Goal: Task Accomplishment & Management: Complete application form

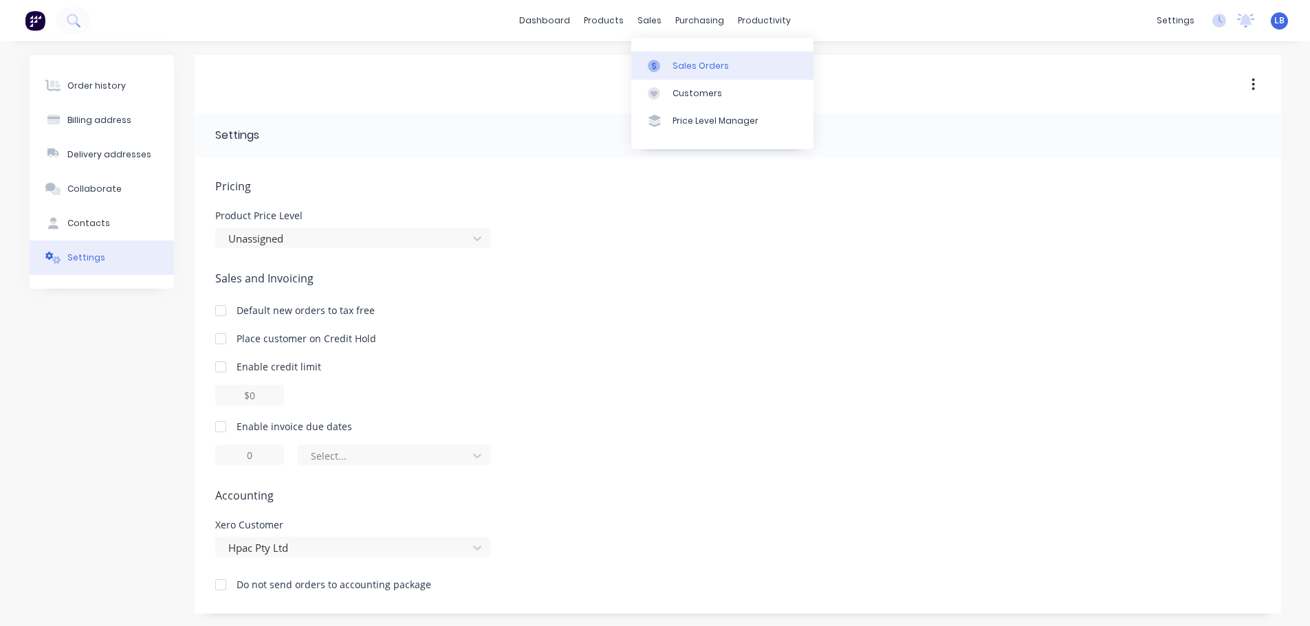
click at [696, 62] on div "Sales Orders" at bounding box center [700, 66] width 56 height 12
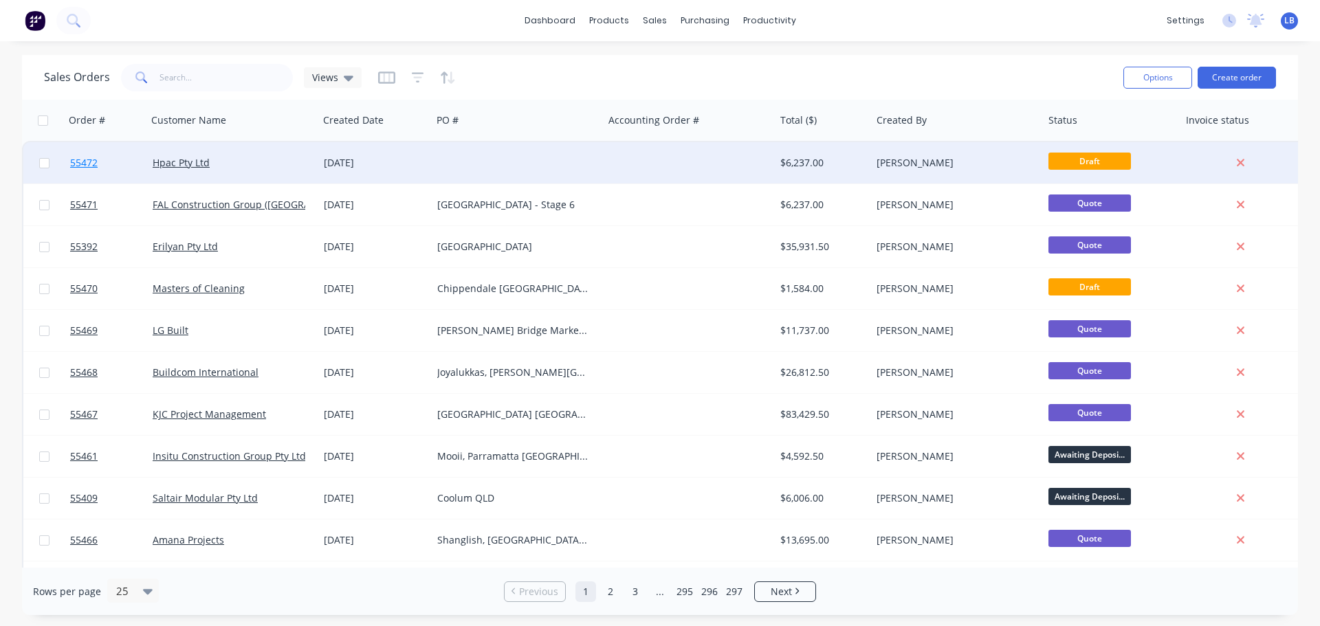
click at [78, 161] on span "55472" at bounding box center [84, 163] width 28 height 14
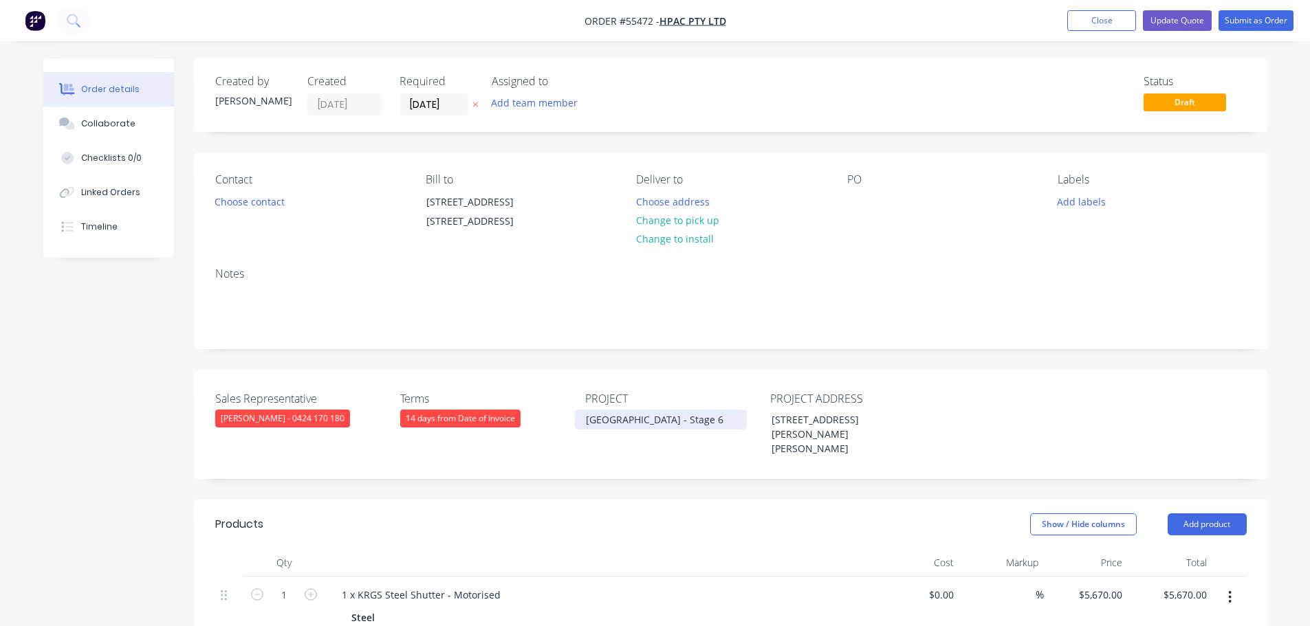
click at [630, 430] on div "[GEOGRAPHIC_DATA] - Stage 6" at bounding box center [661, 420] width 172 height 20
copy div "[GEOGRAPHIC_DATA] - Stage 6"
click at [859, 195] on div at bounding box center [858, 202] width 22 height 20
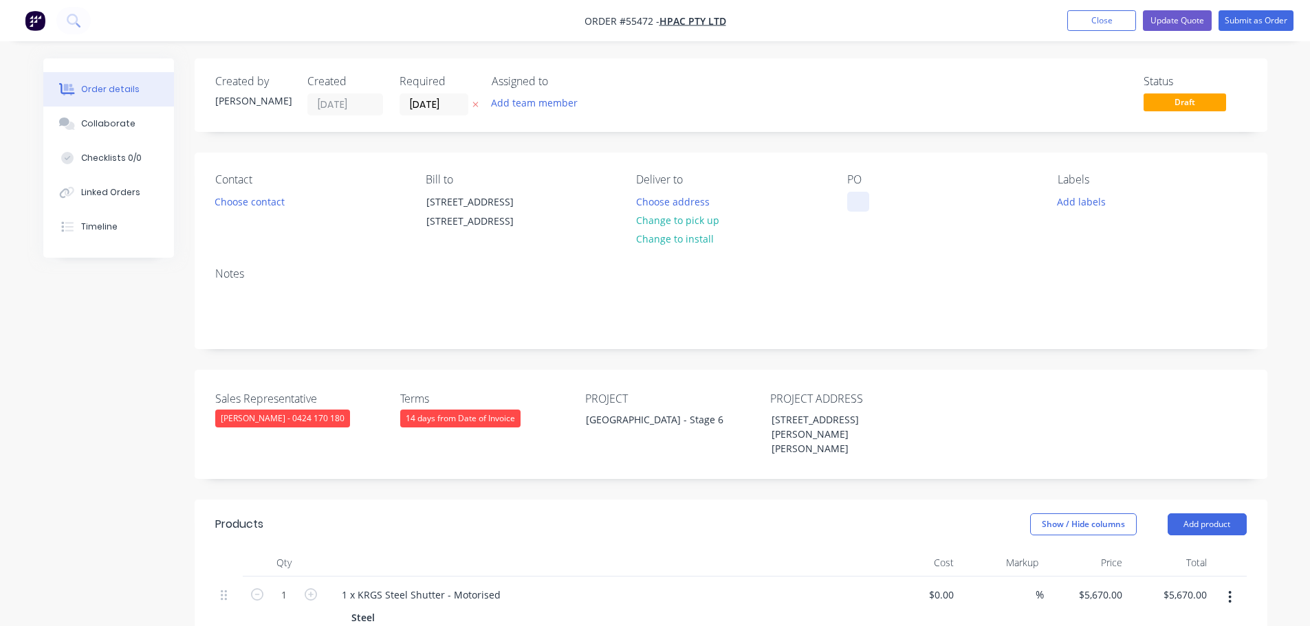
paste div
click at [232, 200] on button "Choose contact" at bounding box center [249, 201] width 85 height 19
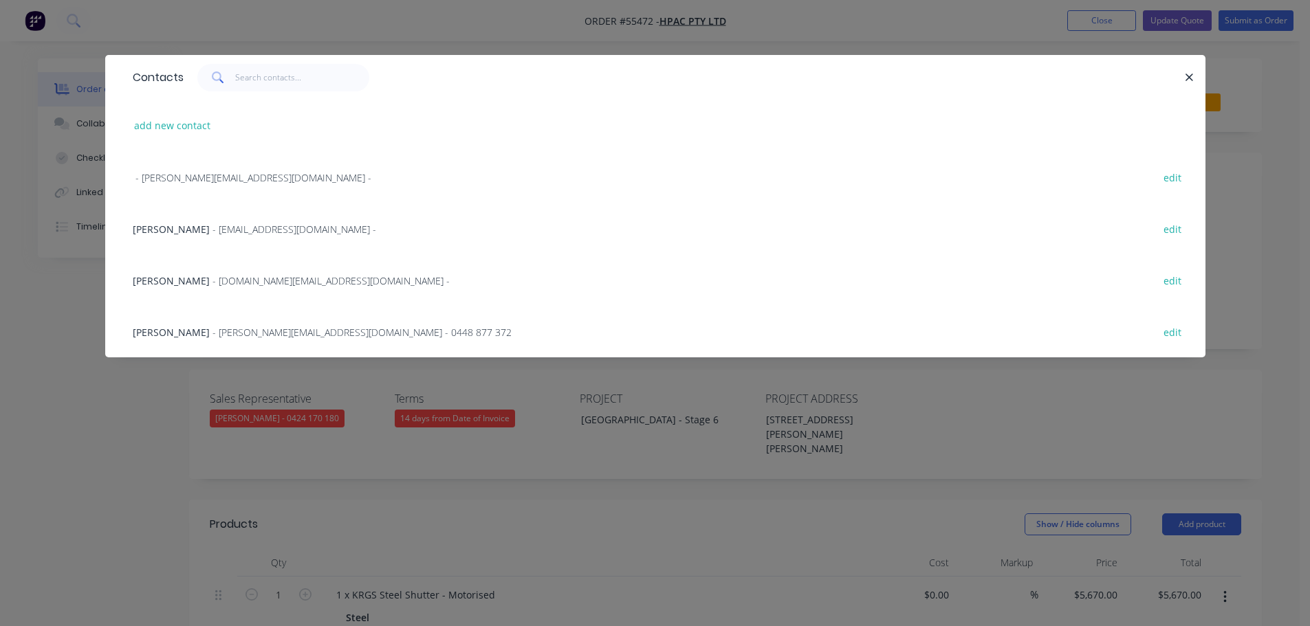
click at [212, 229] on span "- [EMAIL_ADDRESS][DOMAIN_NAME] -" at bounding box center [294, 229] width 164 height 13
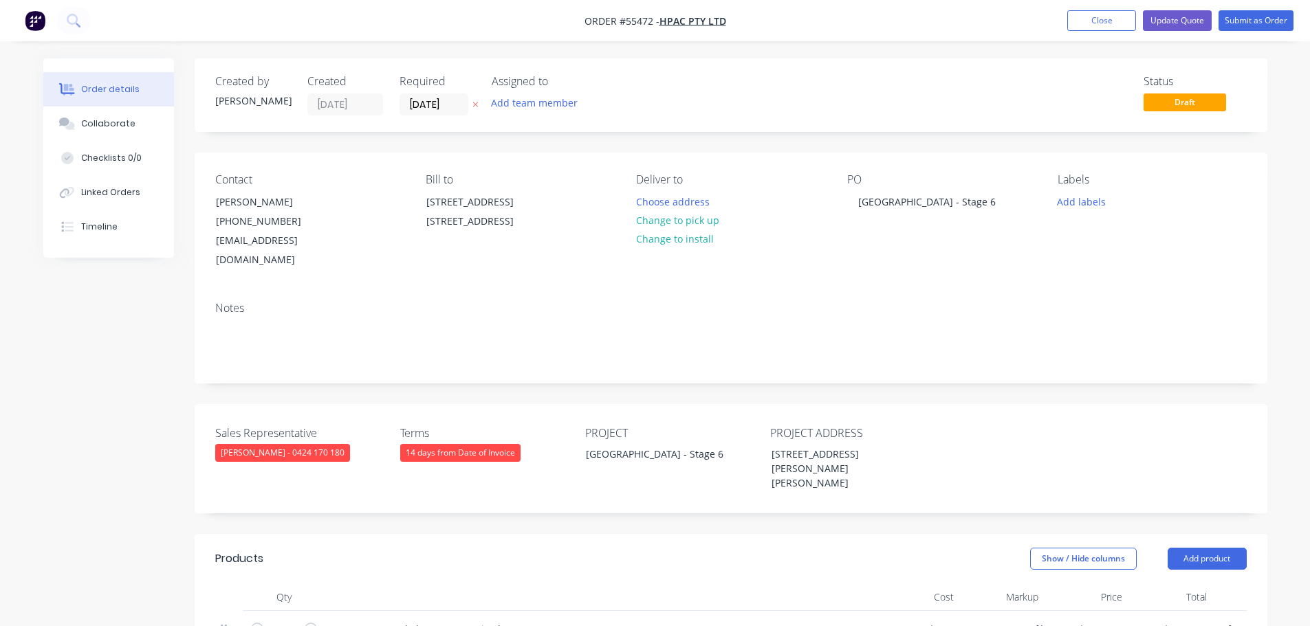
click at [491, 444] on div "14 days from Date of Invoice" at bounding box center [460, 453] width 120 height 18
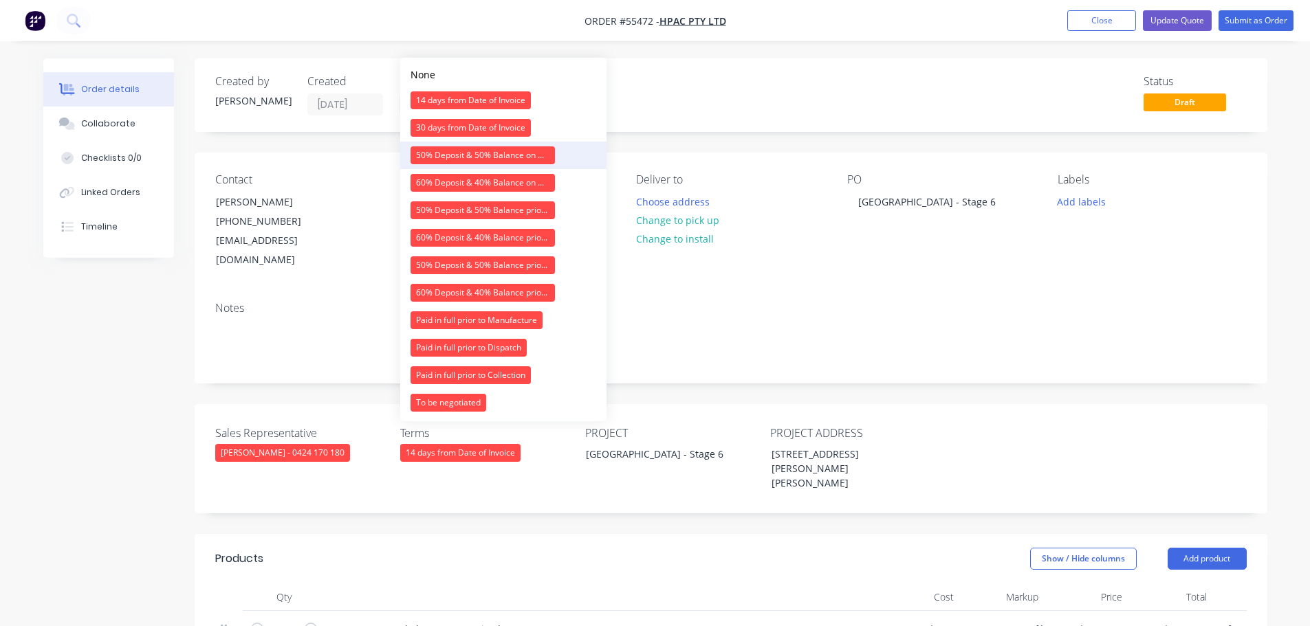
click at [452, 157] on div "50% Deposit & 50% Balance on Day of Installation" at bounding box center [482, 155] width 144 height 18
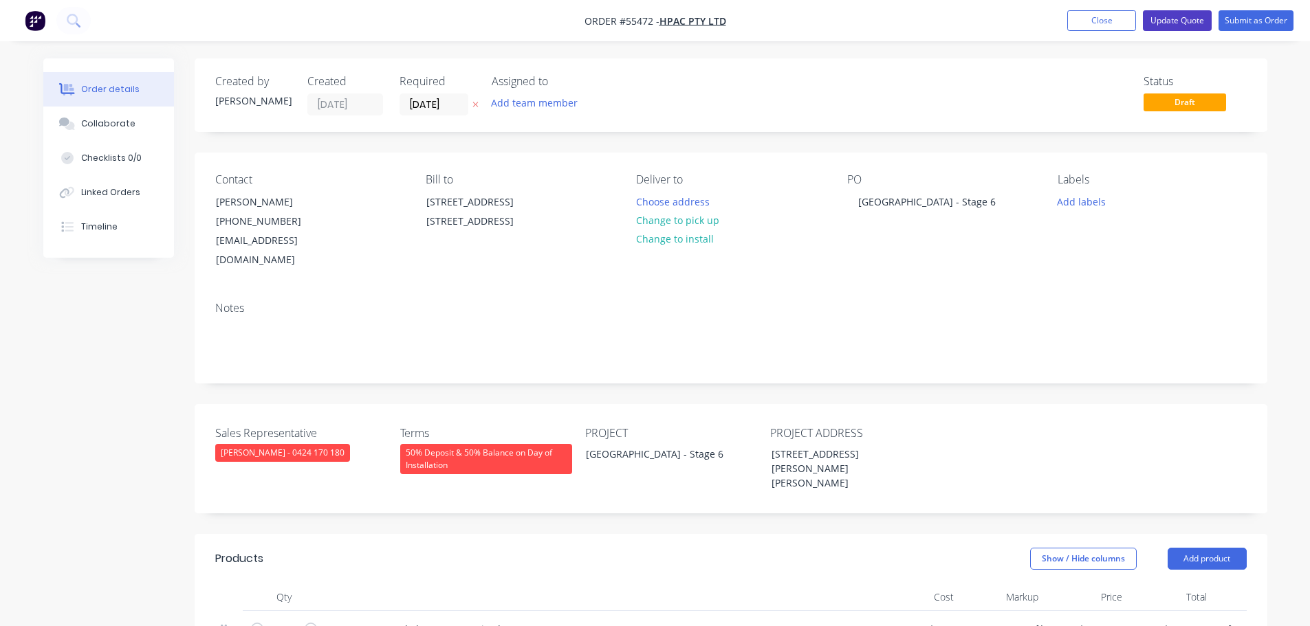
click at [1174, 22] on button "Update Quote" at bounding box center [1177, 20] width 69 height 21
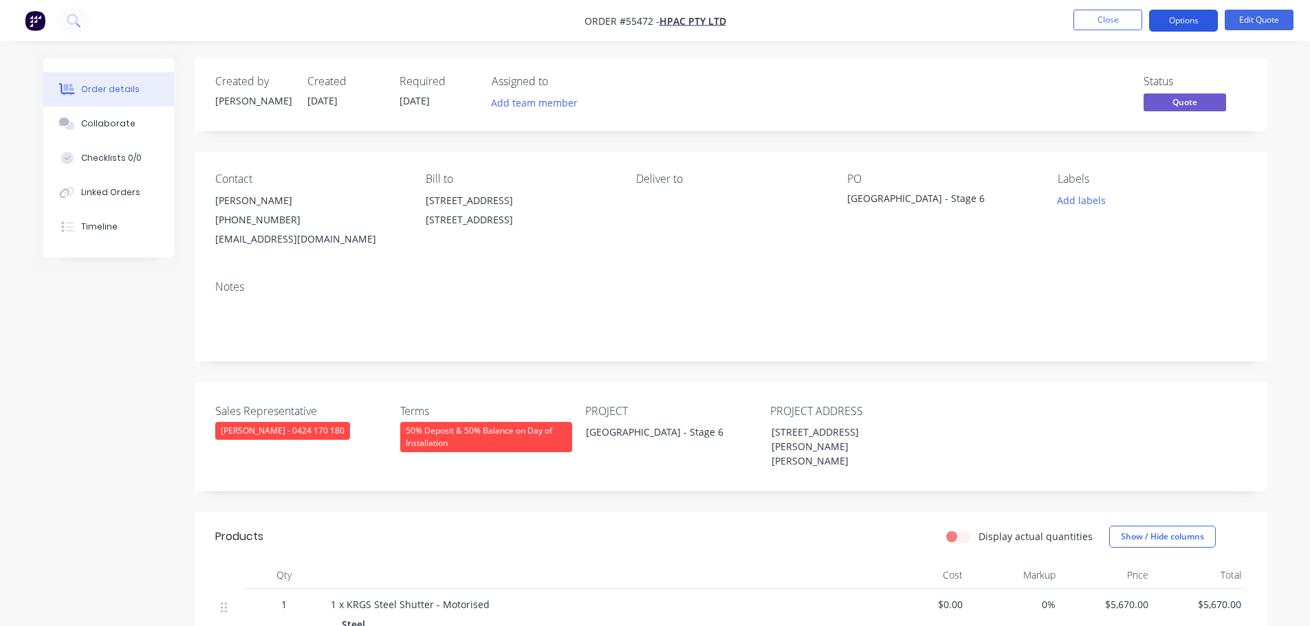
click at [1174, 24] on button "Options" at bounding box center [1183, 21] width 69 height 22
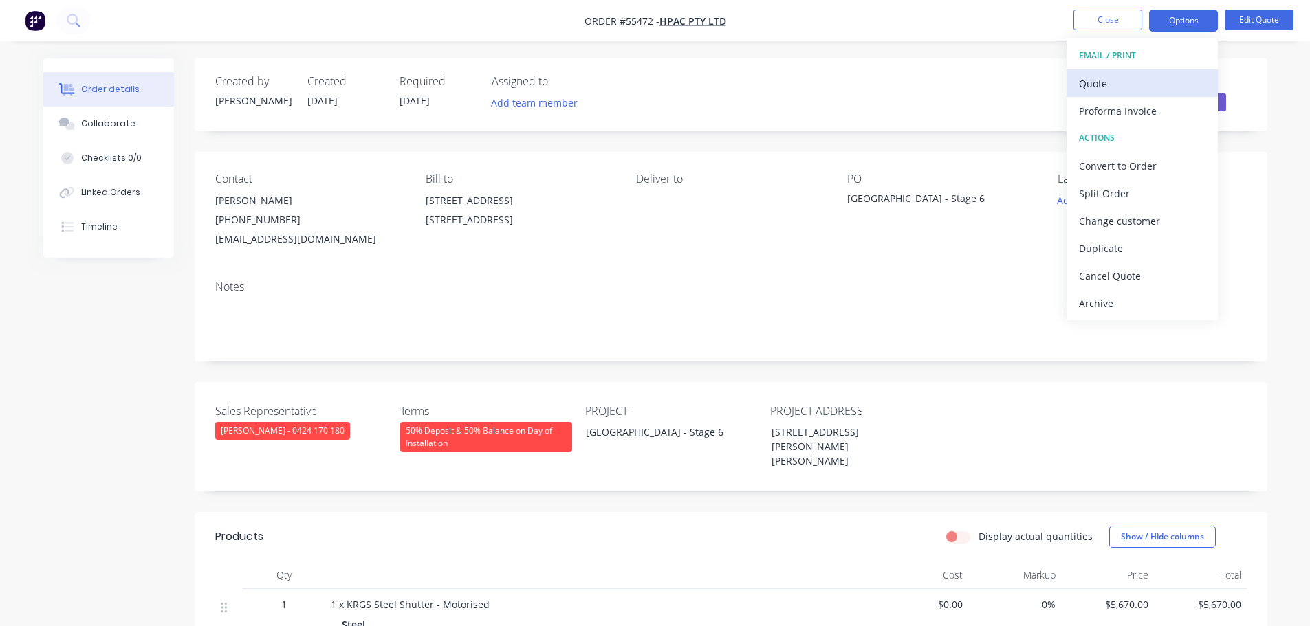
click at [1099, 87] on div "Quote" at bounding box center [1142, 84] width 127 height 20
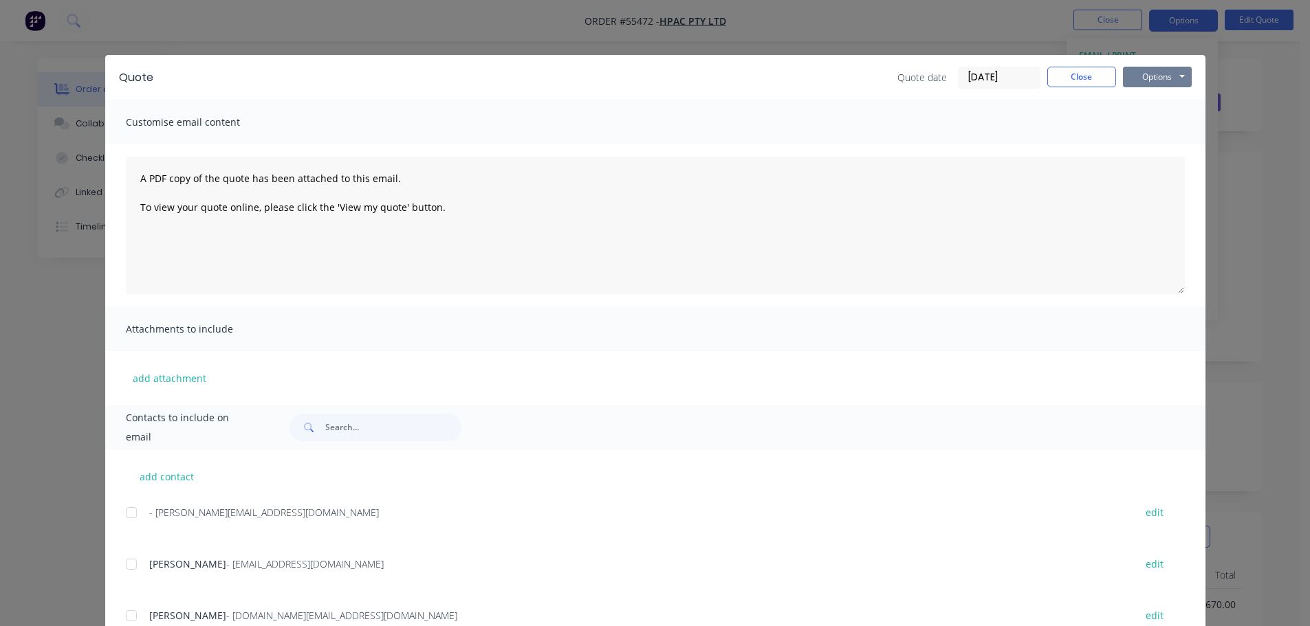
click at [1138, 81] on button "Options" at bounding box center [1157, 77] width 69 height 21
click at [1150, 127] on button "Print" at bounding box center [1167, 124] width 88 height 23
click at [1058, 78] on button "Close" at bounding box center [1081, 77] width 69 height 21
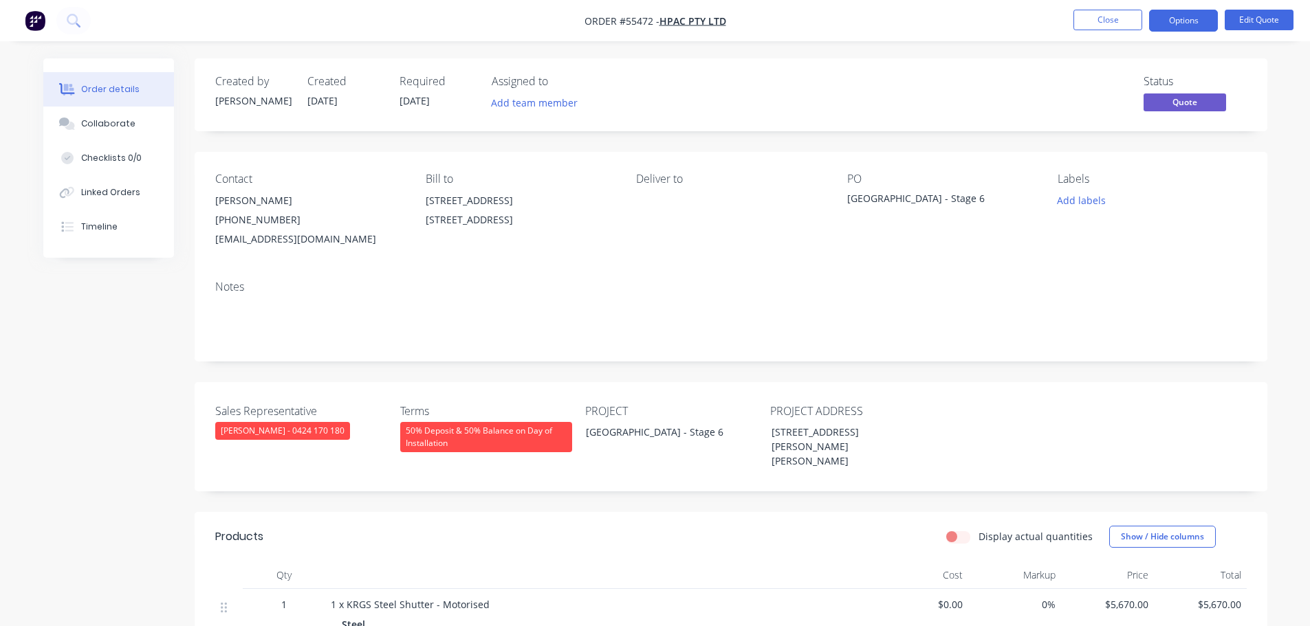
click at [255, 243] on div "k.lo@hpacnsw.com.au" at bounding box center [309, 239] width 188 height 19
copy div "k.lo@hpacnsw.com.au"
click at [939, 198] on div "[GEOGRAPHIC_DATA] - Stage 6" at bounding box center [933, 200] width 172 height 19
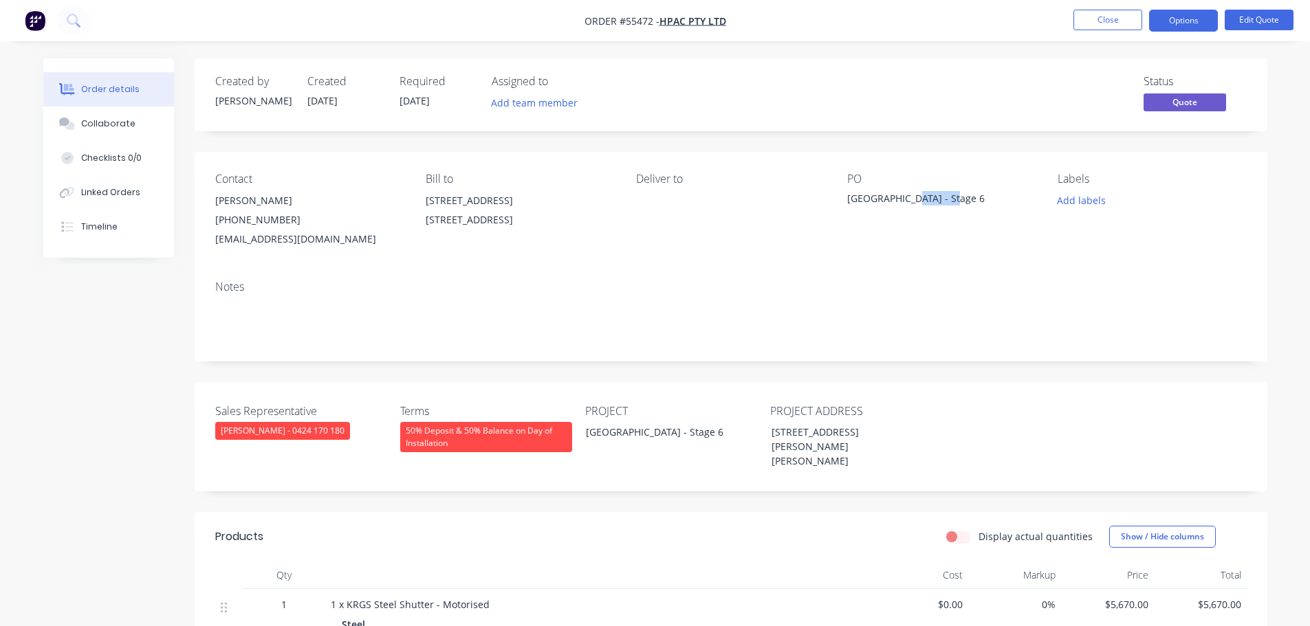
click at [939, 198] on div "[GEOGRAPHIC_DATA] - Stage 6" at bounding box center [933, 200] width 172 height 19
copy div "[GEOGRAPHIC_DATA] - Stage 6"
click at [1185, 23] on button "Options" at bounding box center [1183, 21] width 69 height 22
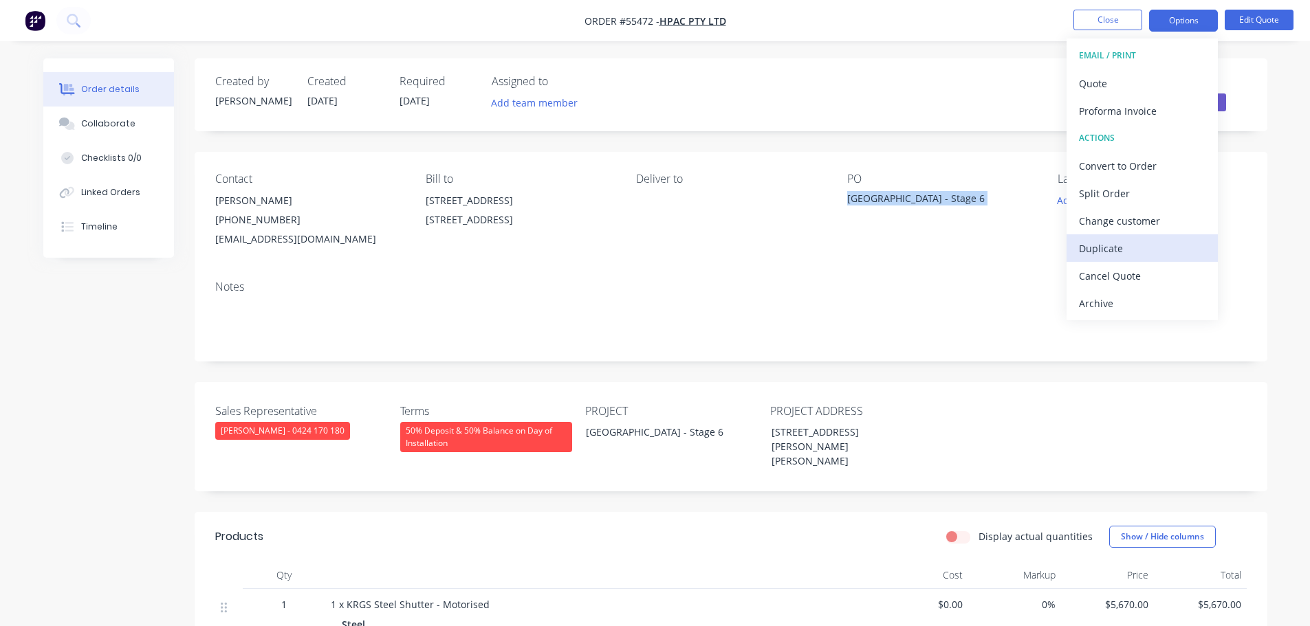
click at [1103, 252] on div "Duplicate" at bounding box center [1142, 249] width 127 height 20
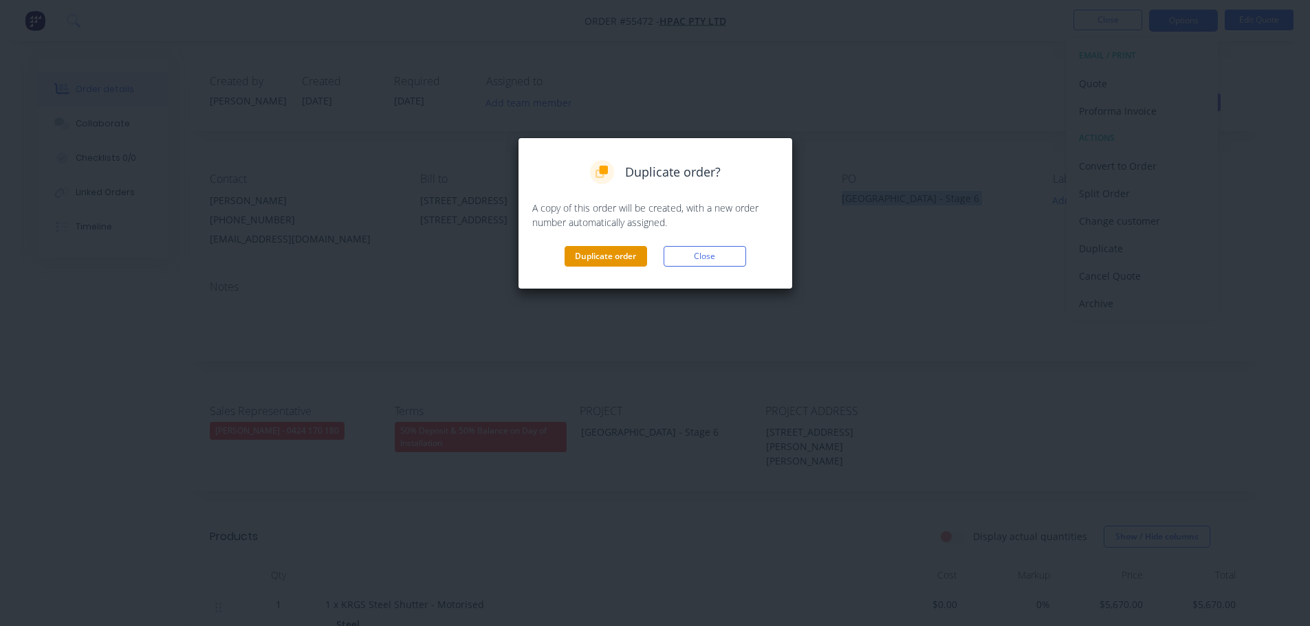
click at [613, 259] on button "Duplicate order" at bounding box center [605, 256] width 83 height 21
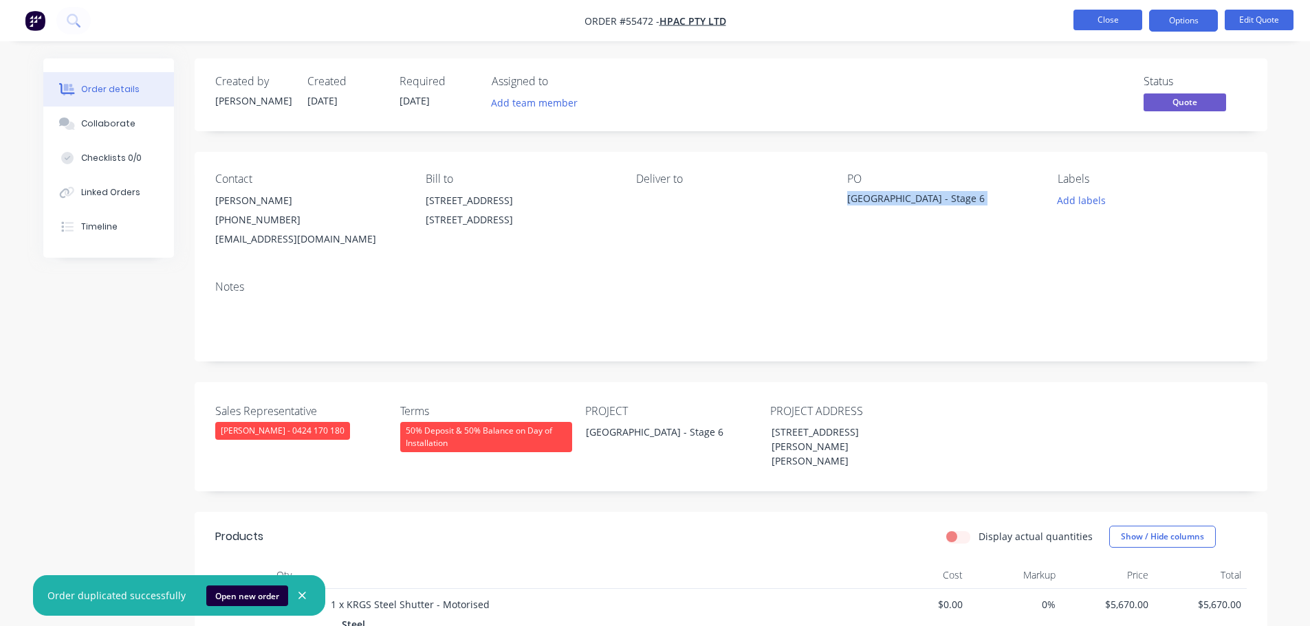
click at [1080, 20] on button "Close" at bounding box center [1107, 20] width 69 height 21
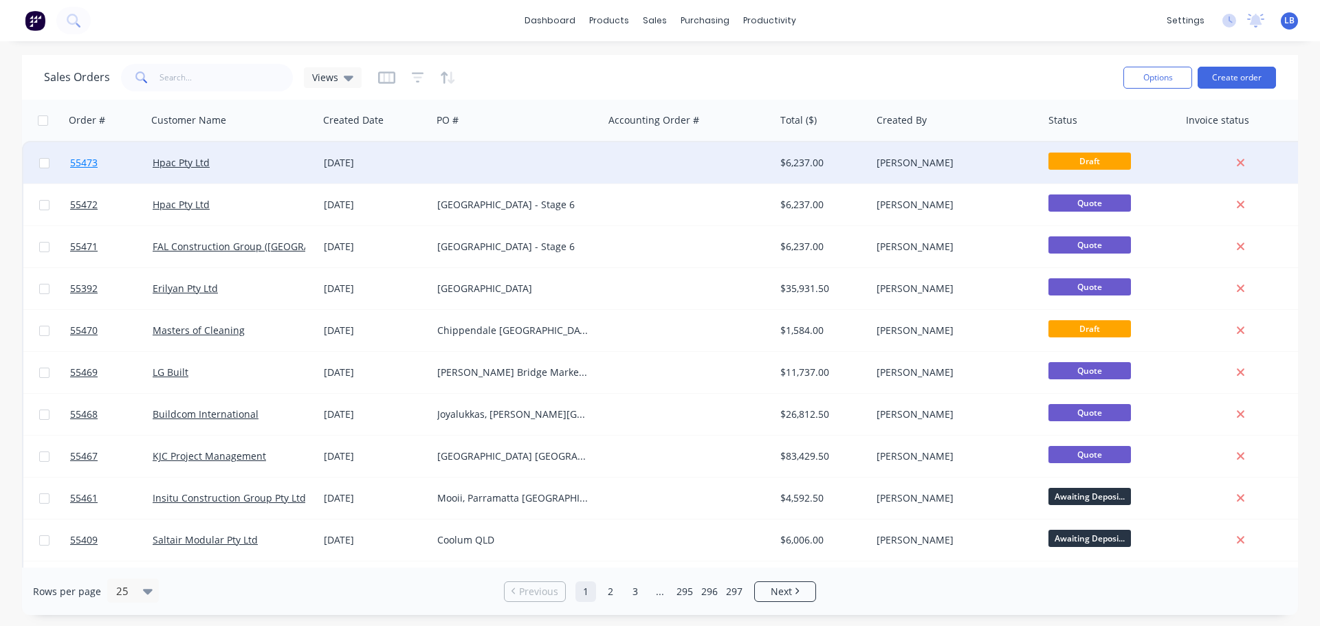
click at [72, 162] on span "55473" at bounding box center [84, 163] width 28 height 14
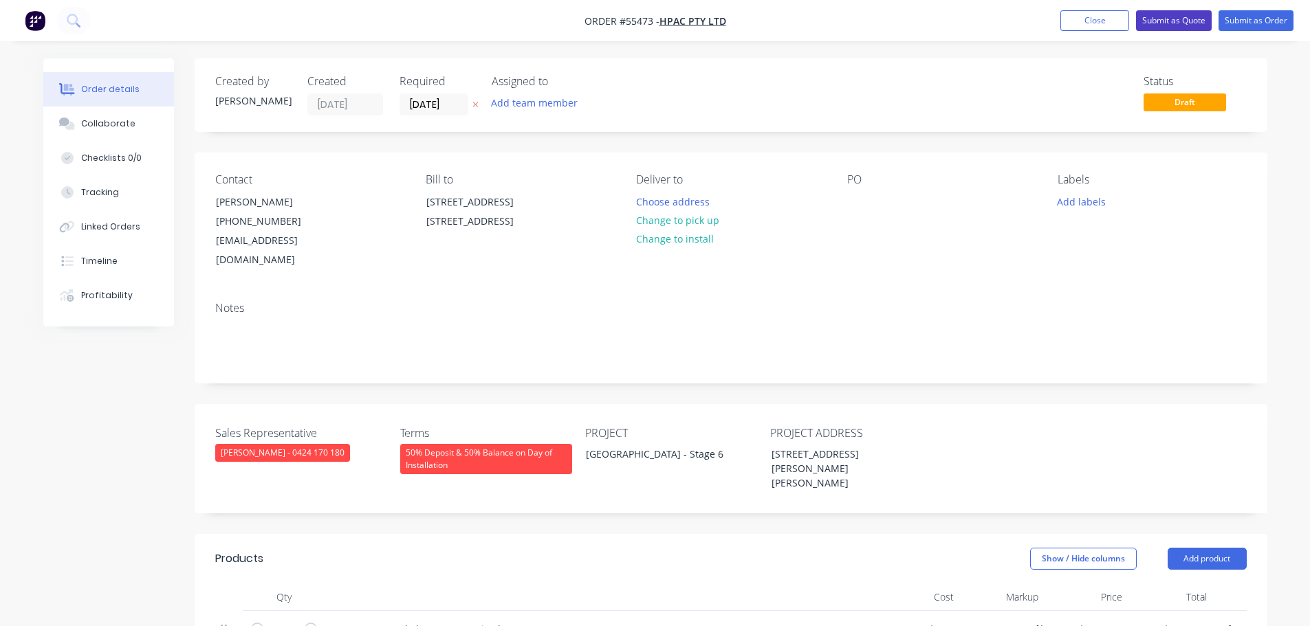
click at [1173, 15] on button "Submit as Quote" at bounding box center [1174, 20] width 76 height 21
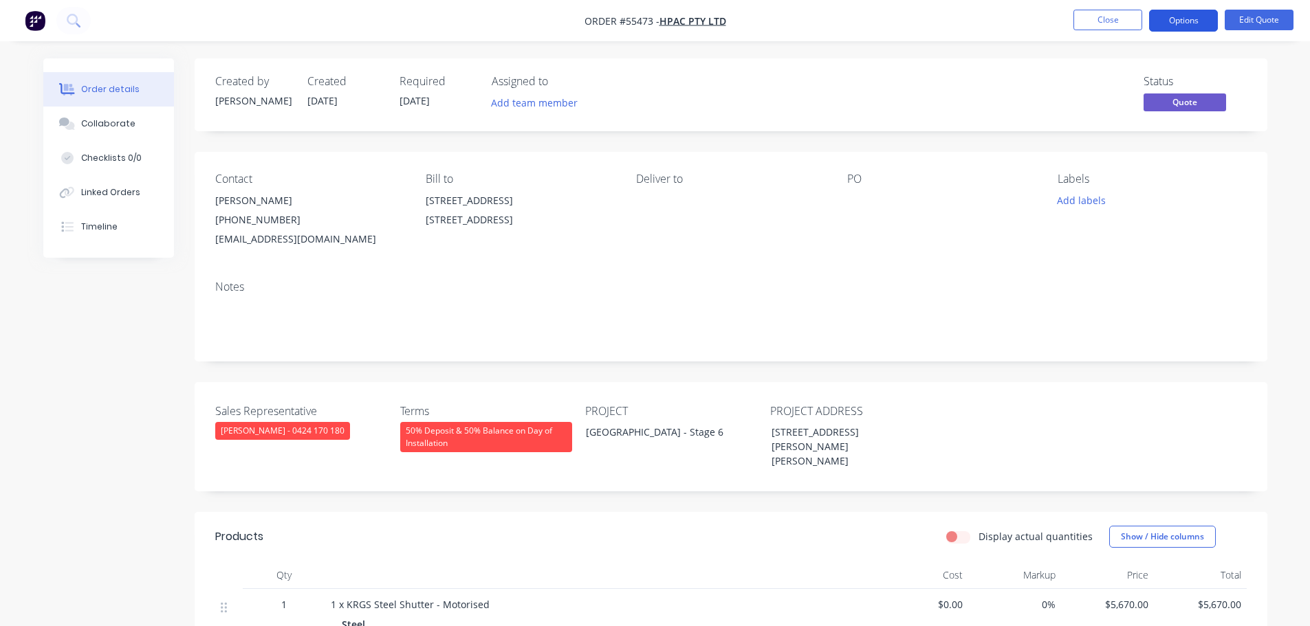
click at [1174, 23] on button "Options" at bounding box center [1183, 21] width 69 height 22
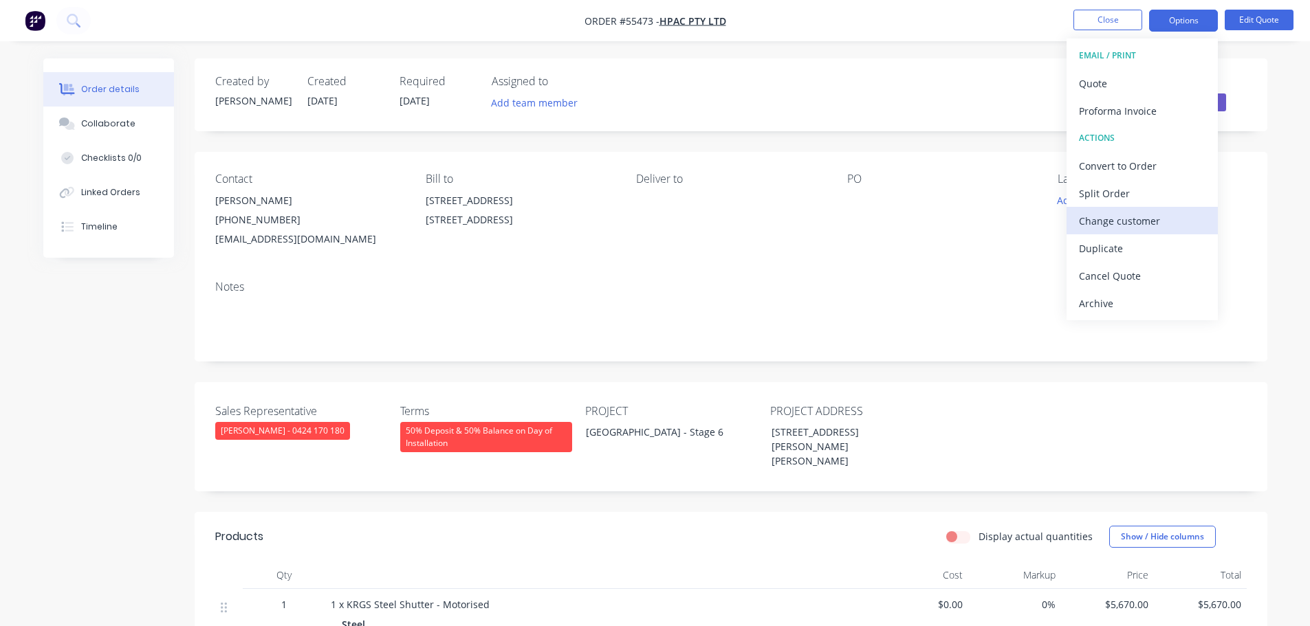
click at [1113, 221] on div "Change customer" at bounding box center [1142, 221] width 127 height 20
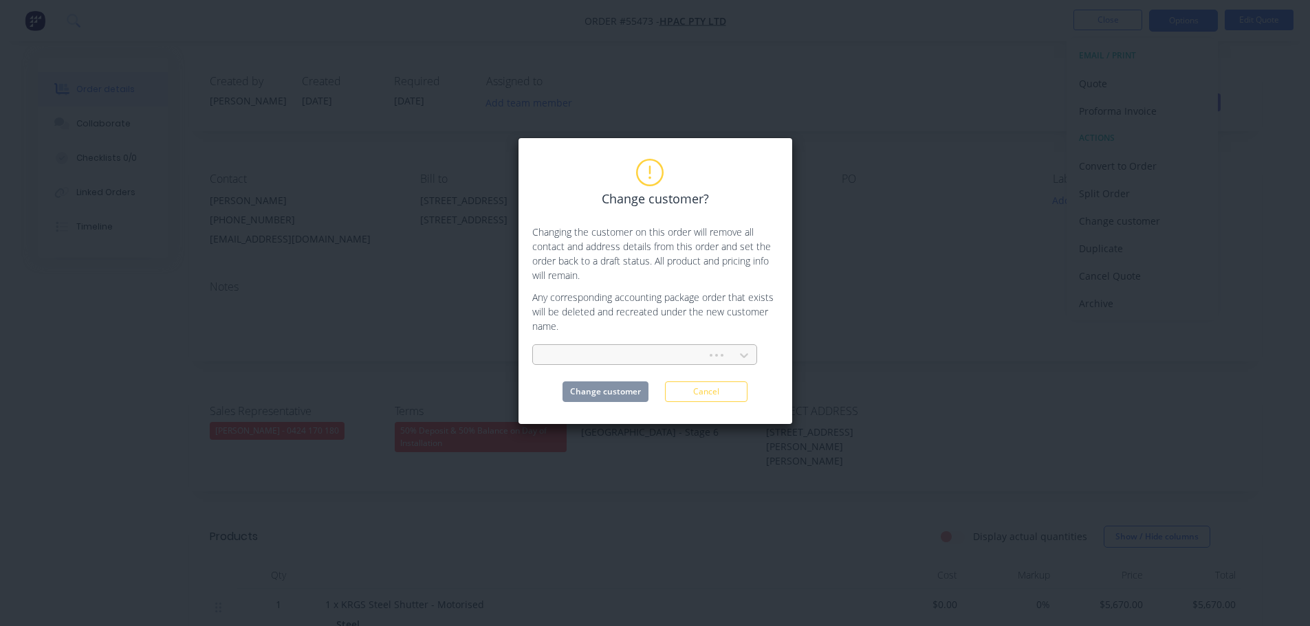
click at [569, 351] on div at bounding box center [622, 355] width 156 height 17
type input "mettle"
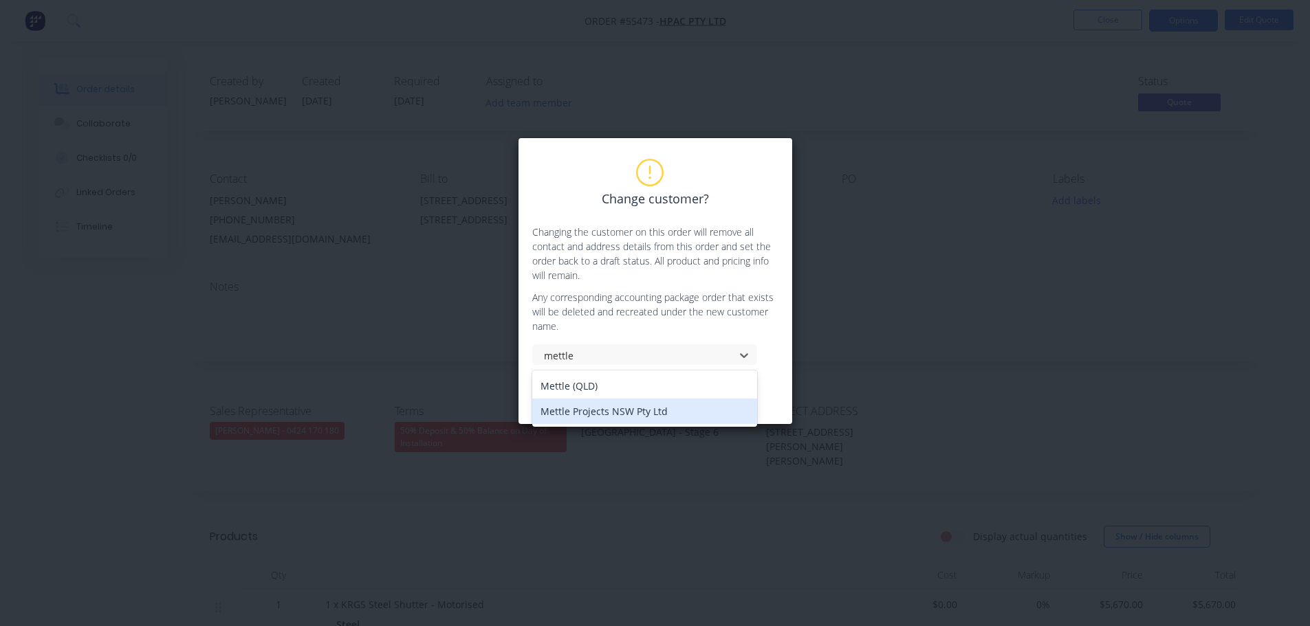
click at [576, 415] on div "Mettle Projects NSW Pty Ltd" at bounding box center [644, 411] width 225 height 25
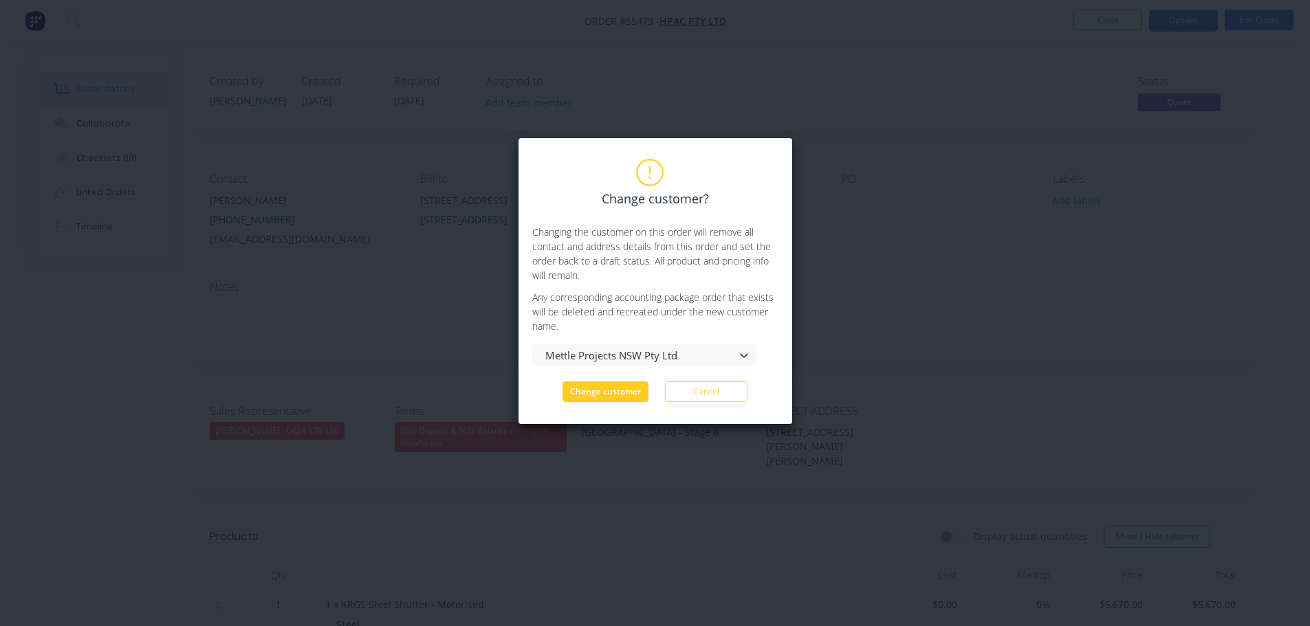
click at [600, 393] on button "Change customer" at bounding box center [605, 392] width 86 height 21
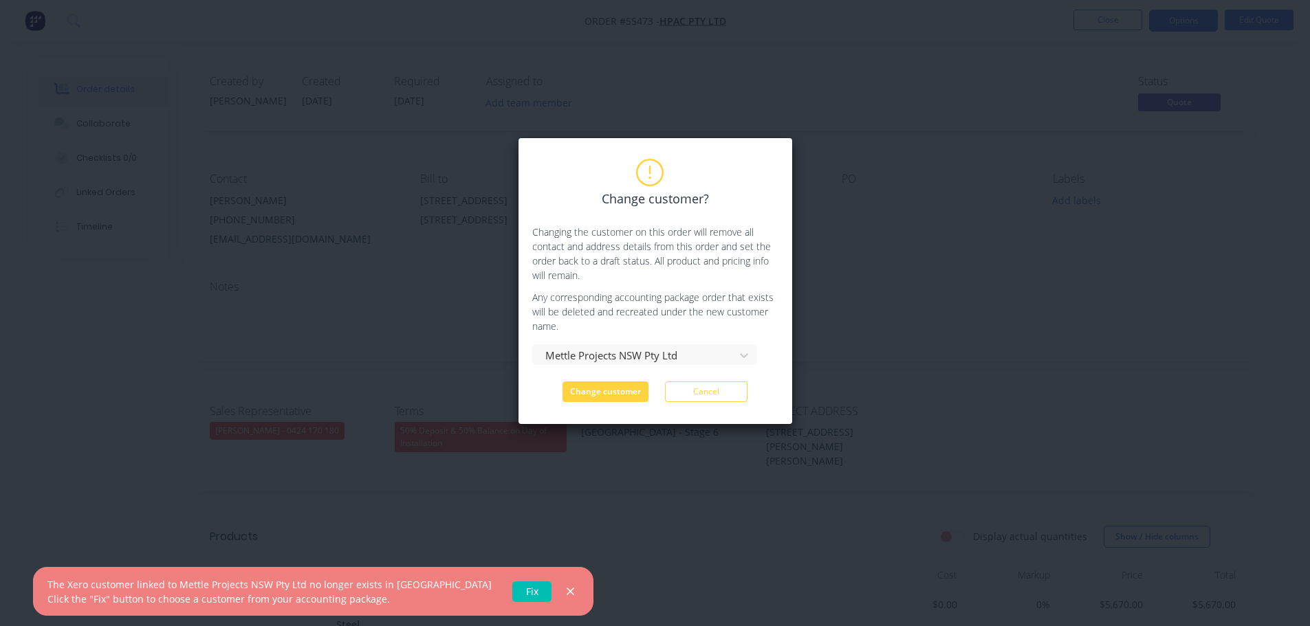
click at [512, 599] on link "Fix" at bounding box center [531, 592] width 39 height 21
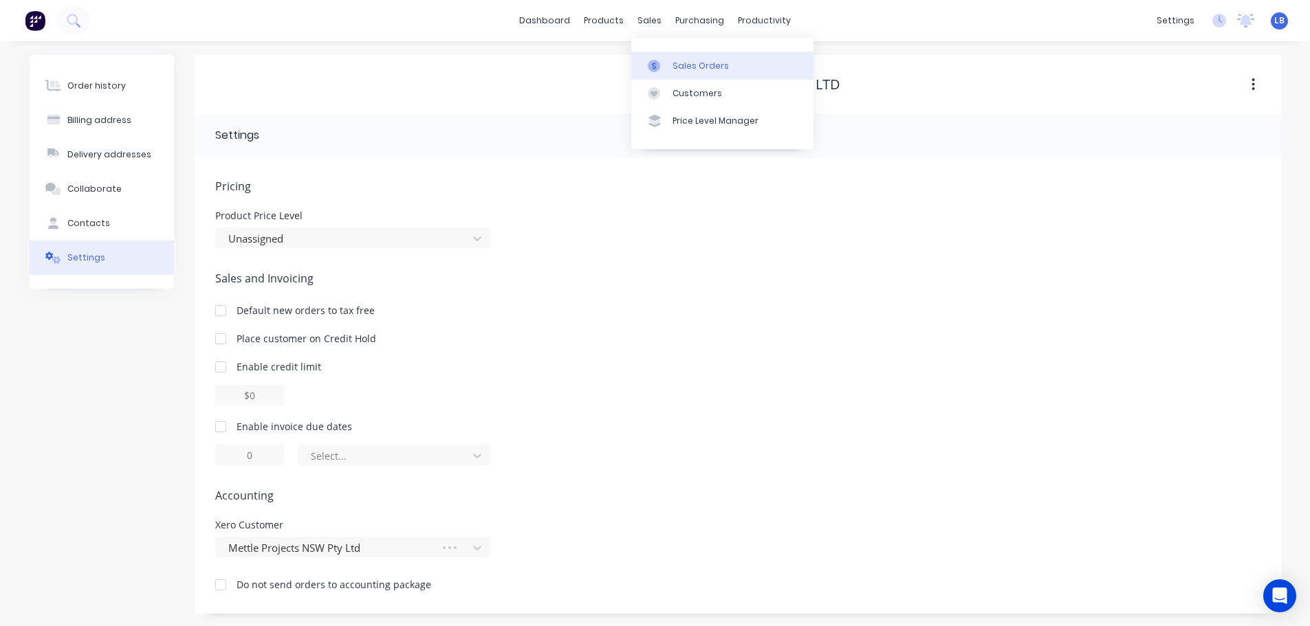
click at [694, 67] on div "Sales Orders" at bounding box center [700, 66] width 56 height 12
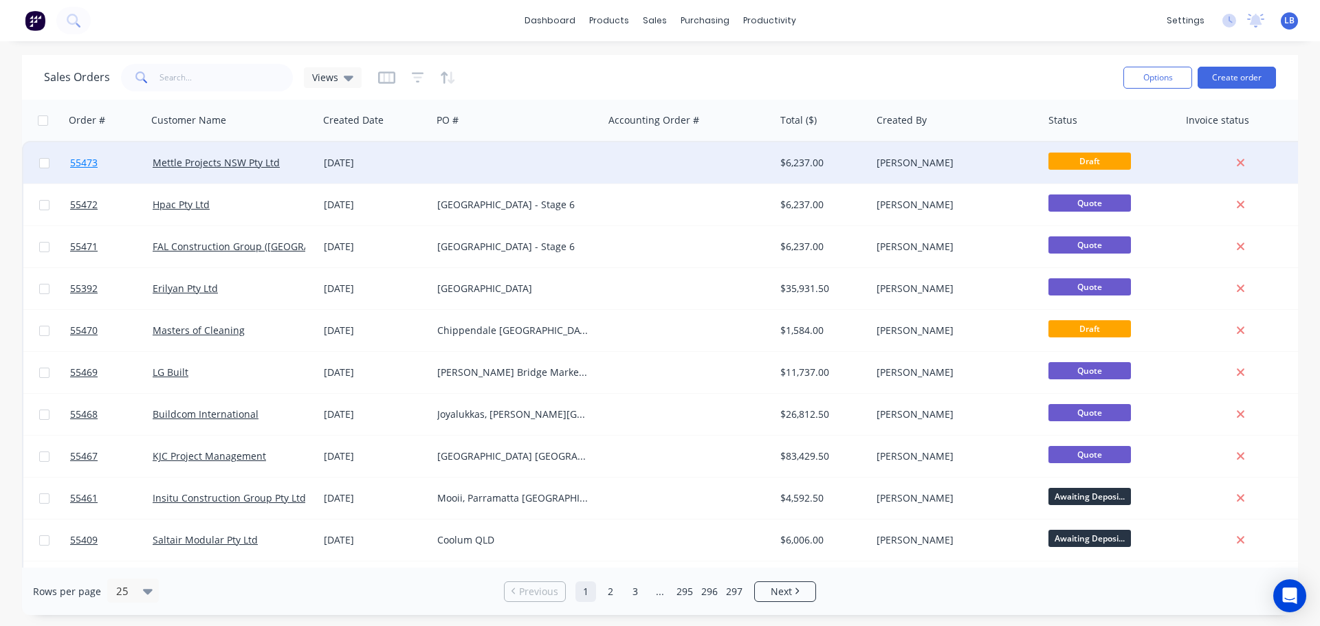
click at [93, 165] on span "55473" at bounding box center [84, 163] width 28 height 14
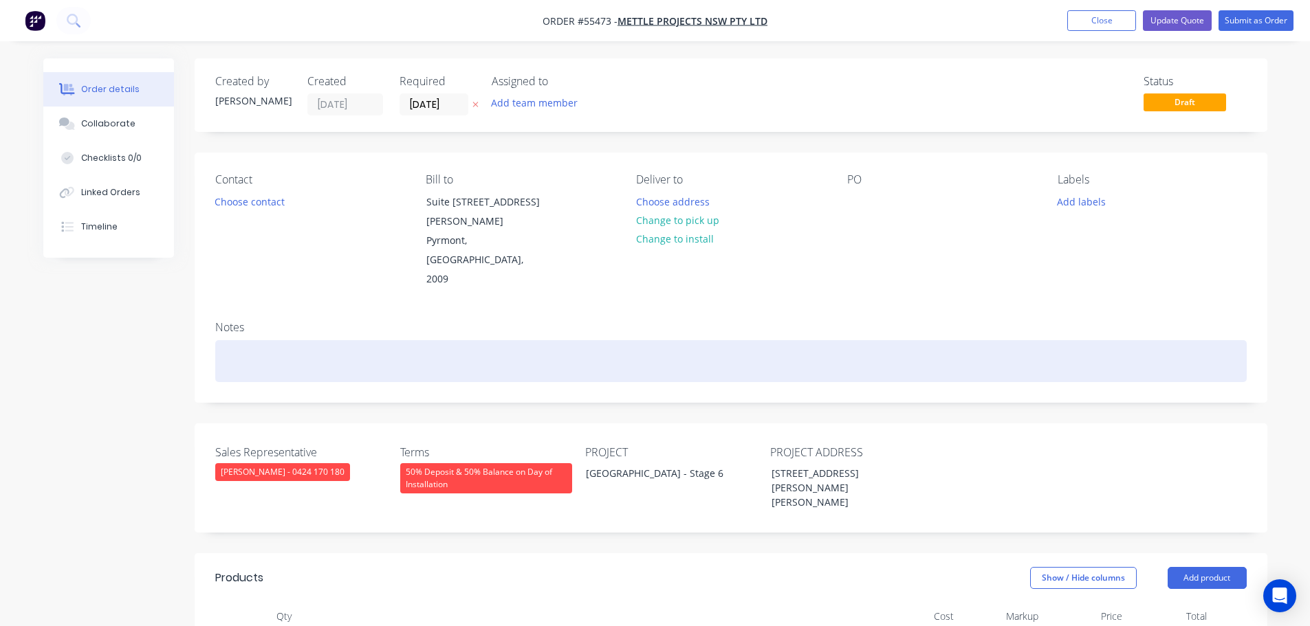
click at [824, 340] on div at bounding box center [730, 361] width 1031 height 42
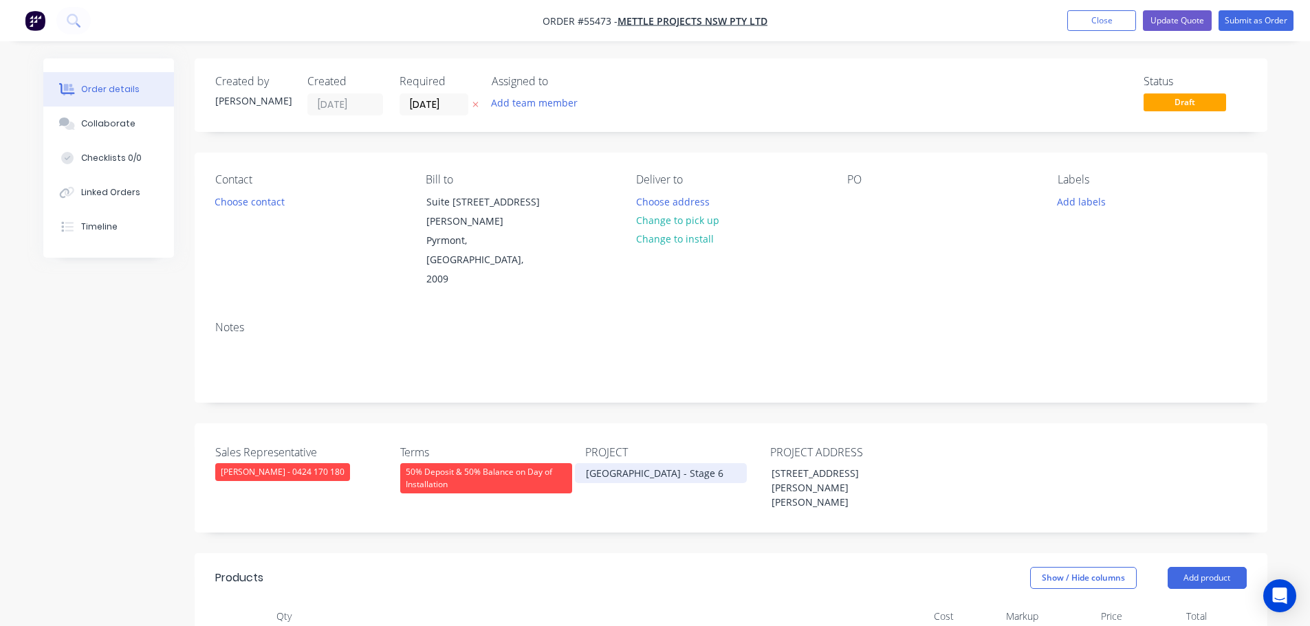
click at [663, 463] on div "[GEOGRAPHIC_DATA] - Stage 6" at bounding box center [661, 473] width 172 height 20
copy div "[GEOGRAPHIC_DATA] - Stage 6"
click at [857, 195] on div at bounding box center [858, 202] width 22 height 20
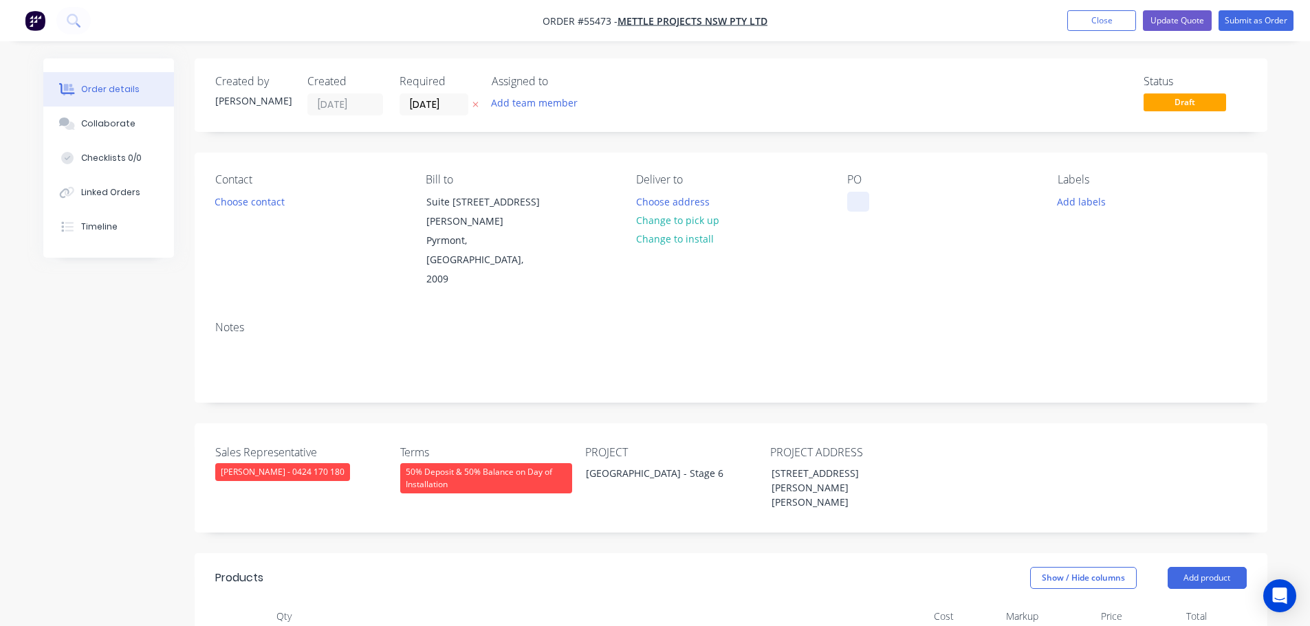
paste div
click at [262, 206] on button "Choose contact" at bounding box center [249, 201] width 85 height 19
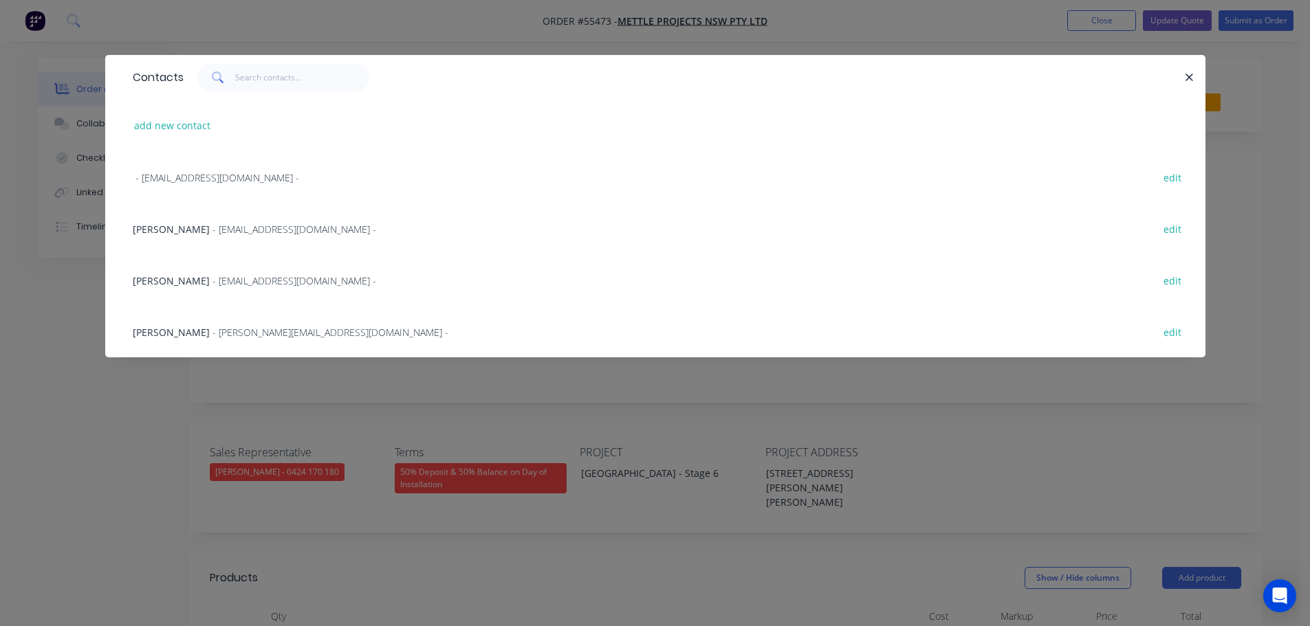
click at [210, 281] on span "Debashish Debnath" at bounding box center [171, 280] width 77 height 13
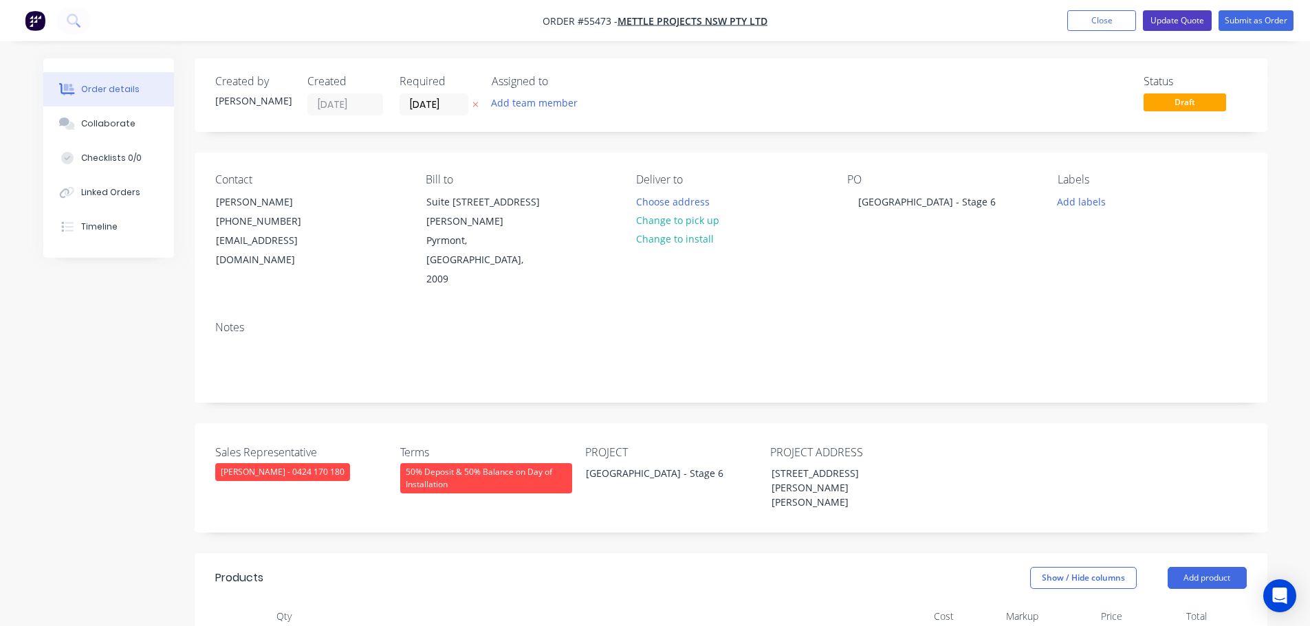
click at [1162, 14] on button "Update Quote" at bounding box center [1177, 20] width 69 height 21
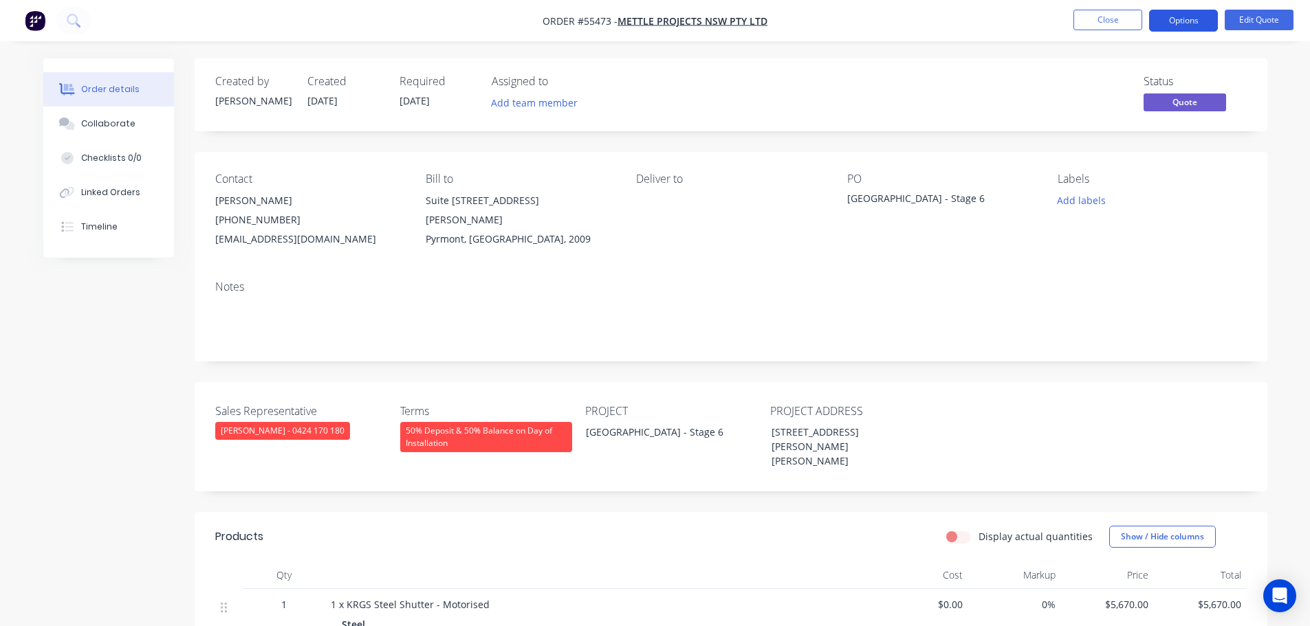
click at [1171, 23] on button "Options" at bounding box center [1183, 21] width 69 height 22
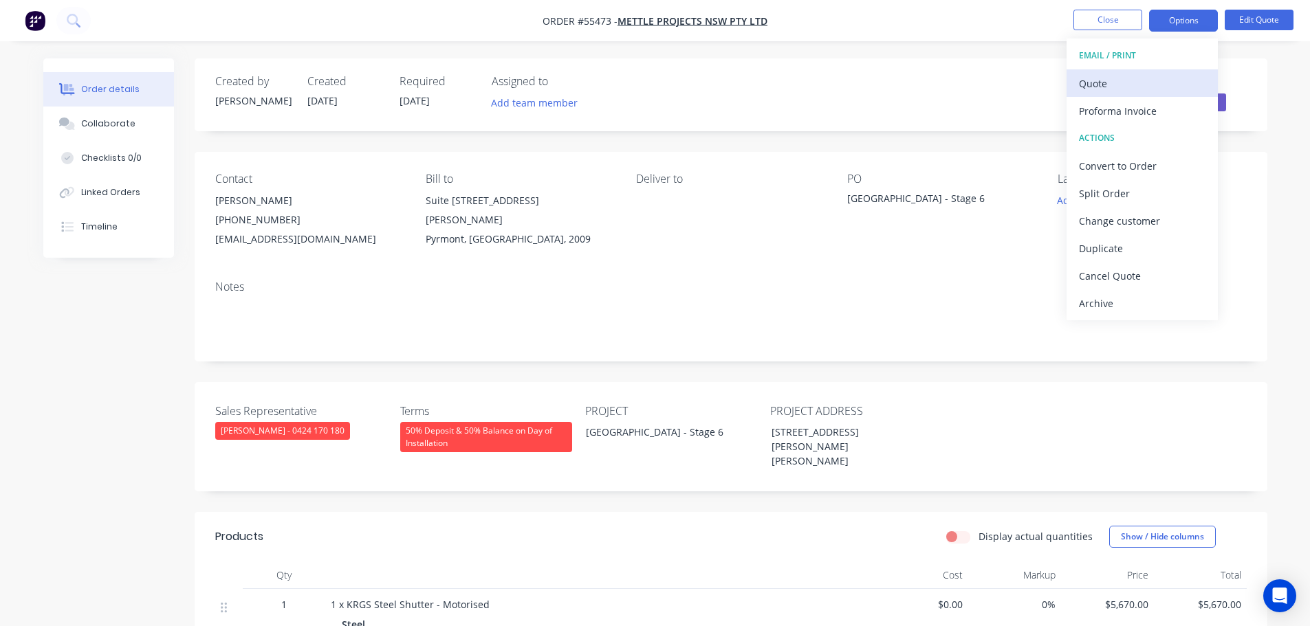
click at [1097, 88] on div "Quote" at bounding box center [1142, 84] width 127 height 20
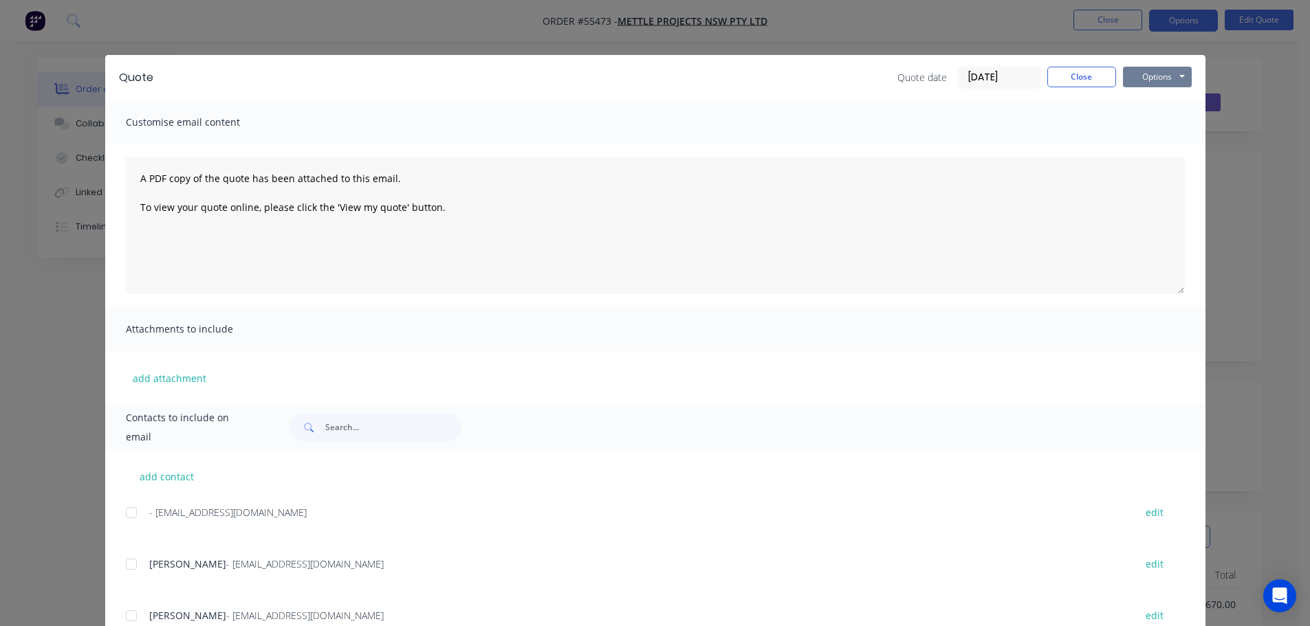
click at [1148, 81] on button "Options" at bounding box center [1157, 77] width 69 height 21
click at [1154, 124] on button "Print" at bounding box center [1167, 124] width 88 height 23
click at [1051, 69] on button "Close" at bounding box center [1081, 77] width 69 height 21
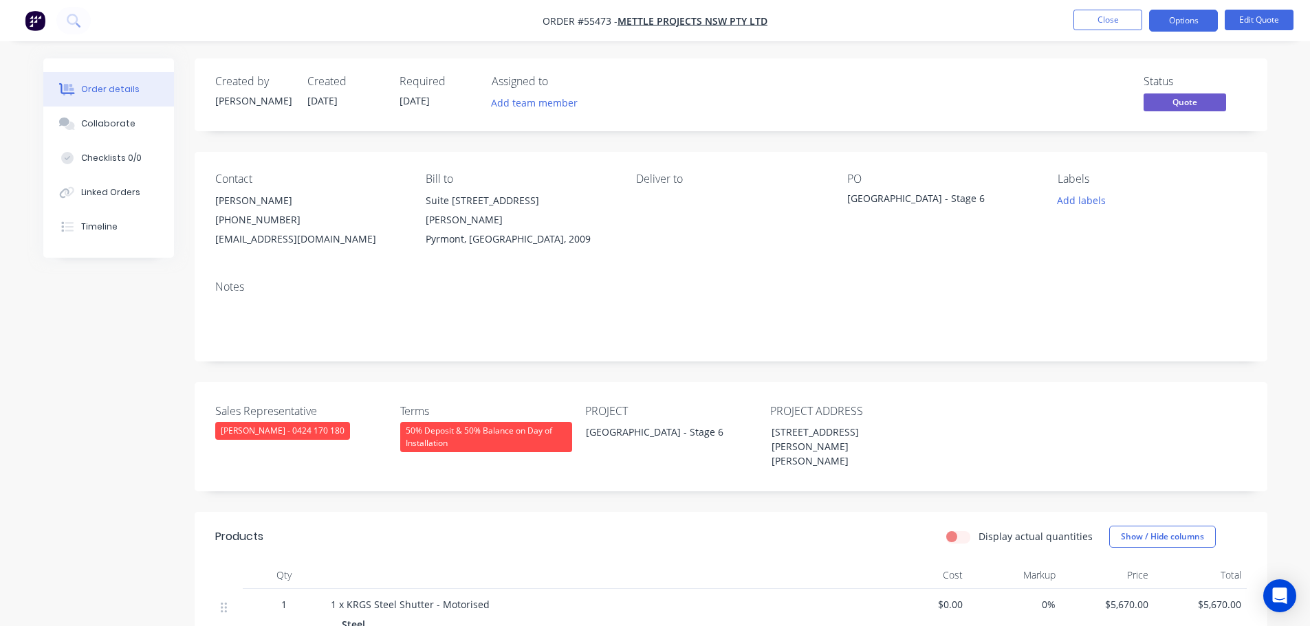
click at [263, 242] on div "debashishd@mettle.au" at bounding box center [309, 239] width 188 height 19
copy div "debashishd@mettle.au"
click at [919, 197] on div "[GEOGRAPHIC_DATA] - Stage 6" at bounding box center [933, 200] width 172 height 19
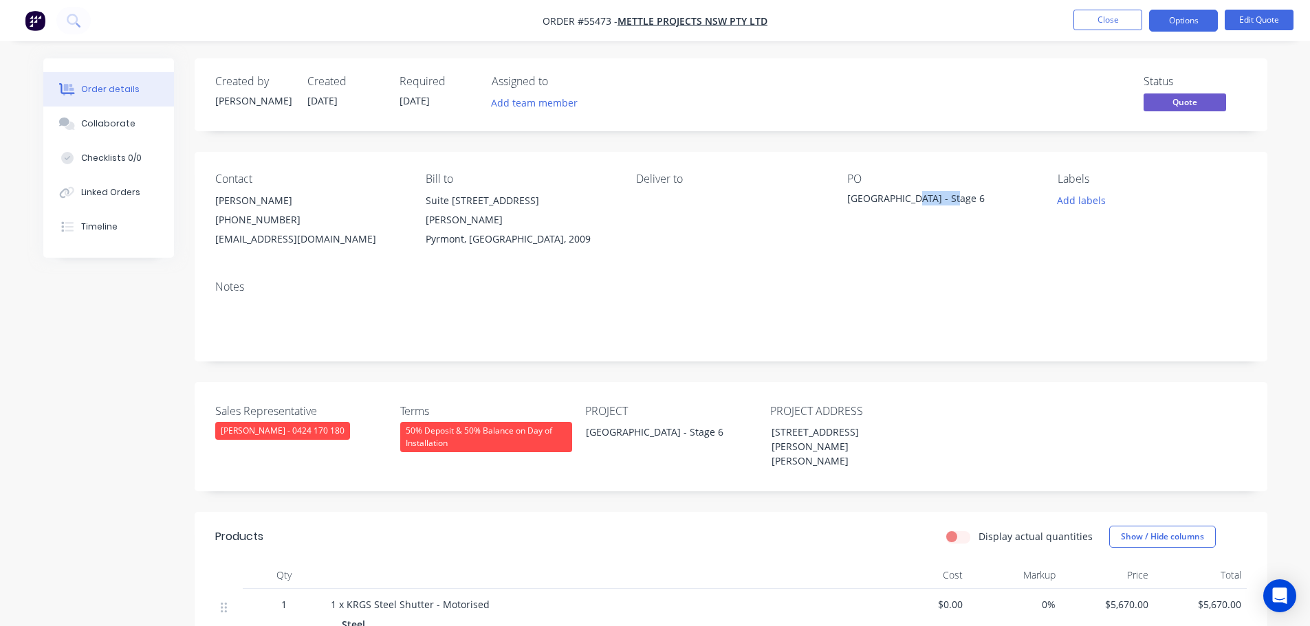
click at [919, 197] on div "[GEOGRAPHIC_DATA] - Stage 6" at bounding box center [933, 200] width 172 height 19
copy div "[GEOGRAPHIC_DATA] - Stage 6"
click at [1185, 20] on button "Options" at bounding box center [1183, 21] width 69 height 22
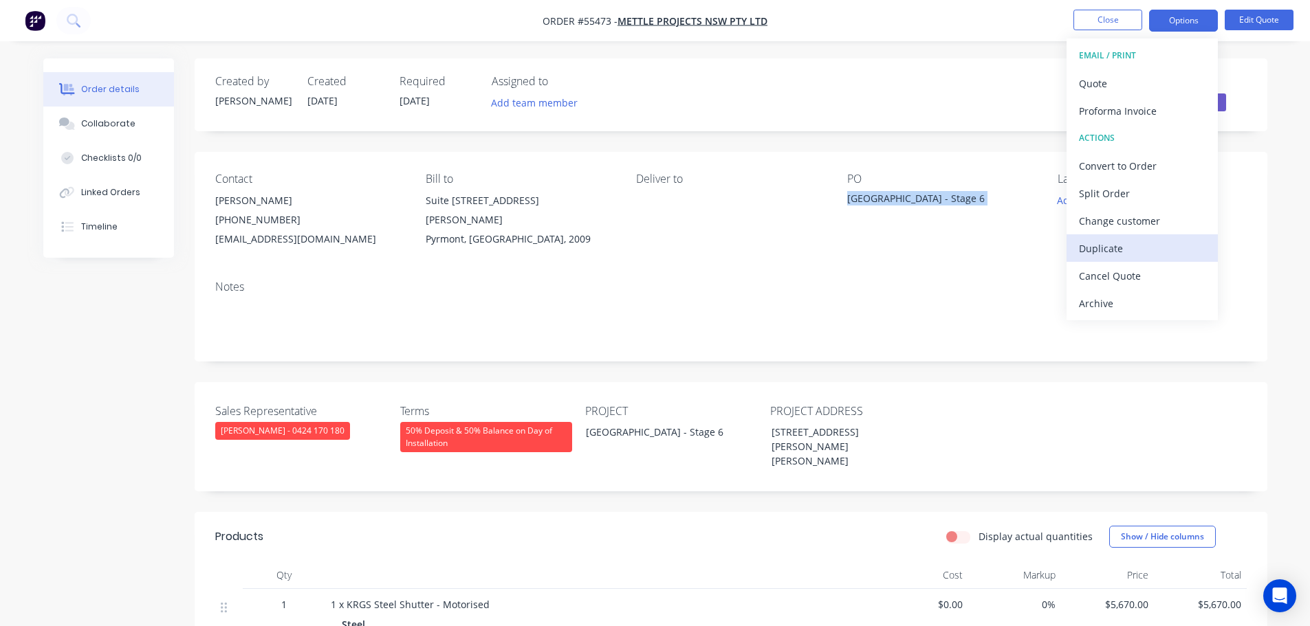
click at [1090, 245] on div "Duplicate" at bounding box center [1142, 249] width 127 height 20
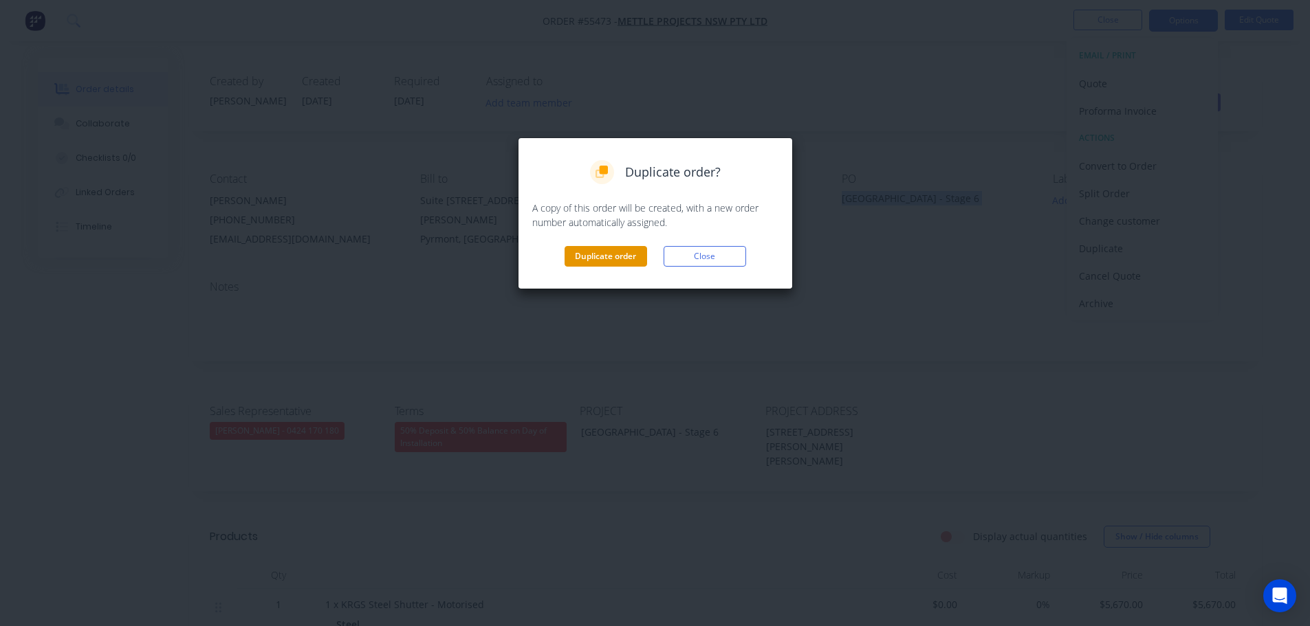
click at [611, 257] on button "Duplicate order" at bounding box center [605, 256] width 83 height 21
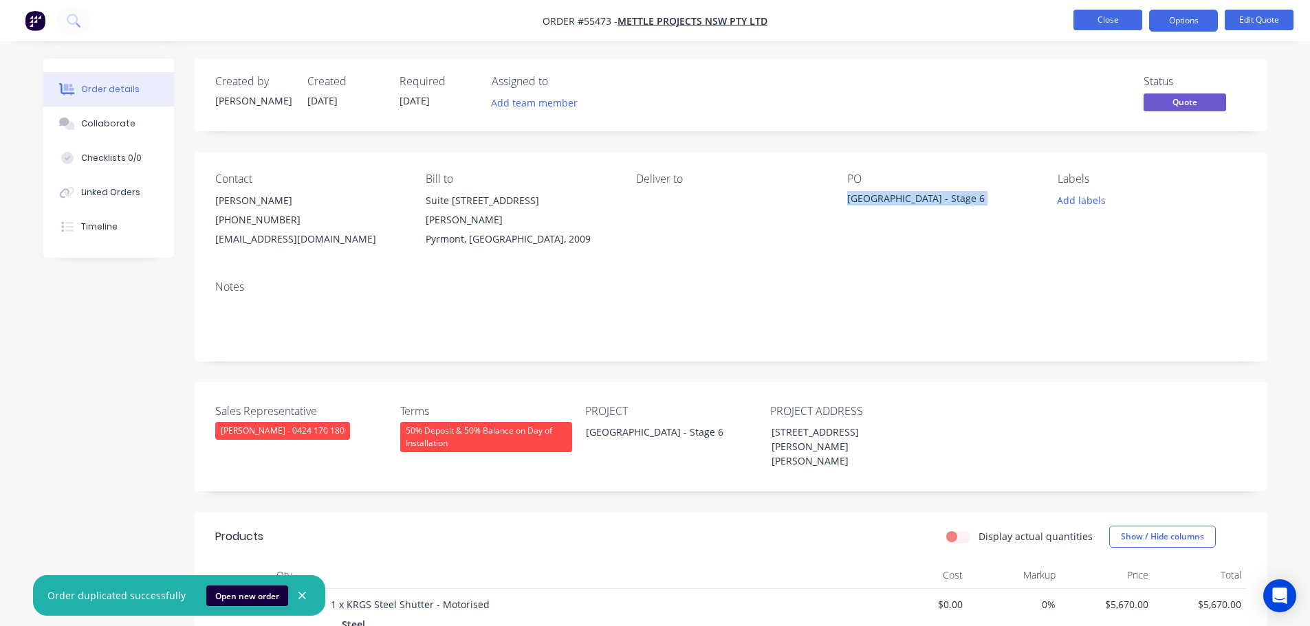
click at [1096, 25] on button "Close" at bounding box center [1107, 20] width 69 height 21
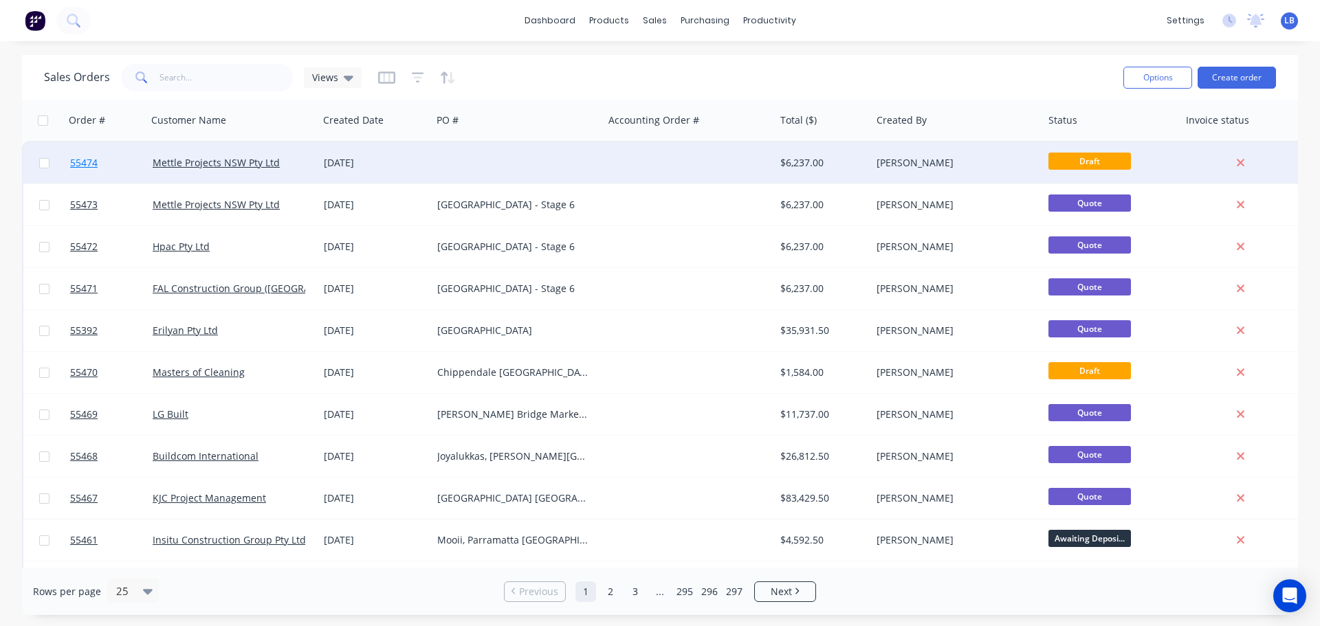
click at [87, 162] on span "55474" at bounding box center [84, 163] width 28 height 14
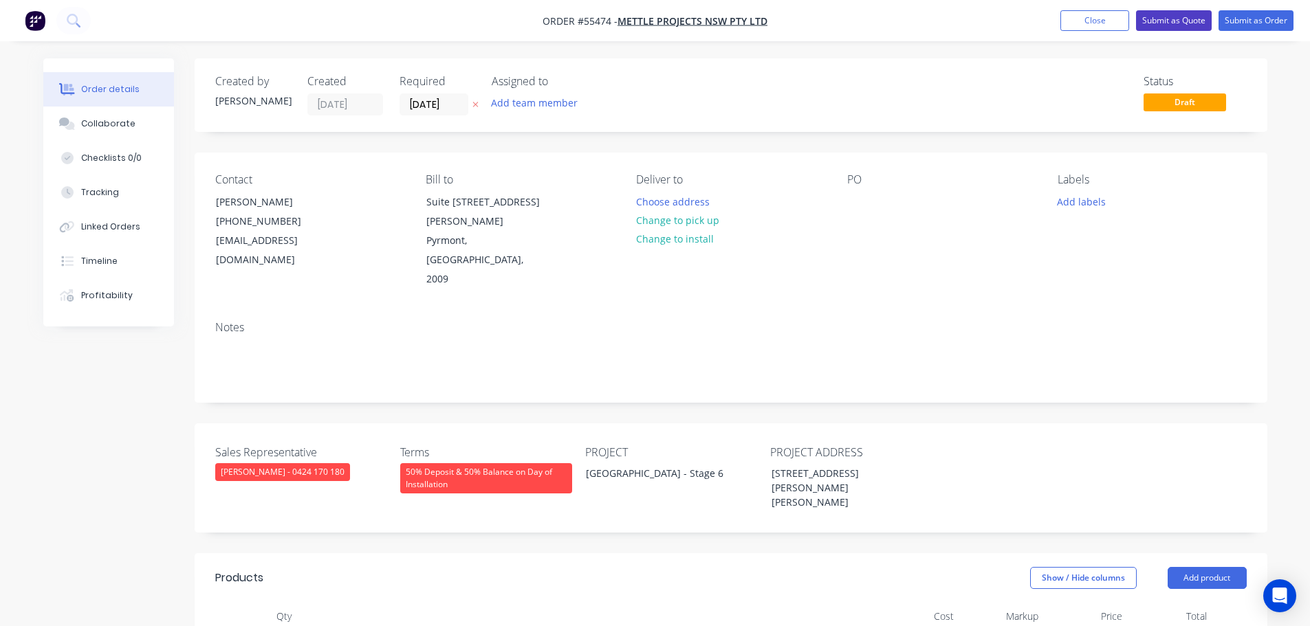
click at [1180, 23] on button "Submit as Quote" at bounding box center [1174, 20] width 76 height 21
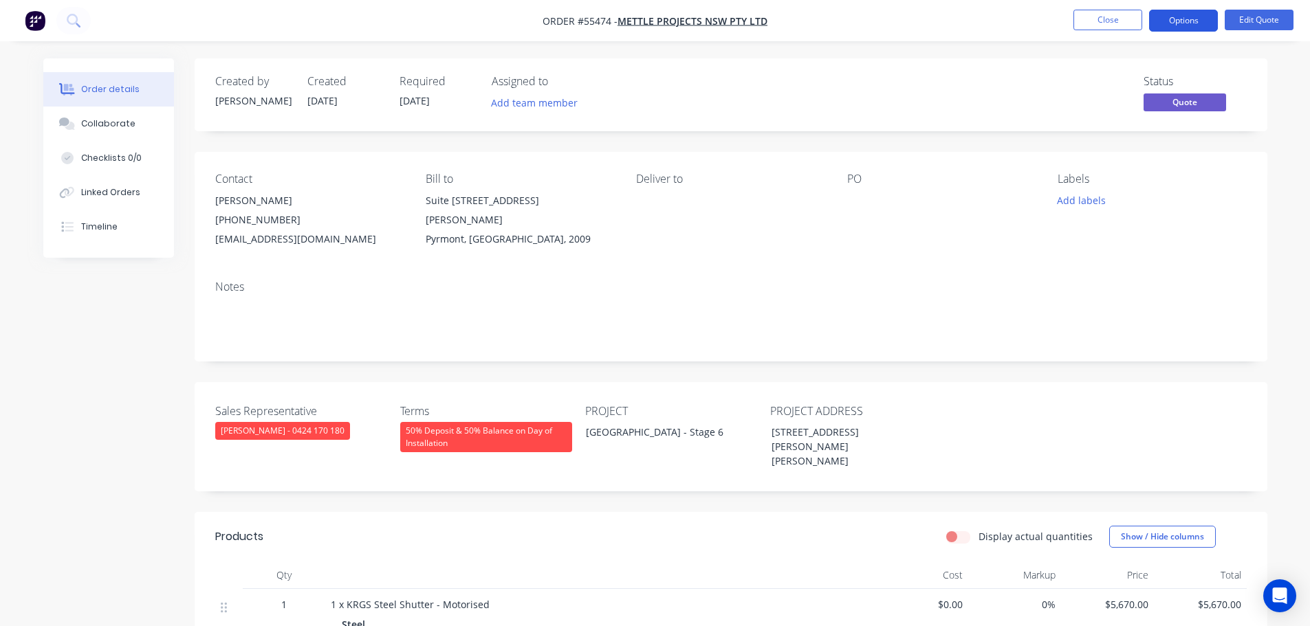
click at [1178, 22] on button "Options" at bounding box center [1183, 21] width 69 height 22
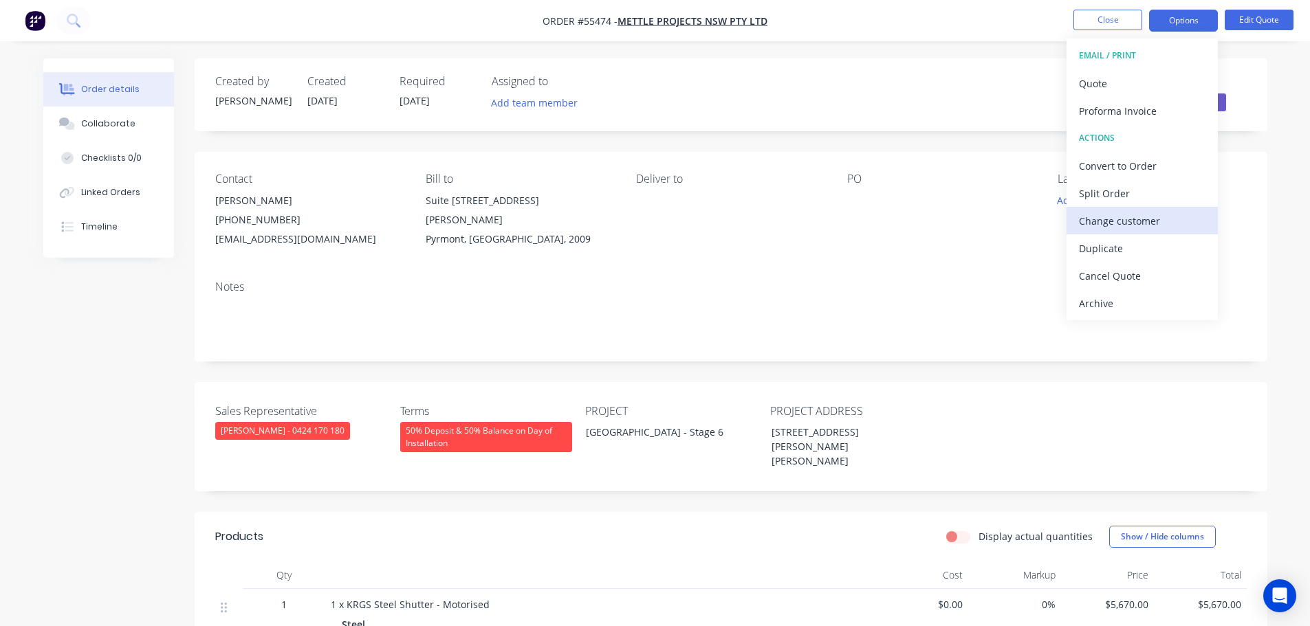
click at [1114, 221] on div "Change customer" at bounding box center [1142, 221] width 127 height 20
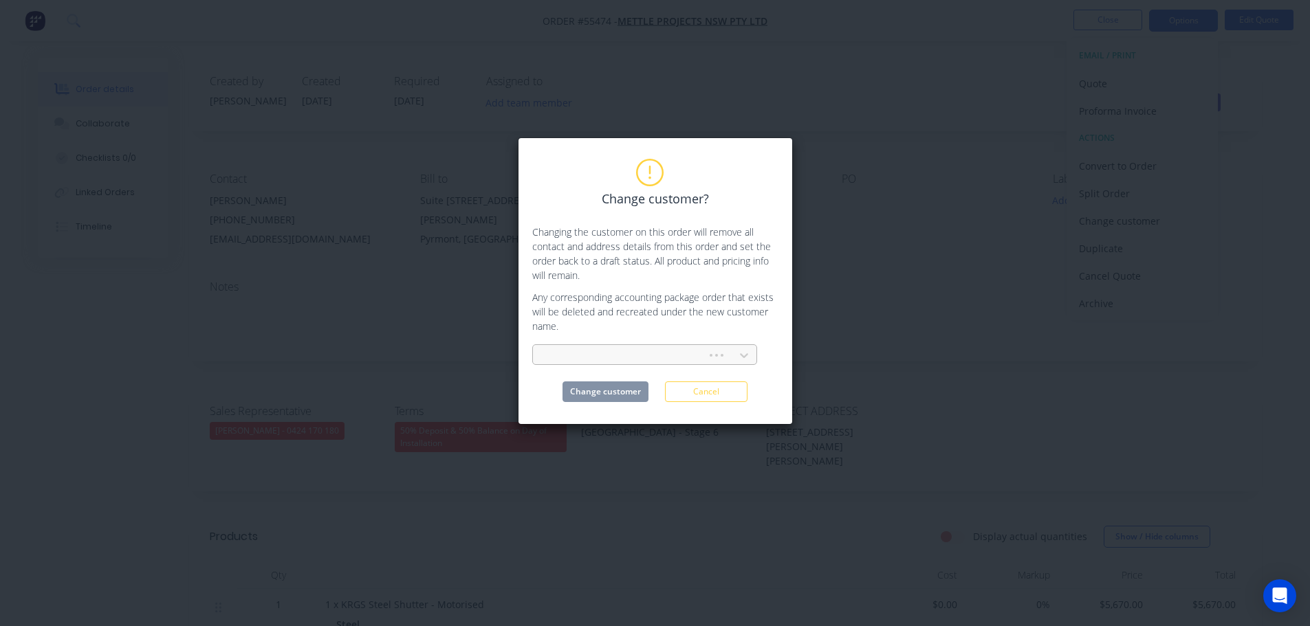
click at [566, 349] on div at bounding box center [622, 355] width 156 height 17
type input "Steve-Watt"
click at [583, 393] on div "Steve-Watt Constructions Pty Limited" at bounding box center [644, 385] width 225 height 25
click at [583, 399] on button "Change customer" at bounding box center [605, 392] width 86 height 21
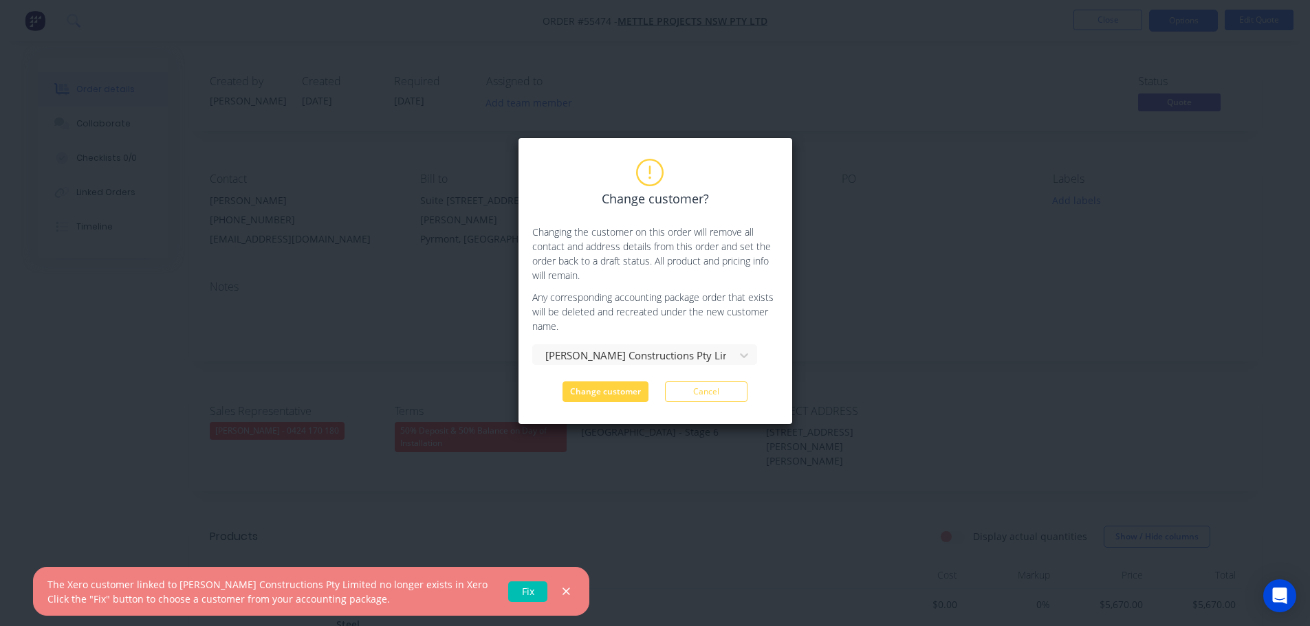
click at [508, 593] on link "Fix" at bounding box center [527, 592] width 39 height 21
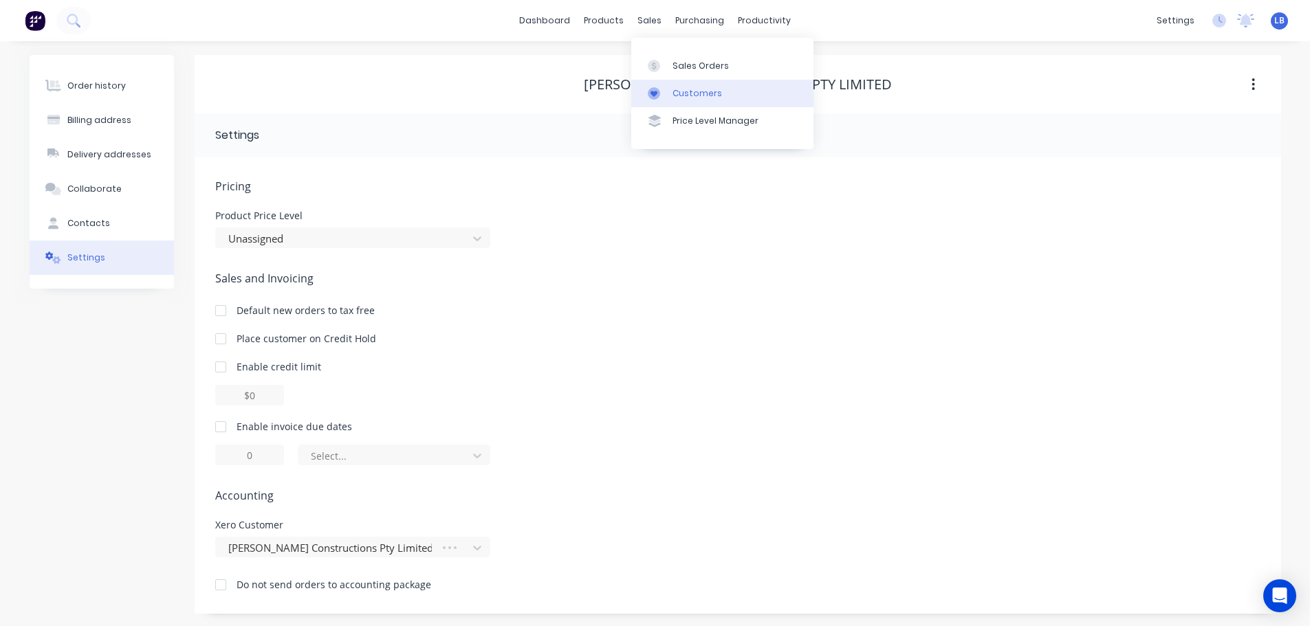
click at [688, 92] on div "Customers" at bounding box center [697, 93] width 50 height 12
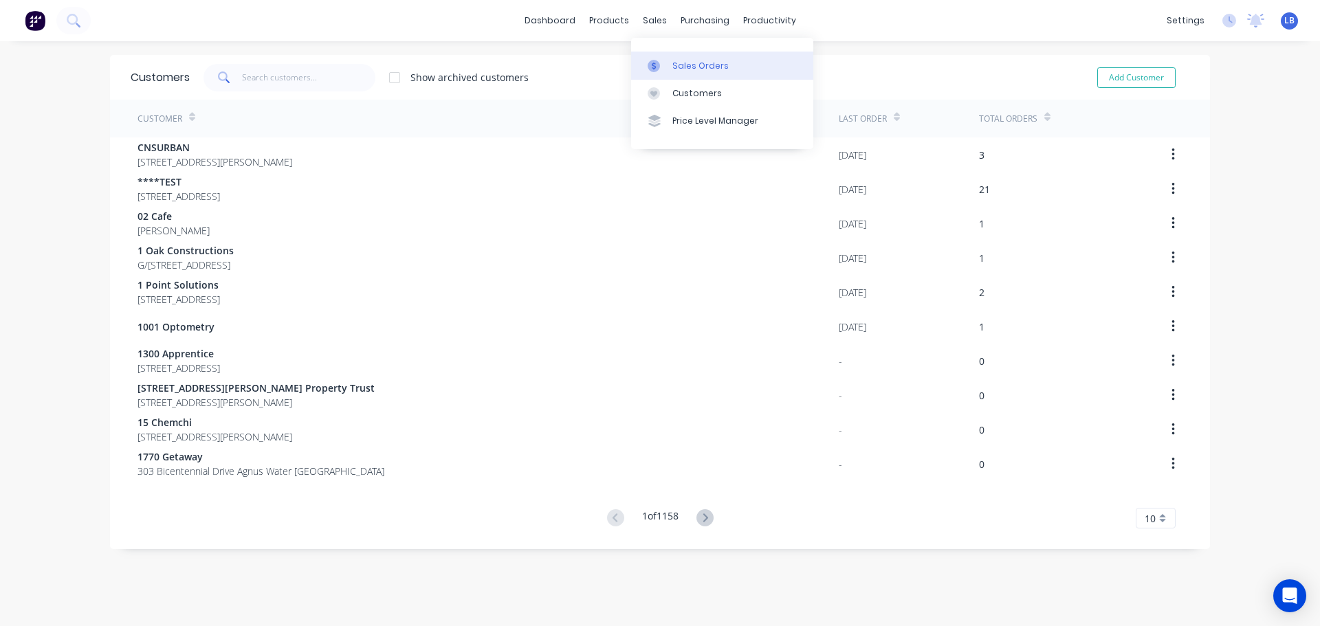
click at [693, 61] on div "Sales Orders" at bounding box center [700, 66] width 56 height 12
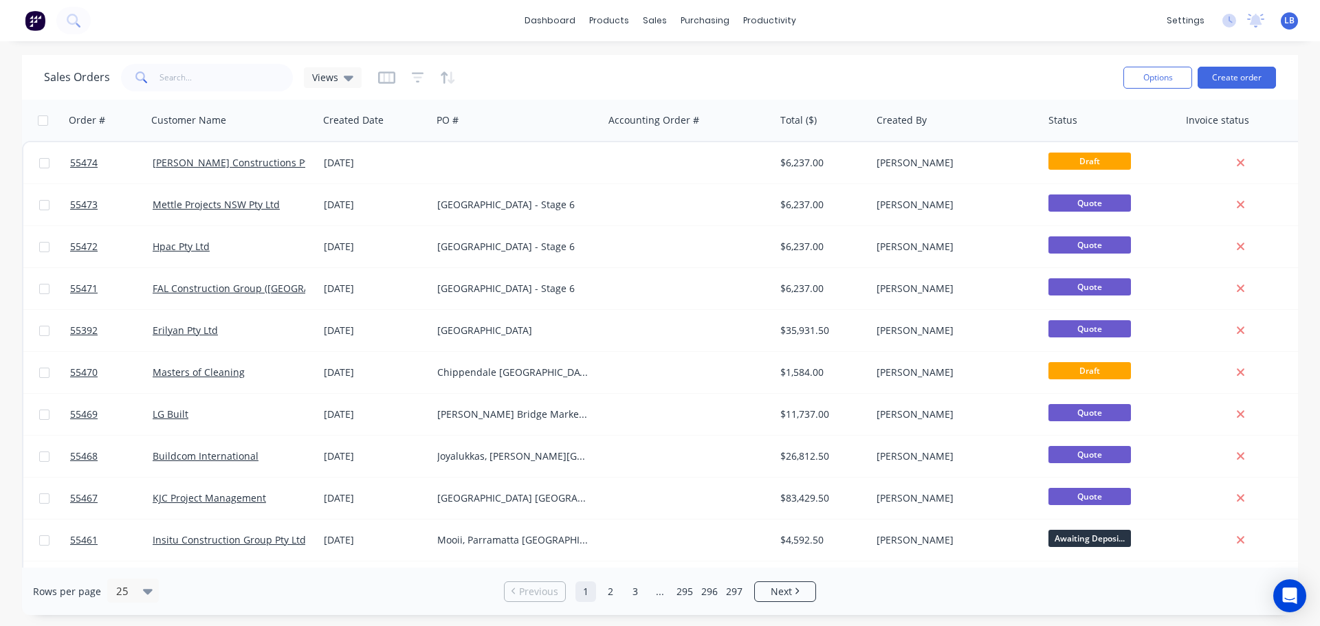
click at [74, 166] on span "55474" at bounding box center [84, 163] width 28 height 14
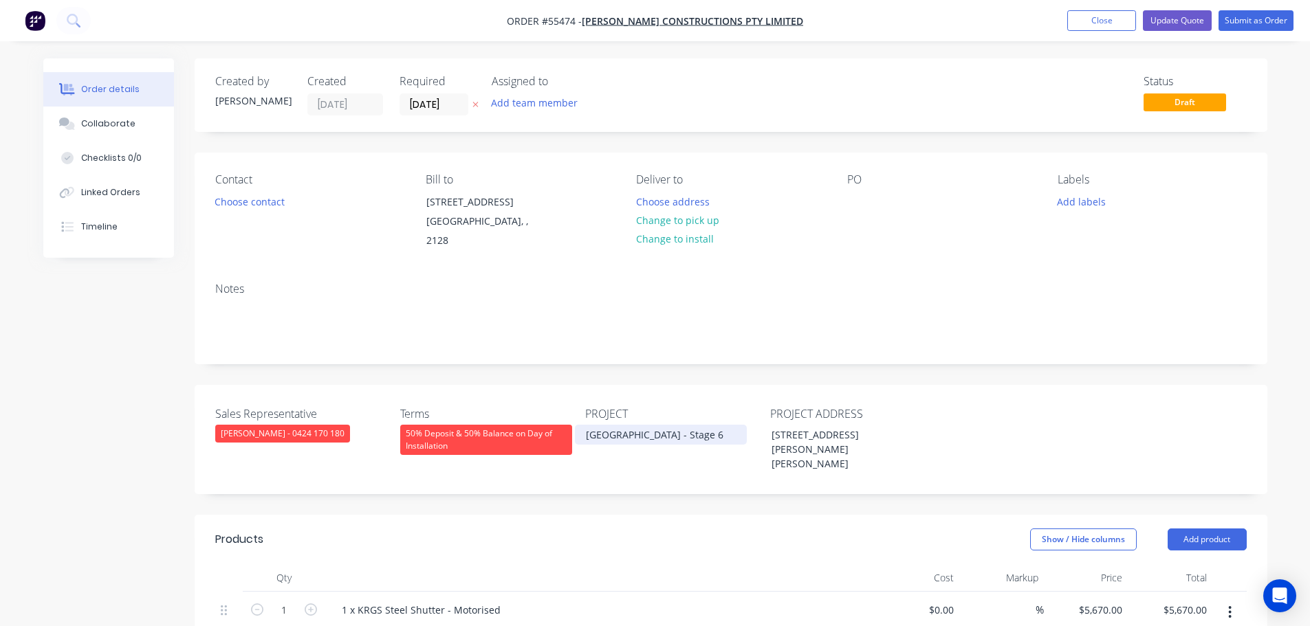
click at [655, 425] on div "[GEOGRAPHIC_DATA] - Stage 6" at bounding box center [661, 435] width 172 height 20
copy div "[GEOGRAPHIC_DATA] - Stage 6"
click at [861, 199] on div at bounding box center [858, 202] width 22 height 20
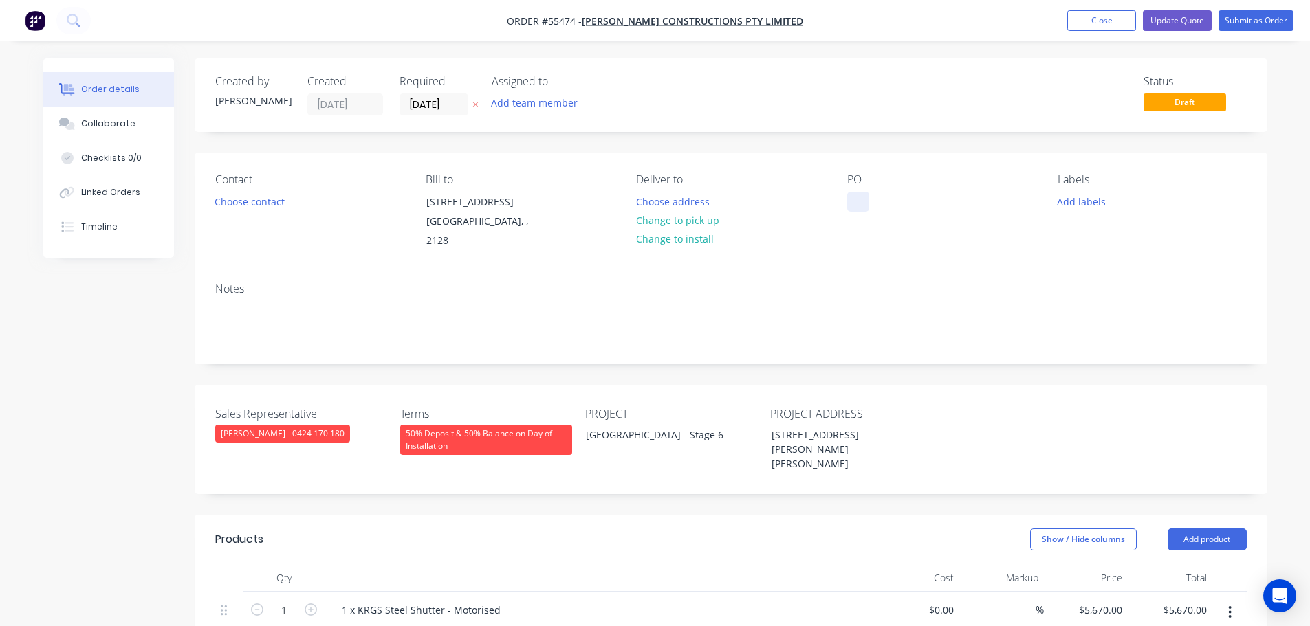
paste div
click at [256, 205] on button "Choose contact" at bounding box center [249, 201] width 85 height 19
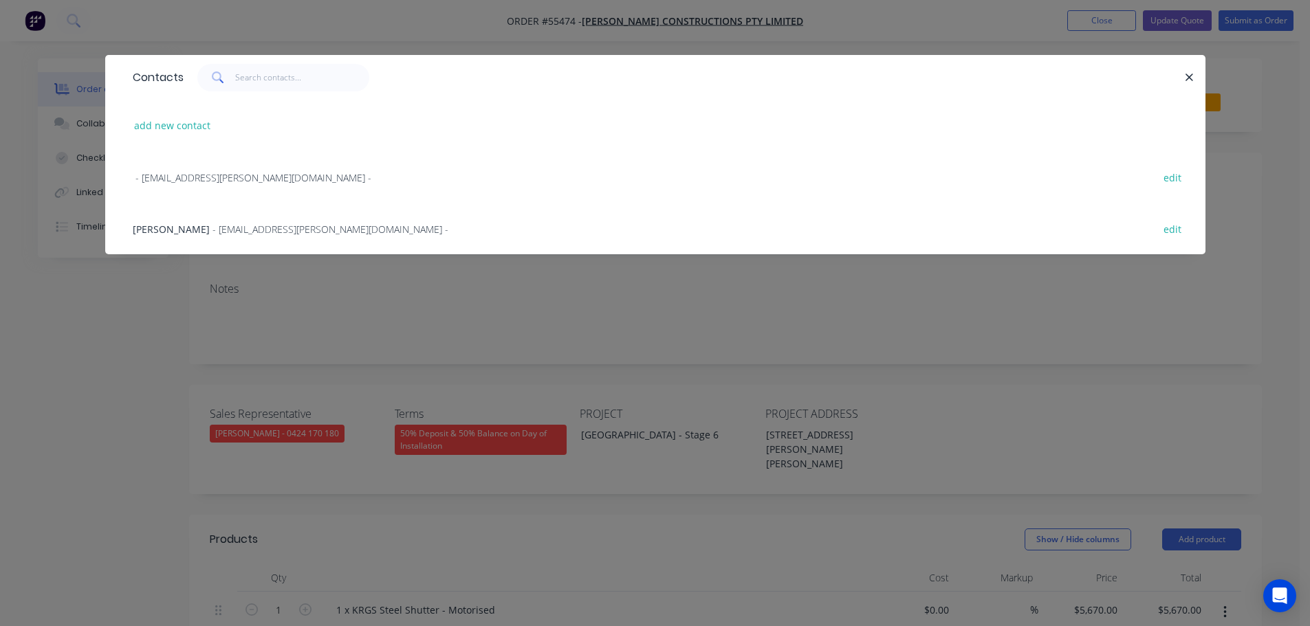
click at [223, 232] on span "- estimating@steve-watt.com -" at bounding box center [330, 229] width 236 height 13
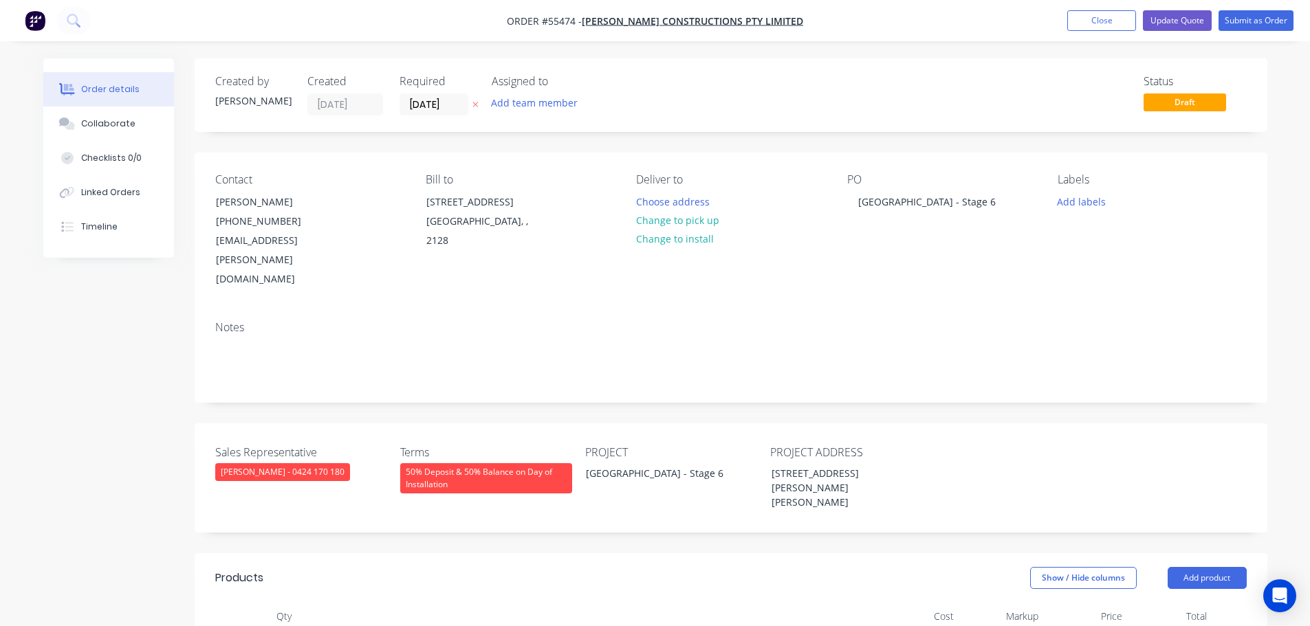
scroll to position [69, 0]
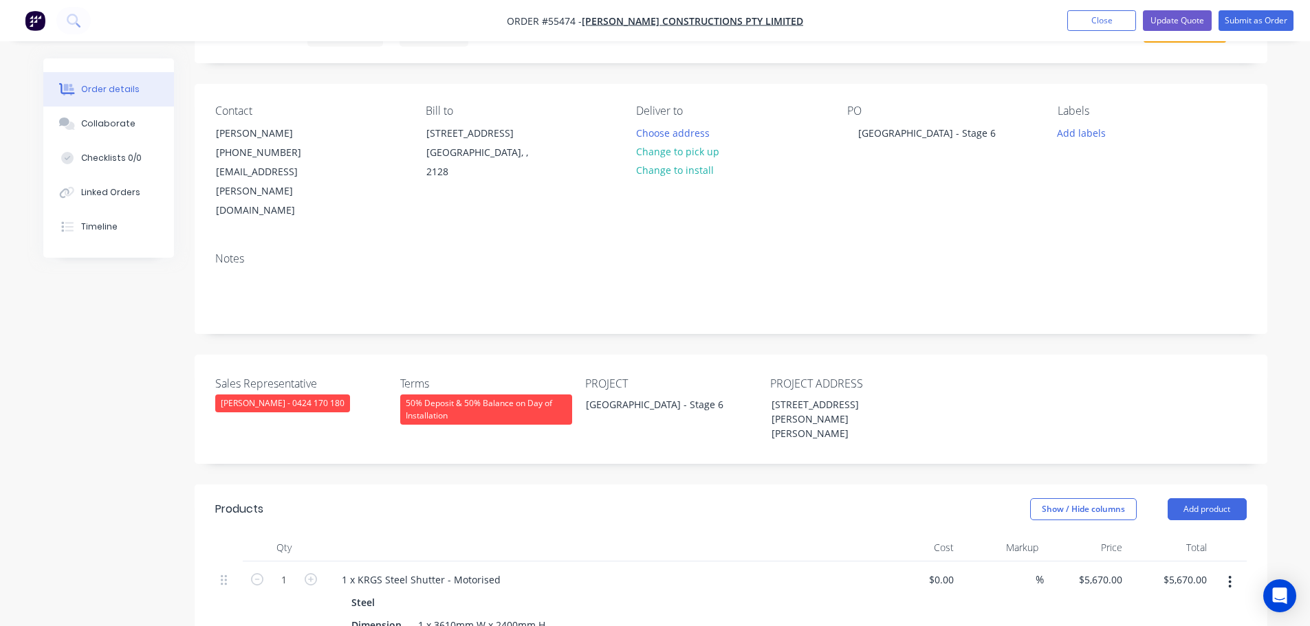
click at [547, 395] on div "50% Deposit & 50% Balance on Day of Installation" at bounding box center [486, 410] width 172 height 30
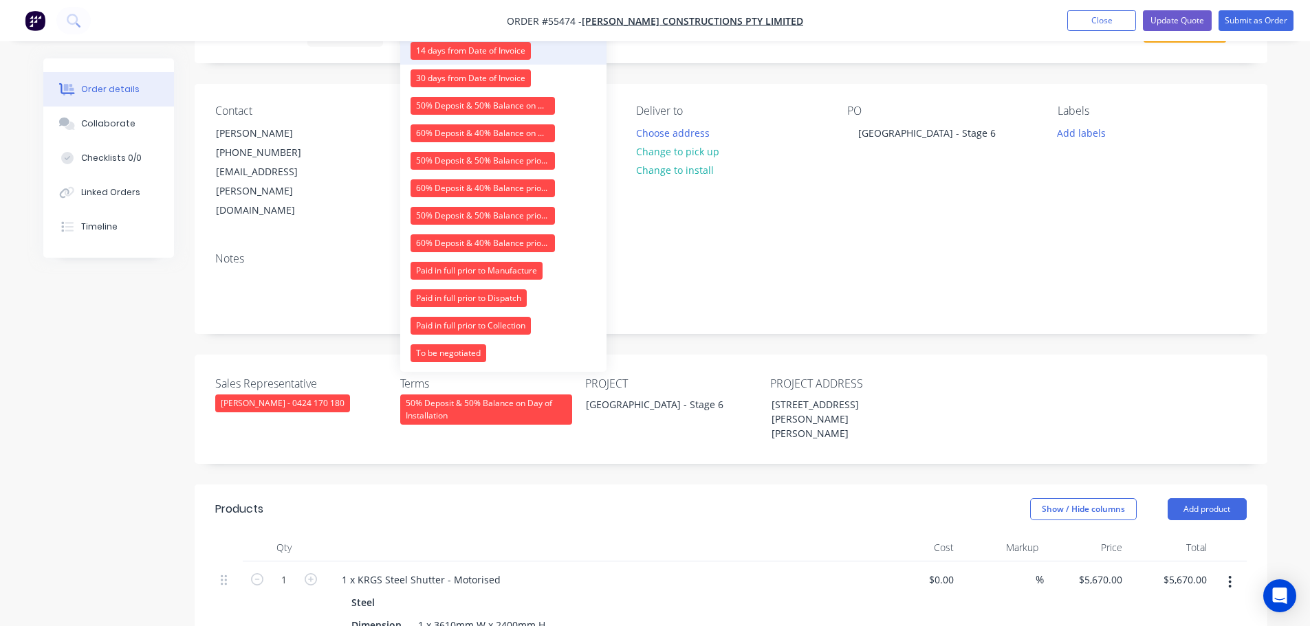
click at [451, 50] on div "14 days from Date of Invoice" at bounding box center [470, 51] width 120 height 18
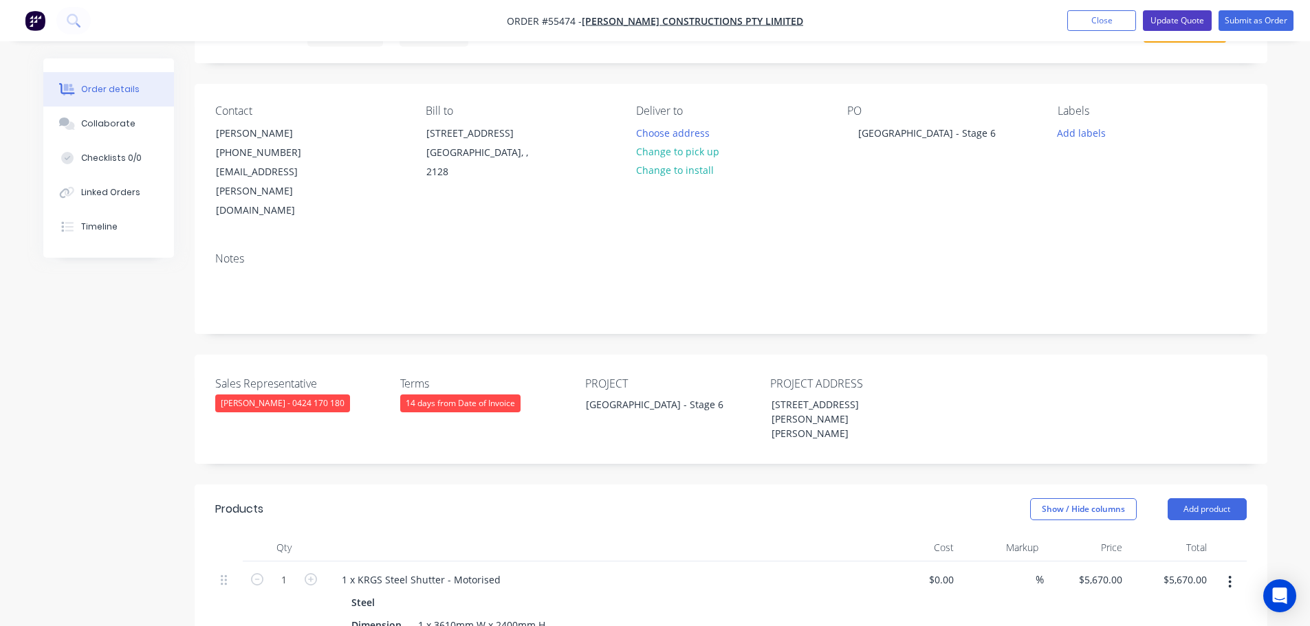
click at [1167, 13] on button "Update Quote" at bounding box center [1177, 20] width 69 height 21
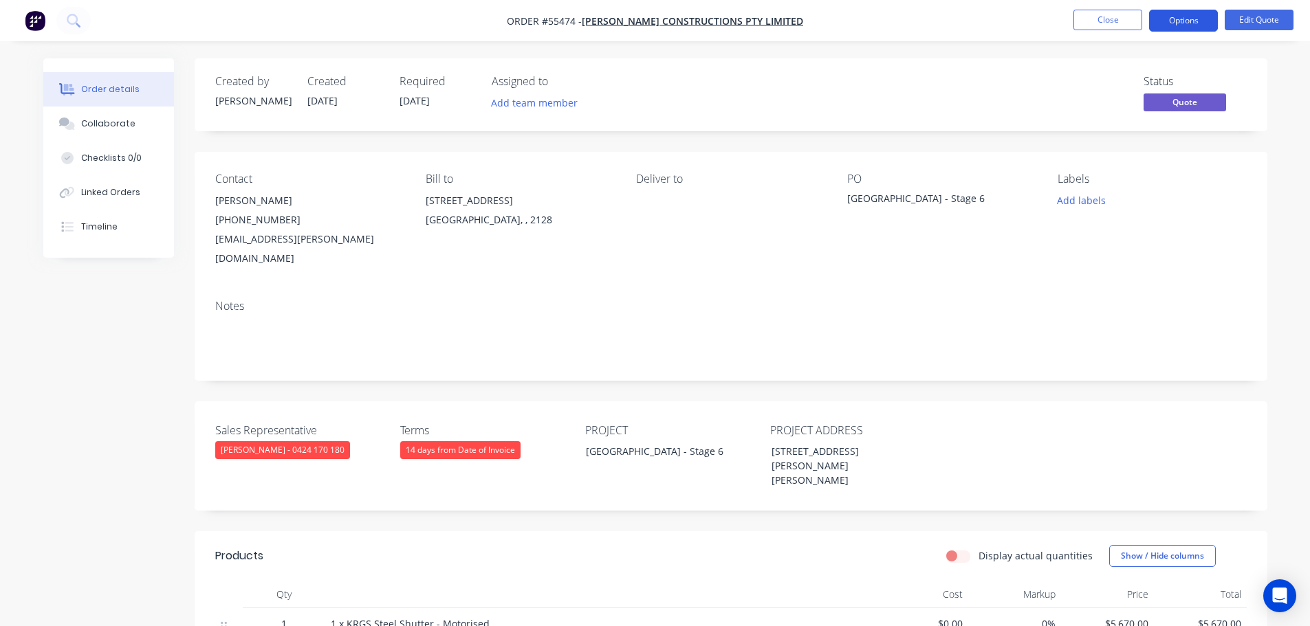
click at [1169, 23] on button "Options" at bounding box center [1183, 21] width 69 height 22
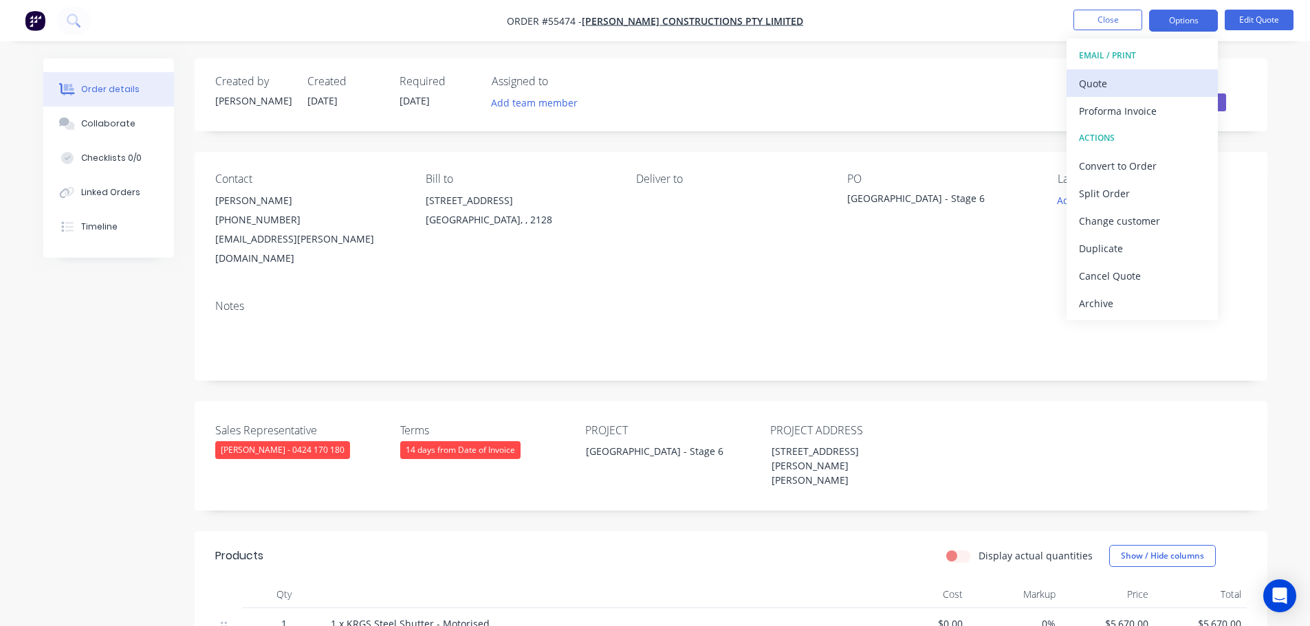
click at [1095, 85] on div "Quote" at bounding box center [1142, 84] width 127 height 20
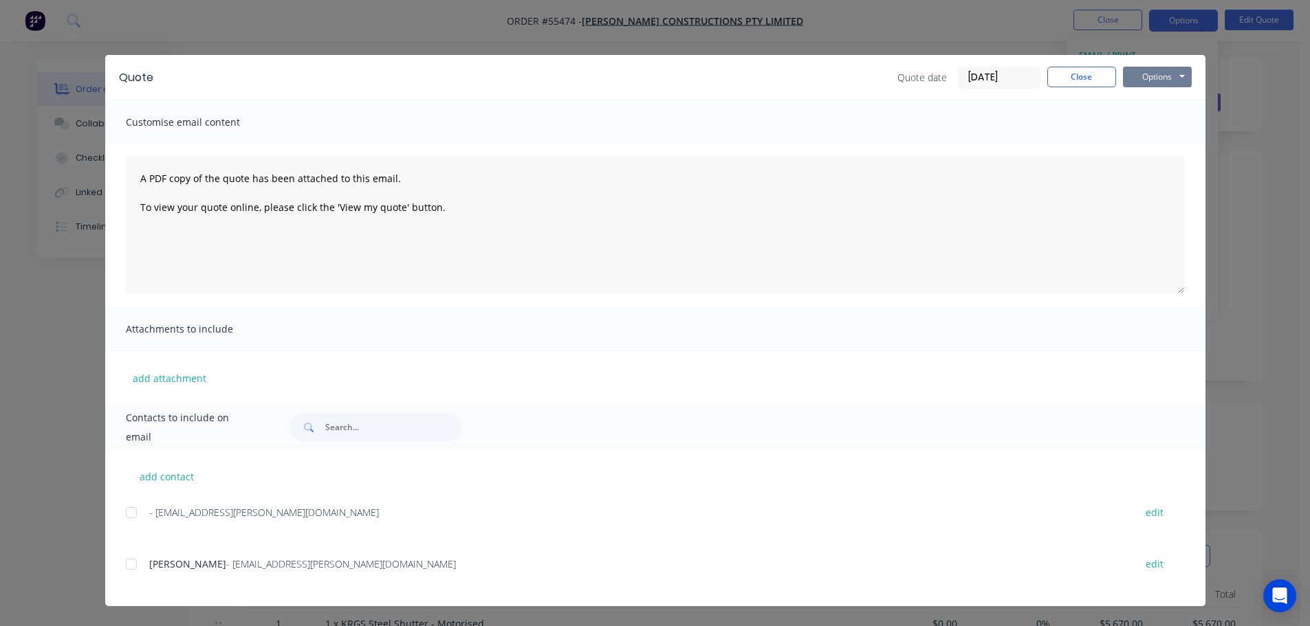
click at [1136, 80] on button "Options" at bounding box center [1157, 77] width 69 height 21
click at [1149, 122] on button "Print" at bounding box center [1167, 124] width 88 height 23
click at [1105, 79] on button "Close" at bounding box center [1081, 77] width 69 height 21
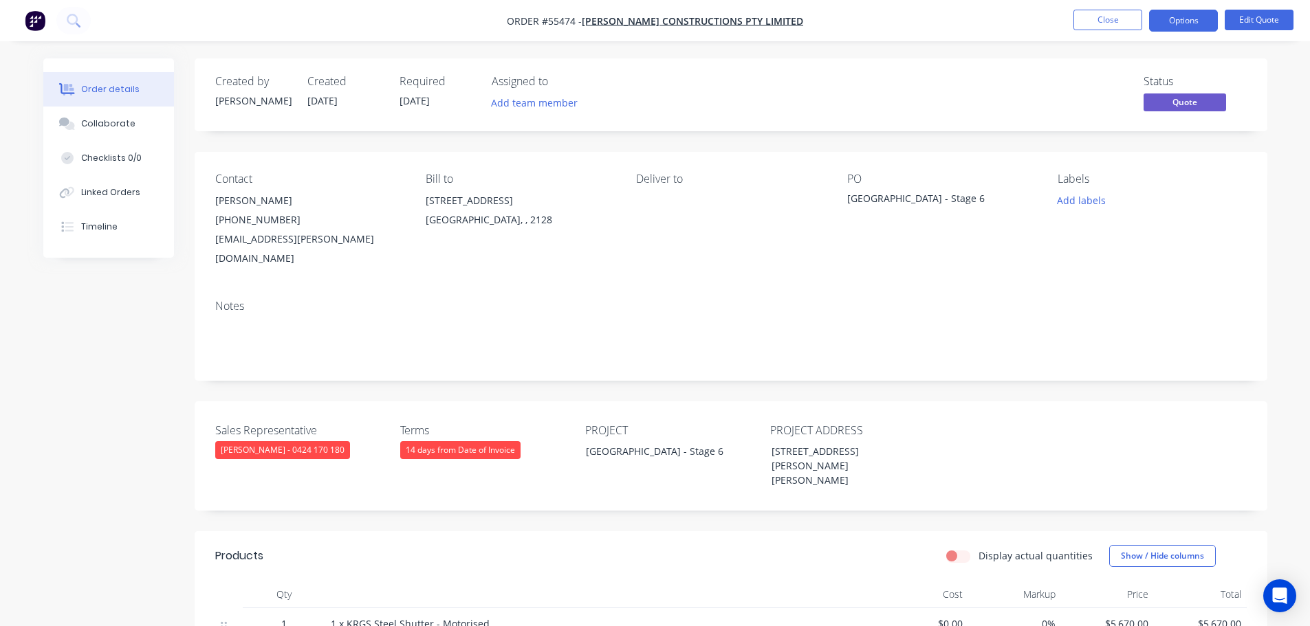
click at [261, 245] on div "estimating@steve-watt.com" at bounding box center [309, 249] width 188 height 39
copy div "estimating@steve-watt.com"
click at [945, 201] on div "[GEOGRAPHIC_DATA] - Stage 6" at bounding box center [933, 200] width 172 height 19
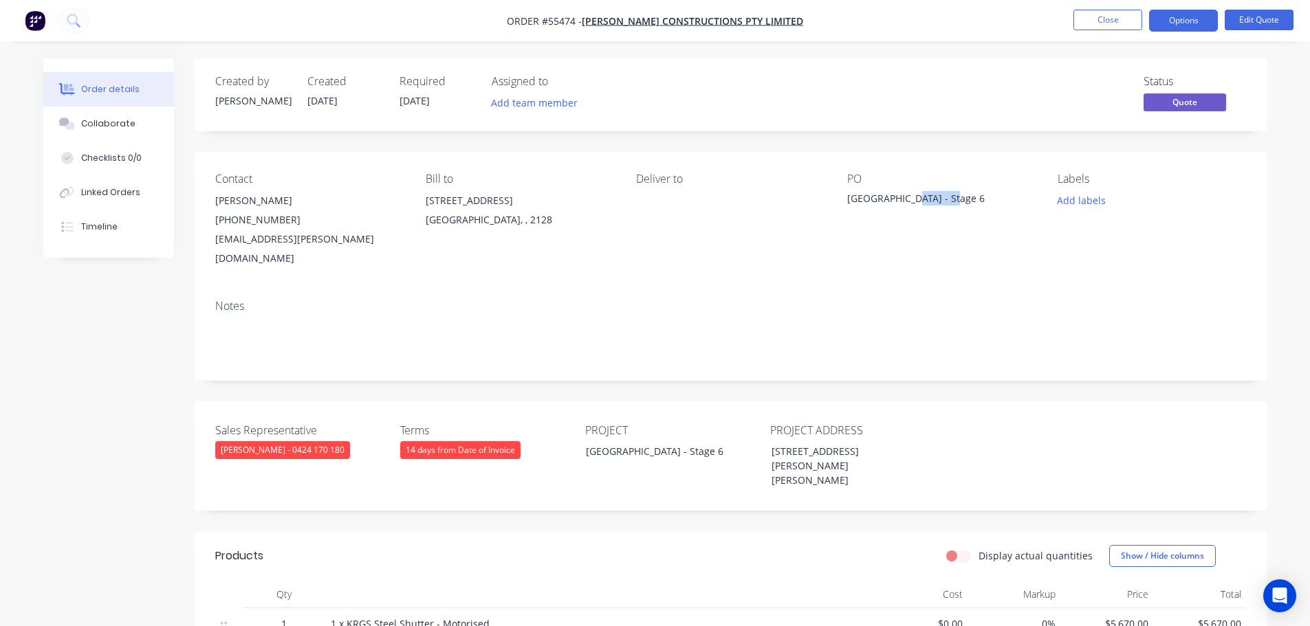
click at [945, 201] on div "[GEOGRAPHIC_DATA] - Stage 6" at bounding box center [933, 200] width 172 height 19
copy div "[GEOGRAPHIC_DATA] - Stage 6"
click at [1090, 19] on button "Close" at bounding box center [1107, 20] width 69 height 21
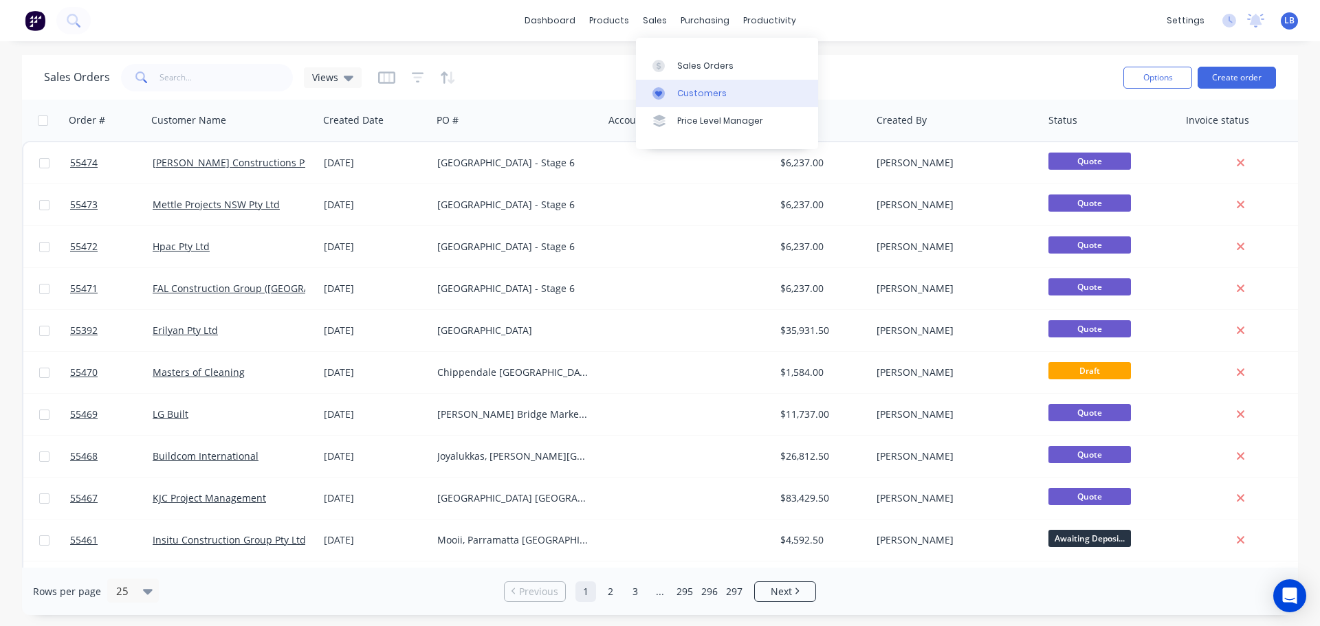
click at [699, 93] on div "Customers" at bounding box center [702, 93] width 50 height 12
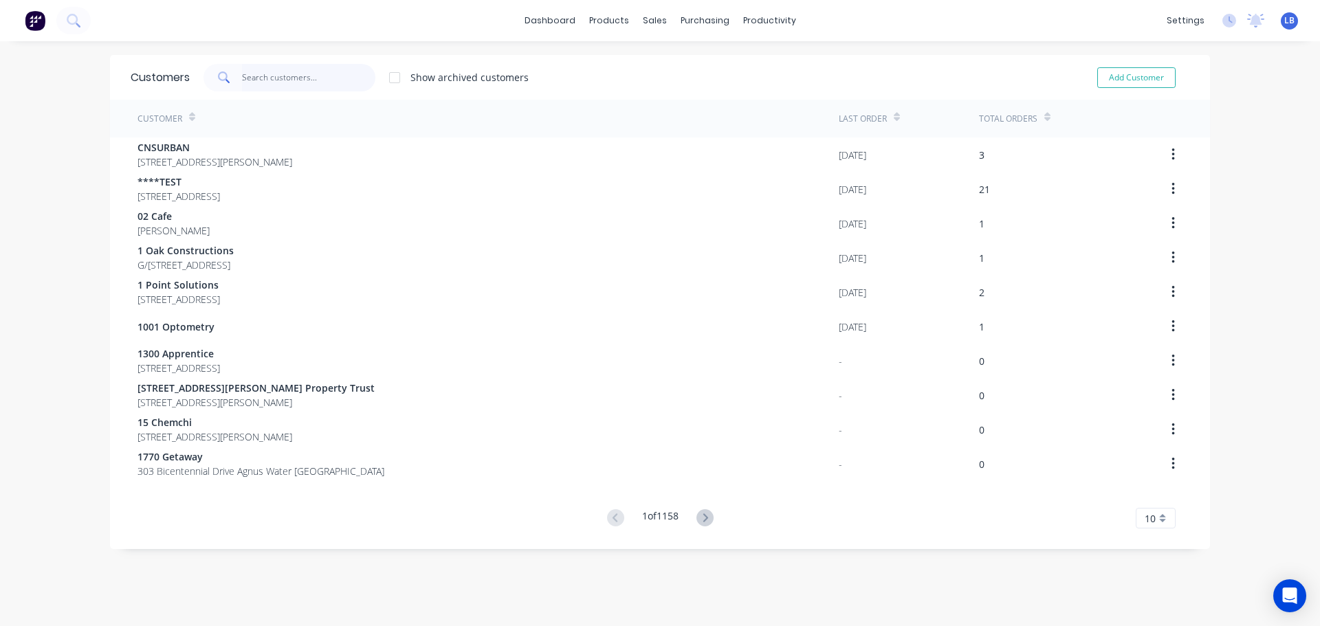
click at [265, 76] on input "text" at bounding box center [309, 78] width 134 height 28
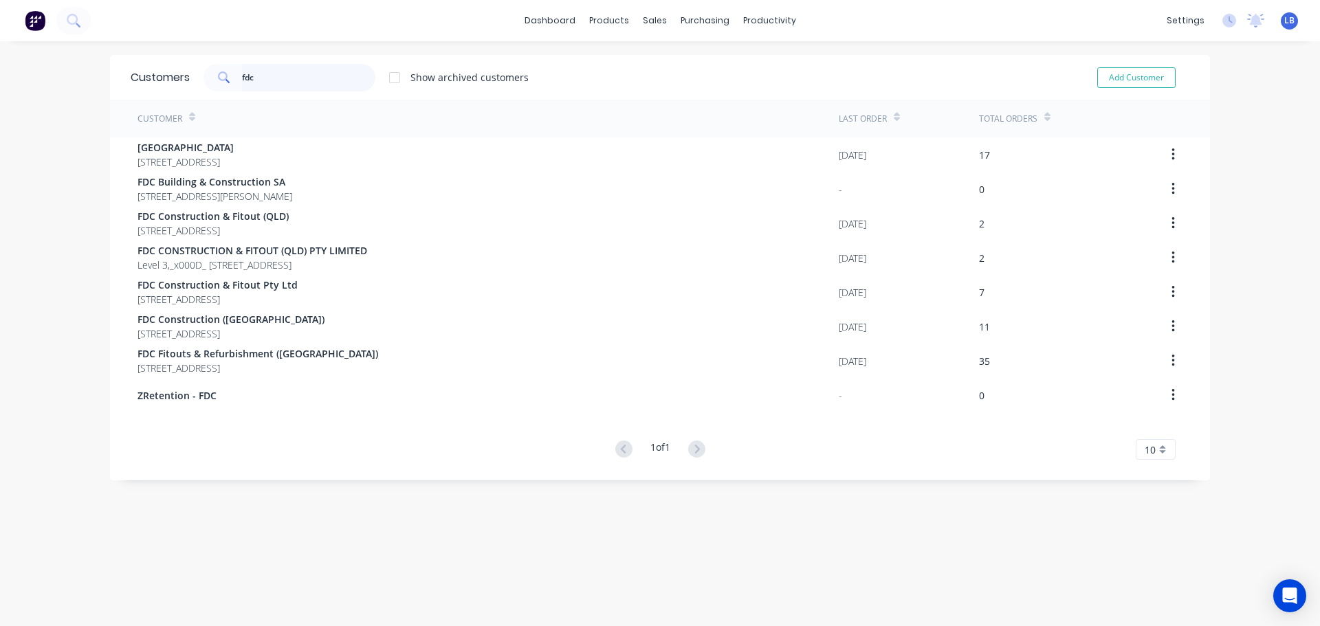
click at [260, 80] on input "fdc" at bounding box center [309, 78] width 134 height 28
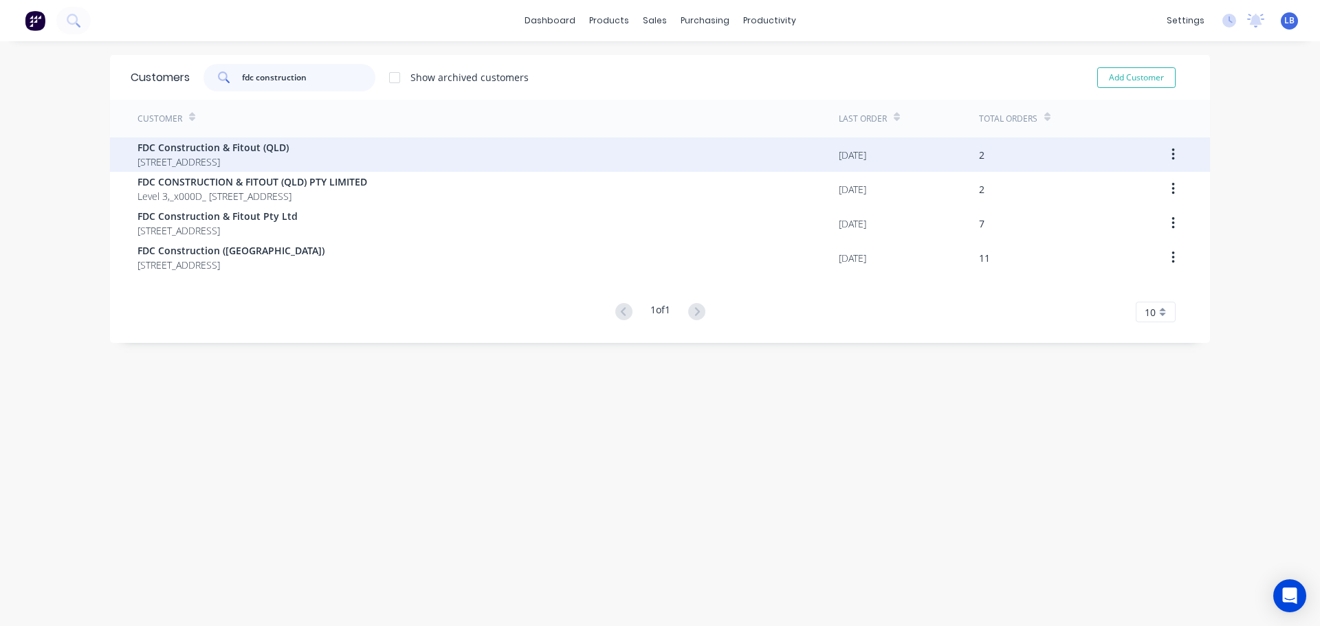
type input "fdc construction"
click at [212, 142] on span "FDC Construction & Fitout (QLD)" at bounding box center [213, 147] width 151 height 14
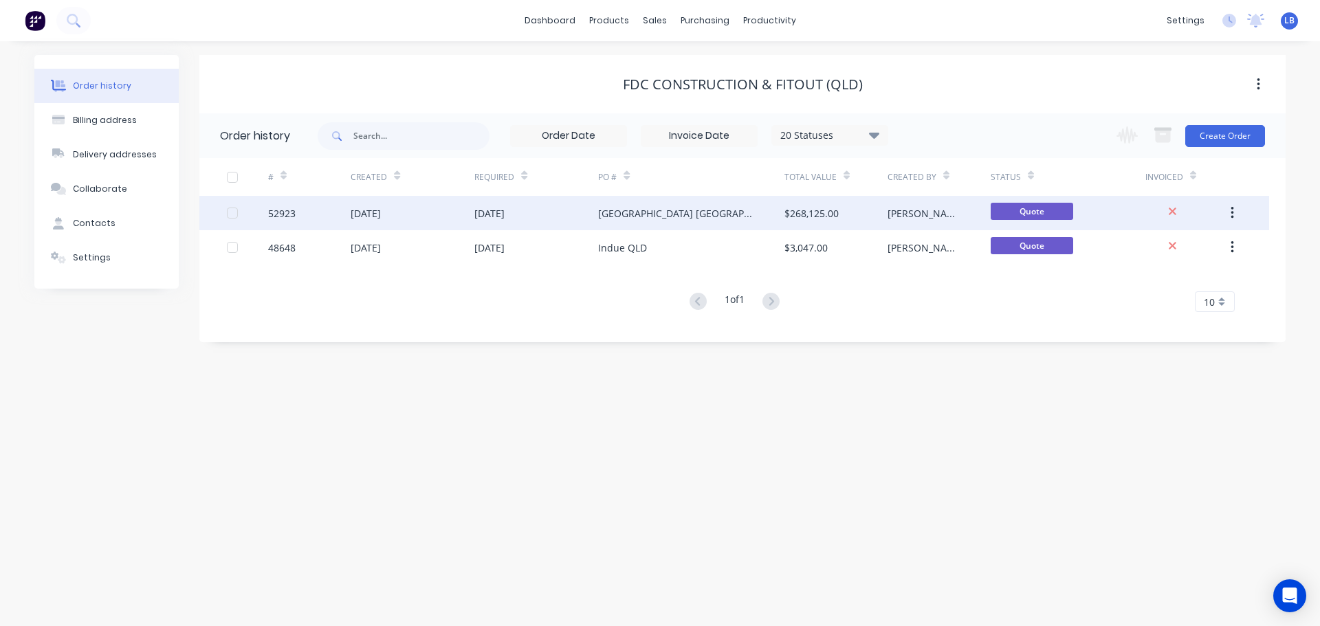
click at [268, 210] on div "52923" at bounding box center [282, 213] width 28 height 14
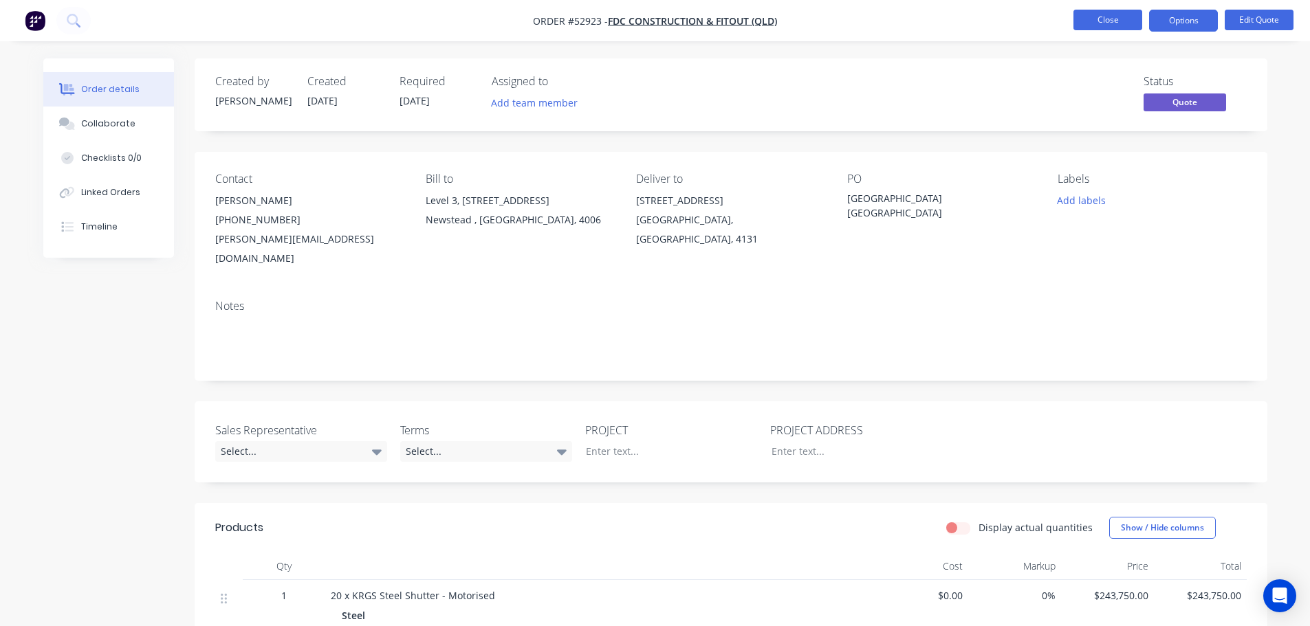
click at [1094, 22] on button "Close" at bounding box center [1107, 20] width 69 height 21
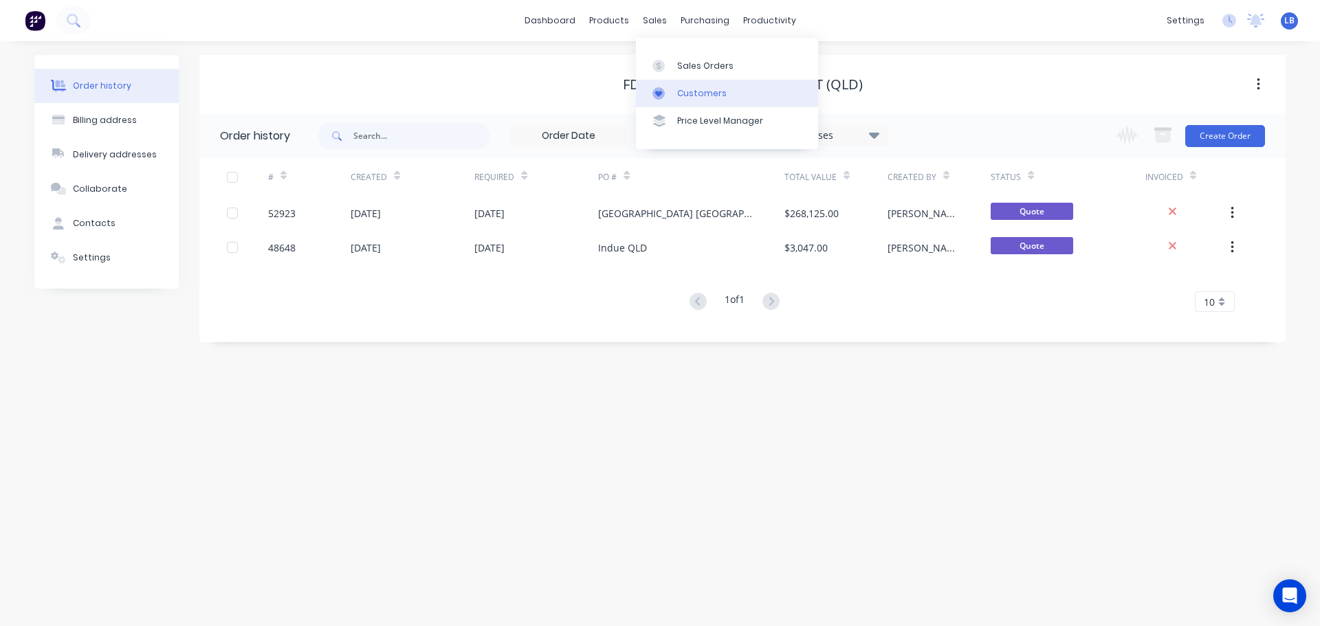
click at [700, 89] on div "Customers" at bounding box center [702, 93] width 50 height 12
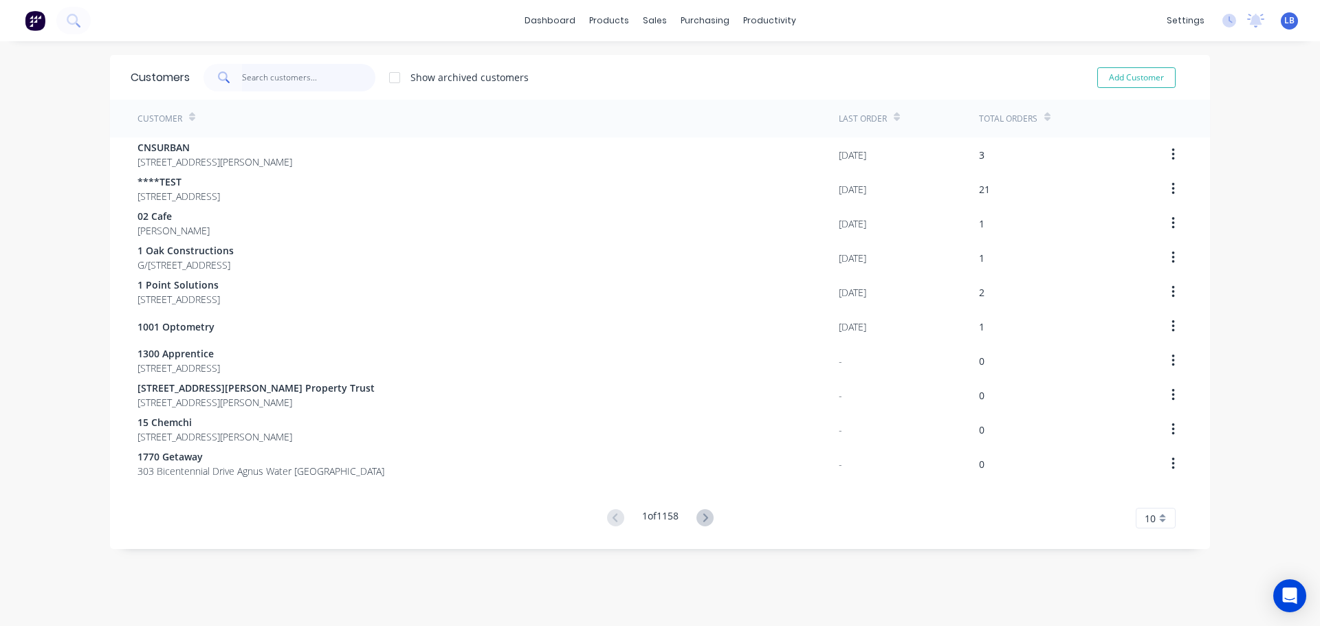
click at [263, 73] on input "text" at bounding box center [309, 78] width 134 height 28
click at [1117, 78] on button "Add Customer" at bounding box center [1136, 77] width 78 height 21
select select "AU"
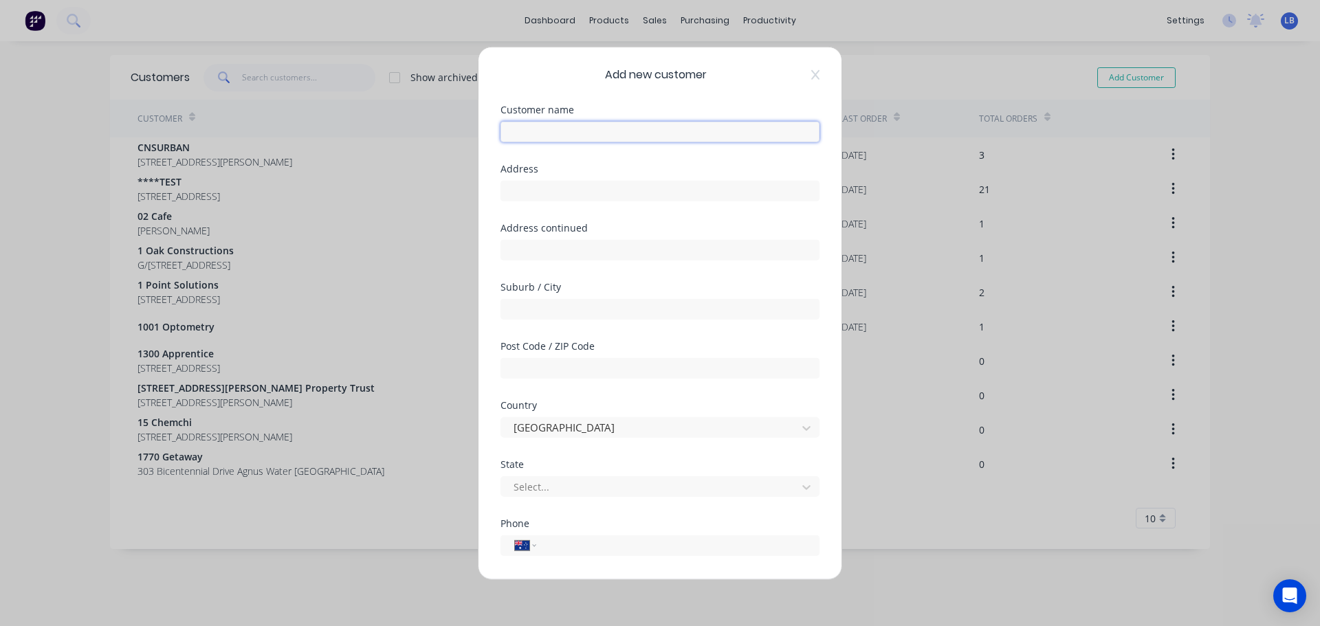
click at [537, 133] on input "text" at bounding box center [660, 131] width 319 height 21
type input "FDC Construction & Fitout (ACT)"
drag, startPoint x: 523, startPoint y: 189, endPoint x: 511, endPoint y: 202, distance: 17.5
click at [523, 189] on input "text" at bounding box center [660, 190] width 319 height 21
click at [505, 193] on input "text" at bounding box center [660, 190] width 319 height 21
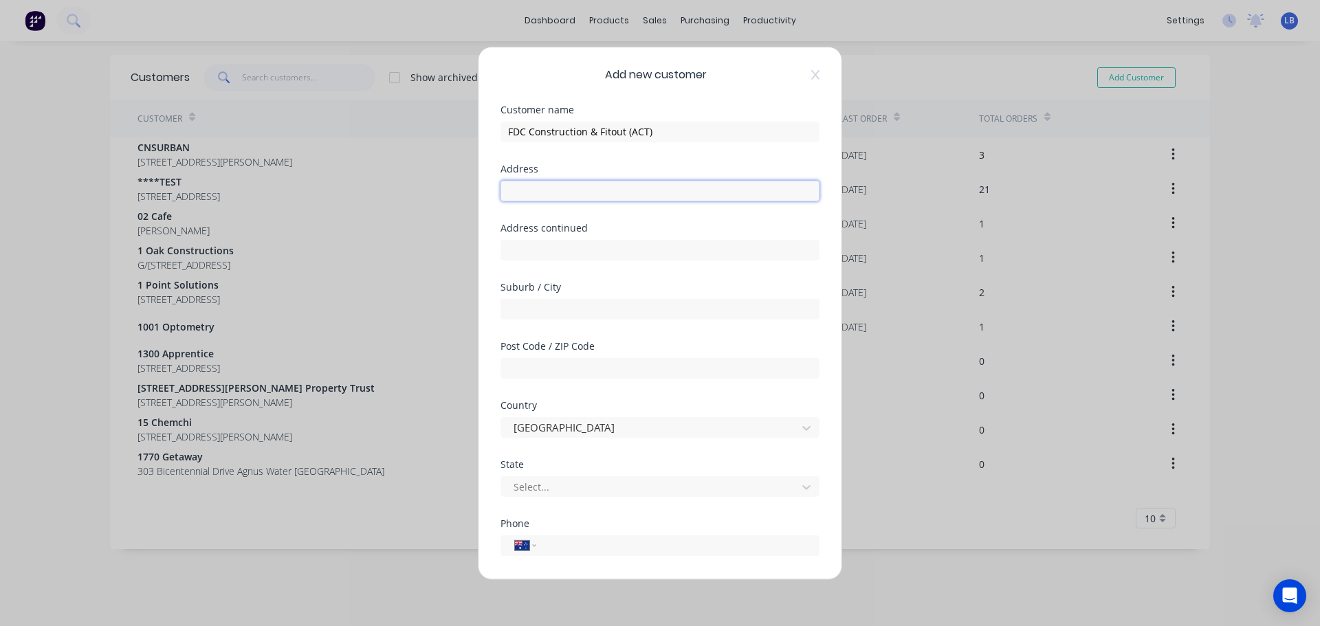
paste input "Level 4, 10 Moore Street"
type input "Level 4, 10 Moore Street"
click at [511, 311] on input "text" at bounding box center [660, 308] width 319 height 21
type input "Canberra"
click at [532, 375] on input "text" at bounding box center [660, 368] width 319 height 21
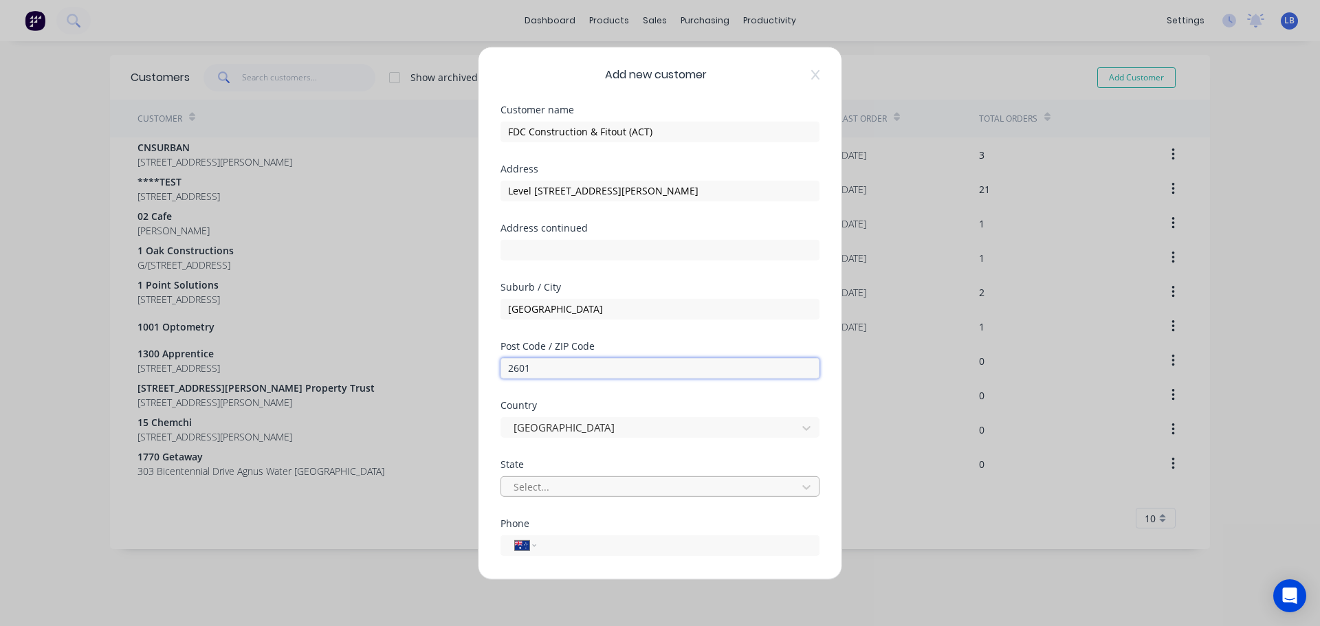
type input "2601"
click at [549, 483] on div at bounding box center [651, 487] width 278 height 17
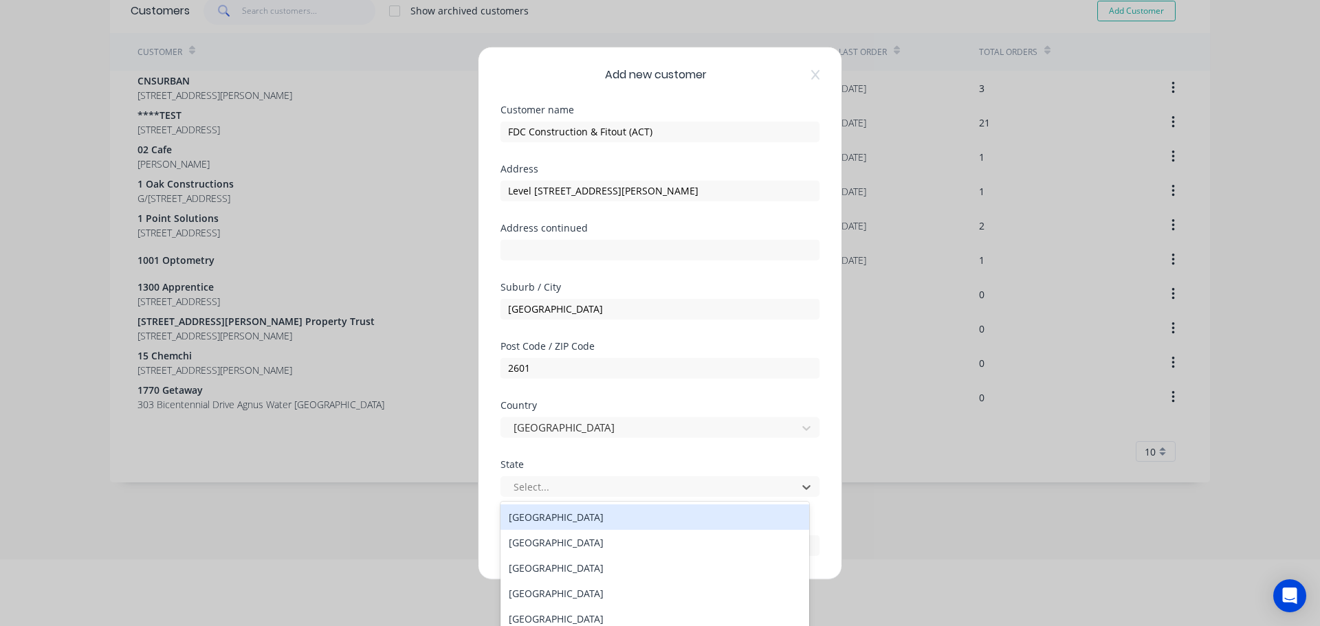
click at [571, 514] on div "[GEOGRAPHIC_DATA]" at bounding box center [655, 517] width 309 height 25
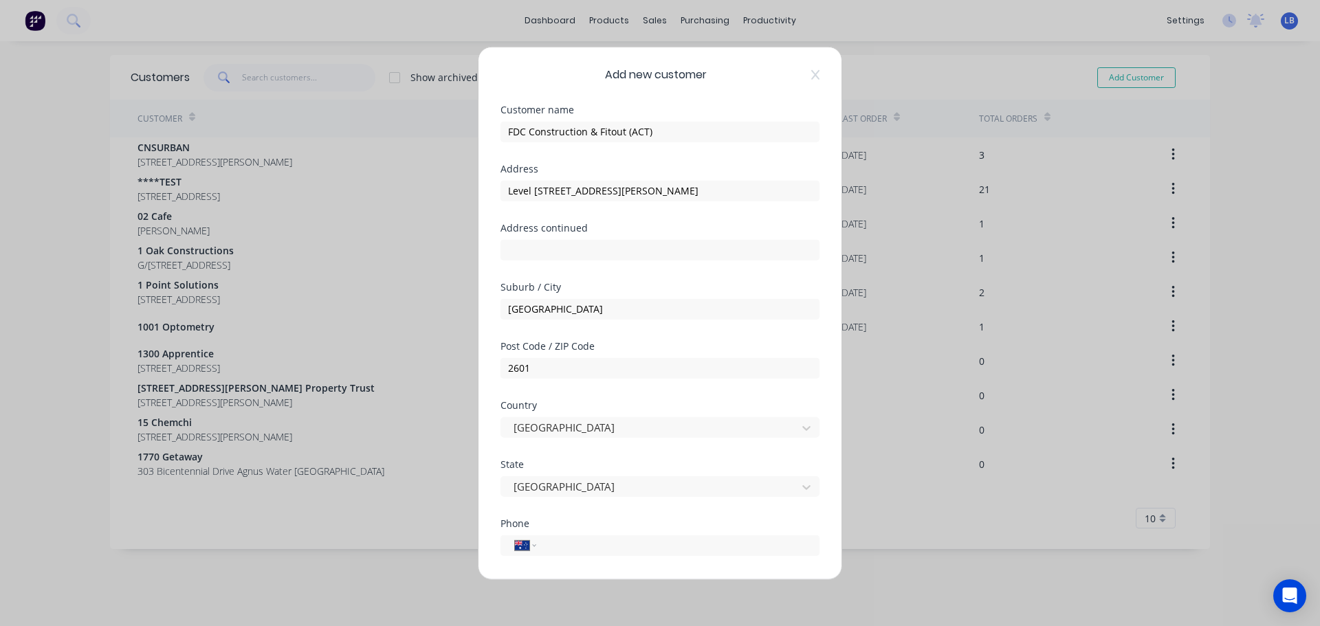
click at [571, 522] on div "Phone" at bounding box center [660, 523] width 319 height 10
click at [557, 527] on div "Phone" at bounding box center [660, 523] width 319 height 10
click at [564, 545] on input "tel" at bounding box center [675, 546] width 259 height 16
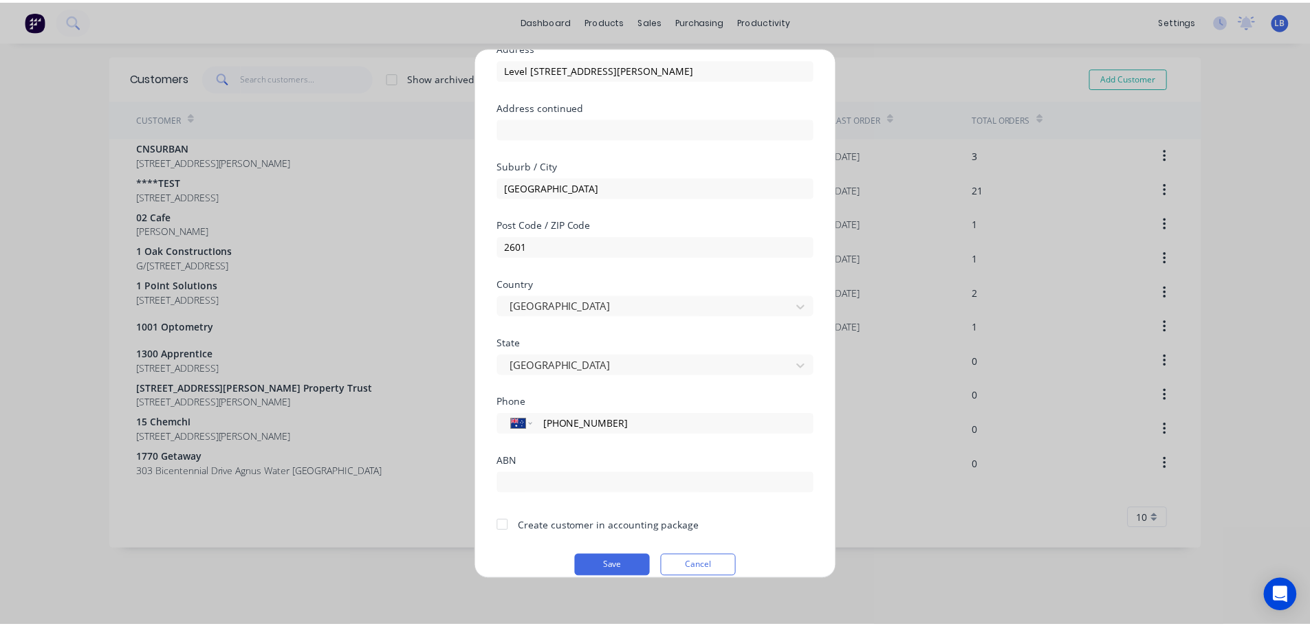
scroll to position [139, 0]
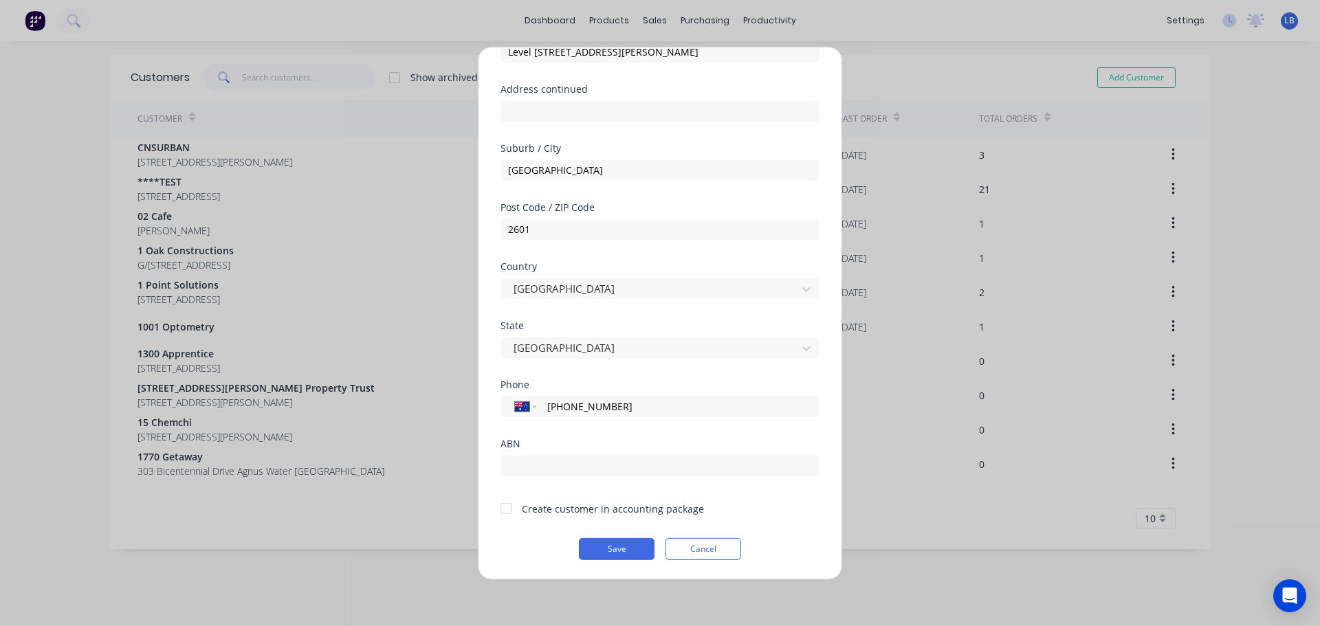
type input "(02) 6222 8800"
click at [514, 512] on div at bounding box center [506, 509] width 28 height 28
click at [619, 553] on button "Save" at bounding box center [617, 549] width 76 height 22
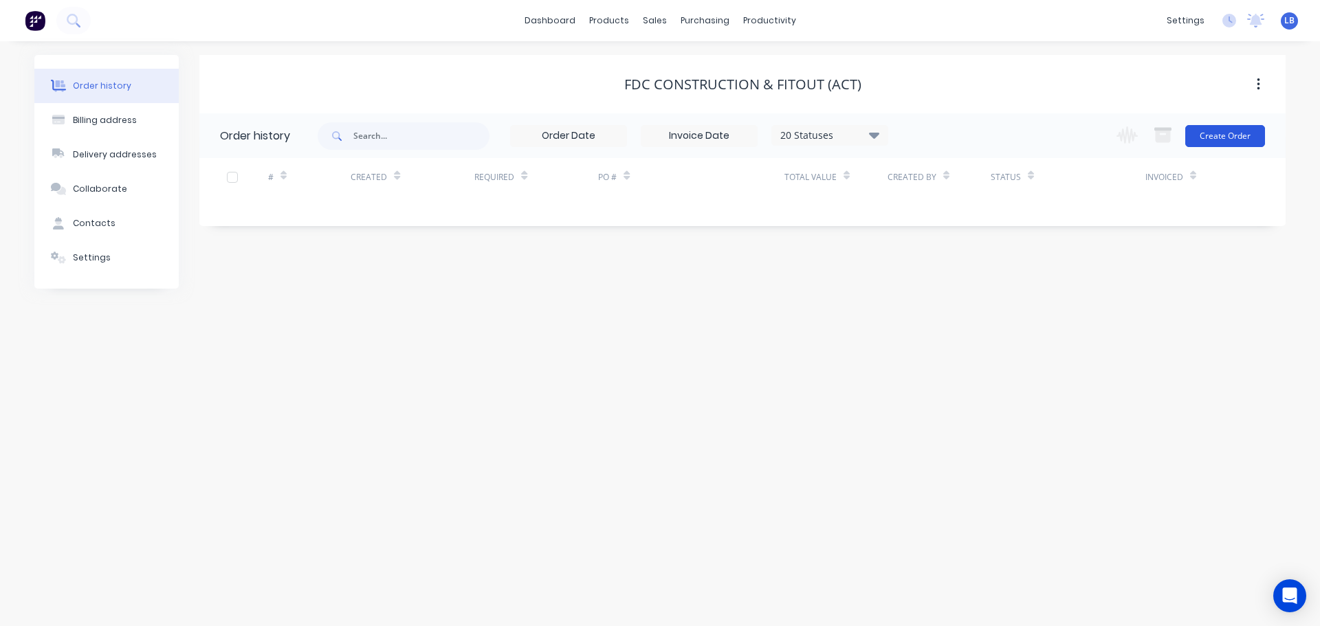
click at [1209, 144] on button "Create Order" at bounding box center [1225, 136] width 80 height 22
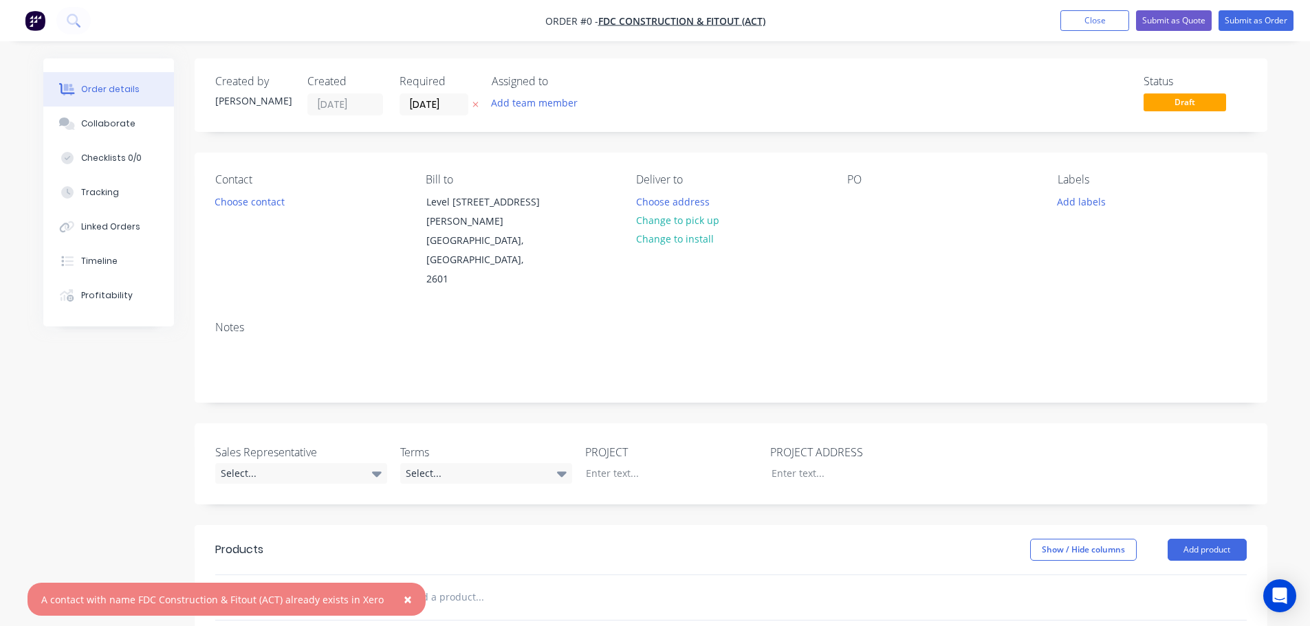
click at [404, 597] on span "×" at bounding box center [408, 599] width 8 height 19
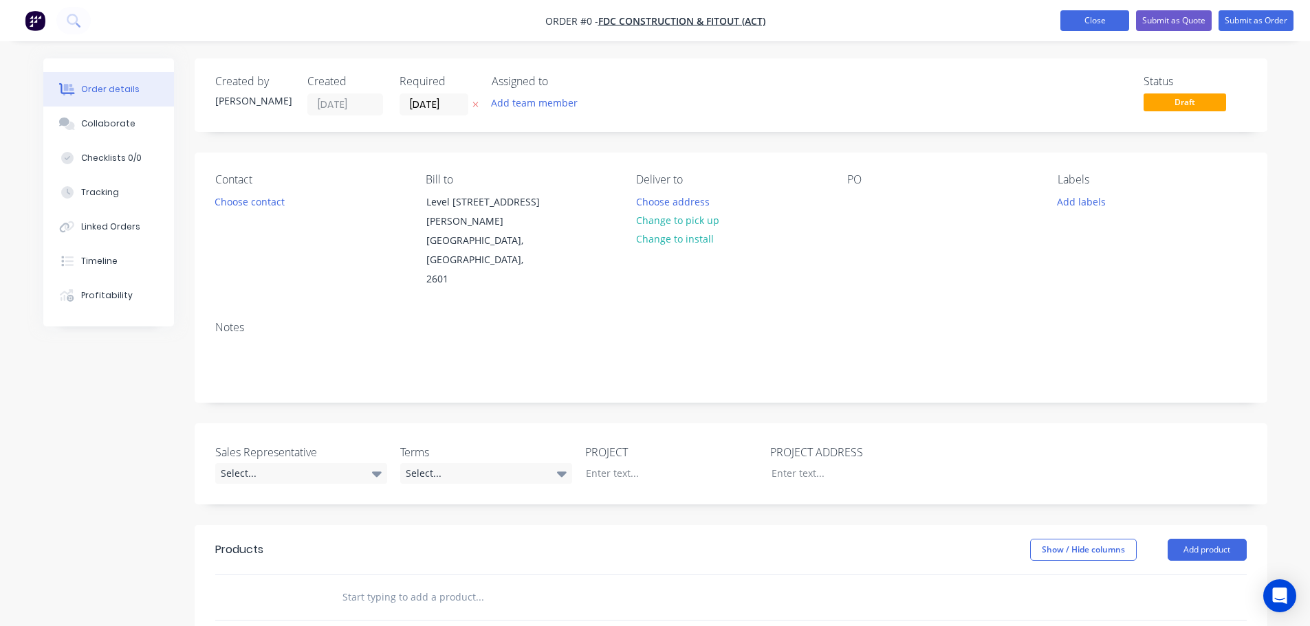
click at [1077, 18] on button "Close" at bounding box center [1094, 20] width 69 height 21
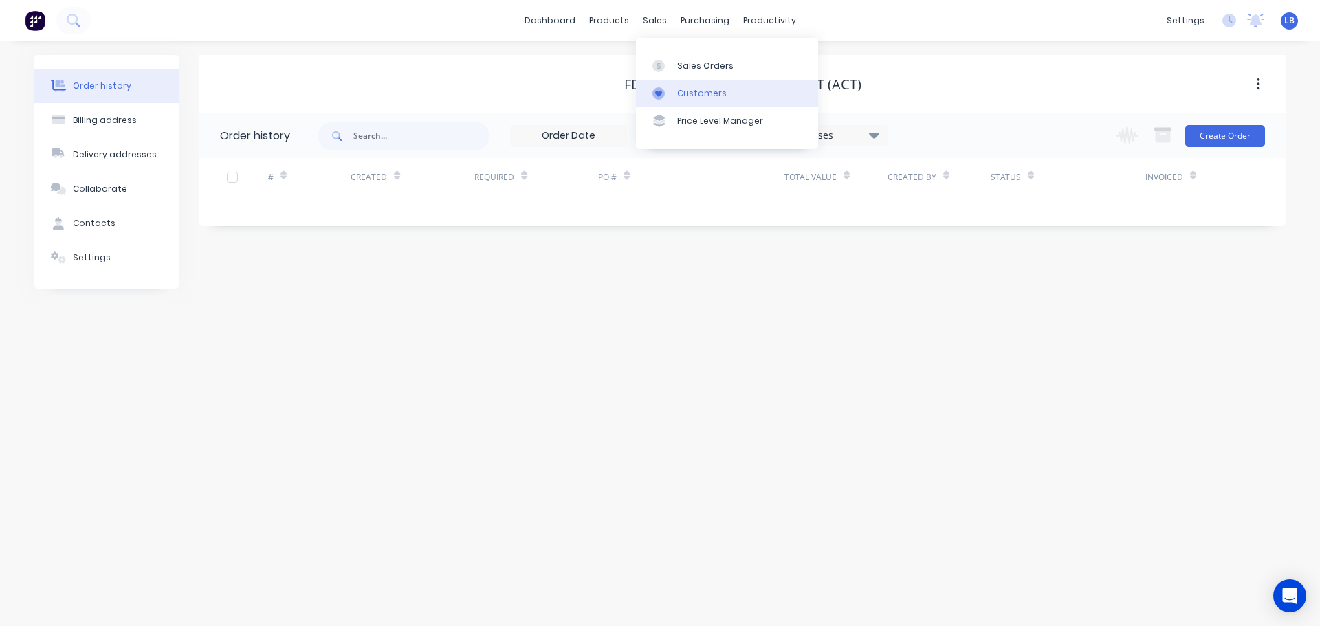
click at [702, 96] on div "Customers" at bounding box center [702, 93] width 50 height 12
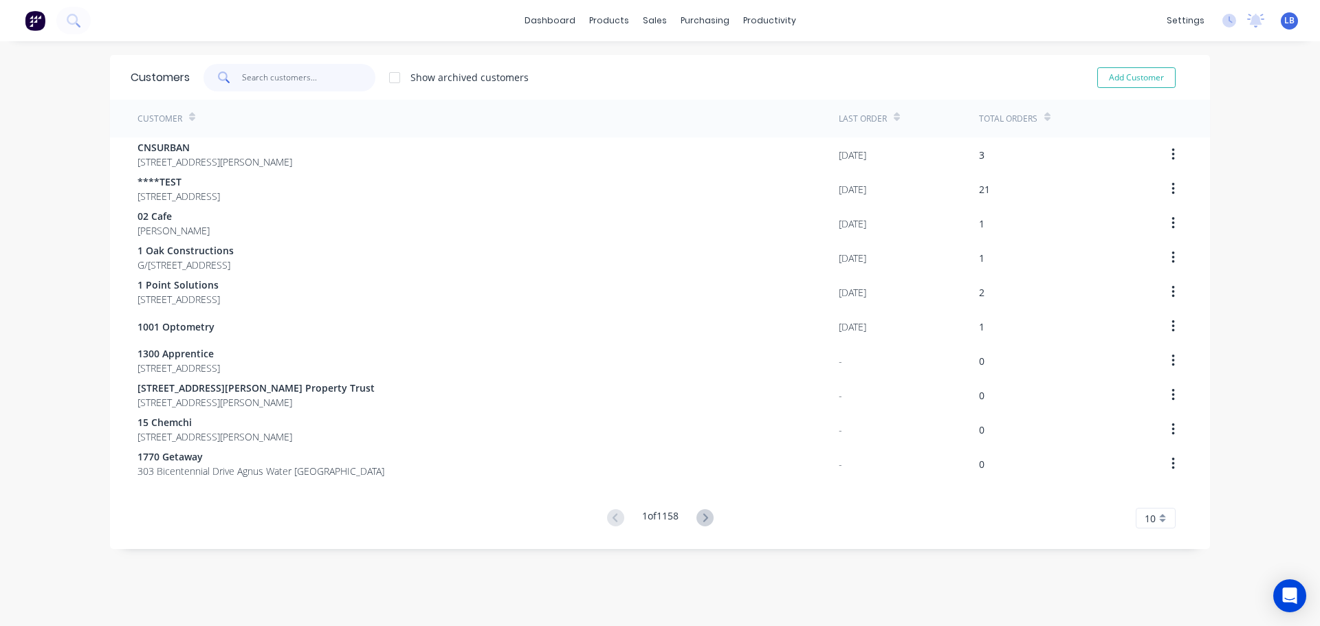
click at [261, 79] on input "text" at bounding box center [309, 78] width 134 height 28
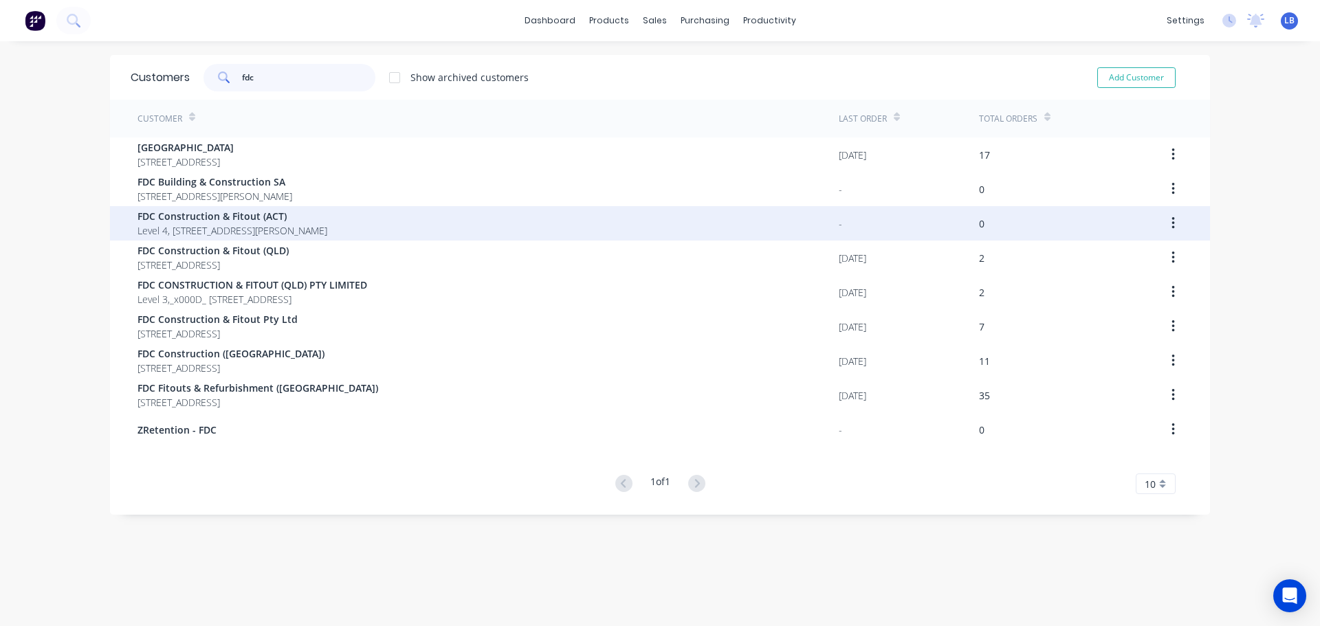
type input "fdc"
click at [278, 219] on span "FDC Construction & Fitout (ACT)" at bounding box center [233, 216] width 190 height 14
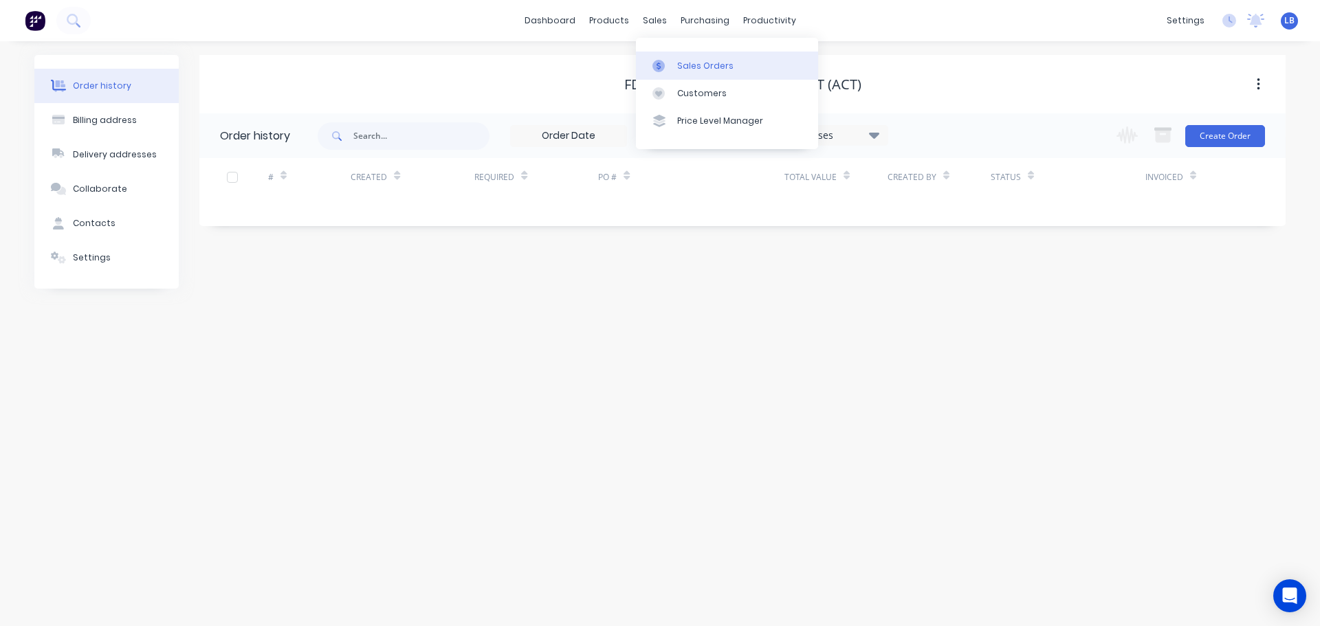
click at [692, 65] on div "Sales Orders" at bounding box center [705, 66] width 56 height 12
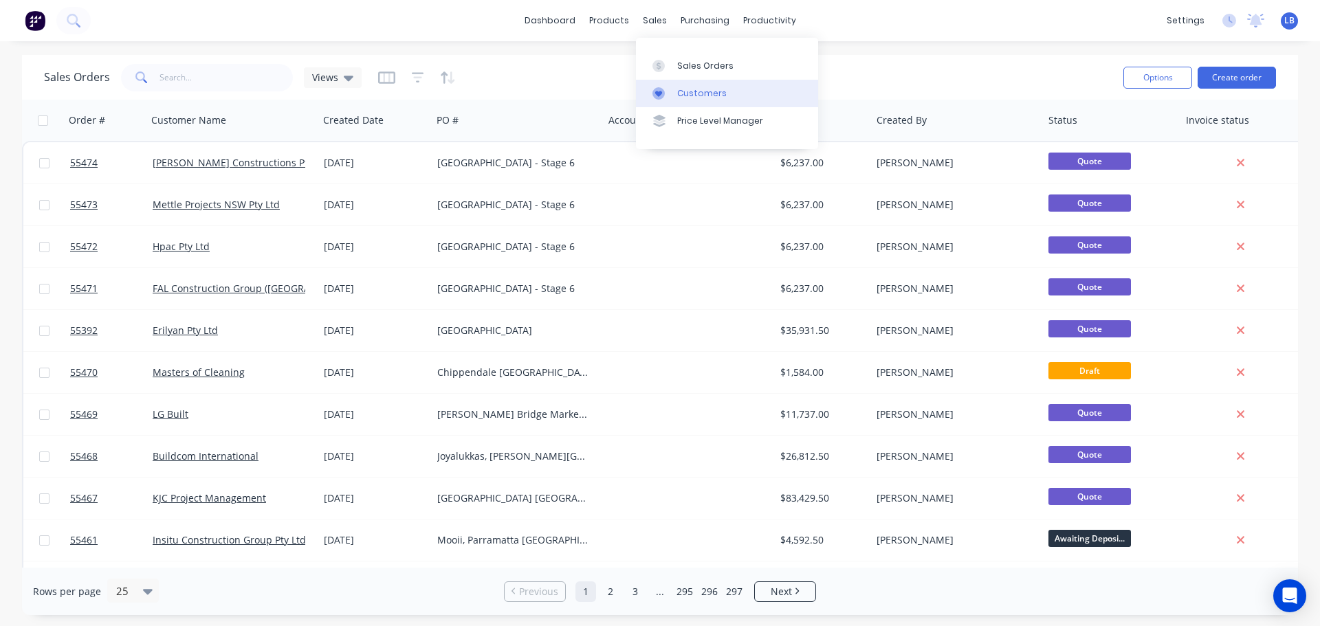
click at [707, 93] on div "Customers" at bounding box center [702, 93] width 50 height 12
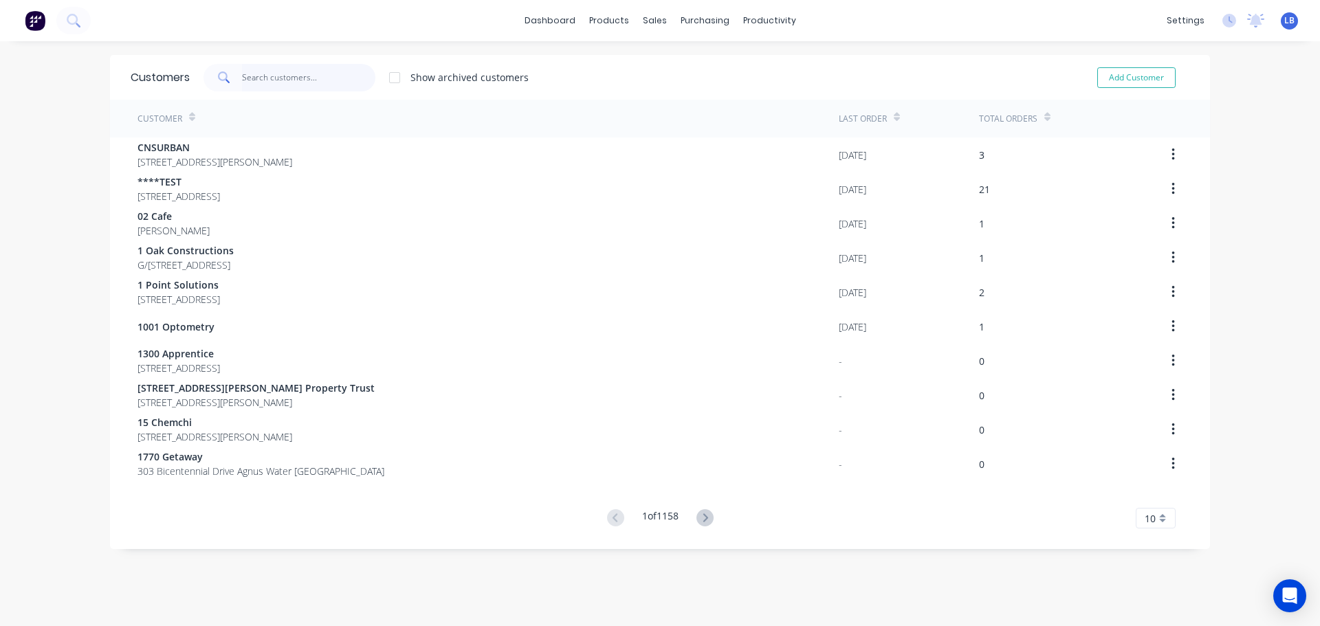
click at [265, 79] on input "text" at bounding box center [309, 78] width 134 height 28
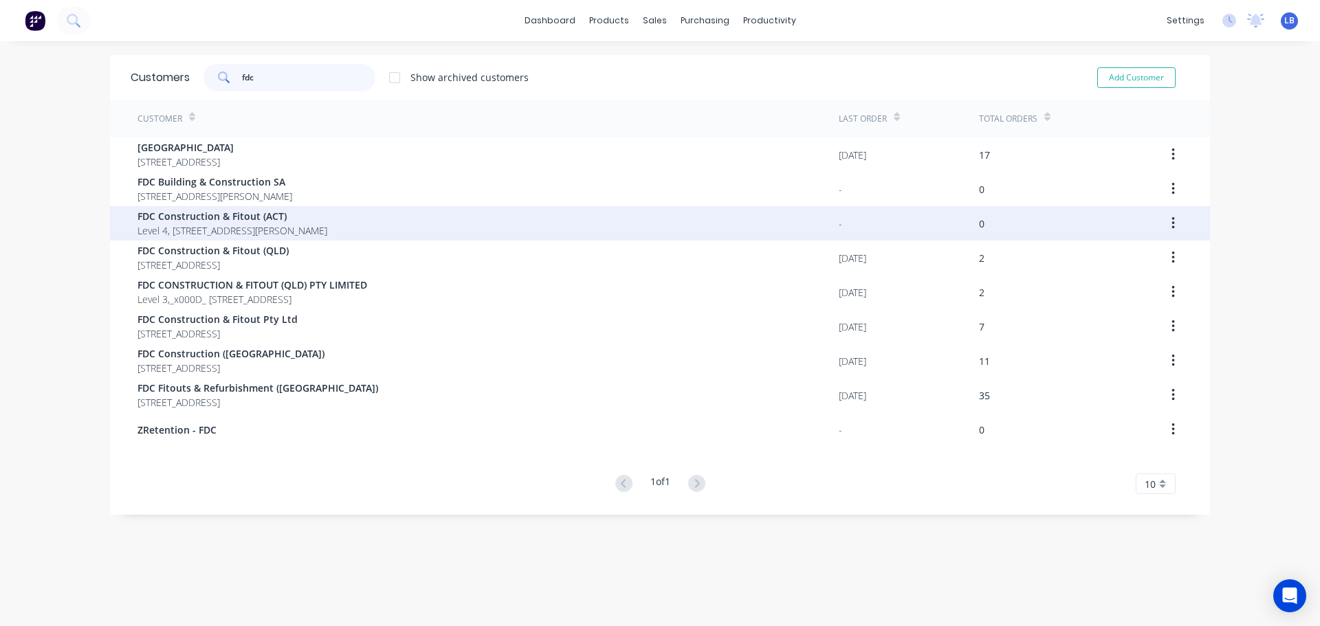
type input "fdc"
click at [243, 230] on span "Level 4, 10 Moore Street Canberra Australian Capital Territory 2601" at bounding box center [233, 230] width 190 height 14
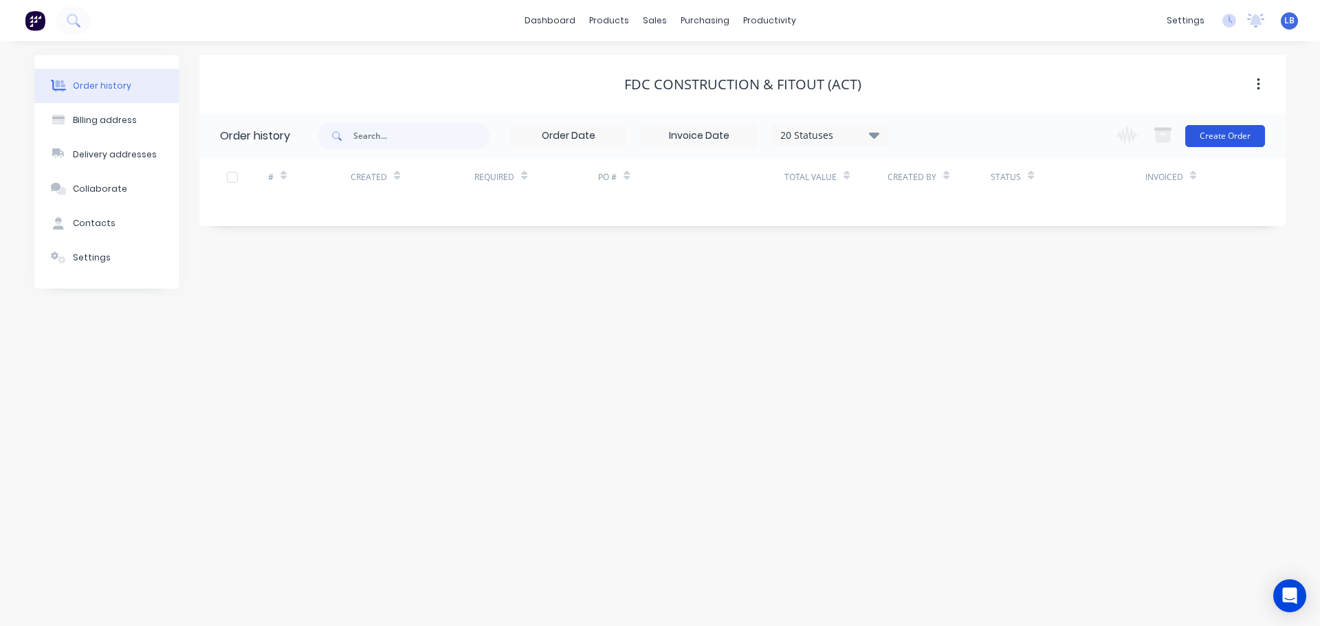
click at [1219, 140] on button "Create Order" at bounding box center [1225, 136] width 80 height 22
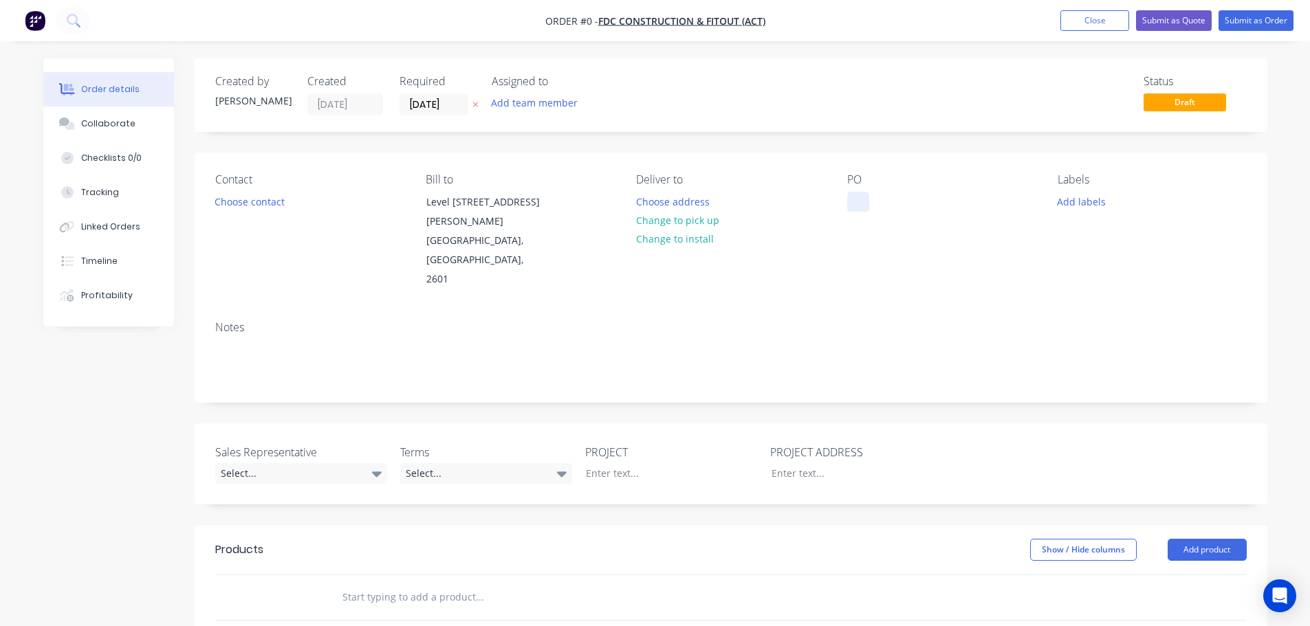
click at [857, 197] on div at bounding box center [858, 202] width 22 height 20
click at [991, 204] on div "Bangladesh High Commission ACT" at bounding box center [933, 209] width 172 height 34
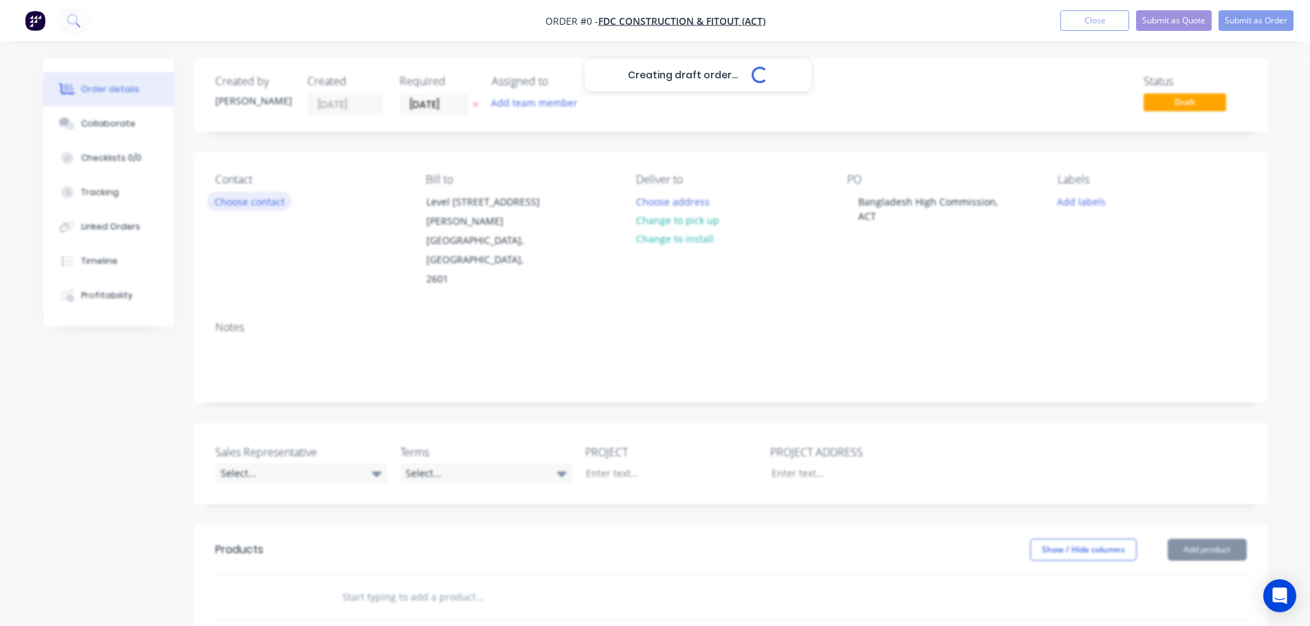
click at [275, 199] on div "Creating draft order... Loading... Order details Collaborate Checklists 0/0 Tra…" at bounding box center [655, 514] width 1251 height 913
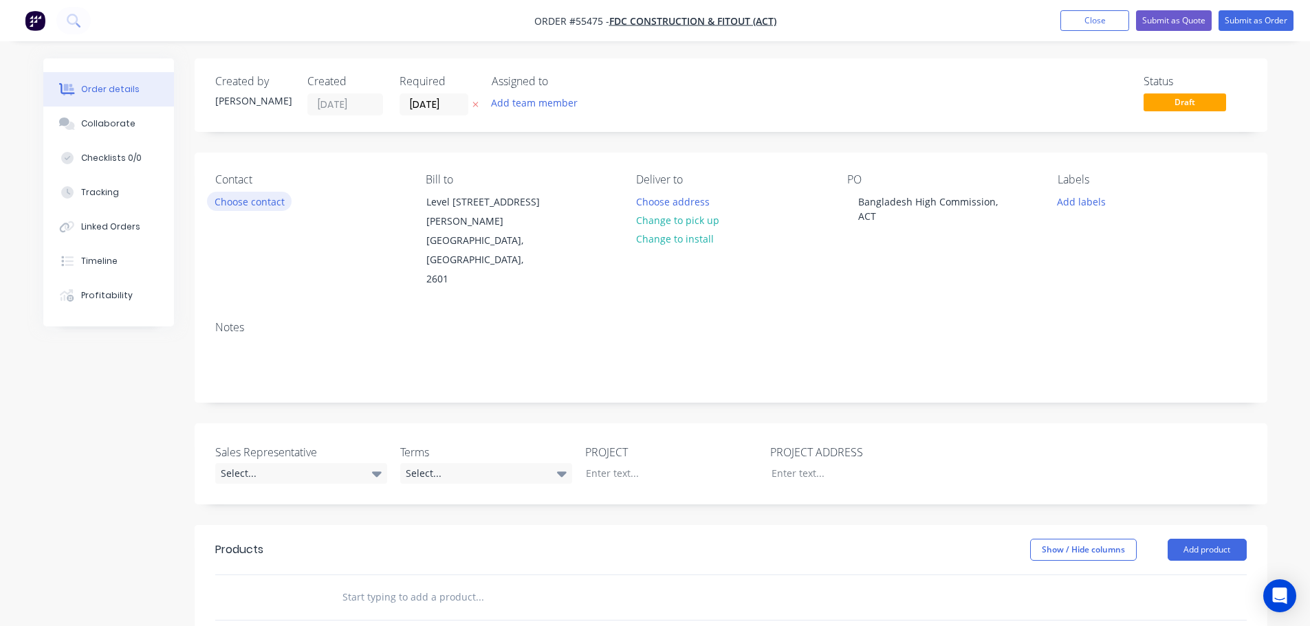
click at [276, 204] on button "Choose contact" at bounding box center [249, 201] width 85 height 19
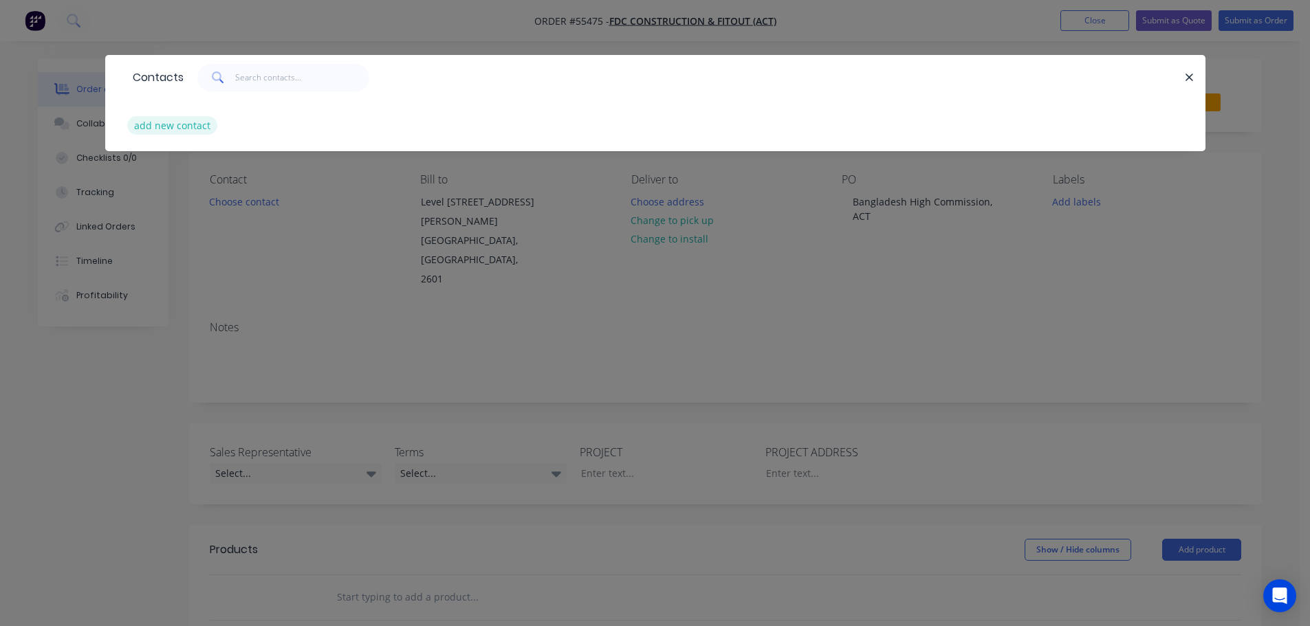
click at [185, 129] on button "add new contact" at bounding box center [172, 125] width 91 height 19
select select "AU"
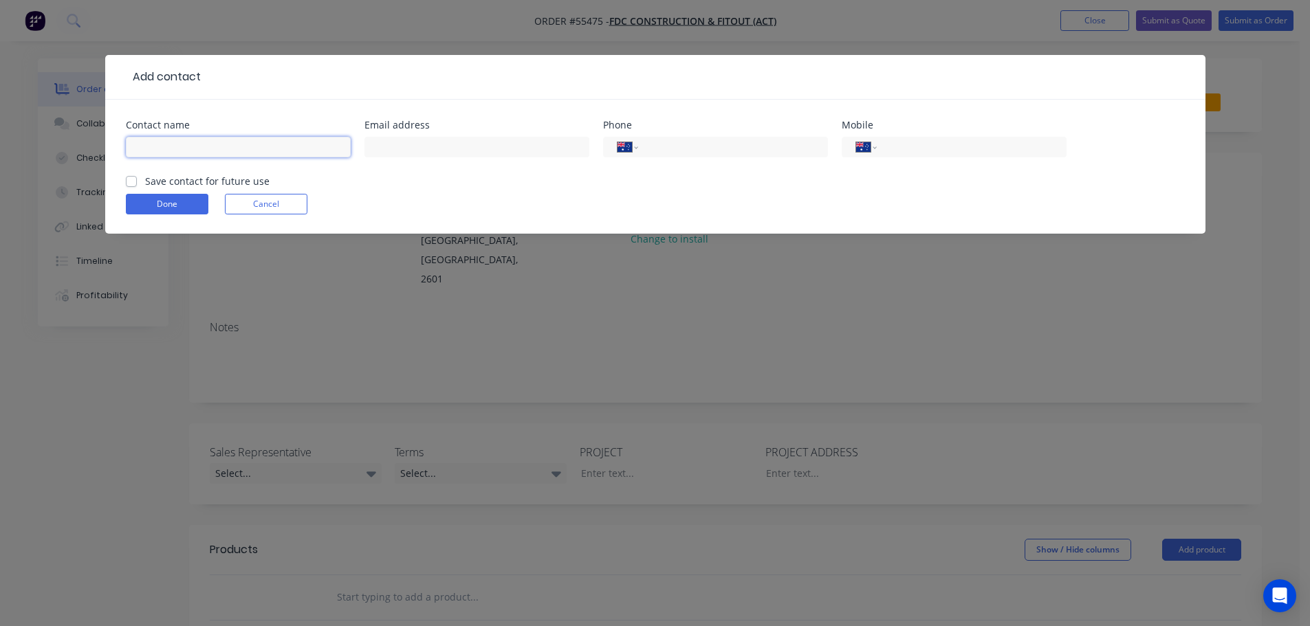
drag, startPoint x: 142, startPoint y: 143, endPoint x: 171, endPoint y: 140, distance: 28.3
click at [142, 143] on input "text" at bounding box center [238, 147] width 225 height 21
type input "David Cheng"
drag, startPoint x: 387, startPoint y: 149, endPoint x: 395, endPoint y: 190, distance: 42.7
click at [387, 149] on input "text" at bounding box center [476, 147] width 225 height 21
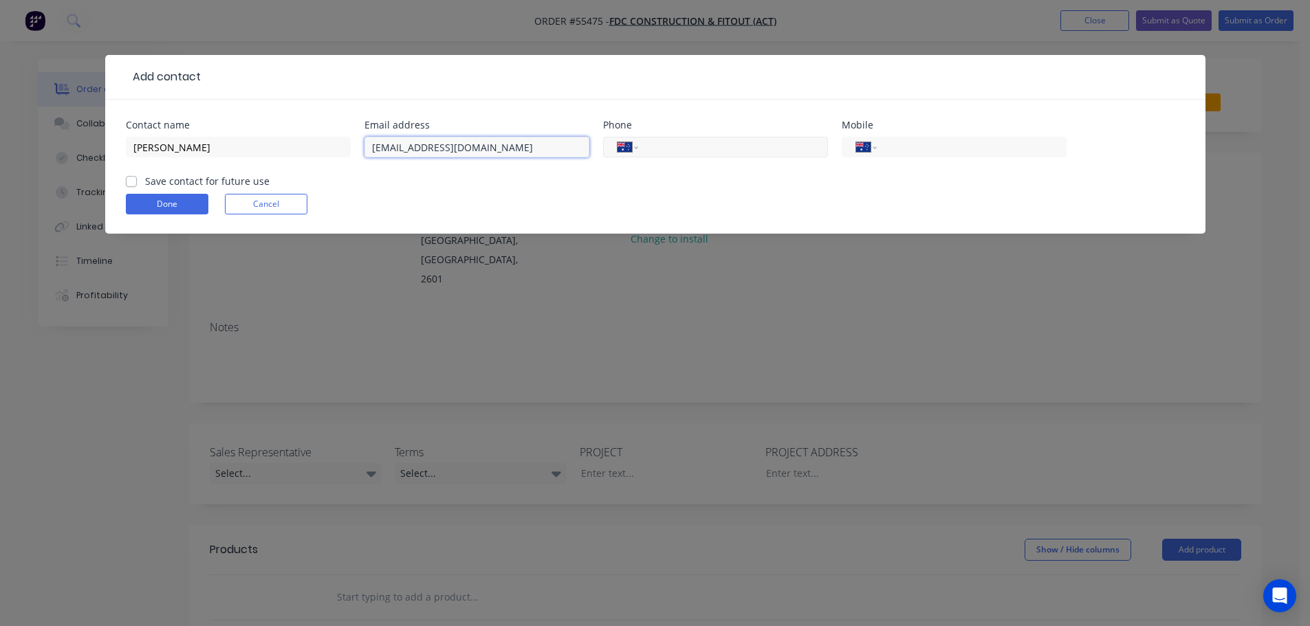
type input "davidche@fdcbuilding.com.au"
click at [706, 148] on input "tel" at bounding box center [730, 148] width 165 height 16
type input "(02) 6222 8800"
click at [145, 182] on label "Save contact for future use" at bounding box center [207, 181] width 124 height 14
click at [127, 182] on input "Save contact for future use" at bounding box center [131, 180] width 11 height 13
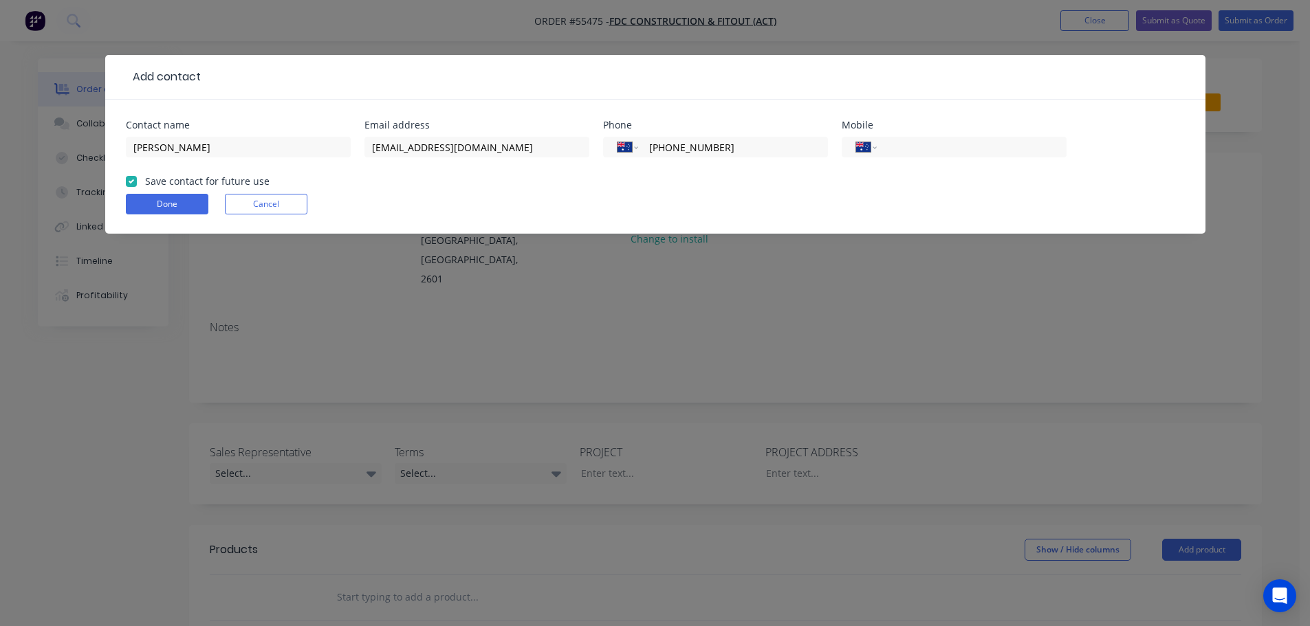
checkbox input "true"
click at [141, 206] on button "Done" at bounding box center [167, 204] width 83 height 21
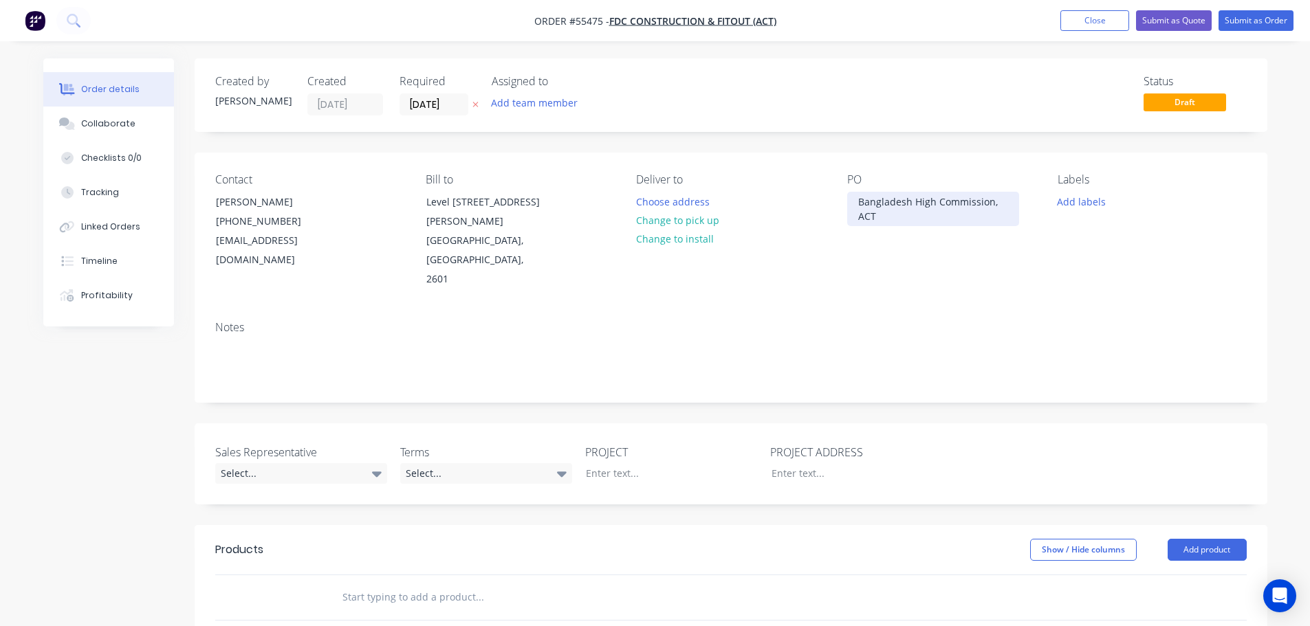
click at [938, 208] on div "Bangladesh High Commission, ACT" at bounding box center [933, 209] width 172 height 34
copy div "Bangladesh High Commission, ACT"
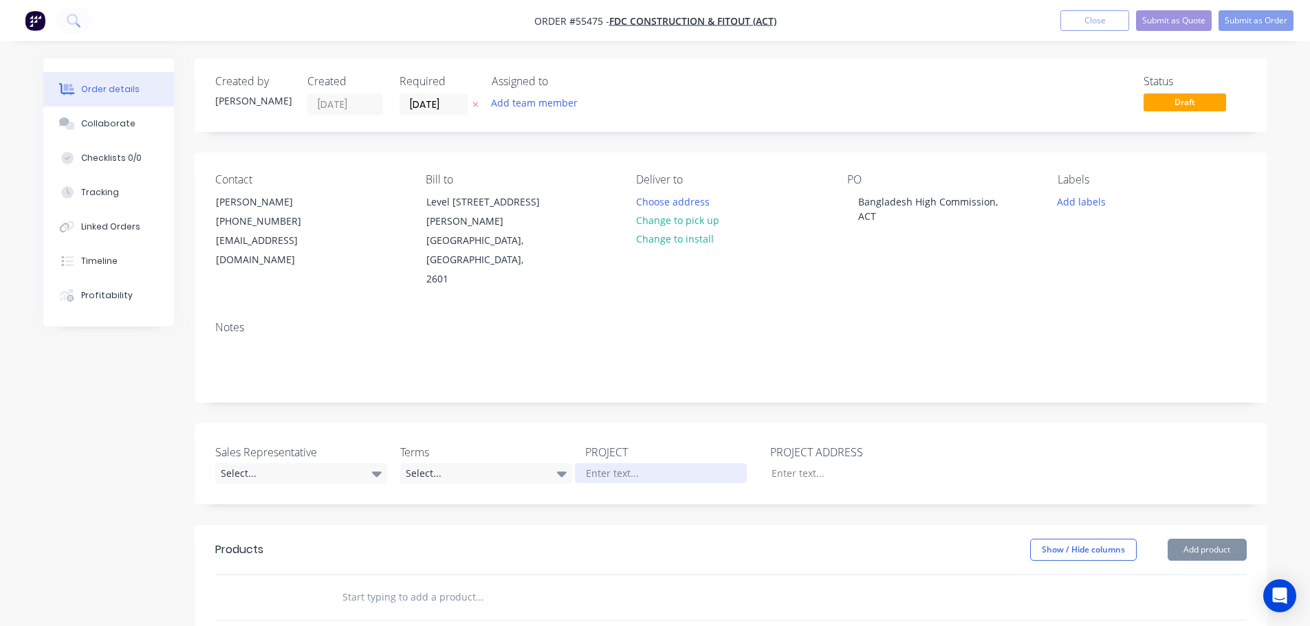
click at [603, 463] on div at bounding box center [661, 473] width 172 height 20
paste div
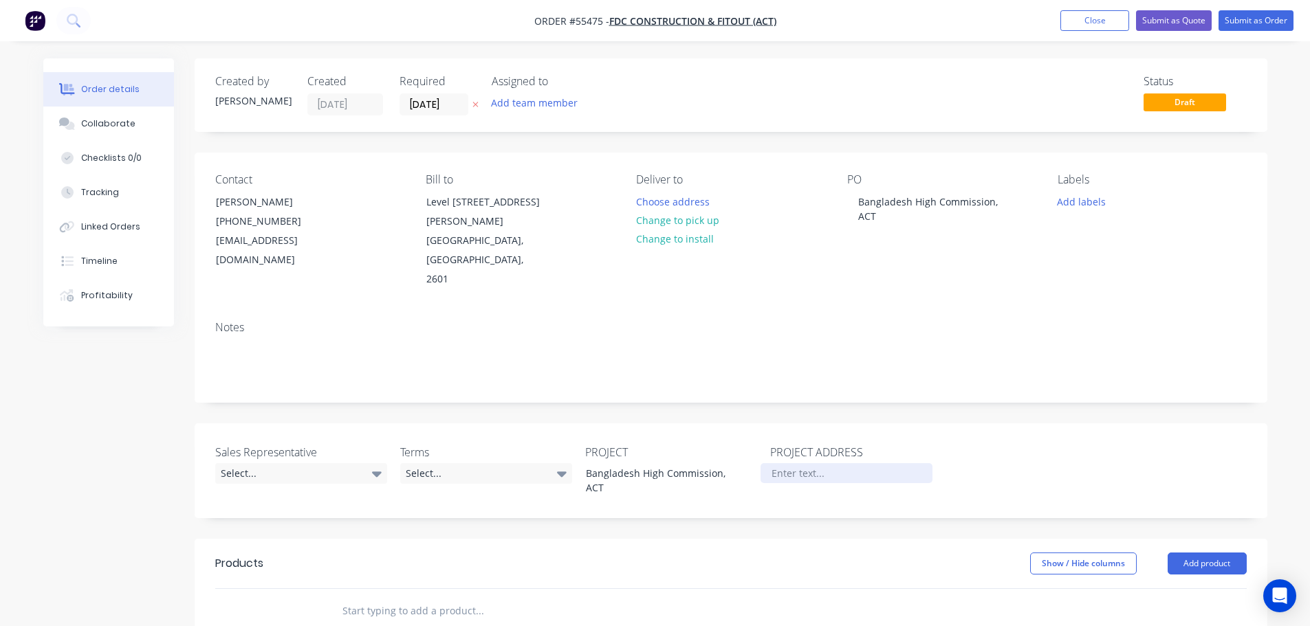
click at [788, 463] on div at bounding box center [846, 473] width 172 height 20
click at [259, 463] on div "Select..." at bounding box center [301, 473] width 172 height 21
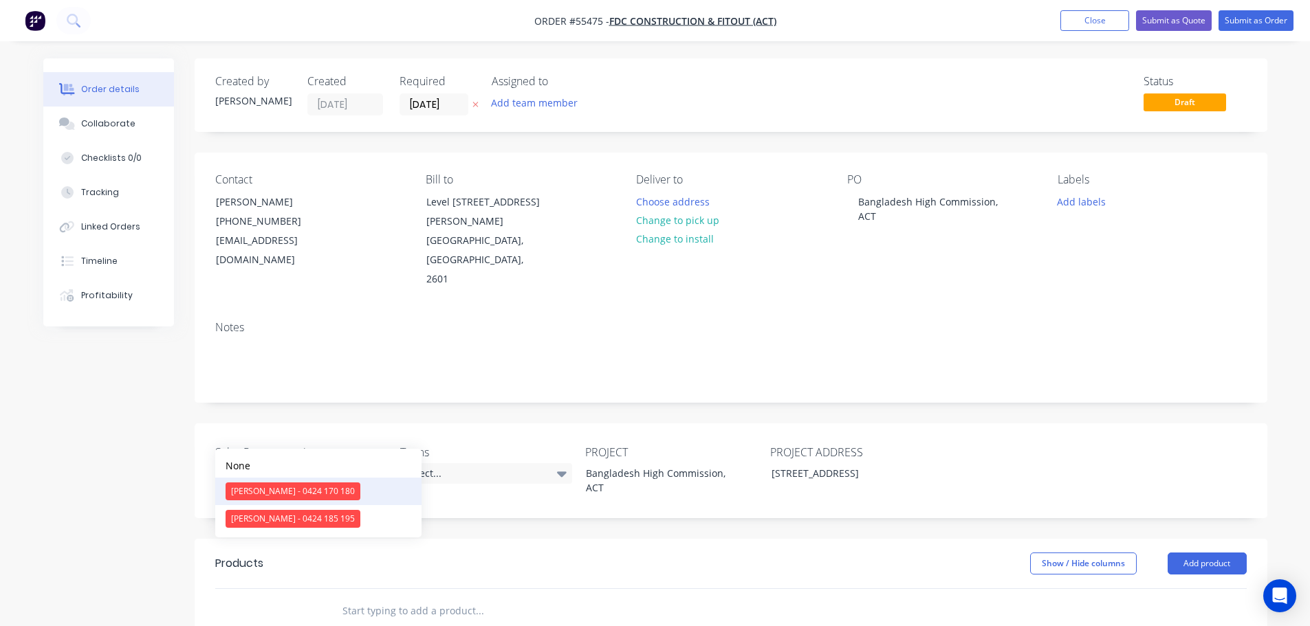
click at [258, 489] on div "[PERSON_NAME] - 0424 170 180" at bounding box center [293, 492] width 135 height 18
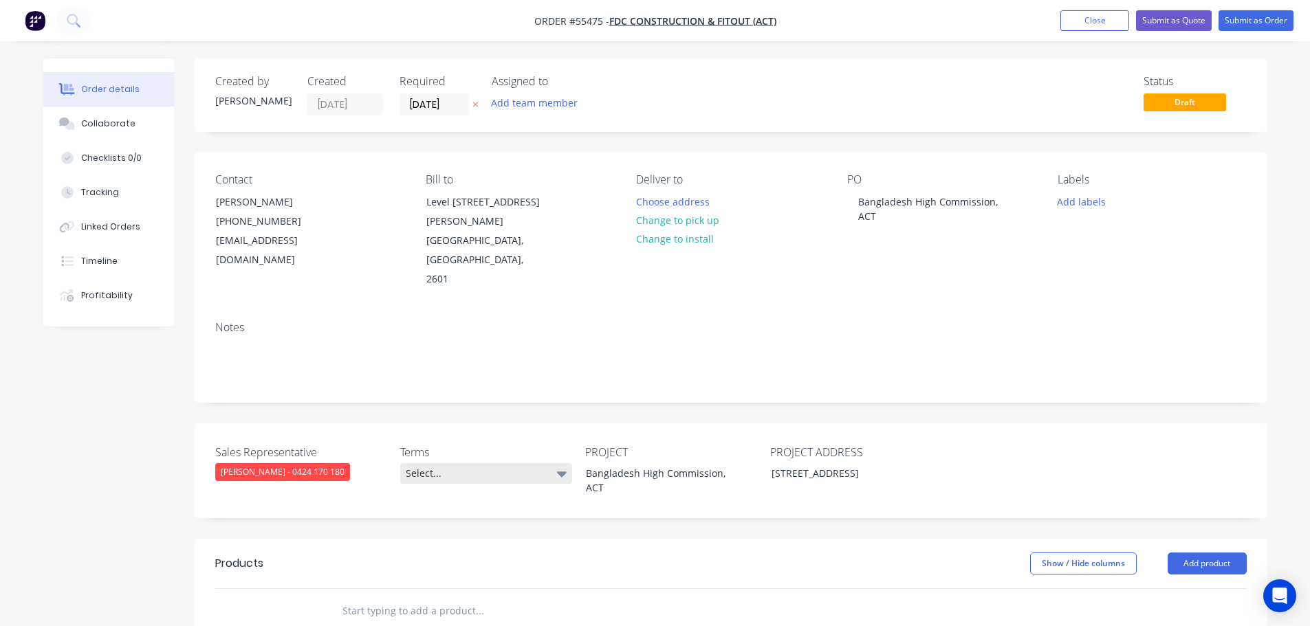
click at [468, 463] on div "Select..." at bounding box center [486, 473] width 172 height 21
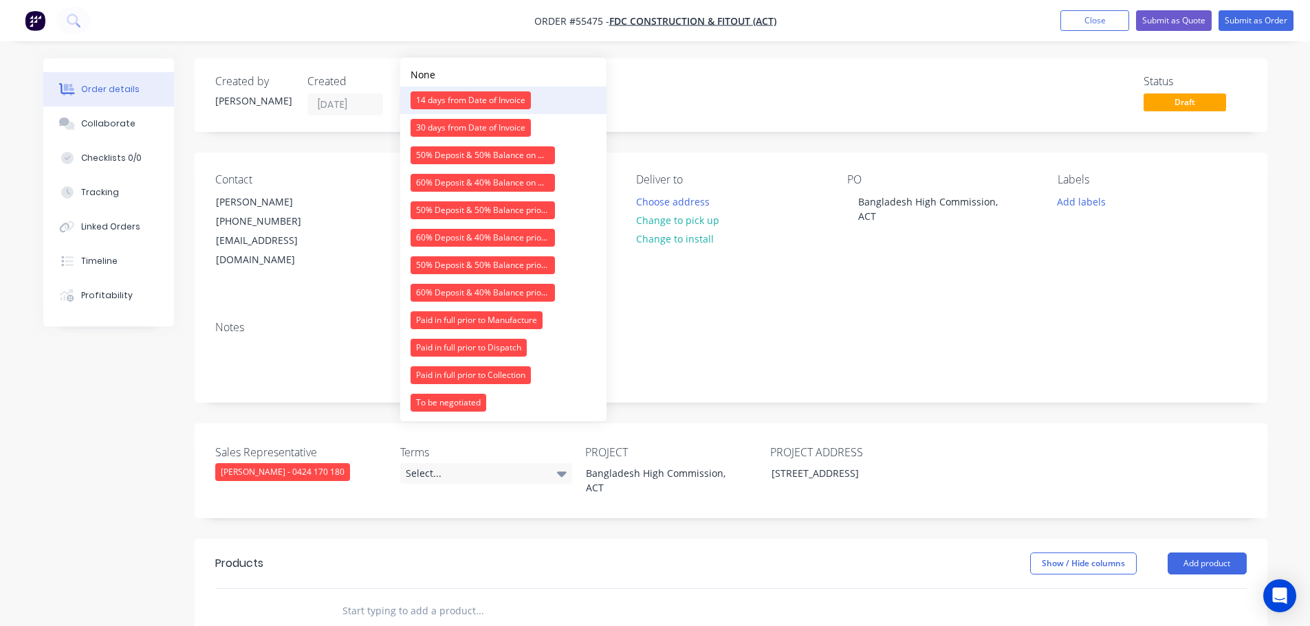
click at [474, 105] on div "14 days from Date of Invoice" at bounding box center [470, 100] width 120 height 18
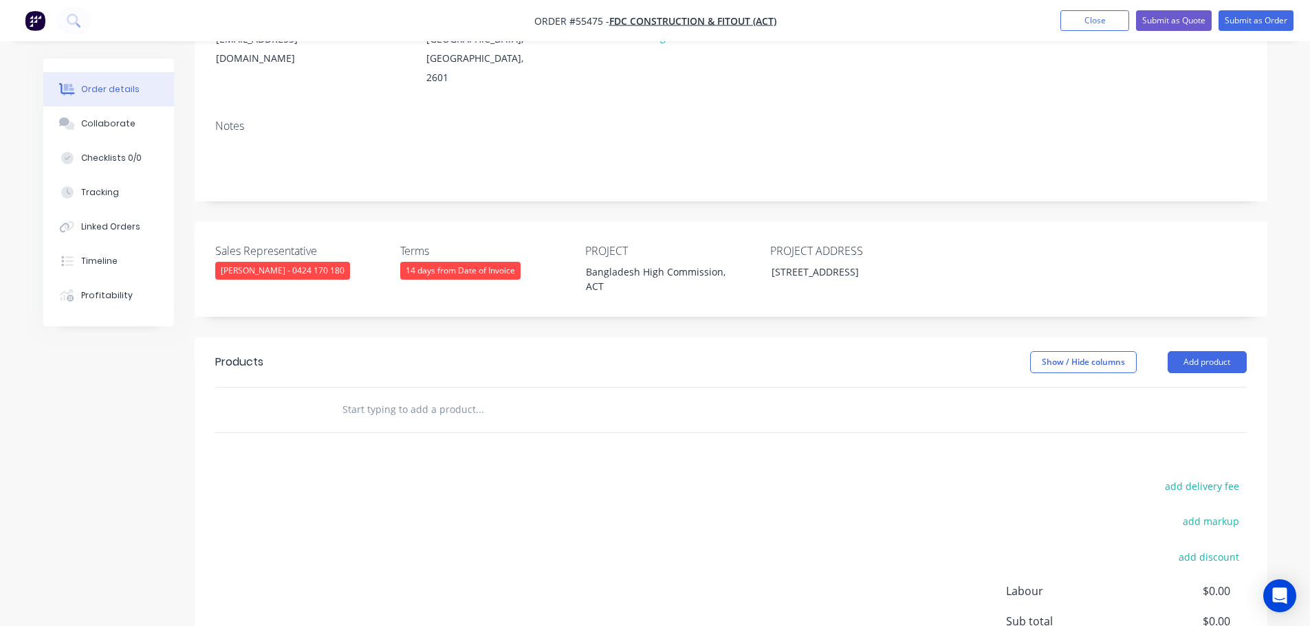
scroll to position [206, 0]
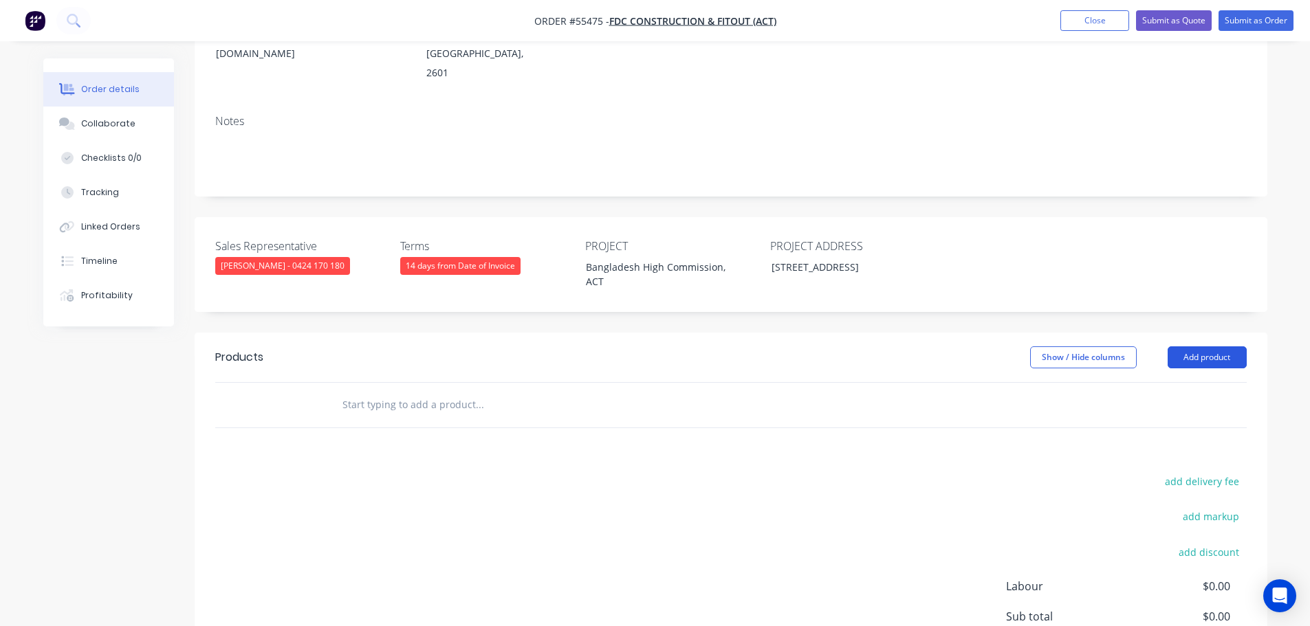
click at [1178, 347] on button "Add product" at bounding box center [1206, 358] width 79 height 22
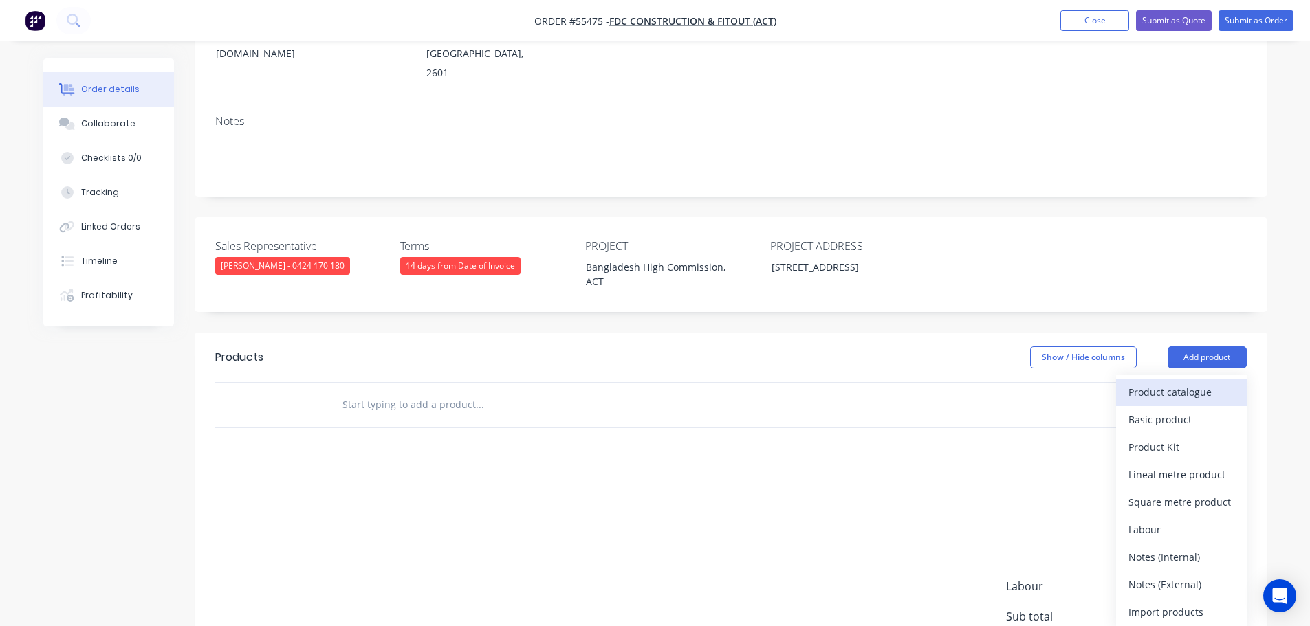
click at [1143, 382] on div "Product catalogue" at bounding box center [1181, 392] width 106 height 20
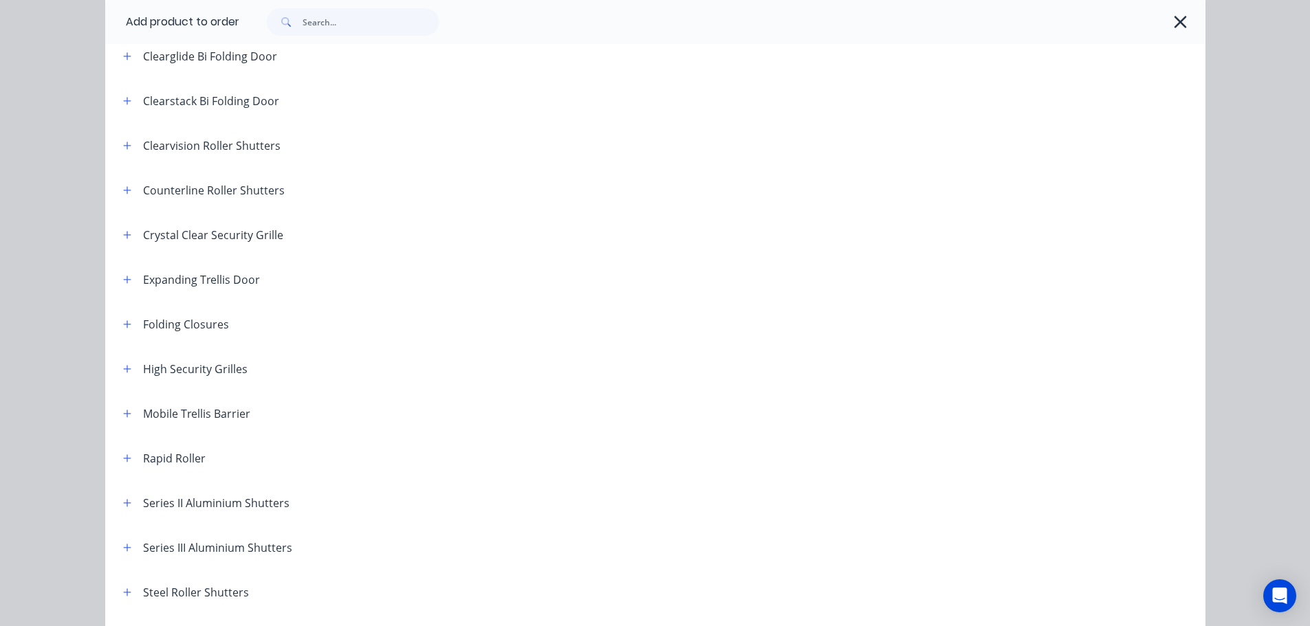
scroll to position [275, 0]
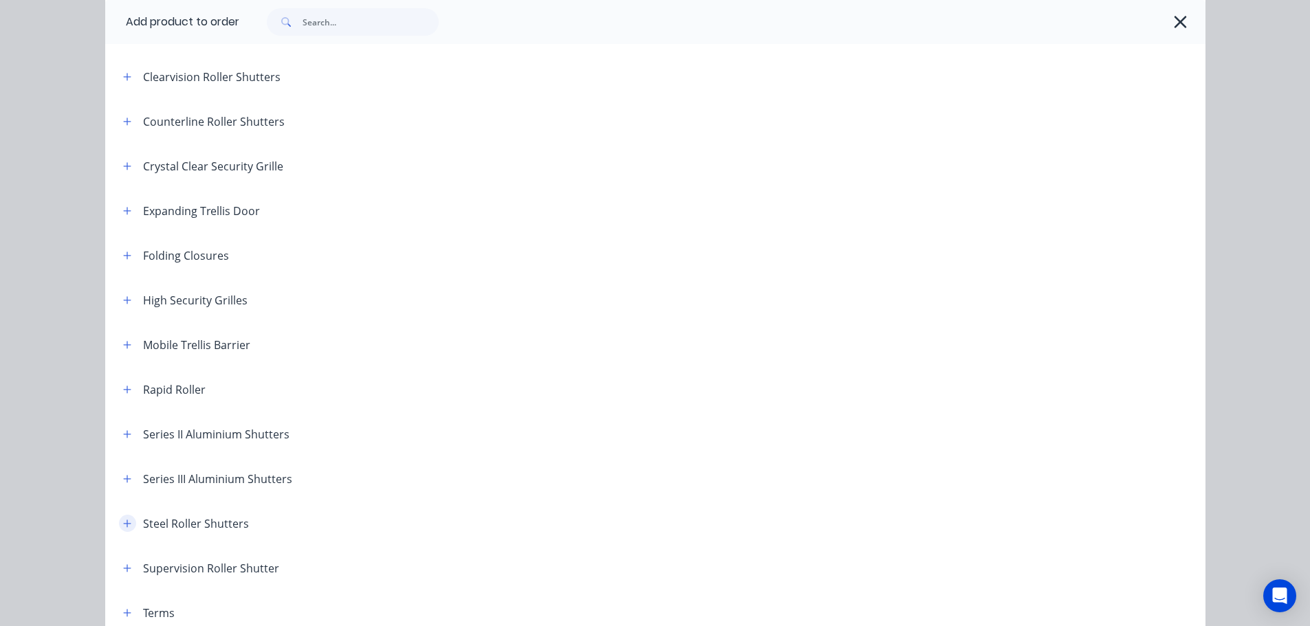
click at [125, 525] on icon "button" at bounding box center [127, 524] width 8 height 10
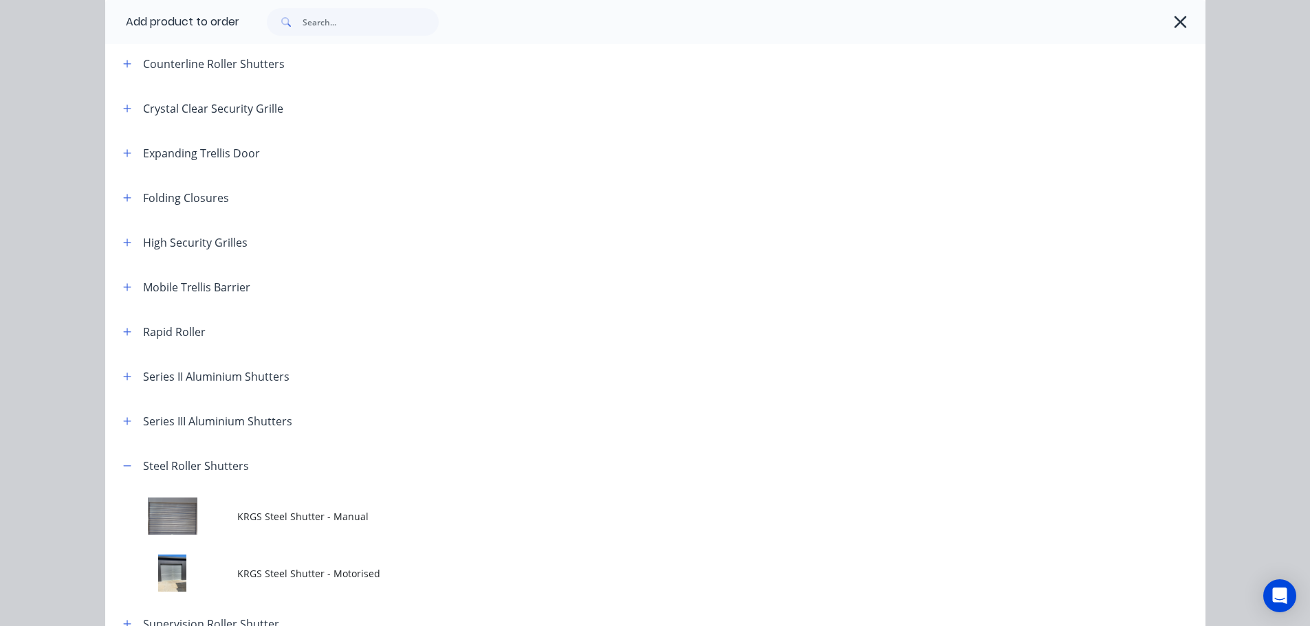
scroll to position [413, 0]
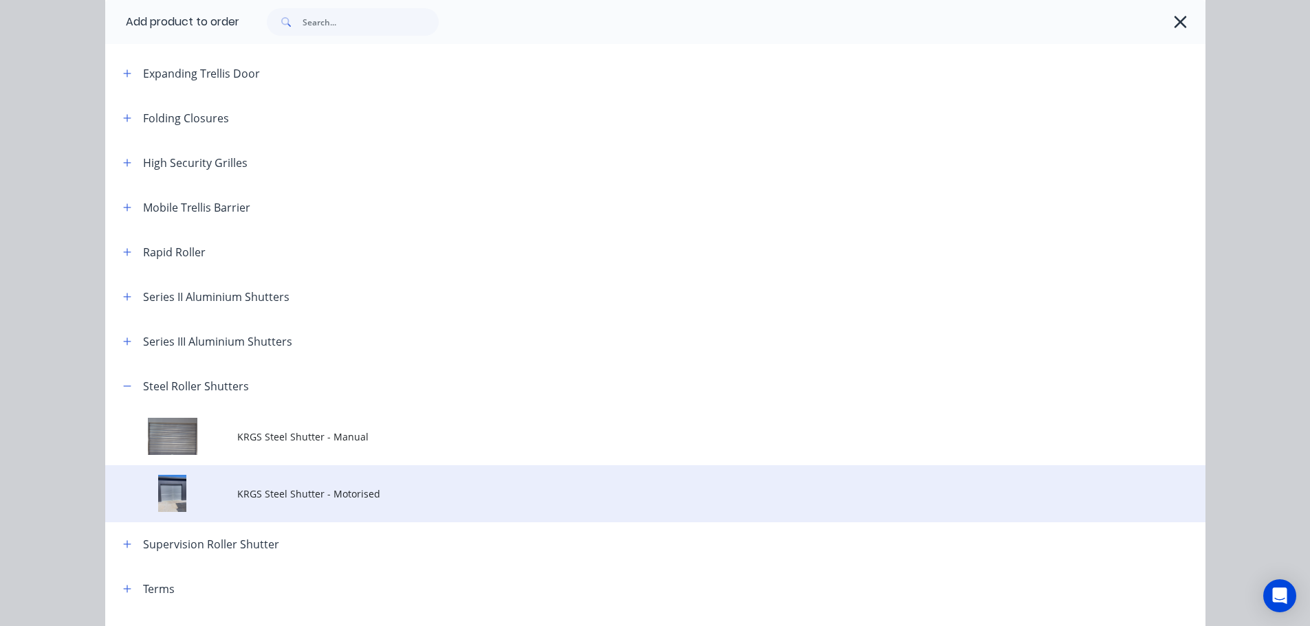
click at [299, 498] on span "KRGS Steel Shutter - Motorised" at bounding box center [624, 494] width 774 height 14
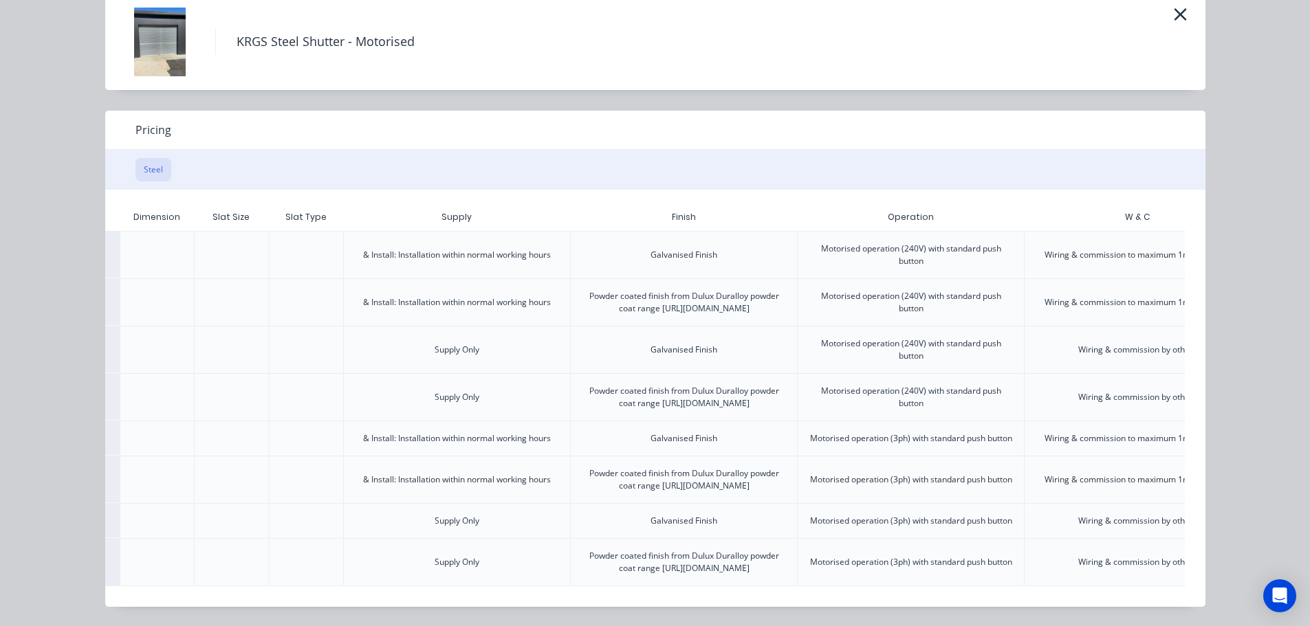
scroll to position [0, 343]
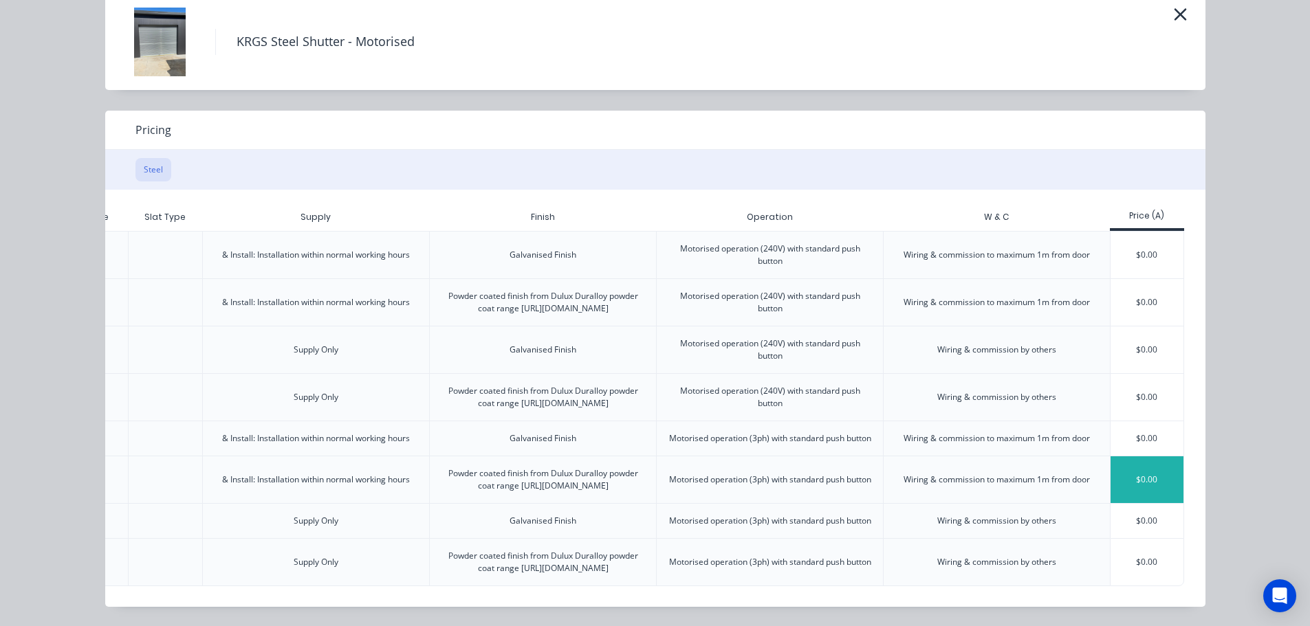
click at [1127, 457] on div "$0.00" at bounding box center [1147, 480] width 74 height 47
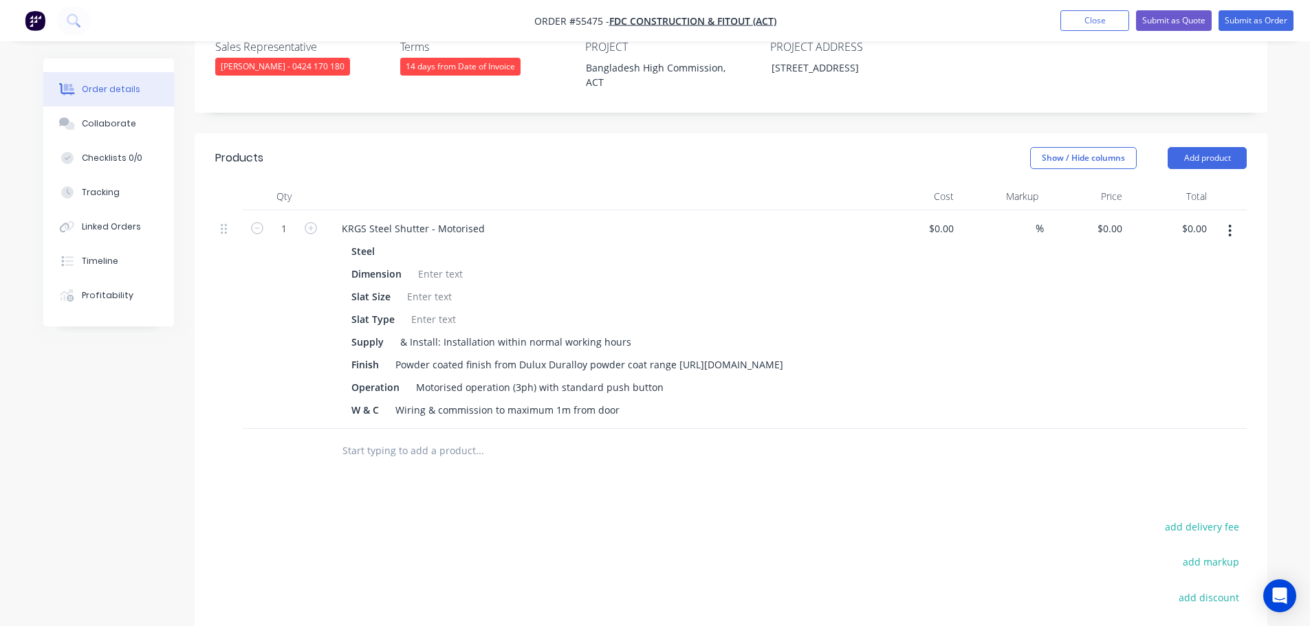
scroll to position [413, 0]
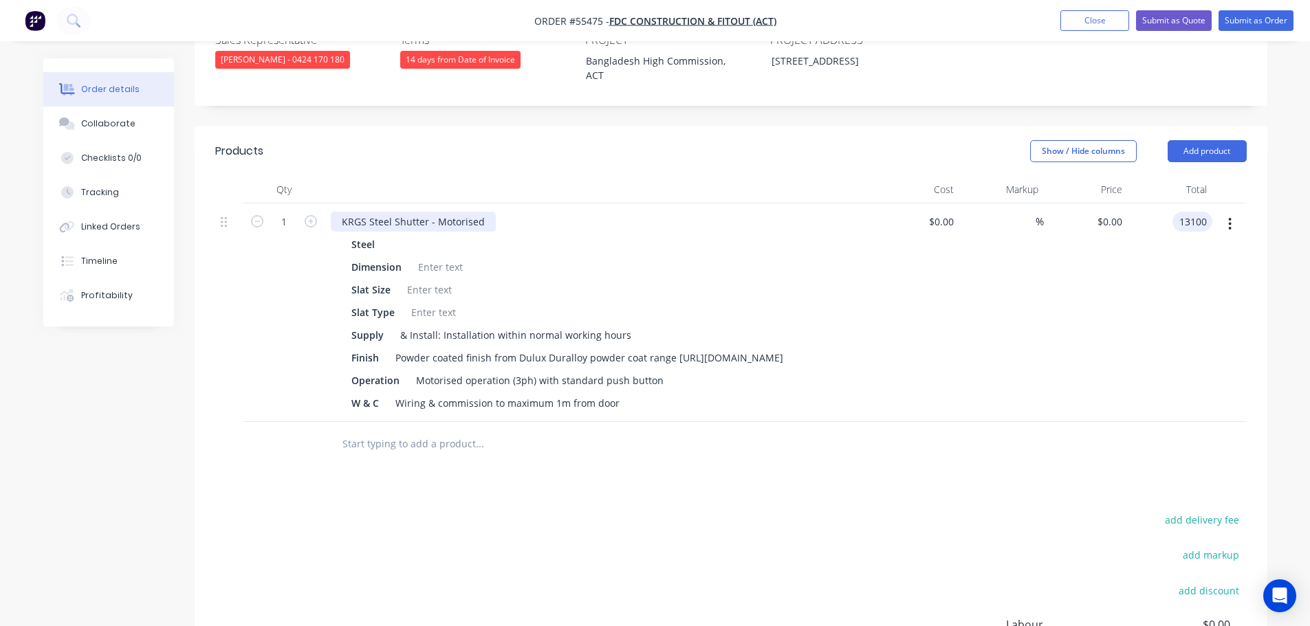
type input "13100"
type input "$13,100.00"
click at [340, 212] on div "KRGS Steel Shutter - Motorised" at bounding box center [413, 222] width 165 height 20
click at [336, 212] on div "KRGS Steel Shutter - Motorised" at bounding box center [413, 222] width 165 height 20
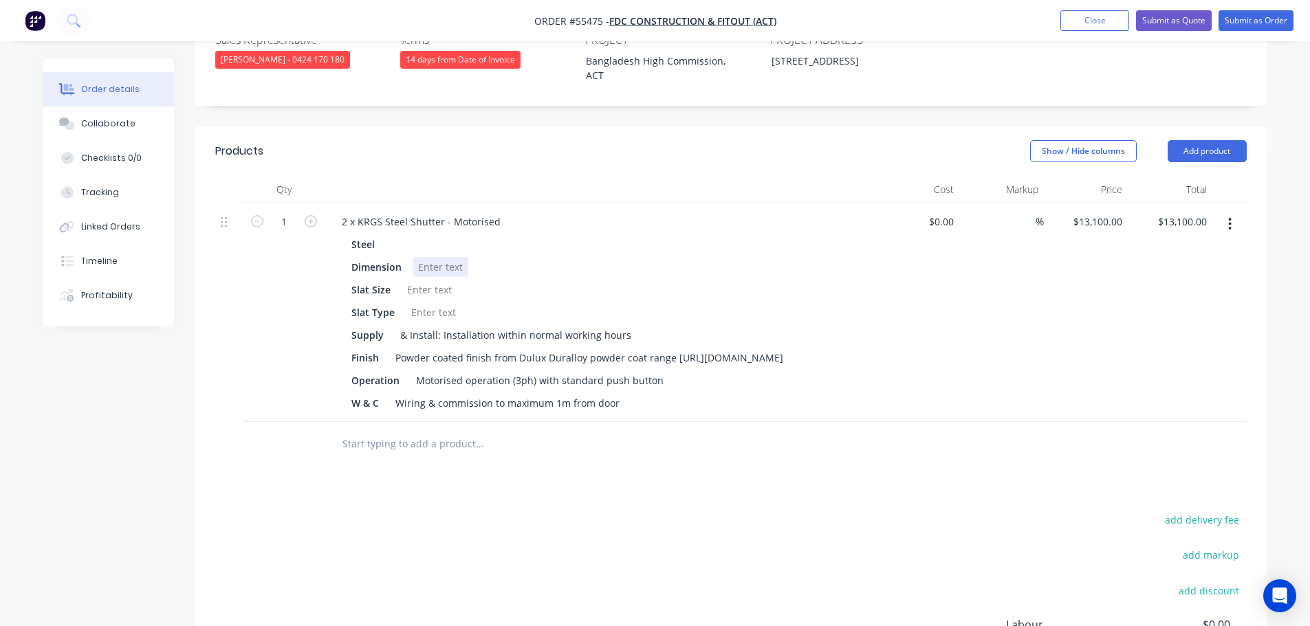
click at [437, 257] on div at bounding box center [441, 267] width 56 height 20
click at [429, 257] on div at bounding box center [441, 267] width 56 height 20
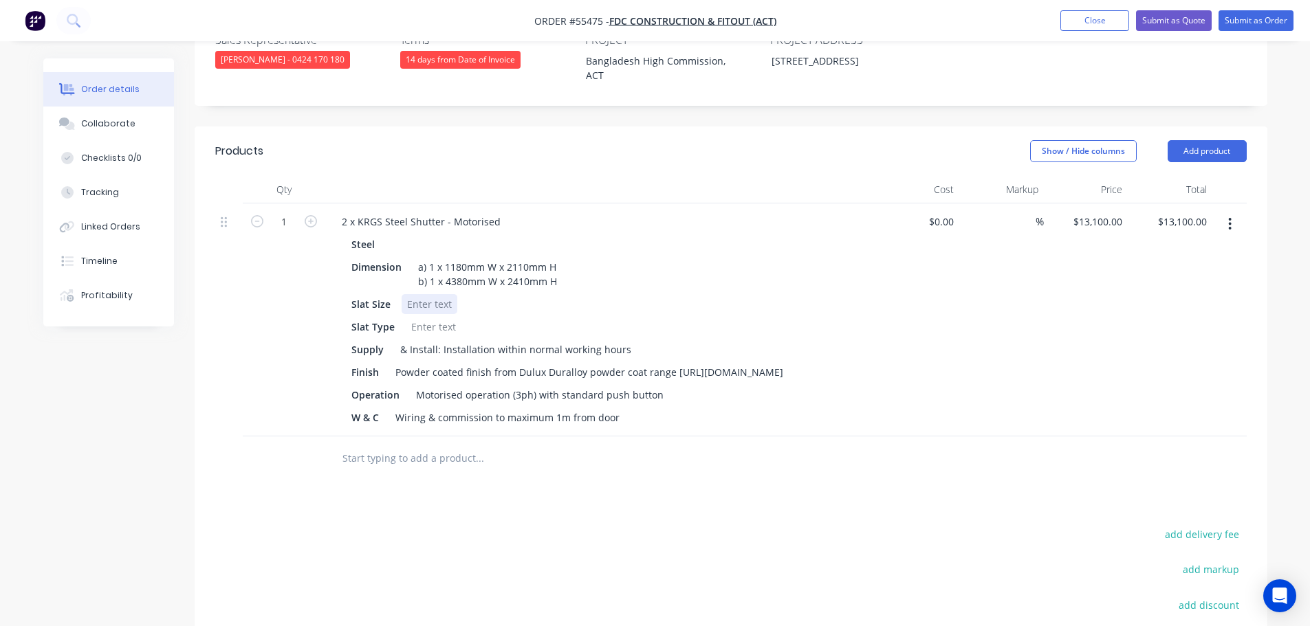
click at [414, 294] on div at bounding box center [430, 304] width 56 height 20
click at [419, 317] on div at bounding box center [434, 327] width 56 height 20
click at [555, 385] on div "Motorised operation (3ph) with standard push button" at bounding box center [539, 395] width 259 height 20
click at [1171, 22] on button "Submit as Quote" at bounding box center [1174, 20] width 76 height 21
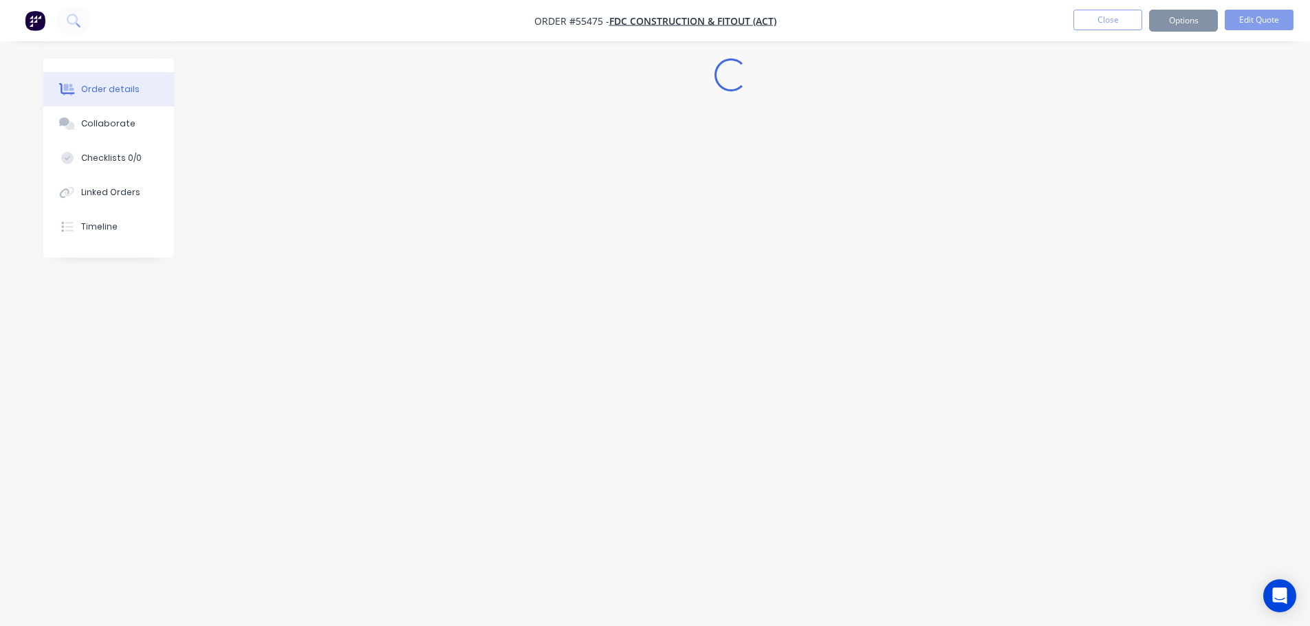
scroll to position [0, 0]
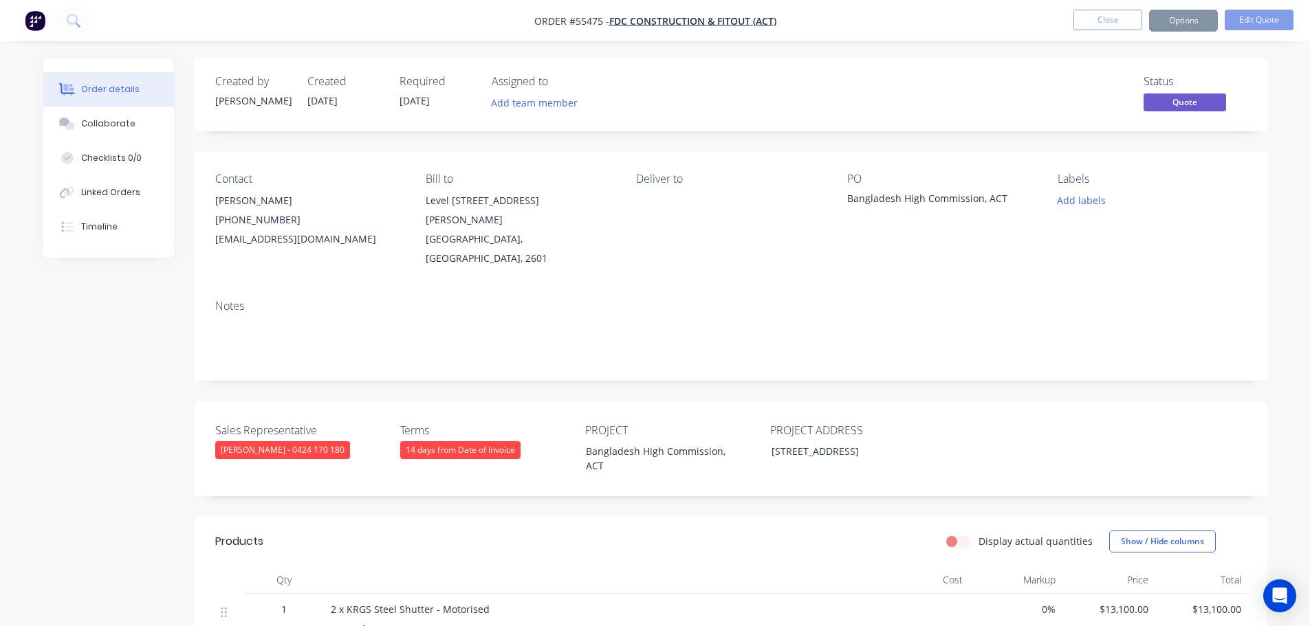
click at [1170, 26] on button "Options" at bounding box center [1183, 21] width 69 height 22
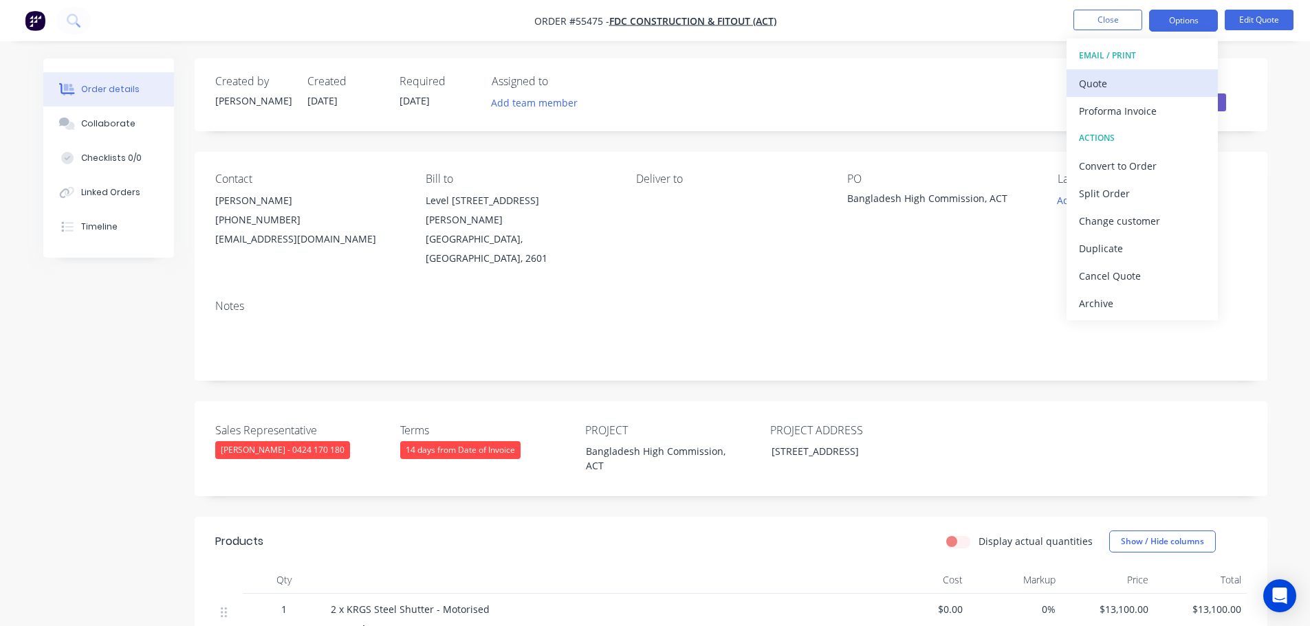
click at [1099, 85] on div "Quote" at bounding box center [1142, 84] width 127 height 20
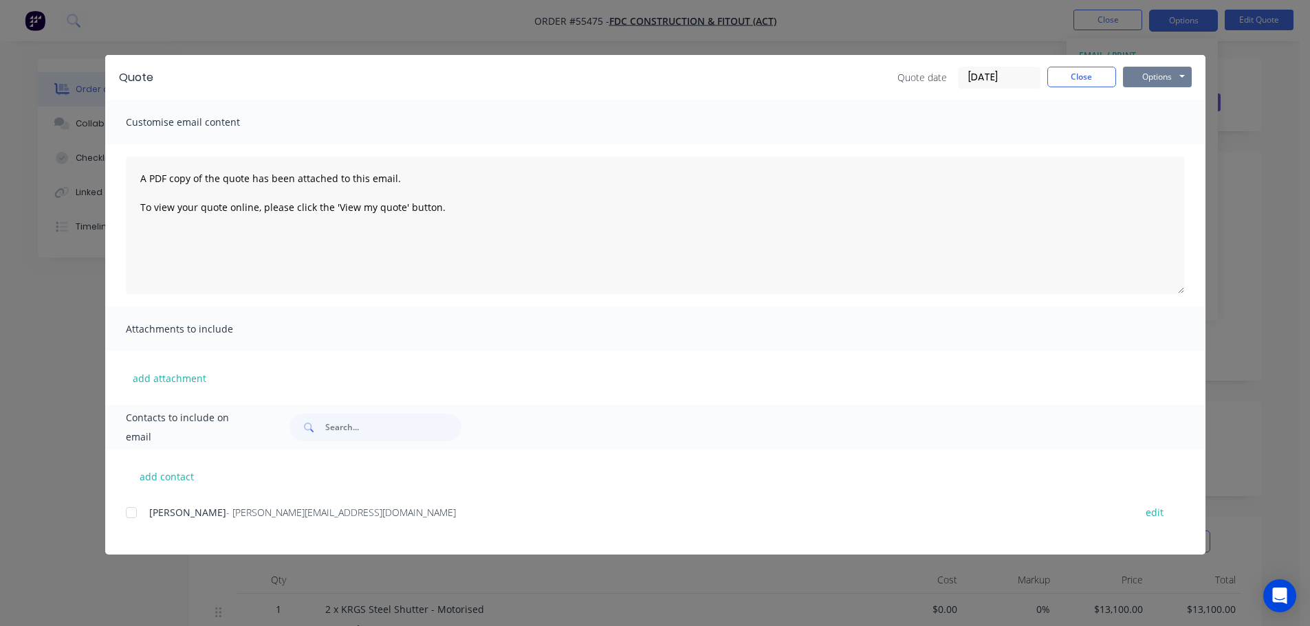
click at [1130, 80] on button "Options" at bounding box center [1157, 77] width 69 height 21
click at [1158, 126] on button "Print" at bounding box center [1167, 124] width 88 height 23
click at [1088, 75] on button "Close" at bounding box center [1081, 77] width 69 height 21
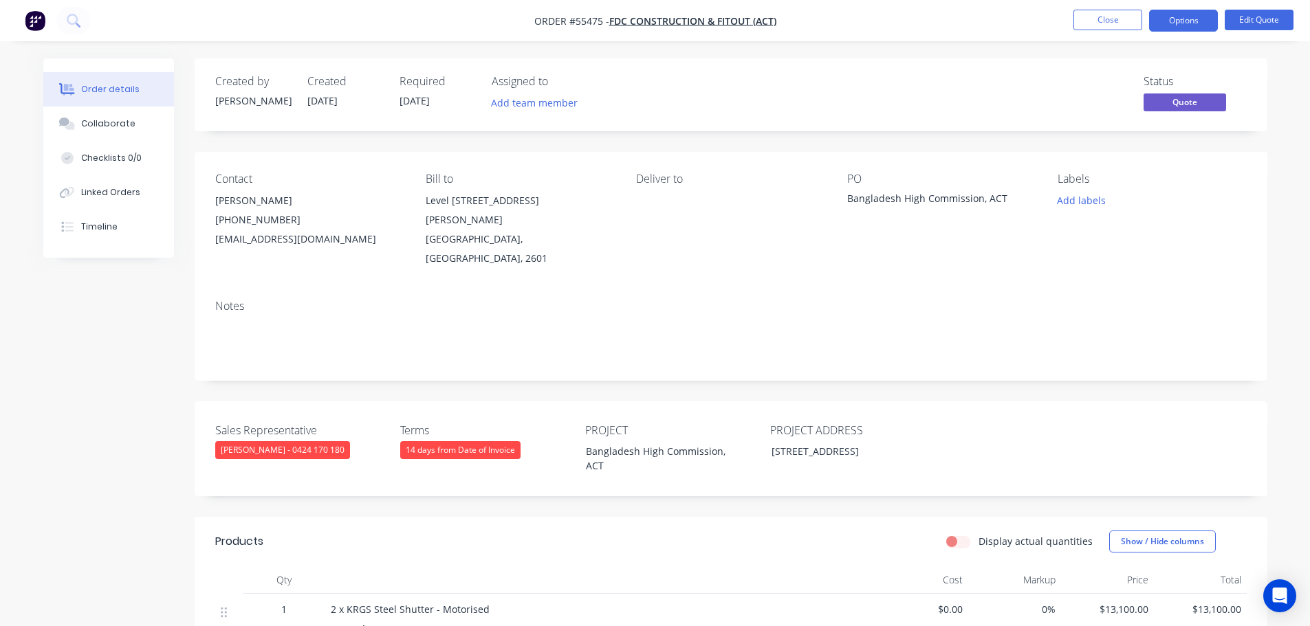
click at [274, 237] on div "davidche@fdcbuilding.com.au" at bounding box center [309, 239] width 188 height 19
copy div "davidche@fdcbuilding.com.au"
click at [914, 198] on div "Bangladesh High Commission, ACT" at bounding box center [933, 200] width 172 height 19
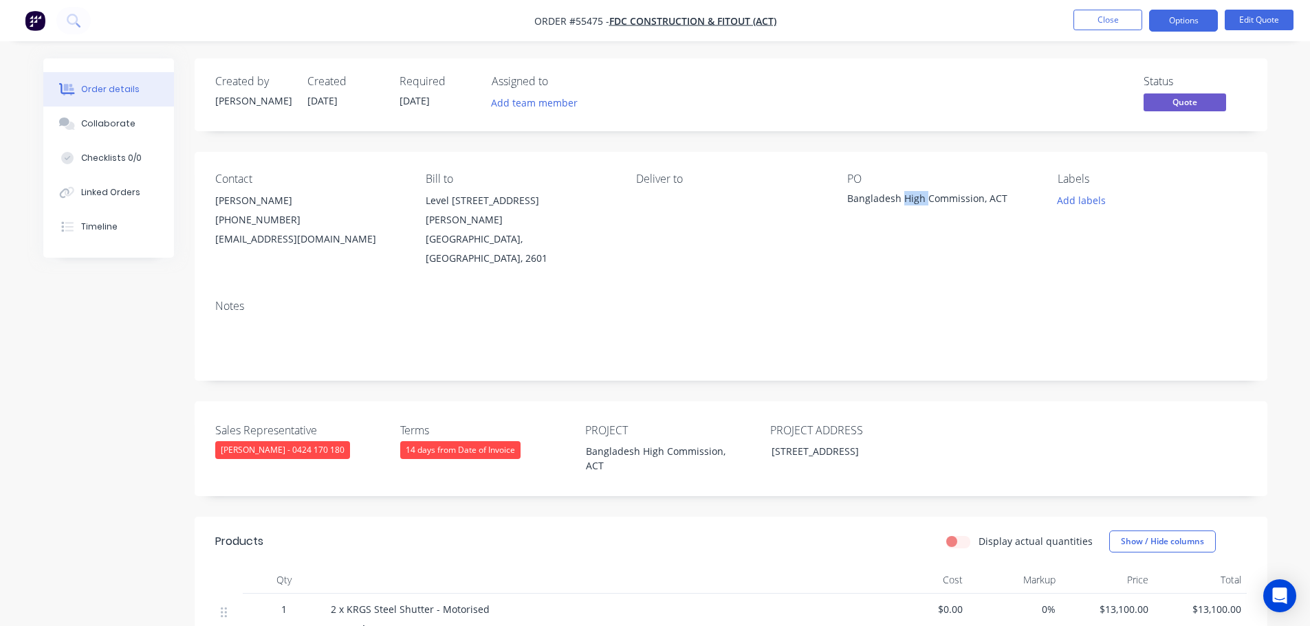
click at [914, 198] on div "Bangladesh High Commission, ACT" at bounding box center [933, 200] width 172 height 19
copy div "Bangladesh High Commission, ACT"
click at [1191, 19] on button "Options" at bounding box center [1183, 21] width 69 height 22
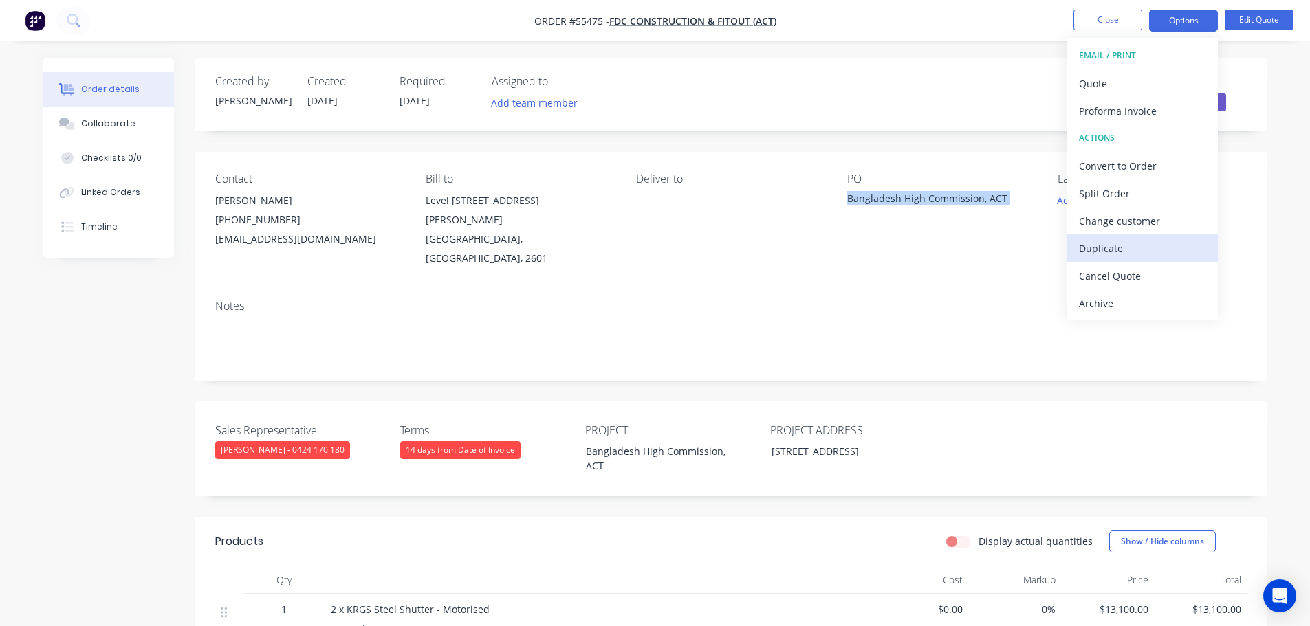
click at [1096, 256] on div "Duplicate" at bounding box center [1142, 249] width 127 height 20
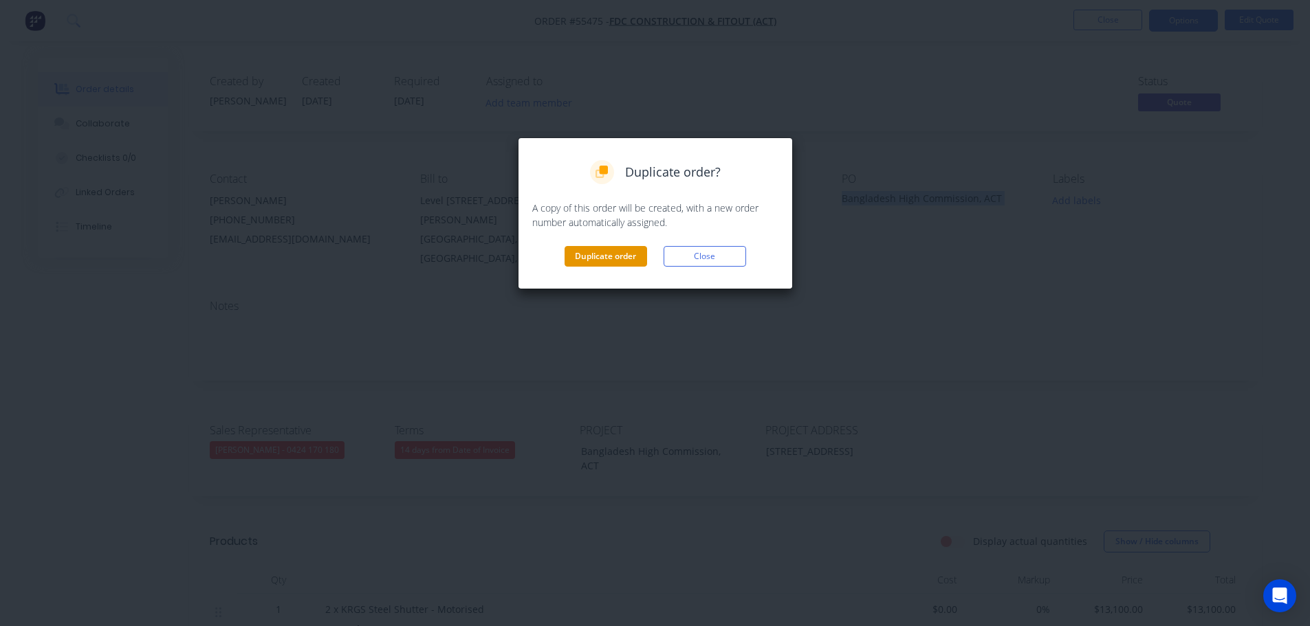
click at [616, 258] on button "Duplicate order" at bounding box center [605, 256] width 83 height 21
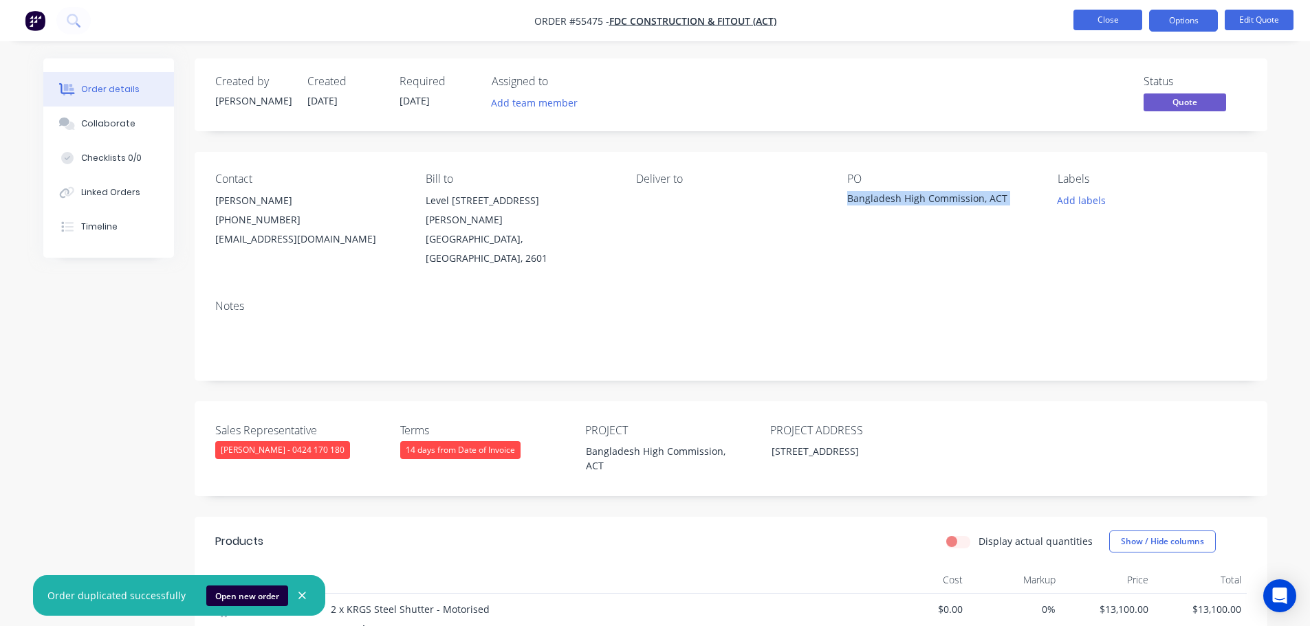
click at [1105, 17] on button "Close" at bounding box center [1107, 20] width 69 height 21
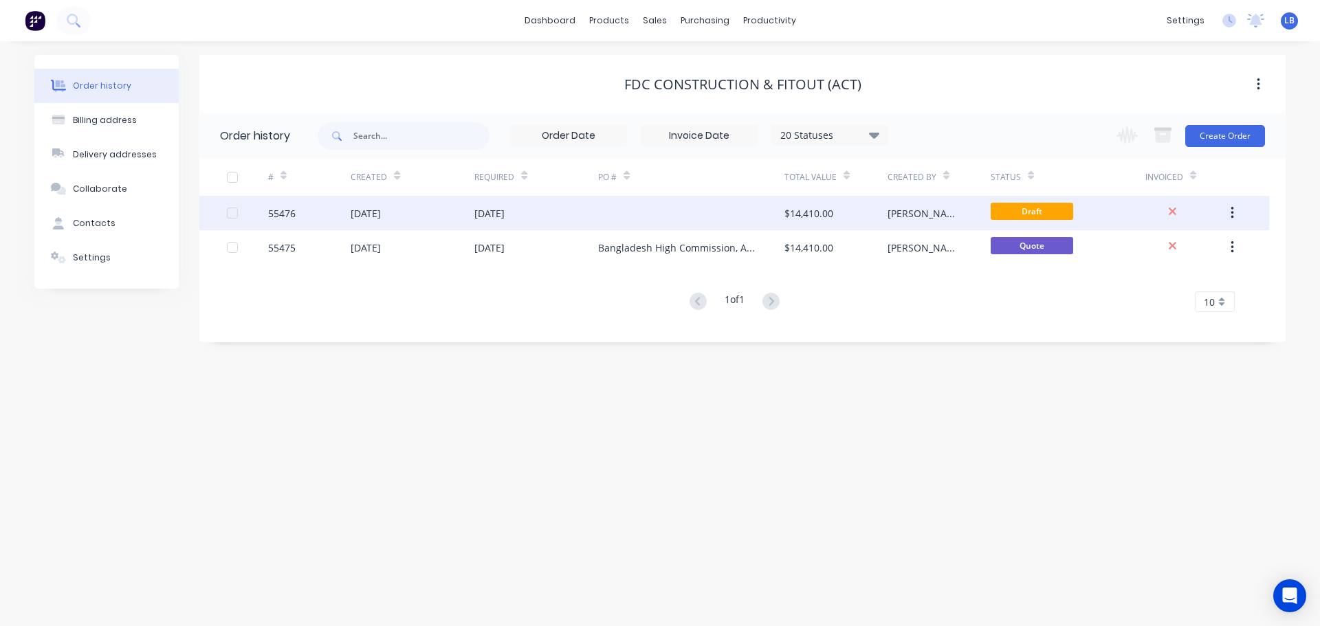
click at [287, 215] on div "55476" at bounding box center [282, 213] width 28 height 14
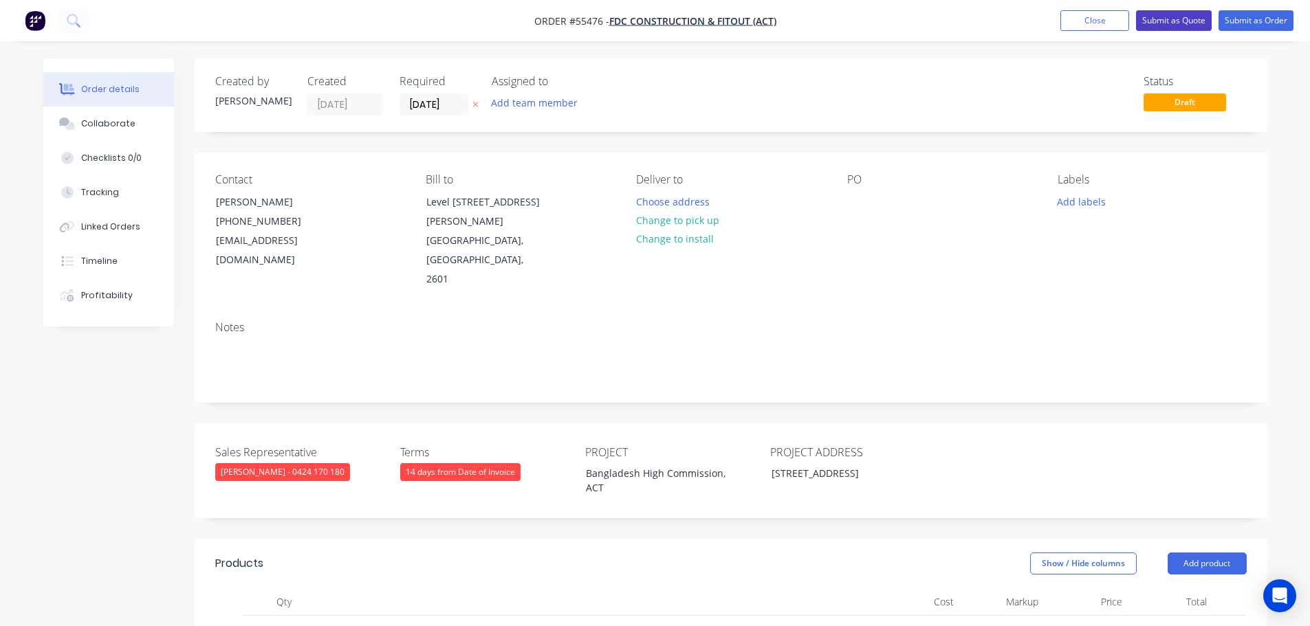
click at [1159, 19] on button "Submit as Quote" at bounding box center [1174, 20] width 76 height 21
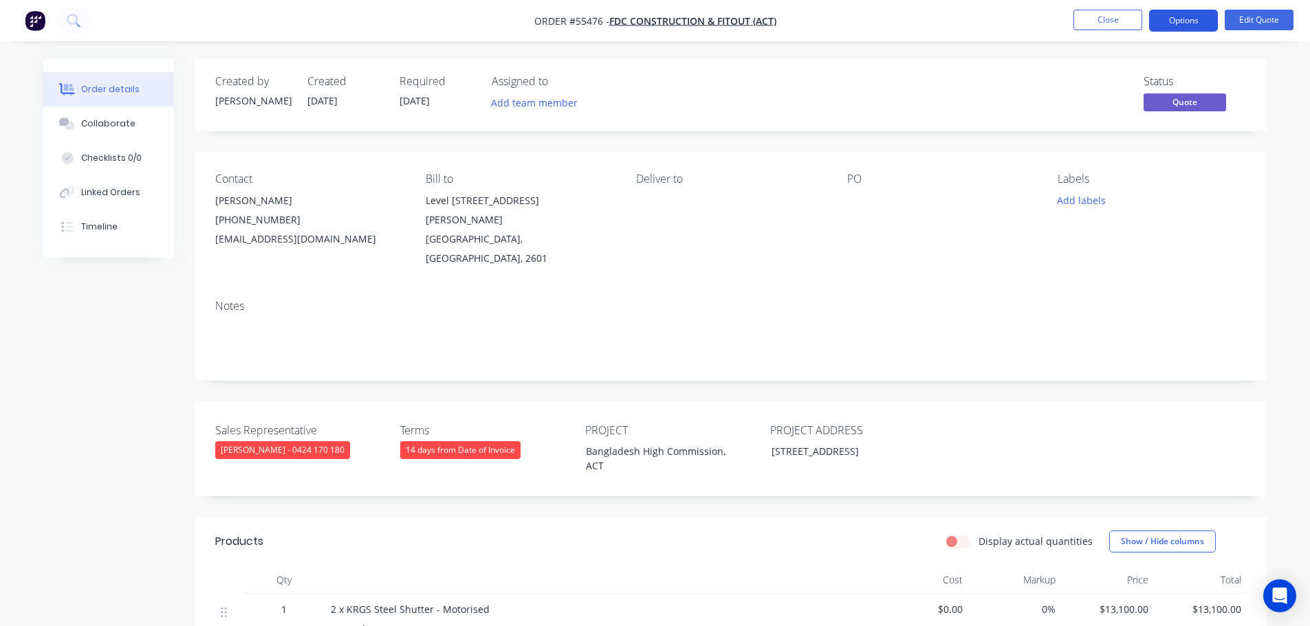
click at [1173, 26] on button "Options" at bounding box center [1183, 21] width 69 height 22
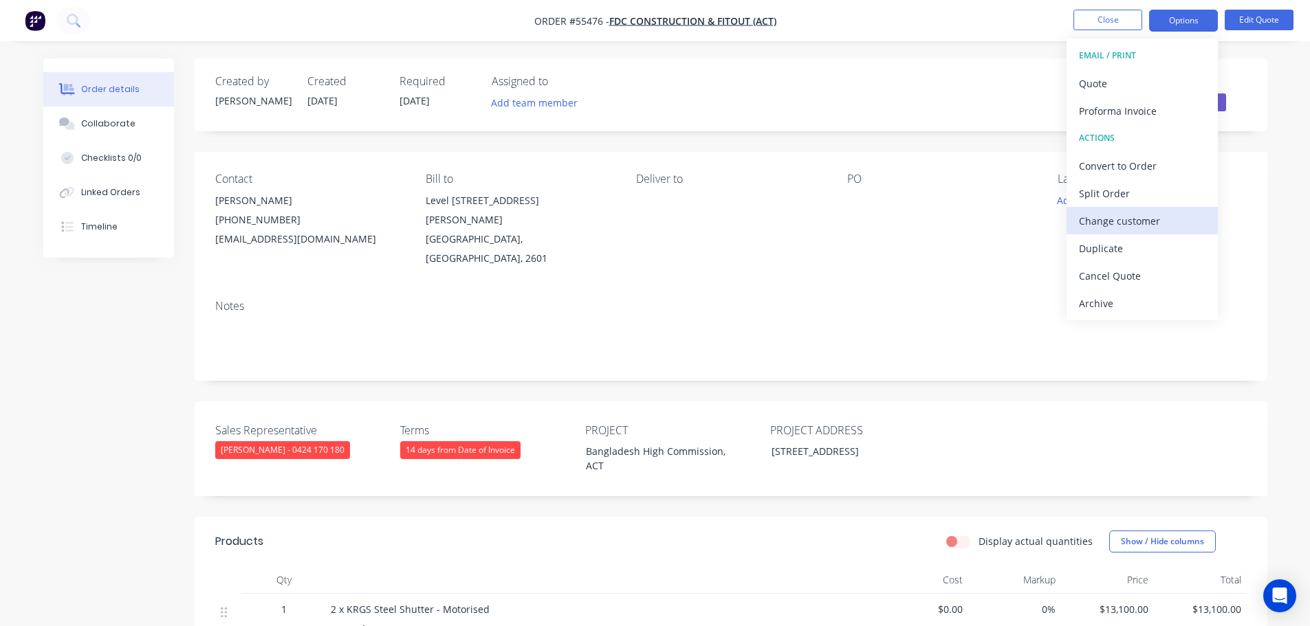
click at [1095, 221] on div "Change customer" at bounding box center [1142, 221] width 127 height 20
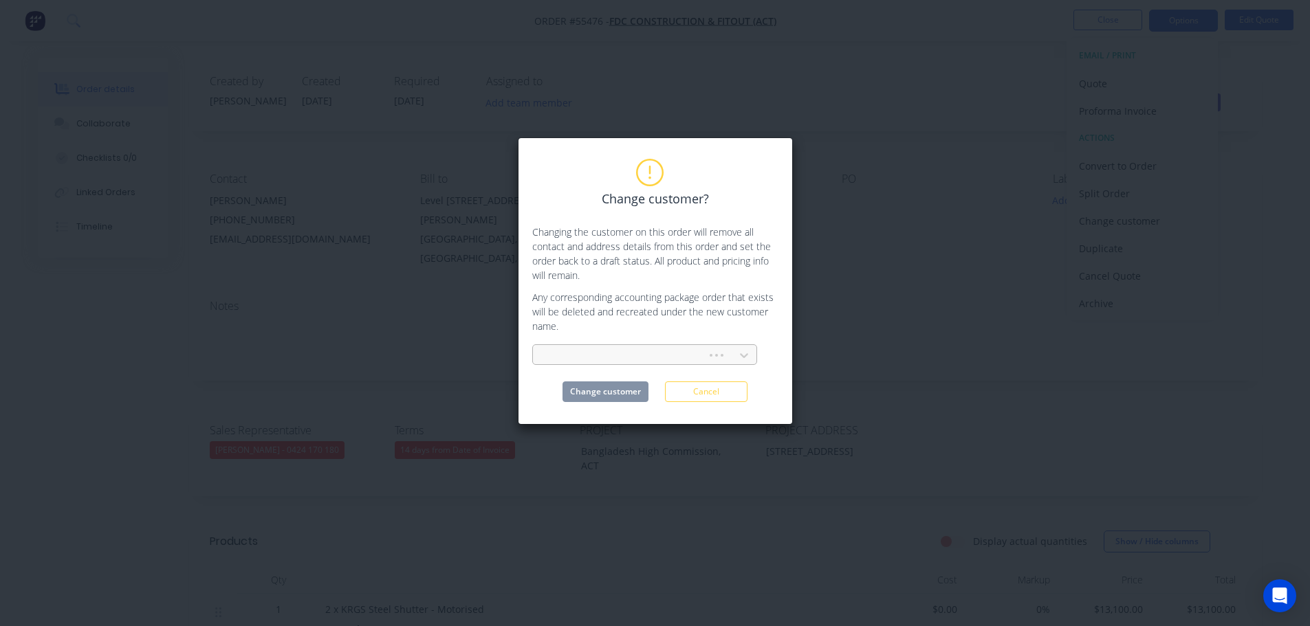
click at [562, 355] on div at bounding box center [622, 355] width 156 height 17
type input "monarch build"
click at [600, 386] on div "Monarch Building Solutions" at bounding box center [644, 385] width 225 height 25
click at [599, 396] on button "Change customer" at bounding box center [605, 392] width 86 height 21
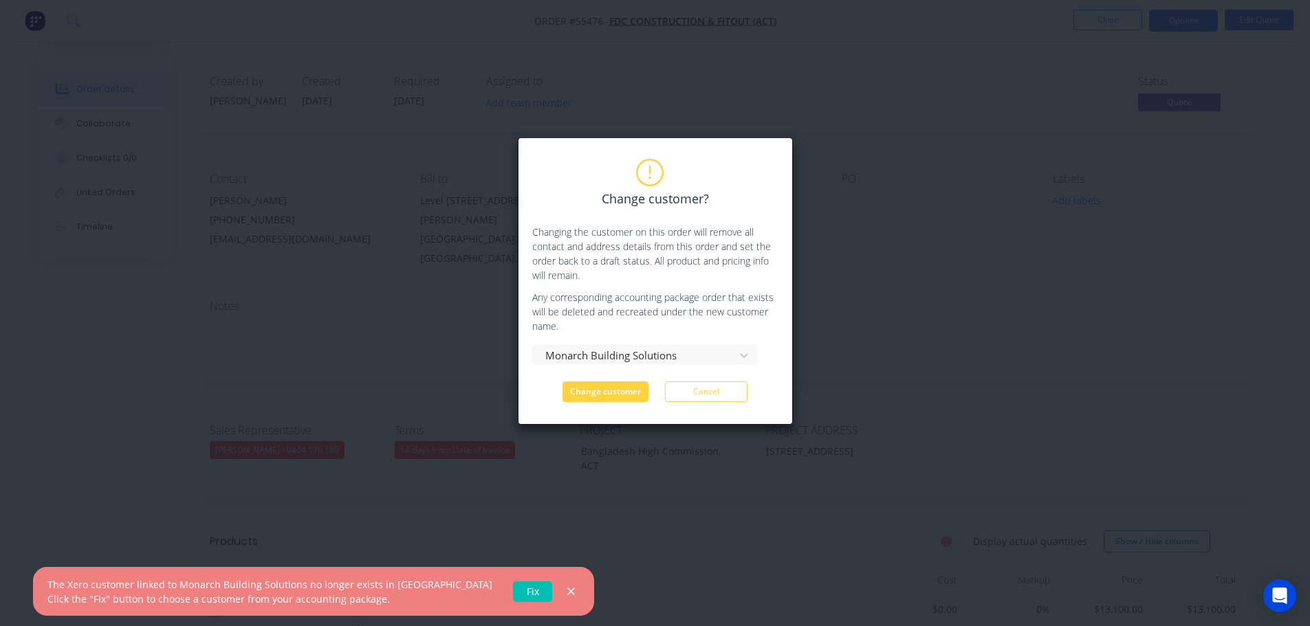
click at [513, 590] on link "Fix" at bounding box center [532, 592] width 39 height 21
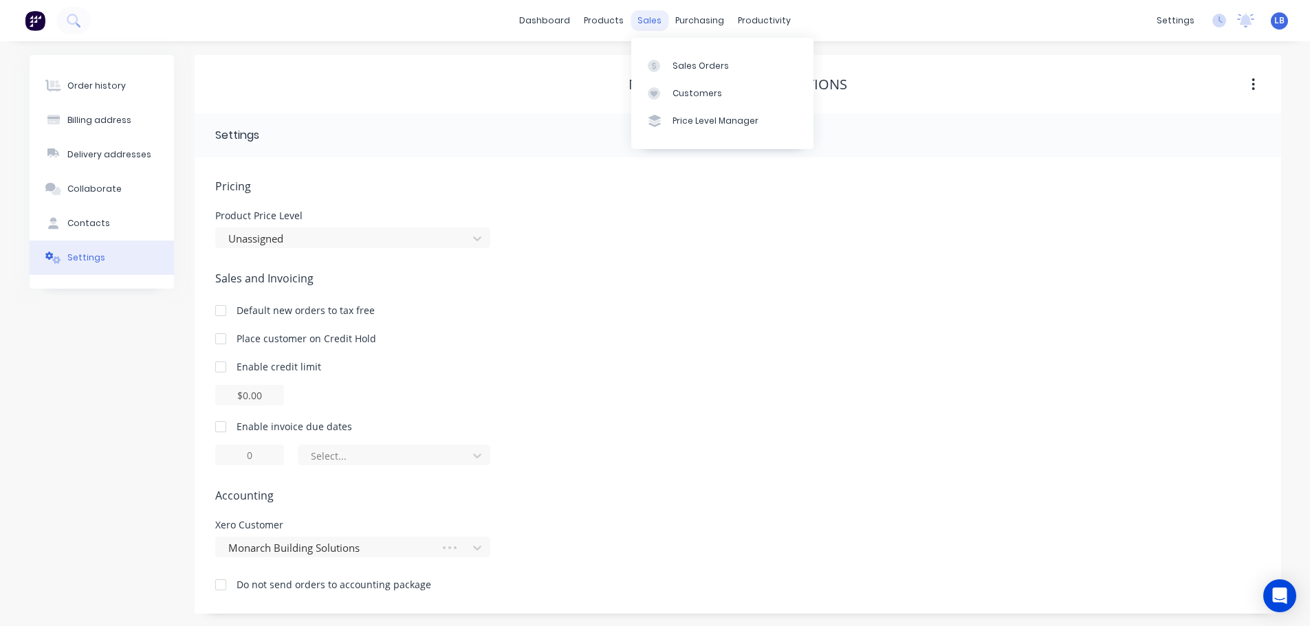
click at [644, 23] on div "sales" at bounding box center [649, 20] width 38 height 21
click at [696, 66] on div "Sales Orders" at bounding box center [700, 66] width 56 height 12
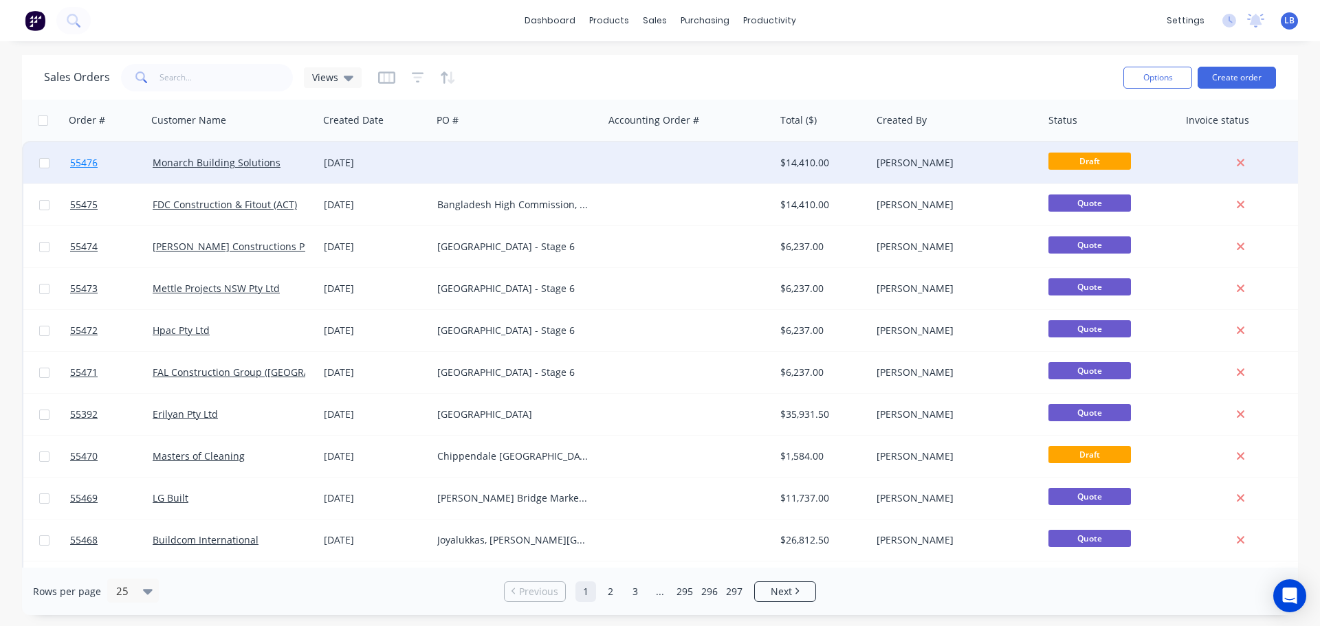
click at [92, 164] on span "55476" at bounding box center [84, 163] width 28 height 14
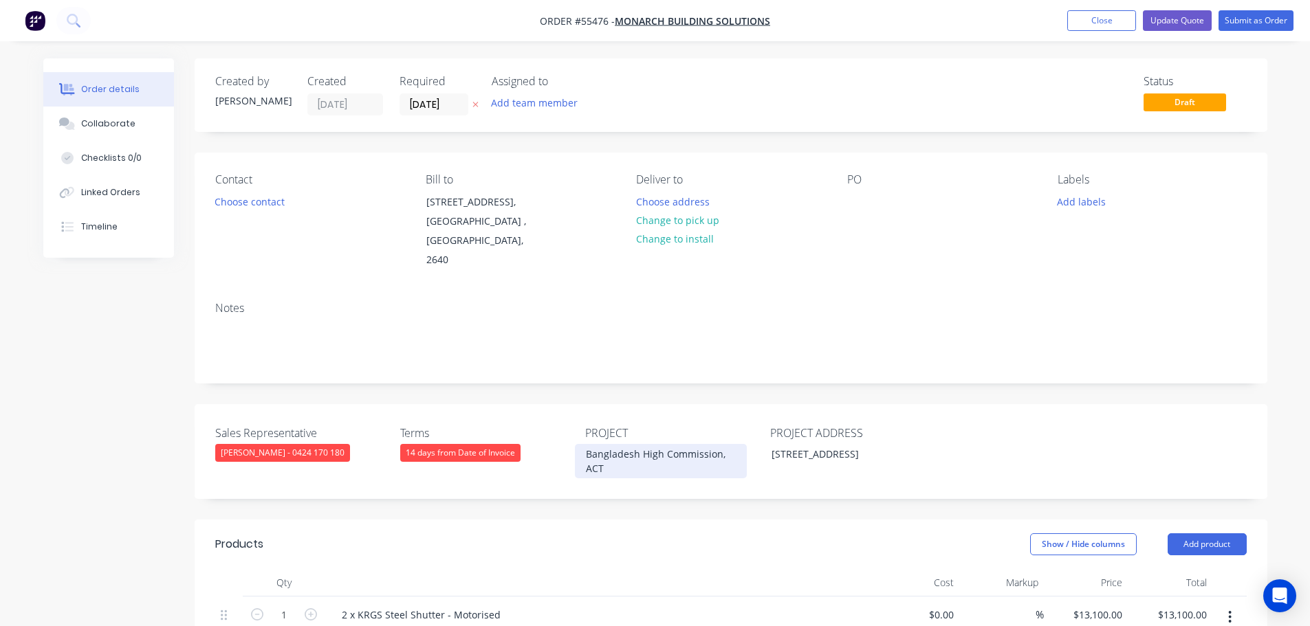
click at [653, 444] on div "Bangladesh High Commission, ACT" at bounding box center [661, 461] width 172 height 34
copy div "Bangladesh High Commission, ACT"
click at [851, 192] on div at bounding box center [858, 202] width 22 height 20
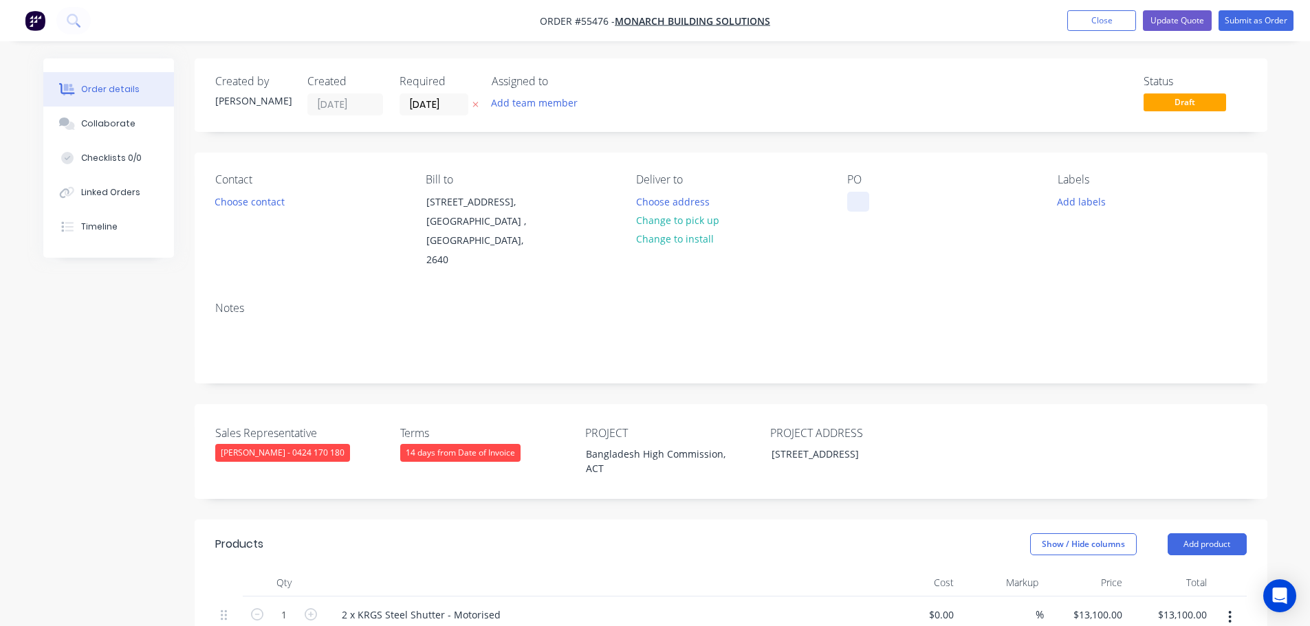
paste div
click at [252, 202] on button "Choose contact" at bounding box center [249, 201] width 85 height 19
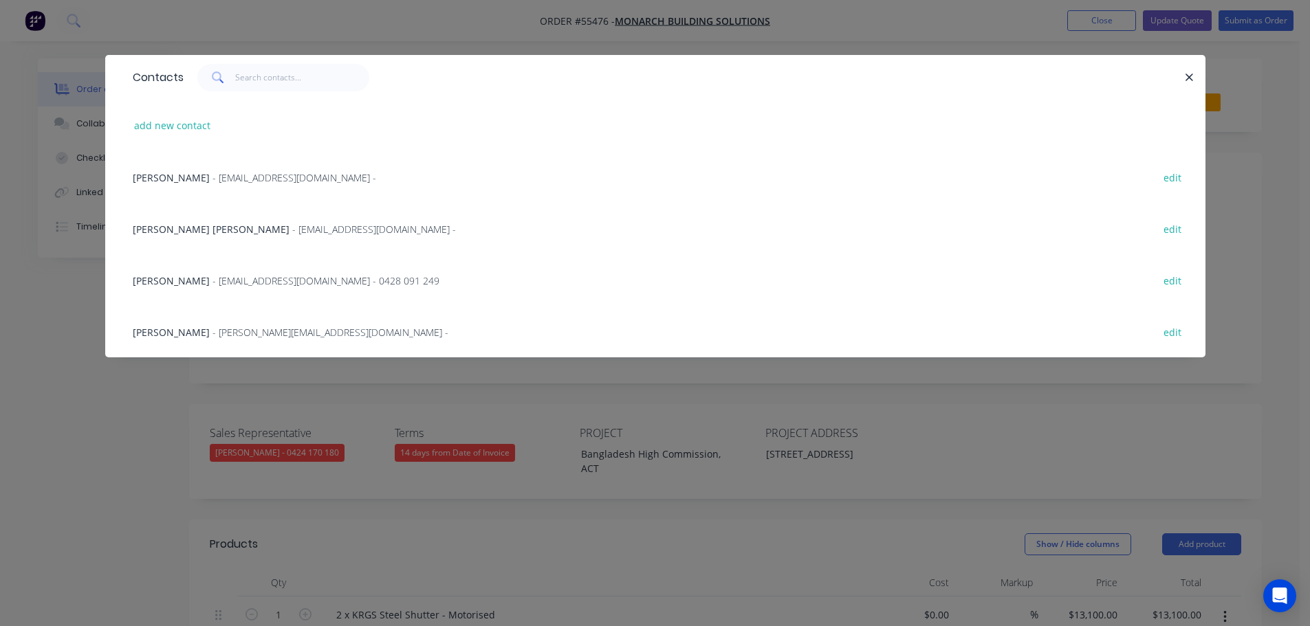
click at [187, 179] on span "Blake Hanson" at bounding box center [171, 177] width 77 height 13
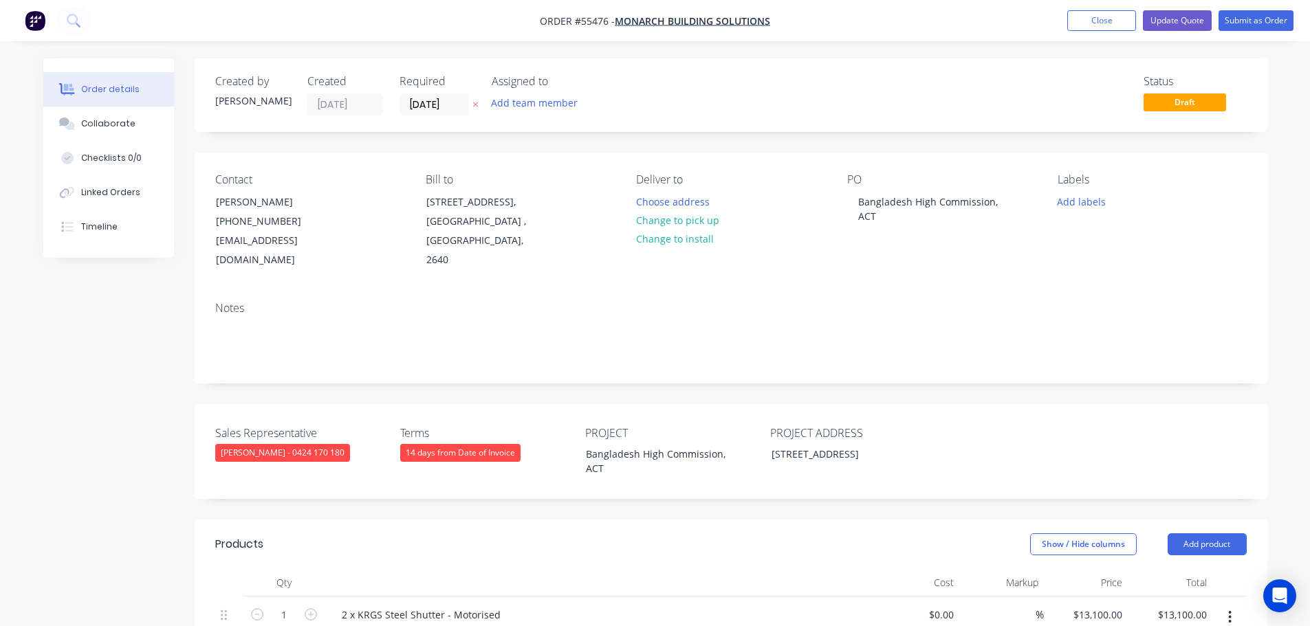
click at [505, 444] on div "14 days from Date of Invoice" at bounding box center [460, 453] width 120 height 18
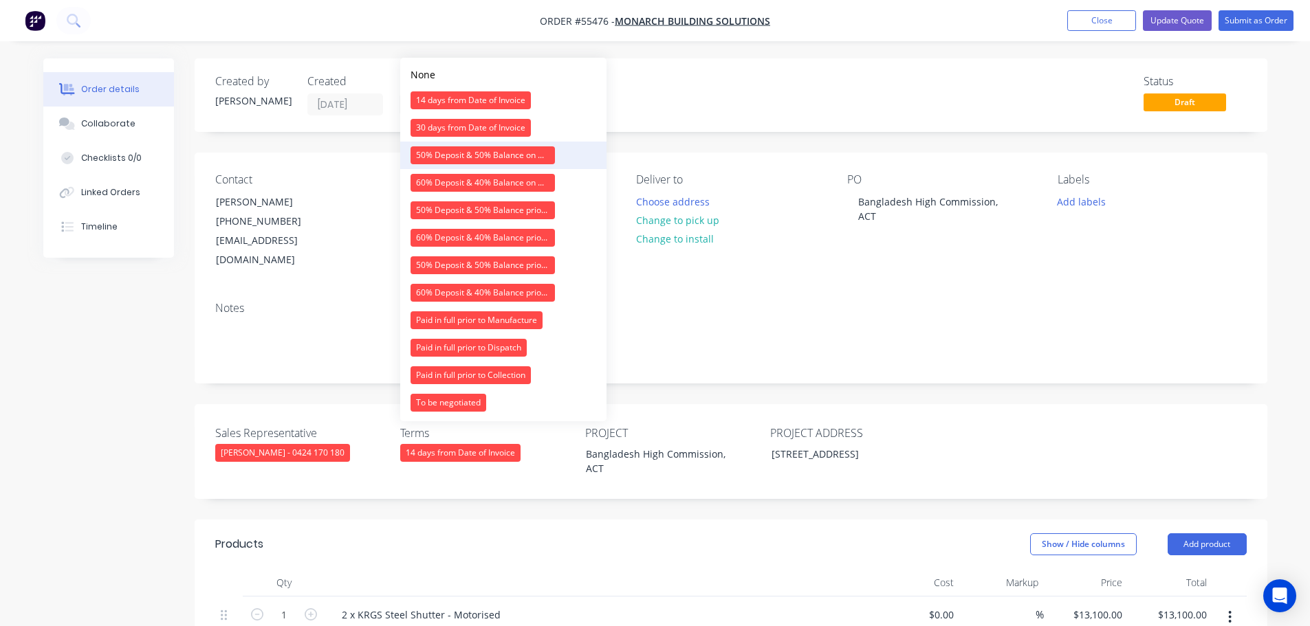
click at [478, 155] on div "50% Deposit & 50% Balance on Day of Installation" at bounding box center [482, 155] width 144 height 18
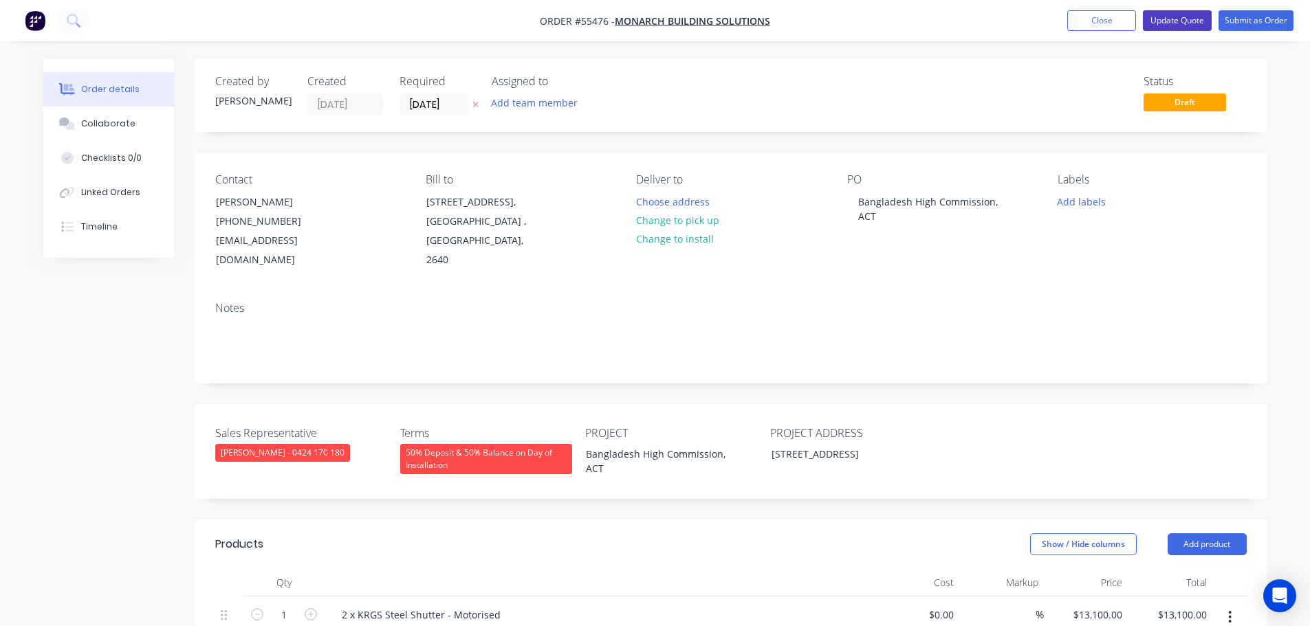
click at [1165, 22] on button "Update Quote" at bounding box center [1177, 20] width 69 height 21
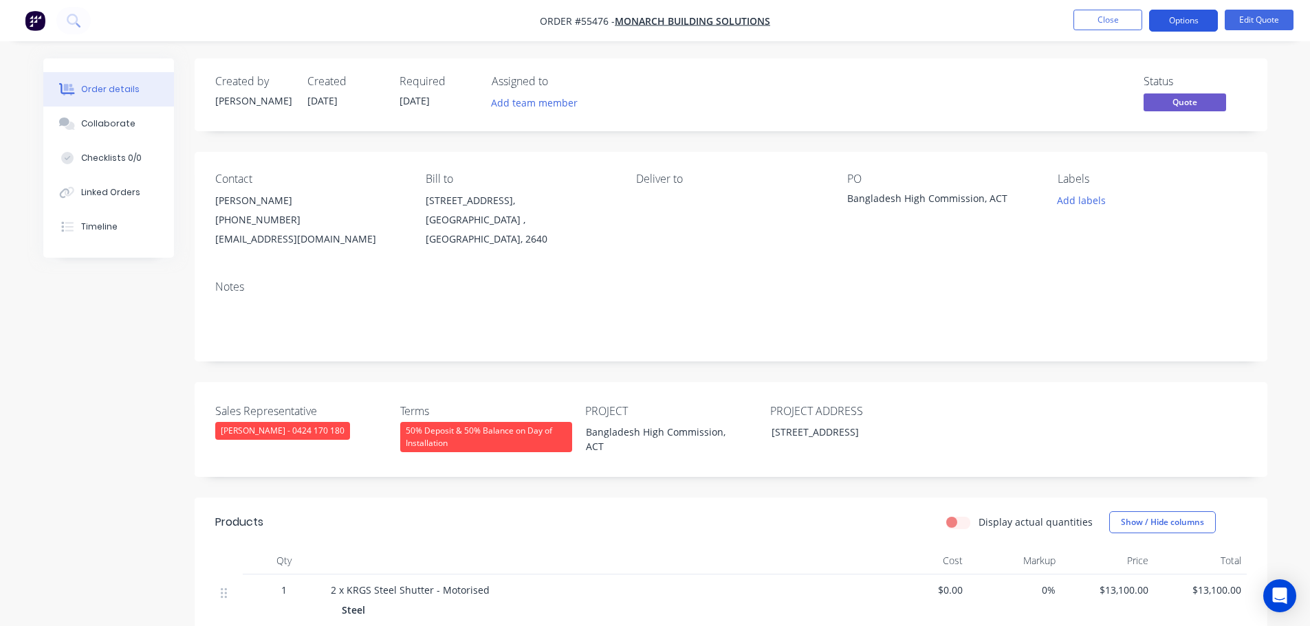
click at [1169, 21] on button "Options" at bounding box center [1183, 21] width 69 height 22
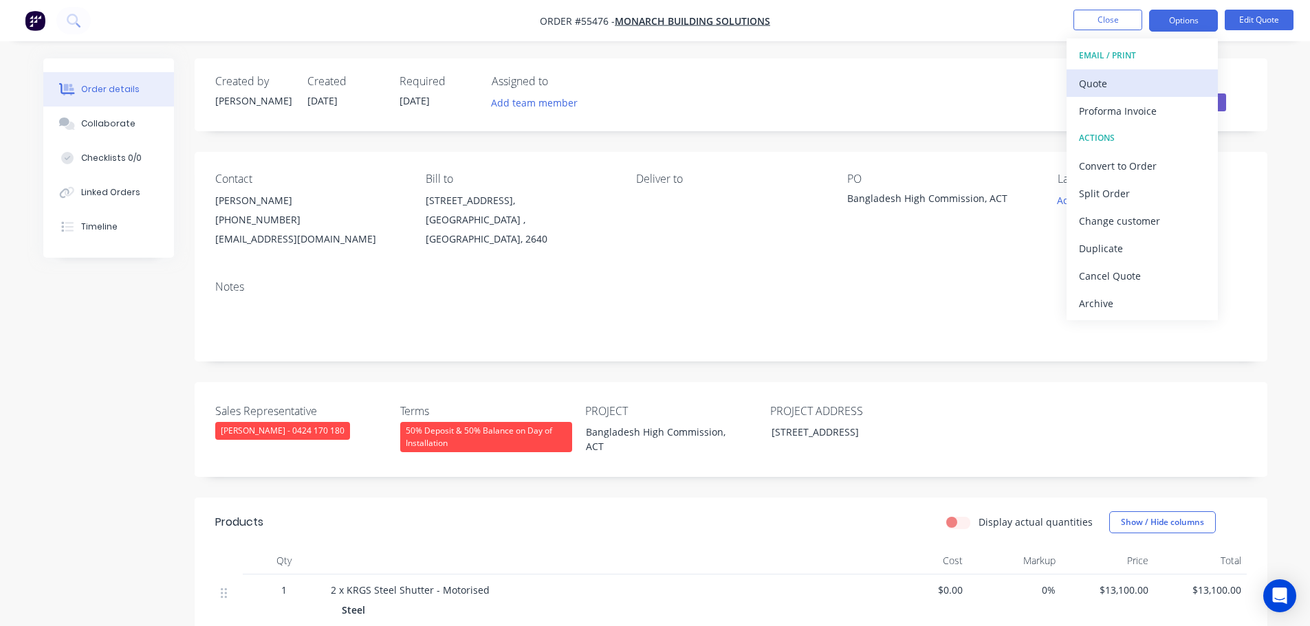
click at [1097, 87] on div "Quote" at bounding box center [1142, 84] width 127 height 20
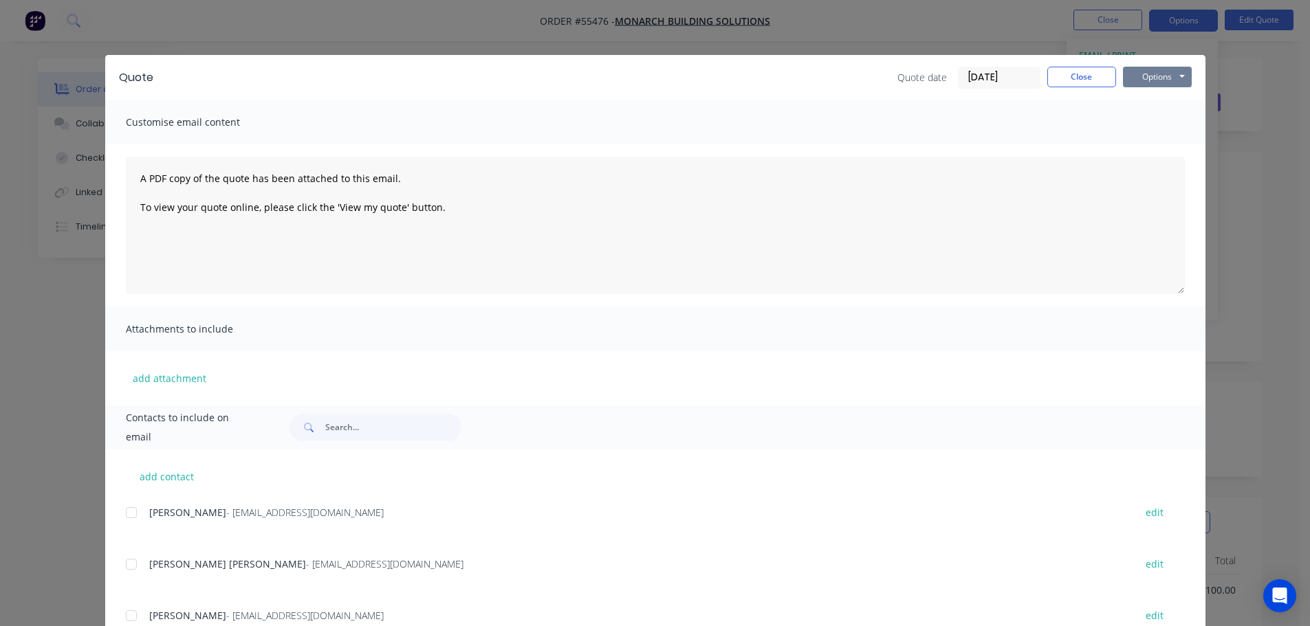
click at [1134, 81] on button "Options" at bounding box center [1157, 77] width 69 height 21
click at [1150, 129] on button "Print" at bounding box center [1167, 124] width 88 height 23
click at [1091, 80] on button "Close" at bounding box center [1081, 77] width 69 height 21
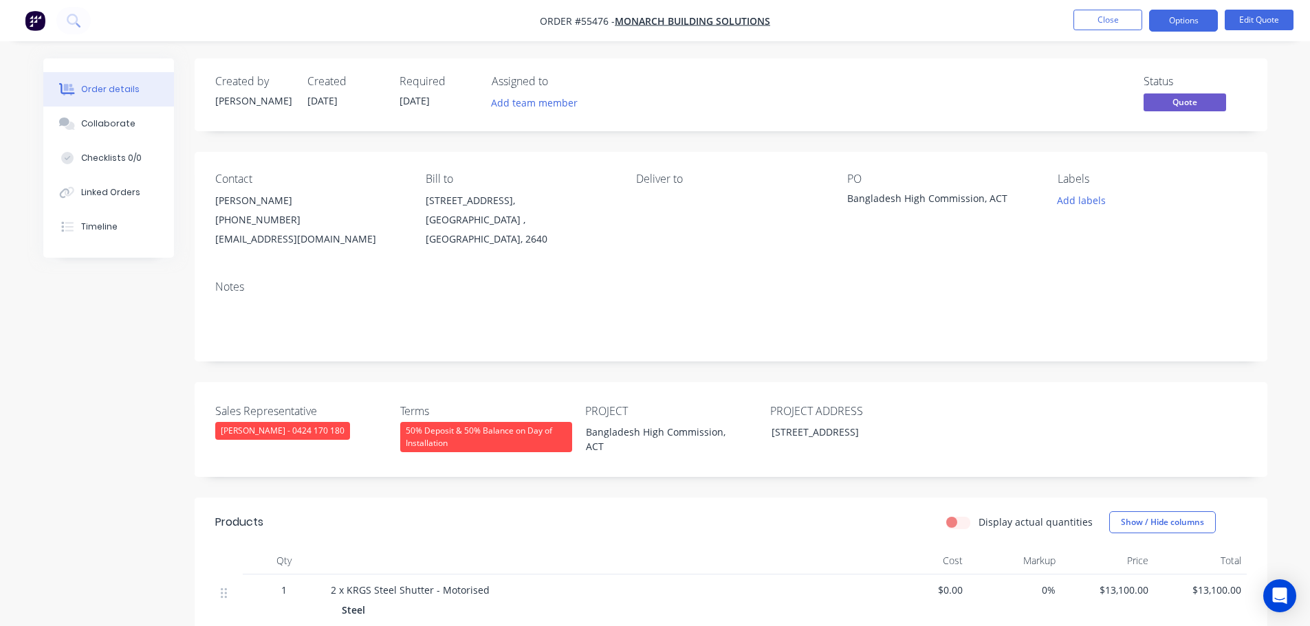
click at [309, 243] on div "estimator@monarchbuildingsolutions.com.au" at bounding box center [309, 239] width 188 height 19
copy div "estimator@monarchbuildingsolutions.com.au"
click at [938, 199] on div "Bangladesh High Commission, ACT" at bounding box center [933, 200] width 172 height 19
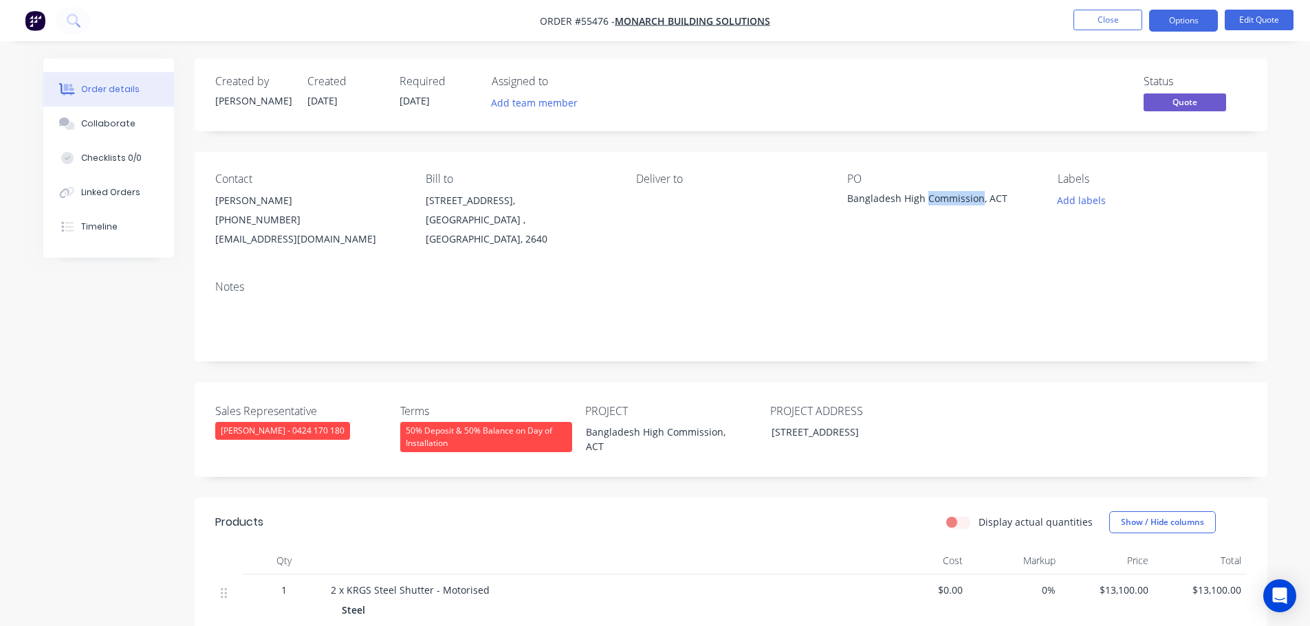
click at [938, 199] on div "Bangladesh High Commission, ACT" at bounding box center [933, 200] width 172 height 19
copy div "Bangladesh High Commission, ACT"
drag, startPoint x: 1185, startPoint y: 17, endPoint x: 1180, endPoint y: 30, distance: 13.5
click at [1185, 17] on button "Options" at bounding box center [1183, 21] width 69 height 22
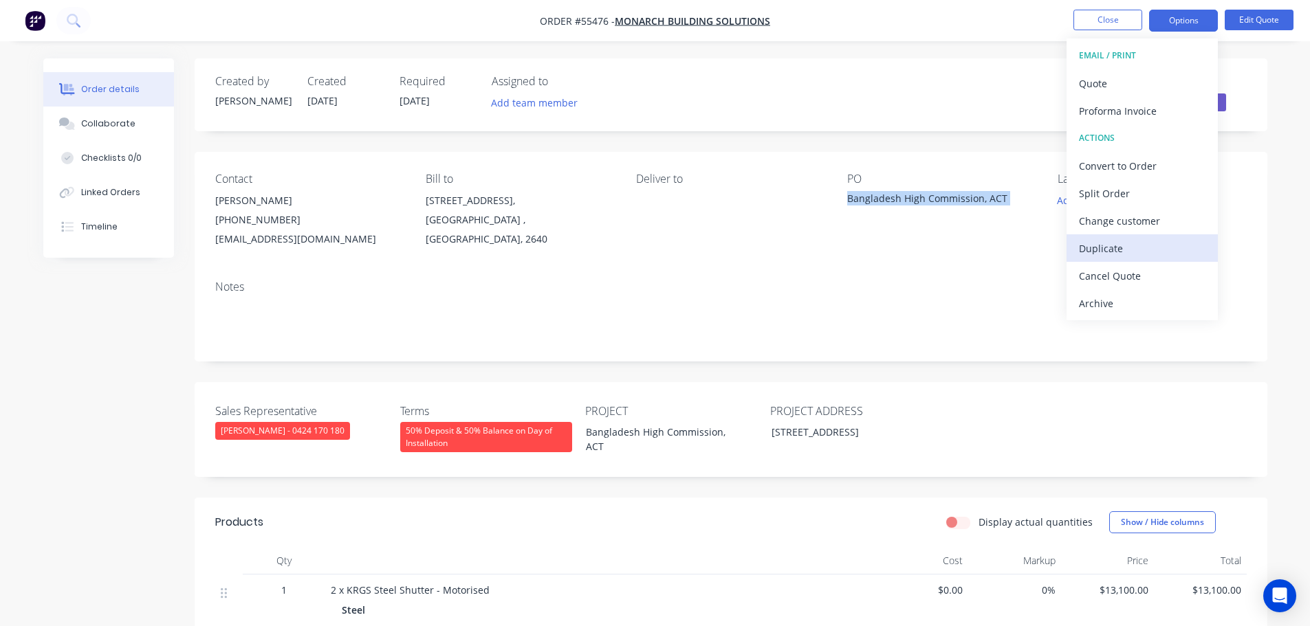
click at [1095, 250] on div "Duplicate" at bounding box center [1142, 249] width 127 height 20
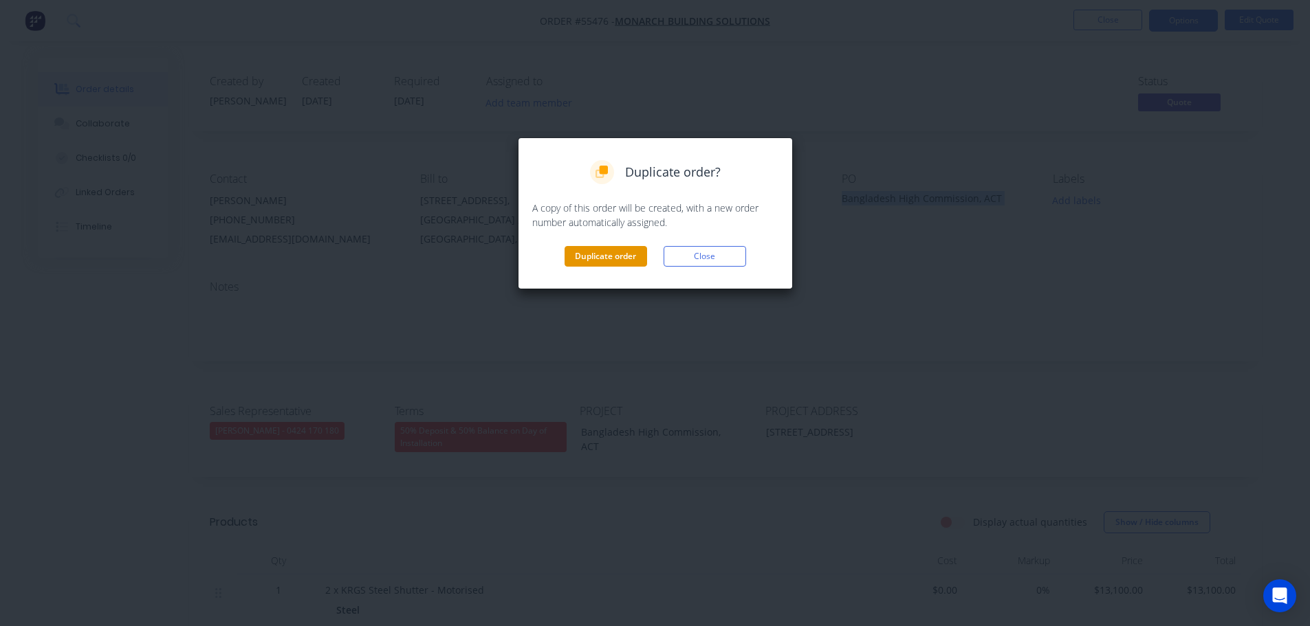
click at [591, 263] on button "Duplicate order" at bounding box center [605, 256] width 83 height 21
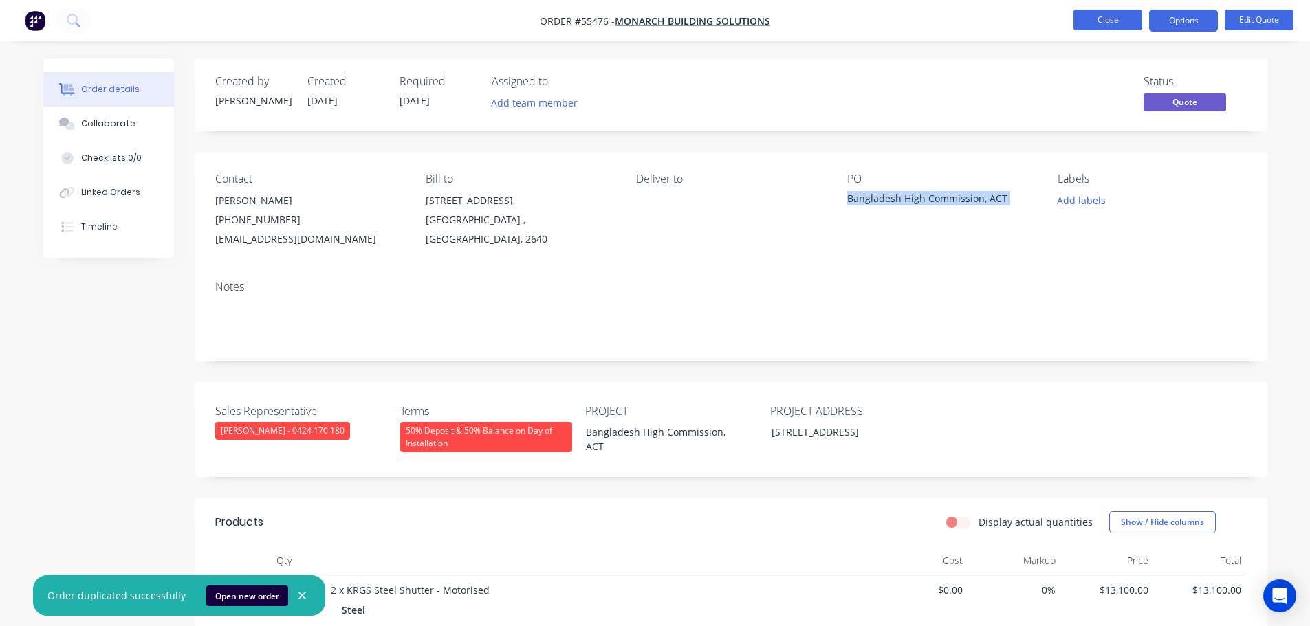
click at [1082, 21] on button "Close" at bounding box center [1107, 20] width 69 height 21
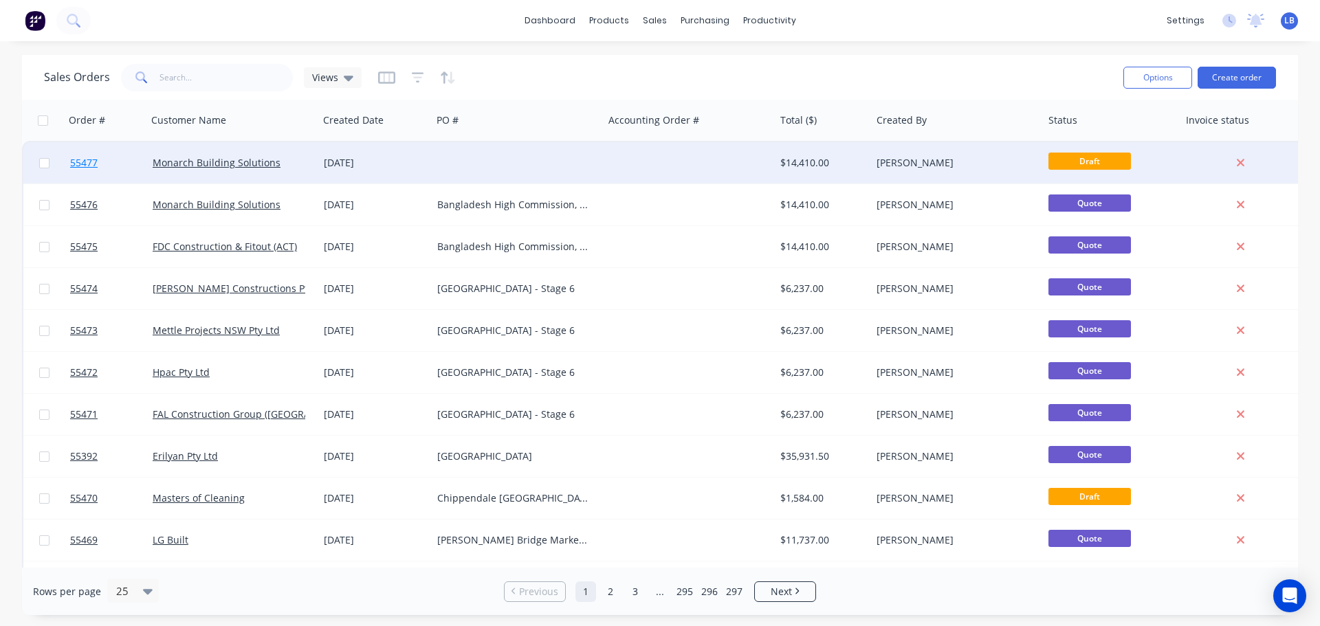
click at [74, 160] on span "55477" at bounding box center [84, 163] width 28 height 14
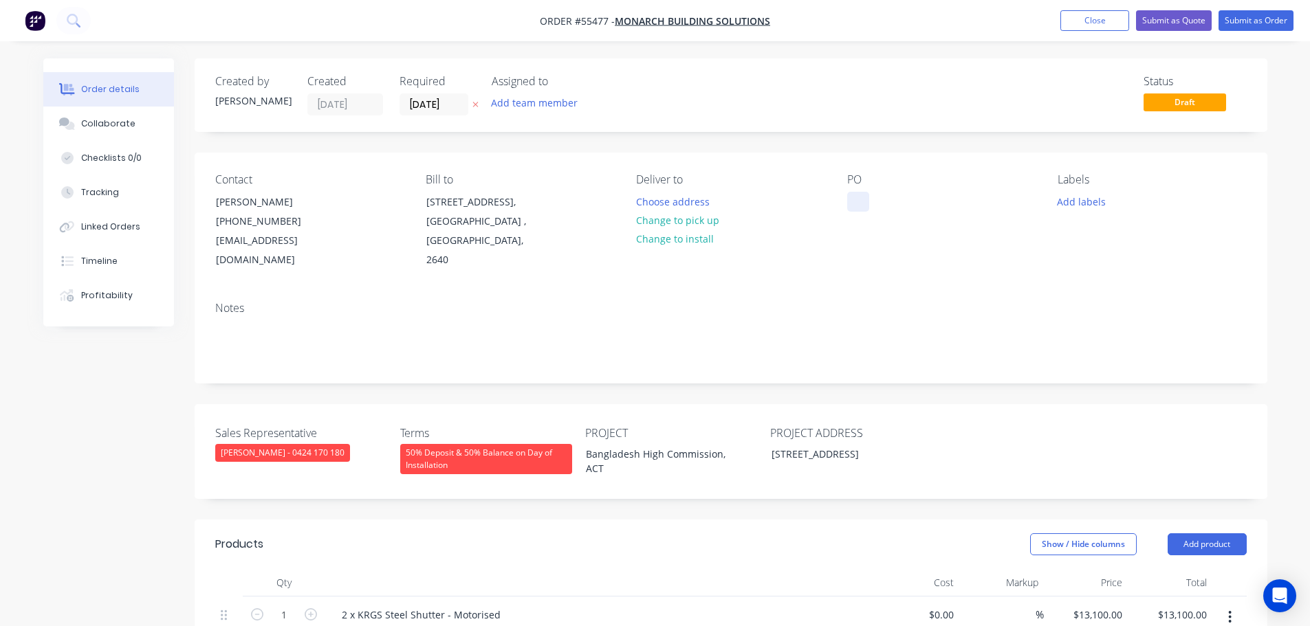
click at [859, 195] on div at bounding box center [858, 202] width 22 height 20
click at [658, 444] on div "Bangladesh High Commission, ACT" at bounding box center [661, 461] width 172 height 34
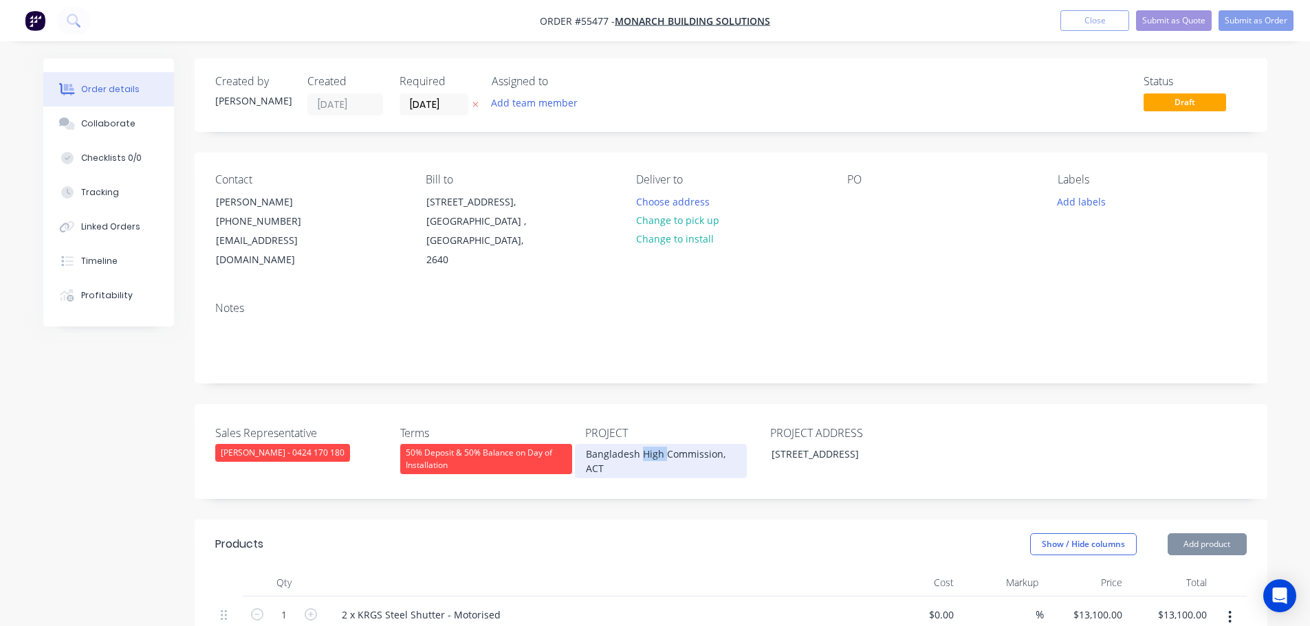
click at [658, 444] on div "Bangladesh High Commission, ACT" at bounding box center [661, 461] width 172 height 34
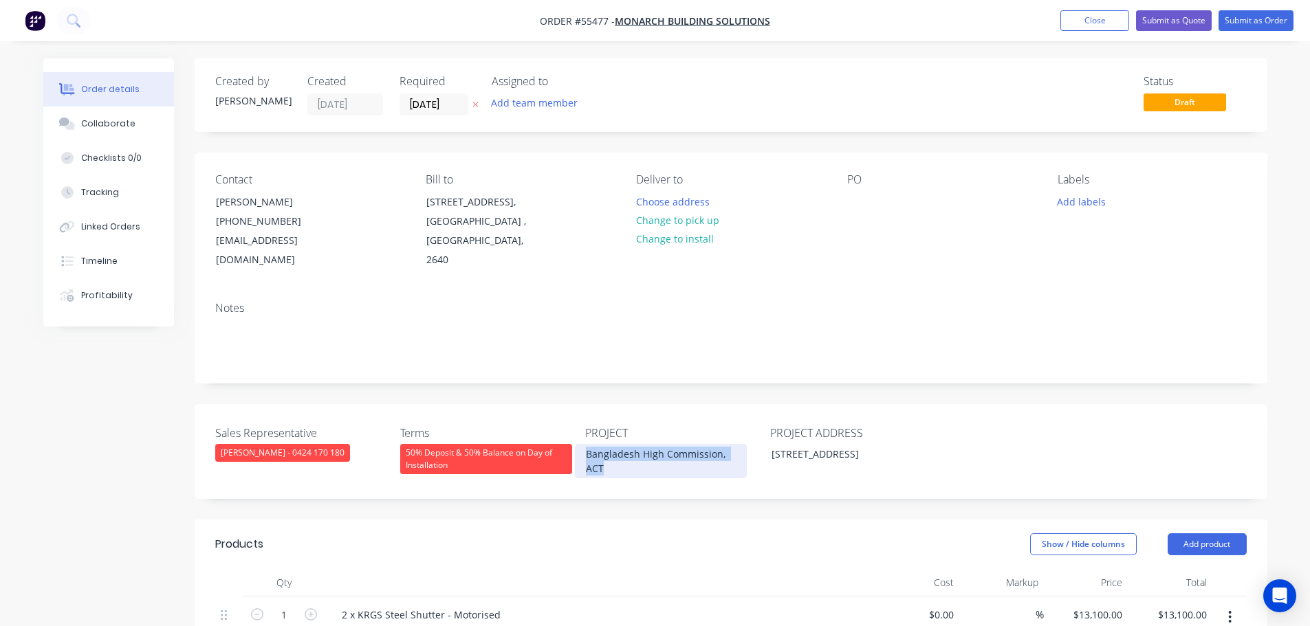
click at [658, 444] on div "Bangladesh High Commission, ACT" at bounding box center [661, 461] width 172 height 34
copy div "Bangladesh High Commission, ACT"
click at [850, 194] on div at bounding box center [858, 202] width 22 height 20
paste div
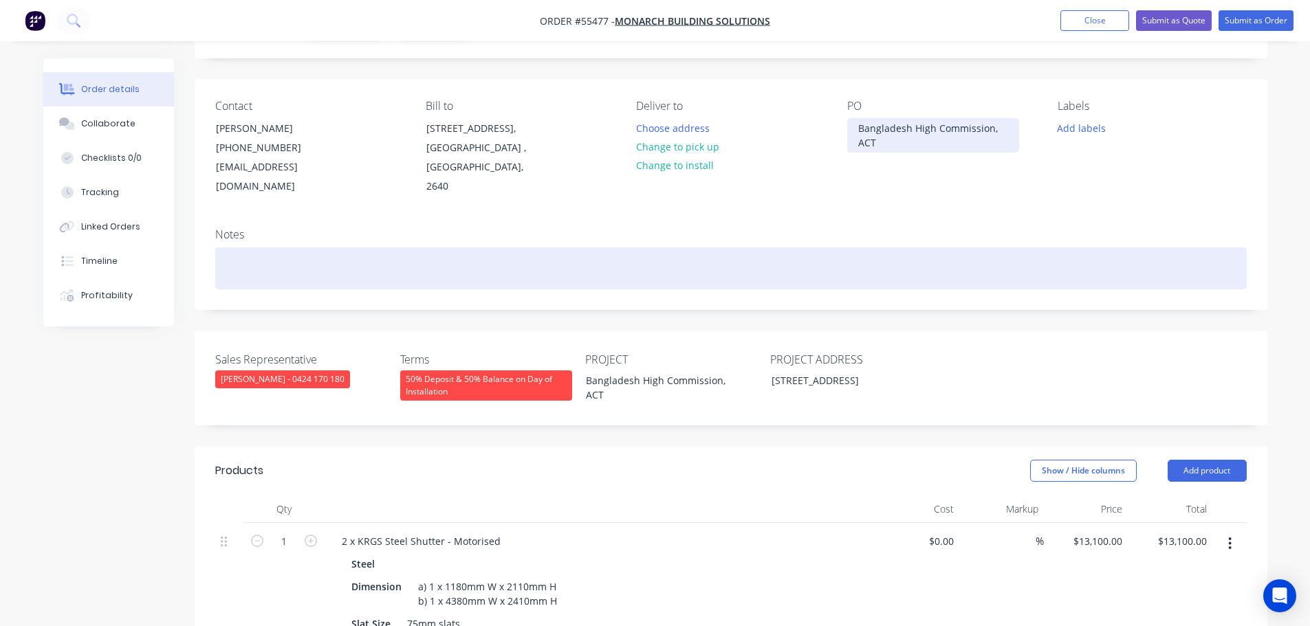
scroll to position [69, 0]
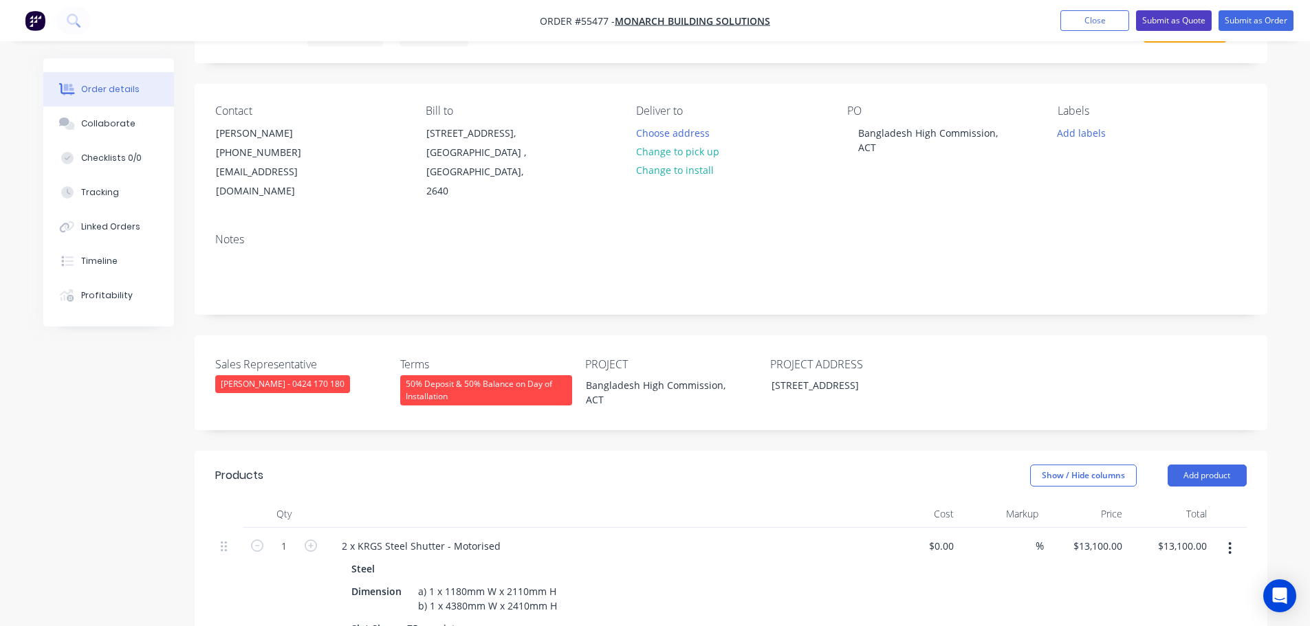
click at [1161, 25] on button "Submit as Quote" at bounding box center [1174, 20] width 76 height 21
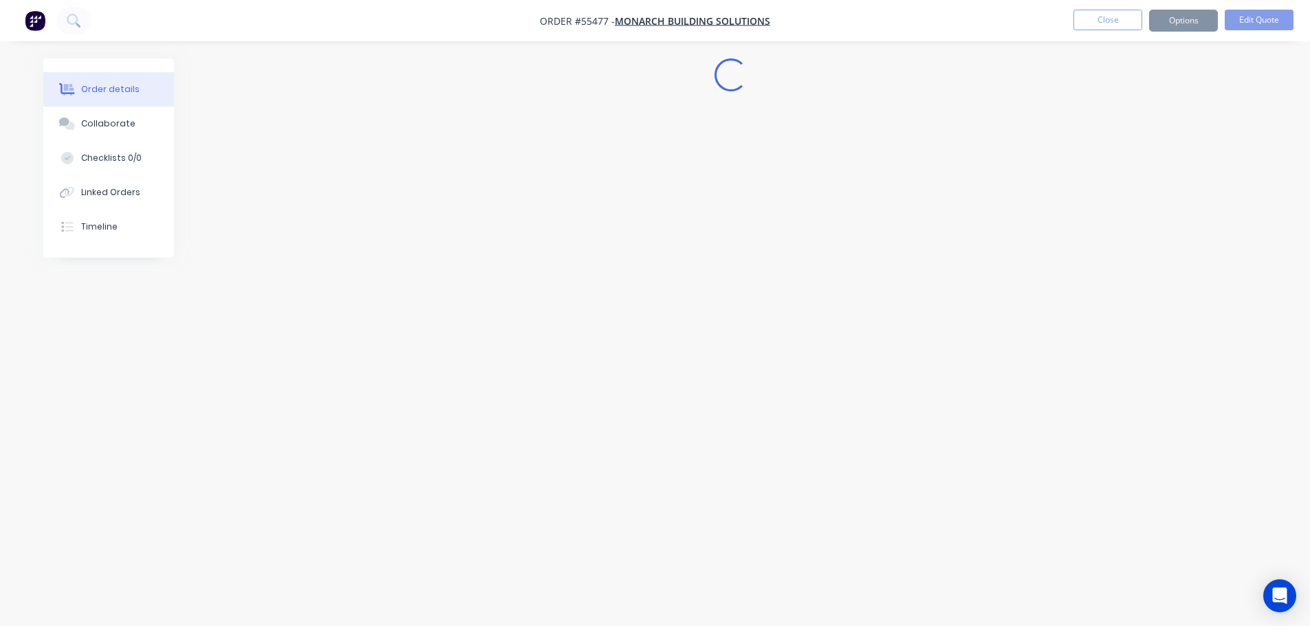
scroll to position [0, 0]
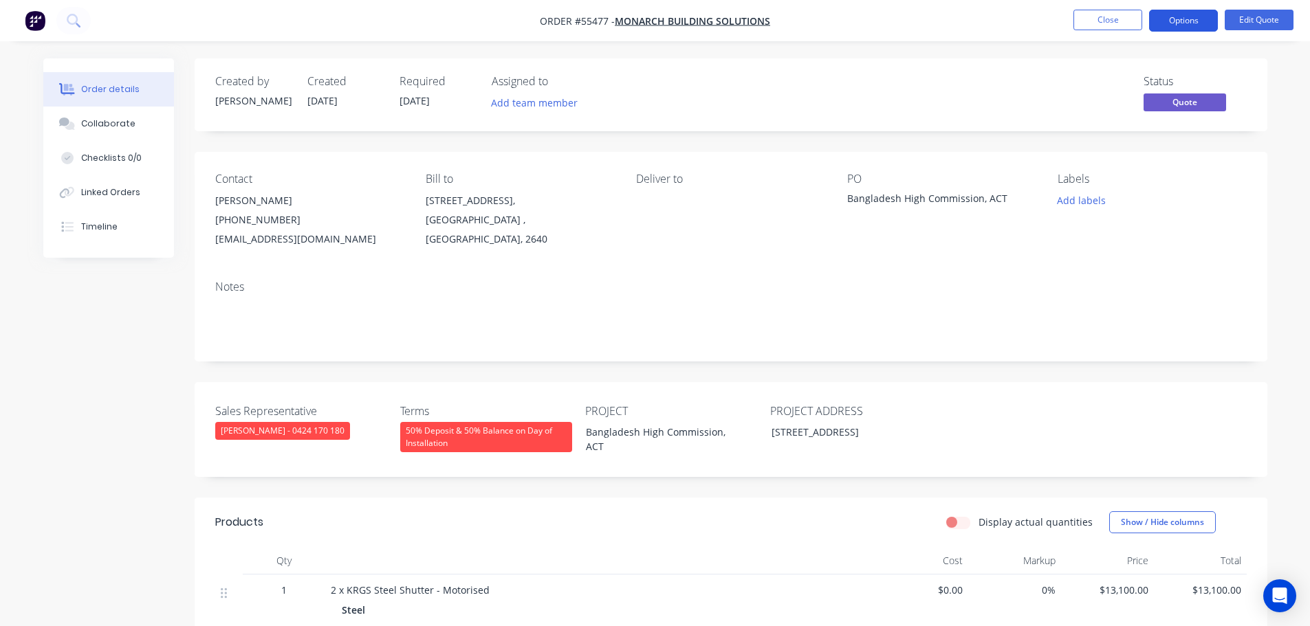
click at [1172, 23] on button "Options" at bounding box center [1183, 21] width 69 height 22
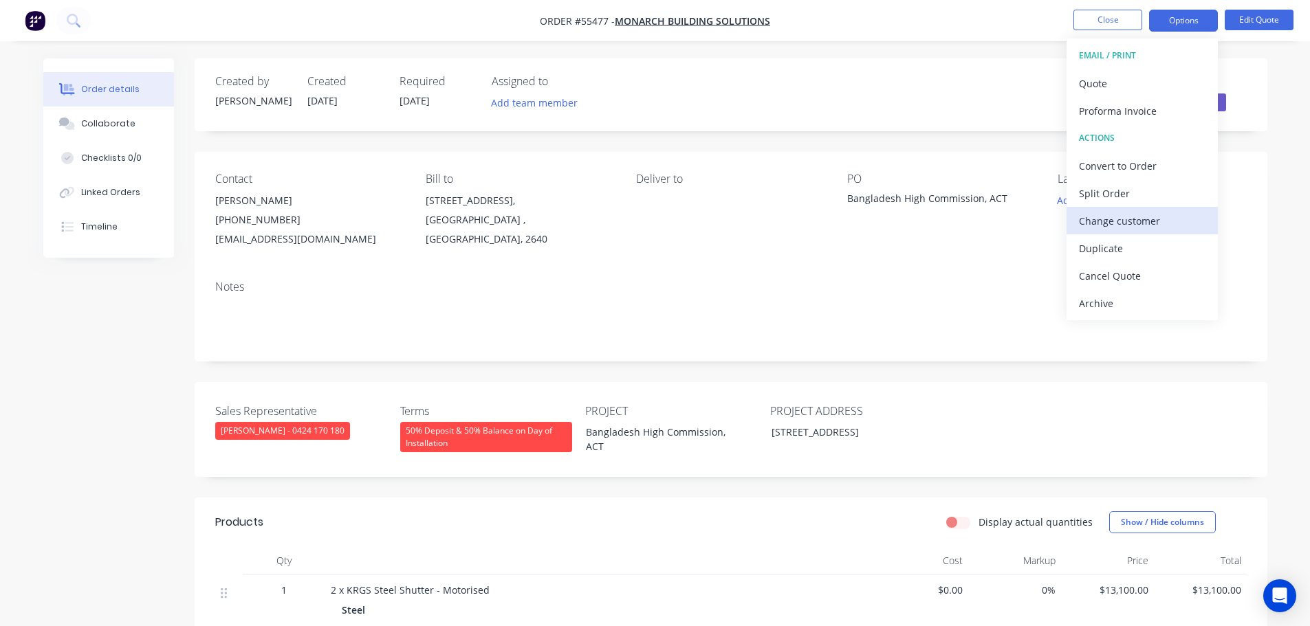
click at [1114, 219] on div "Change customer" at bounding box center [1142, 221] width 127 height 20
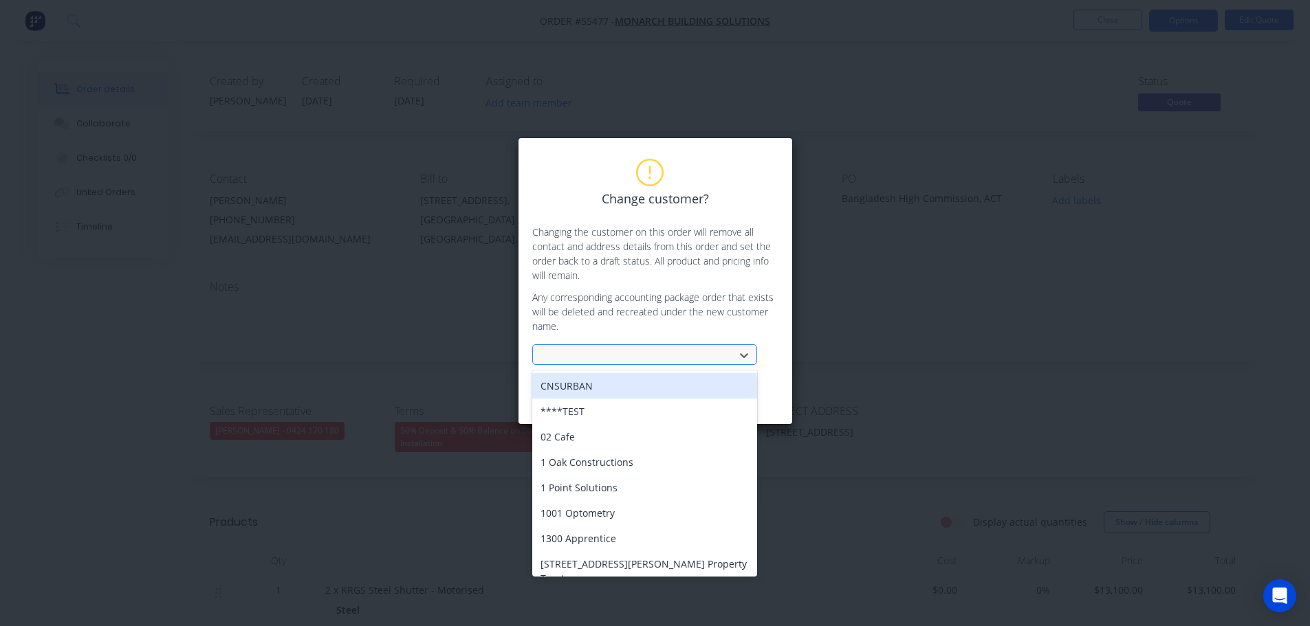
click at [575, 355] on div at bounding box center [636, 355] width 184 height 17
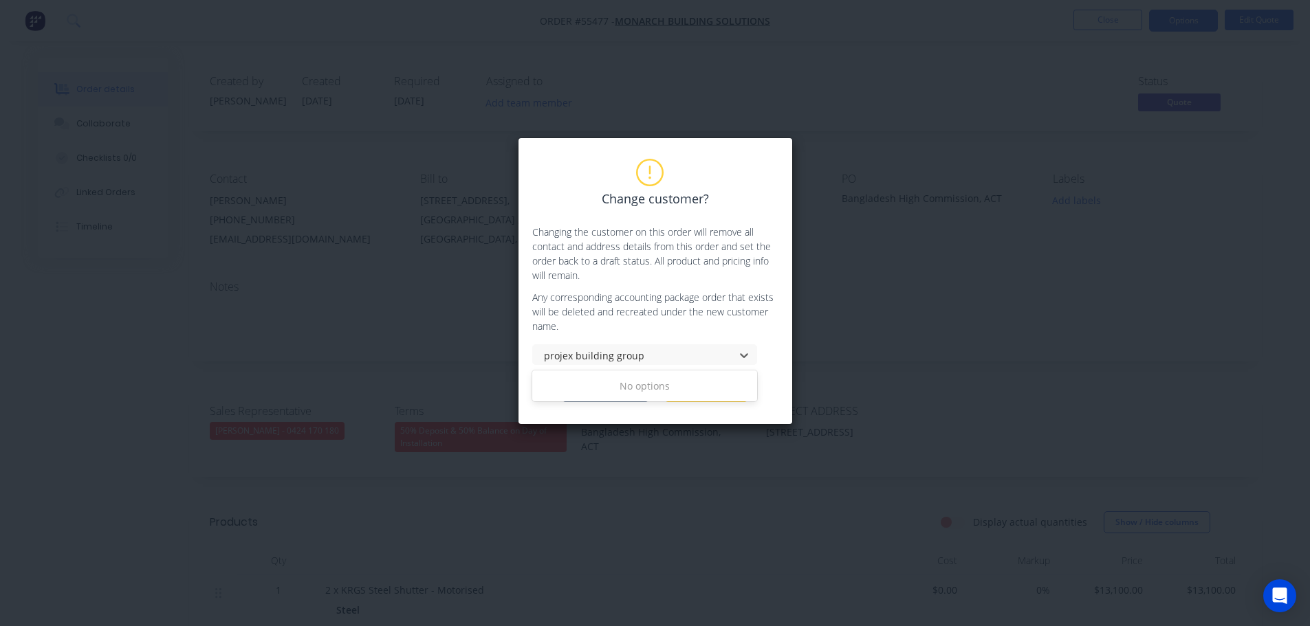
type input "projex building group"
click at [701, 466] on div "Change customer? Changing the customer on this order will remove all contact an…" at bounding box center [655, 313] width 1310 height 626
click at [708, 395] on button "Cancel" at bounding box center [706, 392] width 83 height 21
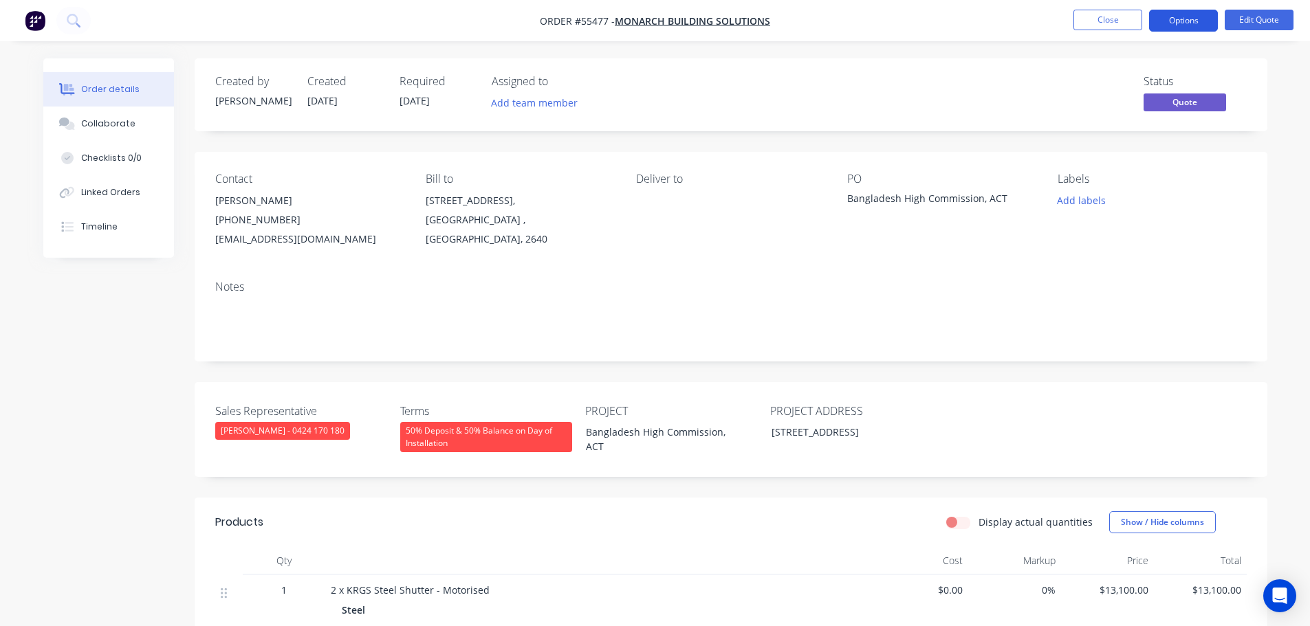
click at [1166, 19] on button "Options" at bounding box center [1183, 21] width 69 height 22
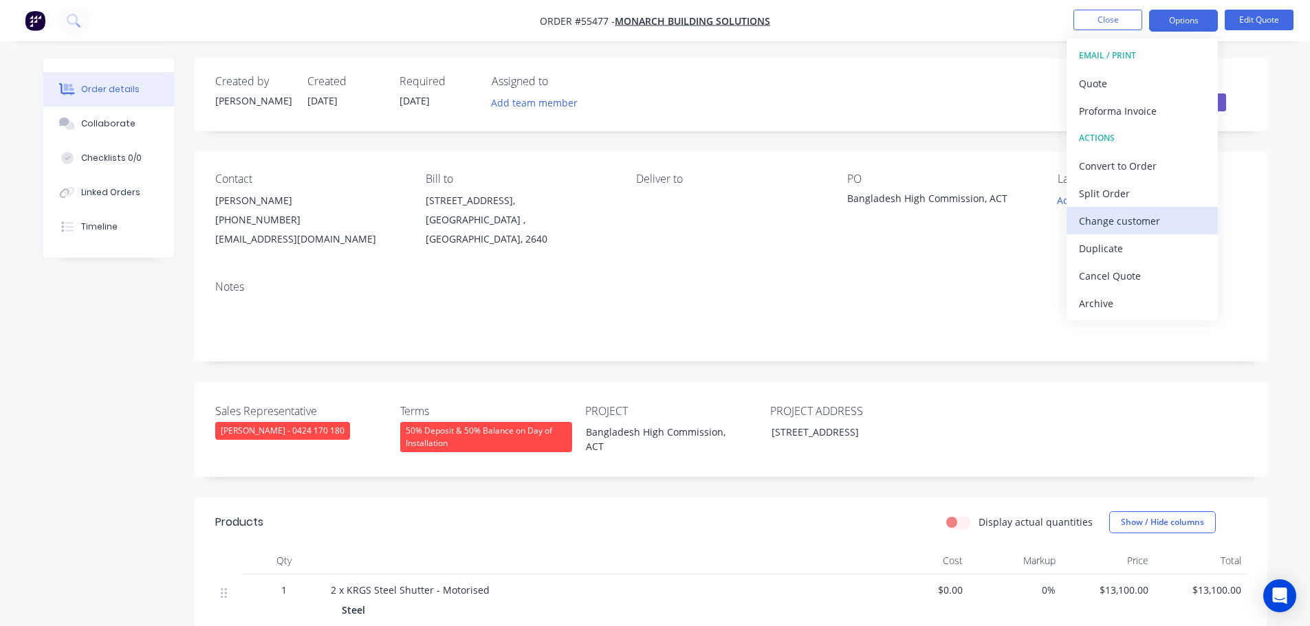
click at [1097, 222] on div "Change customer" at bounding box center [1142, 221] width 127 height 20
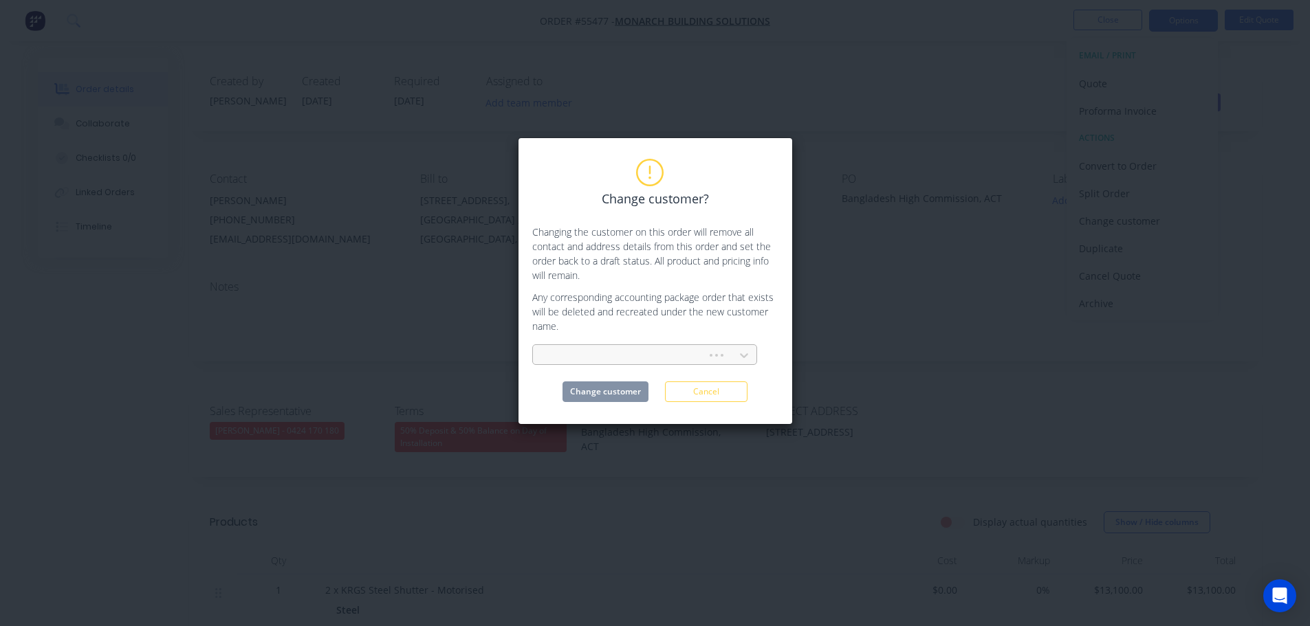
click at [575, 353] on div at bounding box center [622, 355] width 156 height 17
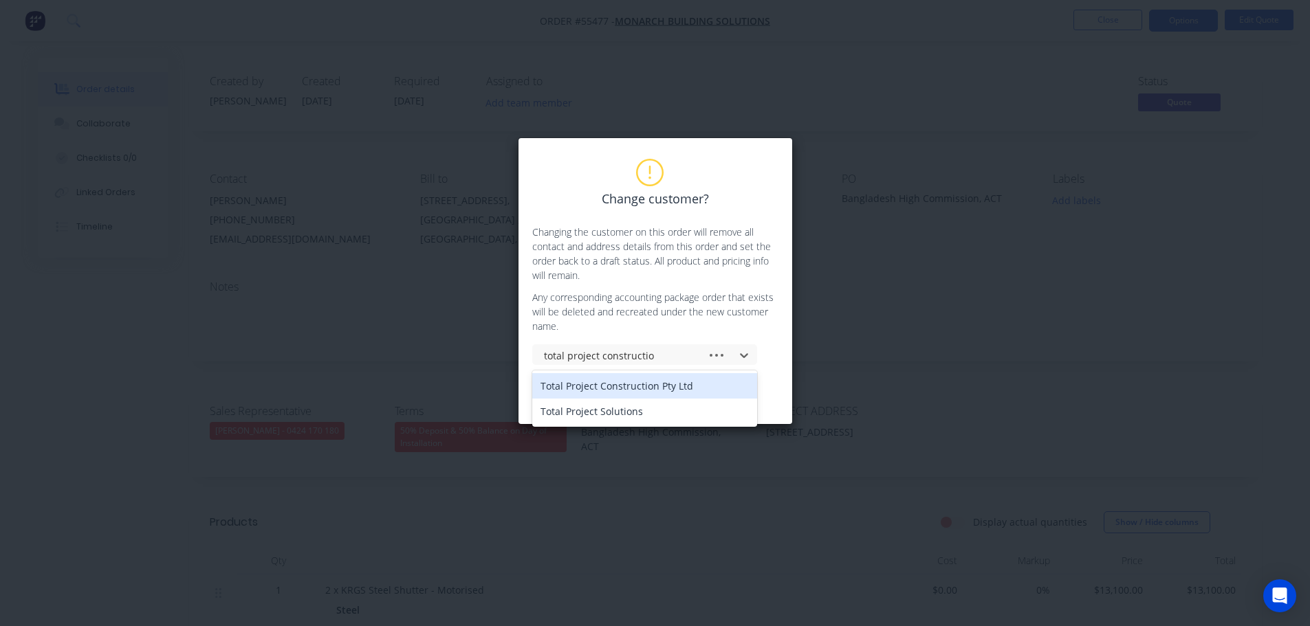
type input "total project construction"
click at [623, 393] on div "Total Project Construction Pty Ltd" at bounding box center [644, 385] width 225 height 25
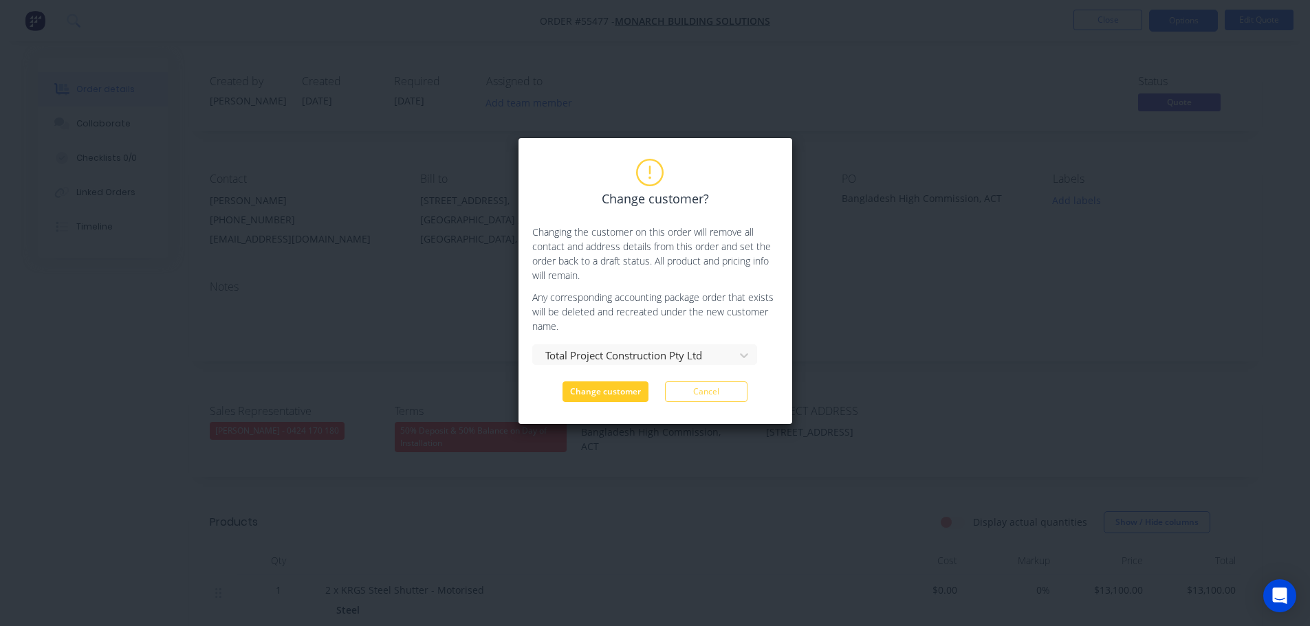
click at [622, 395] on button "Change customer" at bounding box center [605, 392] width 86 height 21
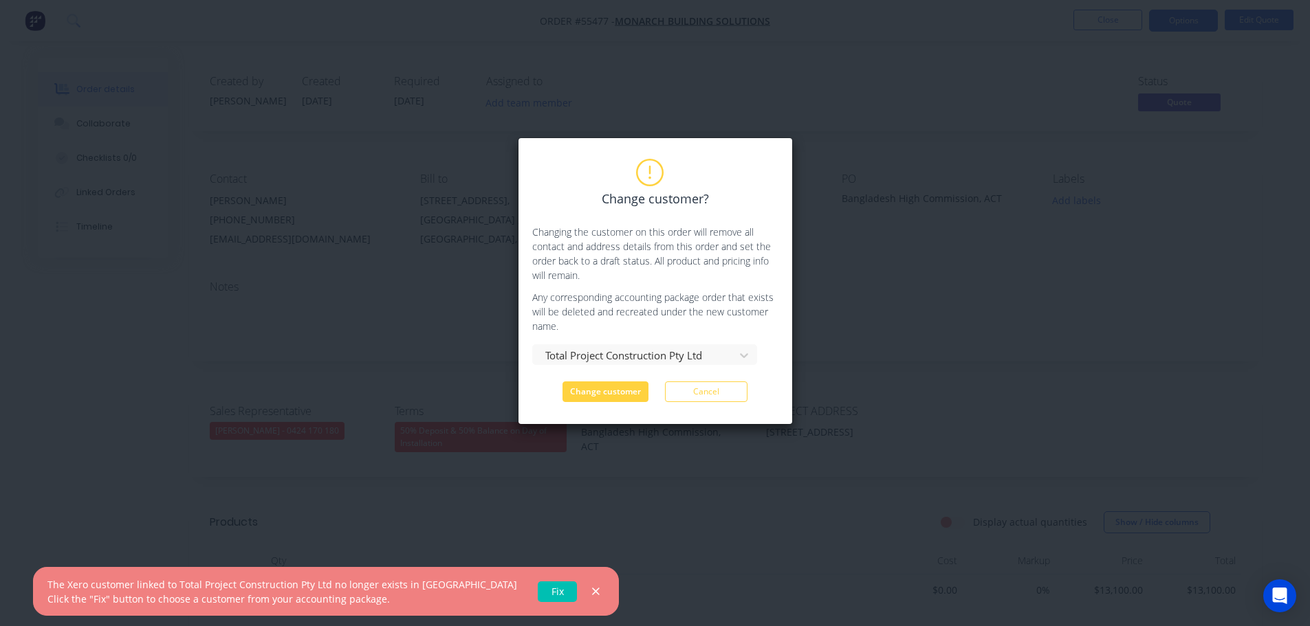
click at [538, 597] on link "Fix" at bounding box center [557, 592] width 39 height 21
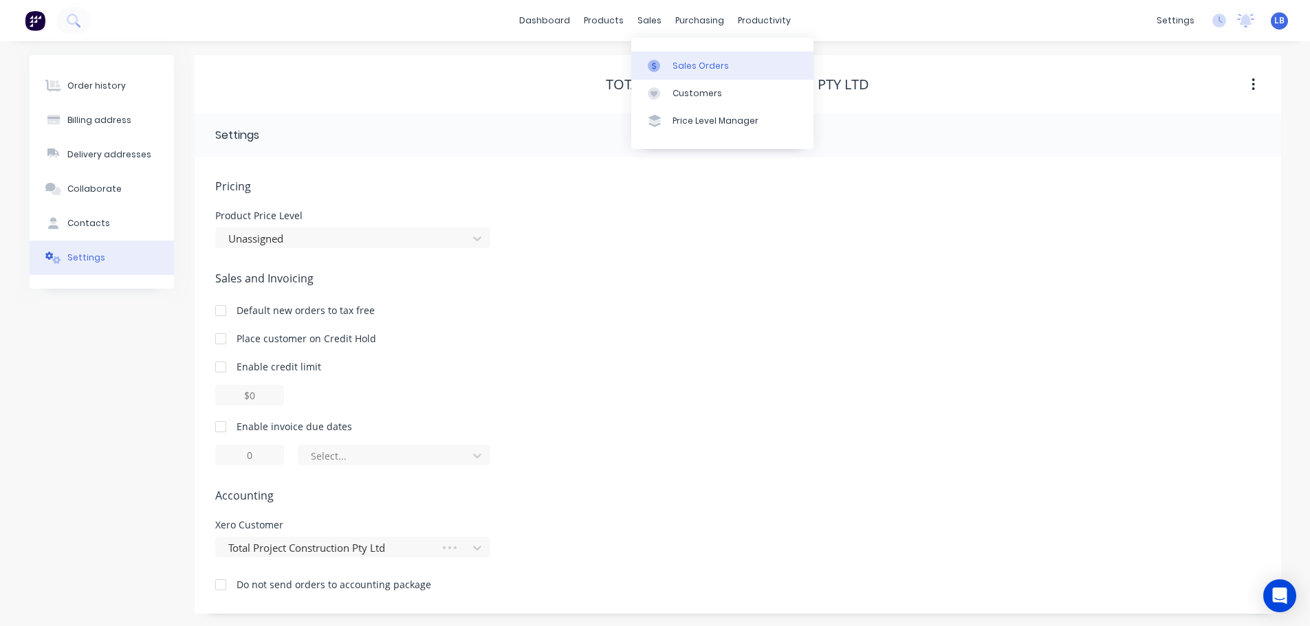
click at [683, 65] on div "Sales Orders" at bounding box center [700, 66] width 56 height 12
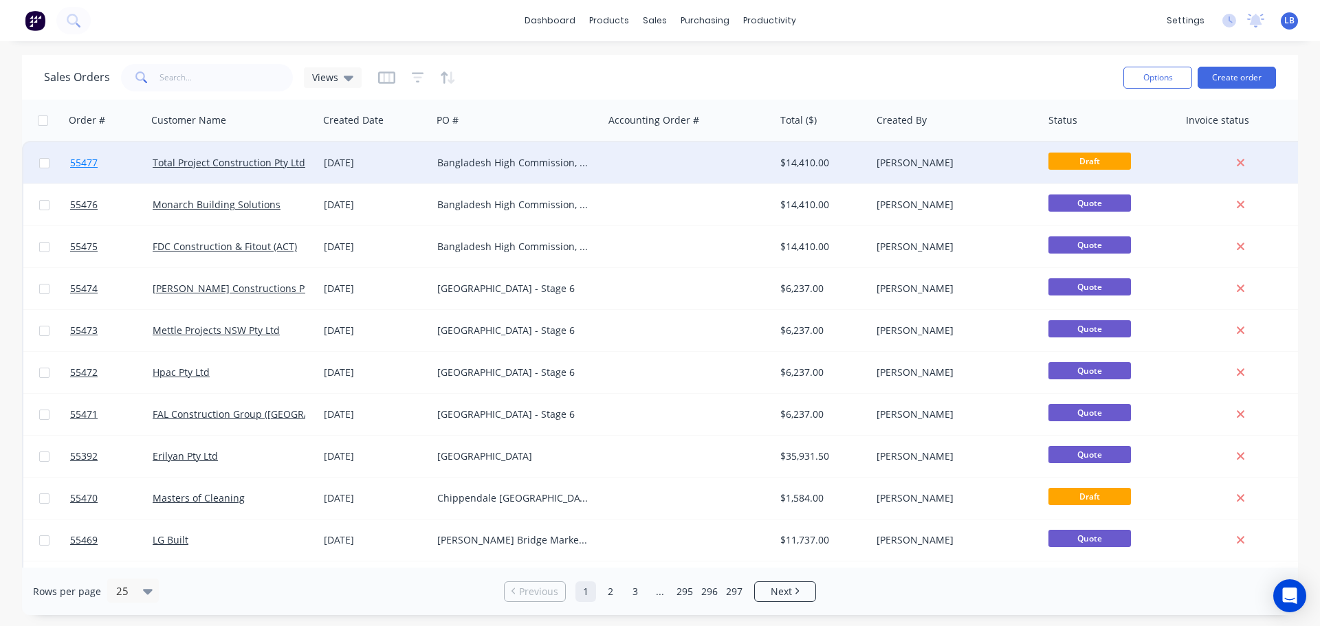
click at [75, 160] on span "55477" at bounding box center [84, 163] width 28 height 14
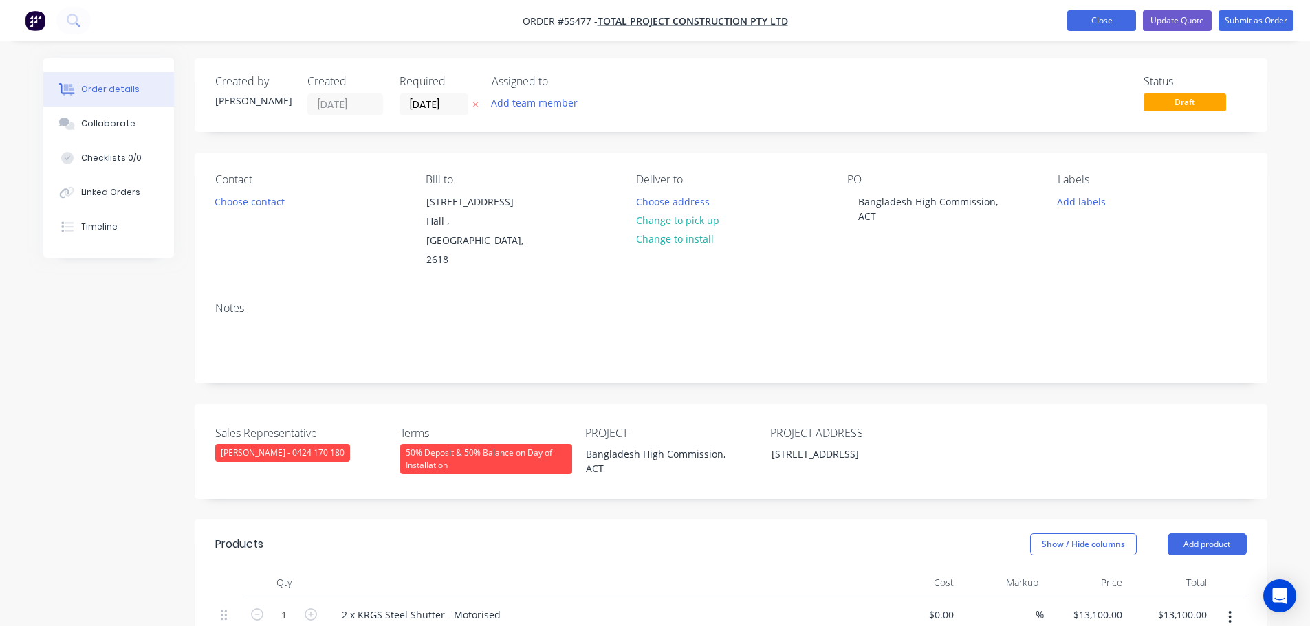
click at [1088, 23] on button "Close" at bounding box center [1101, 20] width 69 height 21
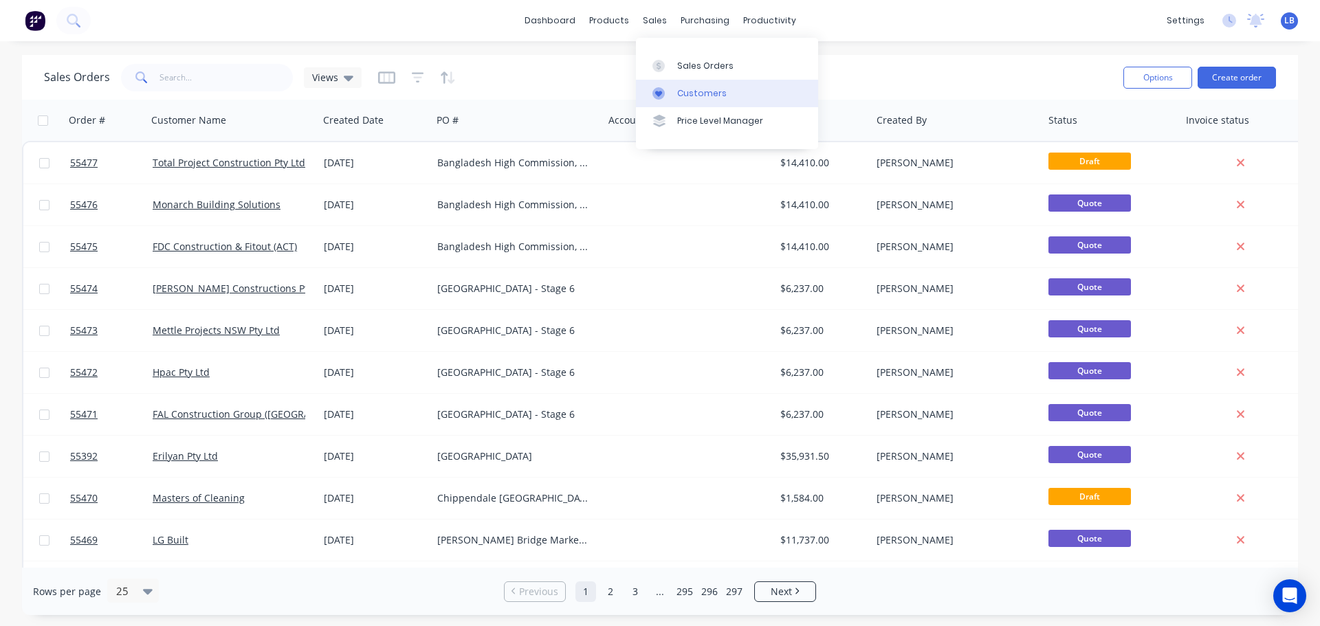
click at [694, 91] on div "Customers" at bounding box center [702, 93] width 50 height 12
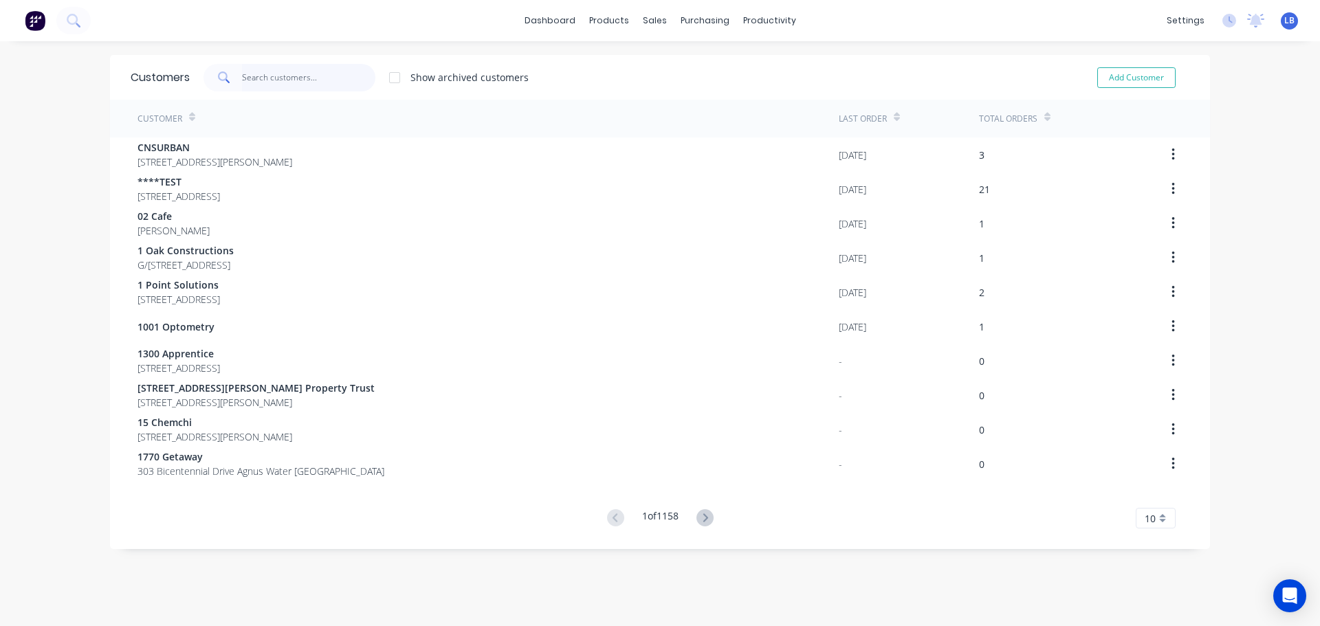
click at [272, 77] on input "text" at bounding box center [309, 78] width 134 height 28
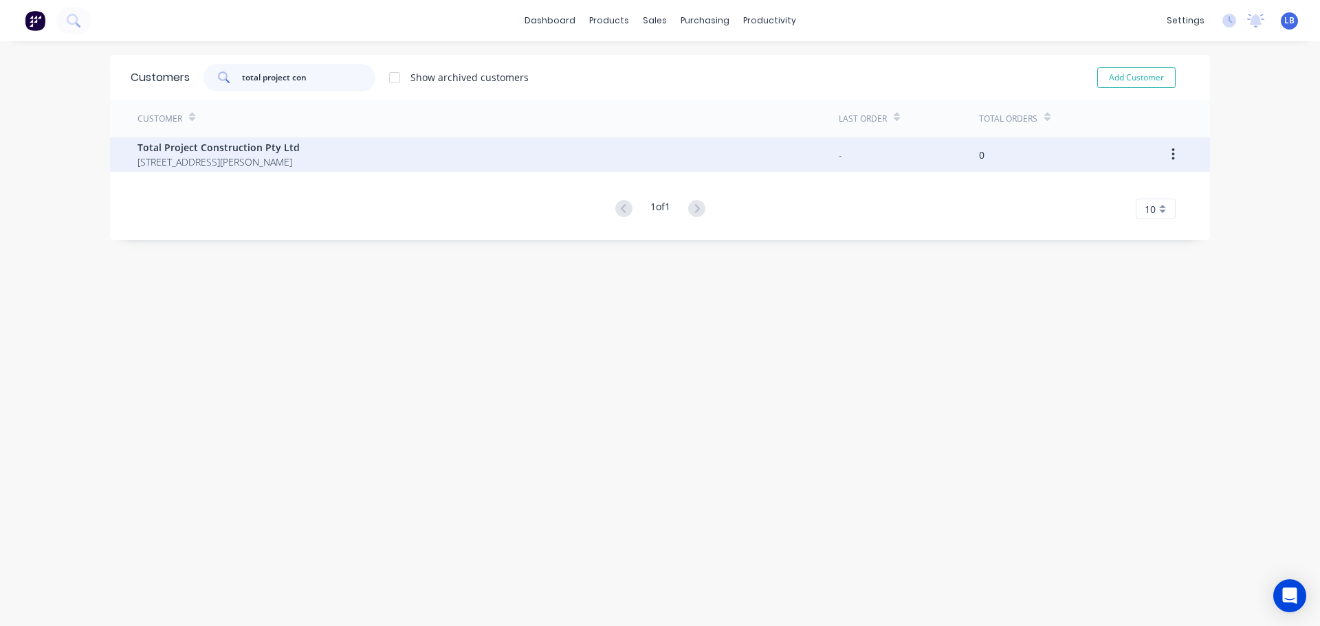
type input "total project con"
click at [213, 156] on span "342 Wallaroo Rd Hall Australian Capital Territory 2618" at bounding box center [219, 162] width 162 height 14
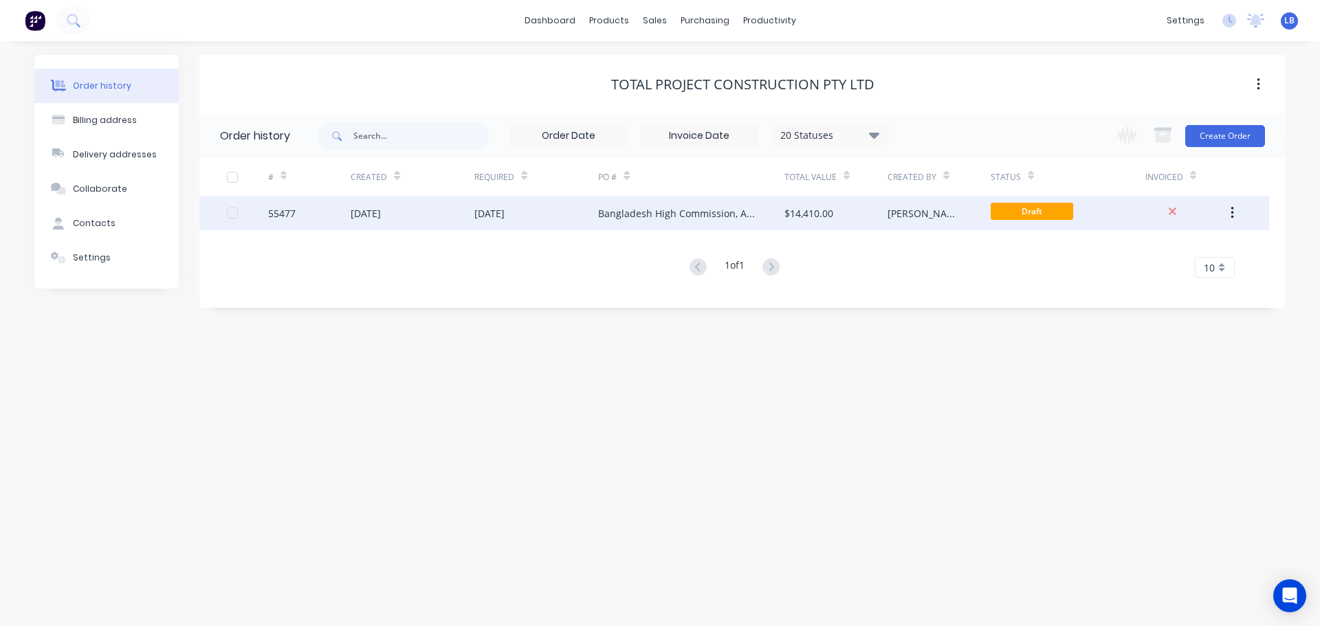
click at [274, 217] on div "55477" at bounding box center [282, 213] width 28 height 14
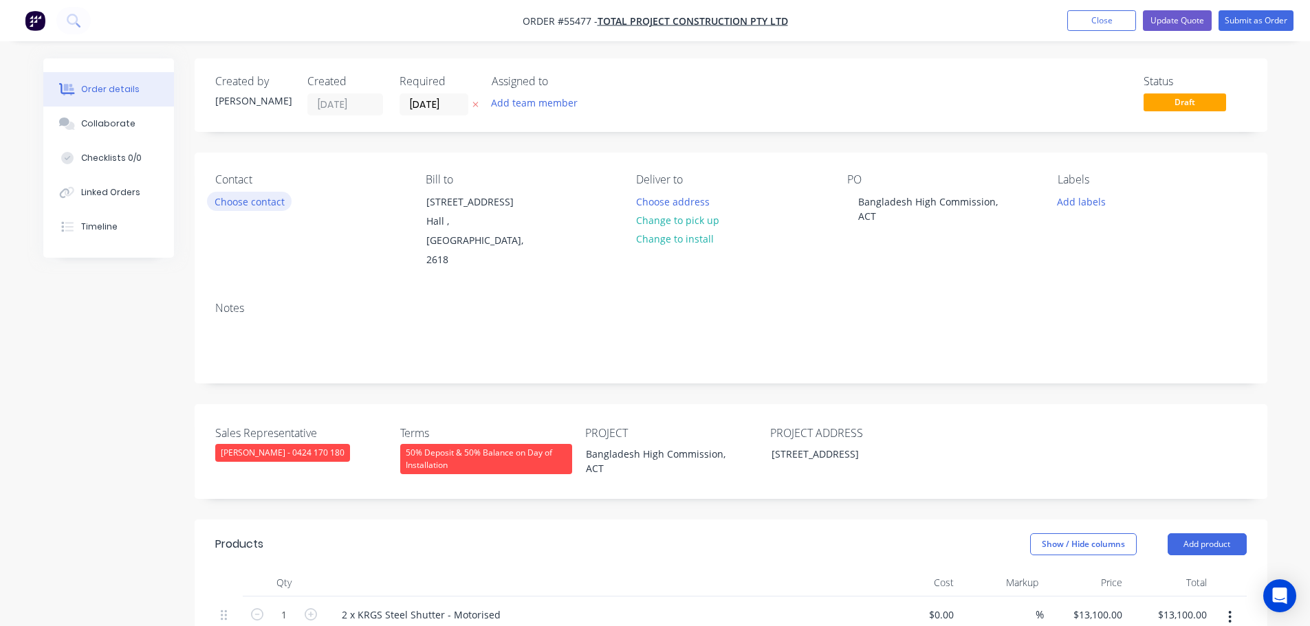
click at [262, 201] on button "Choose contact" at bounding box center [249, 201] width 85 height 19
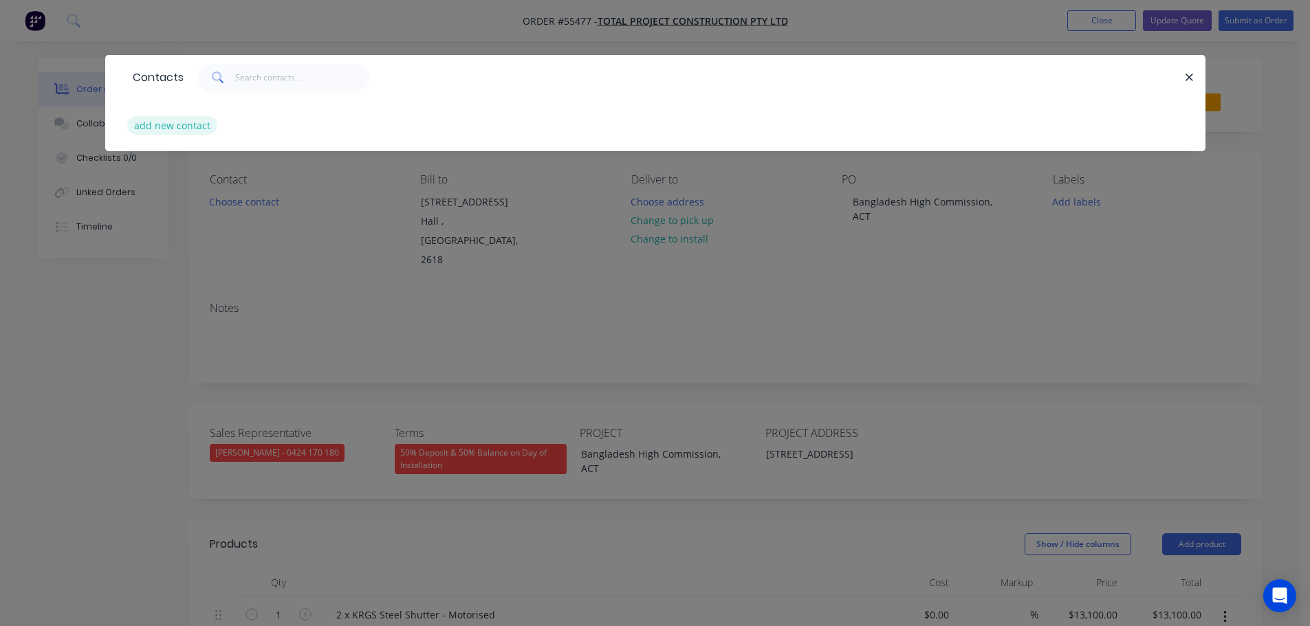
click at [172, 125] on button "add new contact" at bounding box center [172, 125] width 91 height 19
select select "AU"
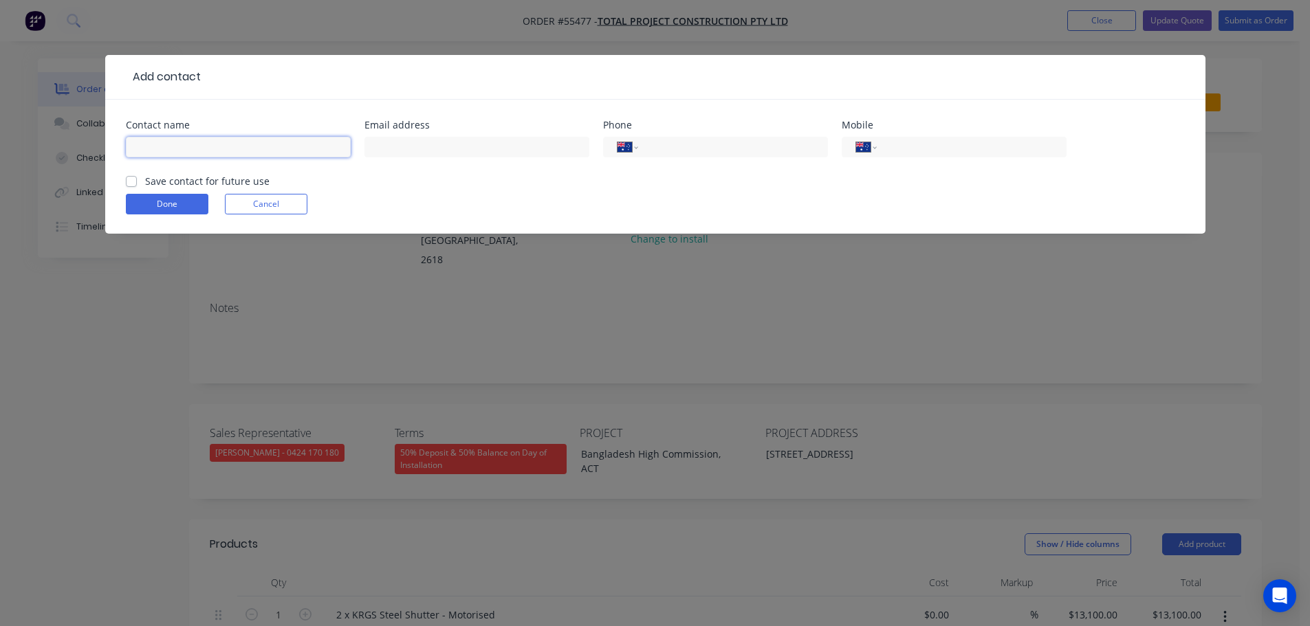
drag, startPoint x: 152, startPoint y: 144, endPoint x: 158, endPoint y: 148, distance: 7.4
click at [152, 144] on input "text" at bounding box center [238, 147] width 225 height 21
type input "Eddie Collins"
click at [387, 144] on input "text" at bounding box center [476, 147] width 225 height 21
type input "eddie@totalproject.com.au"
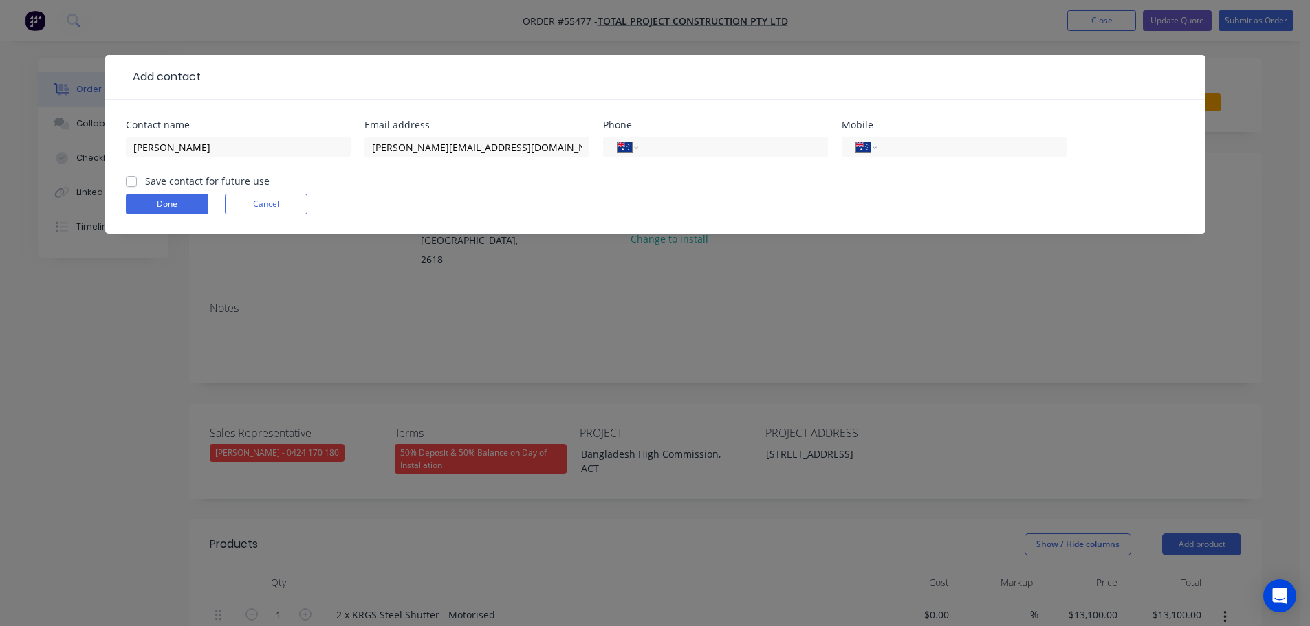
drag, startPoint x: 680, startPoint y: 149, endPoint x: 672, endPoint y: 177, distance: 29.8
click at [680, 149] on input "tel" at bounding box center [730, 148] width 165 height 16
type input "(02) 6230 2455"
click at [145, 180] on label "Save contact for future use" at bounding box center [207, 181] width 124 height 14
click at [129, 180] on input "Save contact for future use" at bounding box center [131, 180] width 11 height 13
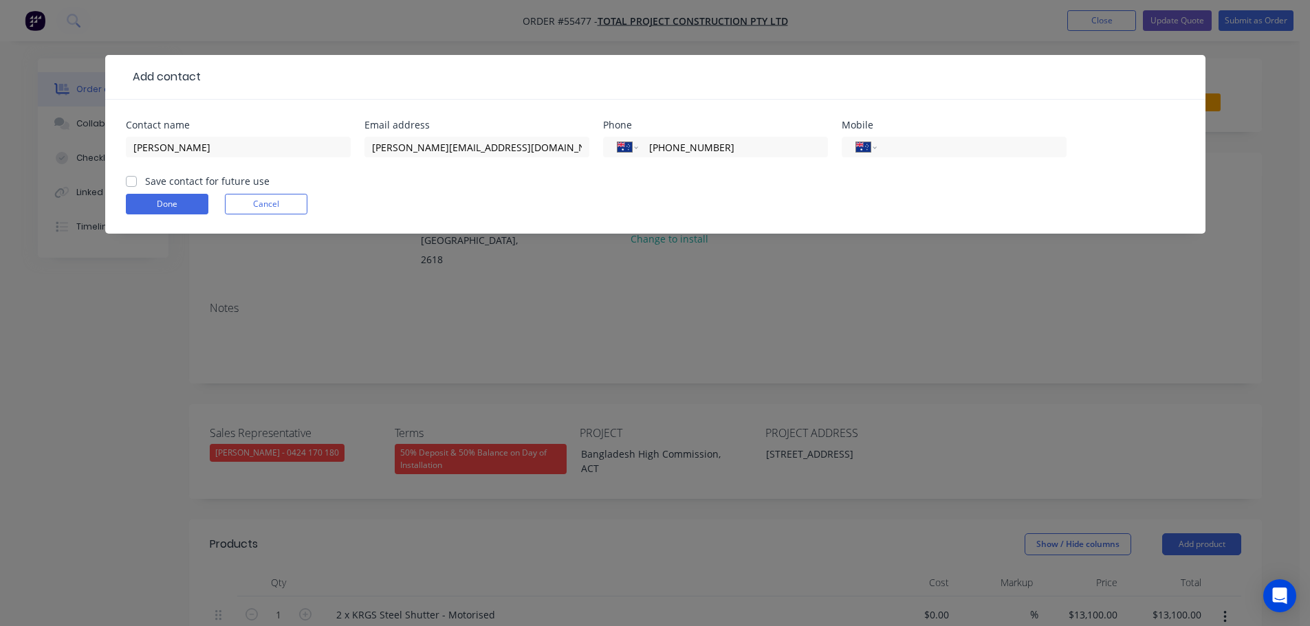
checkbox input "true"
click at [135, 201] on button "Done" at bounding box center [167, 204] width 83 height 21
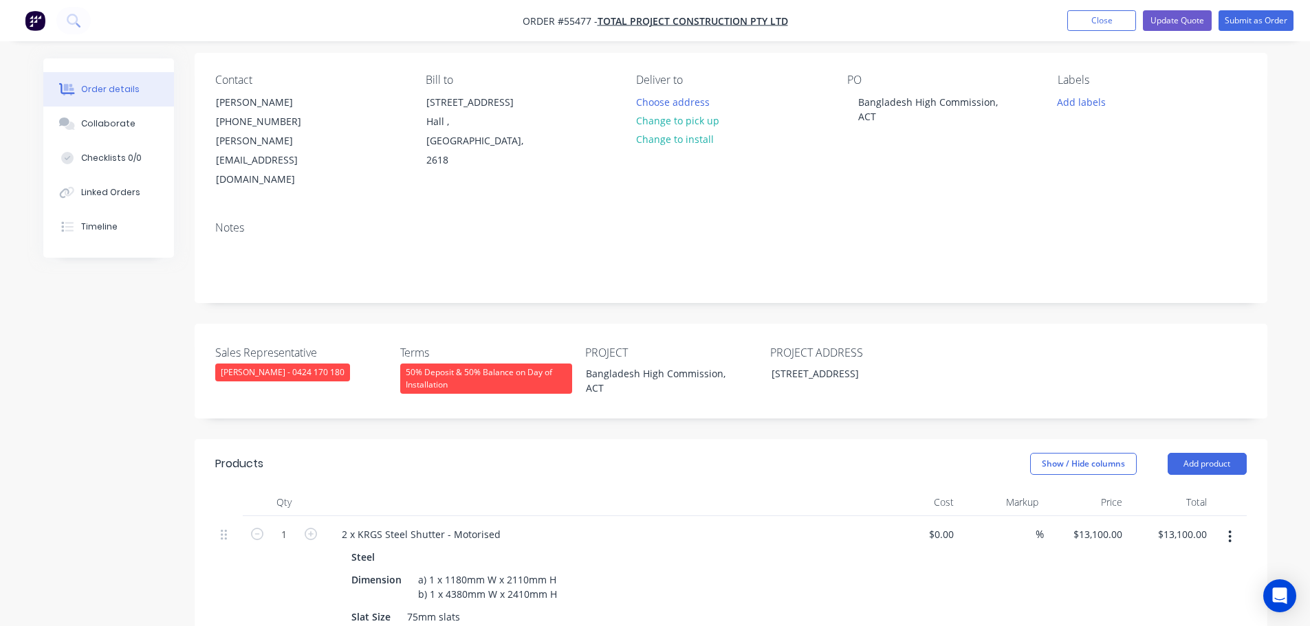
scroll to position [69, 0]
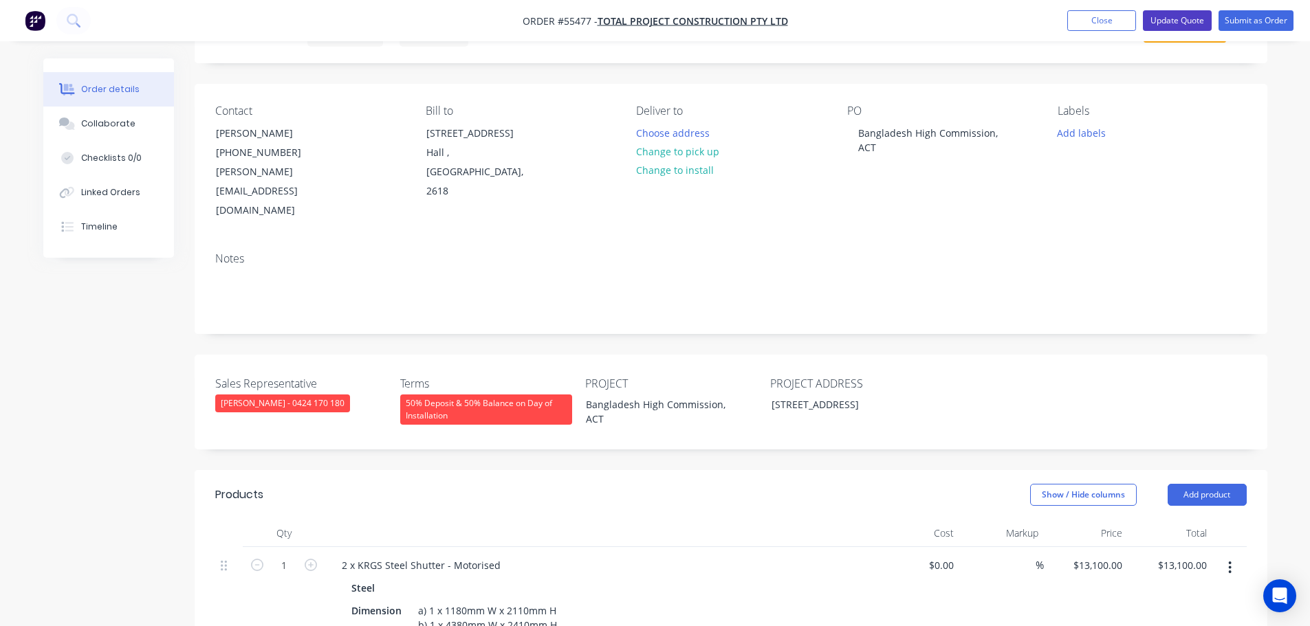
click at [1150, 25] on button "Update Quote" at bounding box center [1177, 20] width 69 height 21
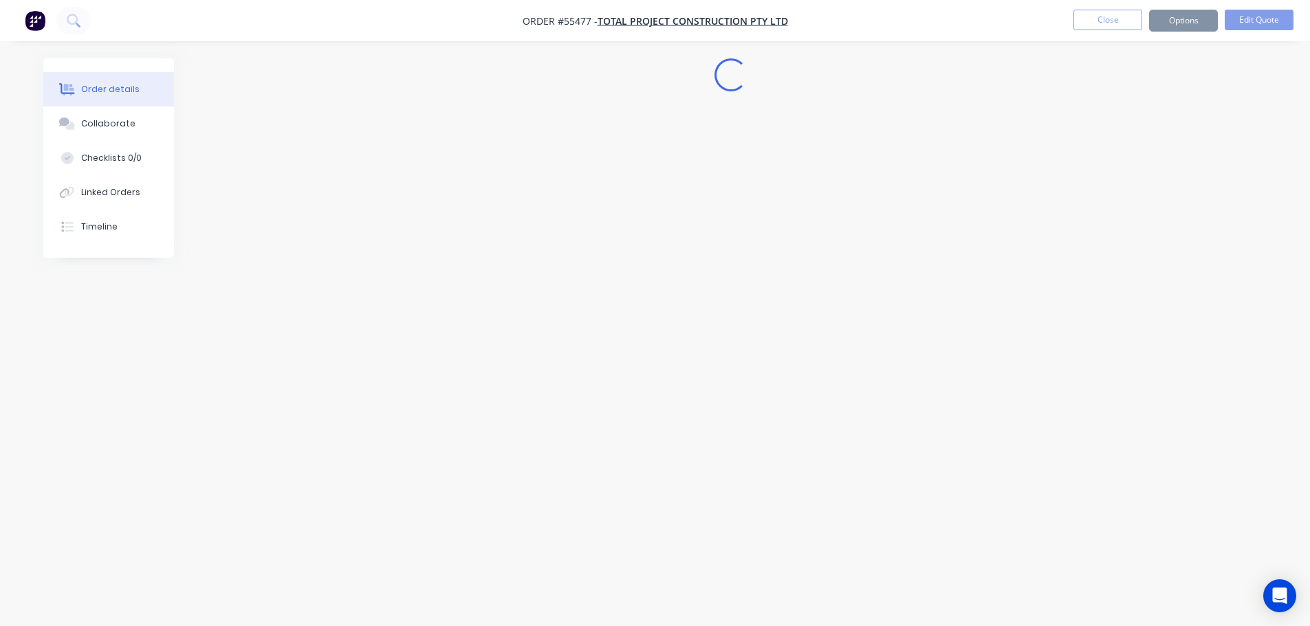
scroll to position [0, 0]
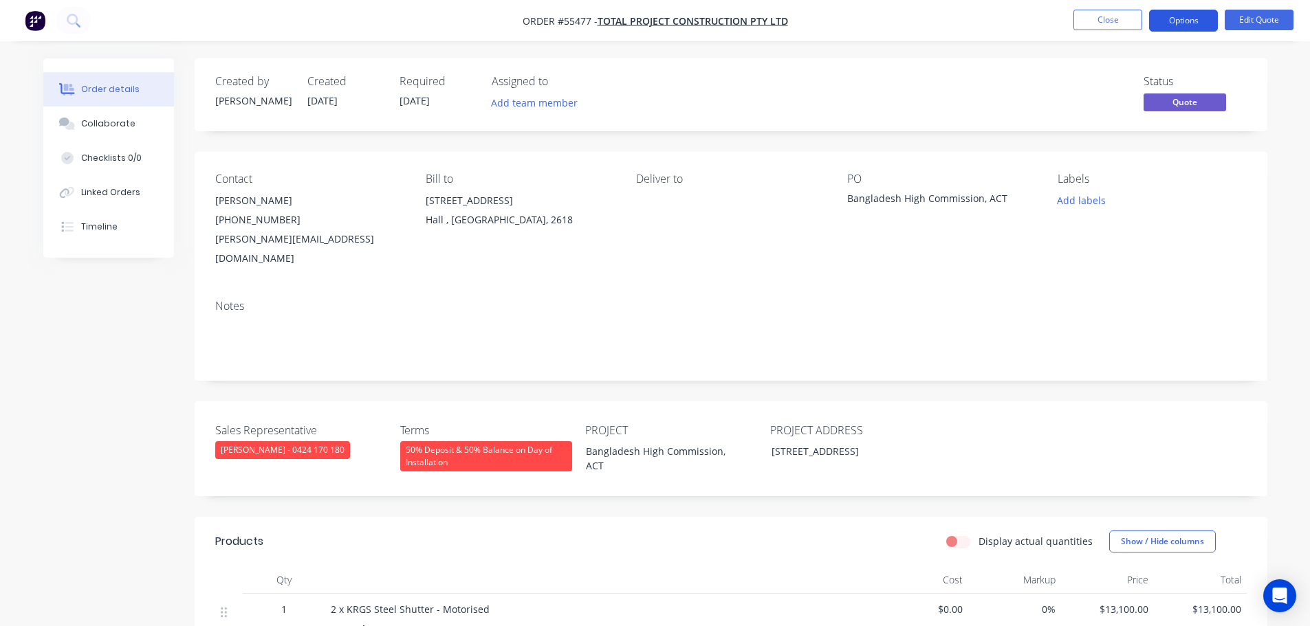
click at [1165, 24] on button "Options" at bounding box center [1183, 21] width 69 height 22
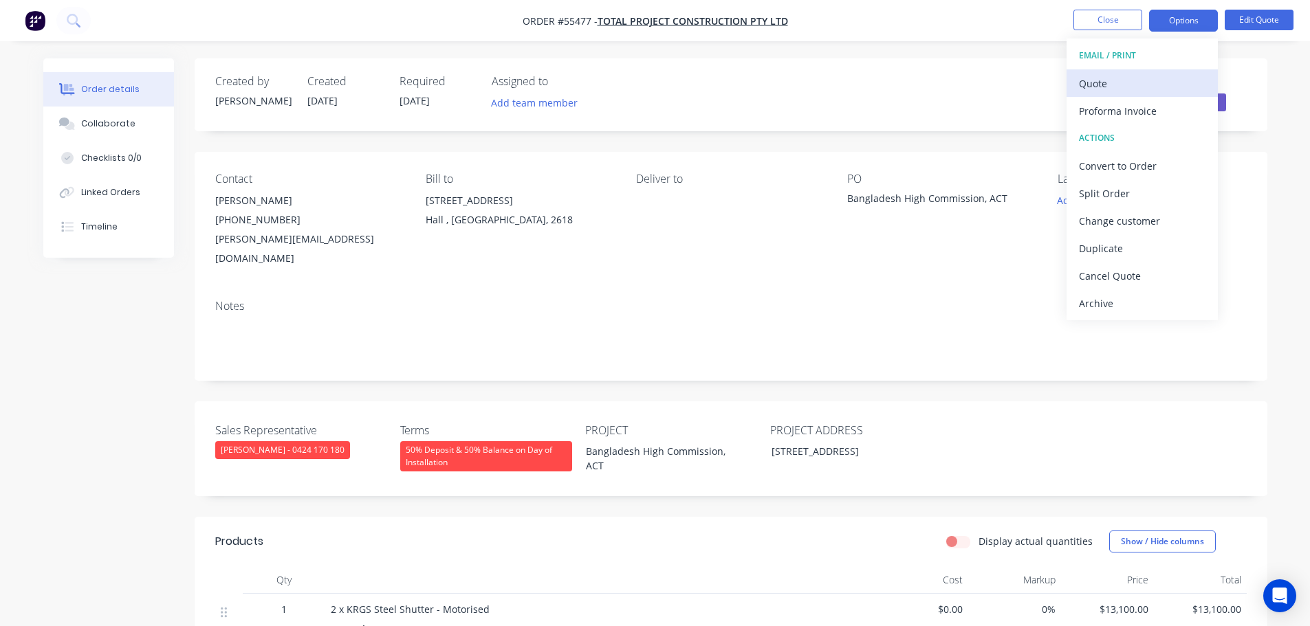
click at [1103, 83] on div "Quote" at bounding box center [1142, 84] width 127 height 20
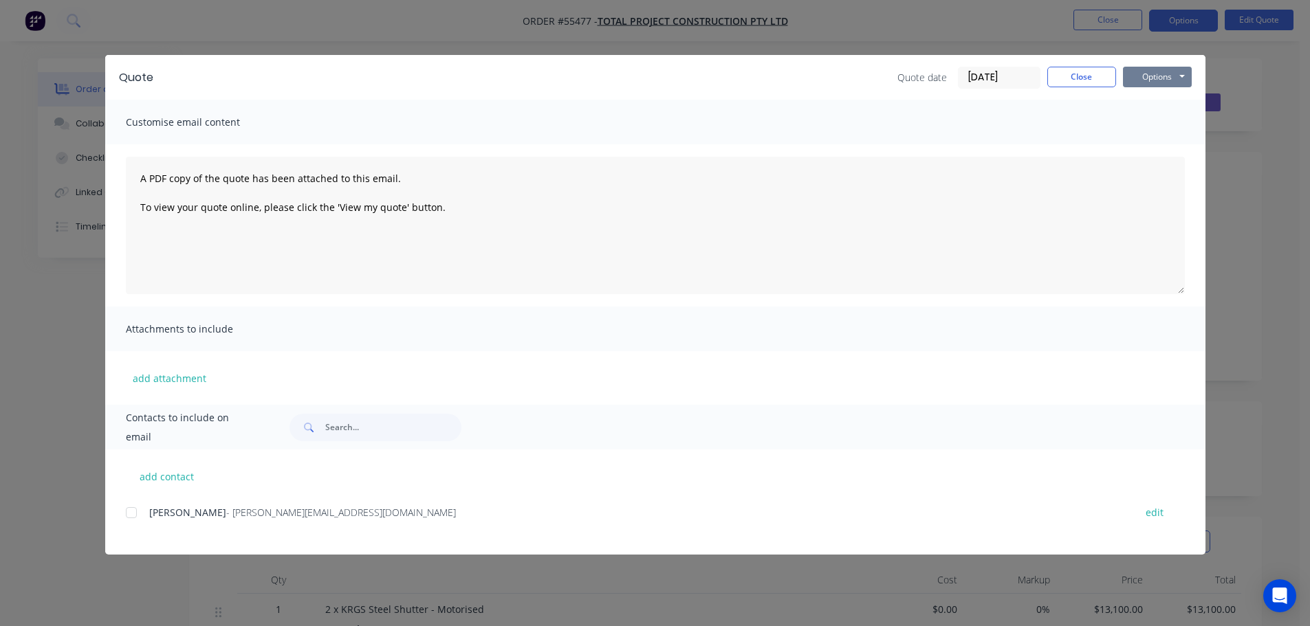
click at [1143, 76] on button "Options" at bounding box center [1157, 77] width 69 height 21
click at [1154, 125] on button "Print" at bounding box center [1167, 124] width 88 height 23
click at [1073, 83] on button "Close" at bounding box center [1081, 77] width 69 height 21
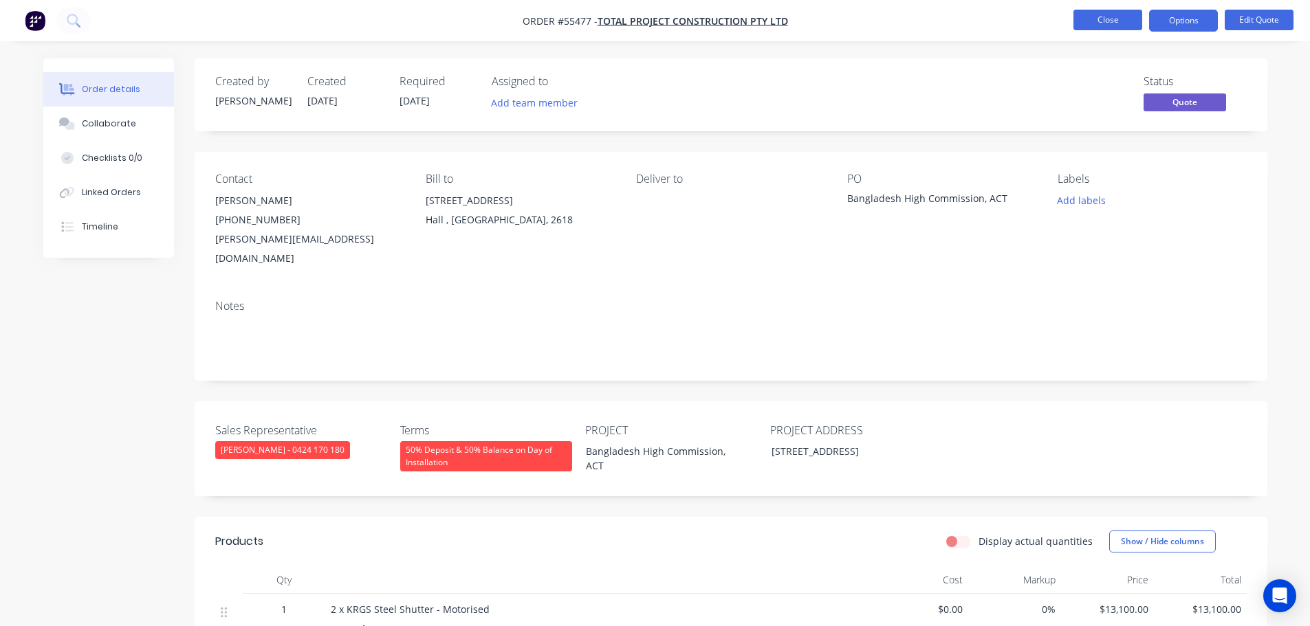
click at [1086, 10] on button "Close" at bounding box center [1107, 20] width 69 height 21
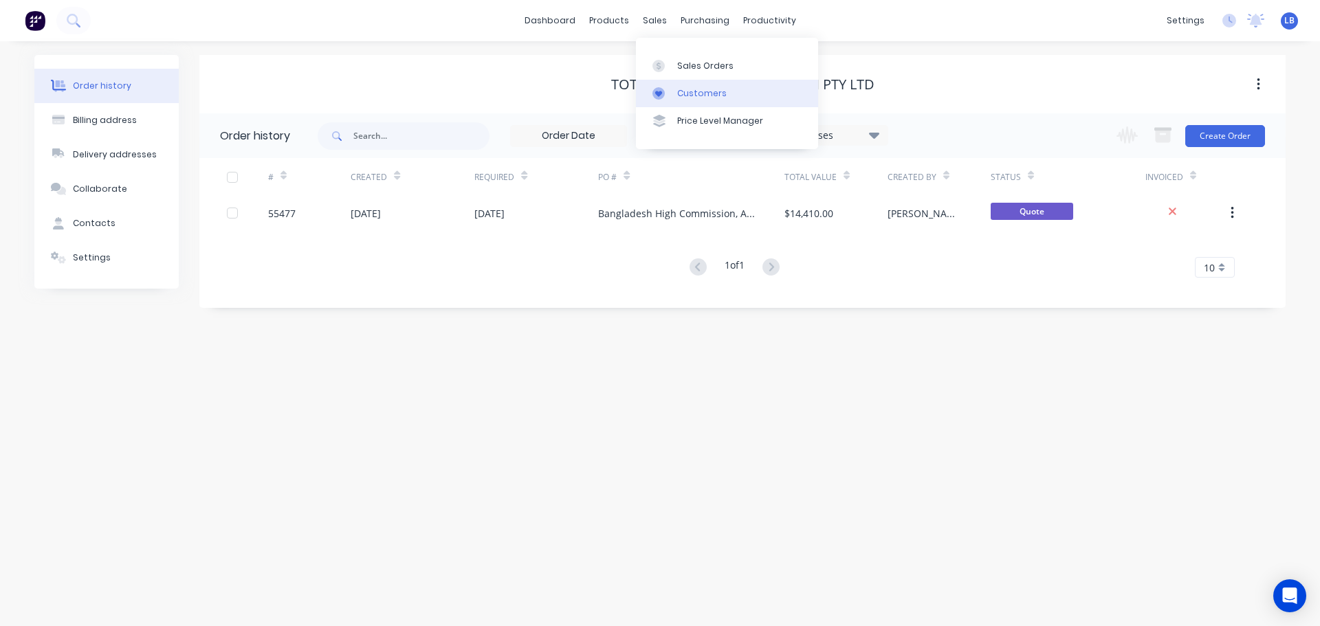
click at [696, 92] on div "Customers" at bounding box center [702, 93] width 50 height 12
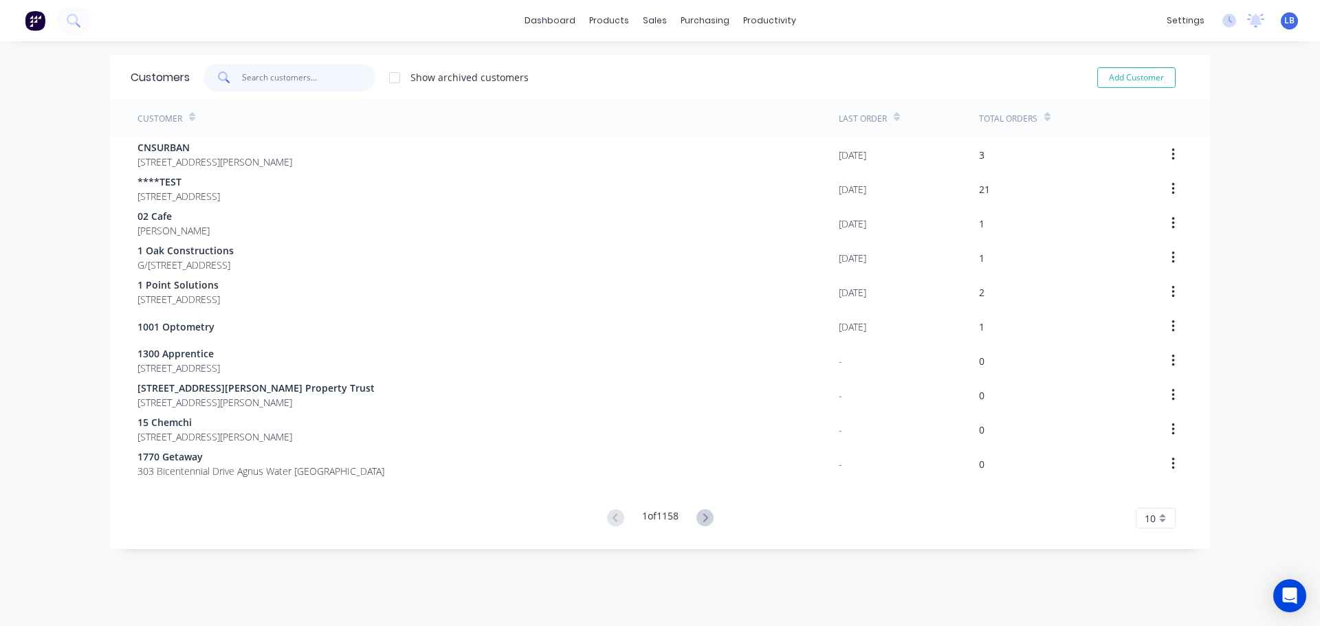
click at [274, 80] on input "text" at bounding box center [309, 78] width 134 height 28
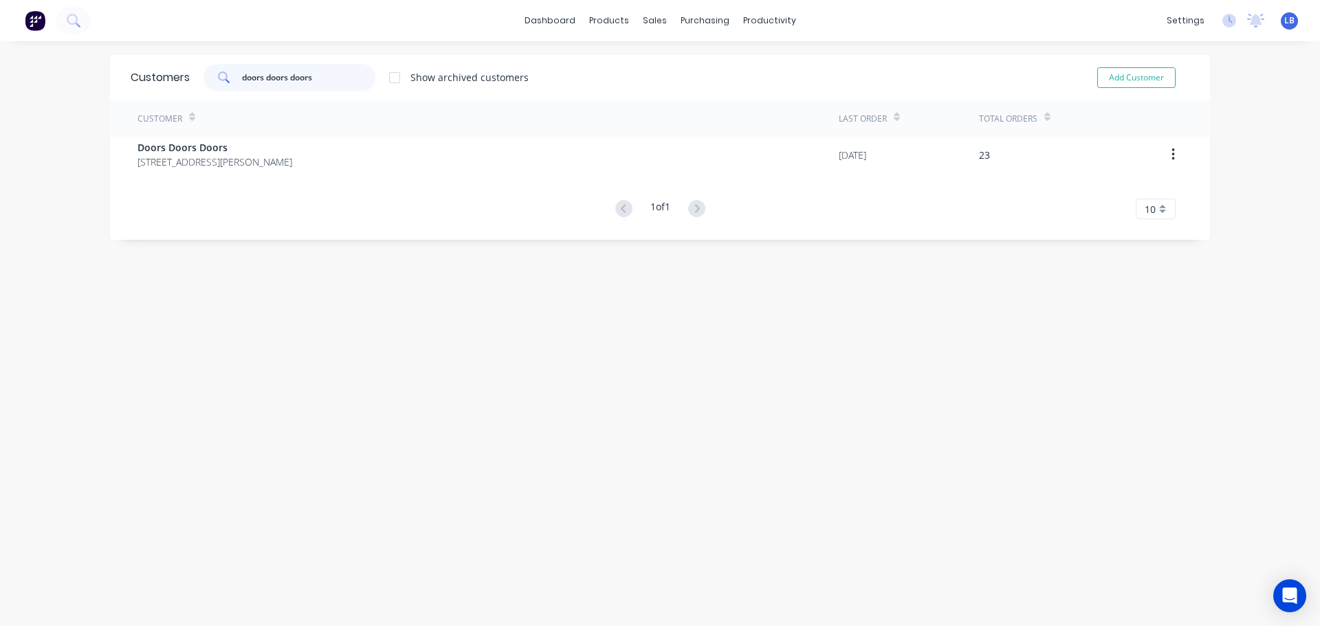
type input "doors doors doors"
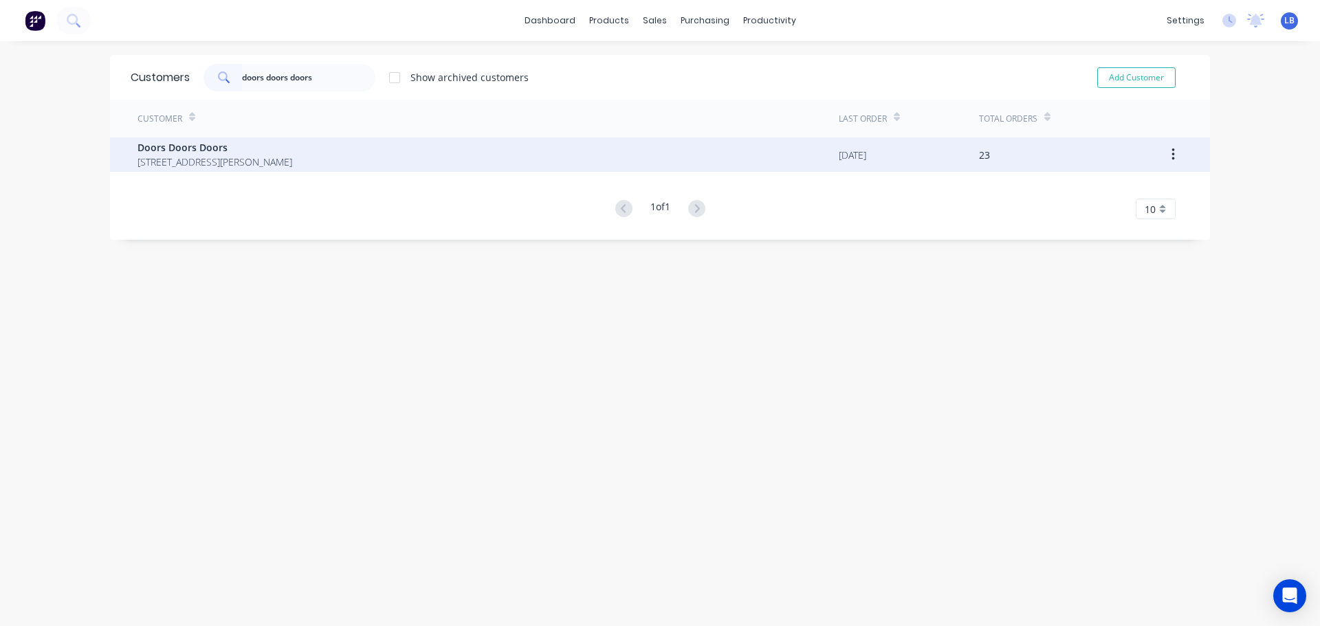
click at [141, 148] on span "Doors Doors Doors" at bounding box center [215, 147] width 155 height 14
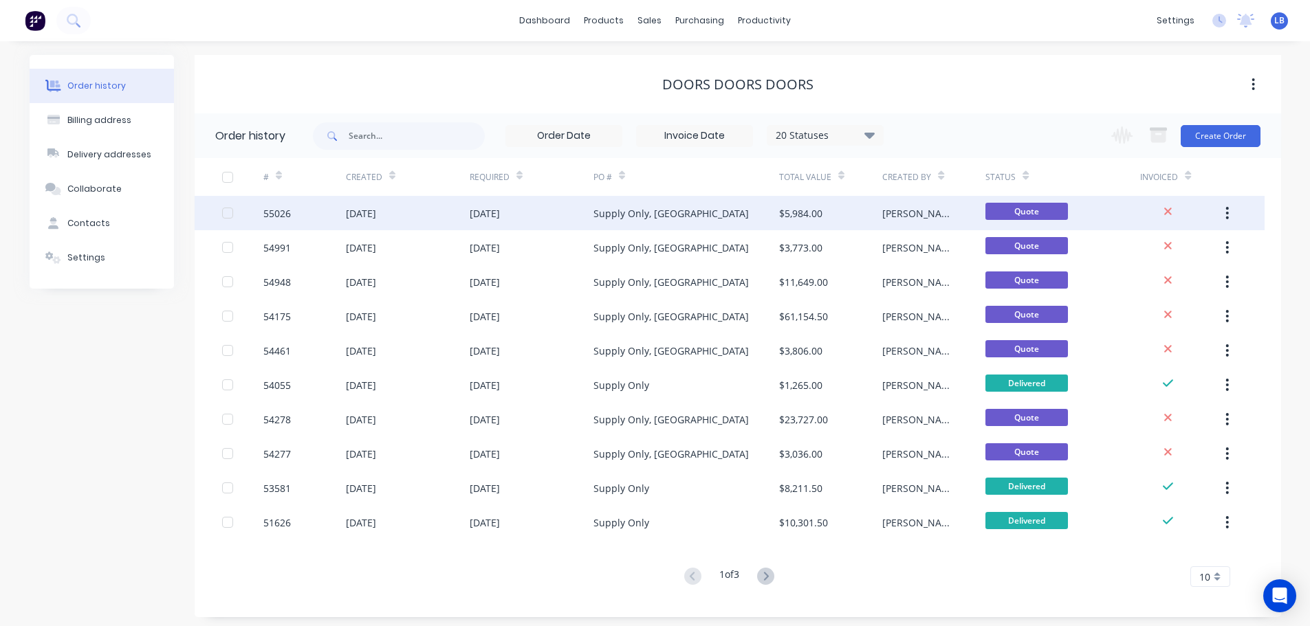
click at [273, 214] on div "55026" at bounding box center [277, 213] width 28 height 14
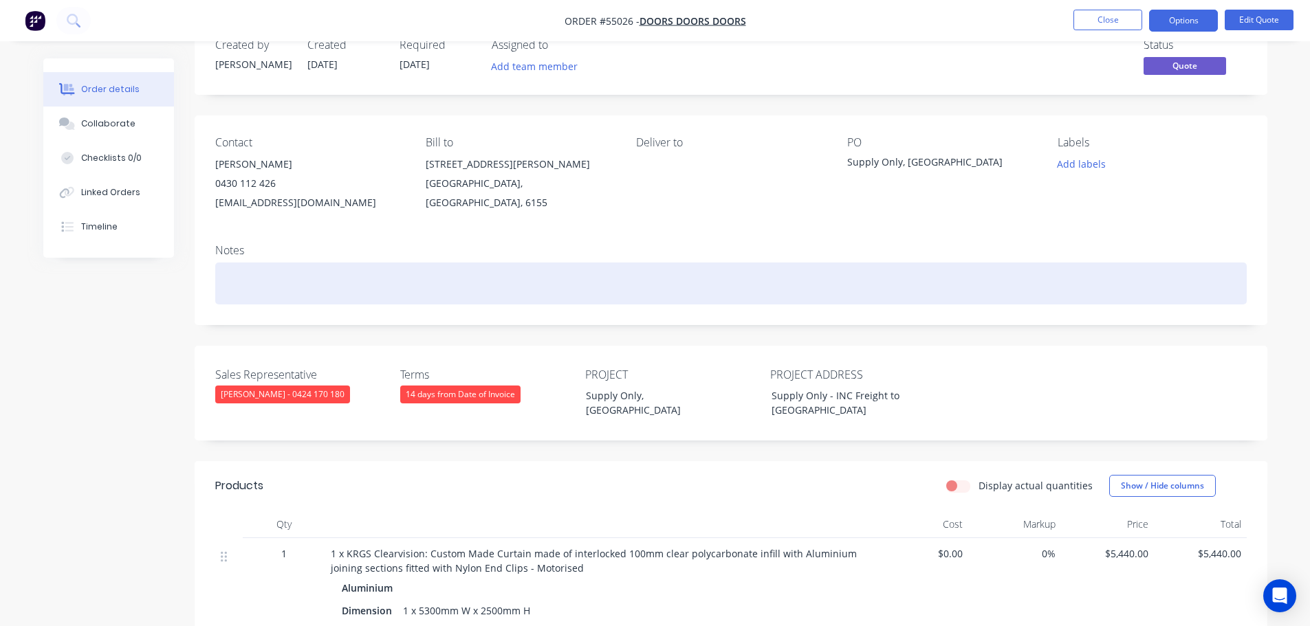
scroll to position [69, 0]
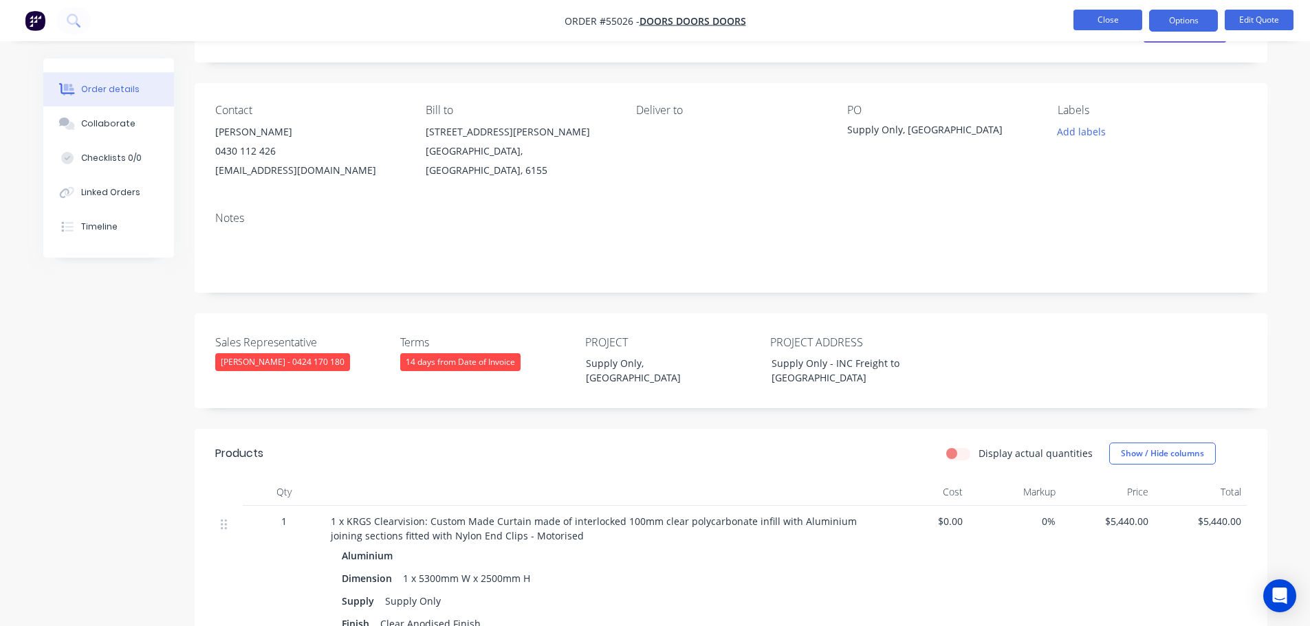
click at [1073, 16] on button "Close" at bounding box center [1107, 20] width 69 height 21
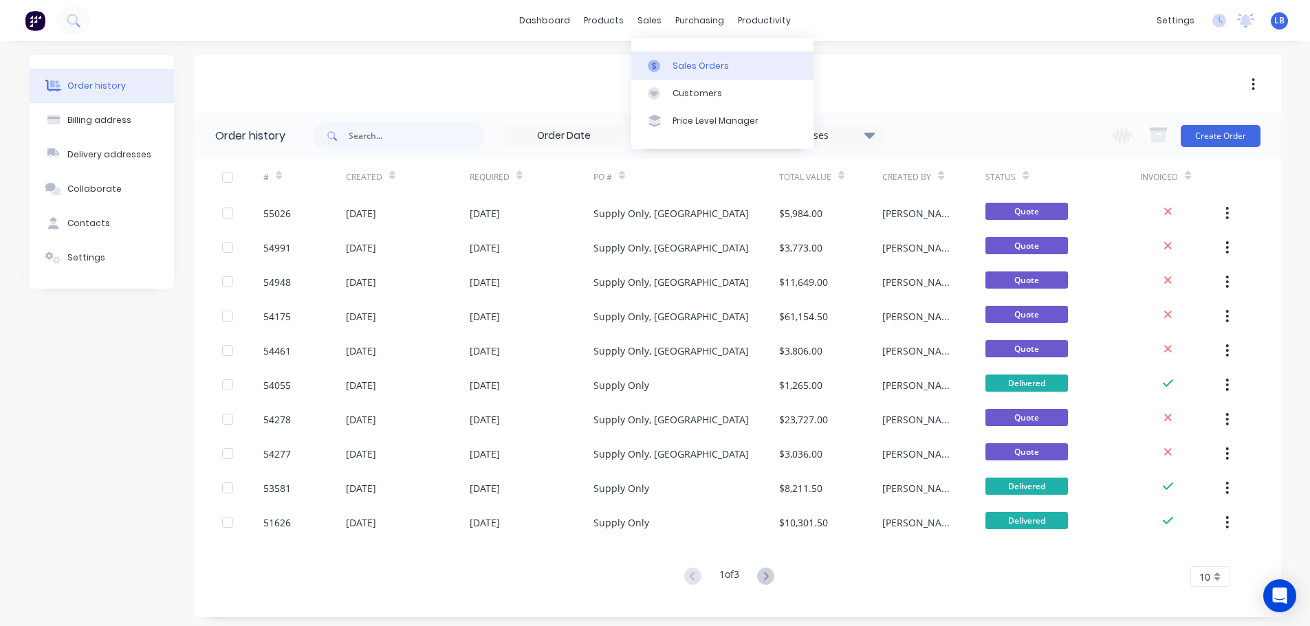
click at [698, 56] on link "Sales Orders" at bounding box center [722, 66] width 182 height 28
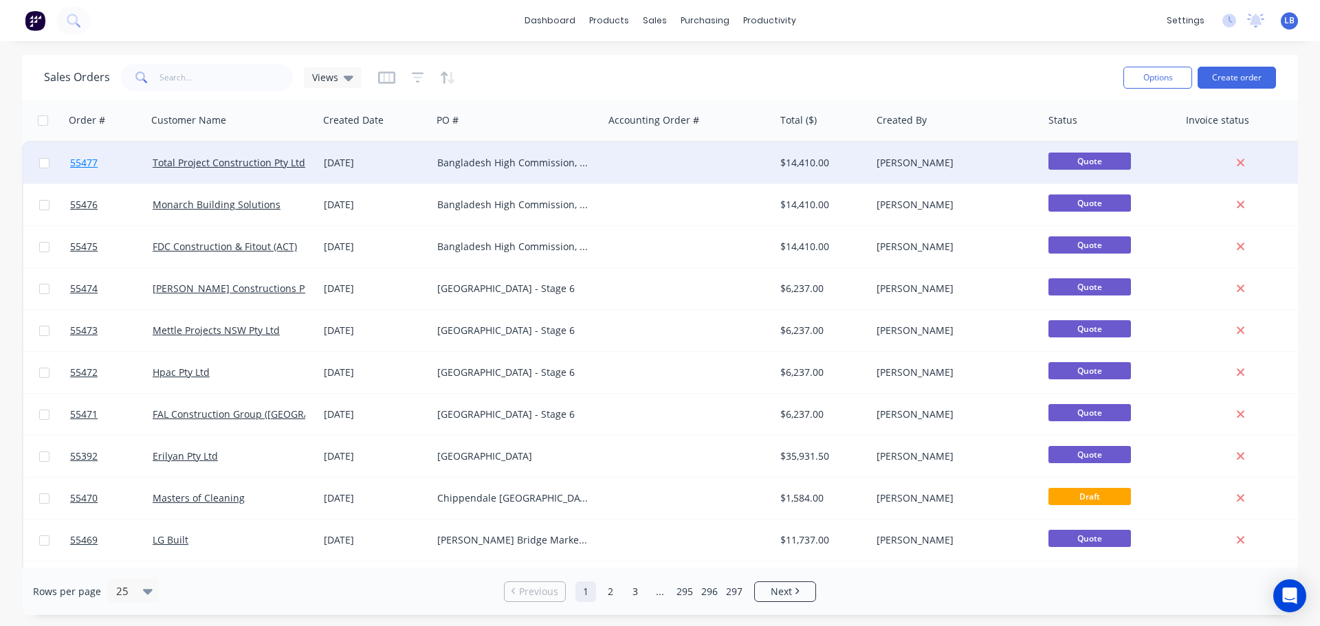
click at [78, 162] on span "55477" at bounding box center [84, 163] width 28 height 14
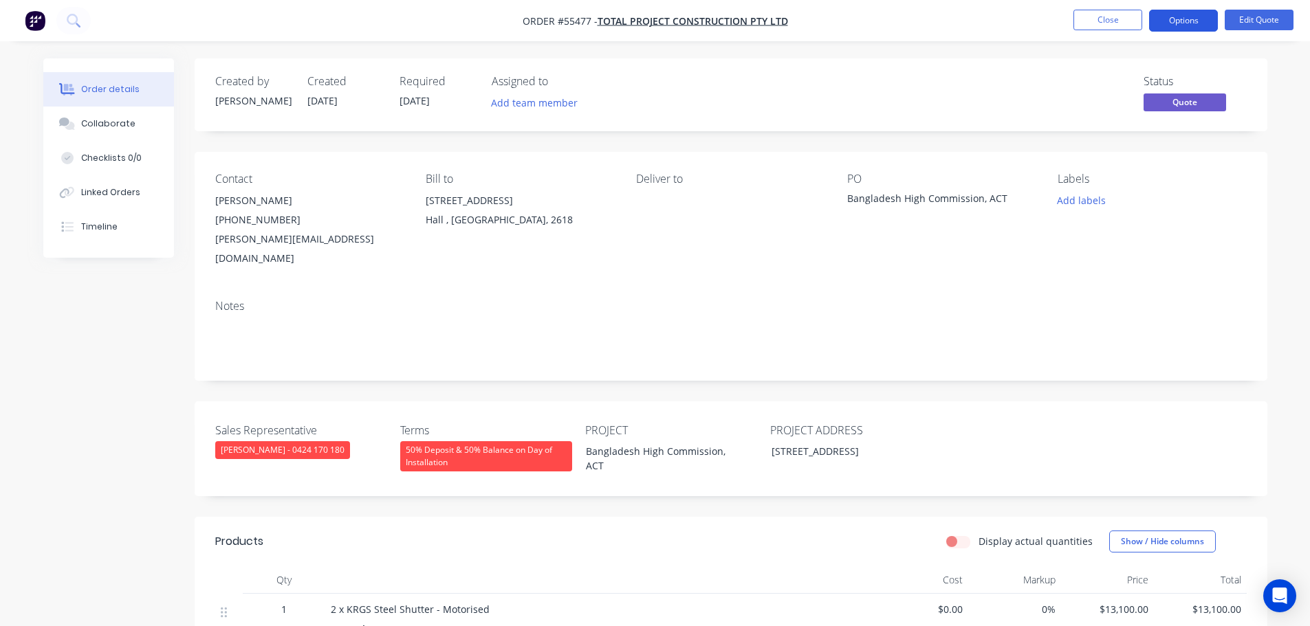
click at [1195, 19] on button "Options" at bounding box center [1183, 21] width 69 height 22
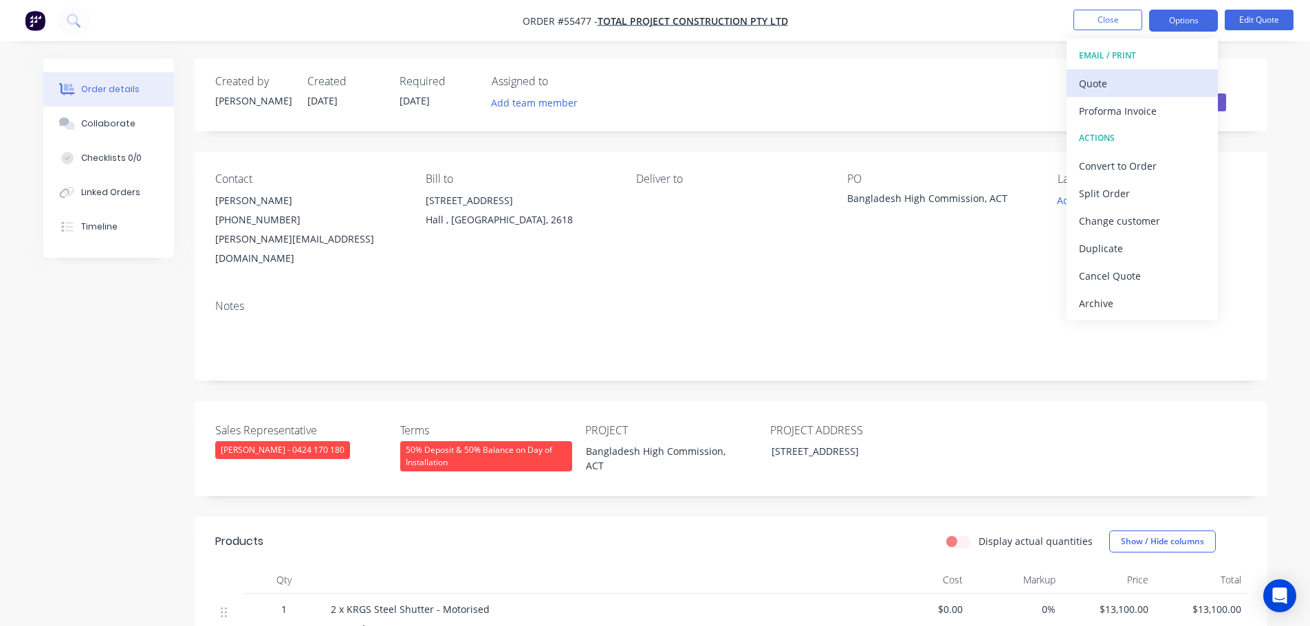
click at [1101, 85] on div "Quote" at bounding box center [1142, 84] width 127 height 20
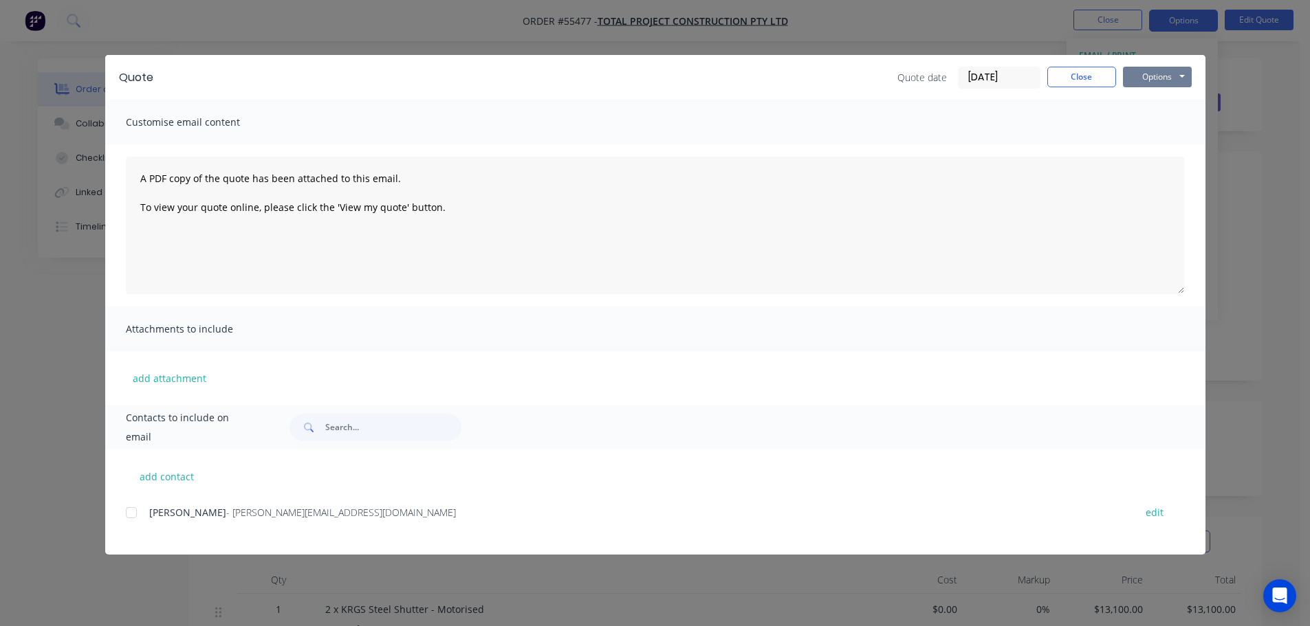
click at [1134, 74] on button "Options" at bounding box center [1157, 77] width 69 height 21
click at [1149, 124] on button "Print" at bounding box center [1167, 124] width 88 height 23
click at [1075, 77] on button "Close" at bounding box center [1081, 77] width 69 height 21
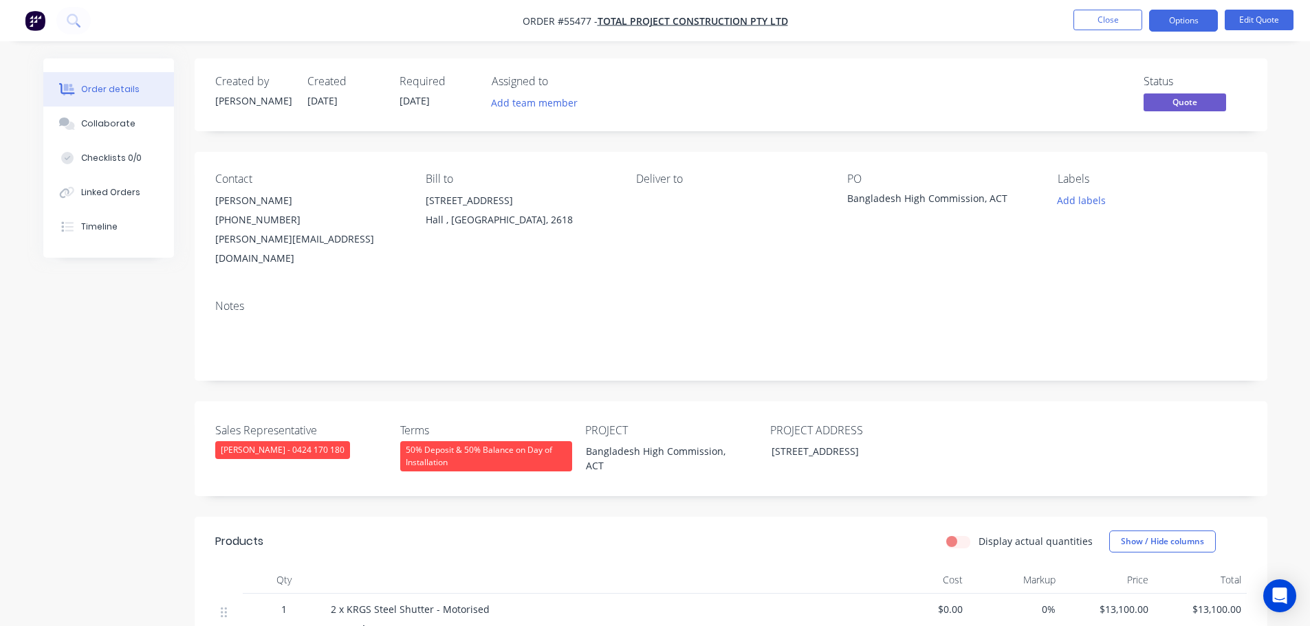
click at [267, 240] on div "eddie@totalproject.com.au" at bounding box center [309, 249] width 188 height 39
copy div "eddie@totalproject.com.au"
click at [905, 200] on div "Bangladesh High Commission, ACT" at bounding box center [933, 200] width 172 height 19
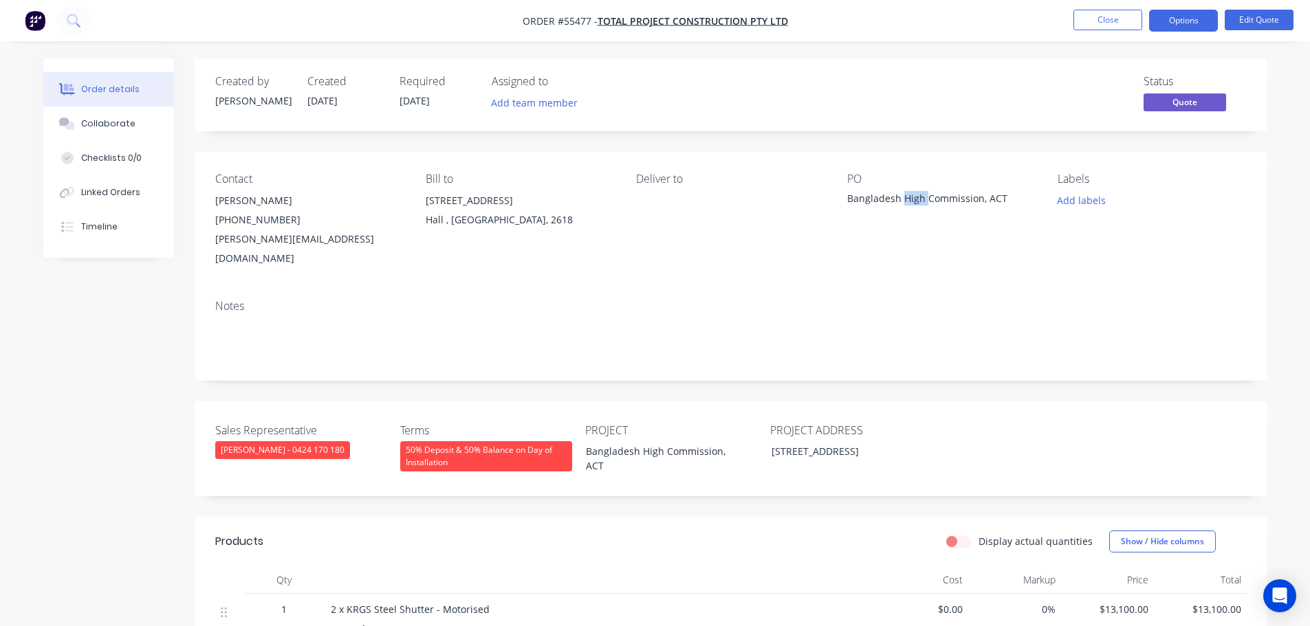
click at [905, 200] on div "Bangladesh High Commission, ACT" at bounding box center [933, 200] width 172 height 19
copy div "Bangladesh High Commission, ACT"
click at [1119, 23] on button "Close" at bounding box center [1107, 20] width 69 height 21
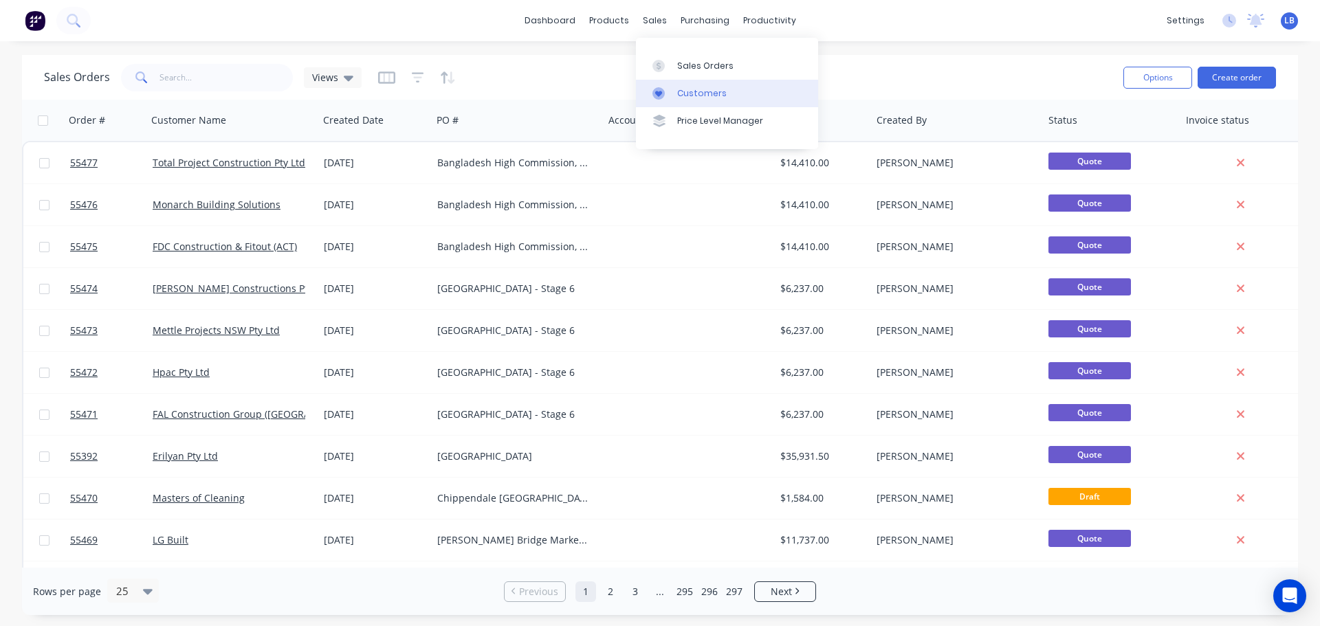
click at [706, 96] on div "Customers" at bounding box center [702, 93] width 50 height 12
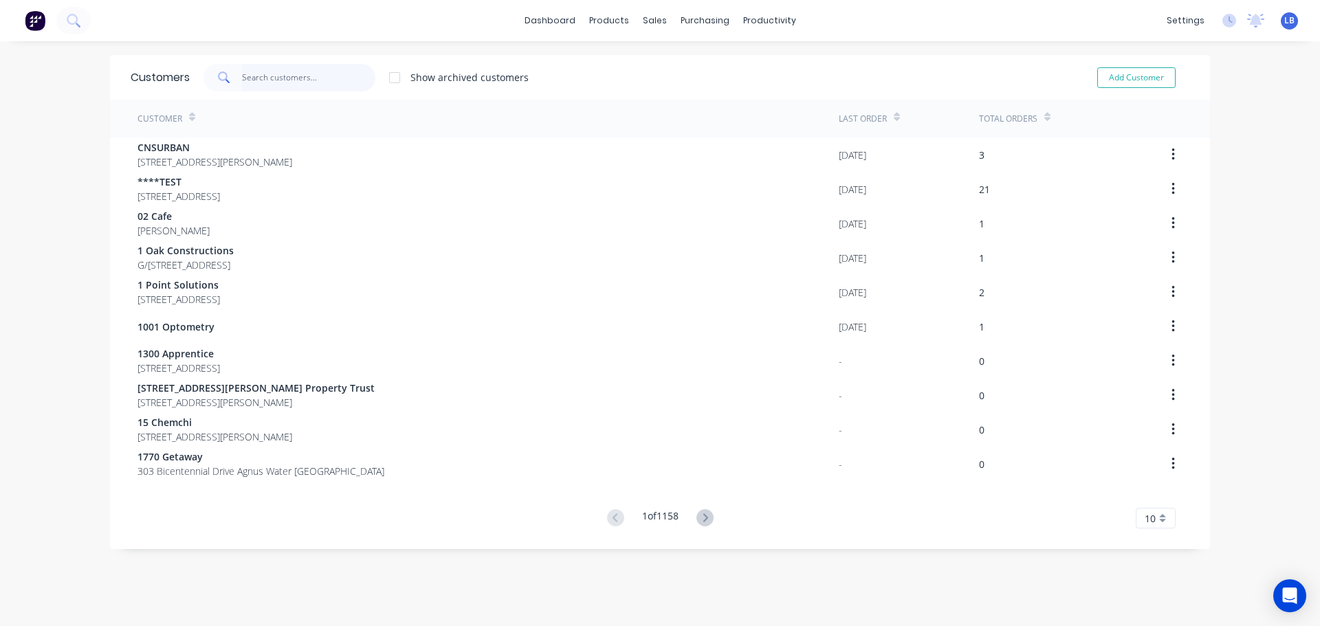
click at [297, 74] on input "text" at bounding box center [309, 78] width 134 height 28
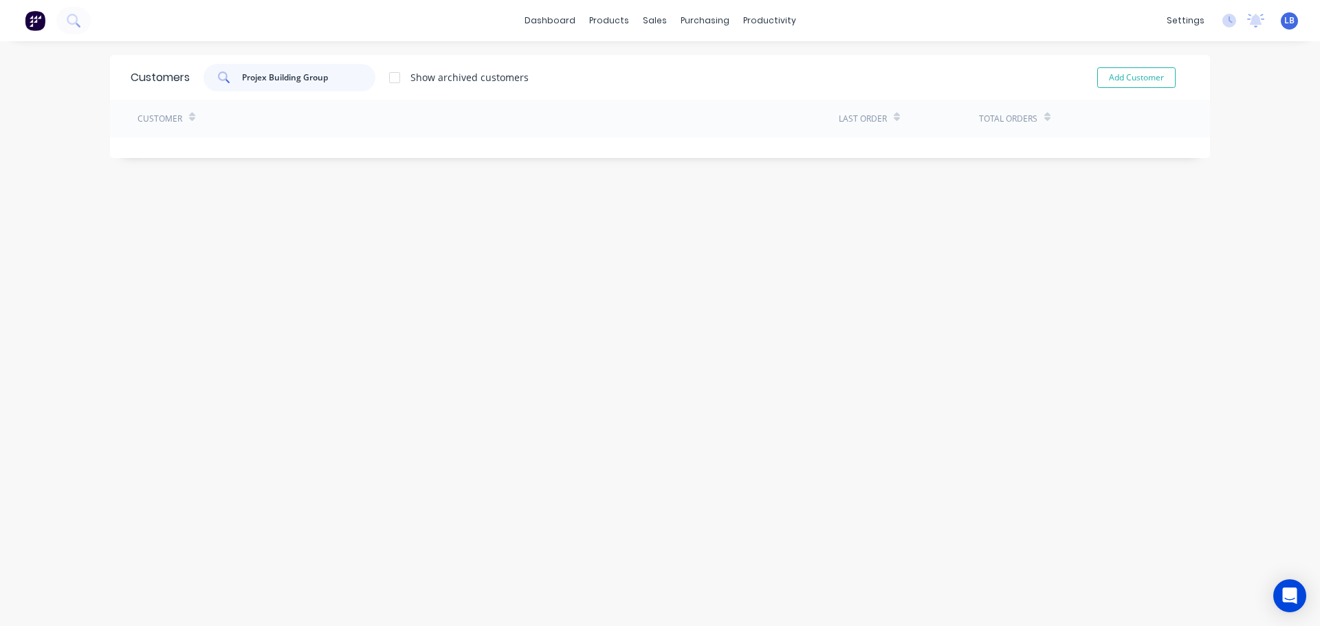
drag, startPoint x: 325, startPoint y: 77, endPoint x: 228, endPoint y: 88, distance: 97.6
click at [228, 88] on div "Projex Building Group" at bounding box center [290, 78] width 172 height 28
type input "Projex Building Group"
click at [1114, 75] on button "Add Customer" at bounding box center [1136, 77] width 78 height 21
select select "AU"
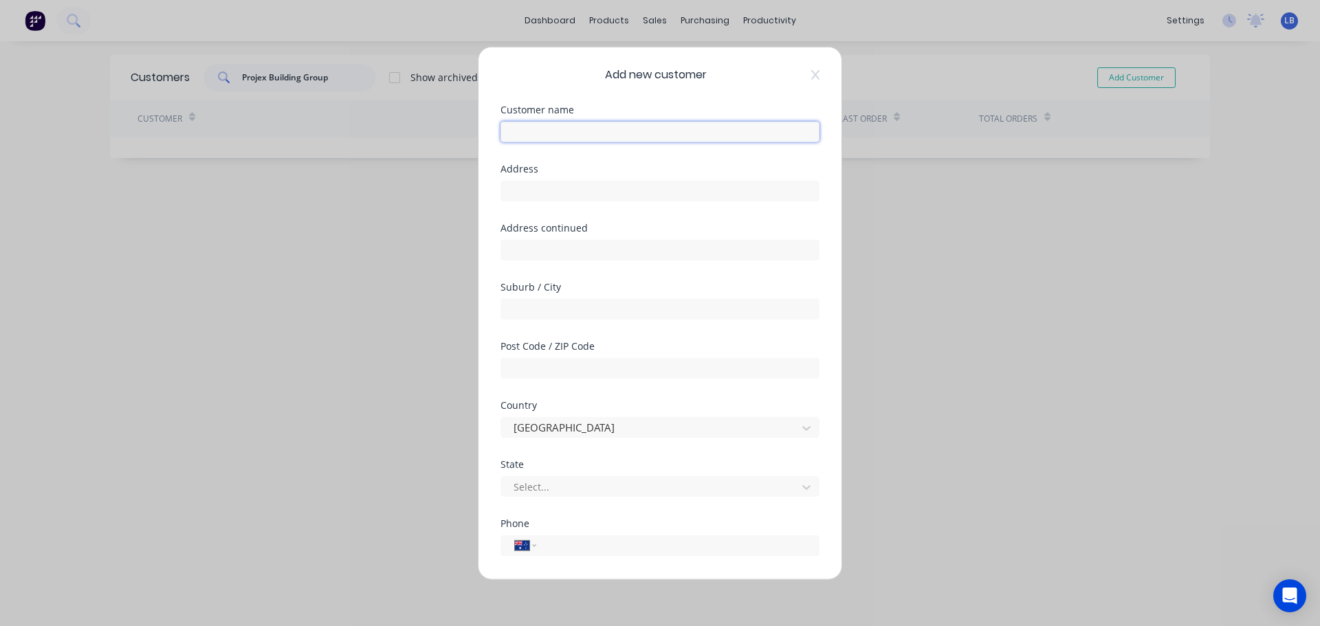
click at [506, 131] on input "text" at bounding box center [660, 131] width 319 height 21
paste input "Projex Building Group"
type input "Projex Building Group"
click at [514, 192] on input "text" at bounding box center [660, 190] width 319 height 21
paste input "G09/50 Eastlake Parade"
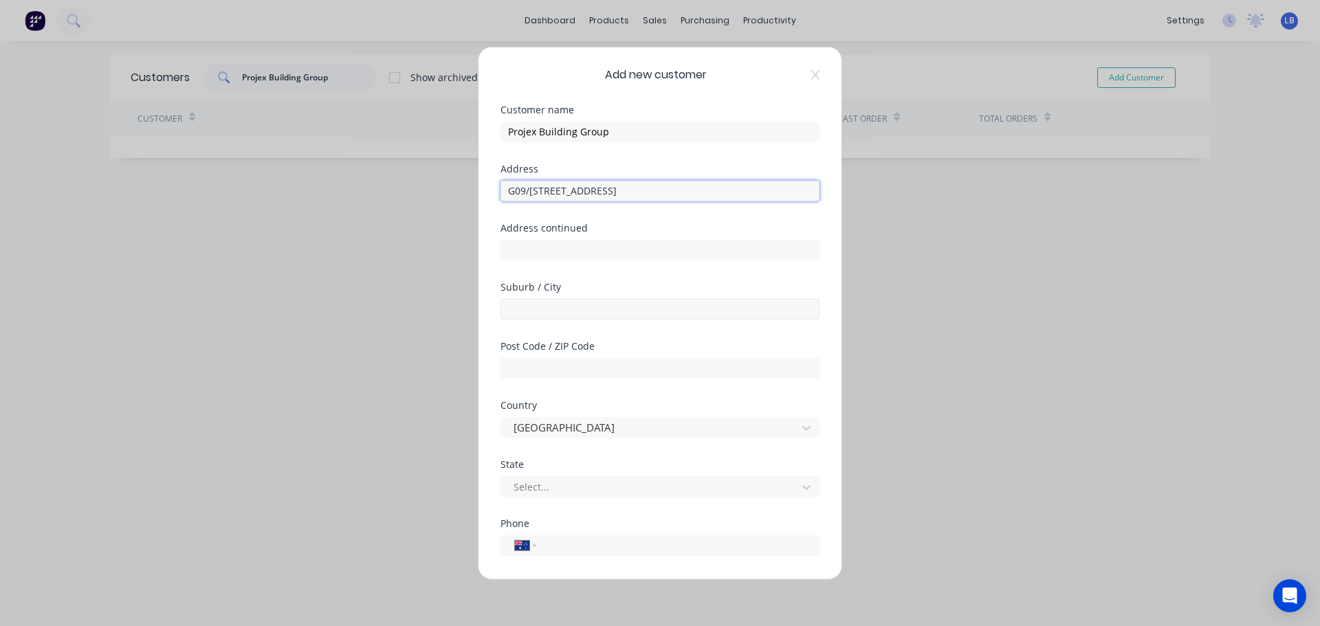
type input "G09/50 Eastlake Parade"
drag, startPoint x: 512, startPoint y: 312, endPoint x: 515, endPoint y: 336, distance: 23.6
click at [512, 312] on input "text" at bounding box center [660, 308] width 319 height 21
click at [508, 309] on input "text" at bounding box center [660, 308] width 319 height 21
paste input "Kingston"
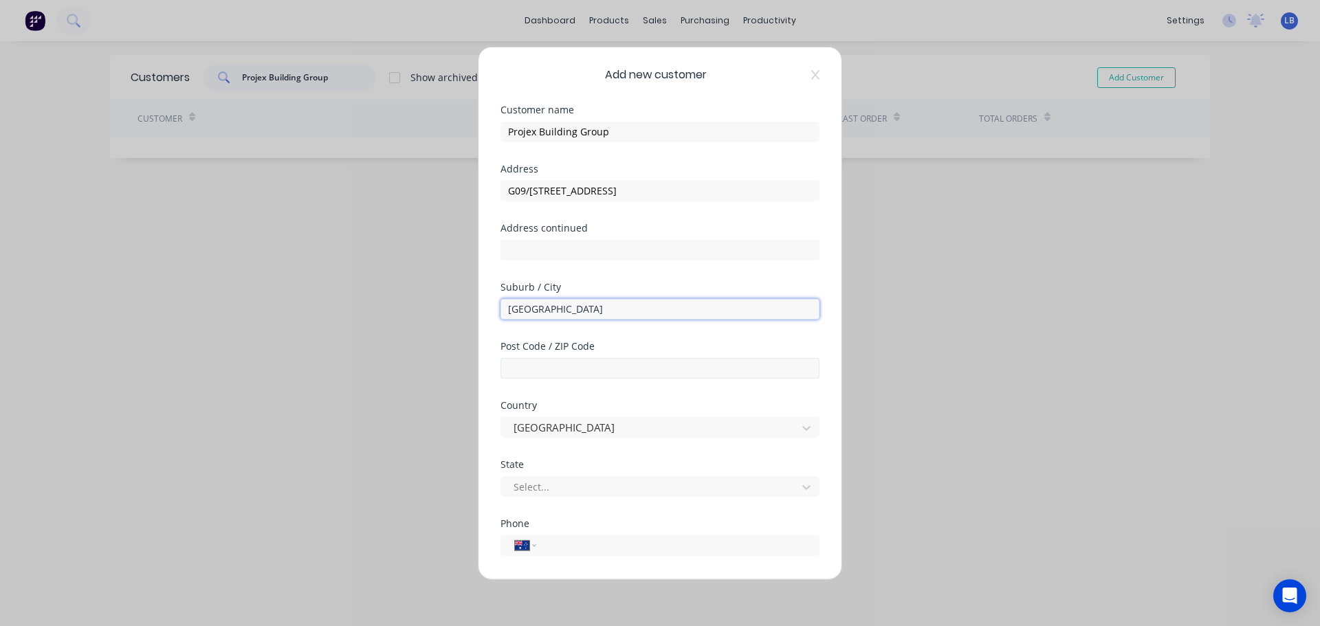
type input "Kingston"
click at [527, 363] on input "text" at bounding box center [660, 368] width 319 height 21
type input "2604"
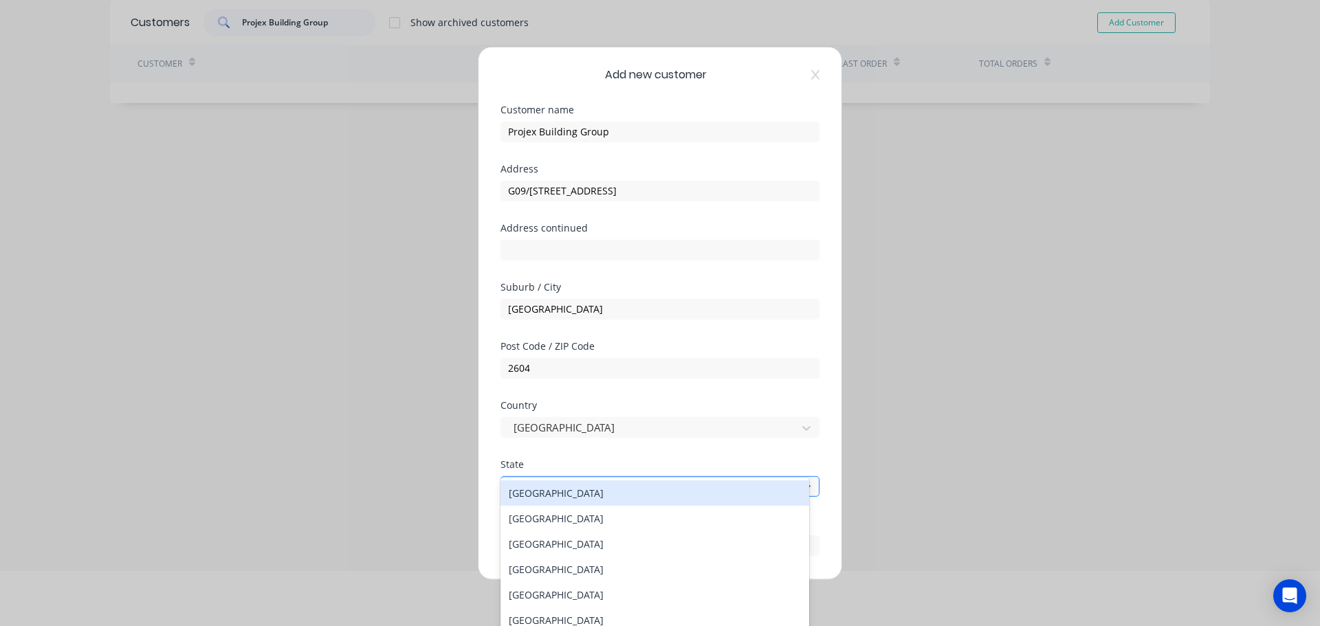
click at [559, 496] on div "Select..." at bounding box center [651, 486] width 286 height 21
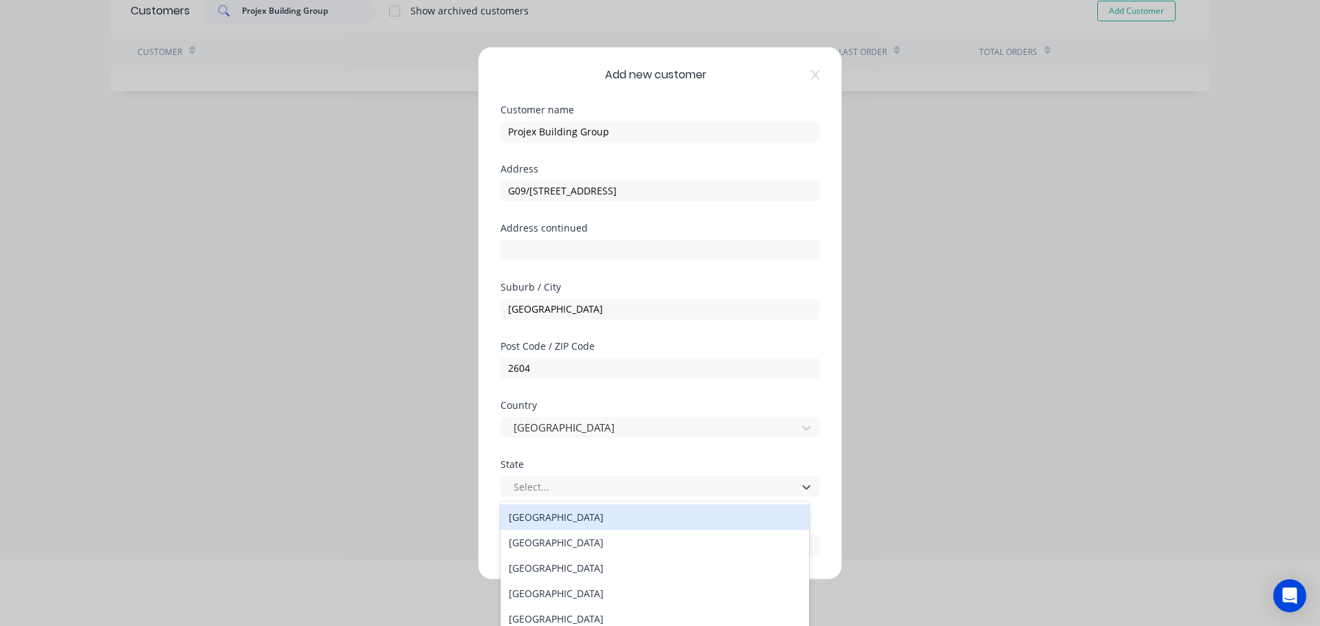
click at [547, 513] on div "[GEOGRAPHIC_DATA]" at bounding box center [655, 517] width 309 height 25
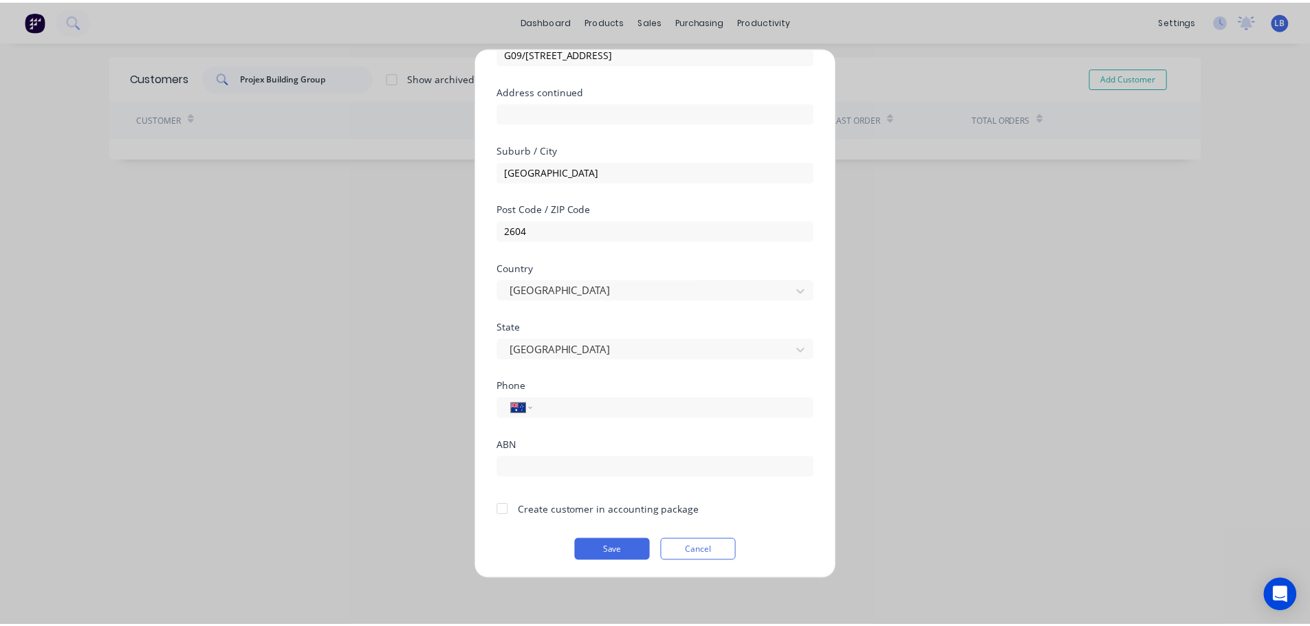
scroll to position [139, 0]
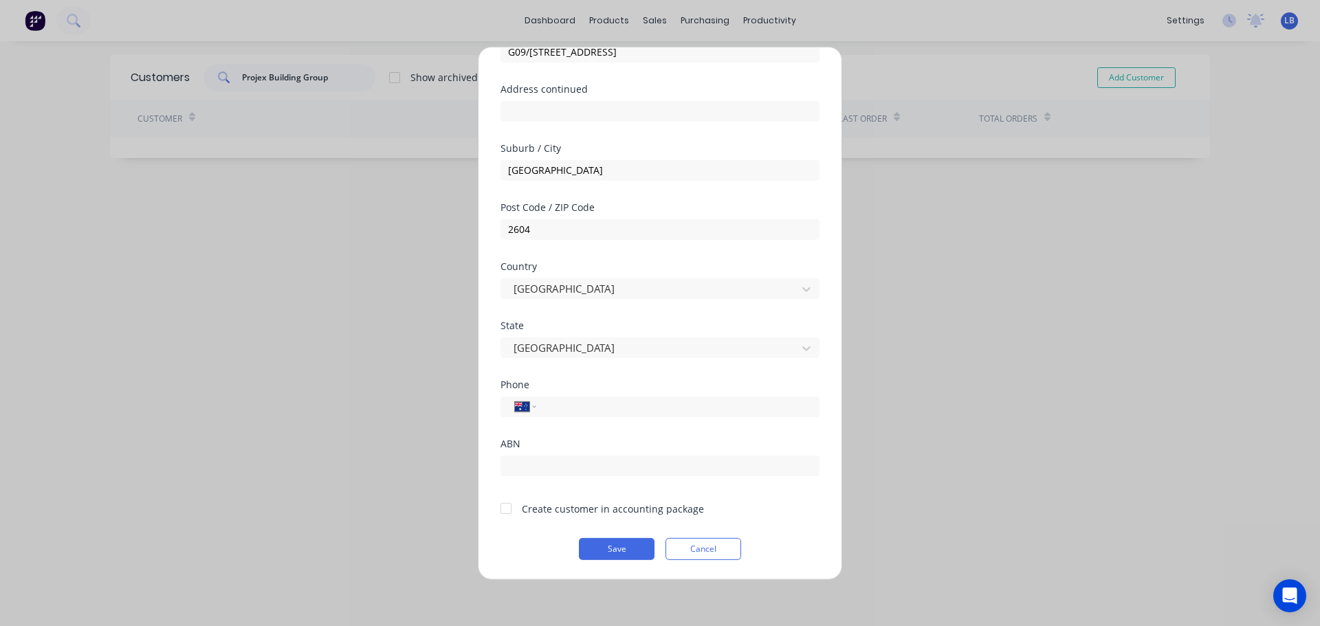
click at [502, 513] on div at bounding box center [506, 509] width 28 height 28
click at [613, 552] on button "Save" at bounding box center [617, 549] width 76 height 22
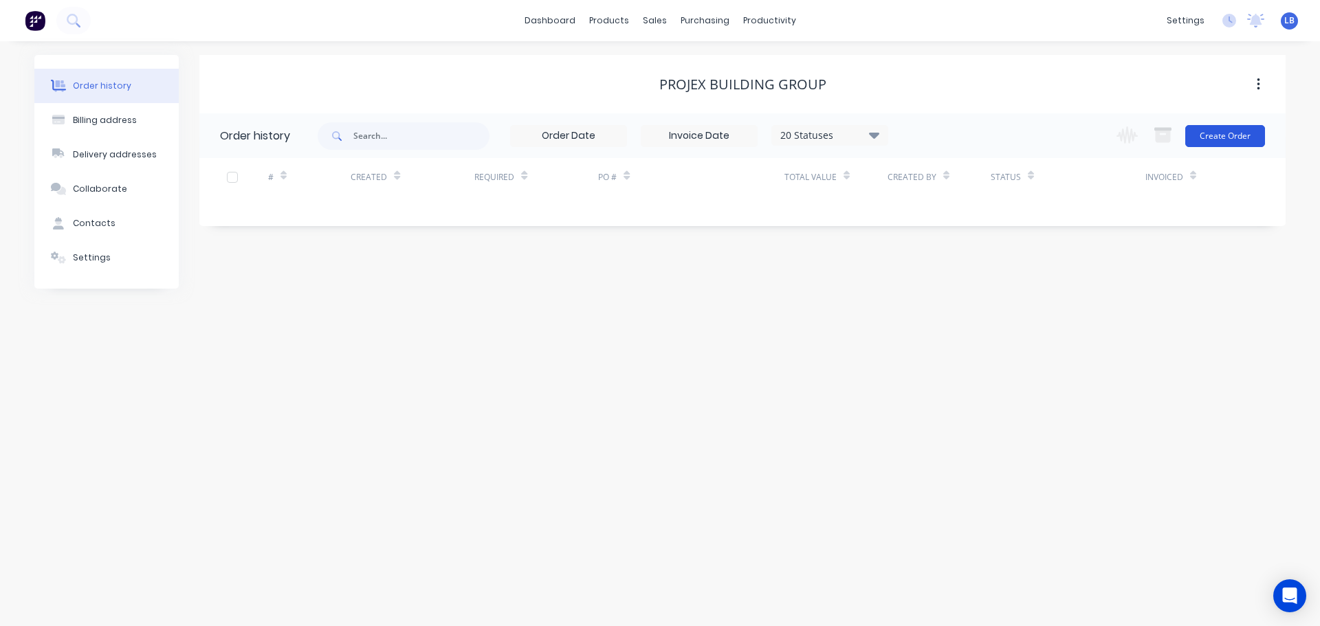
click at [1252, 138] on button "Create Order" at bounding box center [1225, 136] width 80 height 22
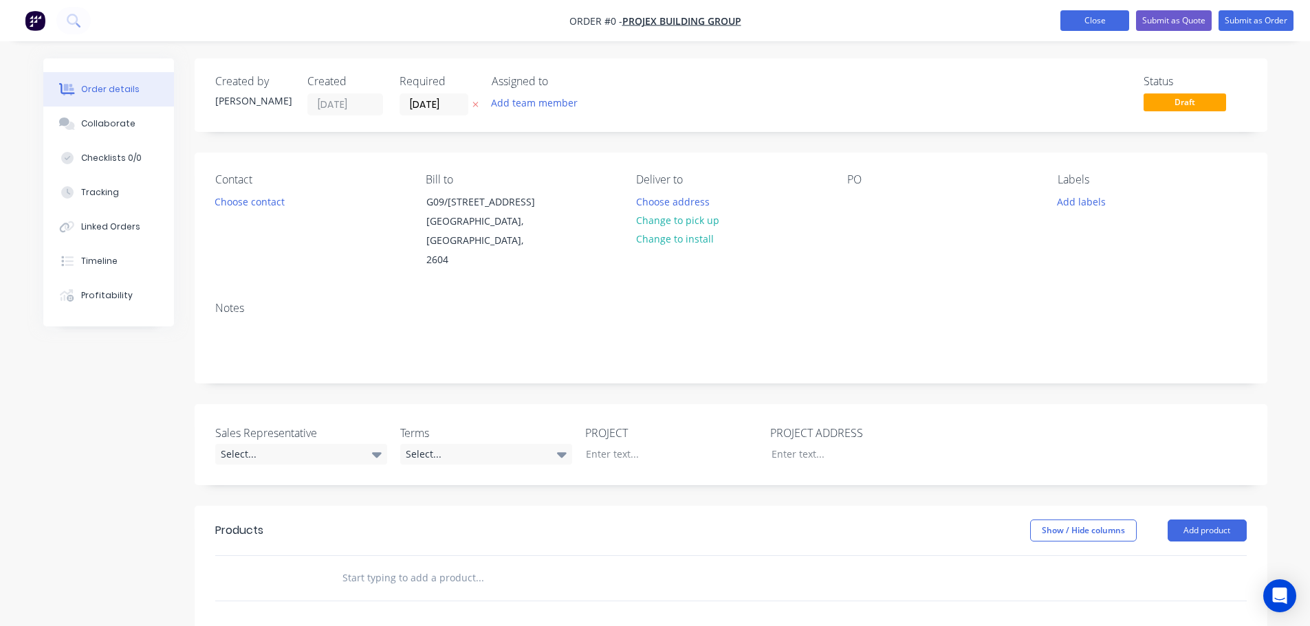
click at [1098, 21] on button "Close" at bounding box center [1094, 20] width 69 height 21
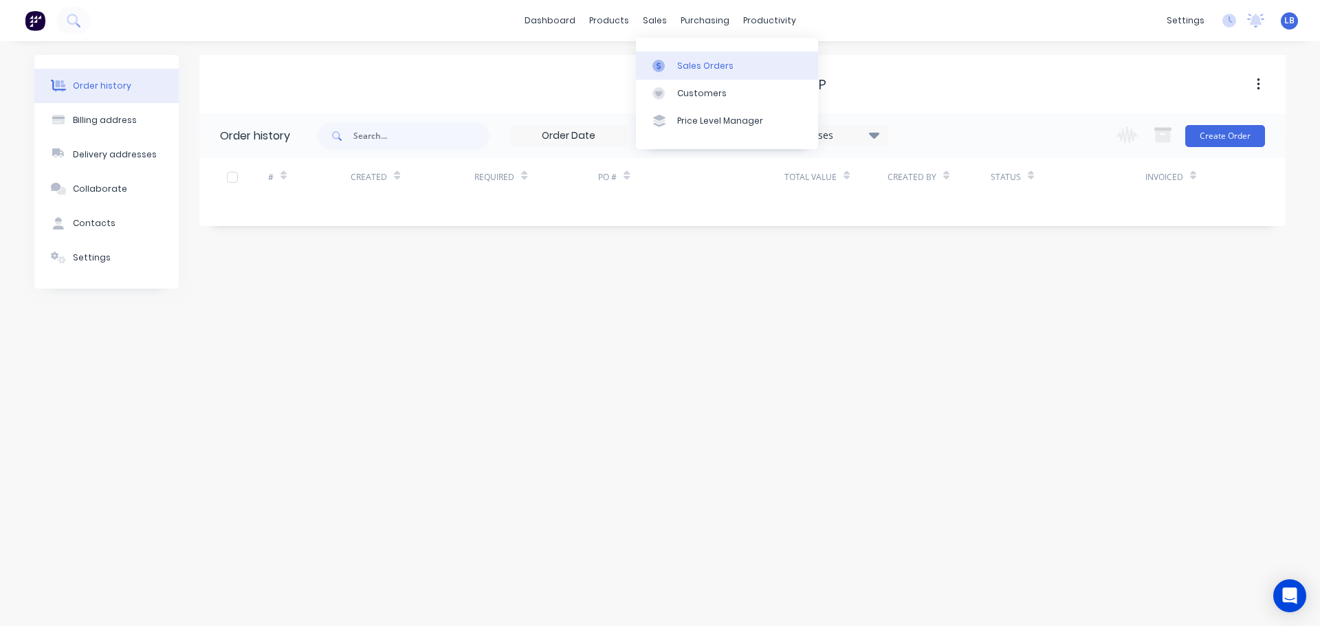
click at [696, 65] on div "Sales Orders" at bounding box center [705, 66] width 56 height 12
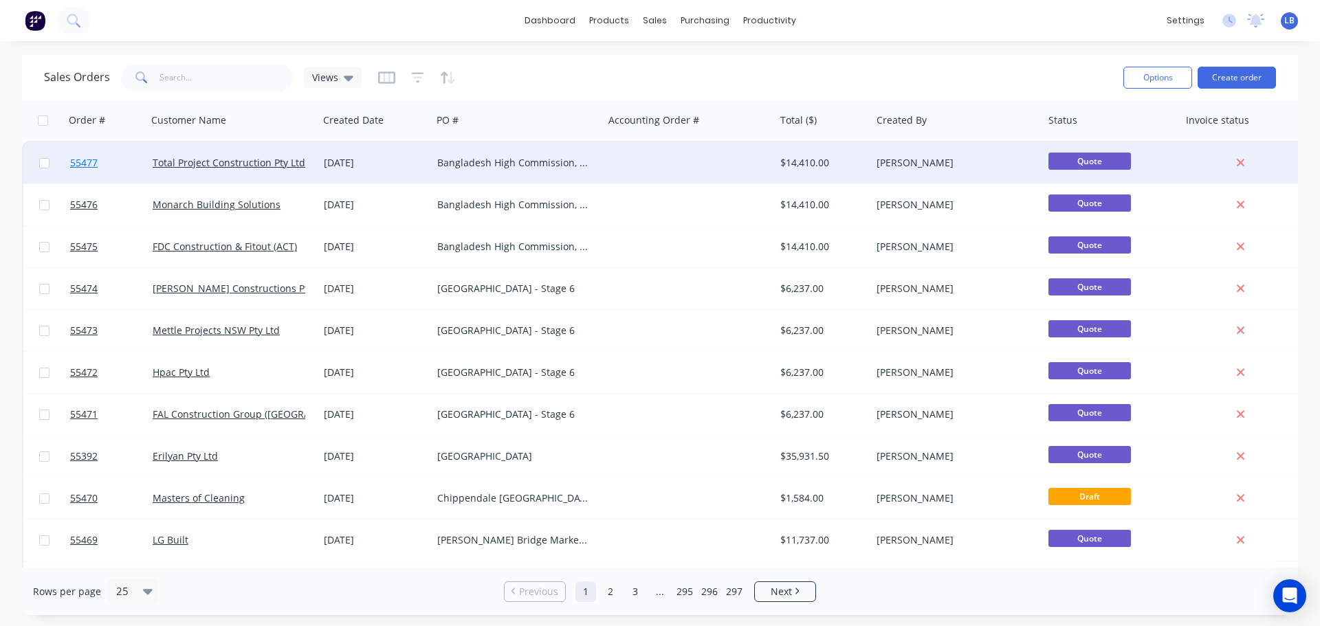
click at [80, 162] on span "55477" at bounding box center [84, 163] width 28 height 14
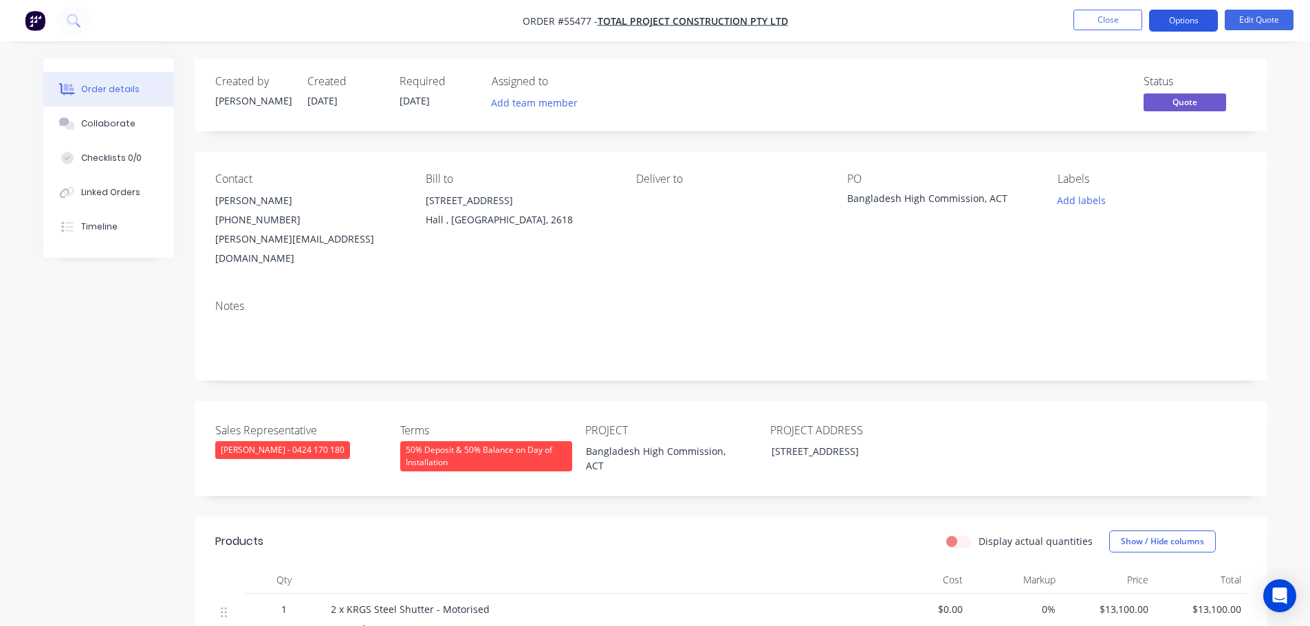
click at [1170, 21] on button "Options" at bounding box center [1183, 21] width 69 height 22
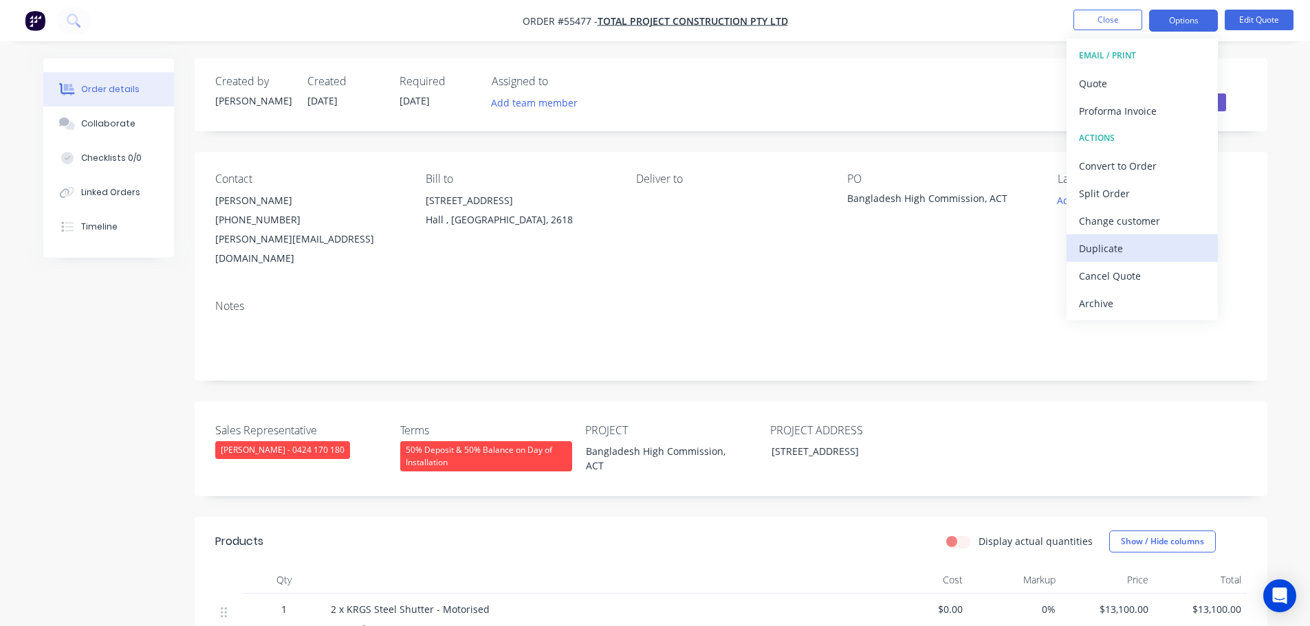
click at [1104, 251] on div "Duplicate" at bounding box center [1142, 249] width 127 height 20
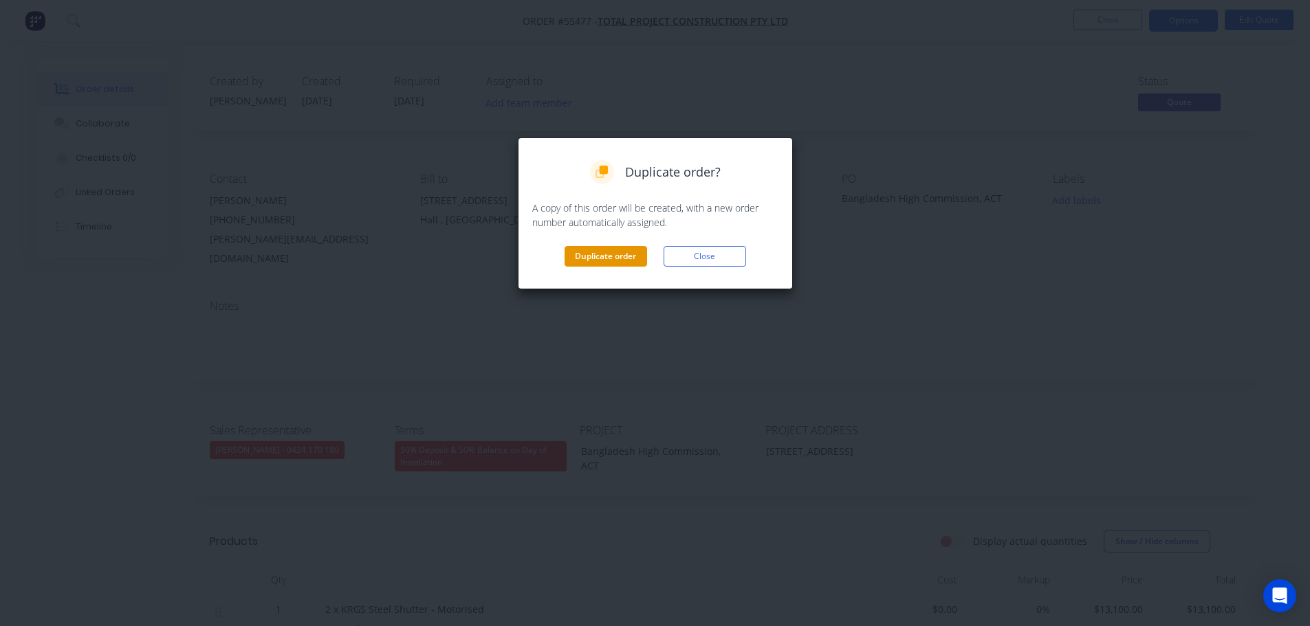
click at [608, 250] on button "Duplicate order" at bounding box center [605, 256] width 83 height 21
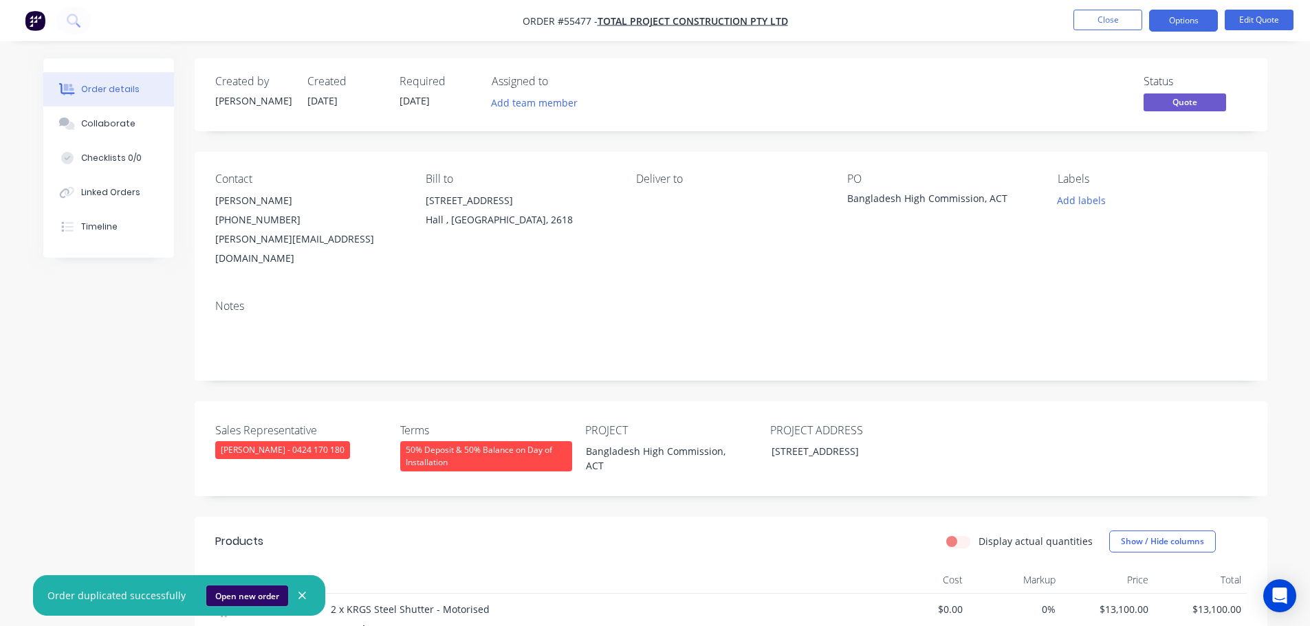
click at [251, 597] on button "Open new order" at bounding box center [247, 596] width 82 height 21
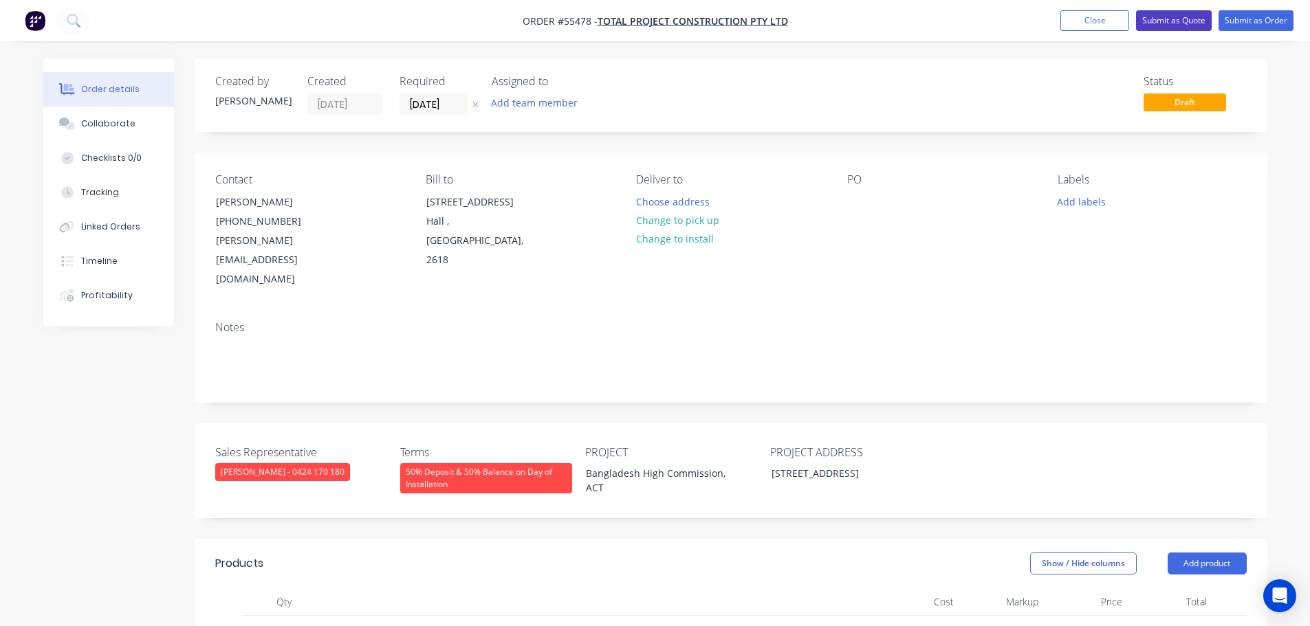
click at [1174, 19] on button "Submit as Quote" at bounding box center [1174, 20] width 76 height 21
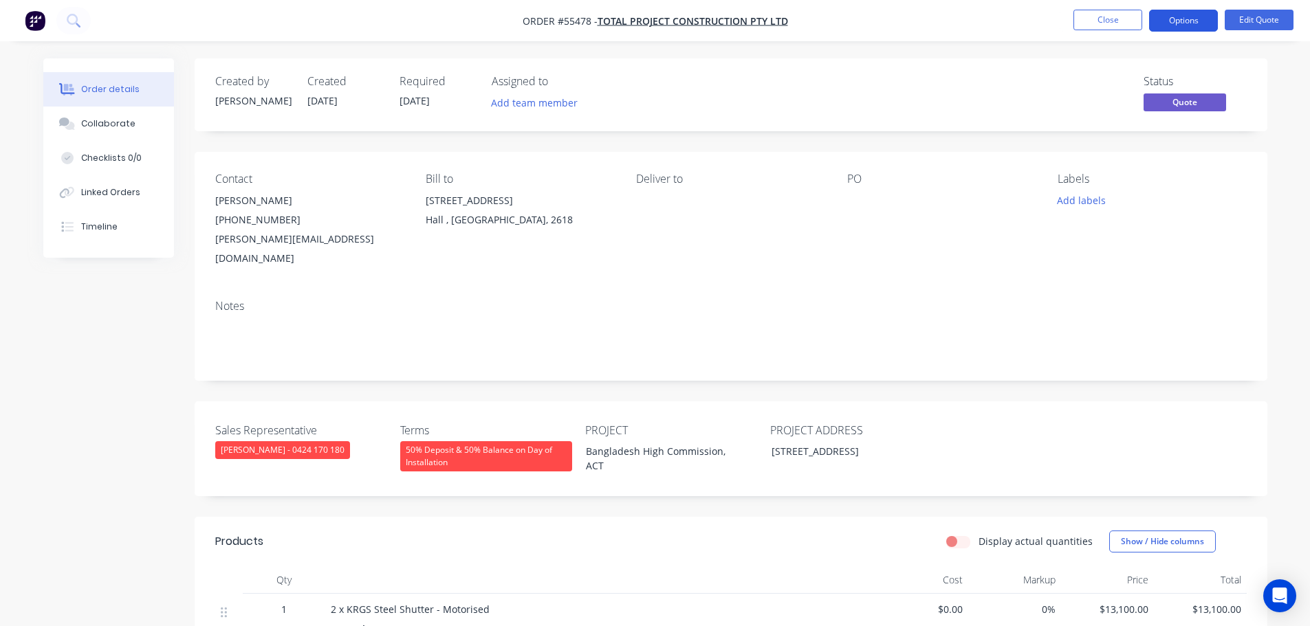
click at [1171, 28] on button "Options" at bounding box center [1183, 21] width 69 height 22
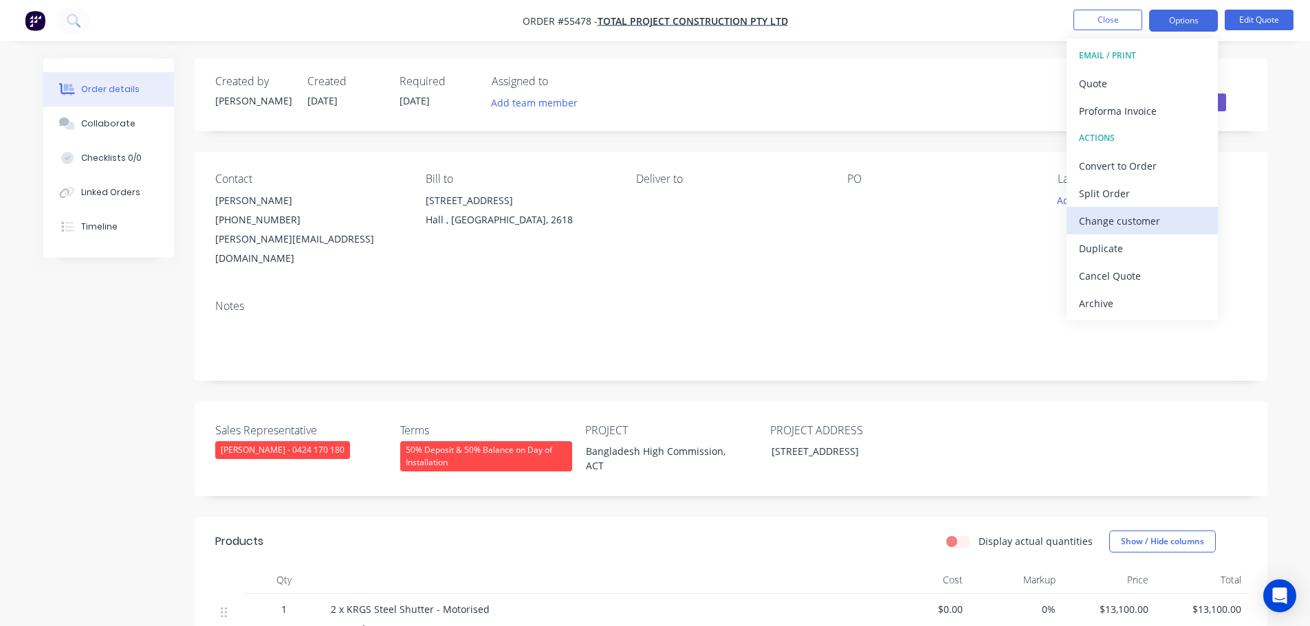
click at [1108, 221] on div "Change customer" at bounding box center [1142, 221] width 127 height 20
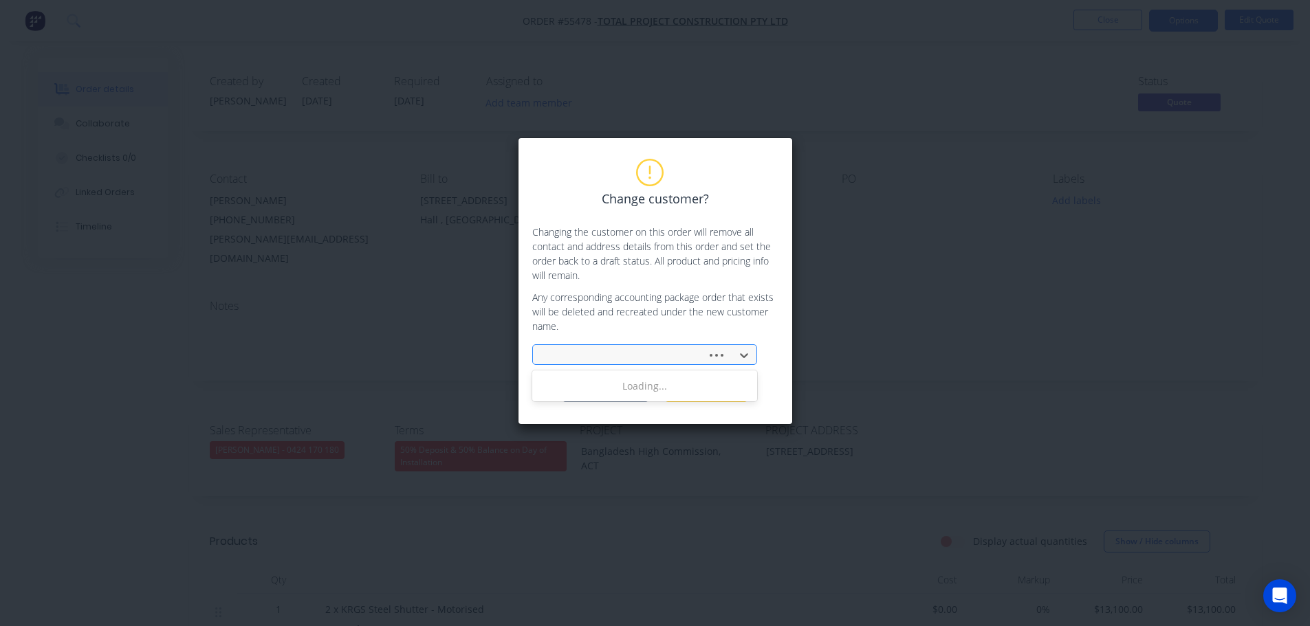
click at [570, 357] on div at bounding box center [622, 355] width 156 height 17
type input "projex building"
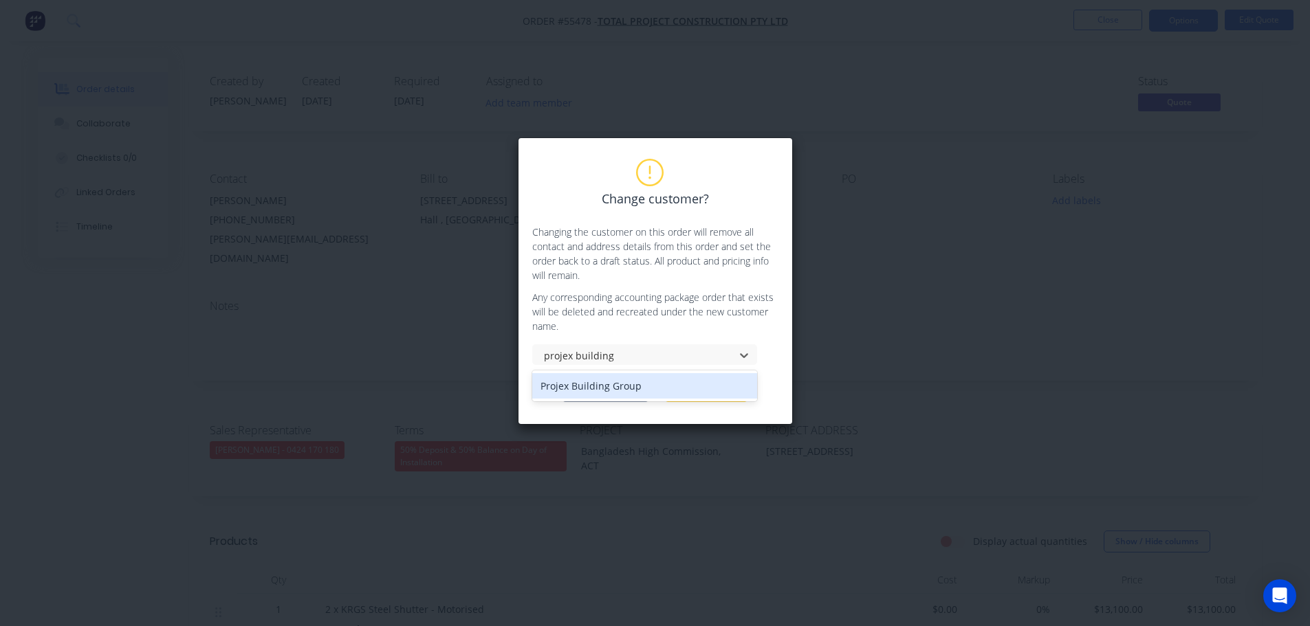
click at [609, 388] on div "Projex Building Group" at bounding box center [644, 385] width 225 height 25
click at [608, 398] on button "Change customer" at bounding box center [605, 392] width 86 height 21
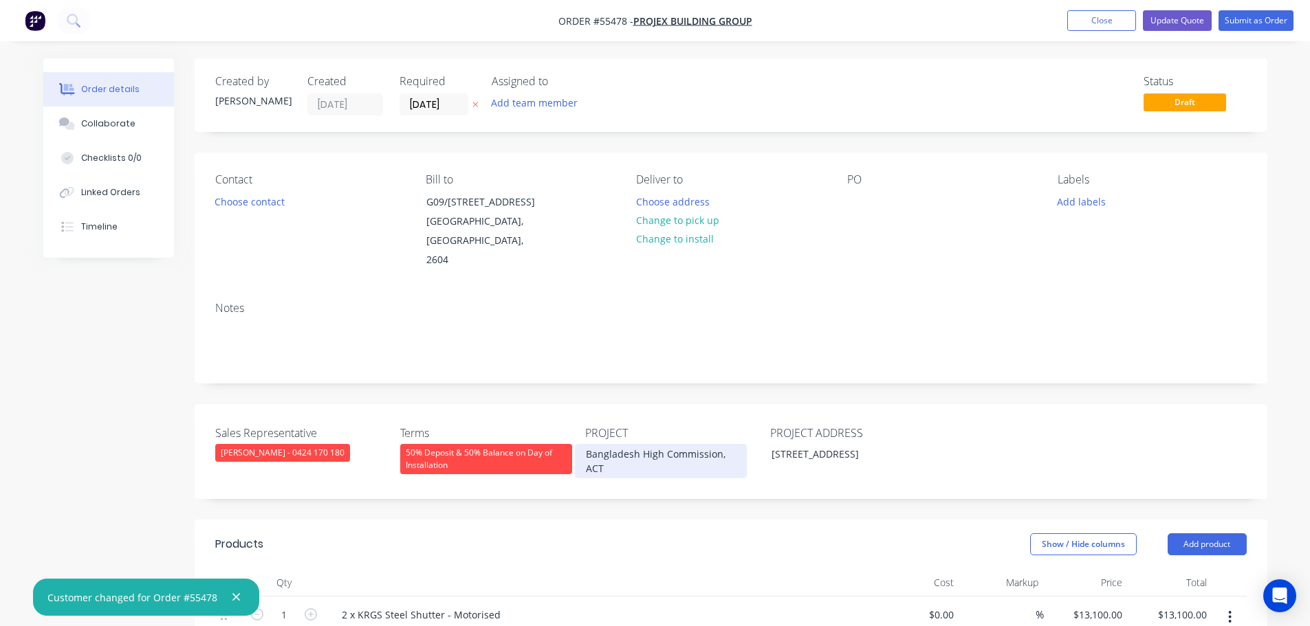
click at [646, 444] on div "Bangladesh High Commission, ACT" at bounding box center [661, 461] width 172 height 34
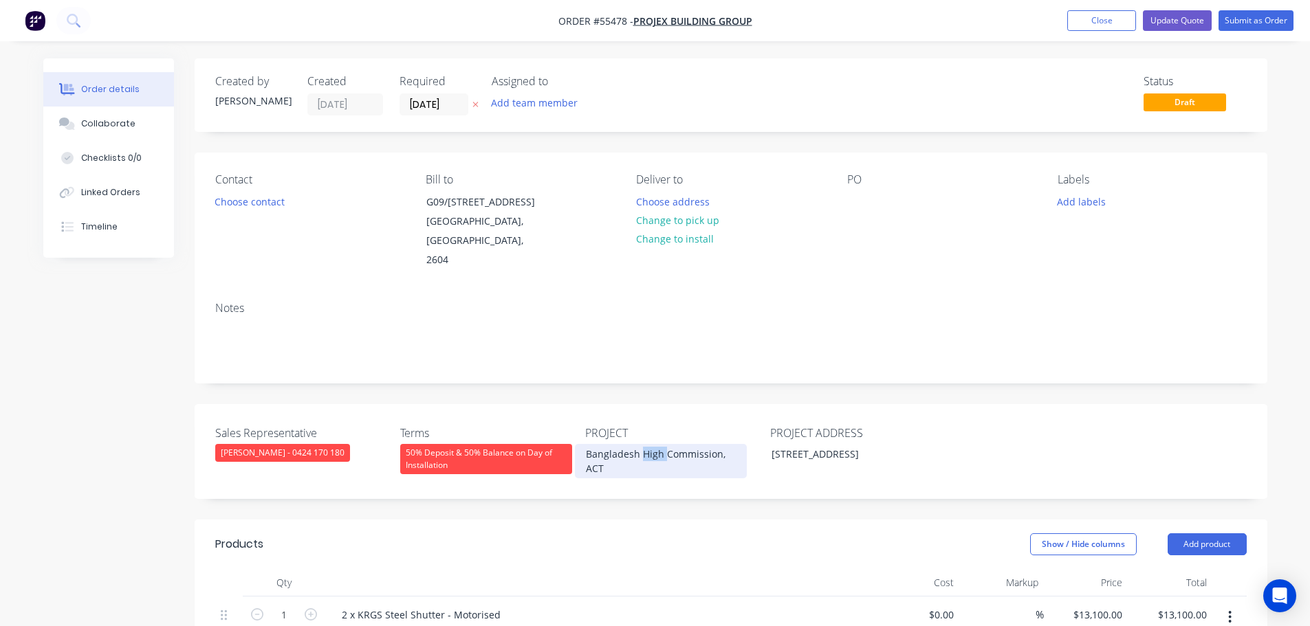
click at [646, 444] on div "Bangladesh High Commission, ACT" at bounding box center [661, 461] width 172 height 34
copy div "Bangladesh High Commission, ACT"
click at [865, 199] on div at bounding box center [858, 202] width 22 height 20
paste div
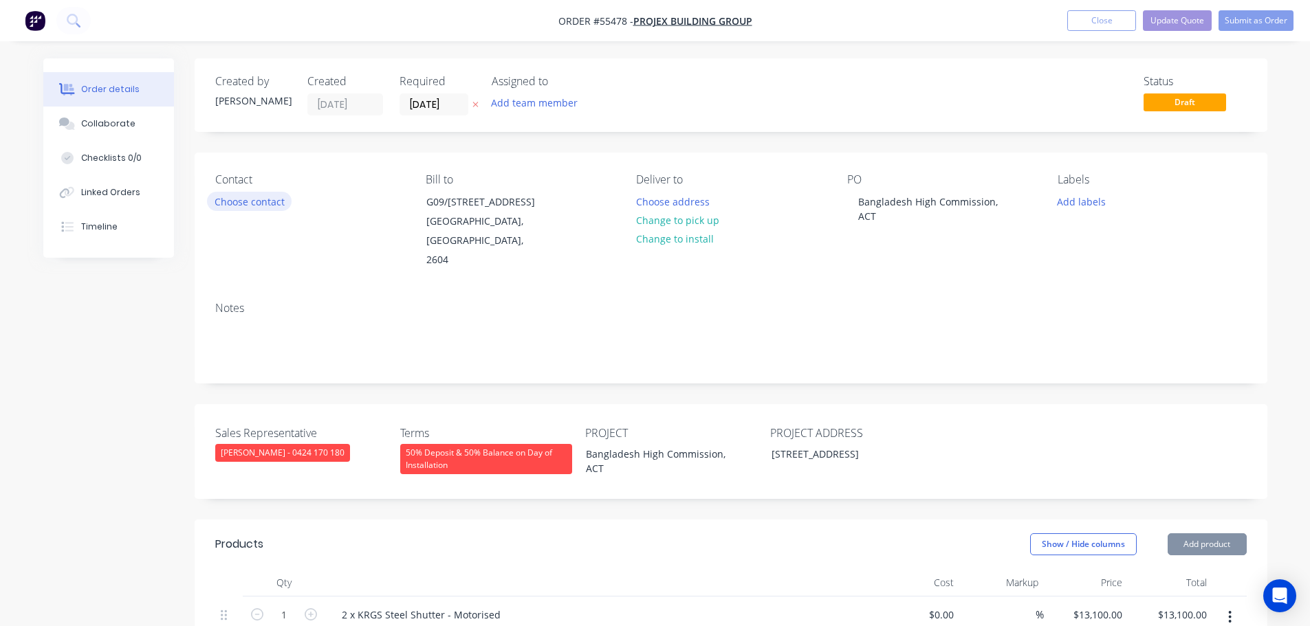
click at [259, 204] on button "Choose contact" at bounding box center [249, 201] width 85 height 19
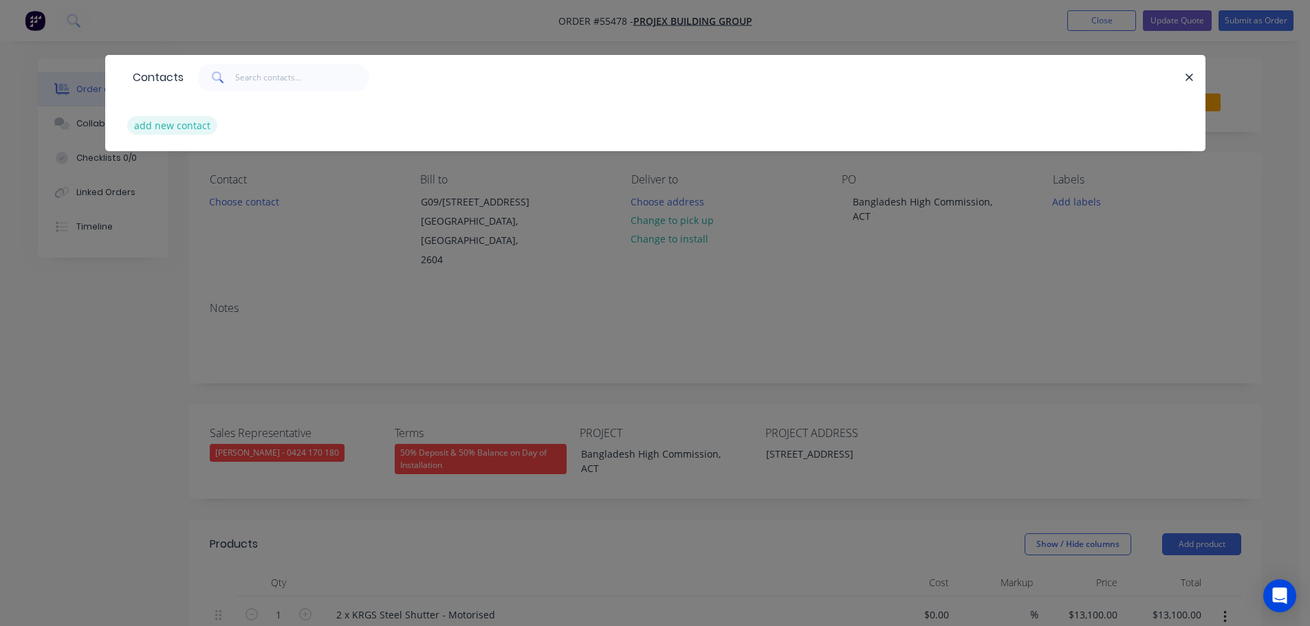
click at [176, 128] on button "add new contact" at bounding box center [172, 125] width 91 height 19
select select "AU"
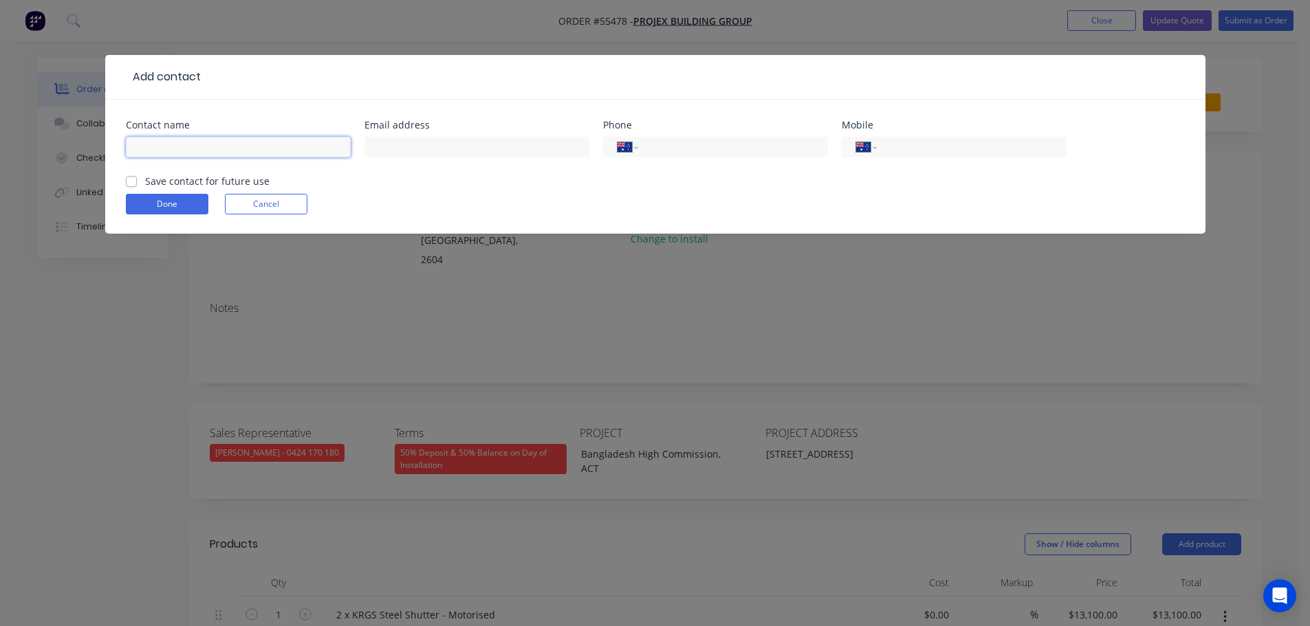
drag, startPoint x: 176, startPoint y: 128, endPoint x: 155, endPoint y: 153, distance: 32.2
click at [155, 153] on input "text" at bounding box center [238, 147] width 225 height 21
type input "Colin McDonald"
drag, startPoint x: 404, startPoint y: 149, endPoint x: 394, endPoint y: 179, distance: 31.3
click at [404, 149] on input "text" at bounding box center [476, 147] width 225 height 21
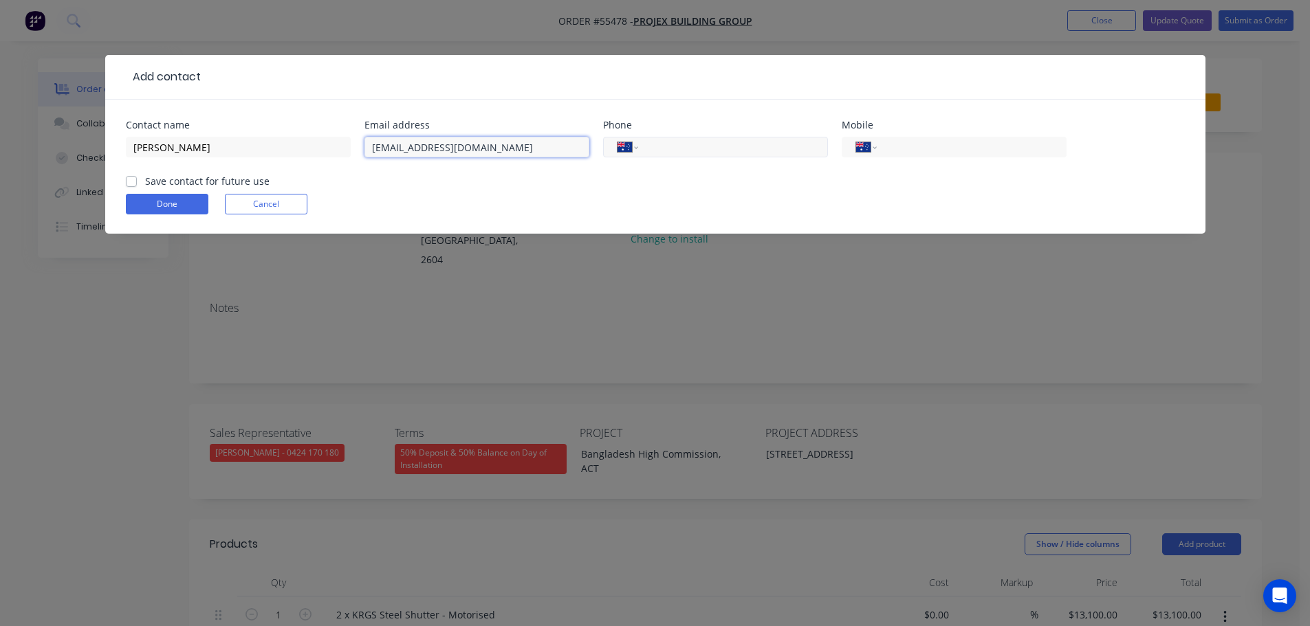
type input "colin@projexbuilding.com.au"
click at [710, 142] on input "tel" at bounding box center [730, 148] width 165 height 16
type input "(02) 6239 2569"
click at [145, 184] on label "Save contact for future use" at bounding box center [207, 181] width 124 height 14
click at [135, 184] on input "Save contact for future use" at bounding box center [131, 180] width 11 height 13
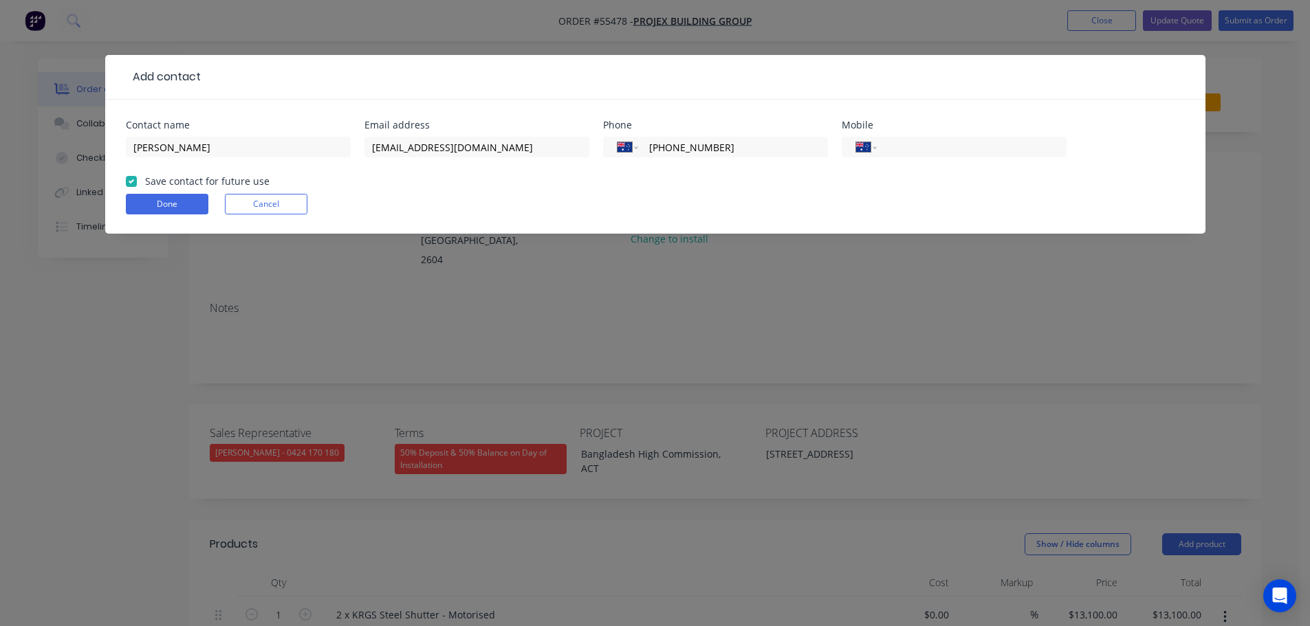
checkbox input "true"
click at [151, 200] on button "Done" at bounding box center [167, 204] width 83 height 21
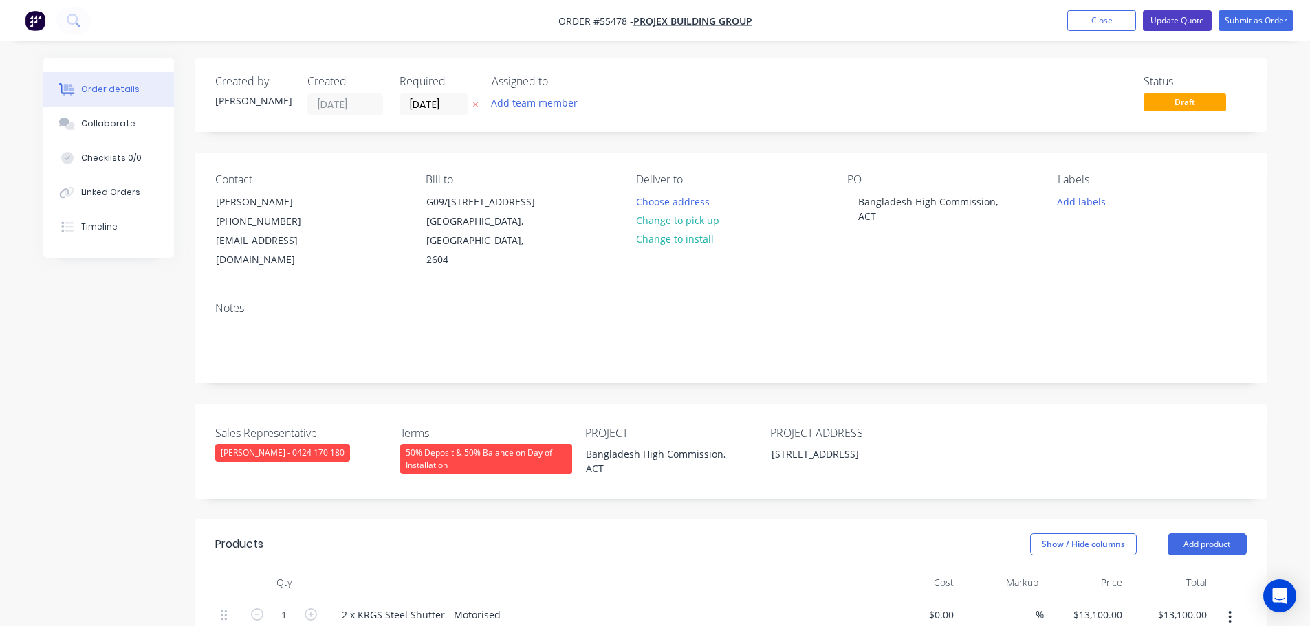
click at [1185, 25] on button "Update Quote" at bounding box center [1177, 20] width 69 height 21
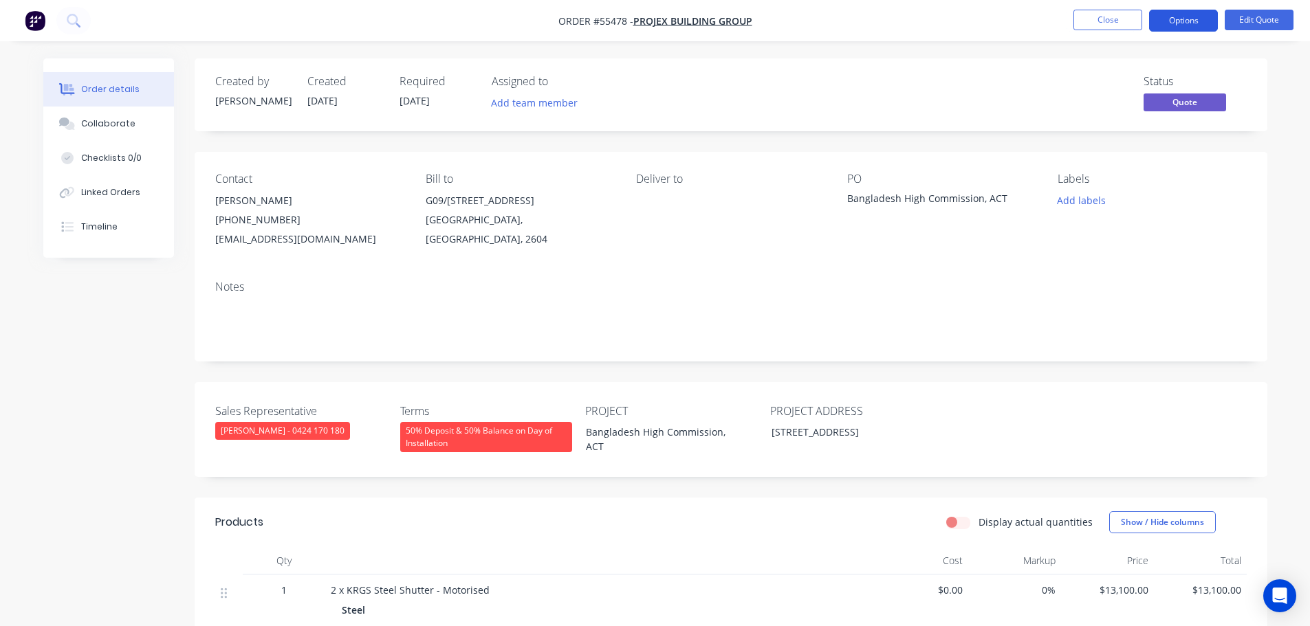
click at [1170, 24] on button "Options" at bounding box center [1183, 21] width 69 height 22
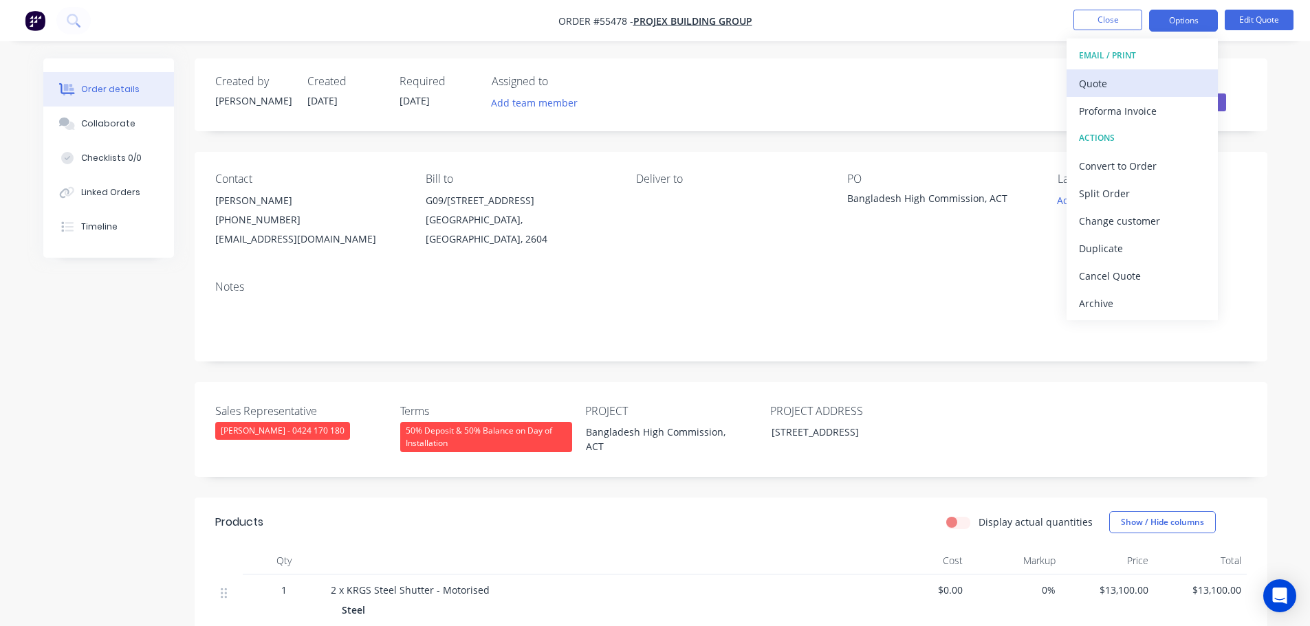
click at [1088, 92] on div "Quote" at bounding box center [1142, 84] width 127 height 20
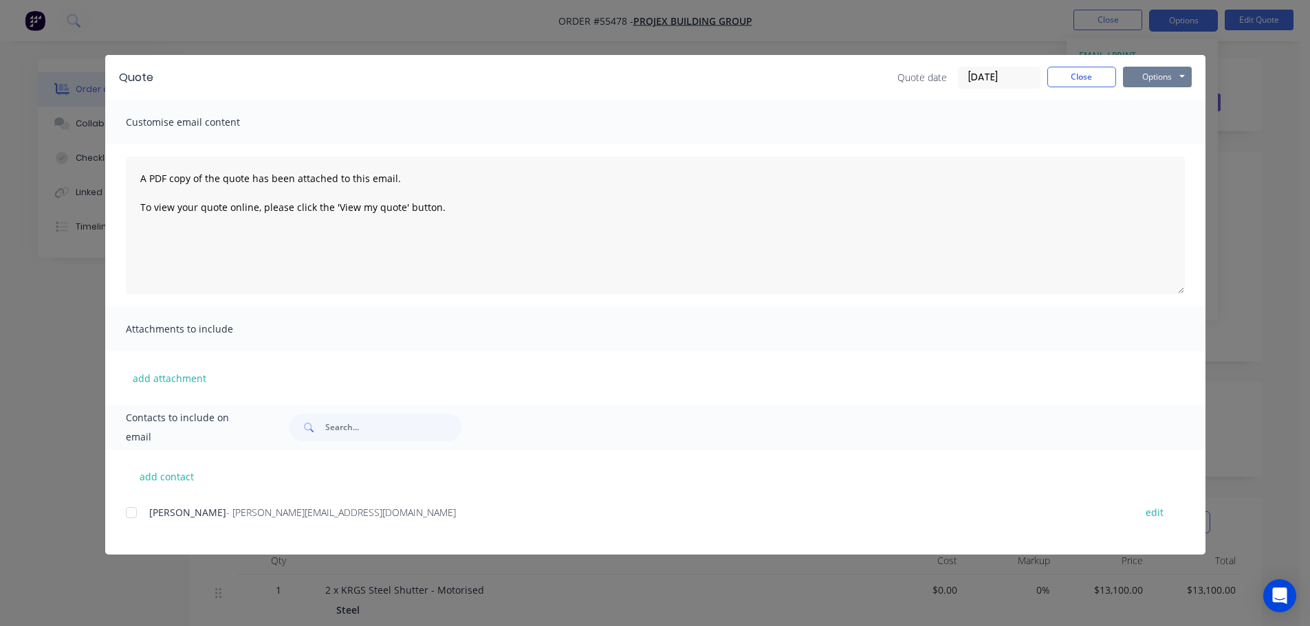
click at [1139, 83] on button "Options" at bounding box center [1157, 77] width 69 height 21
click at [1144, 133] on button "Print" at bounding box center [1167, 124] width 88 height 23
click at [1057, 78] on button "Close" at bounding box center [1081, 77] width 69 height 21
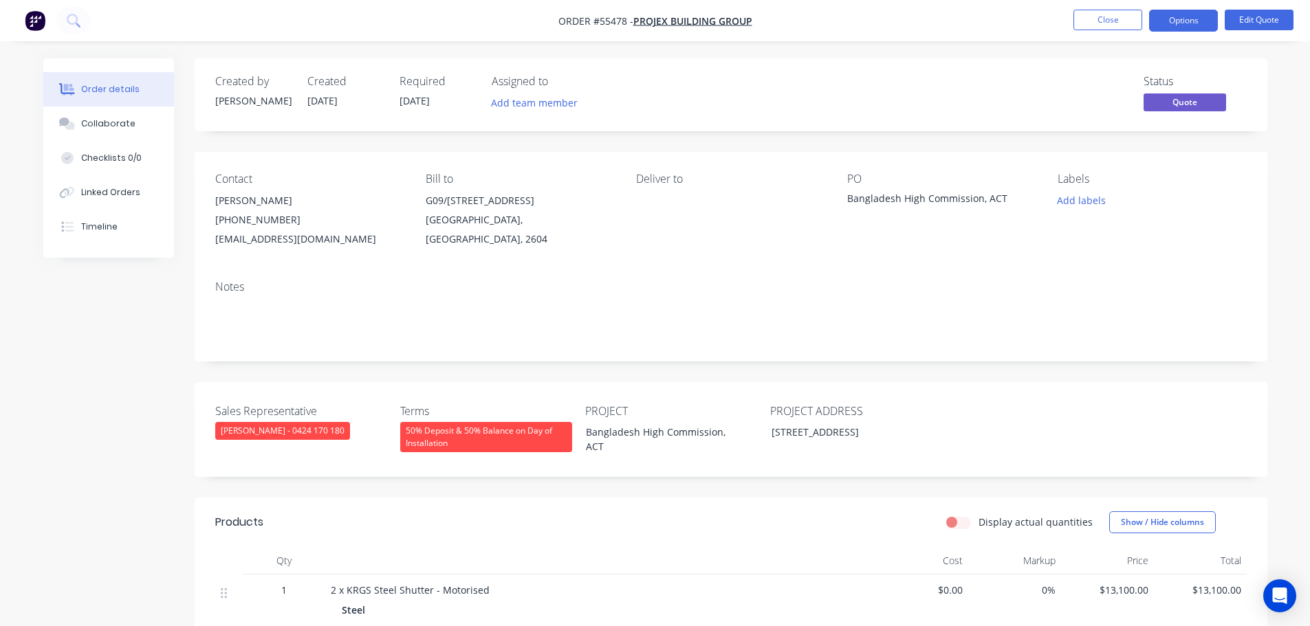
click at [252, 239] on div "colin@projexbuilding.com.au" at bounding box center [309, 239] width 188 height 19
copy div "colin@projexbuilding.com.au"
click at [933, 197] on div "Bangladesh High Commission, ACT" at bounding box center [933, 200] width 172 height 19
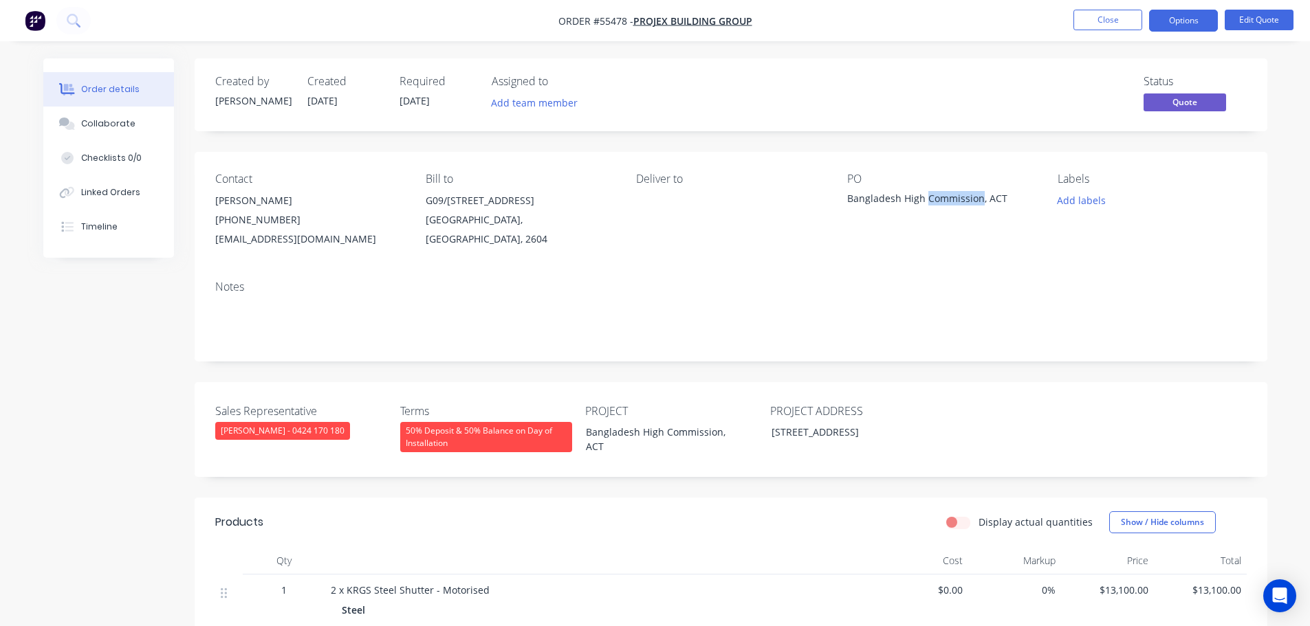
click at [933, 197] on div "Bangladesh High Commission, ACT" at bounding box center [933, 200] width 172 height 19
copy div "Bangladesh High Commission, ACT"
click at [1197, 25] on button "Options" at bounding box center [1183, 21] width 69 height 22
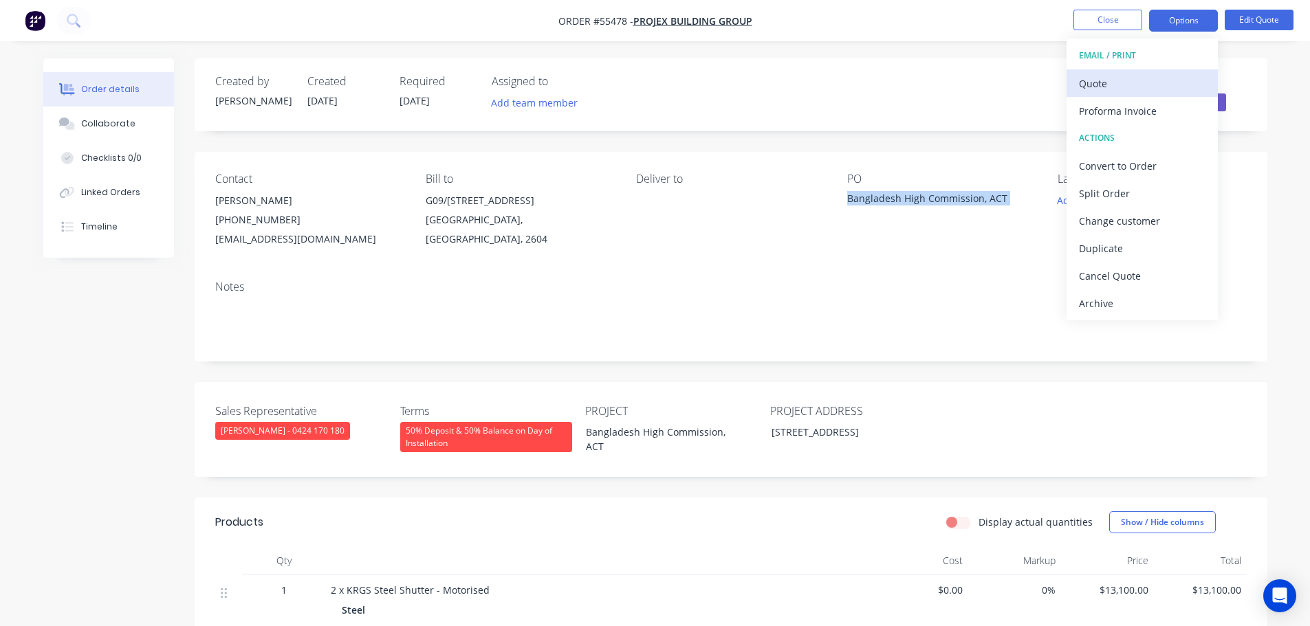
click at [1102, 87] on div "Quote" at bounding box center [1142, 84] width 127 height 20
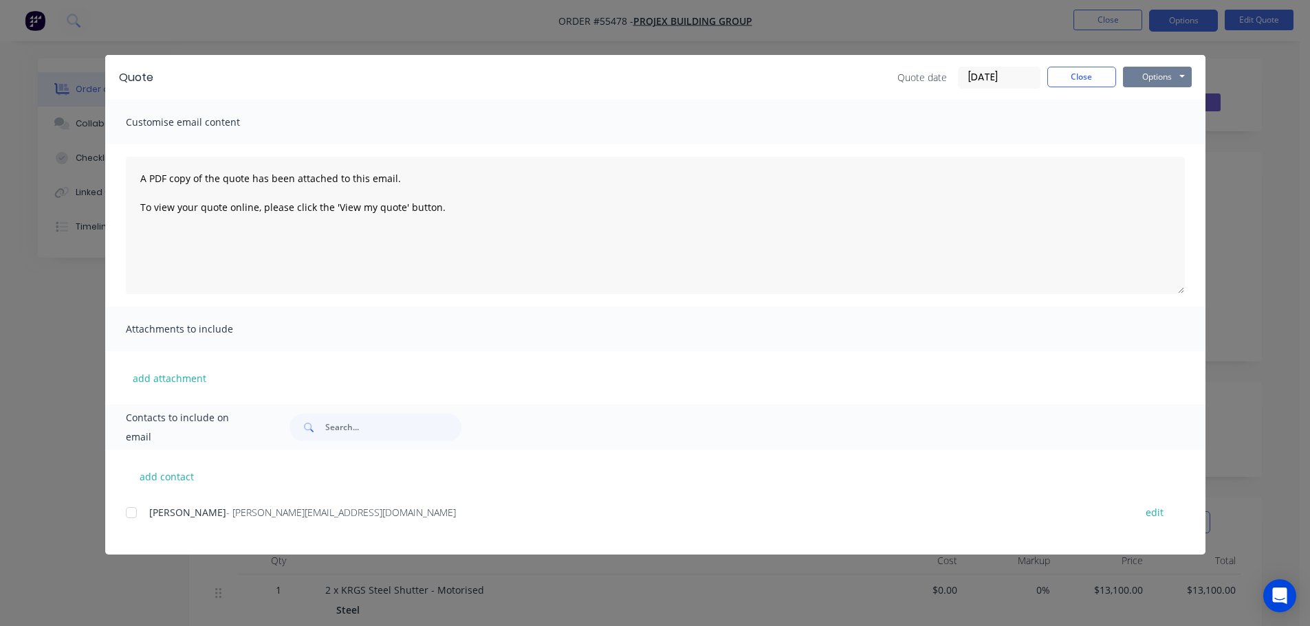
click at [1145, 85] on button "Options" at bounding box center [1157, 77] width 69 height 21
click at [1154, 118] on button "Print" at bounding box center [1167, 124] width 88 height 23
click at [1068, 80] on button "Close" at bounding box center [1081, 77] width 69 height 21
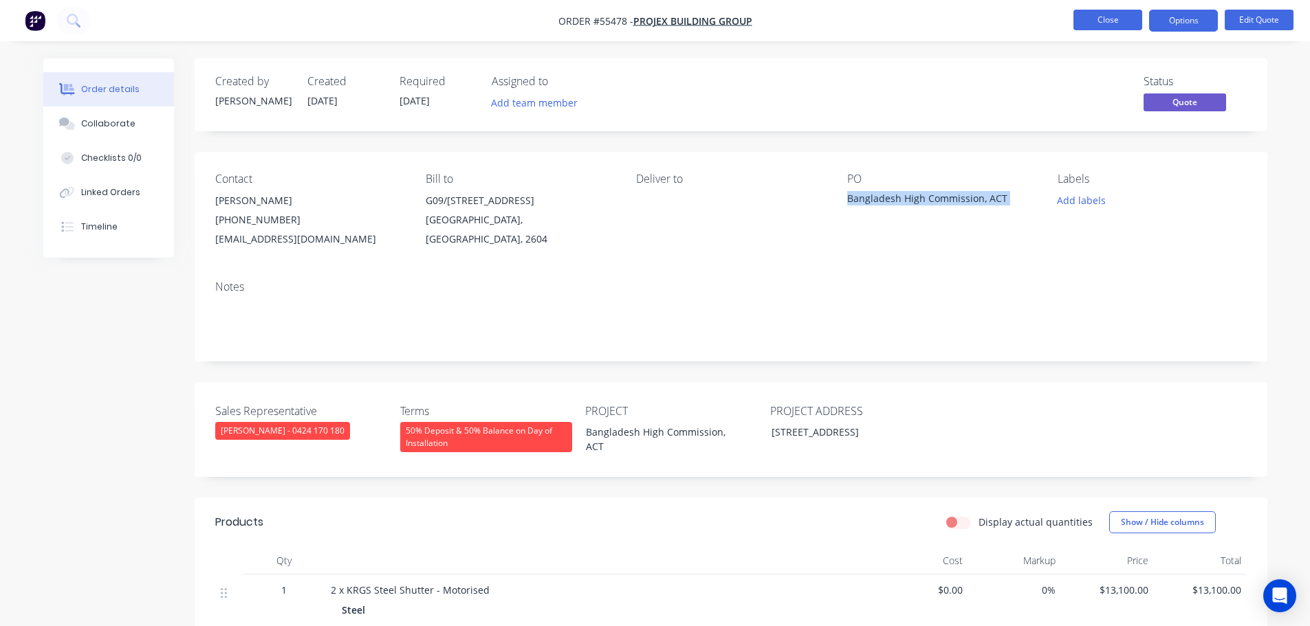
click at [1095, 28] on button "Close" at bounding box center [1107, 20] width 69 height 21
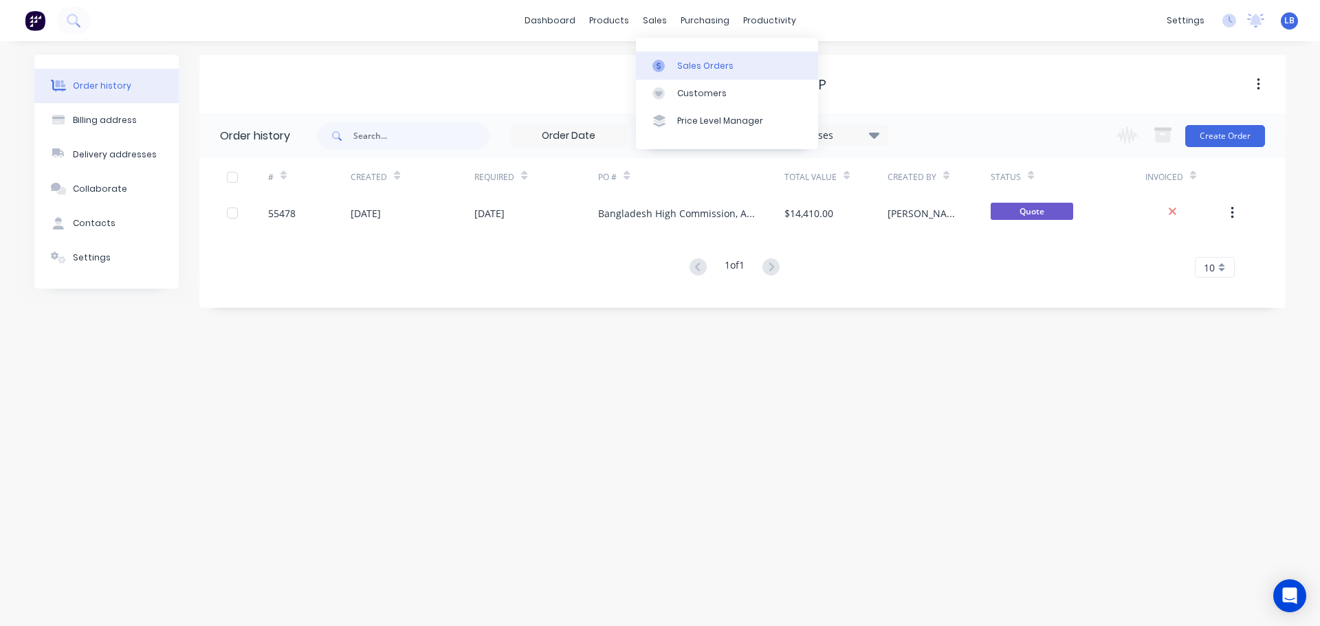
click at [688, 62] on div "Sales Orders" at bounding box center [705, 66] width 56 height 12
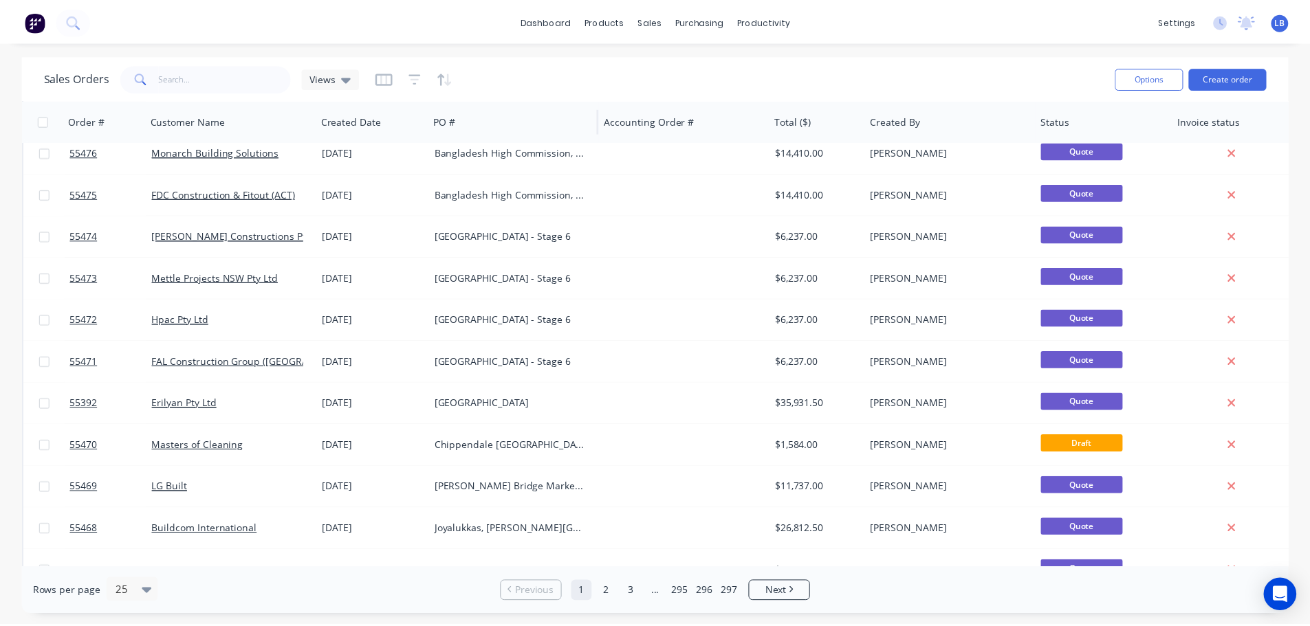
scroll to position [138, 0]
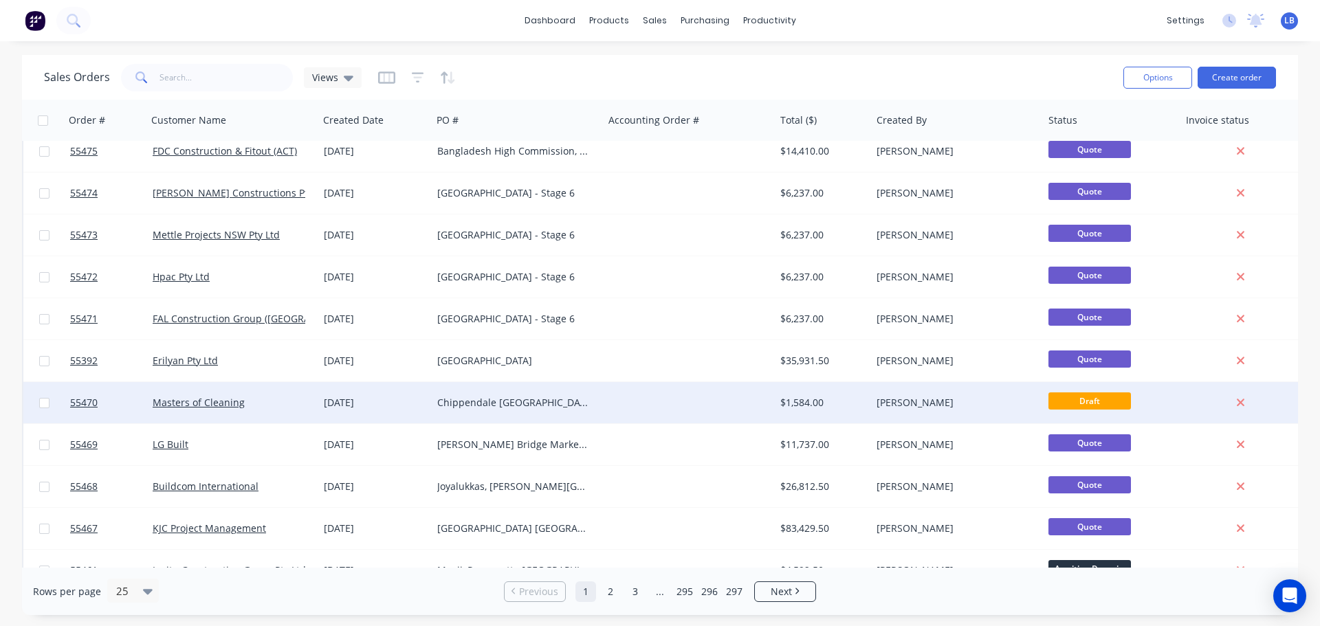
click at [67, 408] on div at bounding box center [106, 402] width 83 height 41
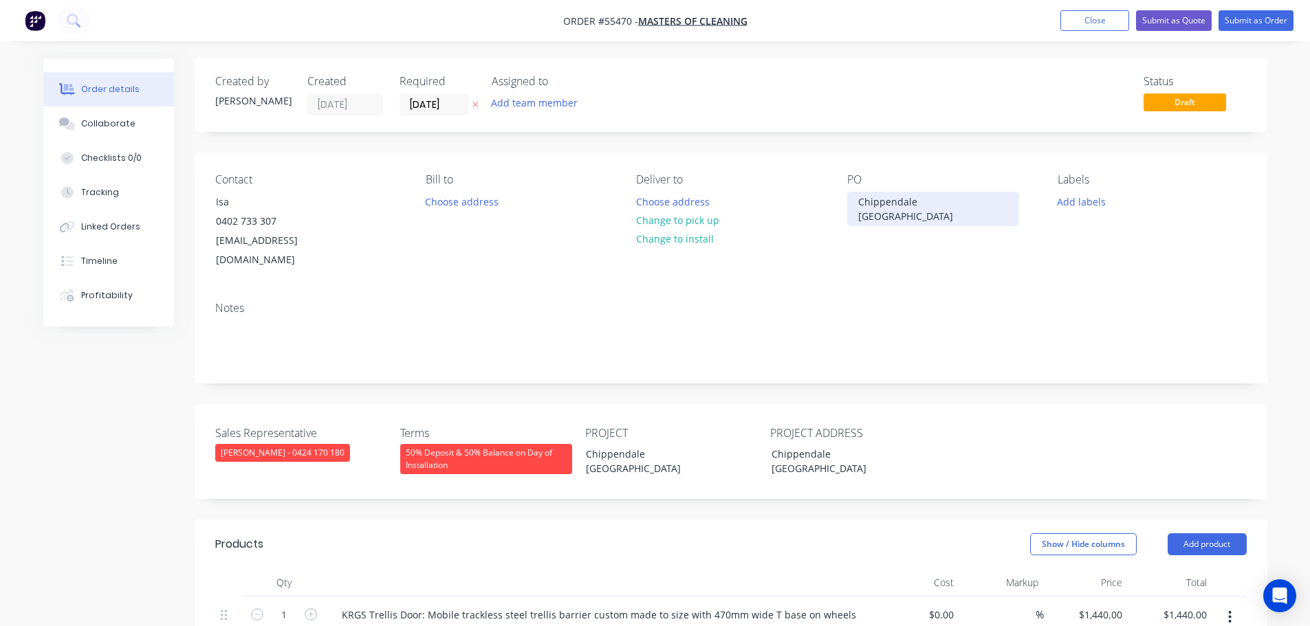
drag, startPoint x: 858, startPoint y: 200, endPoint x: 857, endPoint y: 221, distance: 20.7
click at [857, 218] on div "PO Chippendale NSW" at bounding box center [941, 221] width 188 height 97
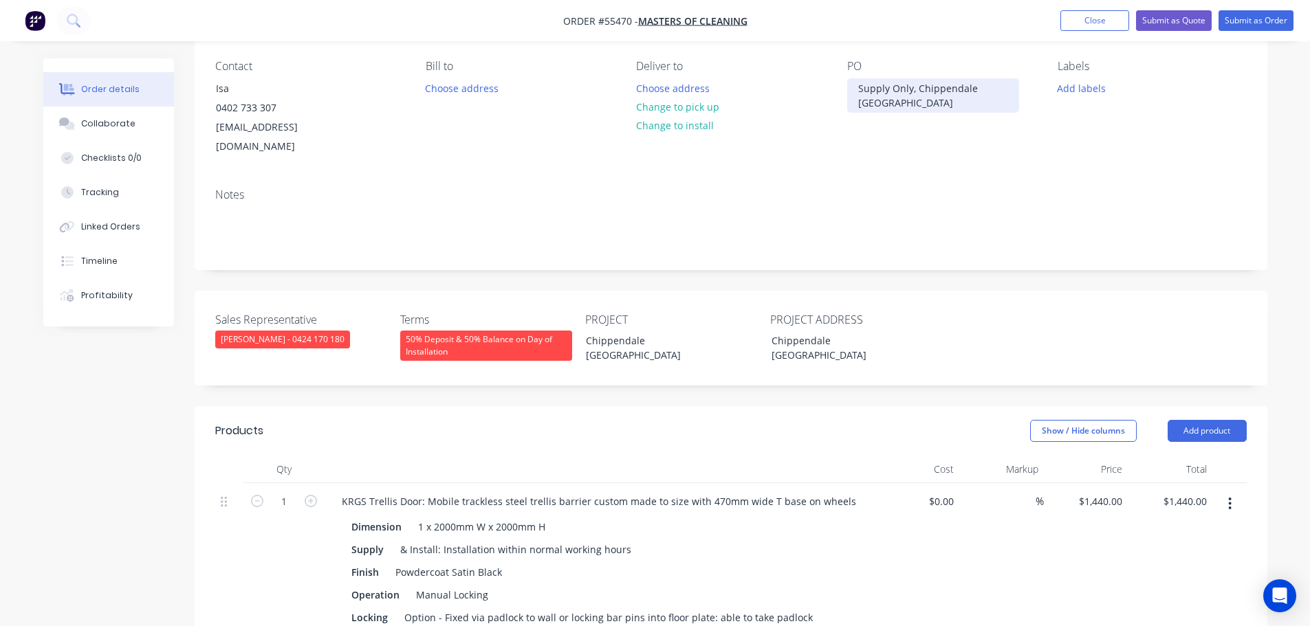
scroll to position [138, 0]
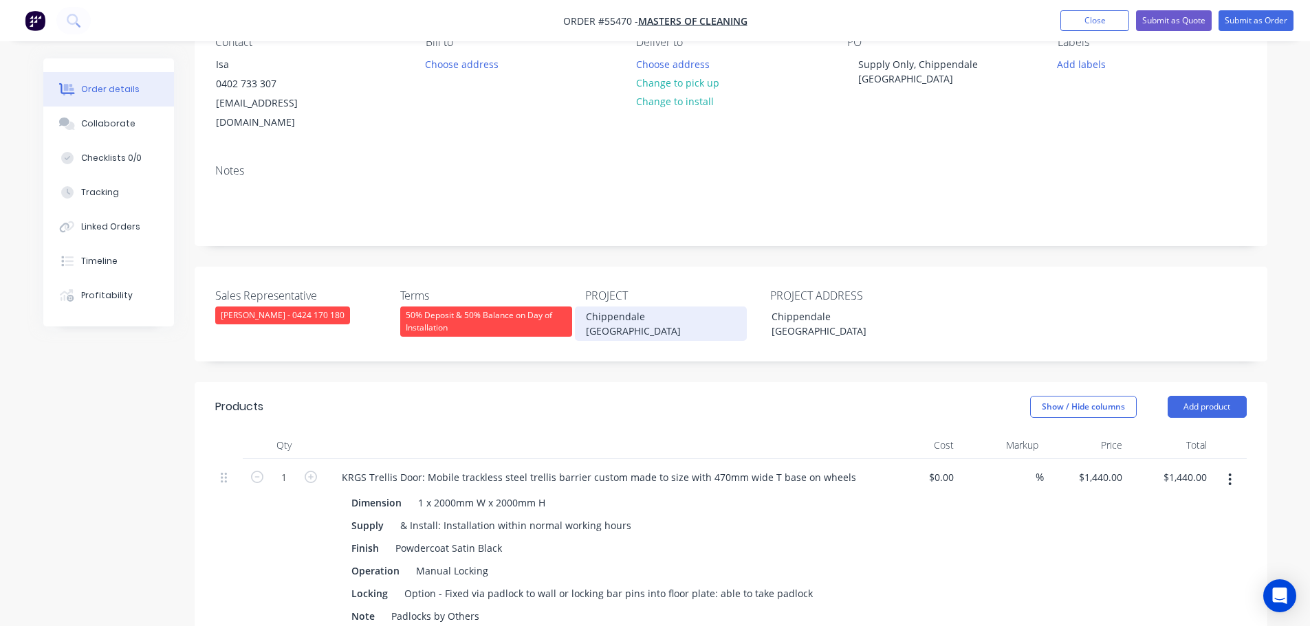
click at [586, 307] on div "Chippendale NSW" at bounding box center [661, 324] width 172 height 34
drag, startPoint x: 720, startPoint y: 296, endPoint x: 637, endPoint y: 312, distance: 84.7
click at [637, 312] on div "PROJECT Supply OnlyChippendale NSW" at bounding box center [671, 314] width 172 height 54
drag, startPoint x: 863, startPoint y: 297, endPoint x: 736, endPoint y: 307, distance: 127.6
click at [736, 307] on div "Sales Representative Clayton Blackman - 0424 170 180 Terms 50% Deposit & 50% Ba…" at bounding box center [731, 314] width 1073 height 95
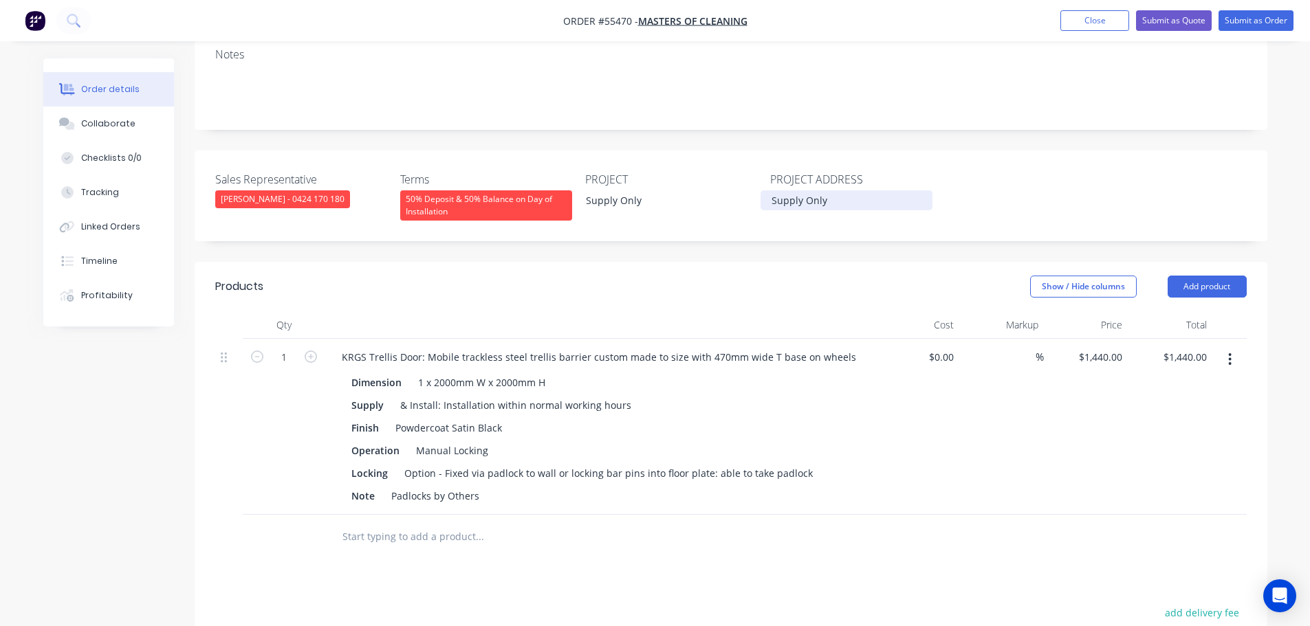
scroll to position [275, 0]
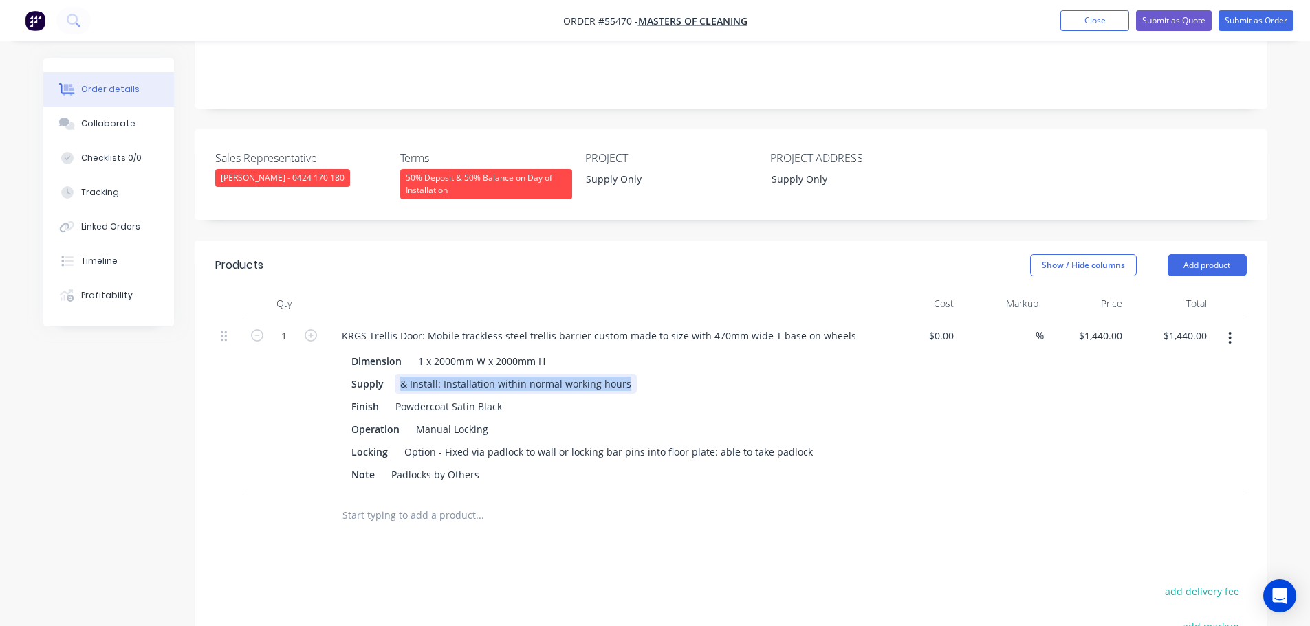
drag, startPoint x: 627, startPoint y: 361, endPoint x: 392, endPoint y: 373, distance: 235.4
click at [392, 374] on div "Supply & Install: Installation within normal working hours" at bounding box center [597, 384] width 503 height 20
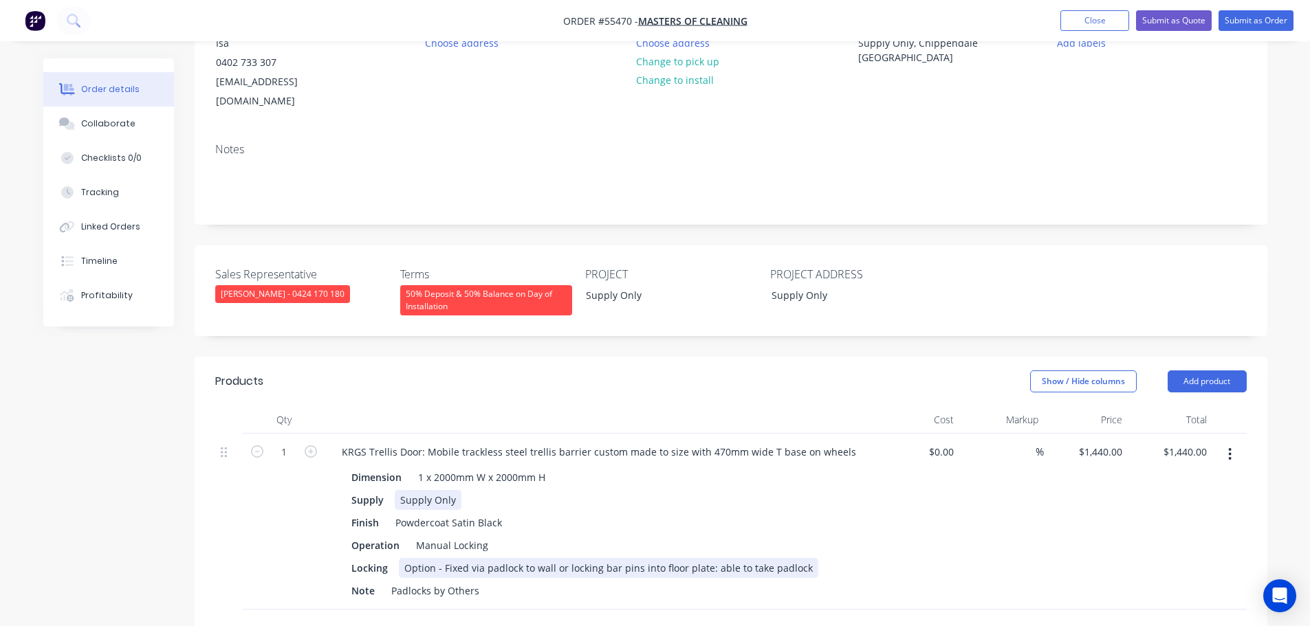
scroll to position [138, 0]
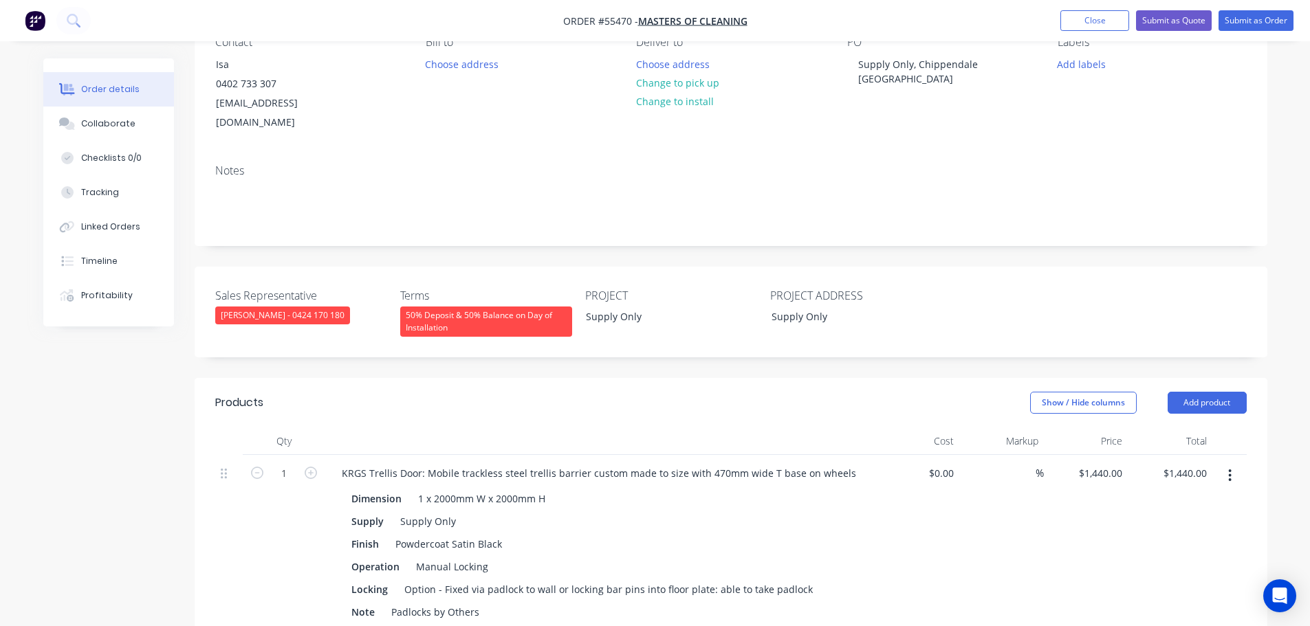
click at [465, 308] on div "50% Deposit & 50% Balance on Day of Installation" at bounding box center [486, 322] width 172 height 30
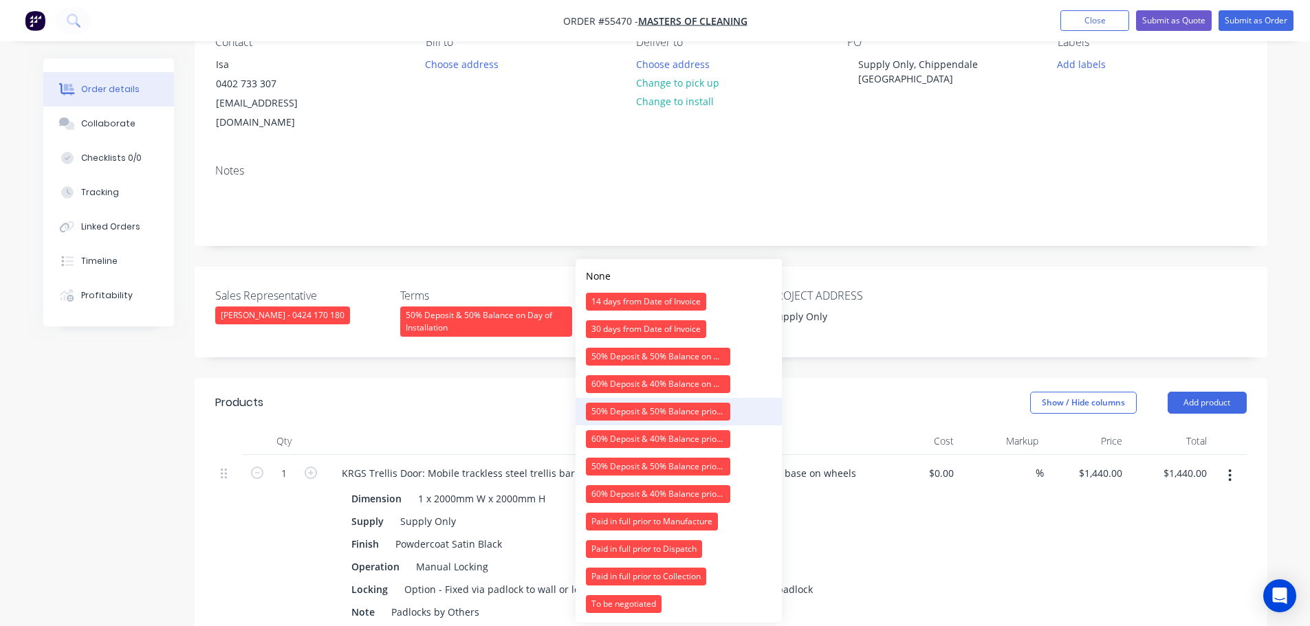
click at [620, 410] on div "50% Deposit & 50% Balance prior to Dispatch" at bounding box center [658, 412] width 144 height 18
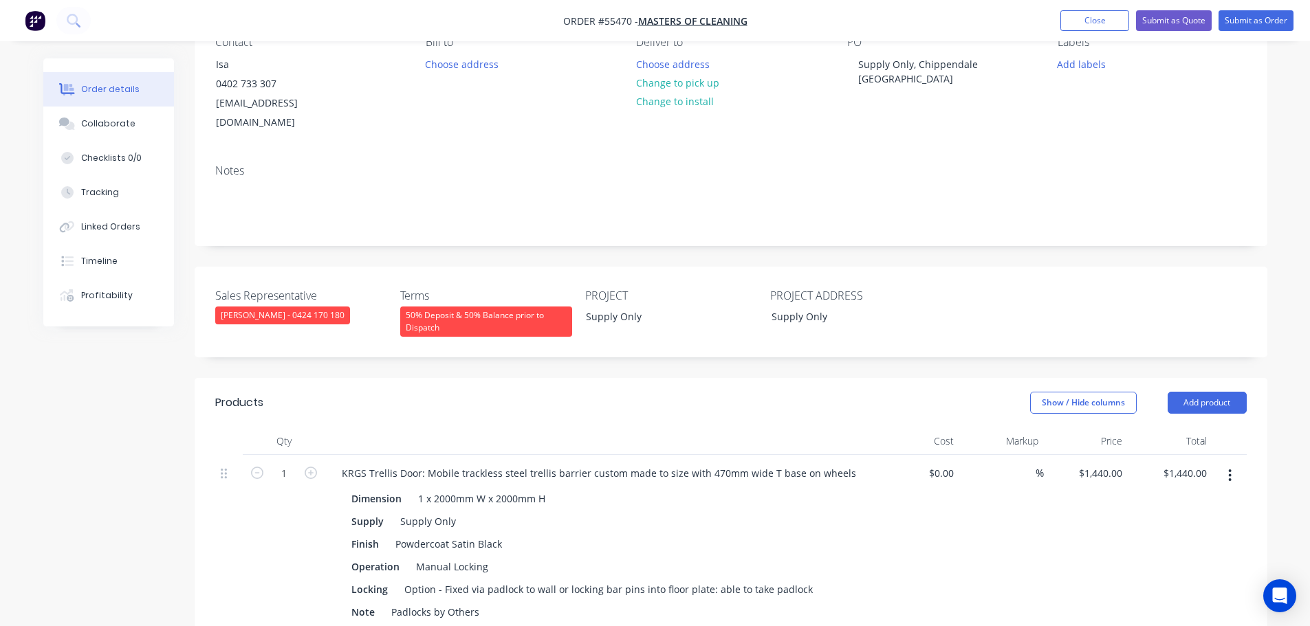
click at [525, 307] on div "50% Deposit & 50% Balance prior to Dispatch" at bounding box center [486, 322] width 172 height 30
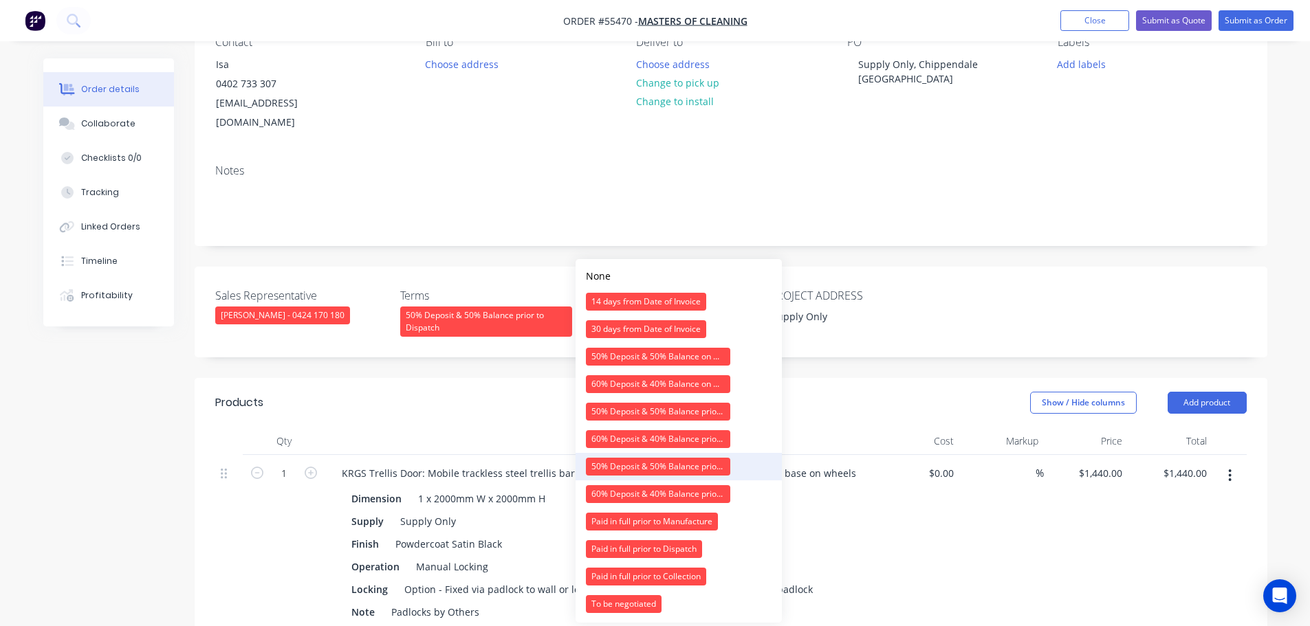
click at [616, 467] on div "50% Deposit & 50% Balance prior to Collection" at bounding box center [658, 467] width 144 height 18
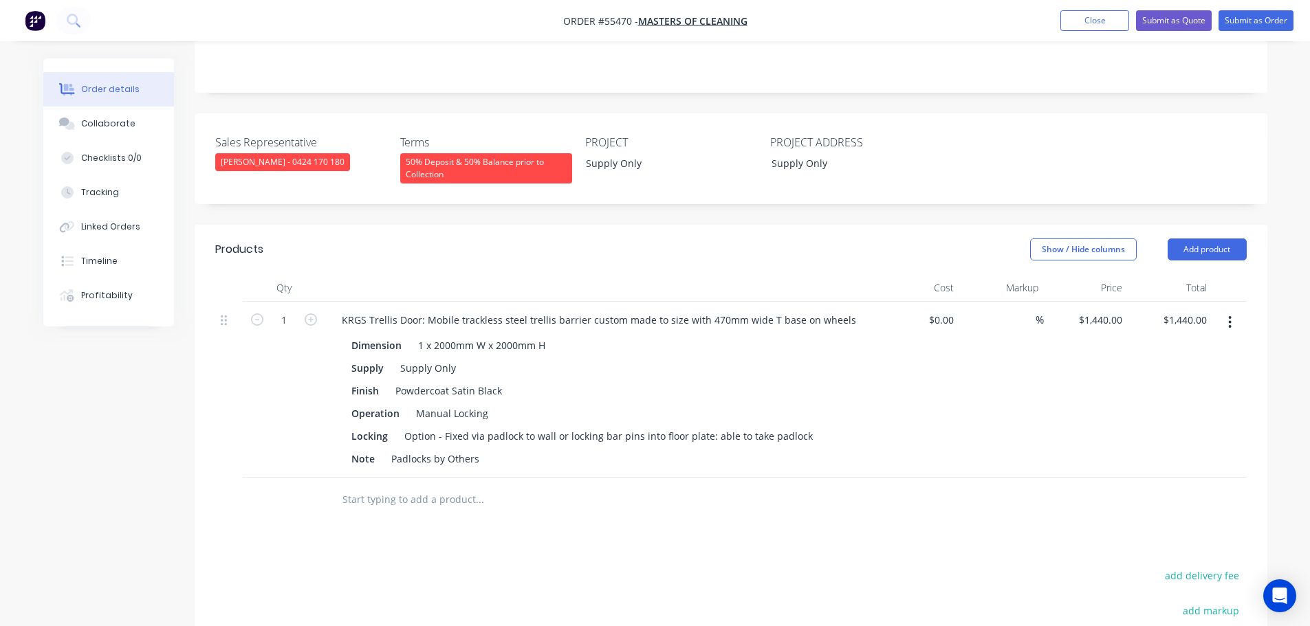
scroll to position [344, 0]
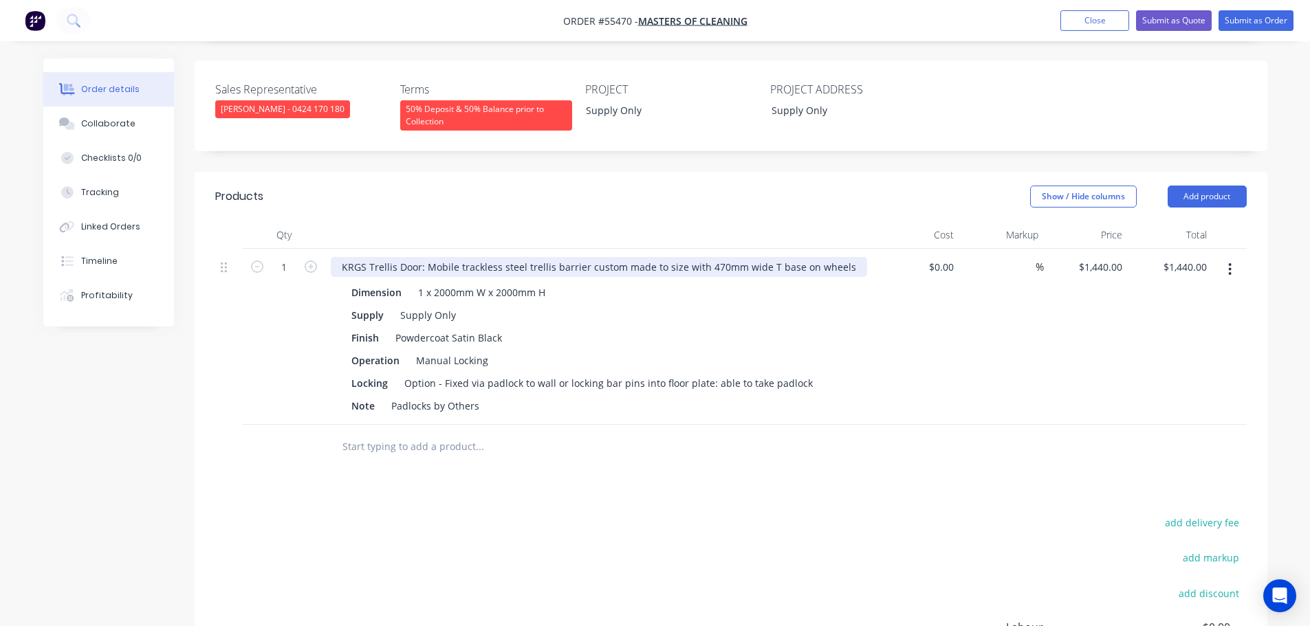
click at [841, 257] on div "KRGS Trellis Door: Mobile trackless steel trellis barrier custom made to size w…" at bounding box center [599, 267] width 536 height 20
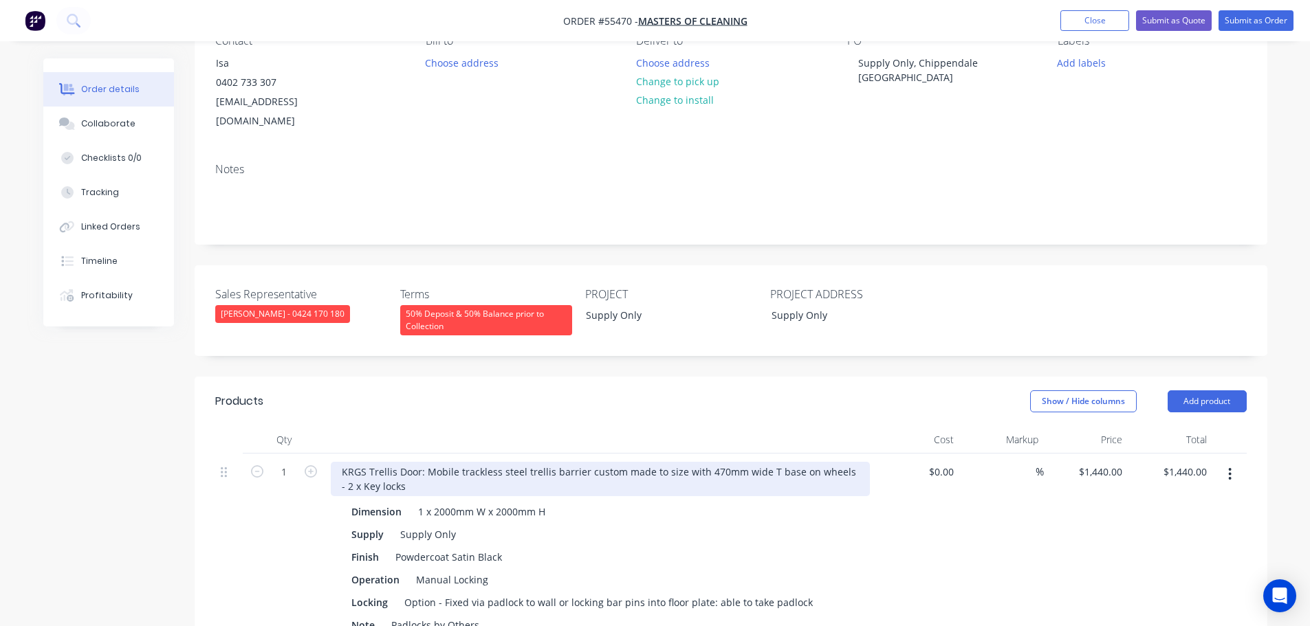
scroll to position [138, 0]
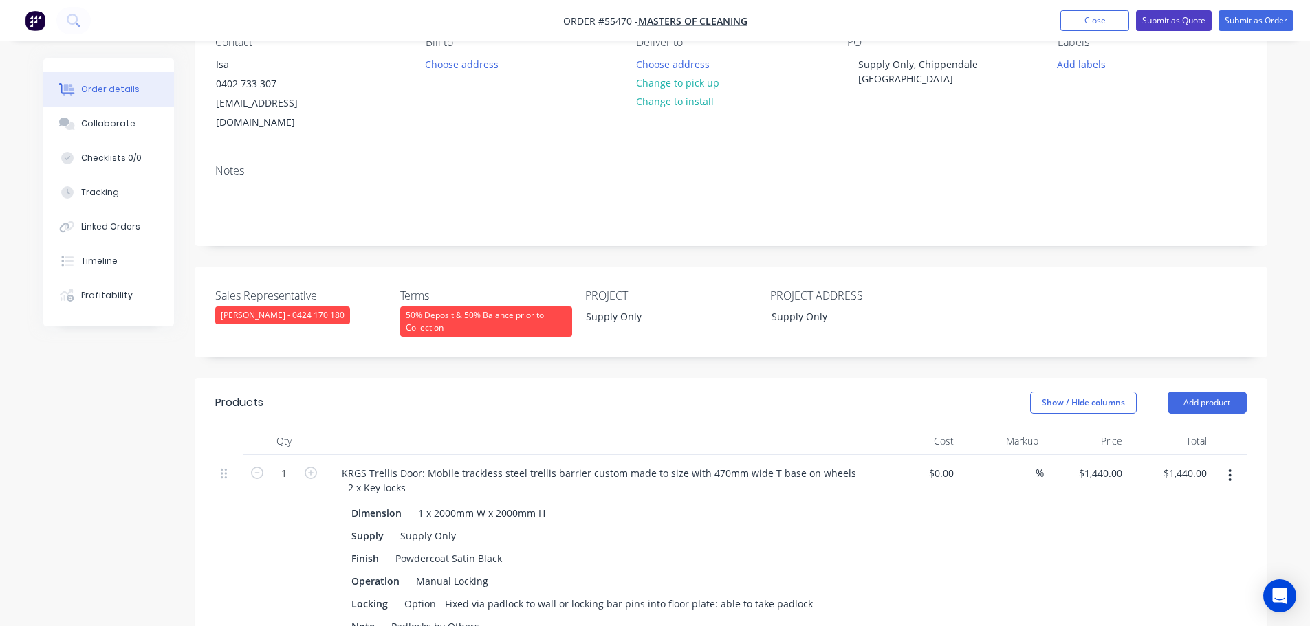
click at [1171, 21] on button "Submit as Quote" at bounding box center [1174, 20] width 76 height 21
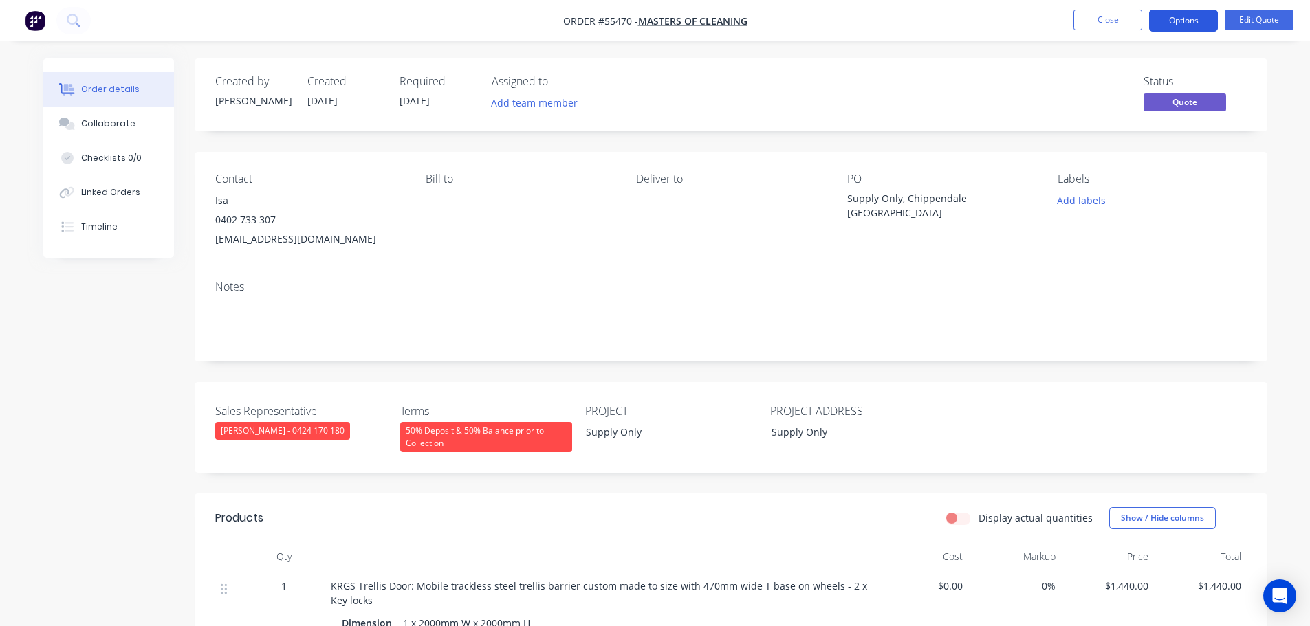
click at [1176, 17] on button "Options" at bounding box center [1183, 21] width 69 height 22
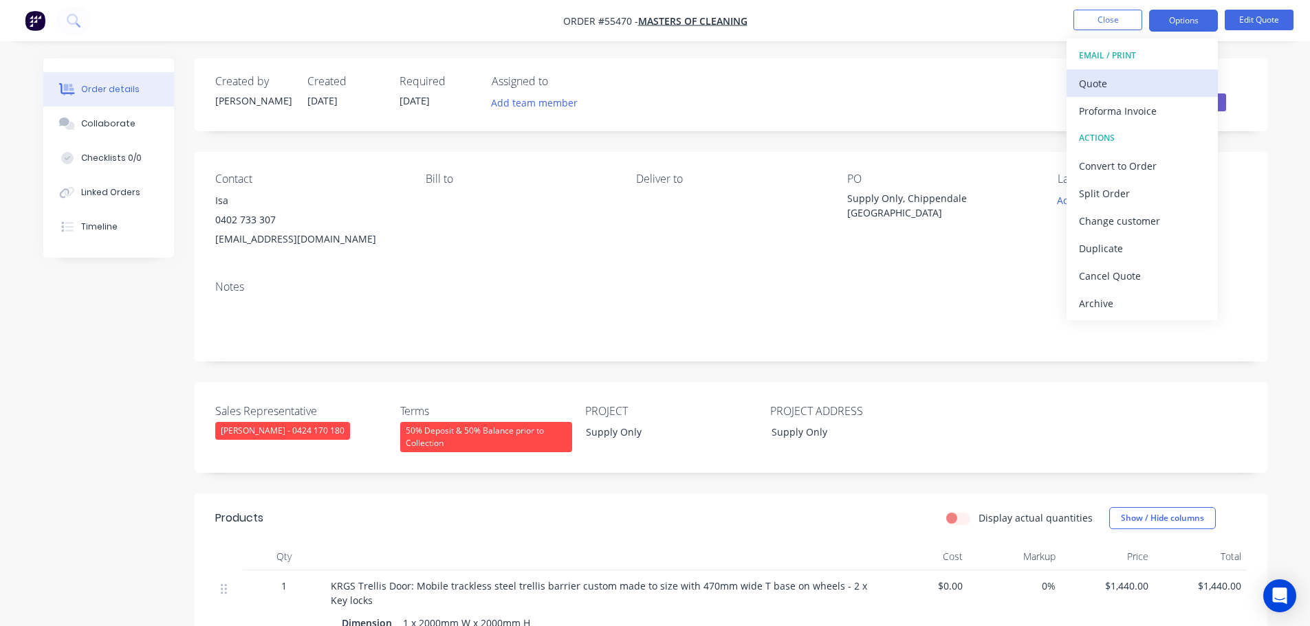
click at [1095, 94] on button "Quote" at bounding box center [1141, 83] width 151 height 28
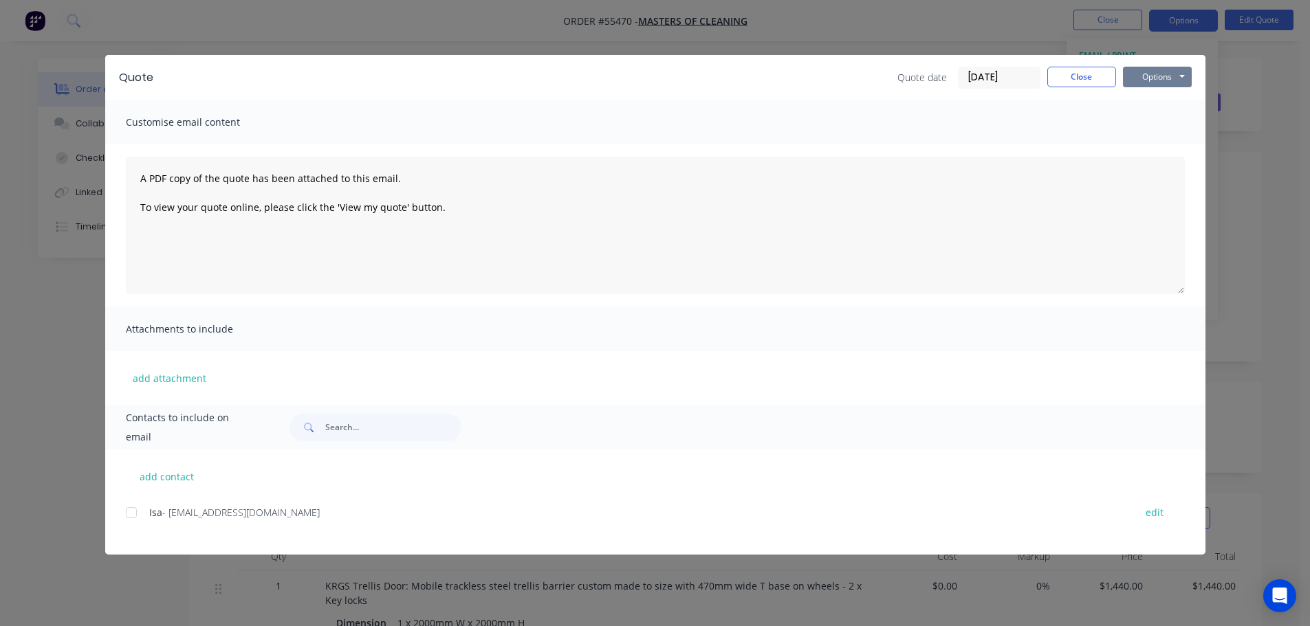
click at [1163, 79] on button "Options" at bounding box center [1157, 77] width 69 height 21
click at [1159, 122] on button "Print" at bounding box center [1167, 124] width 88 height 23
click at [1059, 74] on button "Close" at bounding box center [1081, 77] width 69 height 21
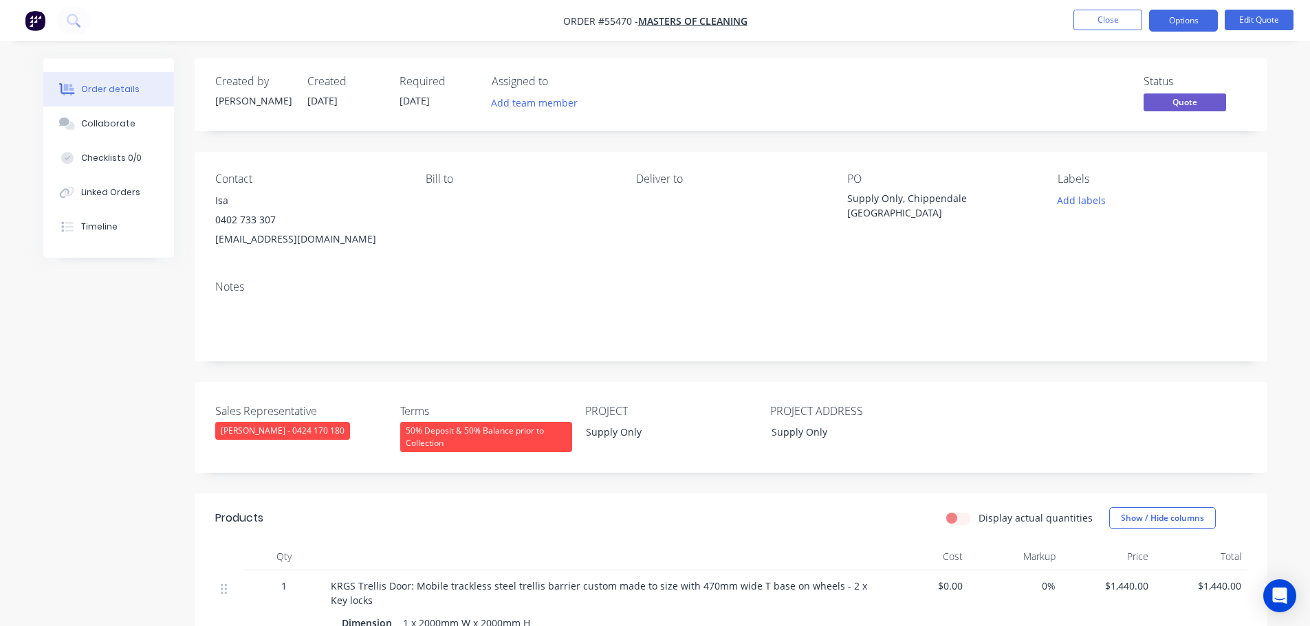
click at [242, 239] on div "isagorial@gmail.com" at bounding box center [309, 239] width 188 height 19
copy div "isagorial@gmail.com"
click at [276, 220] on span at bounding box center [276, 219] width 0 height 13
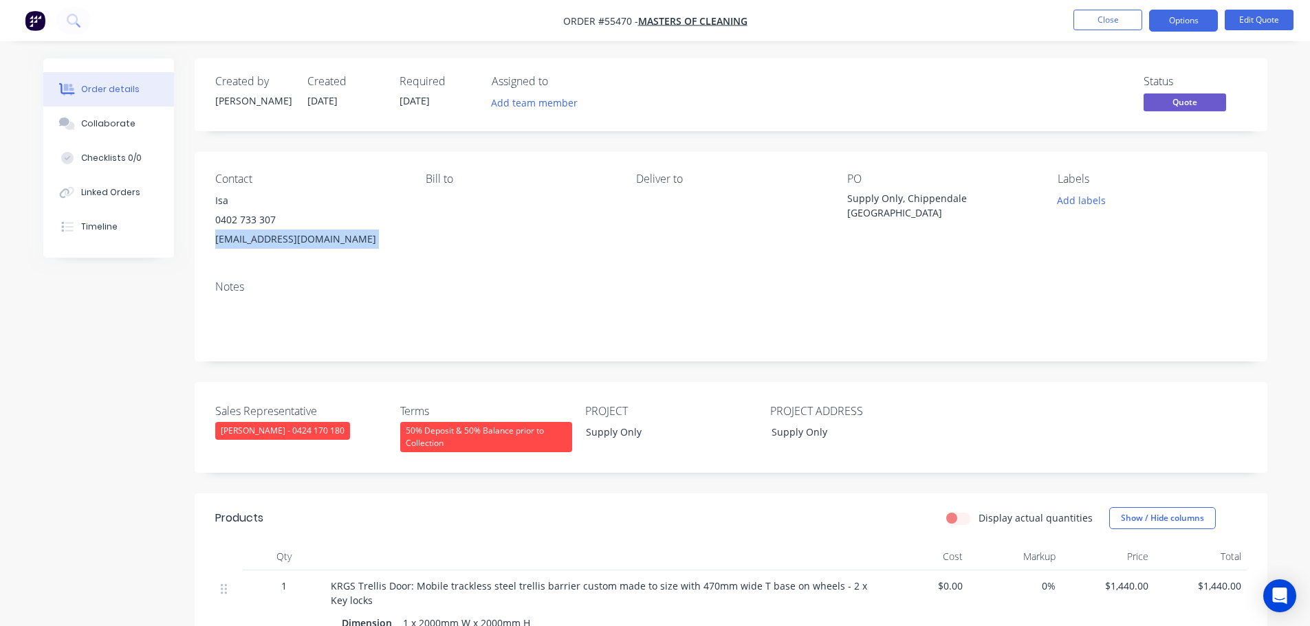
click at [276, 223] on span at bounding box center [276, 219] width 0 height 13
click at [1097, 12] on button "Close" at bounding box center [1107, 20] width 69 height 21
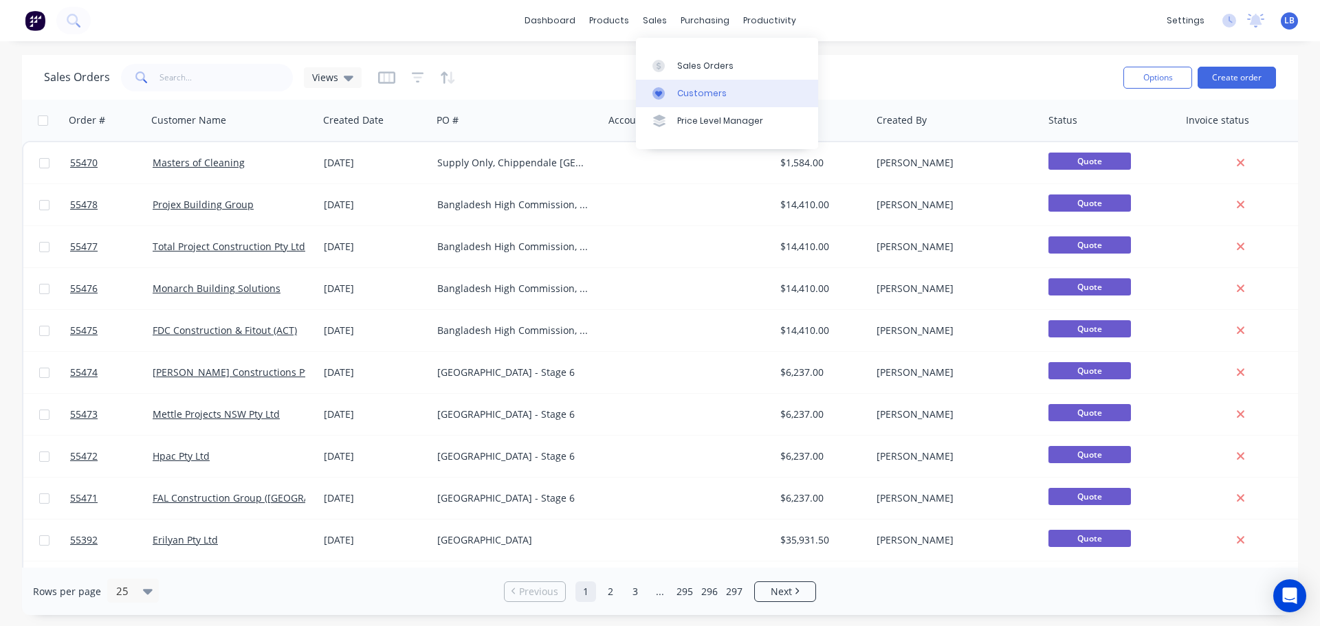
click at [705, 92] on div "Customers" at bounding box center [702, 93] width 50 height 12
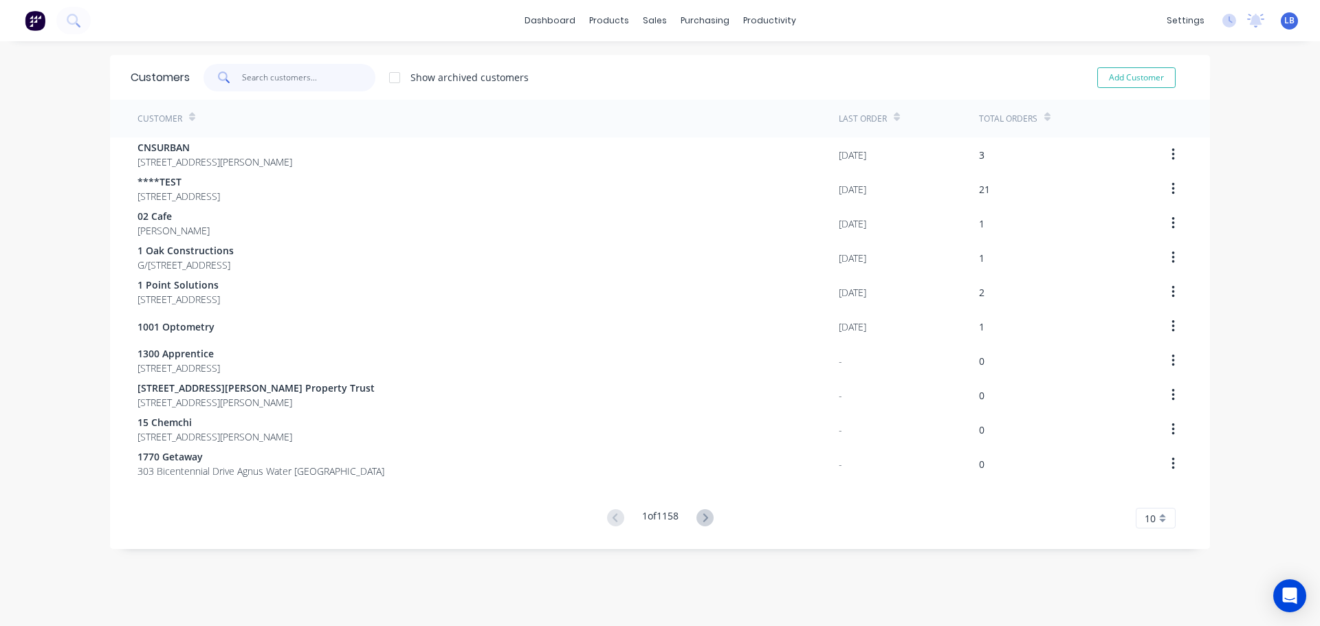
drag, startPoint x: 265, startPoint y: 79, endPoint x: 278, endPoint y: 123, distance: 45.7
click at [265, 85] on input "text" at bounding box center [309, 78] width 134 height 28
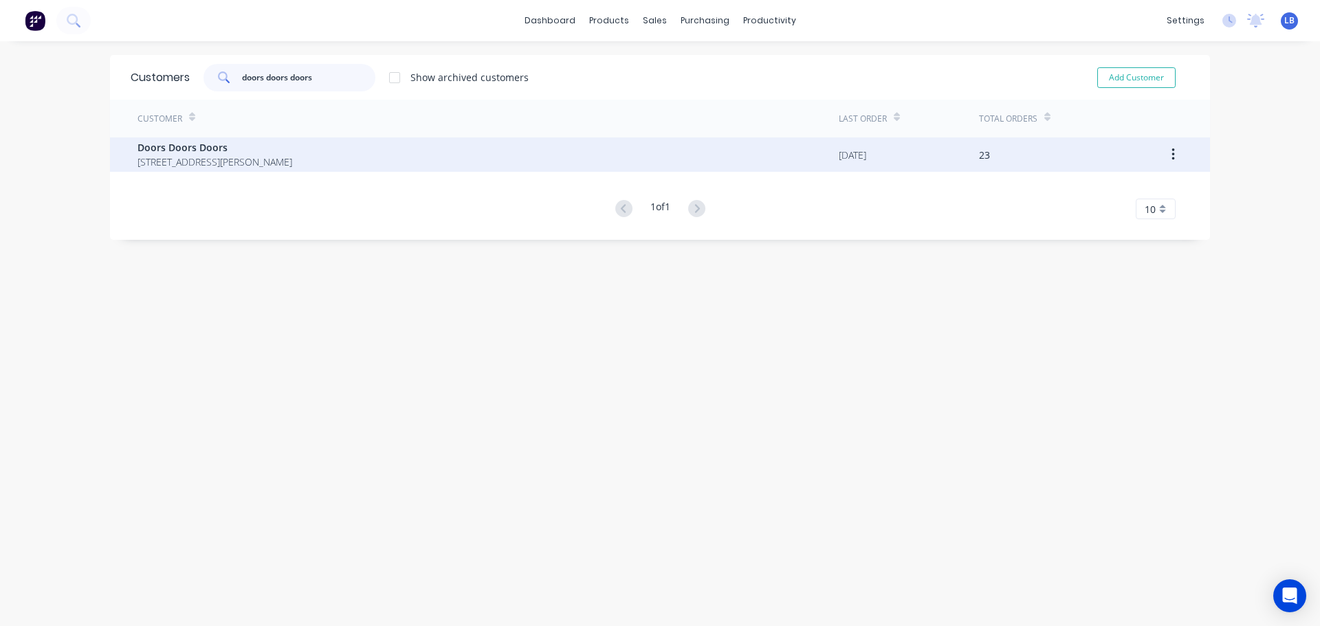
type input "doors doors doors"
click at [190, 155] on span "Unit 1 18 Ernest Clark Road Canning Vale Western Australia 6155" at bounding box center [215, 162] width 155 height 14
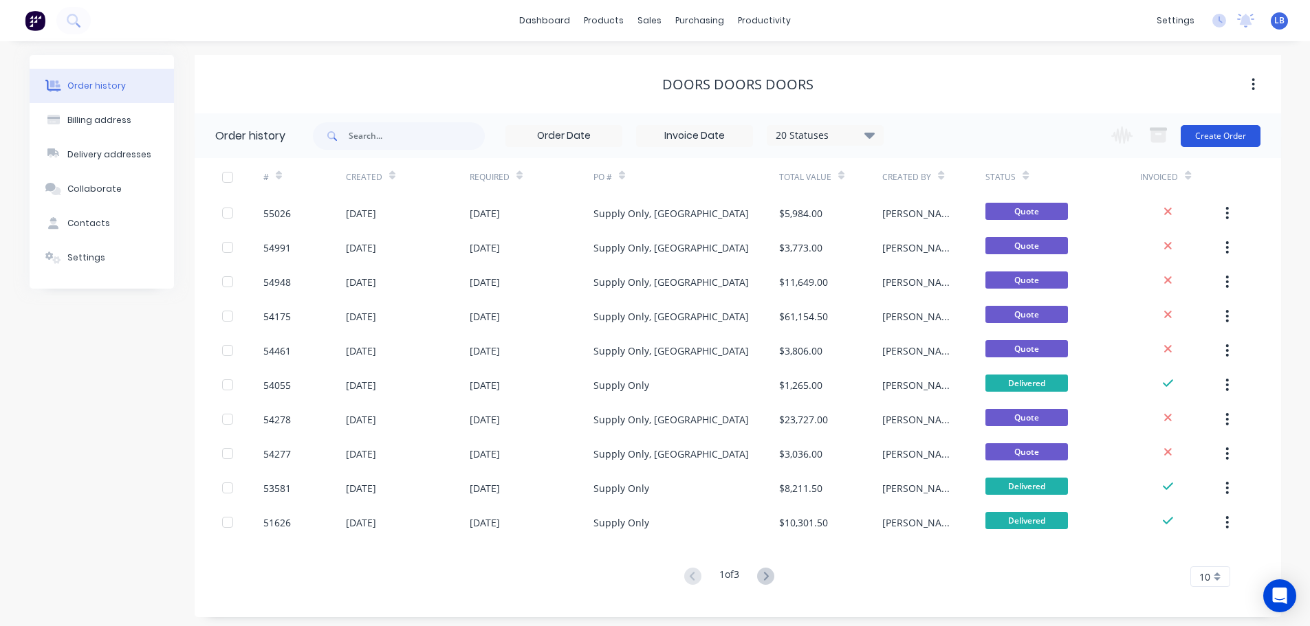
click at [1224, 134] on button "Create Order" at bounding box center [1220, 136] width 80 height 22
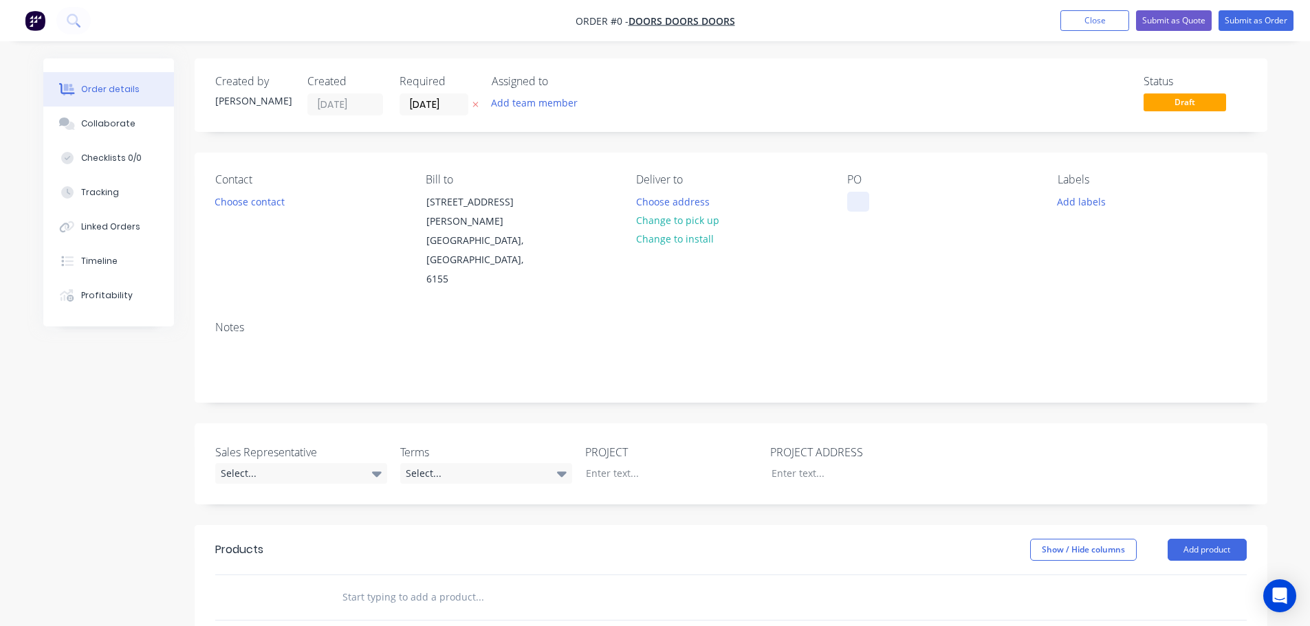
click at [855, 195] on div at bounding box center [858, 202] width 22 height 20
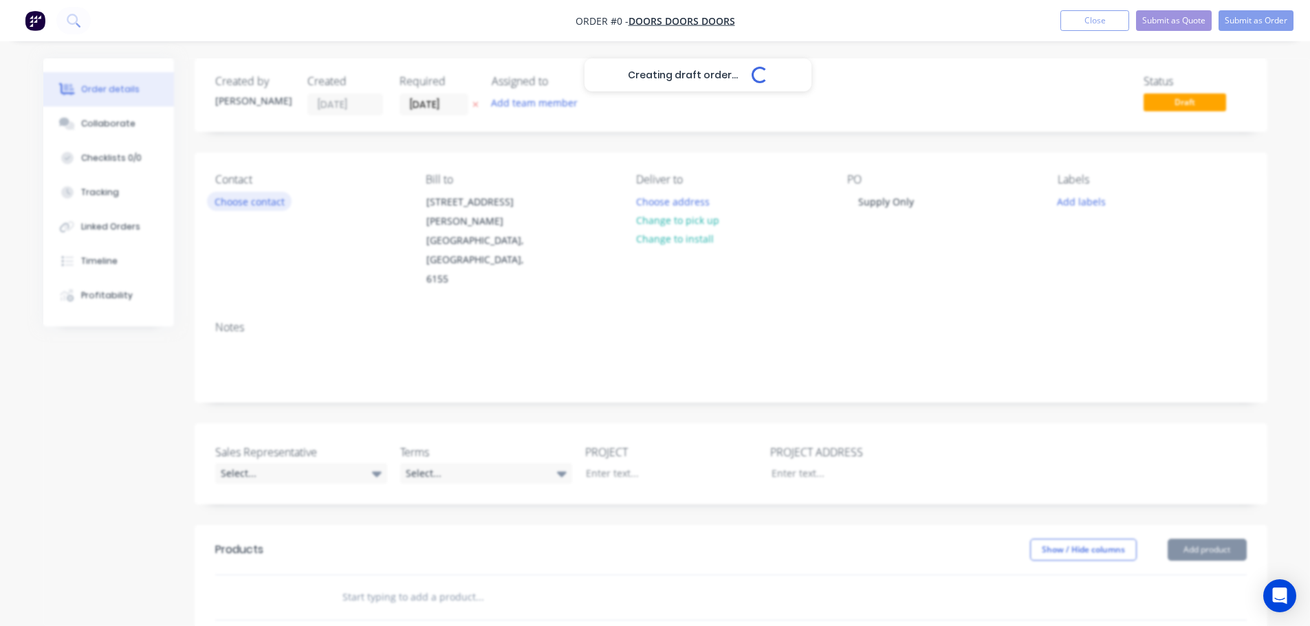
click at [240, 205] on div "Creating draft order... Loading... Order details Collaborate Checklists 0/0 Tra…" at bounding box center [655, 514] width 1251 height 913
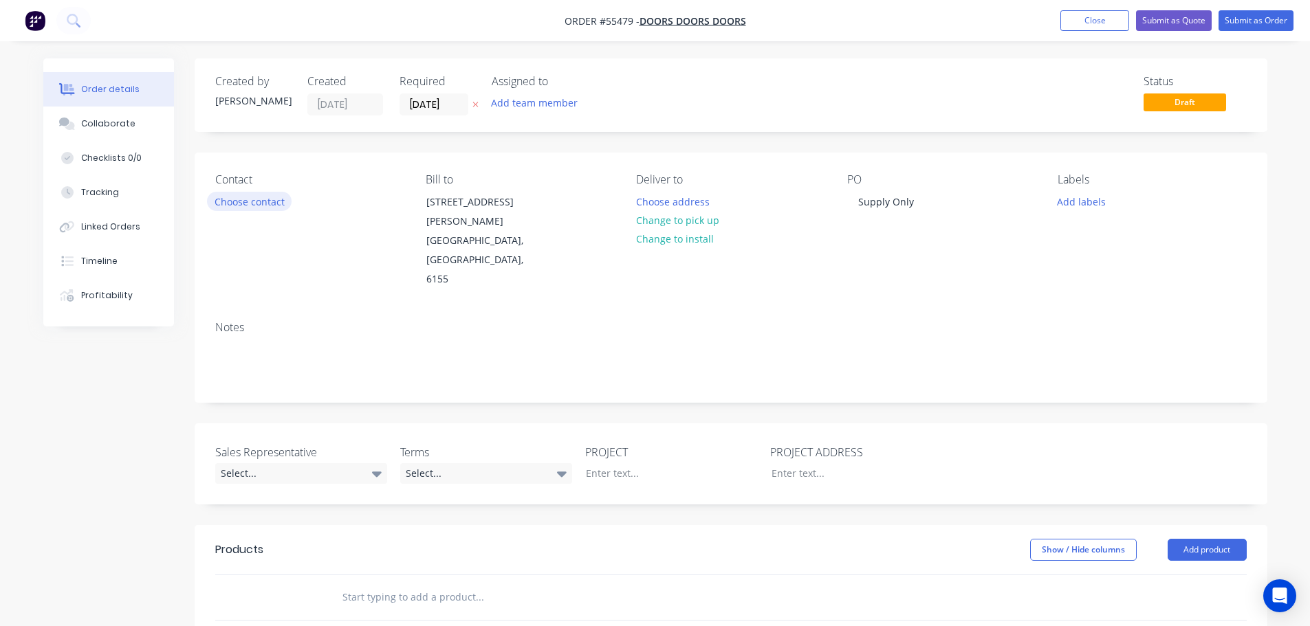
click at [240, 205] on button "Choose contact" at bounding box center [249, 201] width 85 height 19
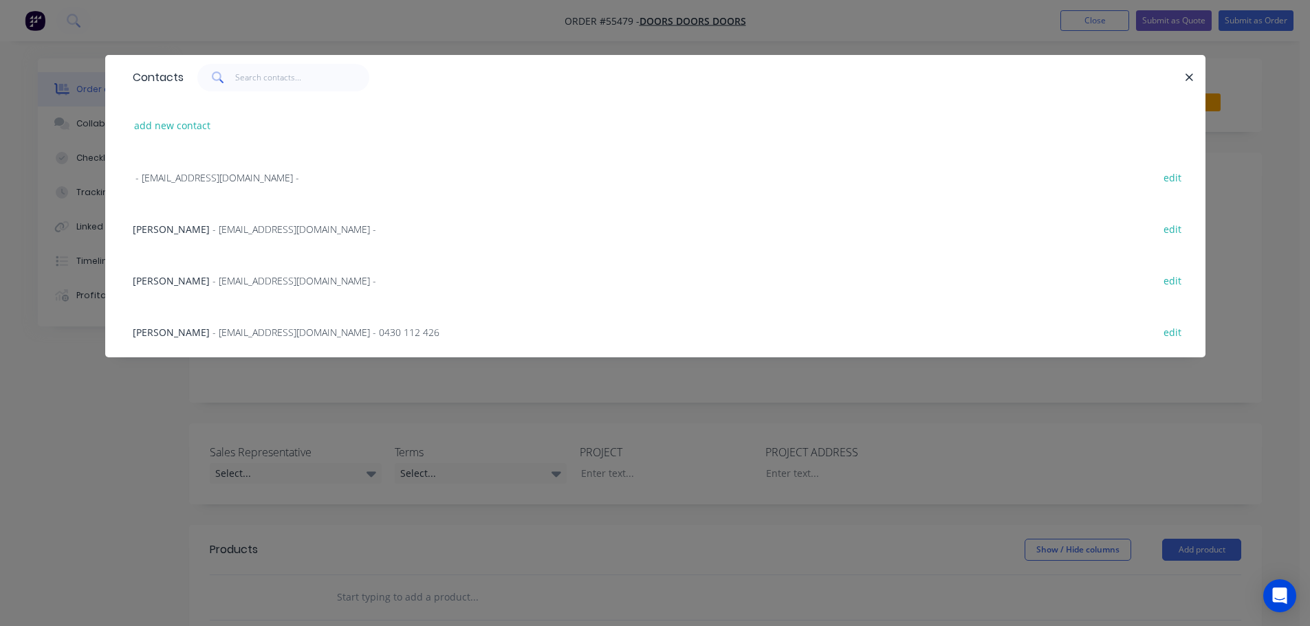
click at [162, 232] on span "Murray" at bounding box center [171, 229] width 77 height 13
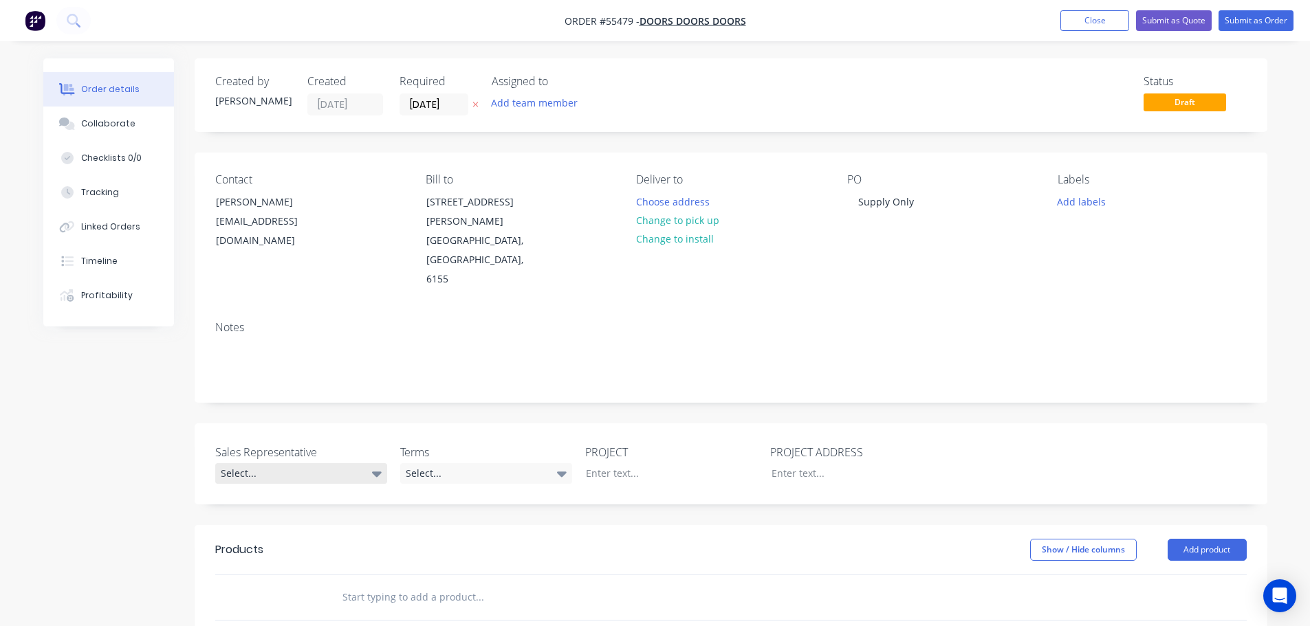
click at [259, 463] on div "Select..." at bounding box center [301, 473] width 172 height 21
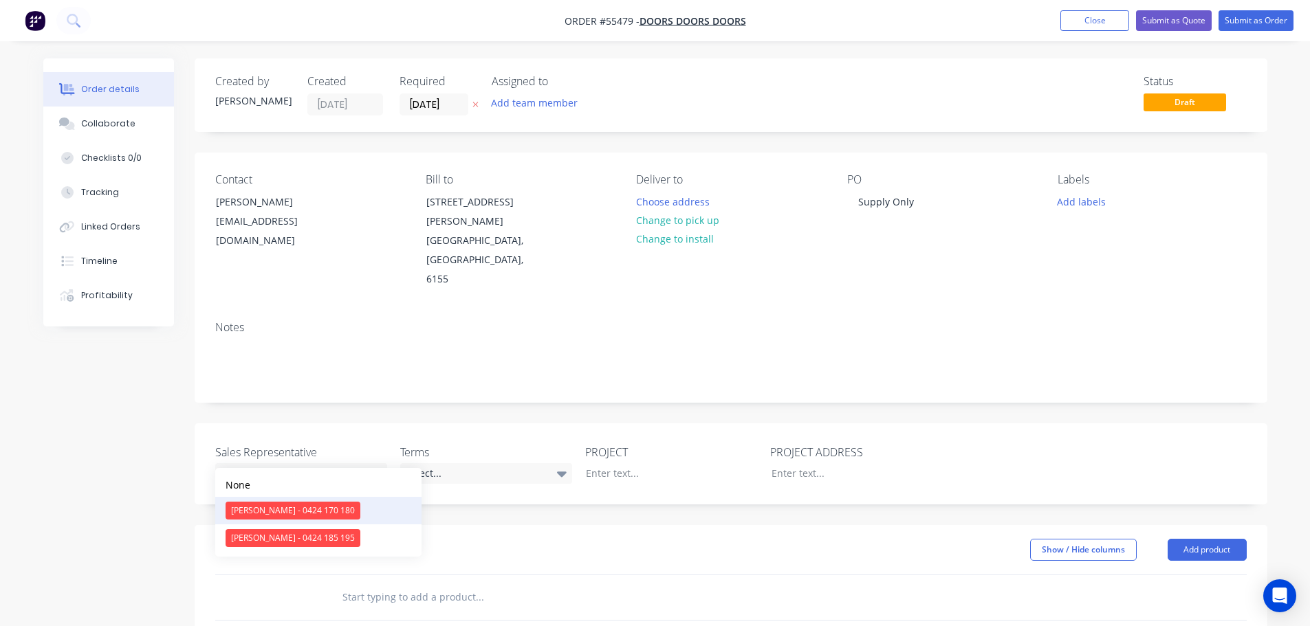
click at [271, 512] on div "[PERSON_NAME] - 0424 170 180" at bounding box center [293, 511] width 135 height 18
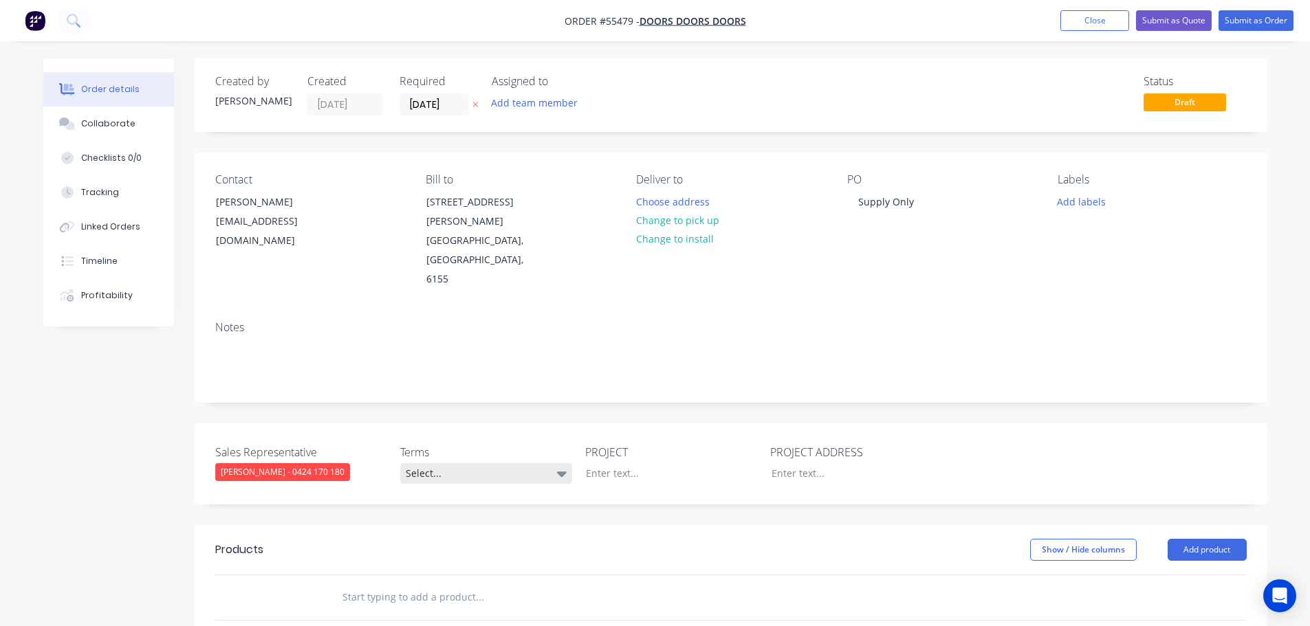
click at [463, 463] on div "Select..." at bounding box center [486, 473] width 172 height 21
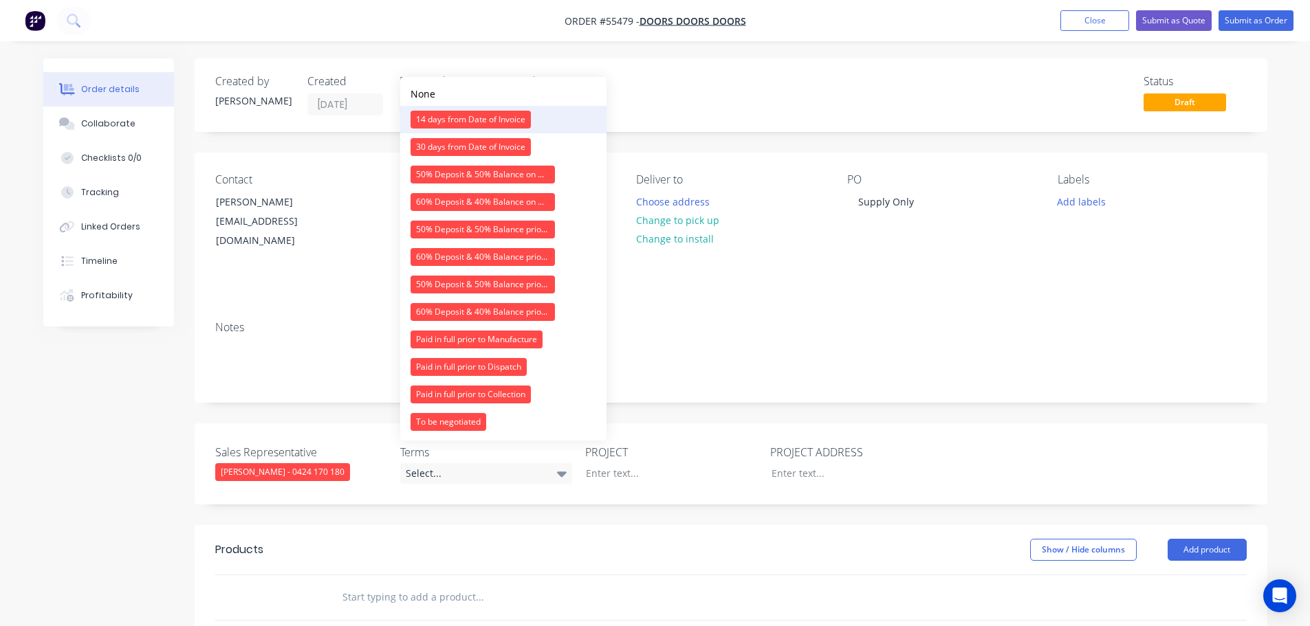
click at [459, 110] on button "14 days from Date of Invoice" at bounding box center [503, 120] width 206 height 28
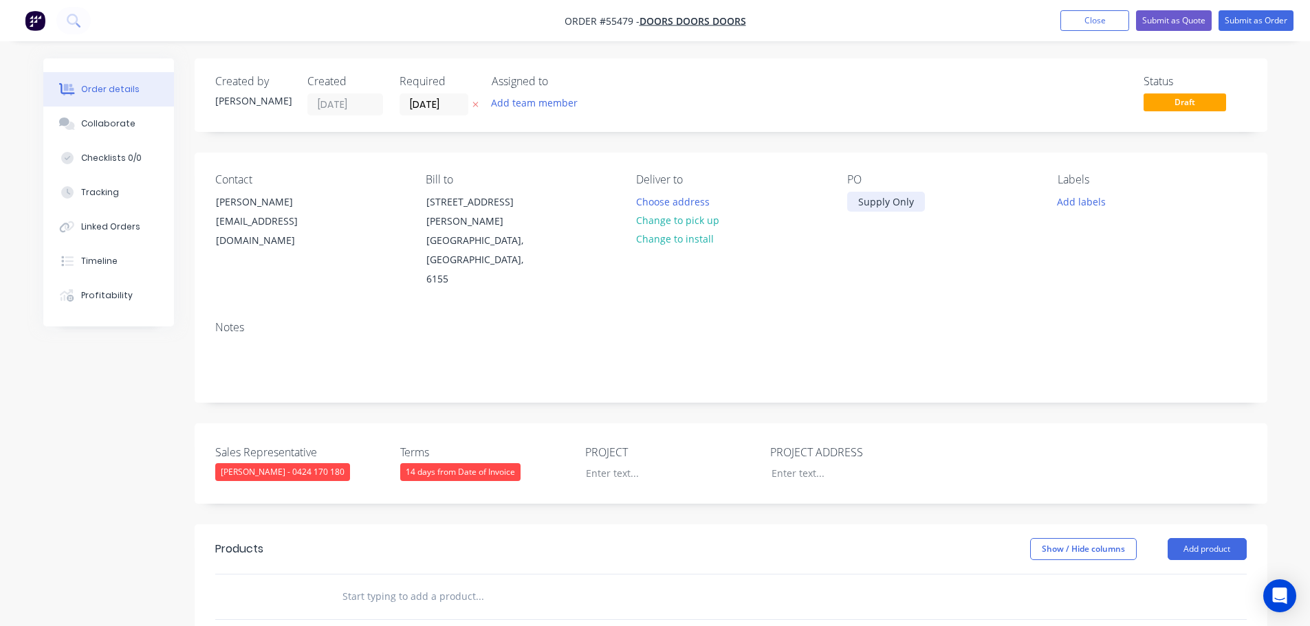
click at [883, 204] on div "Supply Only" at bounding box center [886, 202] width 78 height 20
copy div "Supply Only"
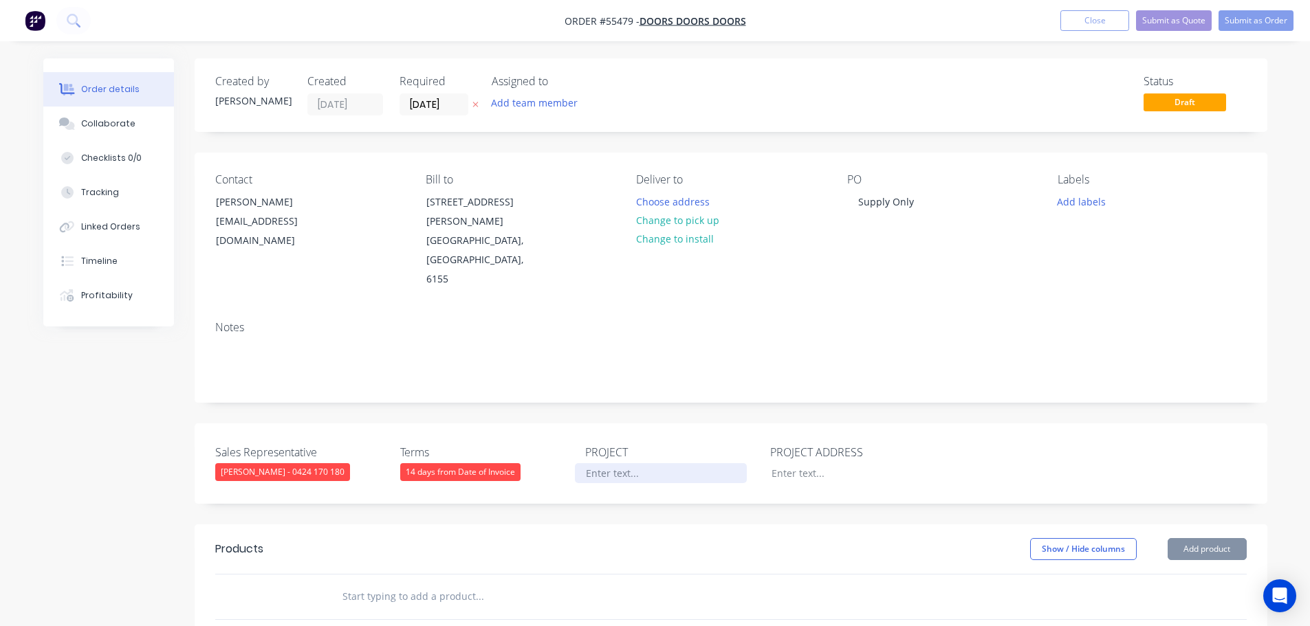
click at [598, 463] on div at bounding box center [661, 473] width 172 height 20
paste div
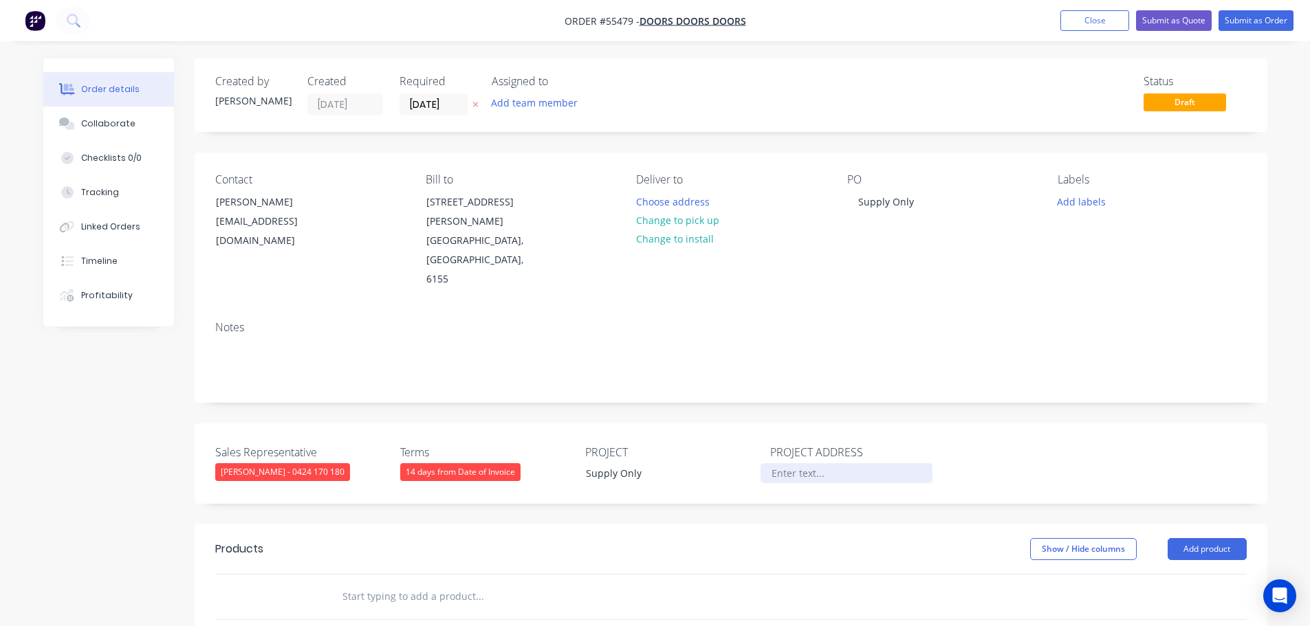
click at [795, 463] on div at bounding box center [846, 473] width 172 height 20
click at [1075, 18] on button "Close" at bounding box center [1094, 20] width 69 height 21
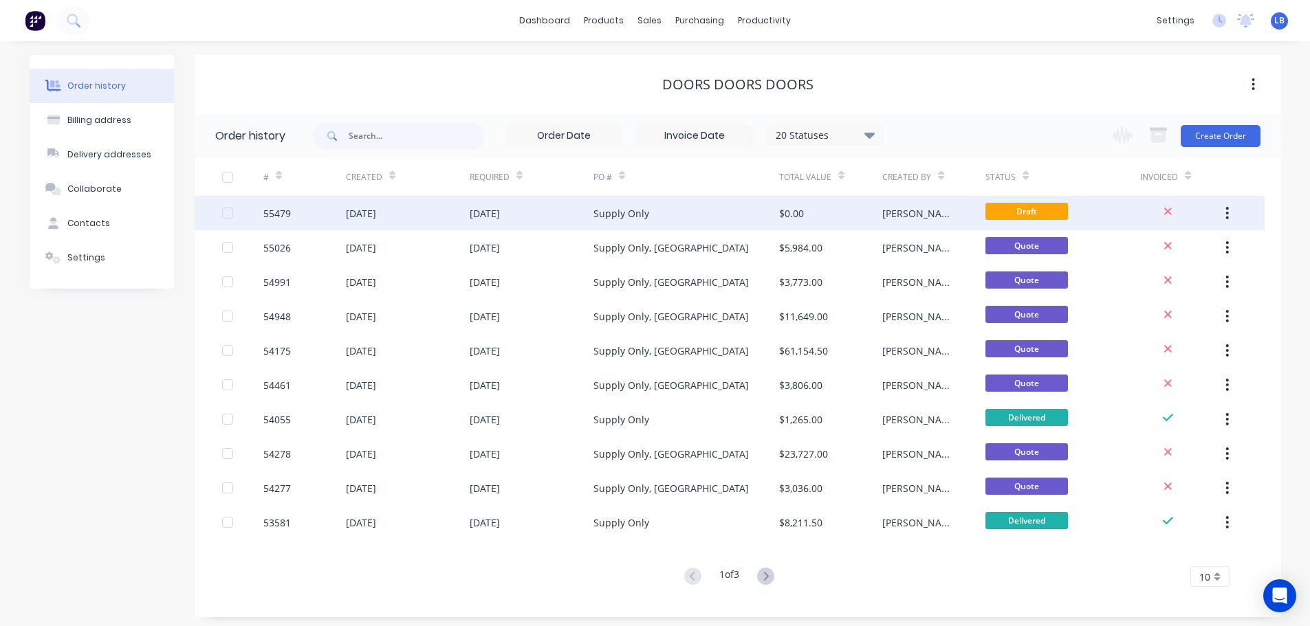
click at [274, 217] on div "55479" at bounding box center [277, 213] width 28 height 14
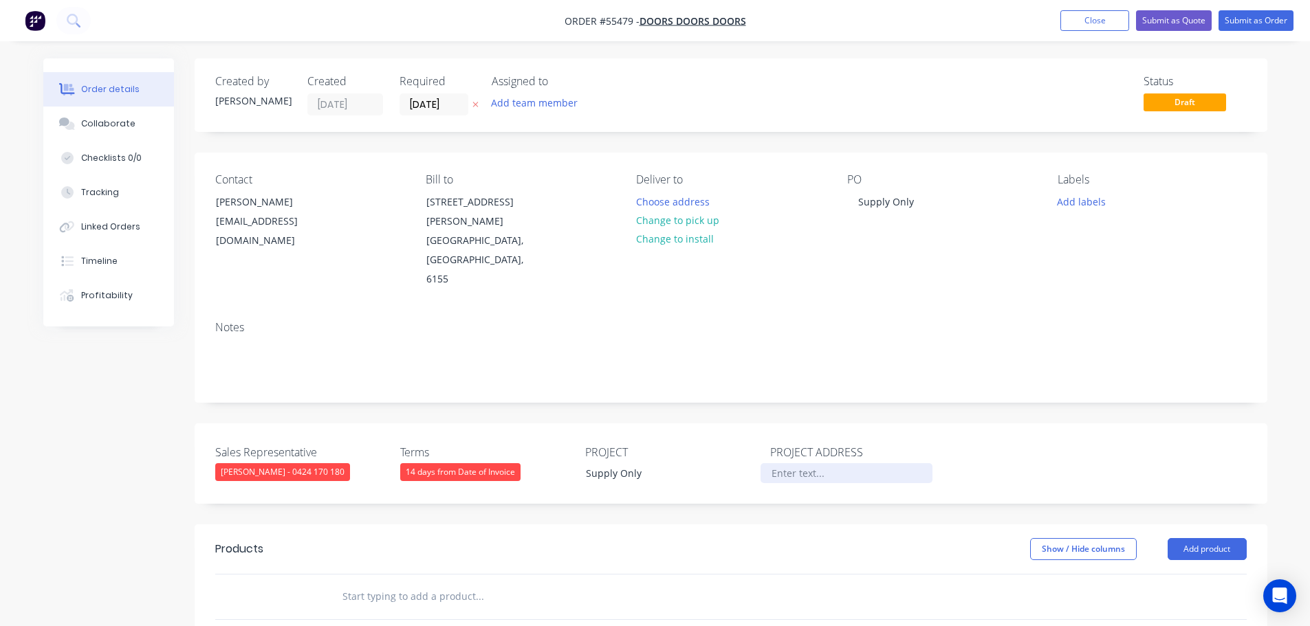
click at [788, 463] on div at bounding box center [846, 473] width 172 height 20
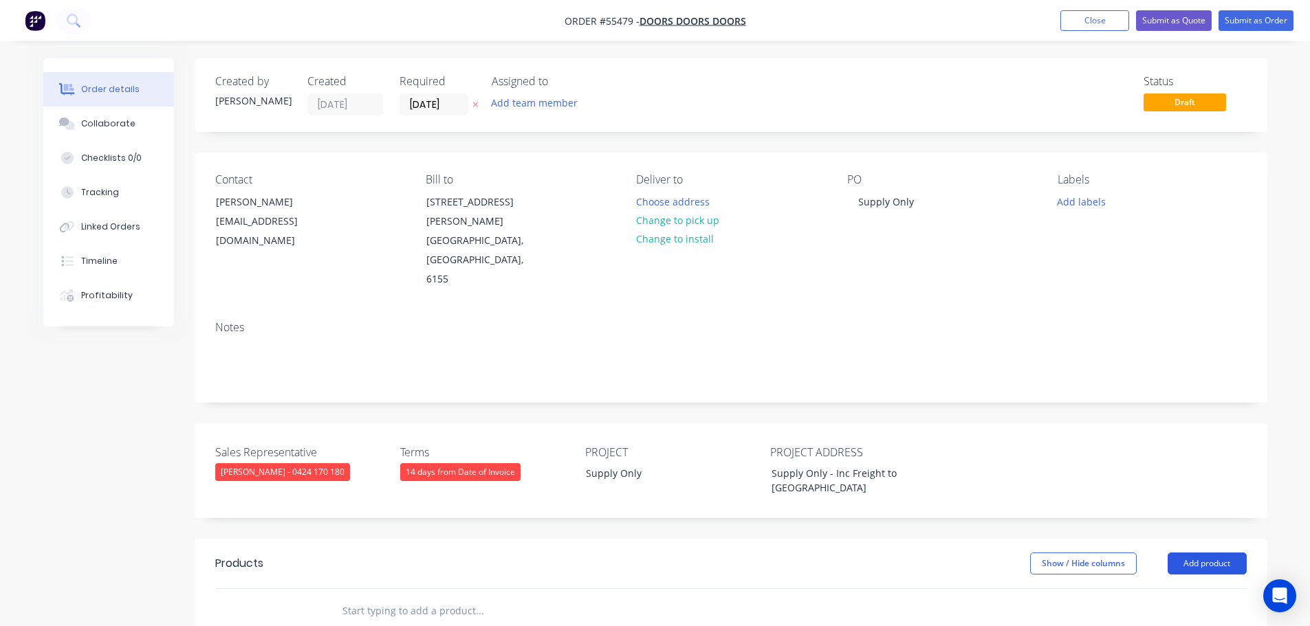
click at [1186, 553] on button "Add product" at bounding box center [1206, 564] width 79 height 22
click at [1154, 589] on div "Product catalogue" at bounding box center [1181, 599] width 106 height 20
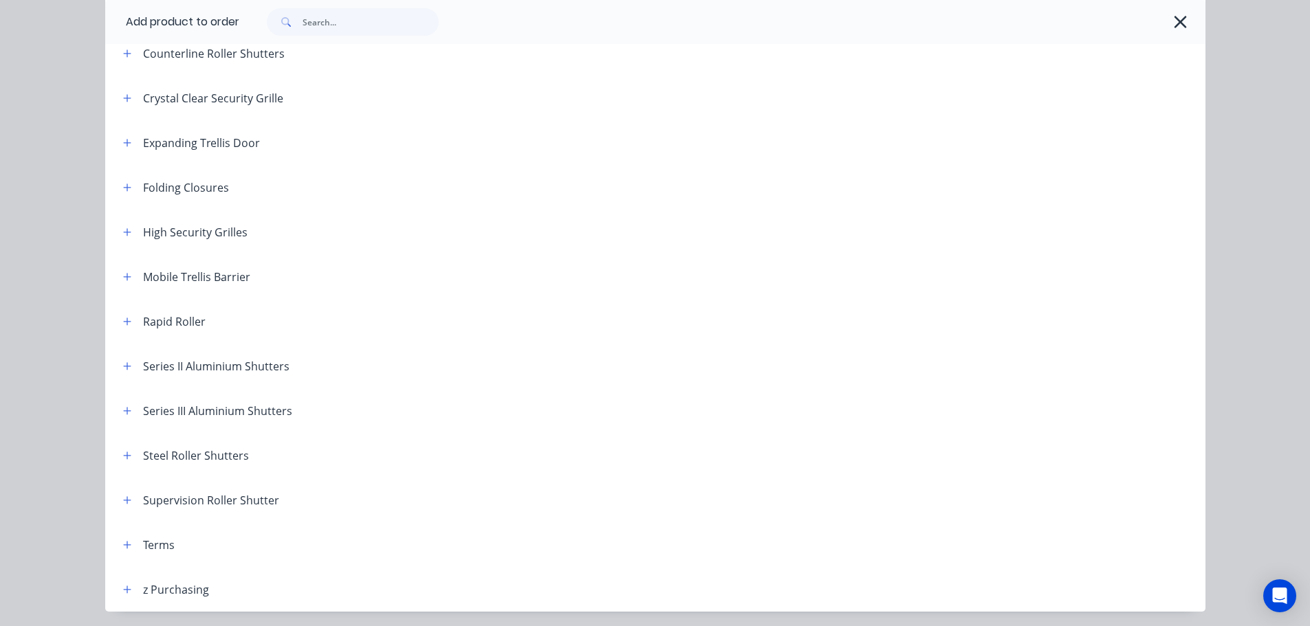
scroll to position [344, 0]
click at [123, 413] on icon "button" at bounding box center [127, 411] width 8 height 10
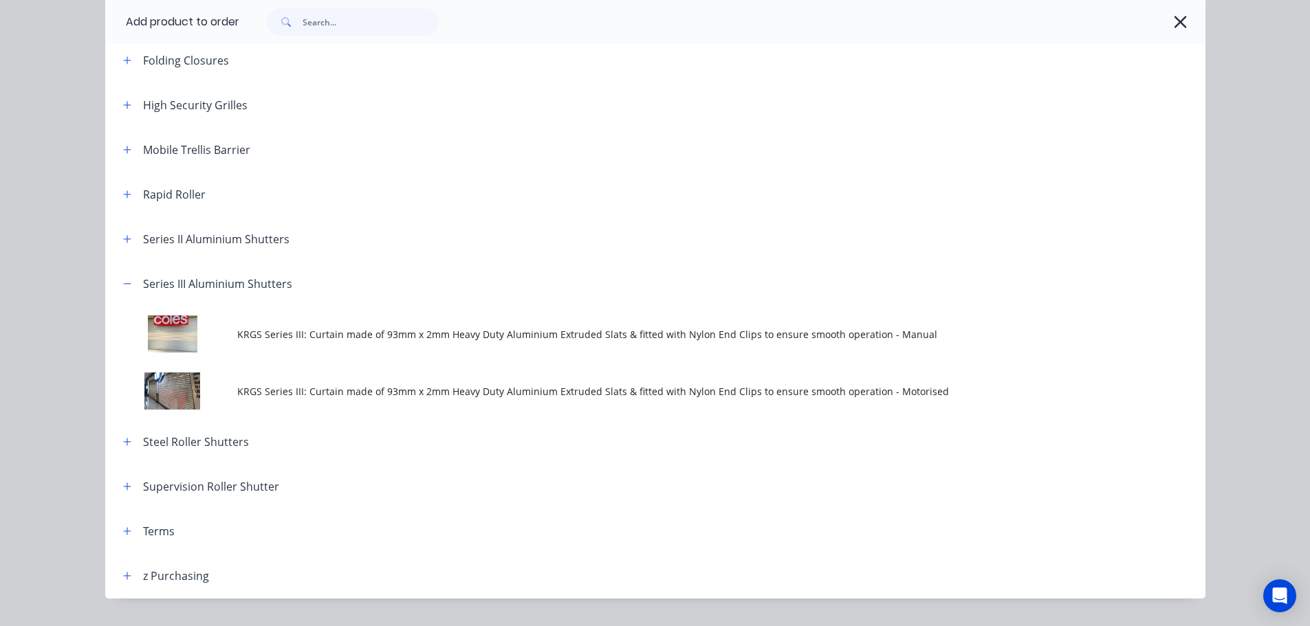
scroll to position [481, 0]
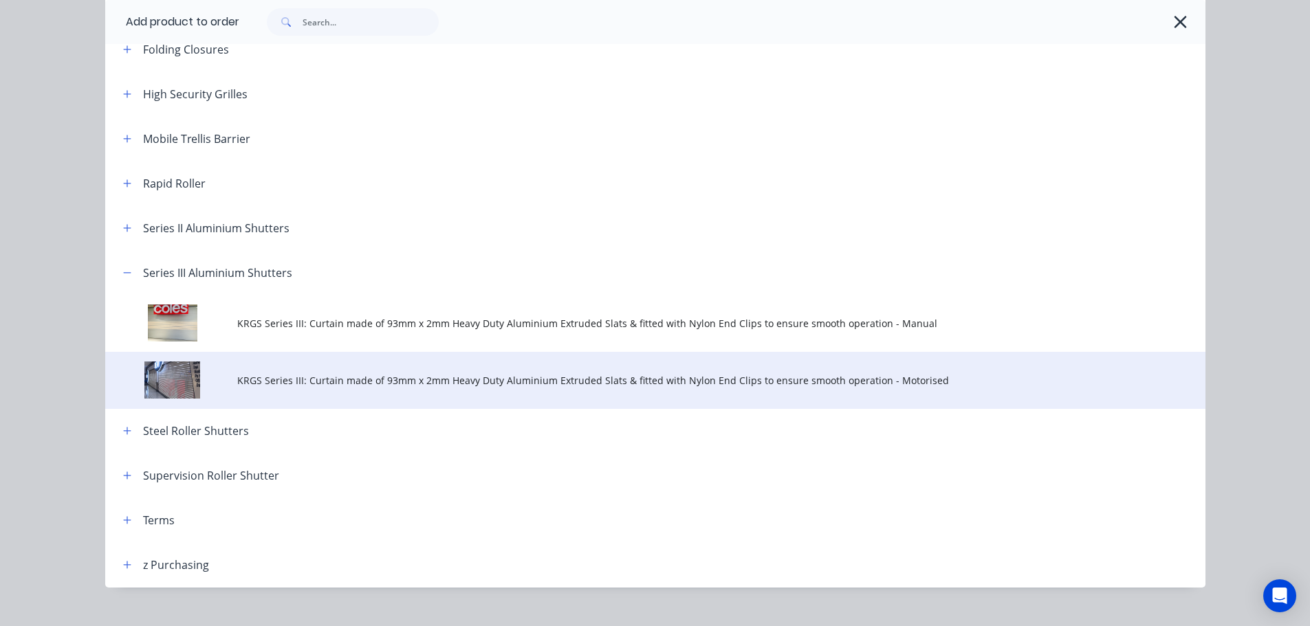
click at [588, 380] on span "KRGS Series III: Curtain made of 93mm x 2mm Heavy Duty Aluminium Extruded Slats…" at bounding box center [624, 380] width 774 height 14
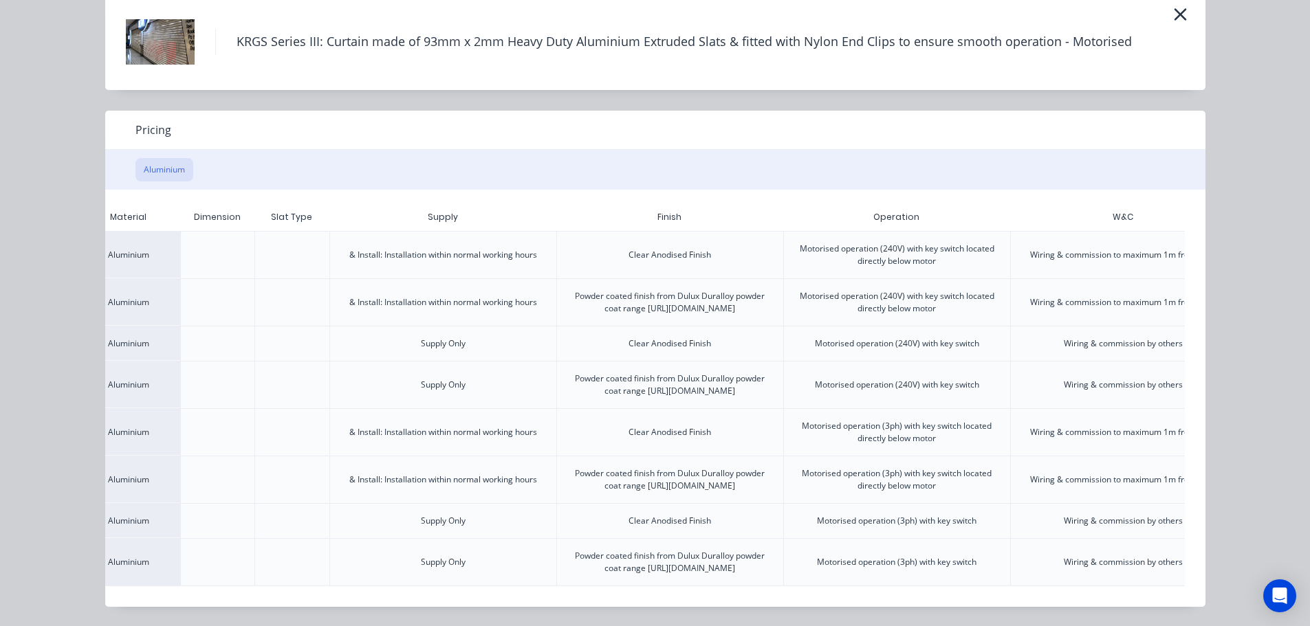
scroll to position [0, 268]
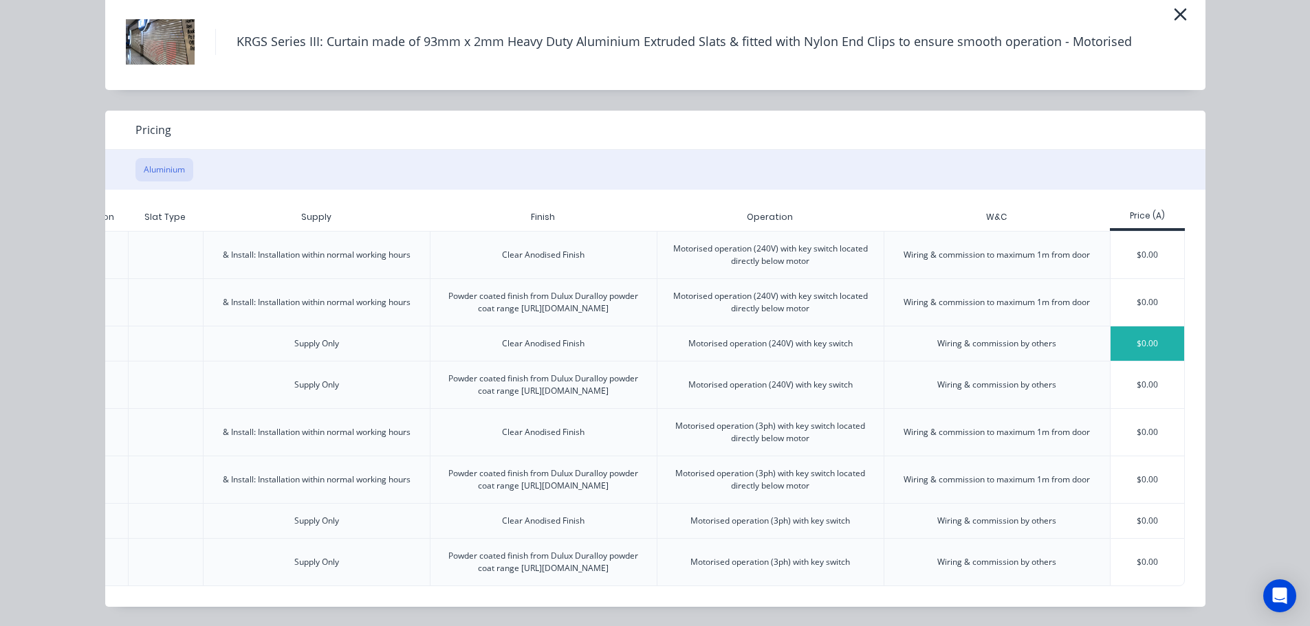
click at [1134, 327] on div "$0.00" at bounding box center [1147, 344] width 74 height 34
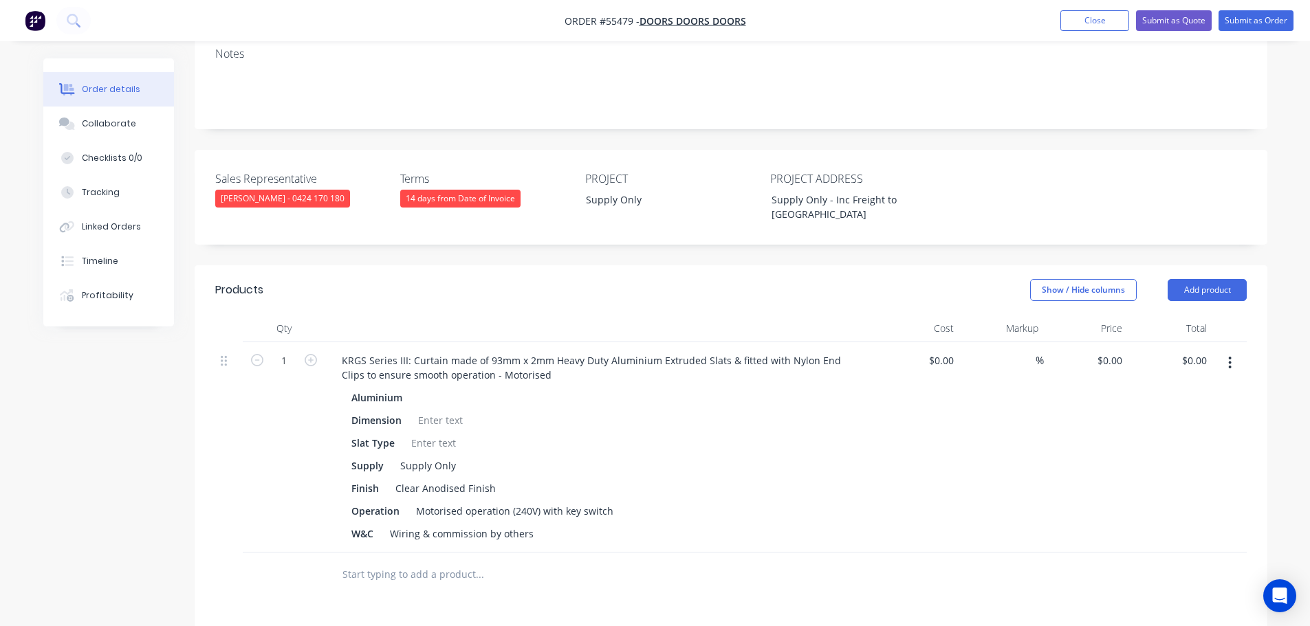
scroll to position [275, 0]
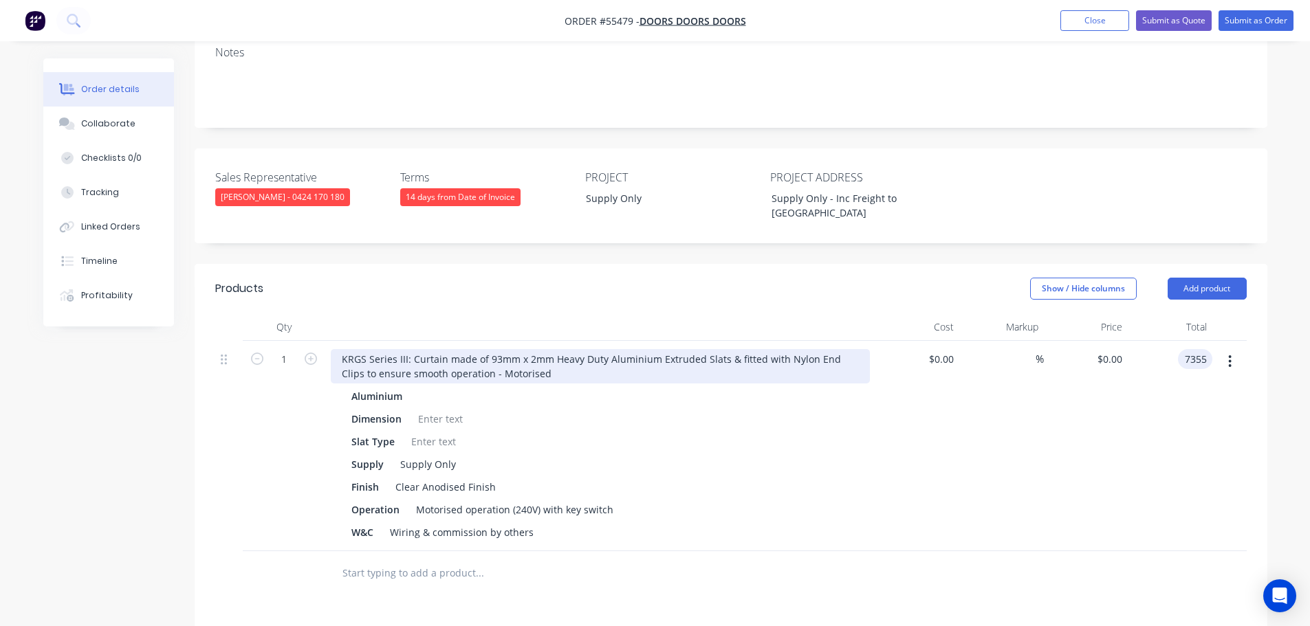
type input "7355"
type input "$7,355.00"
click at [339, 349] on div "KRGS Series III: Curtain made of 93mm x 2mm Heavy Duty Aluminium Extruded Slats…" at bounding box center [600, 366] width 539 height 34
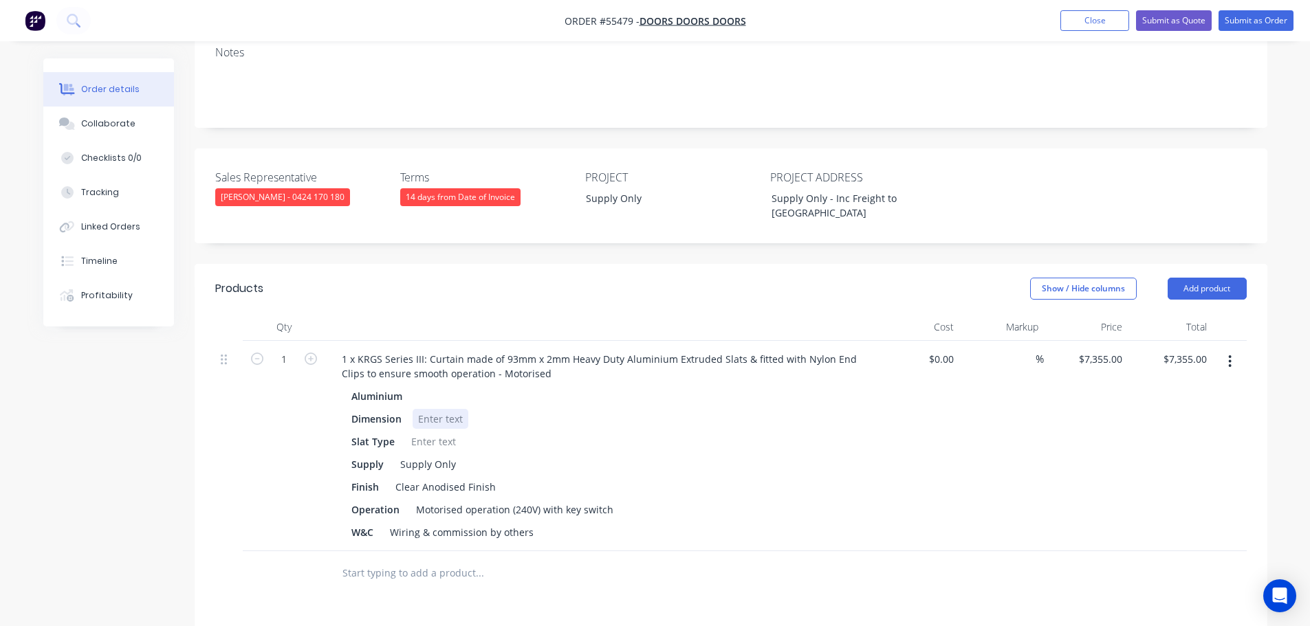
click at [432, 409] on div at bounding box center [441, 419] width 56 height 20
click at [449, 432] on div at bounding box center [434, 442] width 56 height 20
drag, startPoint x: 534, startPoint y: 495, endPoint x: 389, endPoint y: 520, distance: 147.2
click at [389, 520] on div "Qty Cost Markup Price Total 1 1 x KRGS Series III: Curtain made of 93mm x 2mm H…" at bounding box center [731, 455] width 1073 height 283
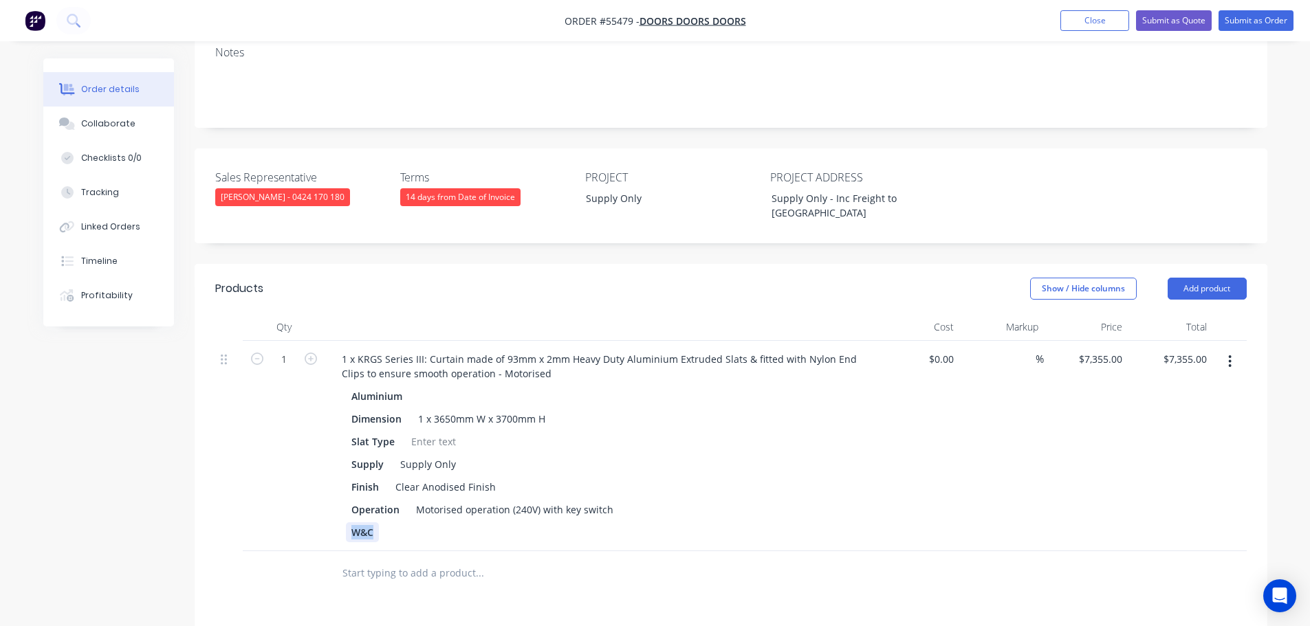
drag, startPoint x: 376, startPoint y: 496, endPoint x: 331, endPoint y: 503, distance: 45.2
click at [331, 503] on div "Aluminium Dimension 1 x 3650mm W x 3700mm H Slat Type Supply Supply Only Finish…" at bounding box center [600, 464] width 539 height 156
drag, startPoint x: 562, startPoint y: 474, endPoint x: 564, endPoint y: 524, distance: 49.5
click at [562, 500] on div "Motorised operation (240V) with key switch" at bounding box center [514, 510] width 208 height 20
click at [1166, 22] on button "Submit as Quote" at bounding box center [1174, 20] width 76 height 21
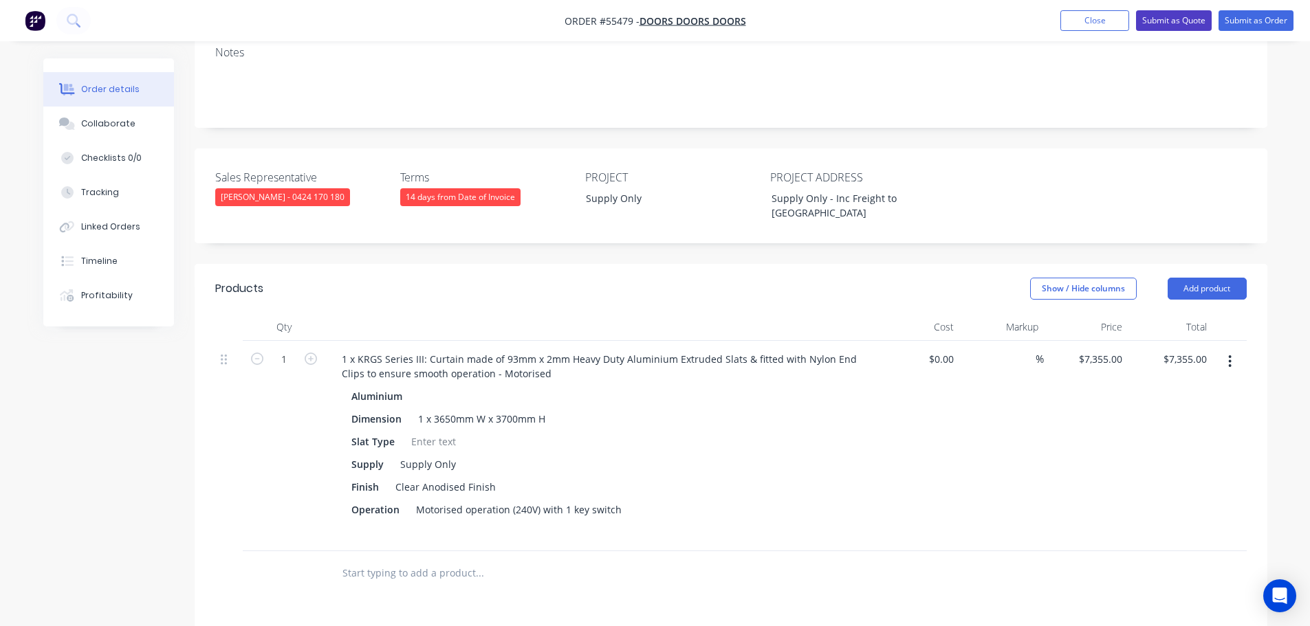
scroll to position [0, 0]
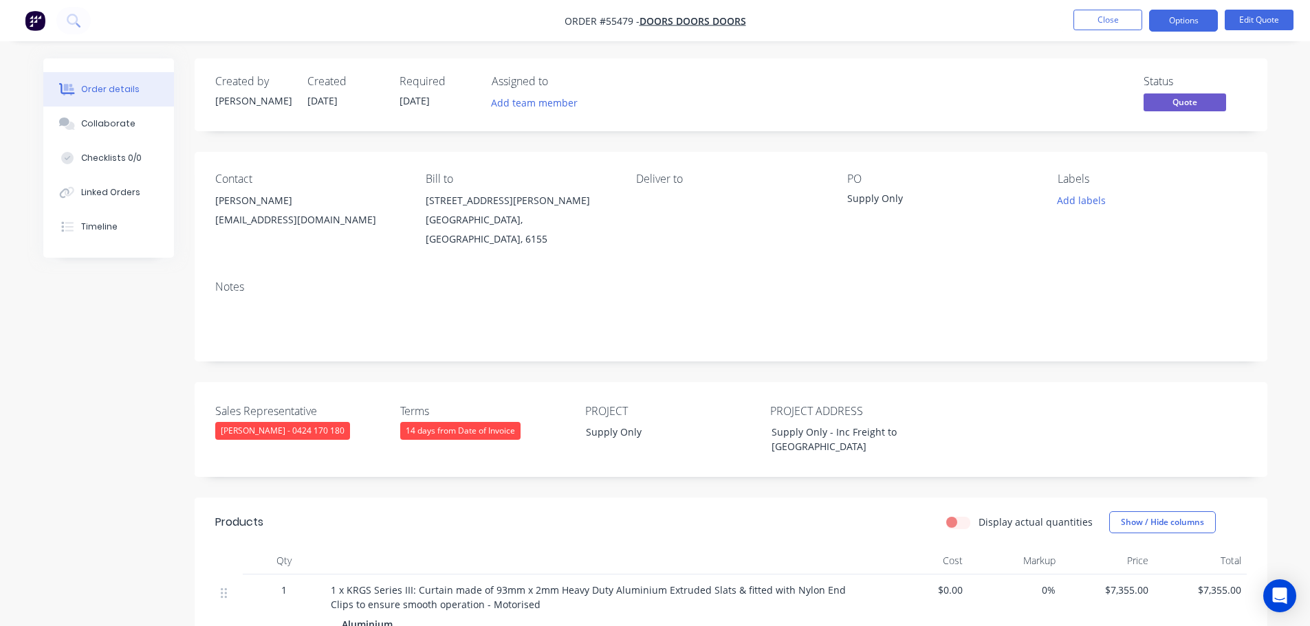
click at [1166, 22] on button "Options" at bounding box center [1183, 21] width 69 height 22
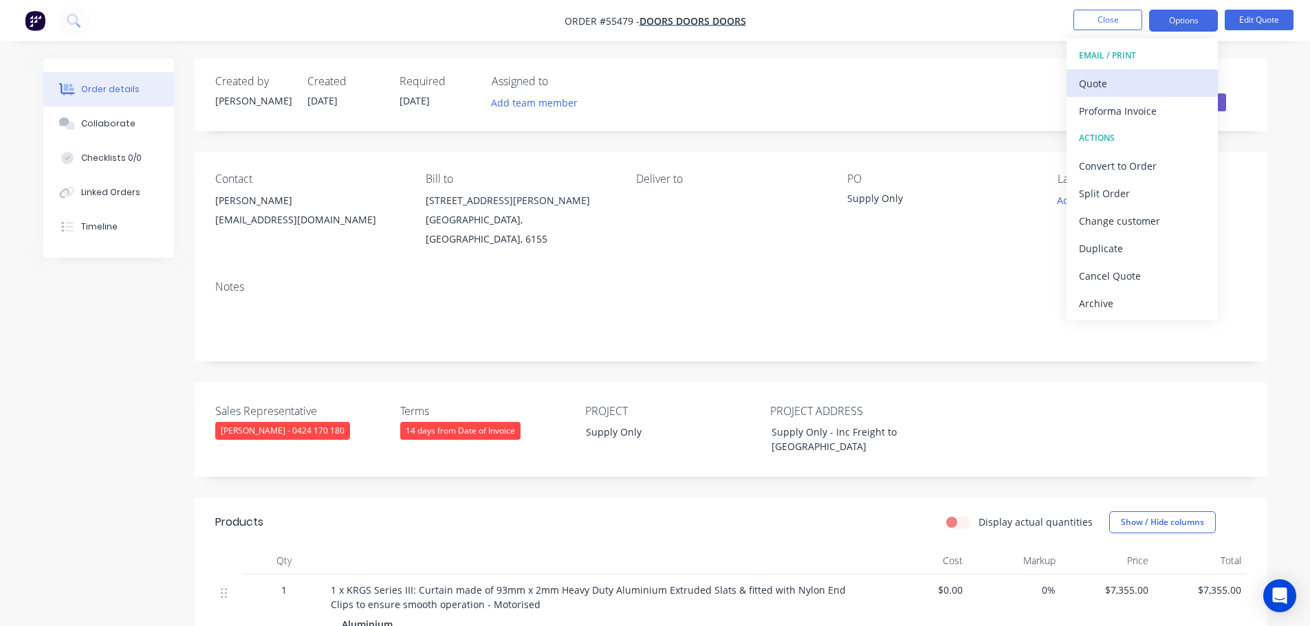
click at [1087, 87] on div "Quote" at bounding box center [1142, 84] width 127 height 20
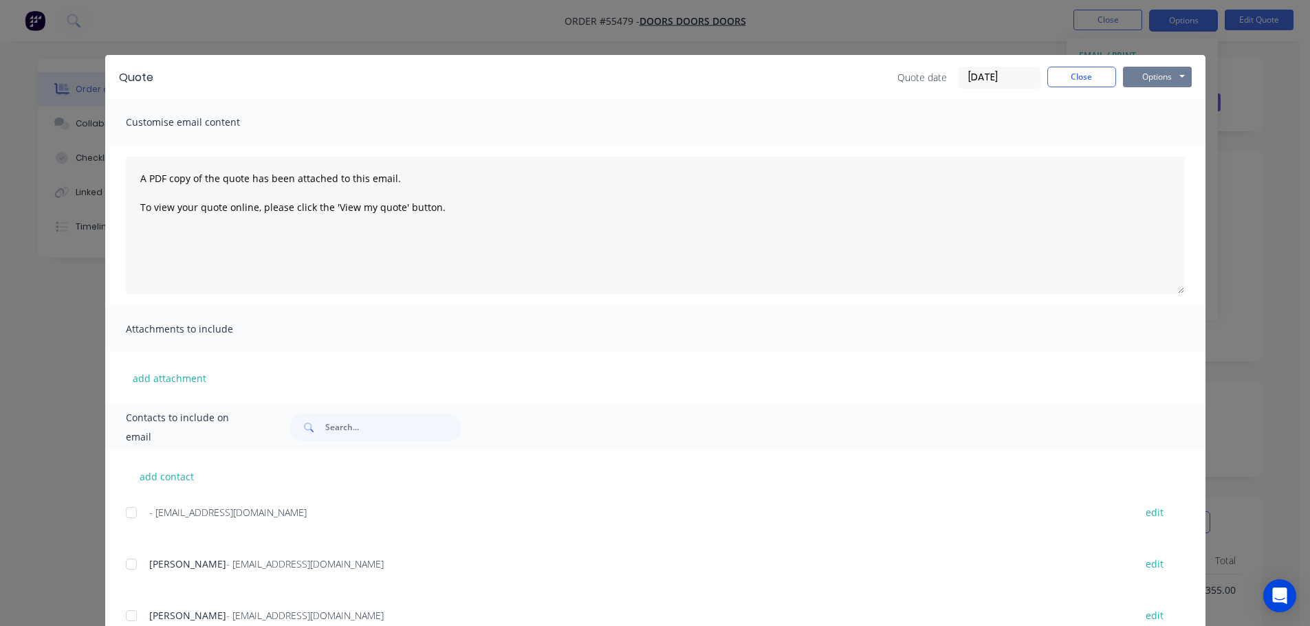
click at [1134, 85] on button "Options" at bounding box center [1157, 77] width 69 height 21
click at [1147, 125] on button "Print" at bounding box center [1167, 124] width 88 height 23
click at [1068, 73] on button "Close" at bounding box center [1081, 77] width 69 height 21
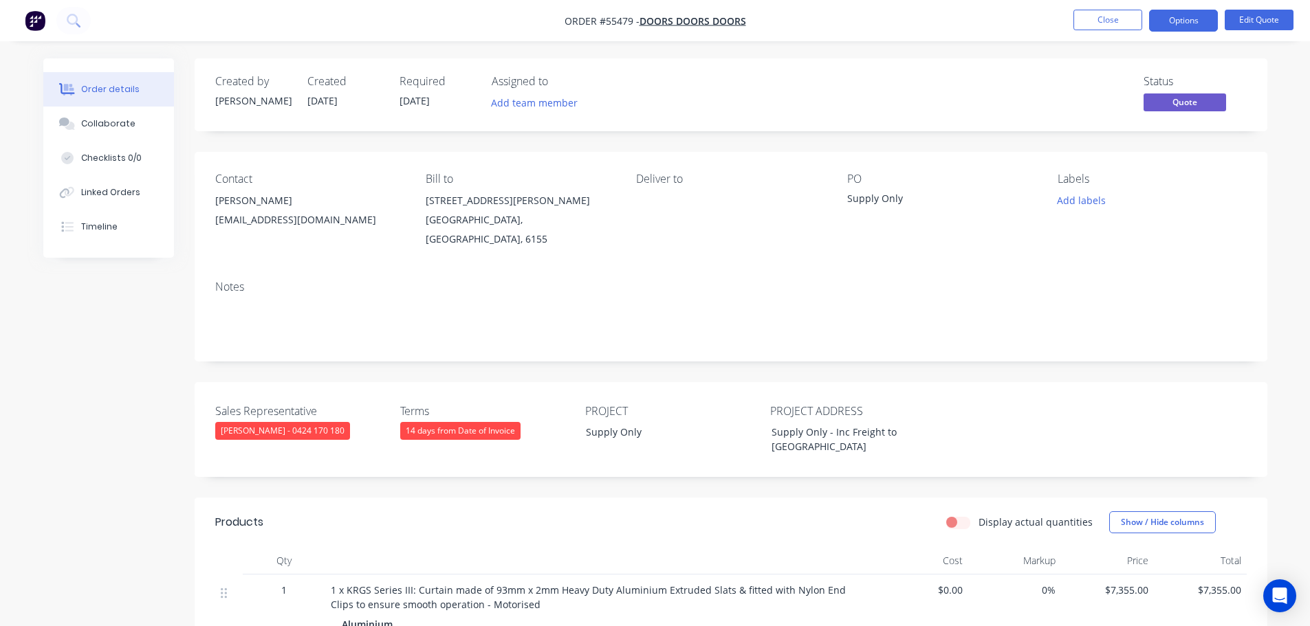
click at [259, 226] on div "admin@doorsdoorsdoors.com.au" at bounding box center [309, 219] width 188 height 19
copy div "admin@doorsdoorsdoors.com.au"
click at [1114, 21] on button "Close" at bounding box center [1107, 20] width 69 height 21
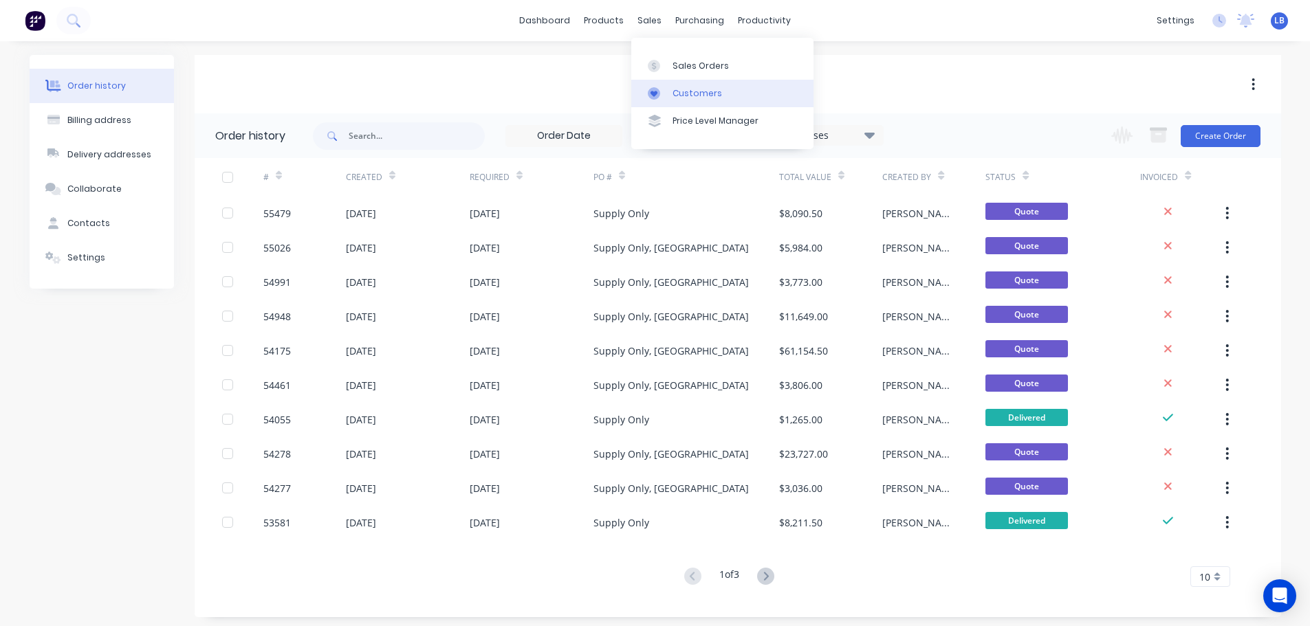
click at [696, 92] on div "Customers" at bounding box center [697, 93] width 50 height 12
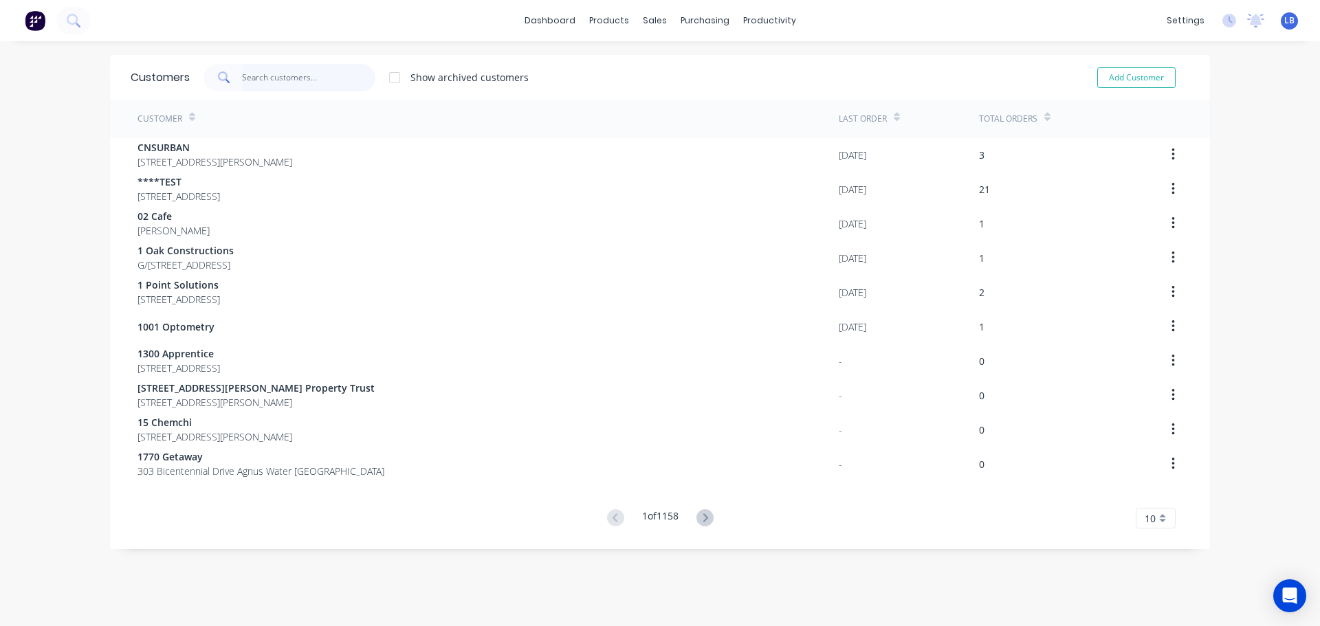
click at [273, 85] on input "text" at bounding box center [309, 78] width 134 height 28
click at [692, 61] on div "Sales Orders" at bounding box center [700, 66] width 56 height 12
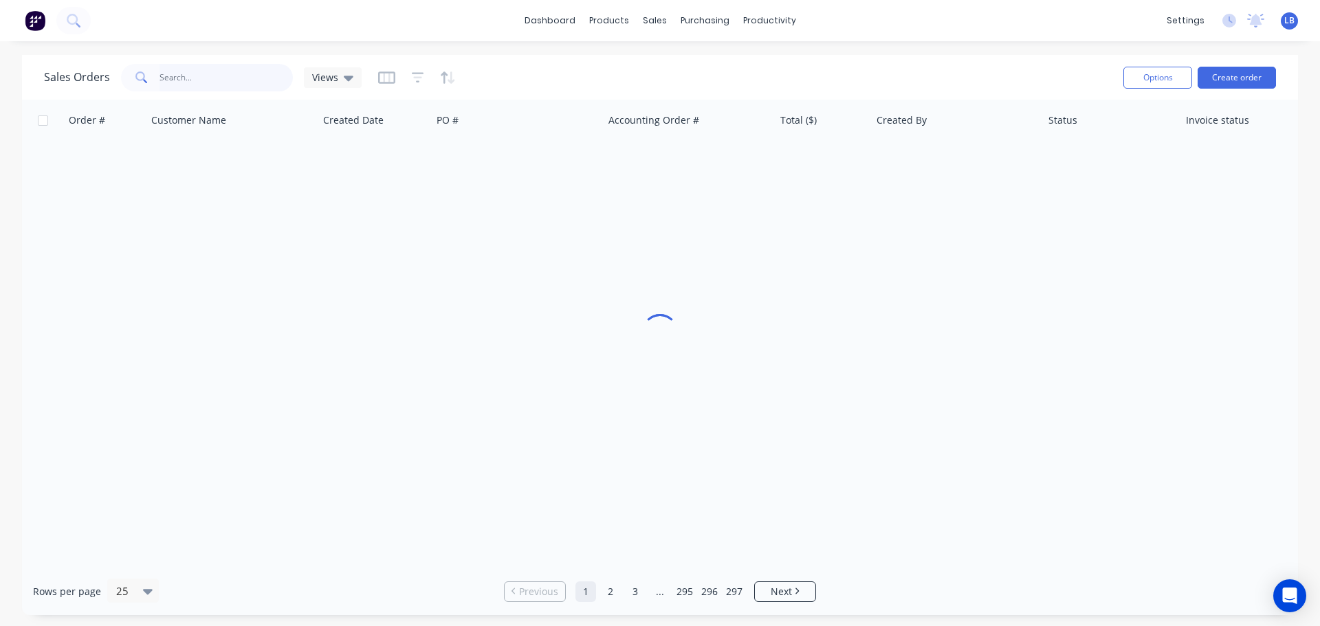
click at [180, 71] on input "text" at bounding box center [227, 78] width 134 height 28
type input "2"
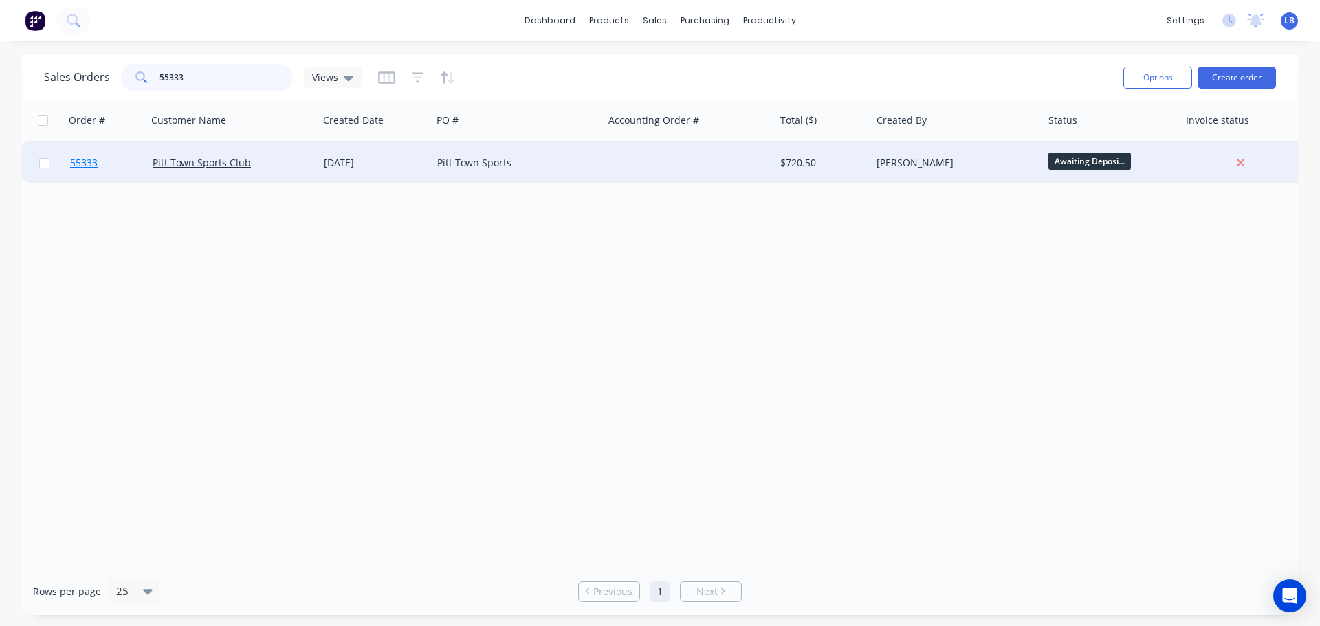
type input "55333"
click at [78, 165] on span "55333" at bounding box center [84, 163] width 28 height 14
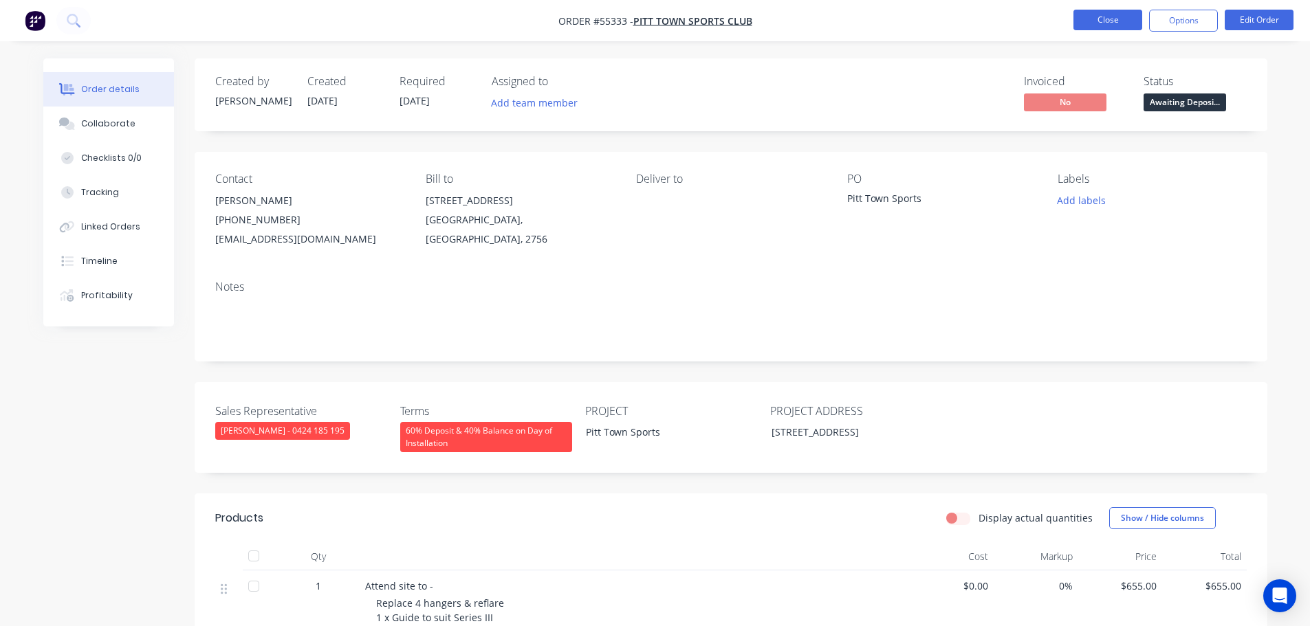
click at [1098, 21] on button "Close" at bounding box center [1107, 20] width 69 height 21
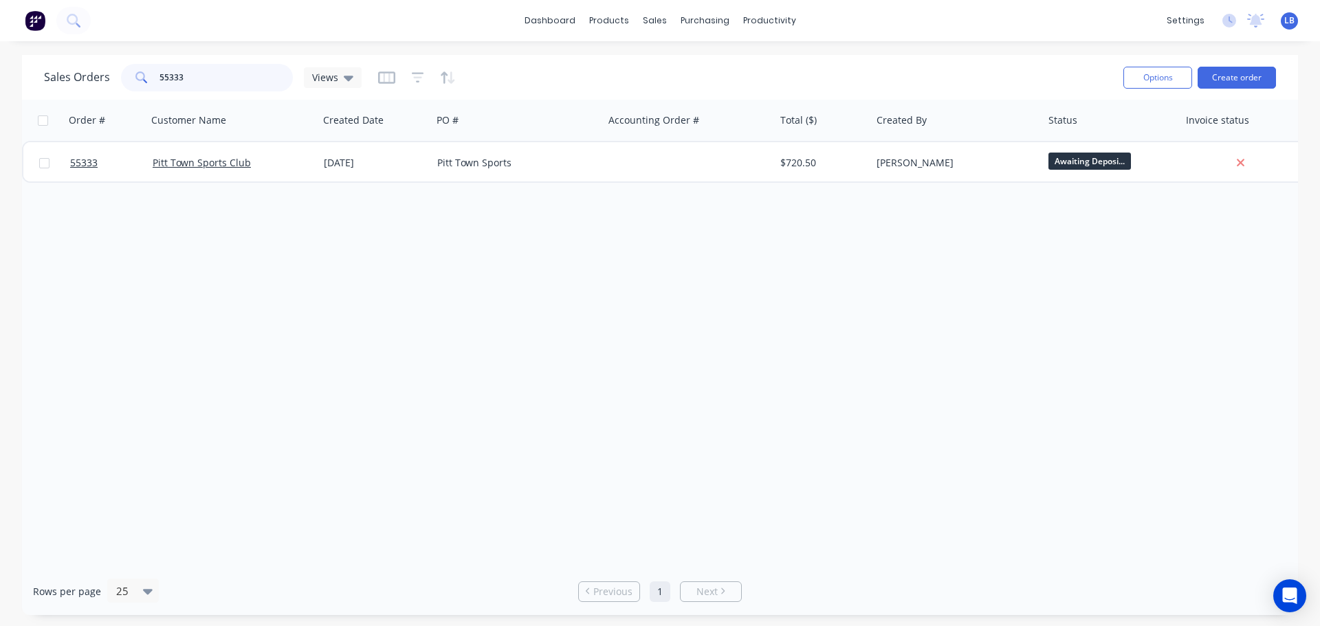
drag, startPoint x: 195, startPoint y: 83, endPoint x: 116, endPoint y: 97, distance: 80.3
click at [117, 97] on div "Sales Orders 55333 Views Options Create order" at bounding box center [660, 77] width 1276 height 45
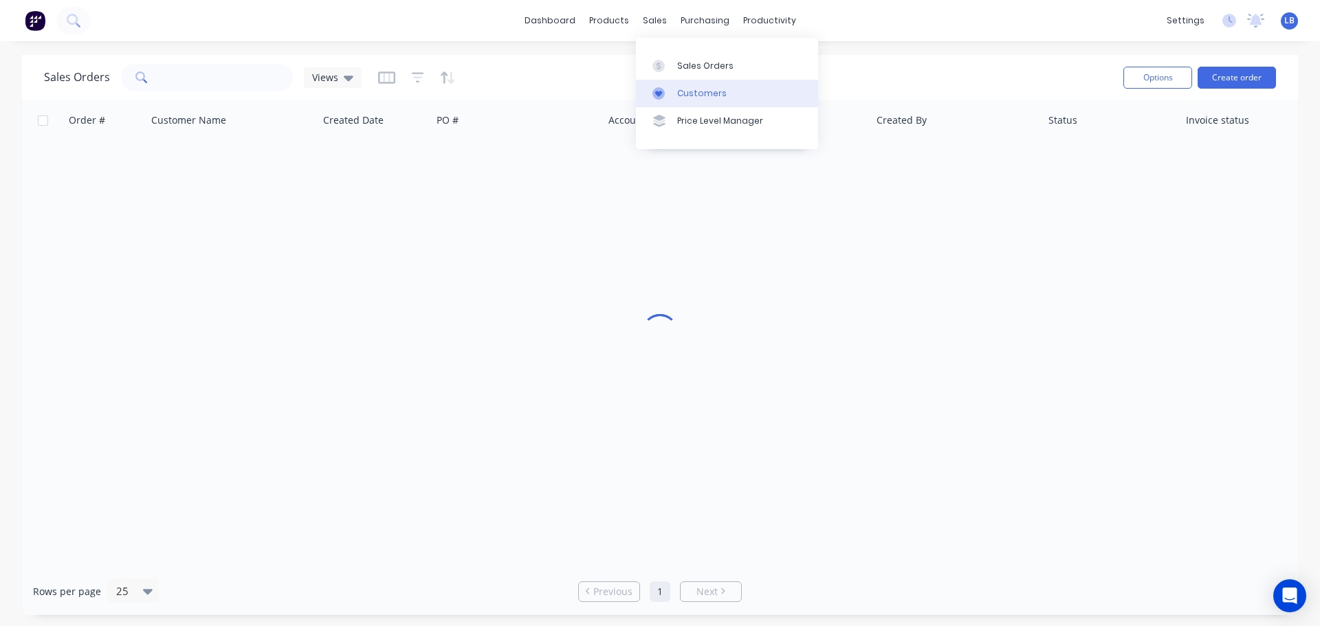
click at [703, 91] on div "Customers" at bounding box center [702, 93] width 50 height 12
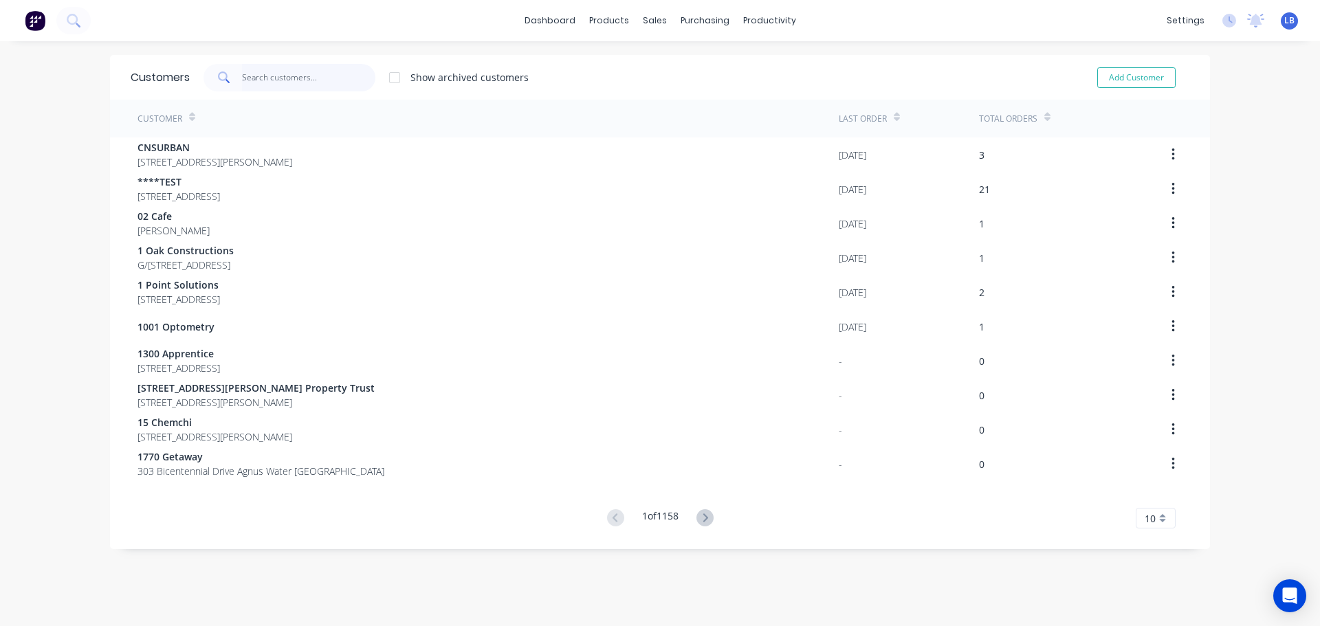
click at [267, 79] on input "text" at bounding box center [309, 78] width 134 height 28
click at [703, 96] on div "Customers" at bounding box center [697, 93] width 50 height 12
click at [294, 74] on input "text" at bounding box center [309, 78] width 134 height 28
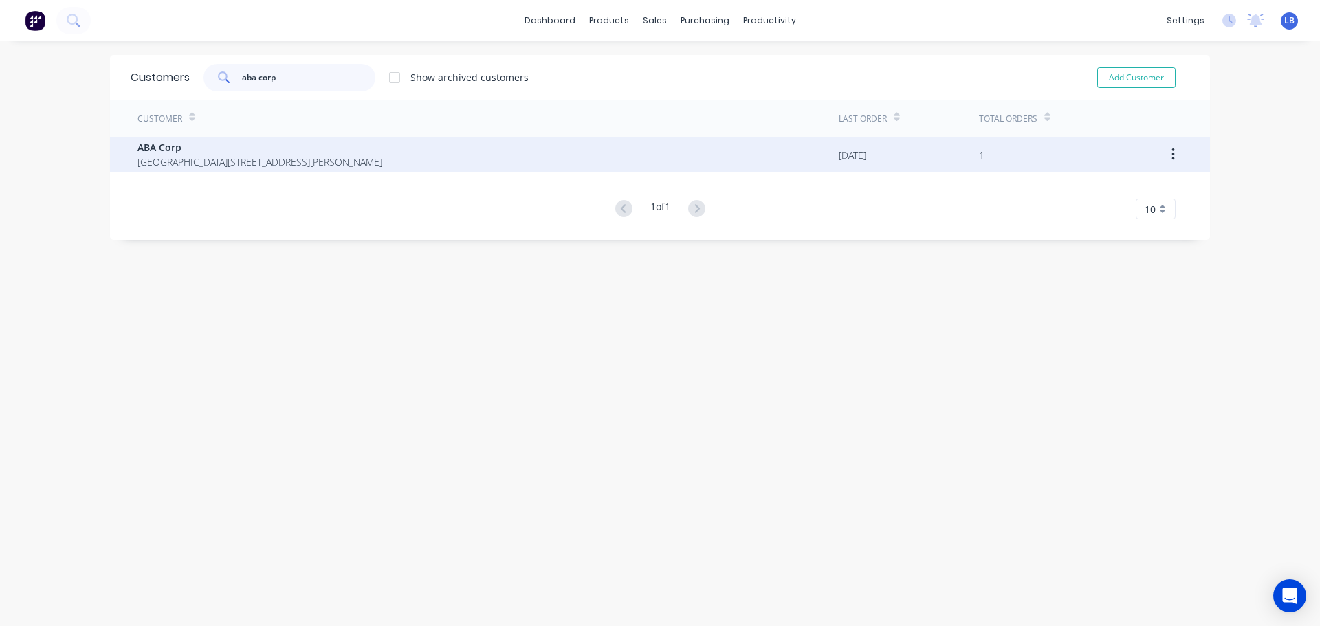
type input "aba corp"
click at [178, 150] on span "ABA Corp" at bounding box center [260, 147] width 245 height 14
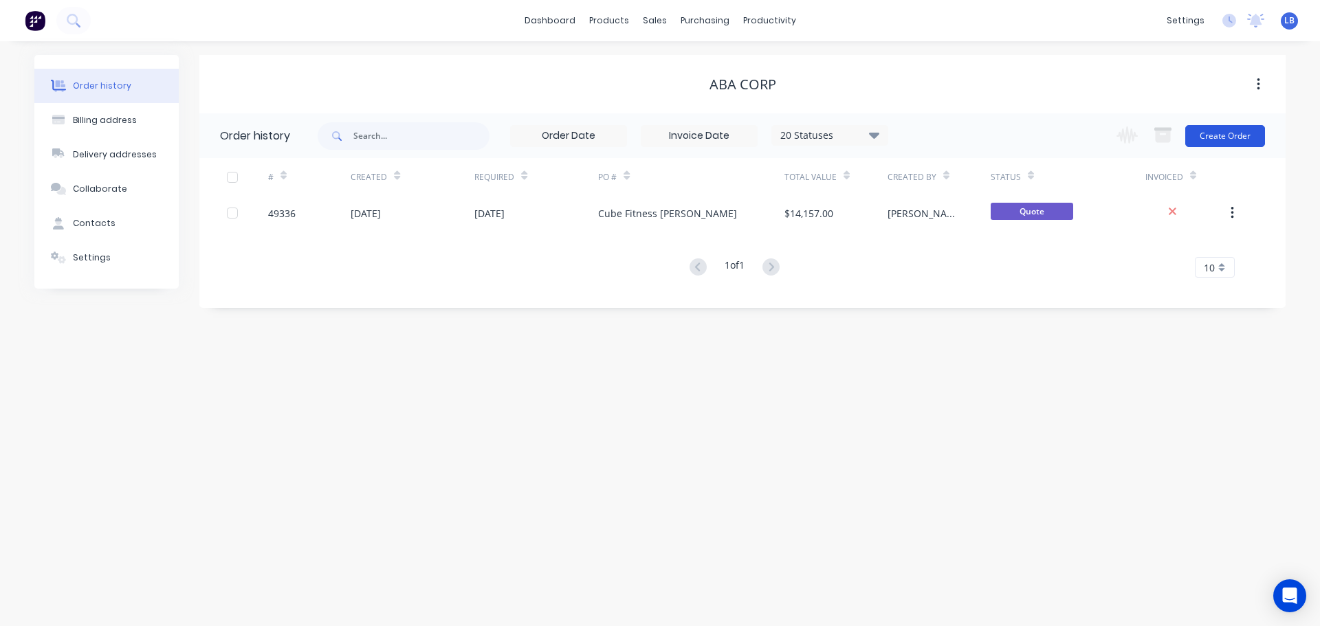
click at [1231, 142] on button "Create Order" at bounding box center [1225, 136] width 80 height 22
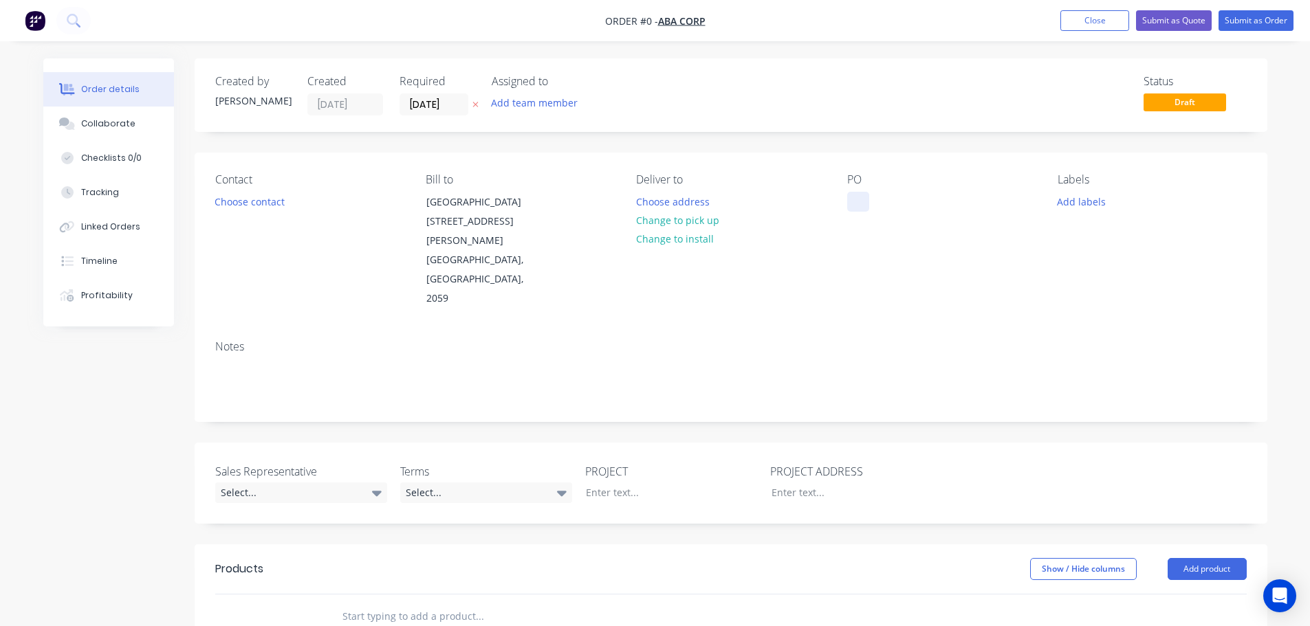
click at [858, 204] on div at bounding box center [858, 202] width 22 height 20
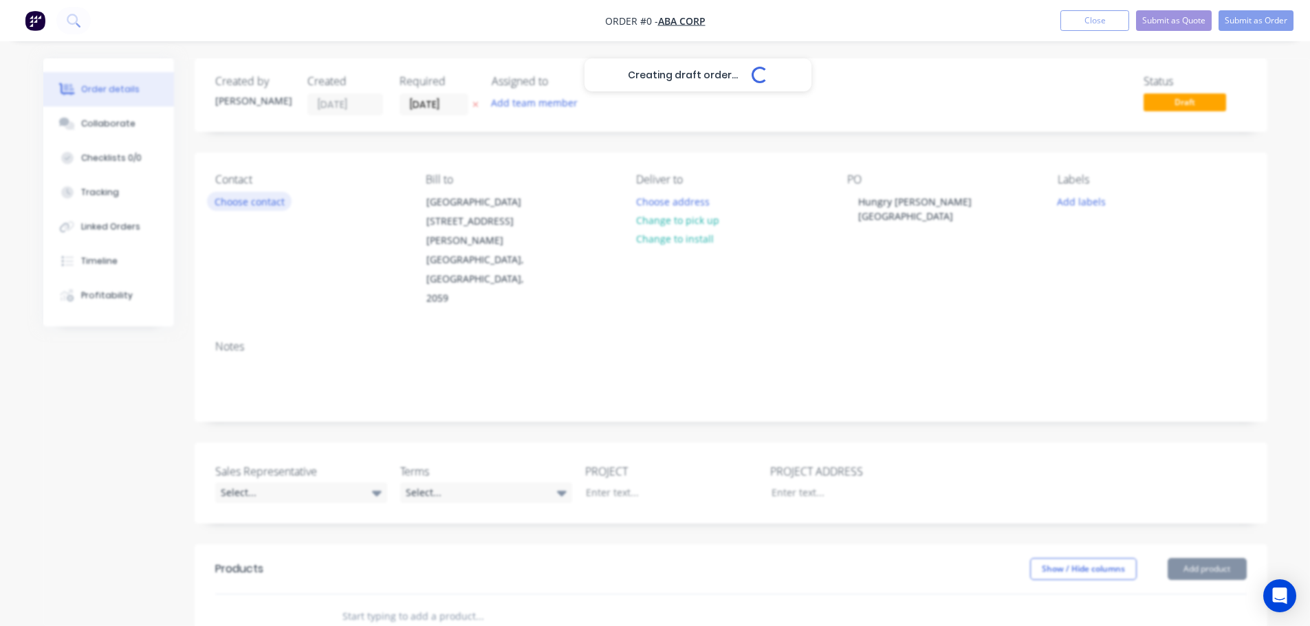
click at [241, 200] on div "Creating draft order... Loading... Order details Collaborate Checklists 0/0 Tra…" at bounding box center [655, 524] width 1251 height 932
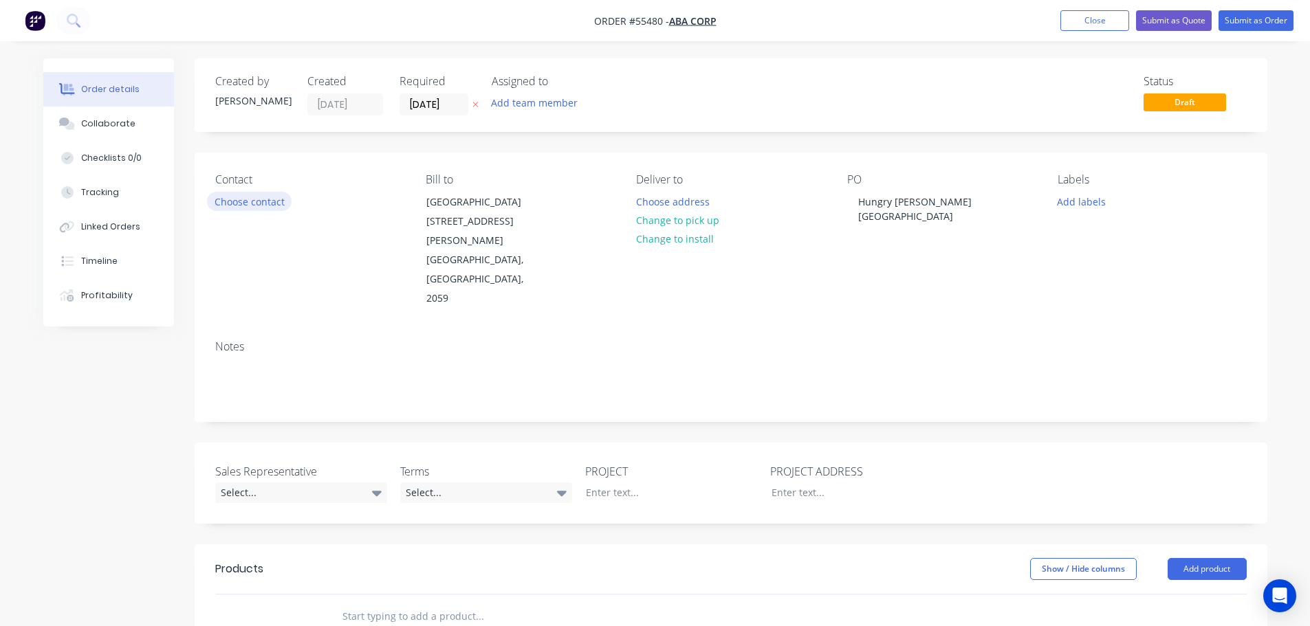
click at [241, 204] on button "Choose contact" at bounding box center [249, 201] width 85 height 19
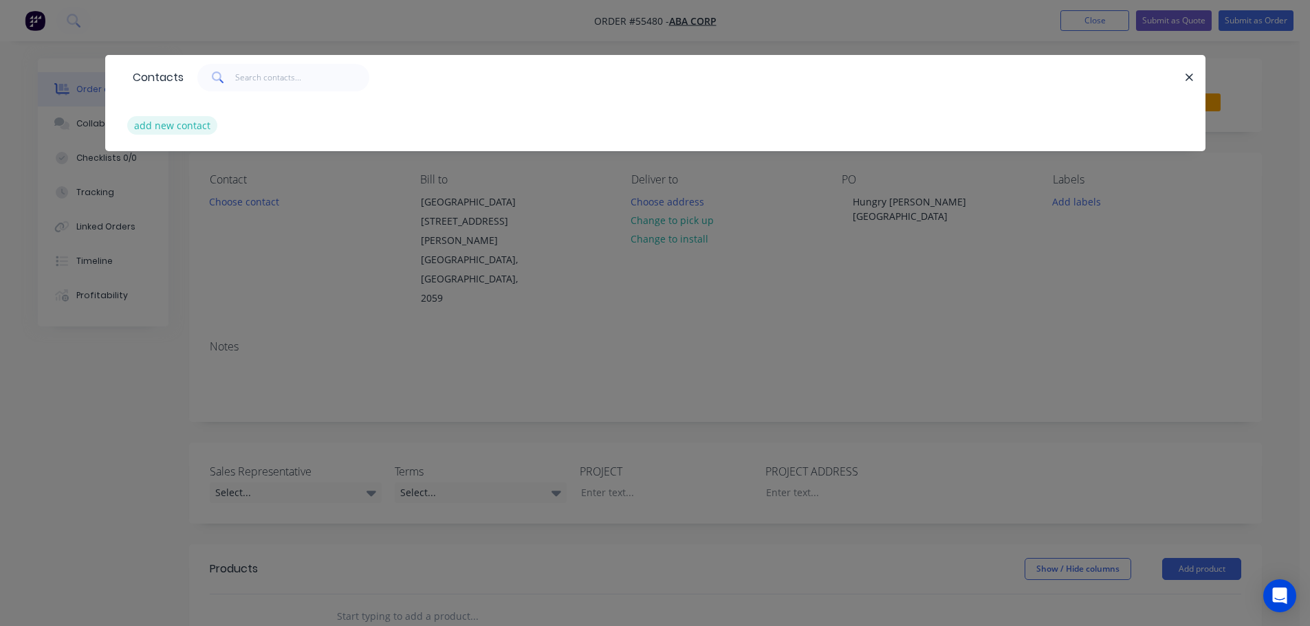
click at [193, 131] on button "add new contact" at bounding box center [172, 125] width 91 height 19
select select "AU"
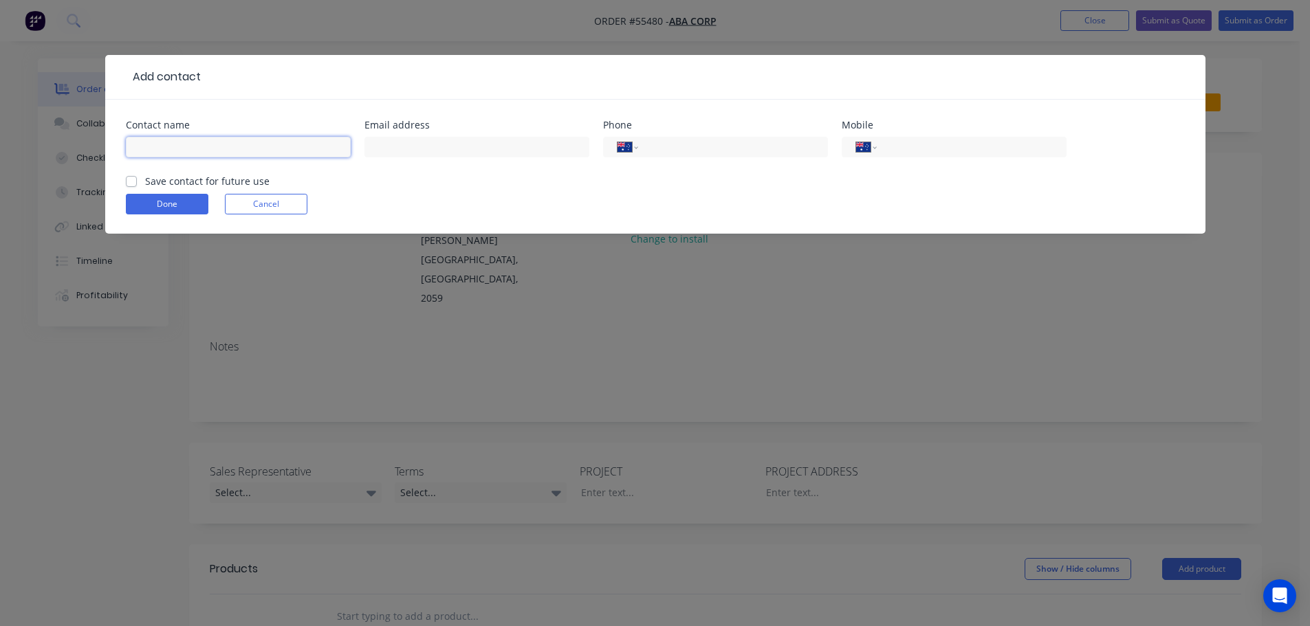
drag, startPoint x: 156, startPoint y: 141, endPoint x: 169, endPoint y: 144, distance: 13.3
click at [156, 141] on input "text" at bounding box center [238, 147] width 225 height 21
type input "a"
type input "Armani Zepeda"
drag, startPoint x: 382, startPoint y: 148, endPoint x: 382, endPoint y: 159, distance: 11.0
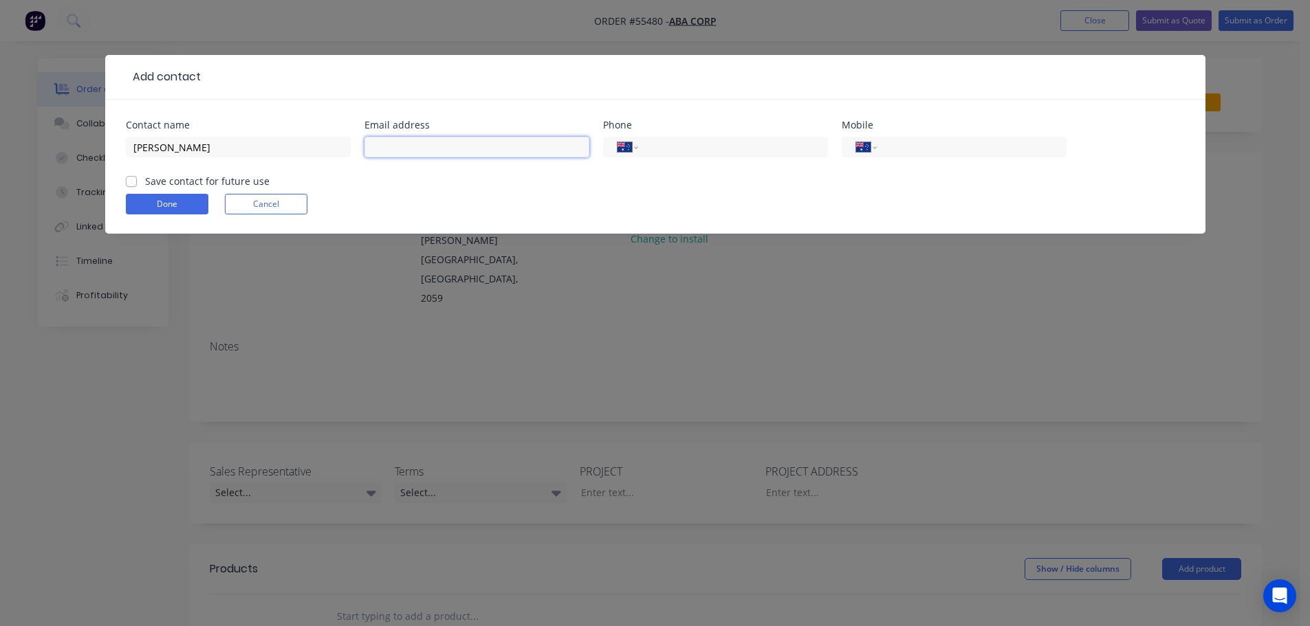
click at [382, 148] on input "text" at bounding box center [476, 147] width 225 height 21
type input "armarni.zepeda@abacorp.com.au"
click at [683, 144] on input "tel" at bounding box center [730, 148] width 165 height 16
click at [919, 148] on input "tel" at bounding box center [968, 148] width 165 height 16
type input "0481 719 178"
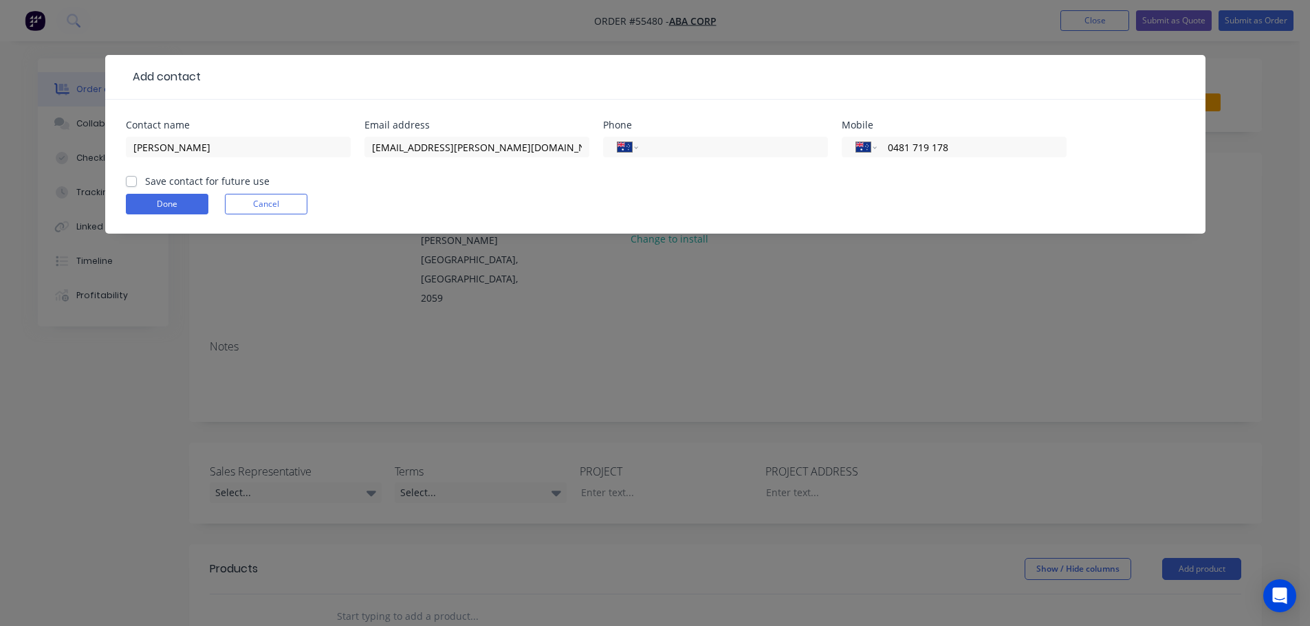
click at [145, 181] on label "Save contact for future use" at bounding box center [207, 181] width 124 height 14
click at [129, 181] on input "Save contact for future use" at bounding box center [131, 180] width 11 height 13
checkbox input "true"
click at [151, 207] on button "Done" at bounding box center [167, 204] width 83 height 21
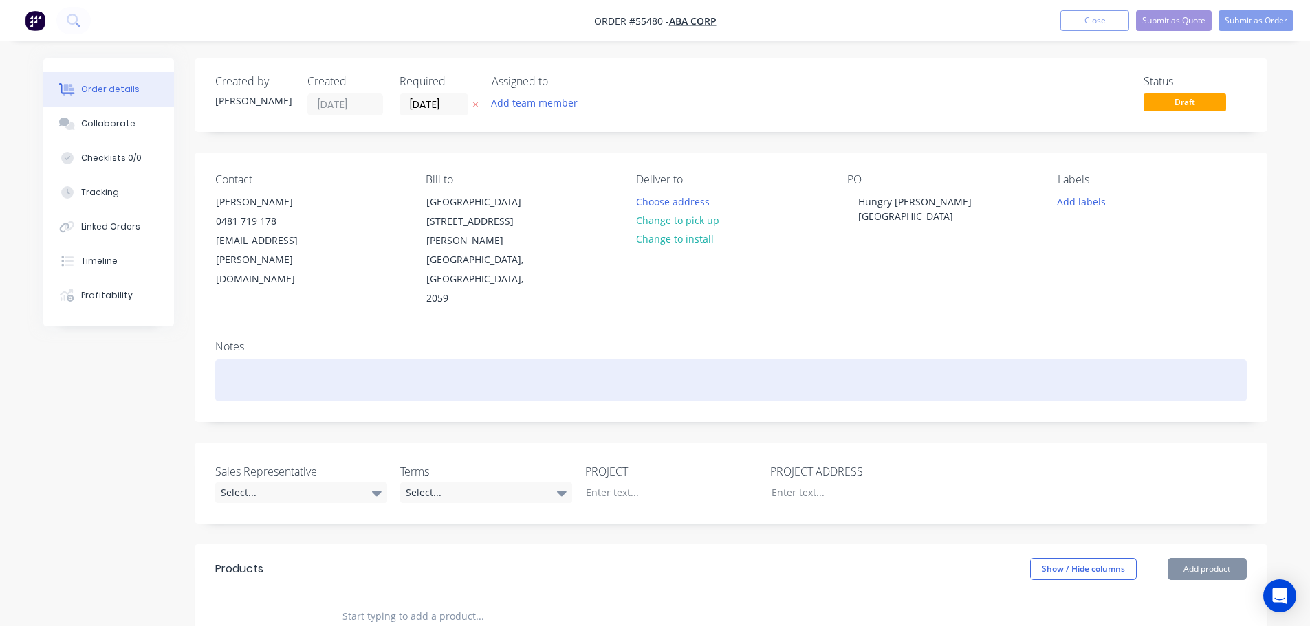
scroll to position [69, 0]
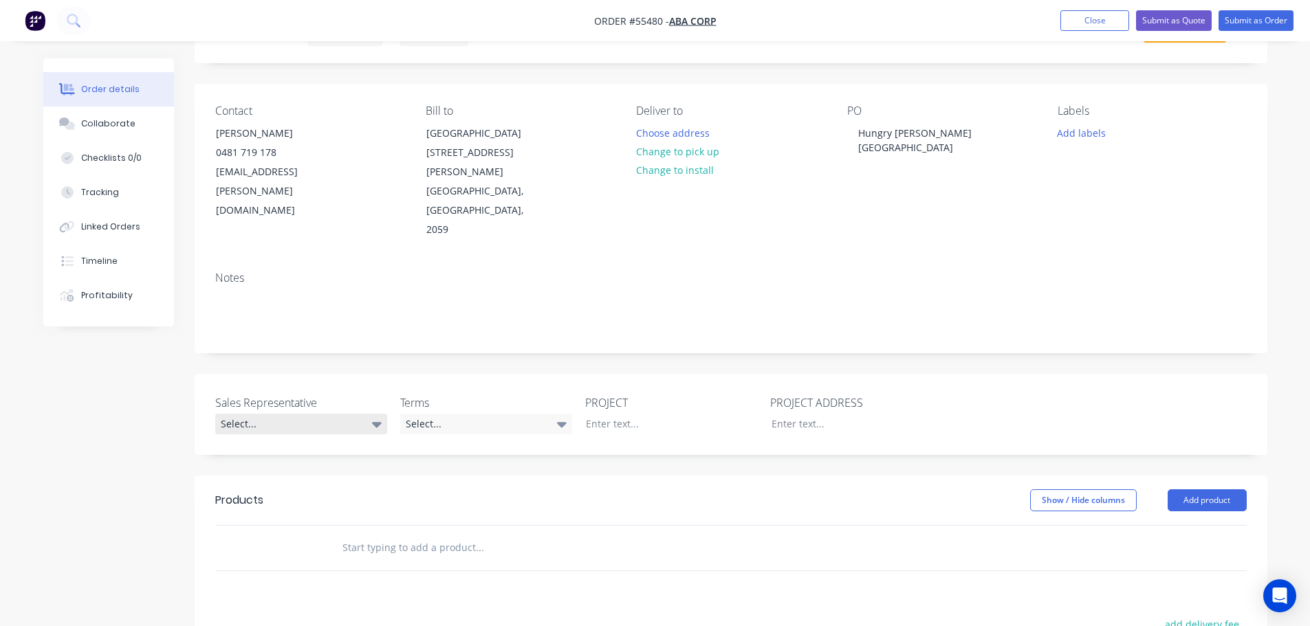
click at [276, 414] on div "Select..." at bounding box center [301, 424] width 172 height 21
click at [280, 426] on div "[PERSON_NAME] - 0424 170 180" at bounding box center [293, 423] width 135 height 18
click at [494, 414] on div "Select..." at bounding box center [486, 424] width 172 height 21
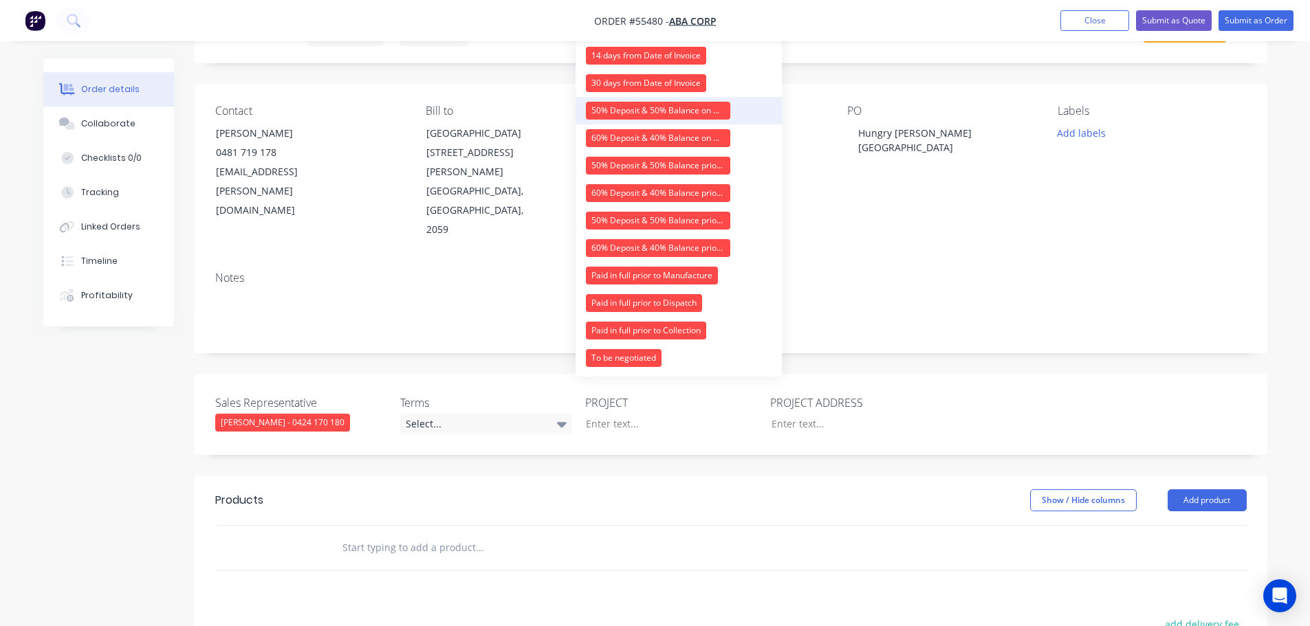
click at [637, 109] on div "50% Deposit & 50% Balance on Day of Installation" at bounding box center [658, 111] width 144 height 18
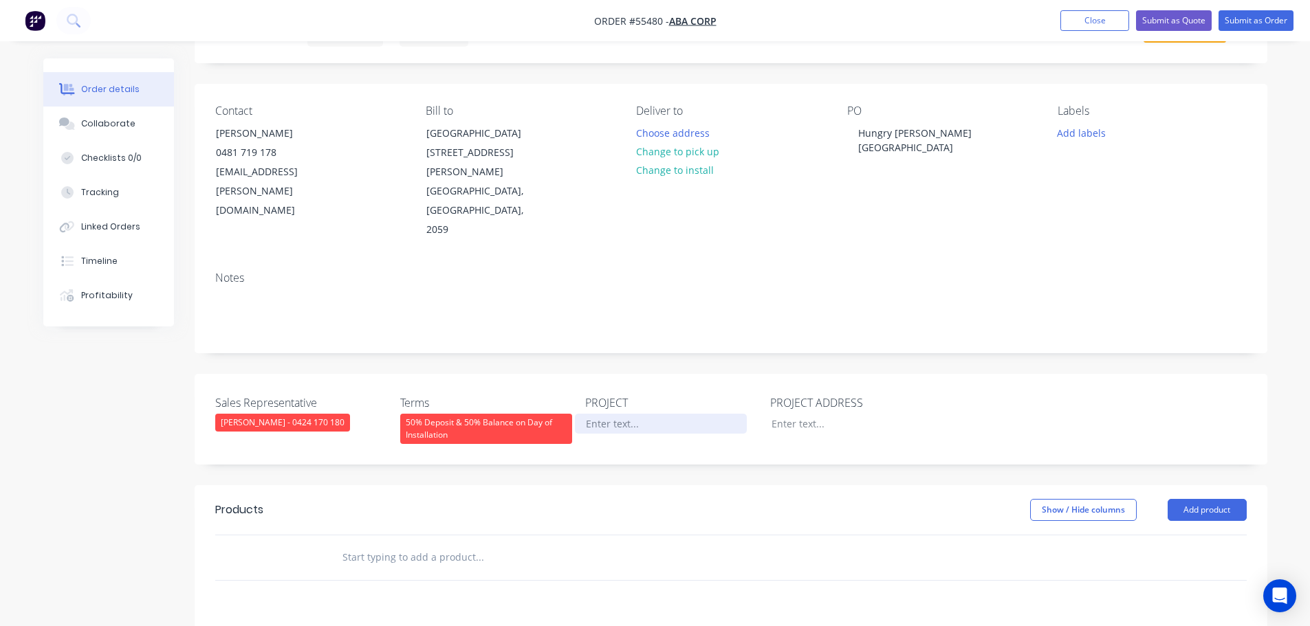
click at [630, 414] on div at bounding box center [661, 424] width 172 height 20
click at [921, 126] on div "Hungry [PERSON_NAME][GEOGRAPHIC_DATA]" at bounding box center [933, 140] width 172 height 34
copy div "Hungry [PERSON_NAME][GEOGRAPHIC_DATA]"
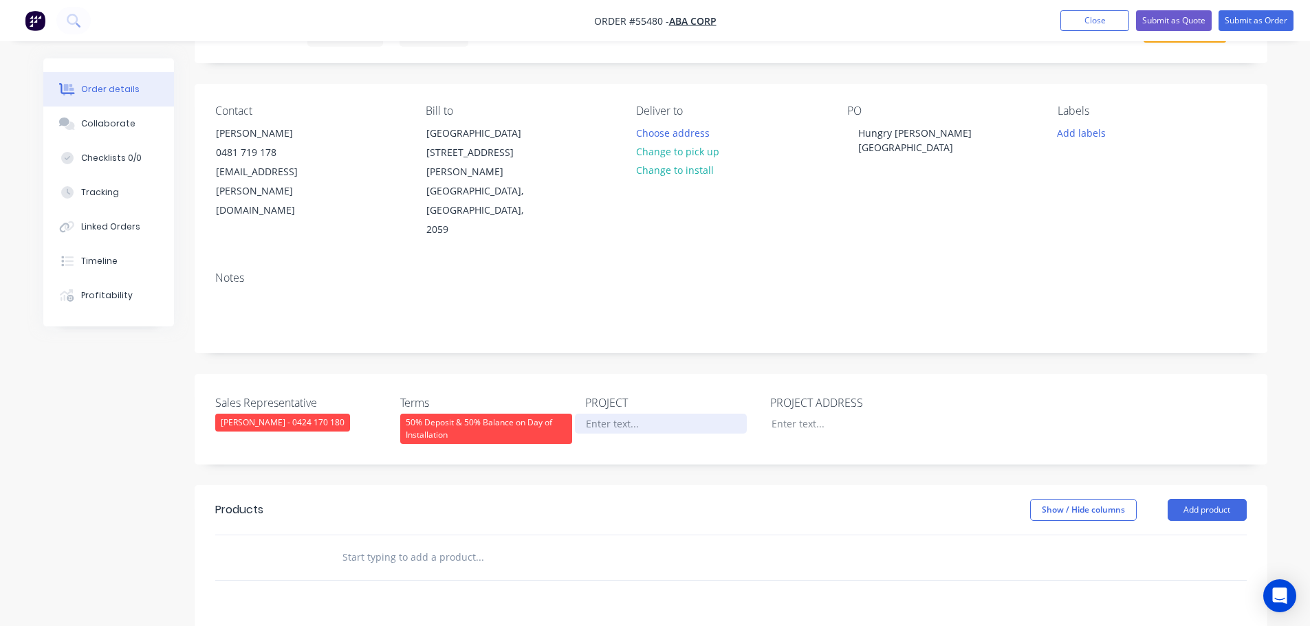
click at [611, 414] on div at bounding box center [661, 424] width 172 height 20
paste div
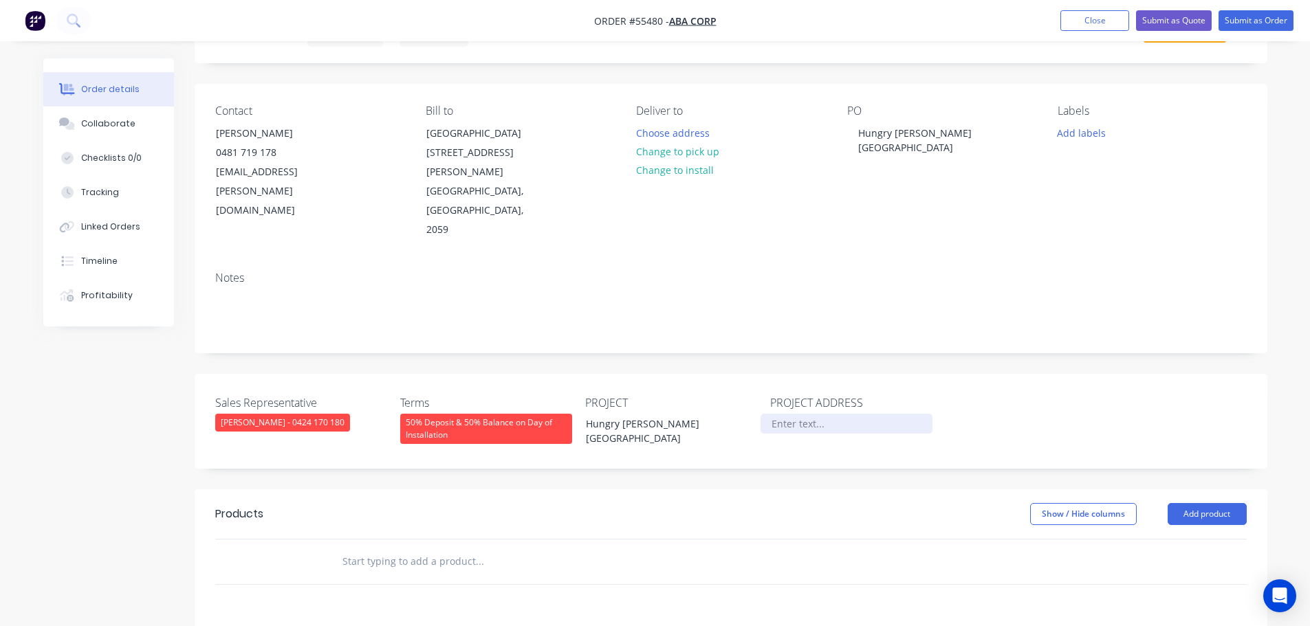
click at [782, 414] on div at bounding box center [846, 424] width 172 height 20
paste div
click at [1173, 503] on button "Add product" at bounding box center [1206, 514] width 79 height 22
click at [1152, 539] on div "Product catalogue" at bounding box center [1181, 549] width 106 height 20
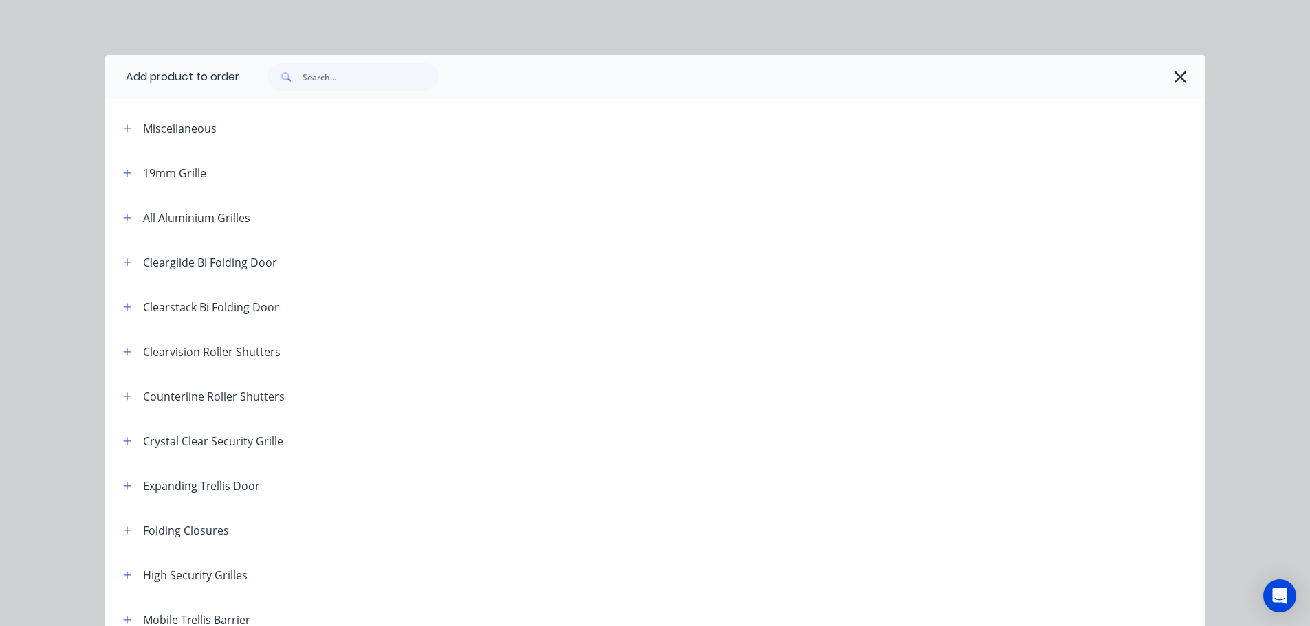
scroll to position [275, 0]
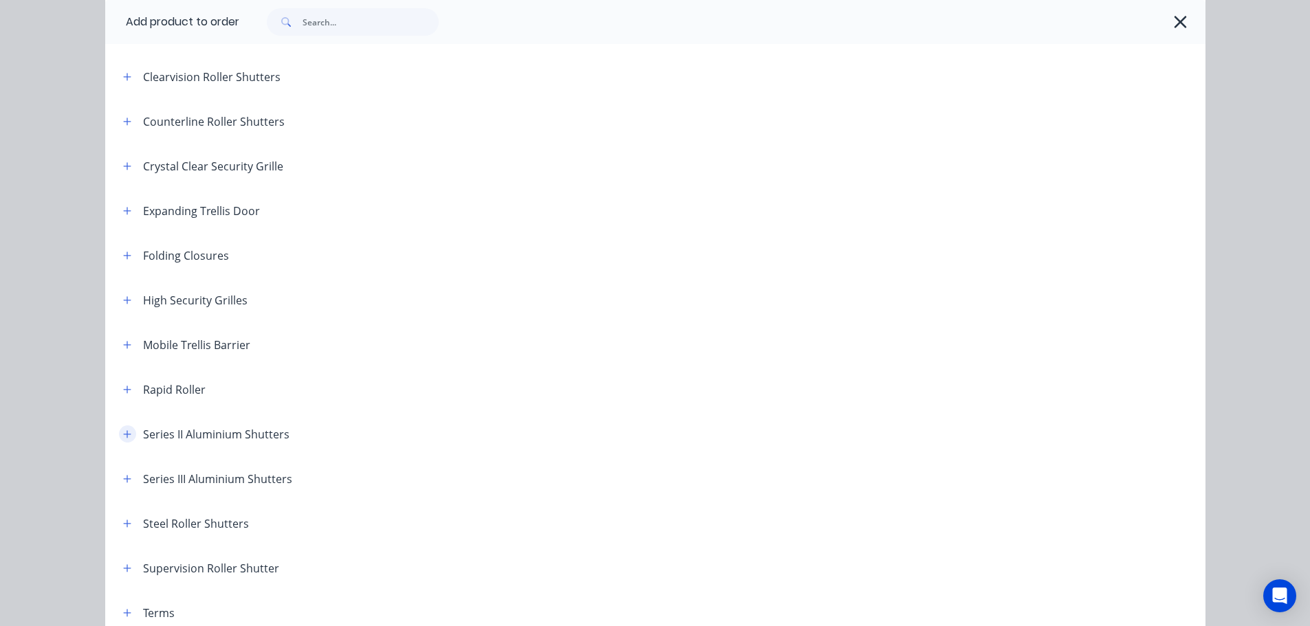
click at [123, 436] on icon "button" at bounding box center [127, 435] width 8 height 10
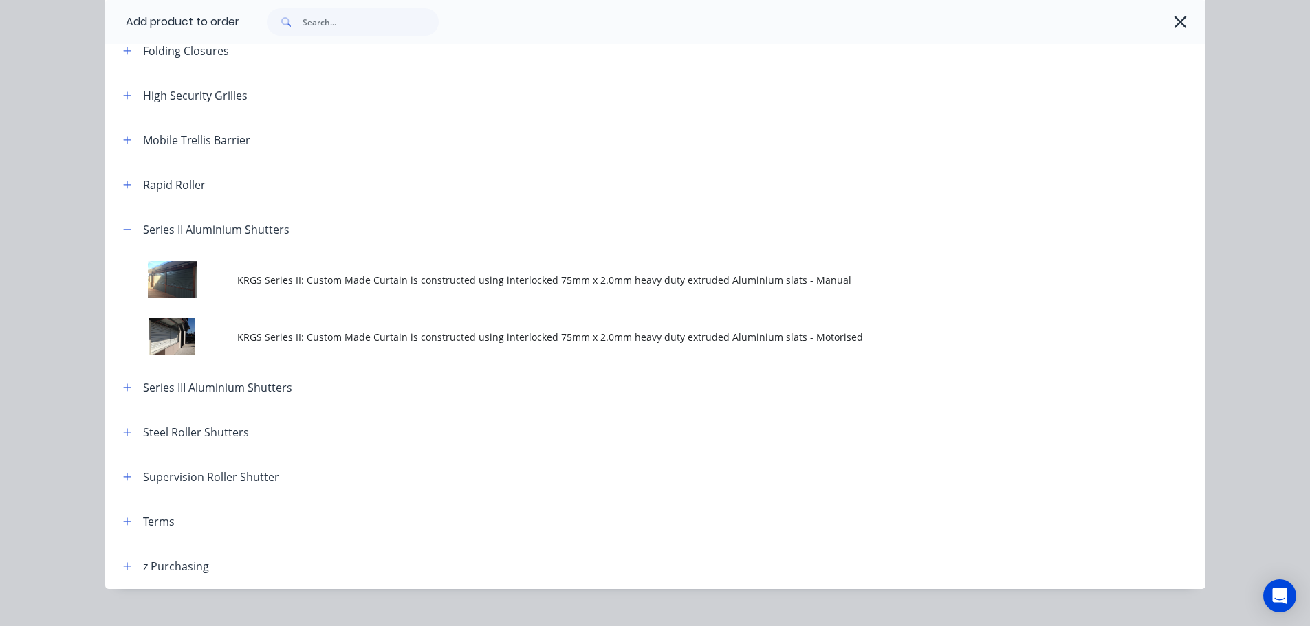
scroll to position [481, 0]
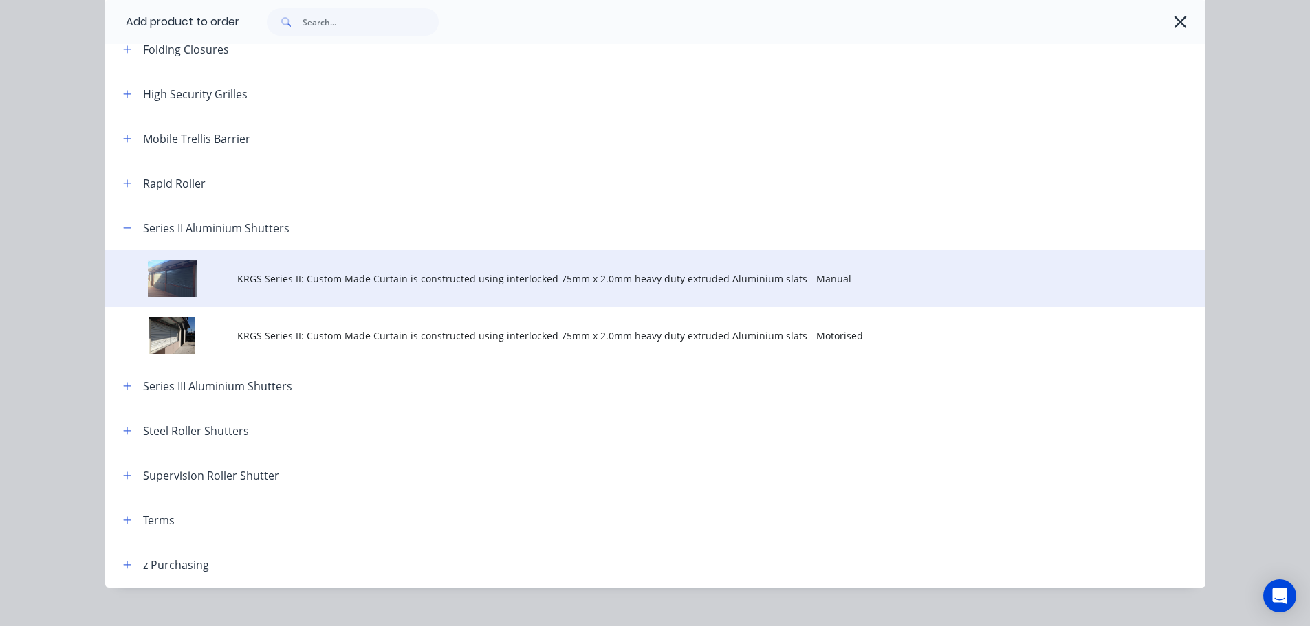
click at [525, 274] on span "KRGS Series II: Custom Made Curtain is constructed using interlocked 75mm x 2.0…" at bounding box center [624, 279] width 774 height 14
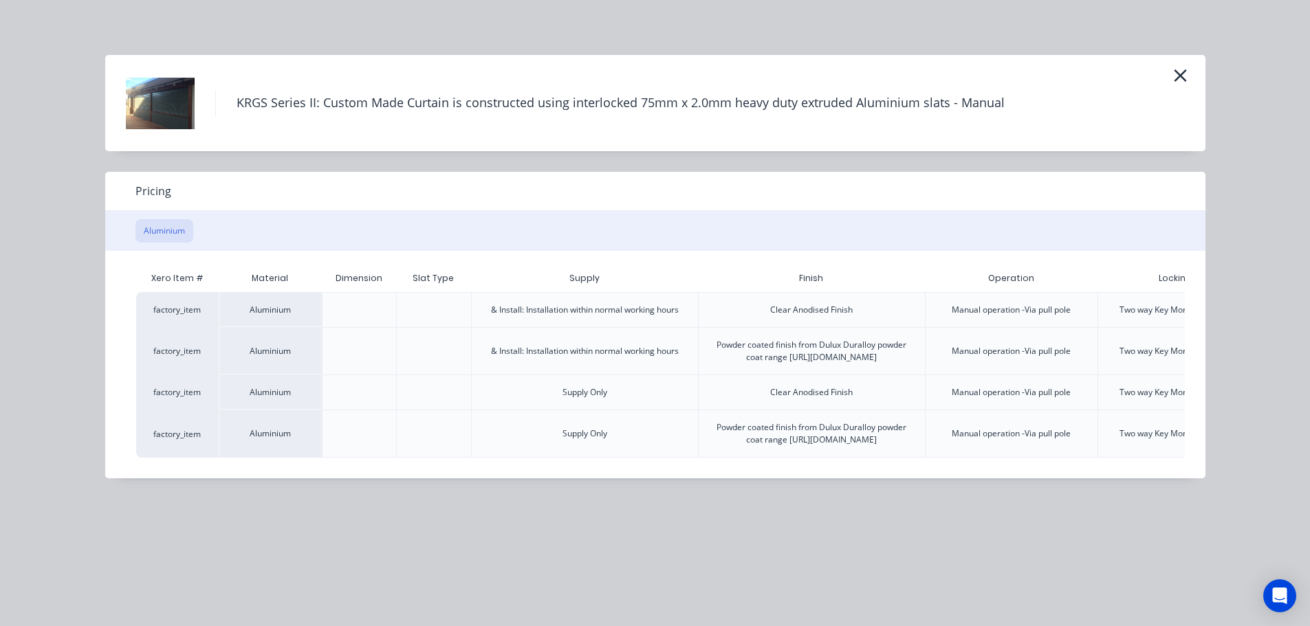
scroll to position [0, 142]
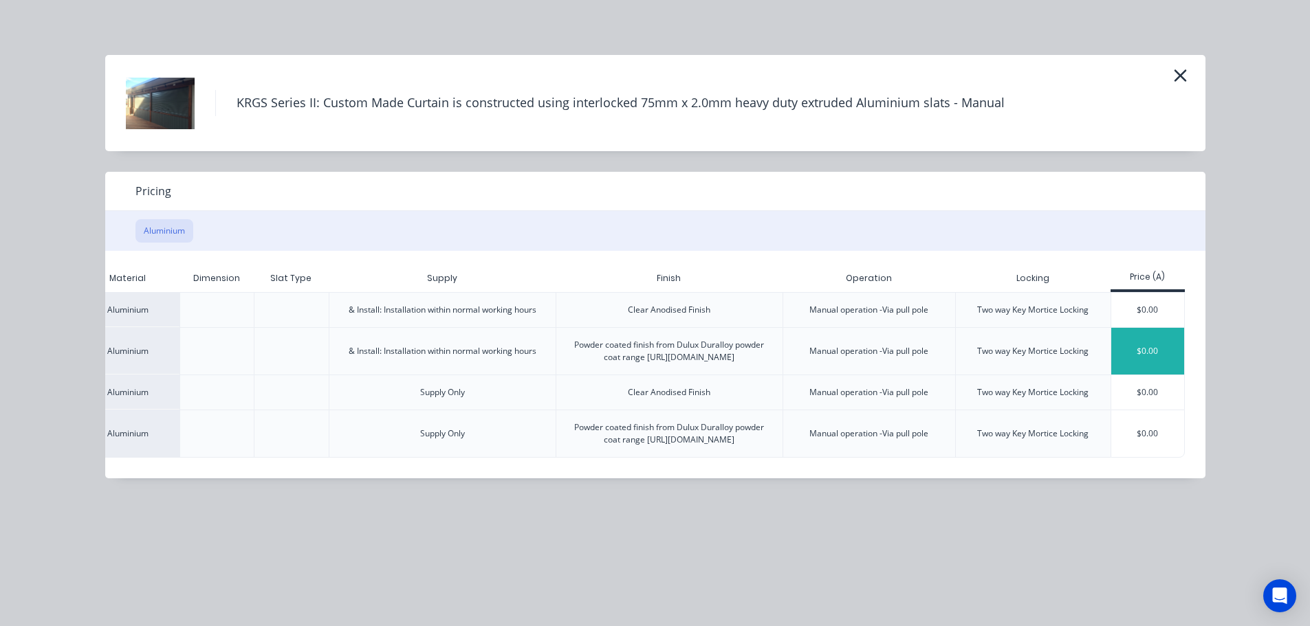
click at [1132, 364] on div "$0.00" at bounding box center [1148, 351] width 74 height 47
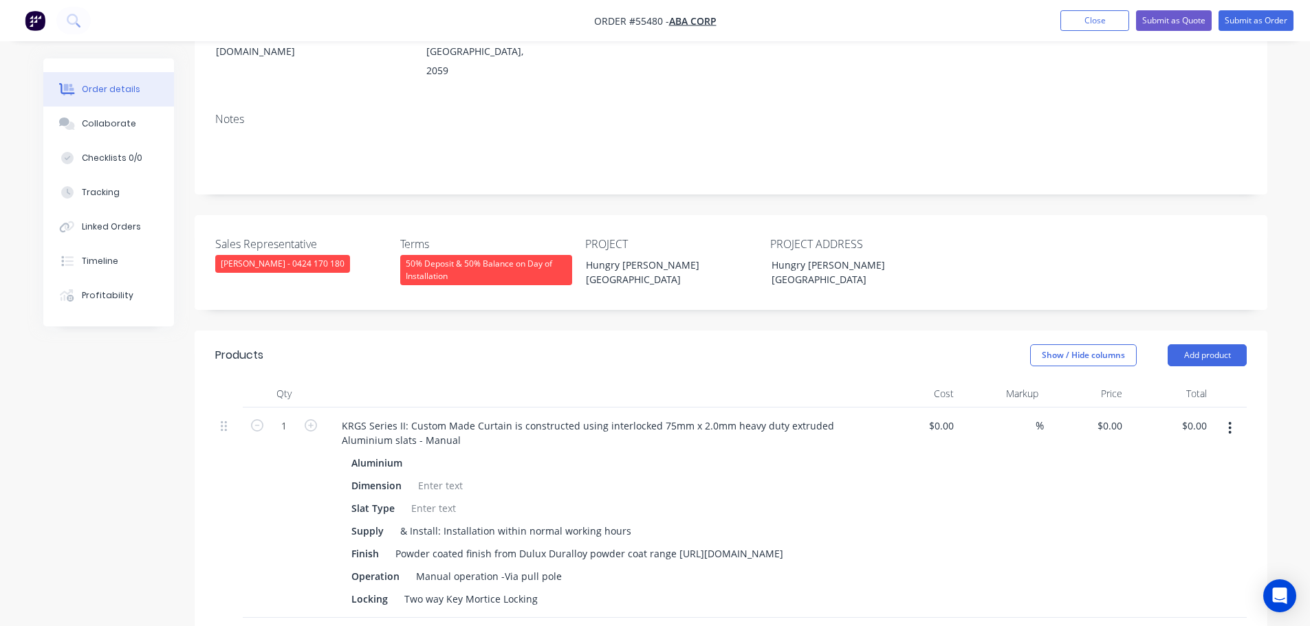
scroll to position [344, 0]
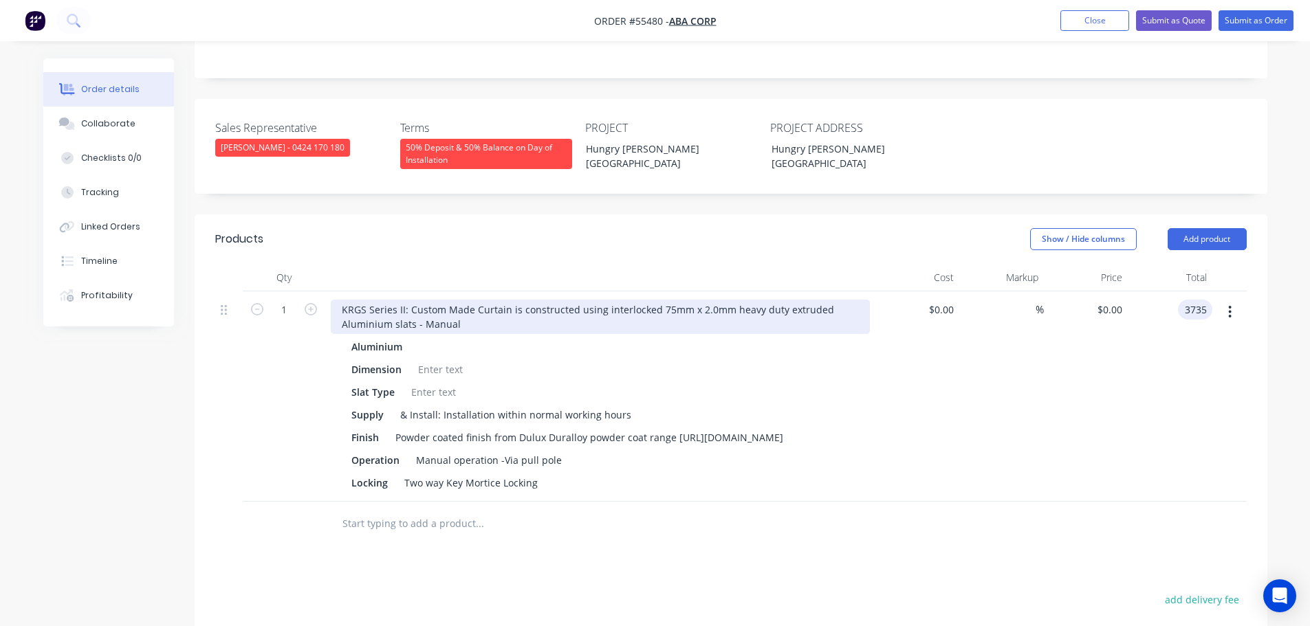
type input "3735"
type input "$3,735.00"
click at [343, 300] on div "KRGS Series II: Custom Made Curtain is constructed using interlocked 75mm x 2.0…" at bounding box center [600, 317] width 539 height 34
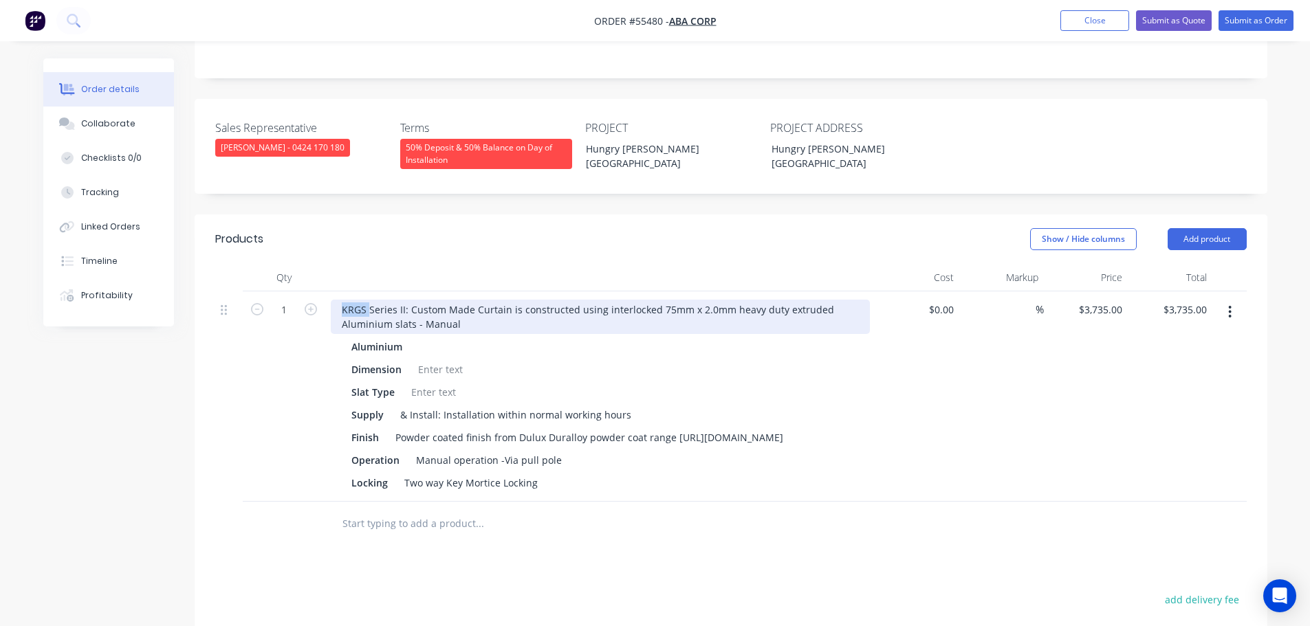
click at [337, 300] on div "KRGS Series II: Custom Made Curtain is constructed using interlocked 75mm x 2.0…" at bounding box center [600, 317] width 539 height 34
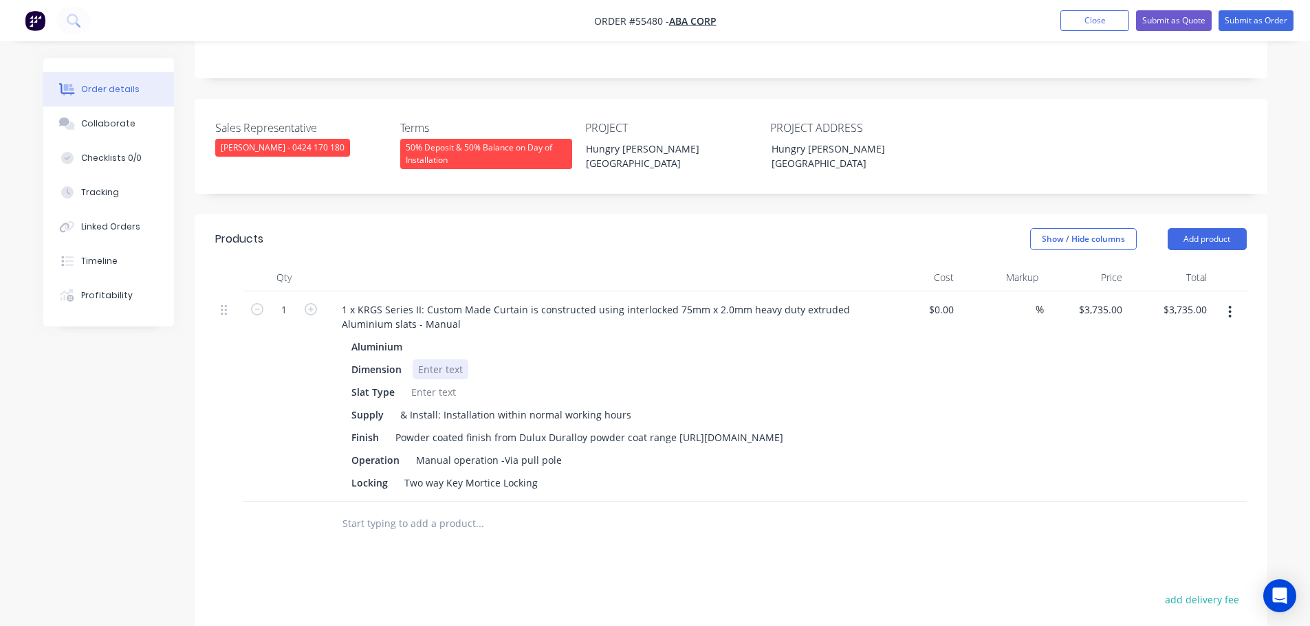
click at [427, 360] on div at bounding box center [441, 370] width 56 height 20
click at [426, 360] on div at bounding box center [441, 370] width 56 height 20
click at [428, 382] on div at bounding box center [434, 392] width 56 height 20
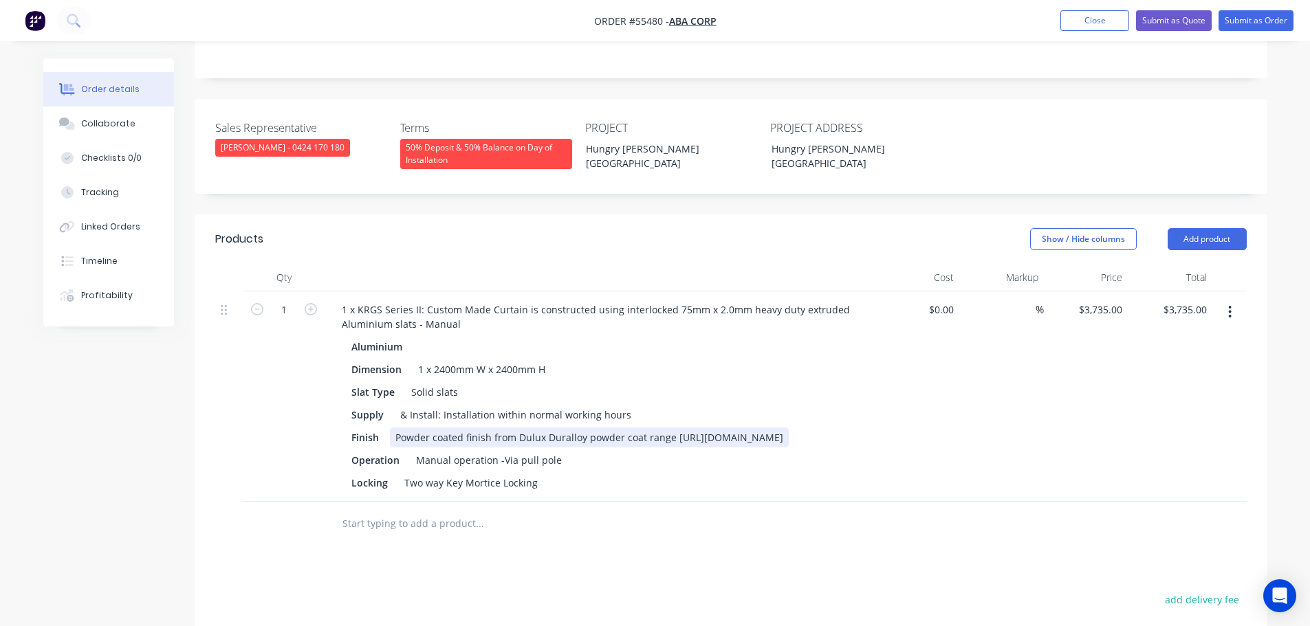
click at [676, 428] on div "Powder coated finish from Dulux Duralloy powder coat range [URL][DOMAIN_NAME]" at bounding box center [589, 438] width 399 height 20
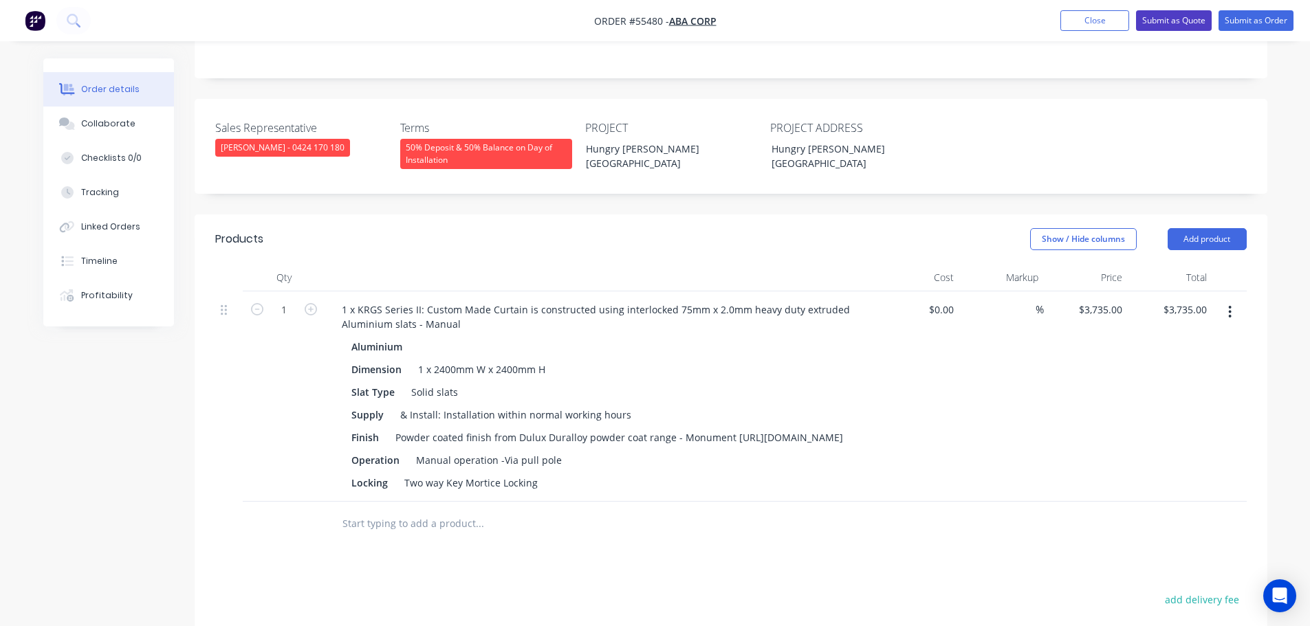
click at [1171, 20] on button "Submit as Quote" at bounding box center [1174, 20] width 76 height 21
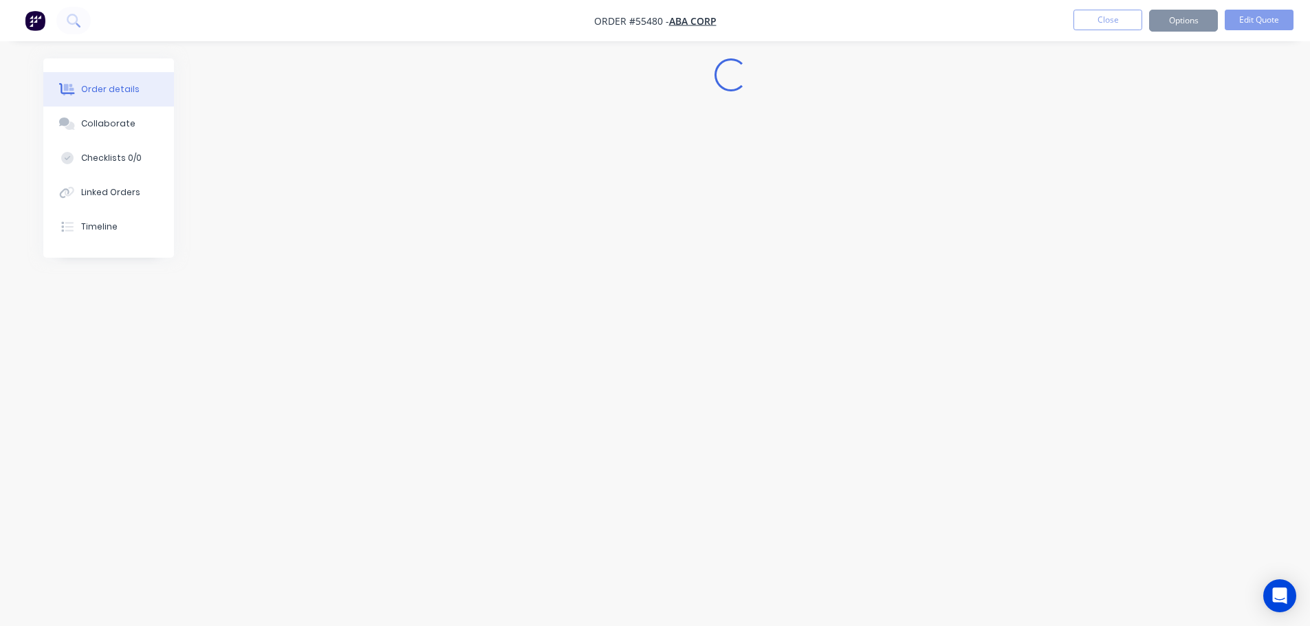
scroll to position [0, 0]
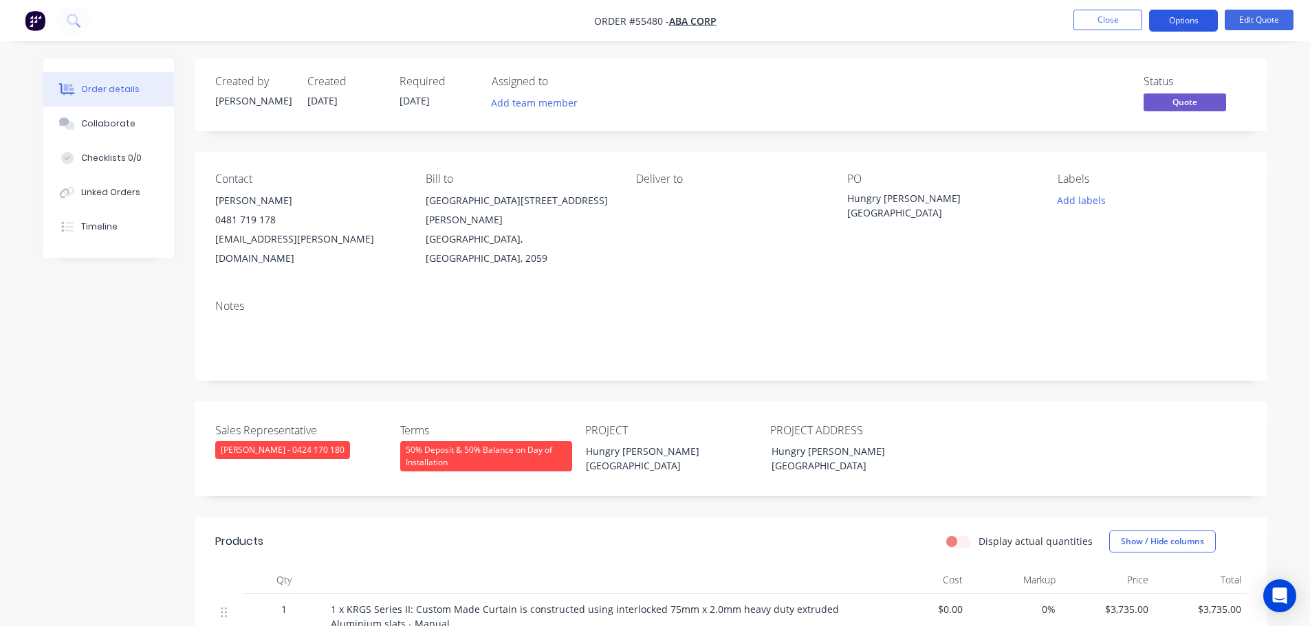
click at [1177, 20] on button "Options" at bounding box center [1183, 21] width 69 height 22
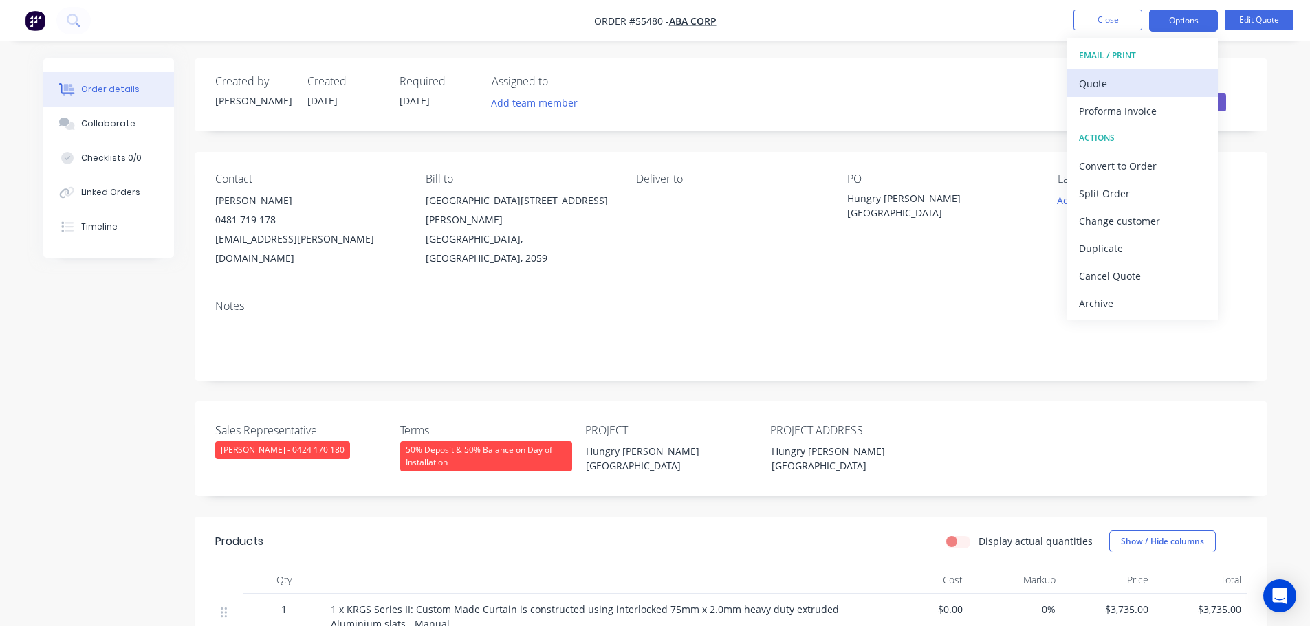
click at [1089, 83] on div "Quote" at bounding box center [1142, 84] width 127 height 20
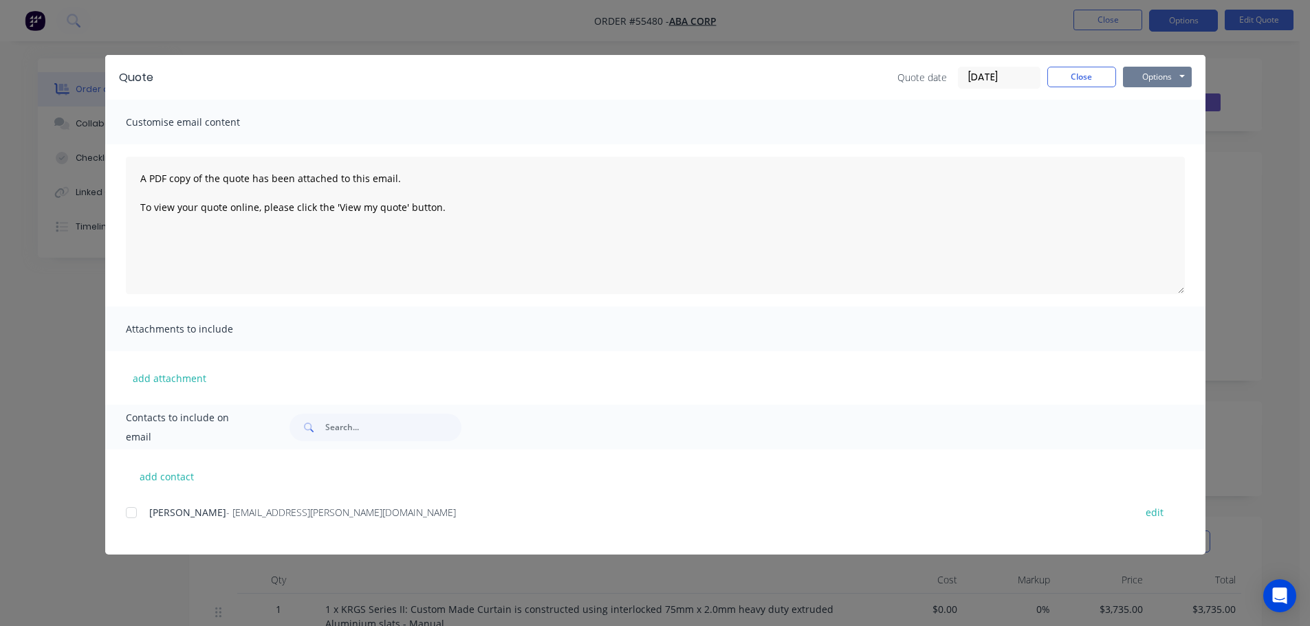
click at [1150, 74] on button "Options" at bounding box center [1157, 77] width 69 height 21
click at [1158, 122] on button "Print" at bounding box center [1167, 124] width 88 height 23
click at [1083, 81] on button "Close" at bounding box center [1081, 77] width 69 height 21
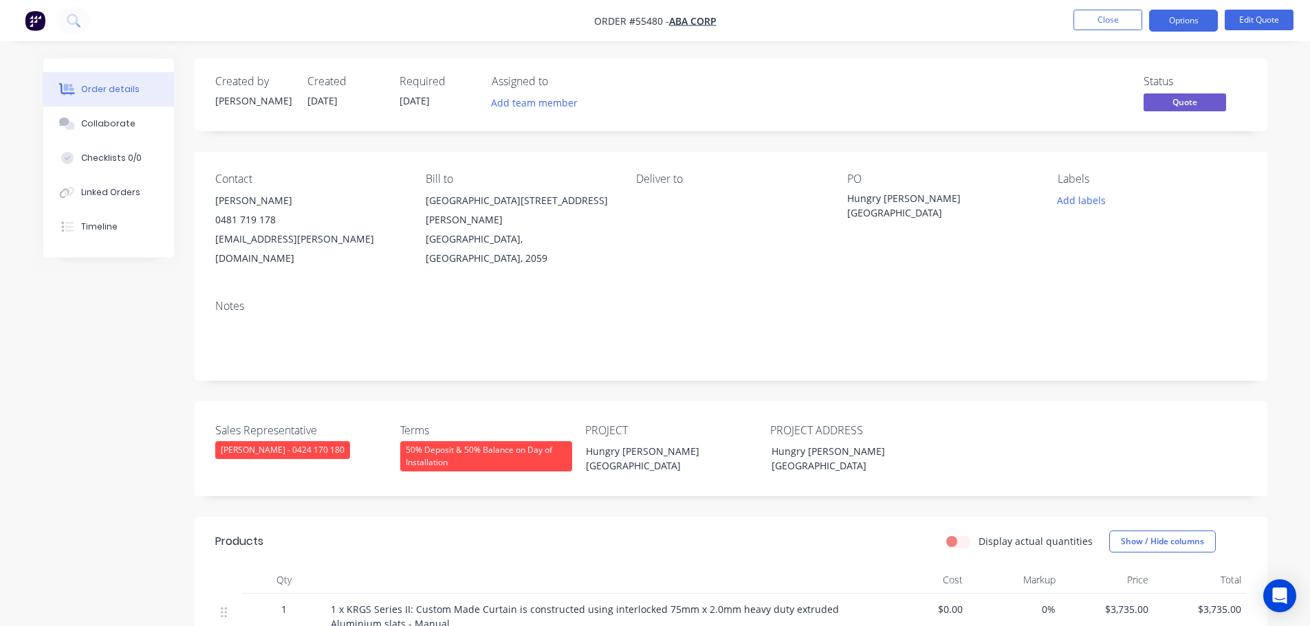
click at [288, 241] on div "armarni.zepeda@abacorp.com.au" at bounding box center [309, 249] width 188 height 39
copy div "armarni.zepeda@abacorp.com.au"
click at [903, 195] on div "Hungry [PERSON_NAME][GEOGRAPHIC_DATA]" at bounding box center [933, 205] width 172 height 29
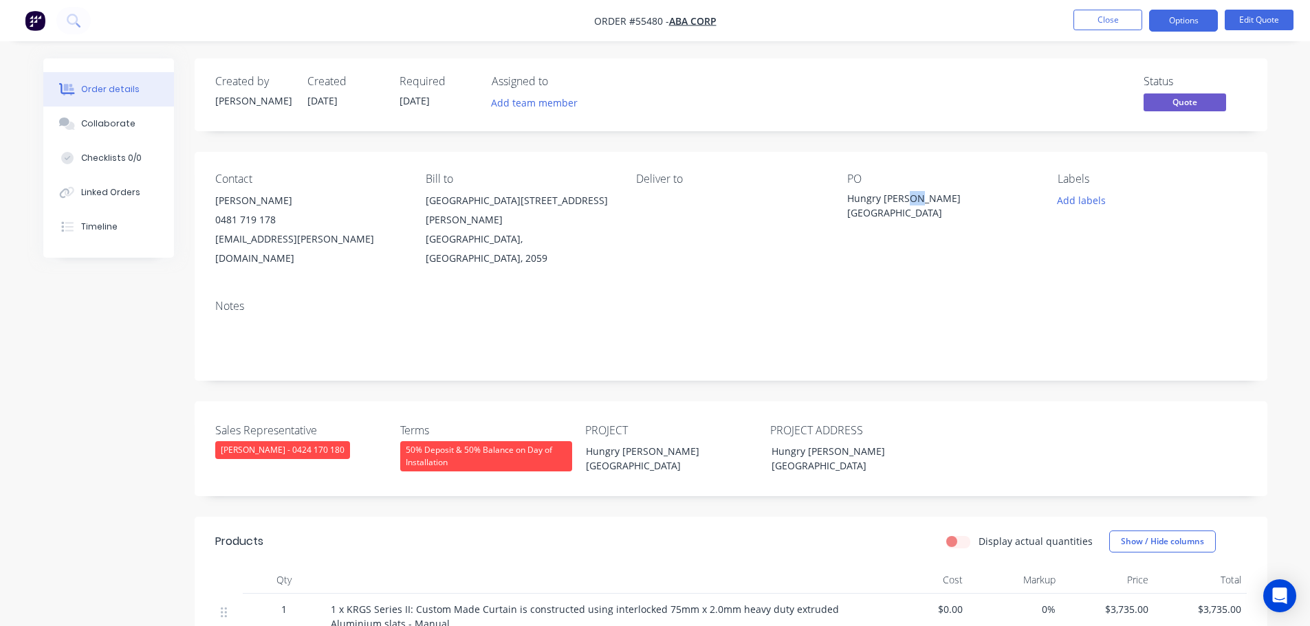
click at [903, 195] on div "Hungry [PERSON_NAME][GEOGRAPHIC_DATA]" at bounding box center [933, 205] width 172 height 29
copy div "Hungry [PERSON_NAME][GEOGRAPHIC_DATA]"
click at [276, 221] on span at bounding box center [276, 219] width 0 height 13
click at [1248, 23] on button "Edit Quote" at bounding box center [1258, 20] width 69 height 21
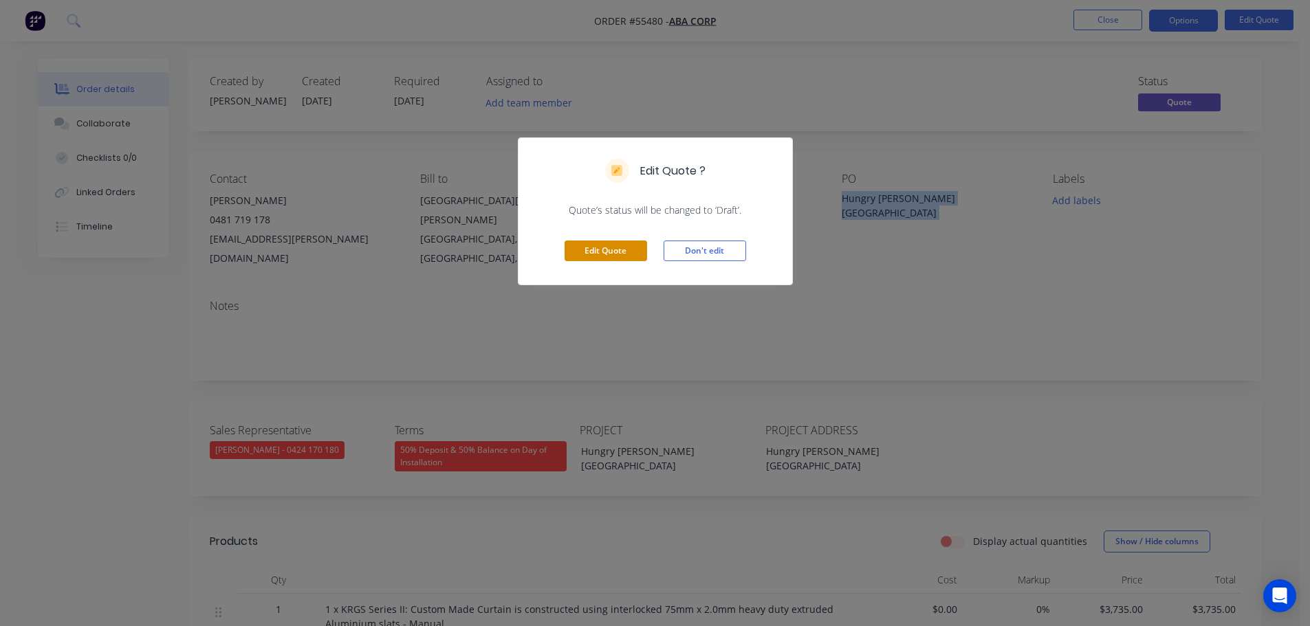
click at [602, 259] on button "Edit Quote" at bounding box center [605, 251] width 83 height 21
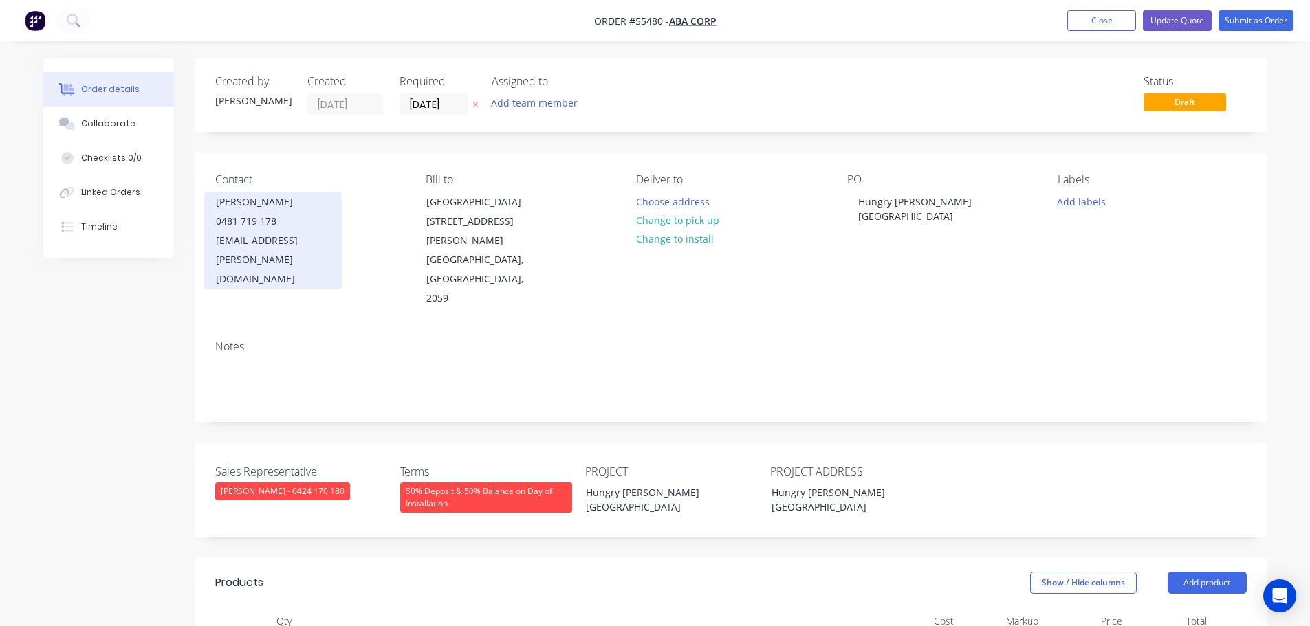
click at [291, 235] on div "armarni.zepeda@abacorp.com.au" at bounding box center [273, 260] width 114 height 58
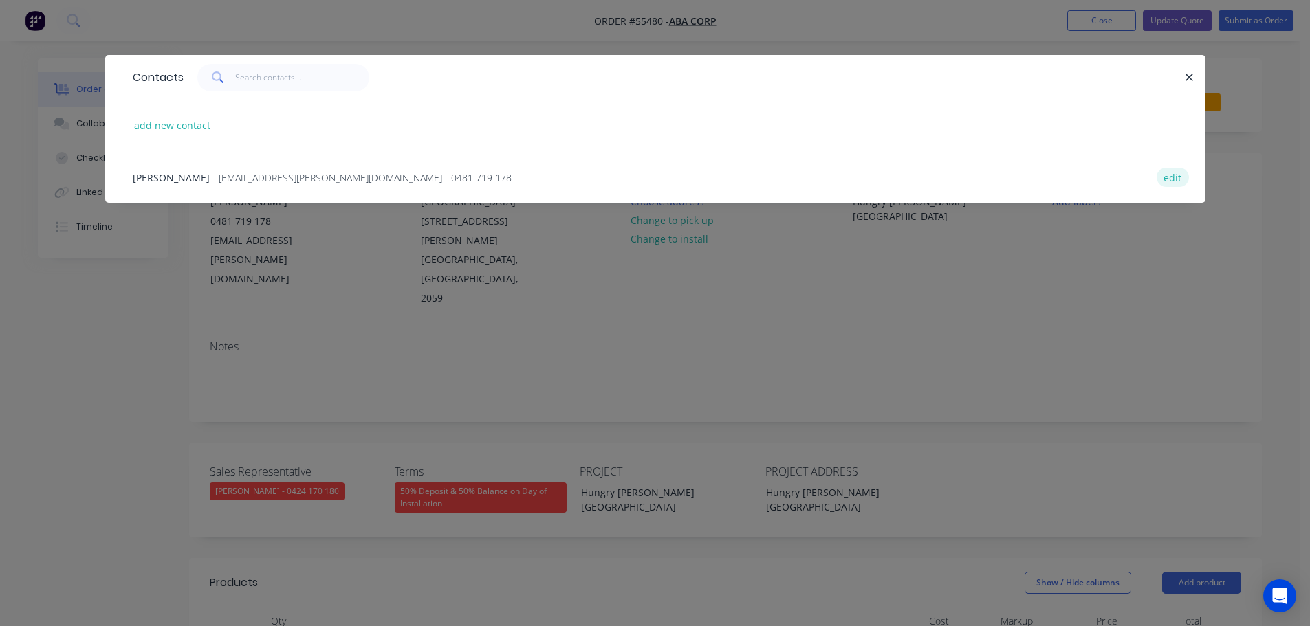
click at [1174, 181] on button "edit" at bounding box center [1172, 177] width 32 height 19
select select "AU"
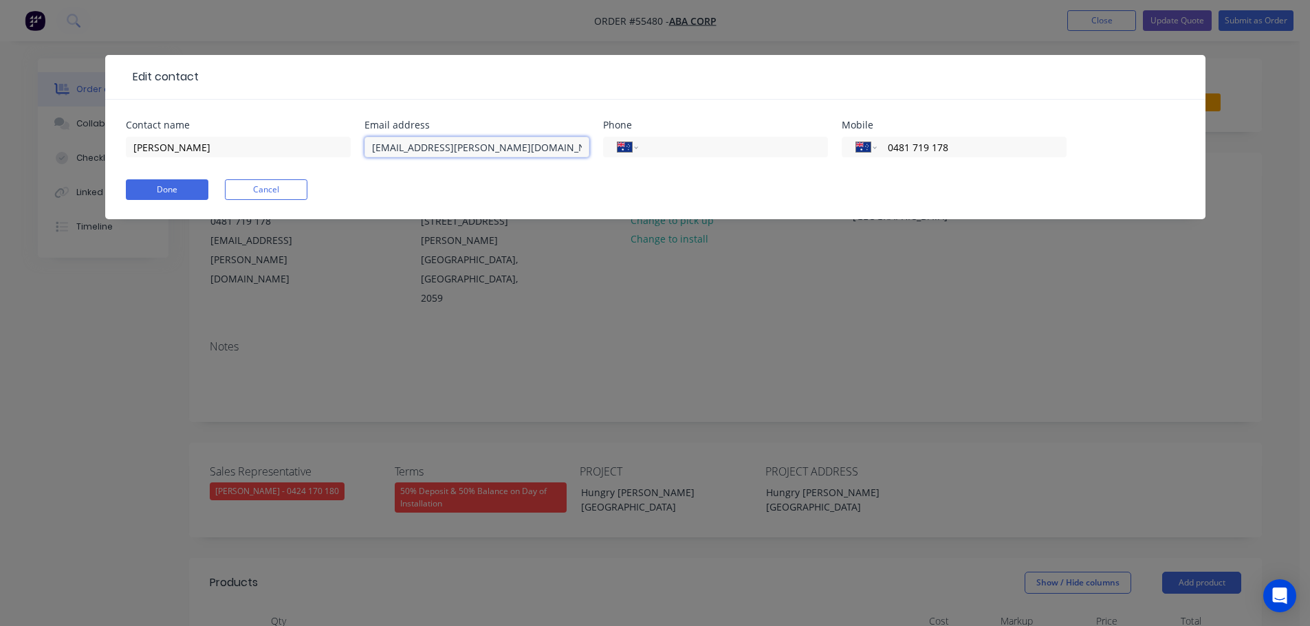
click at [400, 148] on input "armarni.zepeda@abacorp.com.au" at bounding box center [476, 147] width 225 height 21
type input "armani.zepeda@abacorp.com.au"
click at [138, 183] on button "Done" at bounding box center [167, 189] width 83 height 21
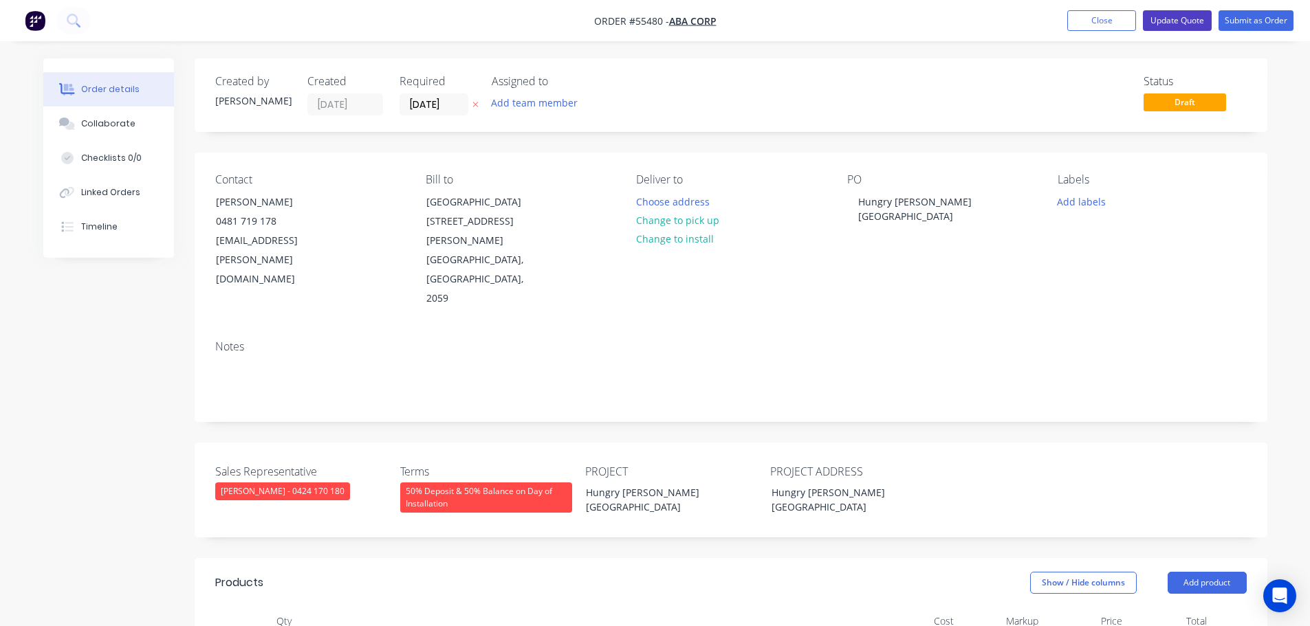
click at [1183, 21] on button "Update Quote" at bounding box center [1177, 20] width 69 height 21
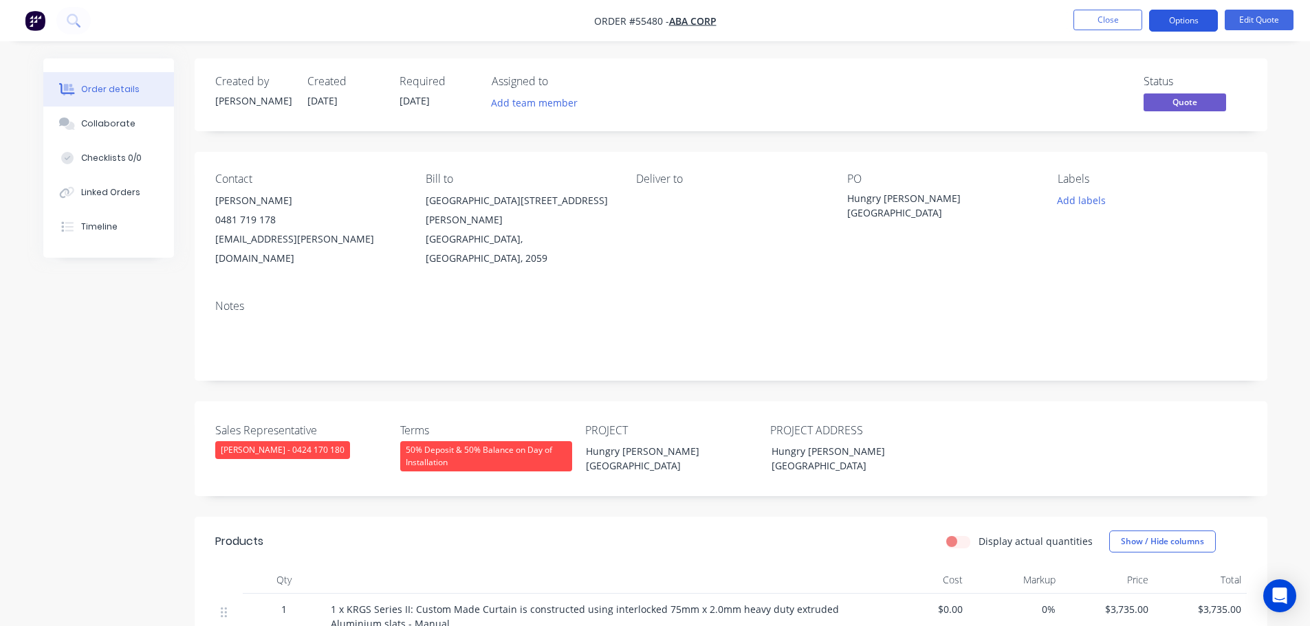
click at [1178, 22] on button "Options" at bounding box center [1183, 21] width 69 height 22
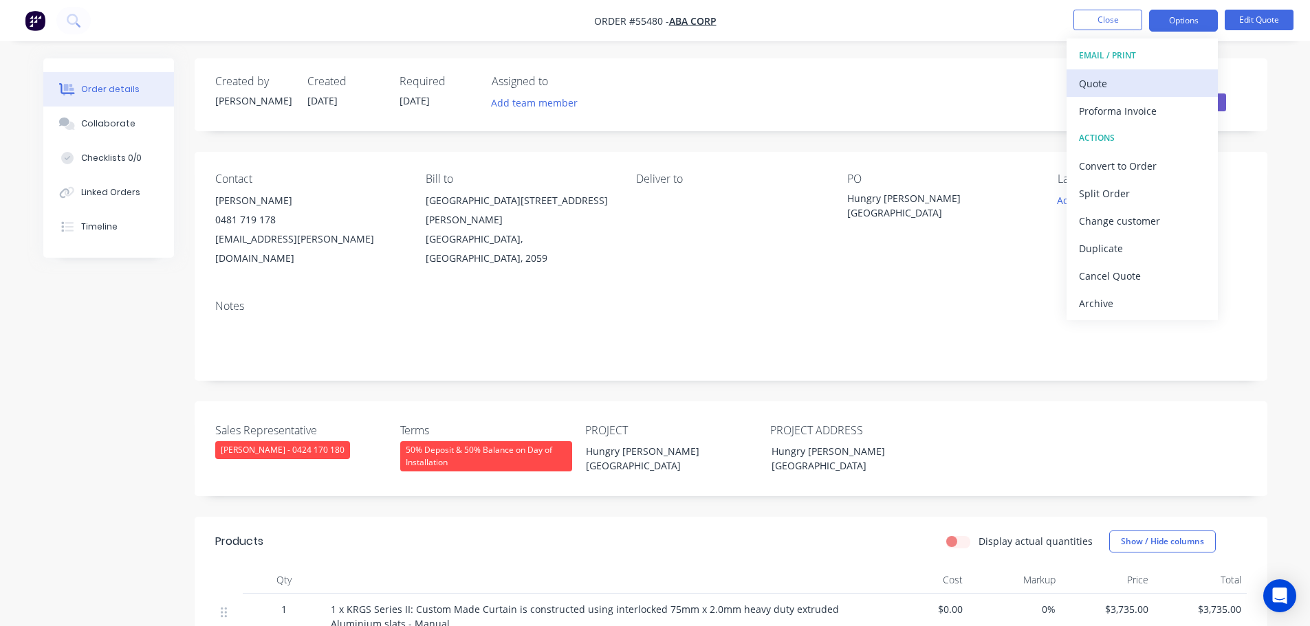
click at [1071, 90] on button "Quote" at bounding box center [1141, 83] width 151 height 28
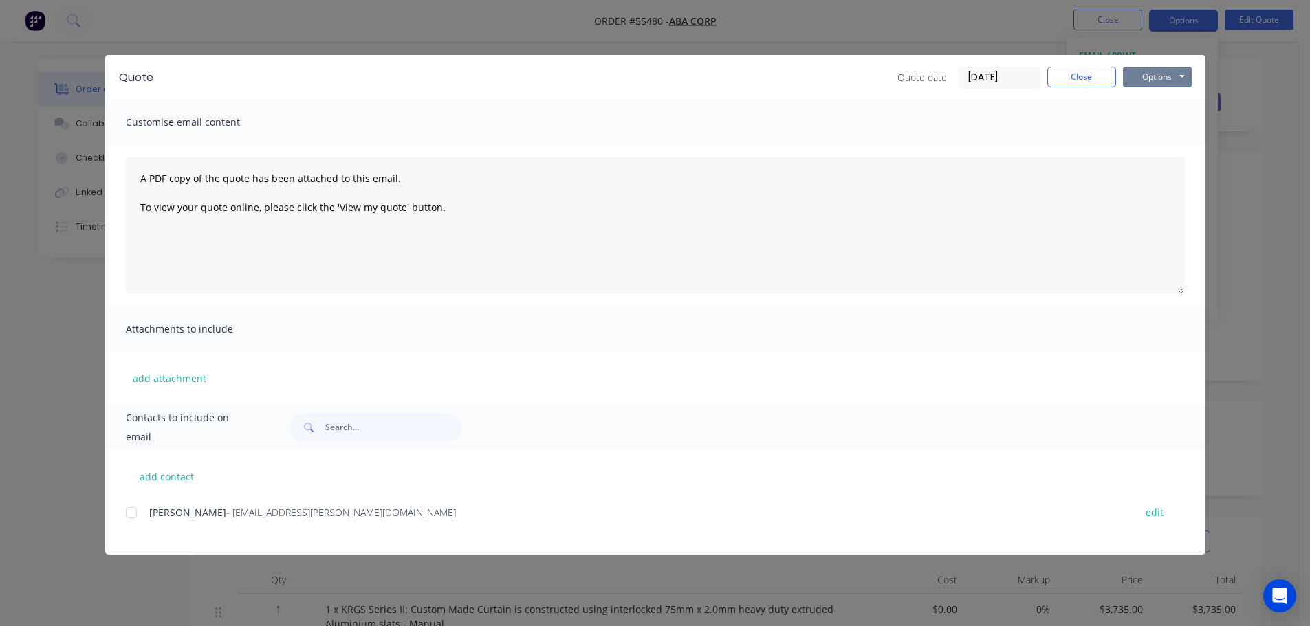
click at [1136, 80] on button "Options" at bounding box center [1157, 77] width 69 height 21
click at [1146, 125] on button "Print" at bounding box center [1167, 124] width 88 height 23
click at [1090, 72] on button "Close" at bounding box center [1081, 77] width 69 height 21
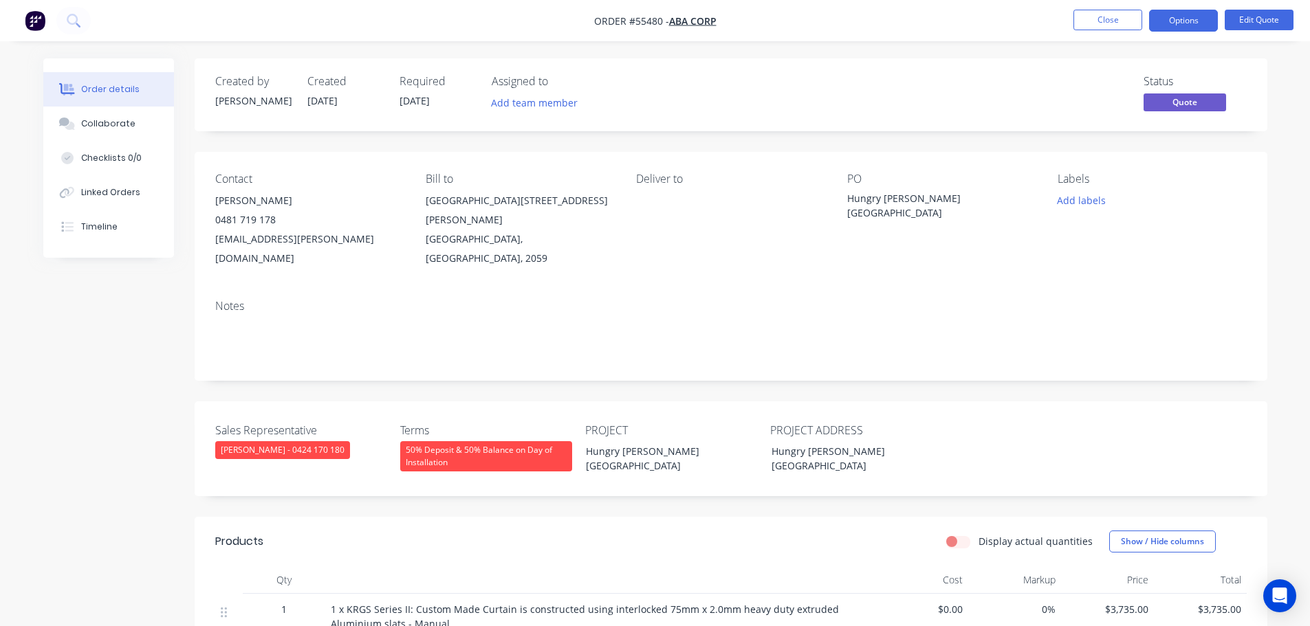
click at [295, 242] on div "armani.zepeda@abacorp.com.au" at bounding box center [309, 249] width 188 height 39
copy div "armani.zepeda@abacorp.com.au"
click at [899, 200] on div "Hungry [PERSON_NAME][GEOGRAPHIC_DATA]" at bounding box center [933, 205] width 172 height 29
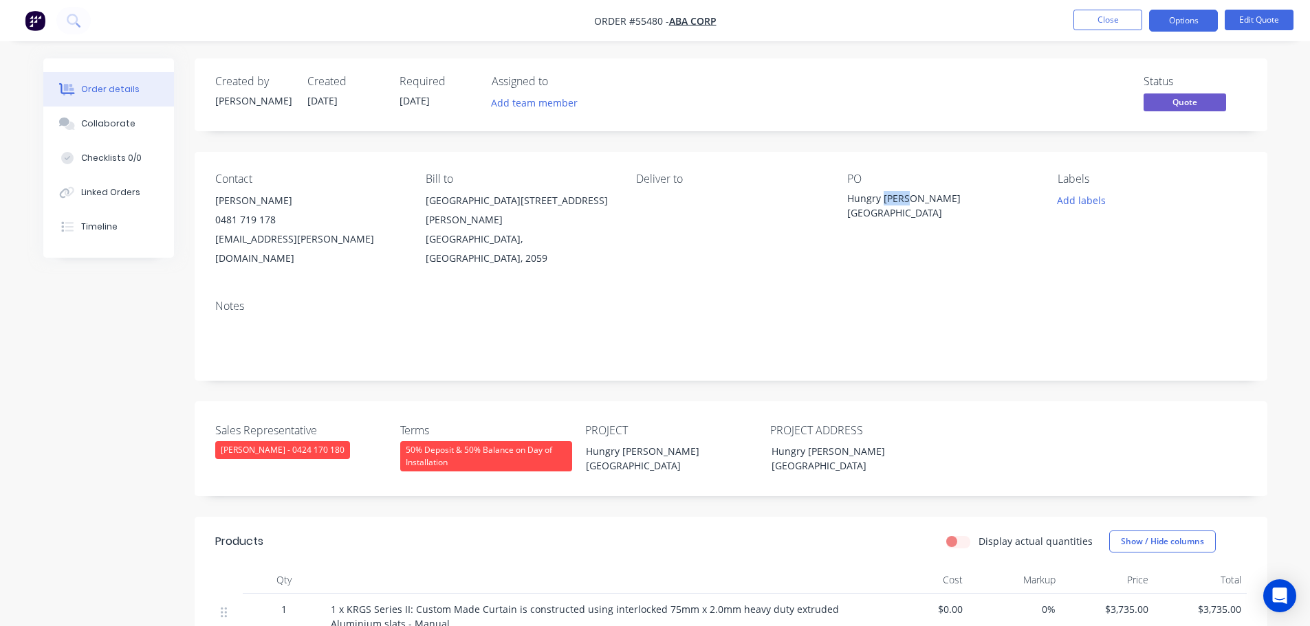
click at [899, 200] on div "Hungry [PERSON_NAME][GEOGRAPHIC_DATA]" at bounding box center [933, 205] width 172 height 29
click at [276, 221] on span at bounding box center [276, 219] width 0 height 13
click at [1082, 21] on button "Close" at bounding box center [1107, 20] width 69 height 21
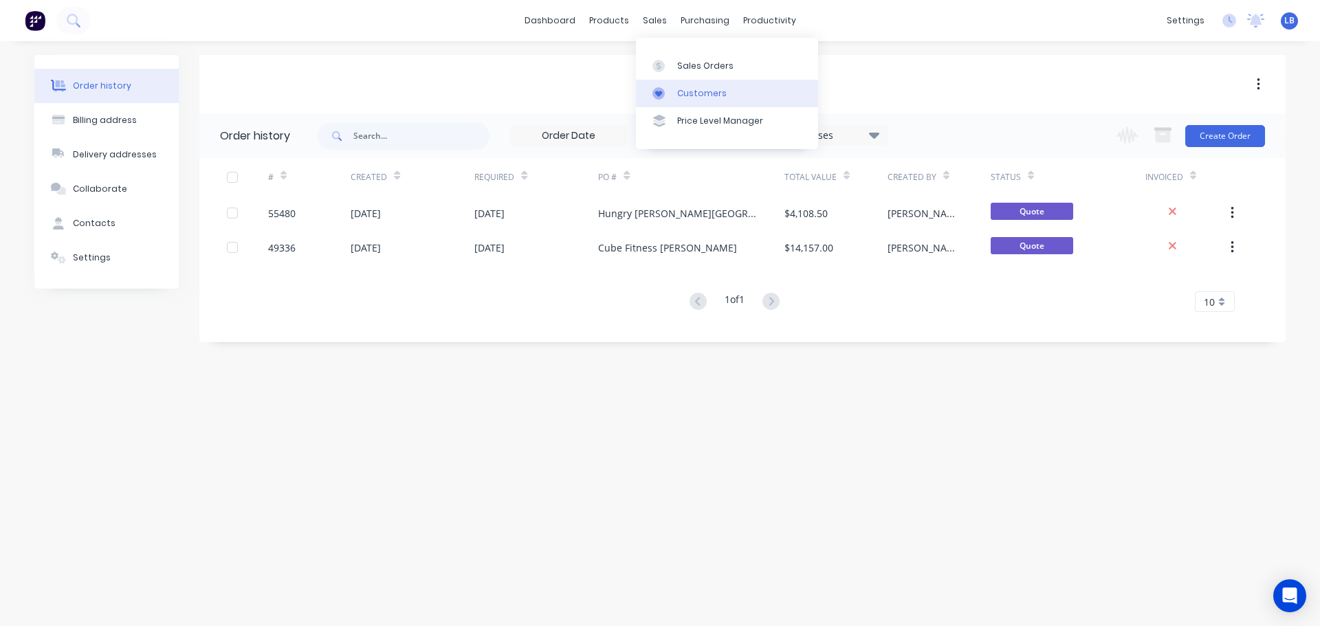
click at [692, 89] on div "Customers" at bounding box center [702, 93] width 50 height 12
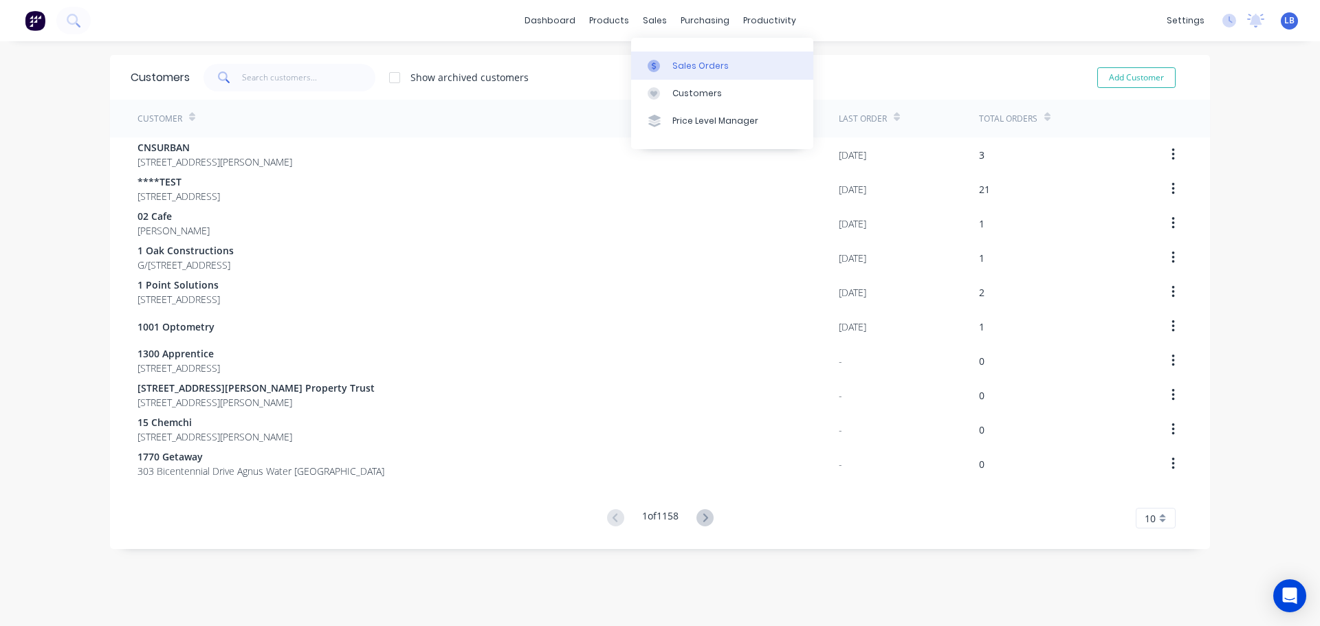
click at [696, 65] on div "Sales Orders" at bounding box center [700, 66] width 56 height 12
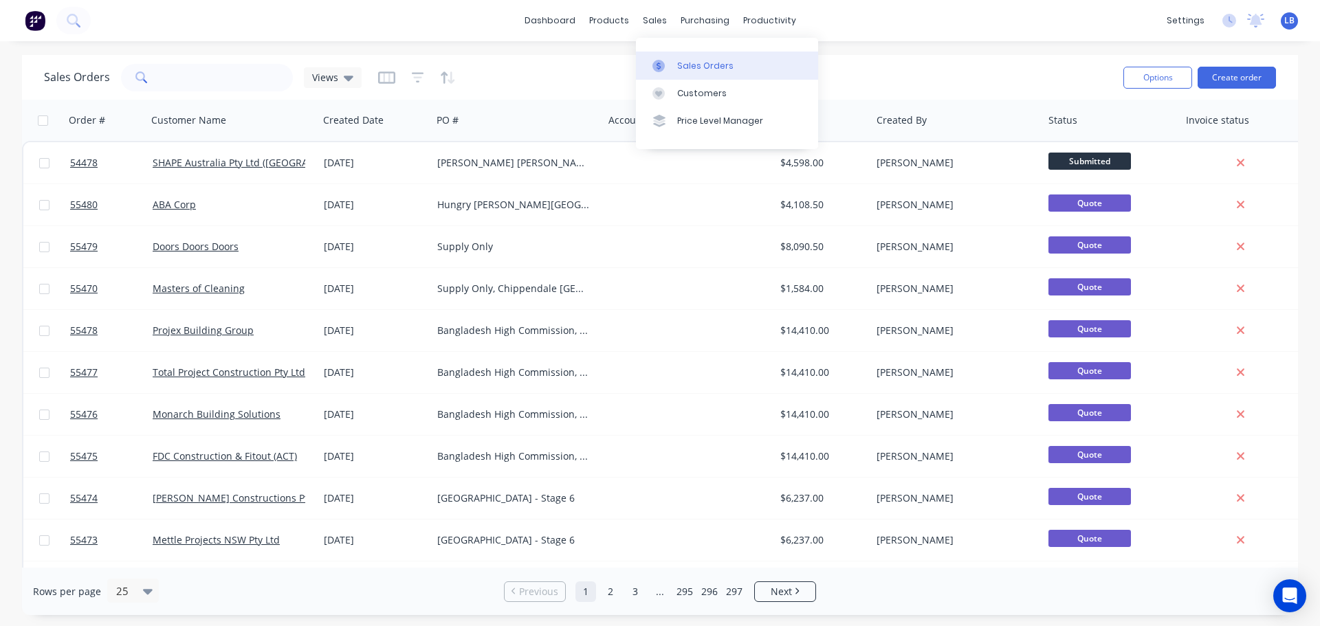
click at [701, 71] on div "Sales Orders" at bounding box center [705, 66] width 56 height 12
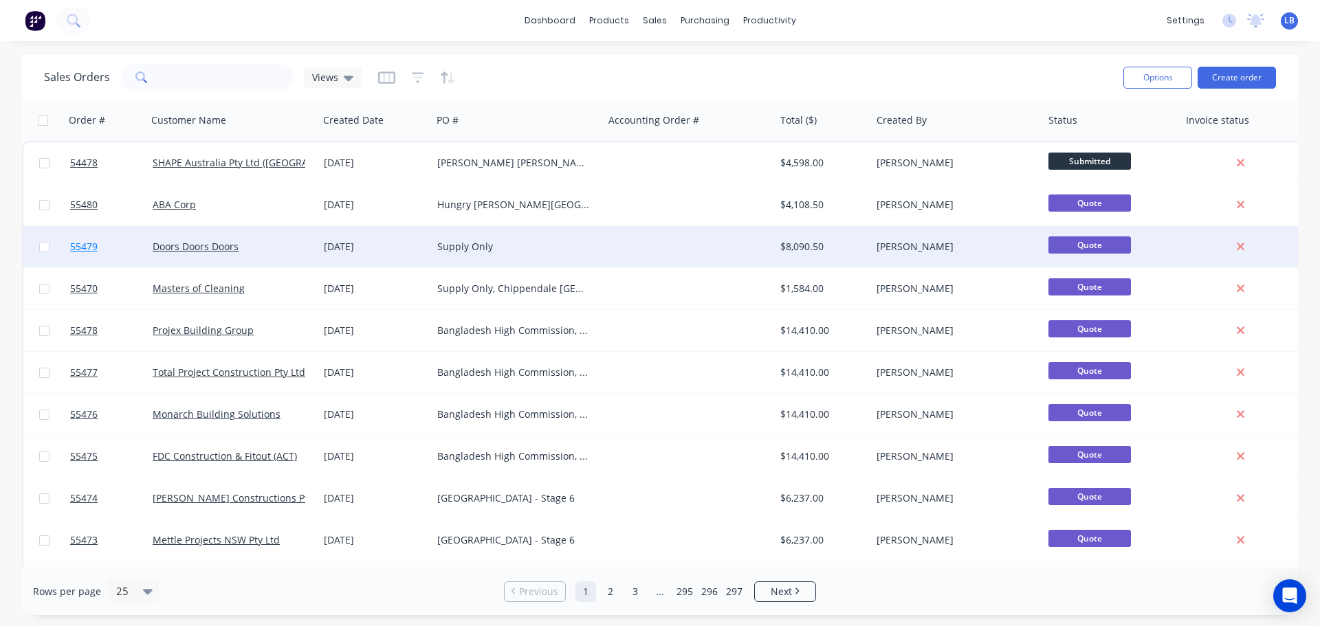
click at [80, 248] on span "55479" at bounding box center [84, 247] width 28 height 14
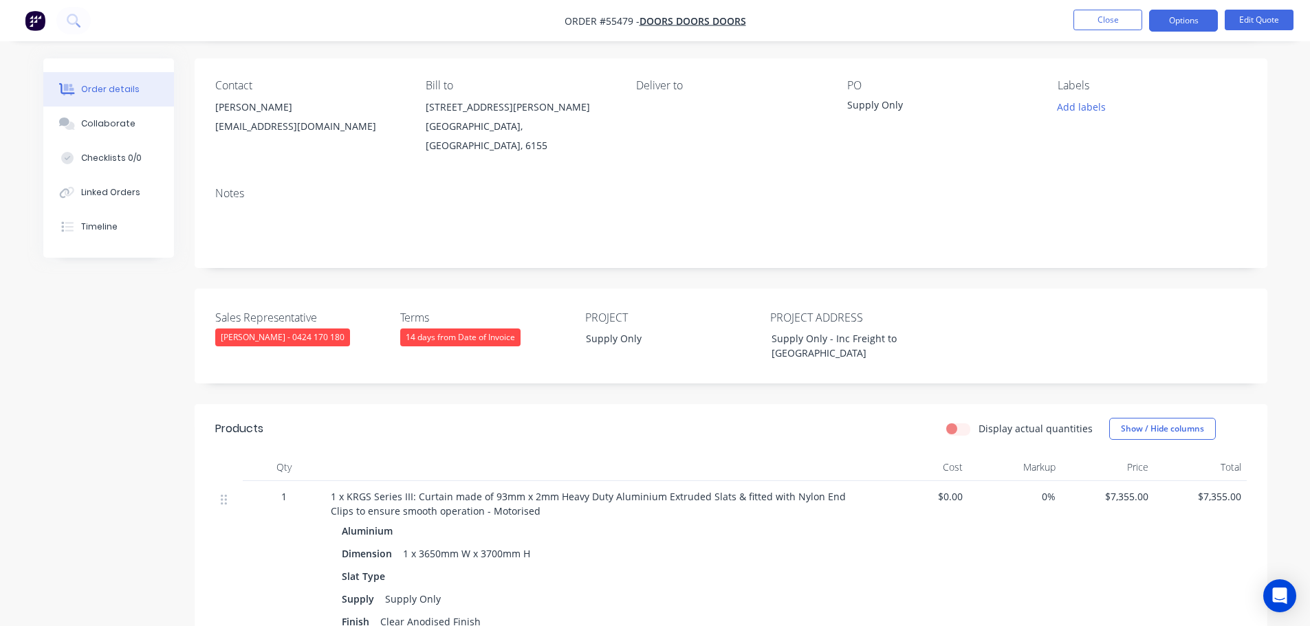
scroll to position [69, 0]
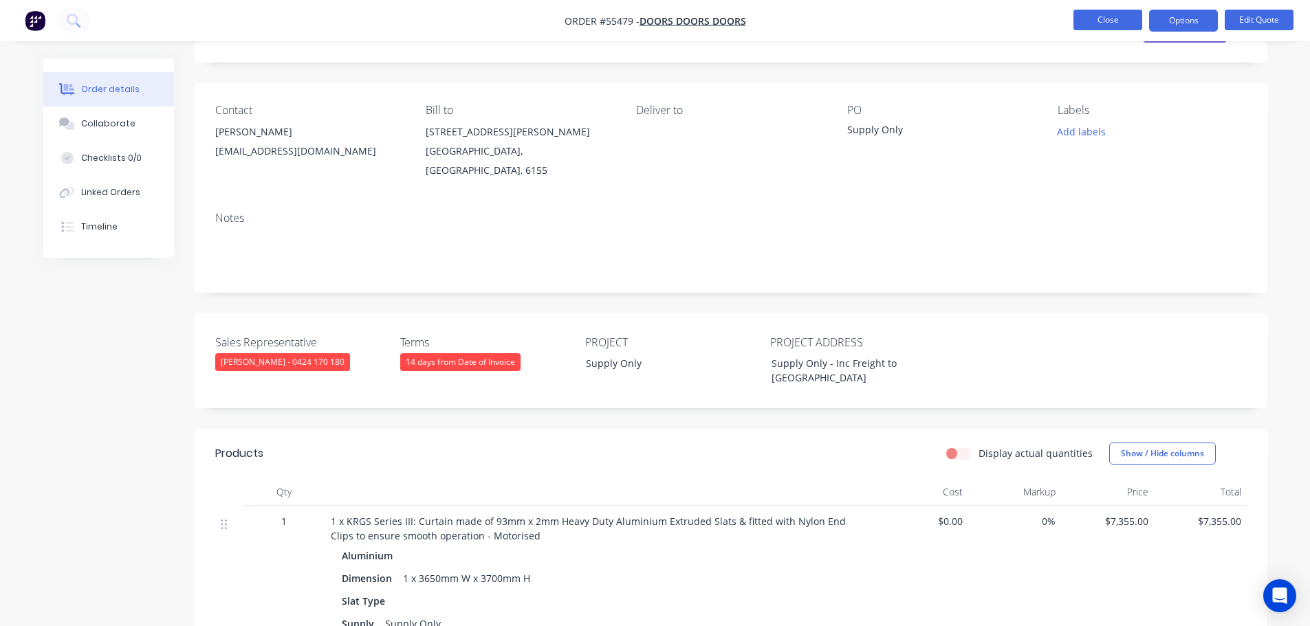
click at [1110, 23] on button "Close" at bounding box center [1107, 20] width 69 height 21
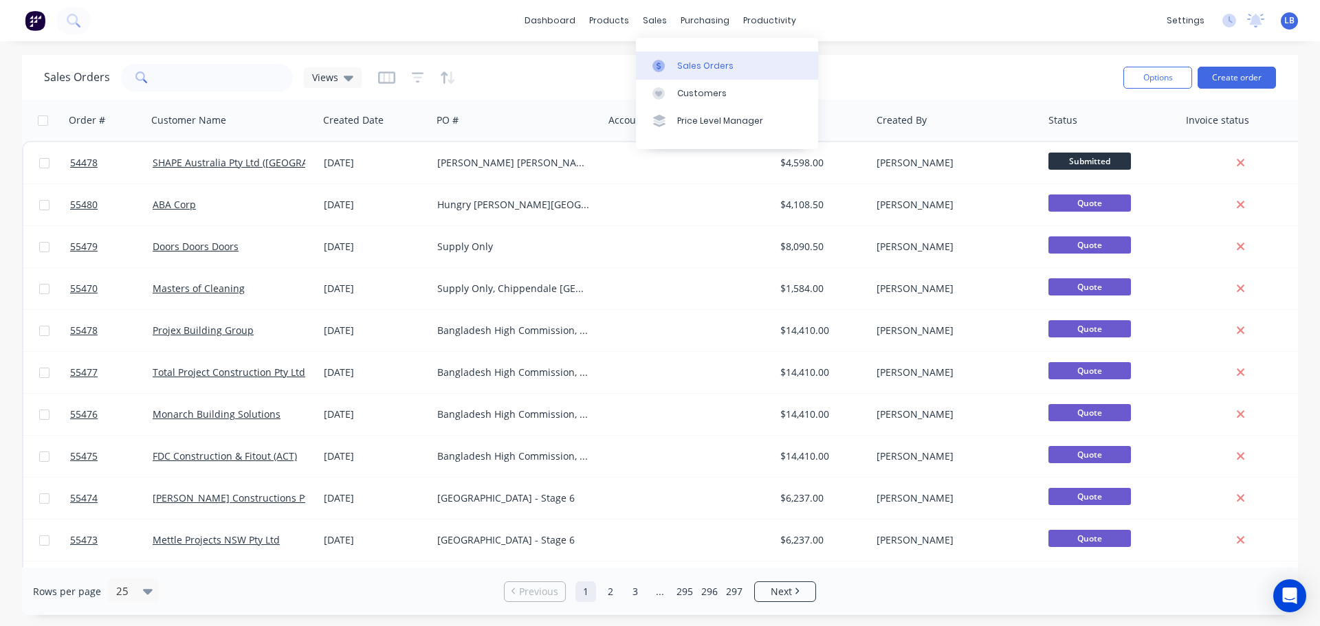
click at [700, 72] on div "Sales Orders" at bounding box center [705, 66] width 56 height 12
click at [231, 80] on input "text" at bounding box center [227, 78] width 134 height 28
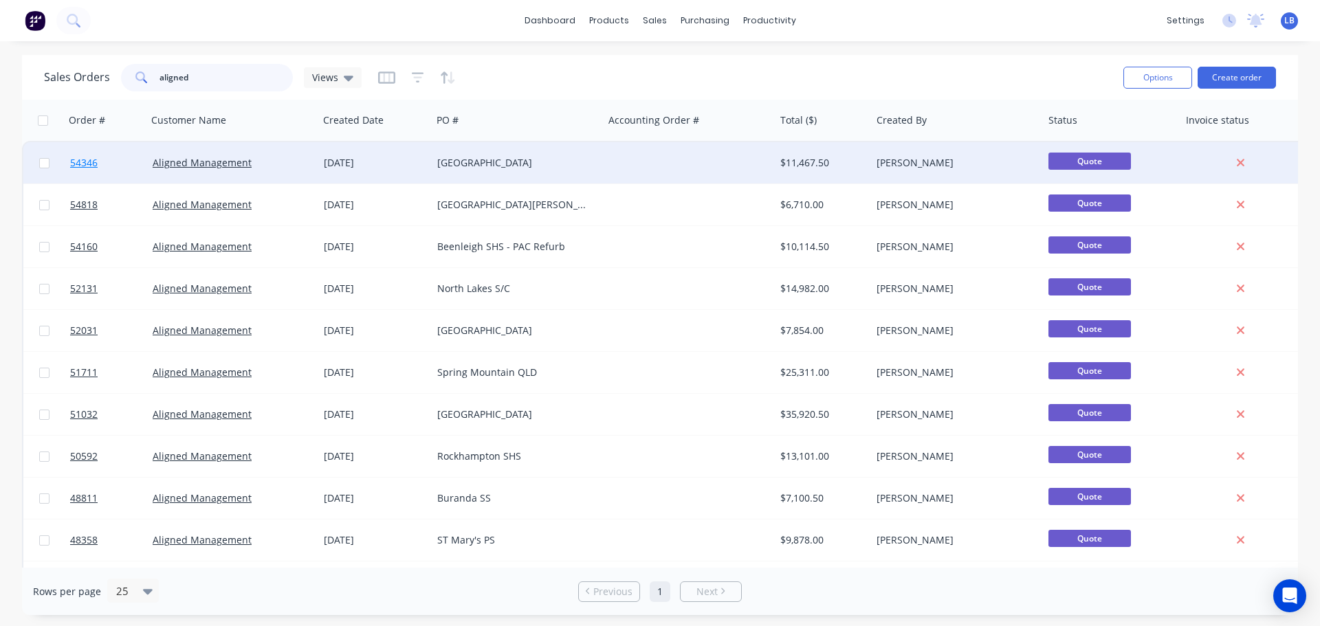
type input "aligned"
click at [89, 167] on span "54346" at bounding box center [84, 163] width 28 height 14
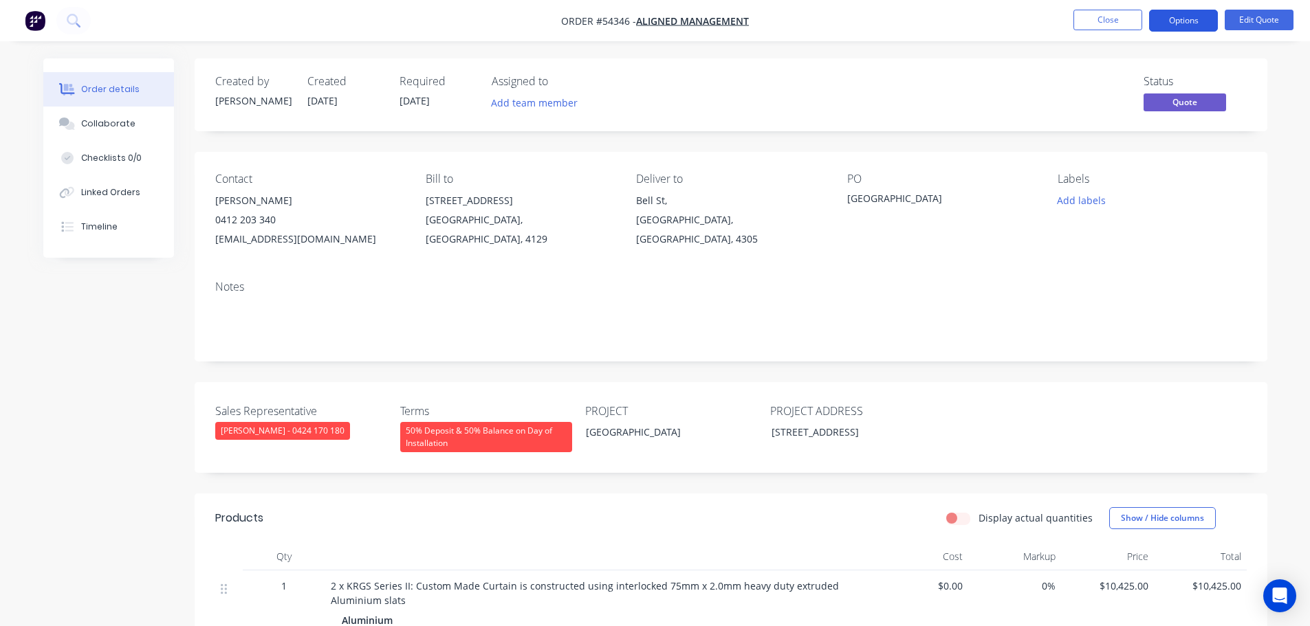
click at [1175, 24] on button "Options" at bounding box center [1183, 21] width 69 height 22
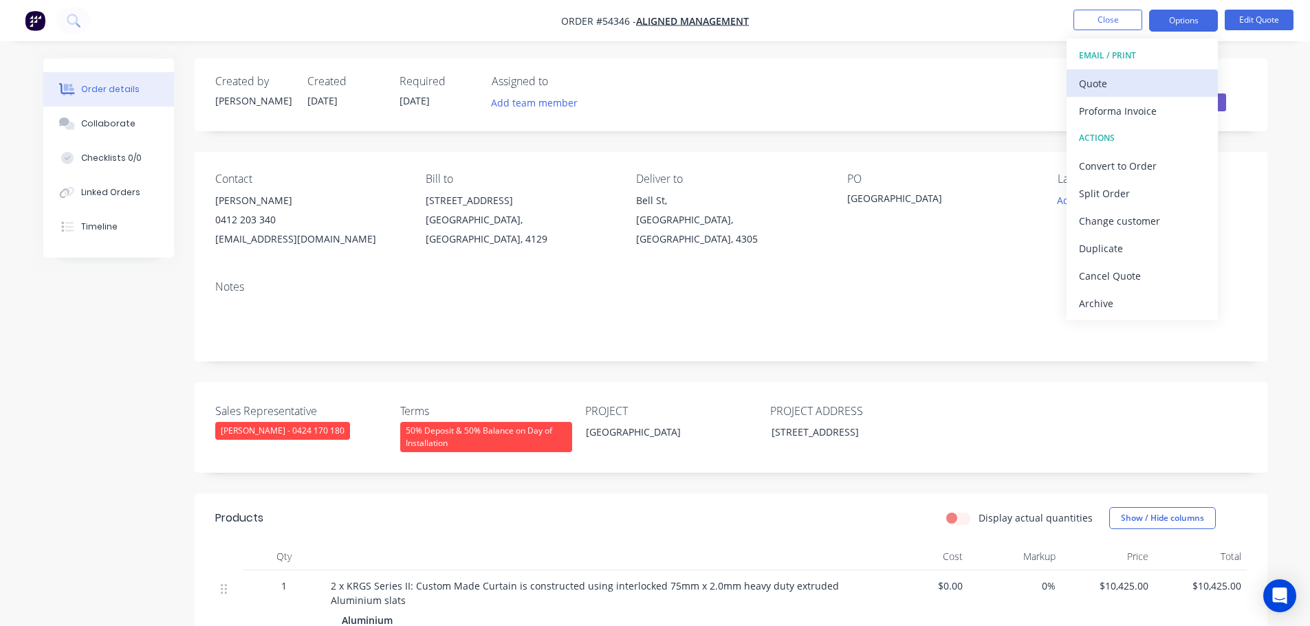
click at [1103, 87] on div "Quote" at bounding box center [1142, 84] width 127 height 20
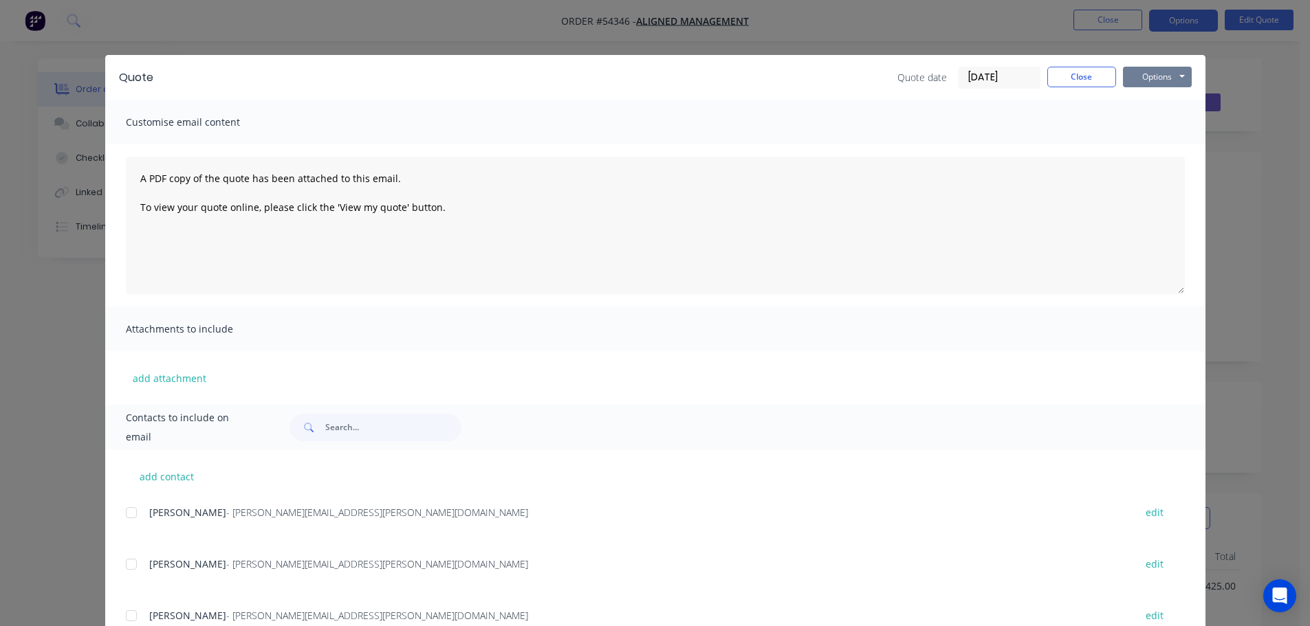
click at [1141, 83] on button "Options" at bounding box center [1157, 77] width 69 height 21
click at [1143, 127] on button "Print" at bounding box center [1167, 124] width 88 height 23
click at [1066, 81] on button "Close" at bounding box center [1081, 77] width 69 height 21
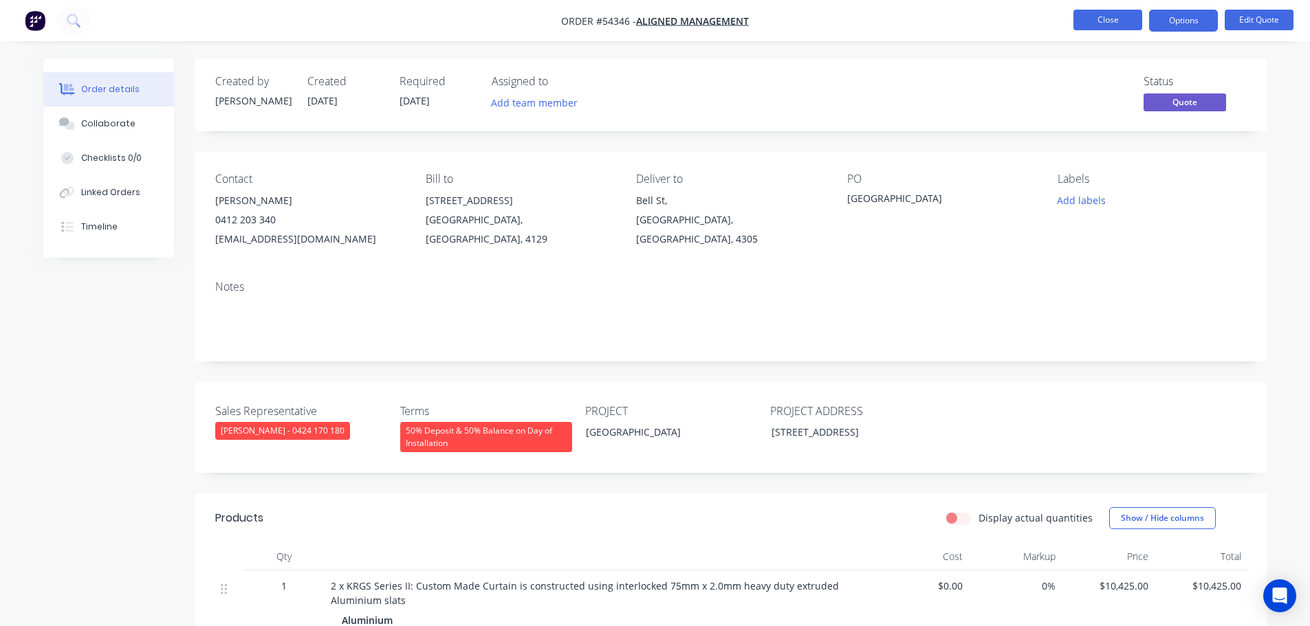
click at [1095, 25] on button "Close" at bounding box center [1107, 20] width 69 height 21
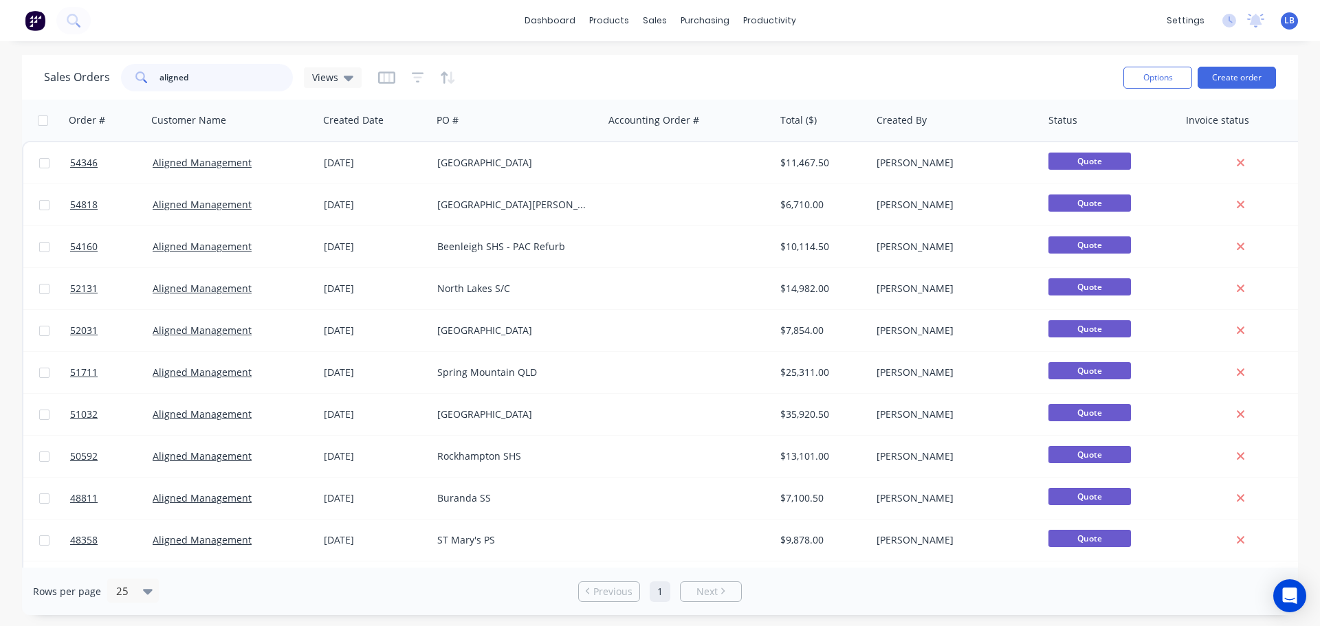
drag, startPoint x: 205, startPoint y: 74, endPoint x: 95, endPoint y: 76, distance: 110.0
click at [95, 76] on div "Sales Orders aligned Views" at bounding box center [203, 78] width 318 height 28
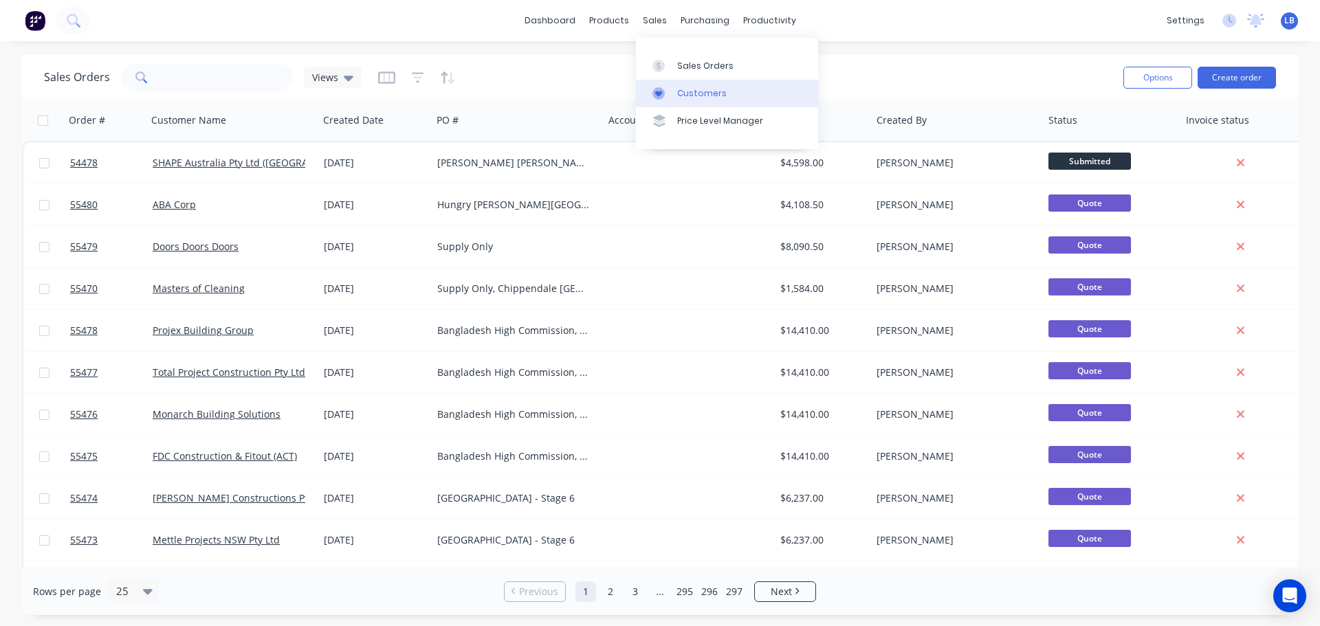
click at [711, 94] on div "Customers" at bounding box center [702, 93] width 50 height 12
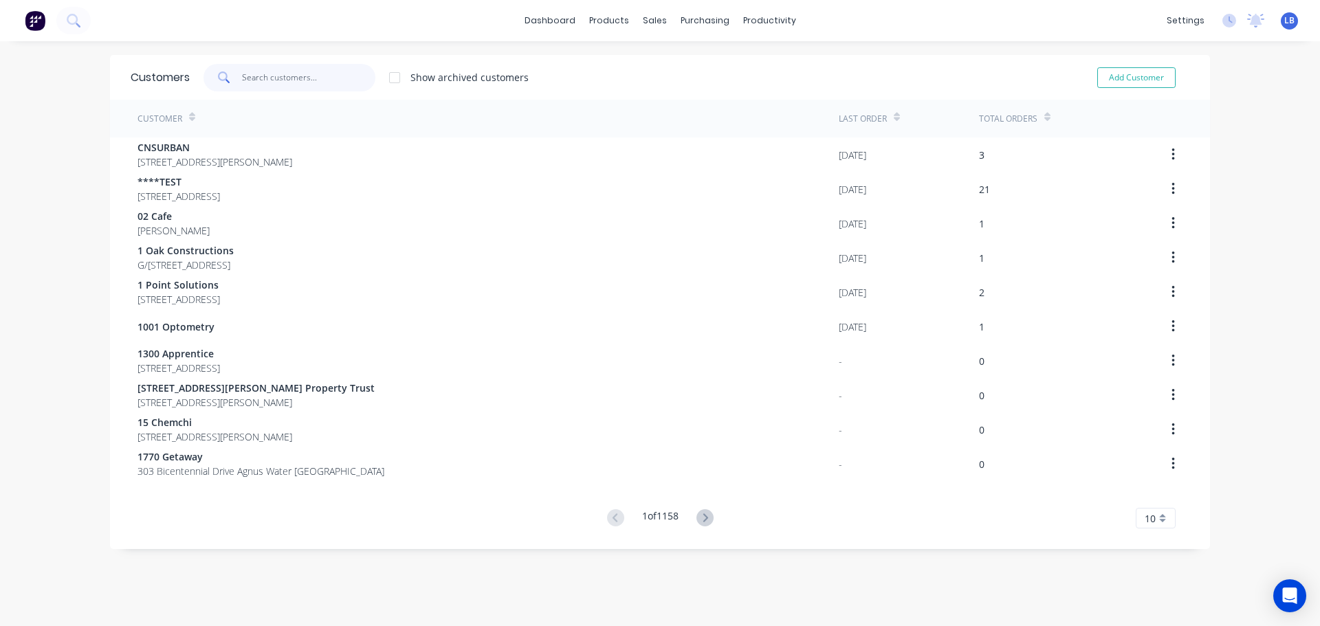
click at [279, 77] on input "text" at bounding box center [309, 78] width 134 height 28
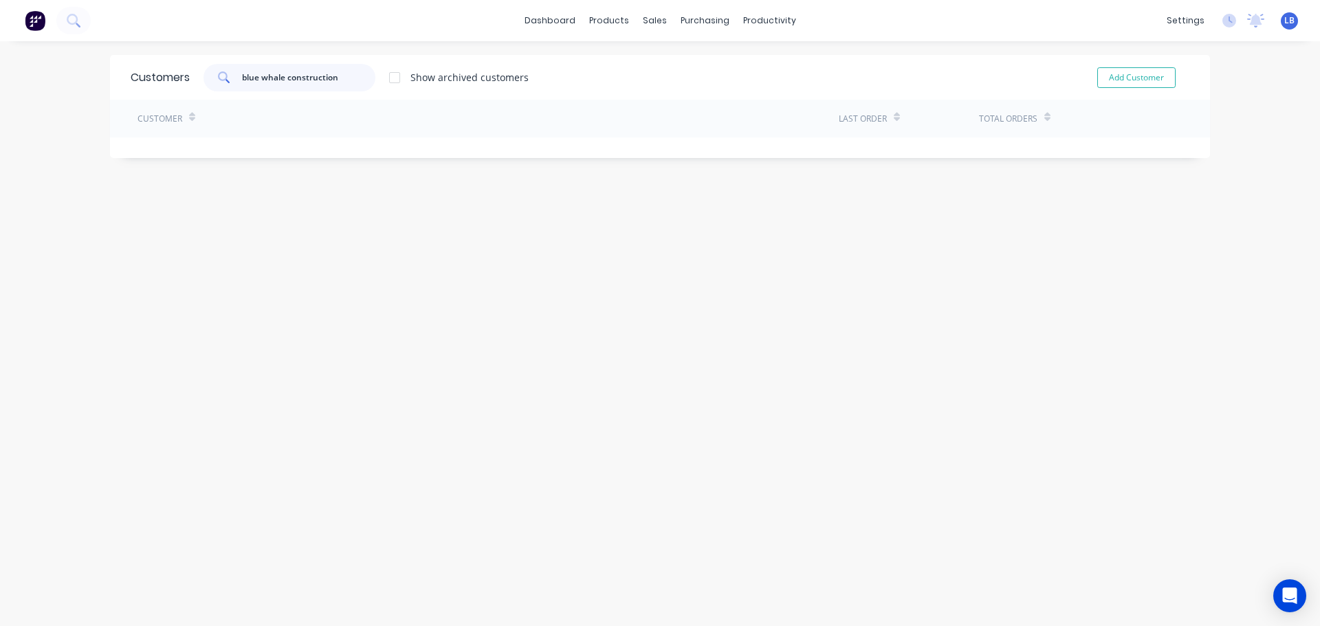
drag, startPoint x: 336, startPoint y: 74, endPoint x: 212, endPoint y: 79, distance: 123.8
click at [212, 79] on div "blue whale construction" at bounding box center [290, 78] width 172 height 28
type input "blue whale construction"
click at [1104, 83] on button "Add Customer" at bounding box center [1136, 77] width 78 height 21
select select "AU"
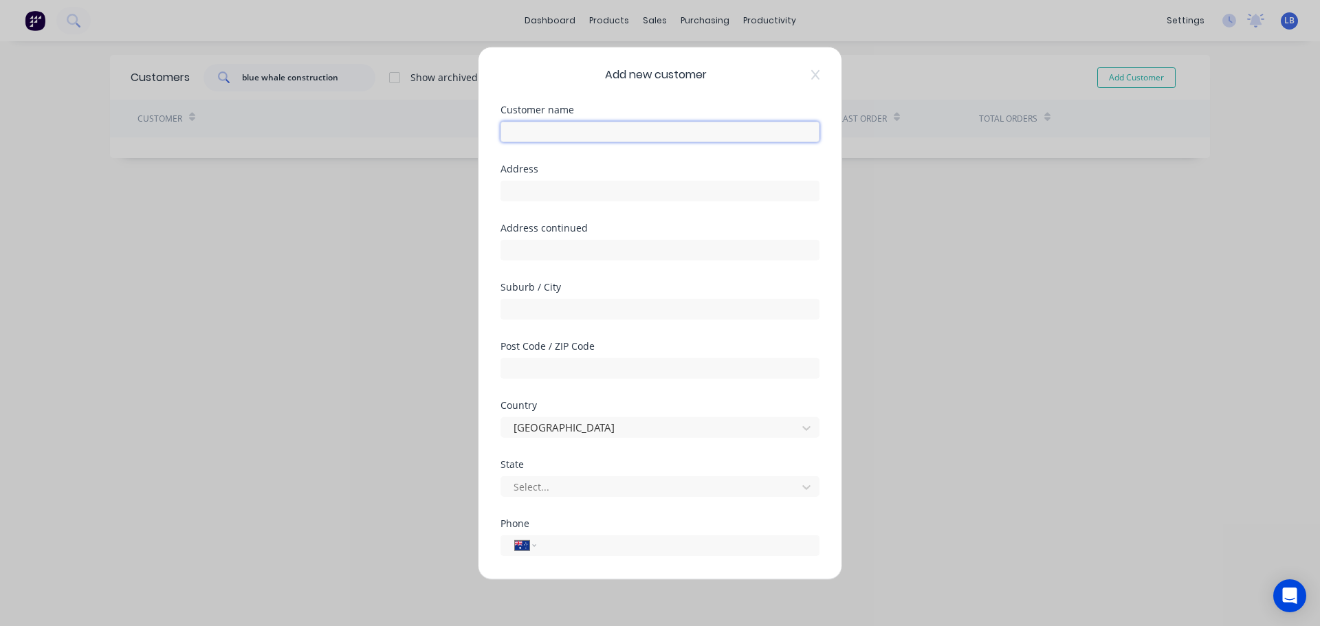
click at [510, 131] on input "text" at bounding box center [660, 131] width 319 height 21
paste input "blue whale construction"
click at [513, 131] on input "blue whale construction" at bounding box center [660, 131] width 319 height 21
click at [536, 130] on input "Blue whale construction" at bounding box center [660, 131] width 319 height 21
drag, startPoint x: 566, startPoint y: 133, endPoint x: 571, endPoint y: 184, distance: 51.8
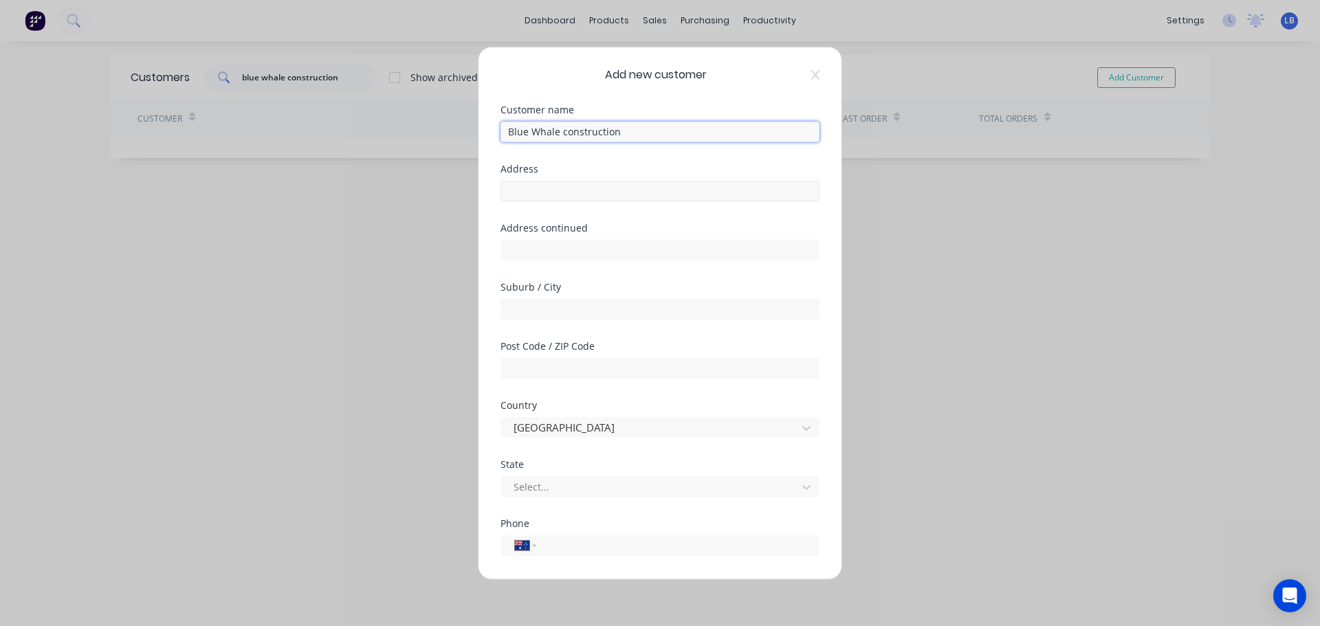
click at [566, 136] on input "Blue Whale construction" at bounding box center [660, 131] width 319 height 21
type input "Blue Whale Construction"
click at [518, 199] on input "text" at bounding box center [660, 190] width 319 height 21
type input "1/15 Parramatta Rd"
drag, startPoint x: 522, startPoint y: 245, endPoint x: 525, endPoint y: 274, distance: 28.4
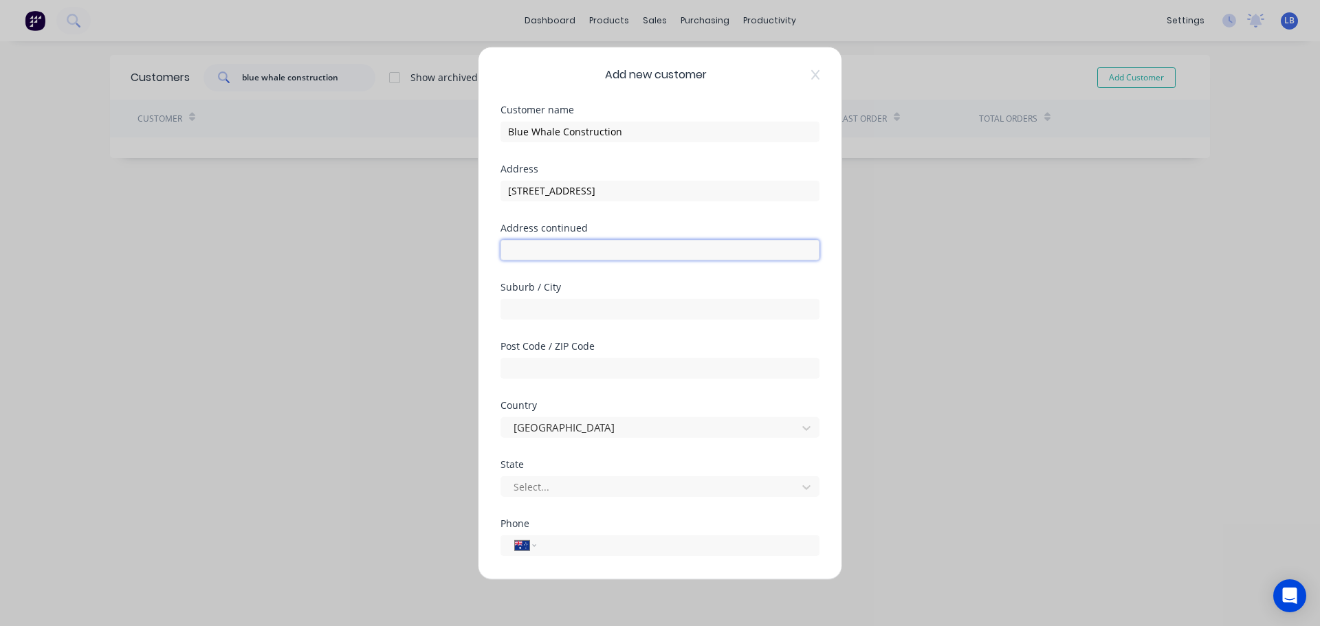
click at [522, 245] on input "text" at bounding box center [660, 249] width 319 height 21
click at [531, 320] on div "Suburb / City" at bounding box center [660, 311] width 319 height 59
drag, startPoint x: 514, startPoint y: 309, endPoint x: 520, endPoint y: 318, distance: 10.5
click at [514, 309] on input "text" at bounding box center [660, 308] width 319 height 21
type input "Underwood"
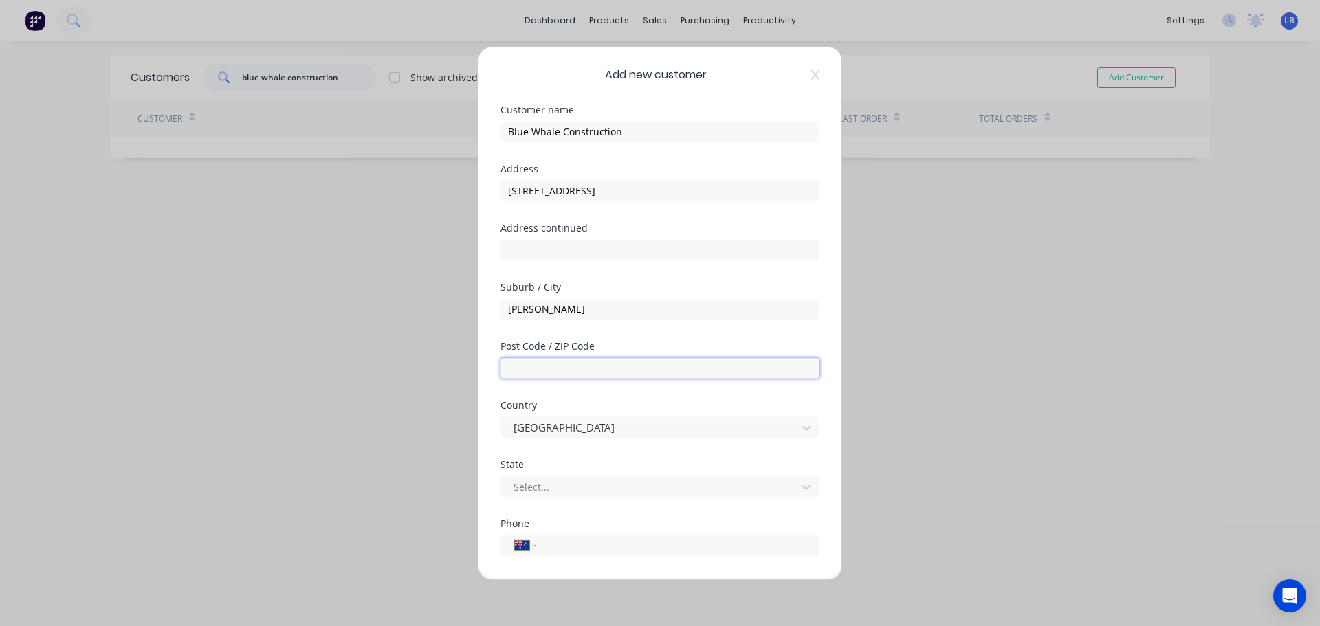
drag, startPoint x: 520, startPoint y: 373, endPoint x: 520, endPoint y: 382, distance: 9.6
click at [520, 373] on input "text" at bounding box center [660, 368] width 319 height 21
type input "4119"
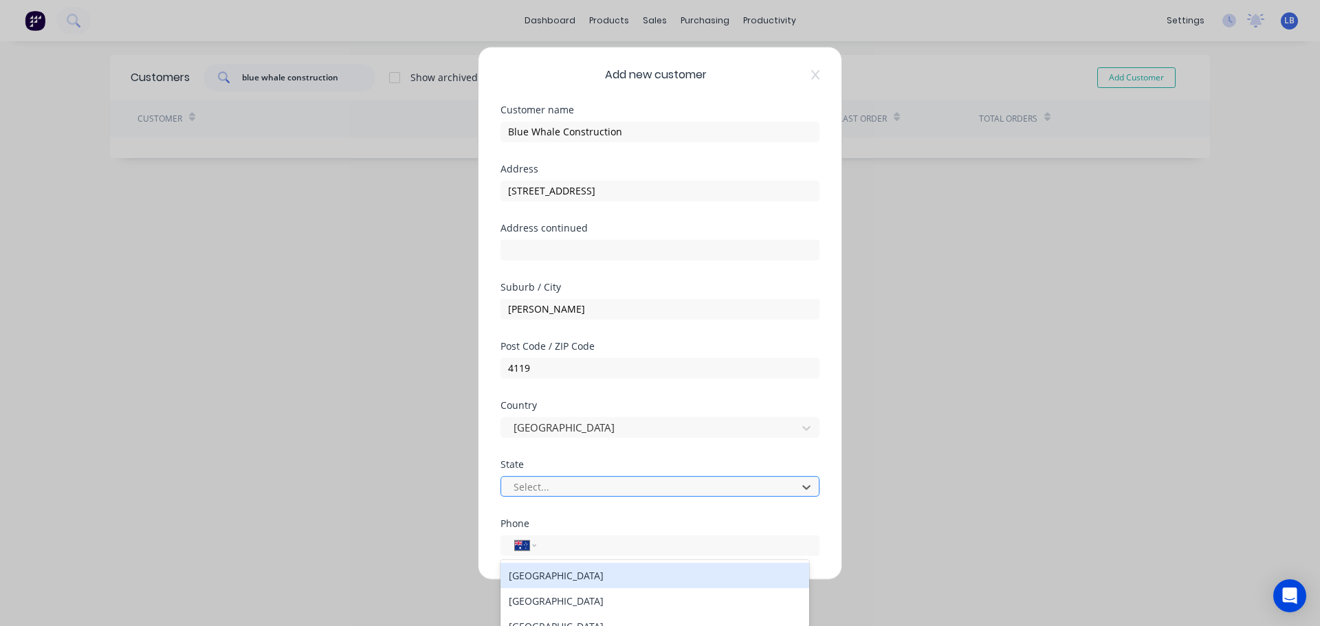
scroll to position [67, 0]
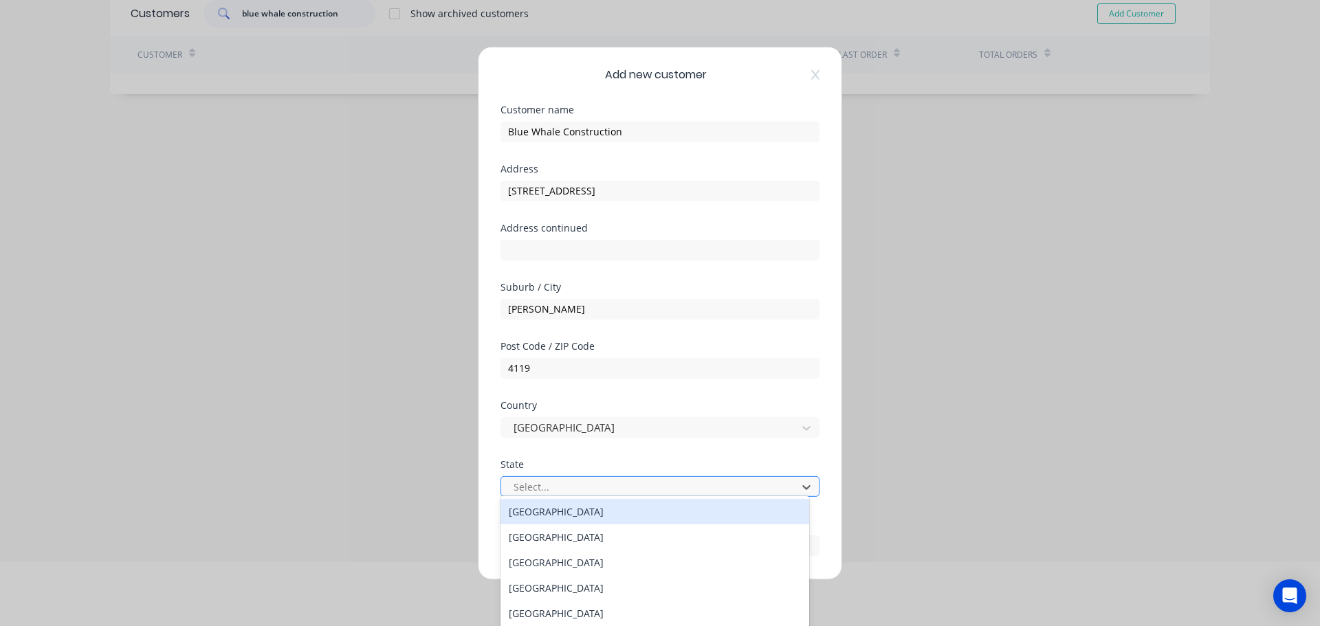
click at [590, 488] on div at bounding box center [651, 487] width 278 height 17
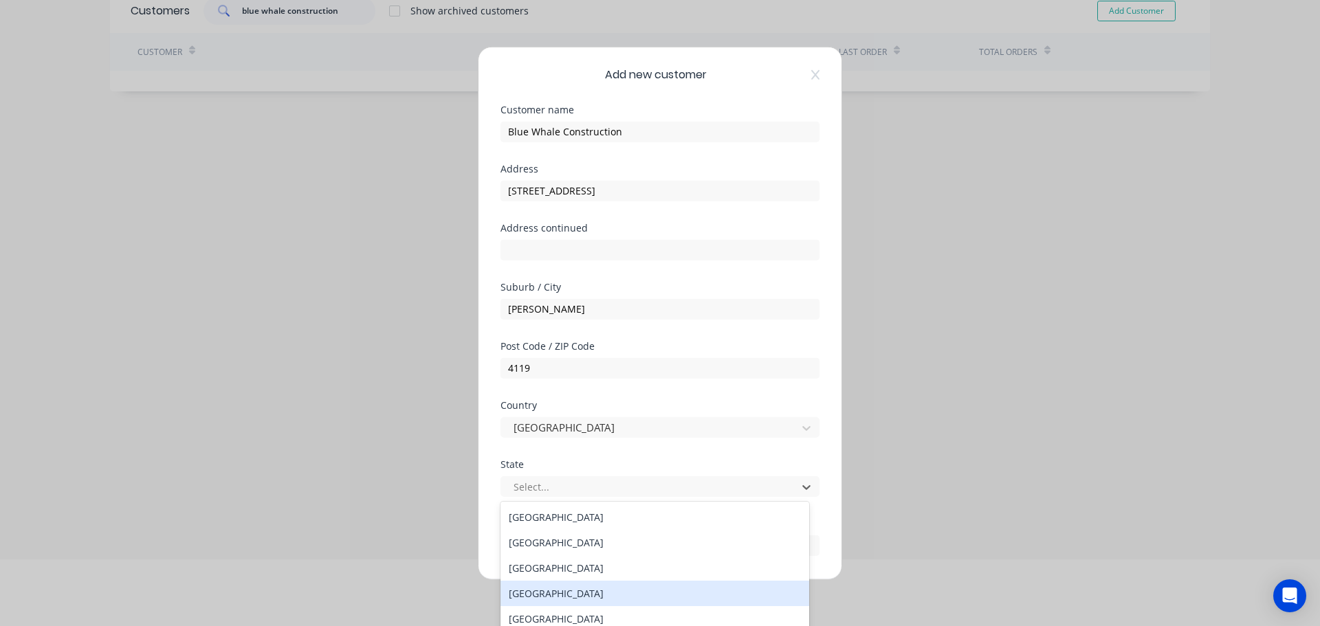
click at [543, 596] on div "[GEOGRAPHIC_DATA]" at bounding box center [655, 593] width 309 height 25
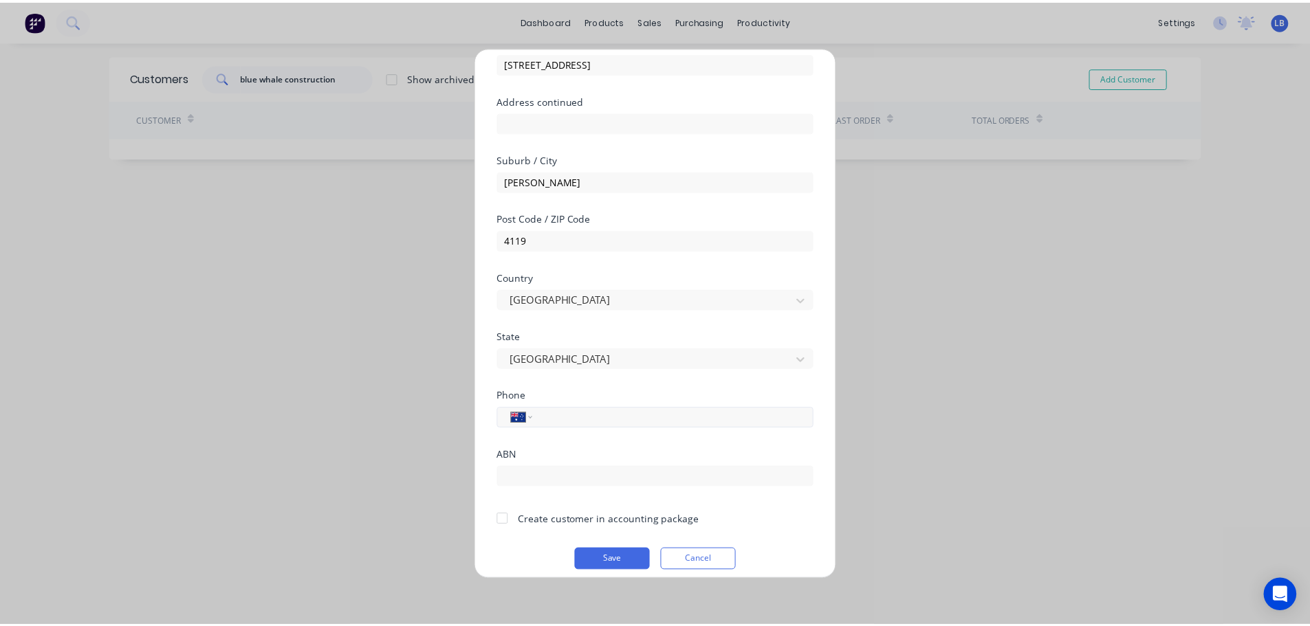
scroll to position [138, 0]
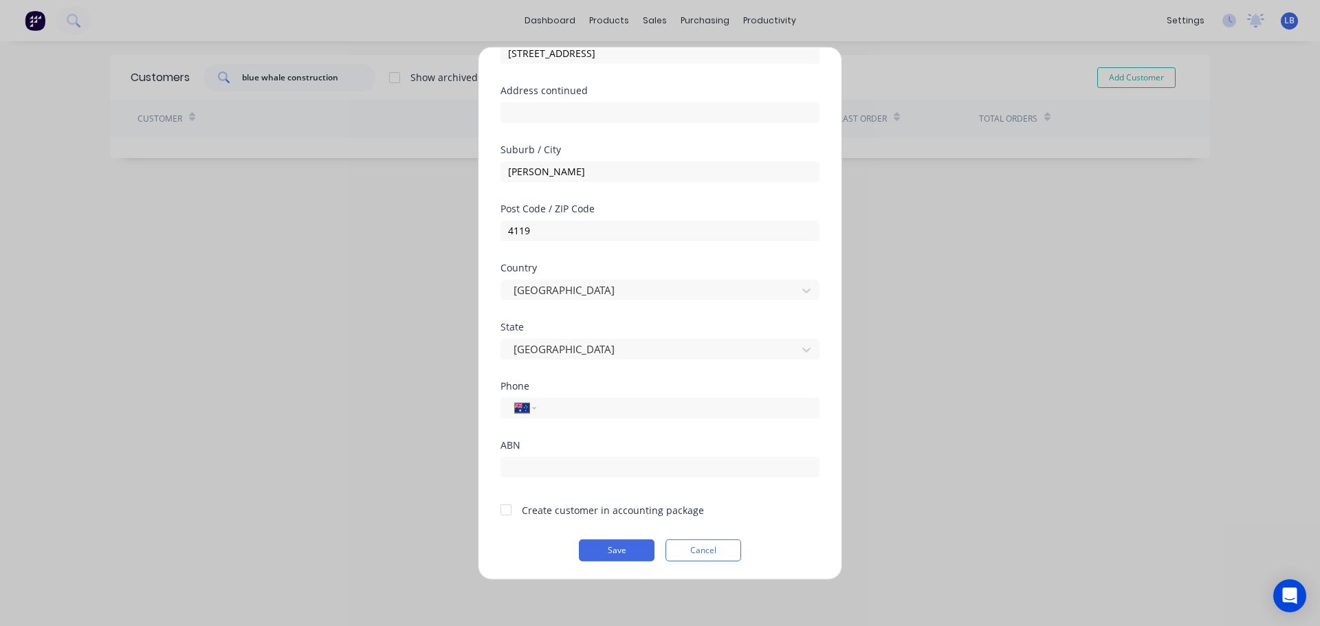
click at [506, 510] on div at bounding box center [506, 510] width 28 height 28
click at [607, 549] on button "Save" at bounding box center [617, 550] width 76 height 22
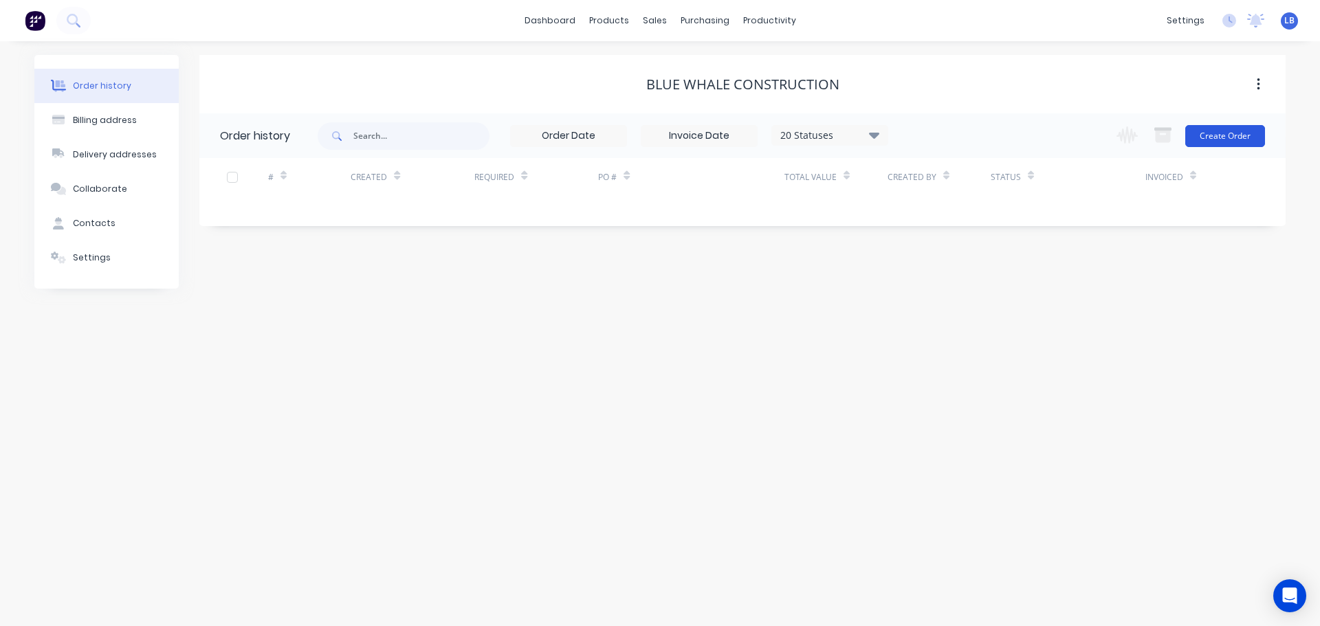
click at [1236, 133] on button "Create Order" at bounding box center [1225, 136] width 80 height 22
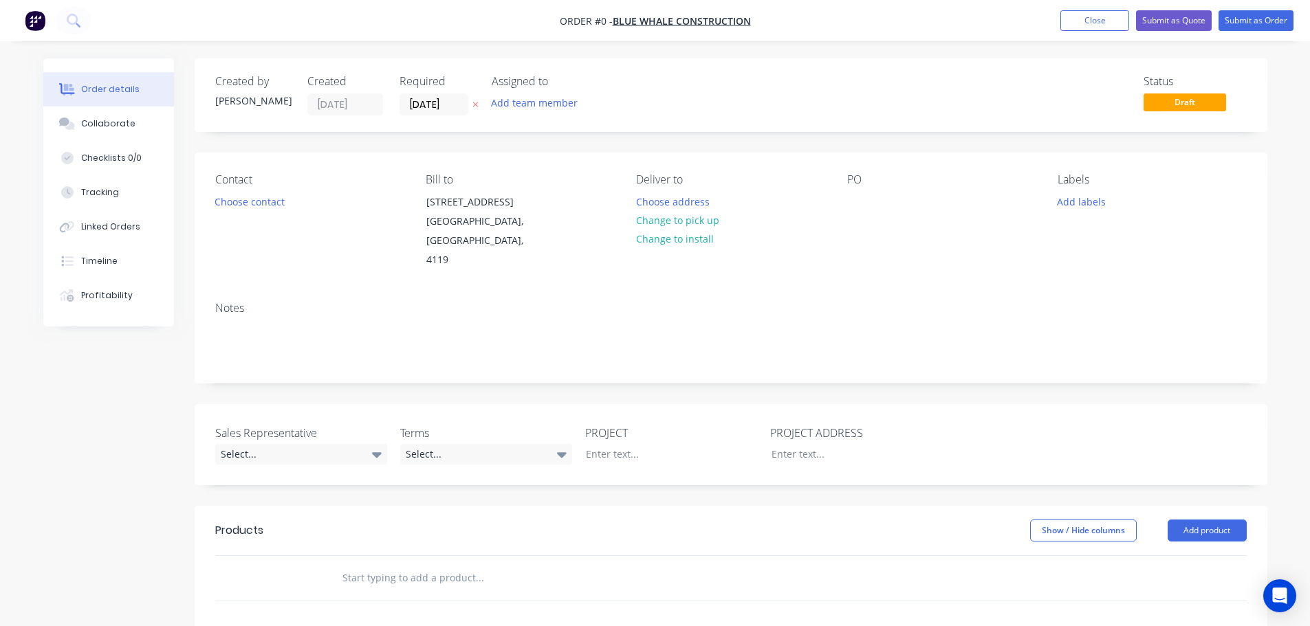
click at [876, 204] on div "PO" at bounding box center [941, 221] width 188 height 97
click at [864, 200] on div at bounding box center [858, 202] width 22 height 20
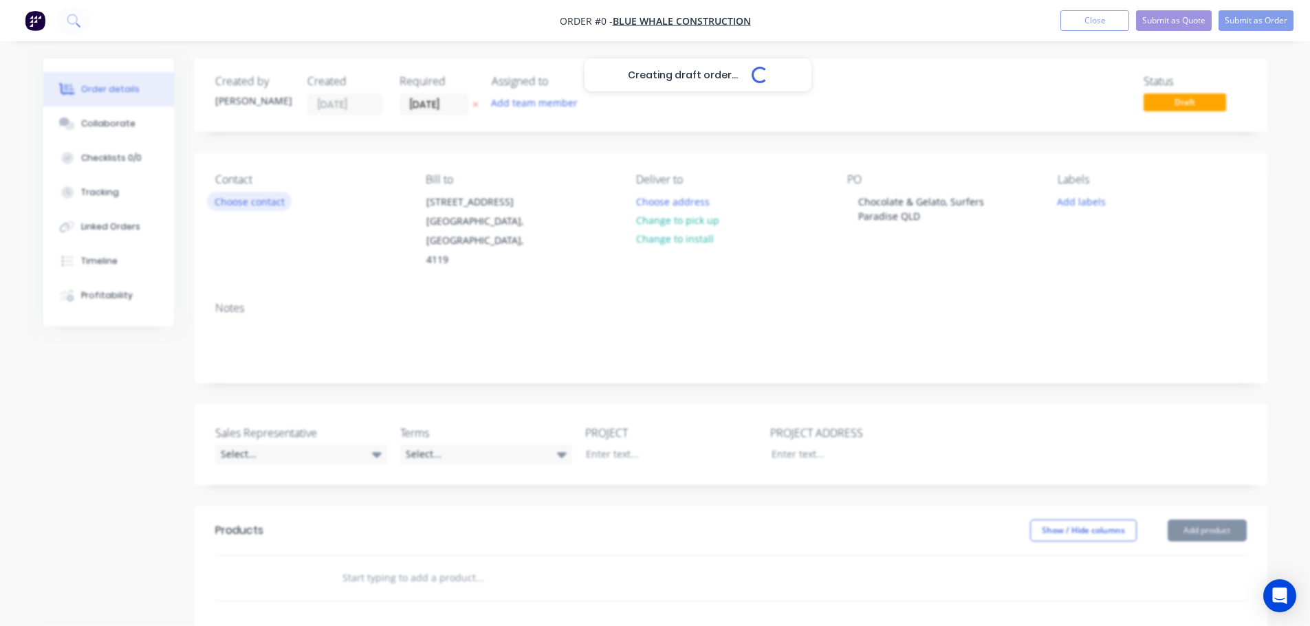
click at [257, 202] on div "Creating draft order... Loading... Order details Collaborate Checklists 0/0 Tra…" at bounding box center [655, 505] width 1251 height 894
click at [257, 202] on button "Choose contact" at bounding box center [249, 201] width 85 height 19
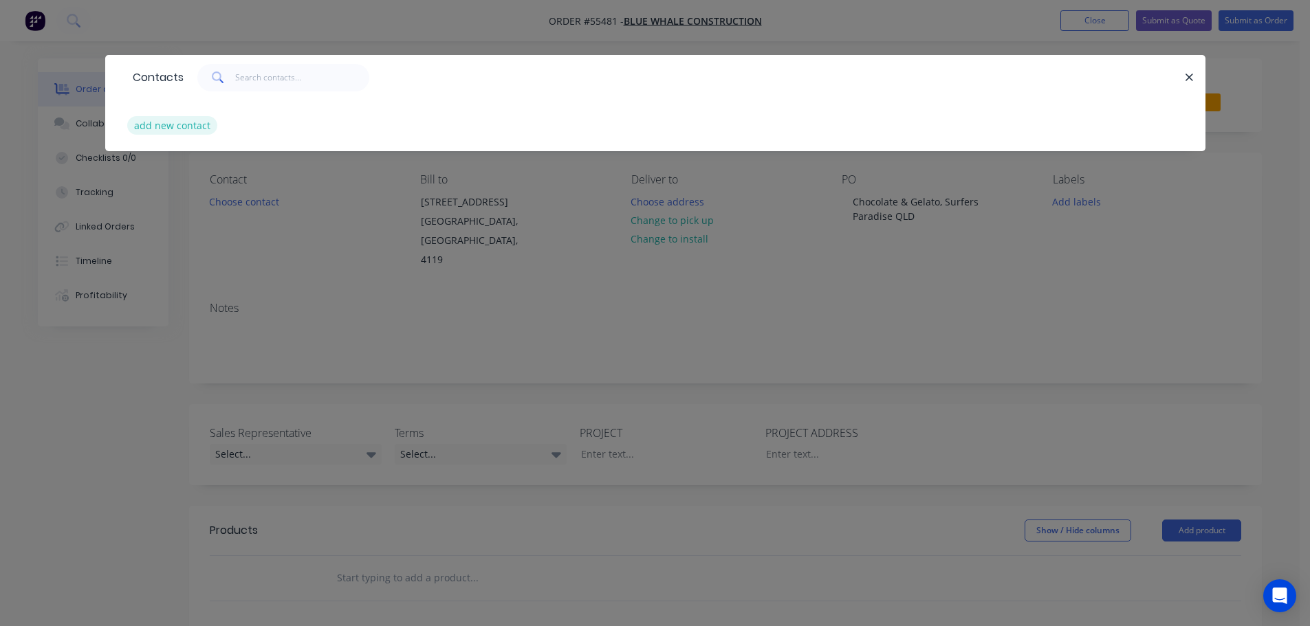
click at [164, 128] on button "add new contact" at bounding box center [172, 125] width 91 height 19
select select "AU"
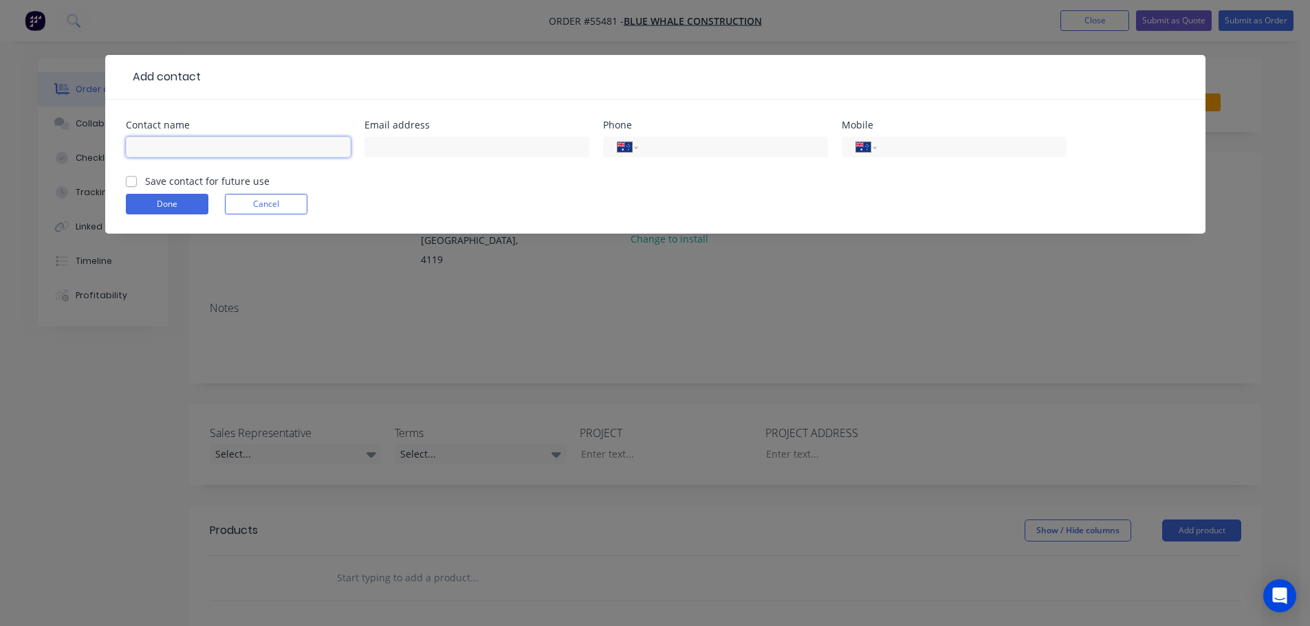
click at [136, 146] on input "text" at bounding box center [238, 147] width 225 height 21
type input "Grace Mun"
drag, startPoint x: 415, startPoint y: 152, endPoint x: 410, endPoint y: 162, distance: 11.1
click at [415, 152] on input "text" at bounding box center [476, 147] width 225 height 21
click at [451, 147] on input "office@bluewaterconstruction" at bounding box center [476, 147] width 225 height 21
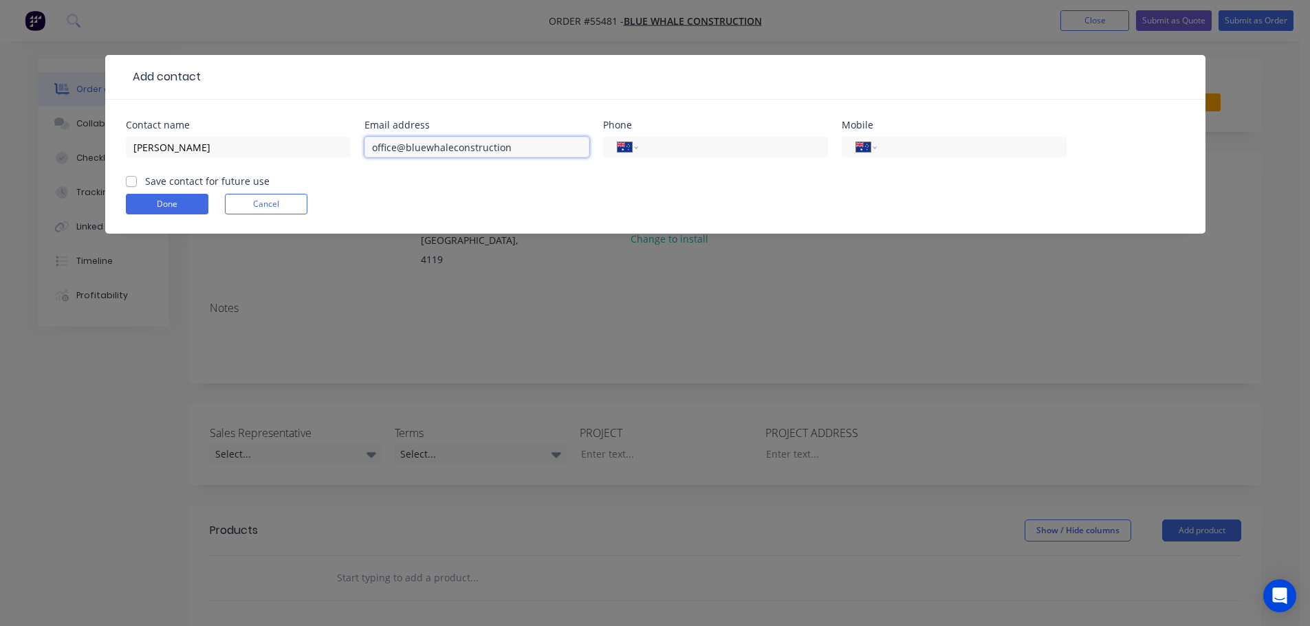
click at [514, 149] on input "office@bluewhaleconstruction" at bounding box center [476, 147] width 225 height 21
type input "office@bluewhaleconstruction.com.au"
click at [925, 152] on input "tel" at bounding box center [968, 148] width 165 height 16
type input "0405 221 641"
click at [145, 180] on label "Save contact for future use" at bounding box center [207, 181] width 124 height 14
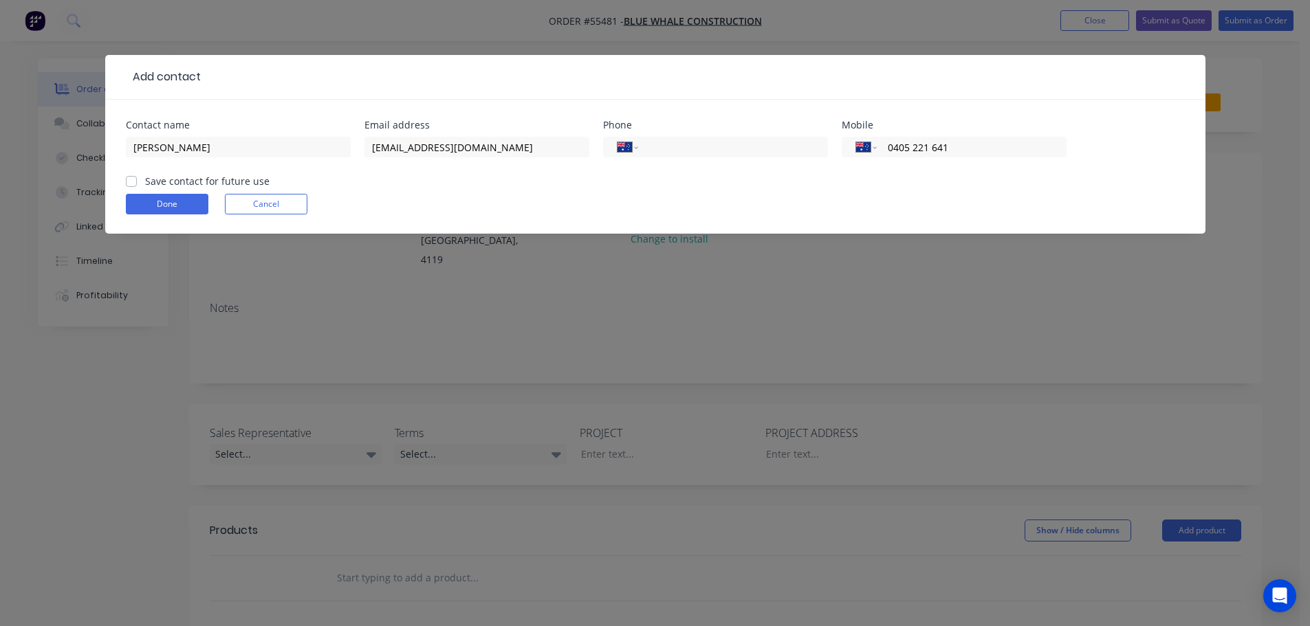
click at [131, 180] on input "Save contact for future use" at bounding box center [131, 180] width 11 height 13
checkbox input "true"
click at [149, 201] on button "Done" at bounding box center [167, 204] width 83 height 21
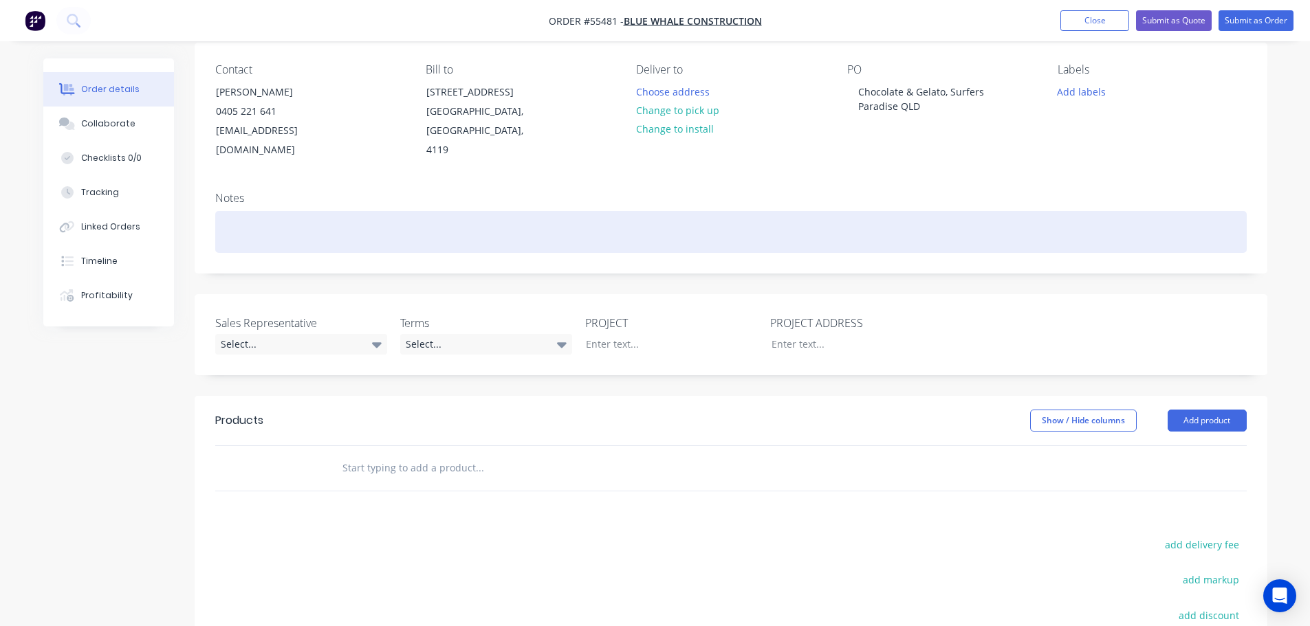
scroll to position [138, 0]
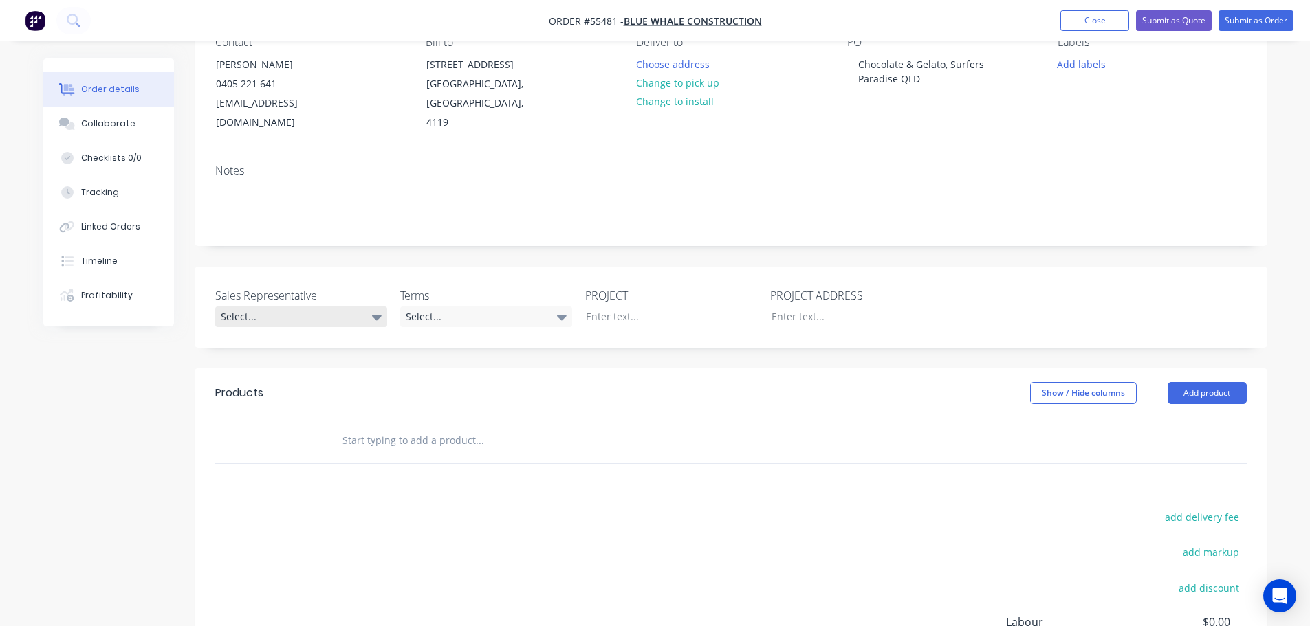
click at [293, 307] on div "Select..." at bounding box center [301, 317] width 172 height 21
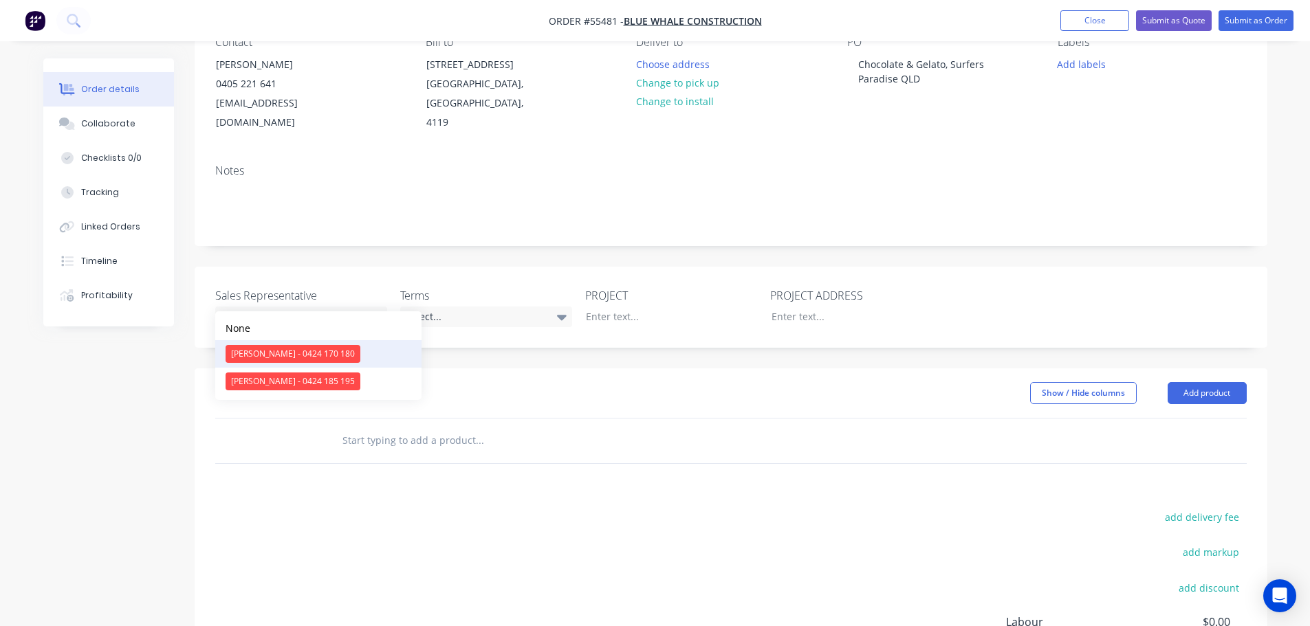
click at [296, 353] on div "[PERSON_NAME] - 0424 170 180" at bounding box center [293, 354] width 135 height 18
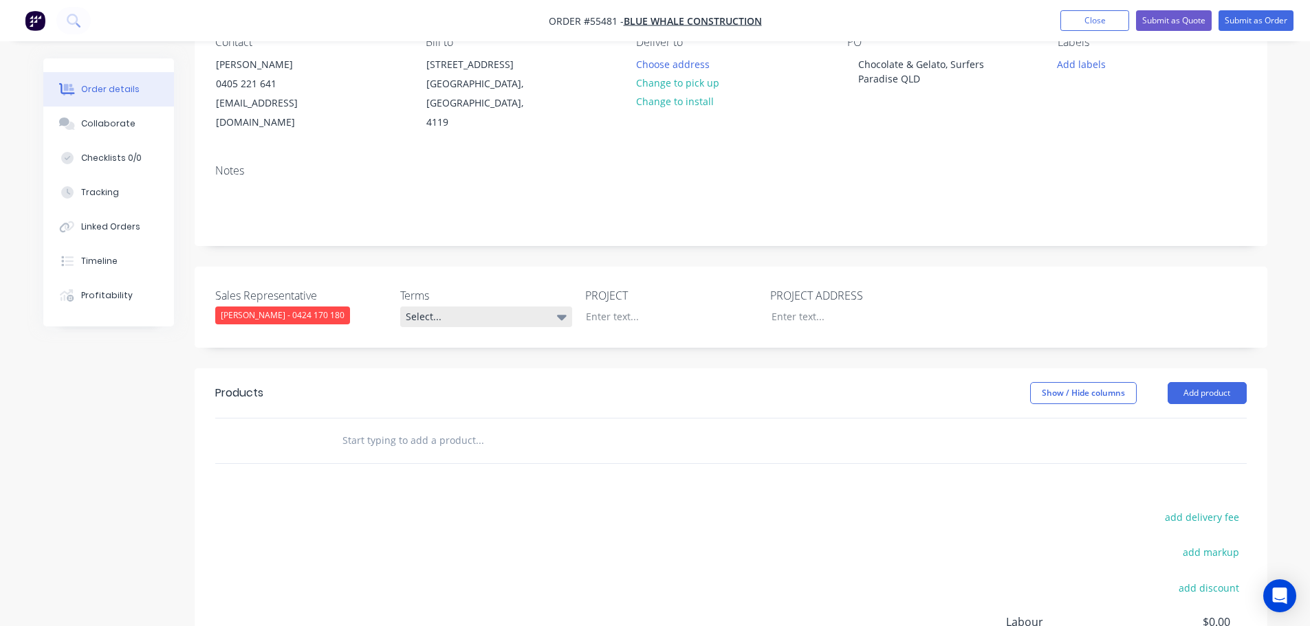
click at [484, 307] on div "Select..." at bounding box center [486, 317] width 172 height 21
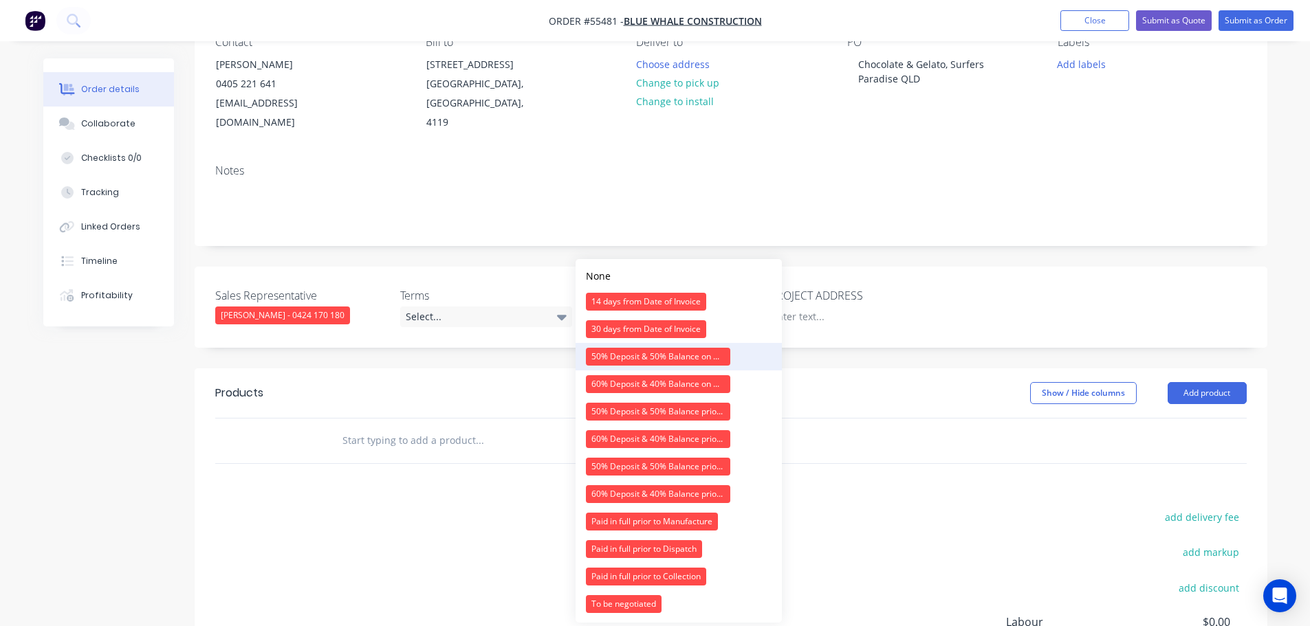
click at [622, 349] on div "50% Deposit & 50% Balance on Day of Installation" at bounding box center [658, 357] width 144 height 18
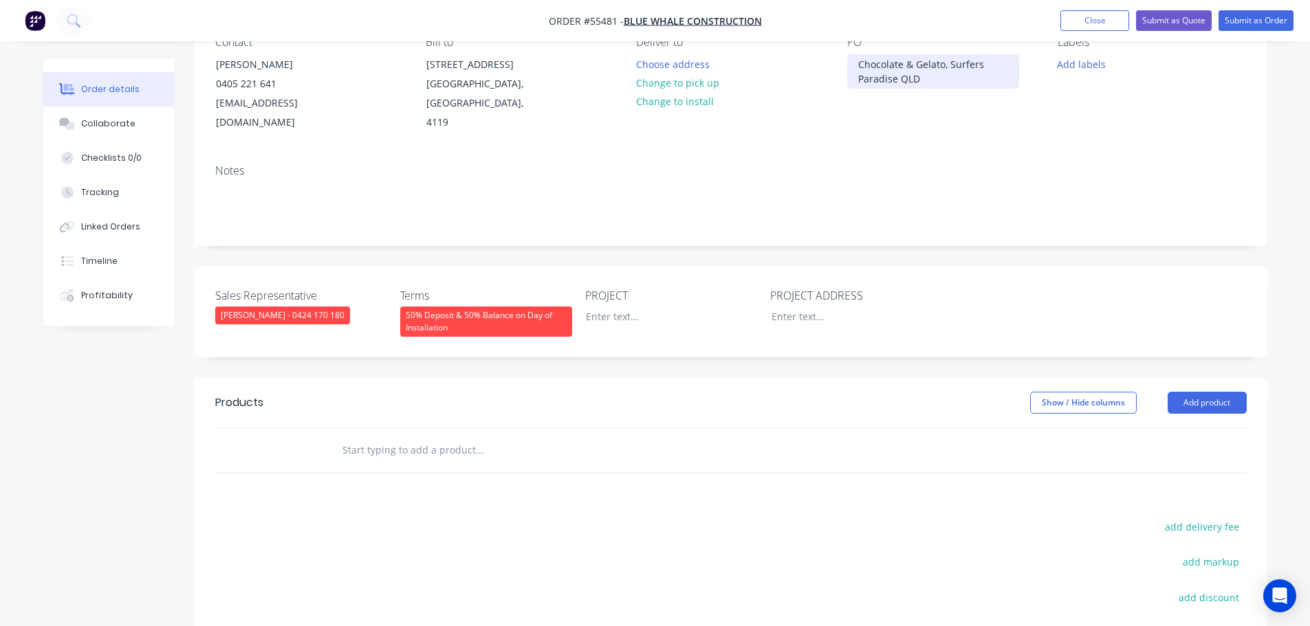
click at [886, 63] on div "Chocolate & Gelato, Surfers Paradise QLD" at bounding box center [933, 71] width 172 height 34
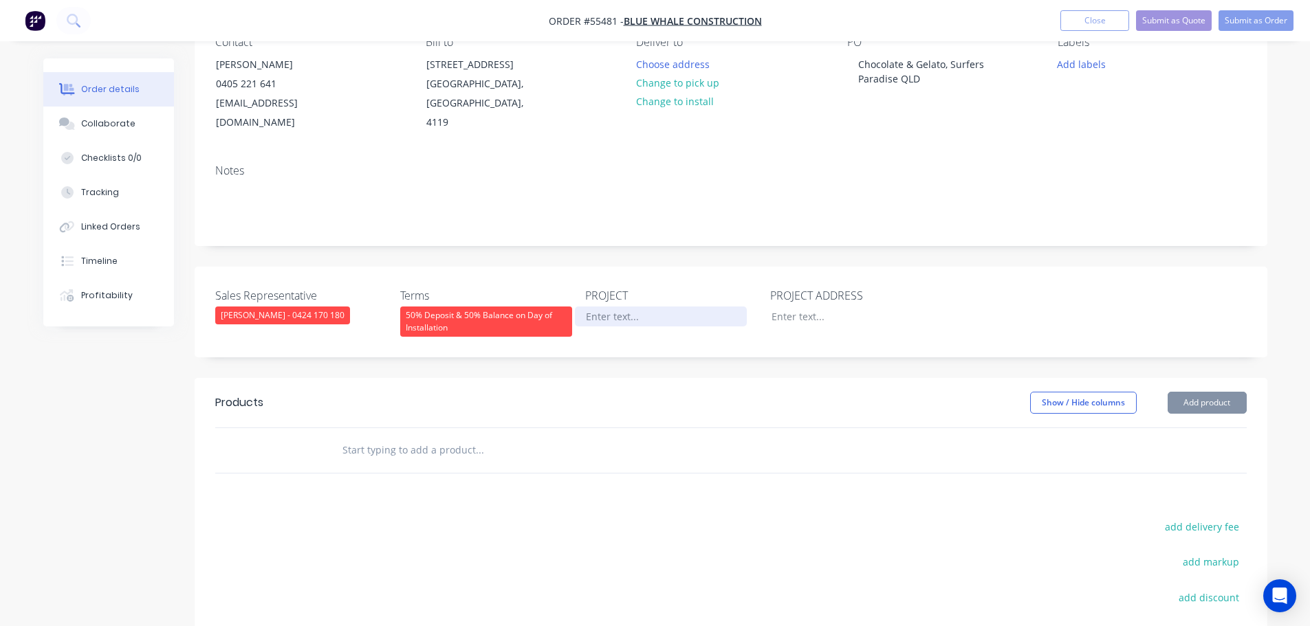
click at [615, 307] on div at bounding box center [661, 317] width 172 height 20
paste div
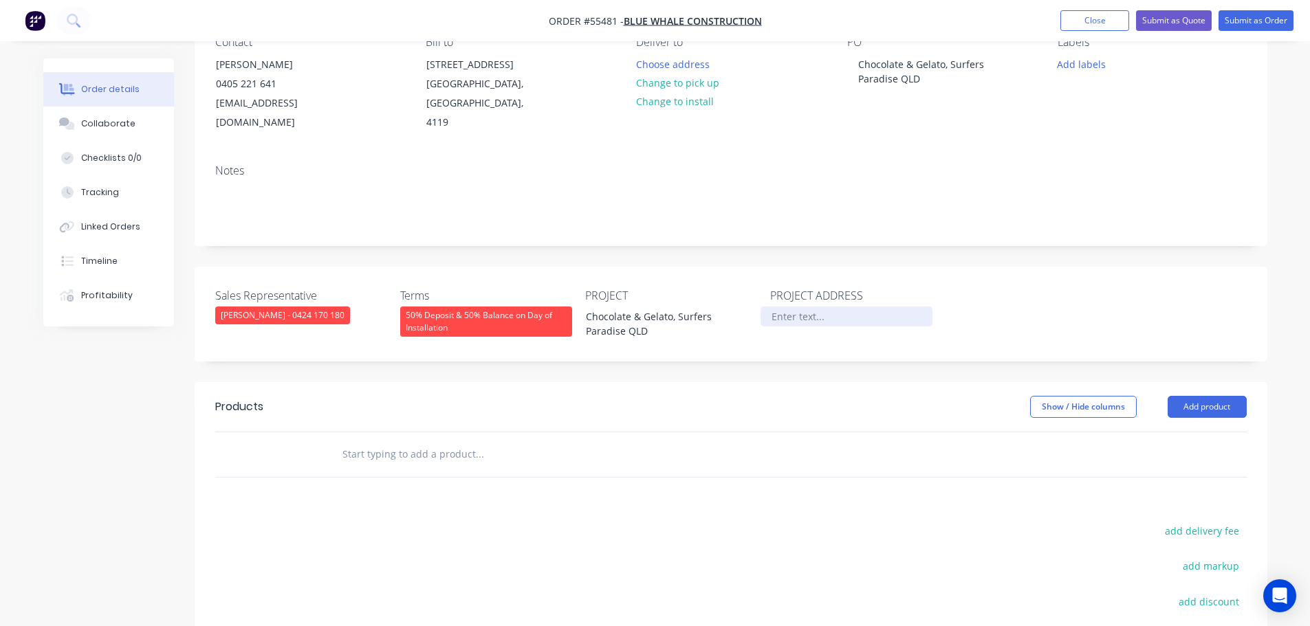
click at [792, 307] on div at bounding box center [846, 317] width 172 height 20
paste div
click at [1185, 396] on button "Add product" at bounding box center [1206, 407] width 79 height 22
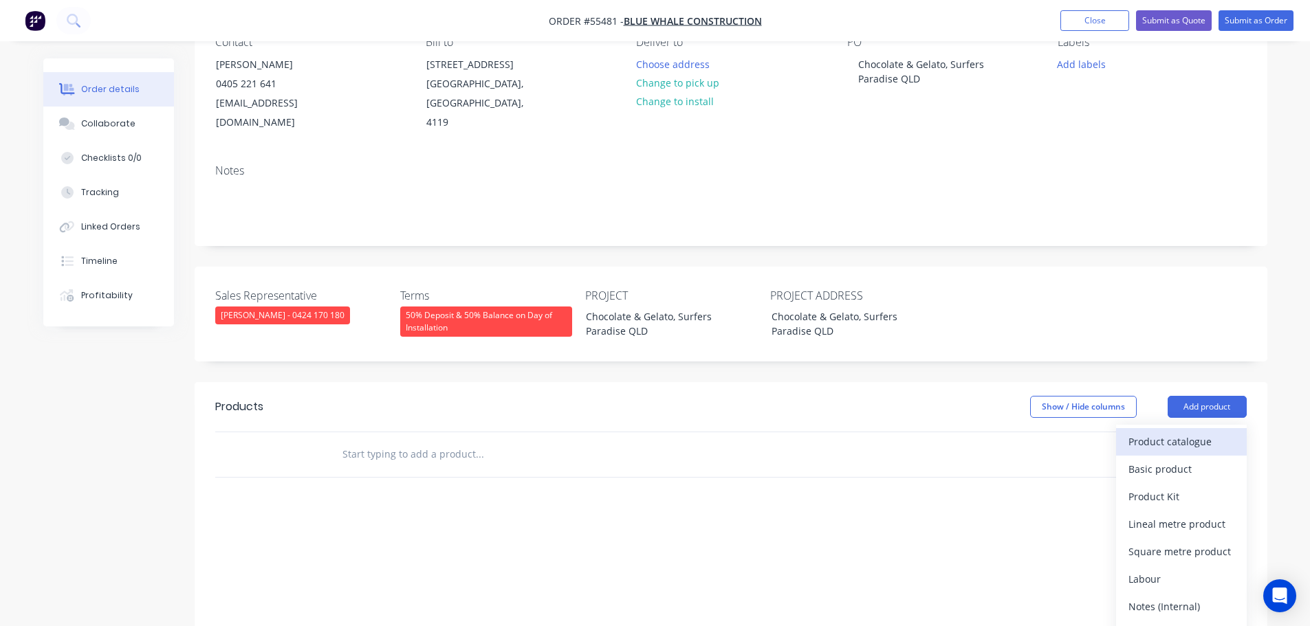
click at [1162, 432] on div "Product catalogue" at bounding box center [1181, 442] width 106 height 20
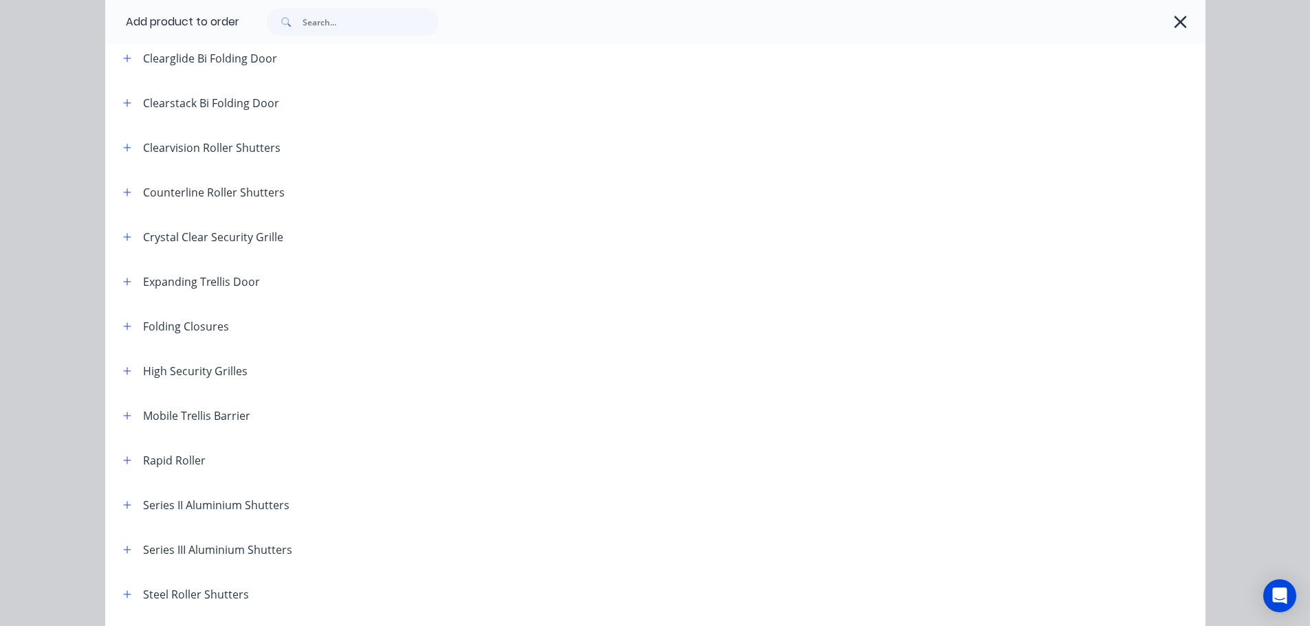
scroll to position [206, 0]
click at [129, 322] on button "button" at bounding box center [127, 324] width 17 height 17
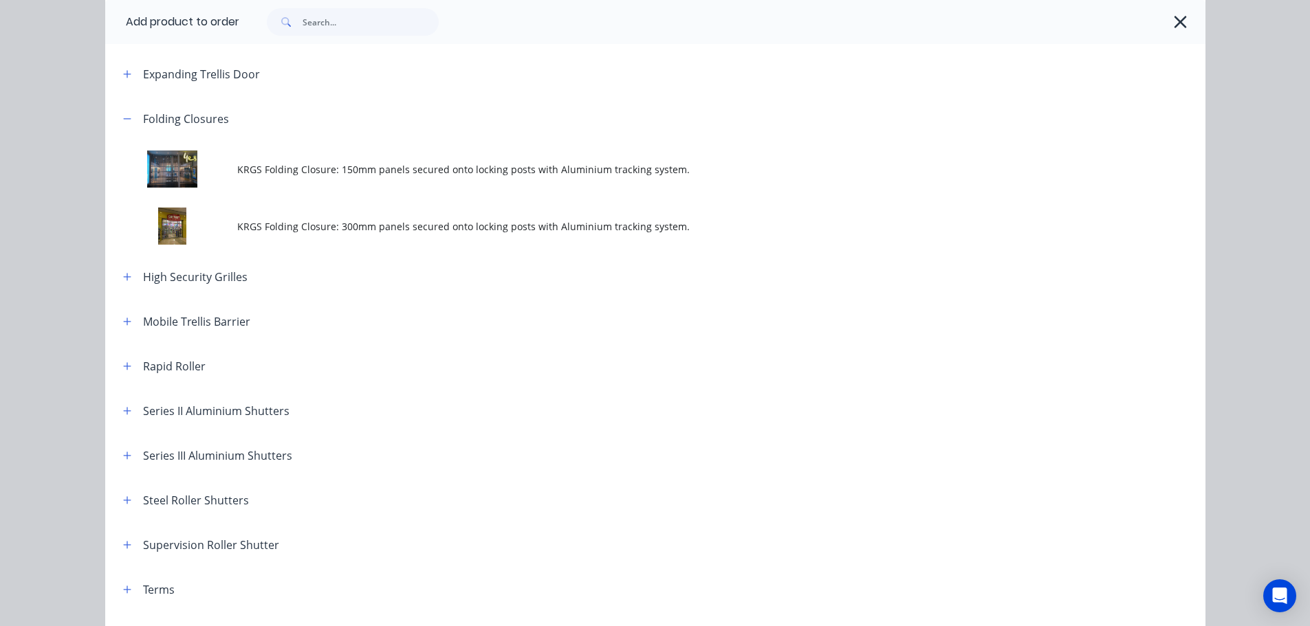
scroll to position [413, 0]
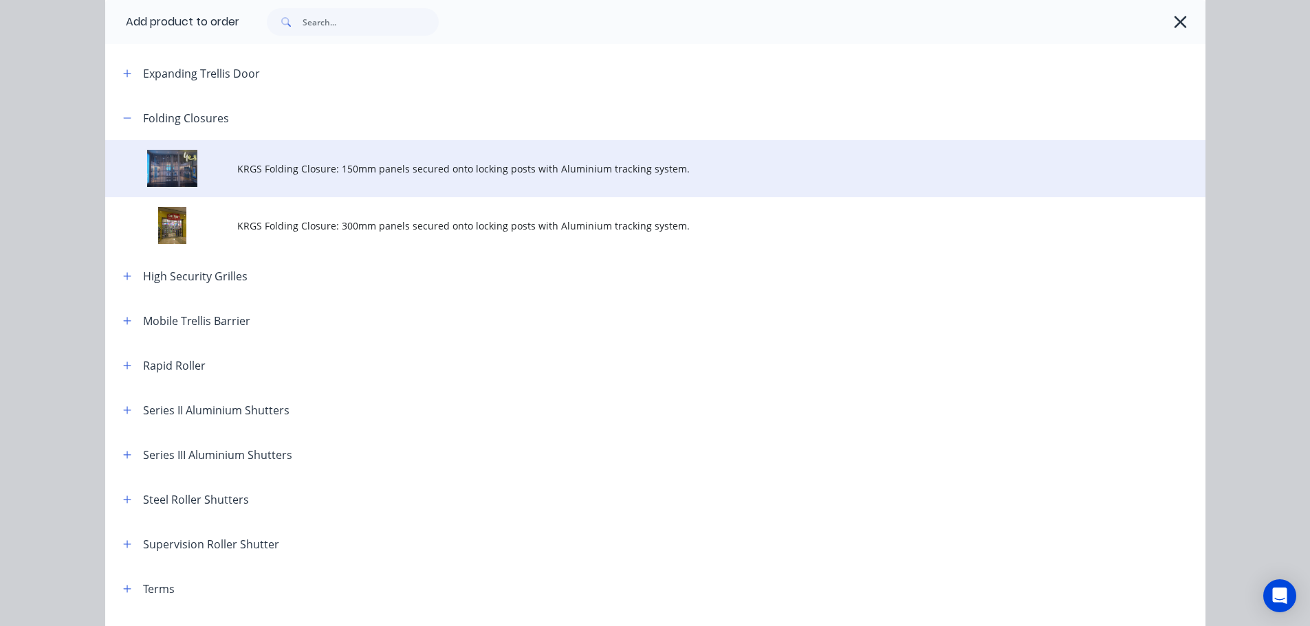
click at [373, 171] on span "KRGS Folding Closure: 150mm panels secured onto locking posts with Aluminium tr…" at bounding box center [624, 169] width 774 height 14
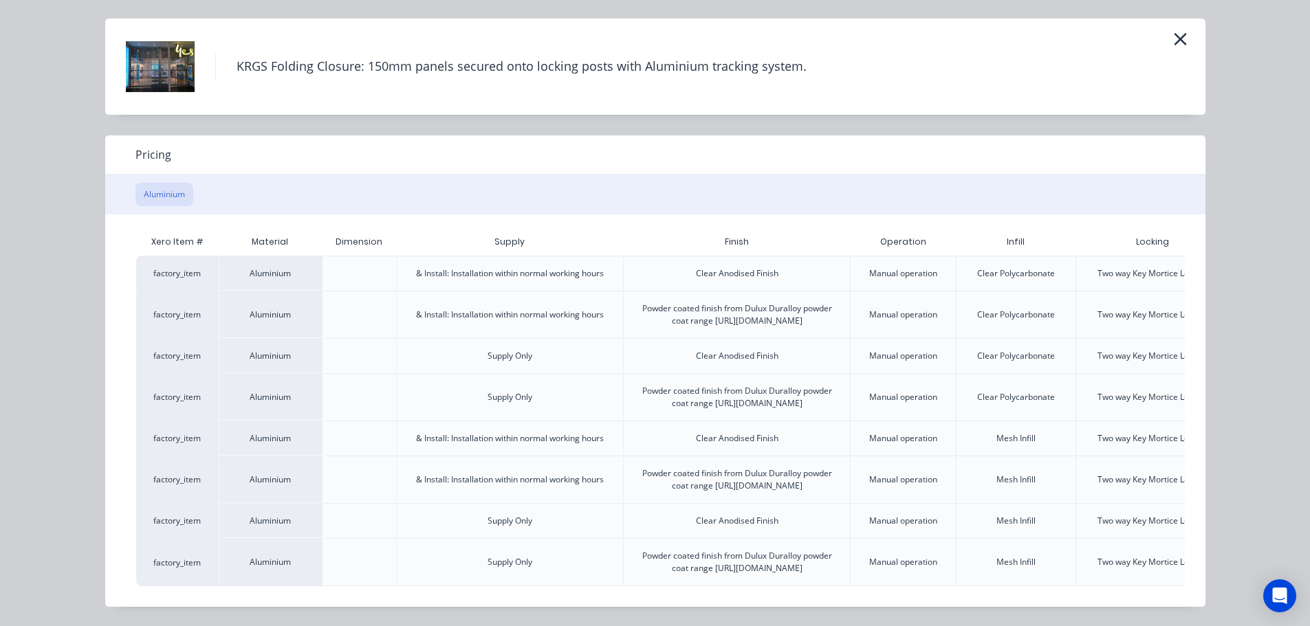
scroll to position [0, 120]
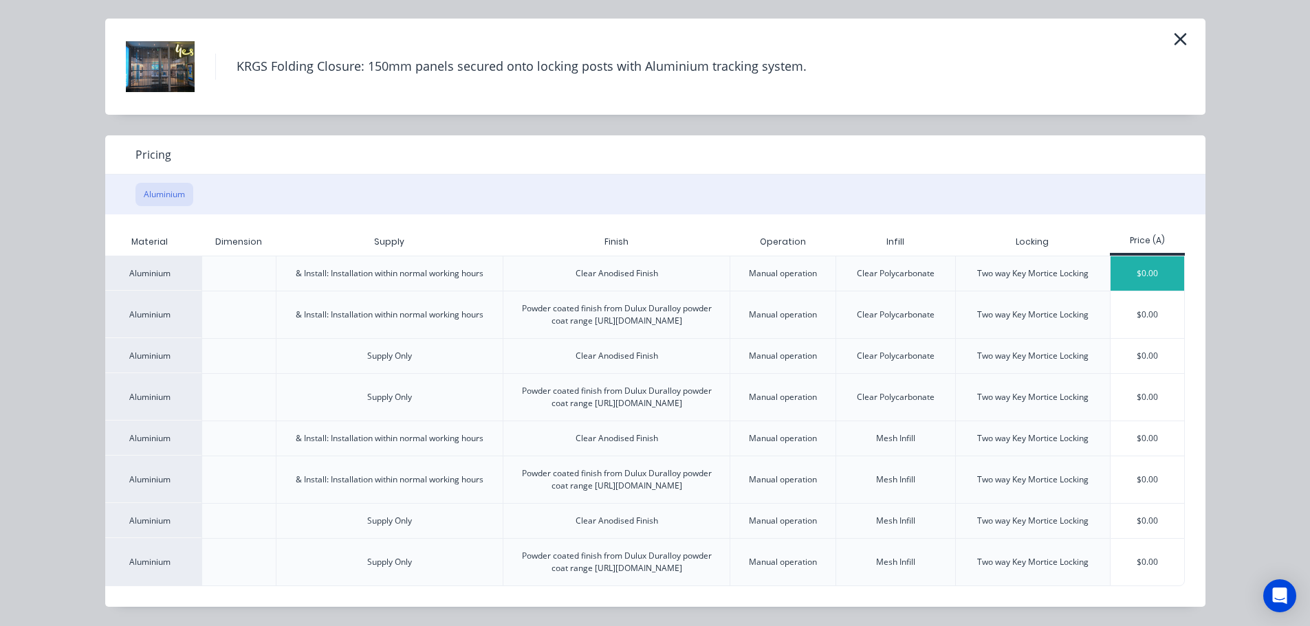
click at [1125, 256] on div "$0.00" at bounding box center [1147, 273] width 74 height 34
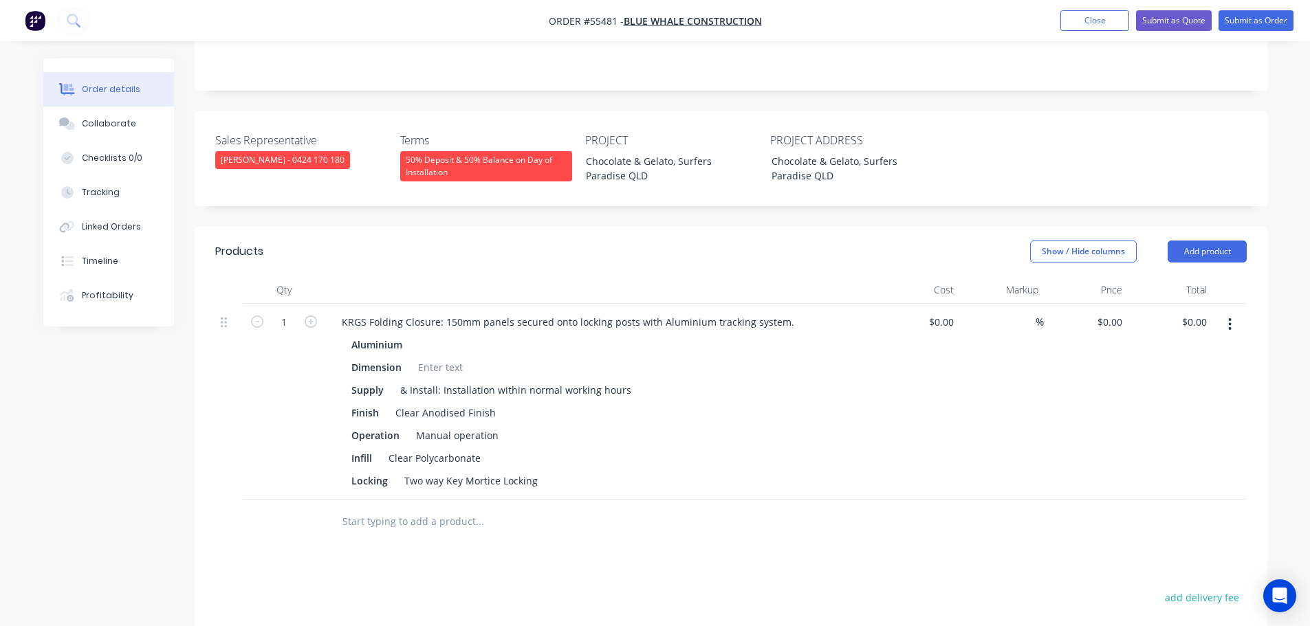
scroll to position [481, 0]
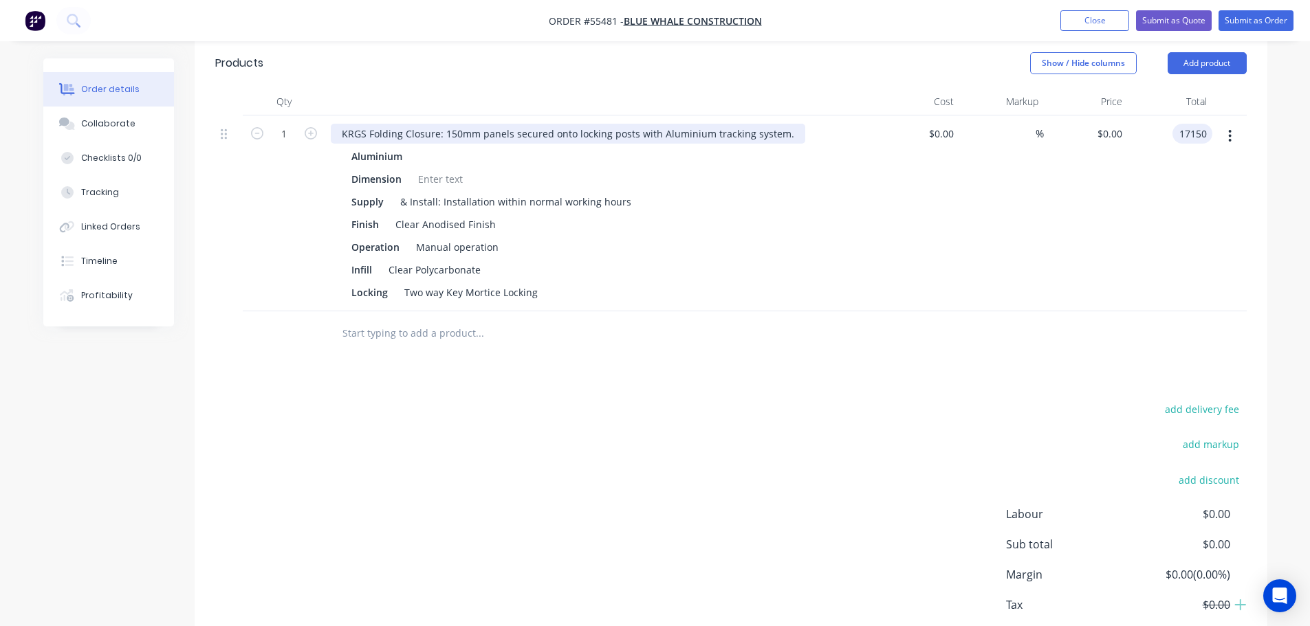
type input "17150"
type input "$17,150.00"
click at [336, 124] on div "KRGS Folding Closure: 150mm panels secured onto locking posts with Aluminium tr…" at bounding box center [568, 134] width 474 height 20
click at [337, 124] on div "KRGS Folding Closure: 150mm panels secured onto locking posts with Aluminium tr…" at bounding box center [568, 134] width 474 height 20
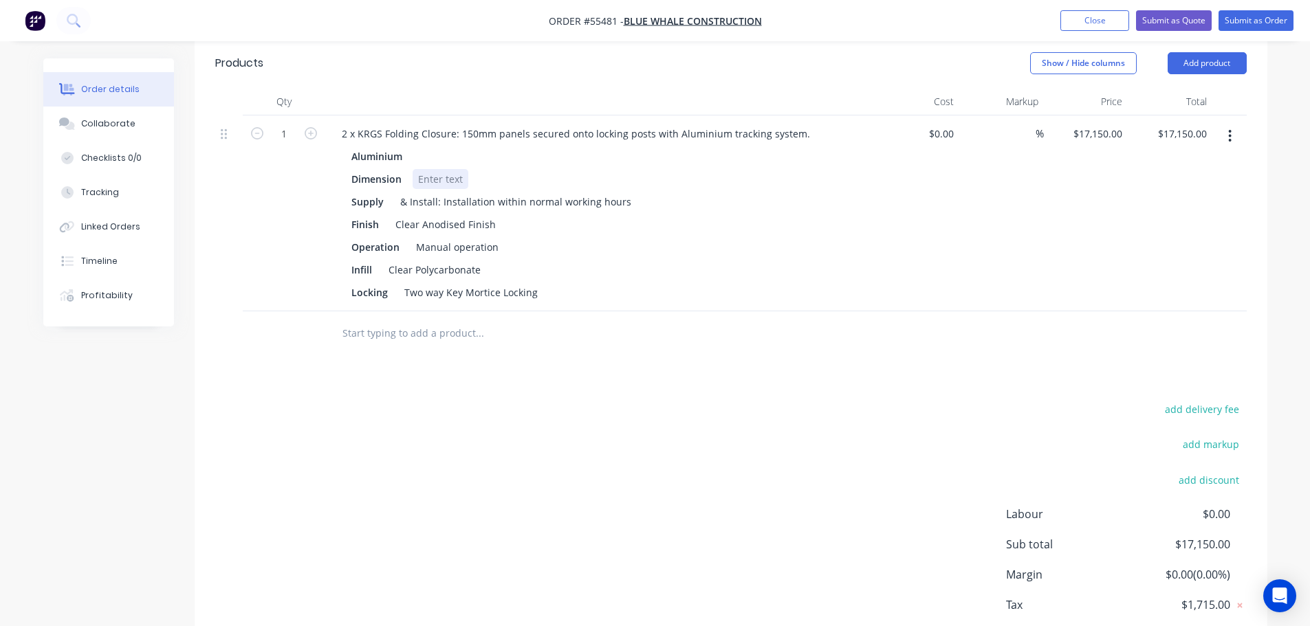
click at [453, 169] on div at bounding box center [441, 179] width 56 height 20
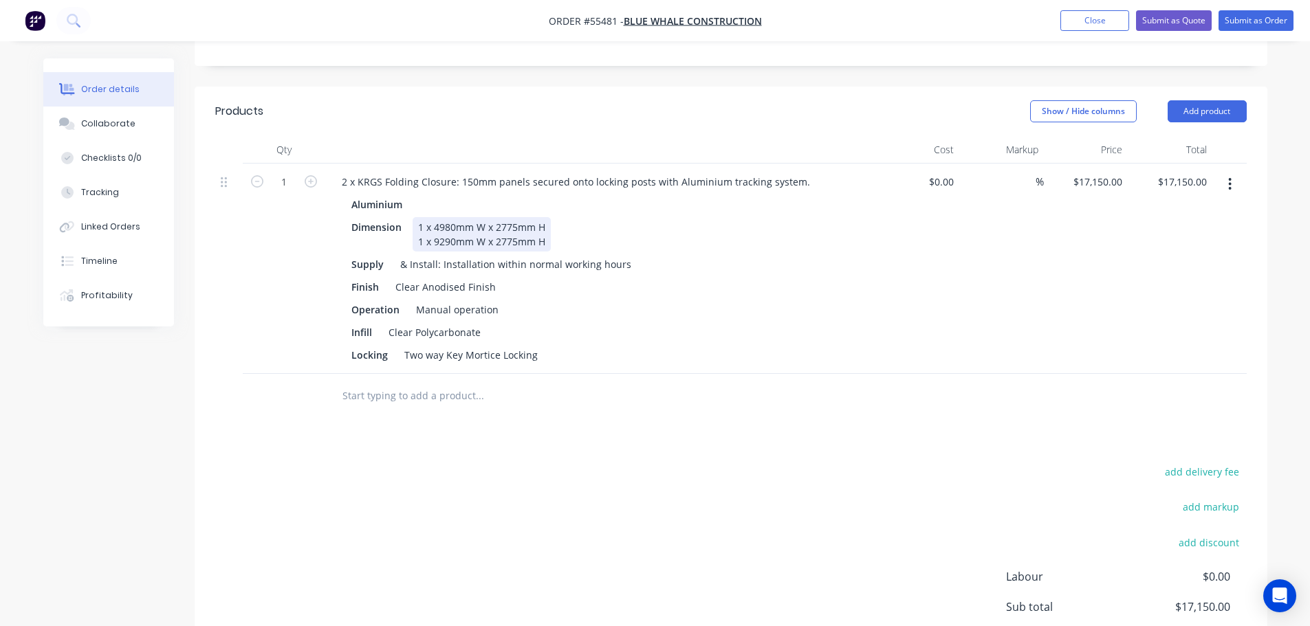
scroll to position [344, 0]
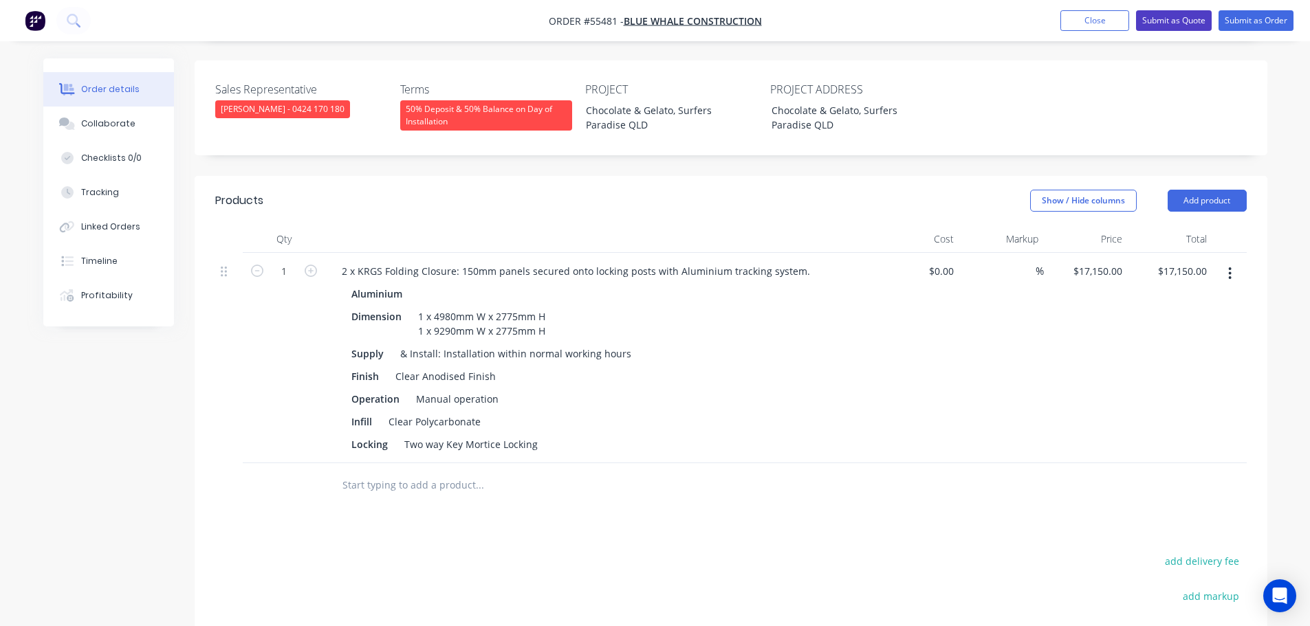
click at [1161, 18] on button "Submit as Quote" at bounding box center [1174, 20] width 76 height 21
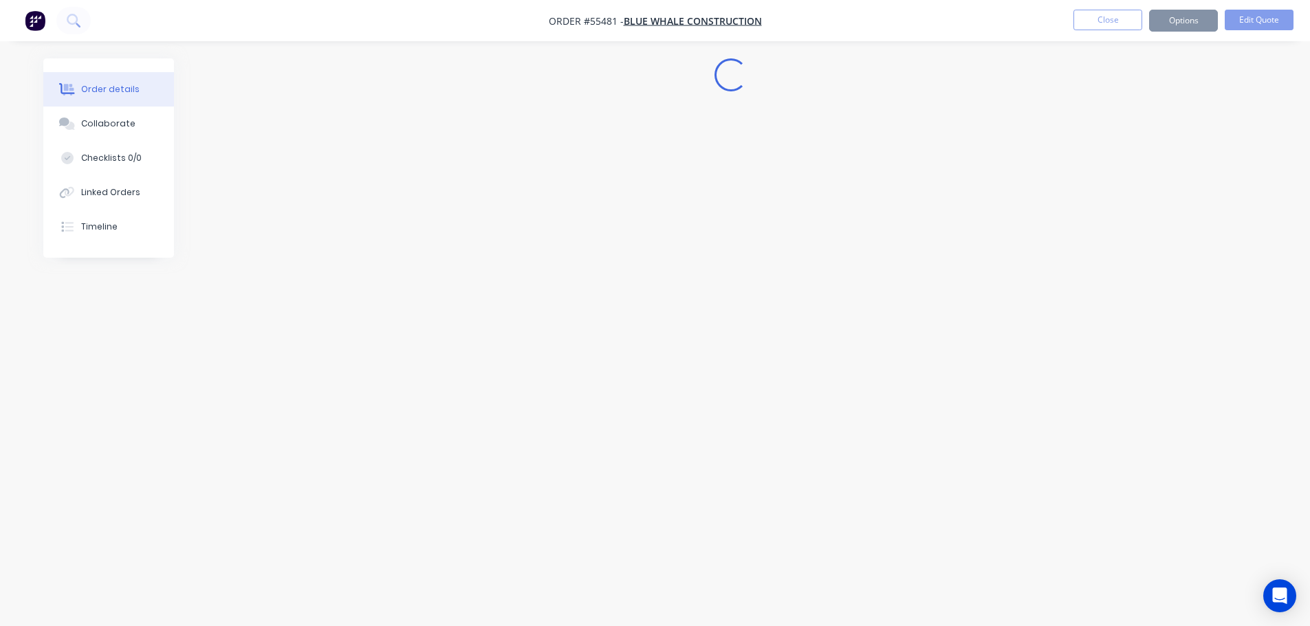
scroll to position [0, 0]
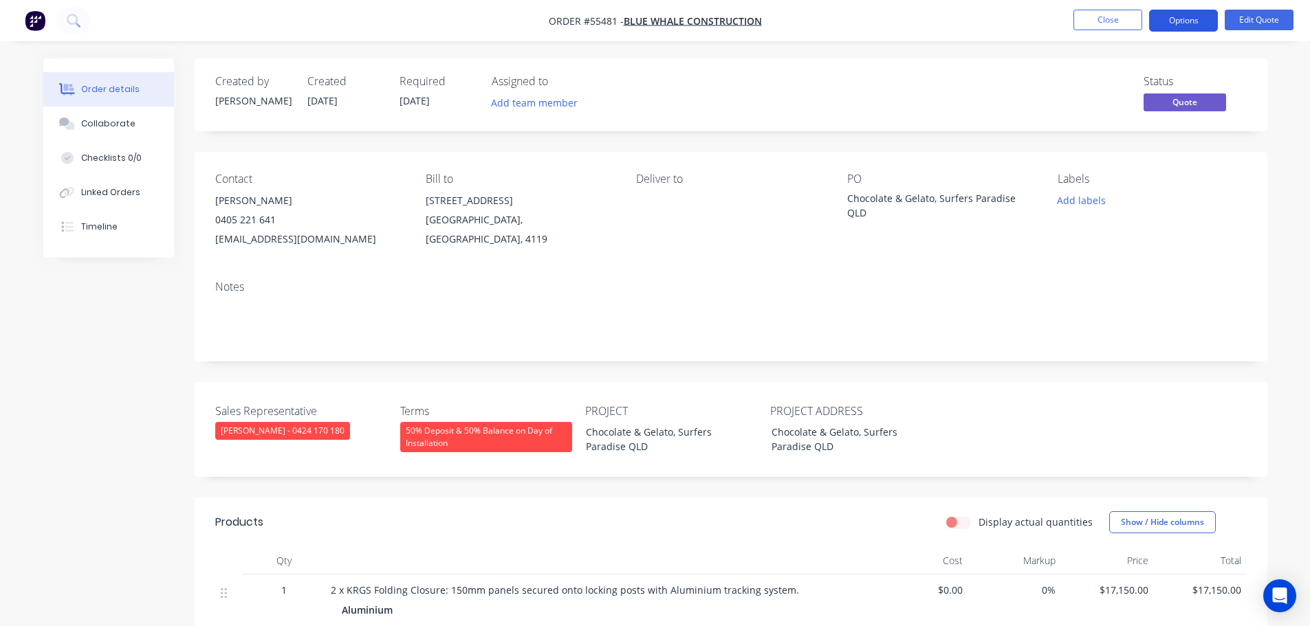
click at [1169, 18] on button "Options" at bounding box center [1183, 21] width 69 height 22
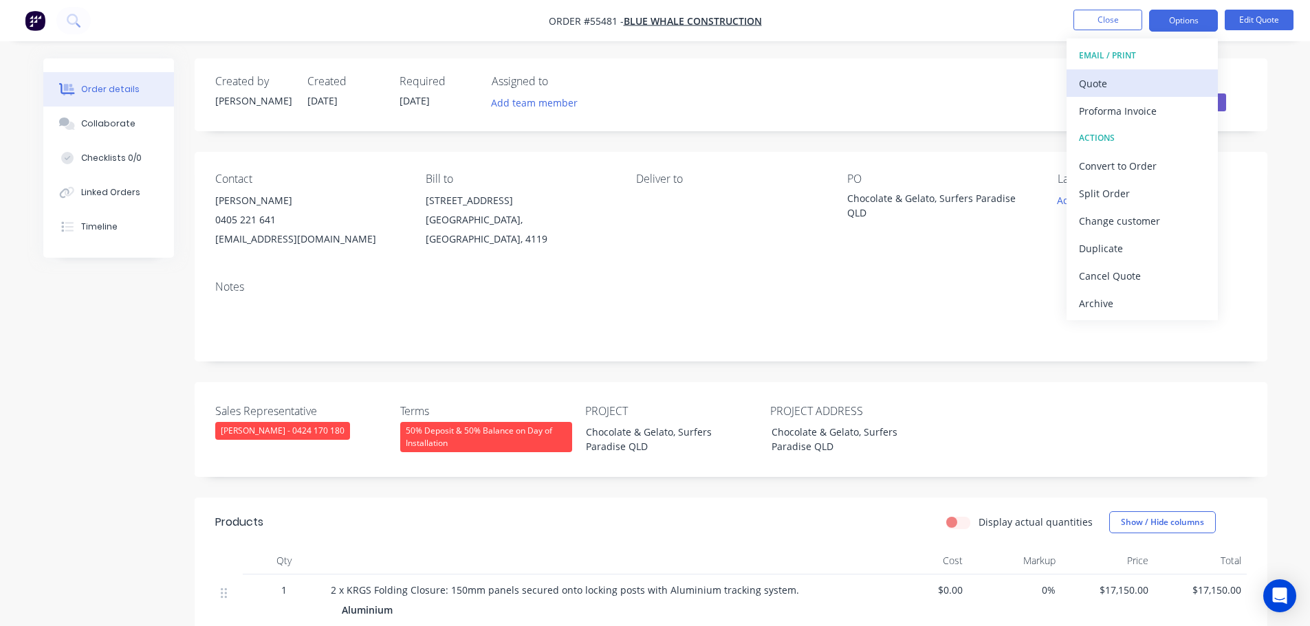
click at [1097, 80] on div "Quote" at bounding box center [1142, 84] width 127 height 20
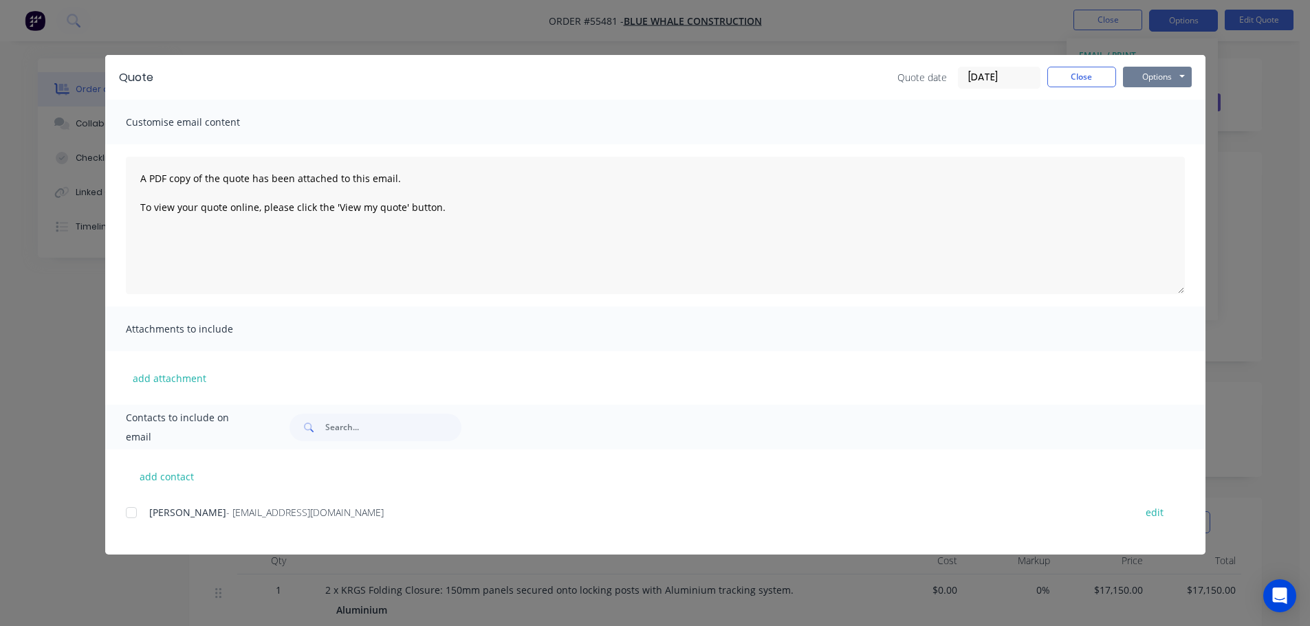
click at [1134, 76] on button "Options" at bounding box center [1157, 77] width 69 height 21
click at [1151, 122] on button "Print" at bounding box center [1167, 124] width 88 height 23
click at [1077, 80] on button "Close" at bounding box center [1081, 77] width 69 height 21
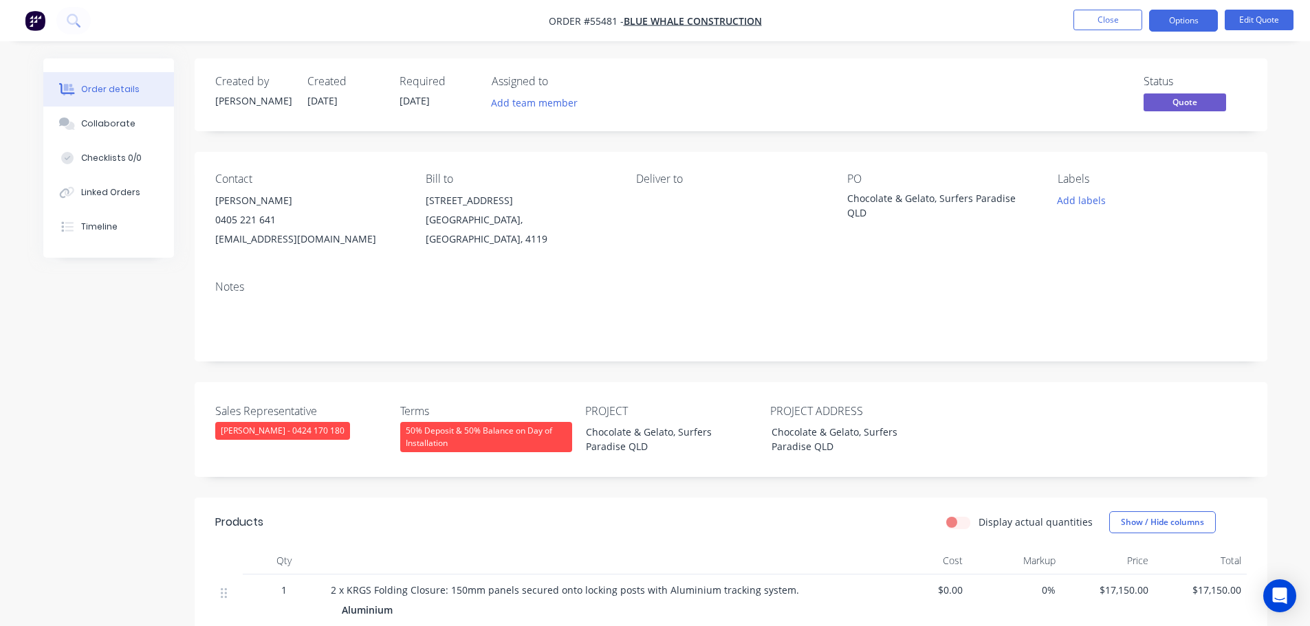
click at [291, 241] on div "office@bluewhaleconstruction.com.au" at bounding box center [309, 239] width 188 height 19
click at [927, 198] on div "Chocolate & Gelato, Surfers Paradise QLD" at bounding box center [933, 205] width 172 height 29
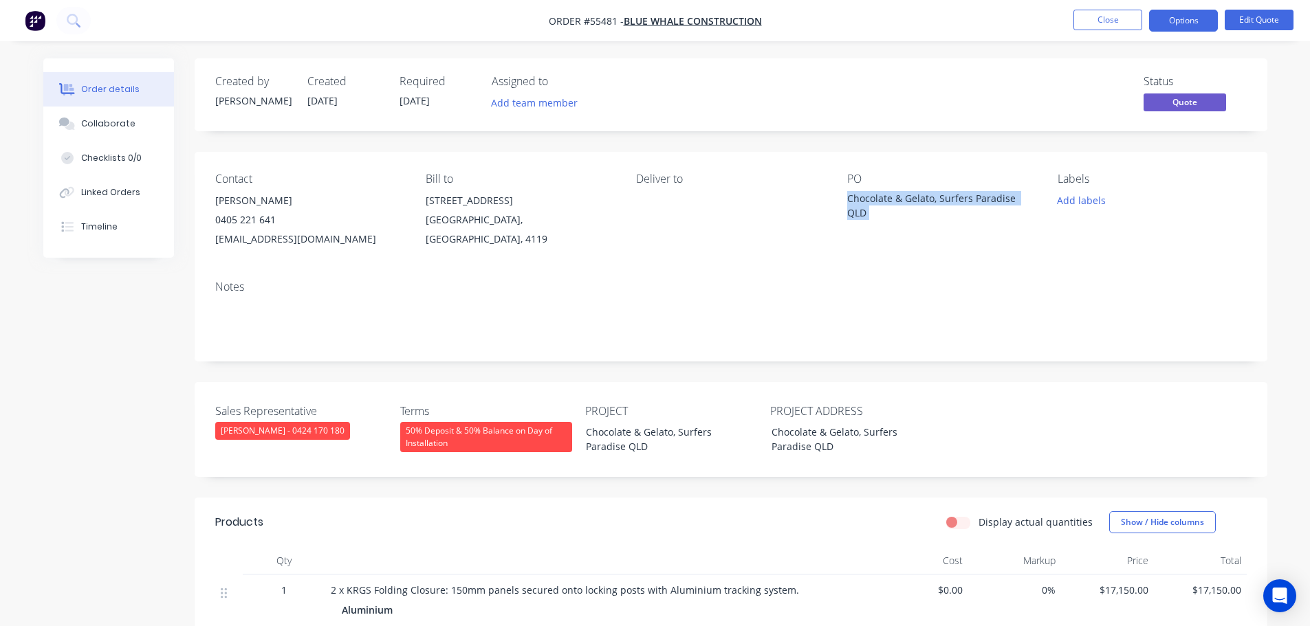
click at [927, 198] on div "Chocolate & Gelato, Surfers Paradise QLD" at bounding box center [933, 205] width 172 height 29
click at [276, 221] on span at bounding box center [276, 219] width 0 height 13
click at [1100, 20] on button "Close" at bounding box center [1107, 20] width 69 height 21
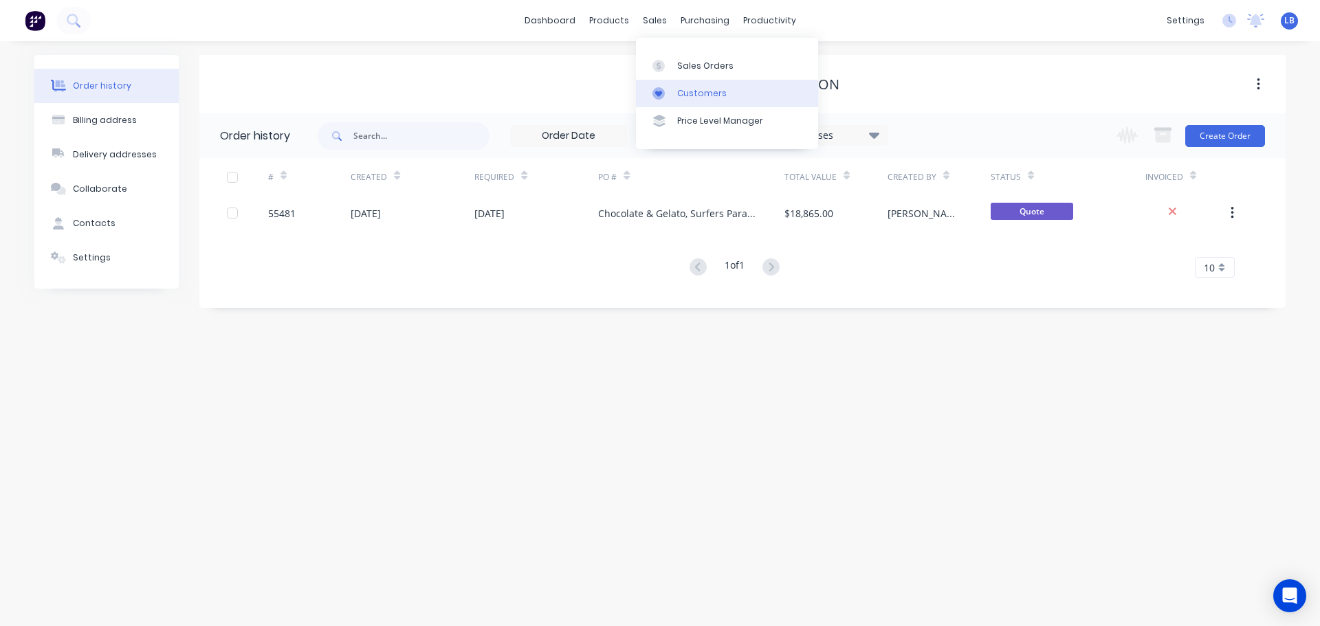
click at [689, 92] on div "Customers" at bounding box center [702, 93] width 50 height 12
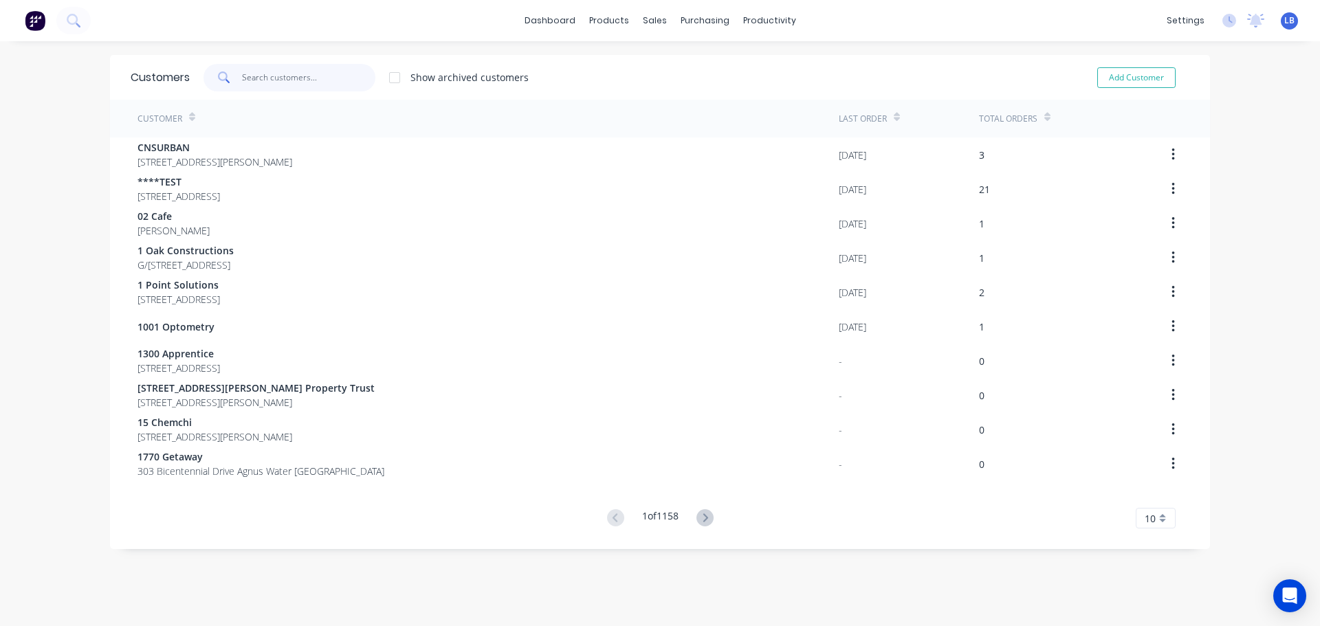
click at [285, 78] on input "text" at bounding box center [309, 78] width 134 height 28
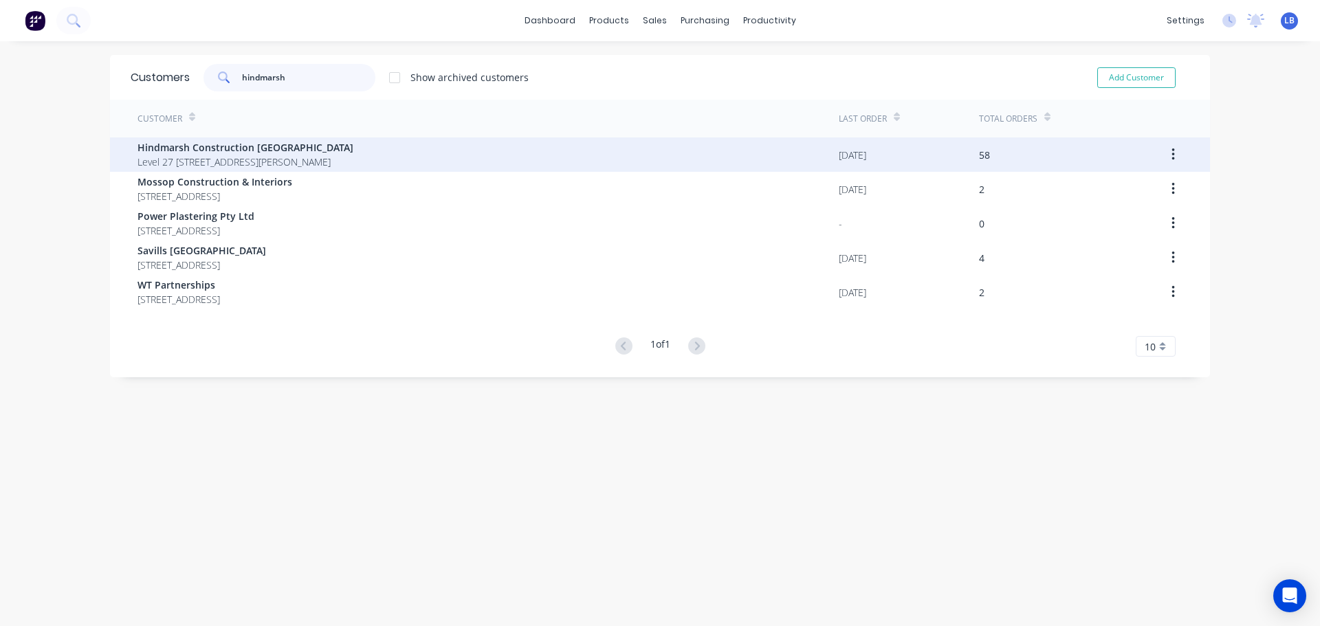
type input "hindmarsh"
click at [218, 148] on span "Hindmarsh Construction [GEOGRAPHIC_DATA]" at bounding box center [246, 147] width 216 height 14
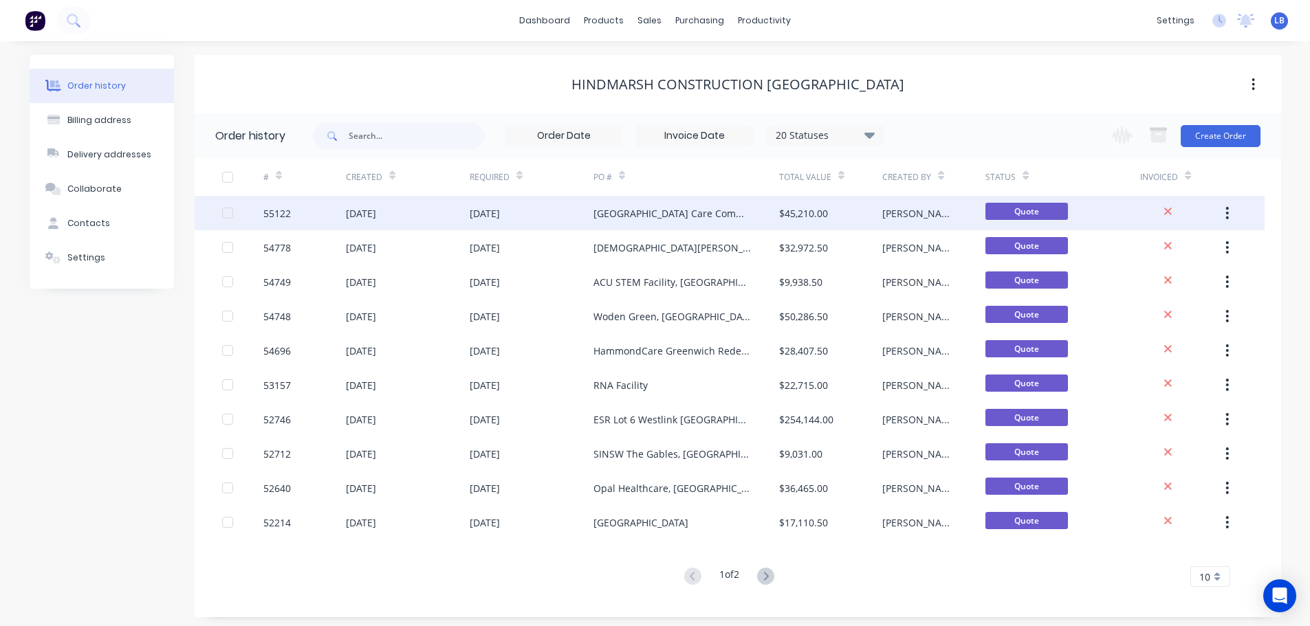
click at [281, 213] on div "55122" at bounding box center [277, 213] width 28 height 14
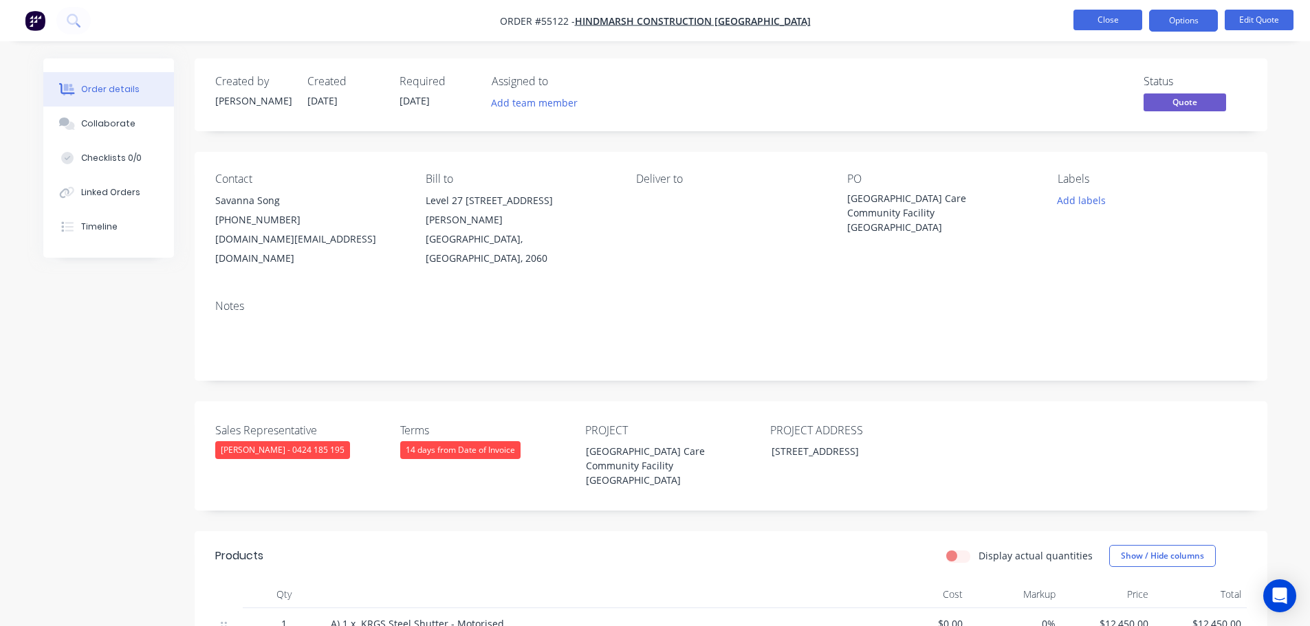
click at [1099, 25] on button "Close" at bounding box center [1107, 20] width 69 height 21
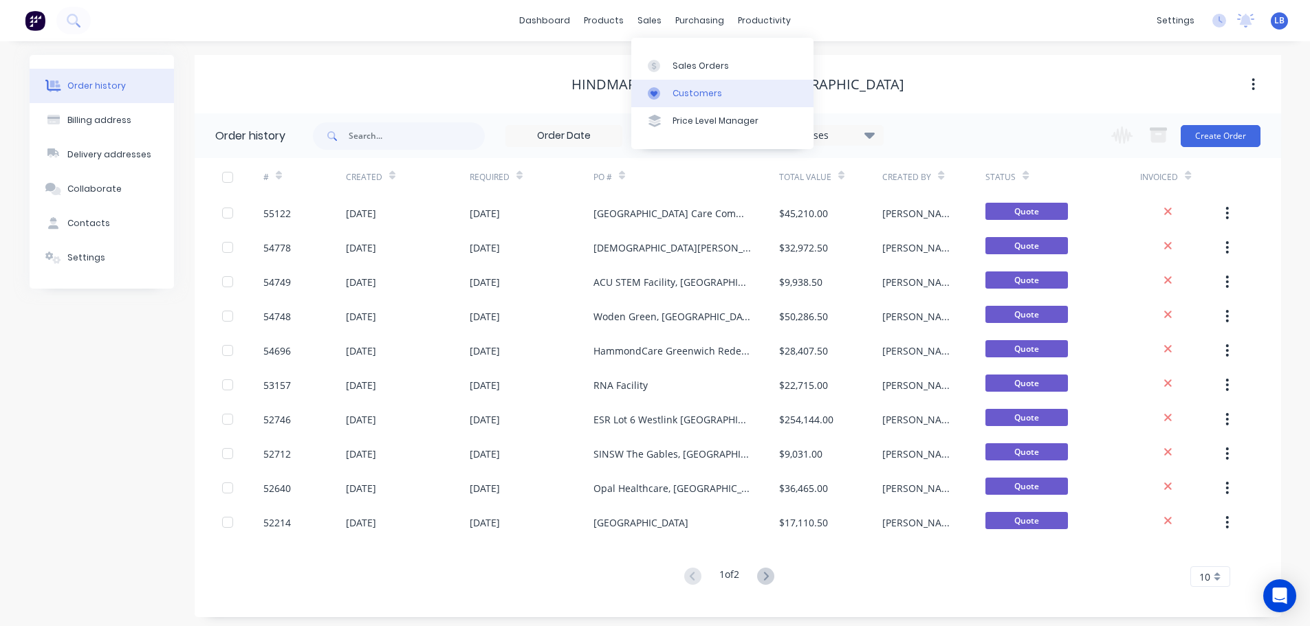
click at [692, 94] on div "Customers" at bounding box center [697, 93] width 50 height 12
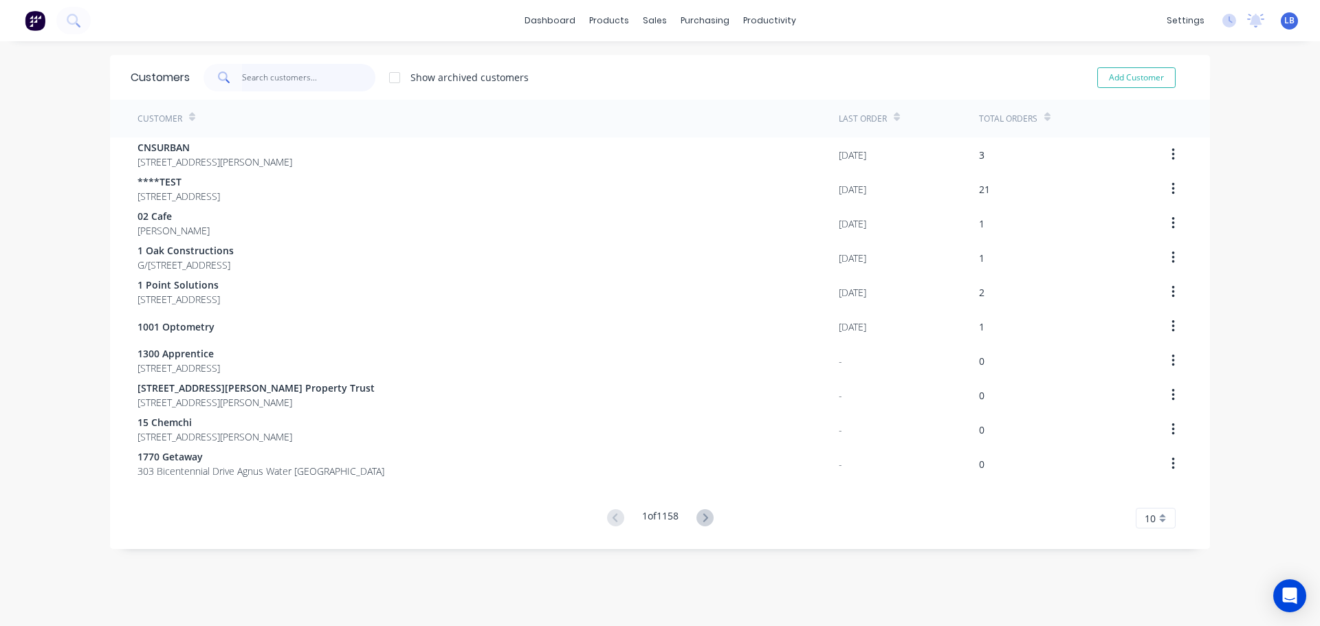
click at [267, 78] on input "text" at bounding box center [309, 78] width 134 height 28
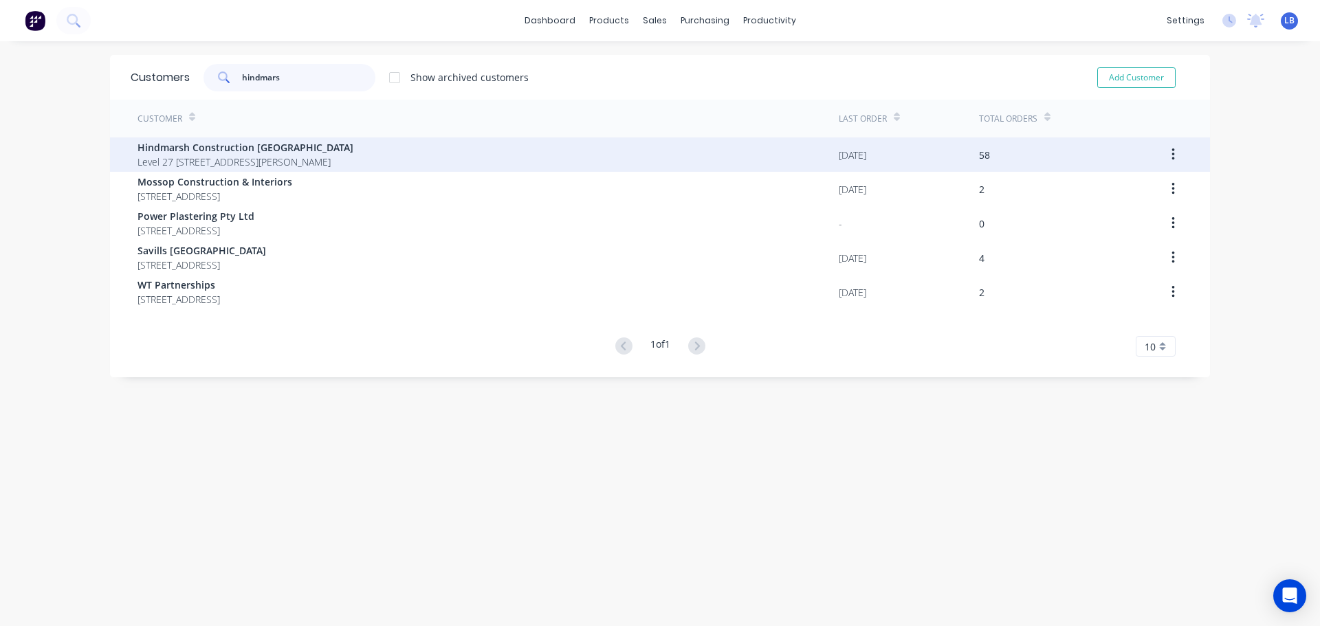
type input "hindmars"
click at [230, 151] on span "Hindmarsh Construction [GEOGRAPHIC_DATA]" at bounding box center [246, 147] width 216 height 14
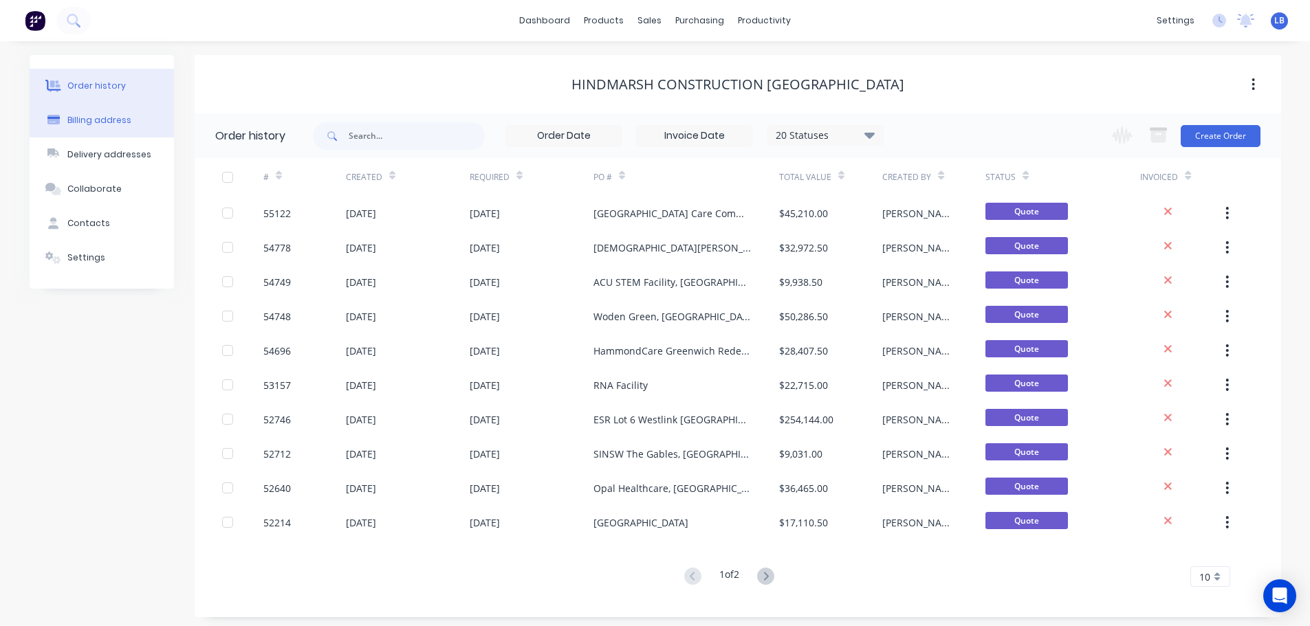
click at [90, 120] on div "Billing address" at bounding box center [99, 120] width 64 height 12
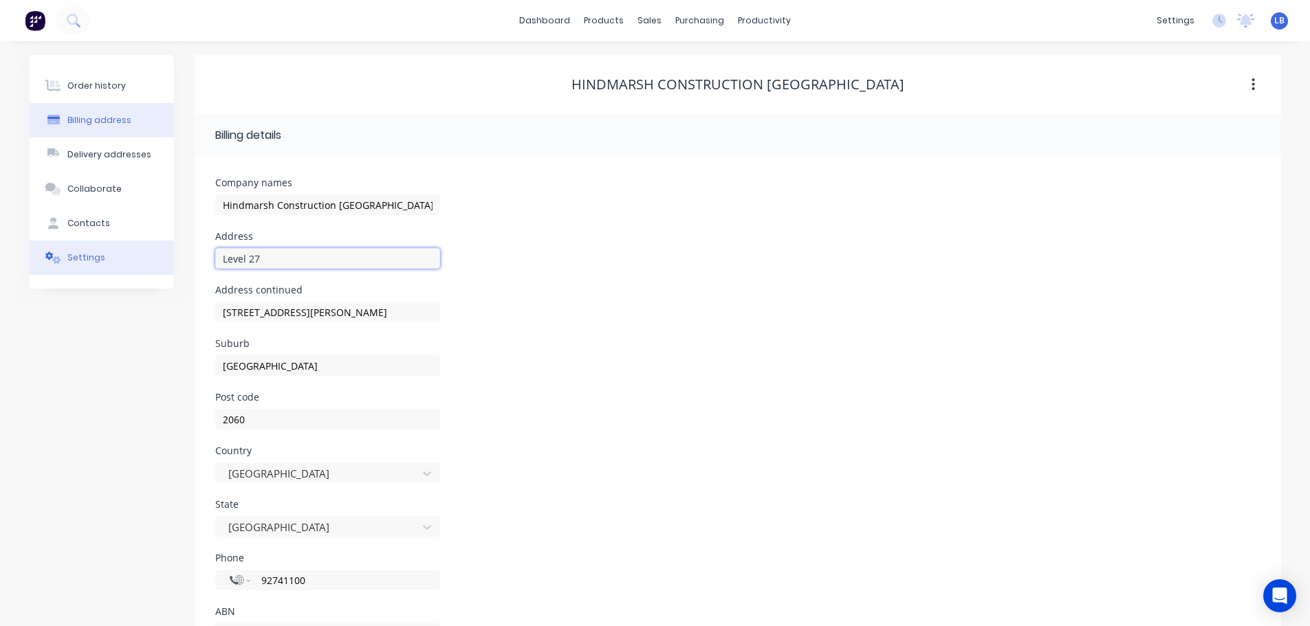
drag, startPoint x: 267, startPoint y: 254, endPoint x: 162, endPoint y: 265, distance: 105.7
click at [162, 265] on div "Order history Billing address Delivery addresses Collaborate Contacts Settings …" at bounding box center [655, 364] width 1251 height 619
type input "50 Spencer Road"
drag, startPoint x: 296, startPoint y: 312, endPoint x: 206, endPoint y: 318, distance: 91.0
click at [206, 318] on div "Company names Hindmarsh Construction Australia Address 50 Spencer Road Address …" at bounding box center [738, 420] width 1086 height 527
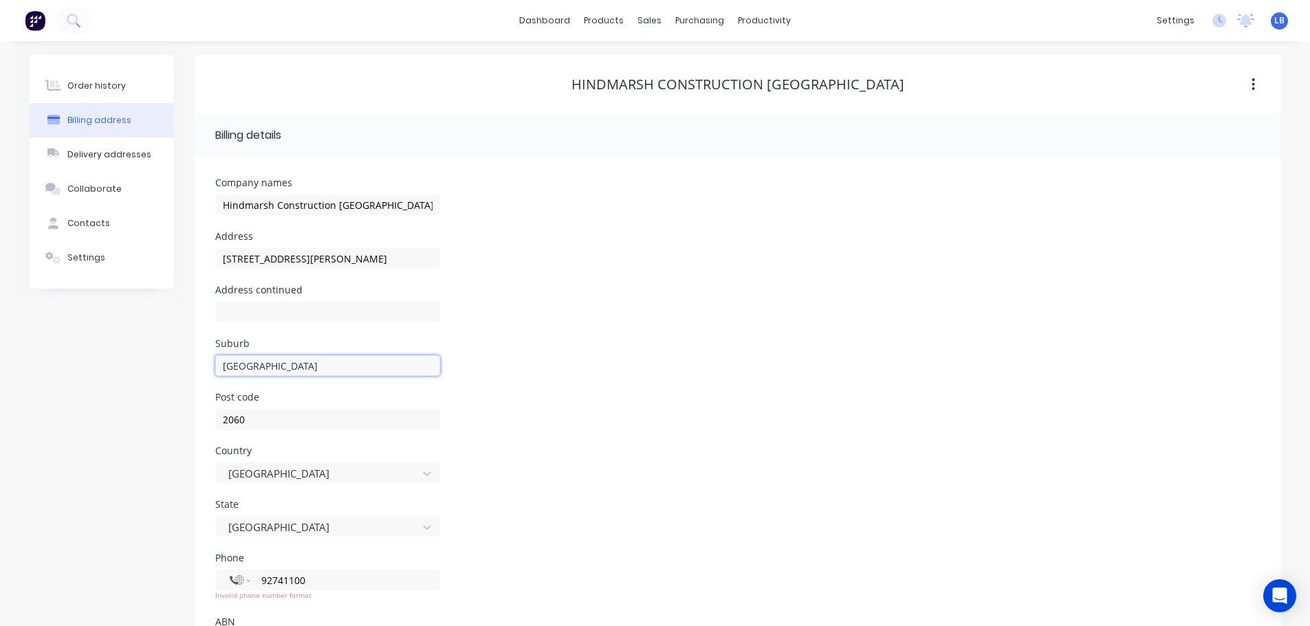
drag, startPoint x: 274, startPoint y: 367, endPoint x: 144, endPoint y: 369, distance: 130.6
click at [144, 369] on div "Order history Billing address Delivery addresses Collaborate Contacts Settings …" at bounding box center [655, 370] width 1251 height 630
type input "Cecil Hills"
drag, startPoint x: 250, startPoint y: 423, endPoint x: 165, endPoint y: 428, distance: 85.4
click at [165, 428] on div "Order history Billing address Delivery addresses Collaborate Contacts Settings …" at bounding box center [655, 370] width 1251 height 630
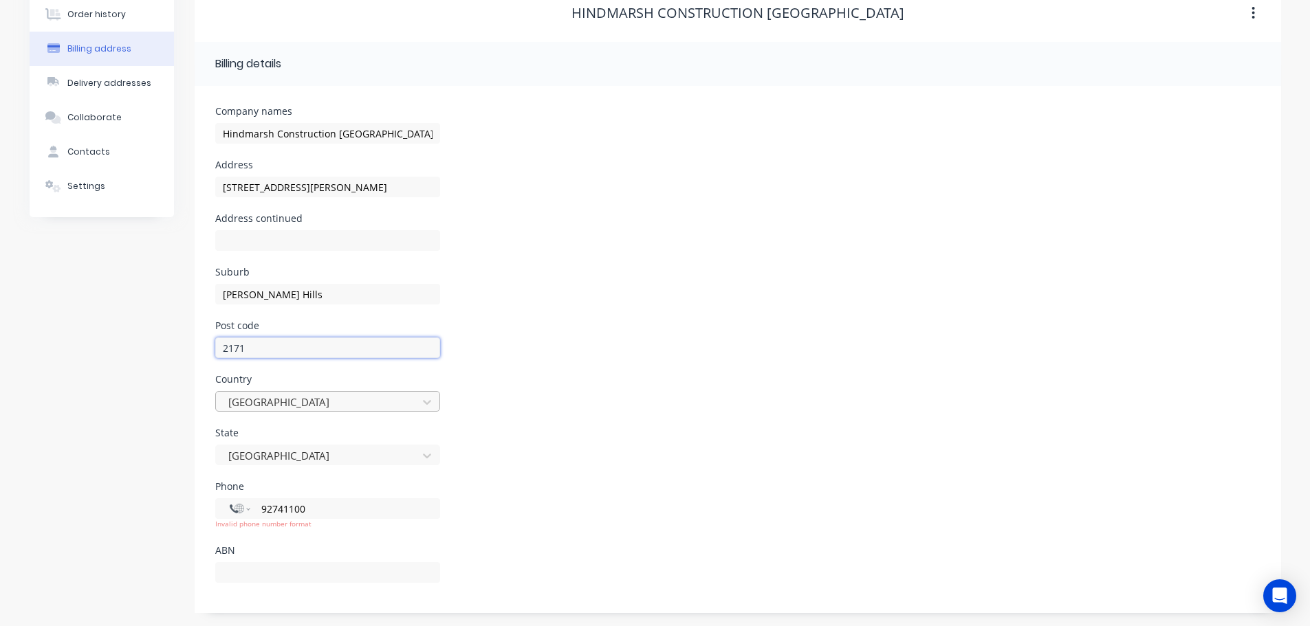
scroll to position [72, 0]
type input "2171"
drag, startPoint x: 312, startPoint y: 512, endPoint x: 237, endPoint y: 512, distance: 75.6
click at [237, 512] on div "International [GEOGRAPHIC_DATA] [GEOGRAPHIC_DATA] [GEOGRAPHIC_DATA] [GEOGRAPHIC…" at bounding box center [327, 508] width 225 height 21
select select "AU"
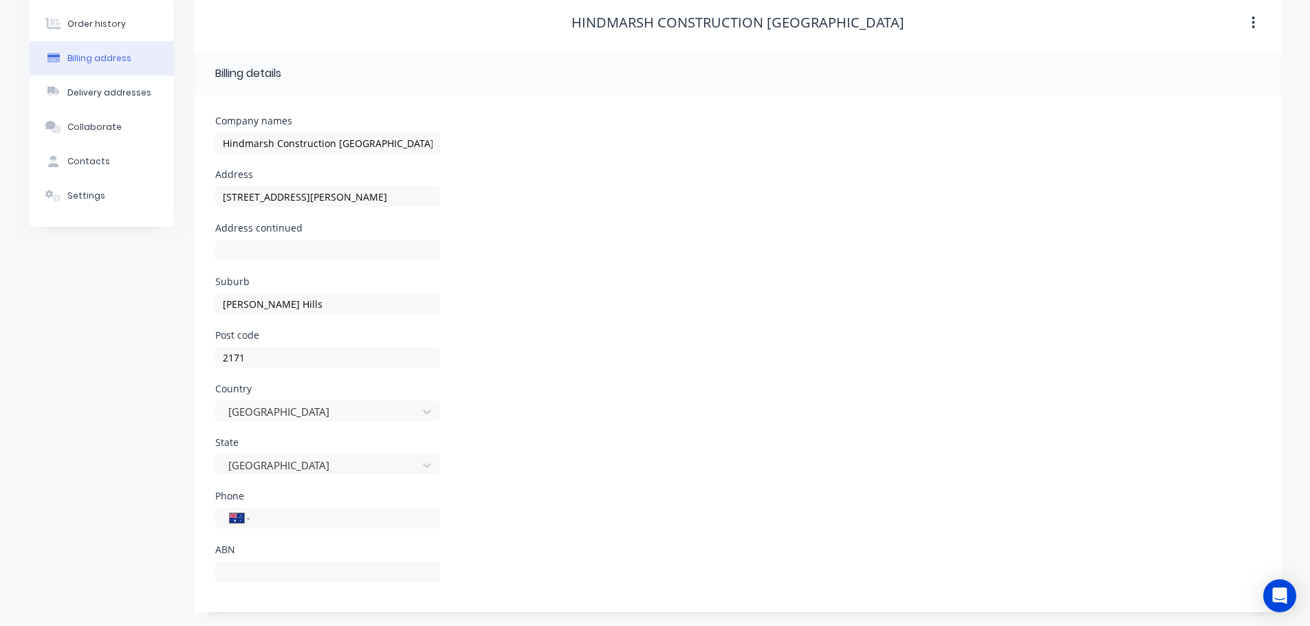
scroll to position [62, 0]
click at [91, 23] on div "Order history" at bounding box center [96, 24] width 58 height 12
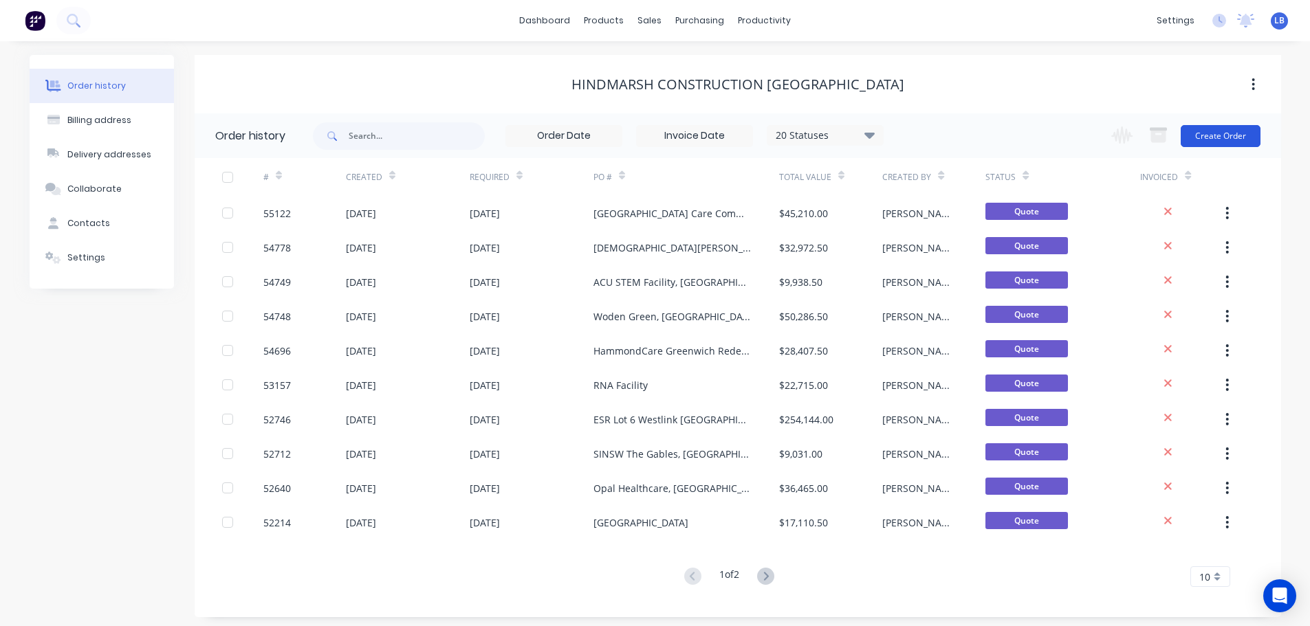
click at [1220, 135] on button "Create Order" at bounding box center [1220, 136] width 80 height 22
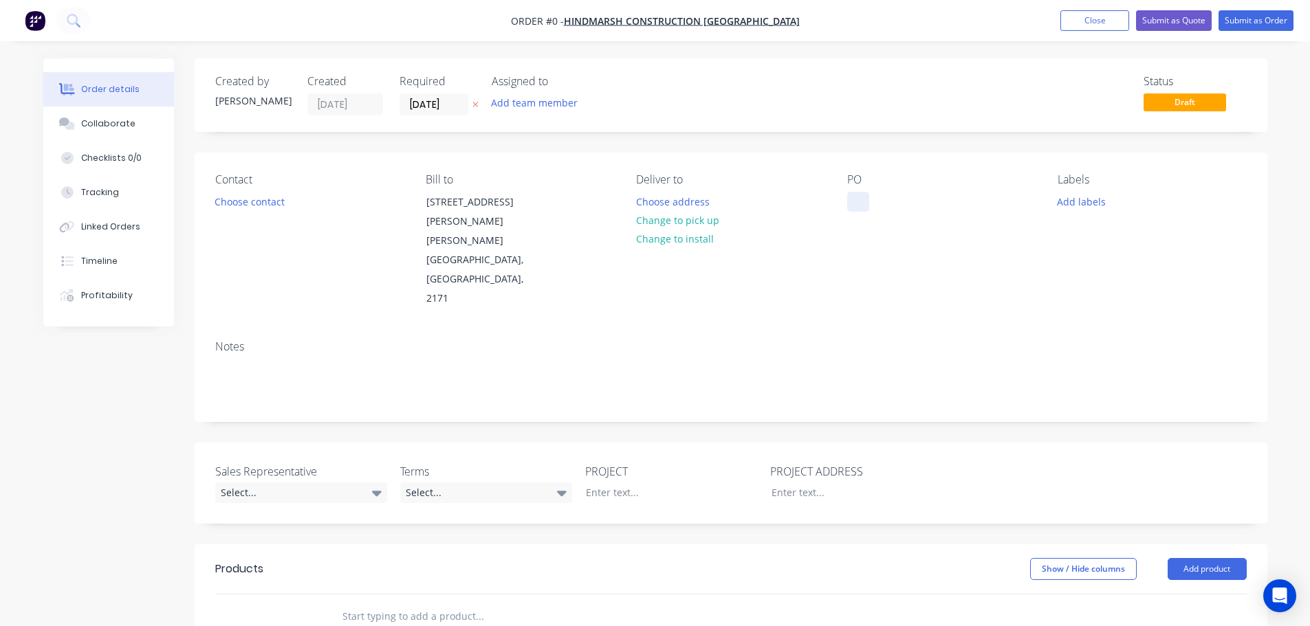
click at [865, 193] on div at bounding box center [858, 202] width 22 height 20
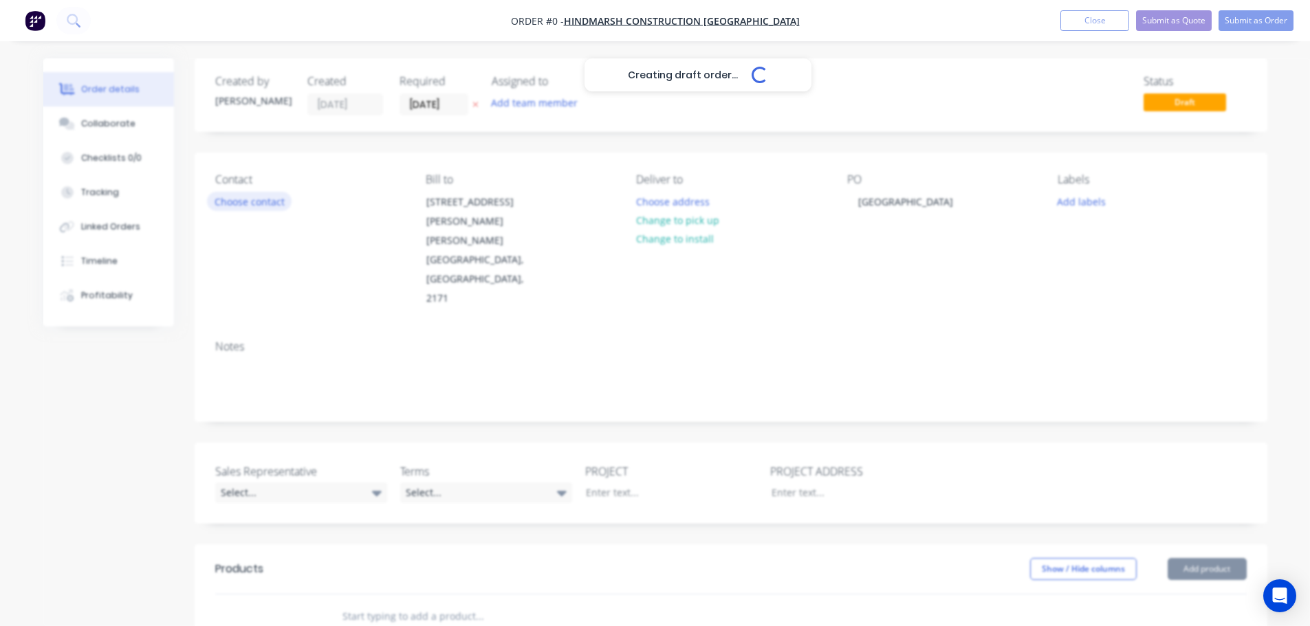
click at [274, 203] on div "Creating draft order... Loading... Order details Collaborate Checklists 0/0 Tra…" at bounding box center [655, 524] width 1251 height 932
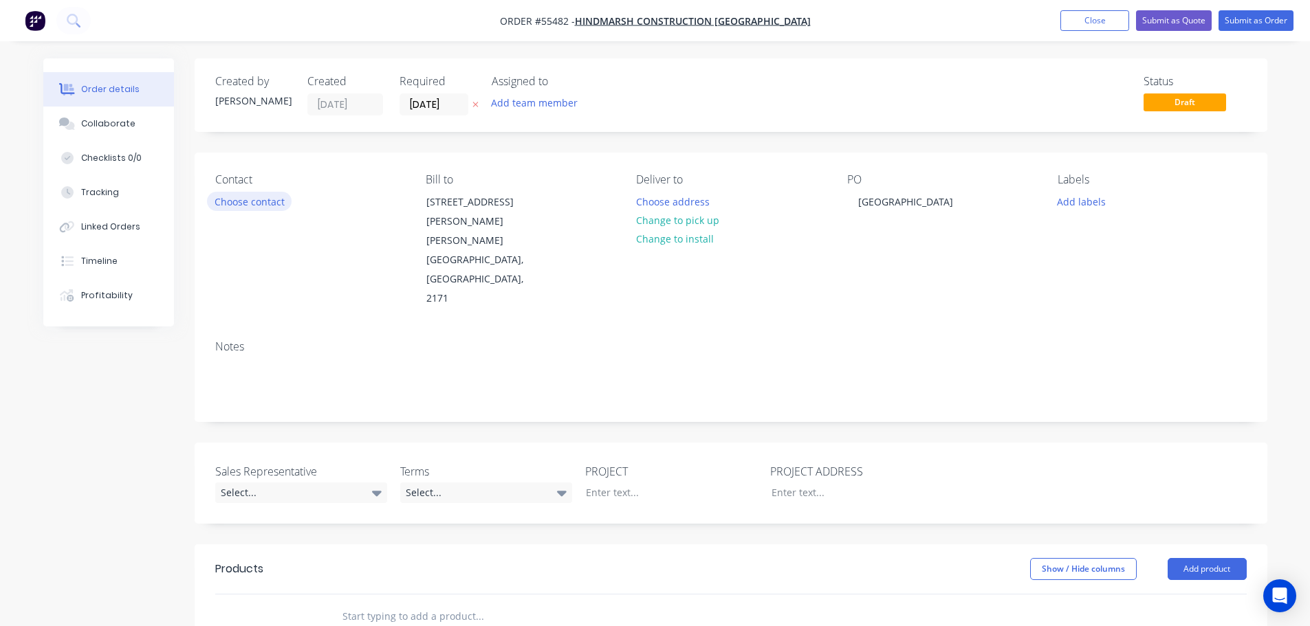
click at [274, 203] on button "Choose contact" at bounding box center [249, 201] width 85 height 19
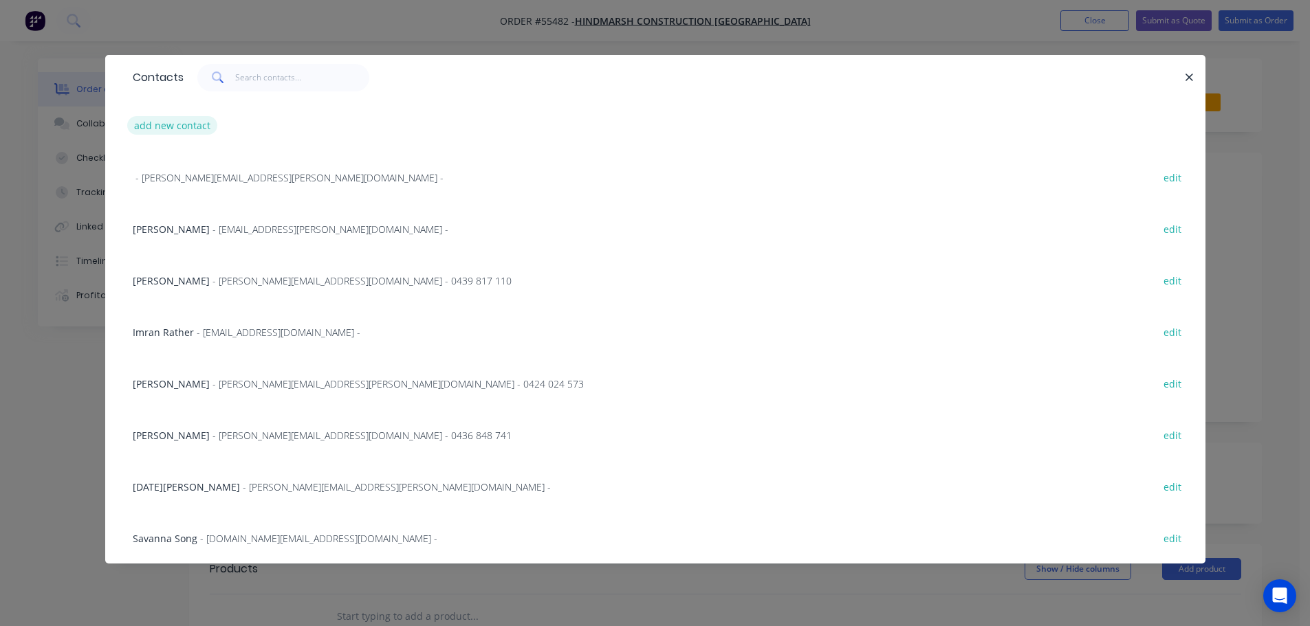
click at [166, 130] on button "add new contact" at bounding box center [172, 125] width 91 height 19
select select "AU"
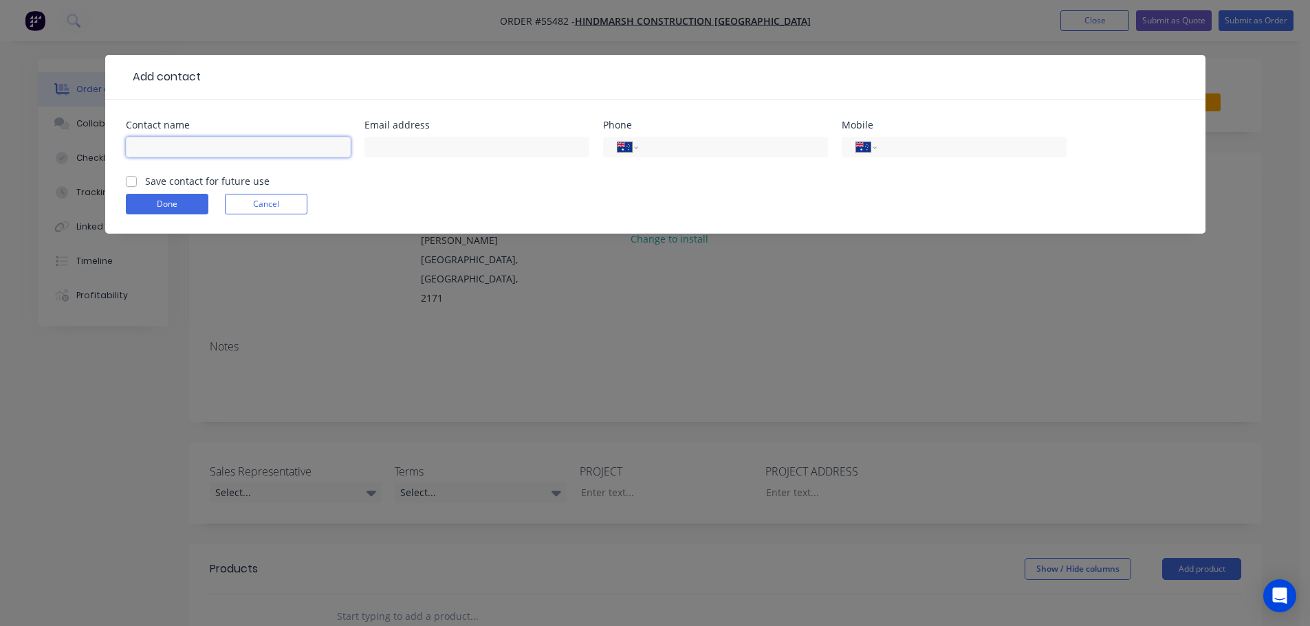
drag, startPoint x: 154, startPoint y: 145, endPoint x: 161, endPoint y: 155, distance: 11.8
click at [154, 145] on input "text" at bounding box center [238, 147] width 225 height 21
type input "Michael Li"
drag, startPoint x: 422, startPoint y: 142, endPoint x: 417, endPoint y: 171, distance: 30.0
click at [422, 142] on input "text" at bounding box center [476, 147] width 225 height 21
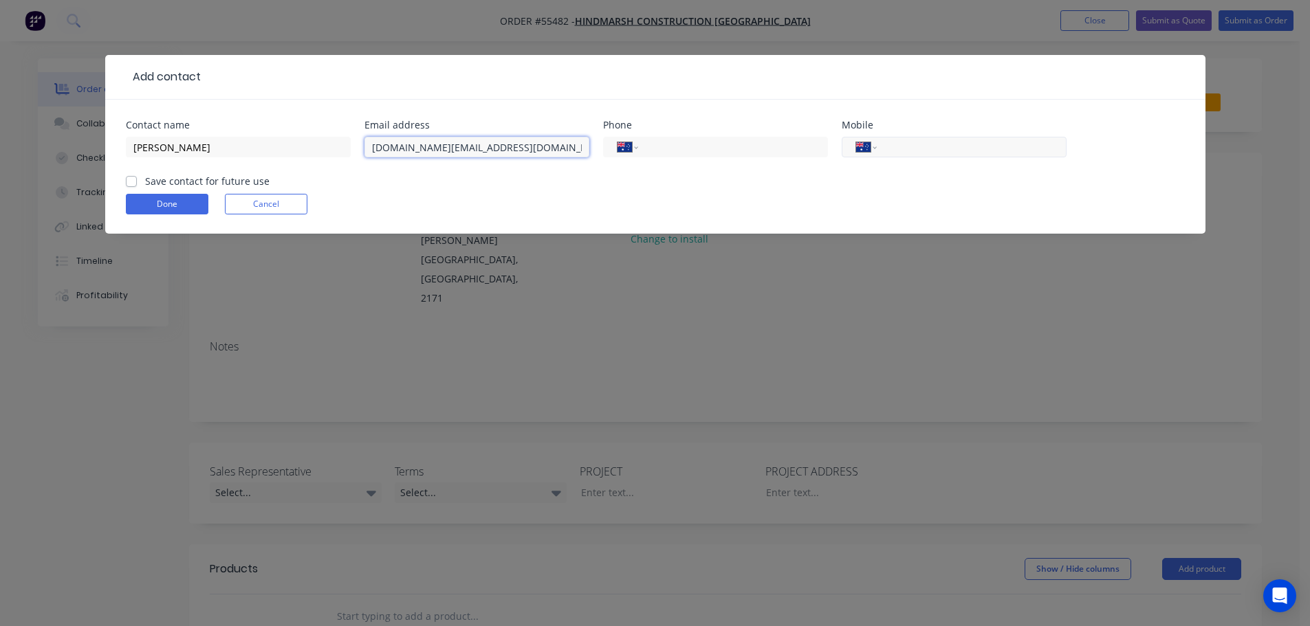
type input "michael.li@hindmarsh.com.au"
click at [923, 142] on input "tel" at bounding box center [968, 148] width 165 height 16
type input "0424 748 887"
click at [145, 181] on label "Save contact for future use" at bounding box center [207, 181] width 124 height 14
click at [132, 181] on input "Save contact for future use" at bounding box center [131, 180] width 11 height 13
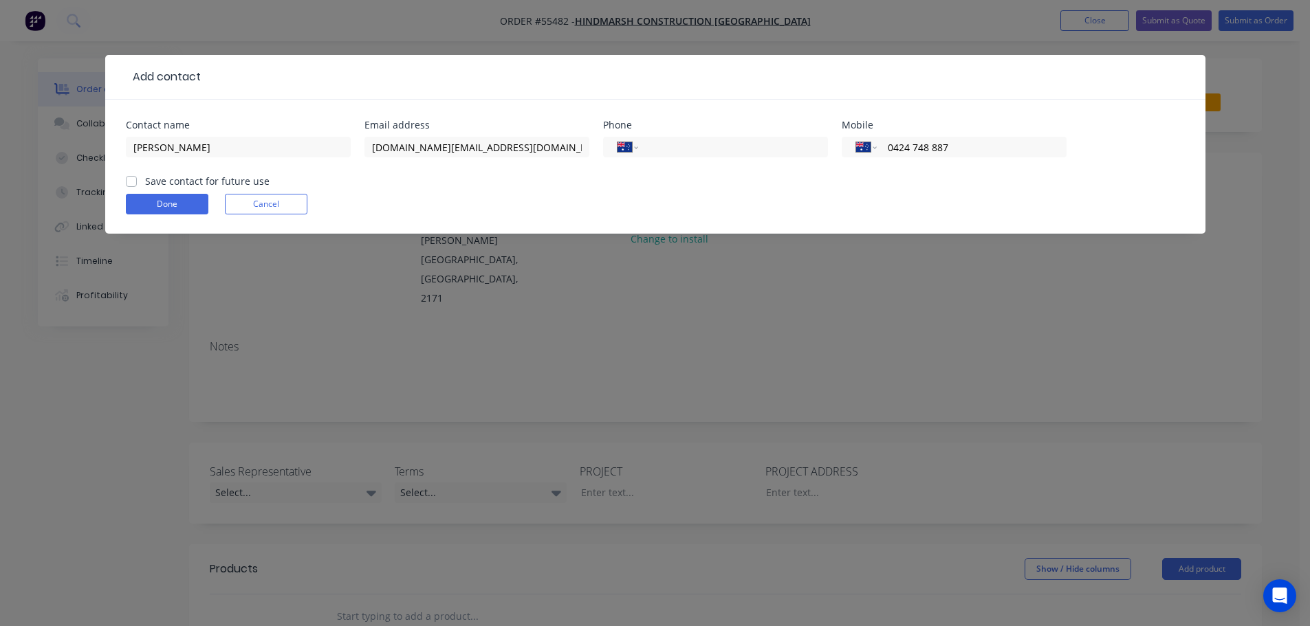
checkbox input "true"
click at [153, 208] on button "Done" at bounding box center [167, 204] width 83 height 21
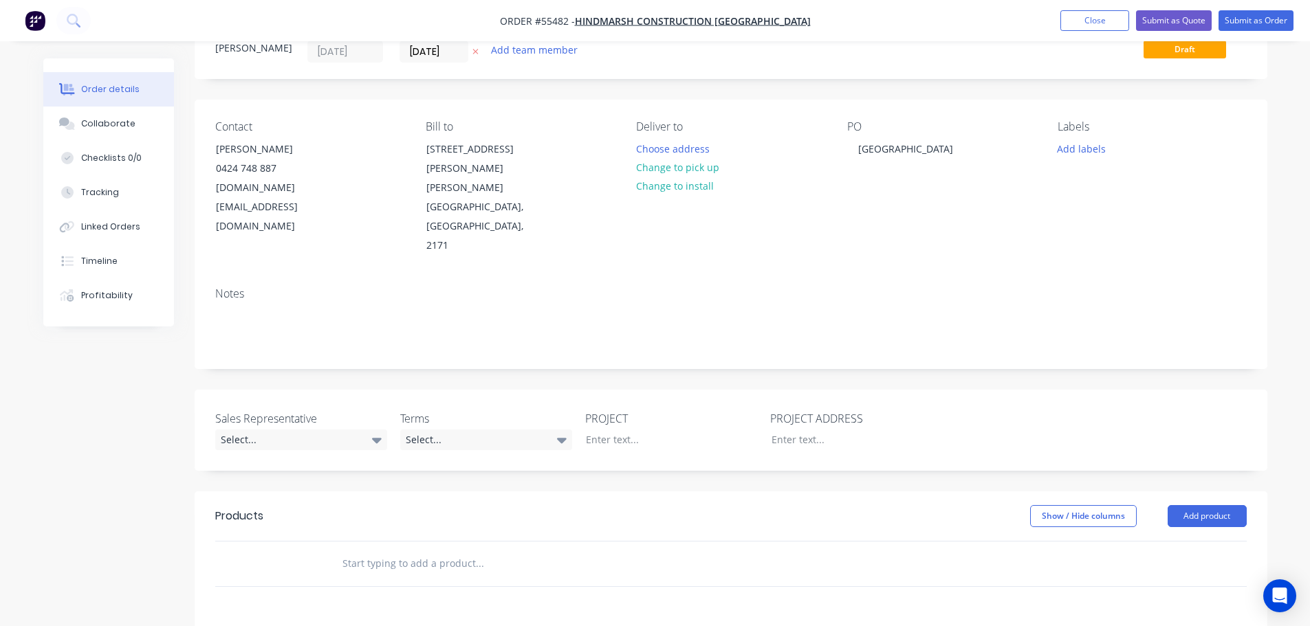
scroll to position [138, 0]
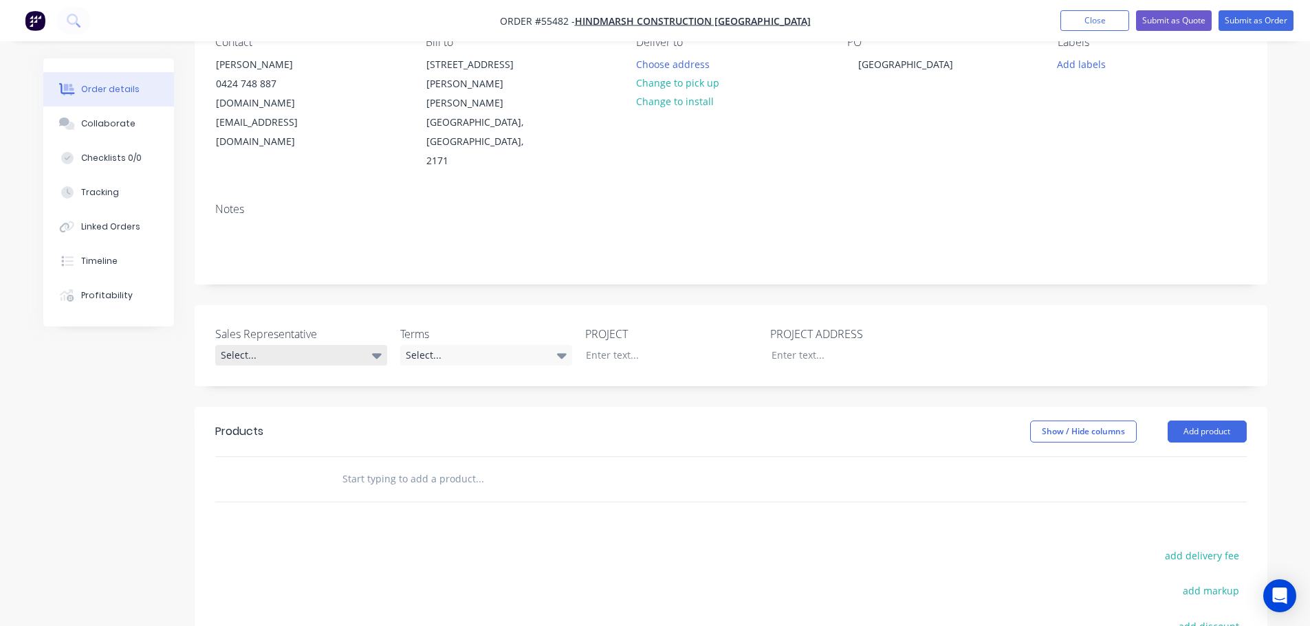
click at [248, 345] on div "Select..." at bounding box center [301, 355] width 172 height 21
click at [262, 353] on div "[PERSON_NAME] - 0424 170 180" at bounding box center [293, 354] width 135 height 18
click at [479, 345] on div "Select..." at bounding box center [486, 355] width 172 height 21
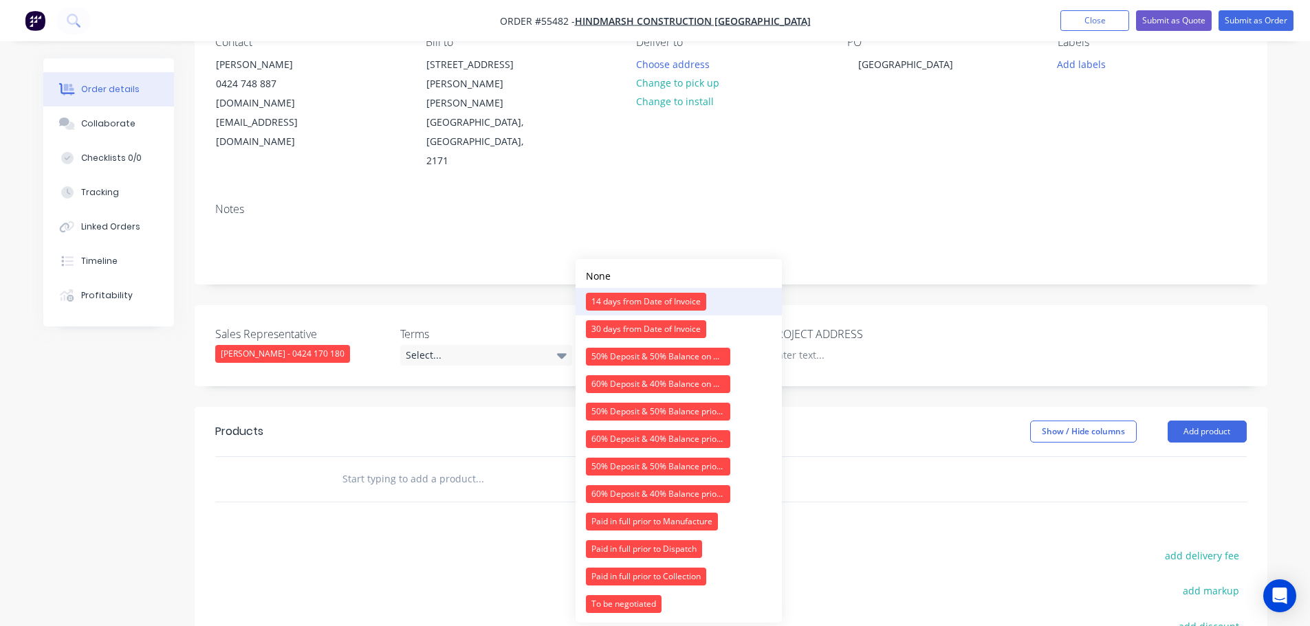
click at [611, 299] on div "14 days from Date of Invoice" at bounding box center [646, 302] width 120 height 18
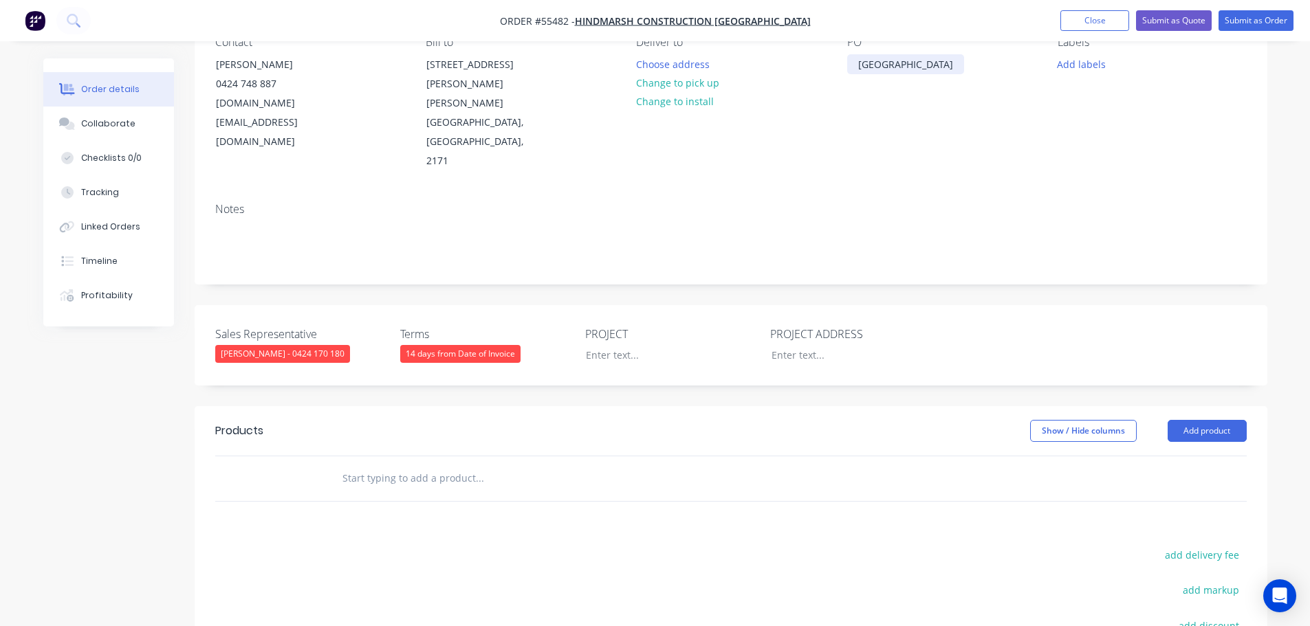
click at [916, 60] on div "[GEOGRAPHIC_DATA]" at bounding box center [905, 64] width 117 height 20
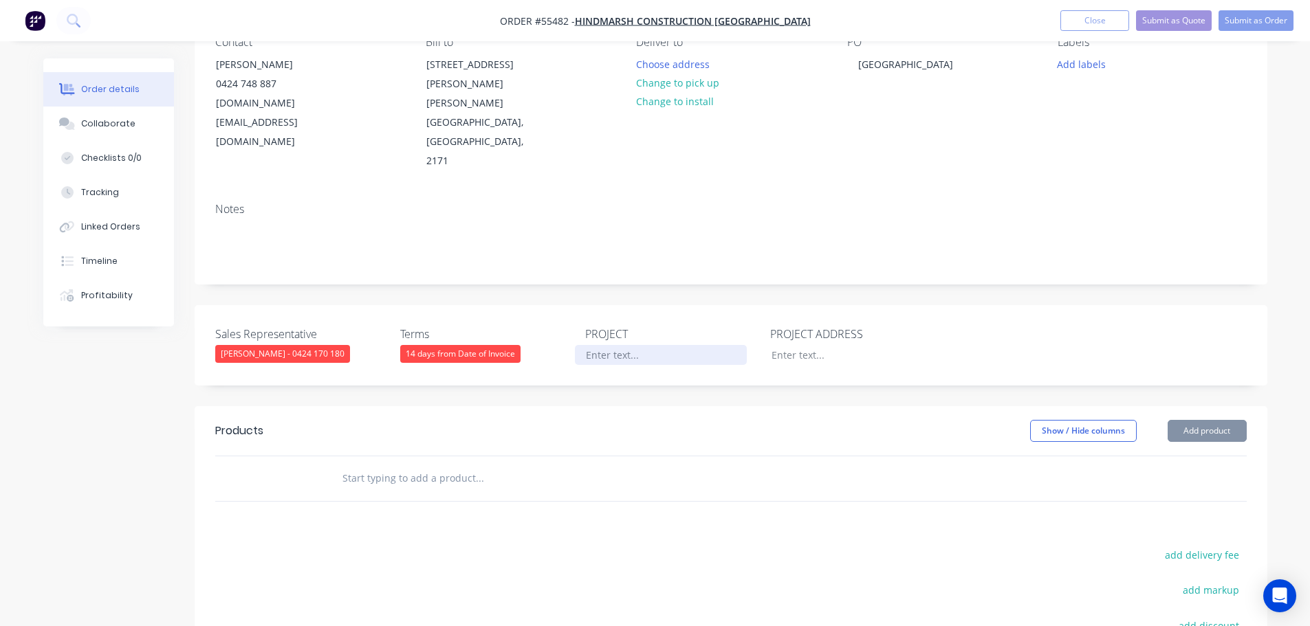
click at [610, 345] on div at bounding box center [661, 355] width 172 height 20
paste div
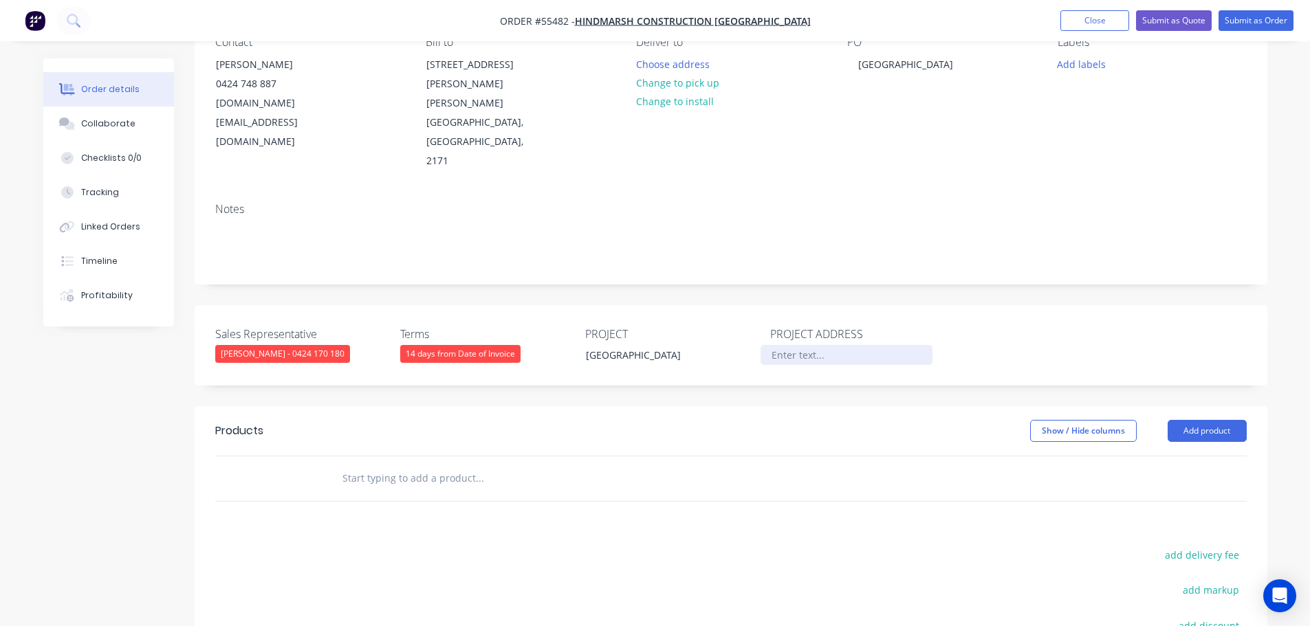
click at [796, 345] on div at bounding box center [846, 355] width 172 height 20
click at [1210, 420] on button "Add product" at bounding box center [1206, 431] width 79 height 22
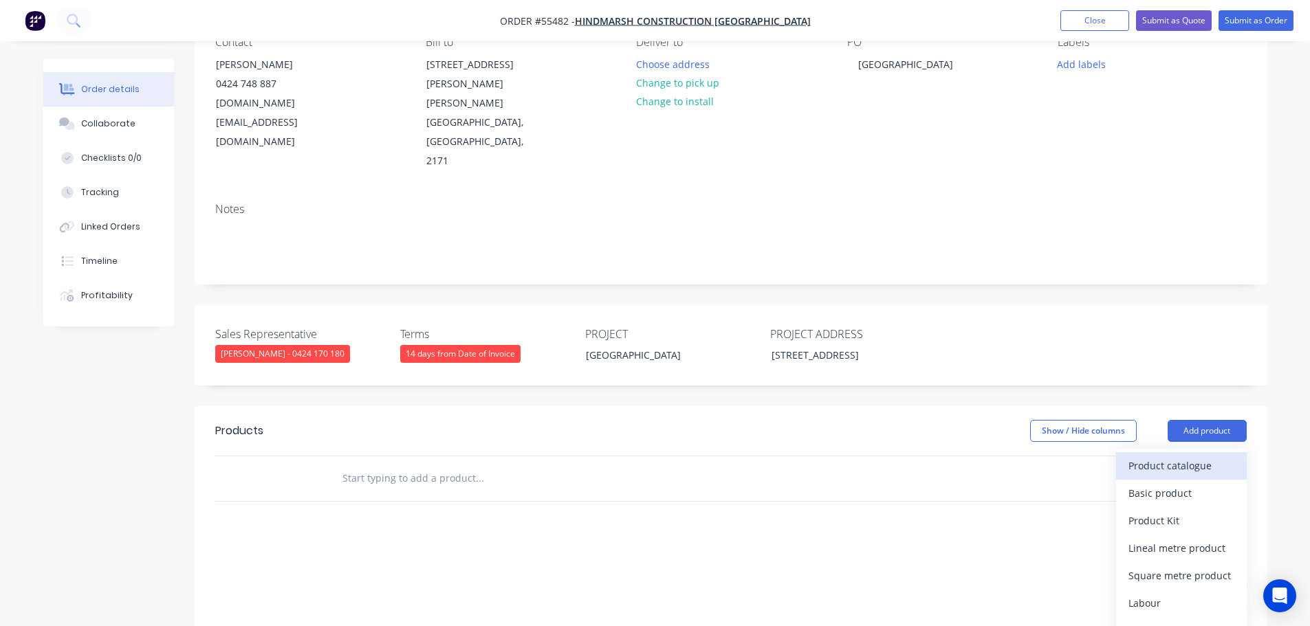
click at [1179, 456] on div "Product catalogue" at bounding box center [1181, 466] width 106 height 20
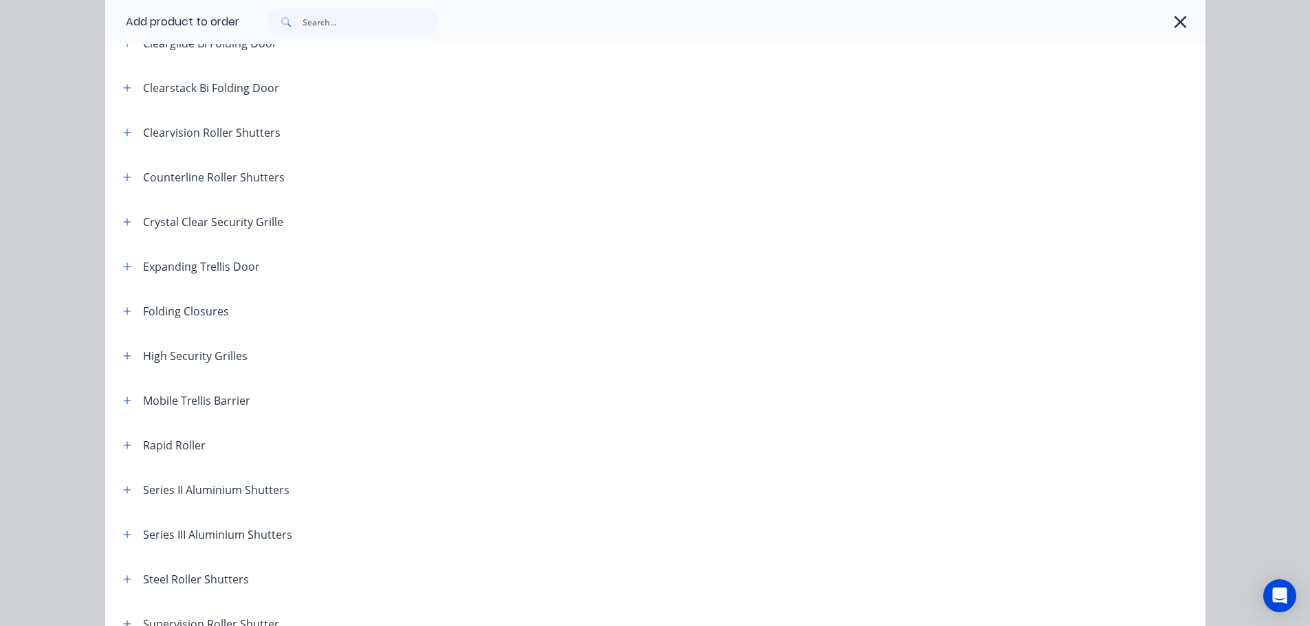
scroll to position [275, 0]
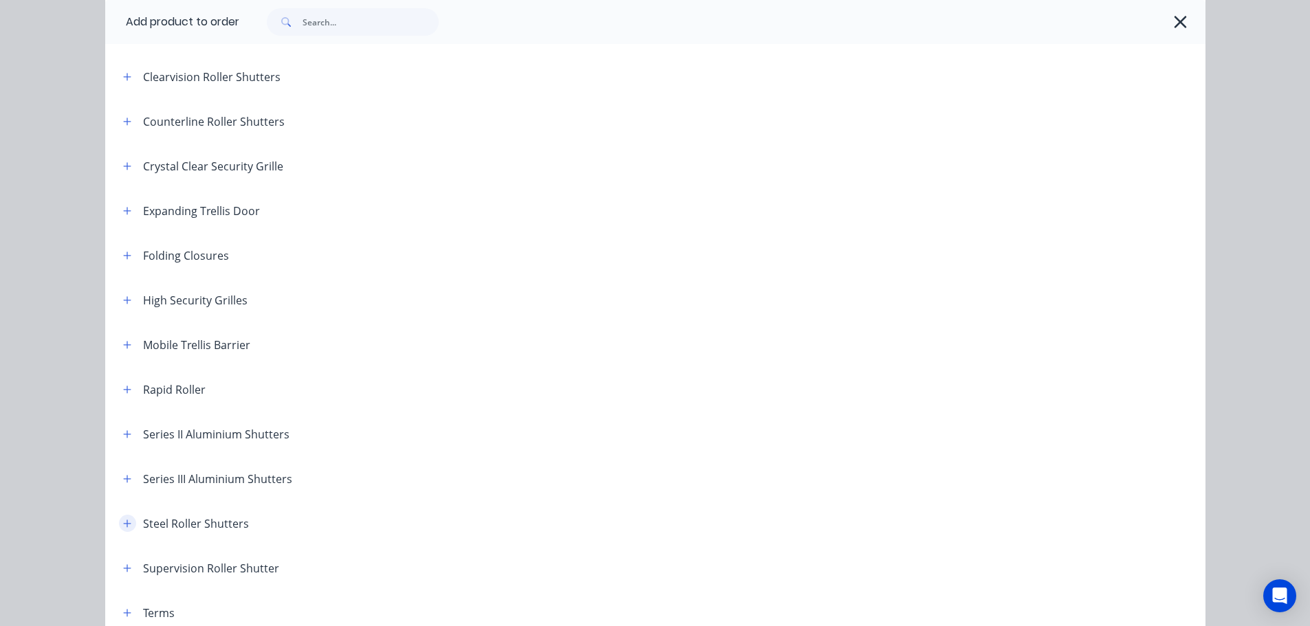
click at [123, 522] on icon "button" at bounding box center [127, 524] width 8 height 10
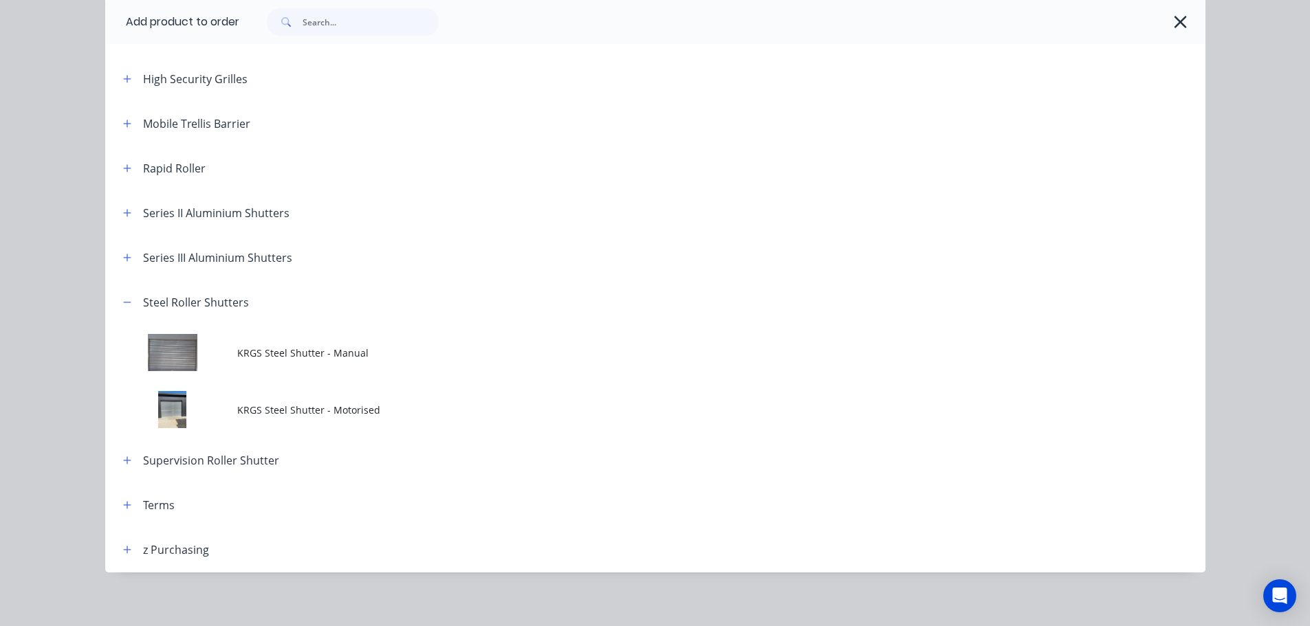
scroll to position [503, 0]
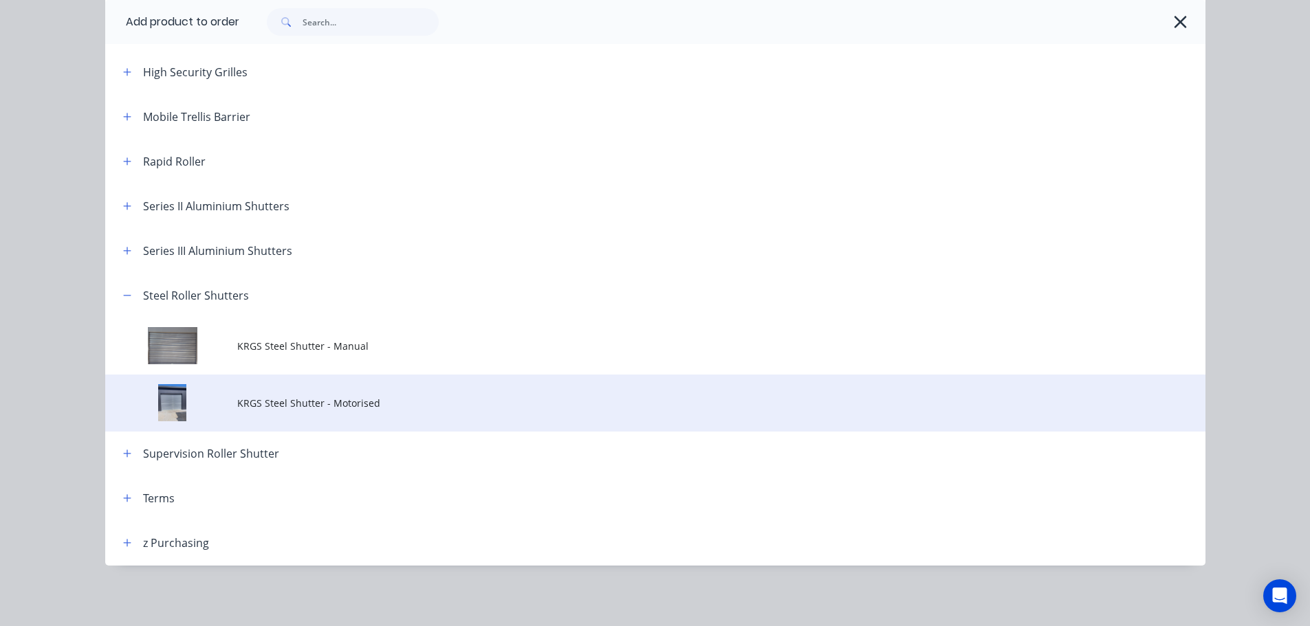
click at [313, 408] on span "KRGS Steel Shutter - Motorised" at bounding box center [624, 403] width 774 height 14
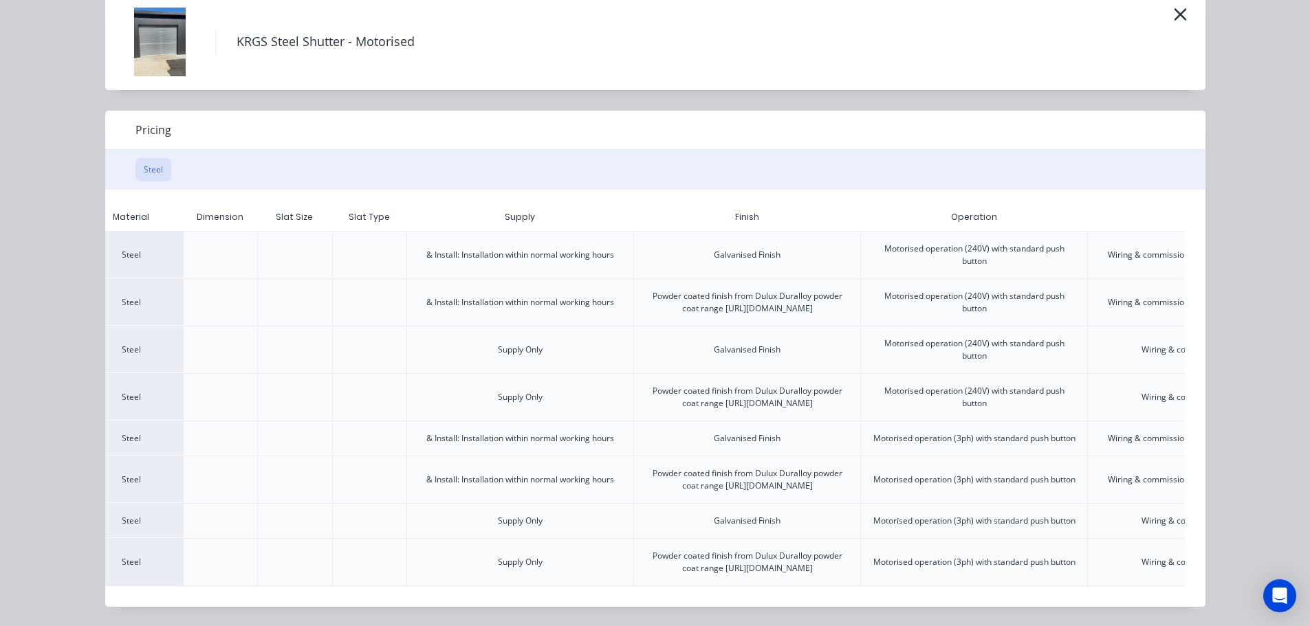
scroll to position [0, 343]
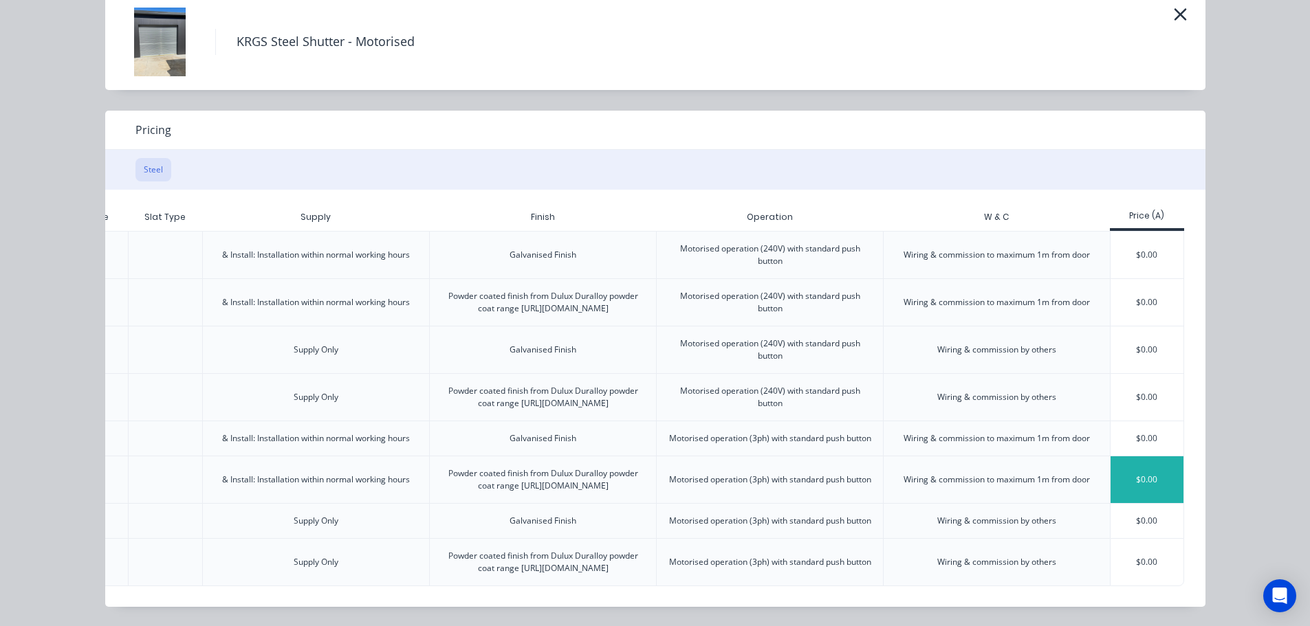
click at [1117, 457] on div "$0.00" at bounding box center [1147, 480] width 74 height 47
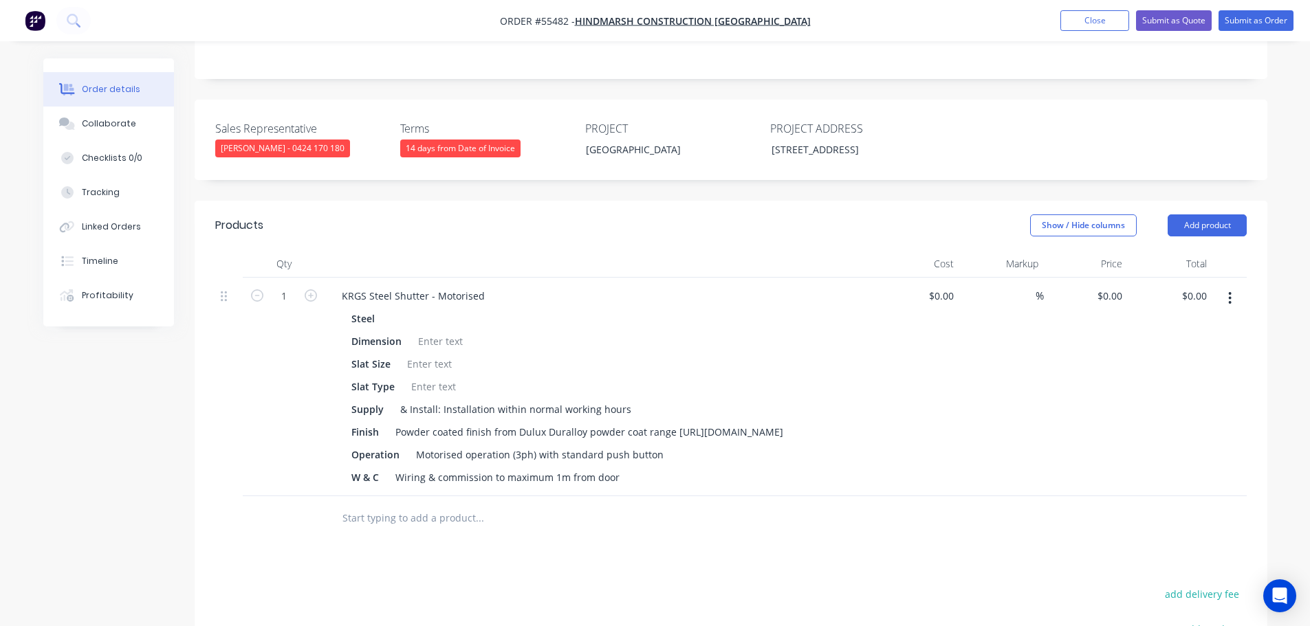
scroll to position [344, 0]
type input "24040"
type input "$24,040.00"
click at [342, 285] on div "KRGS Steel Shutter - Motorised" at bounding box center [413, 295] width 165 height 20
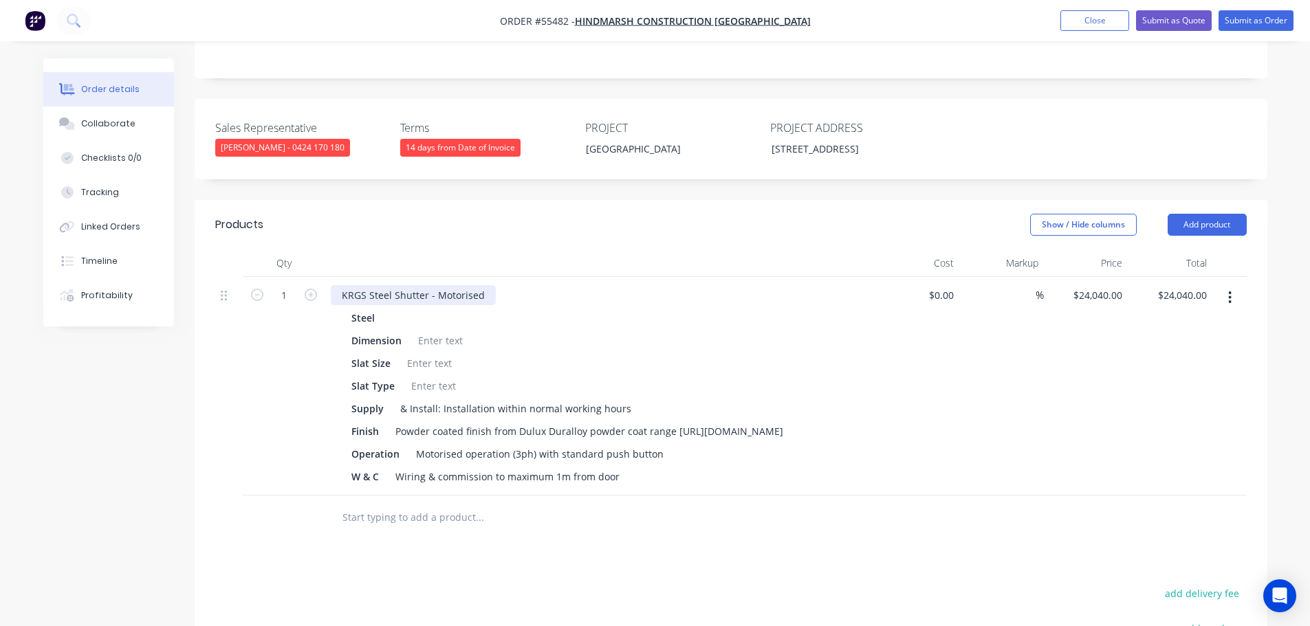
click at [340, 285] on div "KRGS Steel Shutter - Motorised" at bounding box center [413, 295] width 165 height 20
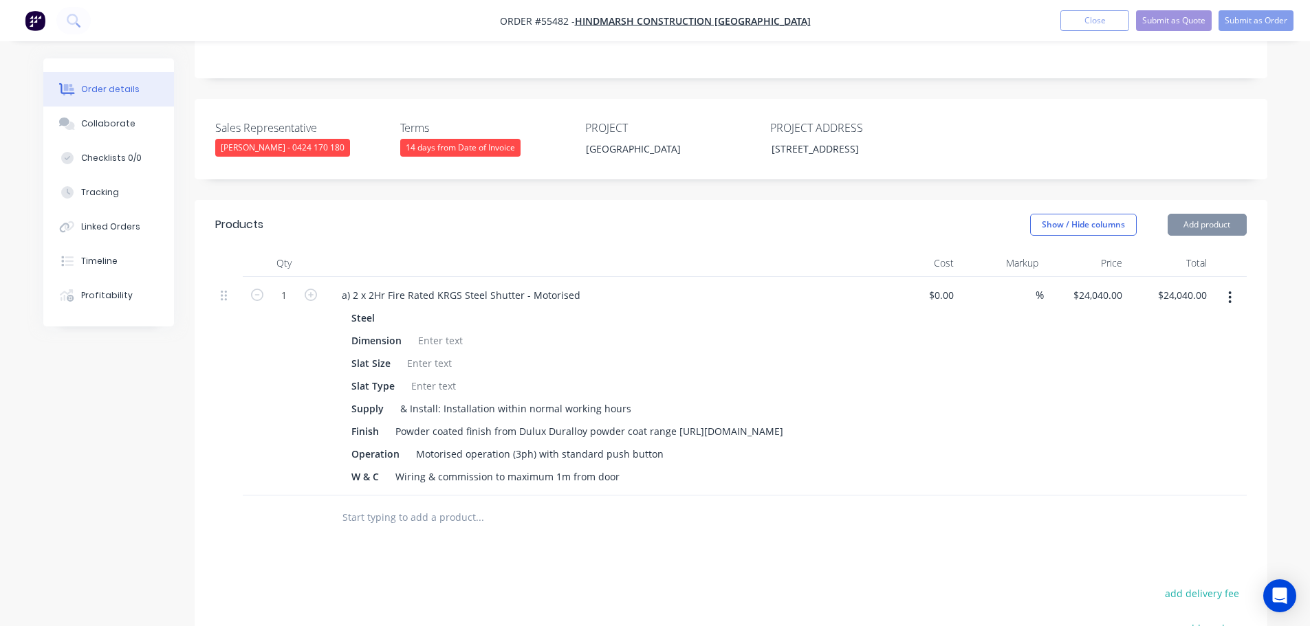
click at [453, 331] on div at bounding box center [441, 341] width 56 height 20
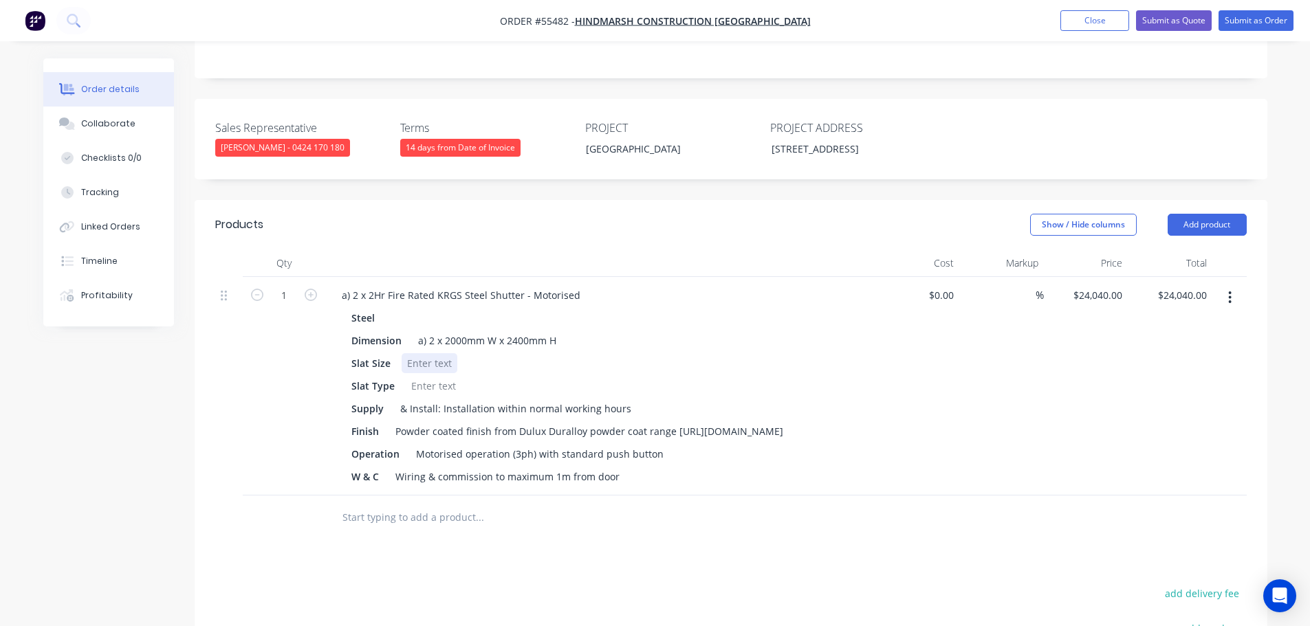
click at [413, 353] on div at bounding box center [430, 363] width 56 height 20
click at [432, 376] on div at bounding box center [434, 386] width 56 height 20
drag, startPoint x: 655, startPoint y: 425, endPoint x: 534, endPoint y: 435, distance: 121.4
click at [534, 444] on div "Motorised operation (3ph) with standard push button" at bounding box center [539, 454] width 259 height 20
click at [1205, 214] on button "Add product" at bounding box center [1206, 225] width 79 height 22
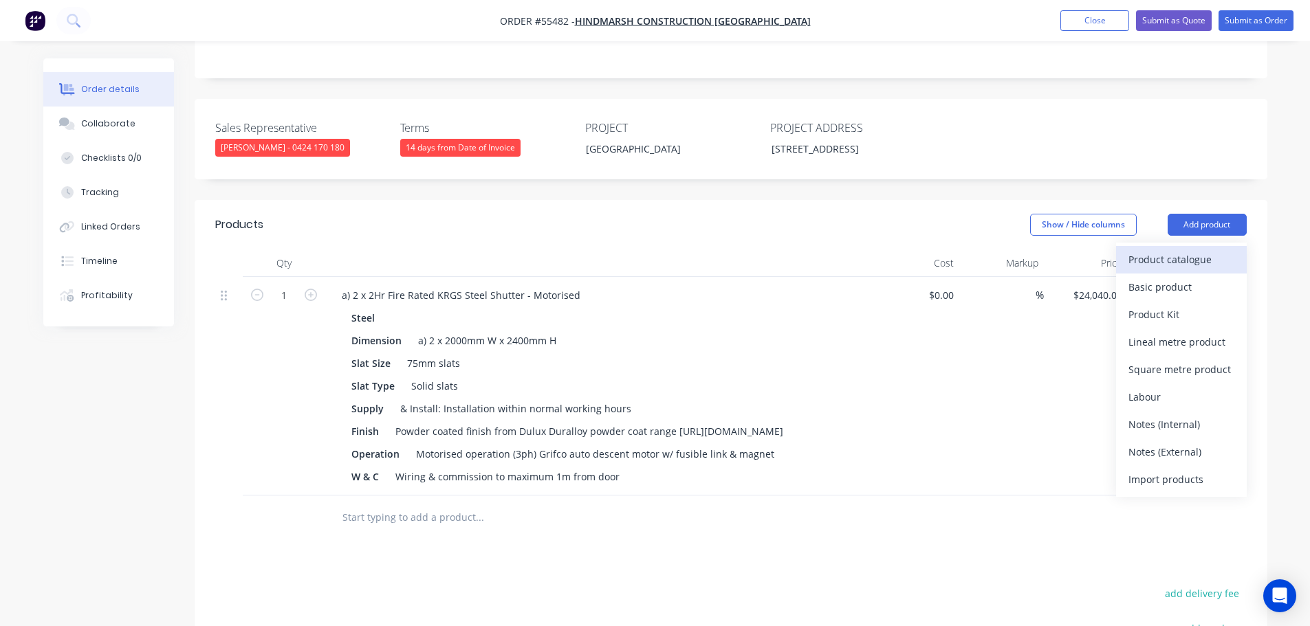
click at [1165, 250] on div "Product catalogue" at bounding box center [1181, 260] width 106 height 20
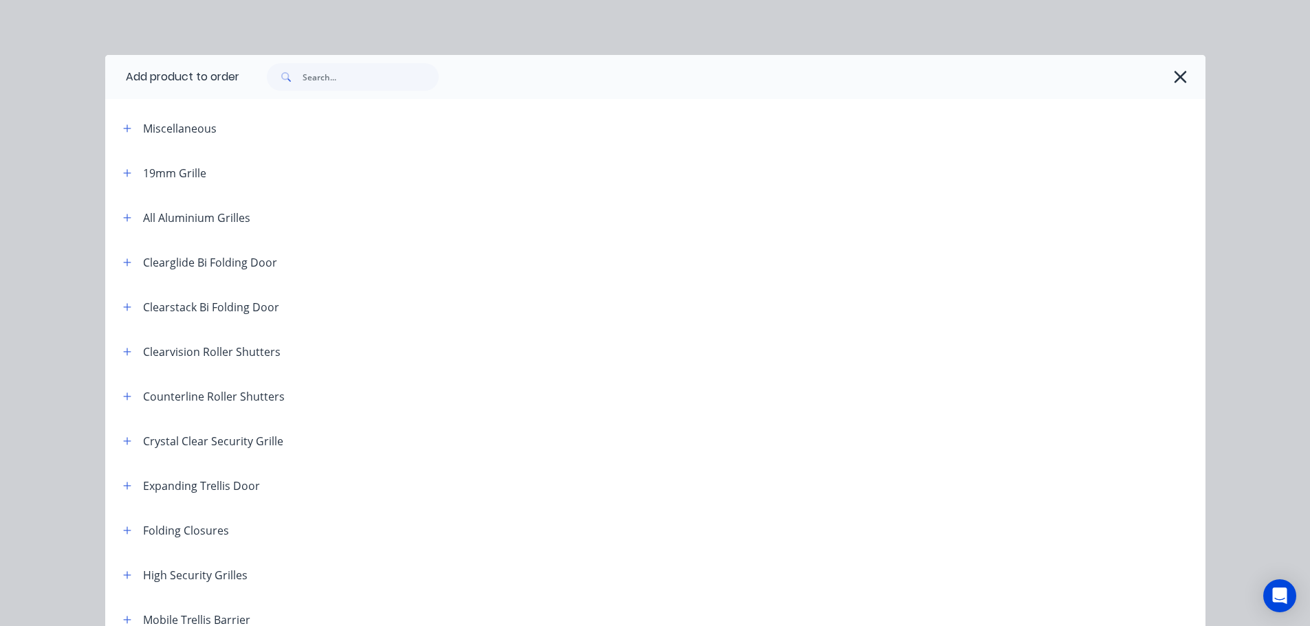
scroll to position [275, 0]
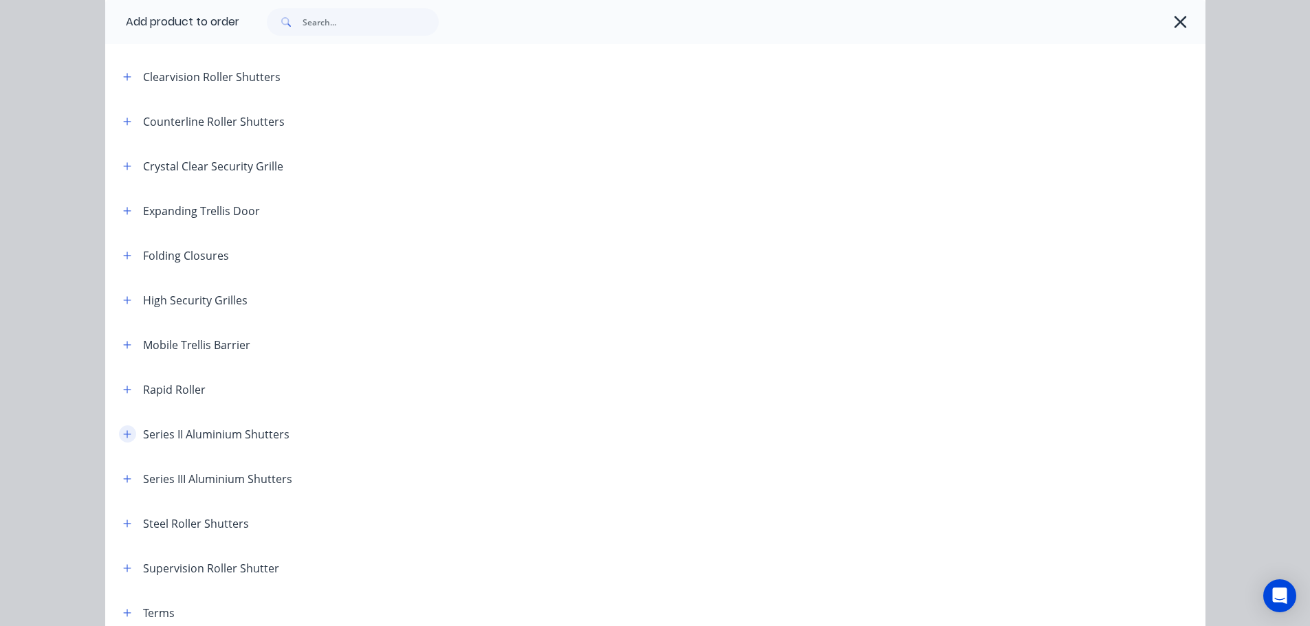
click at [123, 432] on icon "button" at bounding box center [127, 435] width 8 height 10
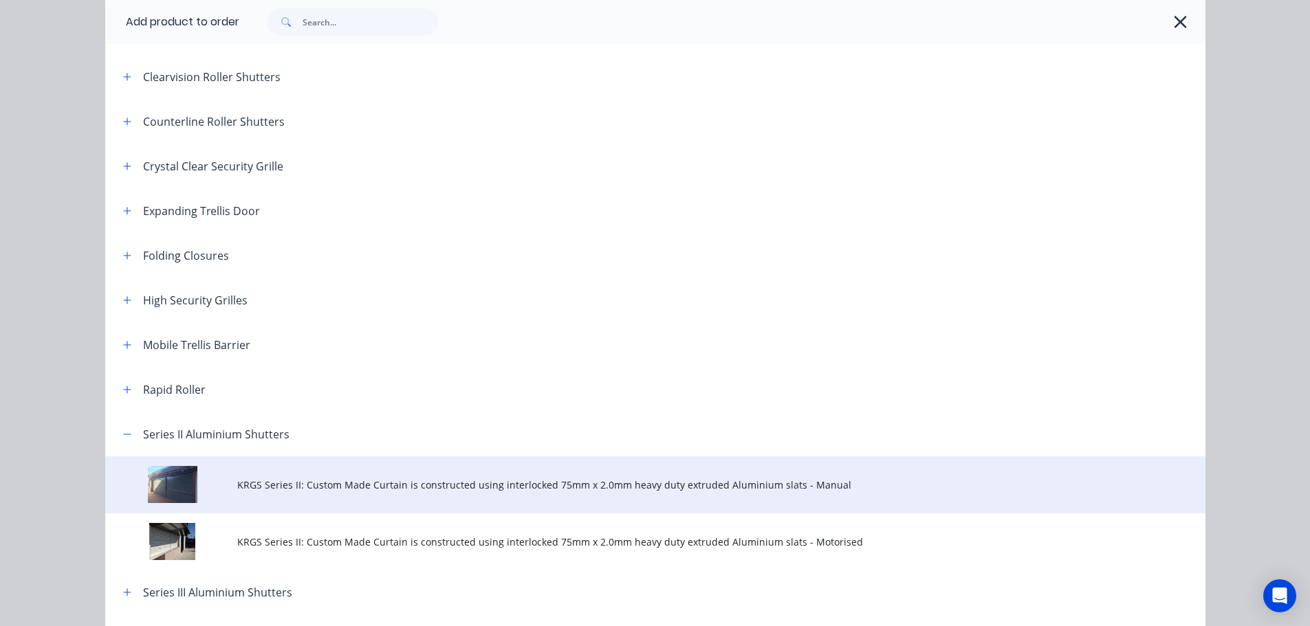
scroll to position [481, 0]
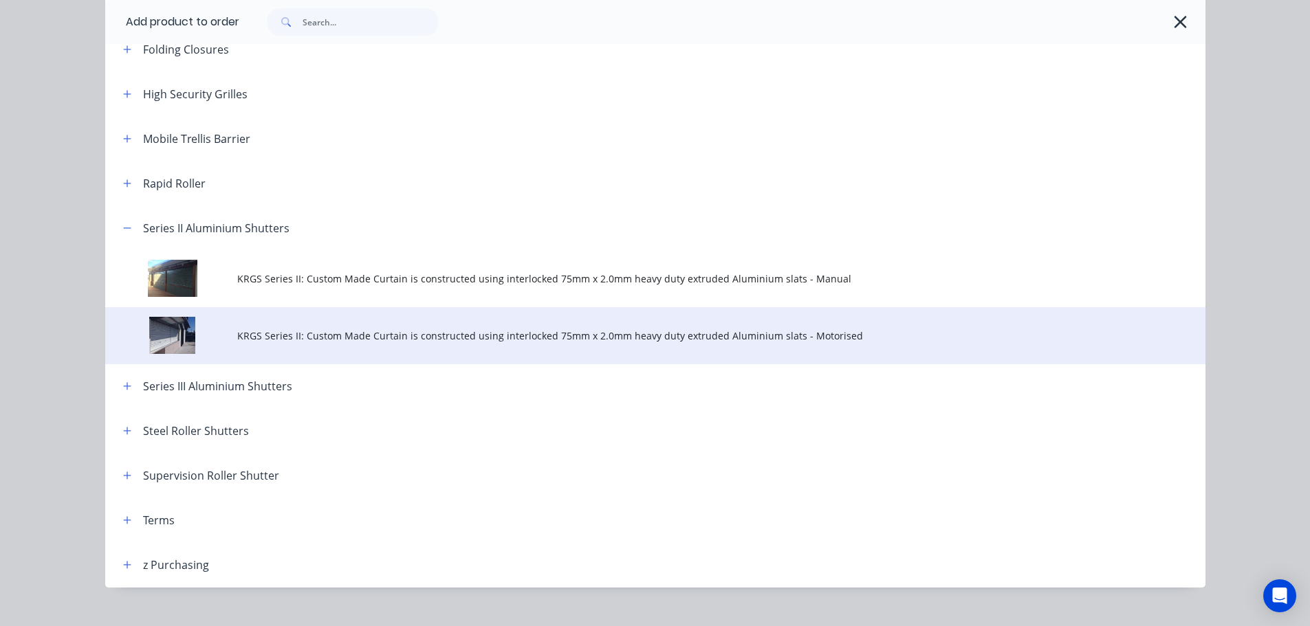
click at [474, 337] on span "KRGS Series II: Custom Made Curtain is constructed using interlocked 75mm x 2.0…" at bounding box center [624, 336] width 774 height 14
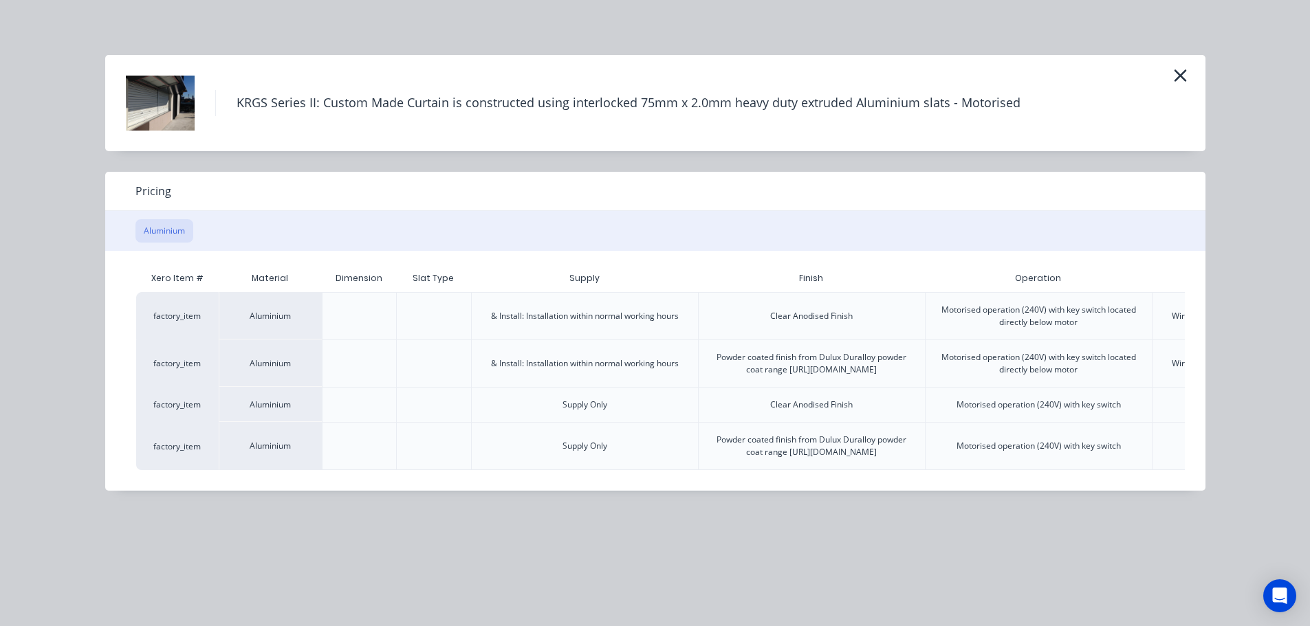
scroll to position [0, 268]
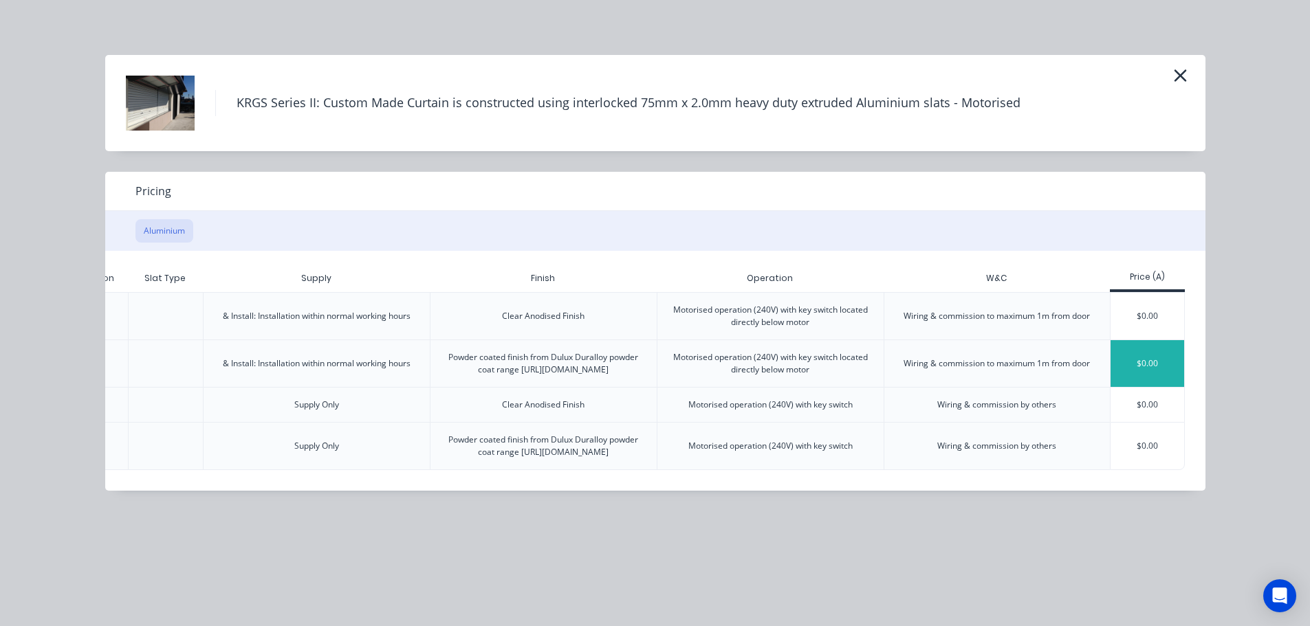
click at [1125, 364] on div "$0.00" at bounding box center [1147, 363] width 74 height 47
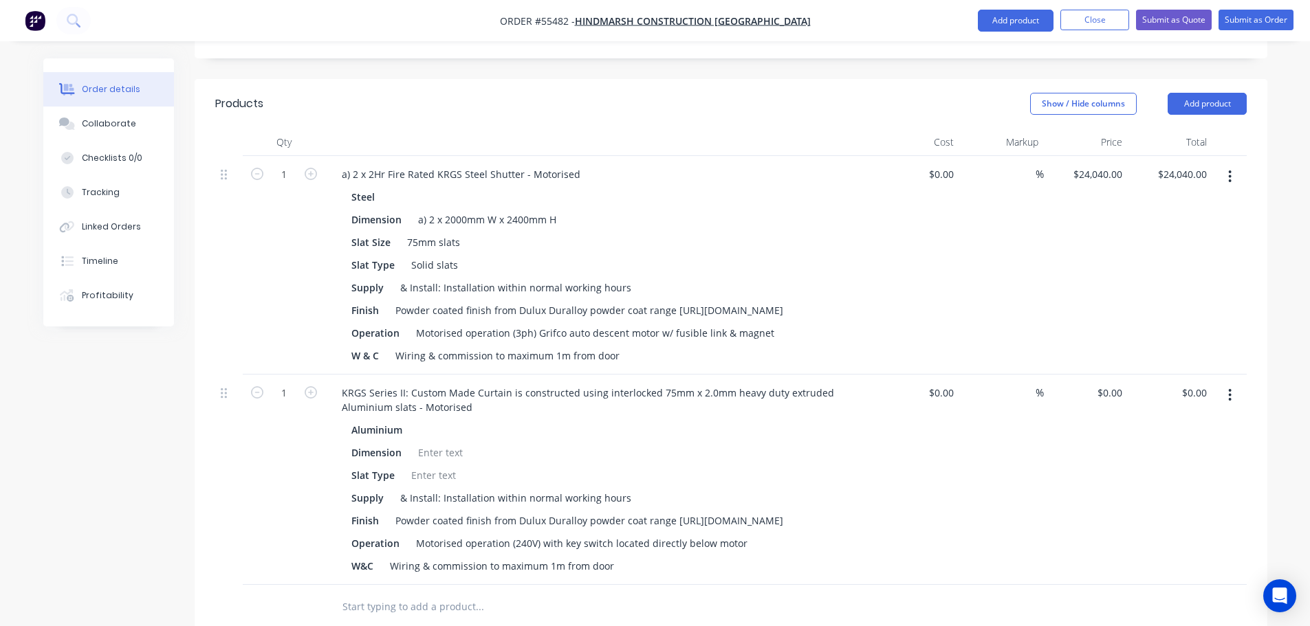
scroll to position [619, 0]
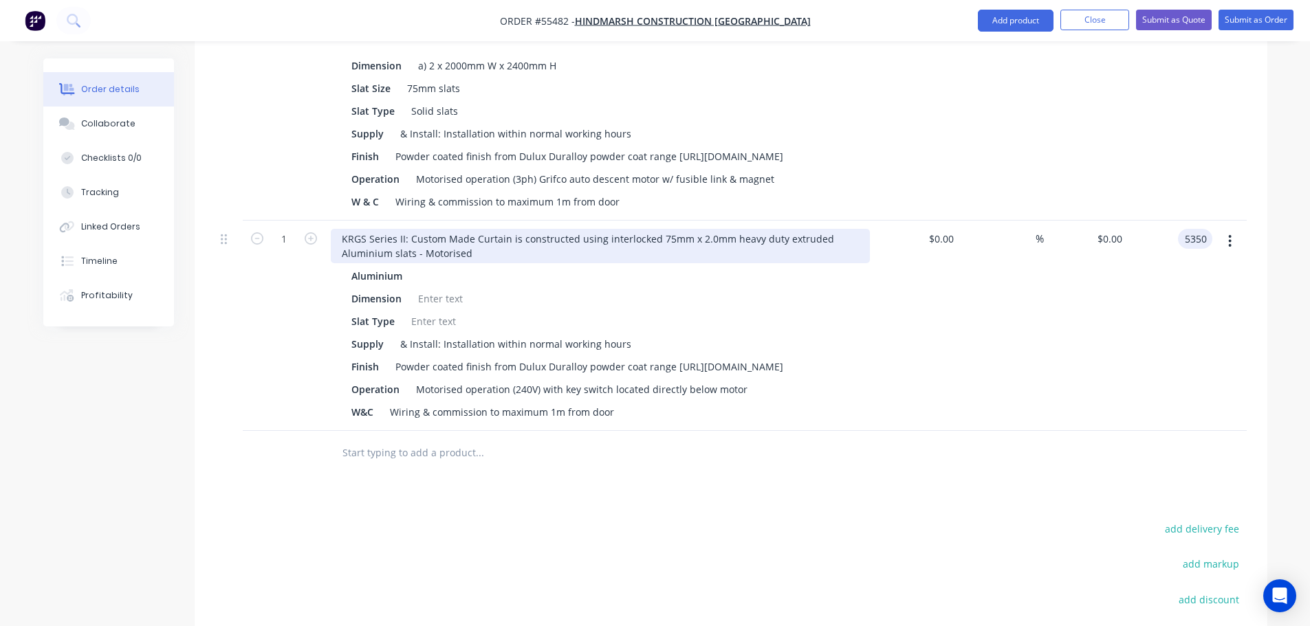
type input "5350"
click at [339, 229] on div "KRGS Series II: Custom Made Curtain is constructed using interlocked 75mm x 2.0…" at bounding box center [600, 246] width 539 height 34
type input "$5,350.00"
click at [336, 229] on div "KRGS Series II: Custom Made Curtain is constructed using interlocked 75mm x 2.0…" at bounding box center [600, 246] width 539 height 34
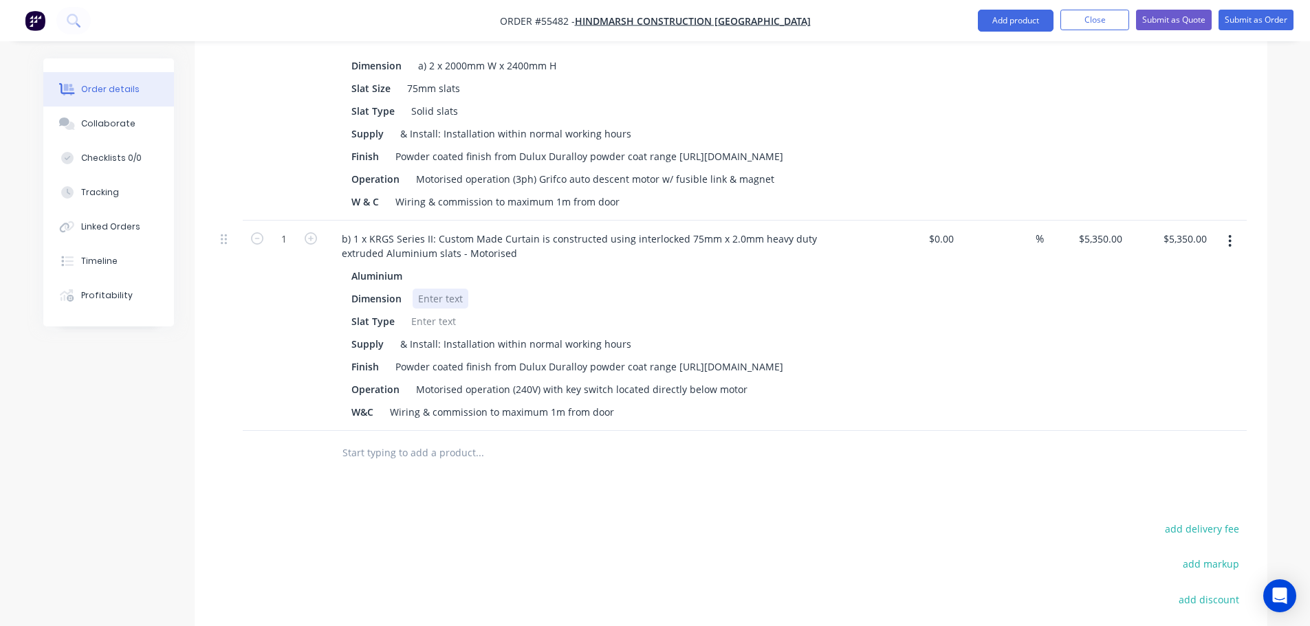
click at [430, 289] on div at bounding box center [441, 299] width 56 height 20
click at [443, 311] on div at bounding box center [434, 321] width 56 height 20
click at [993, 20] on button "Add product" at bounding box center [1016, 21] width 76 height 22
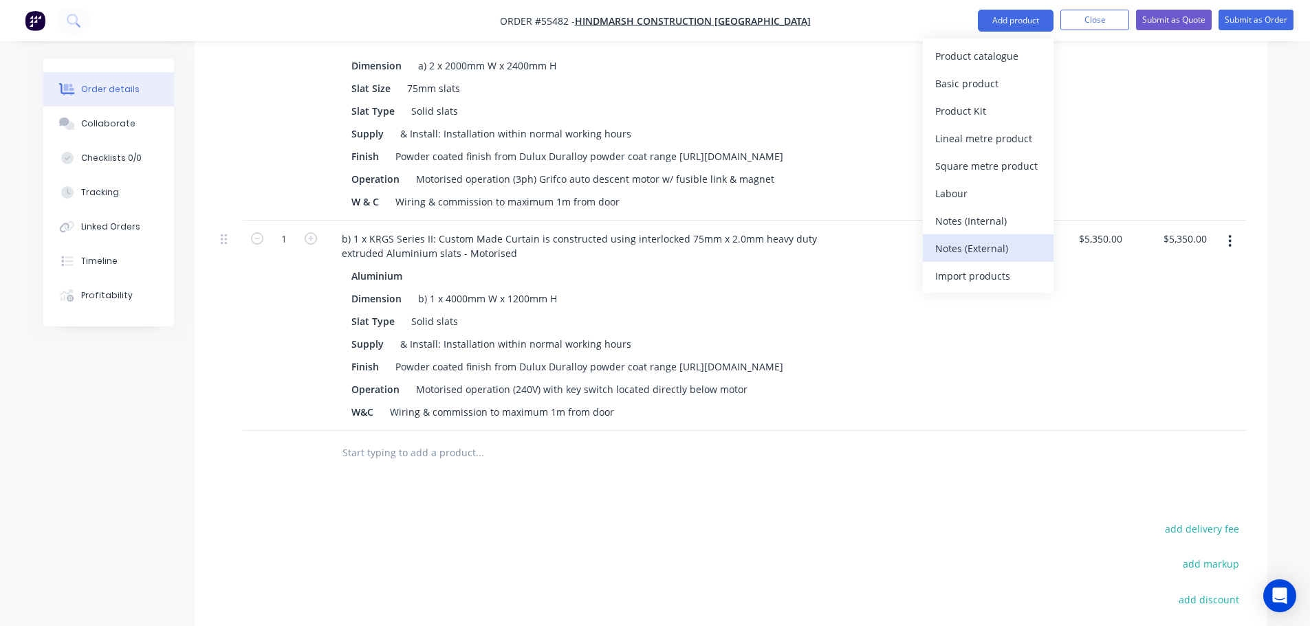
click at [931, 250] on button "Notes (External)" at bounding box center [988, 248] width 131 height 28
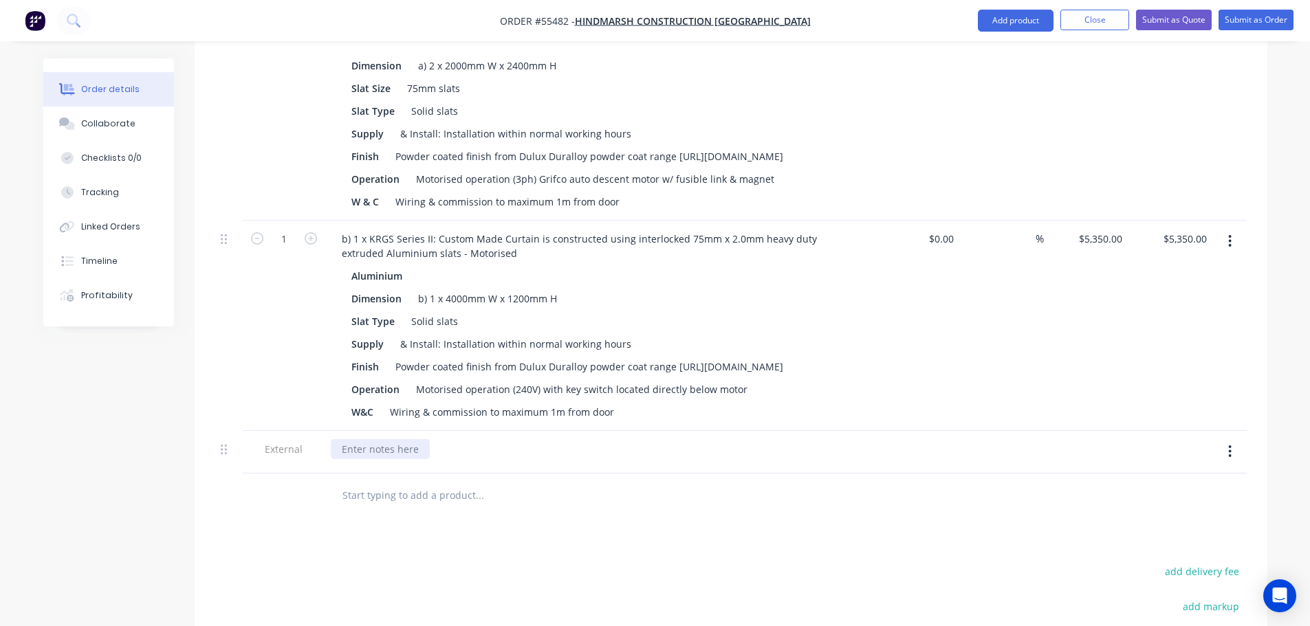
click at [383, 439] on div at bounding box center [380, 449] width 99 height 20
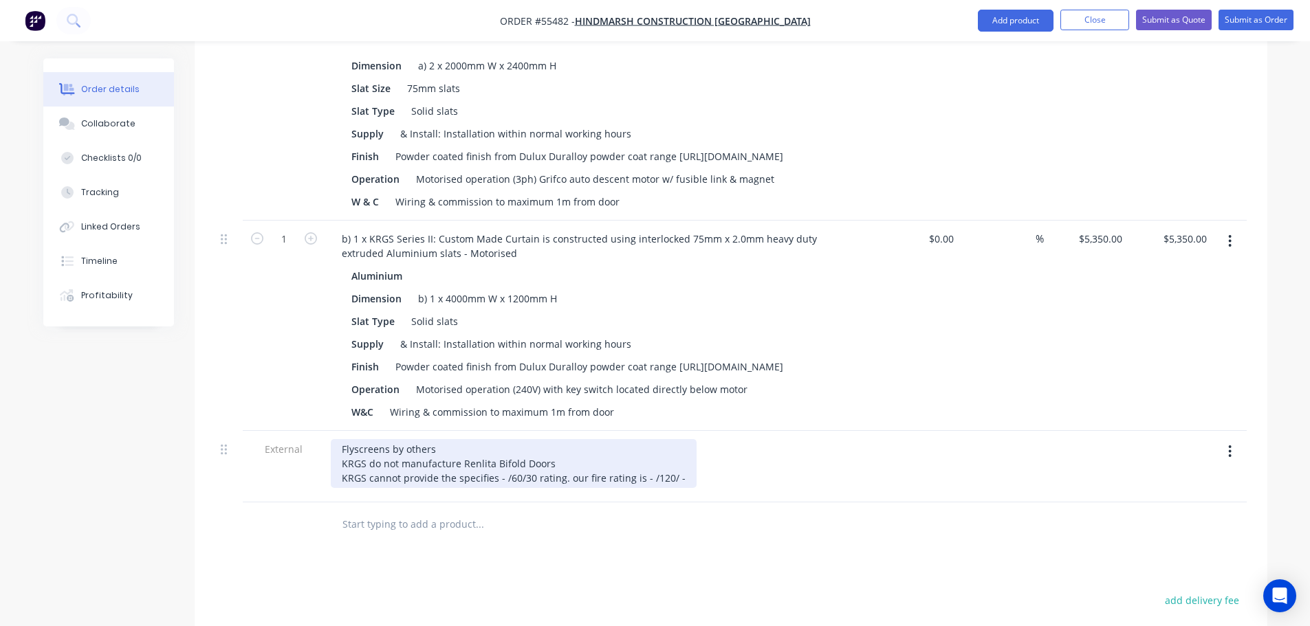
click at [495, 468] on div "Flyscreens by others KRGS do not manufacture Renlita Bifold Doors KRGS cannot p…" at bounding box center [514, 463] width 366 height 49
click at [492, 464] on div "Flyscreens by others KRGS do not manufacture Renlita Bifold Doors KRGS cannot p…" at bounding box center [514, 463] width 366 height 49
drag, startPoint x: 531, startPoint y: 463, endPoint x: 536, endPoint y: 517, distance: 53.8
click at [529, 470] on div "Flyscreens by others KRGS do not manufacture Renlita Bifold Doors KRGS cannot p…" at bounding box center [514, 463] width 367 height 49
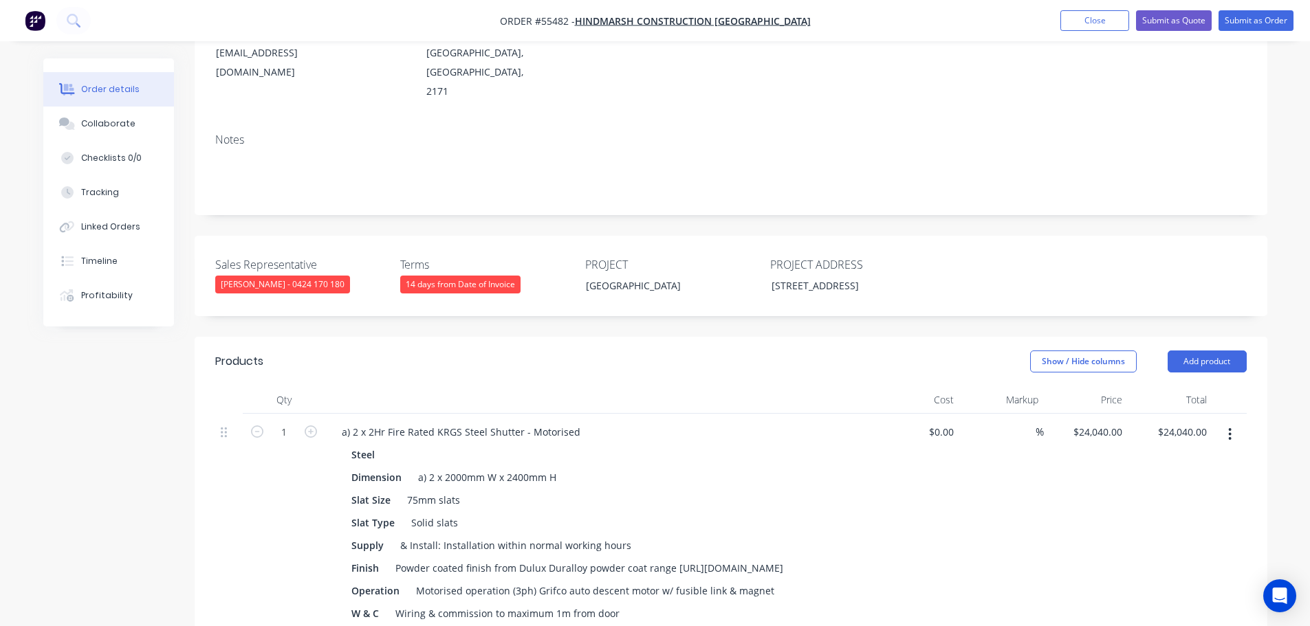
scroll to position [206, 0]
click at [1174, 26] on button "Submit as Quote" at bounding box center [1174, 20] width 76 height 21
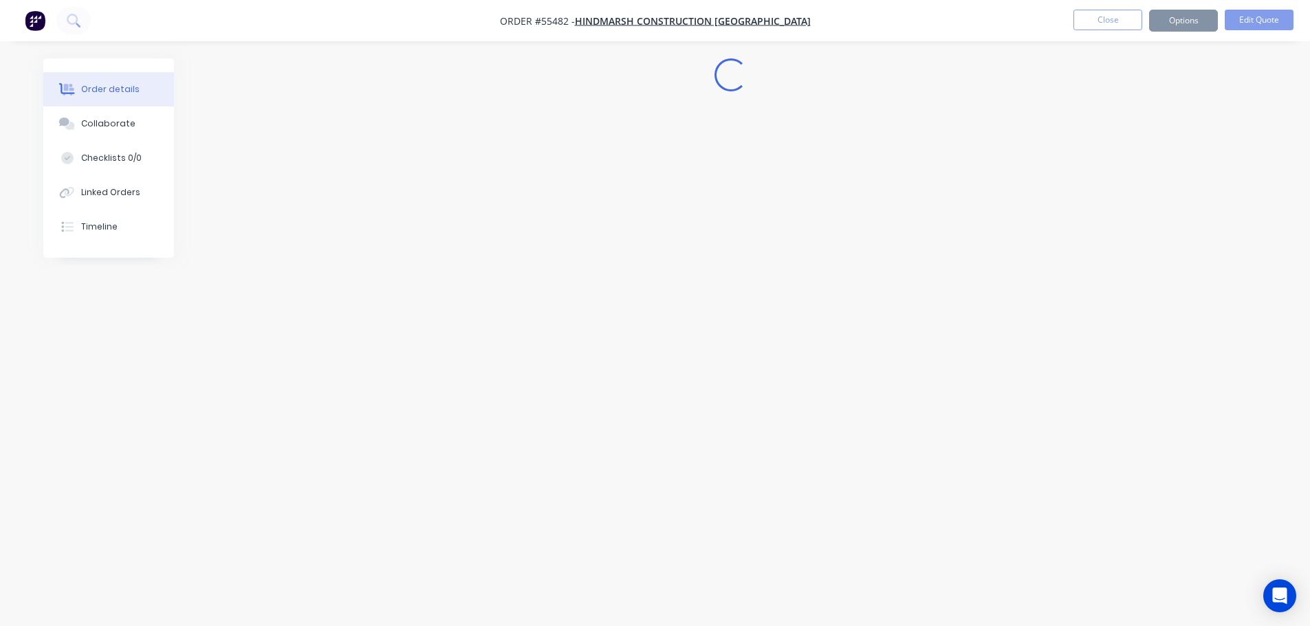
scroll to position [0, 0]
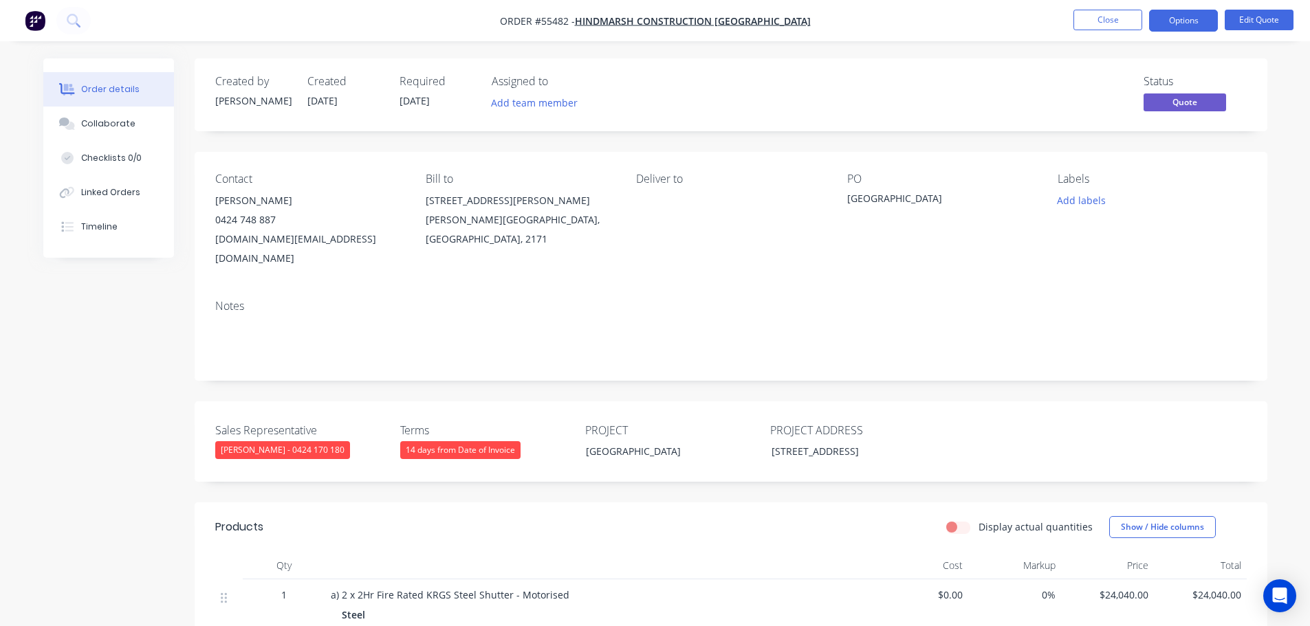
click at [1174, 26] on button "Options" at bounding box center [1183, 21] width 69 height 22
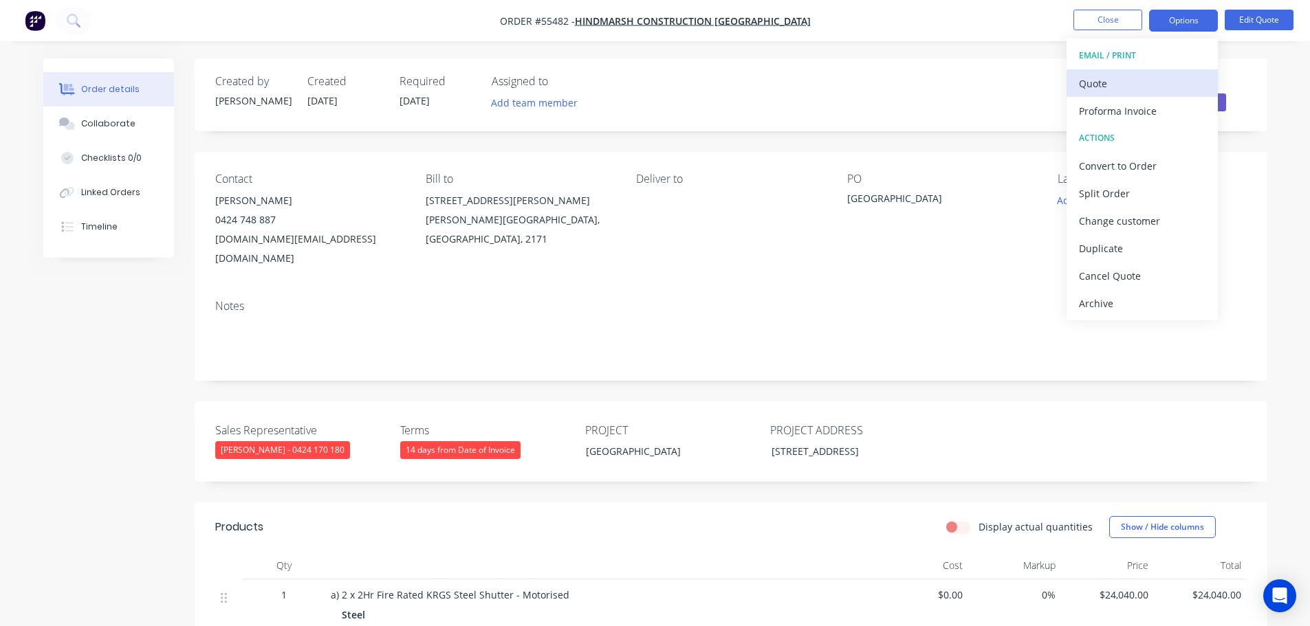
click at [1092, 87] on div "Quote" at bounding box center [1142, 84] width 127 height 20
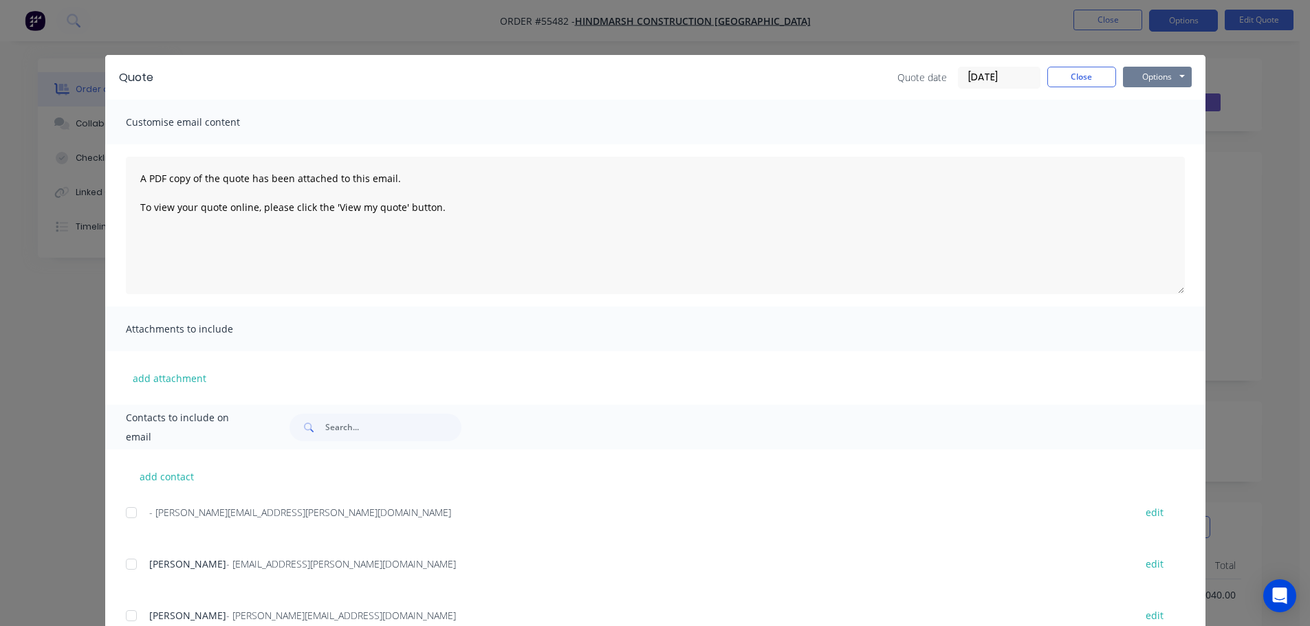
click at [1143, 86] on button "Options" at bounding box center [1157, 77] width 69 height 21
click at [1153, 124] on button "Print" at bounding box center [1167, 124] width 88 height 23
click at [1069, 83] on button "Close" at bounding box center [1081, 77] width 69 height 21
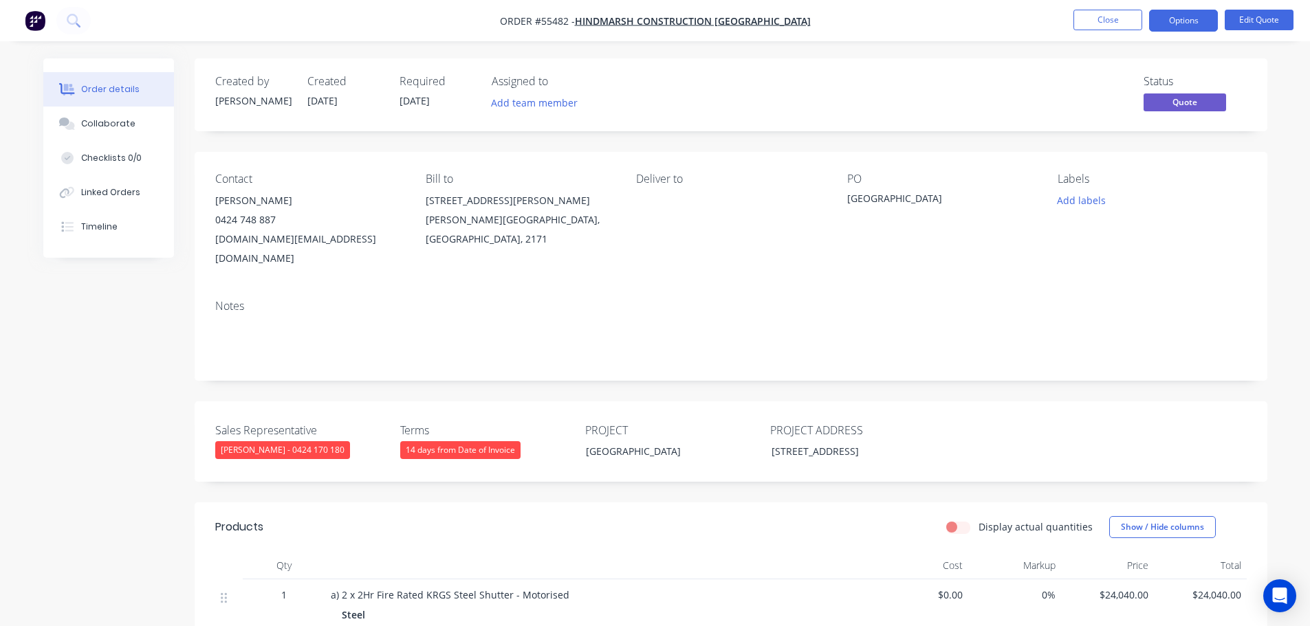
click at [267, 238] on div "michael.li@hindmarsh.com.au" at bounding box center [309, 249] width 188 height 39
click at [912, 197] on div "[GEOGRAPHIC_DATA]" at bounding box center [933, 200] width 172 height 19
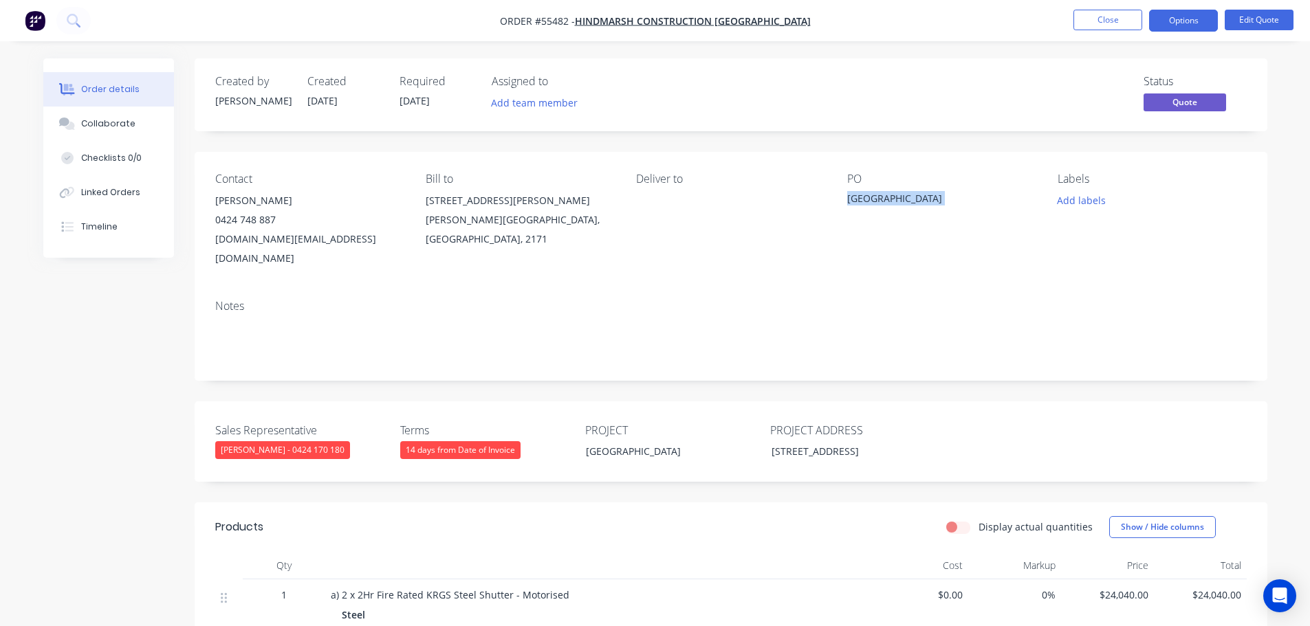
click at [912, 198] on div "[GEOGRAPHIC_DATA]" at bounding box center [933, 200] width 172 height 19
click at [276, 219] on span at bounding box center [276, 219] width 0 height 13
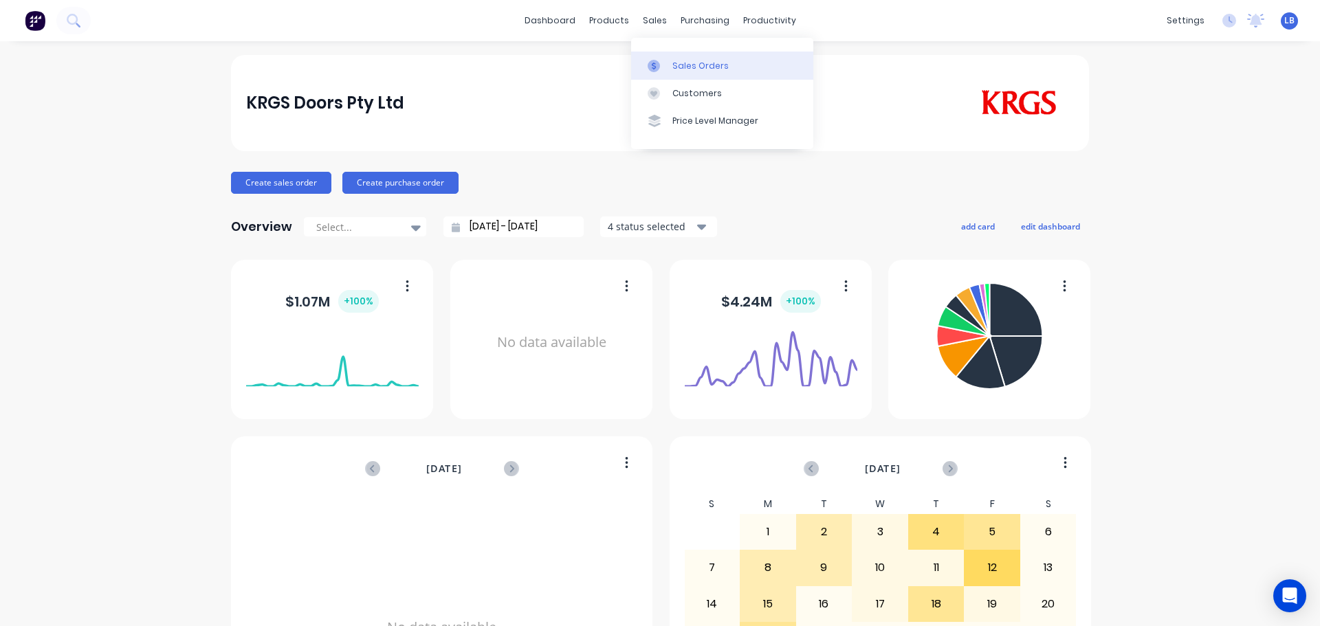
click at [697, 66] on div "Sales Orders" at bounding box center [700, 66] width 56 height 12
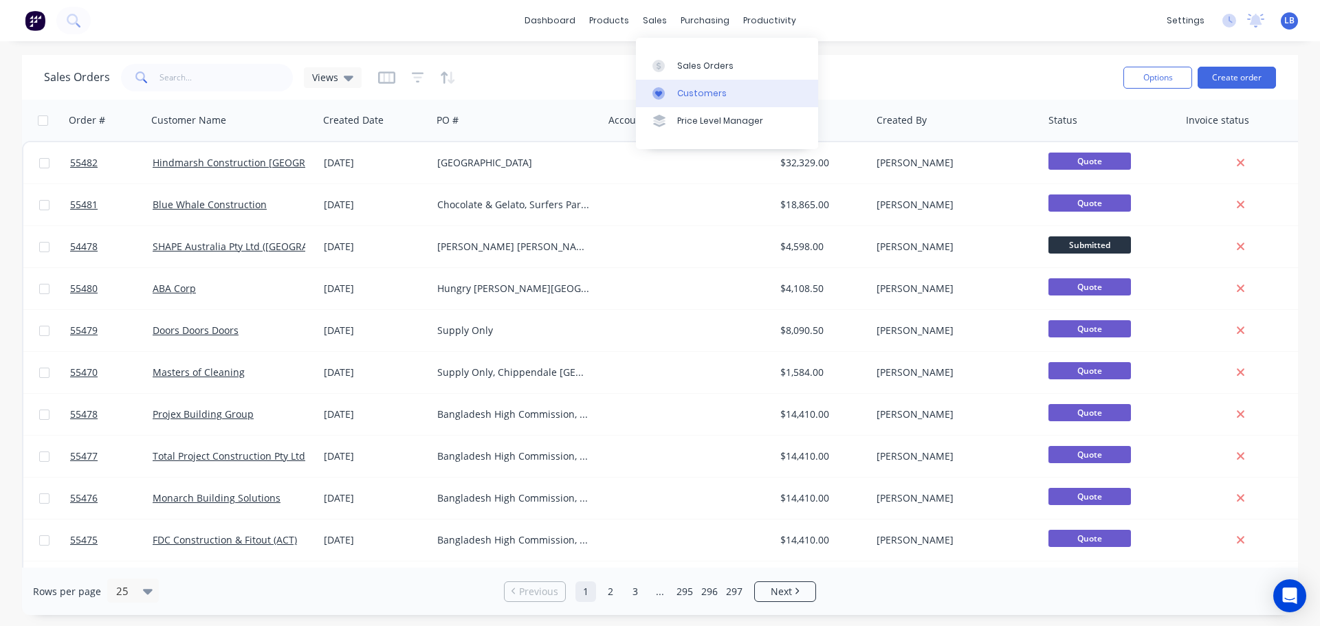
click at [701, 91] on div "Customers" at bounding box center [702, 93] width 50 height 12
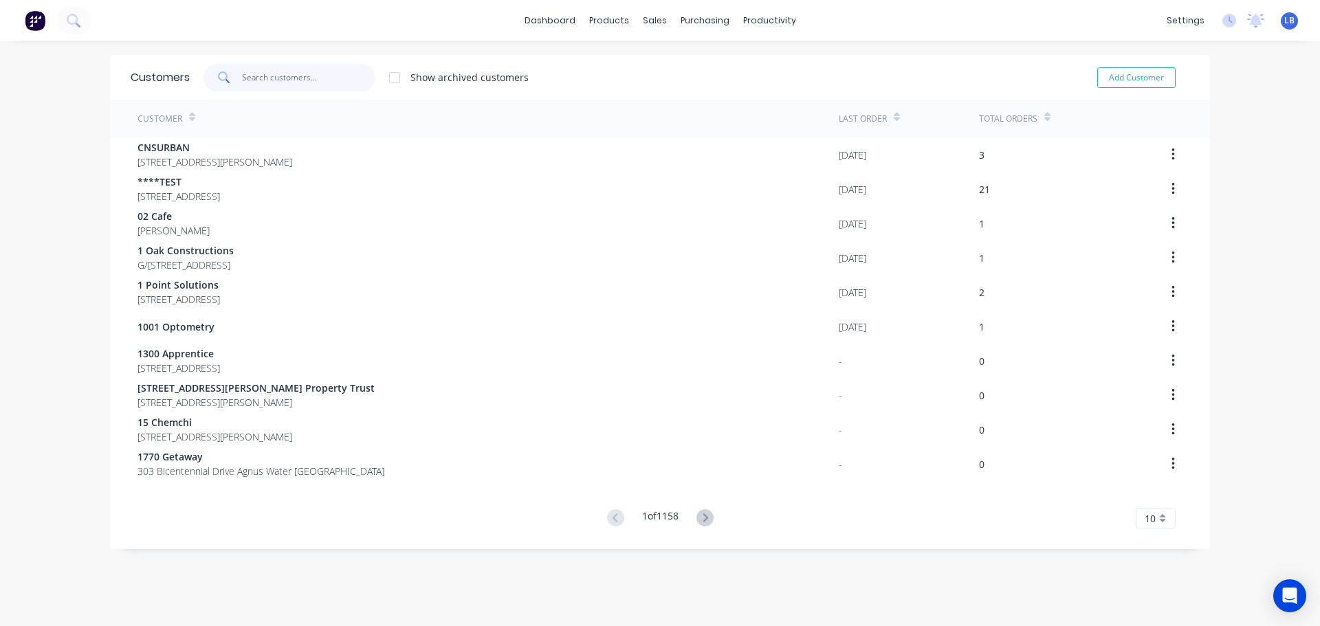
click at [298, 76] on input "text" at bounding box center [309, 78] width 134 height 28
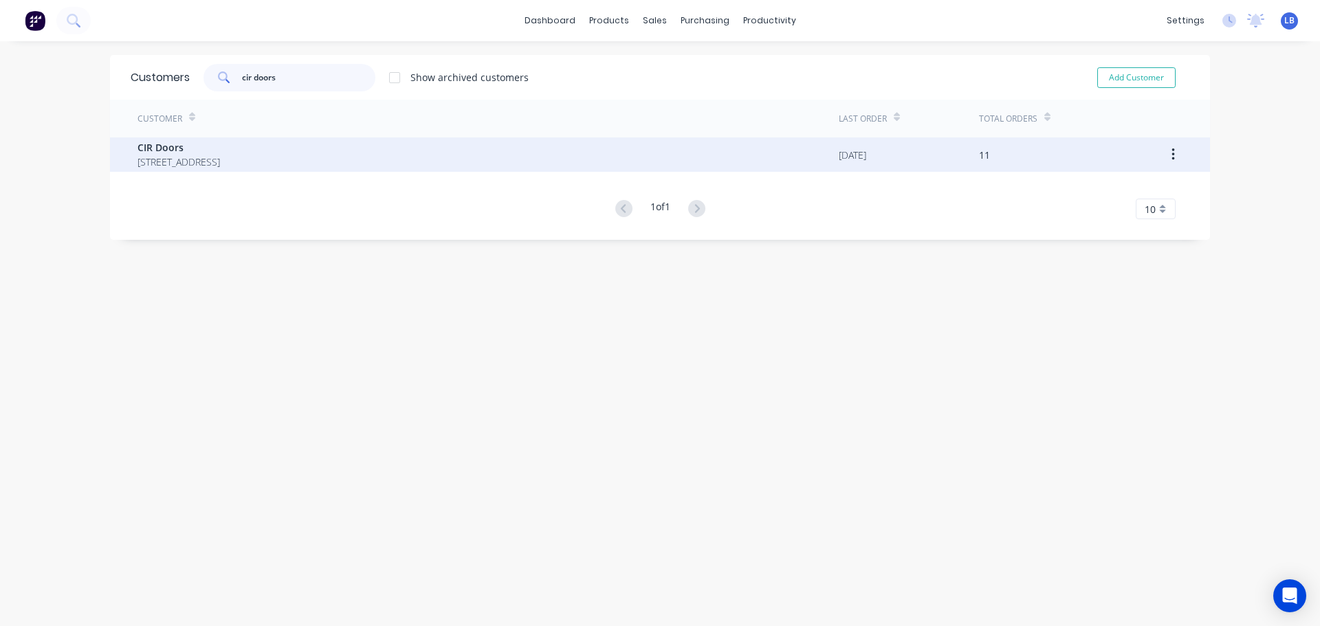
type input "cir doors"
click at [143, 149] on span "CIR Doors" at bounding box center [179, 147] width 83 height 14
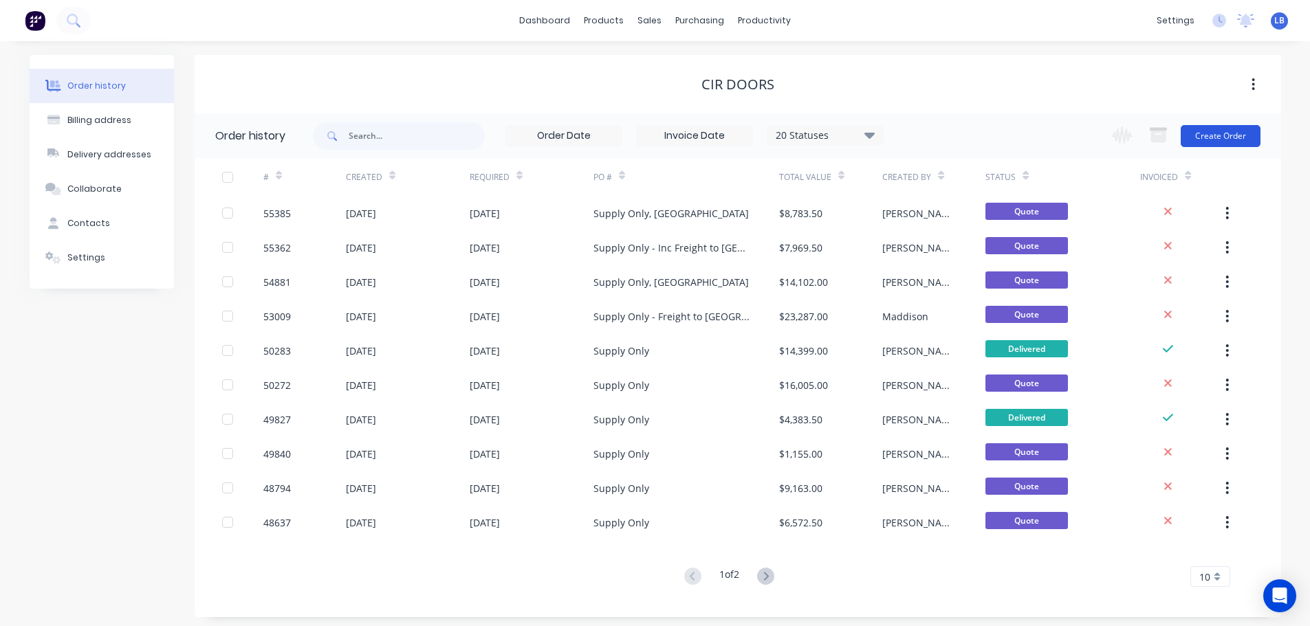
click at [1221, 140] on button "Create Order" at bounding box center [1220, 136] width 80 height 22
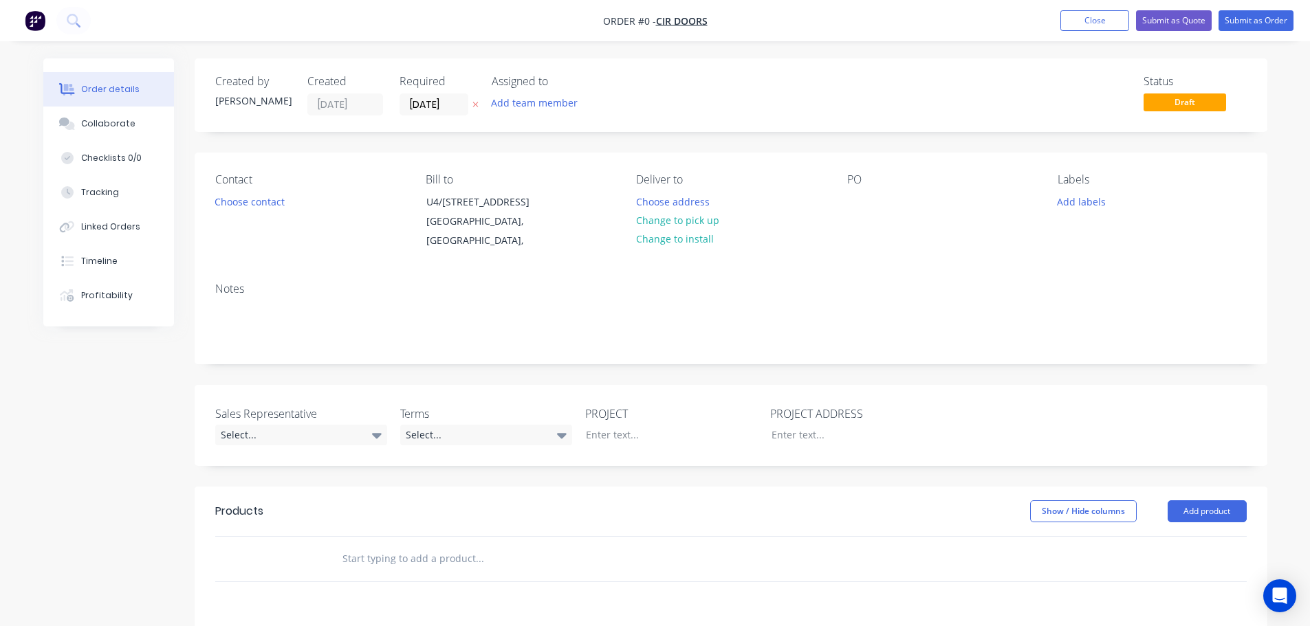
click at [852, 189] on div "PO" at bounding box center [941, 212] width 188 height 78
click at [861, 195] on div at bounding box center [858, 202] width 22 height 20
click at [255, 200] on div "Order details Collaborate Checklists 0/0 Tracking Linked Orders Timeline Profit…" at bounding box center [655, 495] width 1251 height 875
click at [255, 200] on button "Choose contact" at bounding box center [249, 201] width 85 height 19
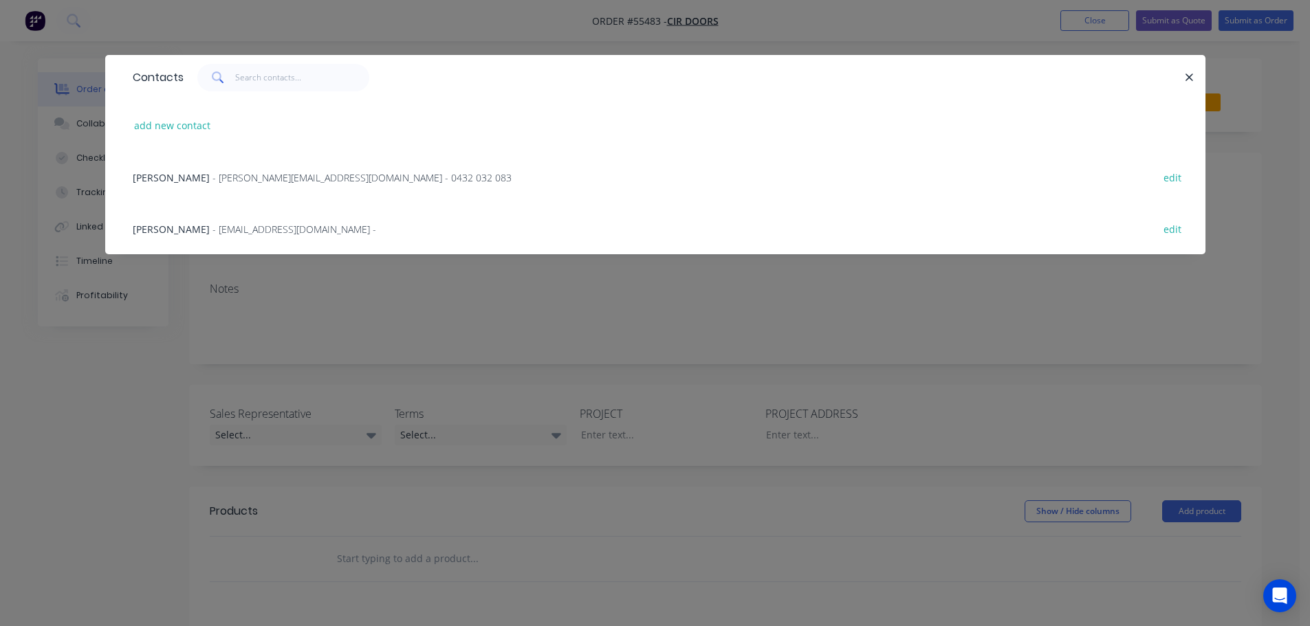
click at [212, 182] on span "- [PERSON_NAME][EMAIL_ADDRESS][DOMAIN_NAME] - 0432 032 083" at bounding box center [361, 177] width 299 height 13
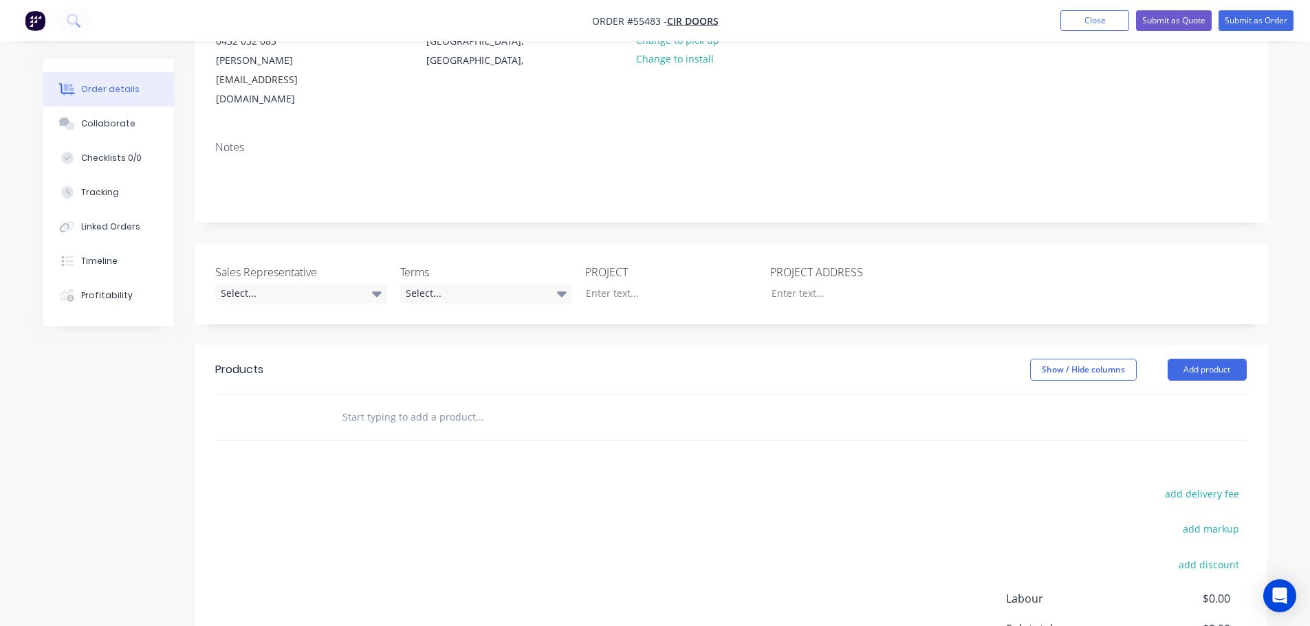
scroll to position [206, 0]
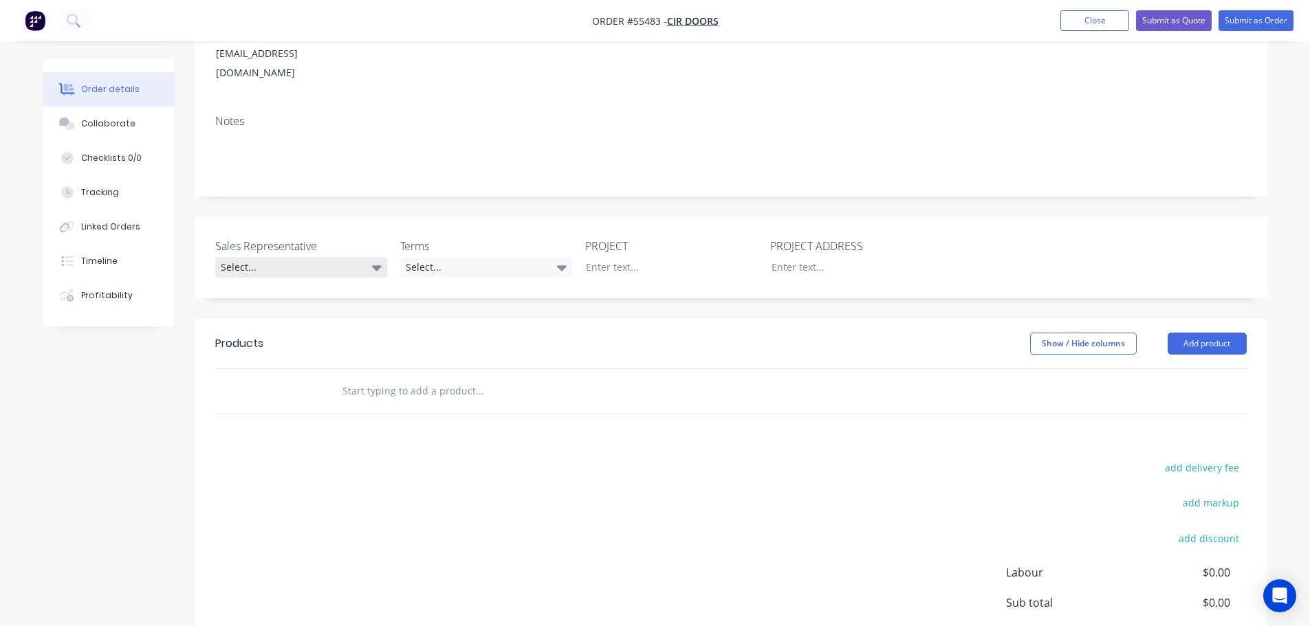
click at [265, 257] on div "Select..." at bounding box center [301, 267] width 172 height 21
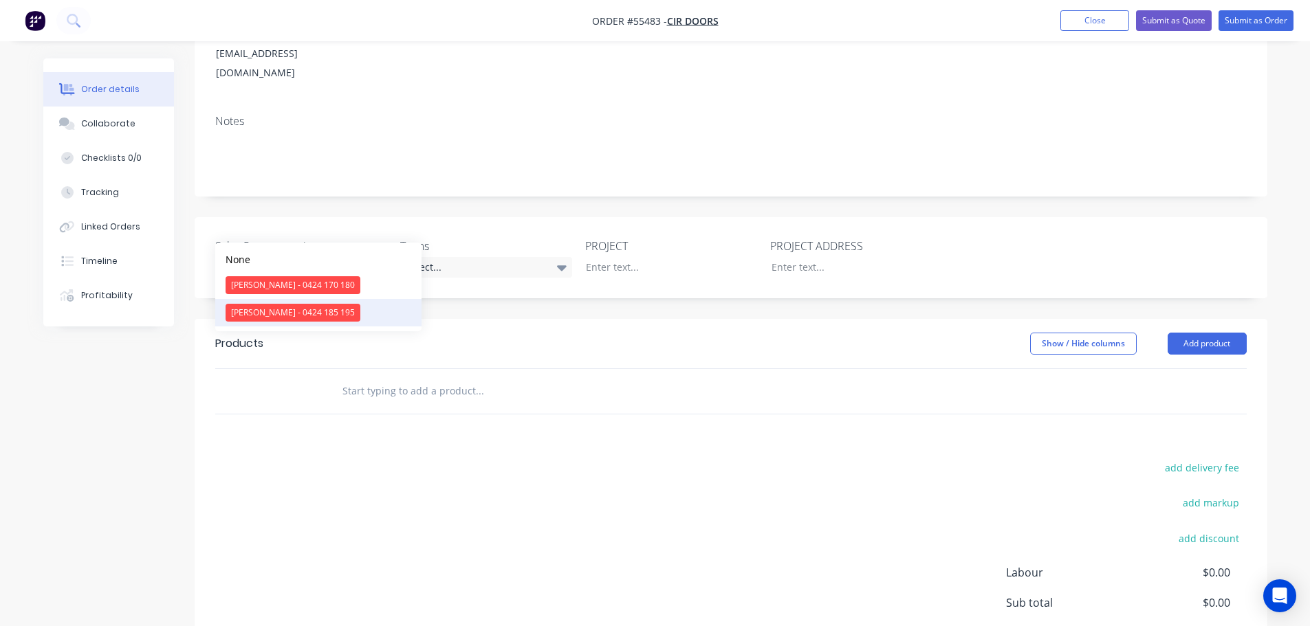
click at [274, 311] on div "[PERSON_NAME] - 0424 185 195" at bounding box center [293, 313] width 135 height 18
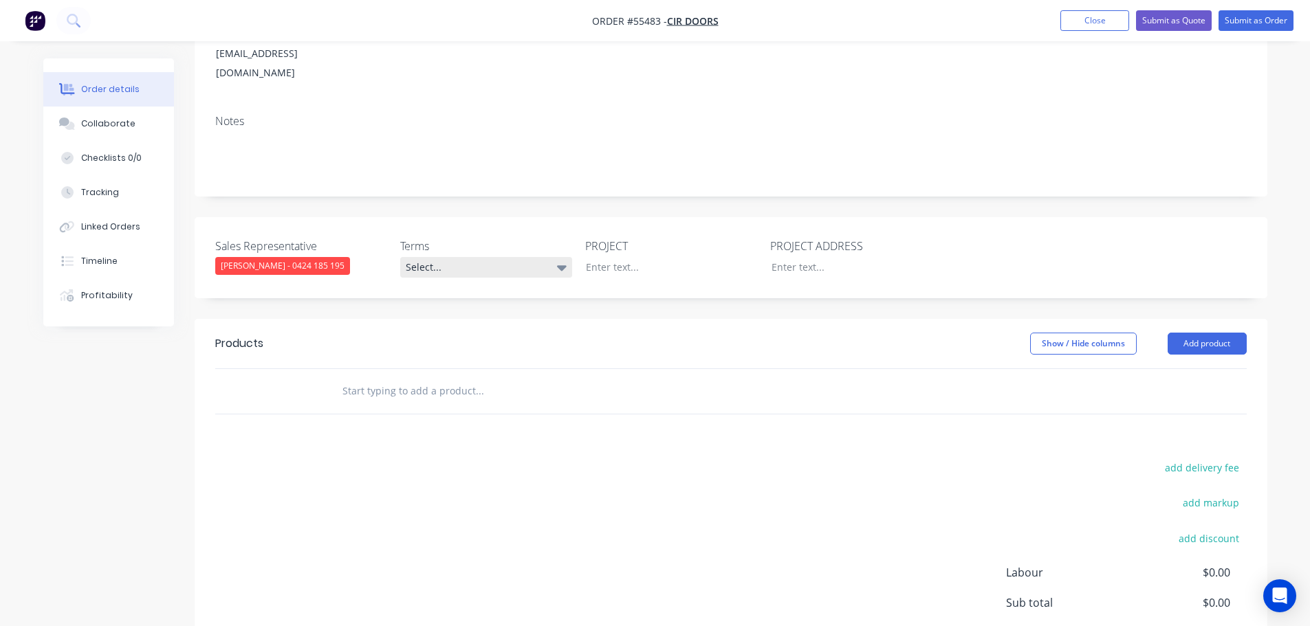
click at [479, 257] on div "Select..." at bounding box center [486, 267] width 172 height 21
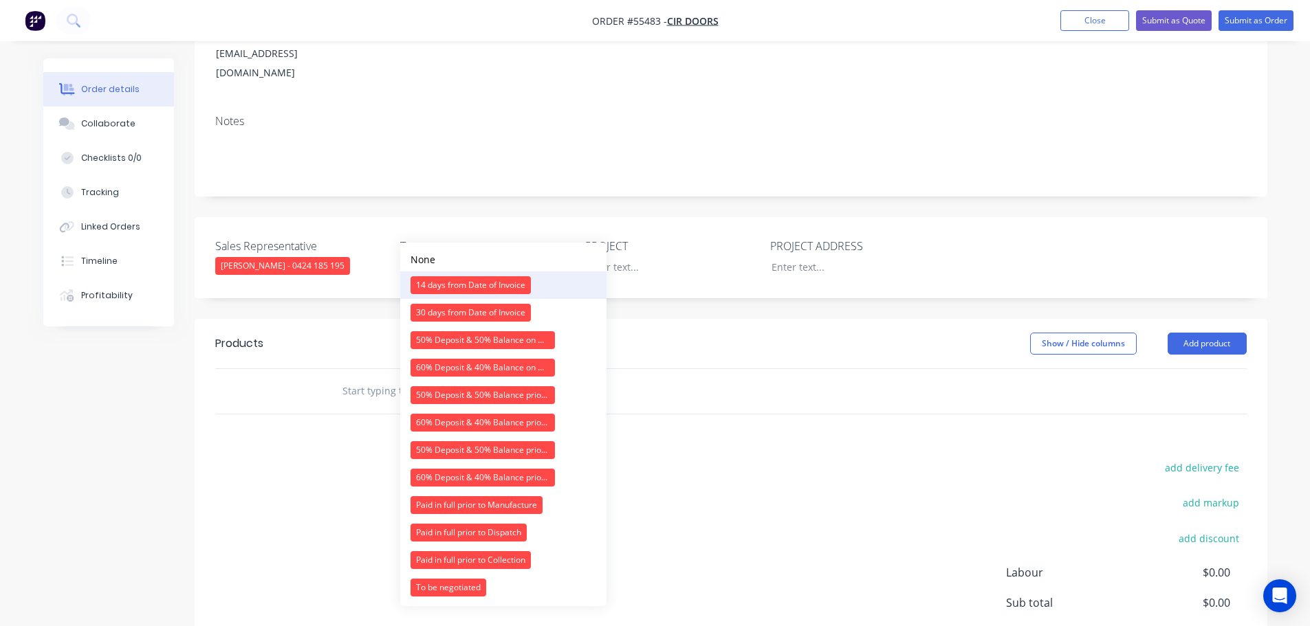
click at [477, 287] on div "14 days from Date of Invoice" at bounding box center [470, 285] width 120 height 18
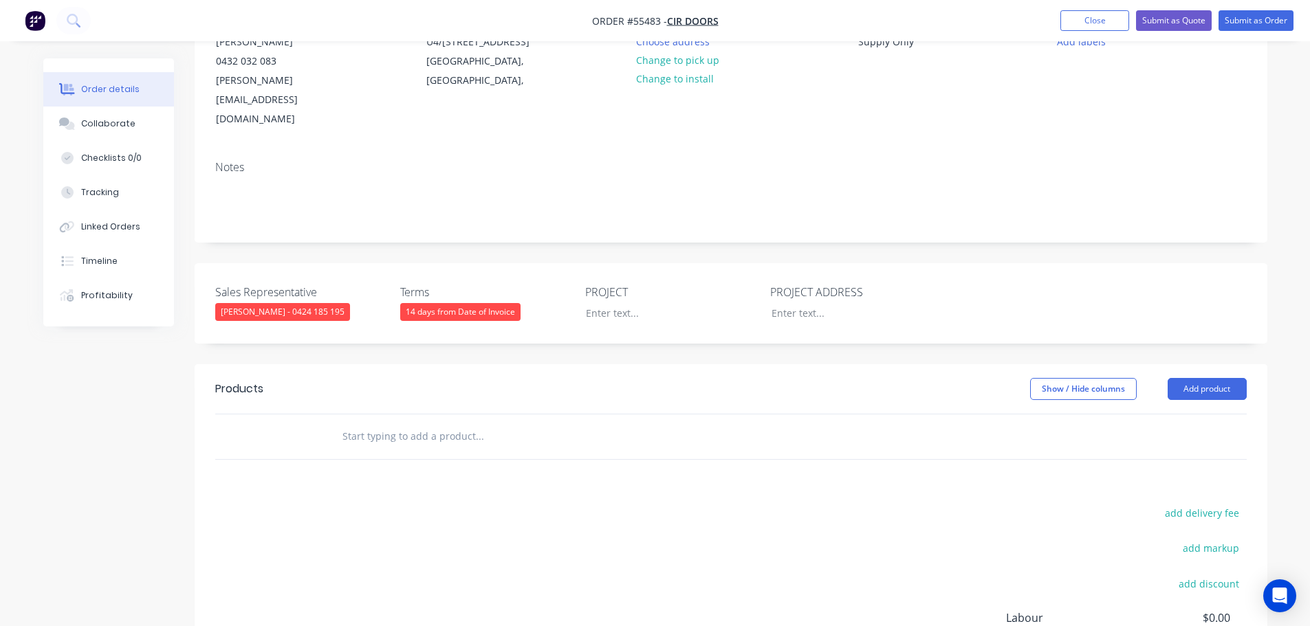
scroll to position [69, 0]
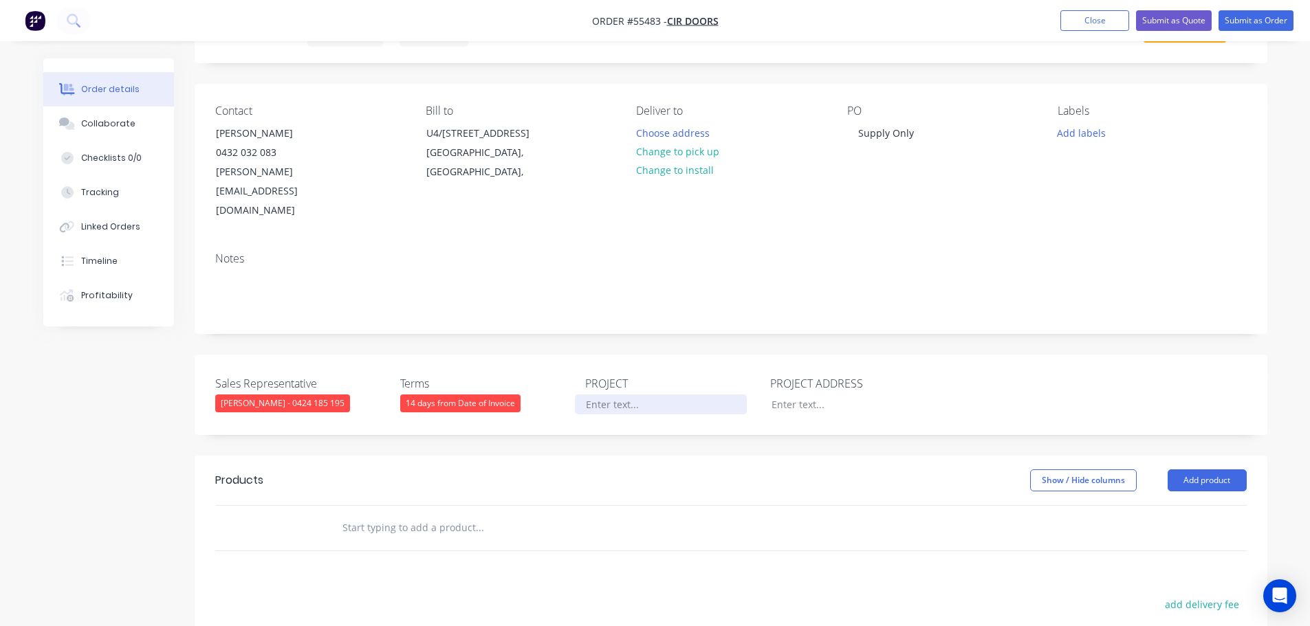
click at [613, 395] on div at bounding box center [661, 405] width 172 height 20
click at [795, 395] on div at bounding box center [846, 405] width 172 height 20
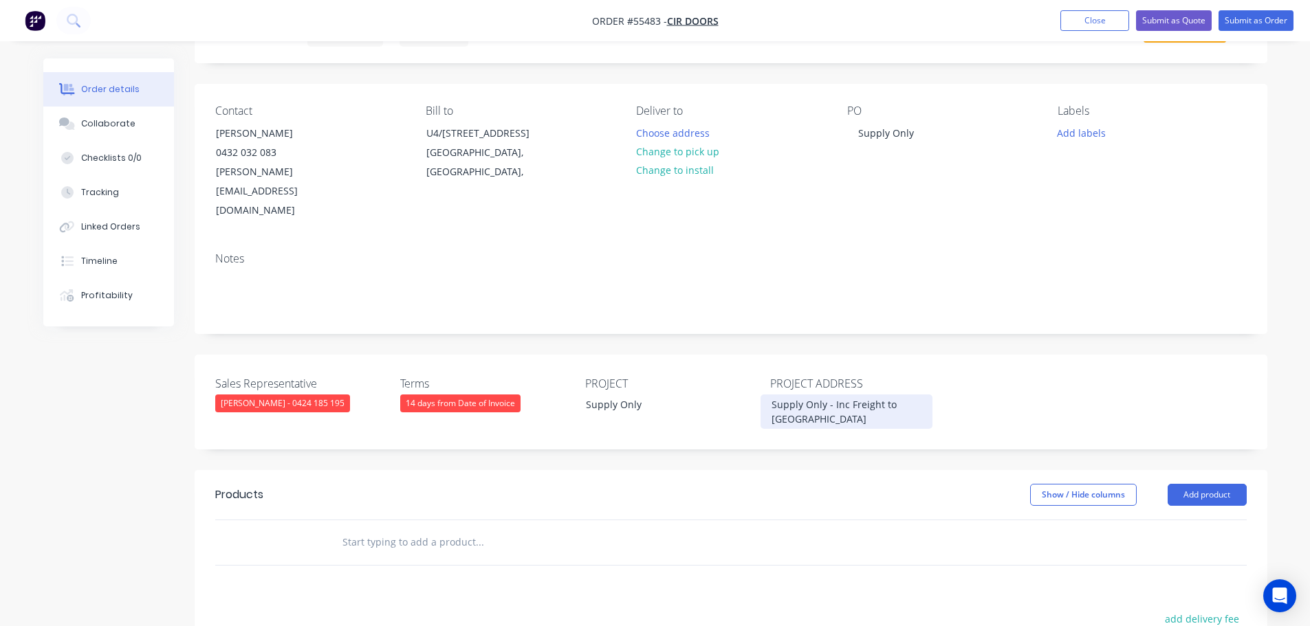
scroll to position [138, 0]
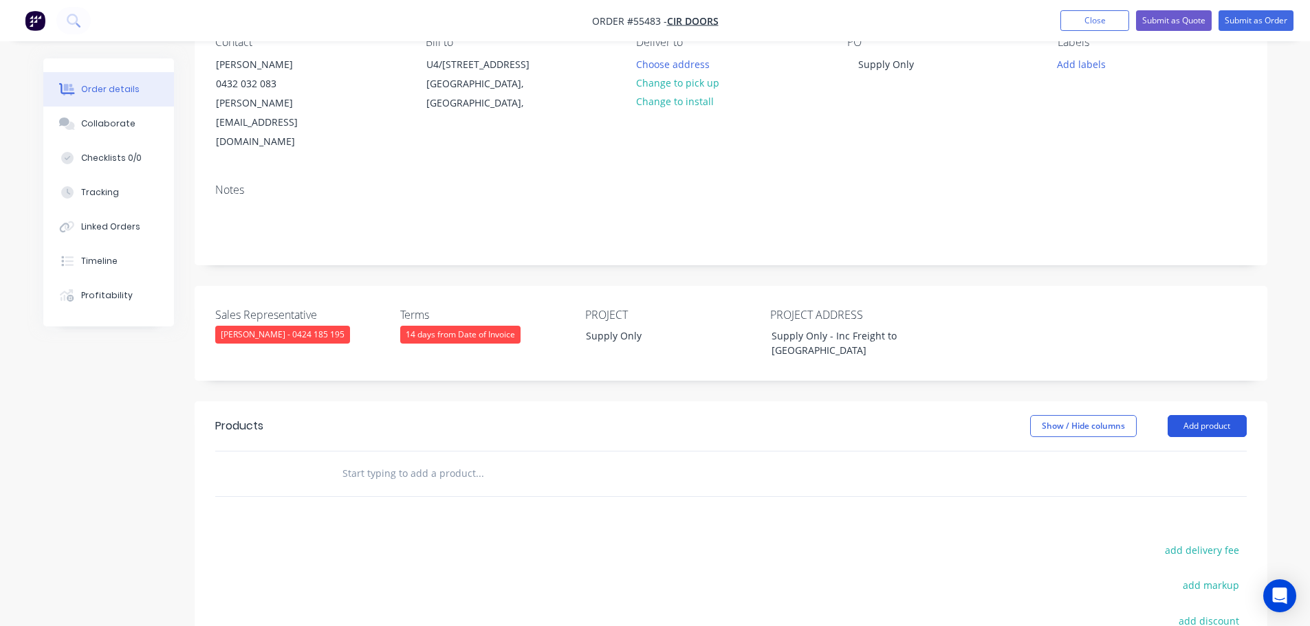
click at [1198, 415] on button "Add product" at bounding box center [1206, 426] width 79 height 22
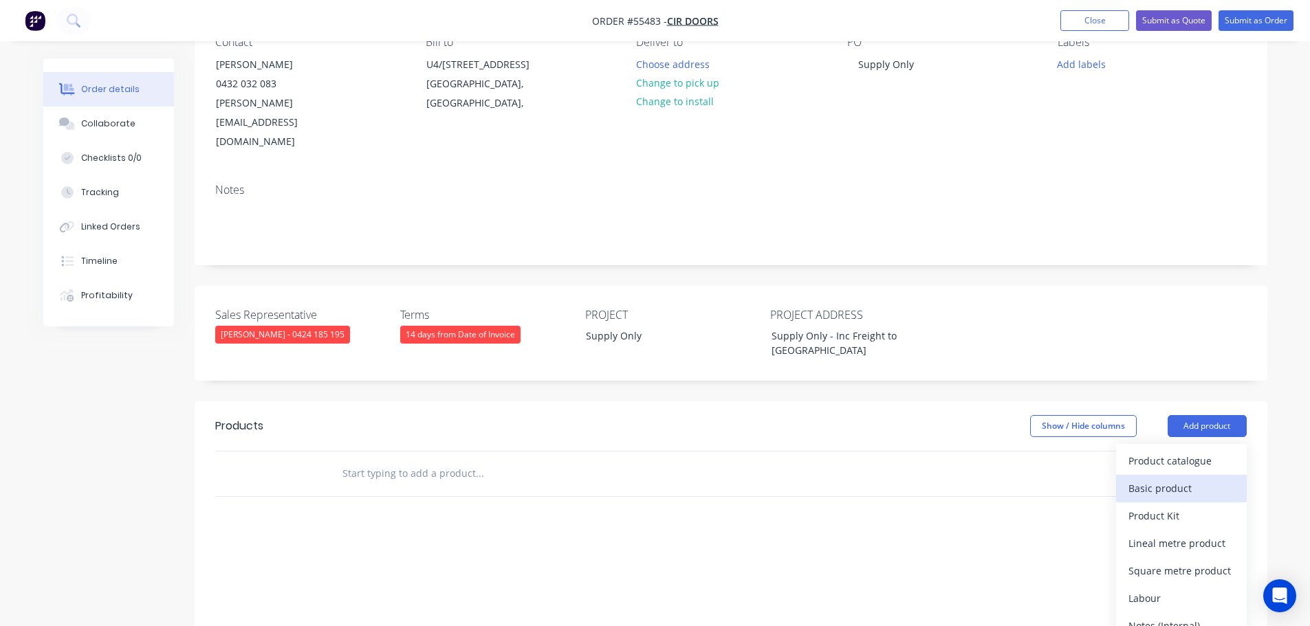
click at [1164, 479] on div "Basic product" at bounding box center [1181, 489] width 106 height 20
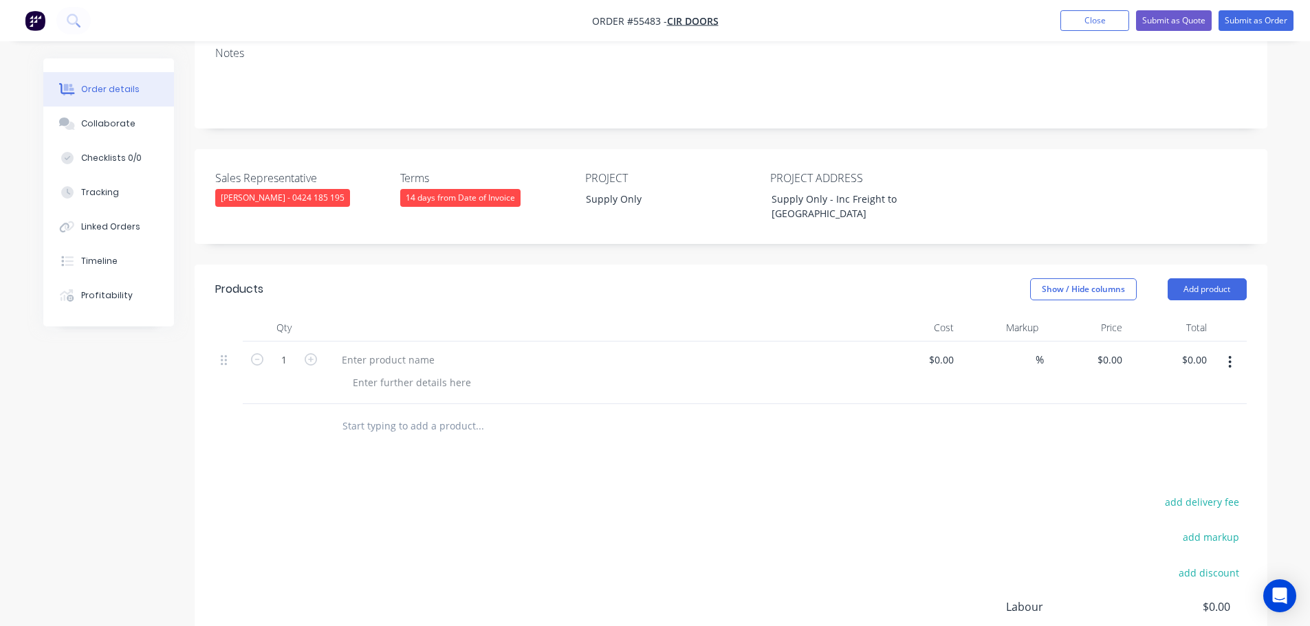
scroll to position [275, 0]
type input "1975"
type input "$1,975.00"
click at [362, 349] on div at bounding box center [388, 359] width 115 height 20
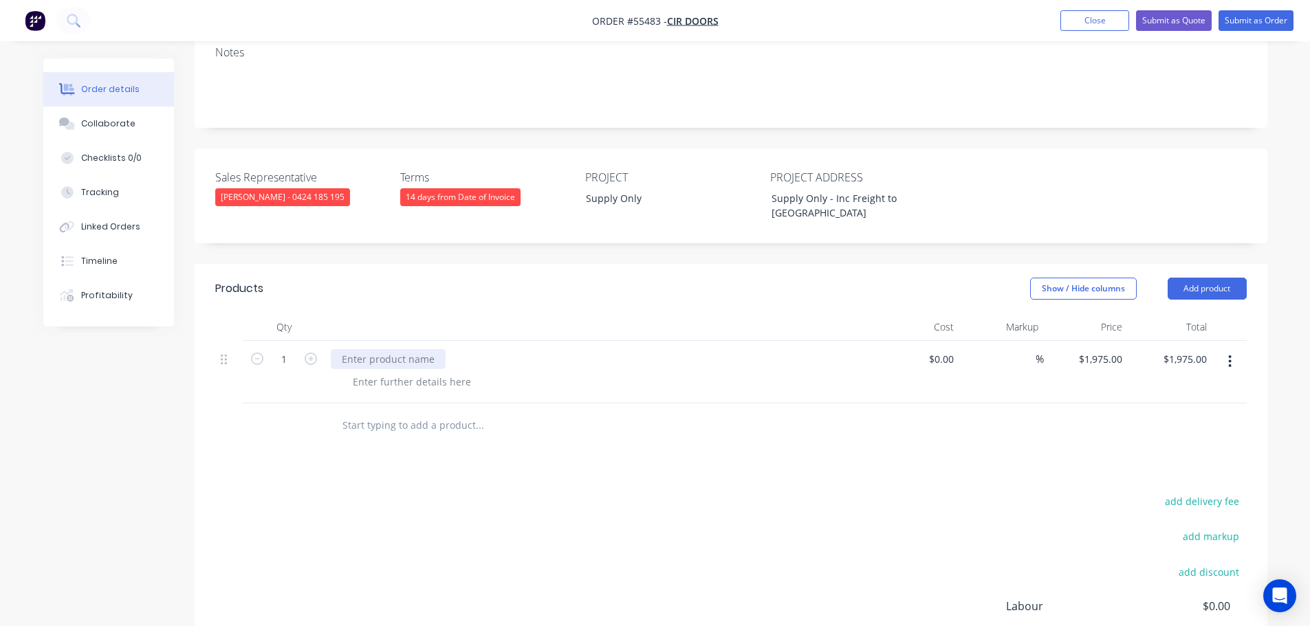
click at [362, 349] on div at bounding box center [388, 359] width 115 height 20
click at [413, 372] on div at bounding box center [412, 382] width 140 height 20
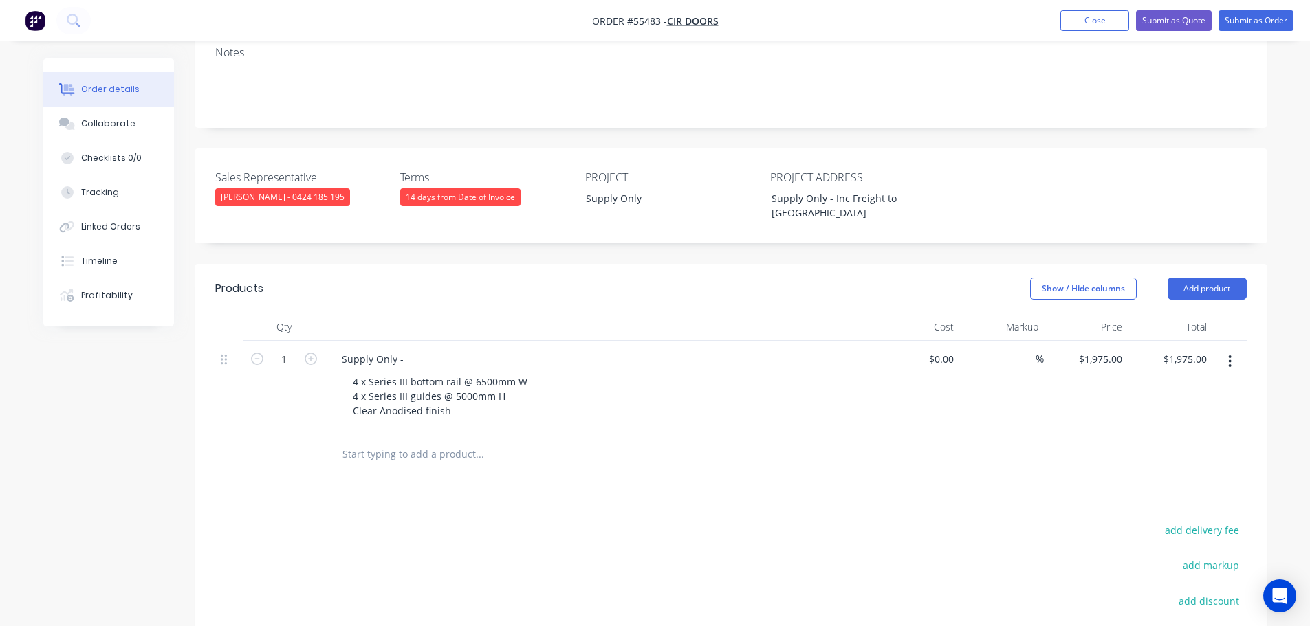
click at [1163, 37] on nav "Order #55483 - CIR Doors Add product Close Submit as Quote Submit as Order" at bounding box center [655, 20] width 1310 height 41
click at [1166, 23] on button "Submit as Quote" at bounding box center [1174, 20] width 76 height 21
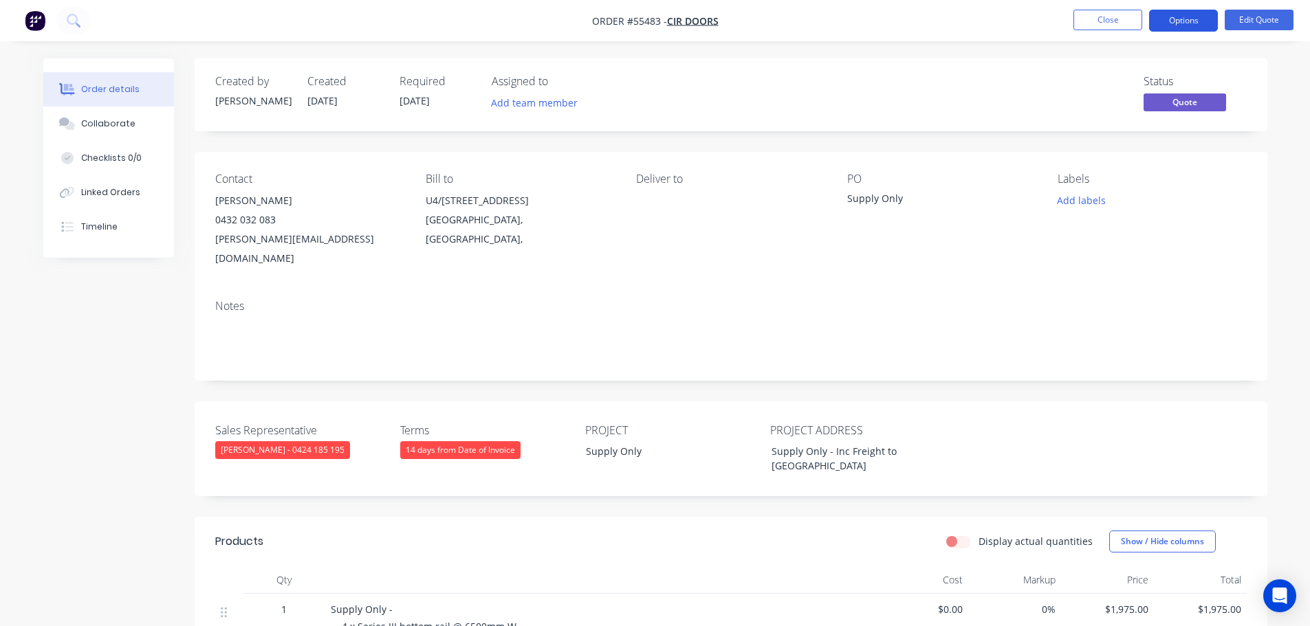
click at [1169, 23] on button "Options" at bounding box center [1183, 21] width 69 height 22
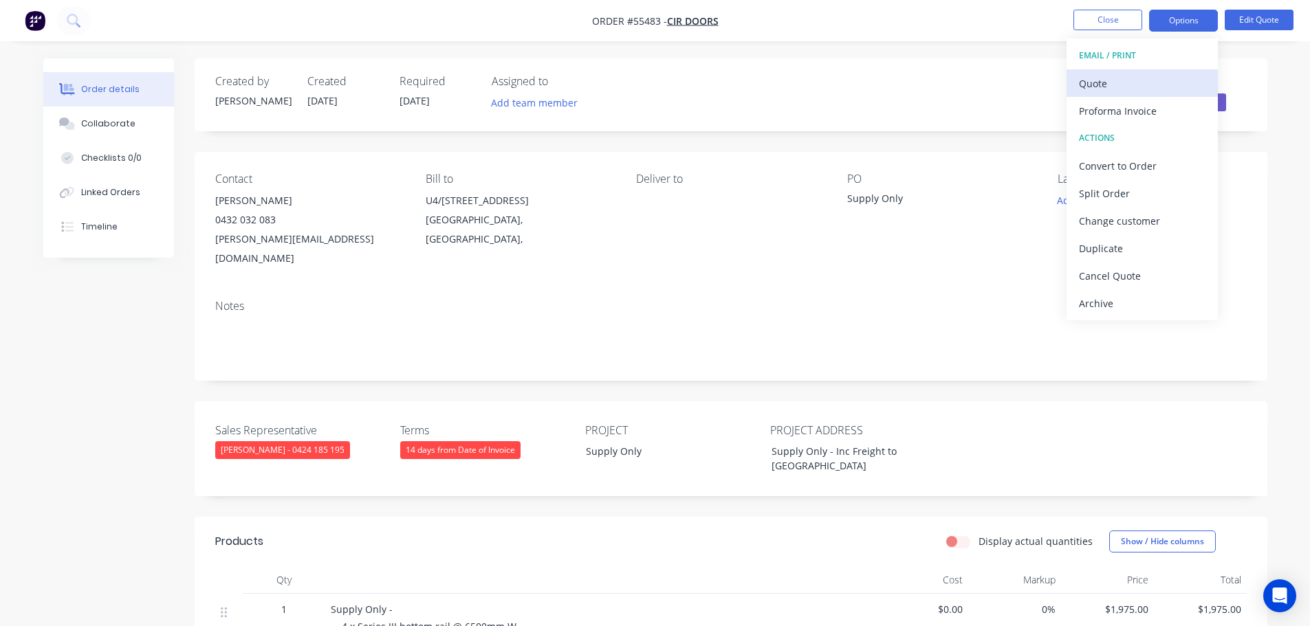
click at [1081, 83] on div "Quote" at bounding box center [1142, 84] width 127 height 20
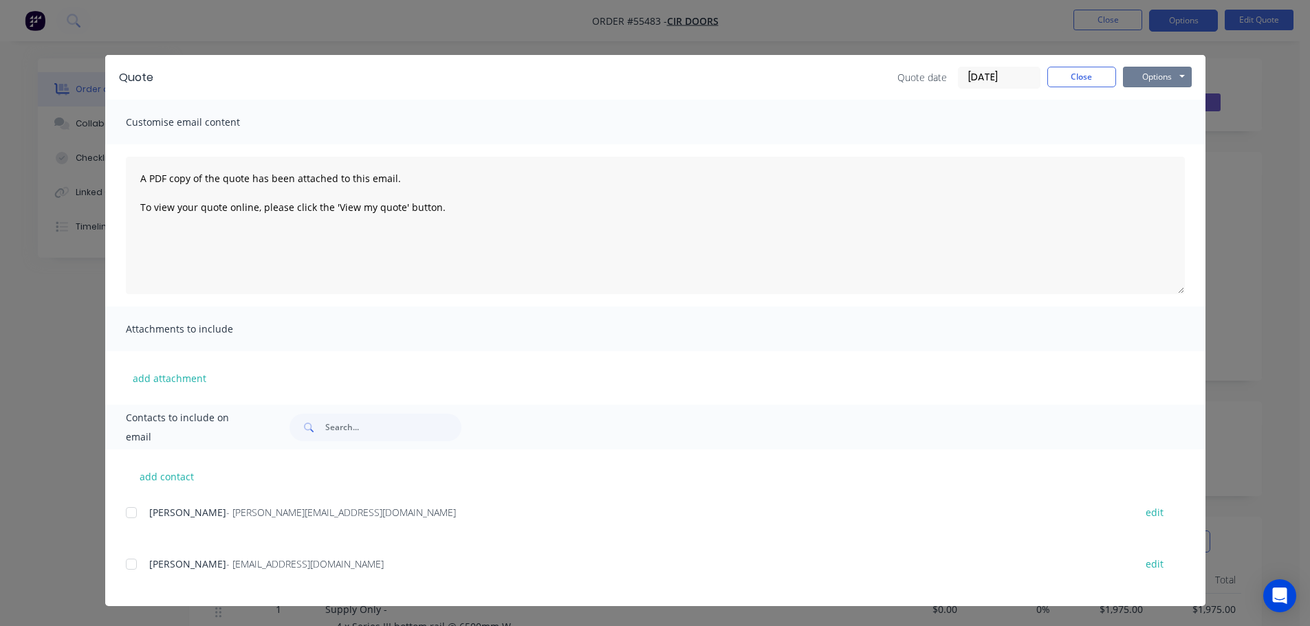
drag, startPoint x: 1139, startPoint y: 72, endPoint x: 1139, endPoint y: 88, distance: 15.8
click at [1139, 77] on button "Options" at bounding box center [1157, 77] width 69 height 21
click at [1185, 136] on button "Email" at bounding box center [1167, 146] width 88 height 23
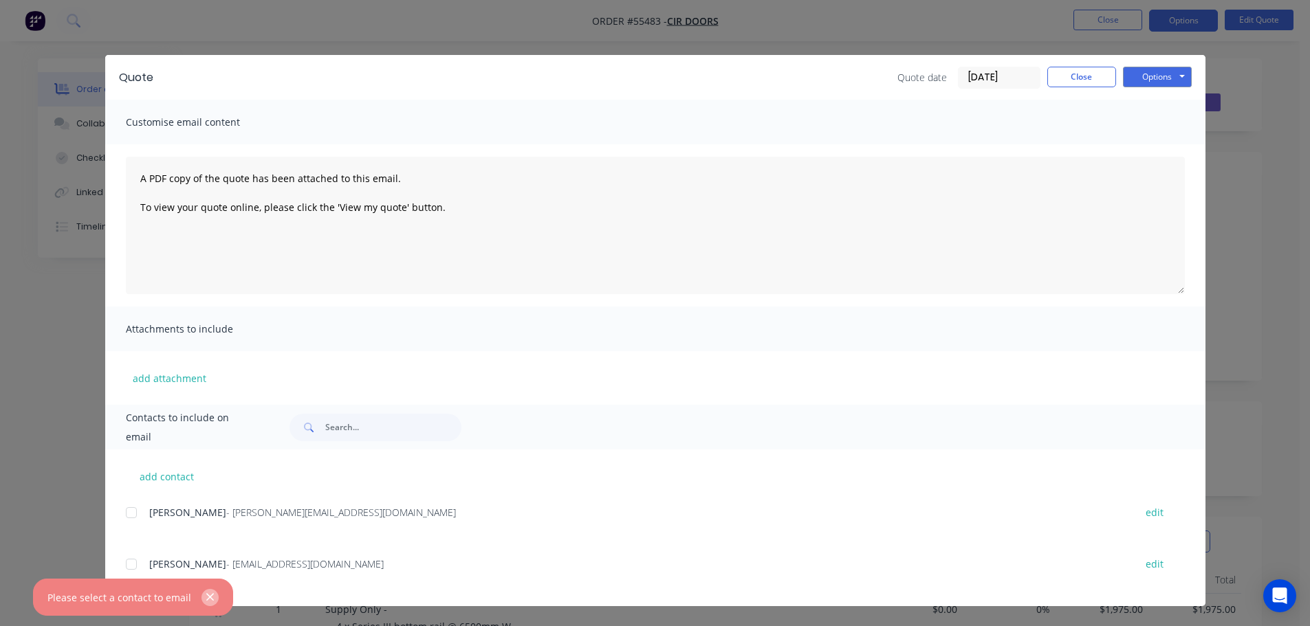
click at [207, 596] on icon "button" at bounding box center [210, 598] width 8 height 8
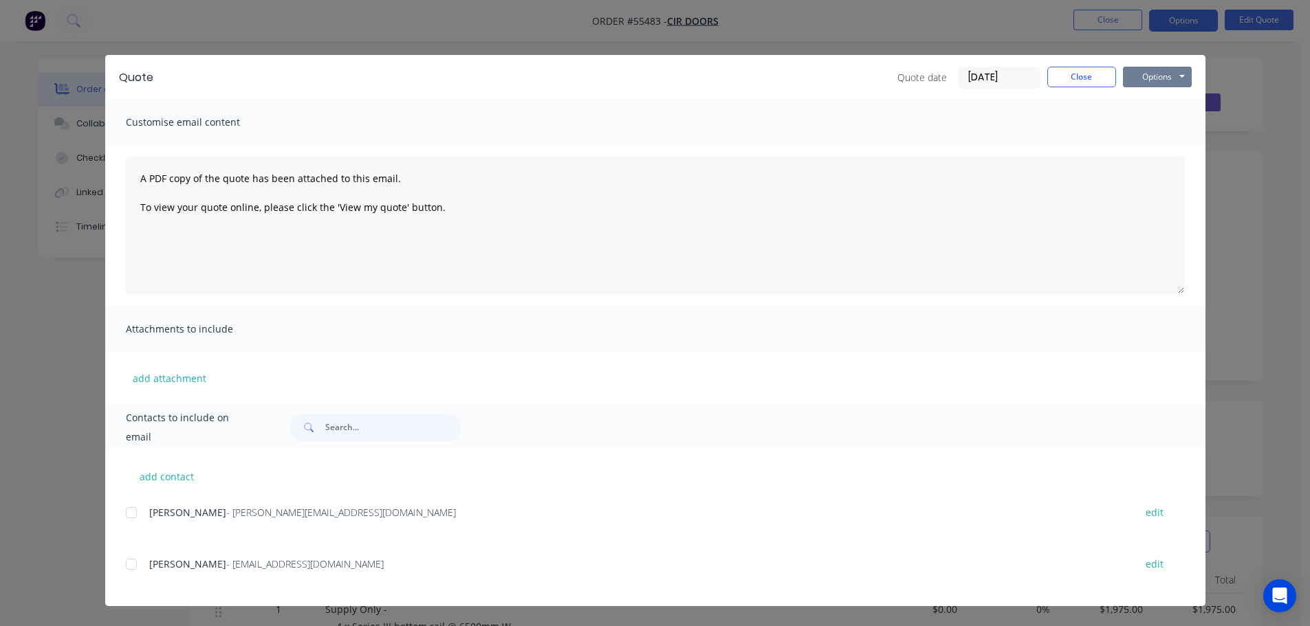
click at [1135, 78] on button "Options" at bounding box center [1157, 77] width 69 height 21
click at [1147, 128] on button "Print" at bounding box center [1167, 124] width 88 height 23
click at [1074, 81] on button "Close" at bounding box center [1081, 77] width 69 height 21
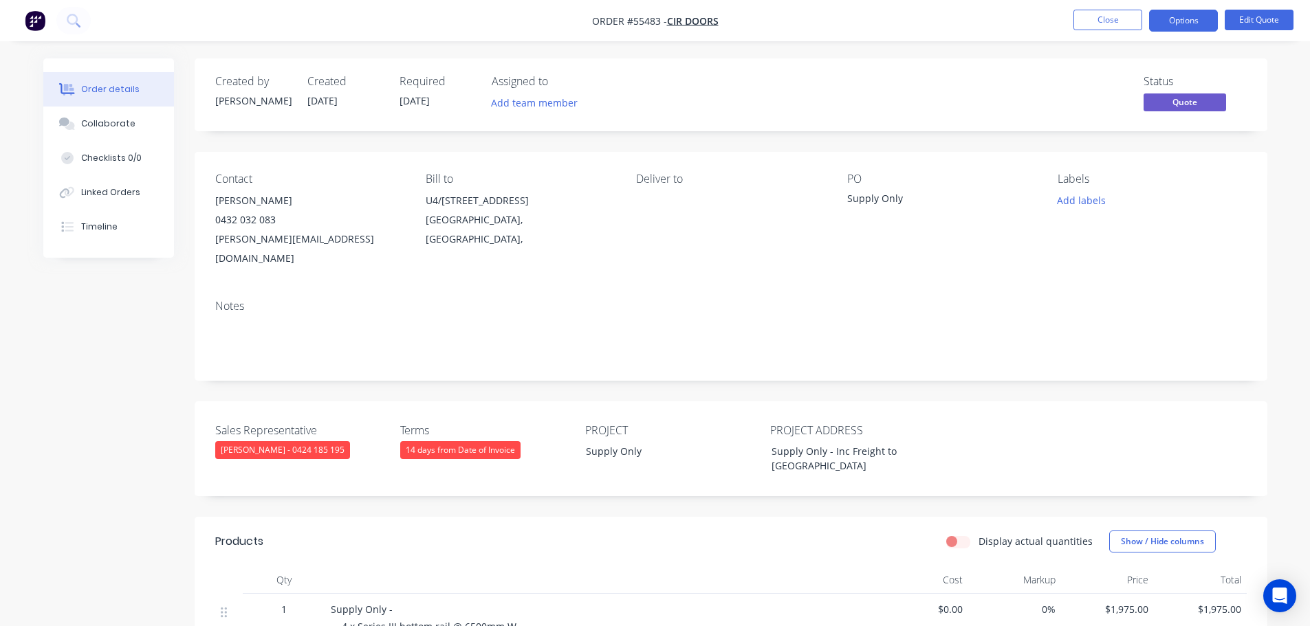
click at [261, 243] on div "[PERSON_NAME][EMAIL_ADDRESS][DOMAIN_NAME]" at bounding box center [309, 249] width 188 height 39
copy div "[PERSON_NAME][EMAIL_ADDRESS][DOMAIN_NAME]"
click at [878, 197] on div "Supply Only" at bounding box center [933, 200] width 172 height 19
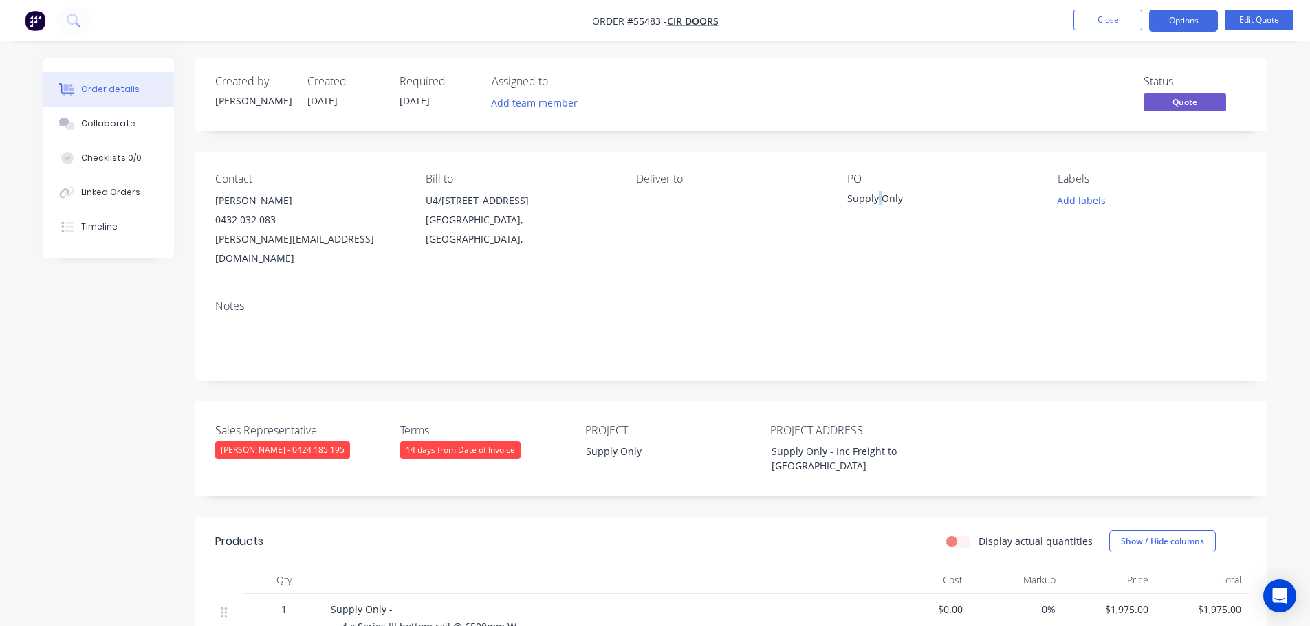
click at [878, 197] on div "Supply Only" at bounding box center [933, 200] width 172 height 19
copy div "Supply Only"
click at [276, 223] on span at bounding box center [276, 219] width 0 height 13
click at [1086, 19] on button "Close" at bounding box center [1107, 20] width 69 height 21
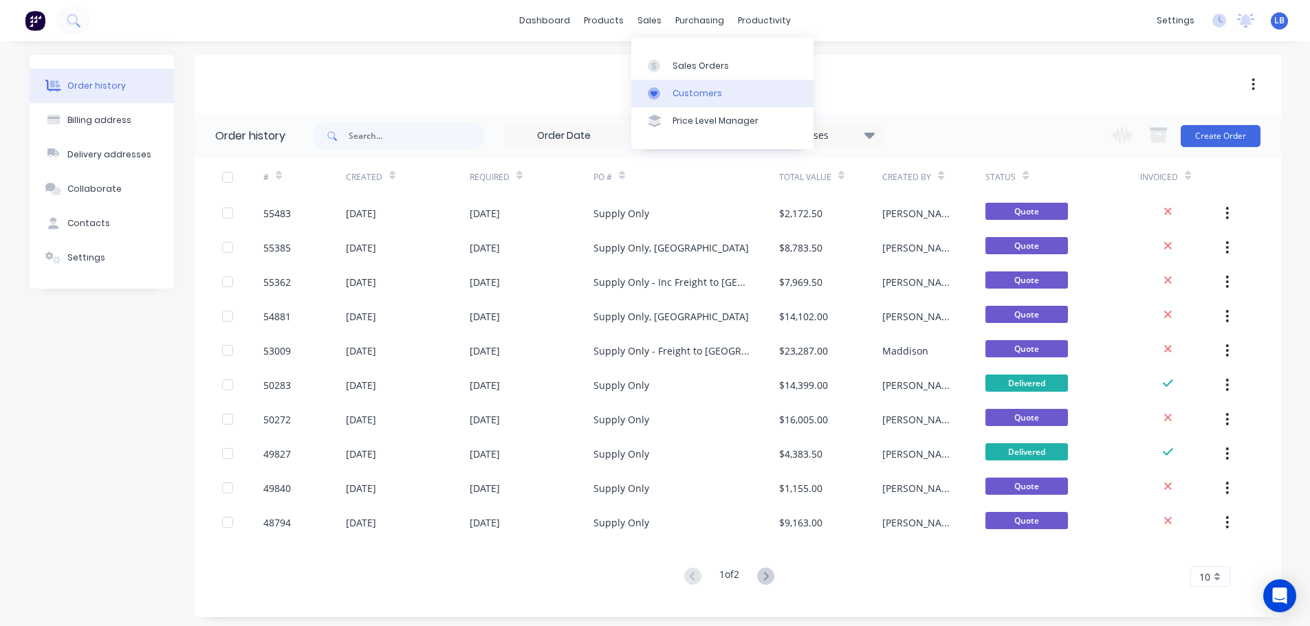
click at [704, 96] on div "Customers" at bounding box center [697, 93] width 50 height 12
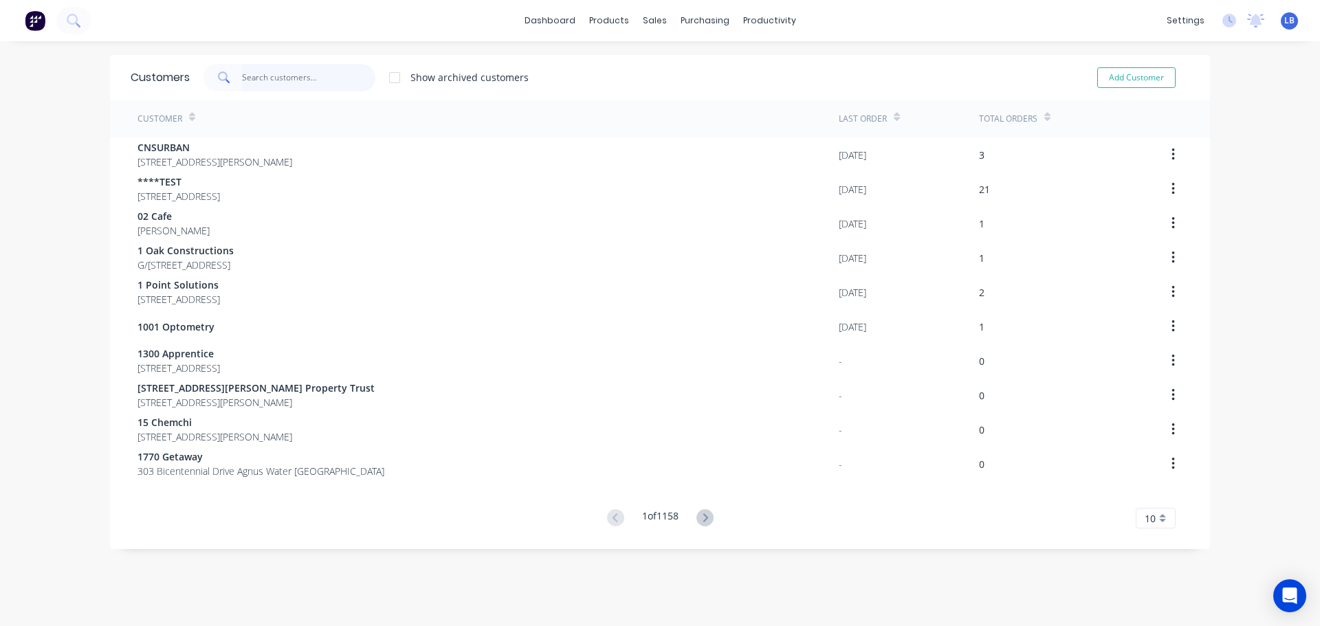
click at [285, 74] on input "text" at bounding box center [309, 78] width 134 height 28
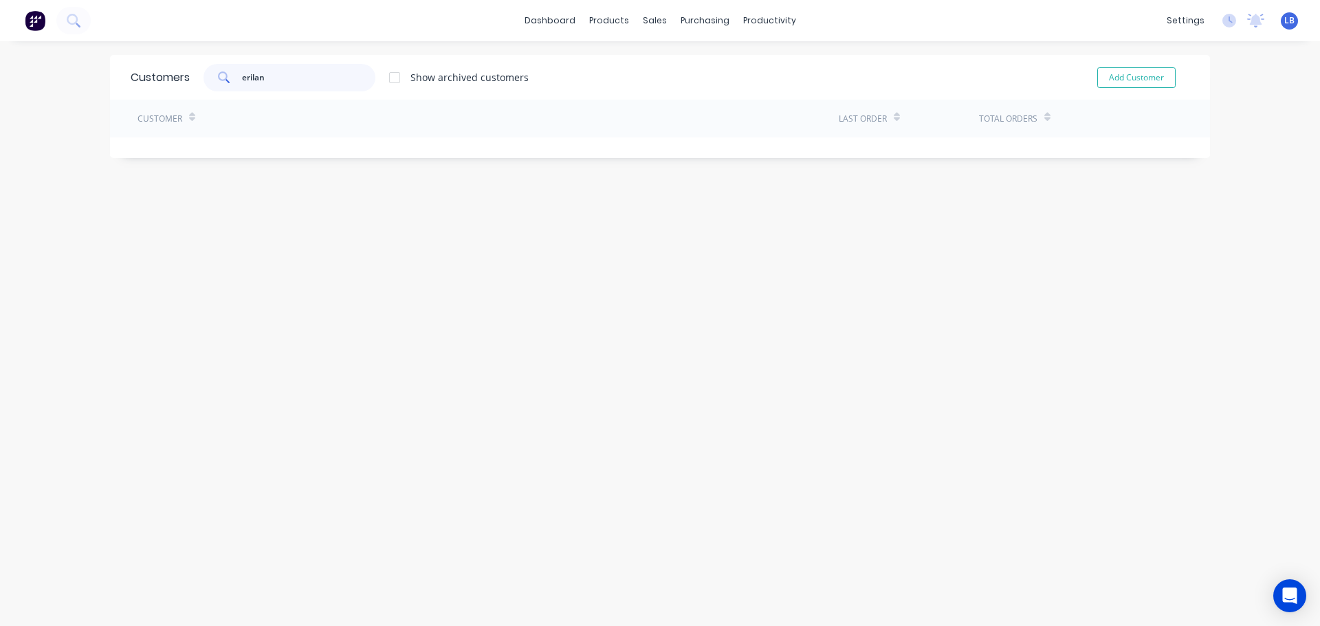
drag, startPoint x: 252, startPoint y: 79, endPoint x: 260, endPoint y: 139, distance: 60.3
click at [252, 87] on input "erilan" at bounding box center [309, 78] width 134 height 28
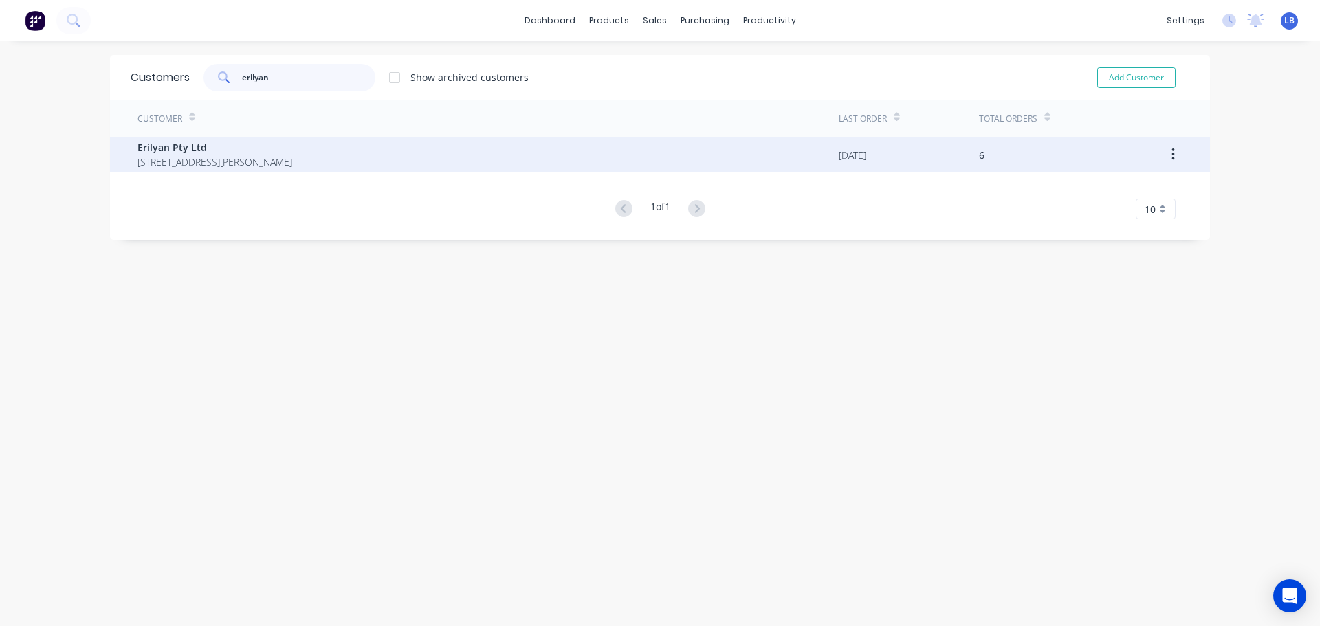
type input "erilyan"
click at [190, 150] on span "Erilyan Pty Ltd" at bounding box center [215, 147] width 155 height 14
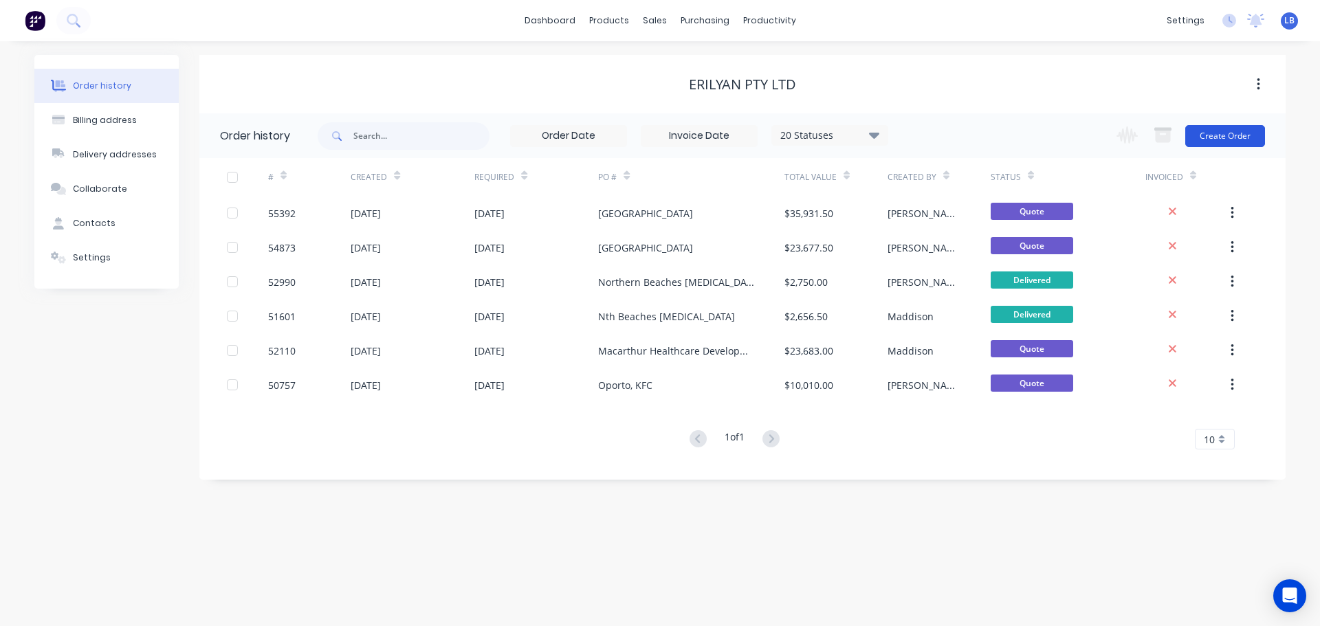
click at [1233, 142] on button "Create Order" at bounding box center [1225, 136] width 80 height 22
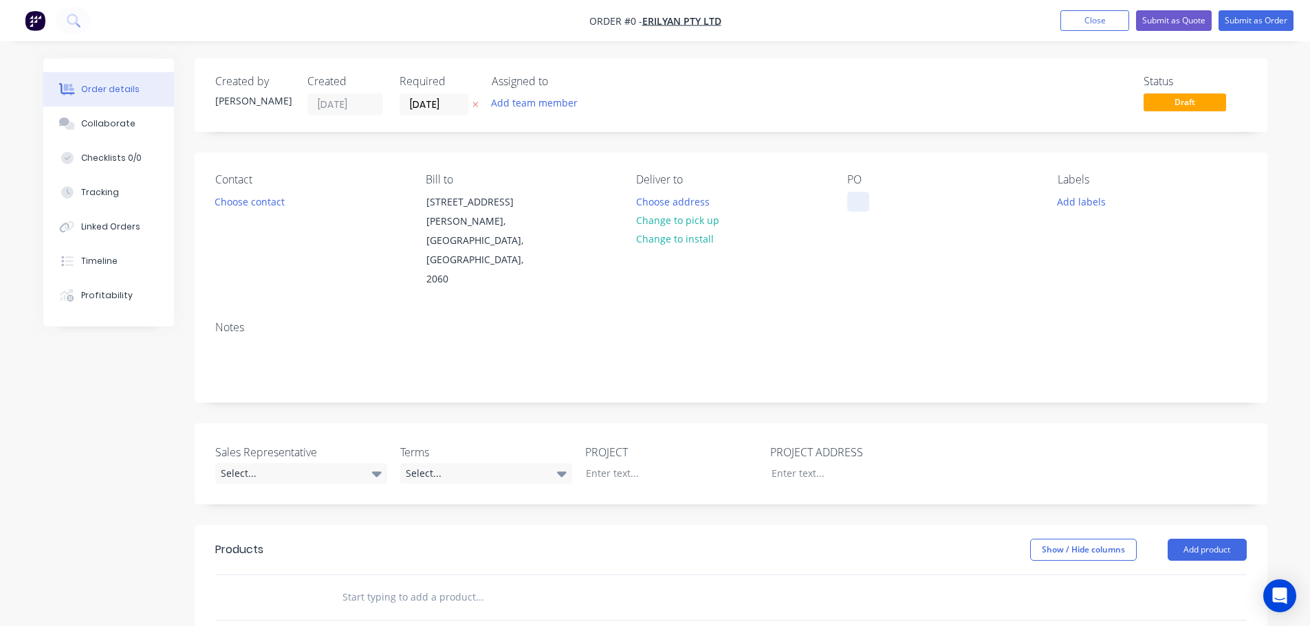
click at [854, 194] on div at bounding box center [858, 202] width 22 height 20
click at [239, 200] on div "Order details Collaborate Checklists 0/0 Tracking Linked Orders Timeline Profit…" at bounding box center [655, 514] width 1251 height 913
click at [239, 200] on button "Choose contact" at bounding box center [249, 201] width 85 height 19
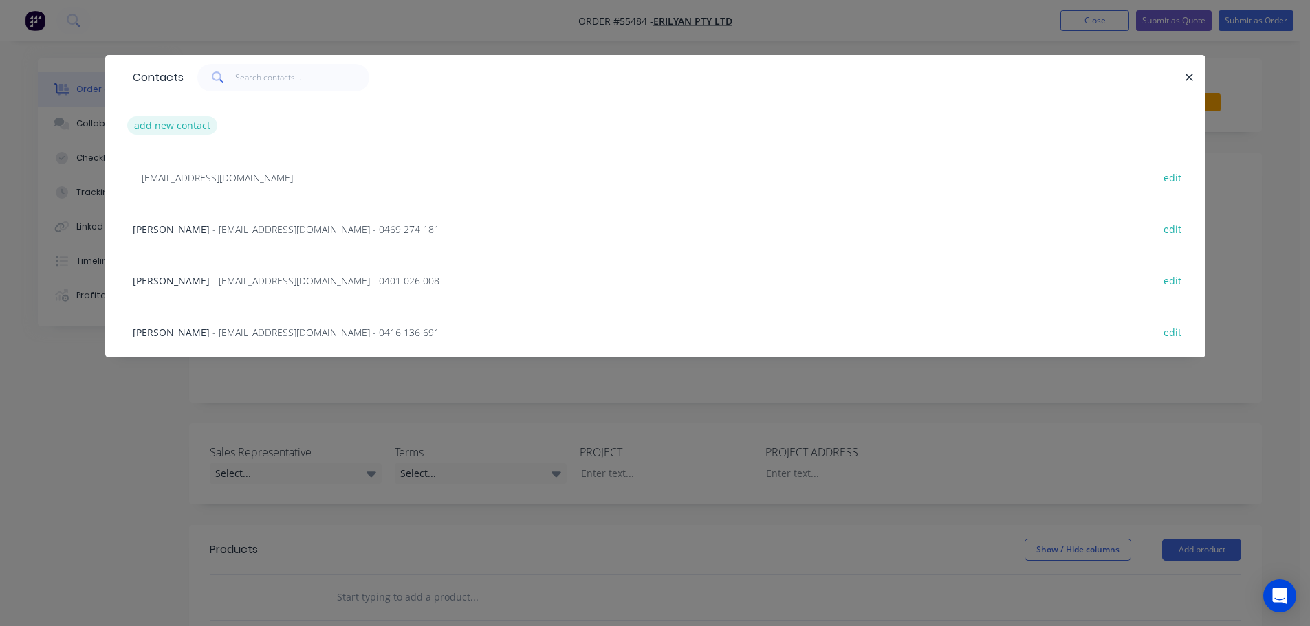
click at [167, 126] on button "add new contact" at bounding box center [172, 125] width 91 height 19
select select "AU"
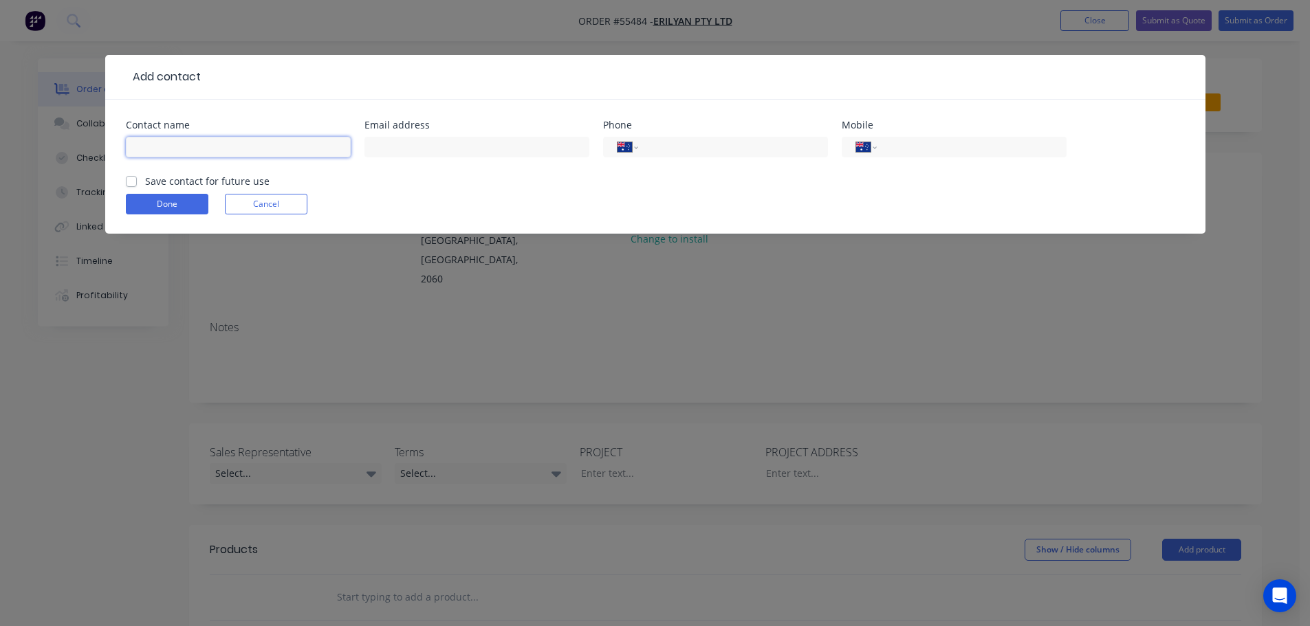
click at [151, 144] on input "text" at bounding box center [238, 147] width 225 height 21
type input "[PERSON_NAME]"
click at [388, 149] on input "text" at bounding box center [476, 147] width 225 height 21
type input "[EMAIL_ADDRESS][DOMAIN_NAME]"
click at [685, 151] on input "tel" at bounding box center [730, 148] width 165 height 16
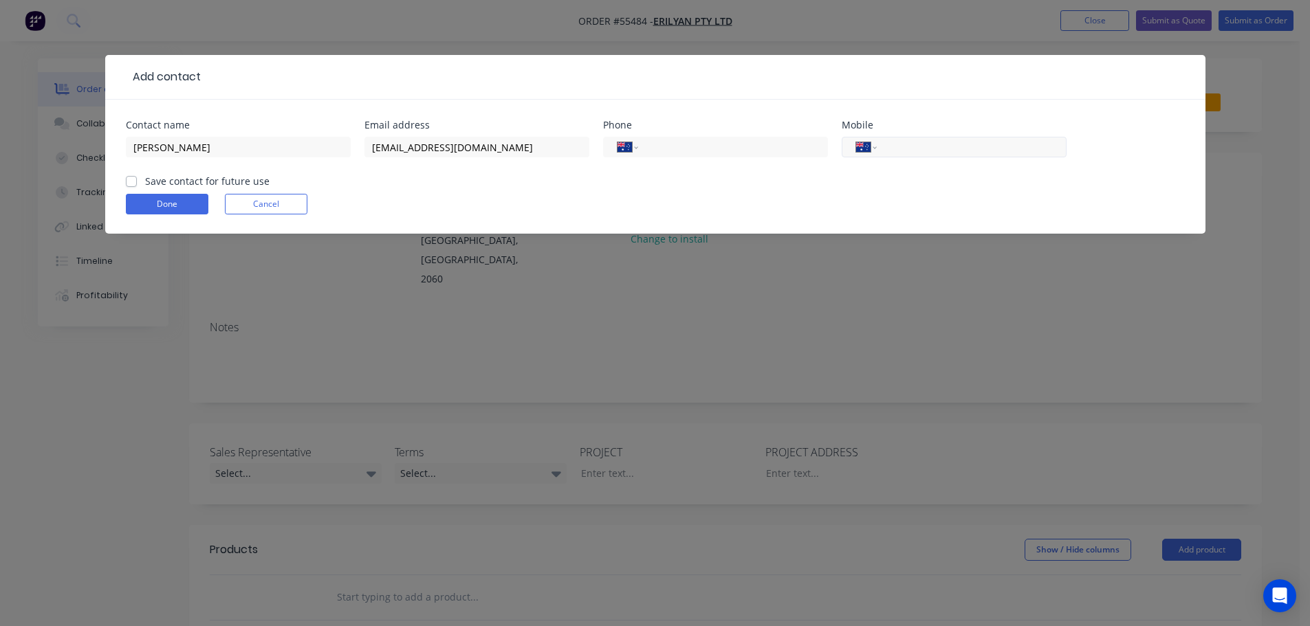
click at [932, 144] on input "tel" at bounding box center [968, 148] width 165 height 16
type input "0404 882 127"
click at [145, 179] on label "Save contact for future use" at bounding box center [207, 181] width 124 height 14
click at [131, 179] on input "Save contact for future use" at bounding box center [131, 180] width 11 height 13
checkbox input "true"
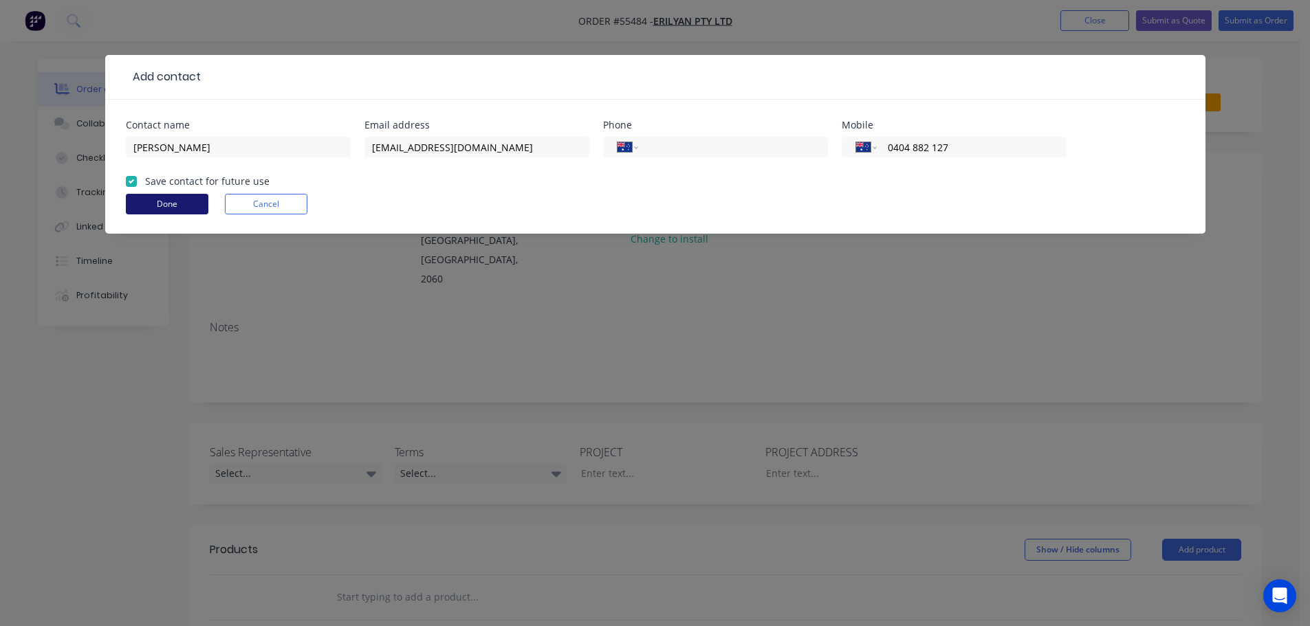
click at [150, 208] on button "Done" at bounding box center [167, 204] width 83 height 21
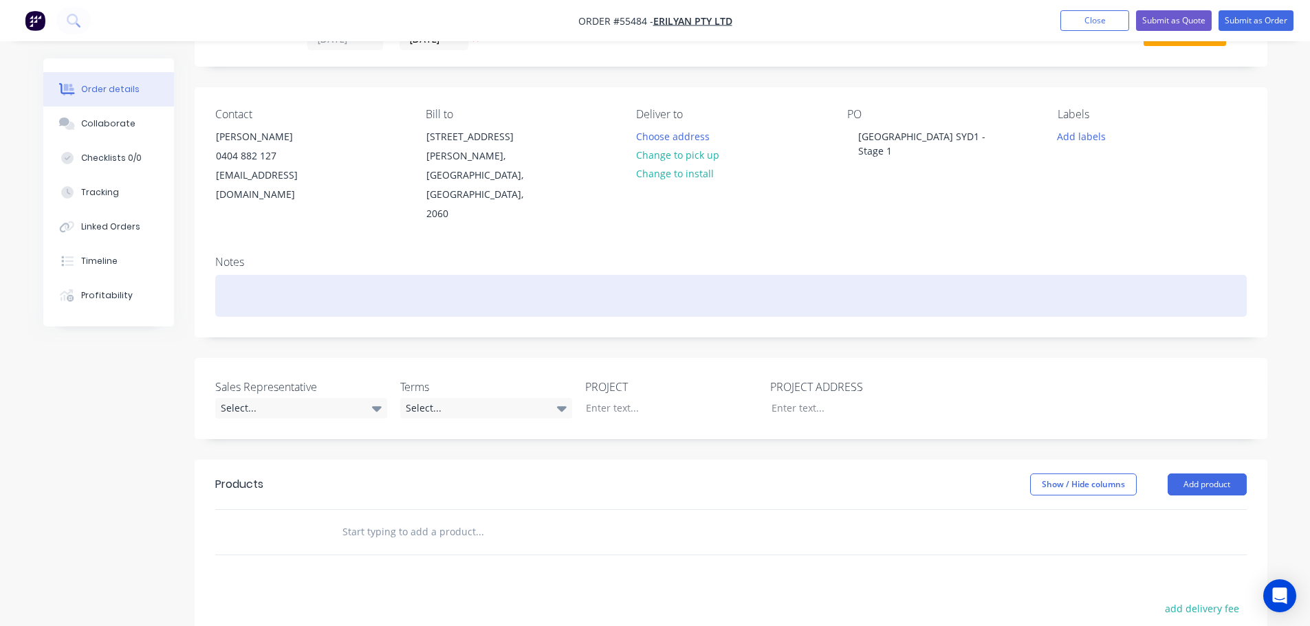
scroll to position [69, 0]
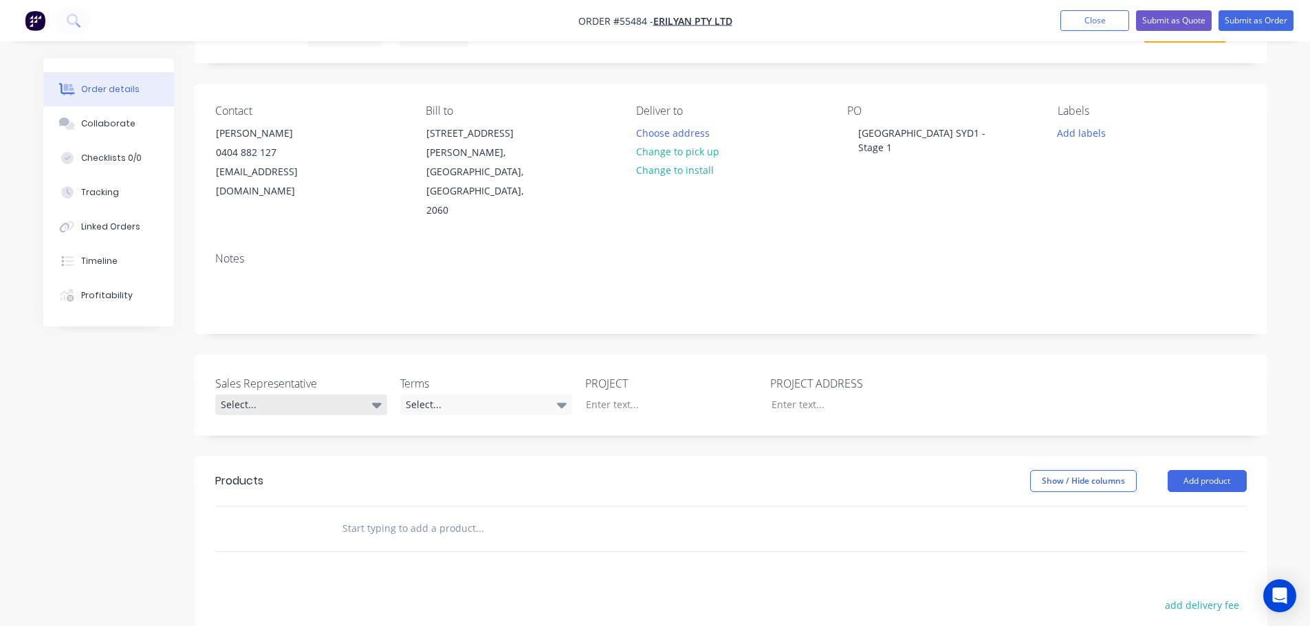
click at [250, 395] on div "Select..." at bounding box center [301, 405] width 172 height 21
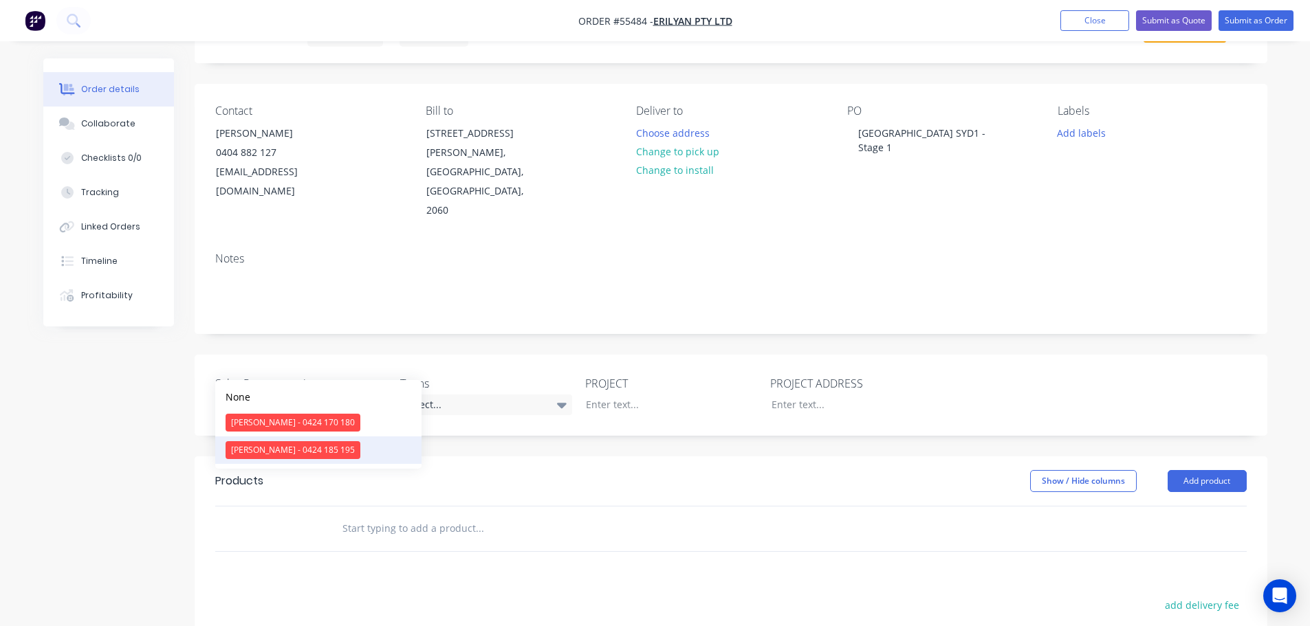
click at [277, 450] on div "[PERSON_NAME] - 0424 185 195" at bounding box center [293, 450] width 135 height 18
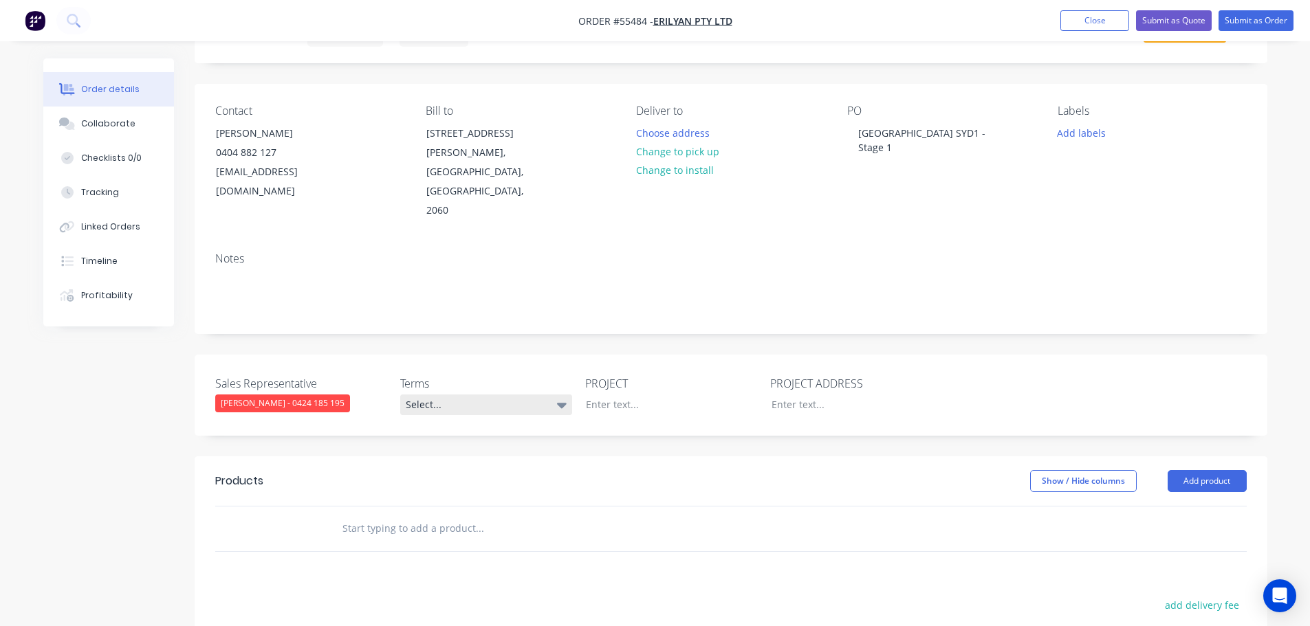
click at [456, 395] on div "Select..." at bounding box center [486, 405] width 172 height 21
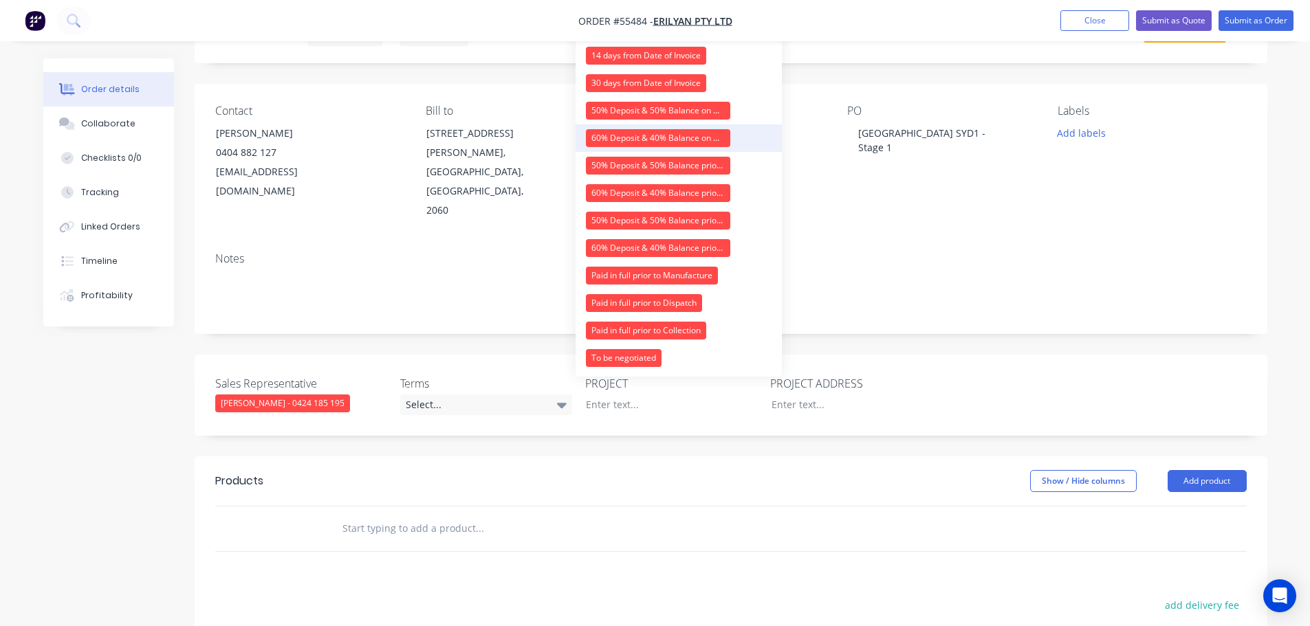
click at [659, 137] on div "60% Deposit & 40% Balance on Day of Installation" at bounding box center [658, 138] width 144 height 18
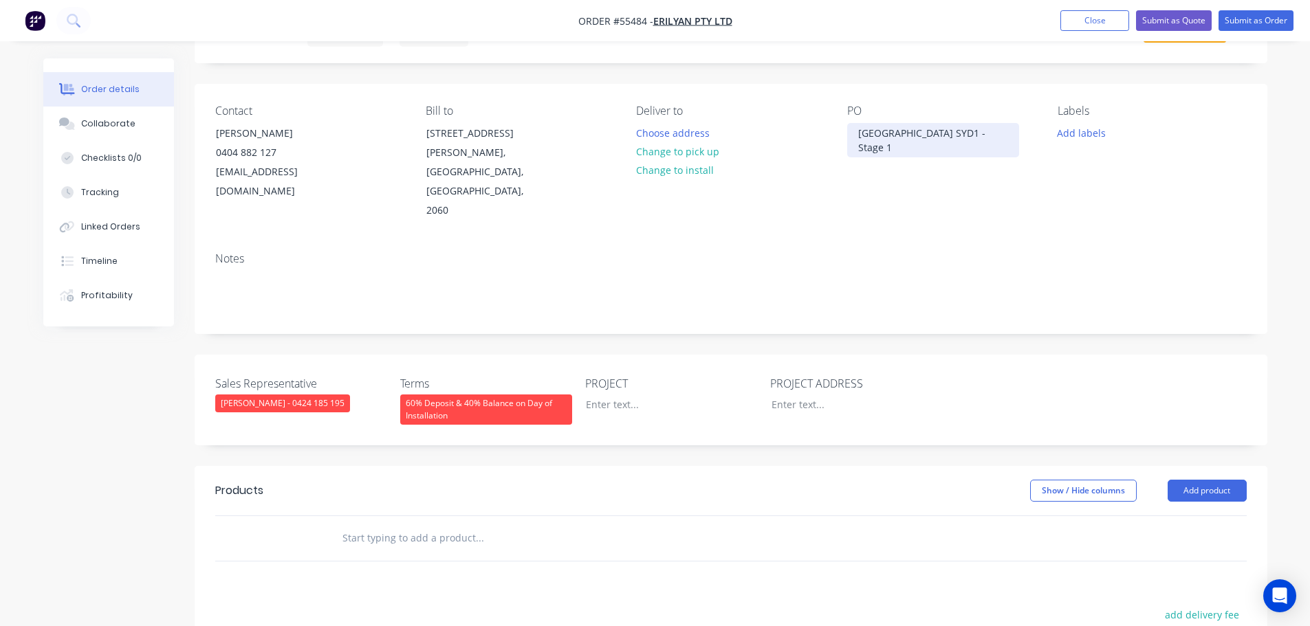
click at [899, 139] on div "[GEOGRAPHIC_DATA] SYD1 - Stage 1" at bounding box center [933, 140] width 172 height 34
copy div "[GEOGRAPHIC_DATA] SYD1 - Stage 1"
click at [601, 395] on div at bounding box center [661, 405] width 172 height 20
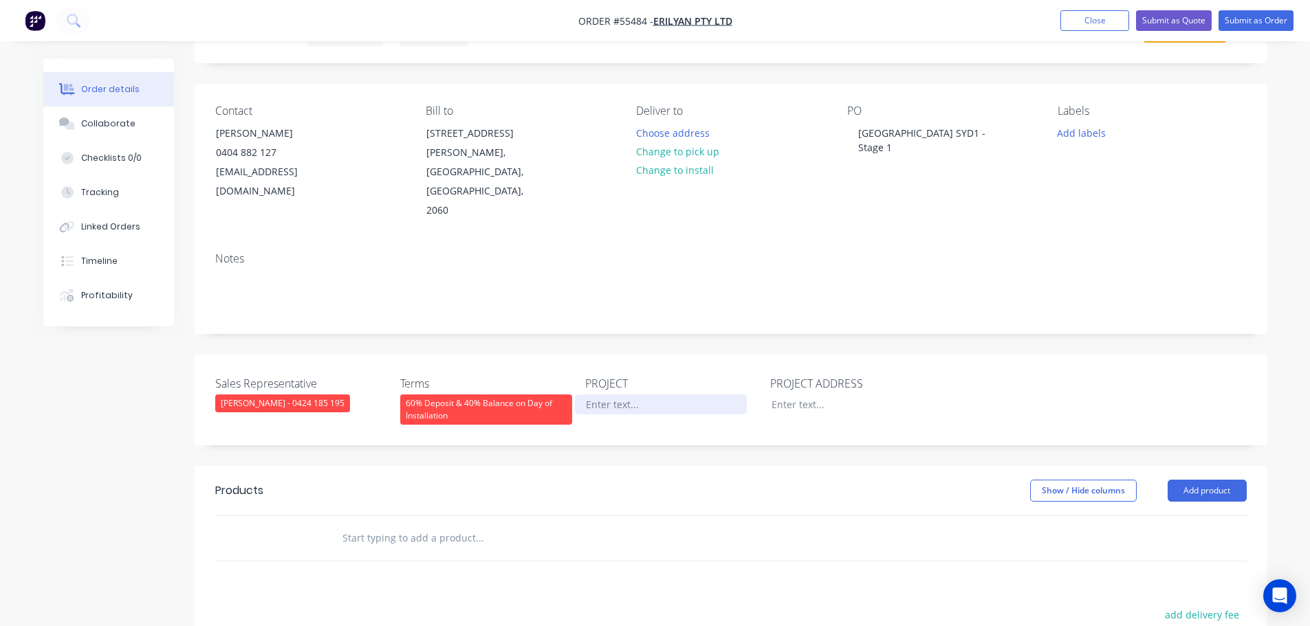
paste div
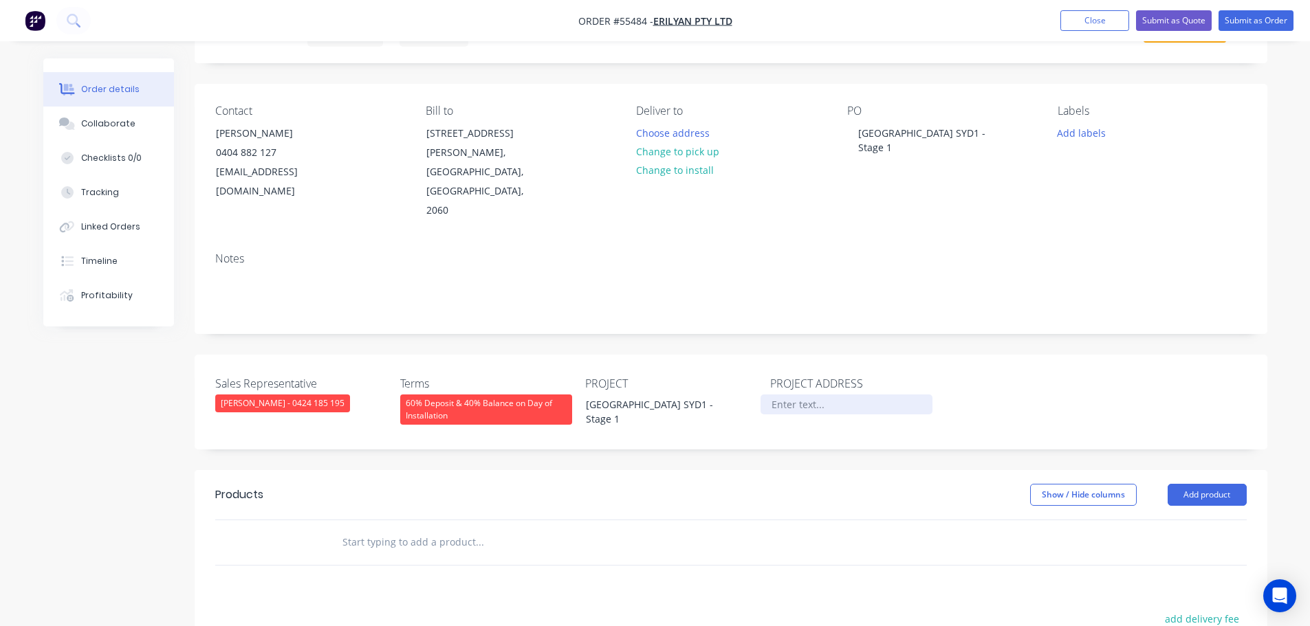
click at [791, 395] on div at bounding box center [846, 405] width 172 height 20
click at [1187, 484] on button "Add product" at bounding box center [1206, 495] width 79 height 22
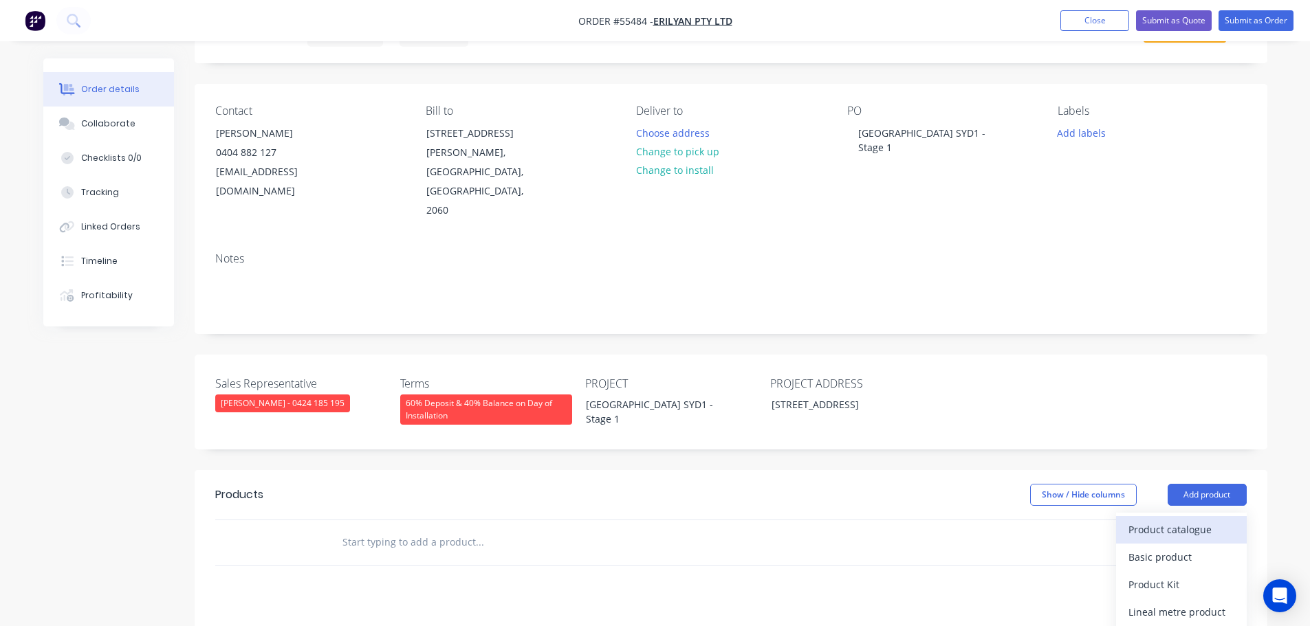
click at [1163, 520] on div "Product catalogue" at bounding box center [1181, 530] width 106 height 20
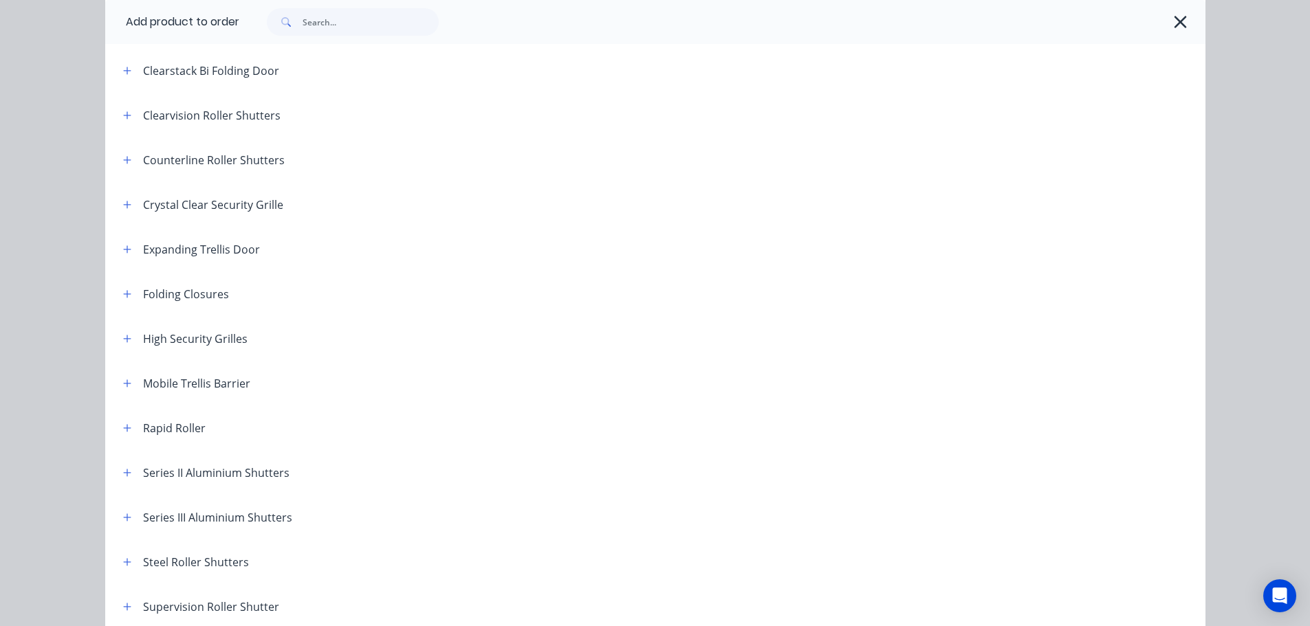
scroll to position [275, 0]
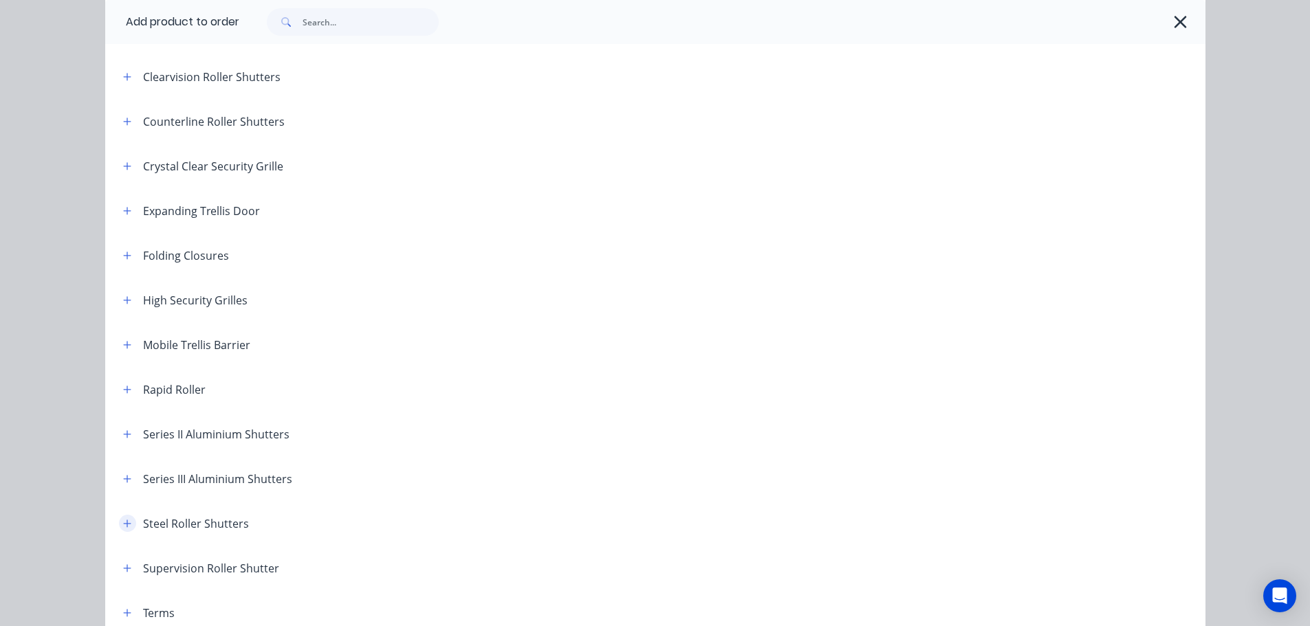
click at [123, 520] on icon "button" at bounding box center [127, 524] width 8 height 10
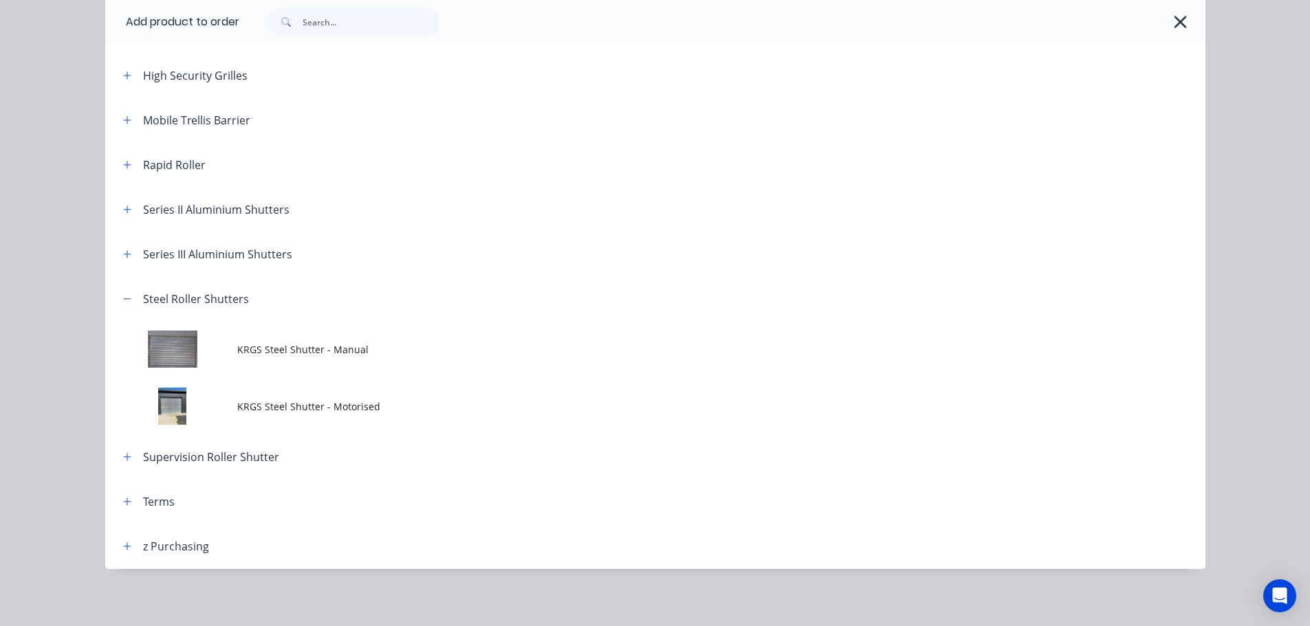
scroll to position [503, 0]
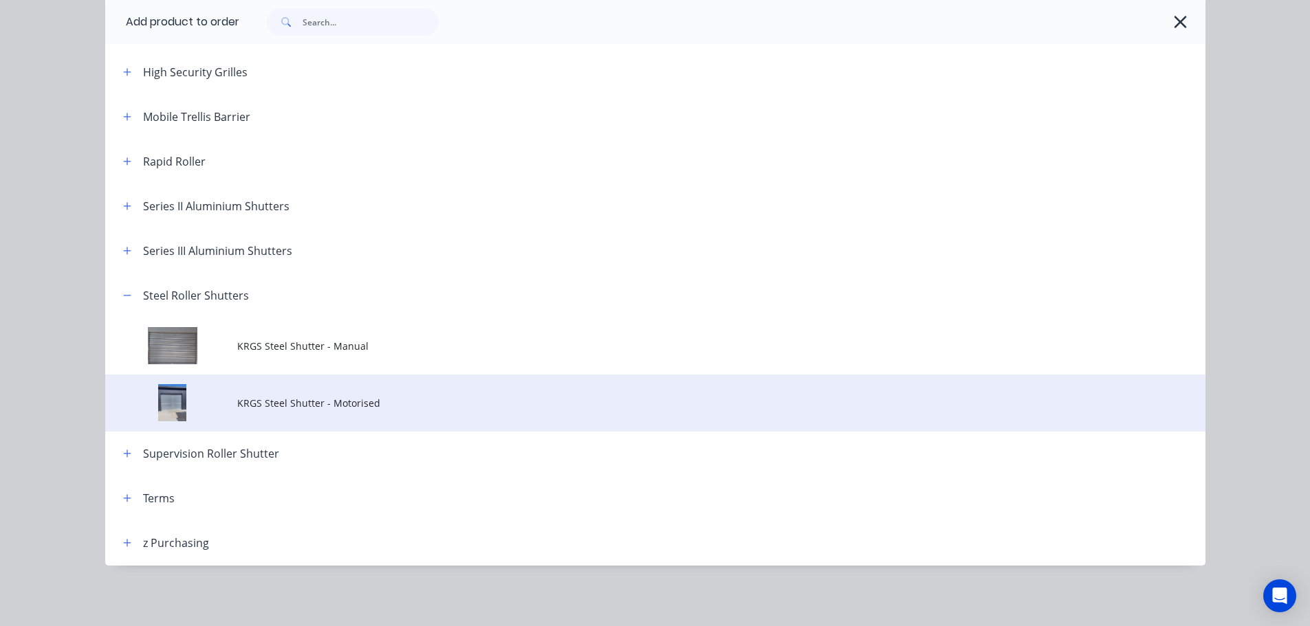
click at [283, 406] on span "KRGS Steel Shutter - Motorised" at bounding box center [624, 403] width 774 height 14
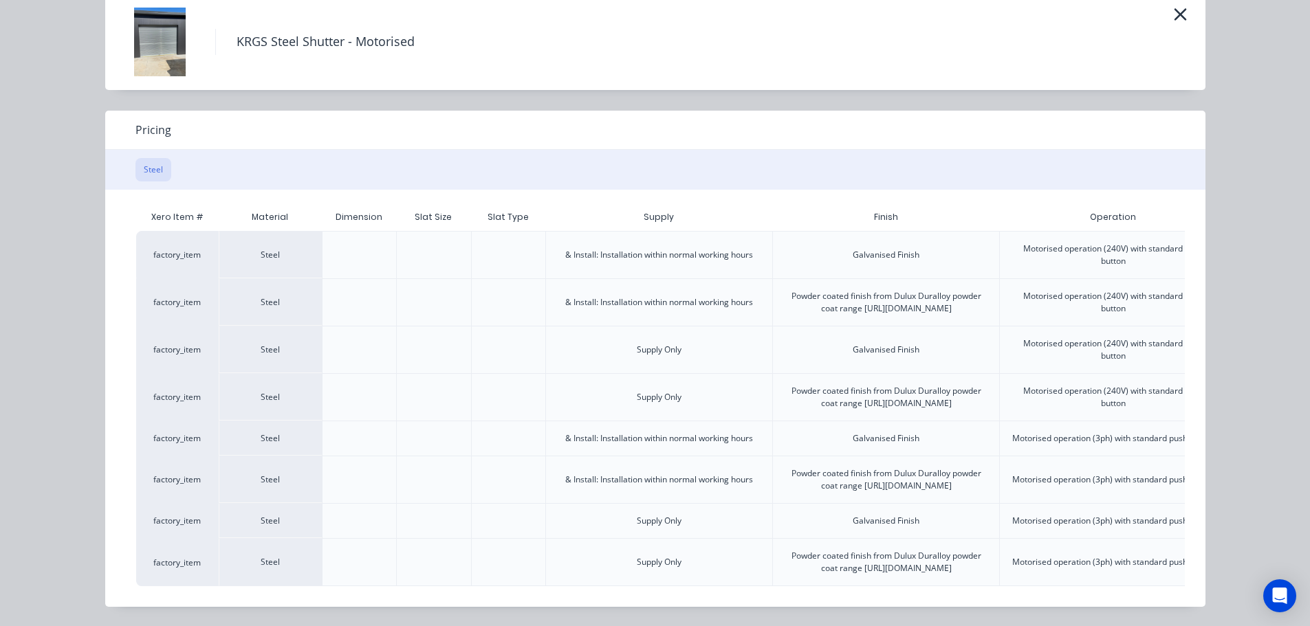
scroll to position [0, 343]
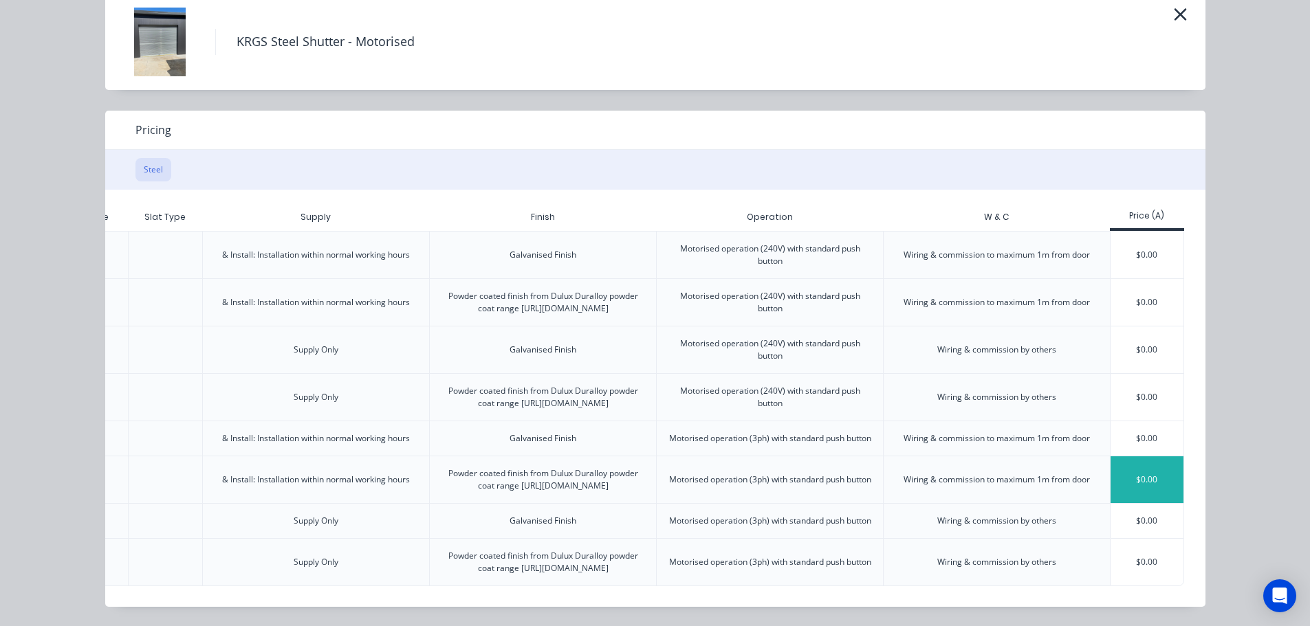
click at [1141, 457] on div "$0.00" at bounding box center [1147, 480] width 74 height 47
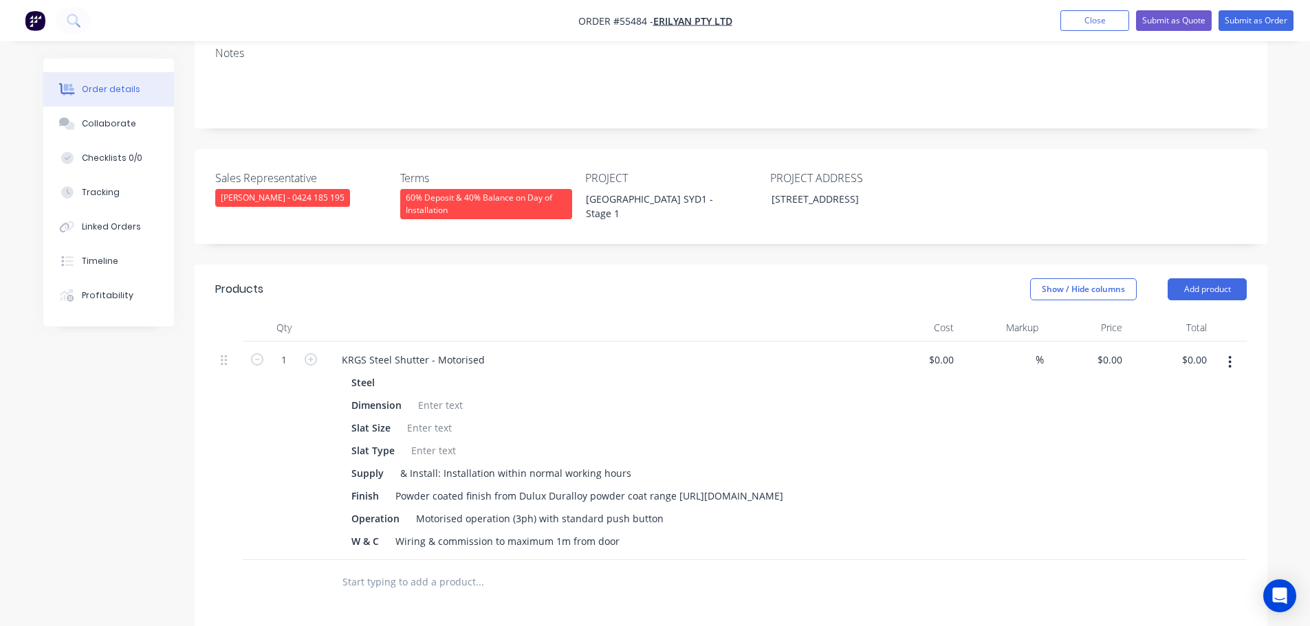
scroll to position [275, 0]
type input "13775"
type input "$13,775.00"
click at [342, 349] on div "KRGS Steel Shutter - Motorised" at bounding box center [413, 359] width 165 height 20
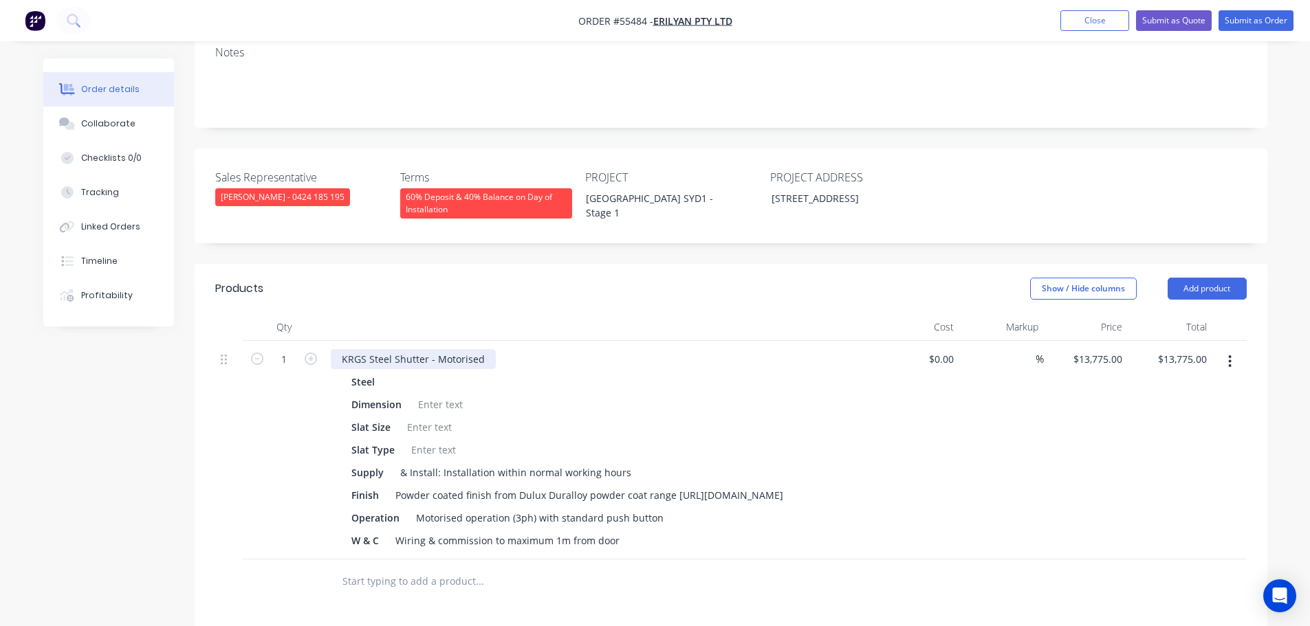
click at [343, 349] on div "KRGS Steel Shutter - Motorised" at bounding box center [413, 359] width 165 height 20
click at [439, 395] on div at bounding box center [441, 405] width 56 height 20
click at [418, 417] on div at bounding box center [430, 427] width 56 height 20
click at [419, 440] on div at bounding box center [434, 450] width 56 height 20
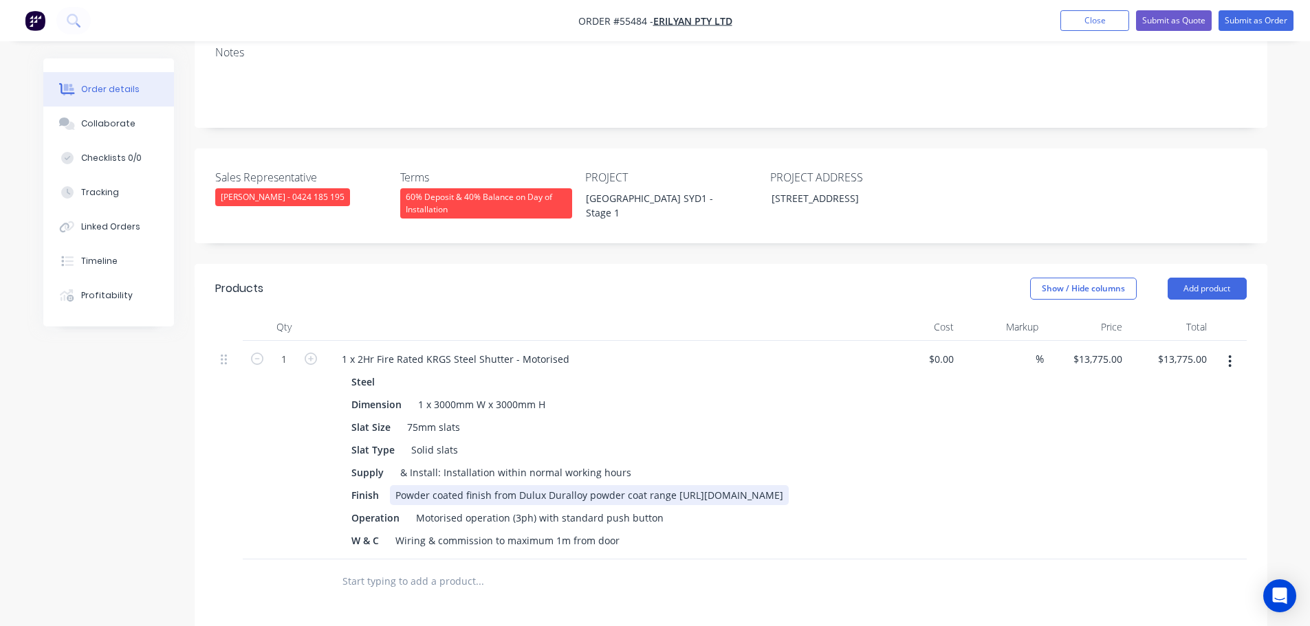
click at [695, 485] on div "Powder coated finish from Dulux Duralloy powder coat range [URL][DOMAIN_NAME]" at bounding box center [589, 495] width 399 height 20
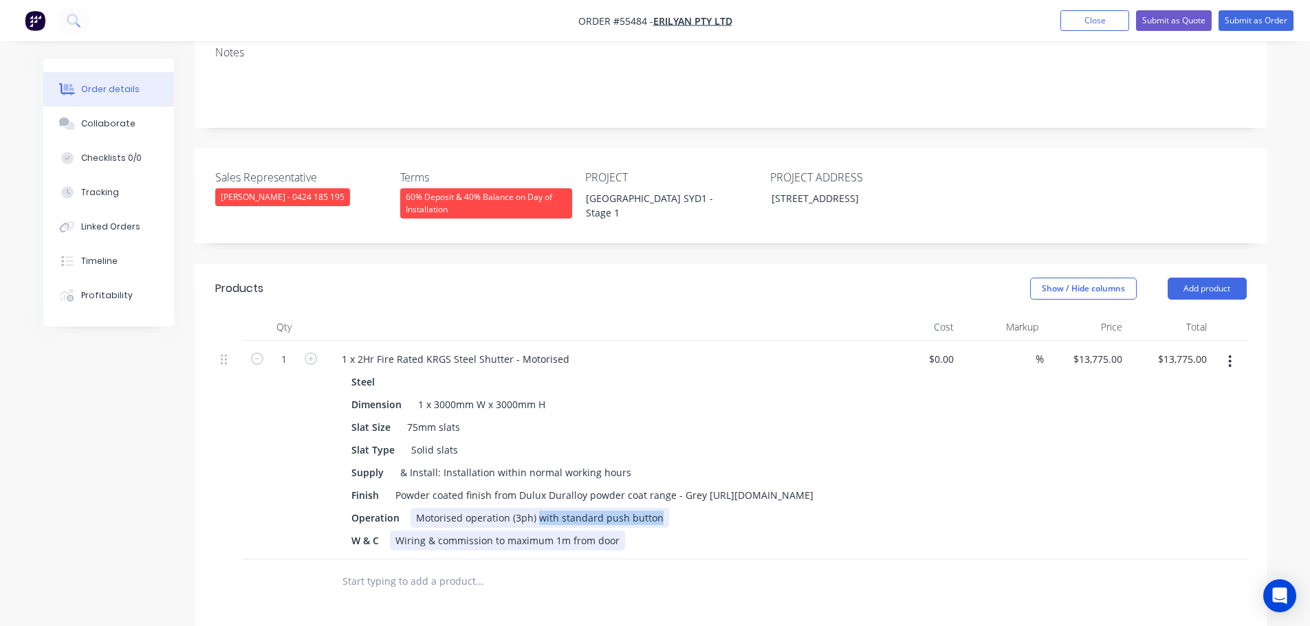
drag, startPoint x: 657, startPoint y: 494, endPoint x: 535, endPoint y: 514, distance: 123.4
click at [535, 514] on div "Steel Dimension 1 x 3000mm W x 3000mm H Slat Size 75mm slats Slat Type Solid sl…" at bounding box center [600, 461] width 539 height 179
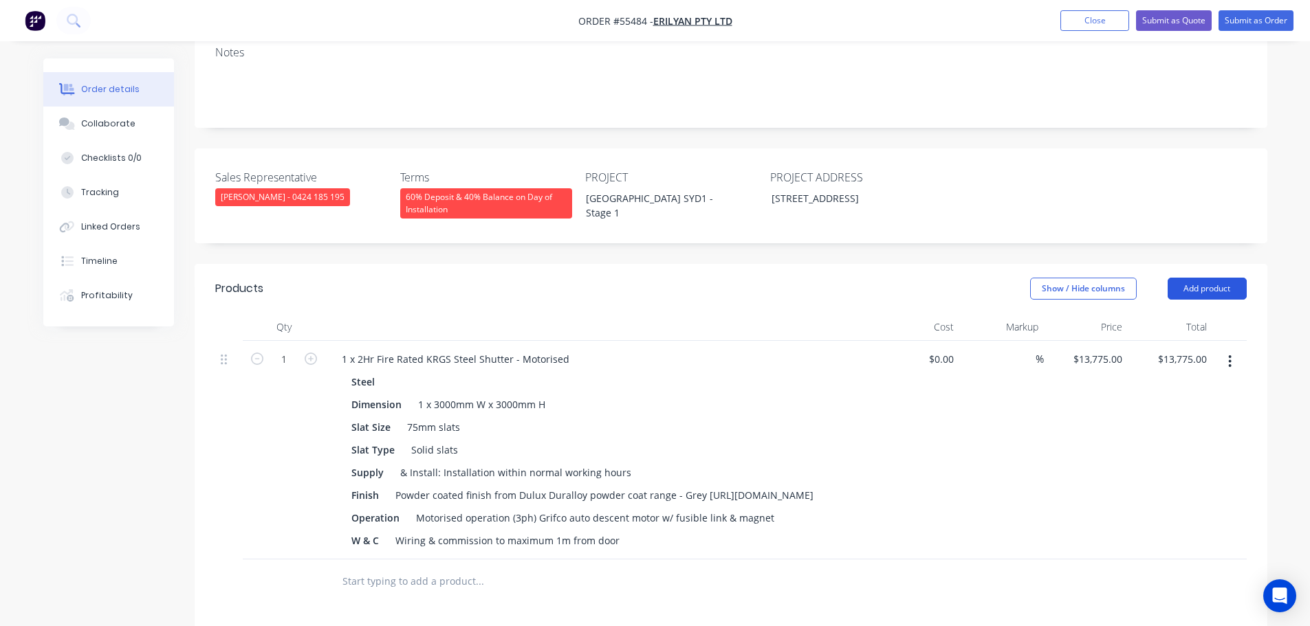
click at [1222, 278] on button "Add product" at bounding box center [1206, 289] width 79 height 22
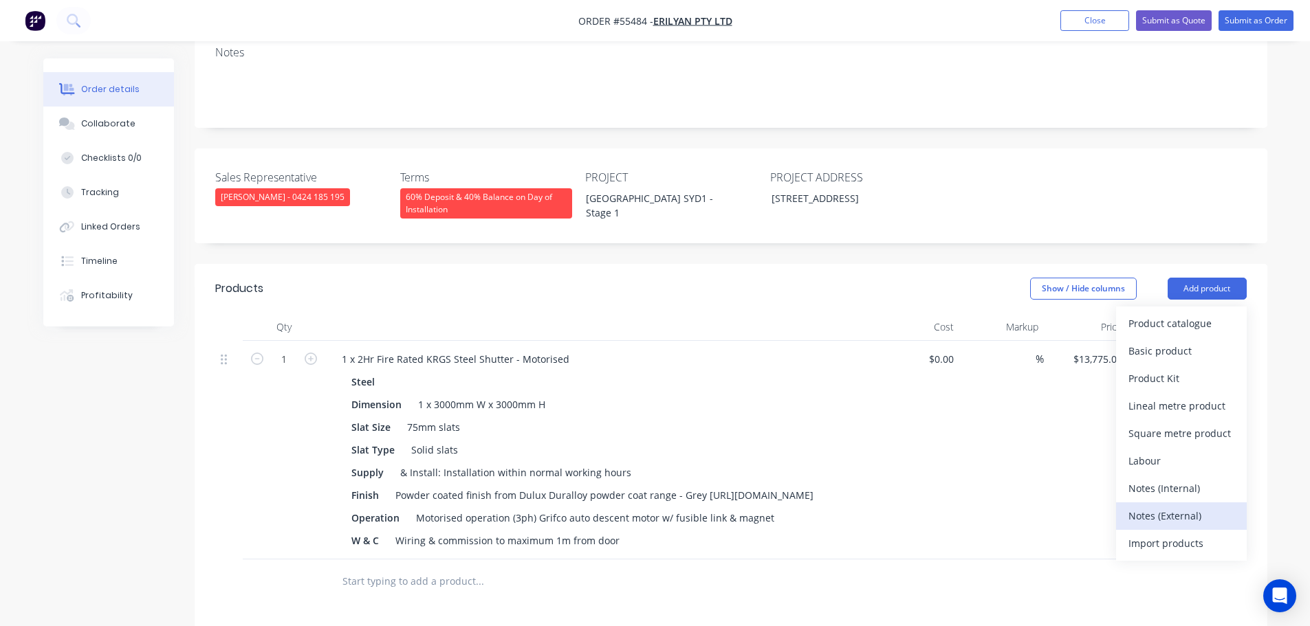
click at [1169, 506] on div "Notes (External)" at bounding box center [1181, 516] width 106 height 20
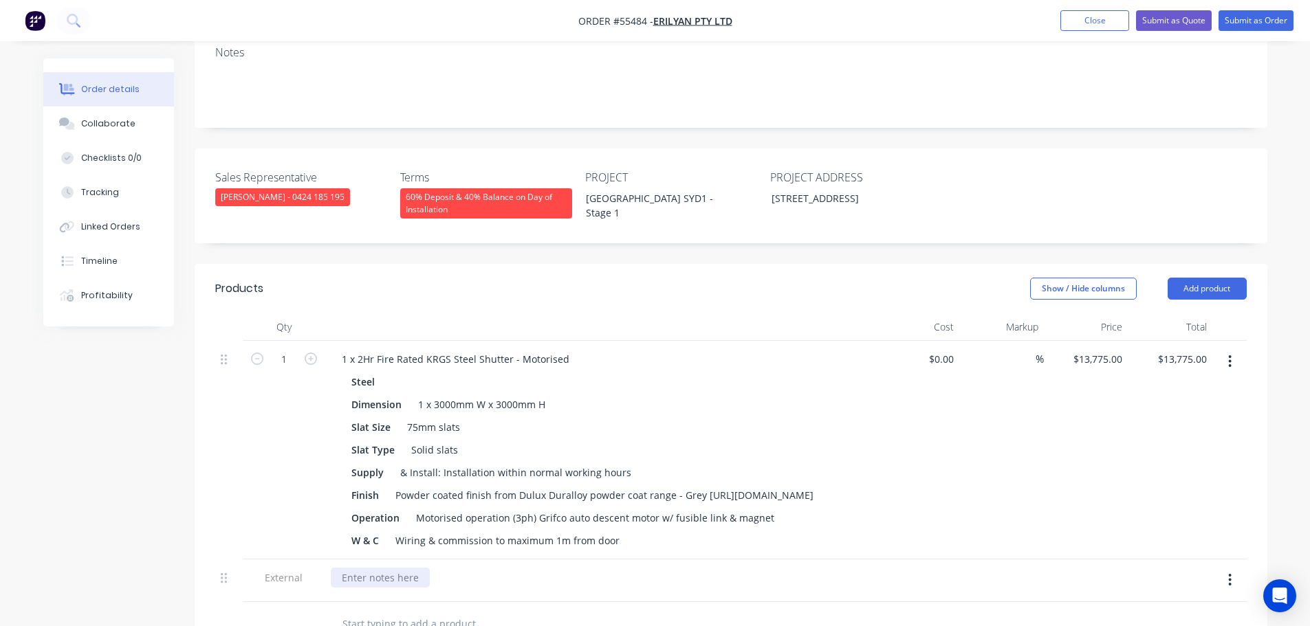
click at [381, 568] on div at bounding box center [380, 578] width 99 height 20
click at [1174, 27] on button "Submit as Quote" at bounding box center [1174, 20] width 76 height 21
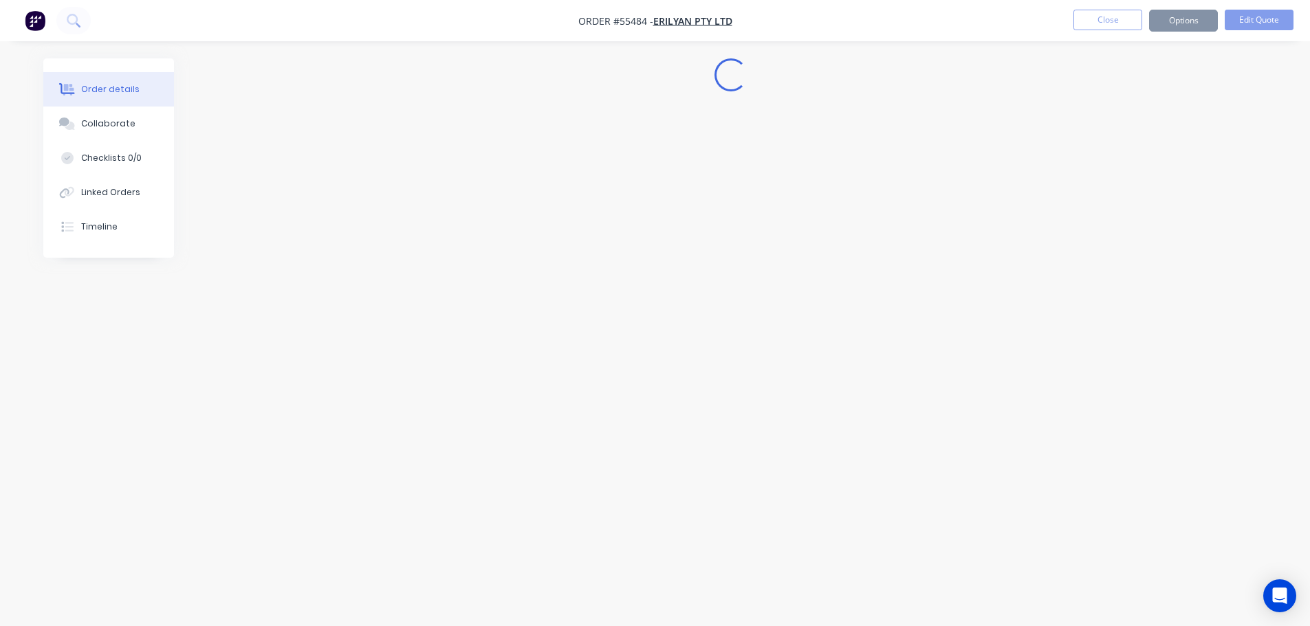
scroll to position [0, 0]
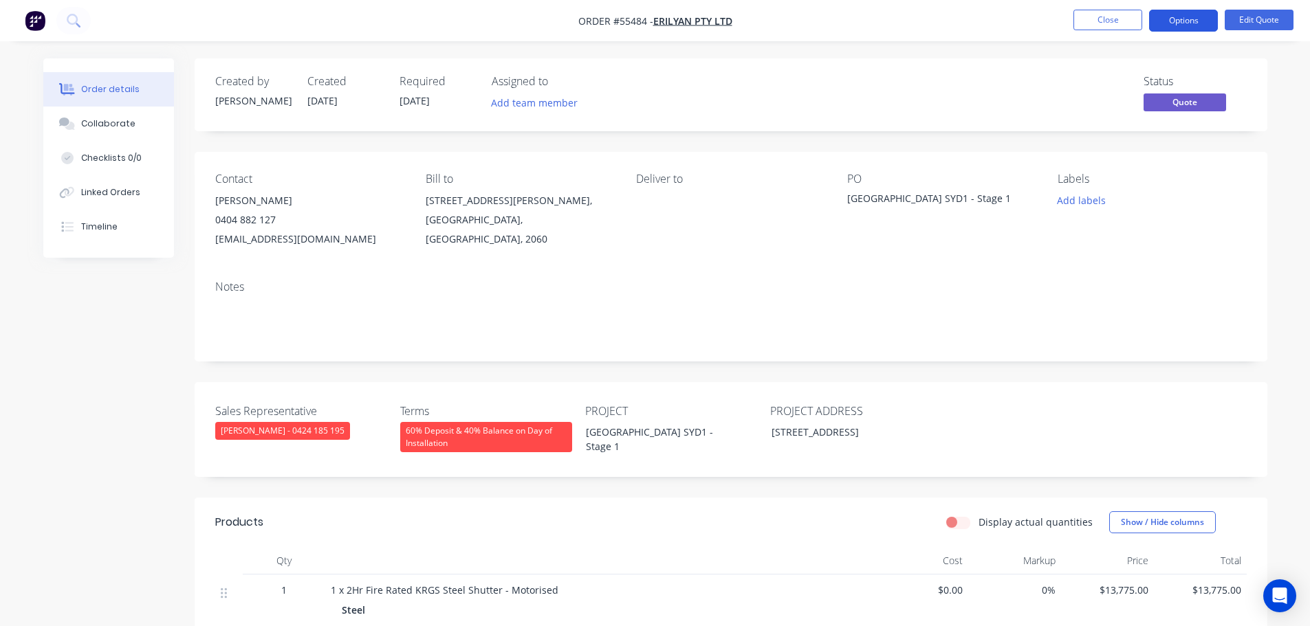
click at [1174, 21] on button "Options" at bounding box center [1183, 21] width 69 height 22
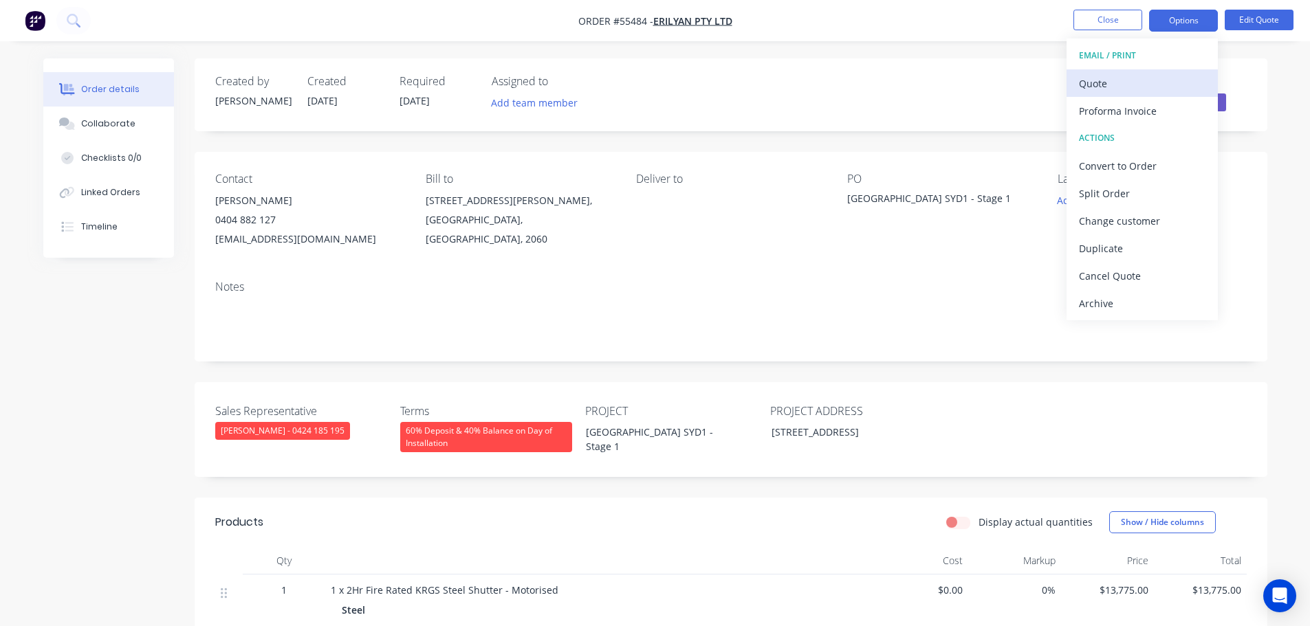
click at [1092, 83] on div "Quote" at bounding box center [1142, 84] width 127 height 20
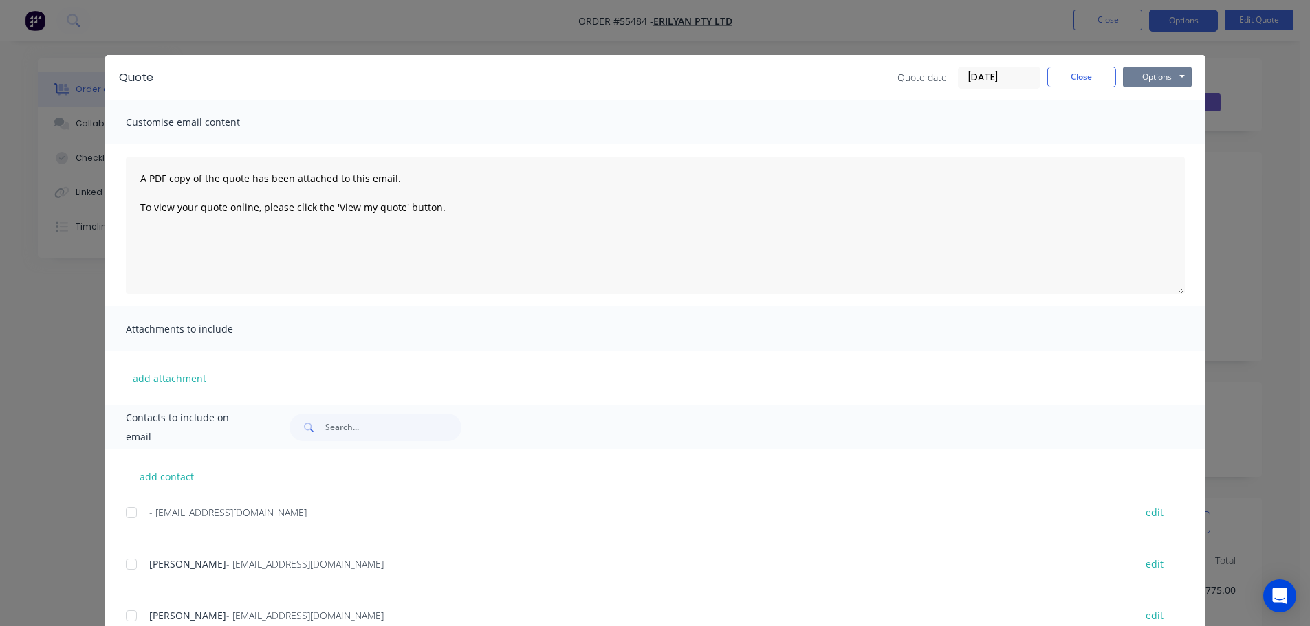
drag, startPoint x: 1130, startPoint y: 78, endPoint x: 1132, endPoint y: 87, distance: 9.4
click at [1132, 86] on button "Options" at bounding box center [1157, 77] width 69 height 21
click at [1138, 127] on button "Print" at bounding box center [1167, 124] width 88 height 23
click at [1077, 79] on button "Close" at bounding box center [1081, 77] width 69 height 21
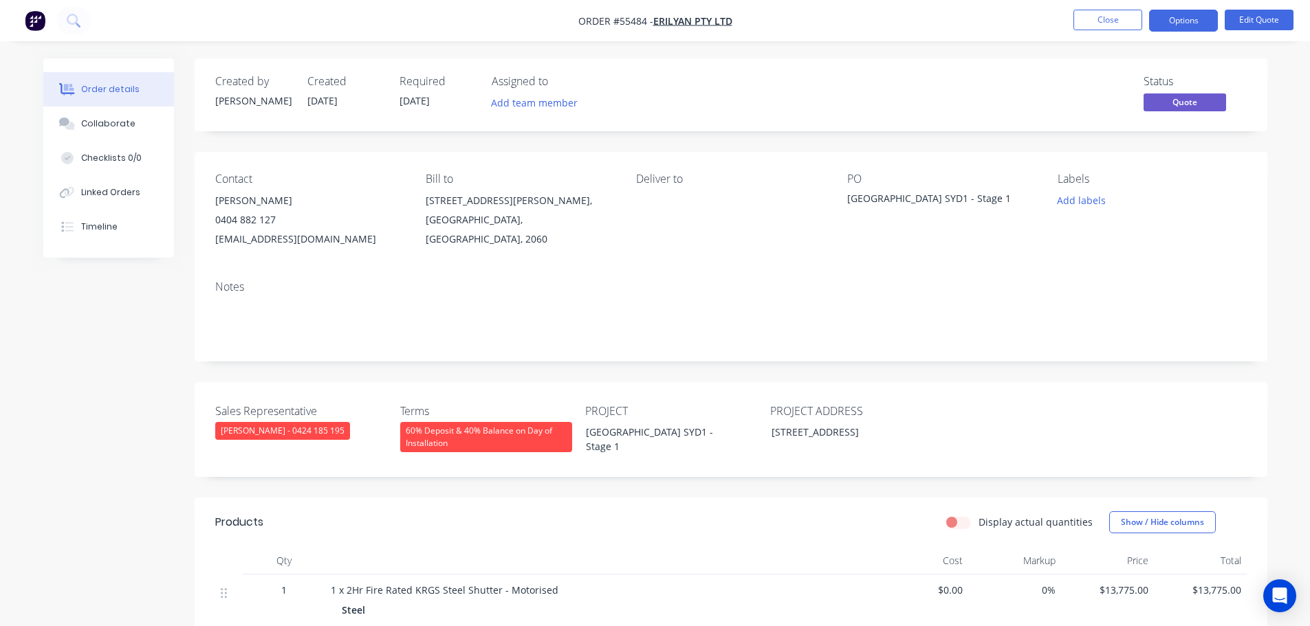
click at [254, 243] on div "jzelenjak@erilyan.com.au" at bounding box center [309, 239] width 188 height 19
copy div "jzelenjak@erilyan.com.au"
click at [896, 201] on div "[GEOGRAPHIC_DATA] SYD1 - Stage 1" at bounding box center [933, 200] width 172 height 19
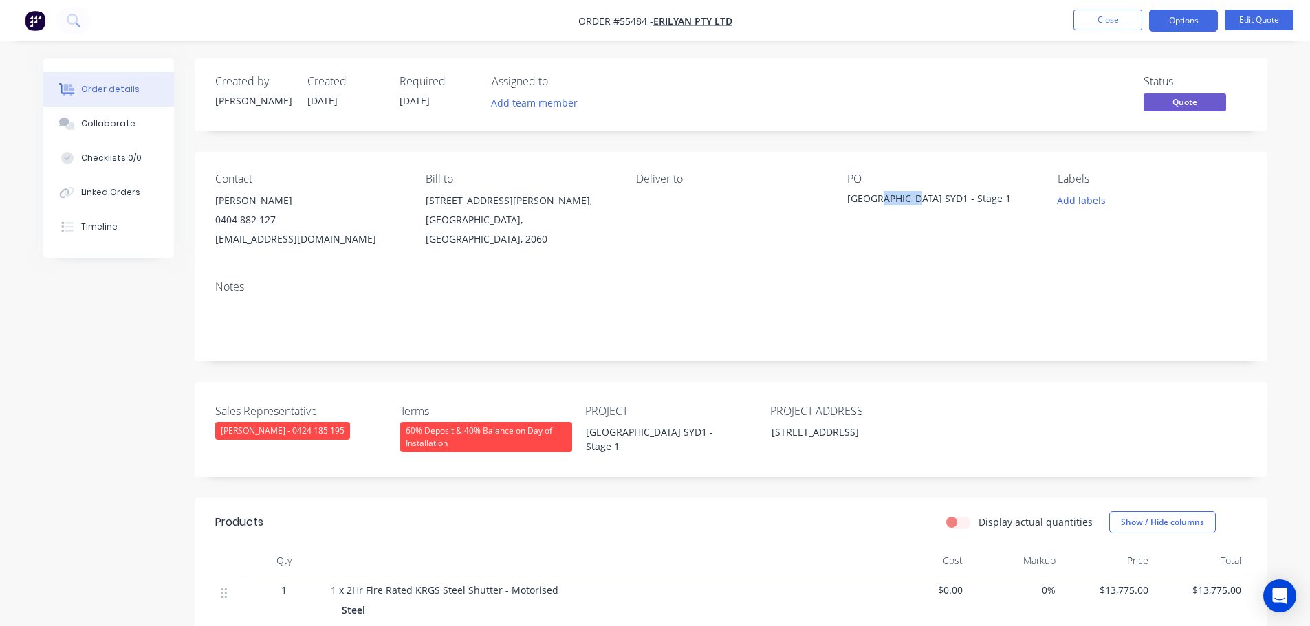
click at [896, 201] on div "[GEOGRAPHIC_DATA] SYD1 - Stage 1" at bounding box center [933, 200] width 172 height 19
copy div "[GEOGRAPHIC_DATA] SYD1 - Stage 1"
click at [276, 220] on span at bounding box center [276, 219] width 0 height 13
click at [1130, 22] on button "Close" at bounding box center [1107, 20] width 69 height 21
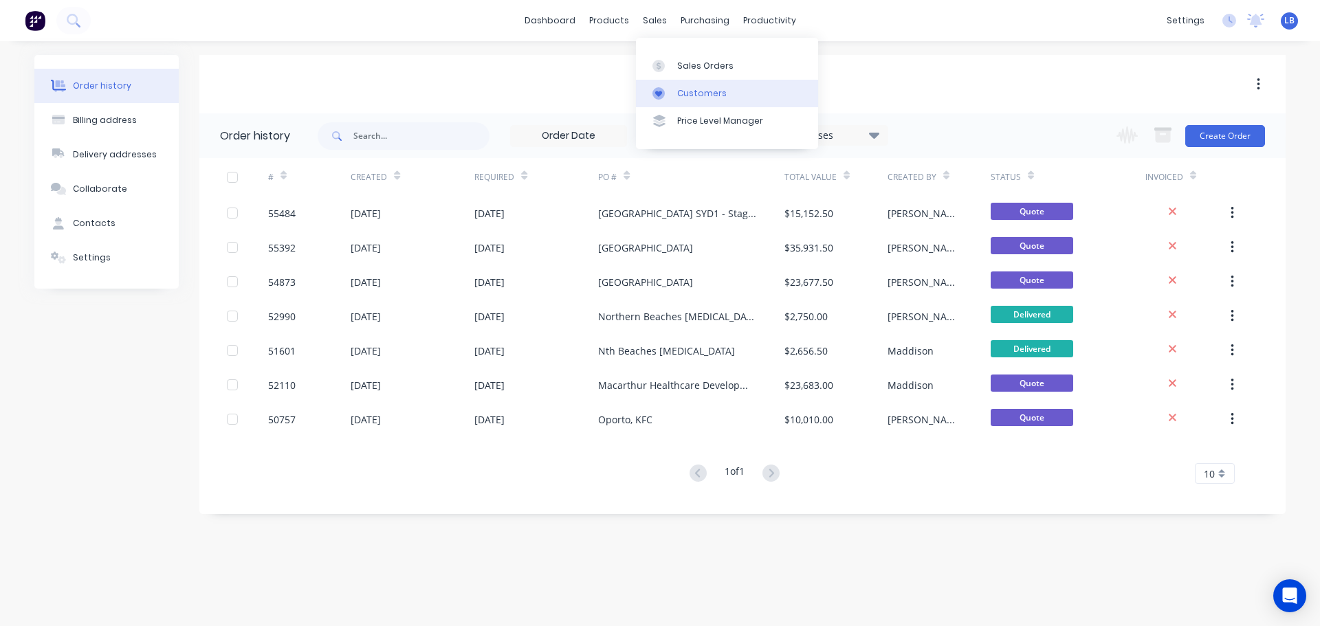
click at [690, 100] on link "Customers" at bounding box center [727, 94] width 182 height 28
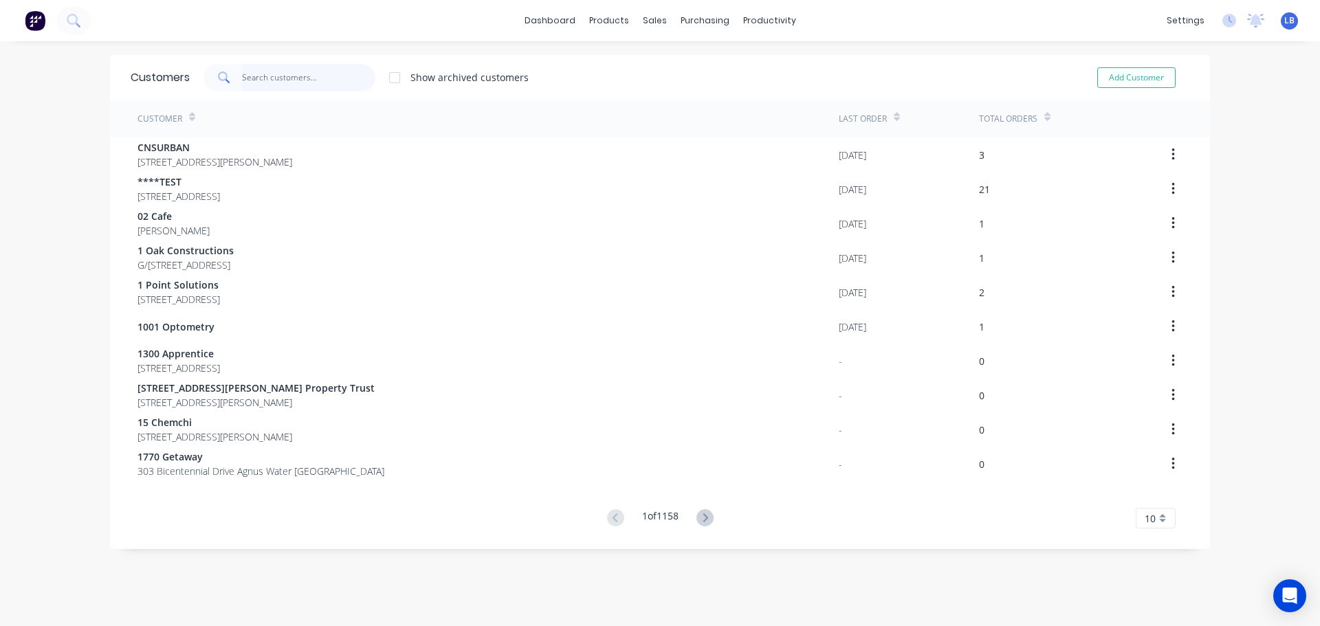
click at [251, 82] on input "text" at bounding box center [309, 78] width 134 height 28
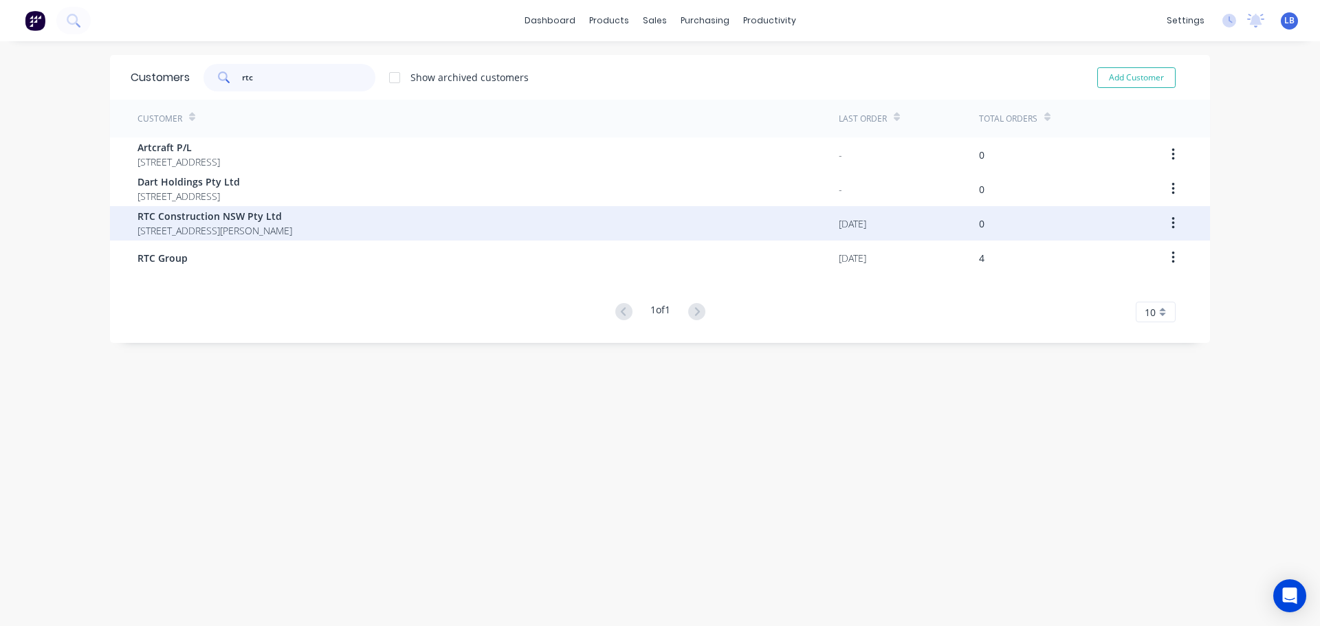
type input "rtc"
click at [231, 219] on span "RTC Construction NSW Pty Ltd" at bounding box center [215, 216] width 155 height 14
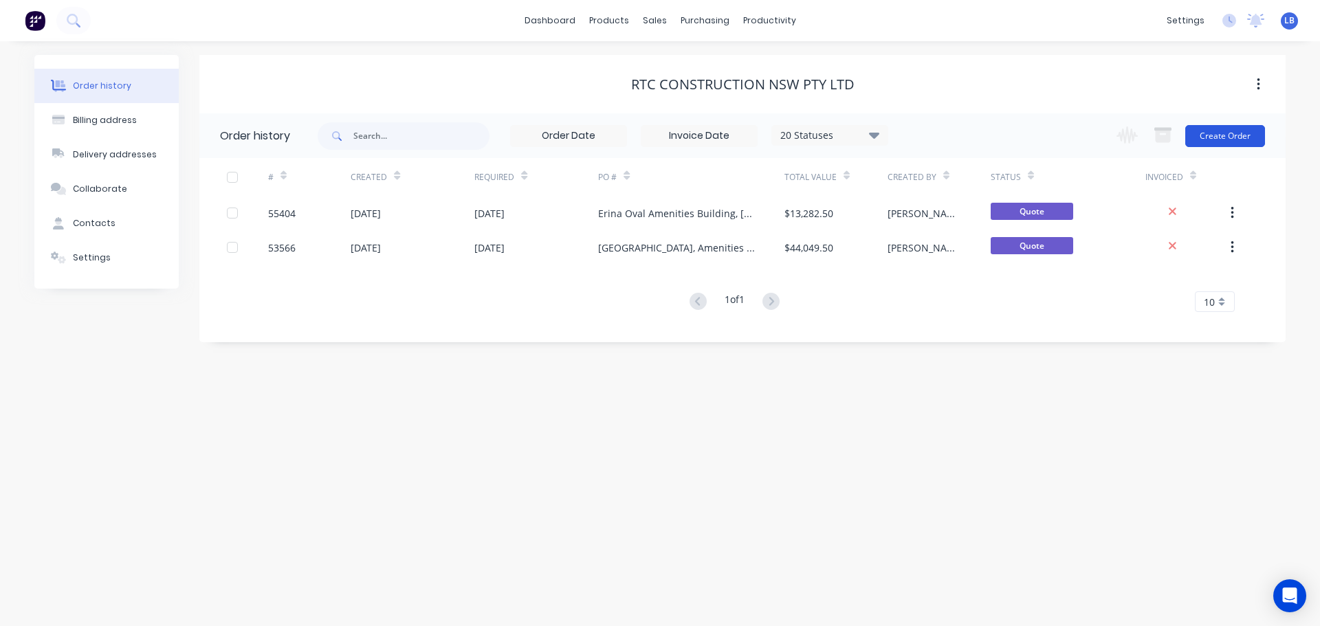
click at [1213, 136] on button "Create Order" at bounding box center [1225, 136] width 80 height 22
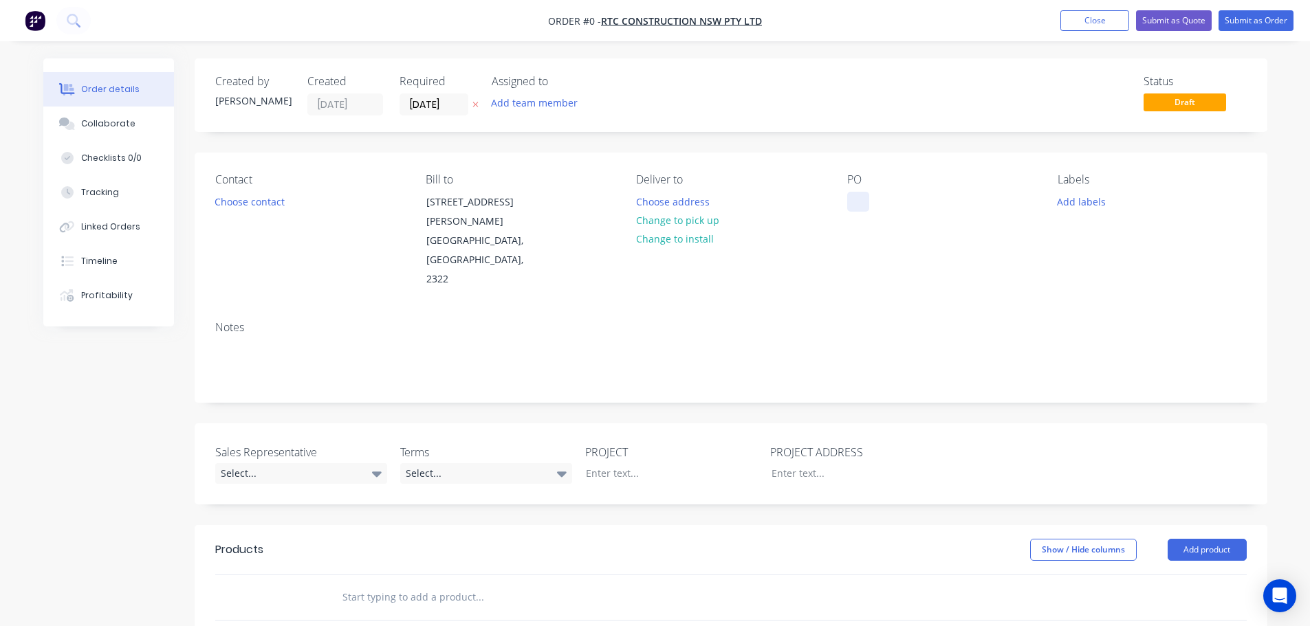
click at [855, 199] on div at bounding box center [858, 202] width 22 height 20
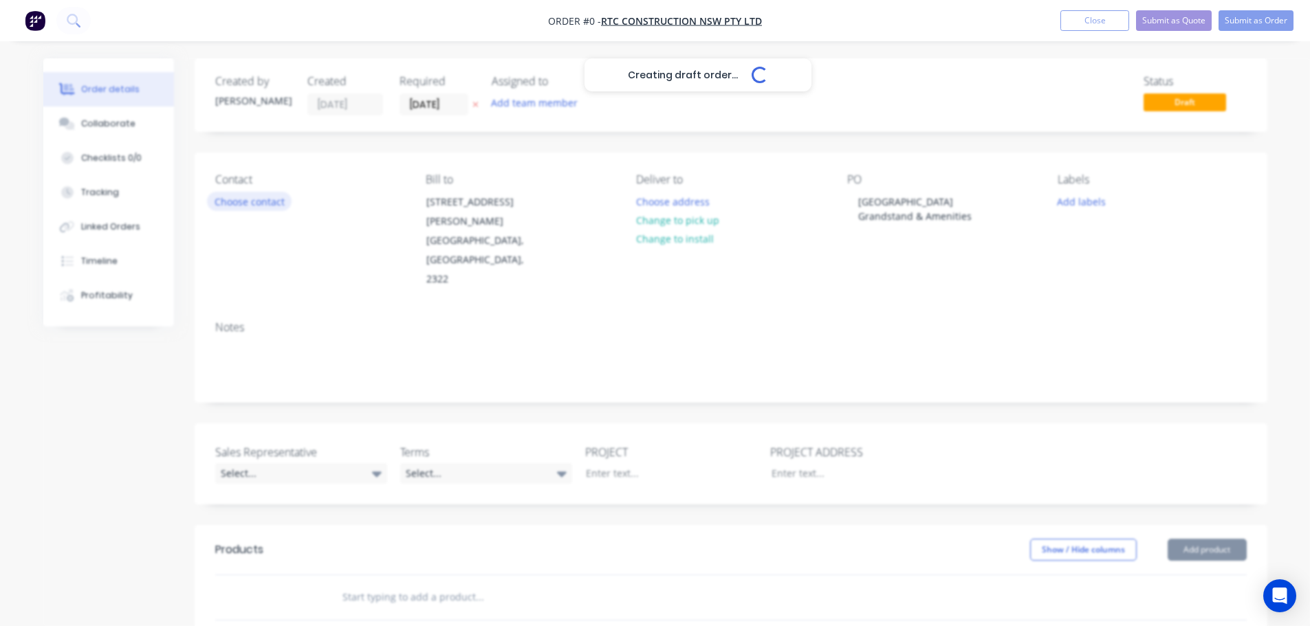
click at [265, 199] on div "Creating draft order... Loading... Order details Collaborate Checklists 0/0 Tra…" at bounding box center [655, 514] width 1251 height 913
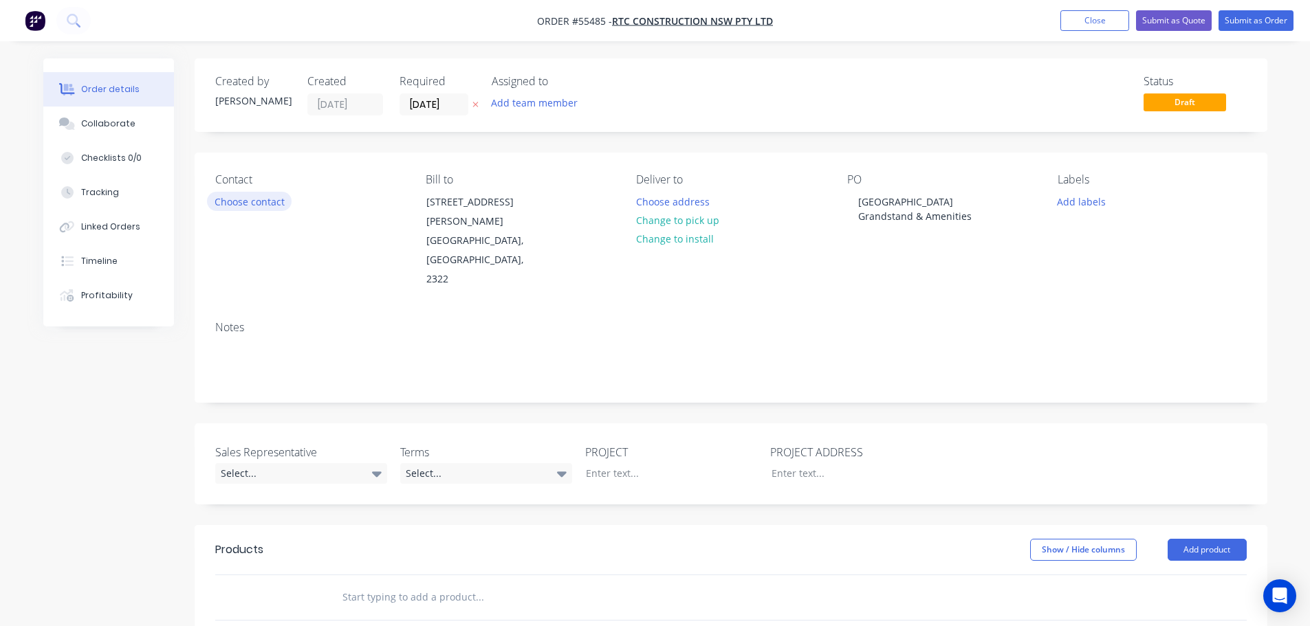
click at [263, 200] on button "Choose contact" at bounding box center [249, 201] width 85 height 19
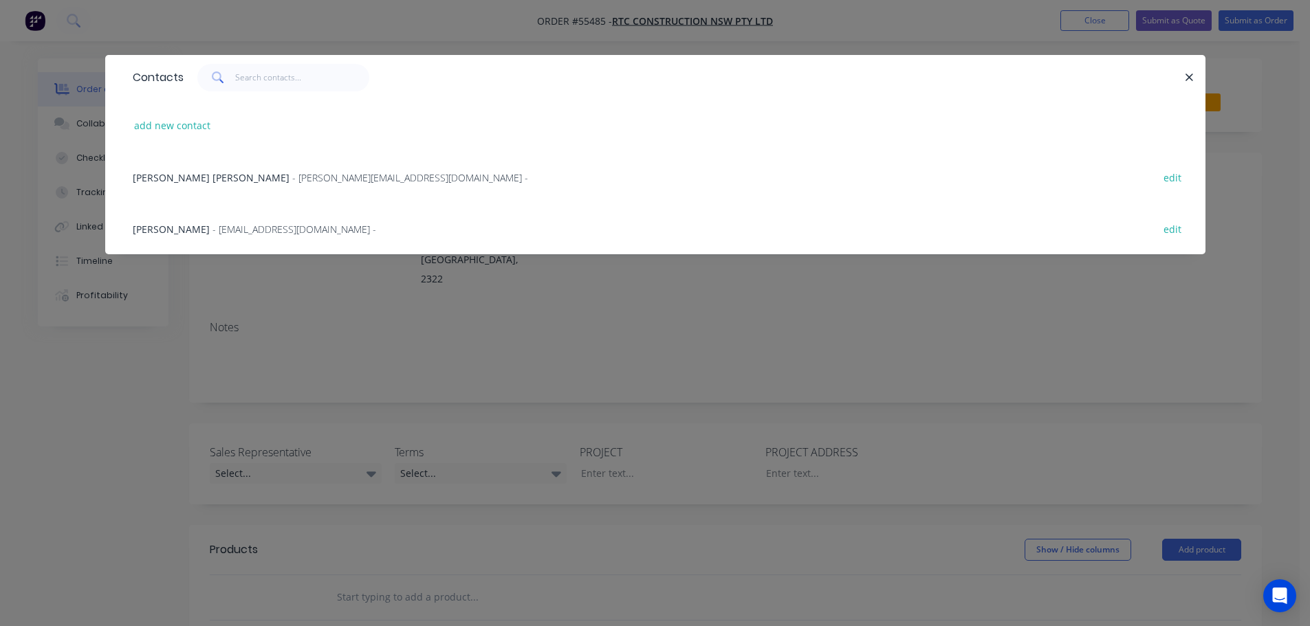
click at [188, 171] on span "Connor Leary" at bounding box center [211, 177] width 157 height 13
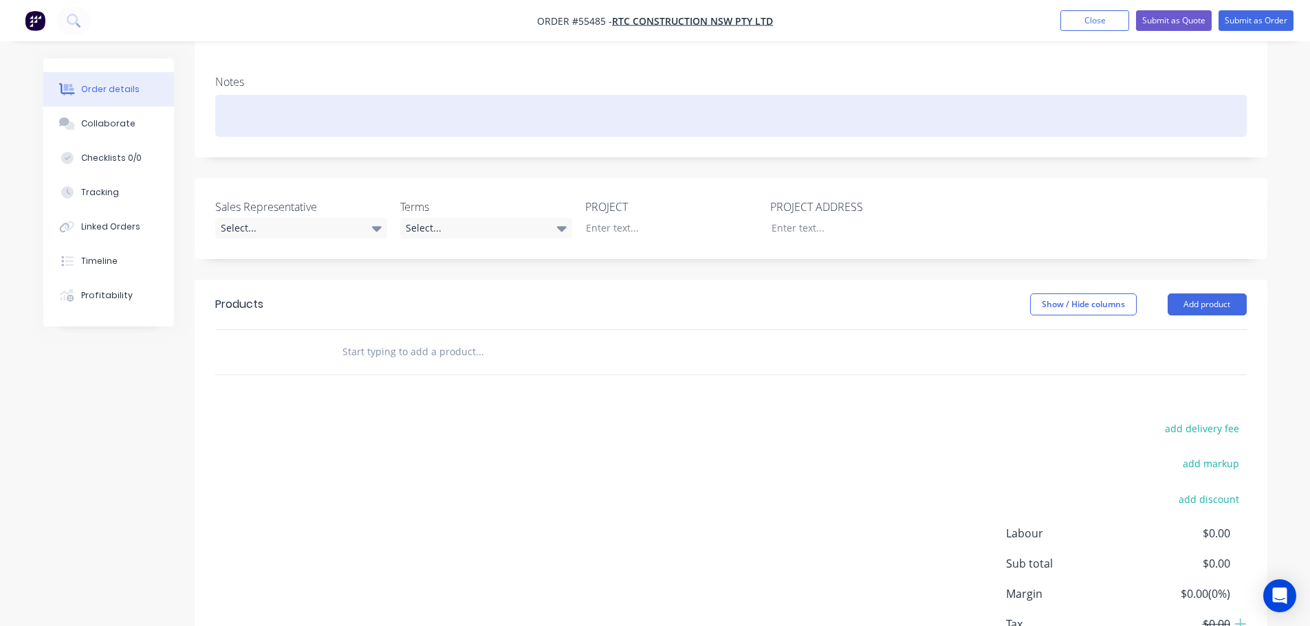
scroll to position [275, 0]
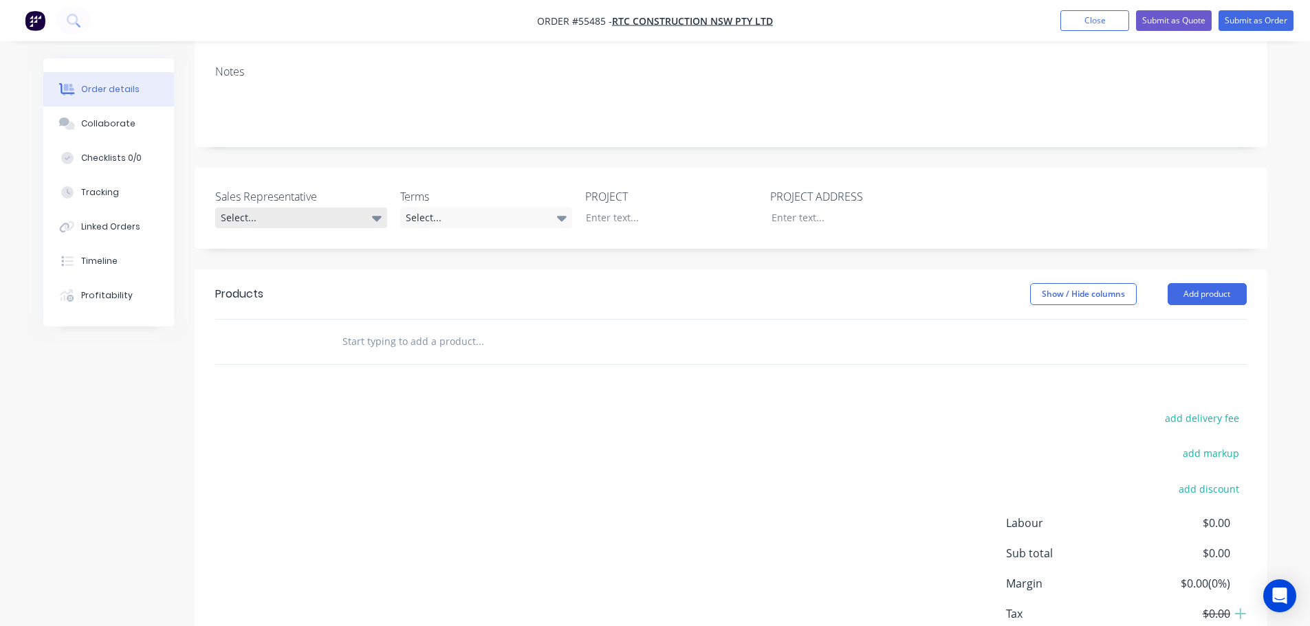
click at [256, 208] on div "Select..." at bounding box center [301, 218] width 172 height 21
click at [297, 245] on div "[PERSON_NAME] - 0424 185 195" at bounding box center [293, 244] width 135 height 18
click at [453, 208] on div "Select..." at bounding box center [486, 218] width 172 height 21
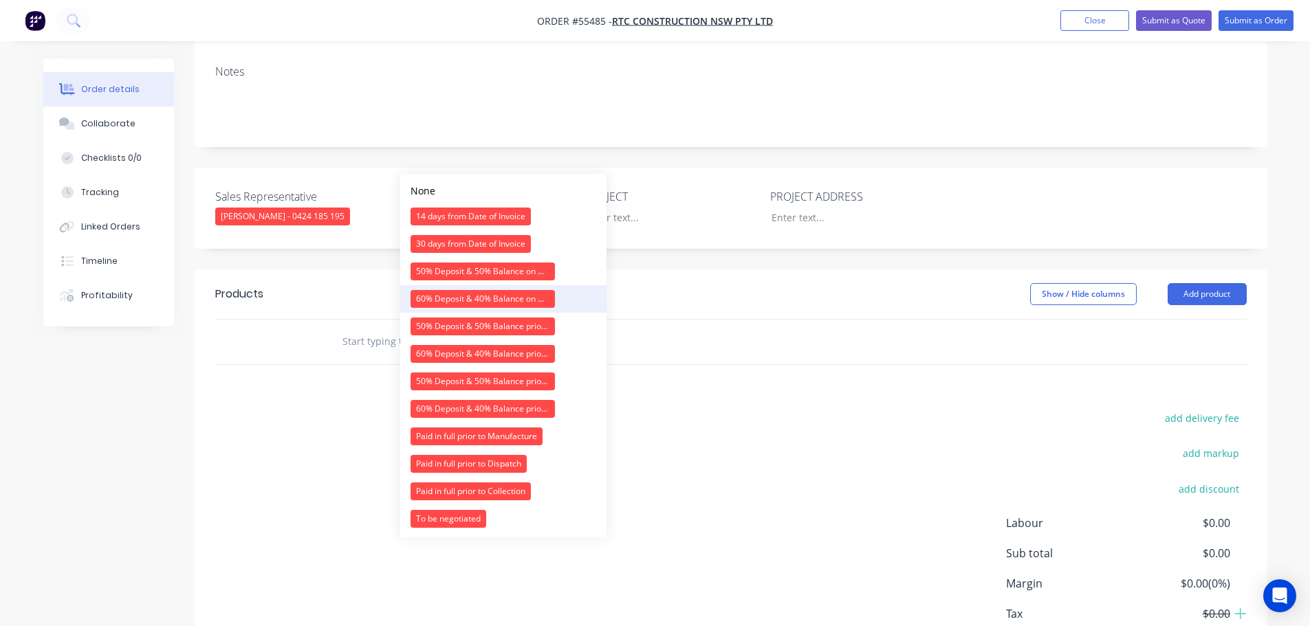
click at [458, 298] on div "60% Deposit & 40% Balance on Day of Installation" at bounding box center [482, 299] width 144 height 18
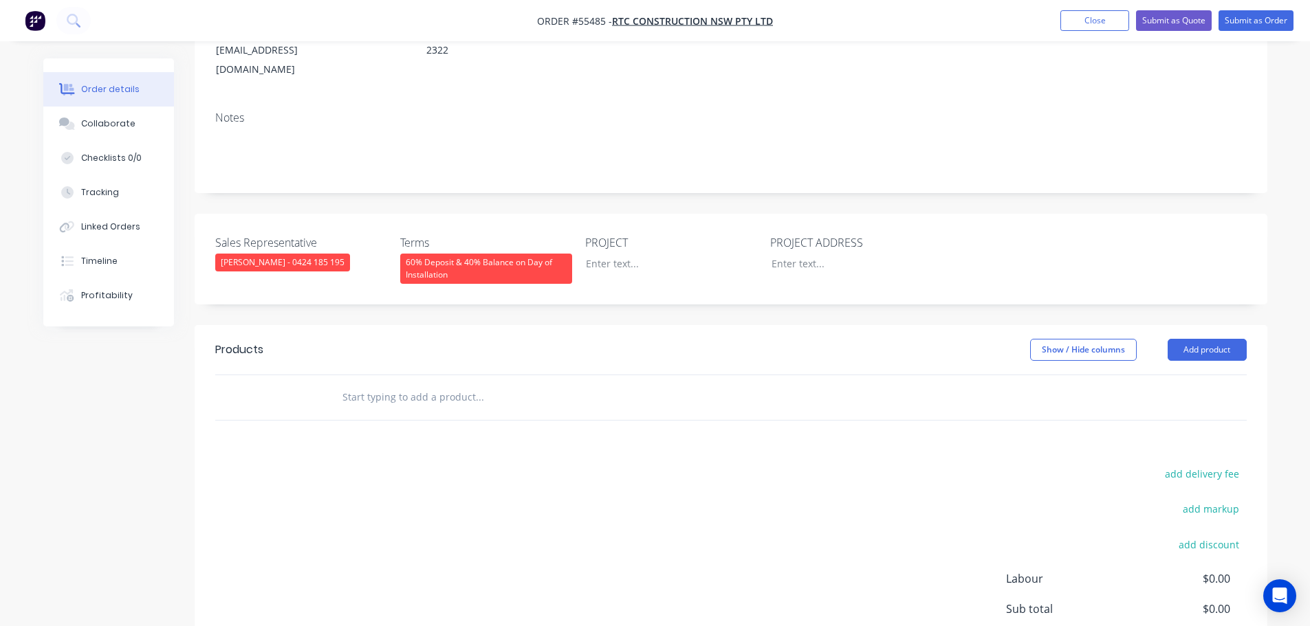
scroll to position [138, 0]
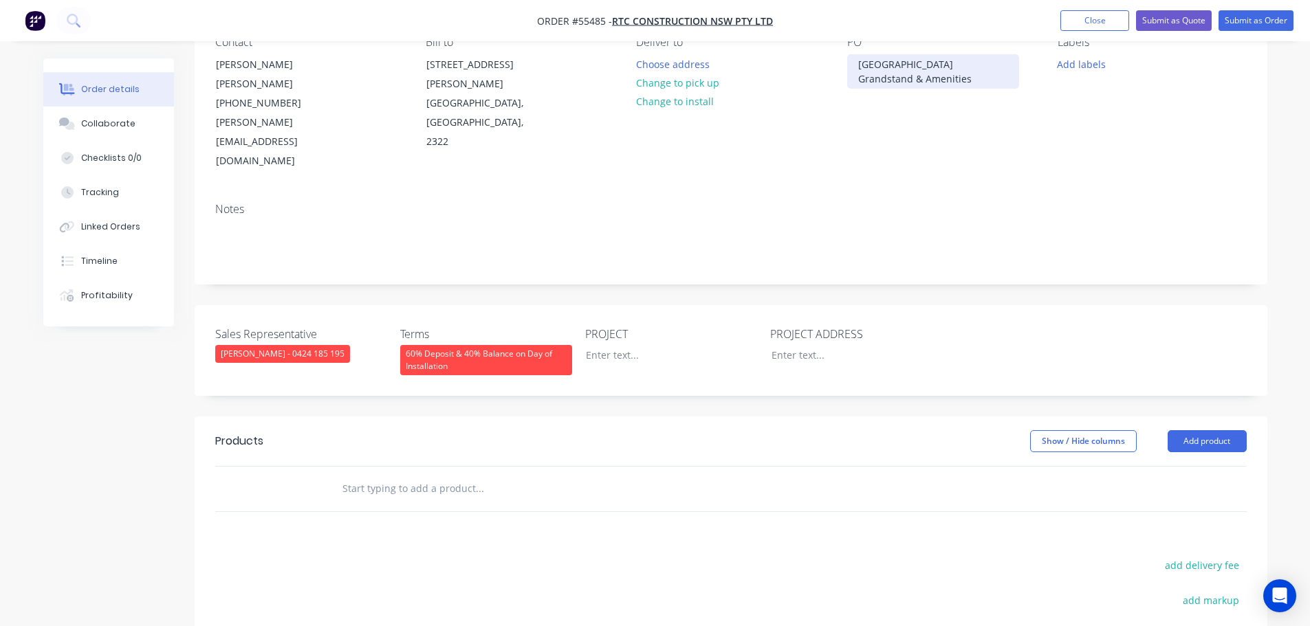
click at [887, 68] on div "[GEOGRAPHIC_DATA] Grandstand & Amenities" at bounding box center [933, 71] width 172 height 34
copy div "[GEOGRAPHIC_DATA] Grandstand & Amenities"
click at [608, 345] on div at bounding box center [661, 355] width 172 height 20
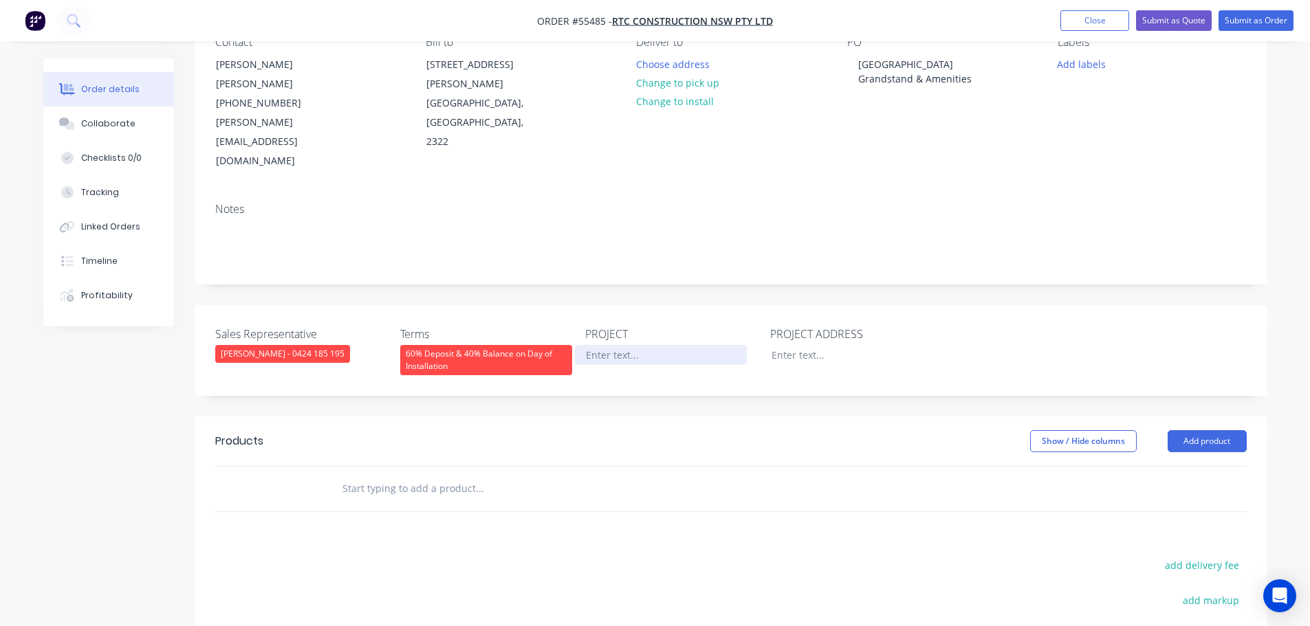
paste div
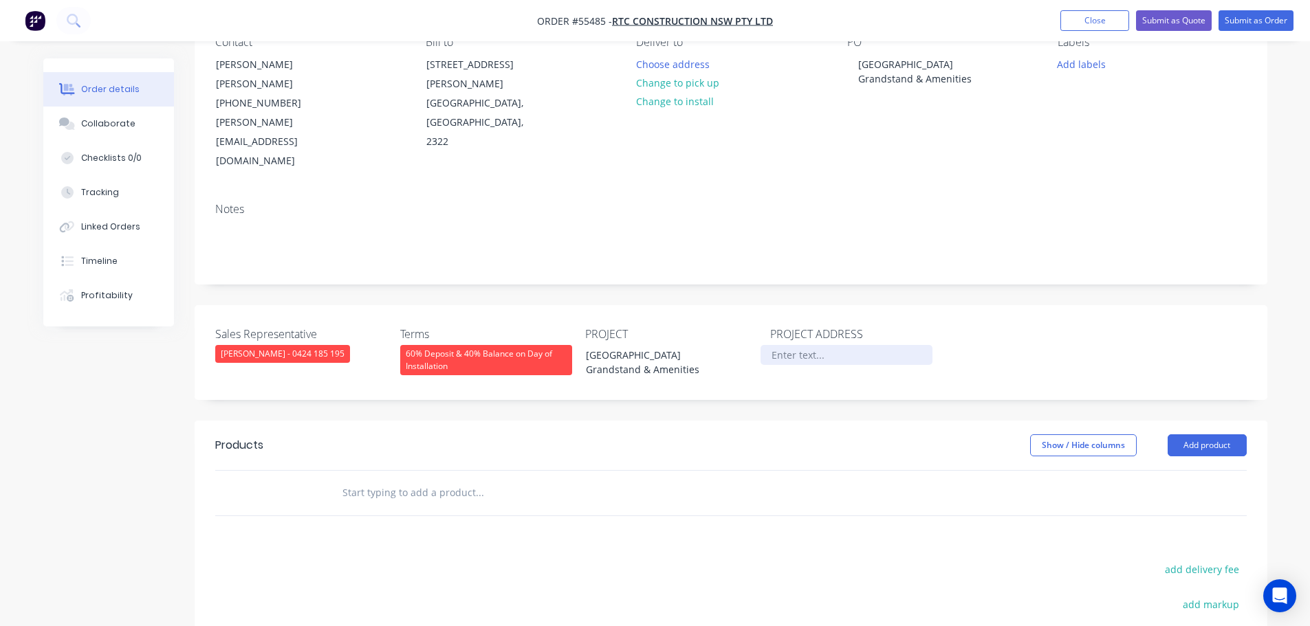
click at [804, 345] on div at bounding box center [846, 355] width 172 height 20
click at [1191, 435] on button "Add product" at bounding box center [1206, 446] width 79 height 22
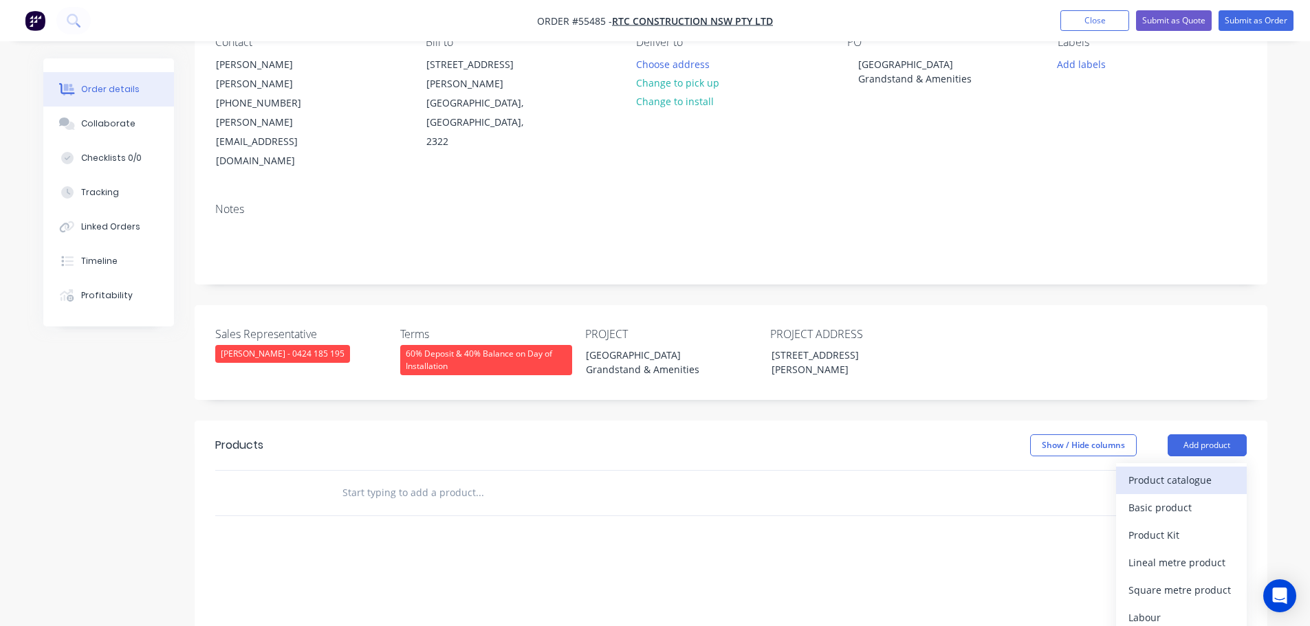
click at [1182, 470] on div "Product catalogue" at bounding box center [1181, 480] width 106 height 20
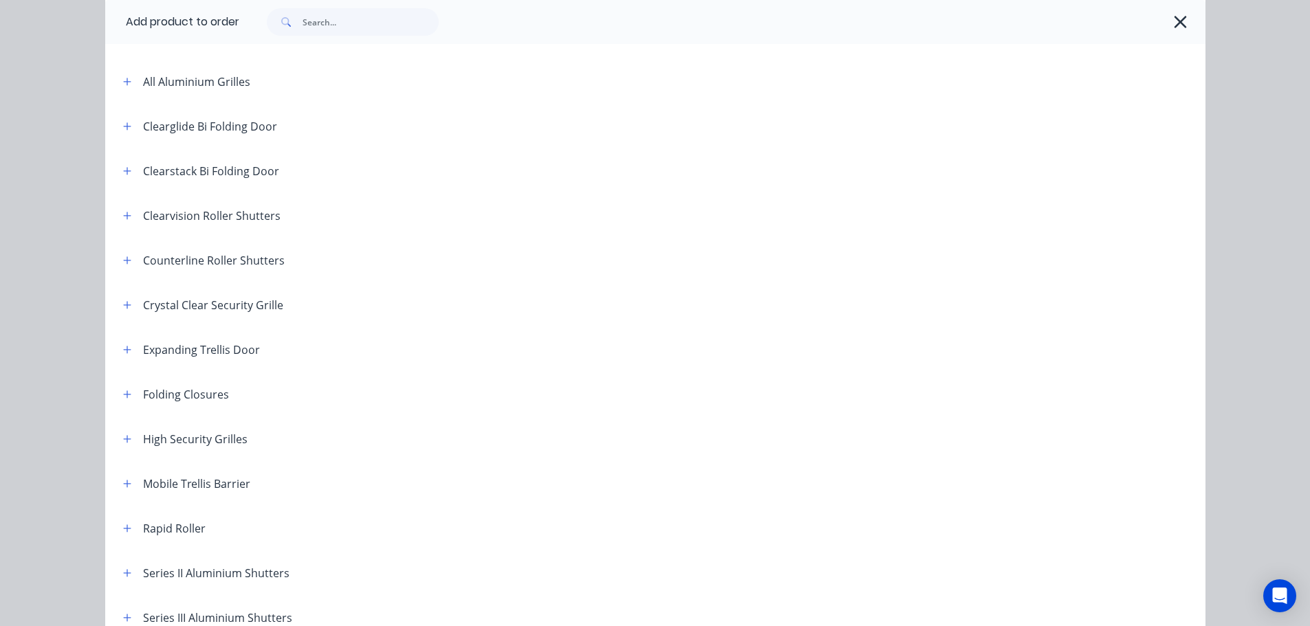
scroll to position [275, 0]
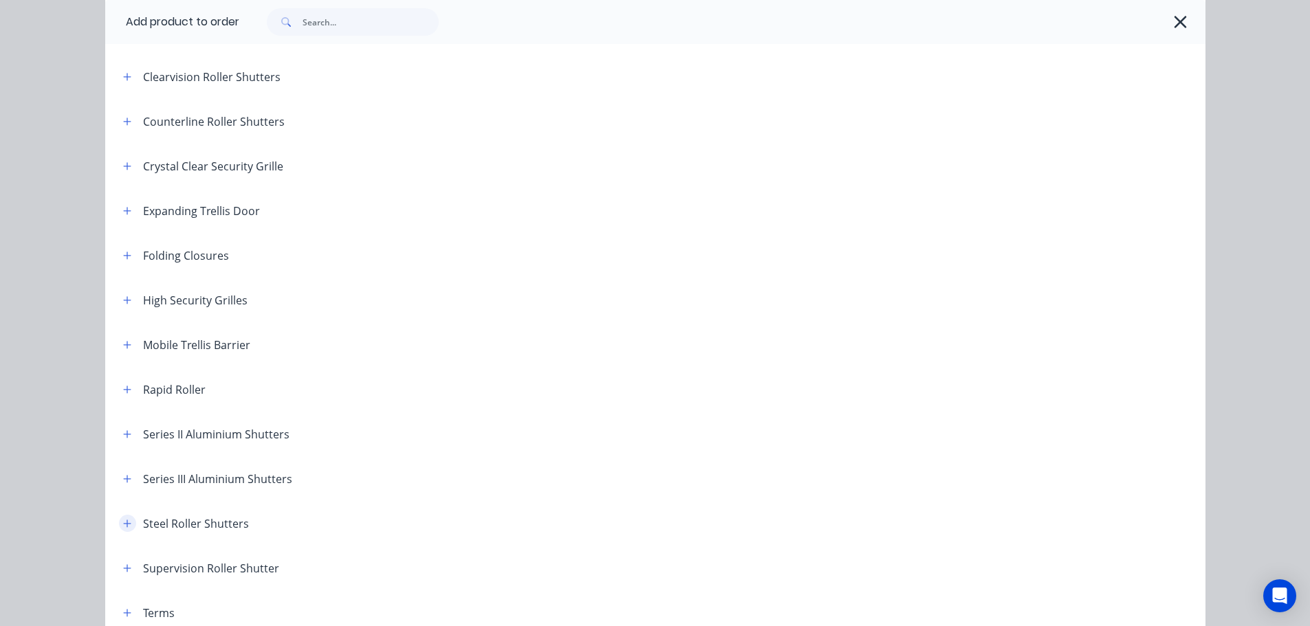
click at [123, 526] on icon "button" at bounding box center [127, 524] width 8 height 8
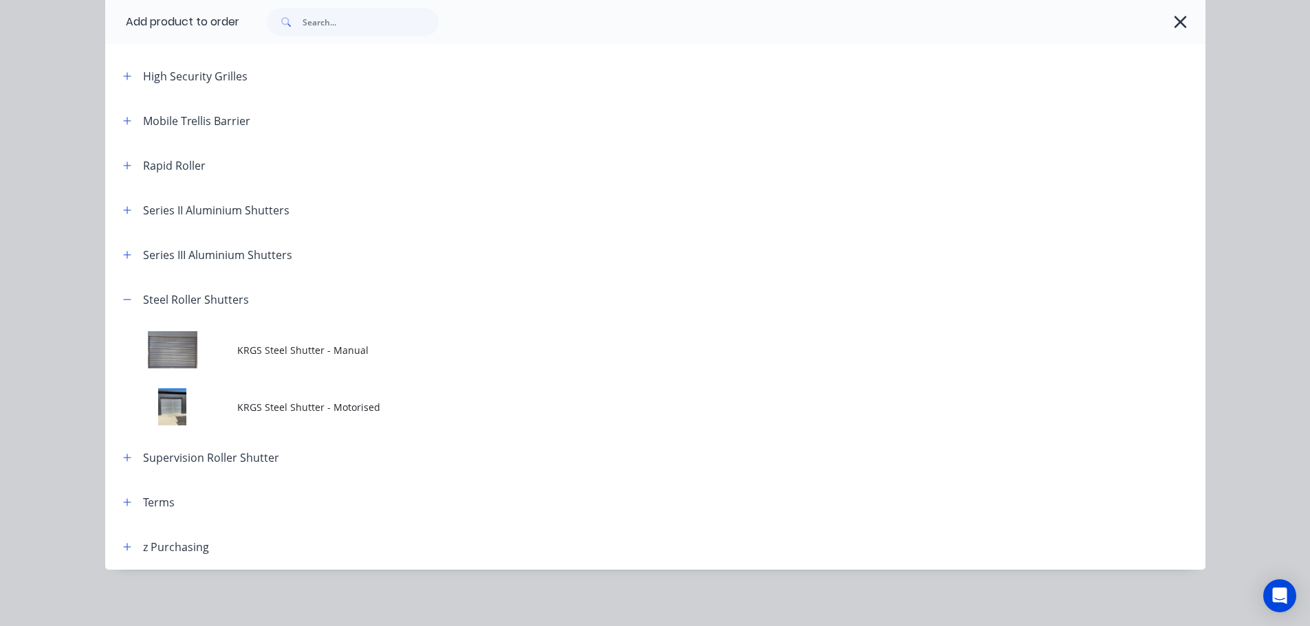
scroll to position [503, 0]
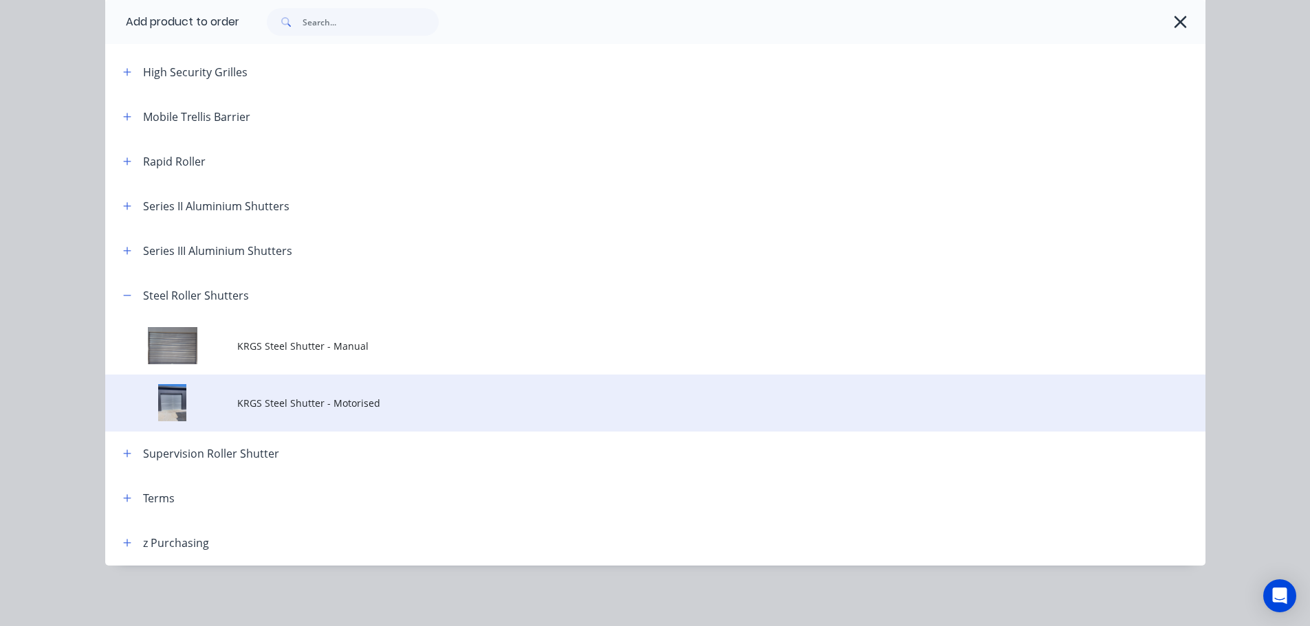
click at [314, 402] on span "KRGS Steel Shutter - Motorised" at bounding box center [624, 403] width 774 height 14
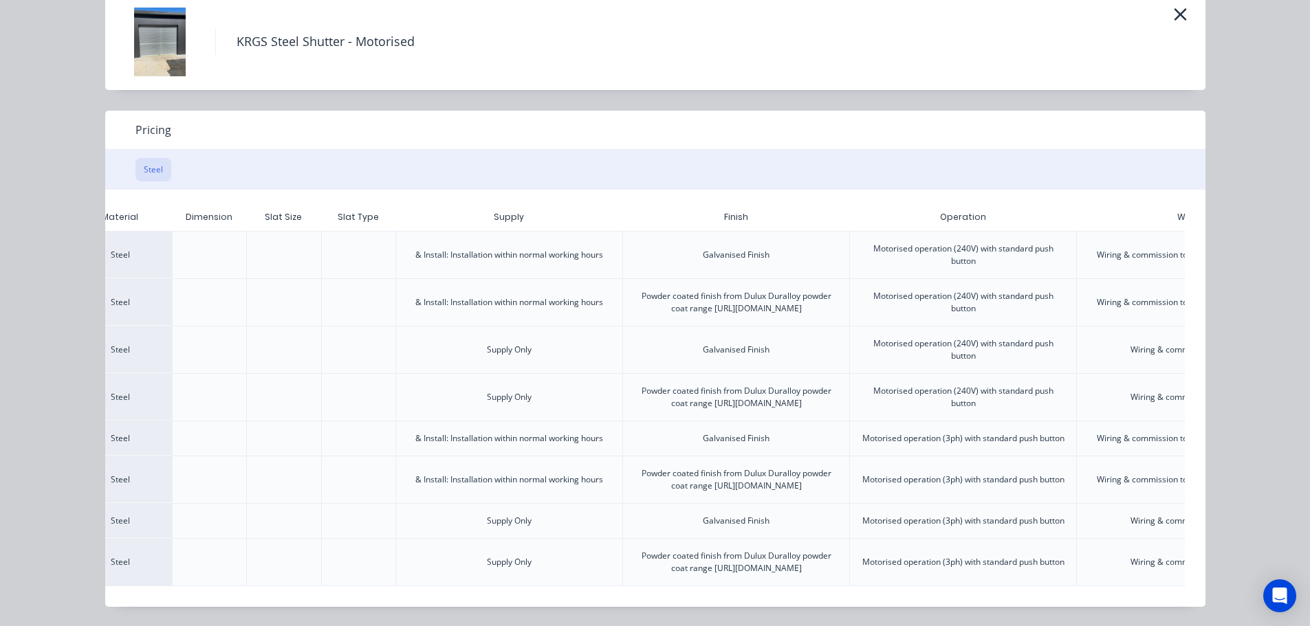
scroll to position [0, 343]
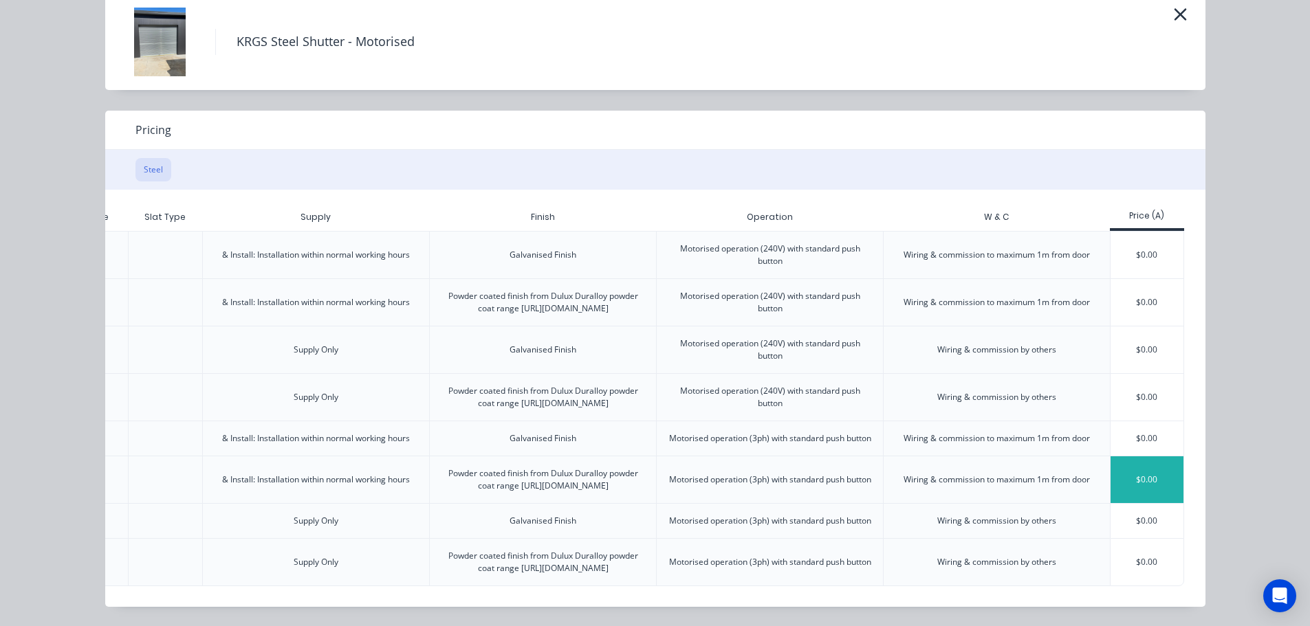
click at [1141, 457] on div "$0.00" at bounding box center [1147, 480] width 74 height 47
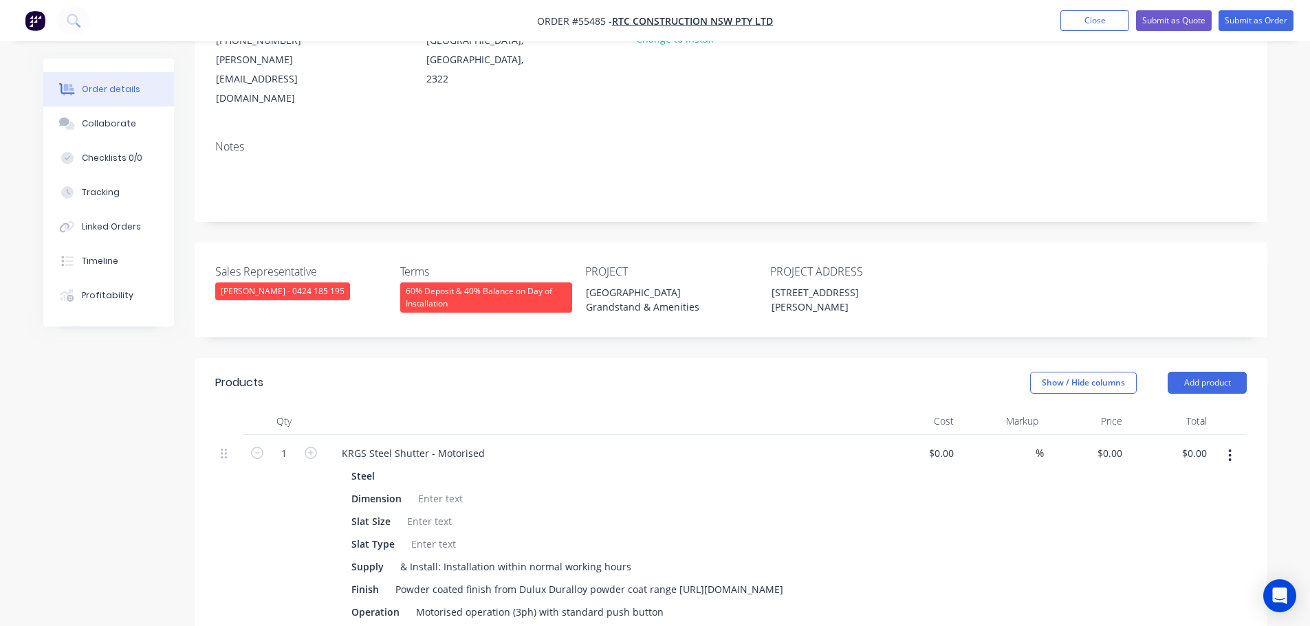
scroll to position [344, 0]
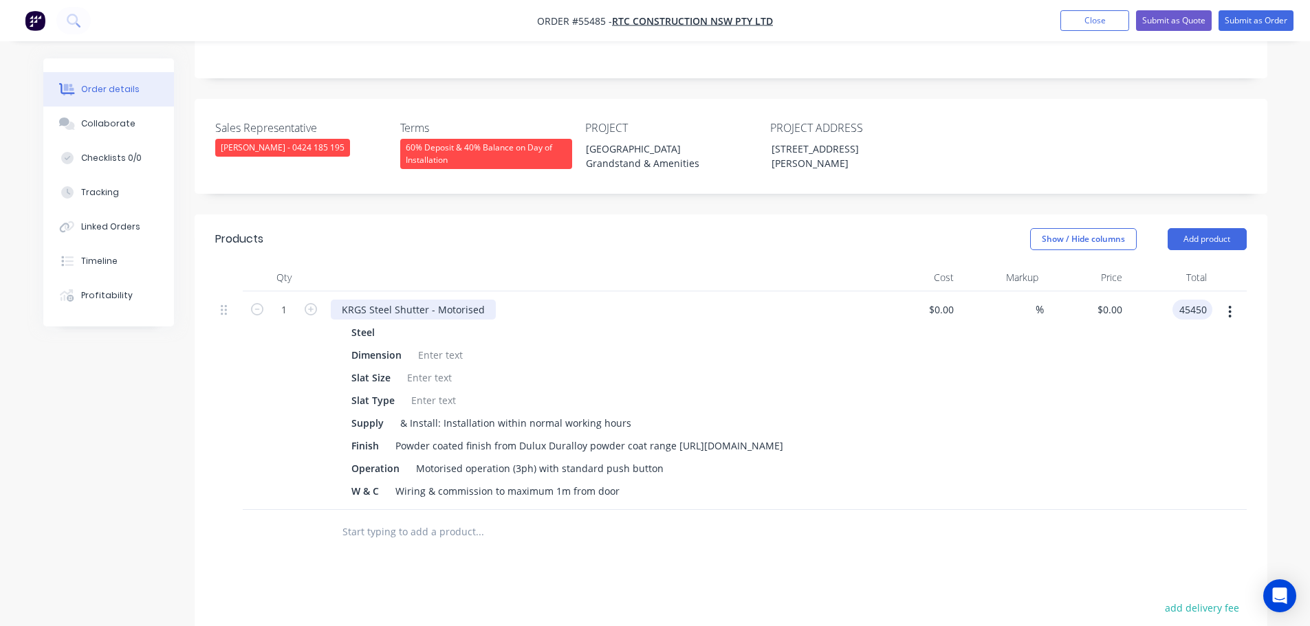
type input "45450"
type input "$45,450.00"
click at [336, 300] on div "KRGS Steel Shutter - Motorised" at bounding box center [413, 310] width 165 height 20
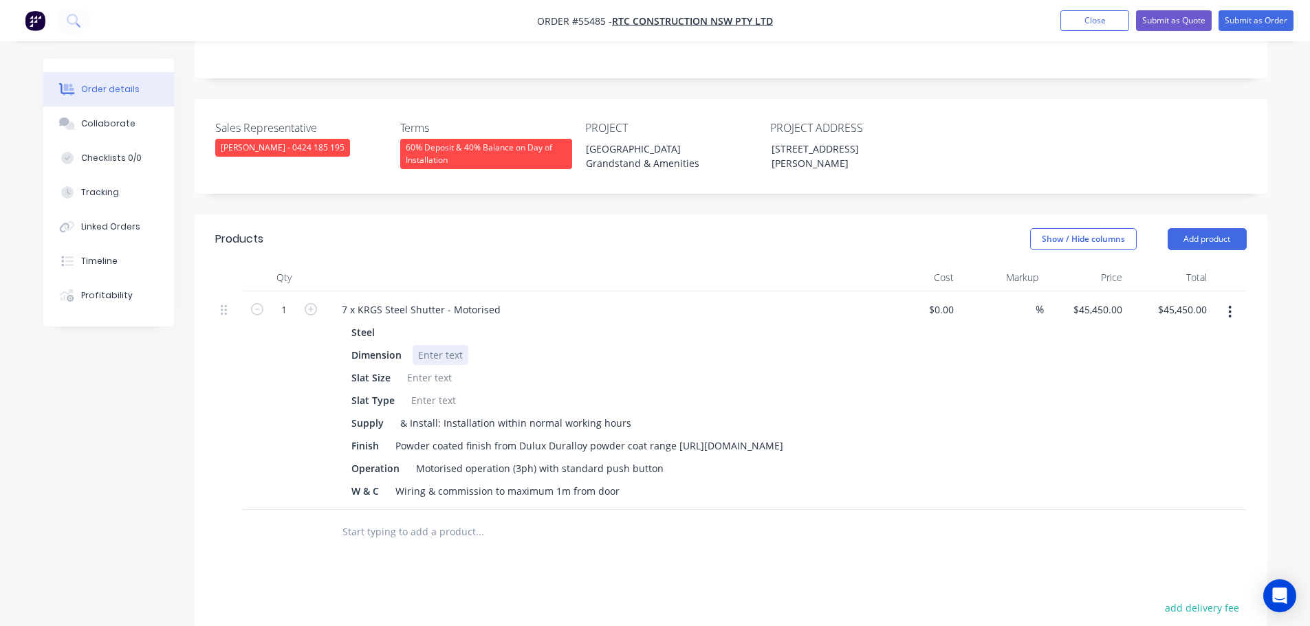
click at [435, 345] on div at bounding box center [441, 355] width 56 height 20
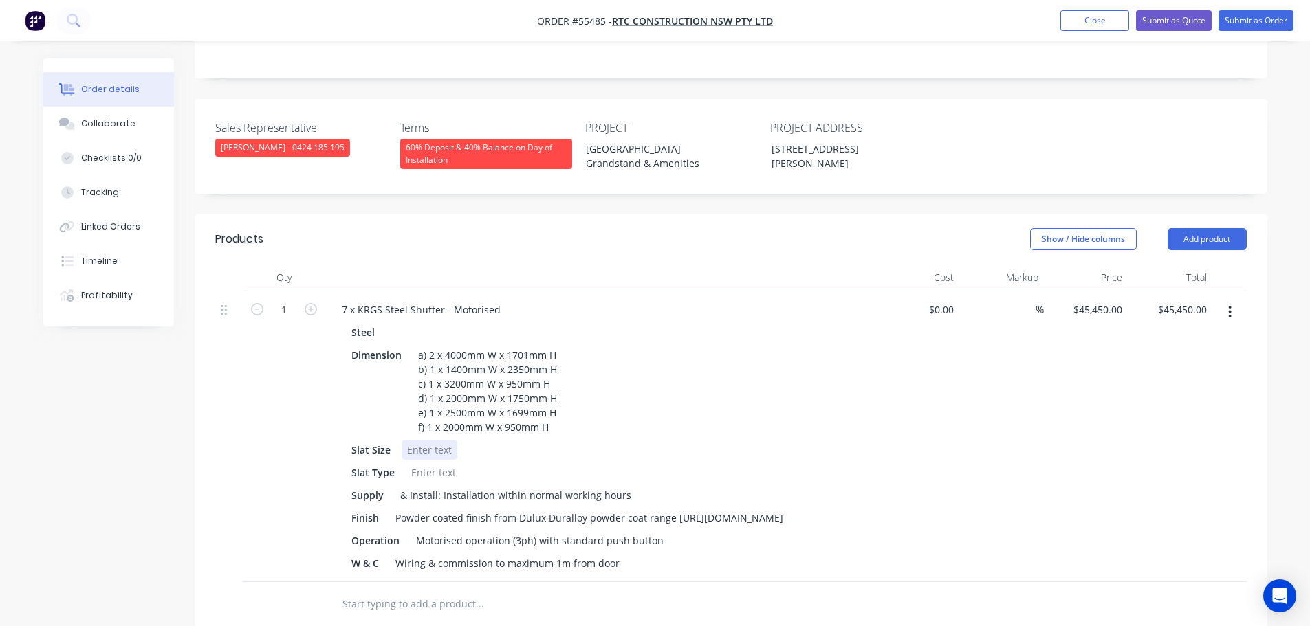
click at [427, 440] on div at bounding box center [430, 450] width 56 height 20
click at [415, 463] on div at bounding box center [434, 473] width 56 height 20
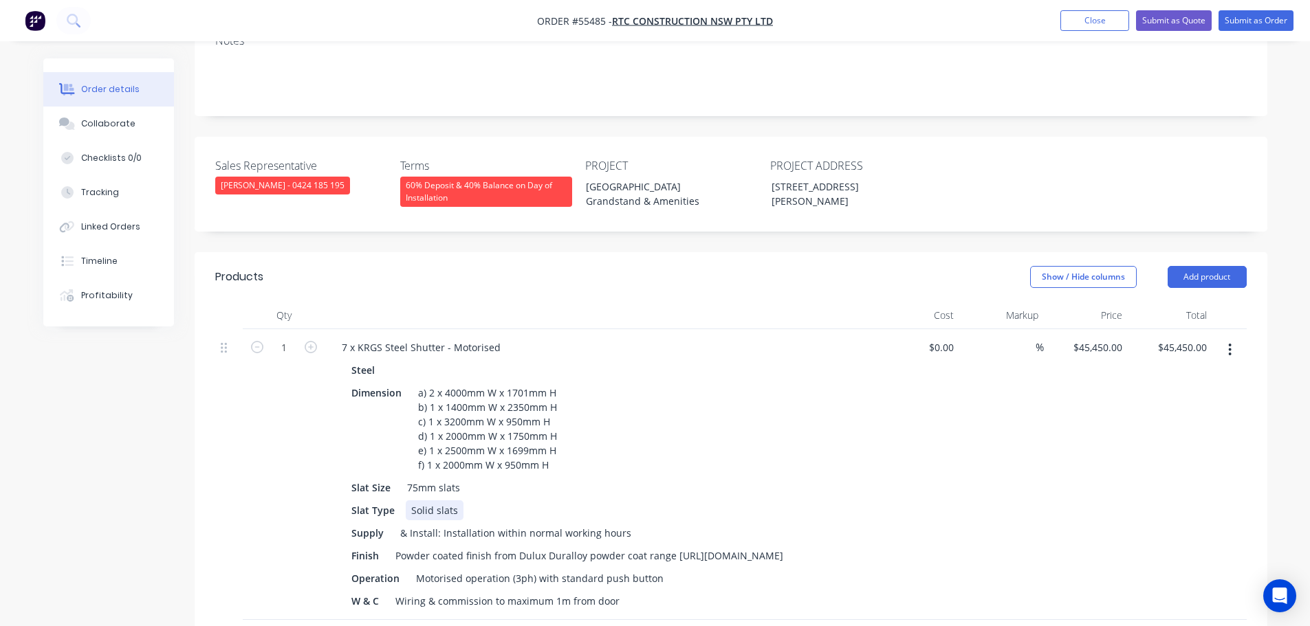
scroll to position [275, 0]
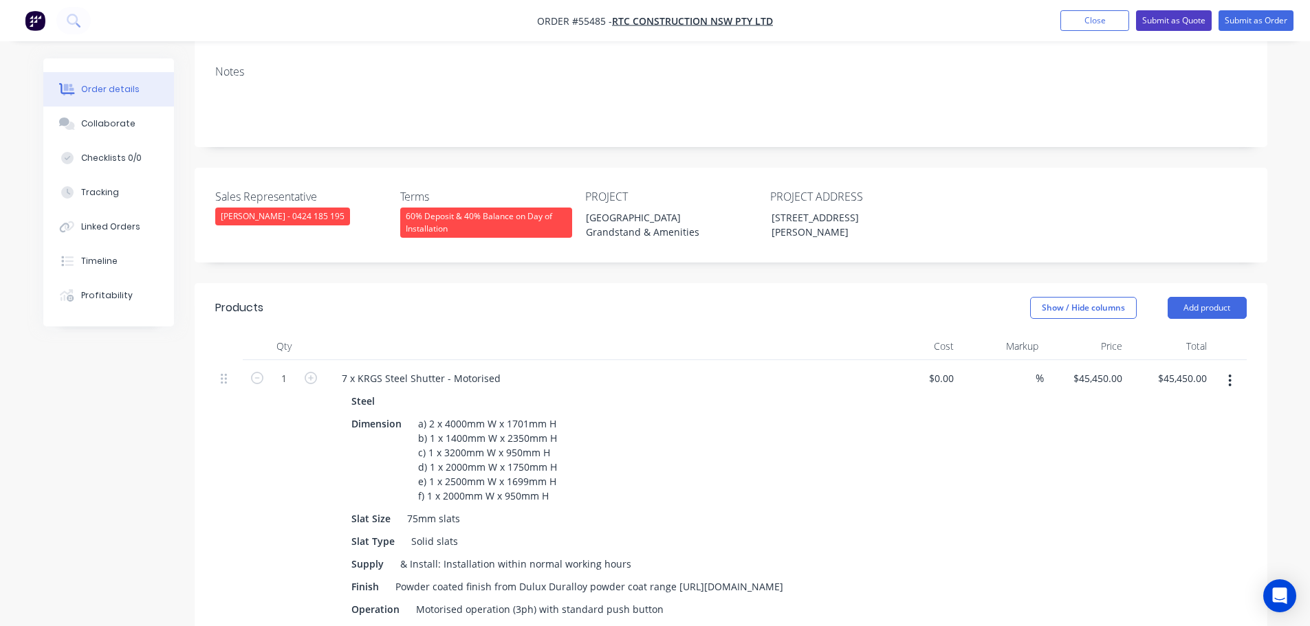
click at [1162, 26] on button "Submit as Quote" at bounding box center [1174, 20] width 76 height 21
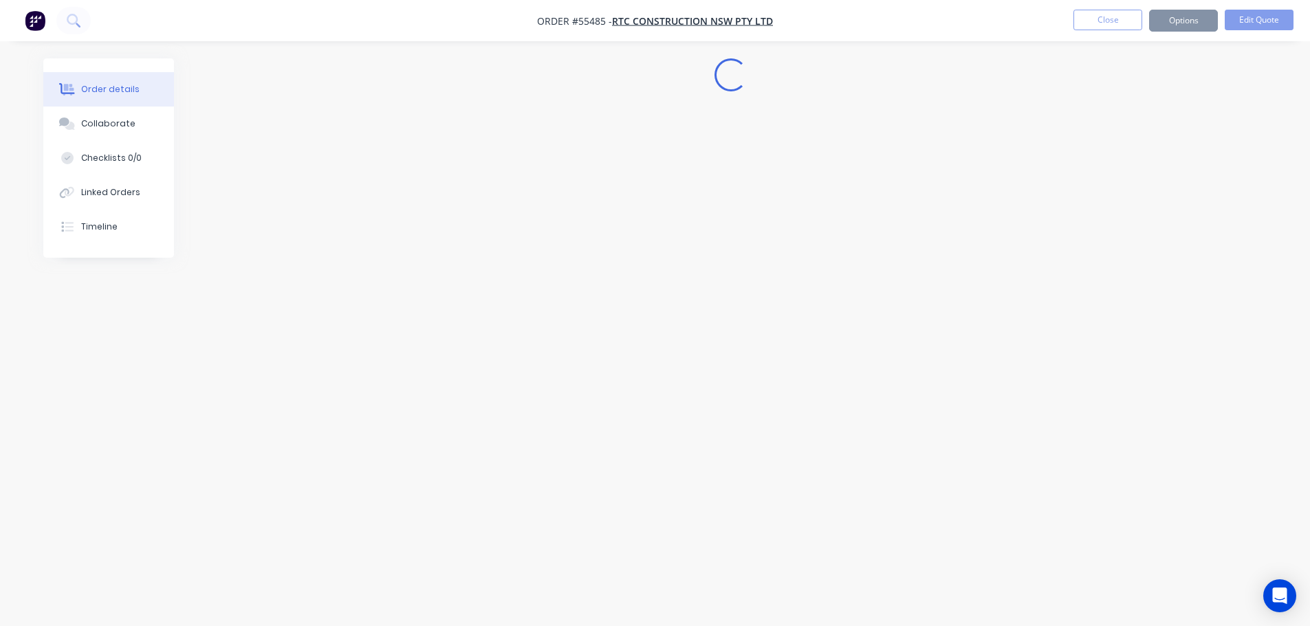
scroll to position [0, 0]
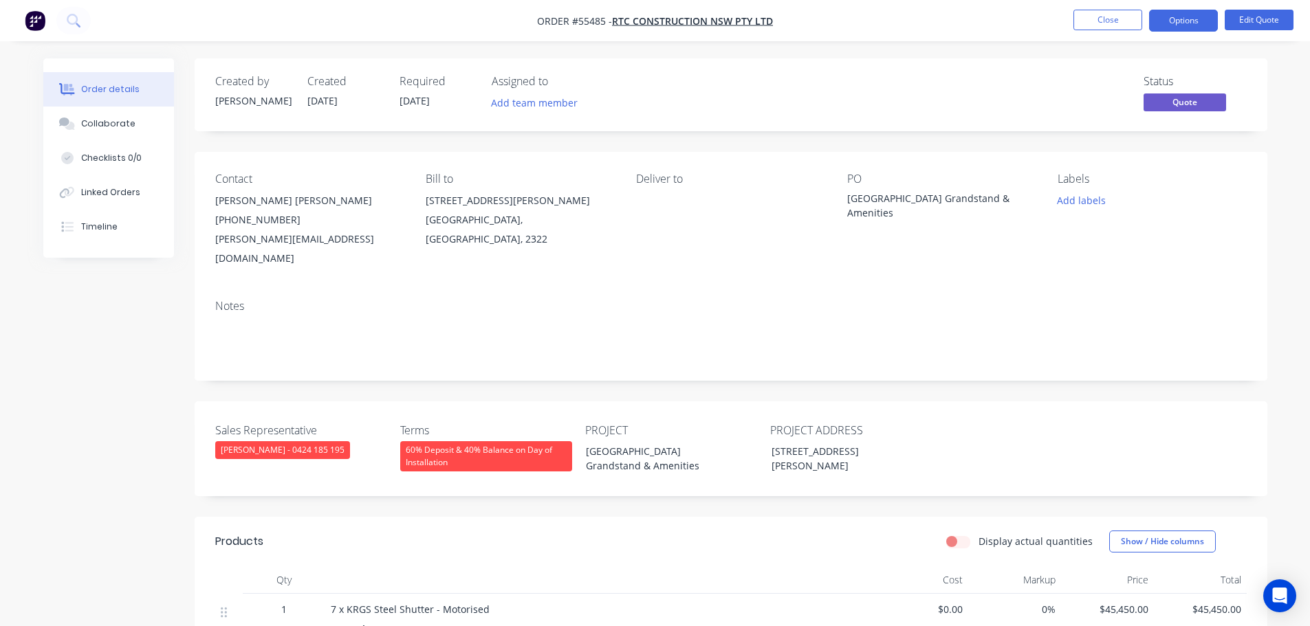
click at [1162, 26] on button "Options" at bounding box center [1183, 21] width 69 height 22
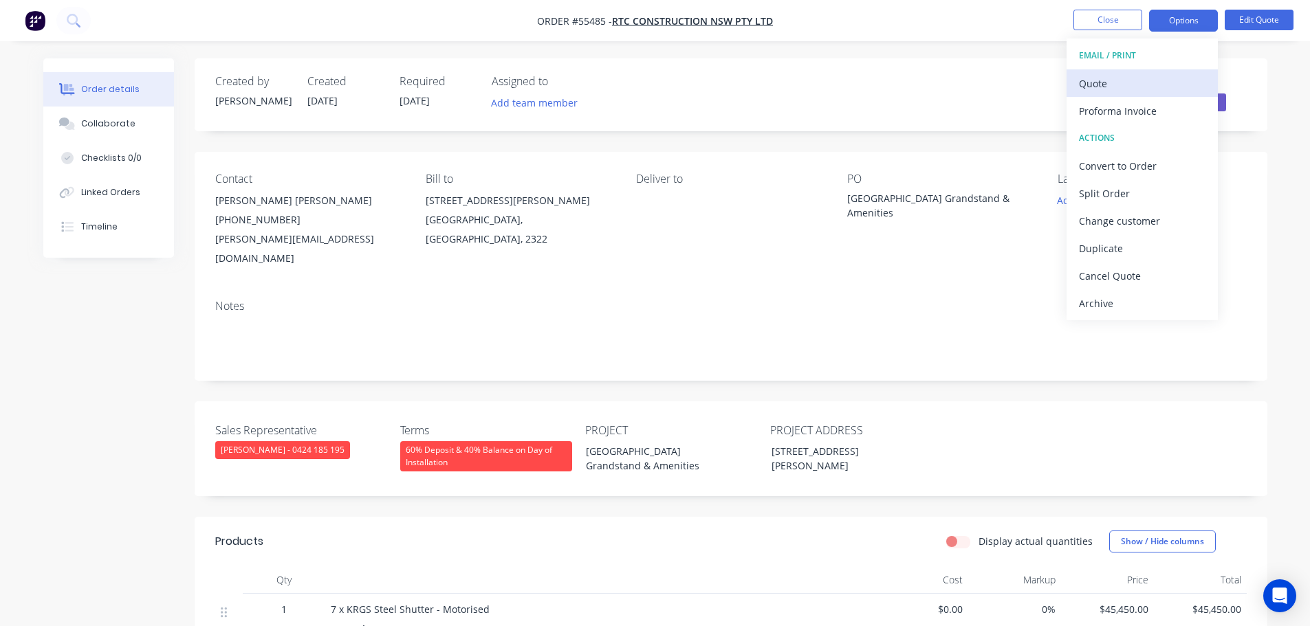
click at [1104, 85] on div "Quote" at bounding box center [1142, 84] width 127 height 20
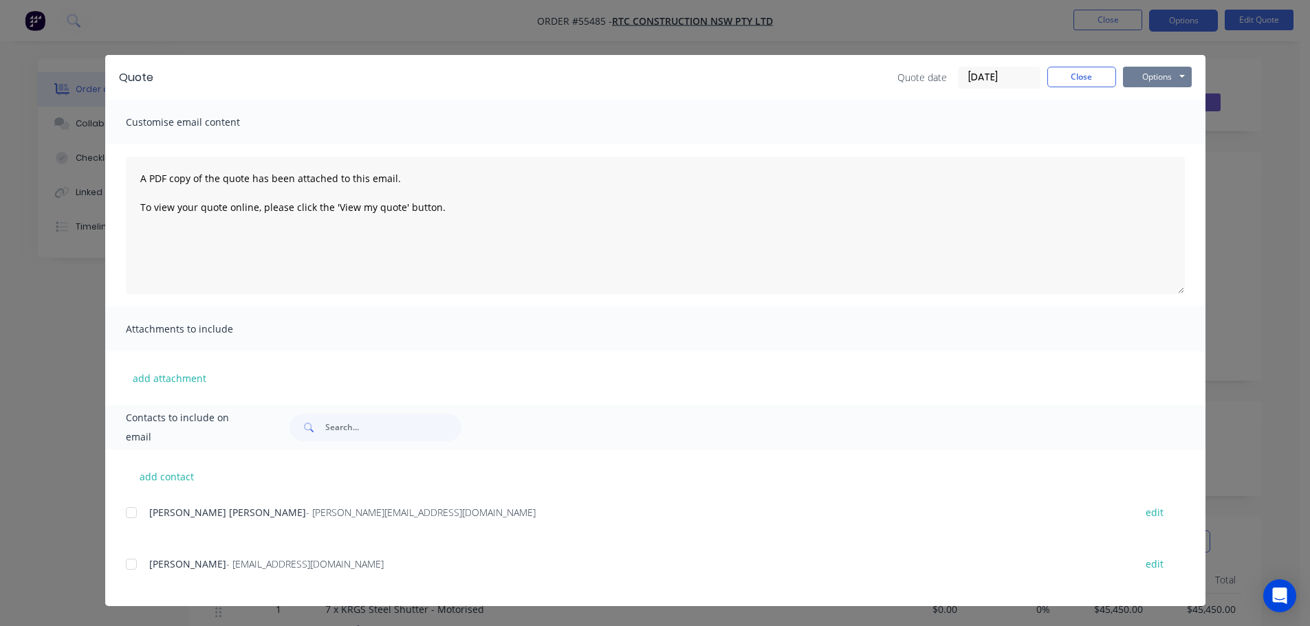
click at [1134, 83] on button "Options" at bounding box center [1157, 77] width 69 height 21
click at [1146, 128] on button "Print" at bounding box center [1167, 124] width 88 height 23
click at [1090, 82] on button "Close" at bounding box center [1081, 77] width 69 height 21
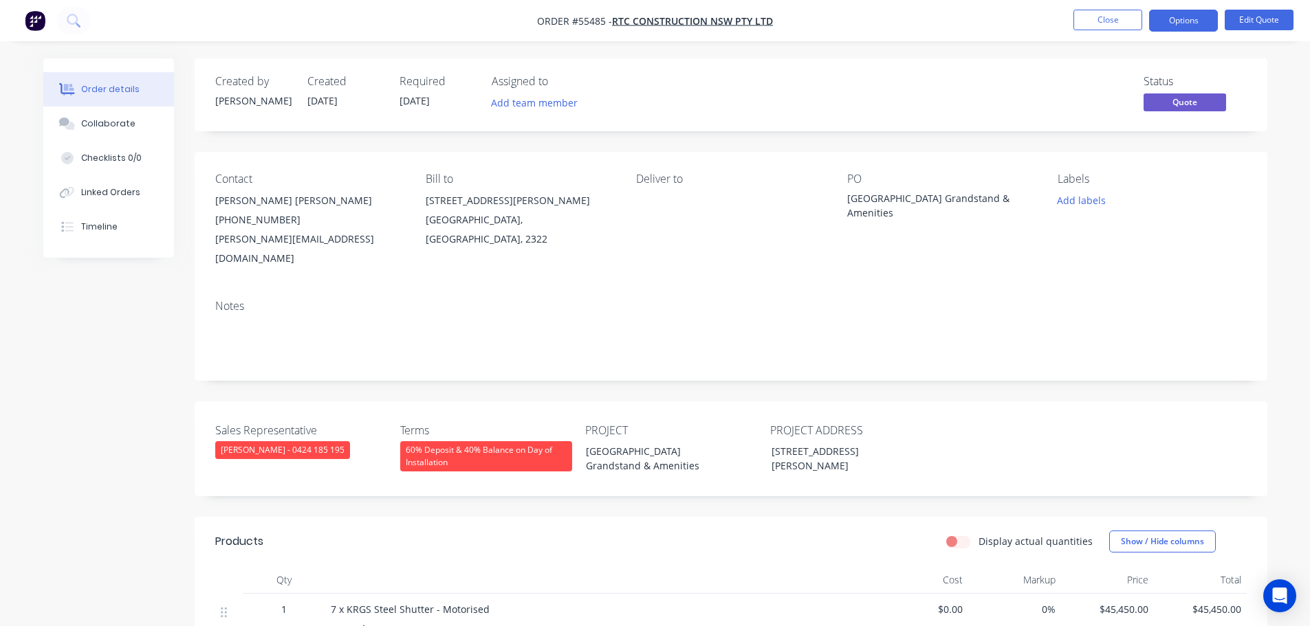
click at [259, 241] on div "cleary@rtcgroup.com.au" at bounding box center [309, 249] width 188 height 39
copy div "cleary@rtcgroup.com.au"
click at [906, 195] on div "[GEOGRAPHIC_DATA] Grandstand & Amenities" at bounding box center [933, 205] width 172 height 29
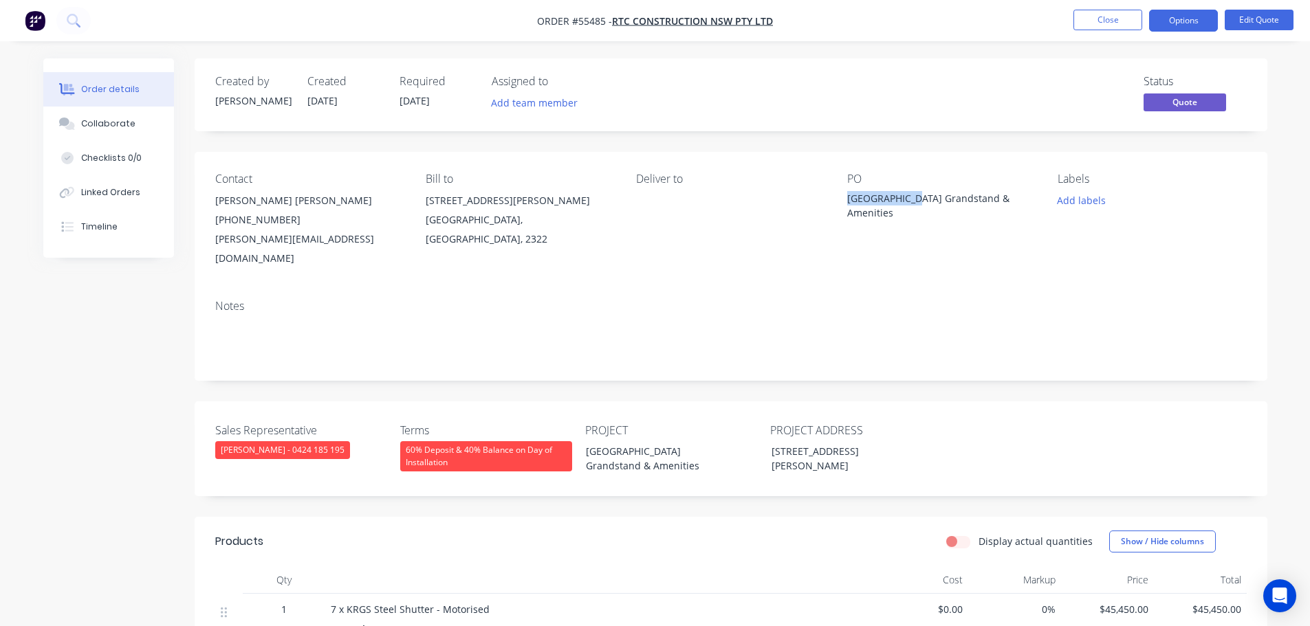
click at [906, 195] on div "[GEOGRAPHIC_DATA] Grandstand & Amenities" at bounding box center [933, 205] width 172 height 29
copy div "[GEOGRAPHIC_DATA] Grandstand & Amenities"
click at [1176, 19] on button "Options" at bounding box center [1183, 21] width 69 height 22
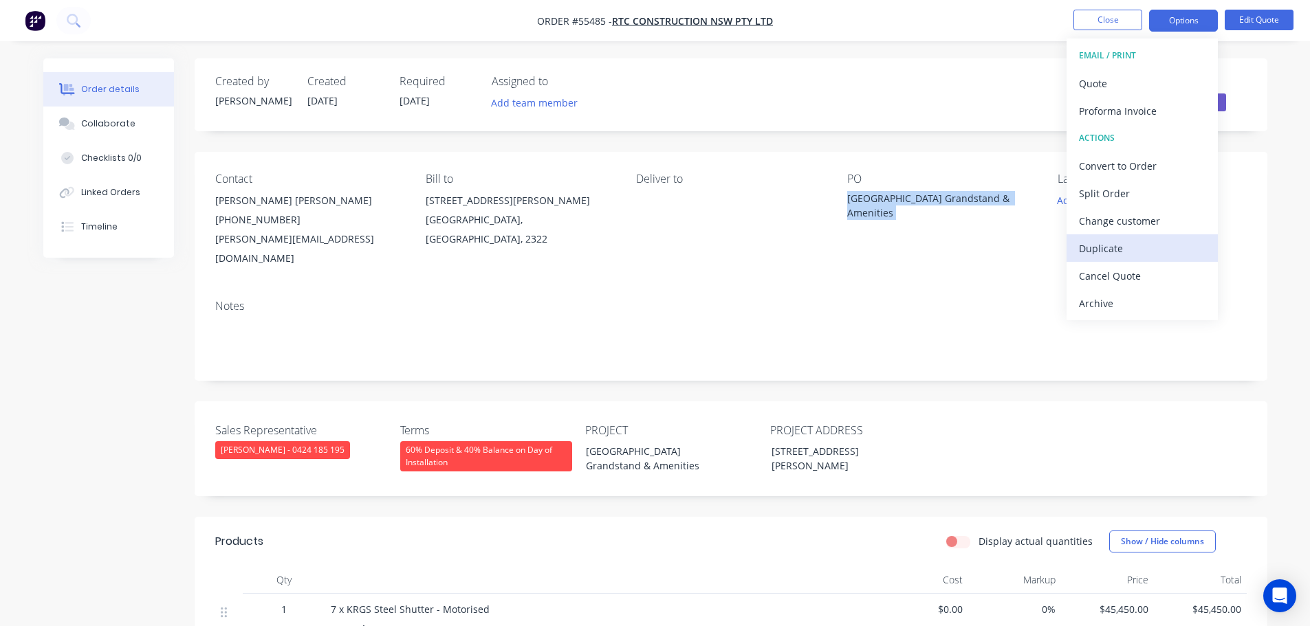
click at [1103, 252] on div "Duplicate" at bounding box center [1142, 249] width 127 height 20
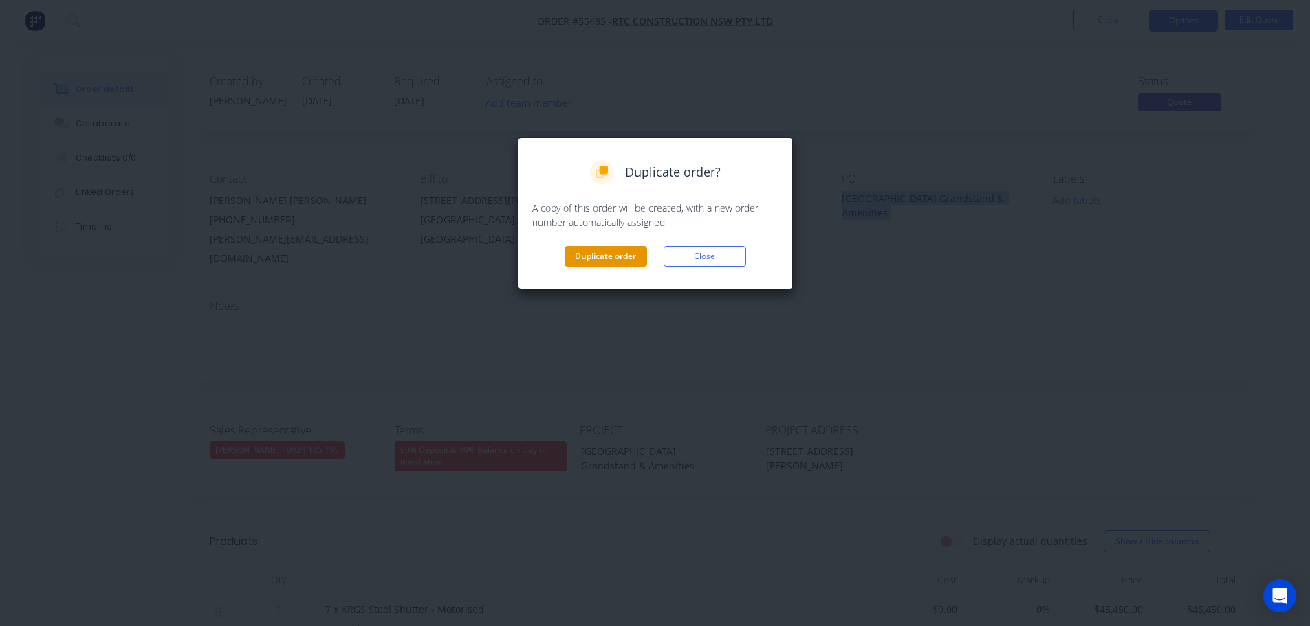
click at [615, 252] on button "Duplicate order" at bounding box center [605, 256] width 83 height 21
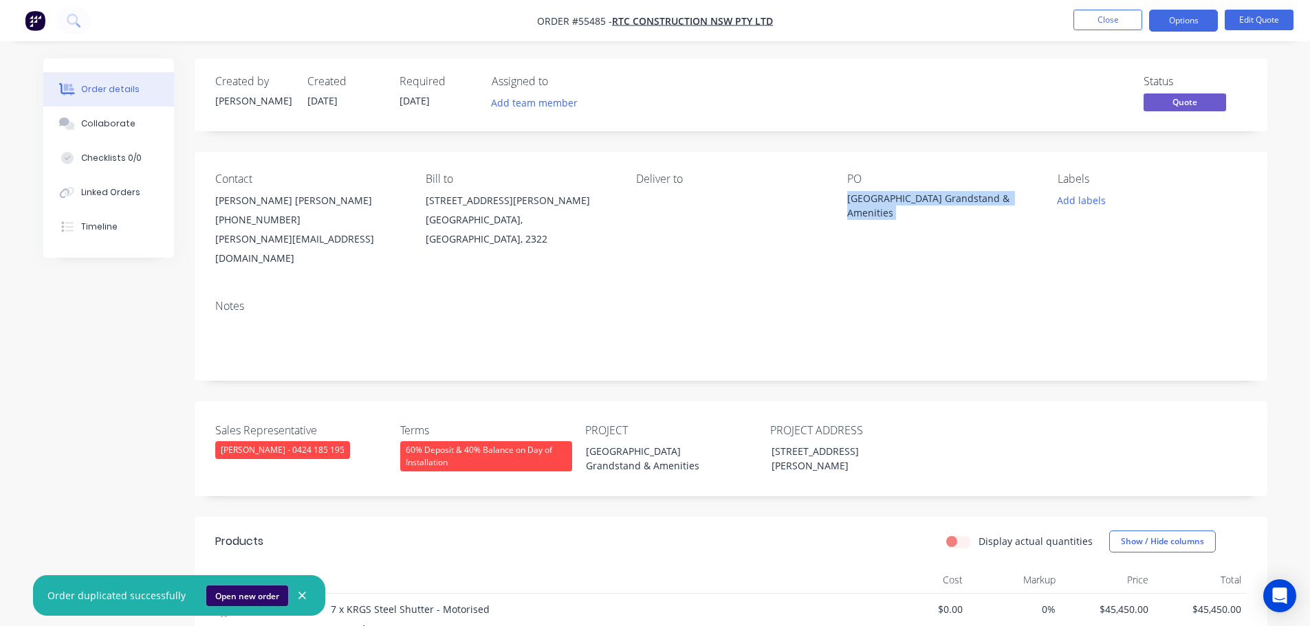
click at [230, 600] on button "Open new order" at bounding box center [247, 596] width 82 height 21
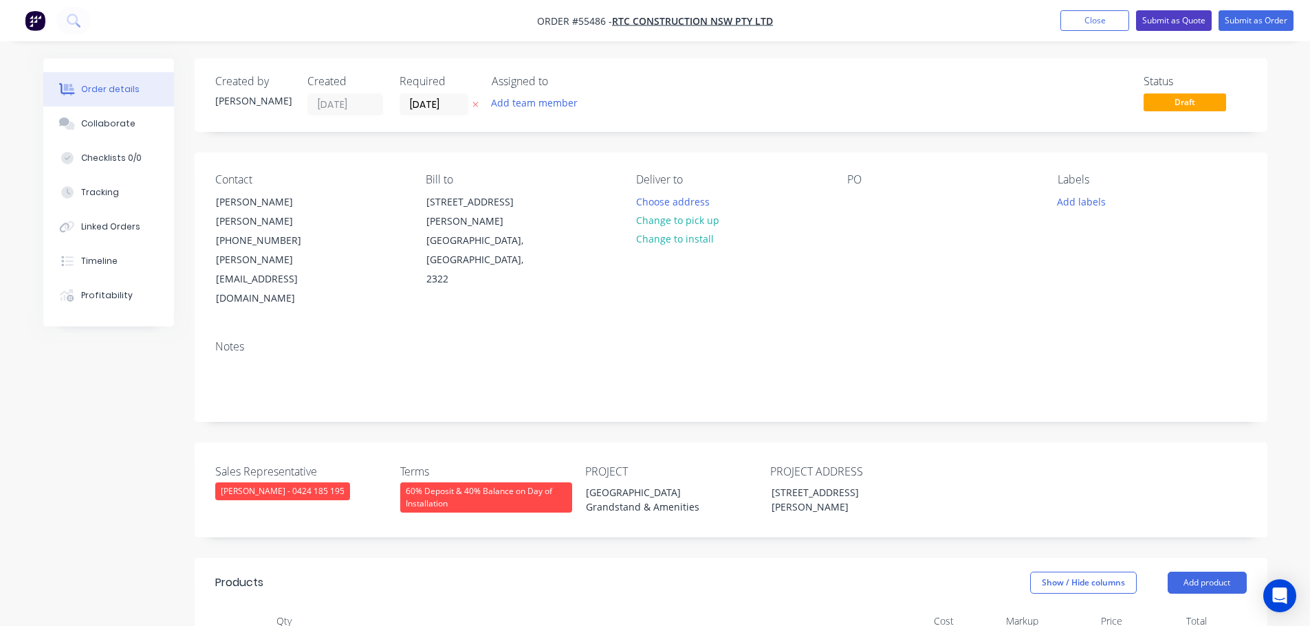
click at [1164, 15] on button "Submit as Quote" at bounding box center [1174, 20] width 76 height 21
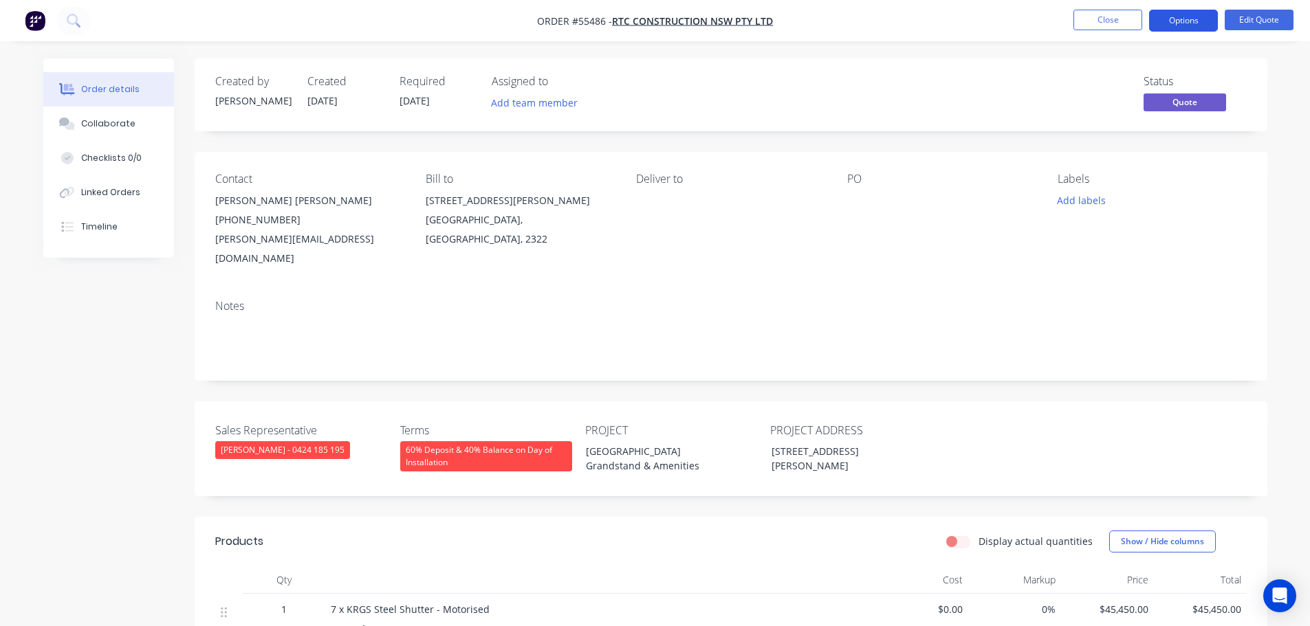
click at [1181, 20] on button "Options" at bounding box center [1183, 21] width 69 height 22
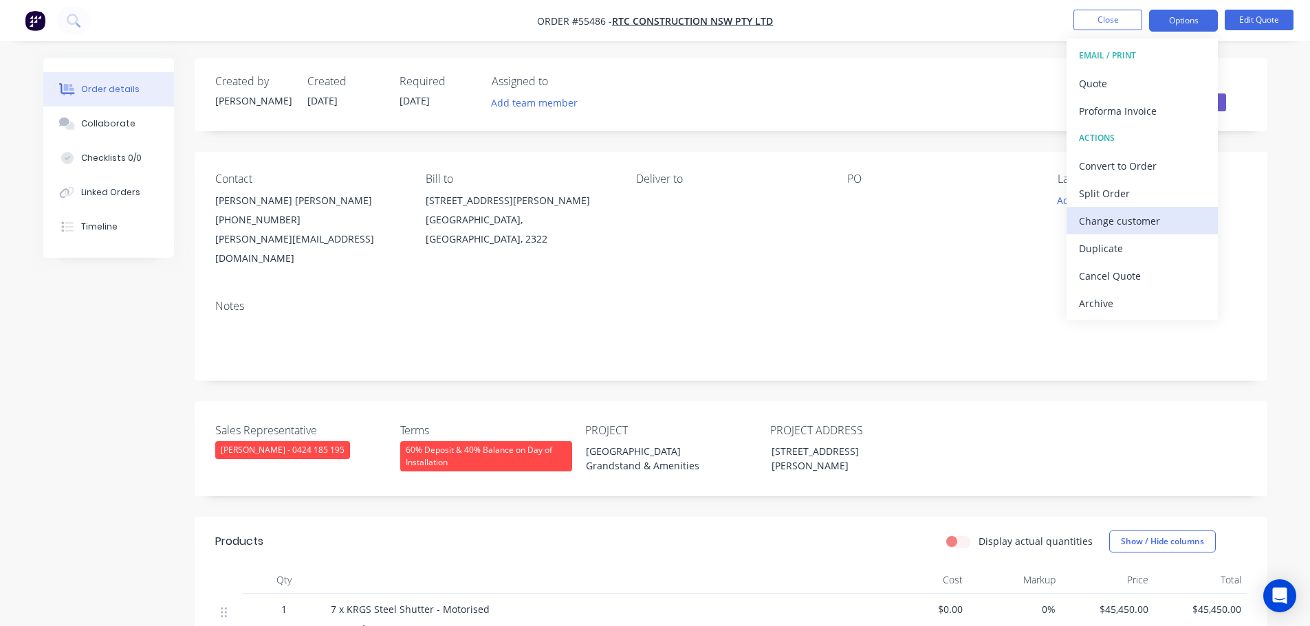
click at [1098, 219] on div "Change customer" at bounding box center [1142, 221] width 127 height 20
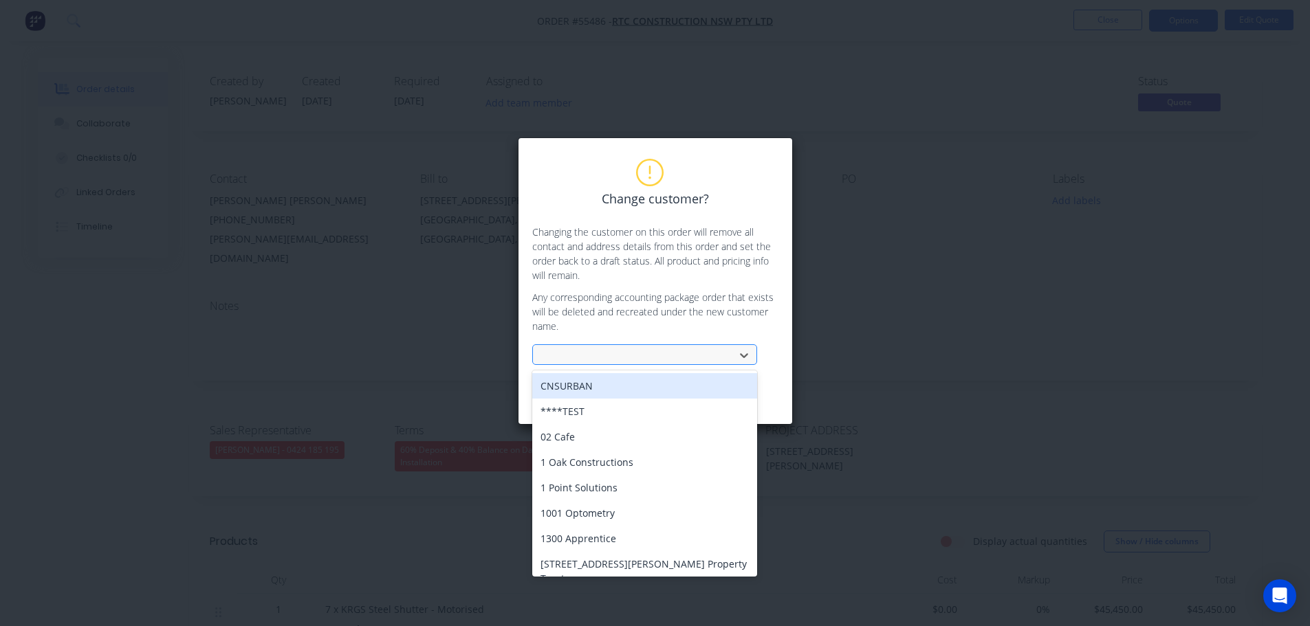
click at [589, 353] on div at bounding box center [636, 355] width 184 height 17
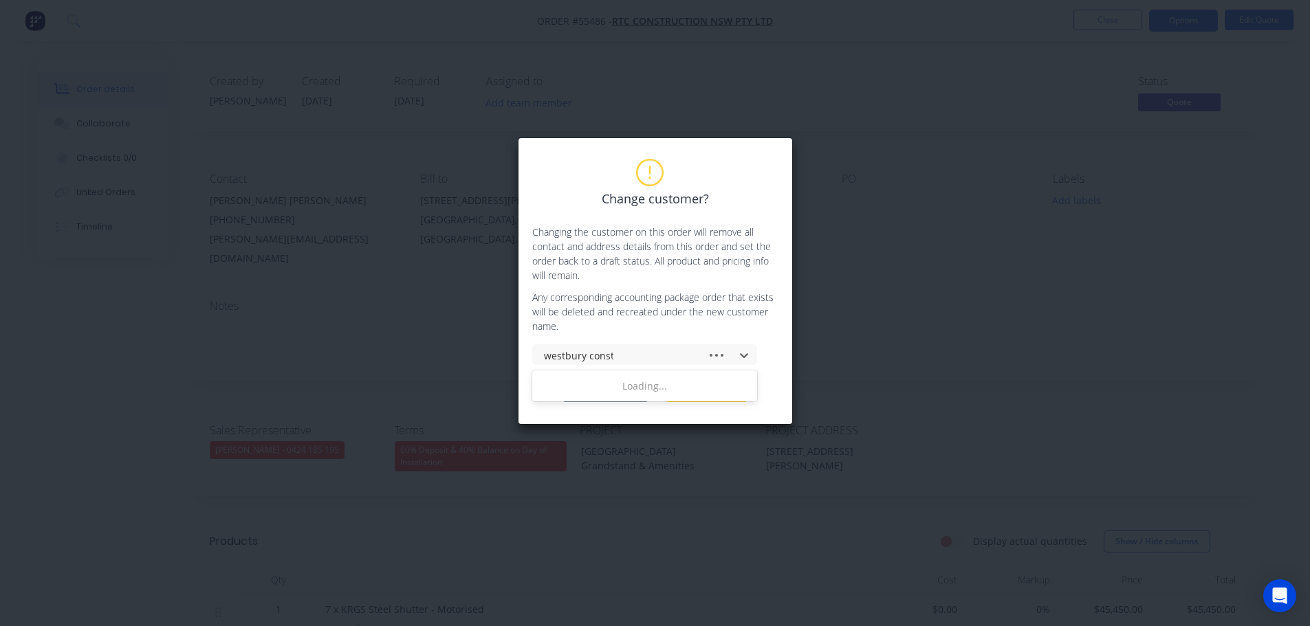
type input "westbury constr"
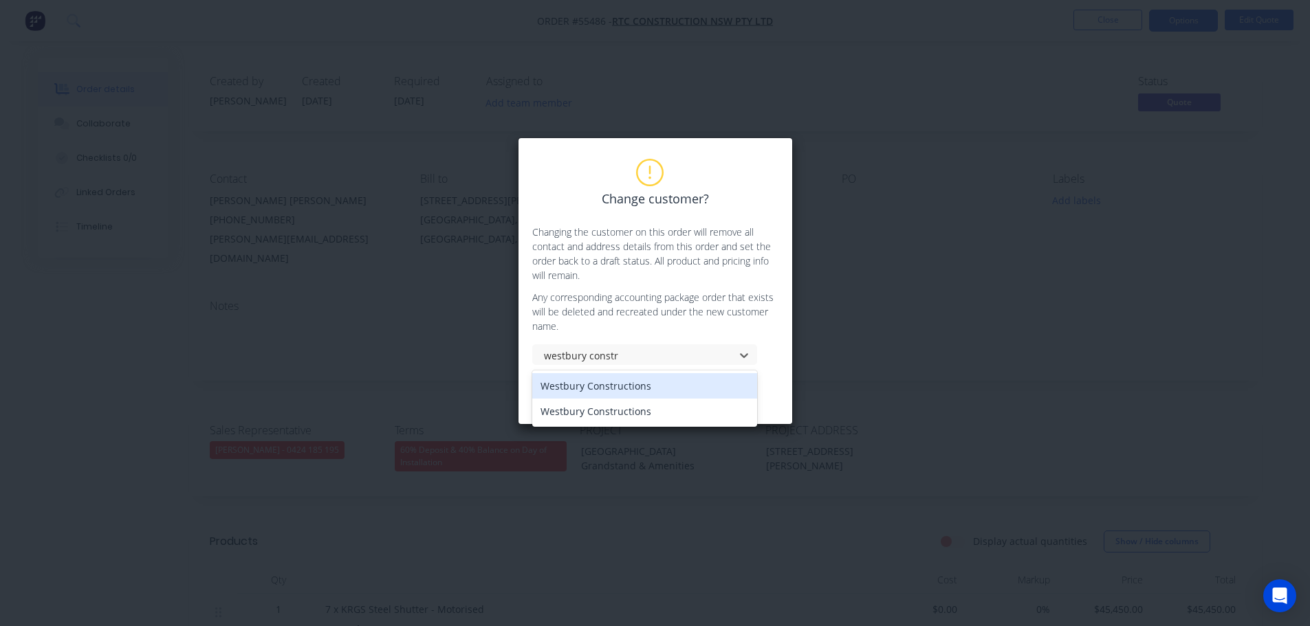
click at [628, 384] on div "Westbury Constructions" at bounding box center [644, 385] width 225 height 25
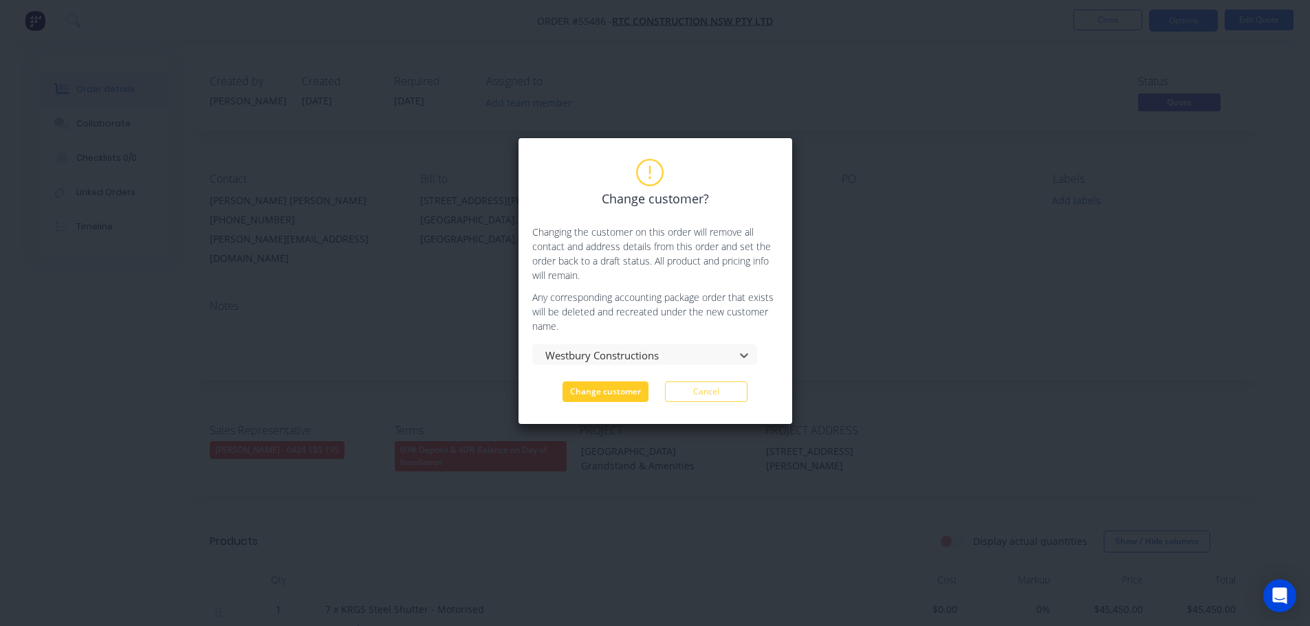
click at [629, 400] on button "Change customer" at bounding box center [605, 392] width 86 height 21
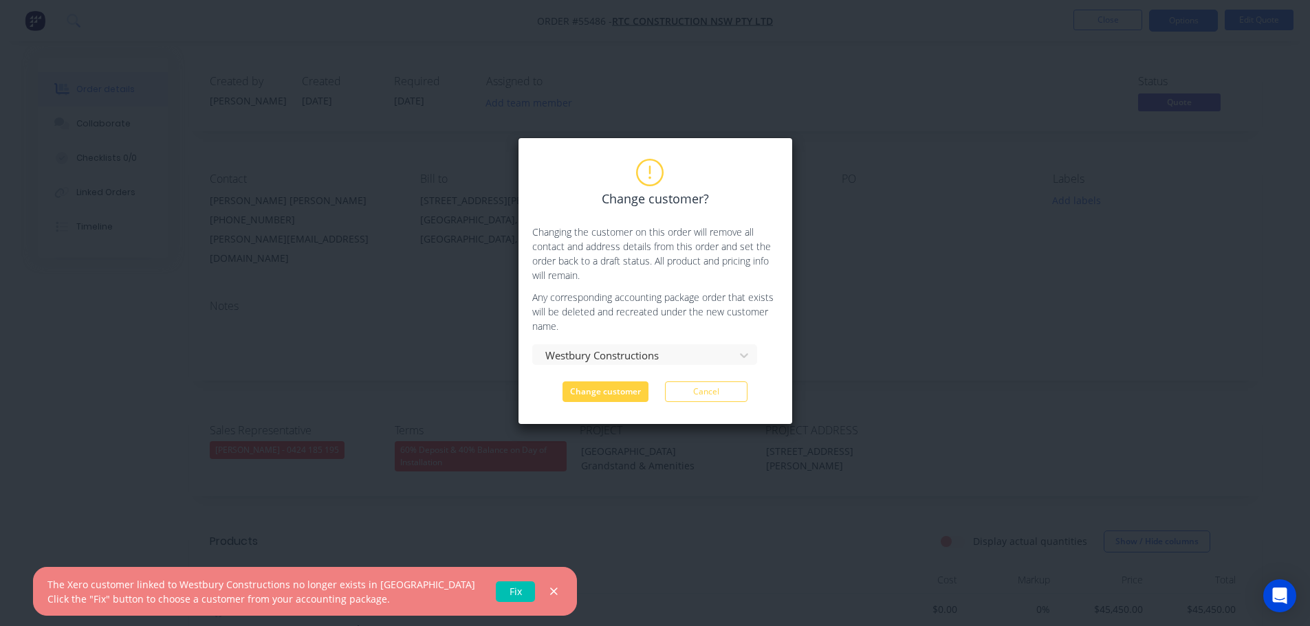
click at [496, 589] on link "Fix" at bounding box center [515, 592] width 39 height 21
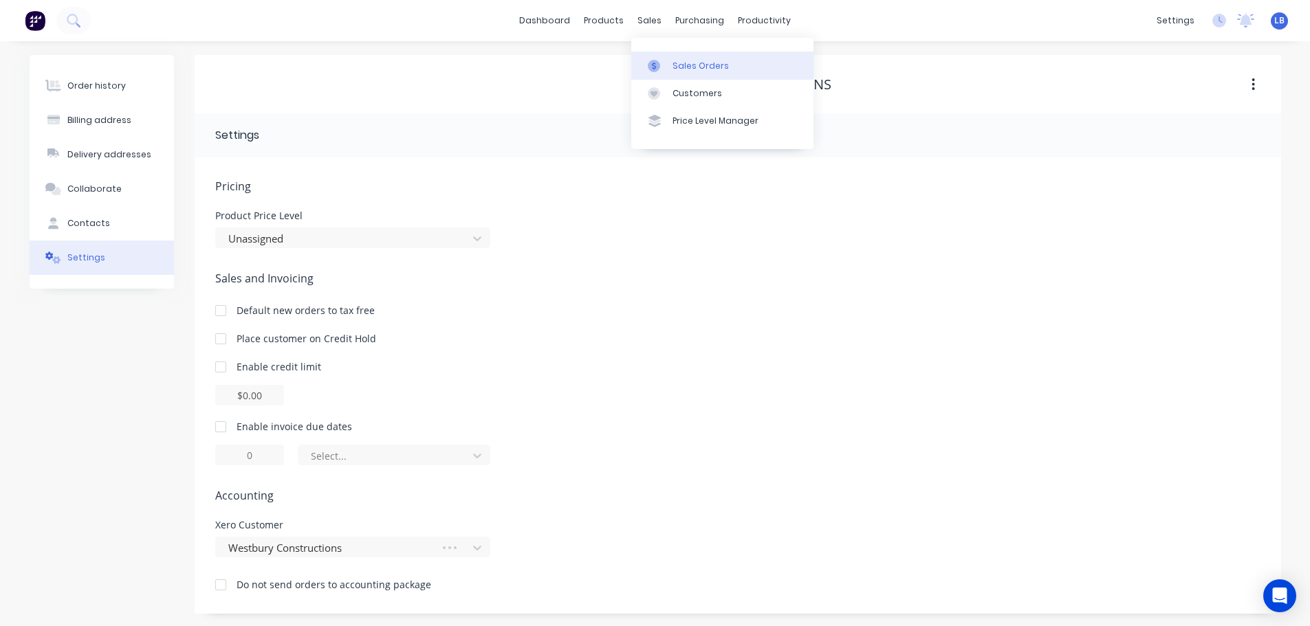
click at [692, 70] on div "Sales Orders" at bounding box center [700, 66] width 56 height 12
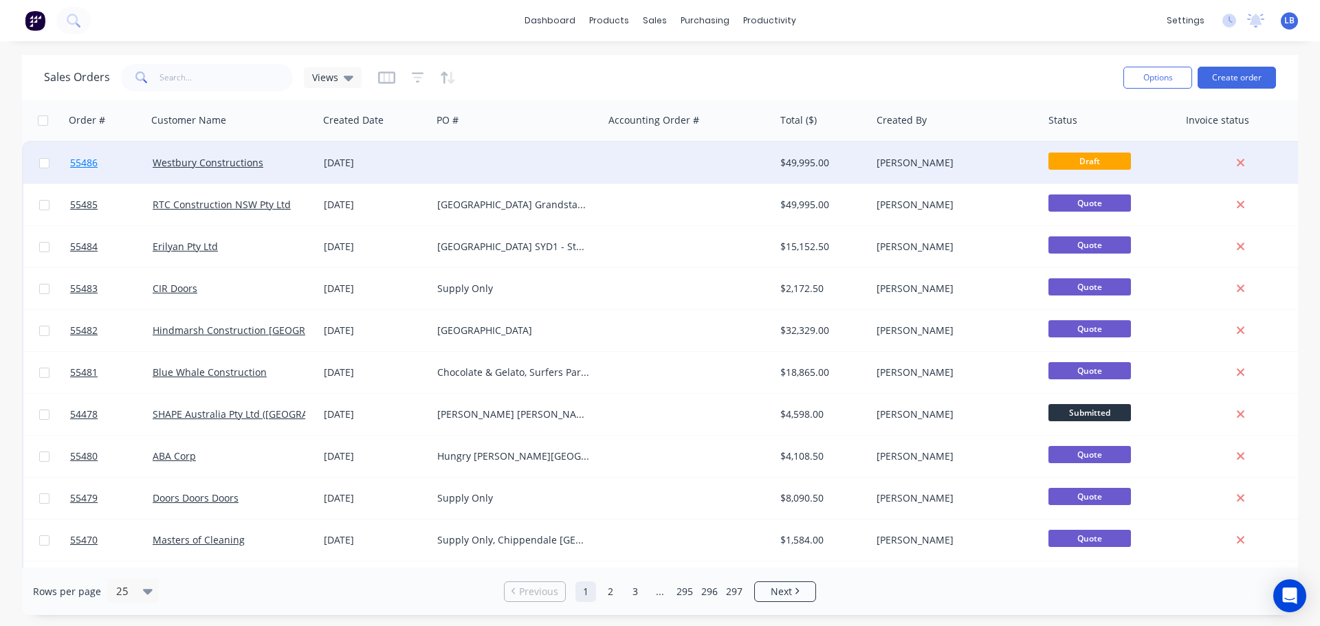
click at [76, 160] on span "55486" at bounding box center [84, 163] width 28 height 14
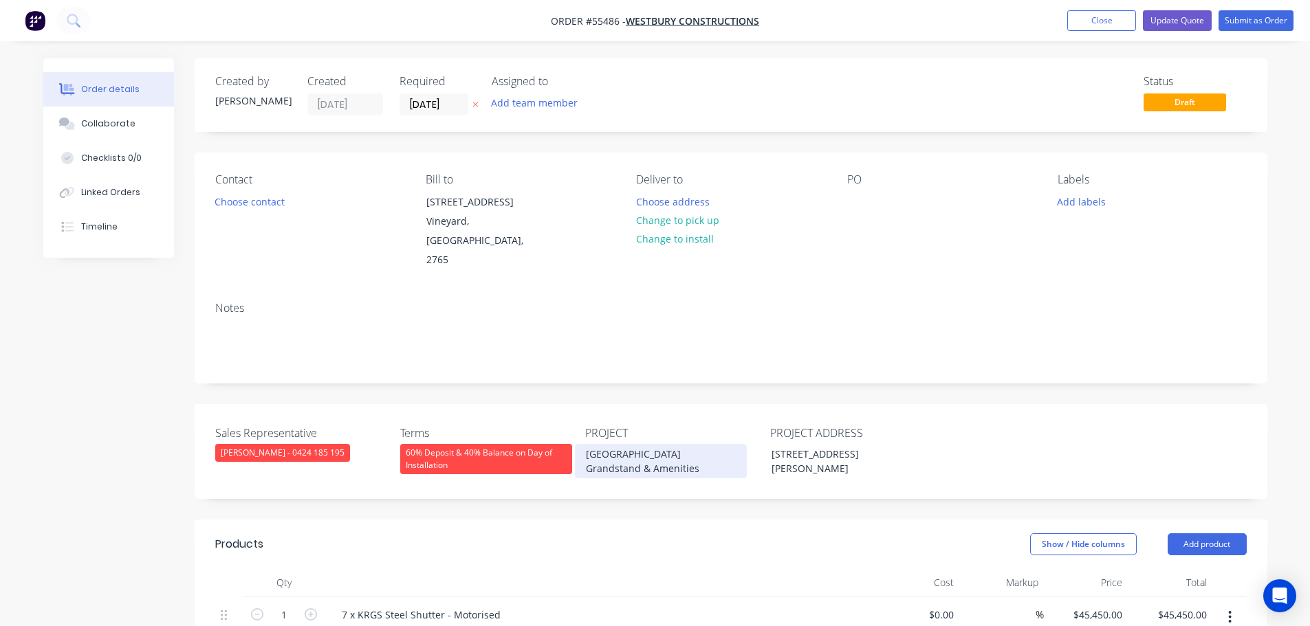
click at [646, 444] on div "[GEOGRAPHIC_DATA] Grandstand & Amenities" at bounding box center [661, 461] width 172 height 34
copy div "[GEOGRAPHIC_DATA] Grandstand & Amenities"
click at [854, 194] on div at bounding box center [858, 202] width 22 height 20
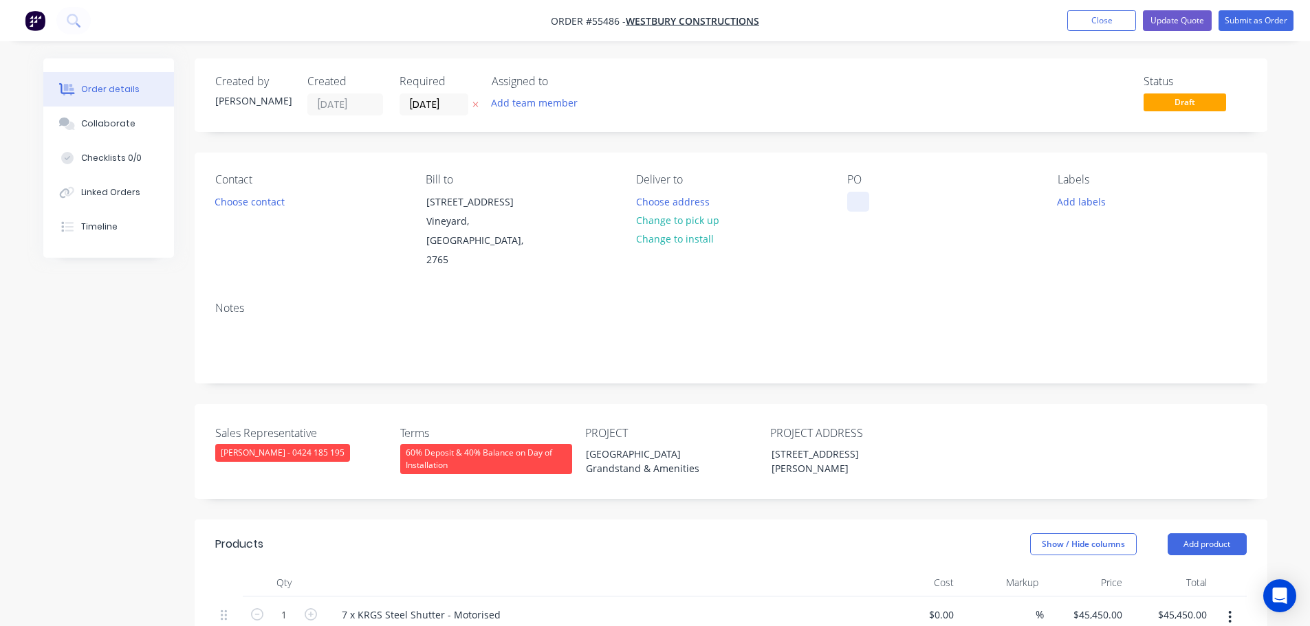
paste div
click at [261, 204] on button "Choose contact" at bounding box center [249, 201] width 85 height 19
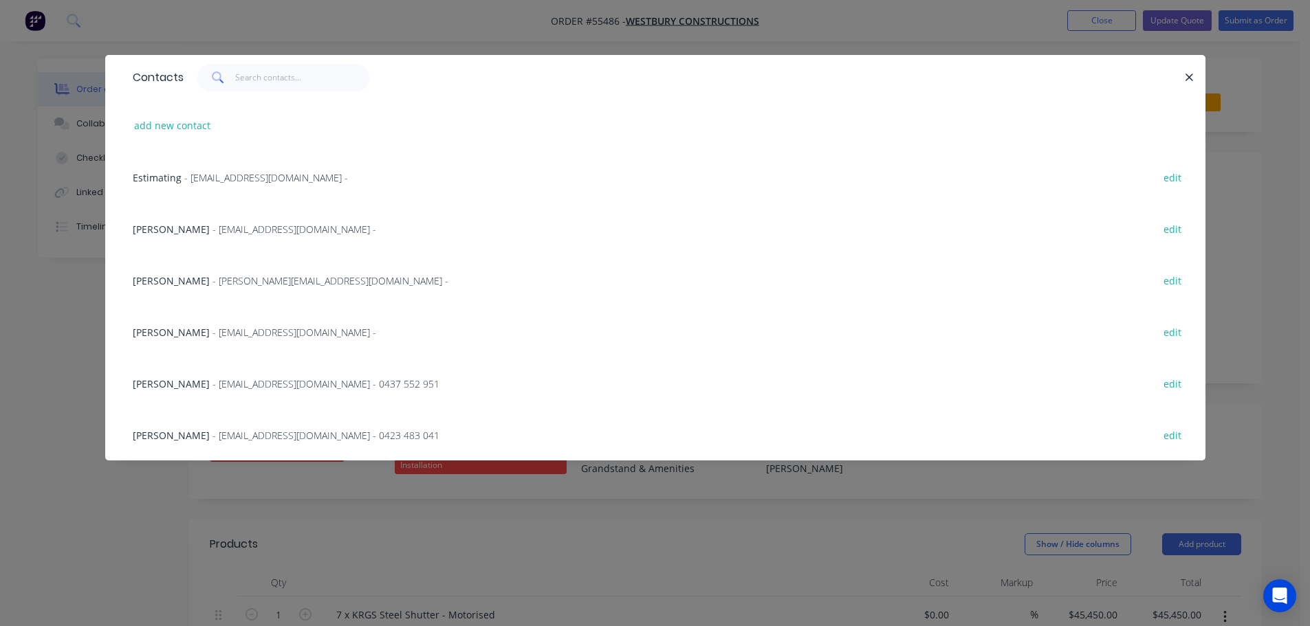
click at [166, 388] on span "[PERSON_NAME]" at bounding box center [171, 383] width 77 height 13
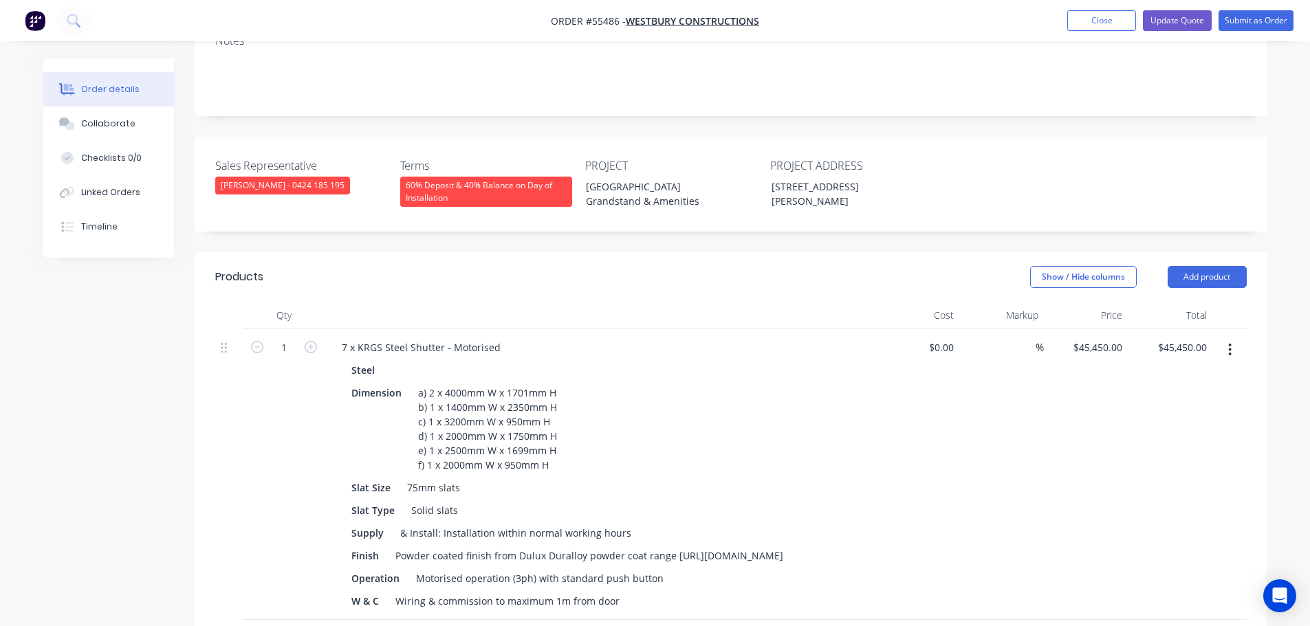
scroll to position [275, 0]
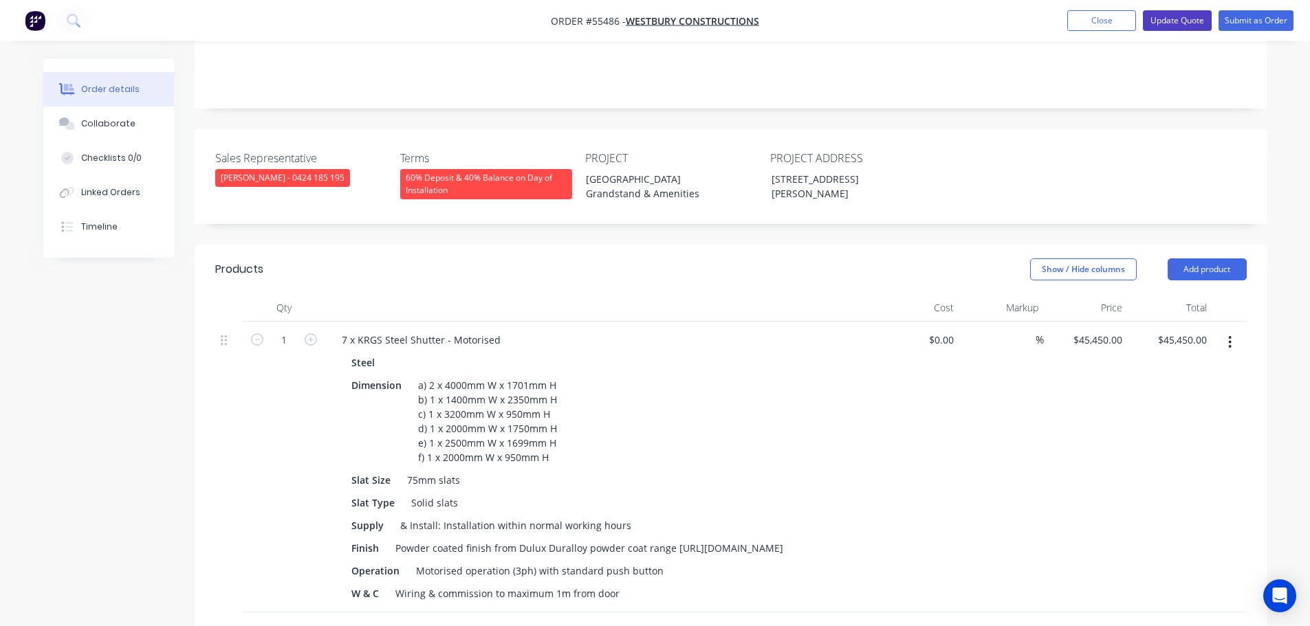
click at [1202, 21] on button "Update Quote" at bounding box center [1177, 20] width 69 height 21
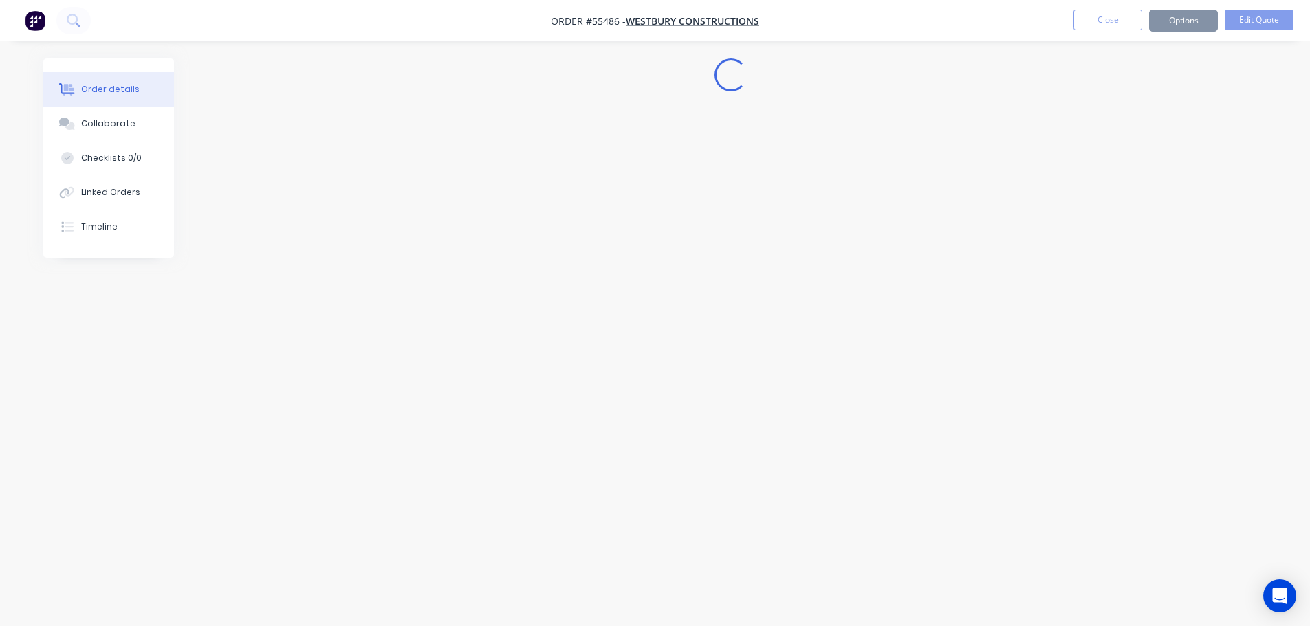
scroll to position [0, 0]
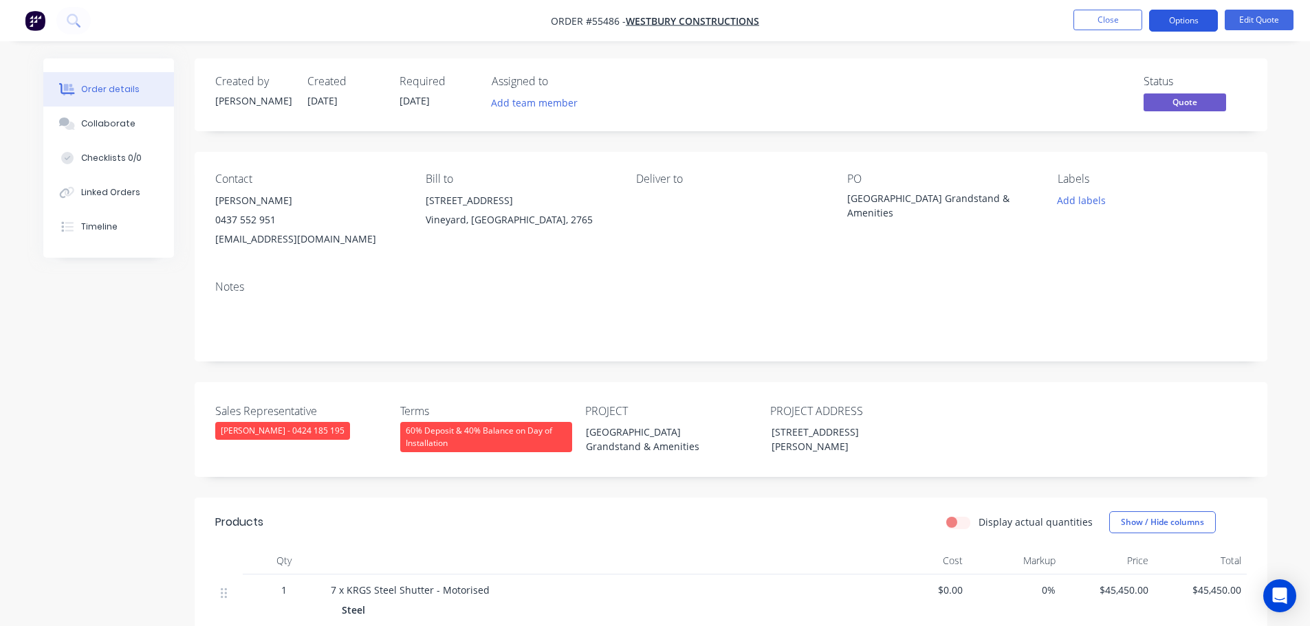
click at [1197, 23] on button "Options" at bounding box center [1183, 21] width 69 height 22
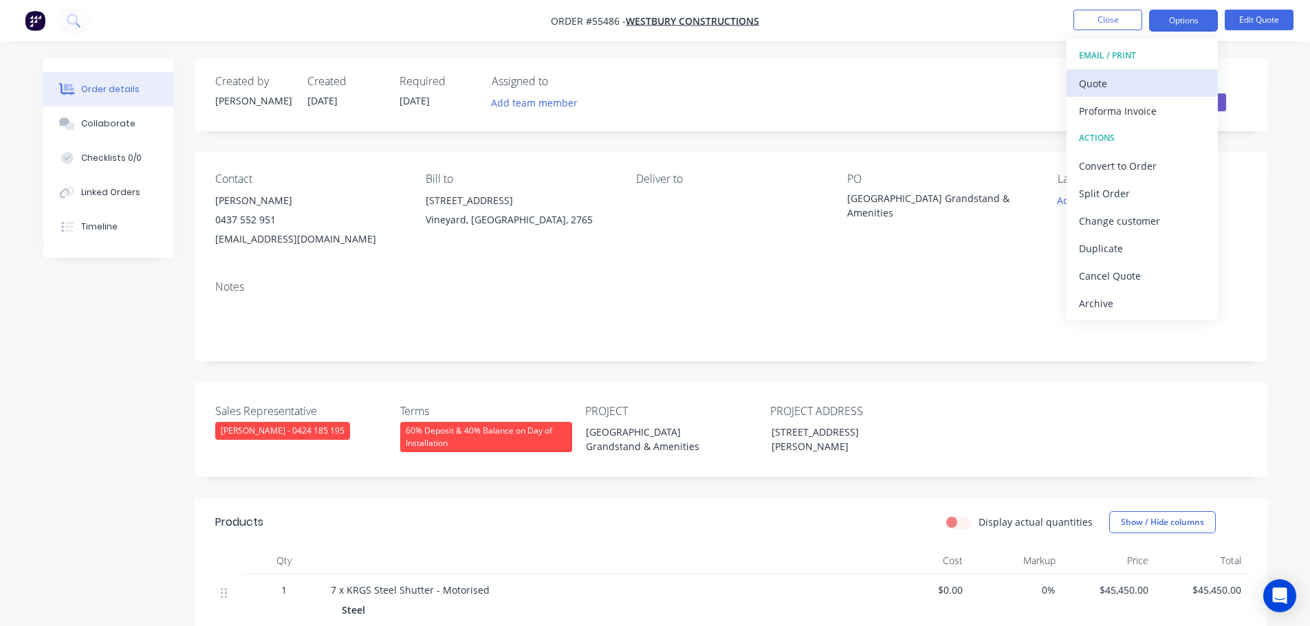
click at [1100, 88] on div "Quote" at bounding box center [1142, 84] width 127 height 20
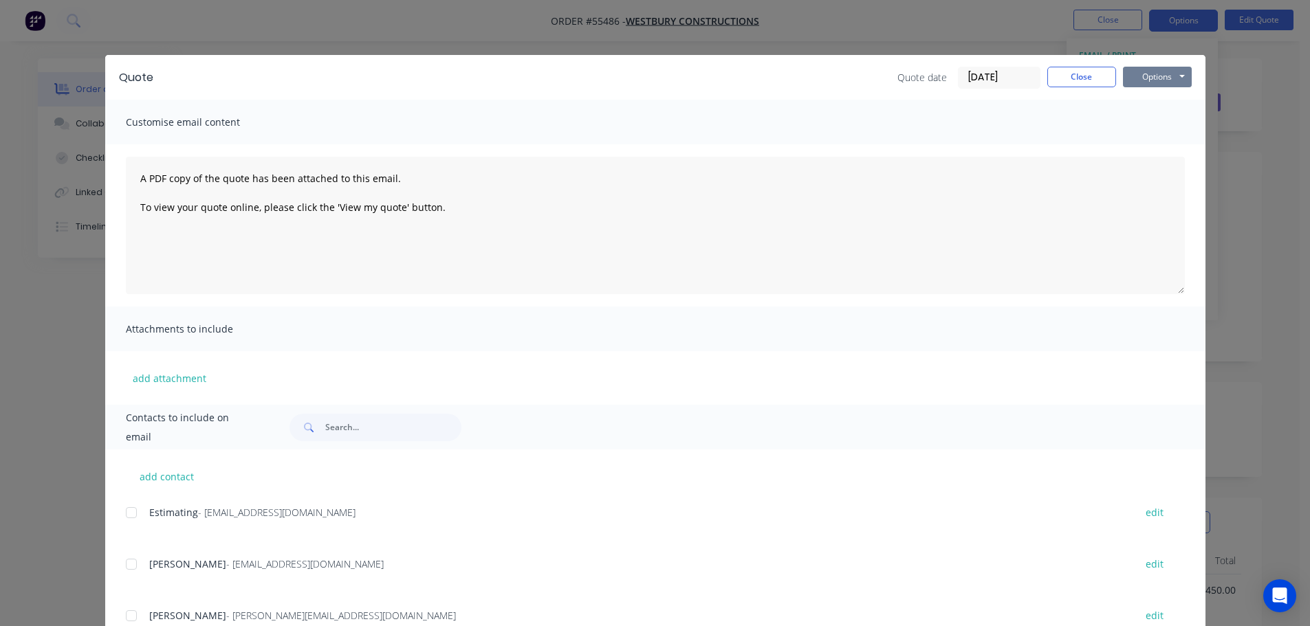
click at [1137, 87] on button "Options" at bounding box center [1157, 77] width 69 height 21
click at [1150, 133] on button "Print" at bounding box center [1167, 124] width 88 height 23
click at [1063, 83] on button "Close" at bounding box center [1081, 77] width 69 height 21
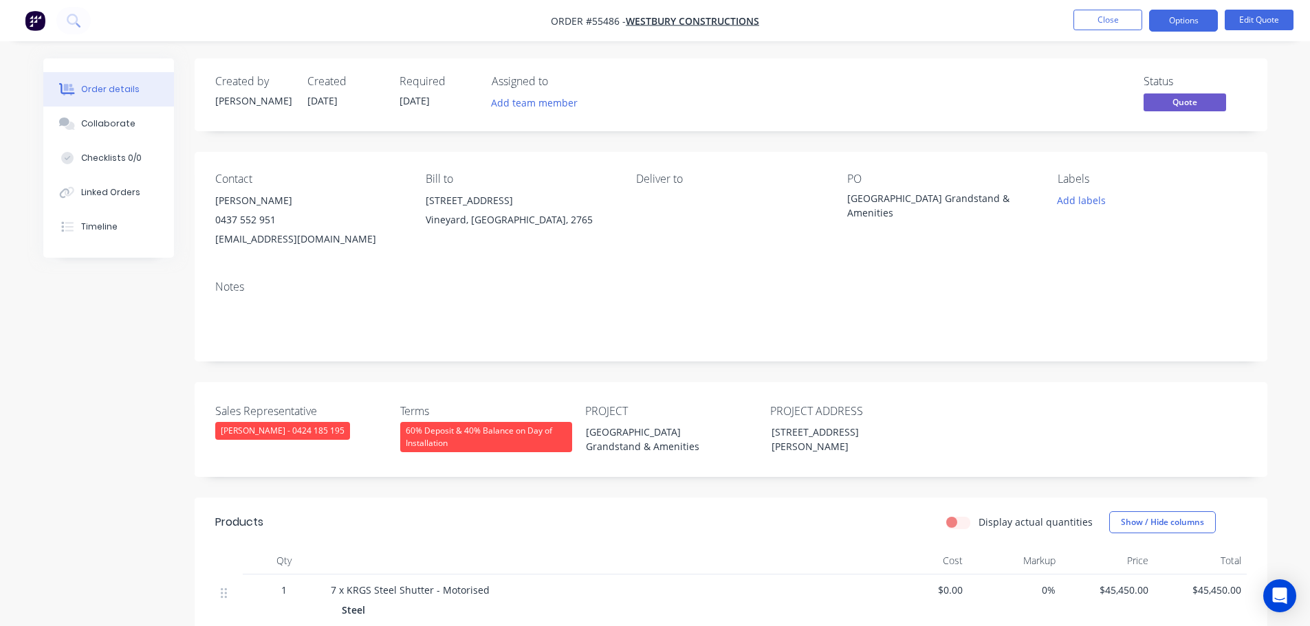
click at [263, 242] on div "[EMAIL_ADDRESS][DOMAIN_NAME]" at bounding box center [309, 239] width 188 height 19
copy div "[EMAIL_ADDRESS][DOMAIN_NAME]"
click at [916, 206] on div "[GEOGRAPHIC_DATA] Grandstand & Amenities" at bounding box center [933, 205] width 172 height 29
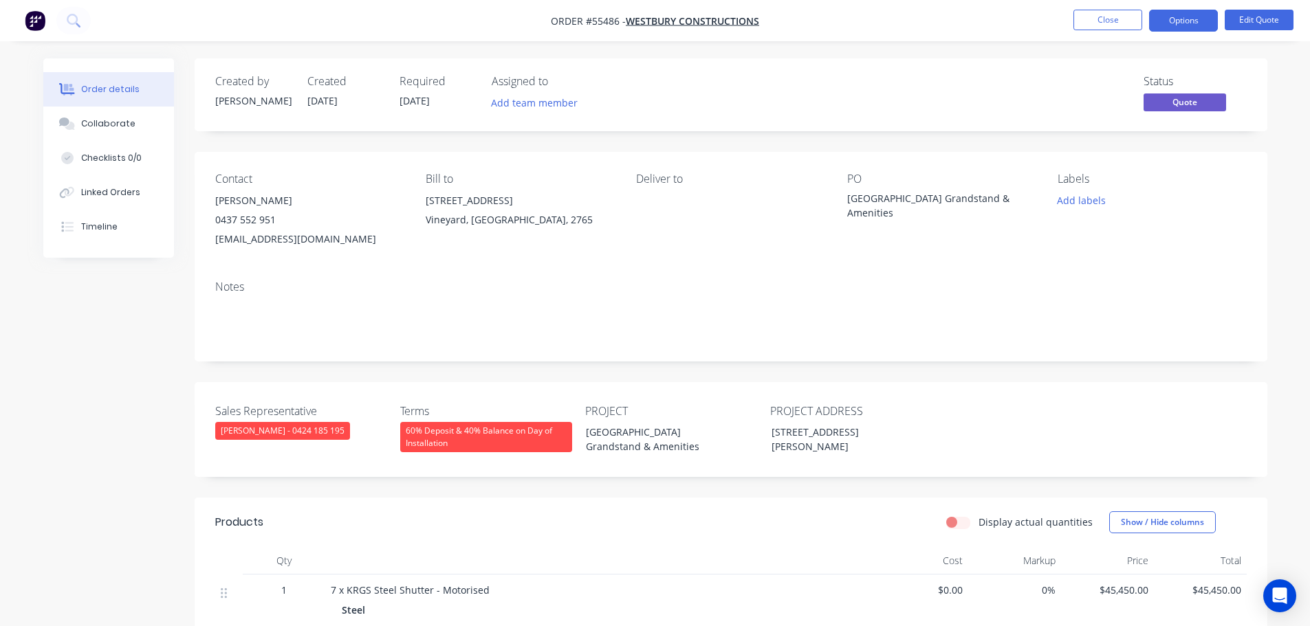
click at [916, 206] on div "[GEOGRAPHIC_DATA] Grandstand & Amenities" at bounding box center [933, 205] width 172 height 29
copy div "[GEOGRAPHIC_DATA] Grandstand & Amenities"
click at [276, 220] on span at bounding box center [276, 219] width 0 height 13
click at [1152, 17] on button "Options" at bounding box center [1183, 21] width 69 height 22
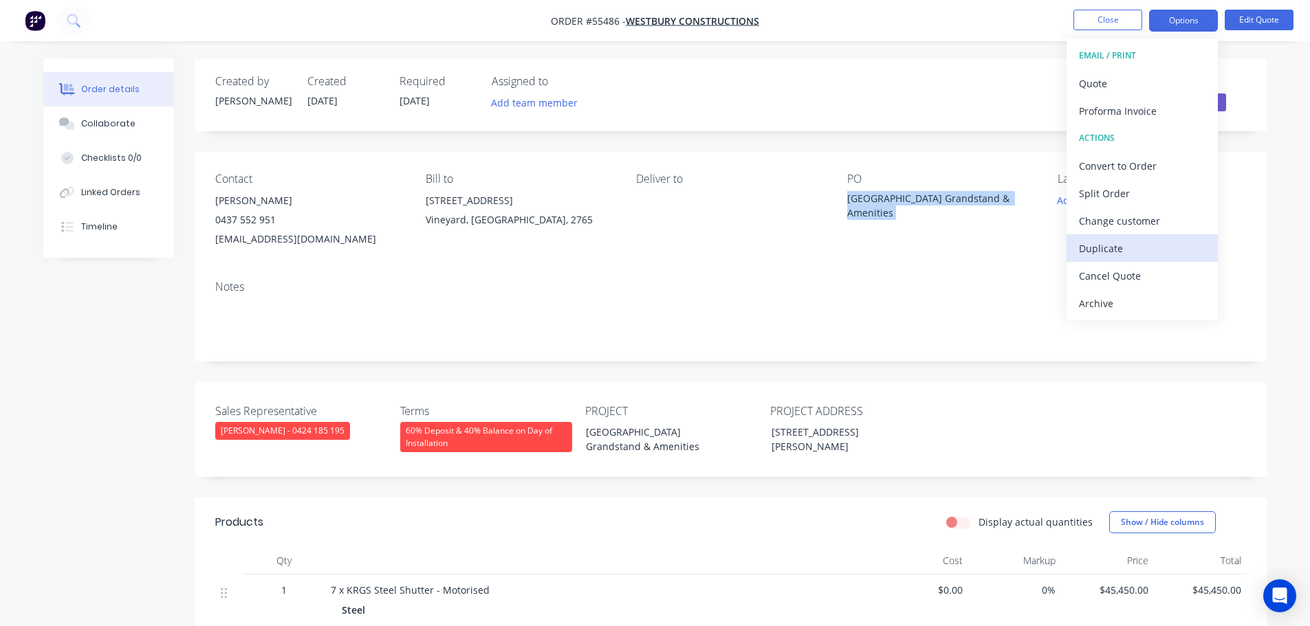
click at [1112, 251] on div "Duplicate" at bounding box center [1142, 249] width 127 height 20
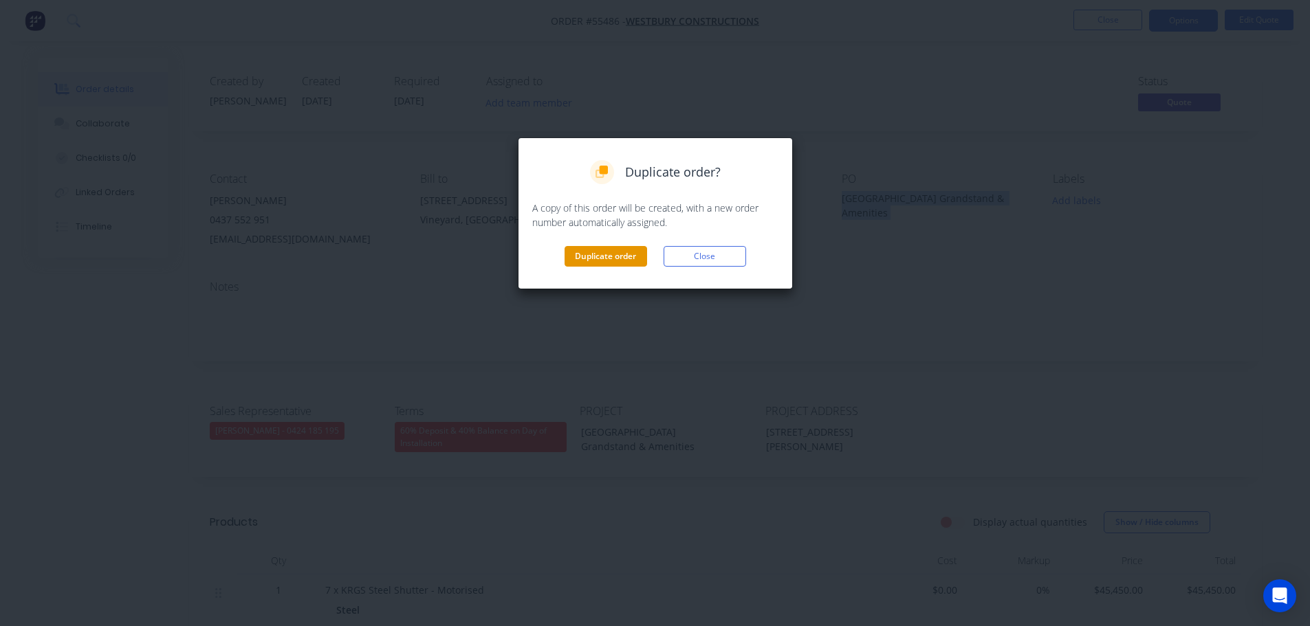
click at [617, 262] on button "Duplicate order" at bounding box center [605, 256] width 83 height 21
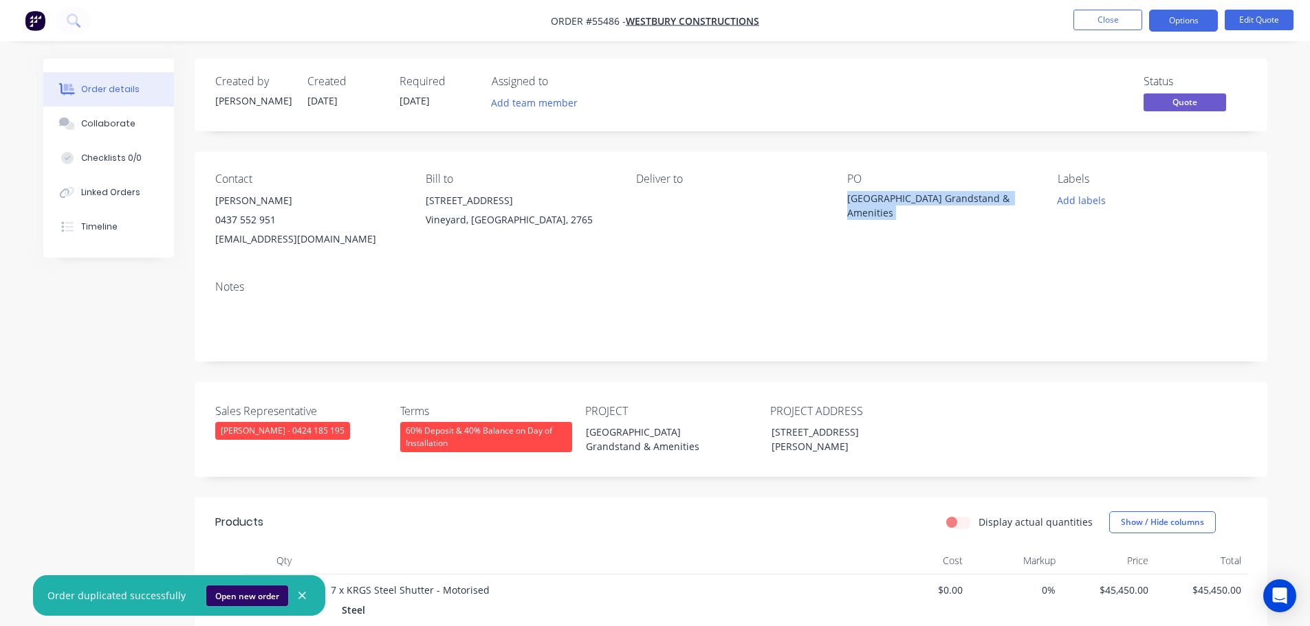
click at [251, 598] on button "Open new order" at bounding box center [247, 596] width 82 height 21
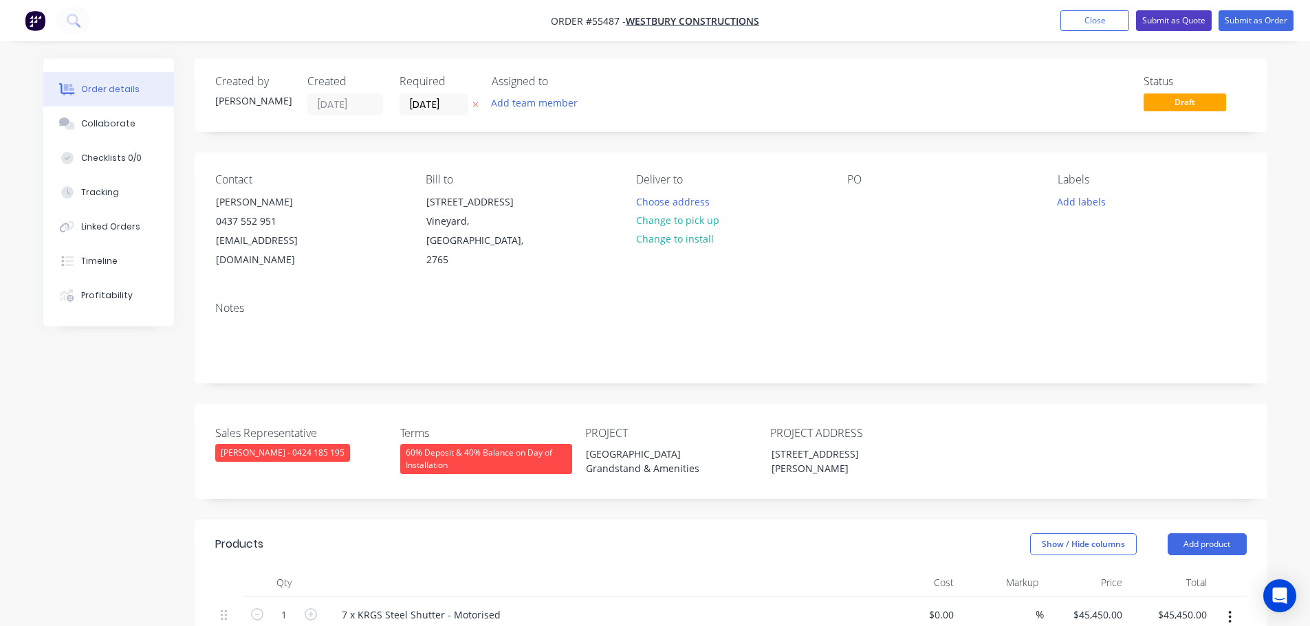
click at [1159, 24] on button "Submit as Quote" at bounding box center [1174, 20] width 76 height 21
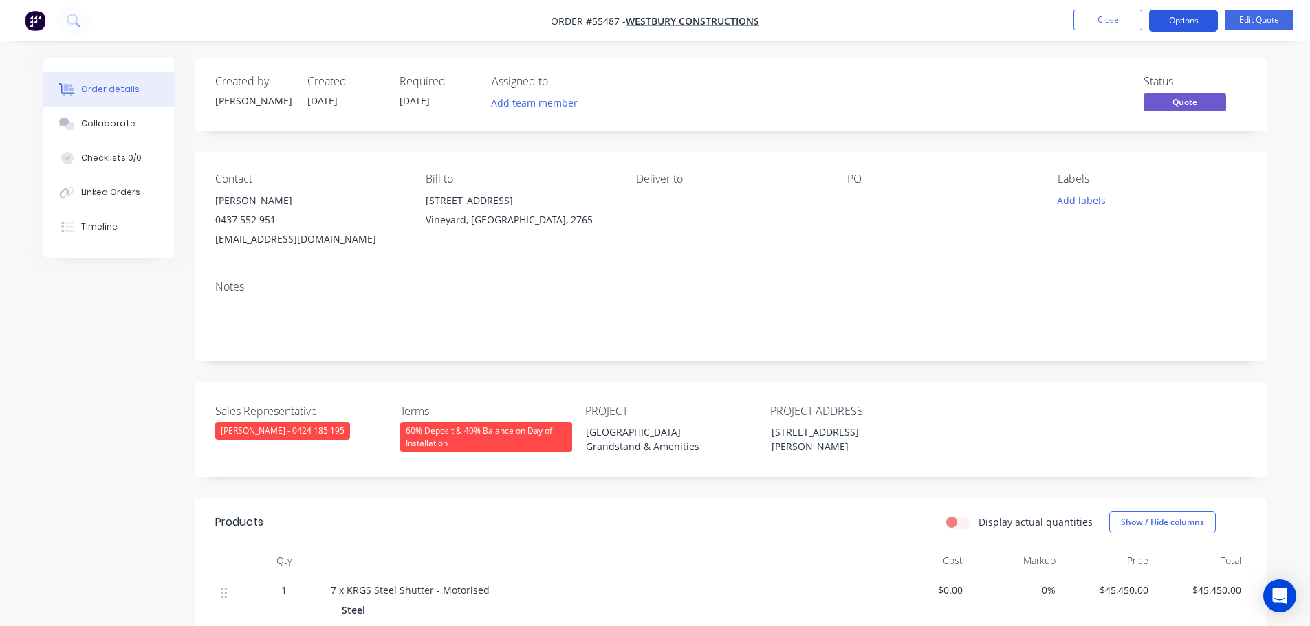
click at [1166, 25] on button "Options" at bounding box center [1183, 21] width 69 height 22
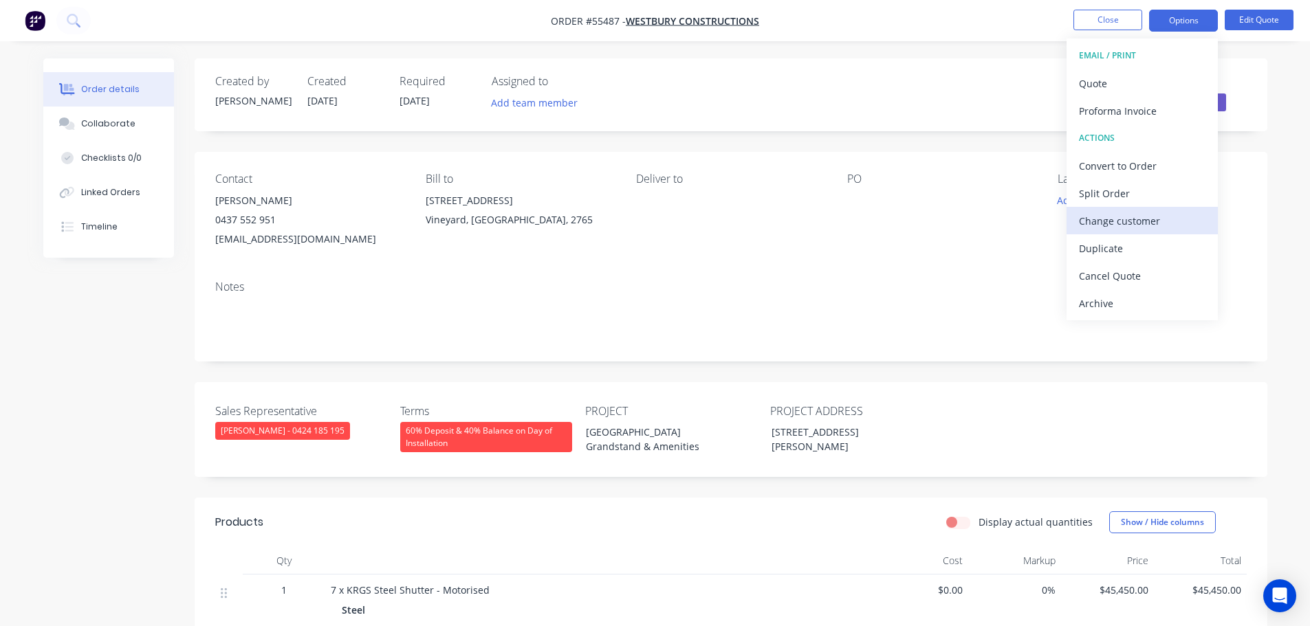
click at [1100, 223] on div "Change customer" at bounding box center [1142, 221] width 127 height 20
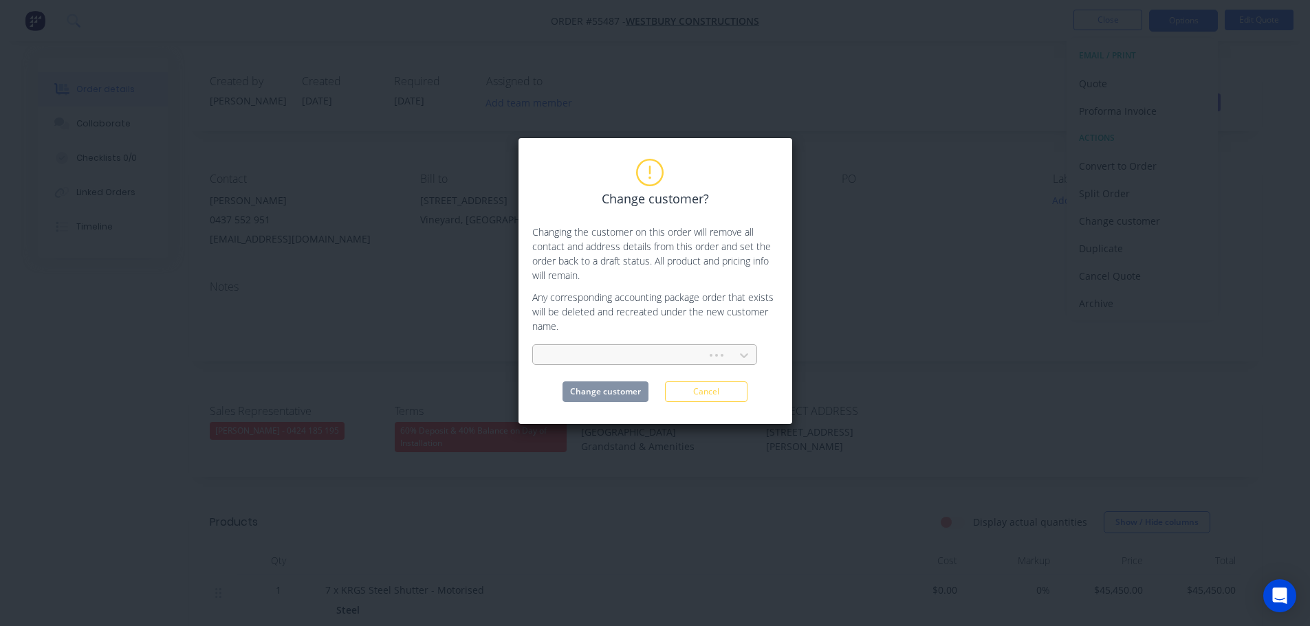
click at [571, 353] on div at bounding box center [622, 355] width 156 height 17
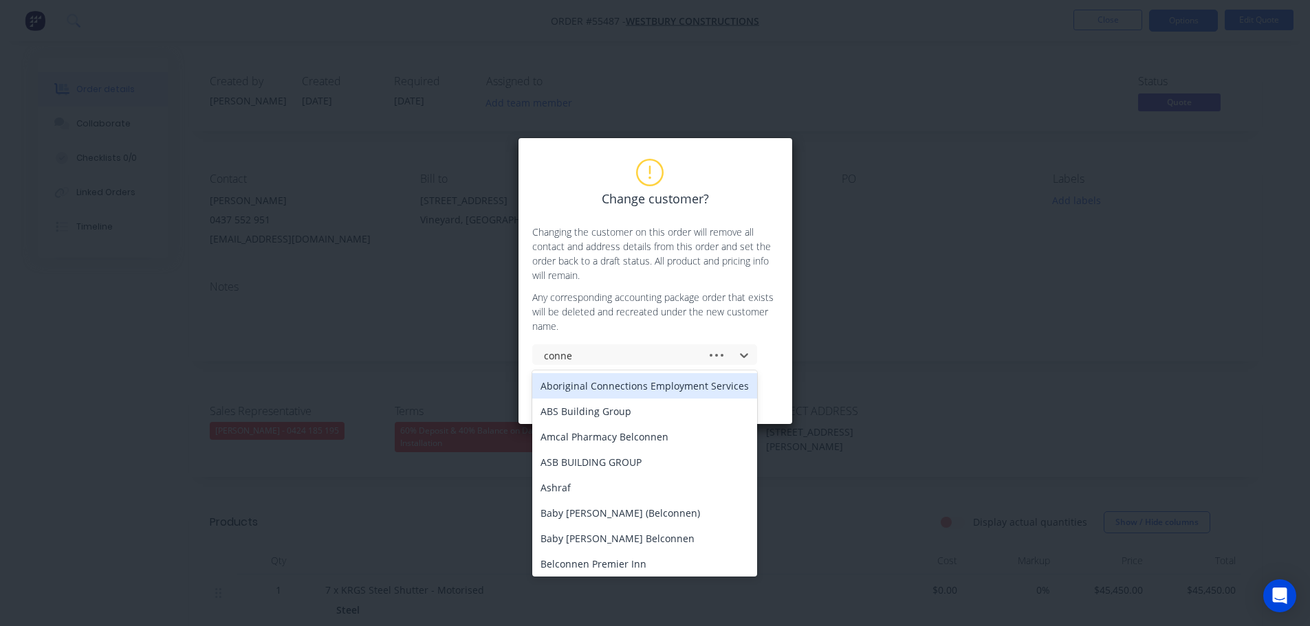
type input "connex"
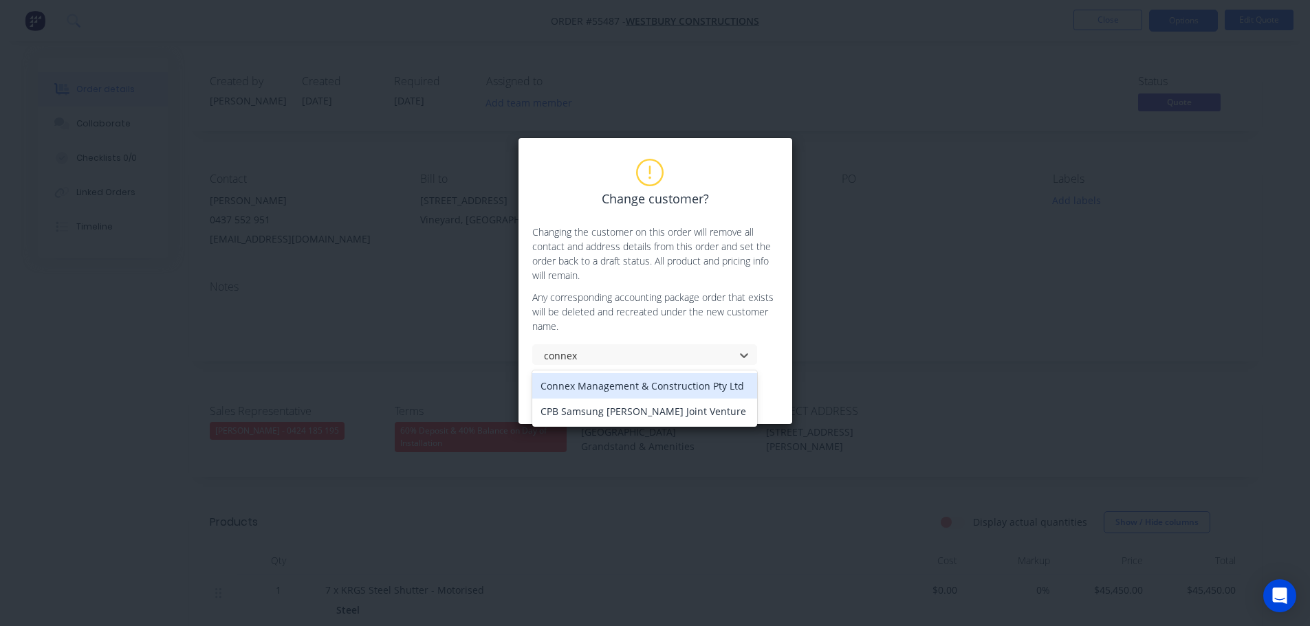
click at [615, 380] on div "Connex Management & Construction Pty Ltd" at bounding box center [644, 385] width 225 height 25
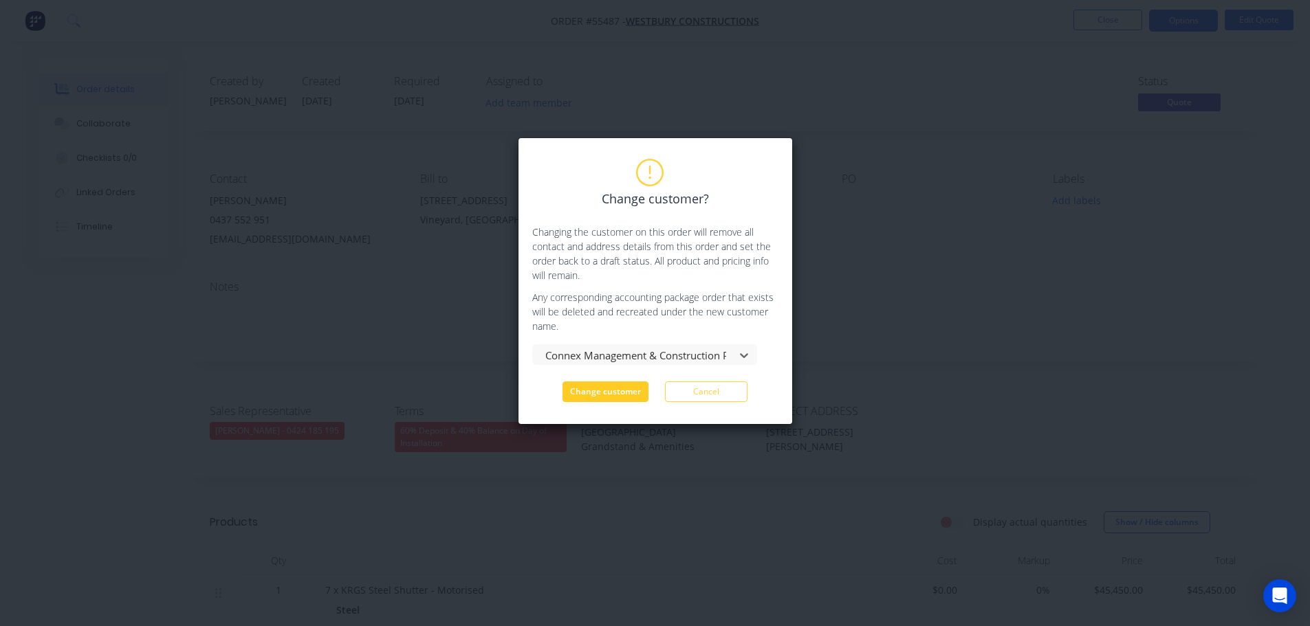
click at [613, 394] on button "Change customer" at bounding box center [605, 392] width 86 height 21
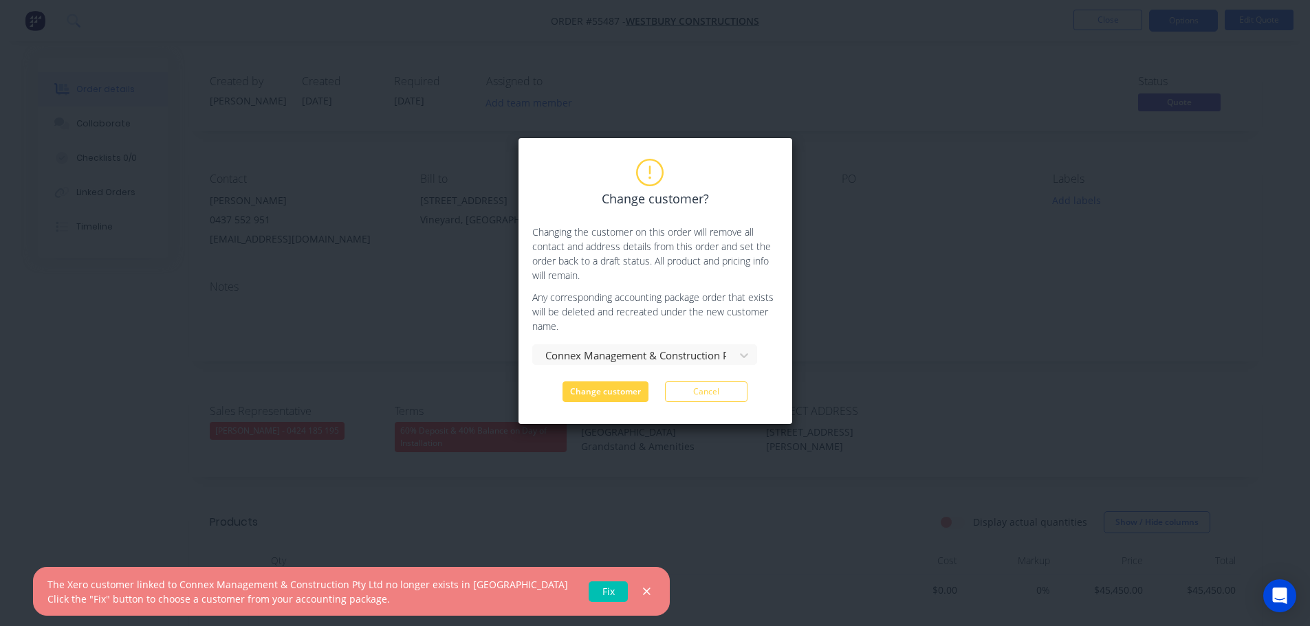
click at [589, 592] on link "Fix" at bounding box center [608, 592] width 39 height 21
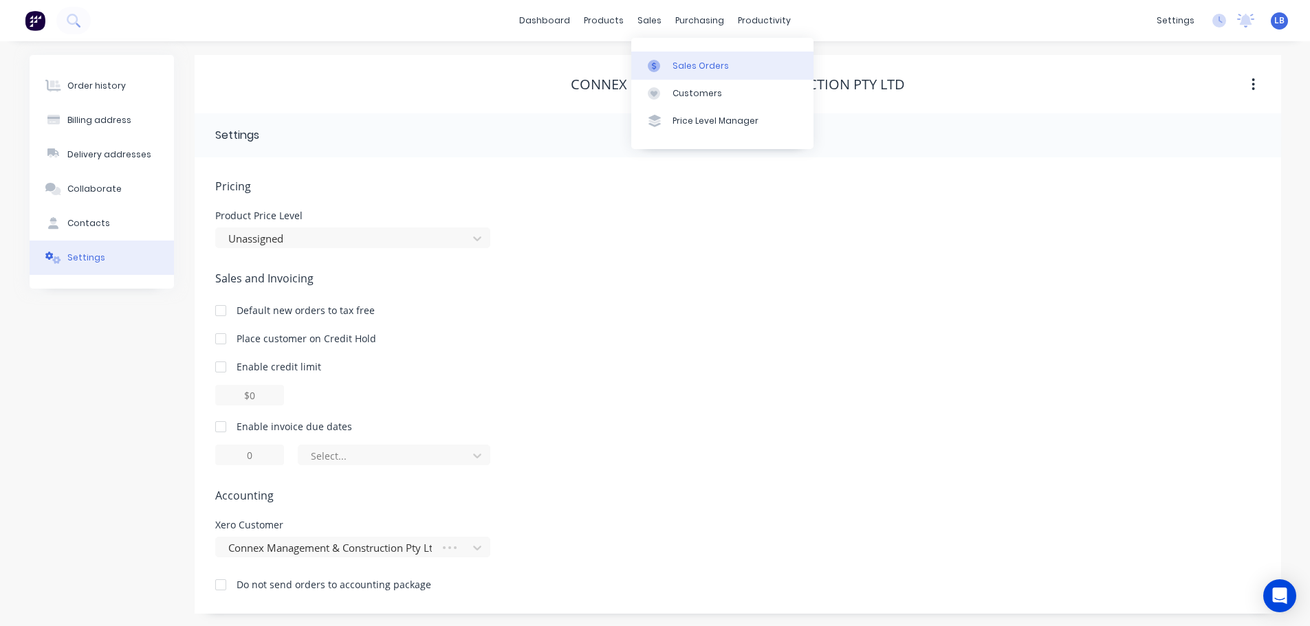
click at [692, 67] on div "Sales Orders" at bounding box center [700, 66] width 56 height 12
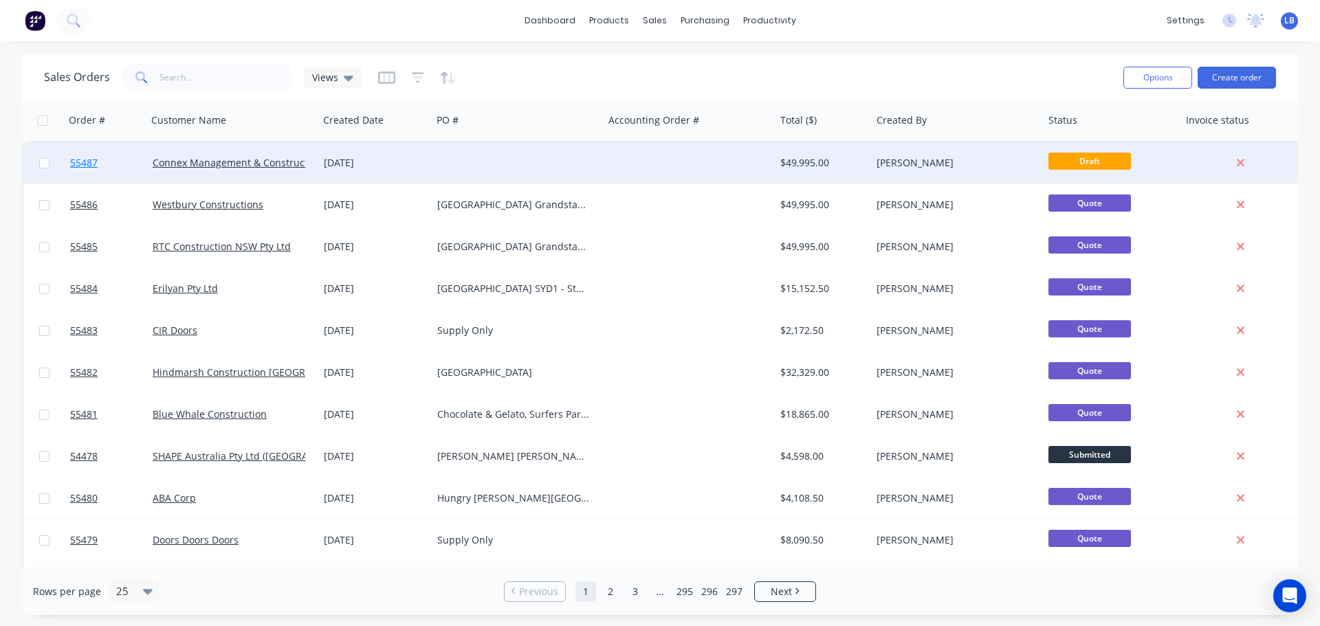
click at [80, 168] on span "55487" at bounding box center [84, 163] width 28 height 14
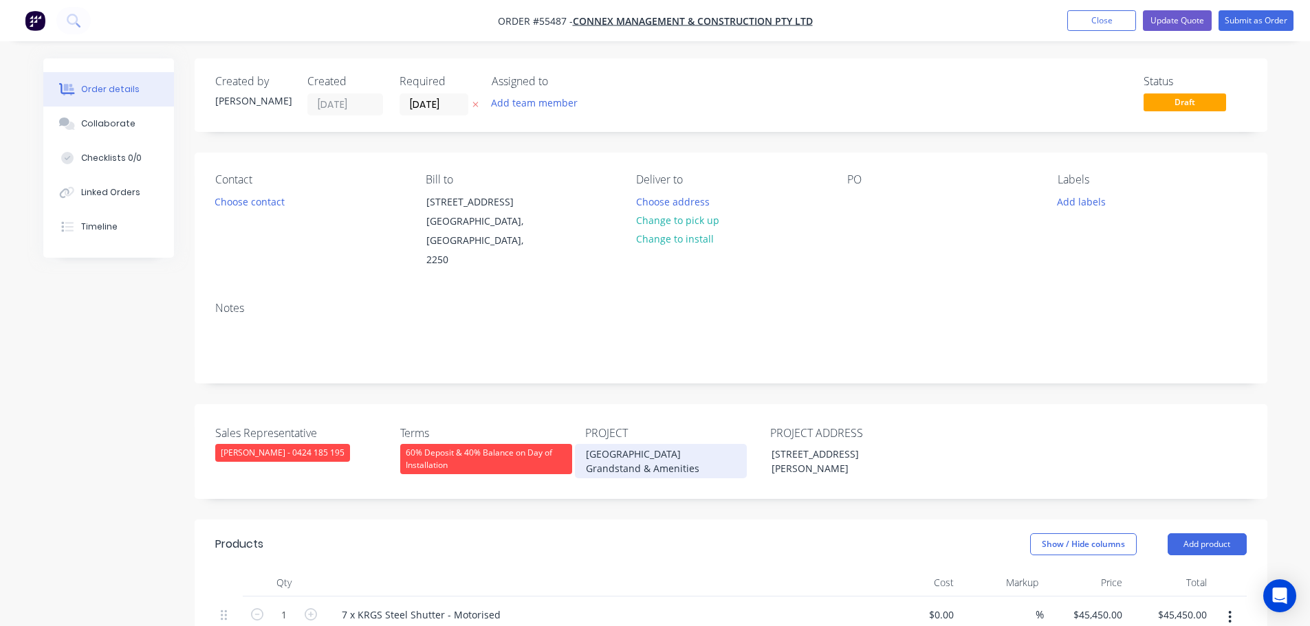
click at [627, 455] on div "[GEOGRAPHIC_DATA] Grandstand & Amenities" at bounding box center [661, 461] width 172 height 34
copy div "[GEOGRAPHIC_DATA] Grandstand & Amenities"
click at [852, 197] on div at bounding box center [858, 202] width 22 height 20
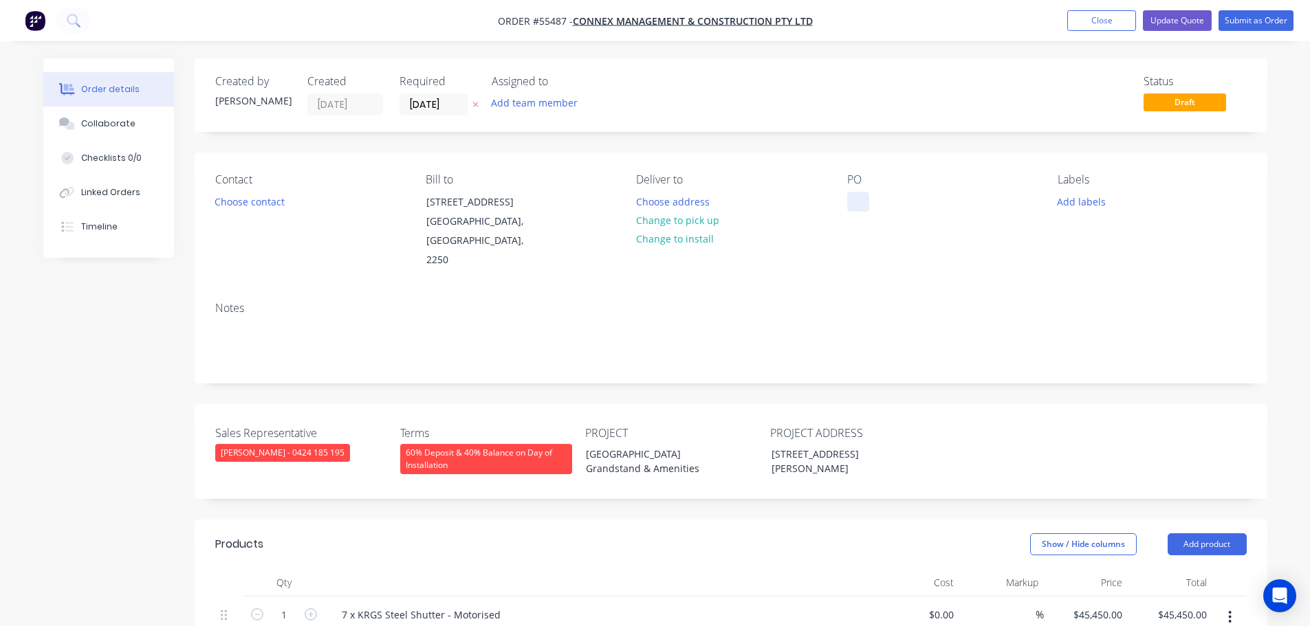
paste div
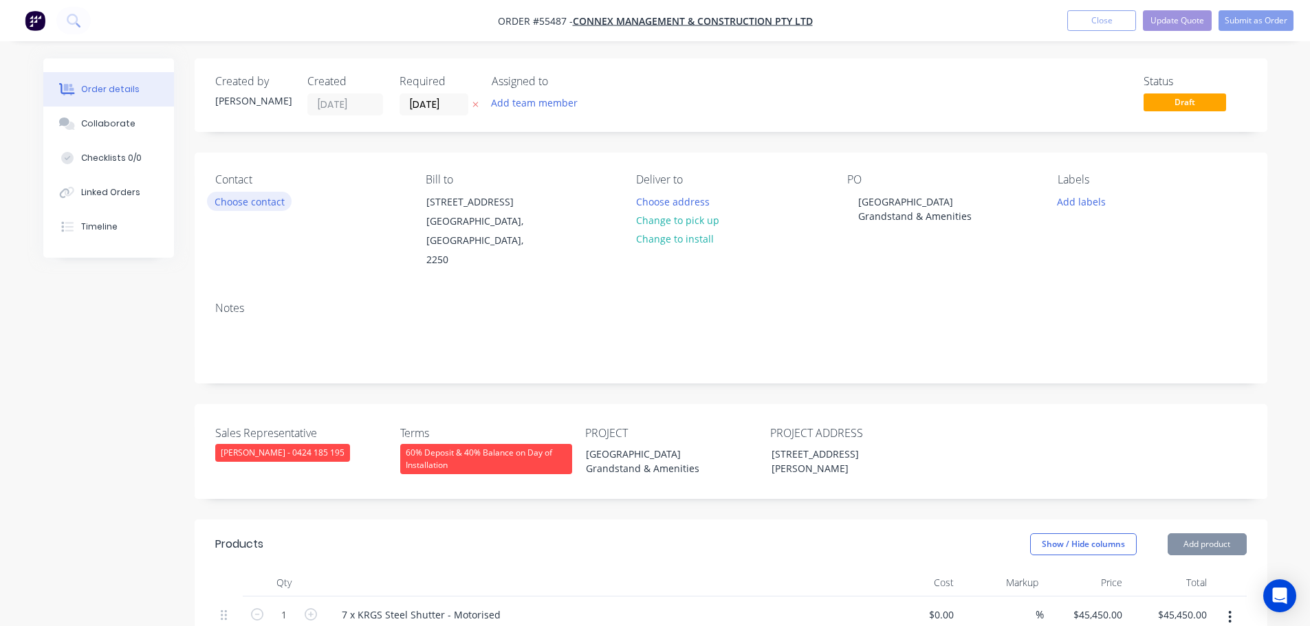
click at [244, 204] on button "Choose contact" at bounding box center [249, 201] width 85 height 19
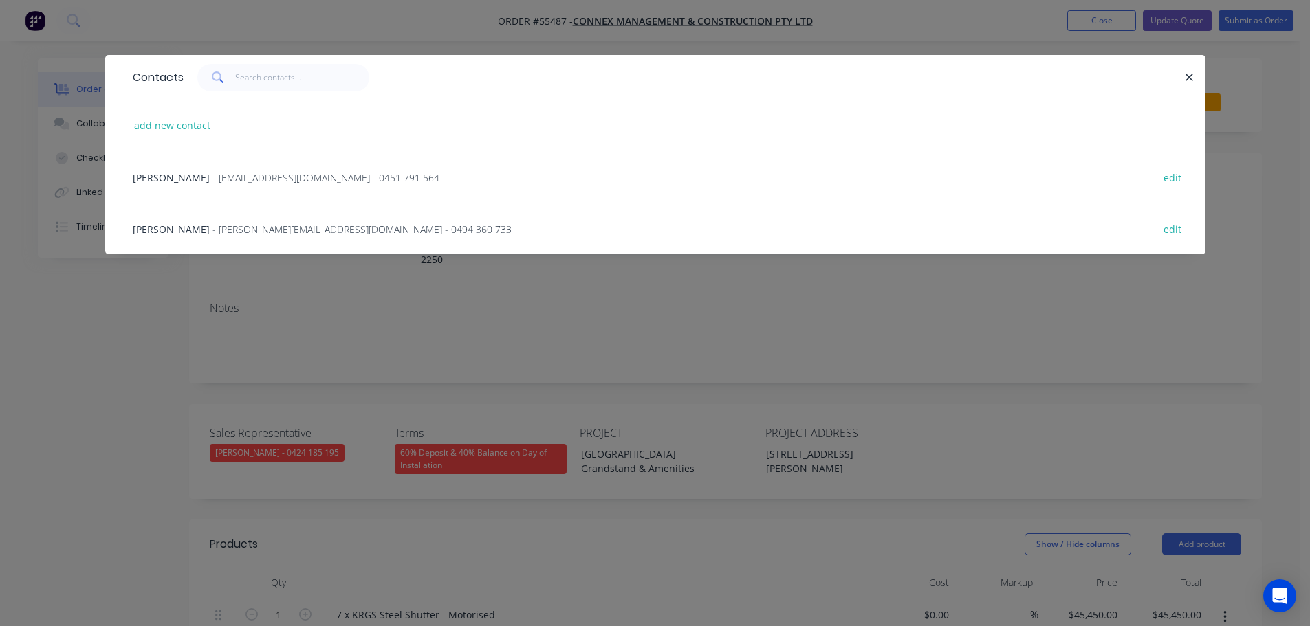
click at [173, 175] on span "[PERSON_NAME]" at bounding box center [171, 177] width 77 height 13
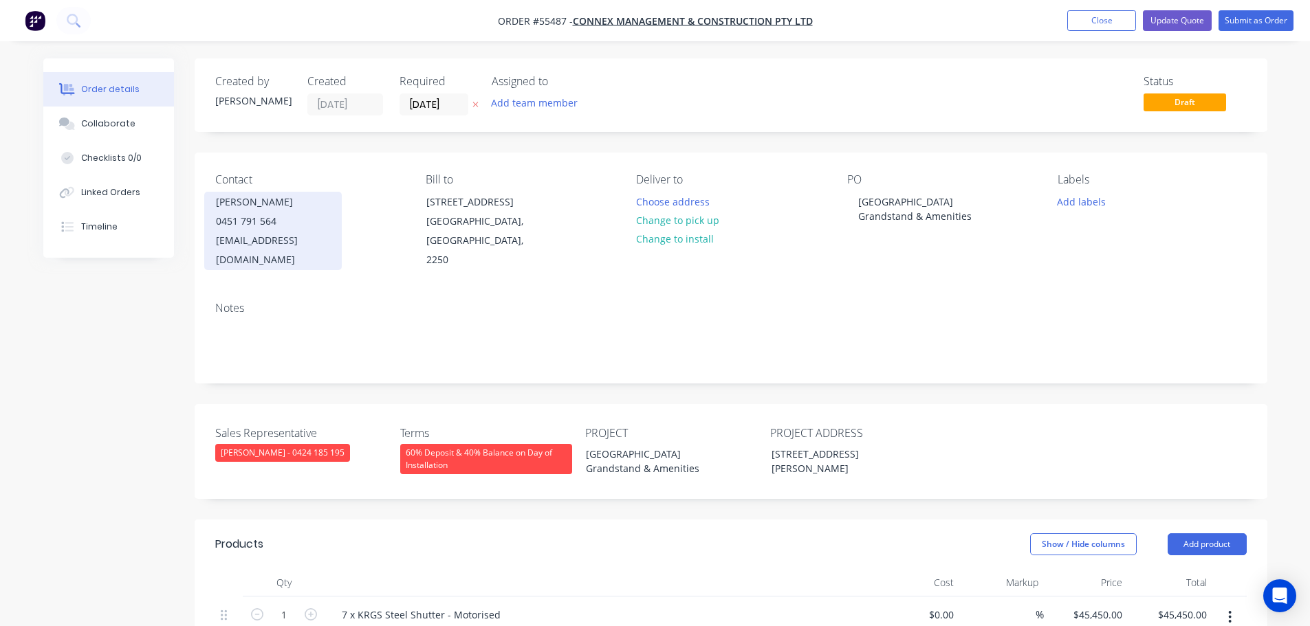
click at [273, 226] on div "0451 791 564" at bounding box center [273, 221] width 114 height 19
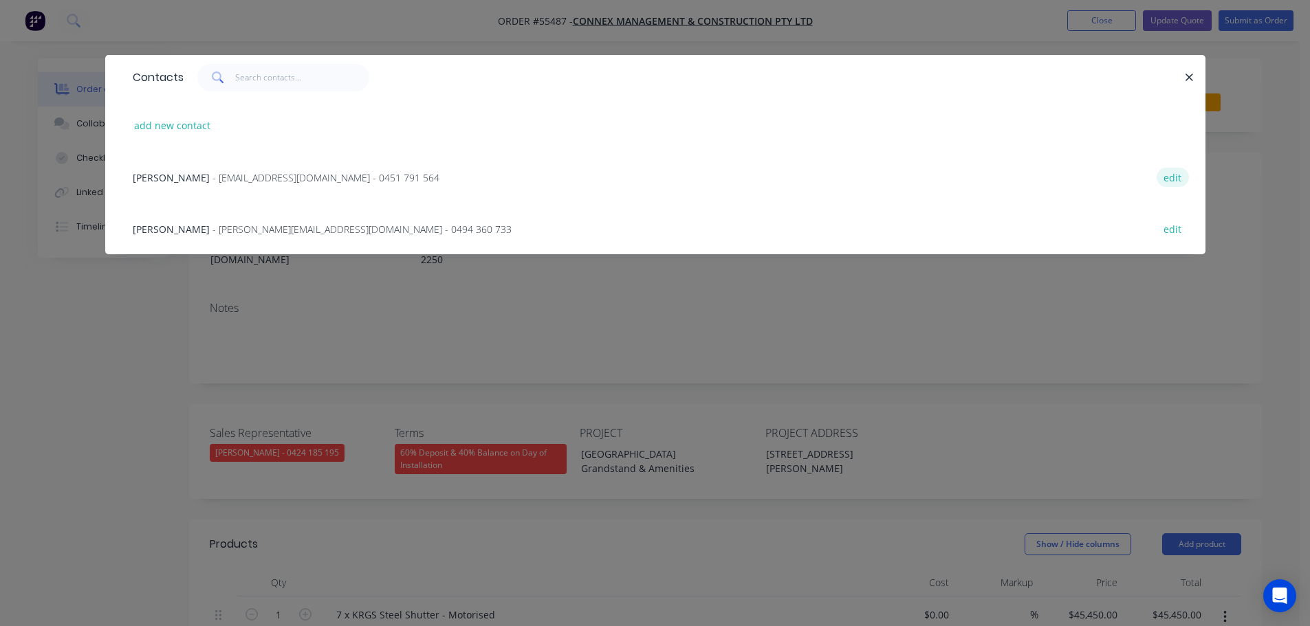
click at [1169, 172] on button "edit" at bounding box center [1172, 177] width 32 height 19
select select "AU"
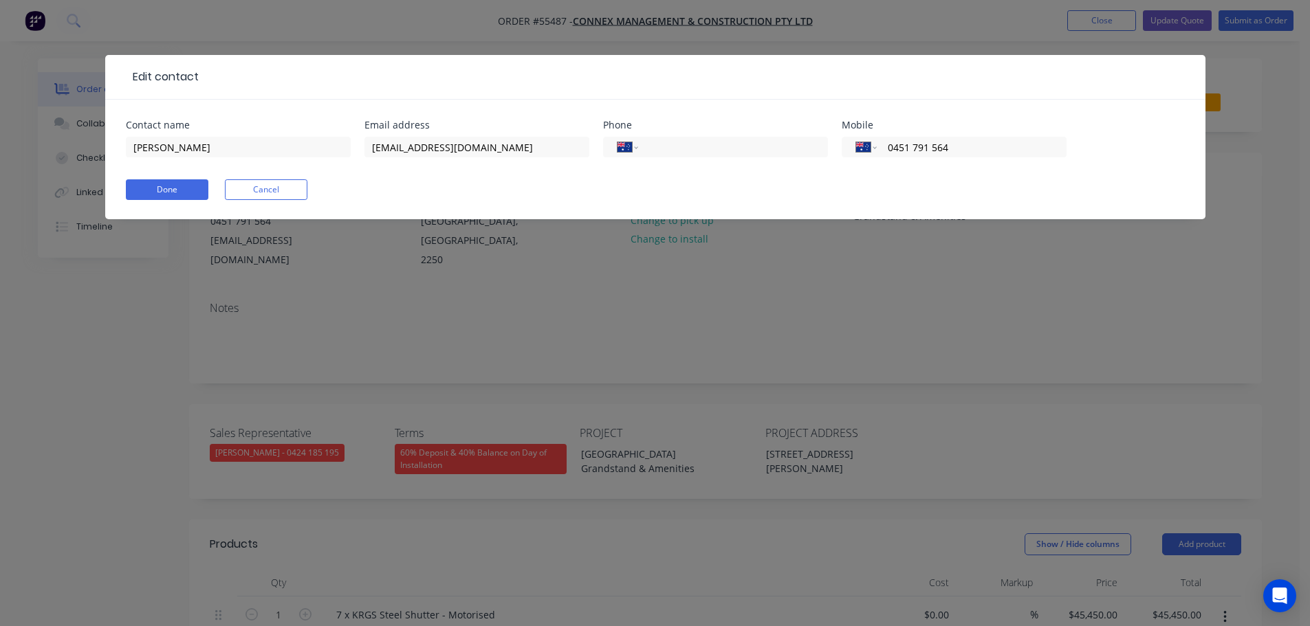
drag, startPoint x: 958, startPoint y: 148, endPoint x: 885, endPoint y: 161, distance: 74.7
click at [885, 161] on div "International [GEOGRAPHIC_DATA] [GEOGRAPHIC_DATA] [GEOGRAPHIC_DATA] [GEOGRAPHIC…" at bounding box center [954, 153] width 225 height 41
type input "0428 652 496"
click at [155, 189] on button "Done" at bounding box center [167, 189] width 83 height 21
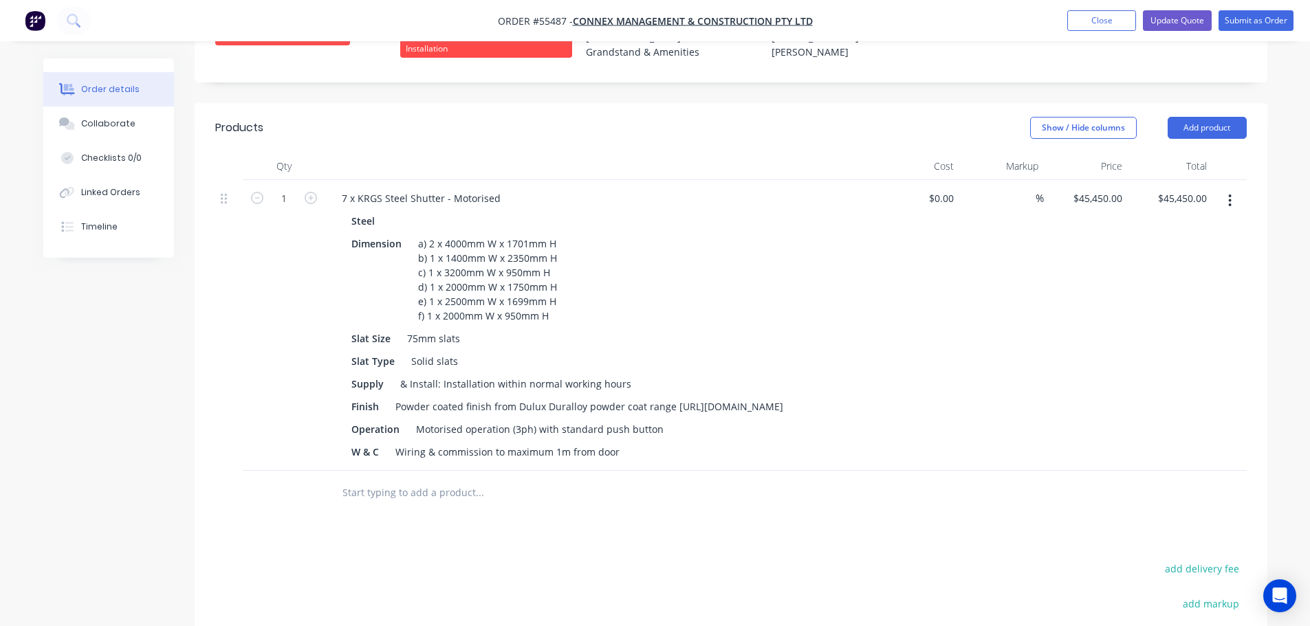
scroll to position [481, 0]
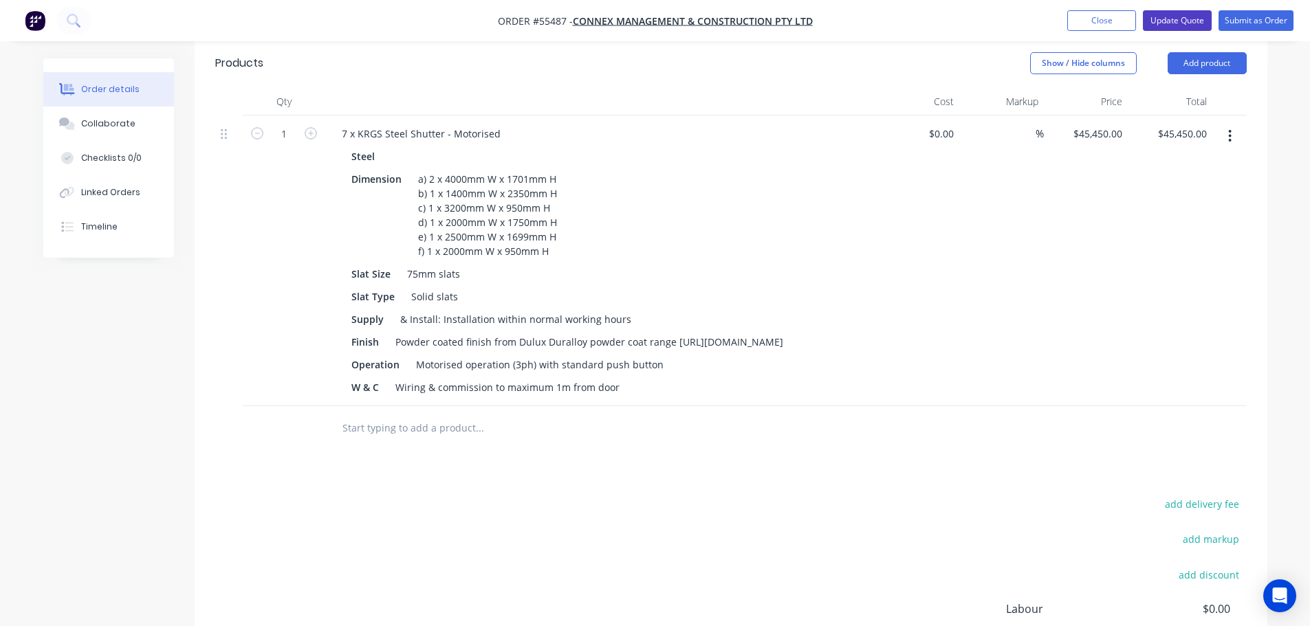
click at [1187, 19] on button "Update Quote" at bounding box center [1177, 20] width 69 height 21
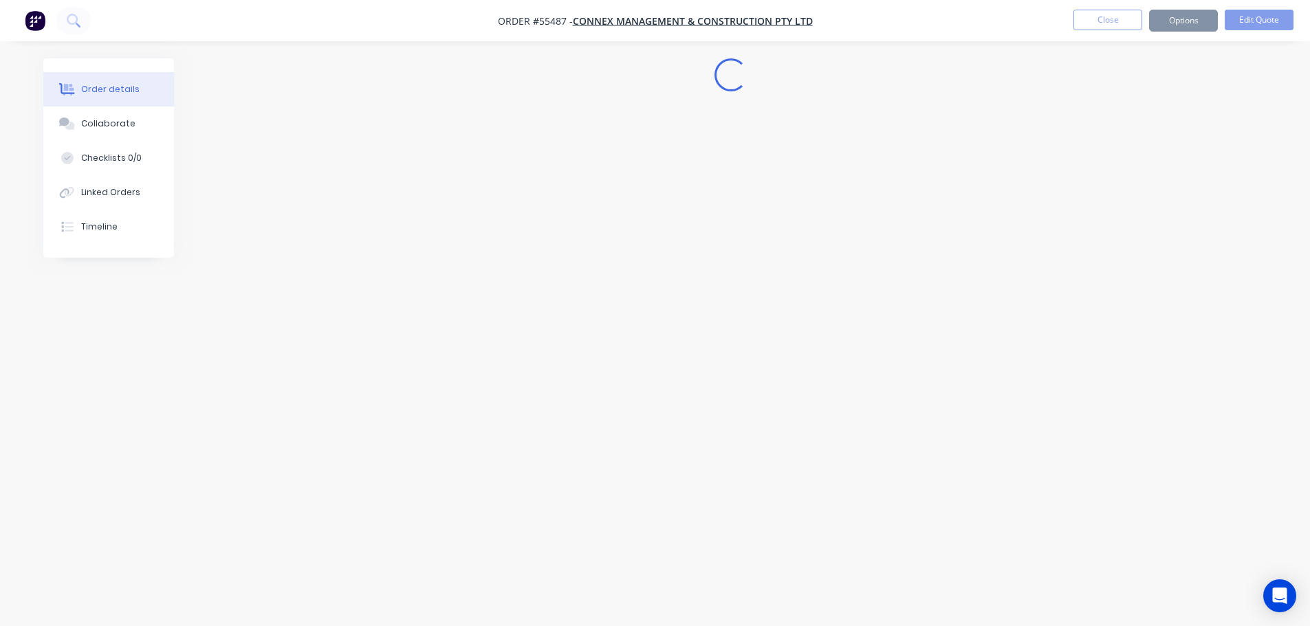
scroll to position [0, 0]
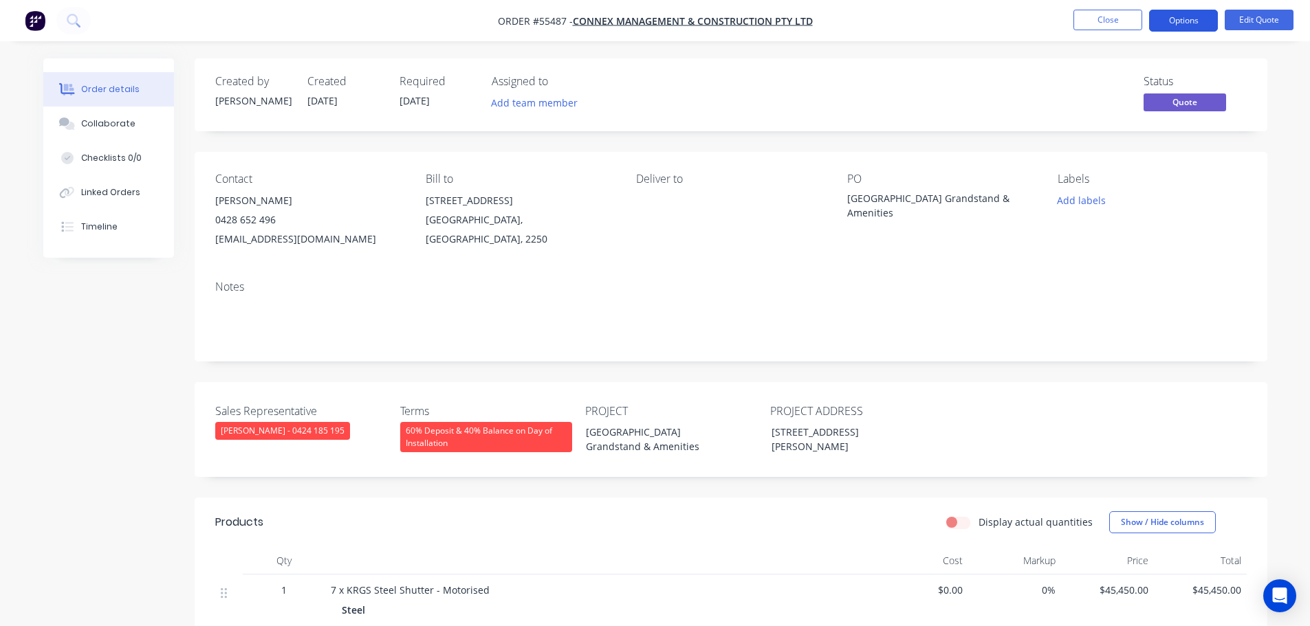
click at [1182, 21] on button "Options" at bounding box center [1183, 21] width 69 height 22
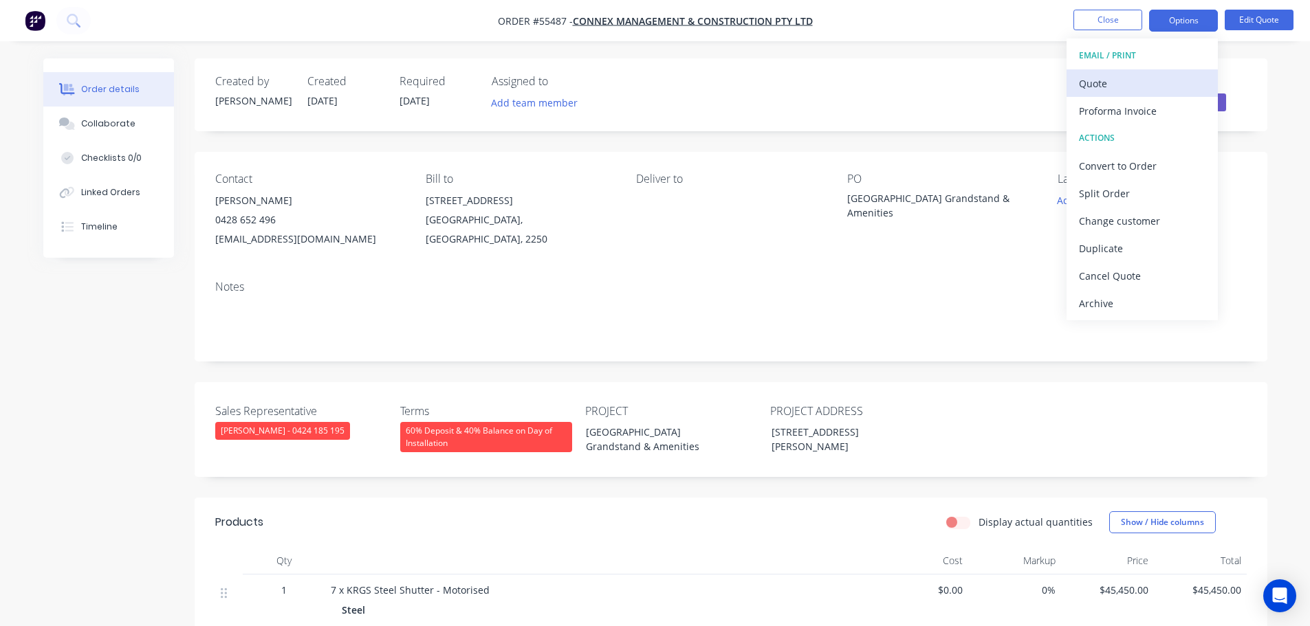
click at [1092, 85] on div "Quote" at bounding box center [1142, 84] width 127 height 20
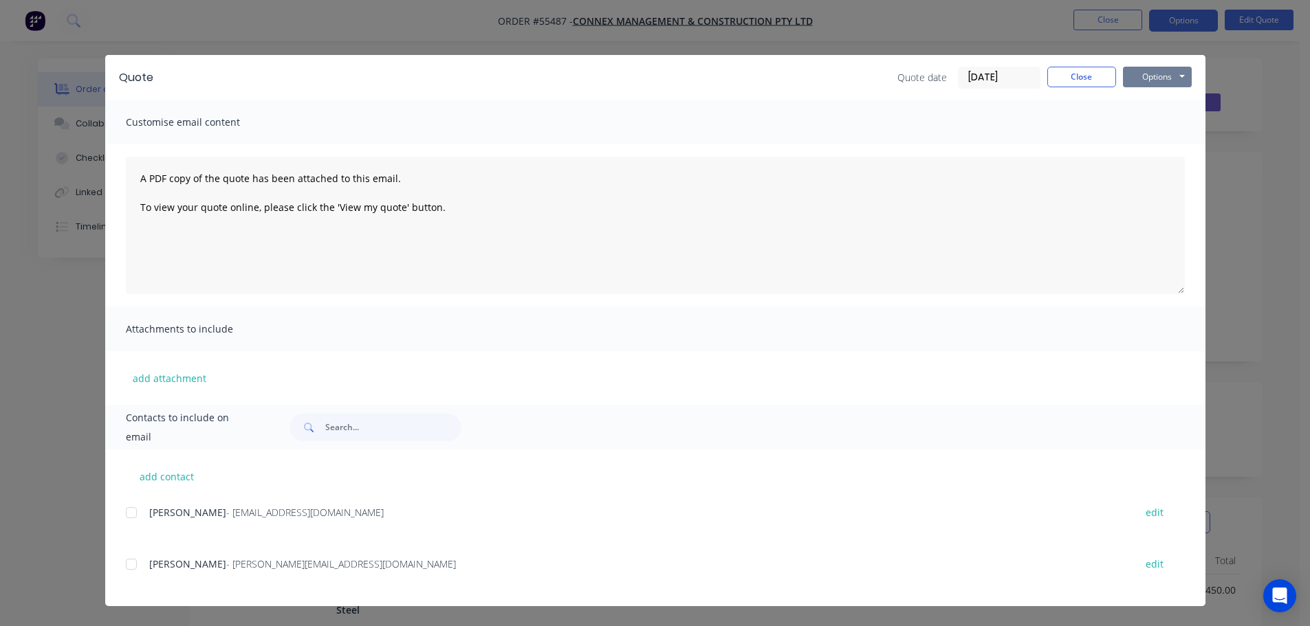
click at [1150, 85] on button "Options" at bounding box center [1157, 77] width 69 height 21
click at [1158, 117] on button "Print" at bounding box center [1167, 124] width 88 height 23
click at [1091, 79] on button "Close" at bounding box center [1081, 77] width 69 height 21
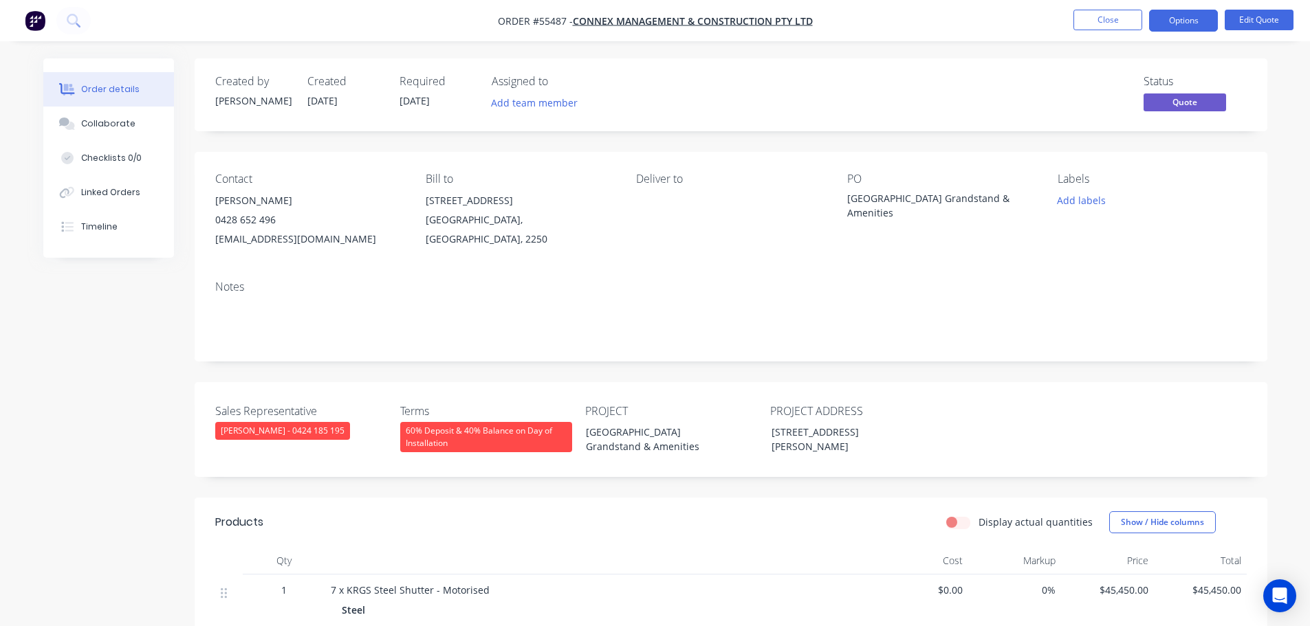
click at [304, 239] on div "[EMAIL_ADDRESS][DOMAIN_NAME]" at bounding box center [309, 239] width 188 height 19
copy div "[EMAIL_ADDRESS][DOMAIN_NAME]"
click at [866, 204] on div "[GEOGRAPHIC_DATA] Grandstand & Amenities" at bounding box center [933, 205] width 172 height 29
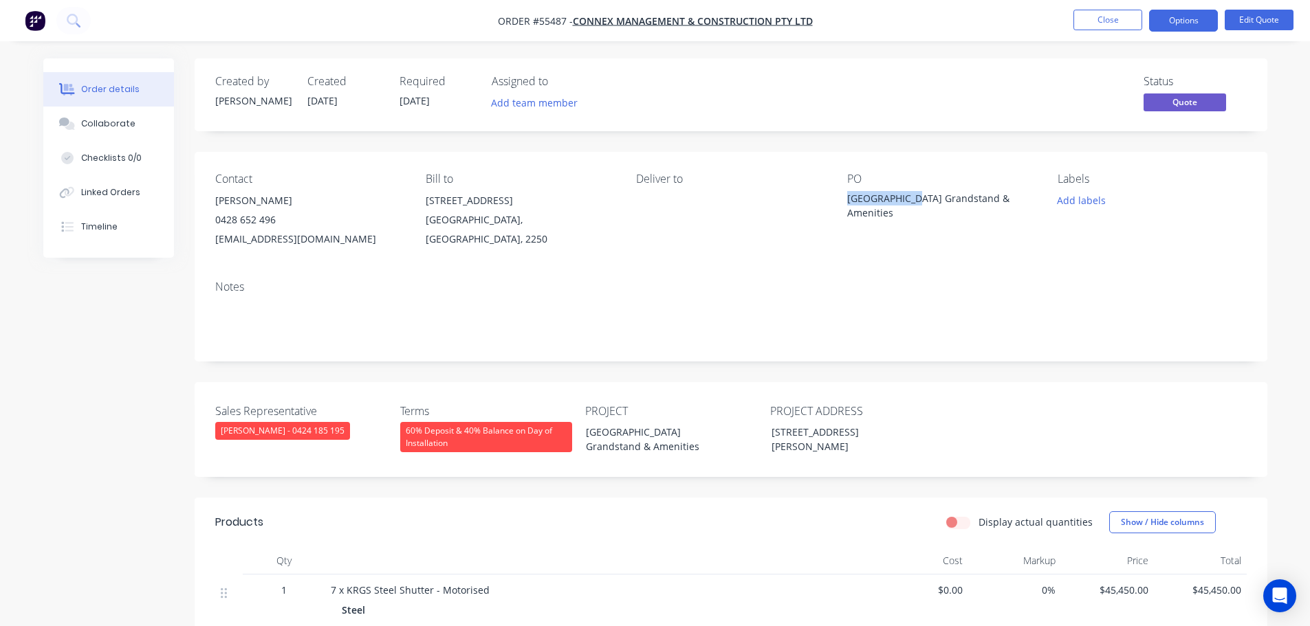
click at [866, 204] on div "[GEOGRAPHIC_DATA] Grandstand & Amenities" at bounding box center [933, 205] width 172 height 29
copy div "[GEOGRAPHIC_DATA] Grandstand & Amenities"
click at [276, 221] on span at bounding box center [276, 219] width 0 height 13
click at [1084, 23] on button "Close" at bounding box center [1107, 20] width 69 height 21
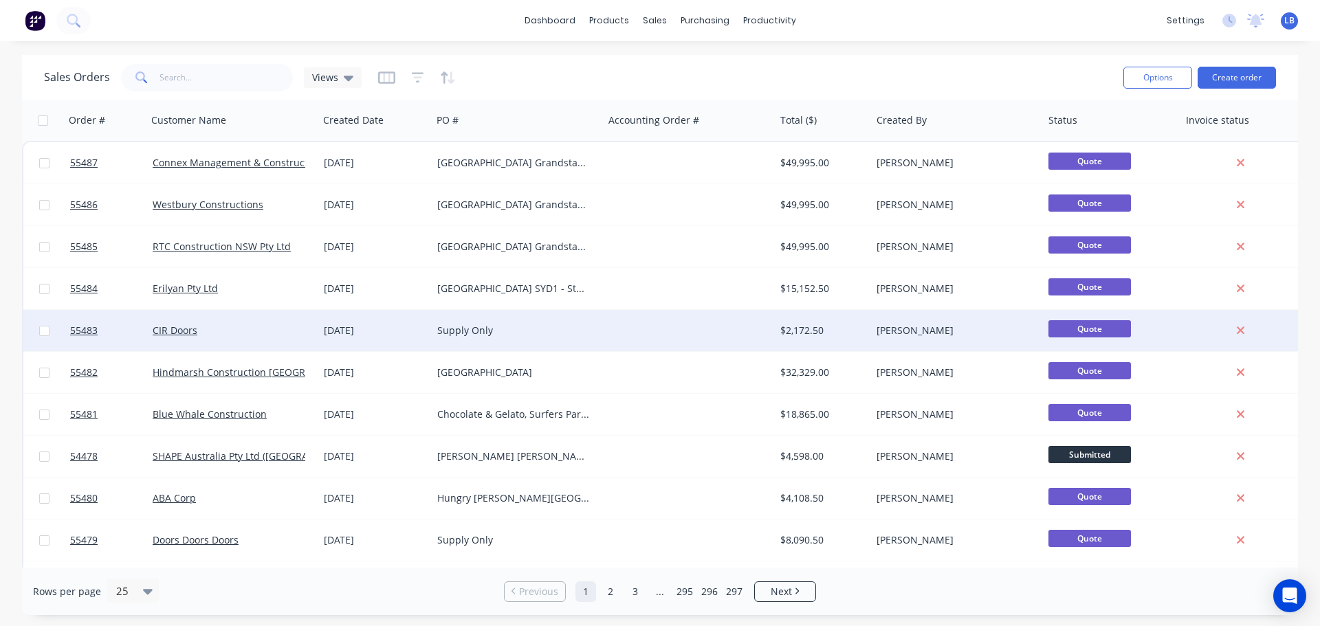
click at [67, 327] on div at bounding box center [106, 330] width 83 height 41
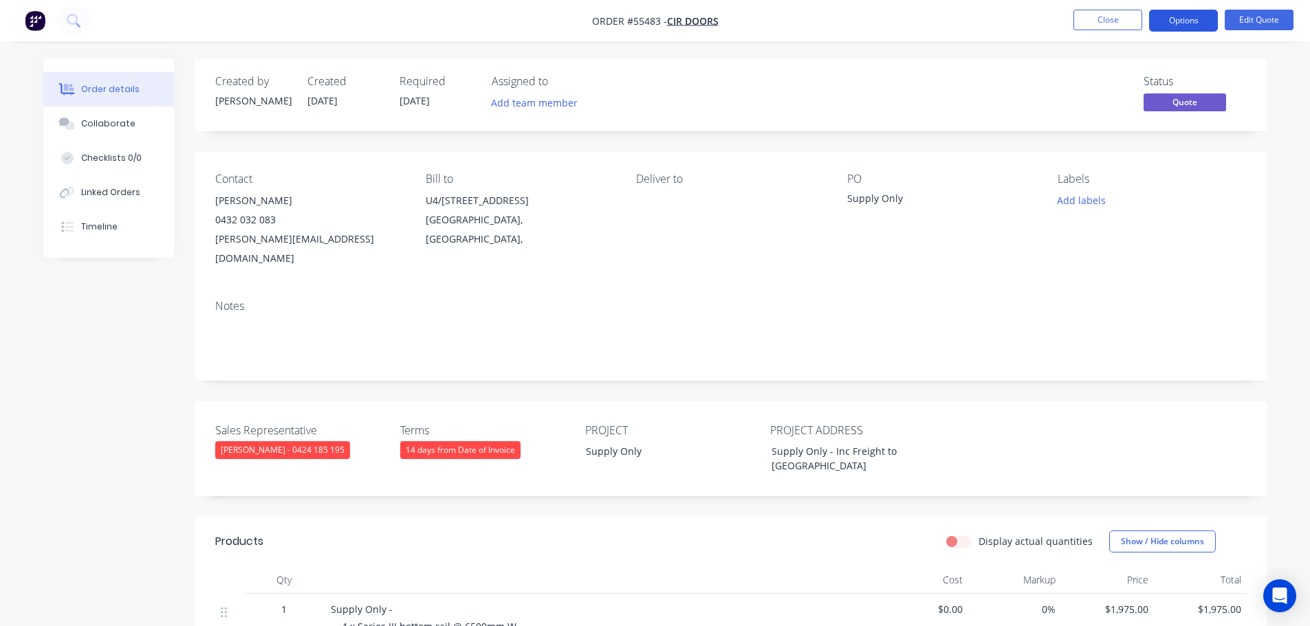
click at [1185, 20] on button "Options" at bounding box center [1183, 21] width 69 height 22
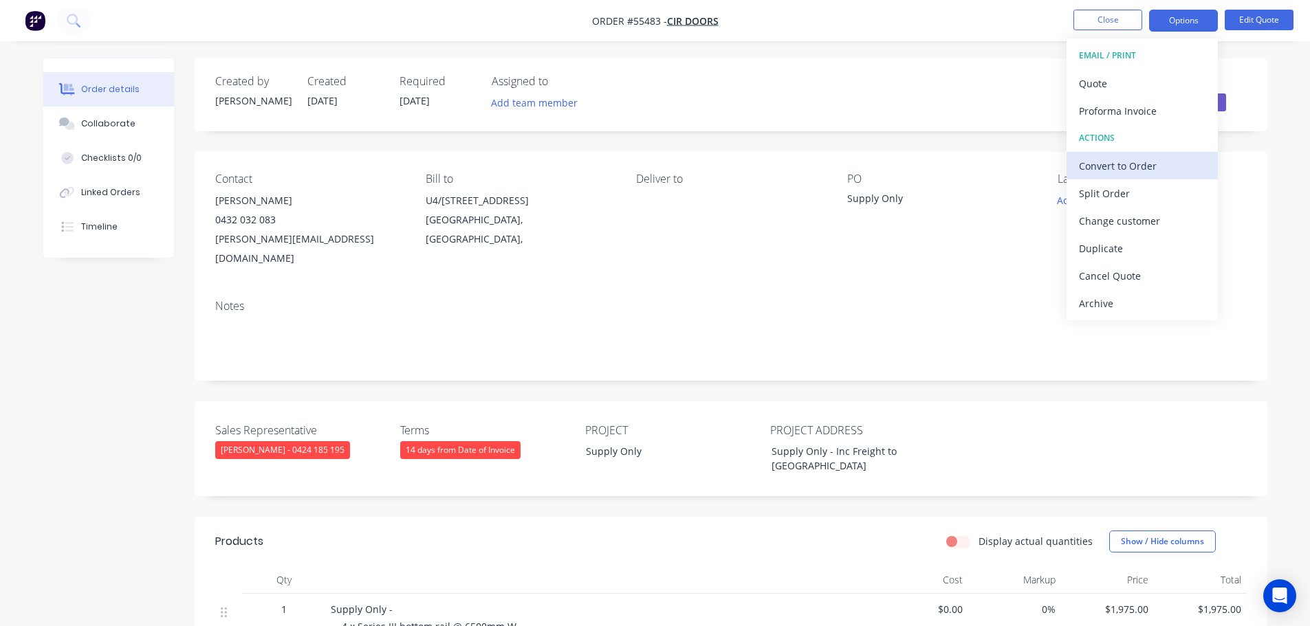
click at [1096, 167] on div "Convert to Order" at bounding box center [1142, 166] width 127 height 20
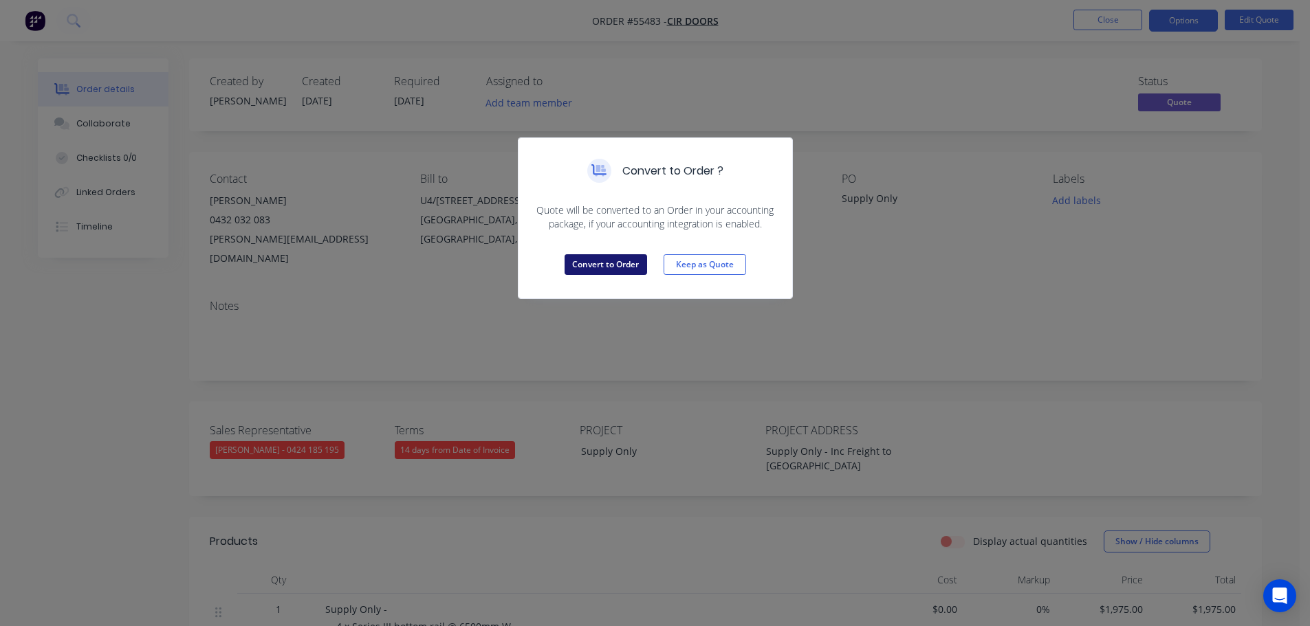
click at [591, 266] on button "Convert to Order" at bounding box center [605, 264] width 83 height 21
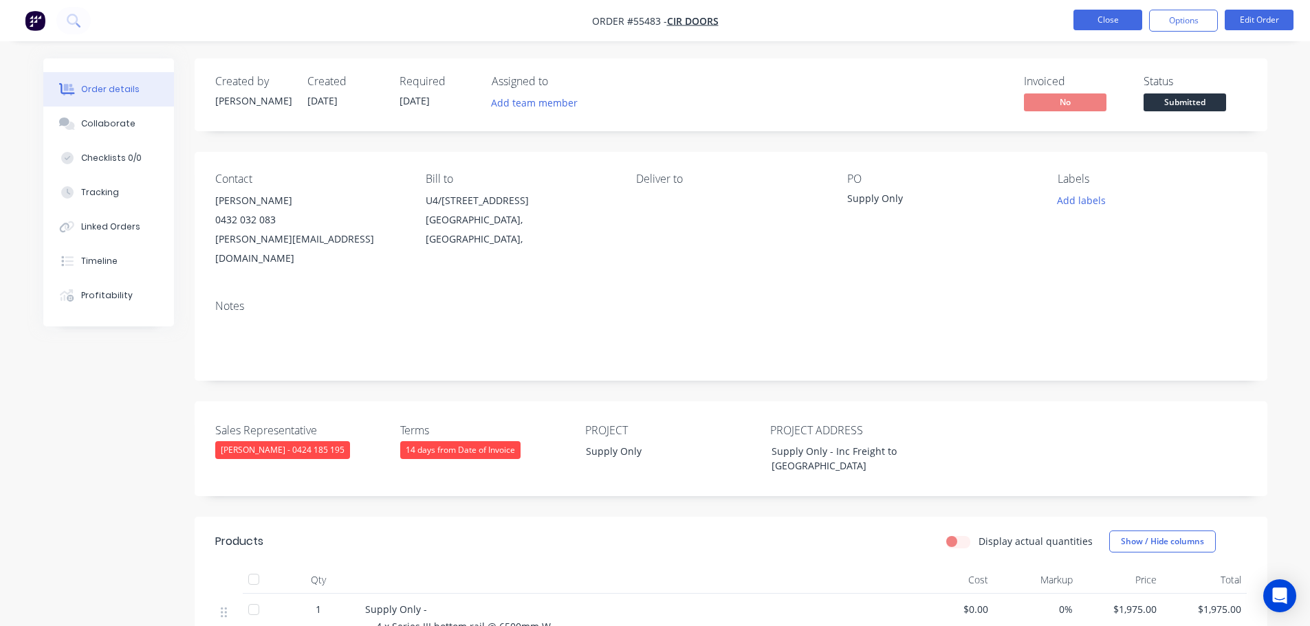
click at [1095, 23] on button "Close" at bounding box center [1107, 20] width 69 height 21
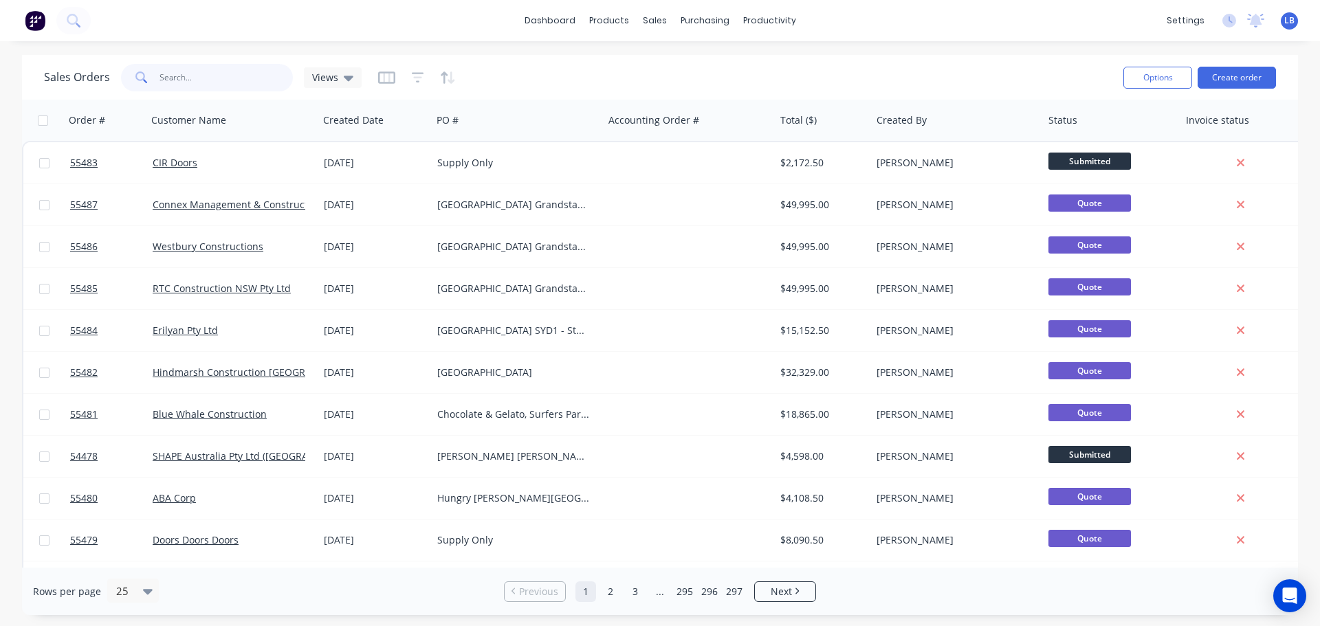
click at [182, 76] on input "text" at bounding box center [227, 78] width 134 height 28
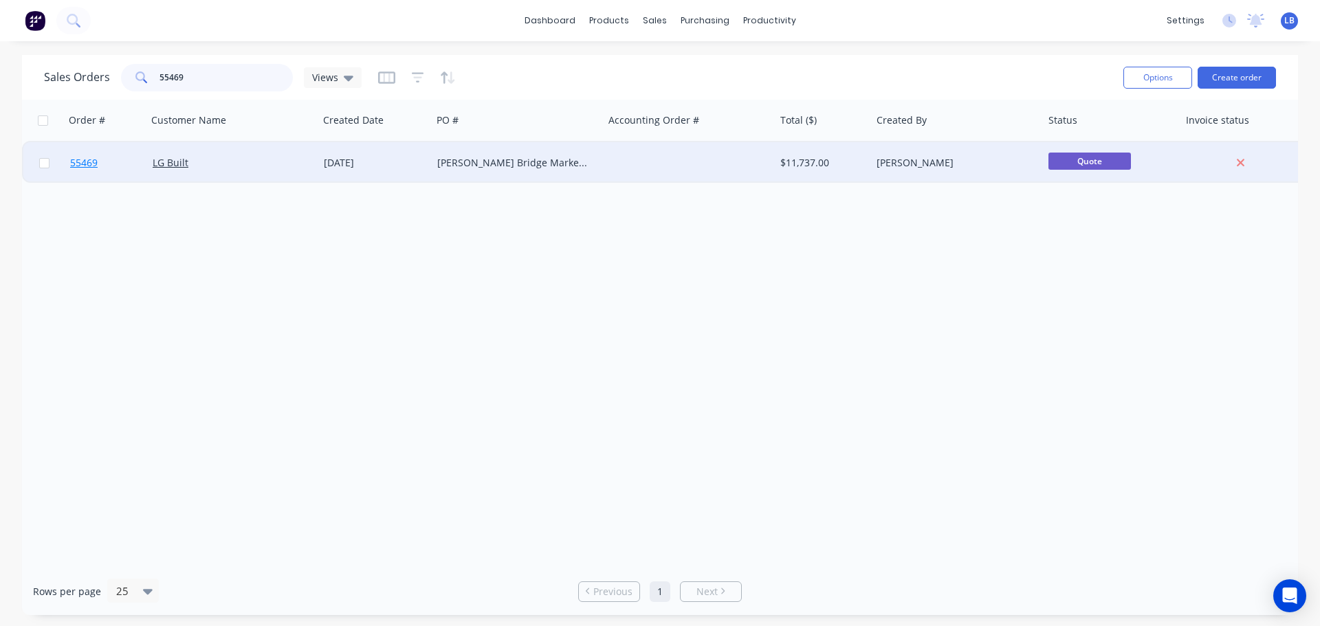
type input "55469"
click at [80, 168] on span "55469" at bounding box center [84, 163] width 28 height 14
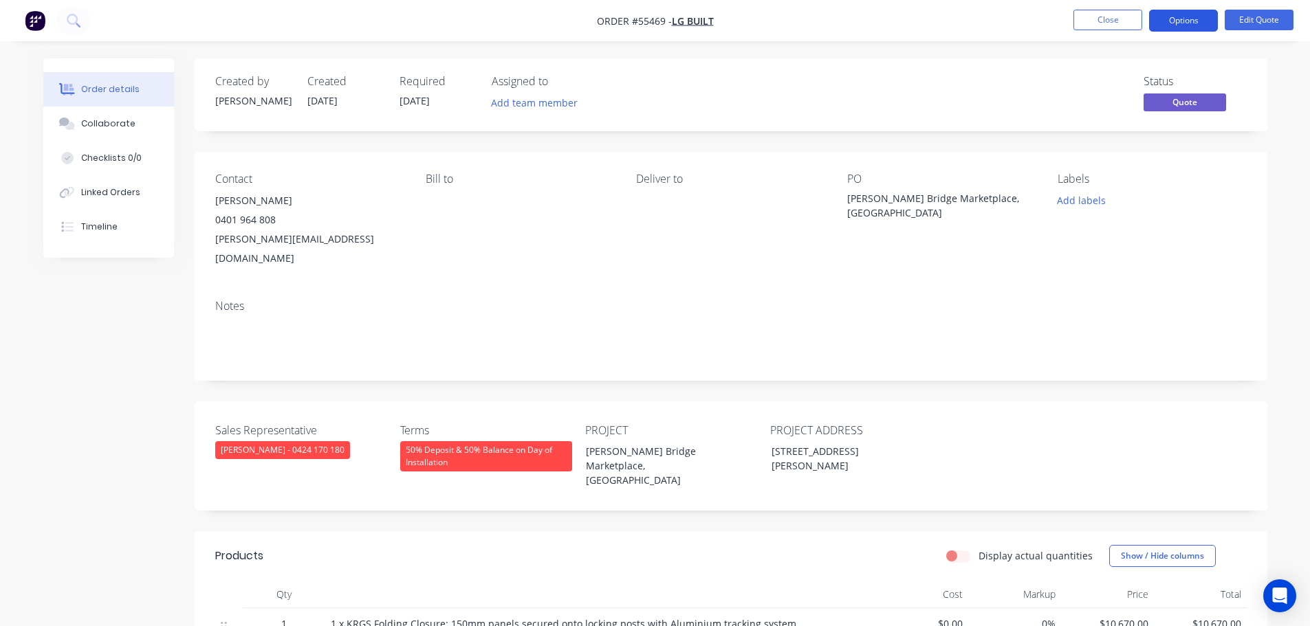
click at [1184, 17] on button "Options" at bounding box center [1183, 21] width 69 height 22
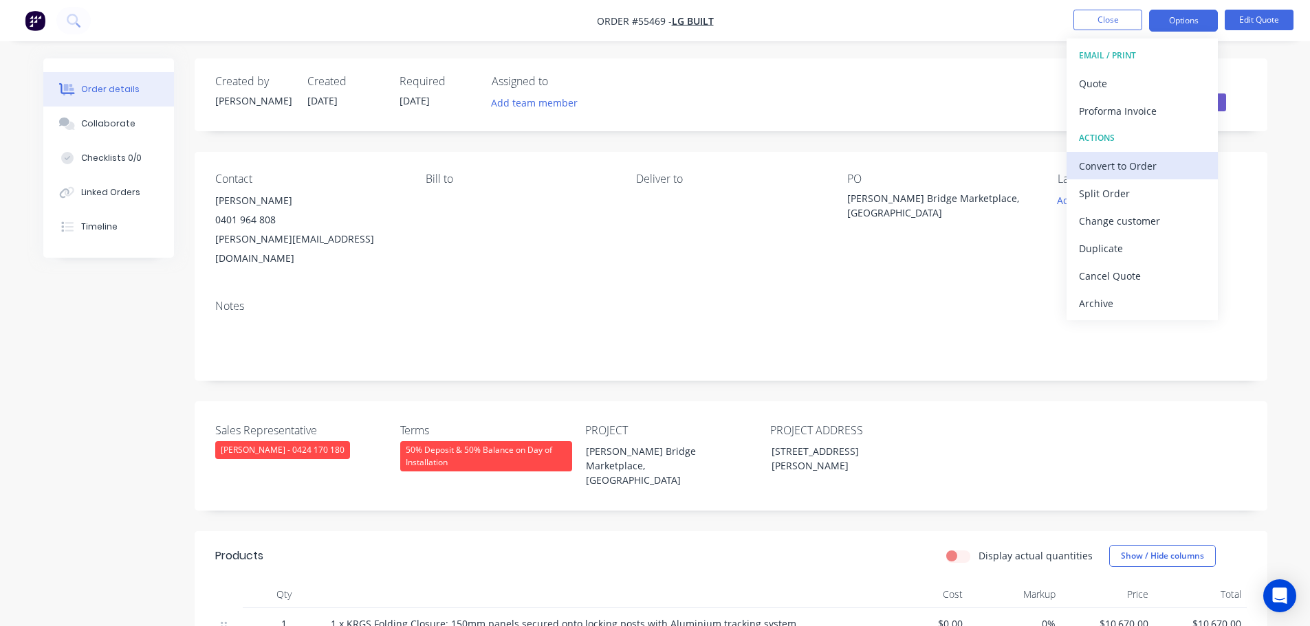
click at [1110, 174] on div "Convert to Order" at bounding box center [1142, 166] width 127 height 20
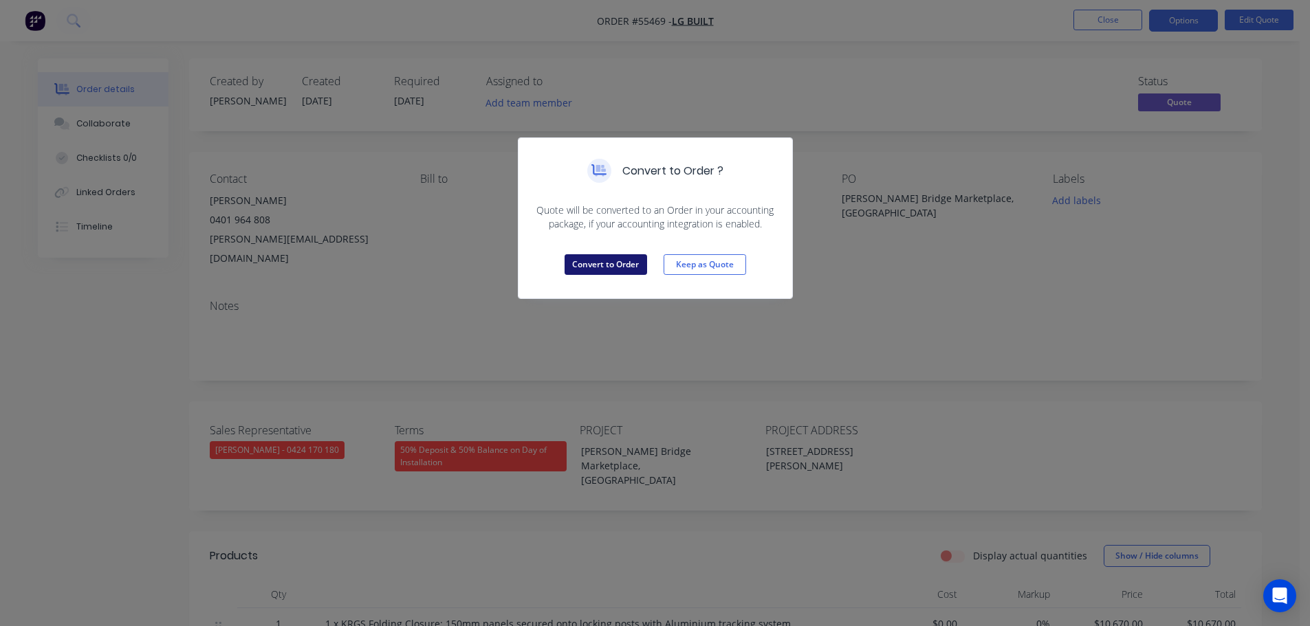
click at [607, 263] on button "Convert to Order" at bounding box center [605, 264] width 83 height 21
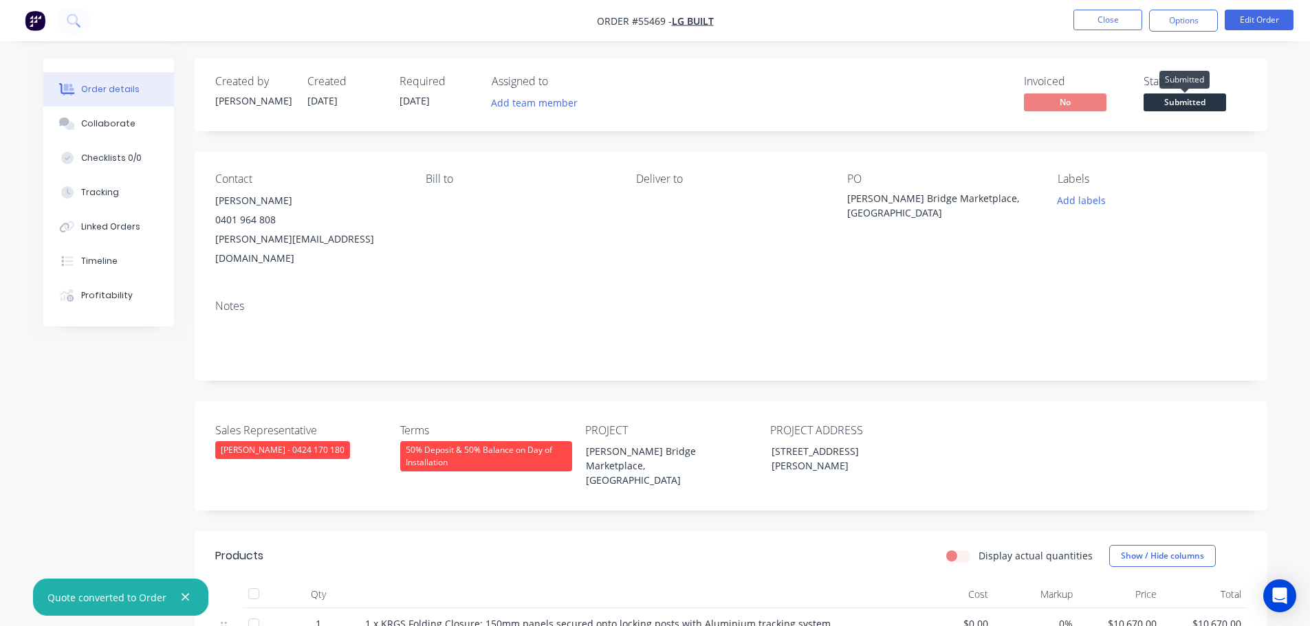
click at [1189, 102] on span "Submitted" at bounding box center [1184, 102] width 83 height 17
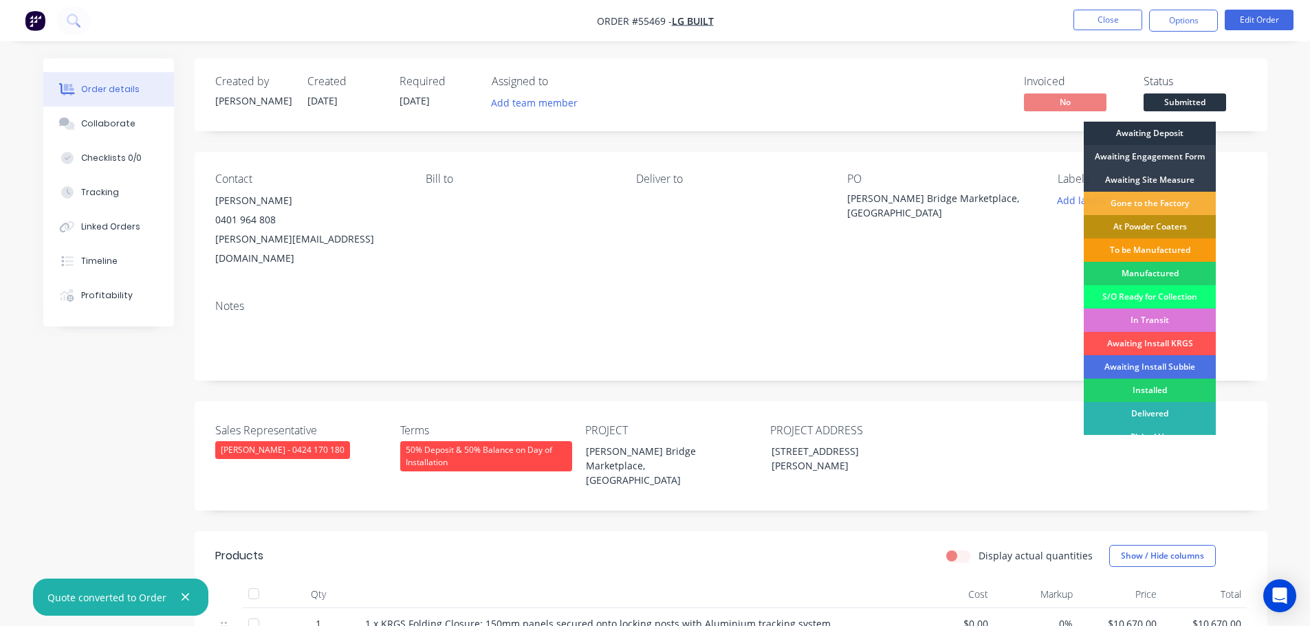
click at [1150, 131] on div "Awaiting Deposit" at bounding box center [1150, 133] width 132 height 23
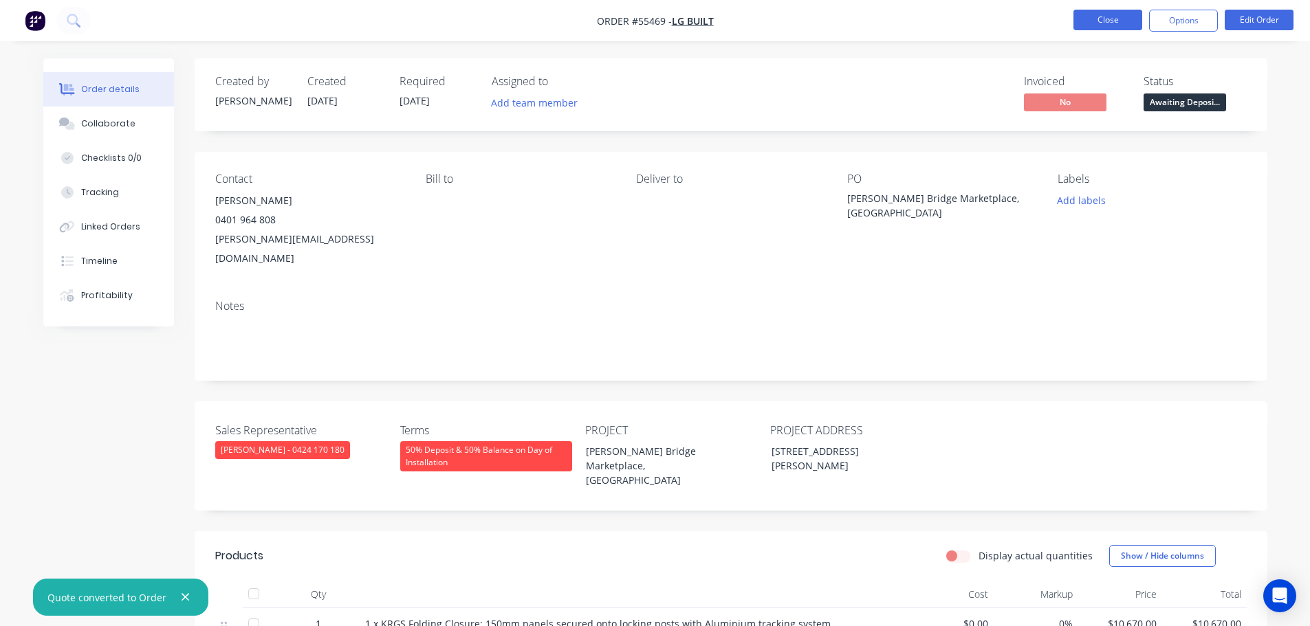
click at [1091, 21] on button "Close" at bounding box center [1107, 20] width 69 height 21
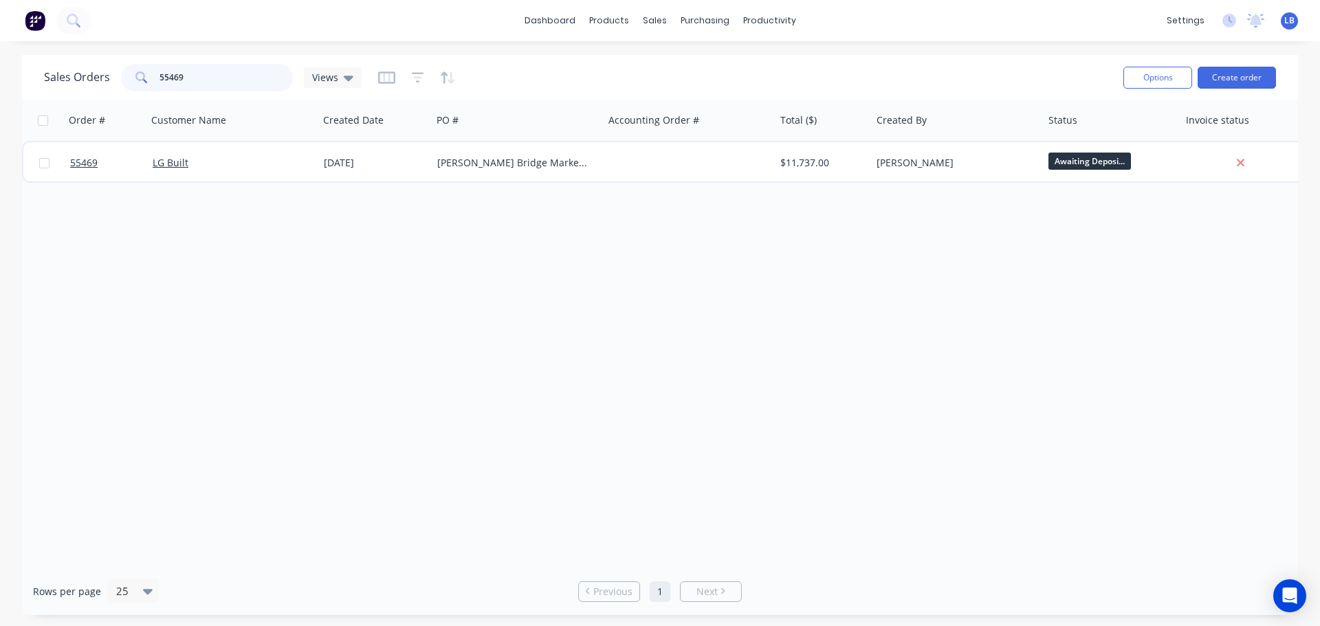
drag, startPoint x: 179, startPoint y: 76, endPoint x: 91, endPoint y: 89, distance: 88.9
click at [91, 89] on div "Sales Orders 55469 Views" at bounding box center [203, 78] width 318 height 28
type input "55365"
drag, startPoint x: 184, startPoint y: 78, endPoint x: 140, endPoint y: 87, distance: 44.2
click at [140, 87] on div "55365" at bounding box center [207, 78] width 172 height 28
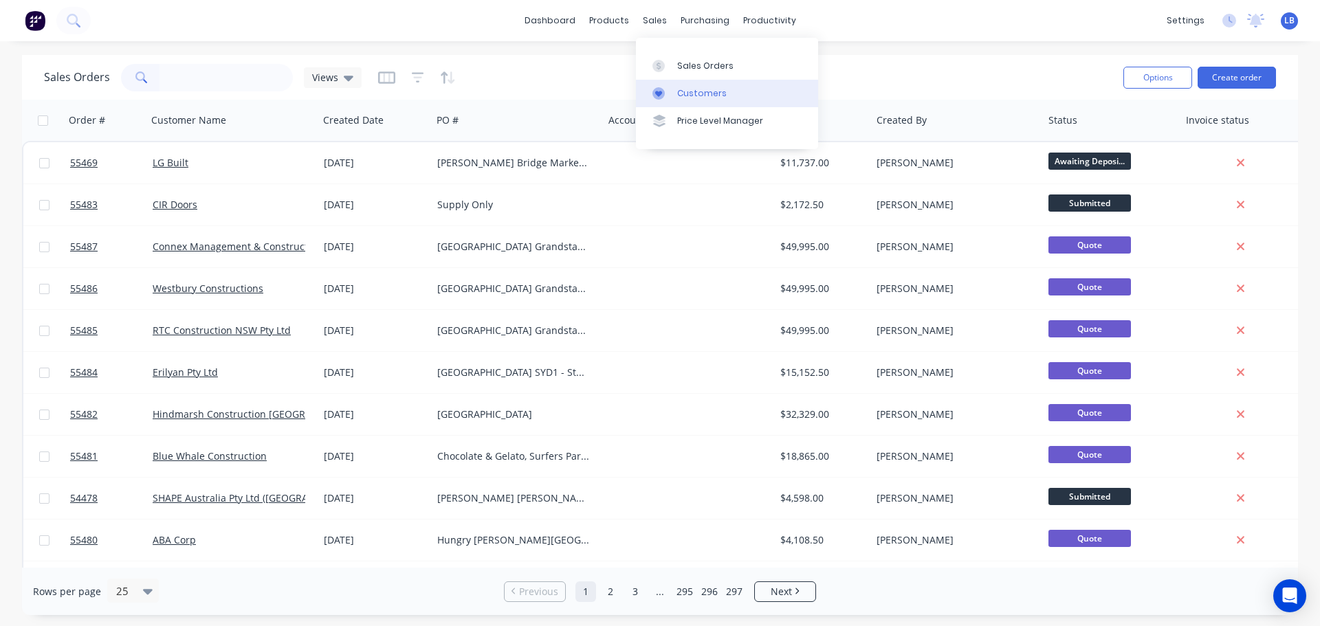
click at [694, 91] on div "Customers" at bounding box center [702, 93] width 50 height 12
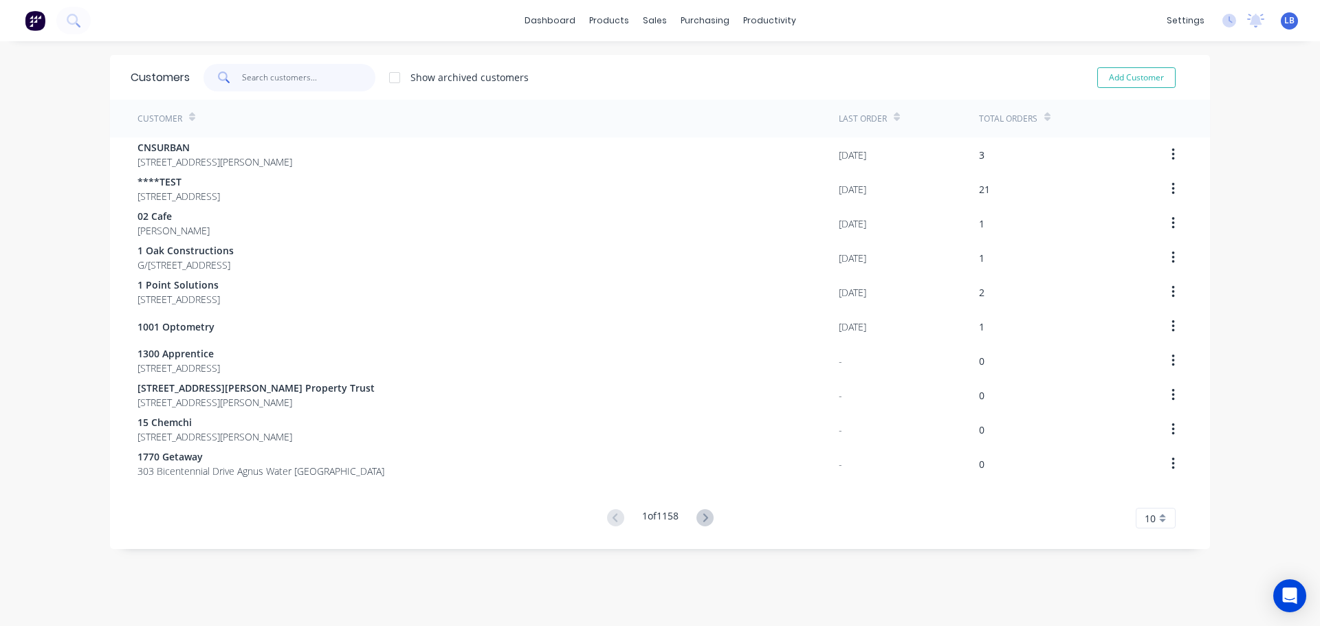
click at [255, 84] on input "text" at bounding box center [309, 78] width 134 height 28
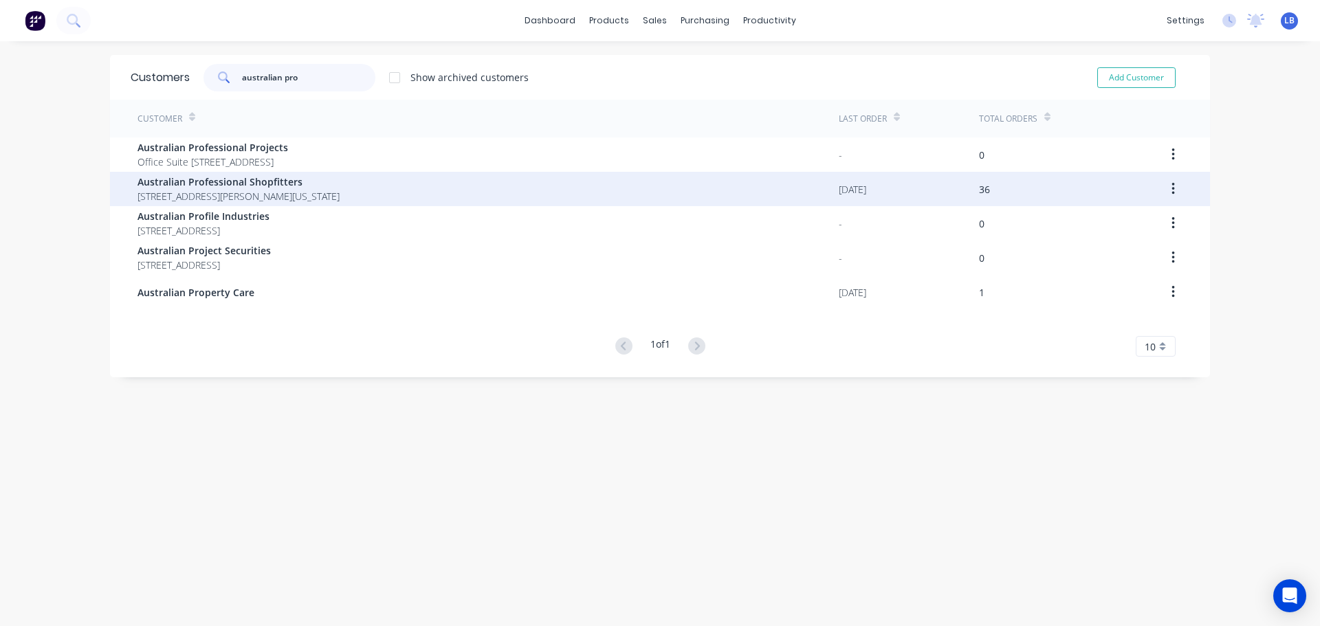
type input "australian pro"
click at [247, 188] on span "Australian Professional Shopfitters" at bounding box center [239, 182] width 202 height 14
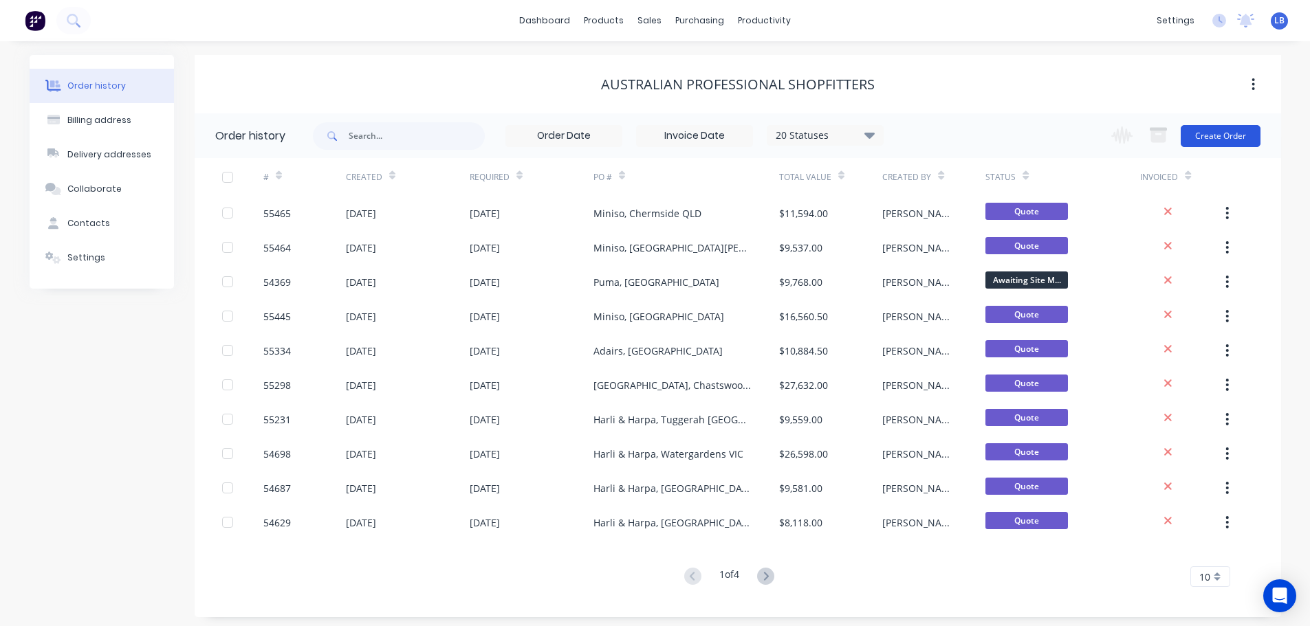
click at [1225, 133] on button "Create Order" at bounding box center [1220, 136] width 80 height 22
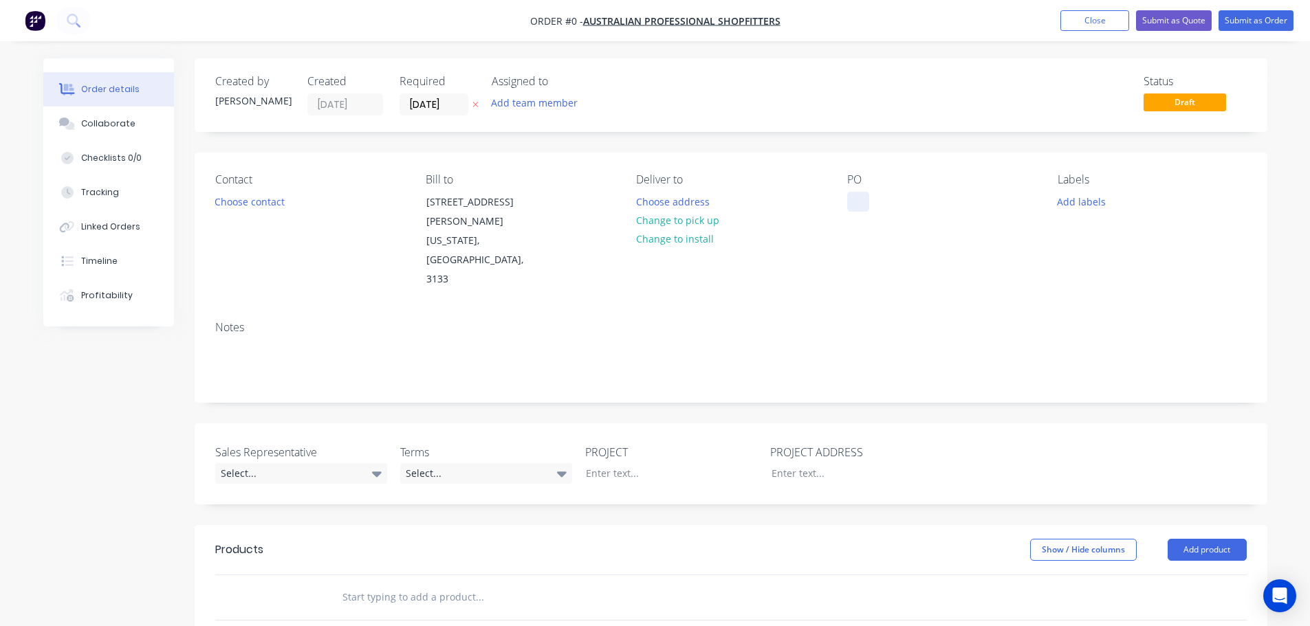
click at [857, 196] on div at bounding box center [858, 202] width 22 height 20
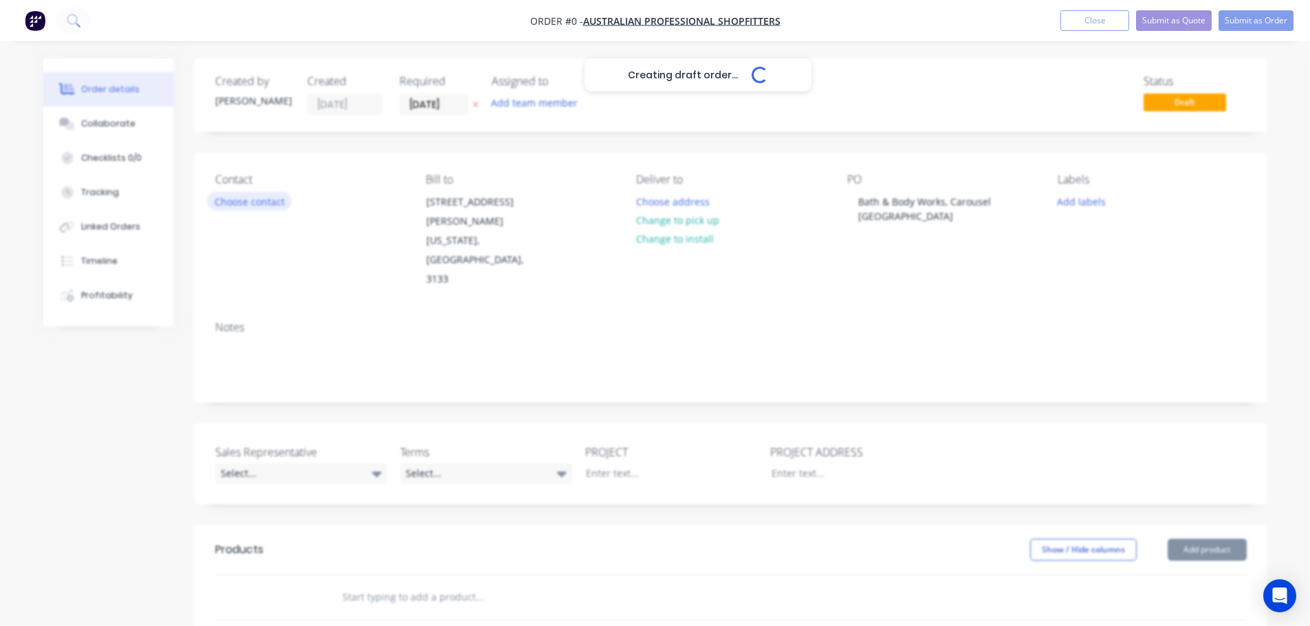
click at [257, 206] on div "Creating draft order... Loading... Order details Collaborate Checklists 0/0 Tra…" at bounding box center [655, 514] width 1251 height 913
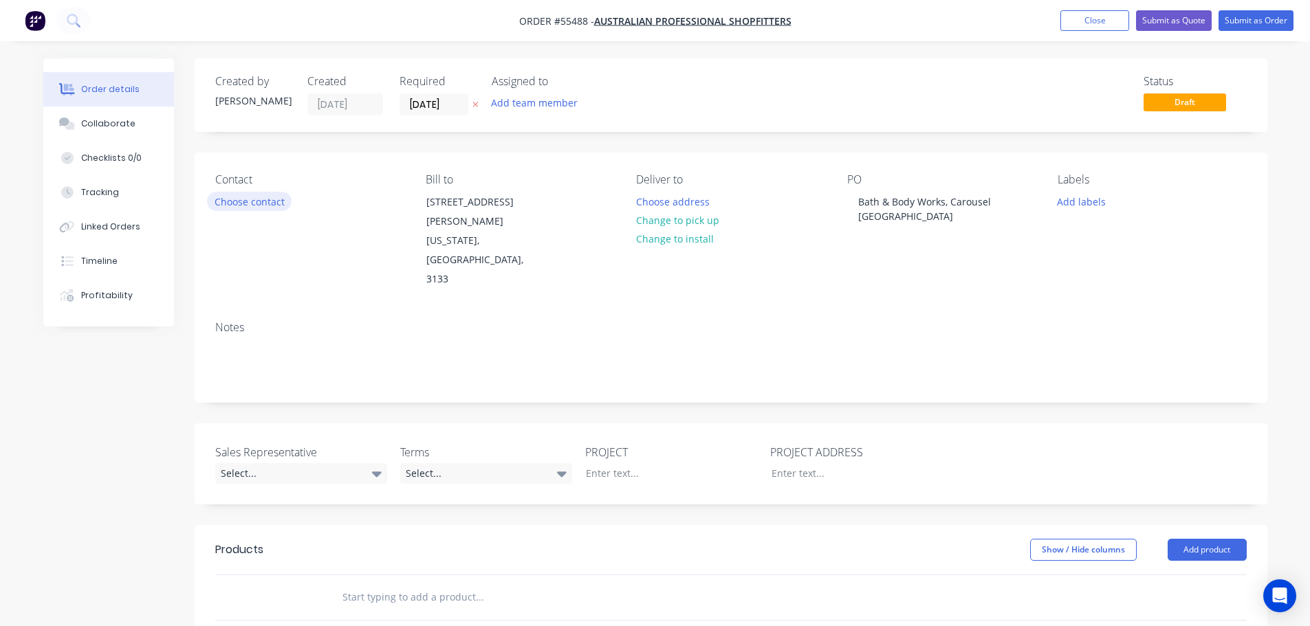
click at [257, 206] on button "Choose contact" at bounding box center [249, 201] width 85 height 19
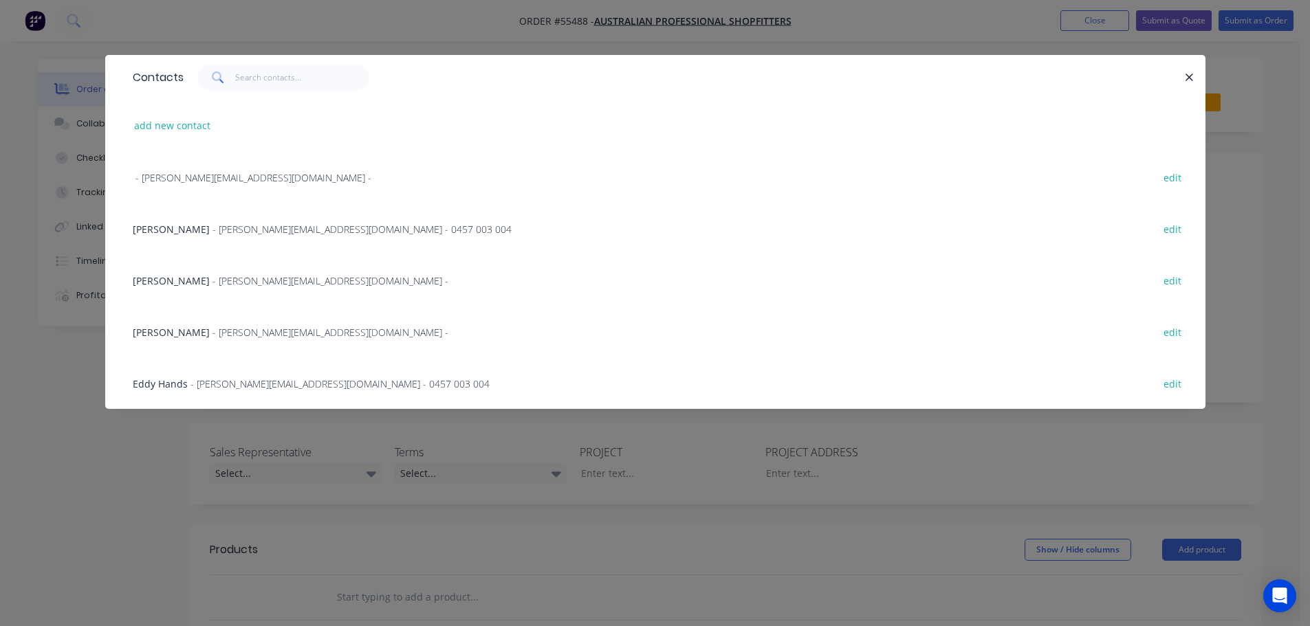
click at [177, 382] on span "Eddy Hands" at bounding box center [160, 383] width 55 height 13
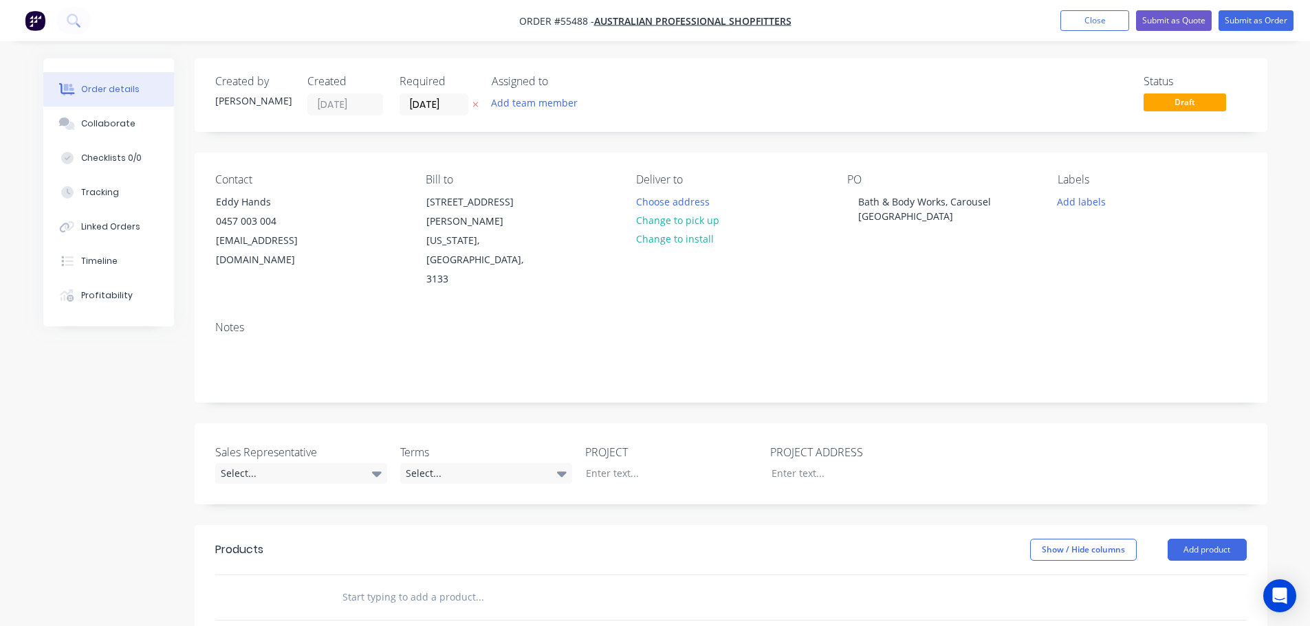
scroll to position [69, 0]
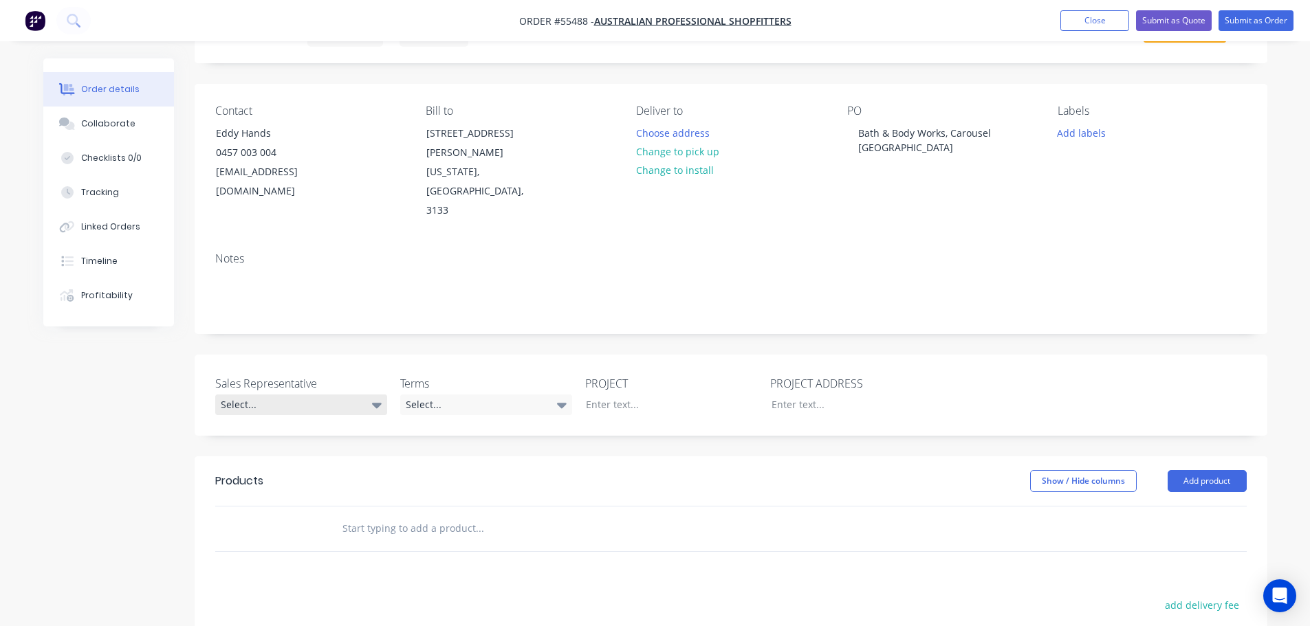
click at [275, 395] on div "Select..." at bounding box center [301, 405] width 172 height 21
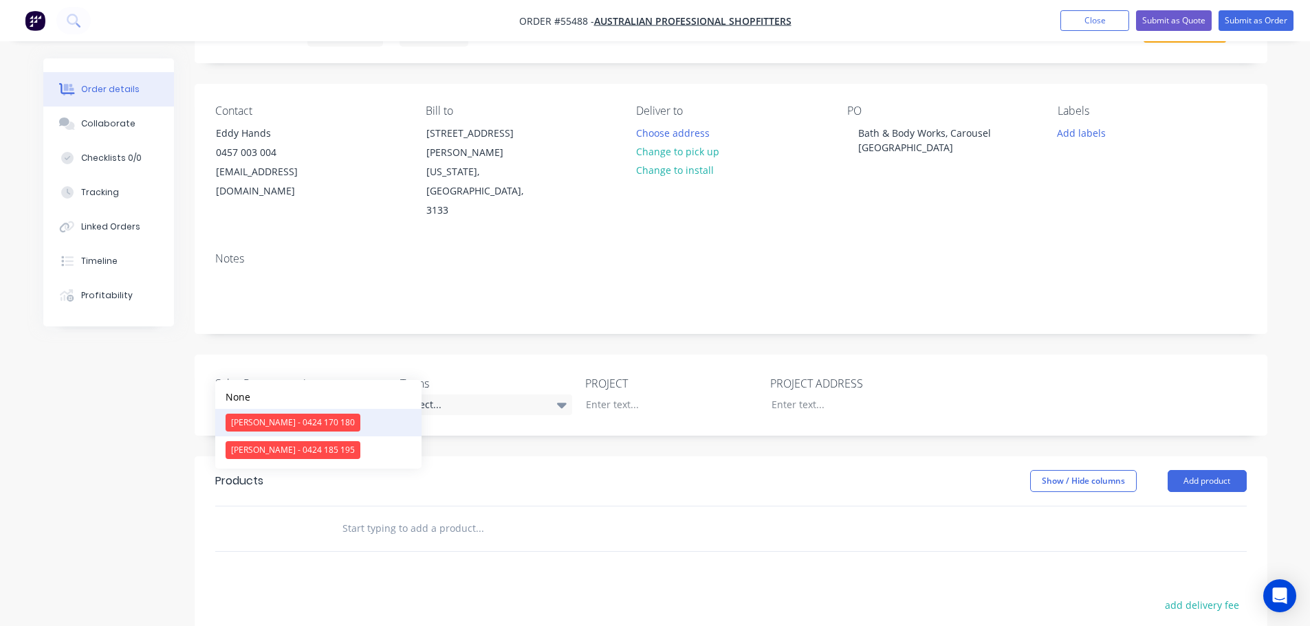
click at [286, 424] on div "[PERSON_NAME] - 0424 170 180" at bounding box center [293, 423] width 135 height 18
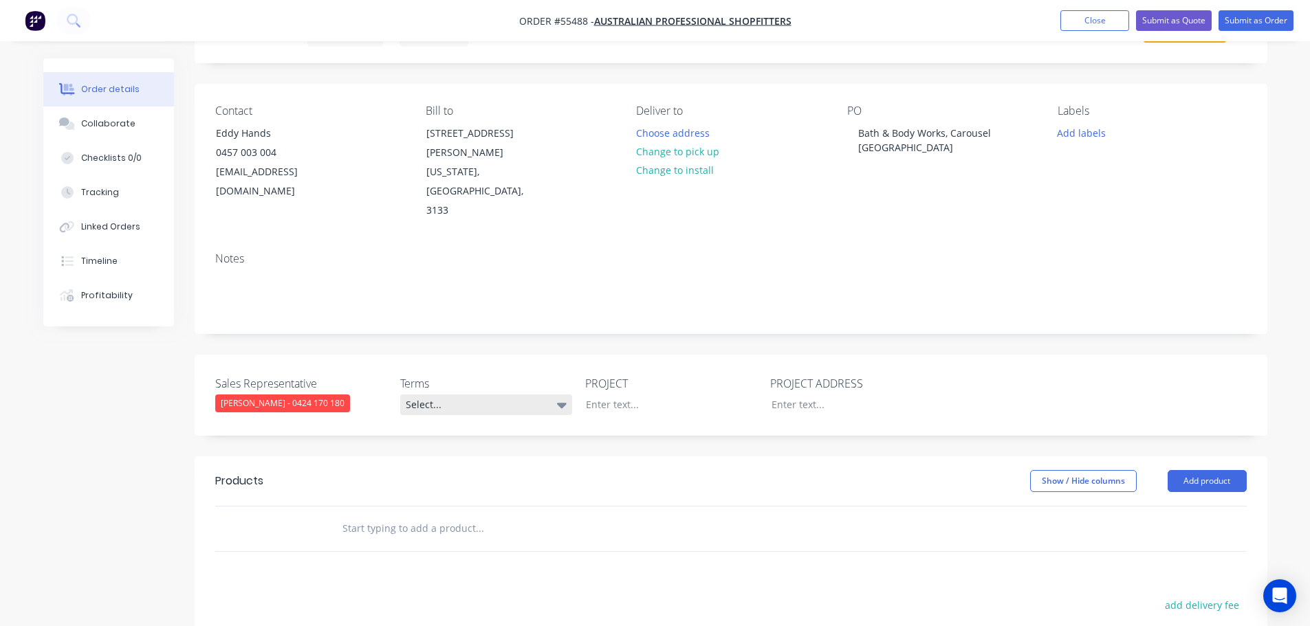
click at [484, 395] on div "Select..." at bounding box center [486, 405] width 172 height 21
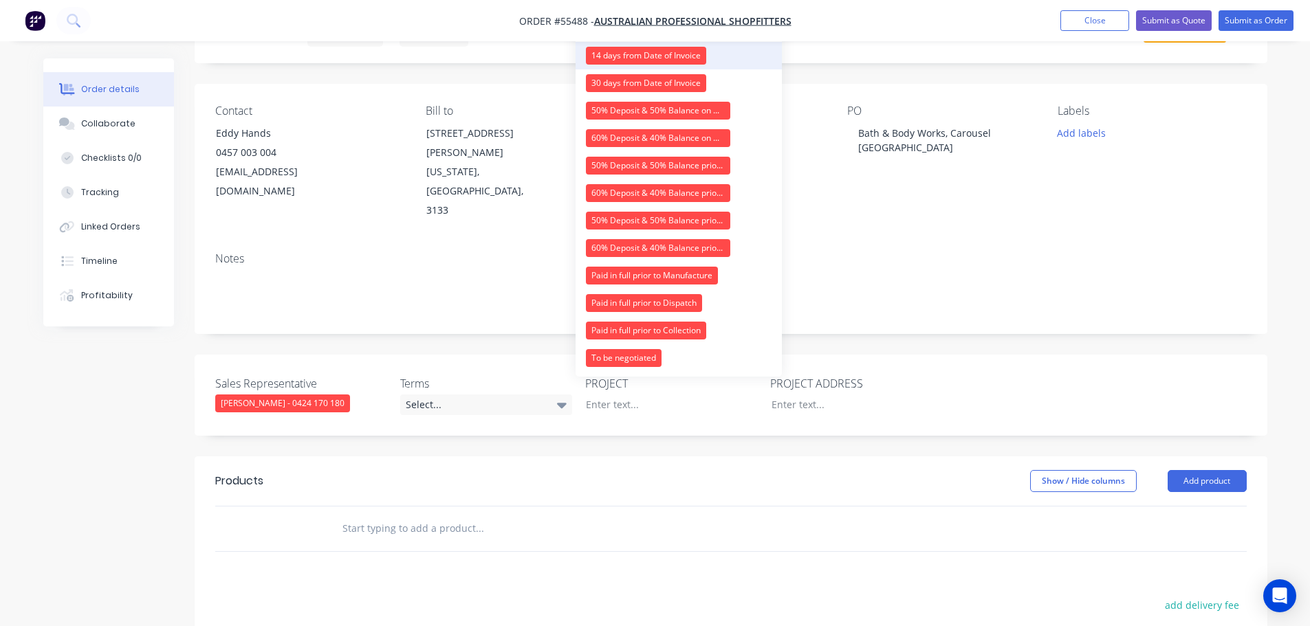
click at [626, 61] on div "14 days from Date of Invoice" at bounding box center [646, 56] width 120 height 18
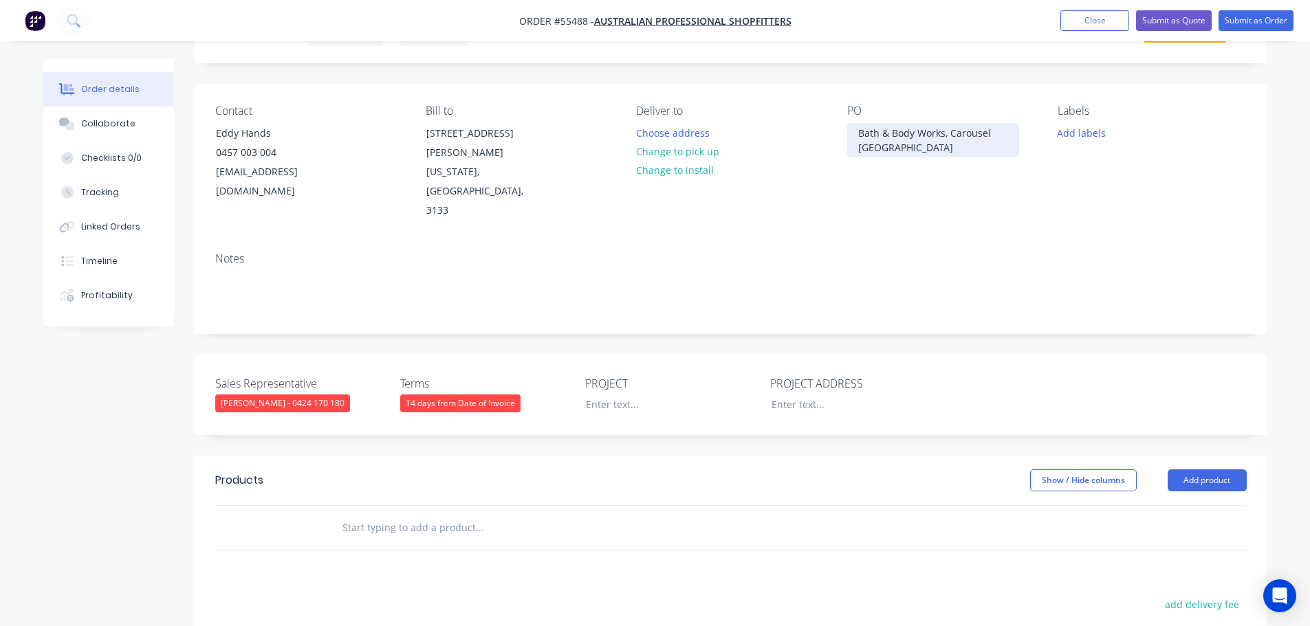
click at [894, 131] on div "Bath & Body Works, Carousel [GEOGRAPHIC_DATA]" at bounding box center [933, 140] width 172 height 34
copy div "Bath & Body Works, Carousel [GEOGRAPHIC_DATA]"
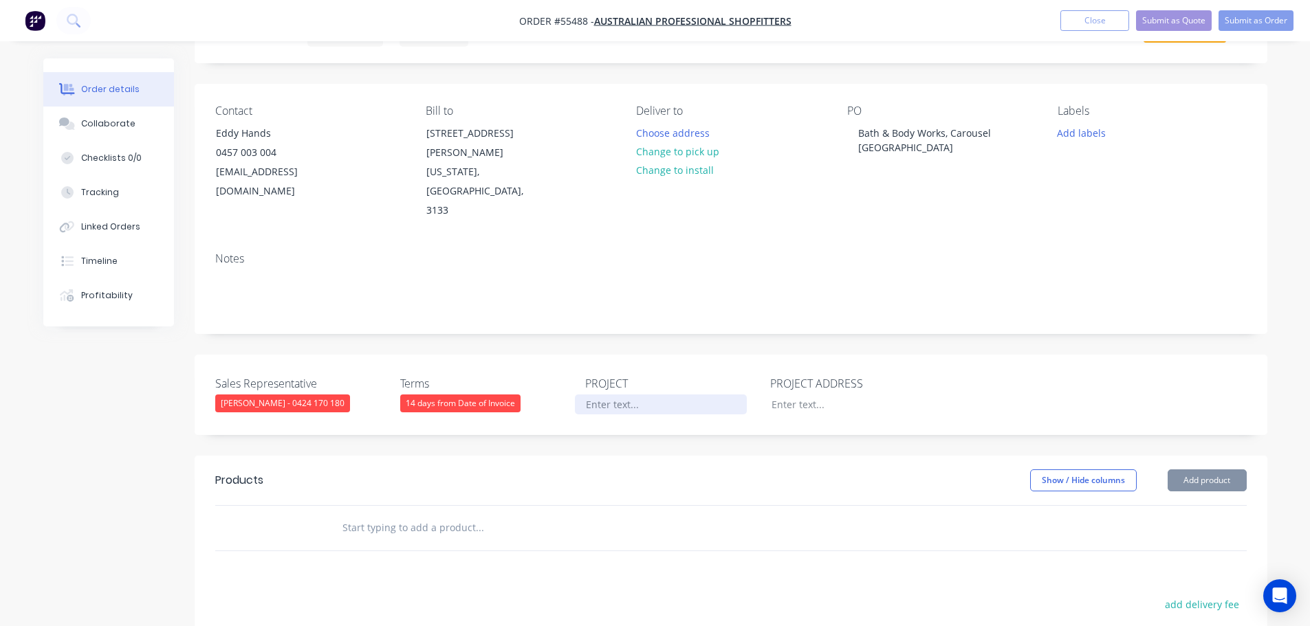
click at [604, 395] on div at bounding box center [661, 405] width 172 height 20
paste div
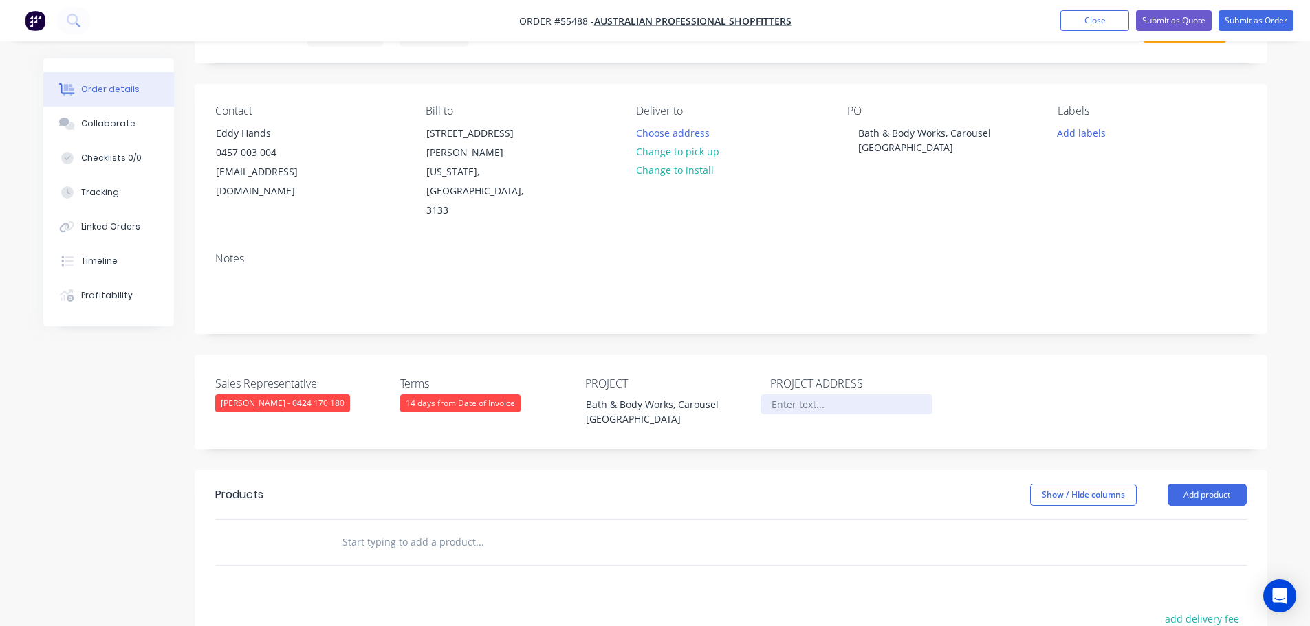
click at [786, 395] on div at bounding box center [846, 405] width 172 height 20
drag, startPoint x: 1217, startPoint y: 468, endPoint x: 1202, endPoint y: 485, distance: 22.9
click at [1216, 484] on button "Add product" at bounding box center [1206, 495] width 79 height 22
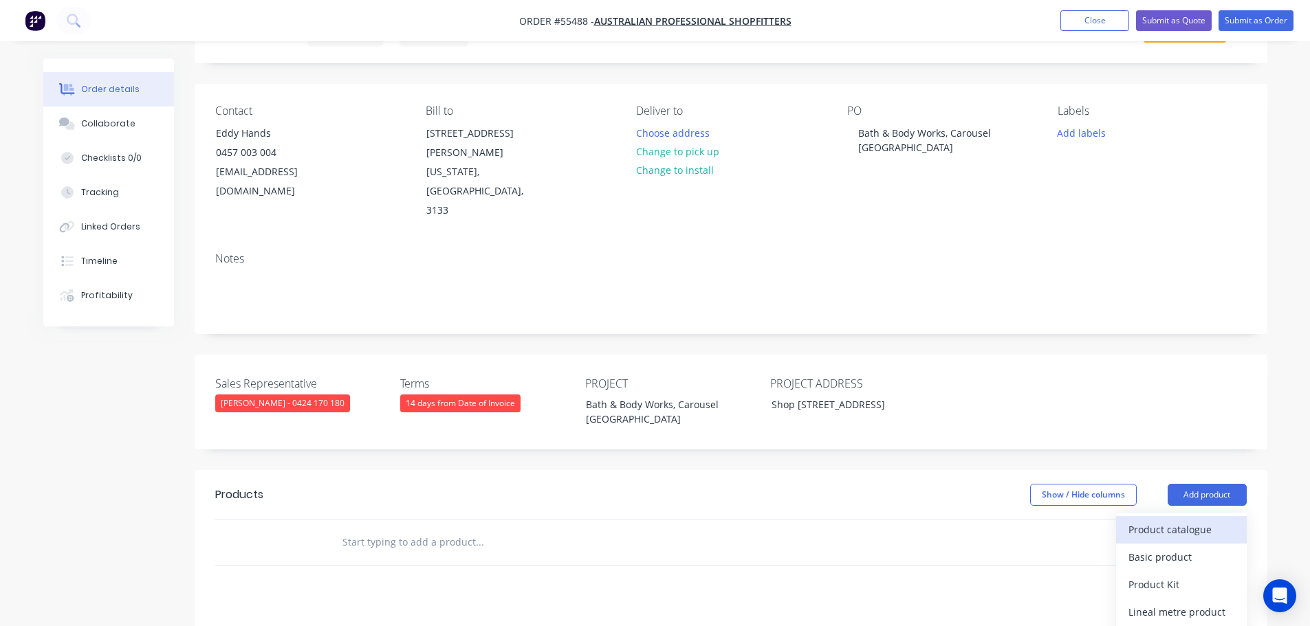
click at [1170, 520] on div "Product catalogue" at bounding box center [1181, 530] width 106 height 20
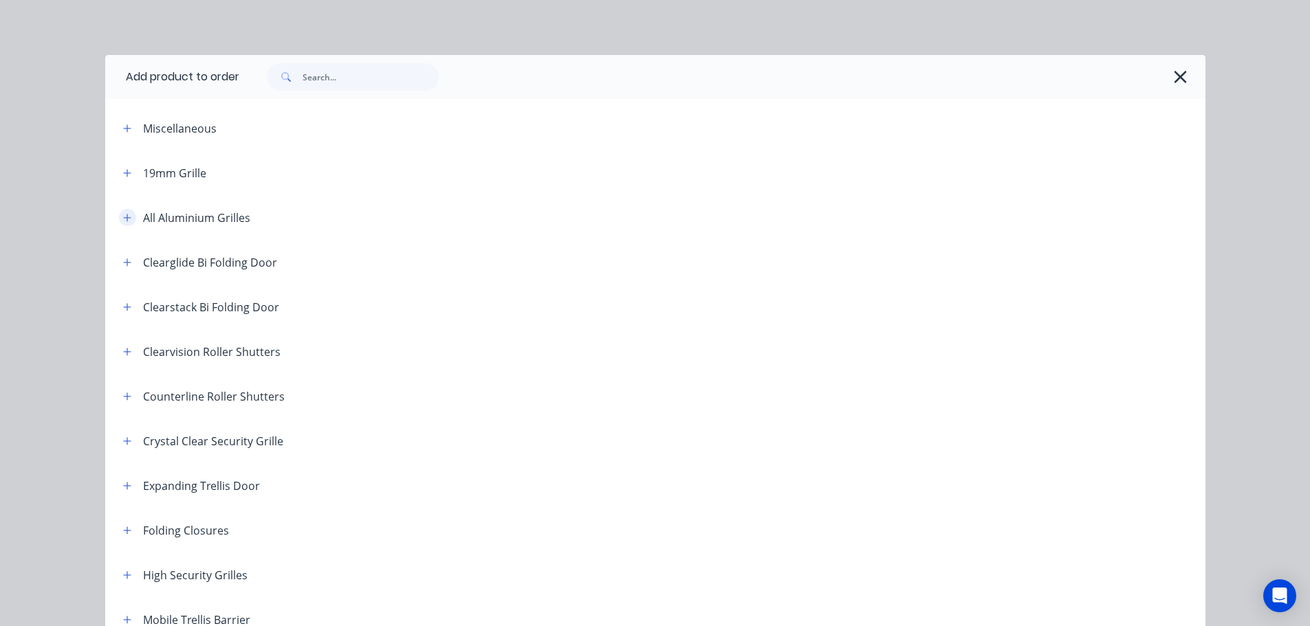
click at [123, 222] on icon "button" at bounding box center [127, 218] width 8 height 10
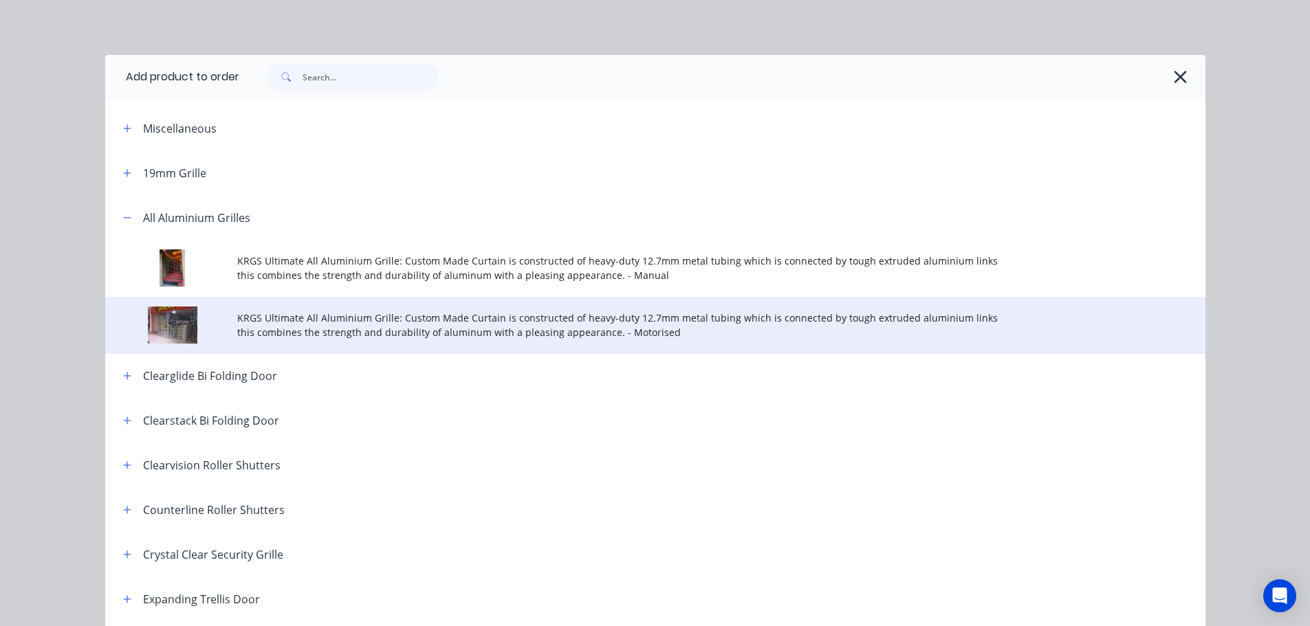
click at [529, 327] on span "KRGS Ultimate All Aluminium Grille: Custom Made Curtain is constructed of heavy…" at bounding box center [624, 325] width 774 height 29
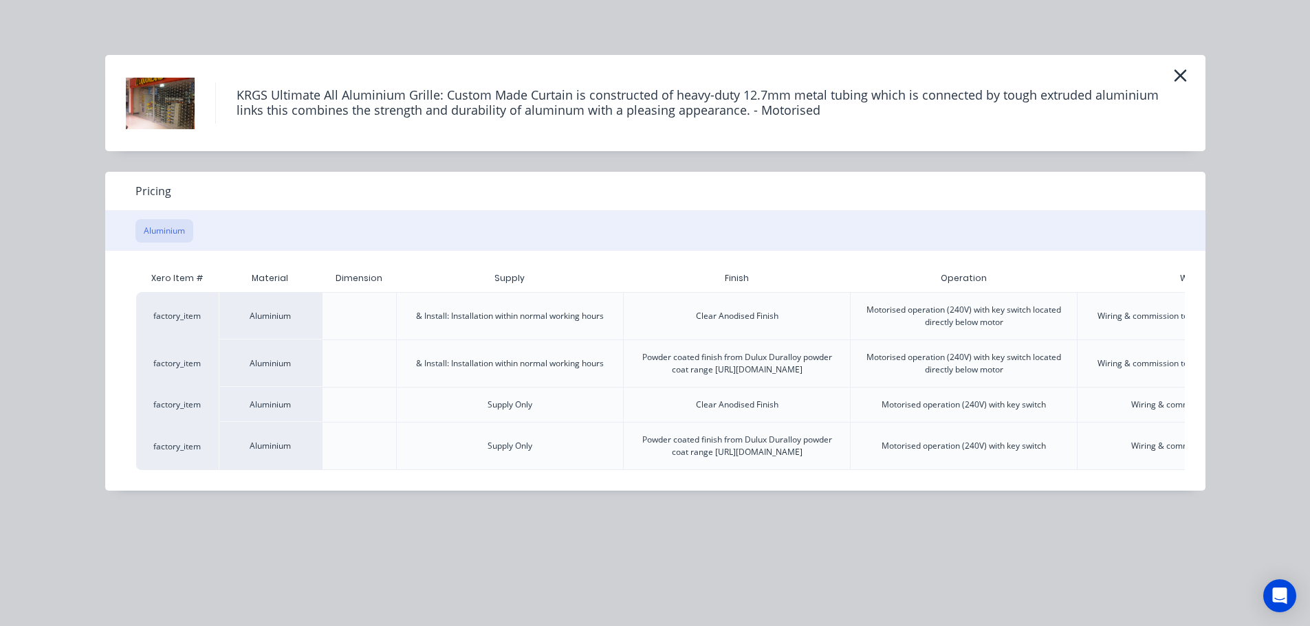
scroll to position [0, 193]
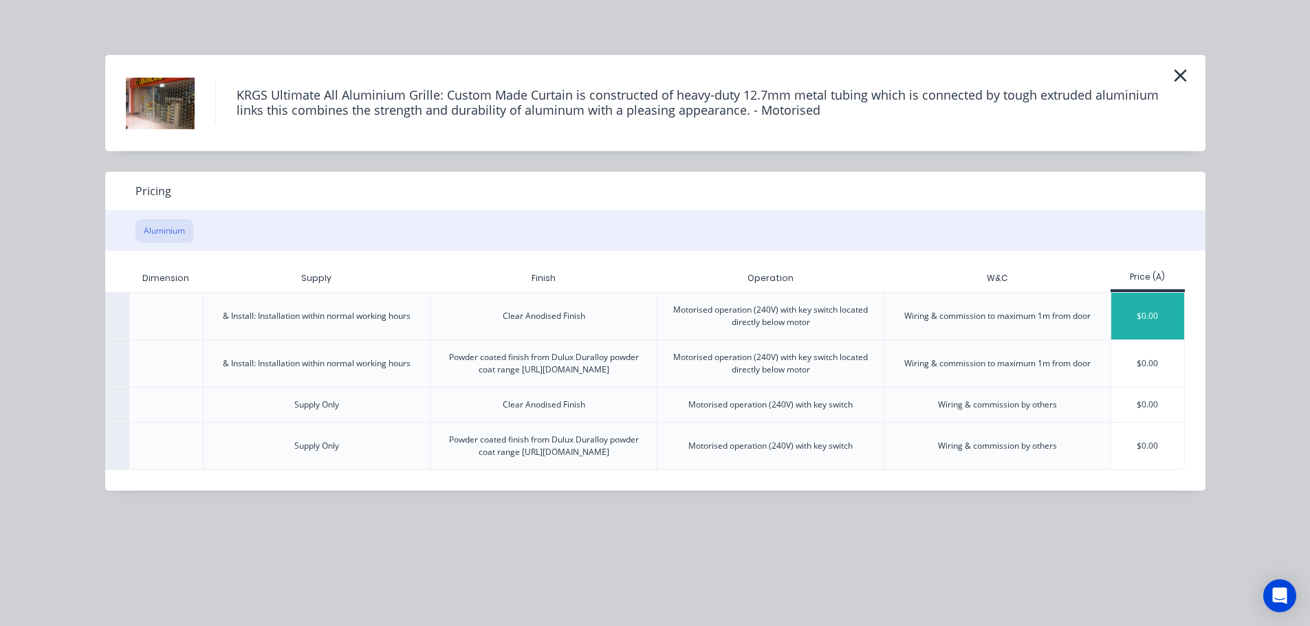
click at [1167, 319] on div "$0.00" at bounding box center [1148, 316] width 74 height 47
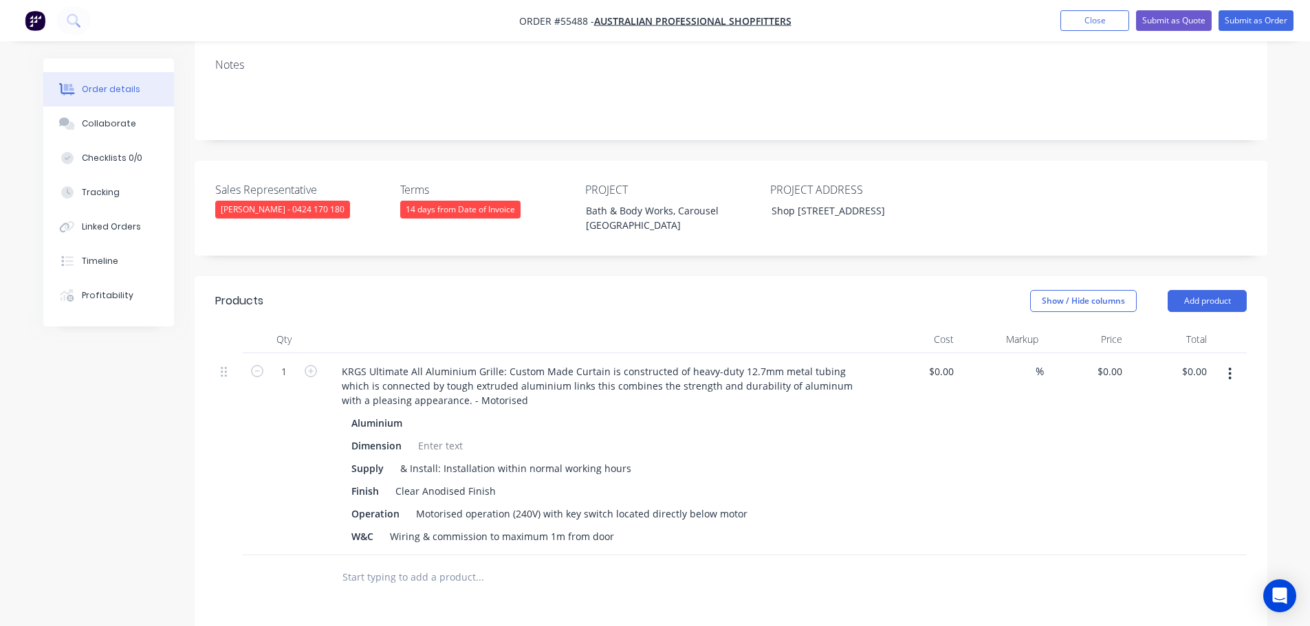
scroll to position [275, 0]
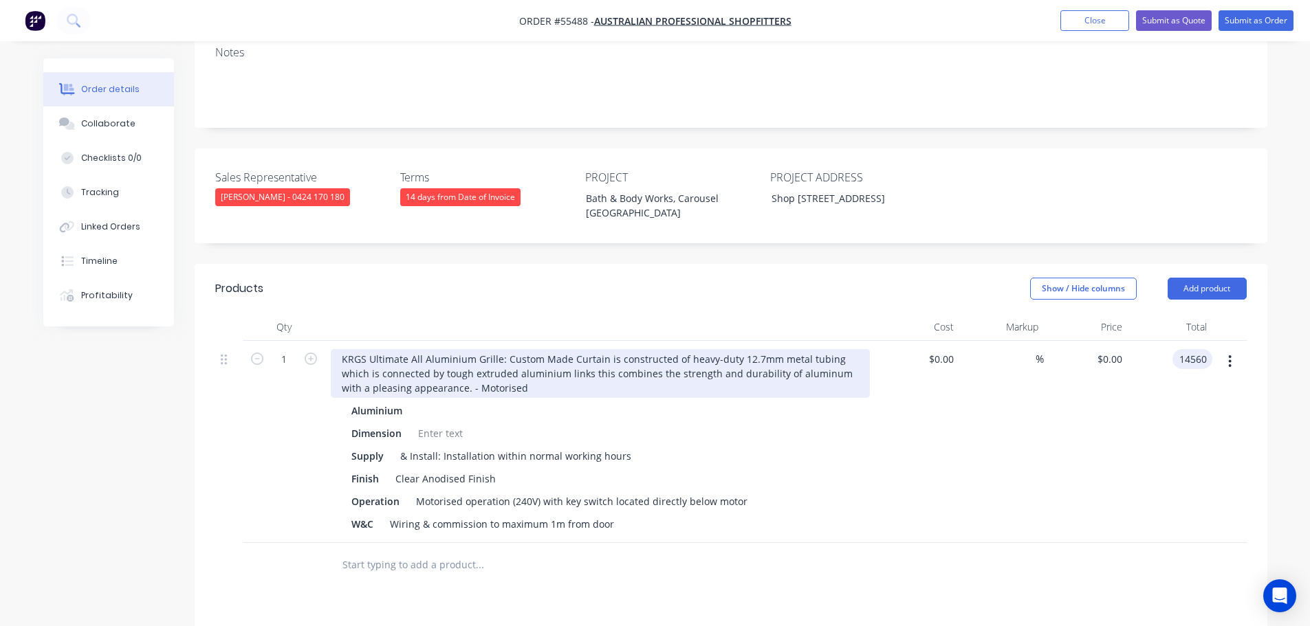
type input "14560"
type input "$14,560.00"
click at [340, 349] on div "KRGS Ultimate All Aluminium Grille: Custom Made Curtain is constructed of heavy…" at bounding box center [600, 373] width 539 height 49
click at [337, 349] on div "KRGS Ultimate All Aluminium Grille: Custom Made Curtain is constructed of heavy…" at bounding box center [600, 373] width 539 height 49
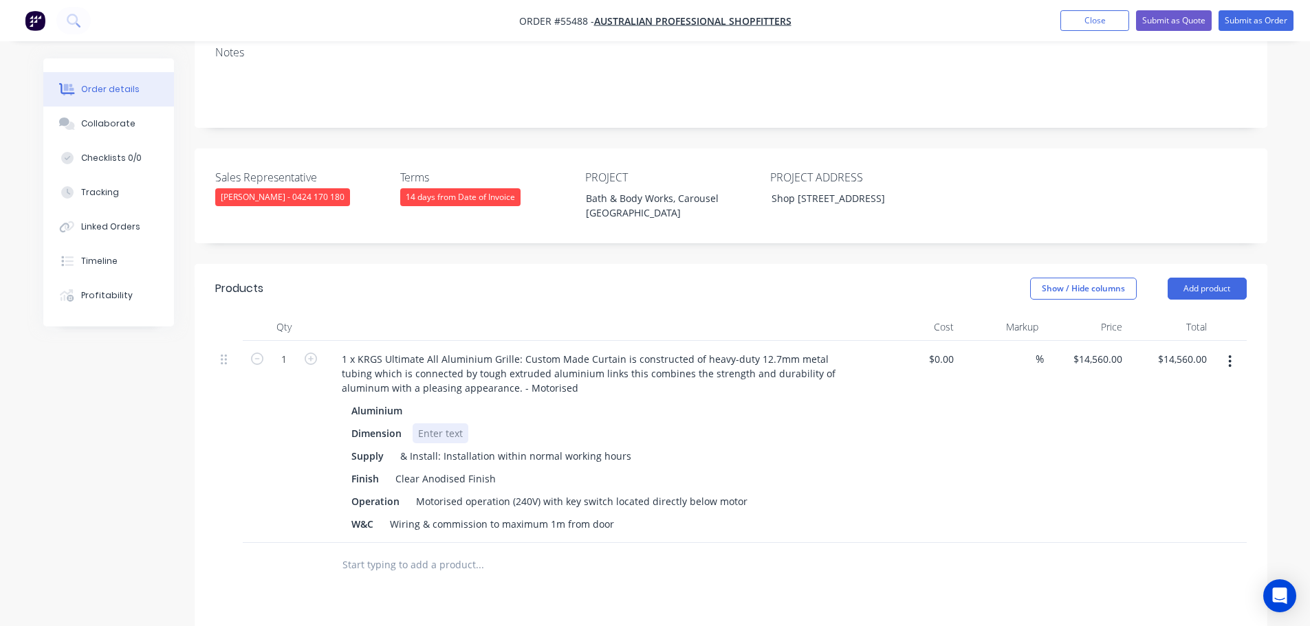
click at [419, 424] on div at bounding box center [441, 434] width 56 height 20
click at [427, 424] on div at bounding box center [441, 434] width 56 height 20
click at [562, 492] on div "Motorised operation (240V) with key switch located directly below motor" at bounding box center [581, 502] width 342 height 20
click at [612, 492] on div "Motorised operation (240V) with 2 key switch located directly below motor" at bounding box center [585, 502] width 351 height 20
click at [614, 492] on div "Motorised operation (240V) with 2 key switch located directly below motor" at bounding box center [585, 502] width 351 height 20
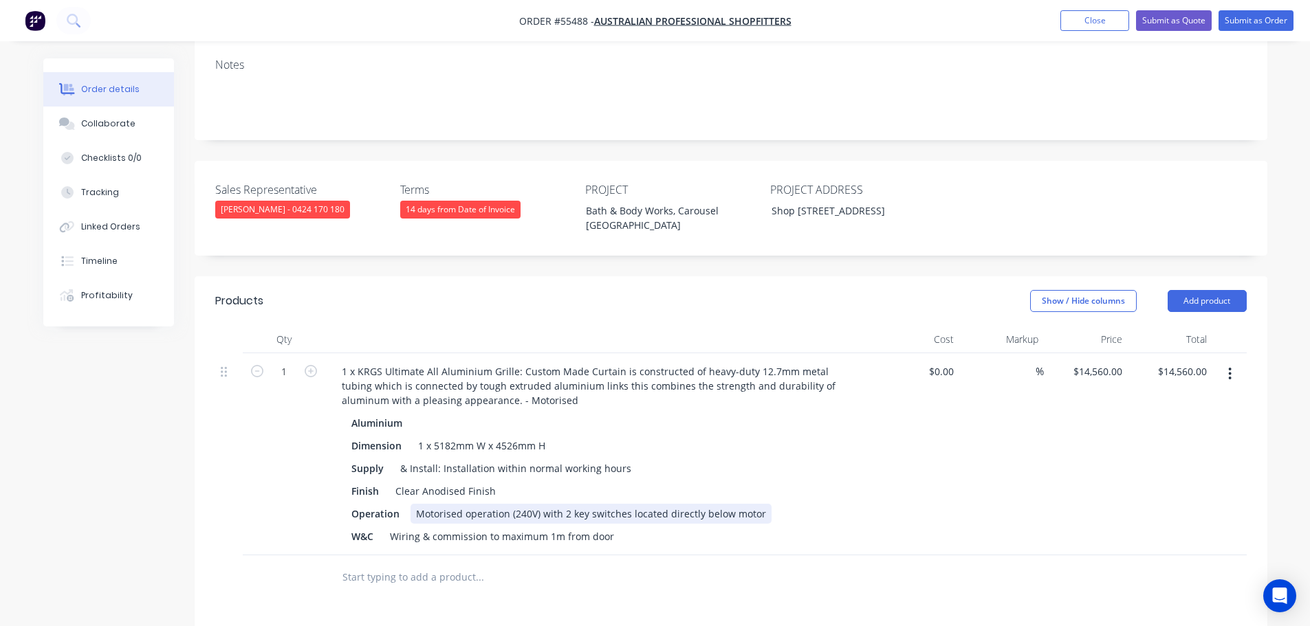
scroll to position [69, 0]
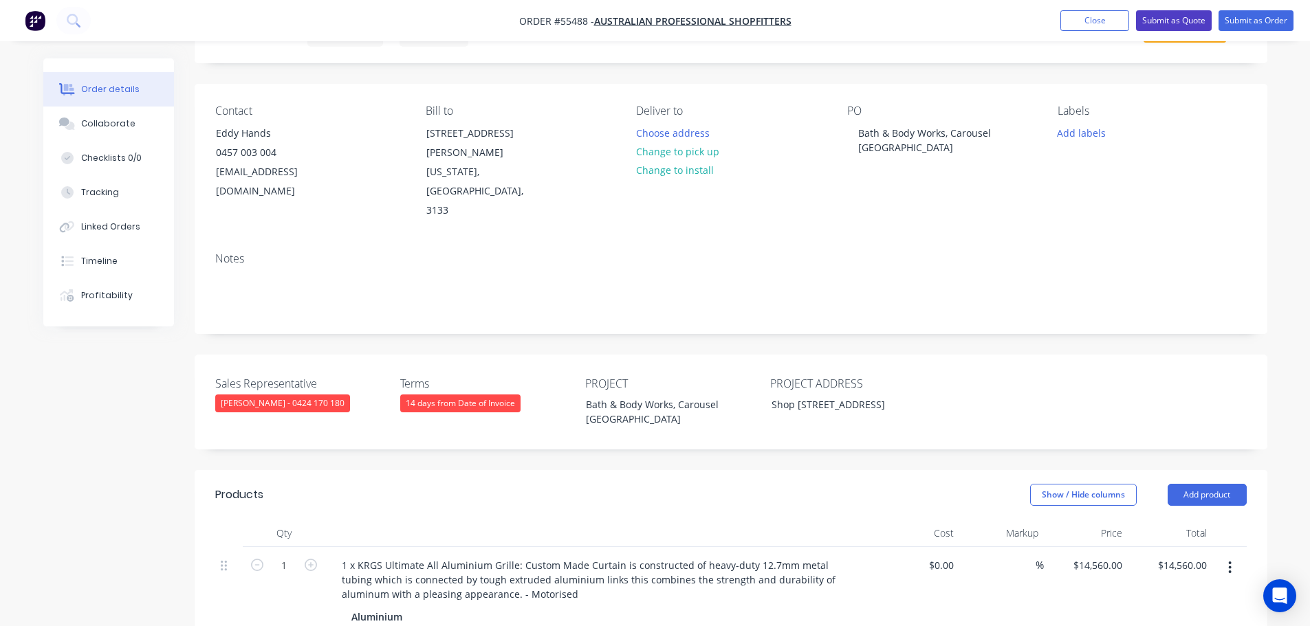
click at [1186, 21] on button "Submit as Quote" at bounding box center [1174, 20] width 76 height 21
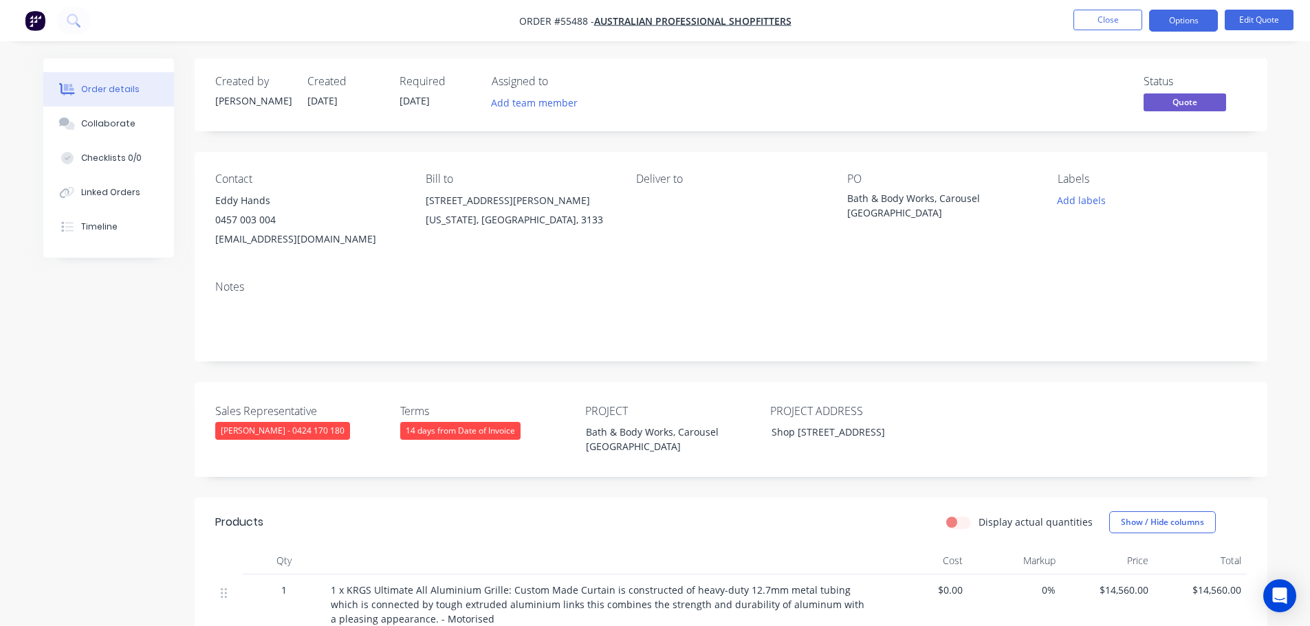
click at [1186, 21] on button "Options" at bounding box center [1183, 21] width 69 height 22
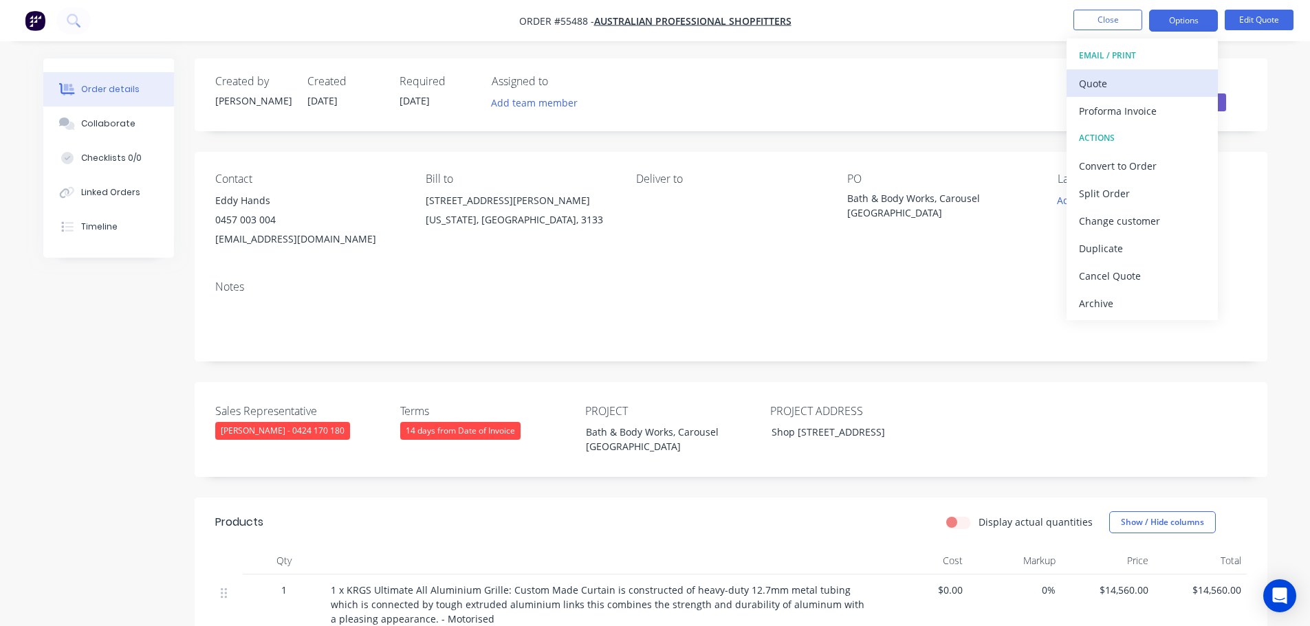
click at [1092, 87] on div "Quote" at bounding box center [1142, 84] width 127 height 20
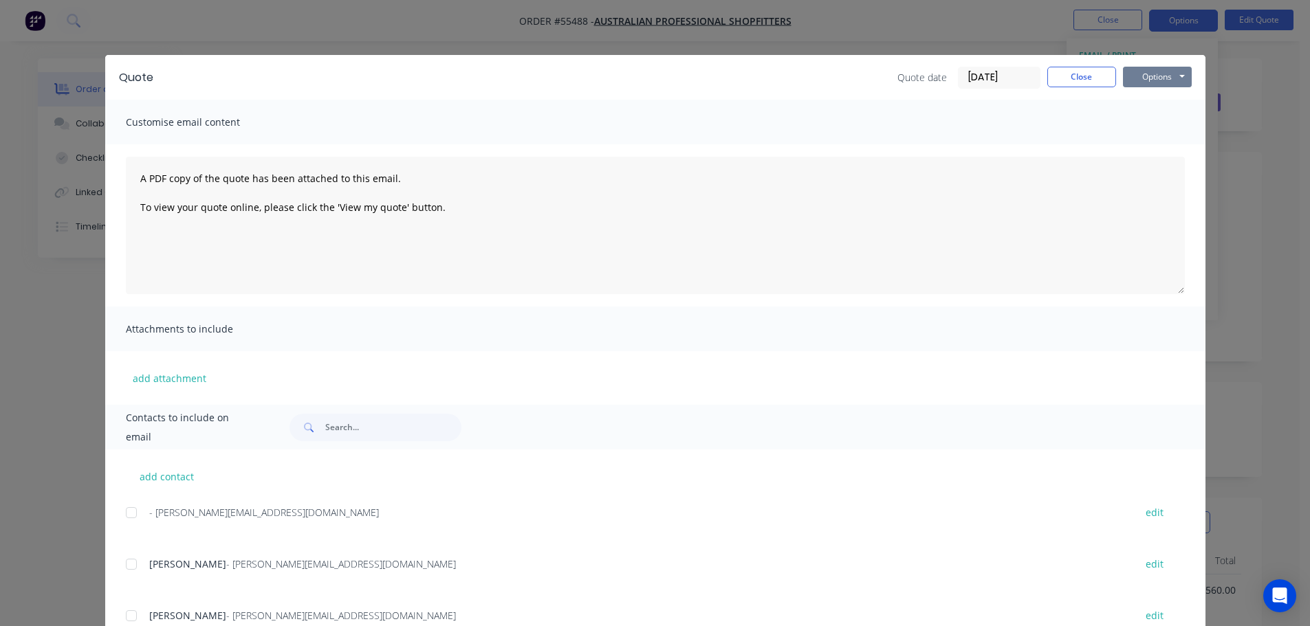
click at [1139, 82] on button "Options" at bounding box center [1157, 77] width 69 height 21
click at [1152, 122] on button "Print" at bounding box center [1167, 124] width 88 height 23
click at [1056, 77] on button "Close" at bounding box center [1081, 77] width 69 height 21
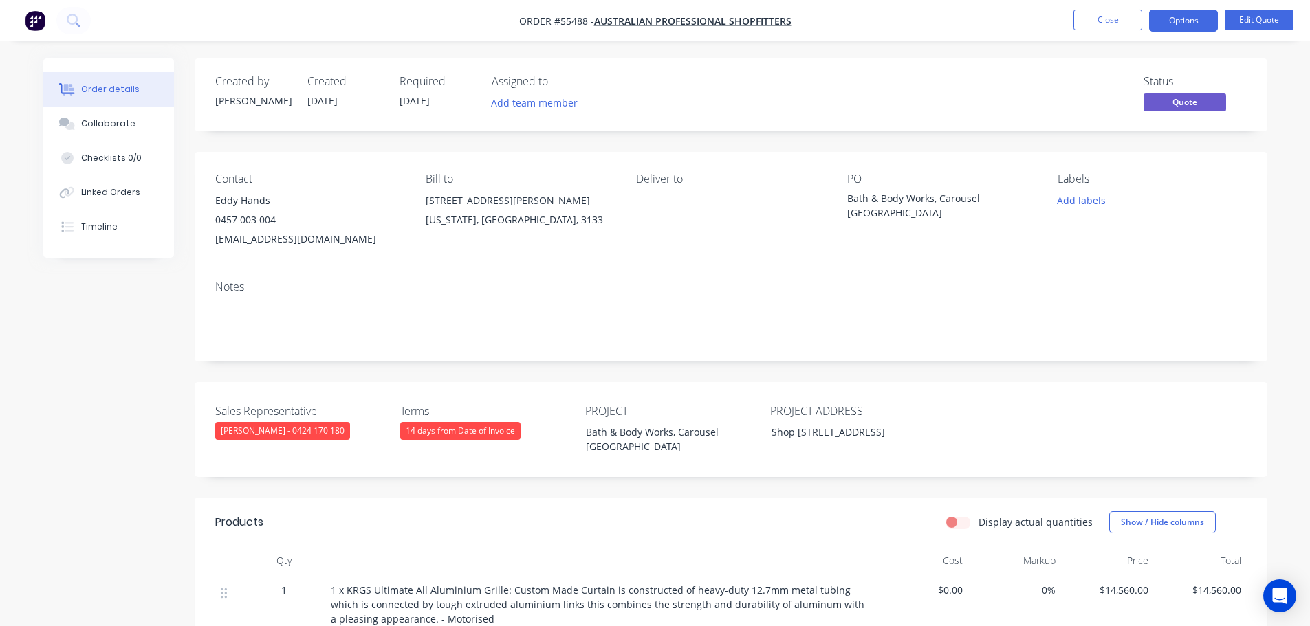
click at [274, 243] on div "[EMAIL_ADDRESS][DOMAIN_NAME]" at bounding box center [309, 239] width 188 height 19
copy div "[EMAIL_ADDRESS][DOMAIN_NAME]"
click at [914, 197] on div "Bath & Body Works, Carousel [GEOGRAPHIC_DATA]" at bounding box center [933, 205] width 172 height 29
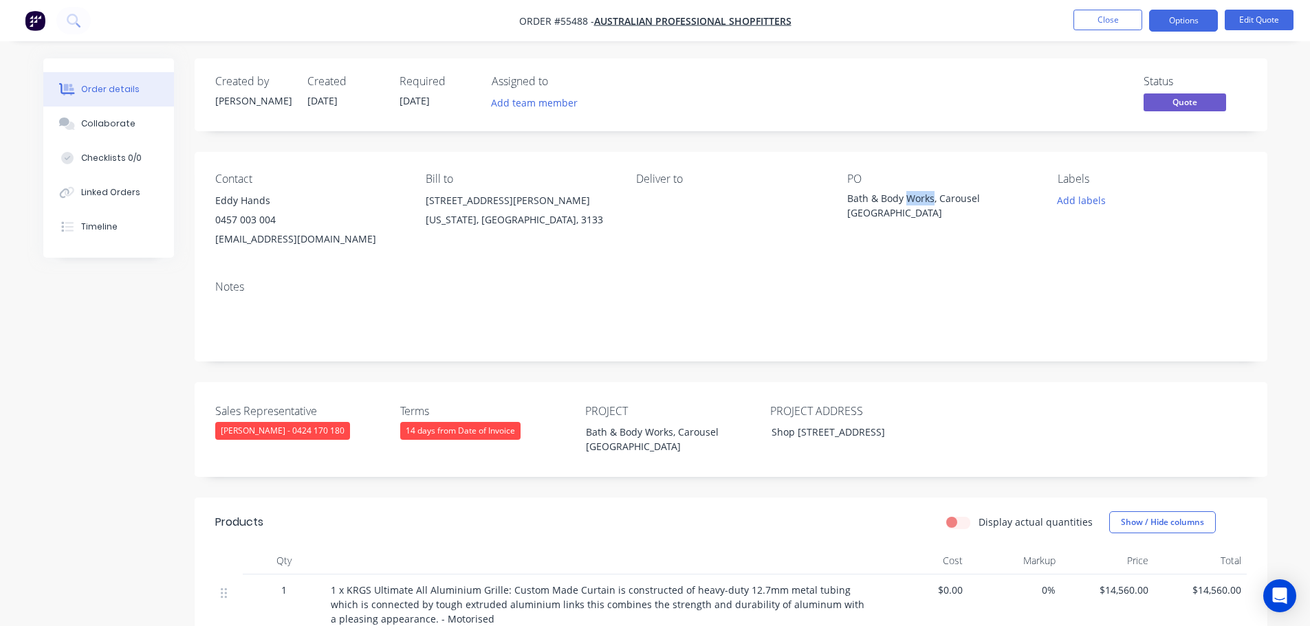
click at [914, 197] on div "Bath & Body Works, Carousel [GEOGRAPHIC_DATA]" at bounding box center [933, 205] width 172 height 29
copy div "Bath & Body Works, Carousel [GEOGRAPHIC_DATA]"
click at [276, 223] on span at bounding box center [276, 219] width 0 height 13
click at [1095, 28] on button "Close" at bounding box center [1107, 20] width 69 height 21
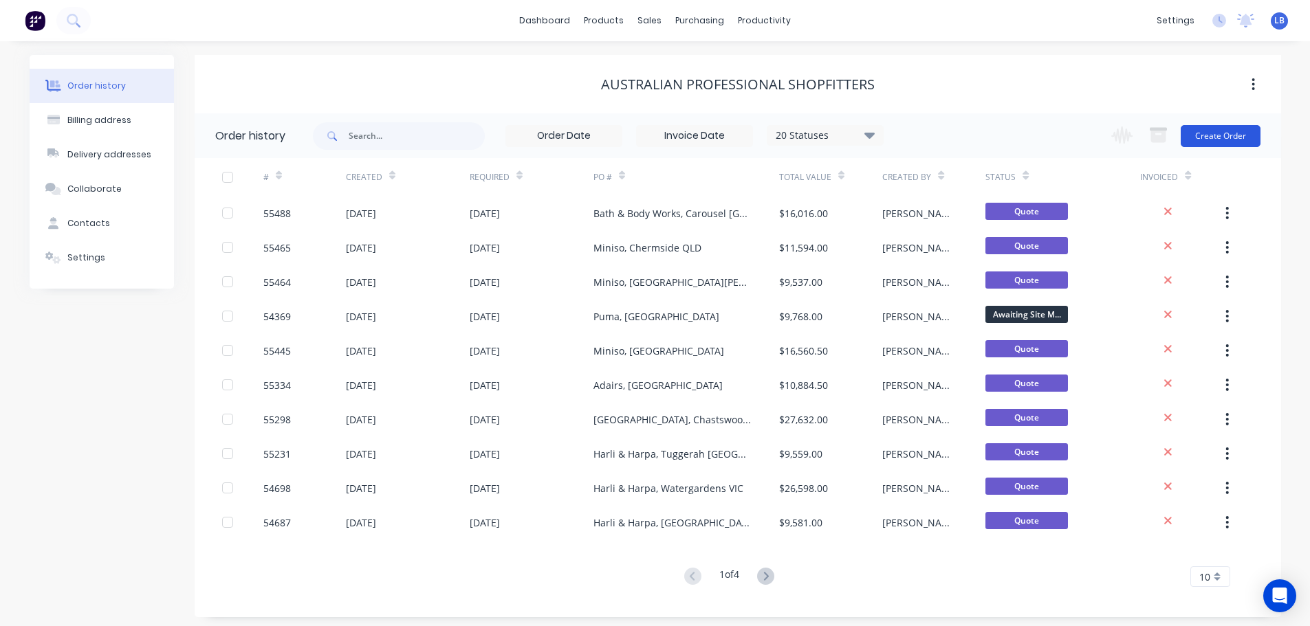
click at [1200, 140] on button "Create Order" at bounding box center [1220, 136] width 80 height 22
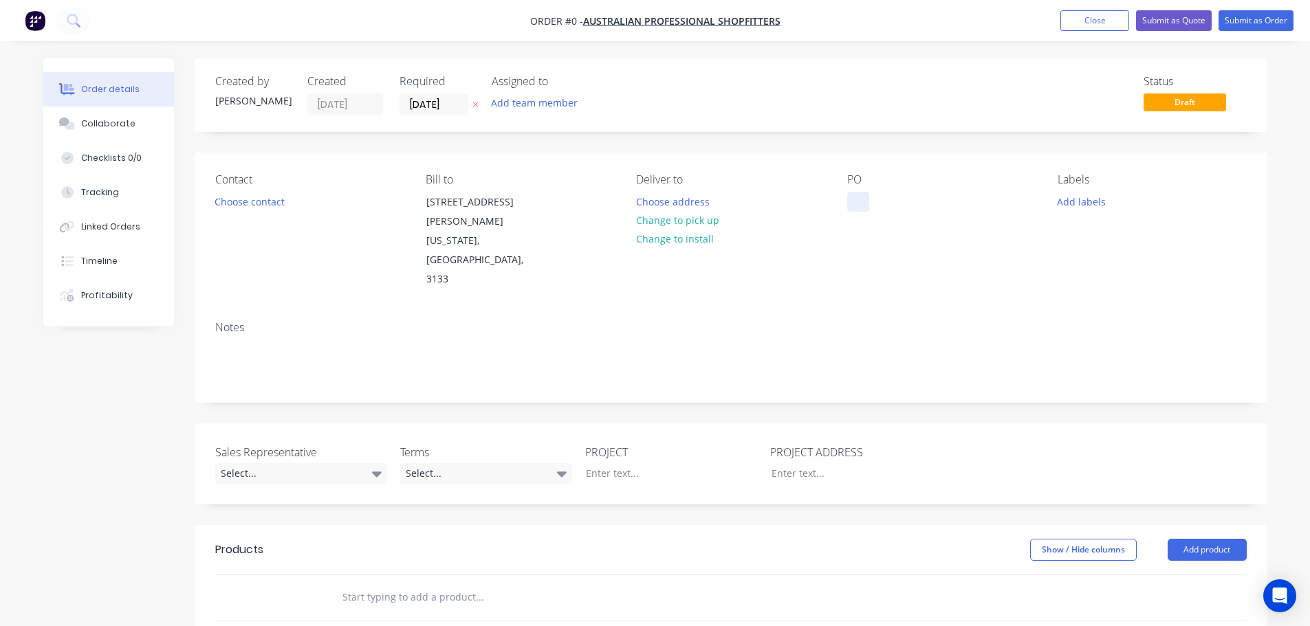
click at [867, 193] on div at bounding box center [858, 202] width 22 height 20
click at [243, 204] on div "Order details Collaborate Checklists 0/0 Tracking Linked Orders Timeline Profit…" at bounding box center [655, 514] width 1251 height 913
click at [243, 204] on button "Choose contact" at bounding box center [249, 201] width 85 height 19
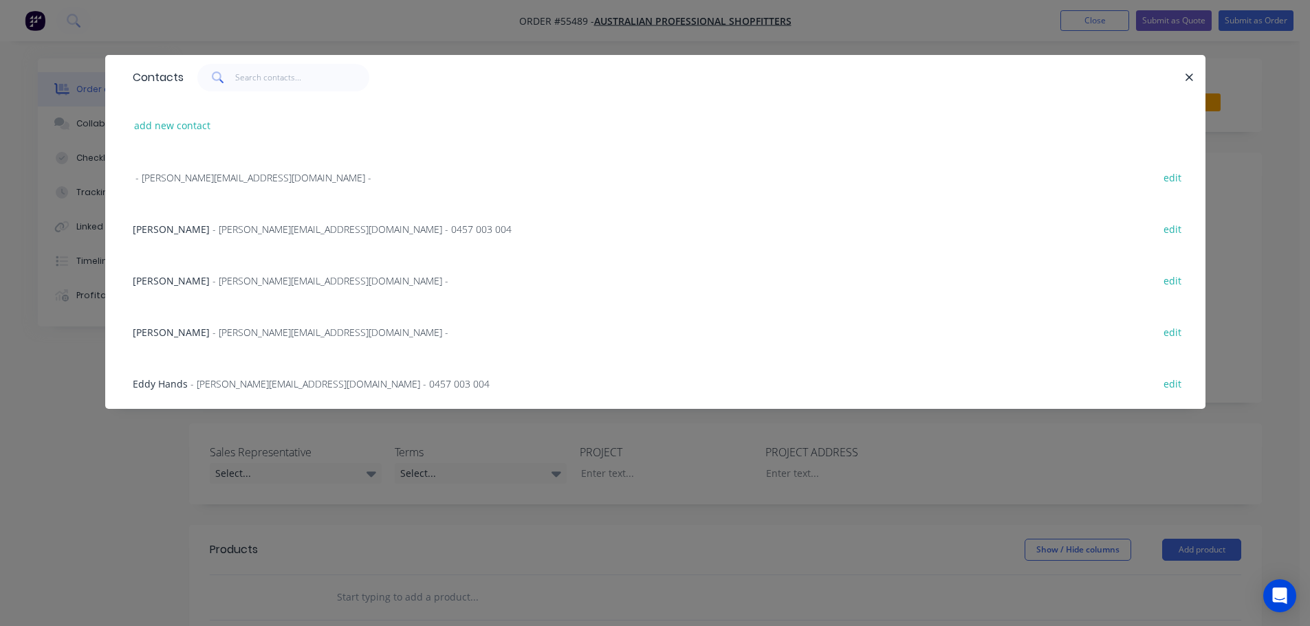
click at [171, 387] on span "Eddy Hands" at bounding box center [160, 383] width 55 height 13
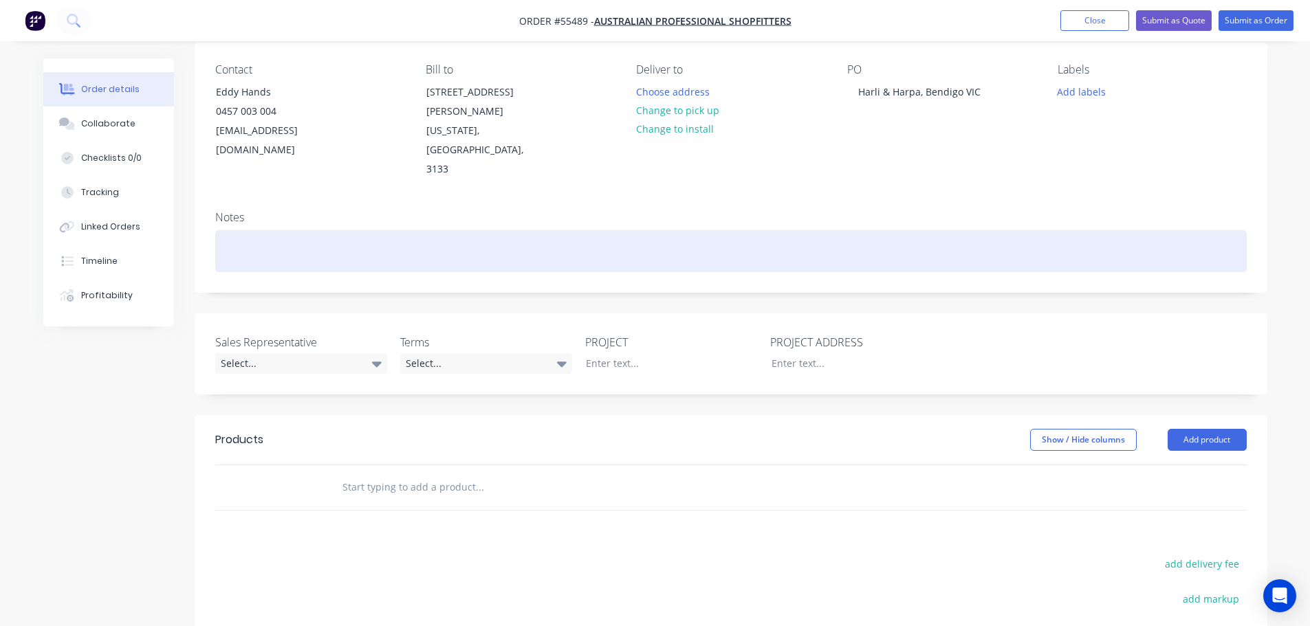
scroll to position [138, 0]
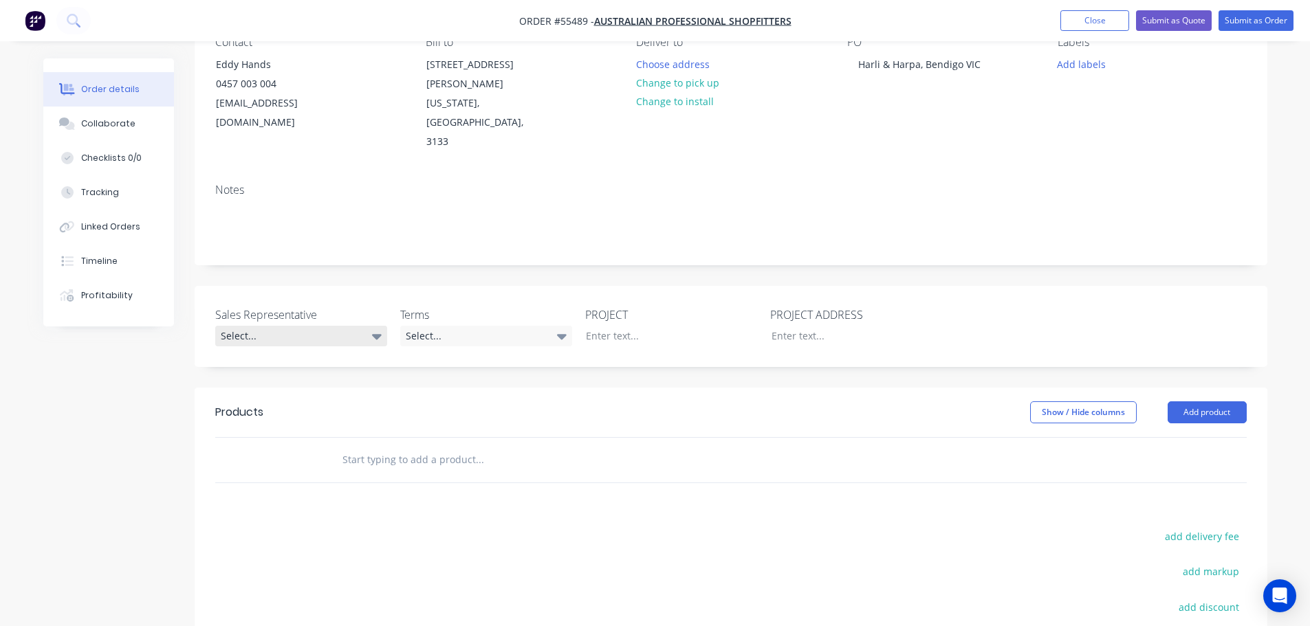
click at [264, 326] on div "Select..." at bounding box center [301, 336] width 172 height 21
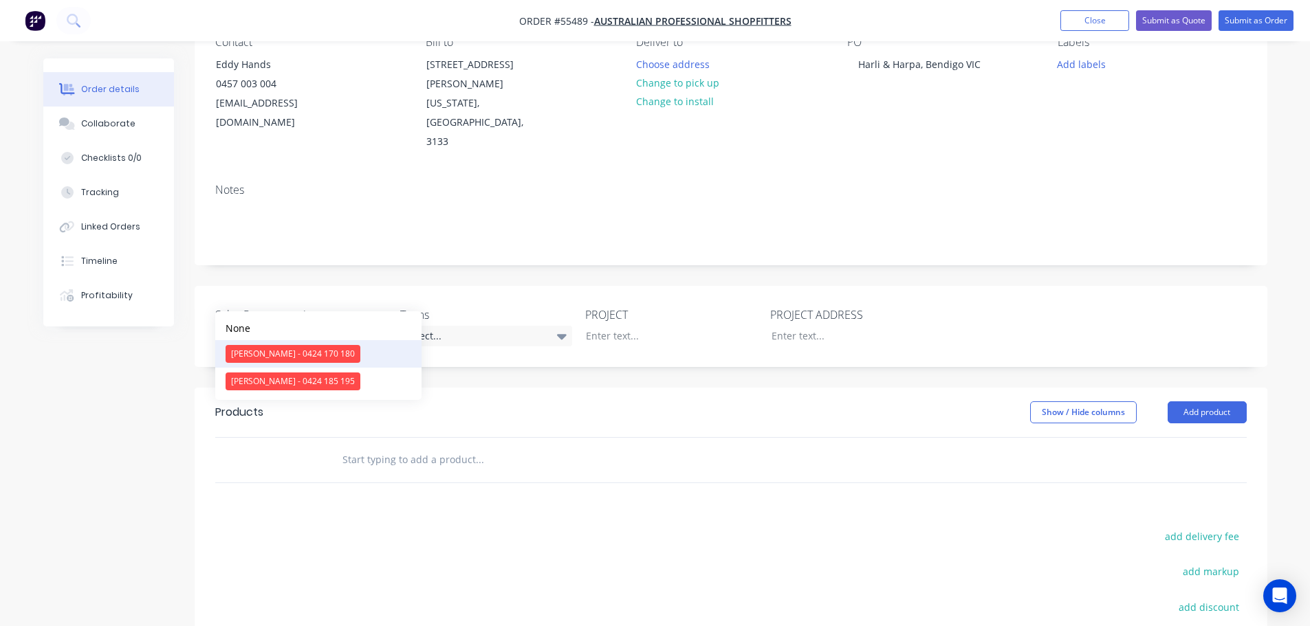
click at [287, 351] on div "[PERSON_NAME] - 0424 170 180" at bounding box center [293, 354] width 135 height 18
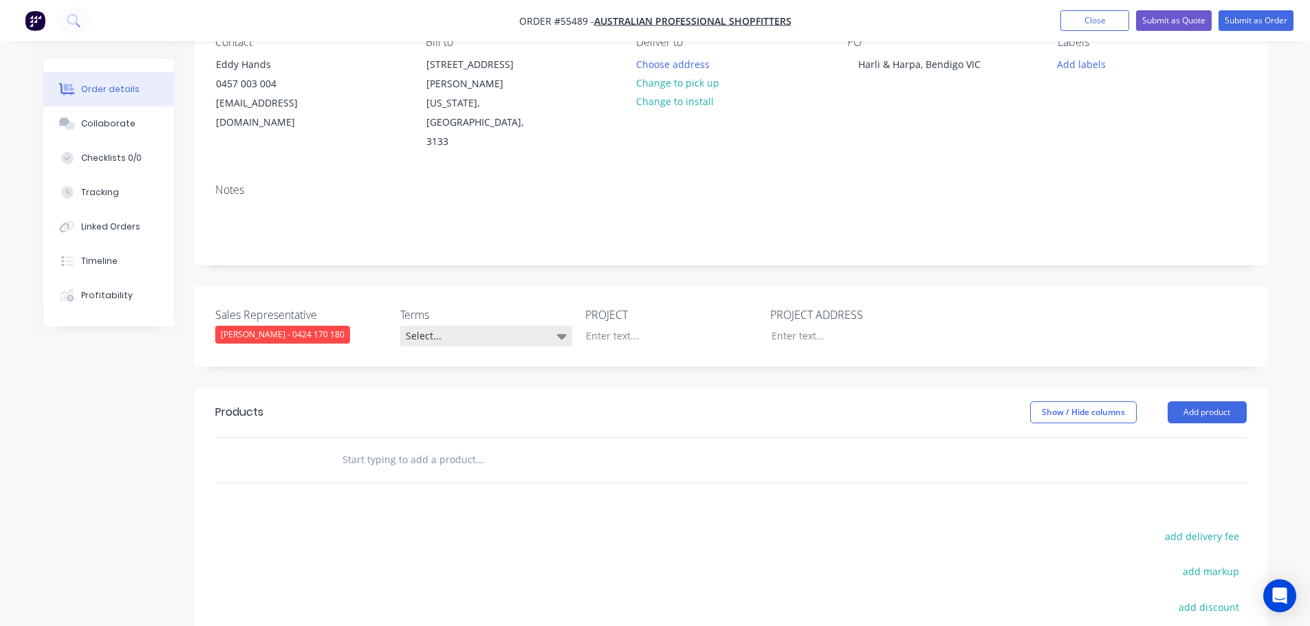
click at [470, 326] on div "Select..." at bounding box center [486, 336] width 172 height 21
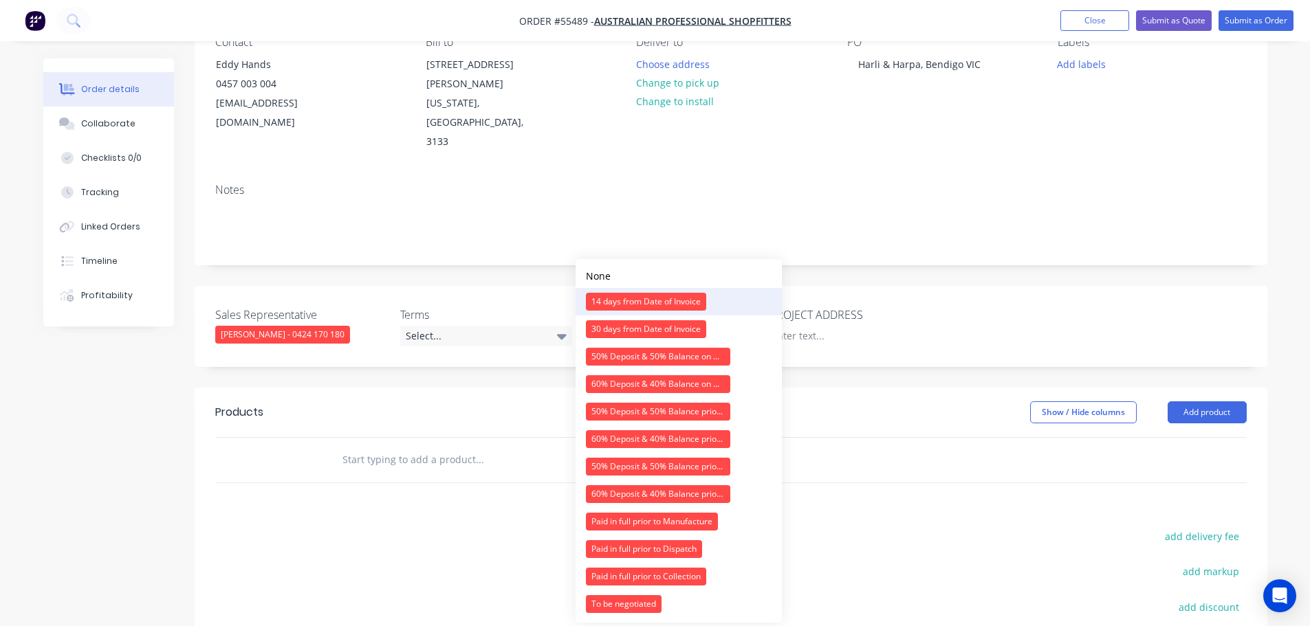
click at [619, 303] on div "14 days from Date of Invoice" at bounding box center [646, 302] width 120 height 18
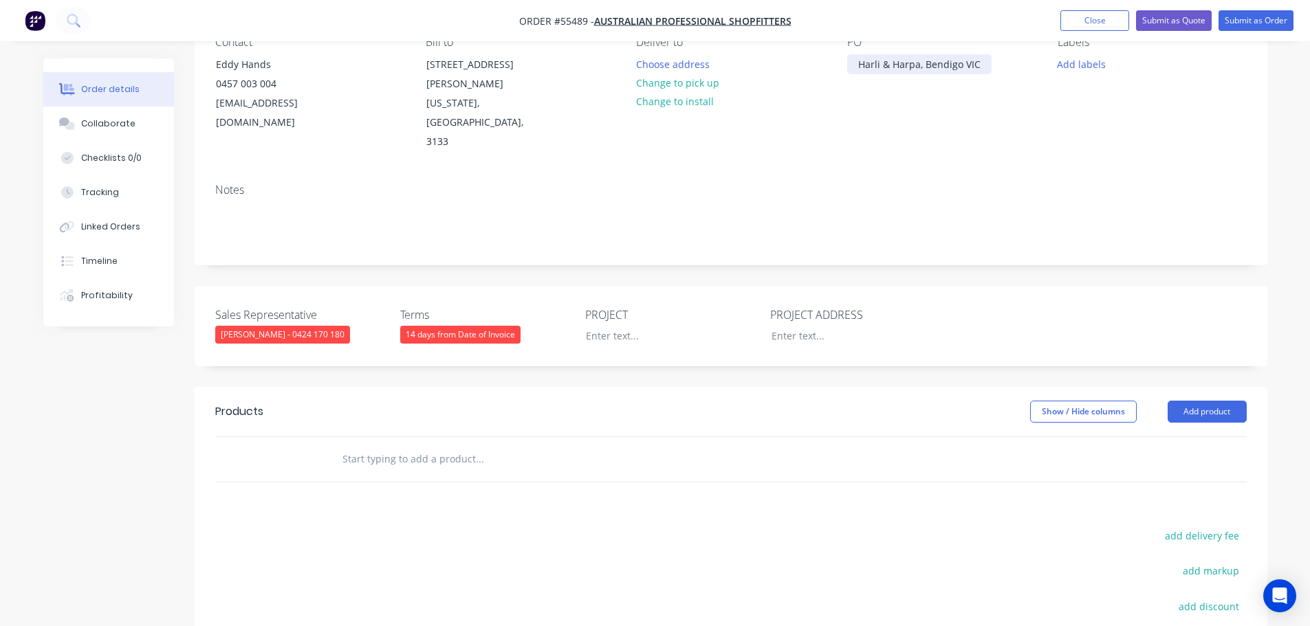
click at [932, 63] on div "Harli & Harpa, Bendigo VIC" at bounding box center [919, 64] width 144 height 20
copy div "Harli & Harpa, Bendigo VIC"
click at [599, 326] on div at bounding box center [661, 336] width 172 height 20
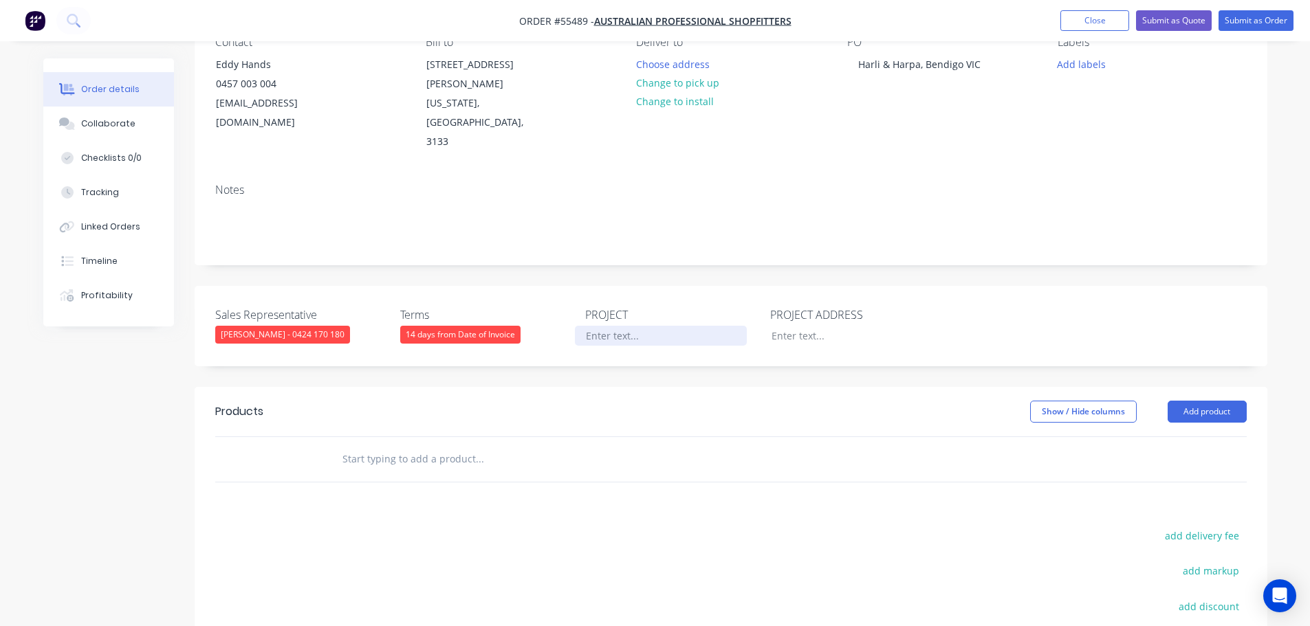
paste div
click at [791, 326] on div at bounding box center [846, 336] width 172 height 20
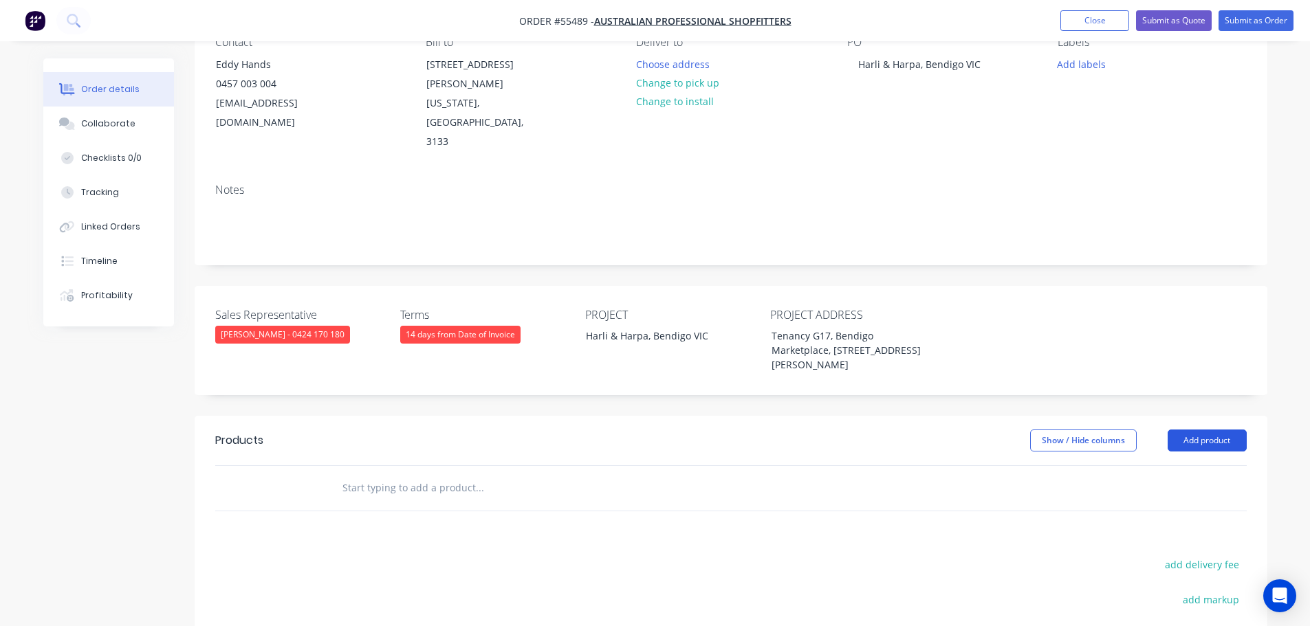
click at [1222, 430] on button "Add product" at bounding box center [1206, 441] width 79 height 22
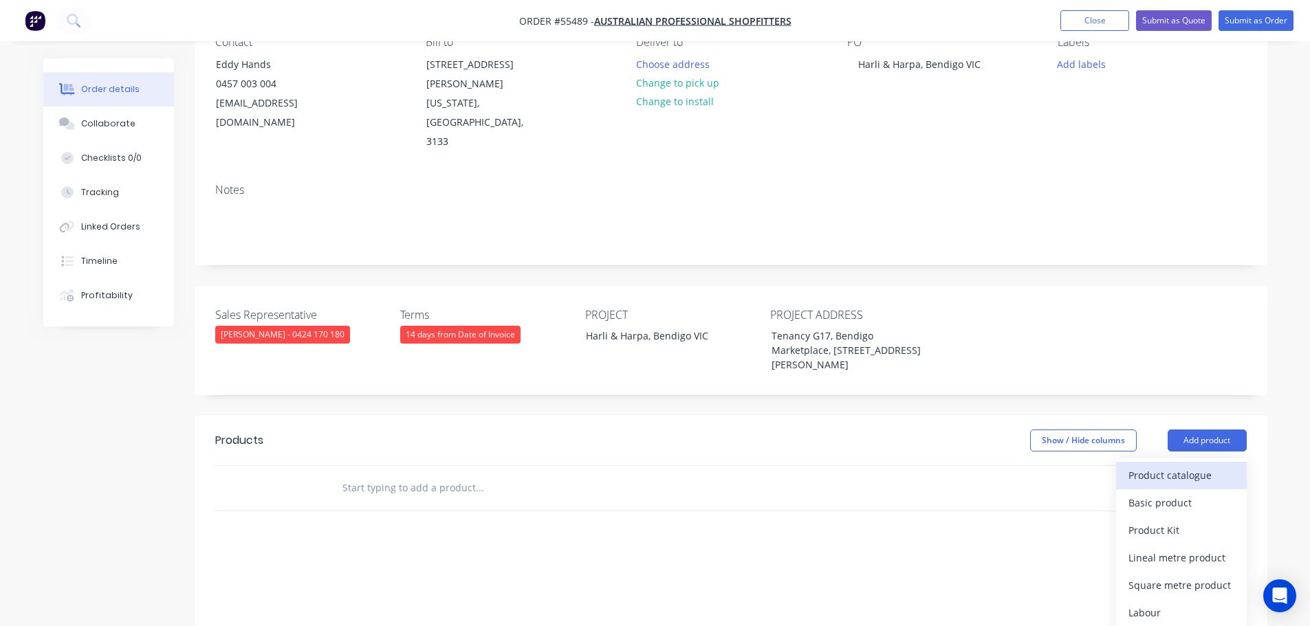
click at [1193, 465] on div "Product catalogue" at bounding box center [1181, 475] width 106 height 20
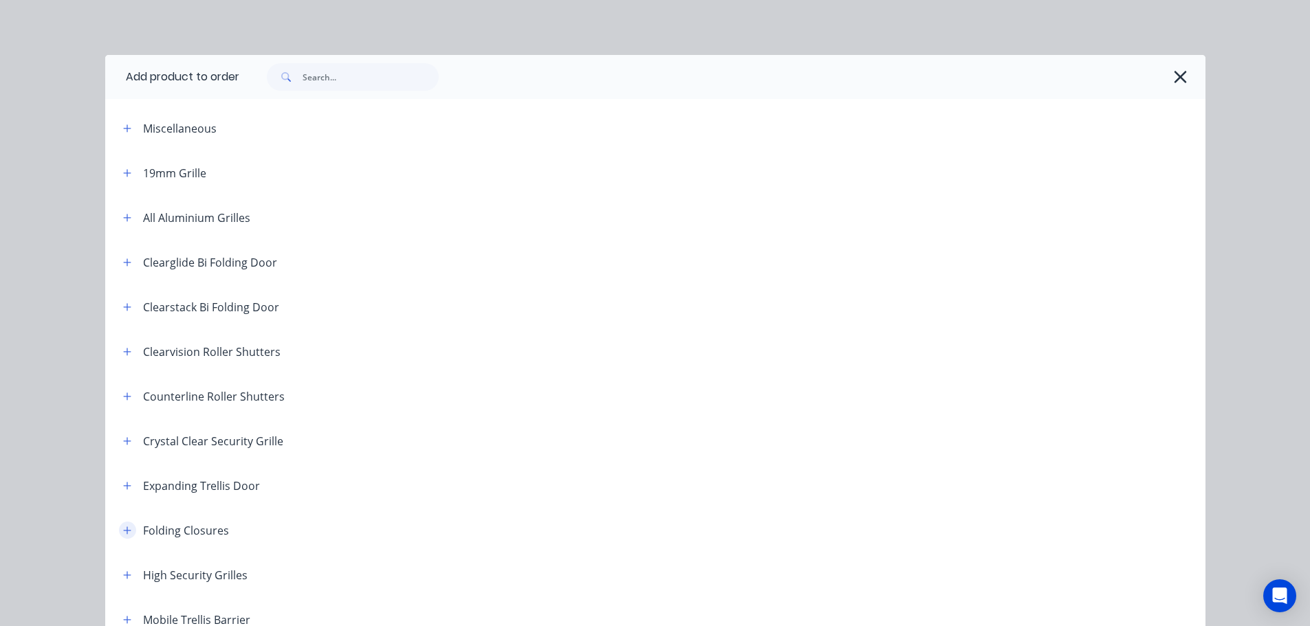
click at [123, 529] on icon "button" at bounding box center [127, 531] width 8 height 10
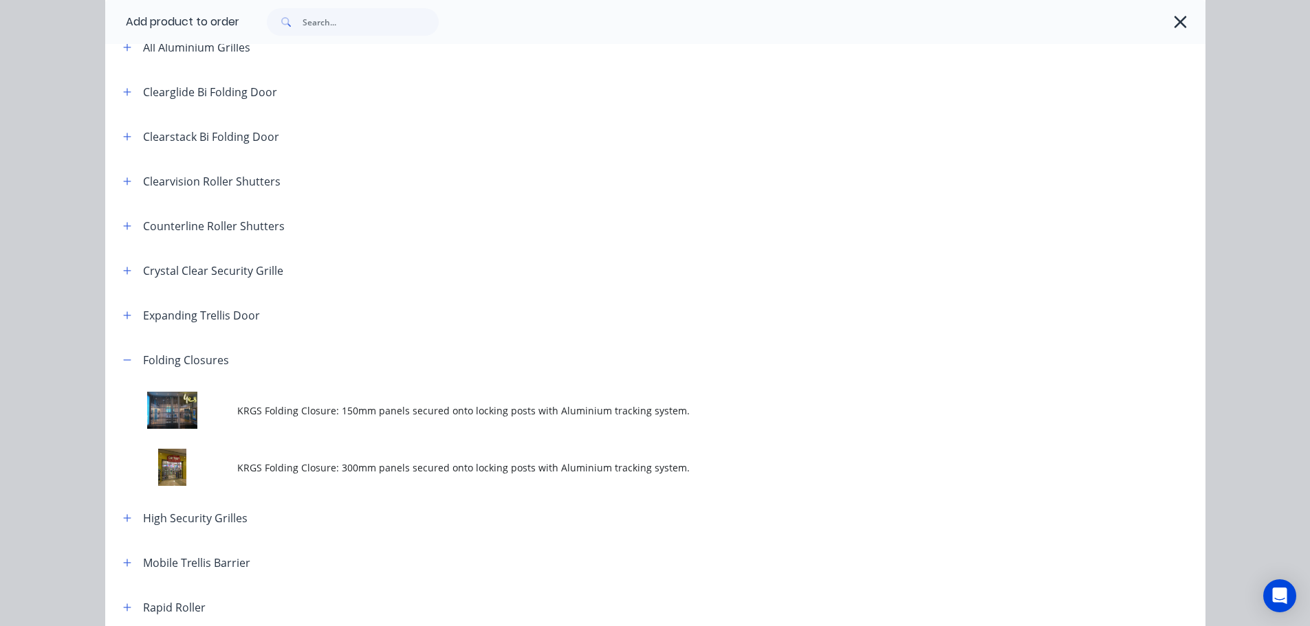
scroll to position [206, 0]
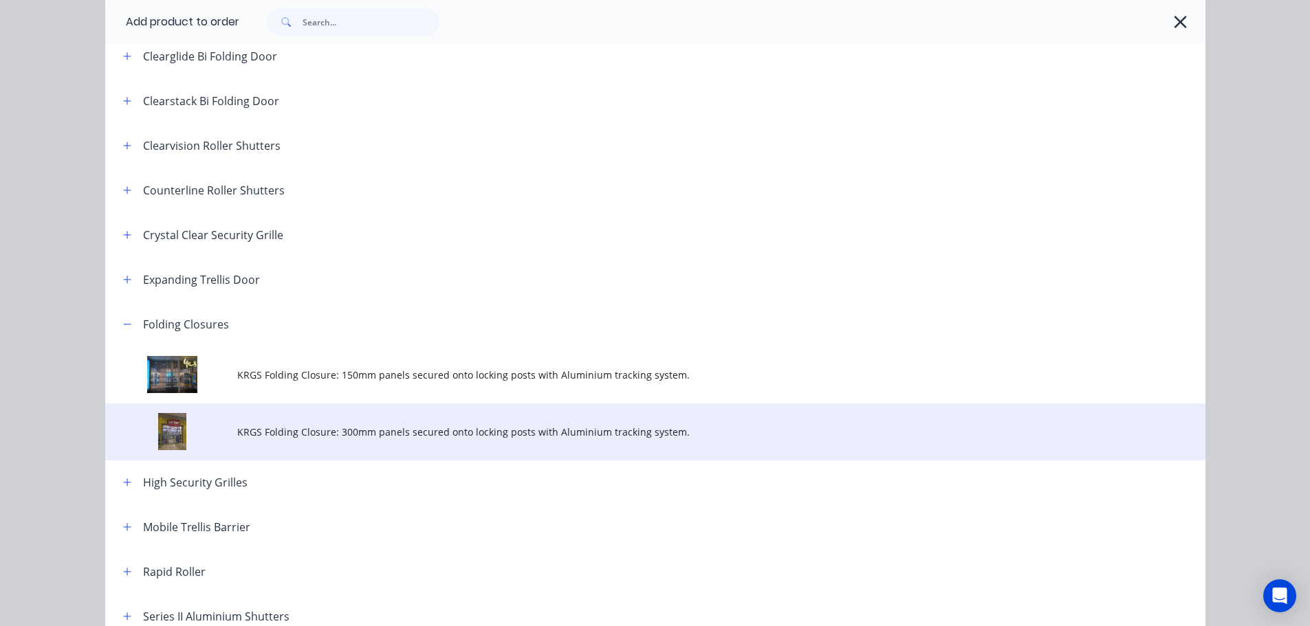
click at [402, 432] on span "KRGS Folding Closure: 300mm panels secured onto locking posts with Aluminium tr…" at bounding box center [624, 432] width 774 height 14
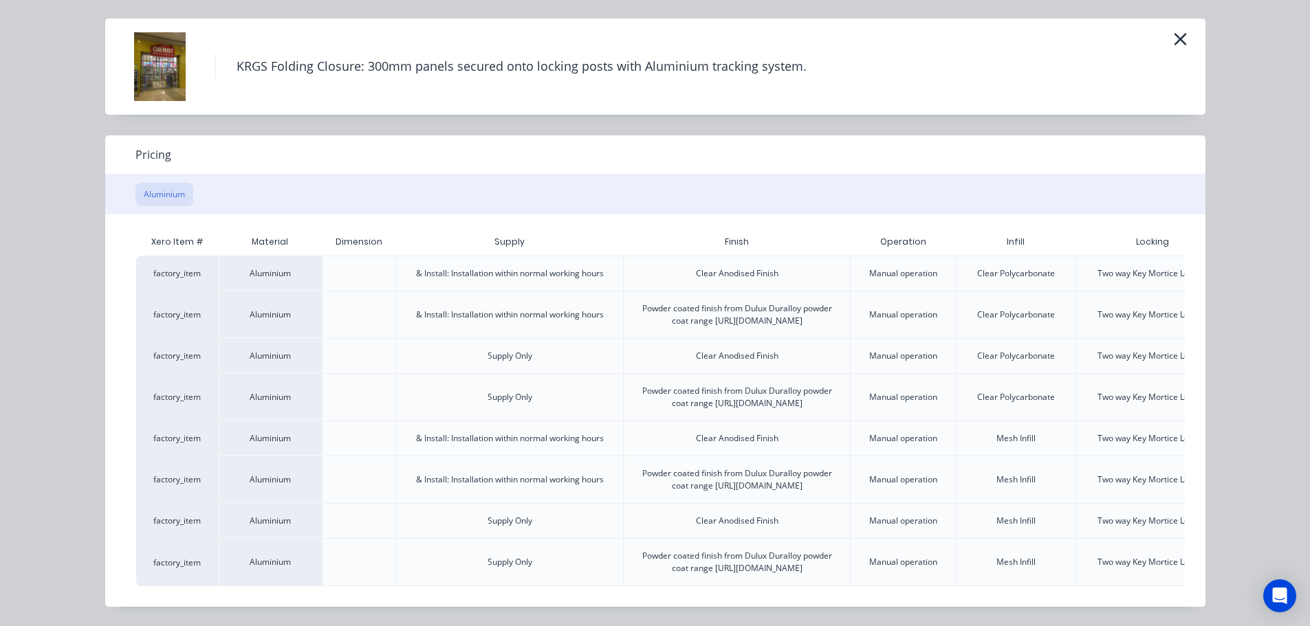
scroll to position [0, 120]
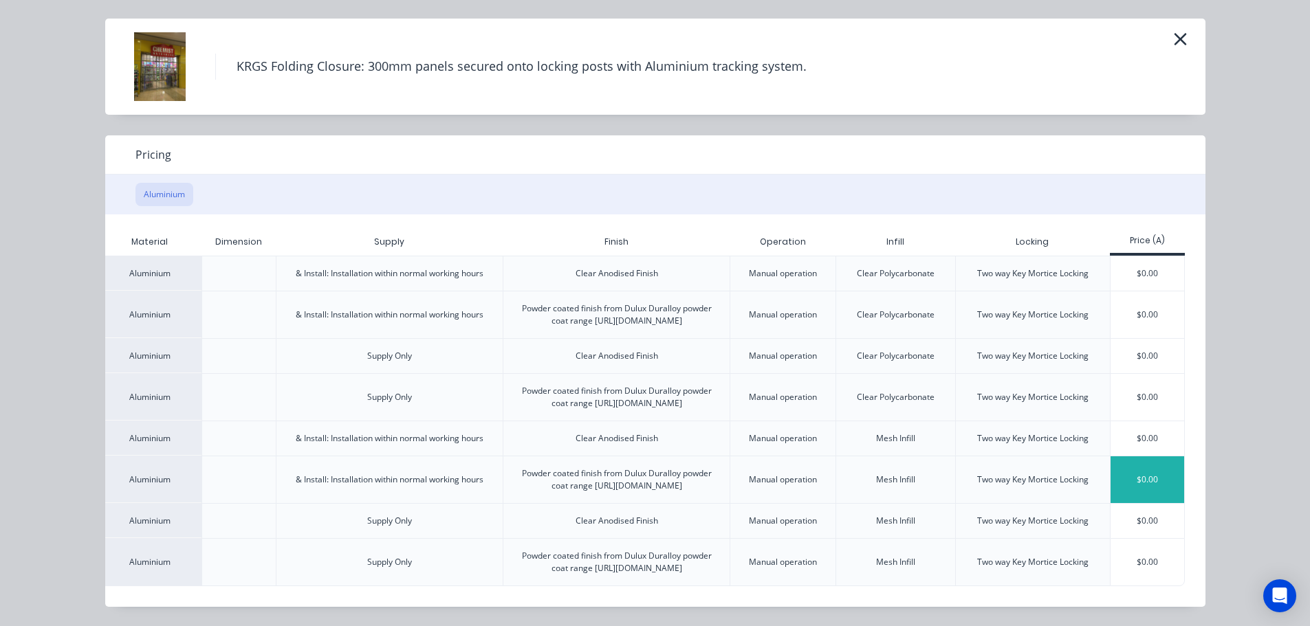
click at [1136, 457] on div "$0.00" at bounding box center [1147, 480] width 74 height 47
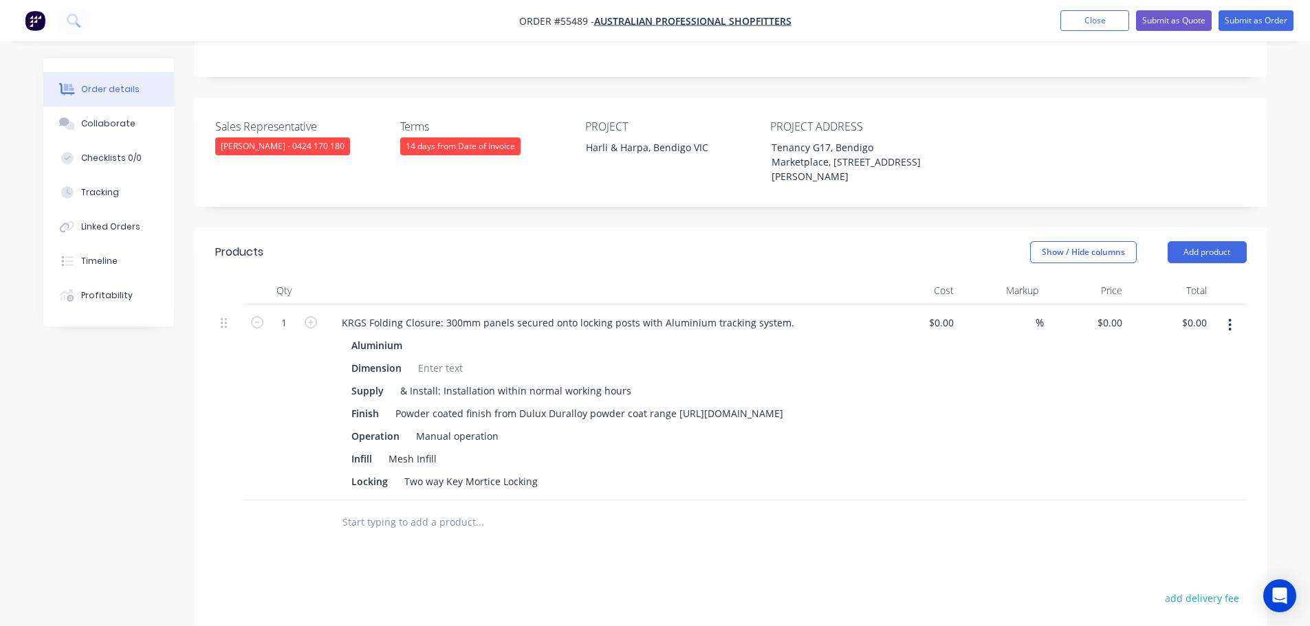
scroll to position [344, 0]
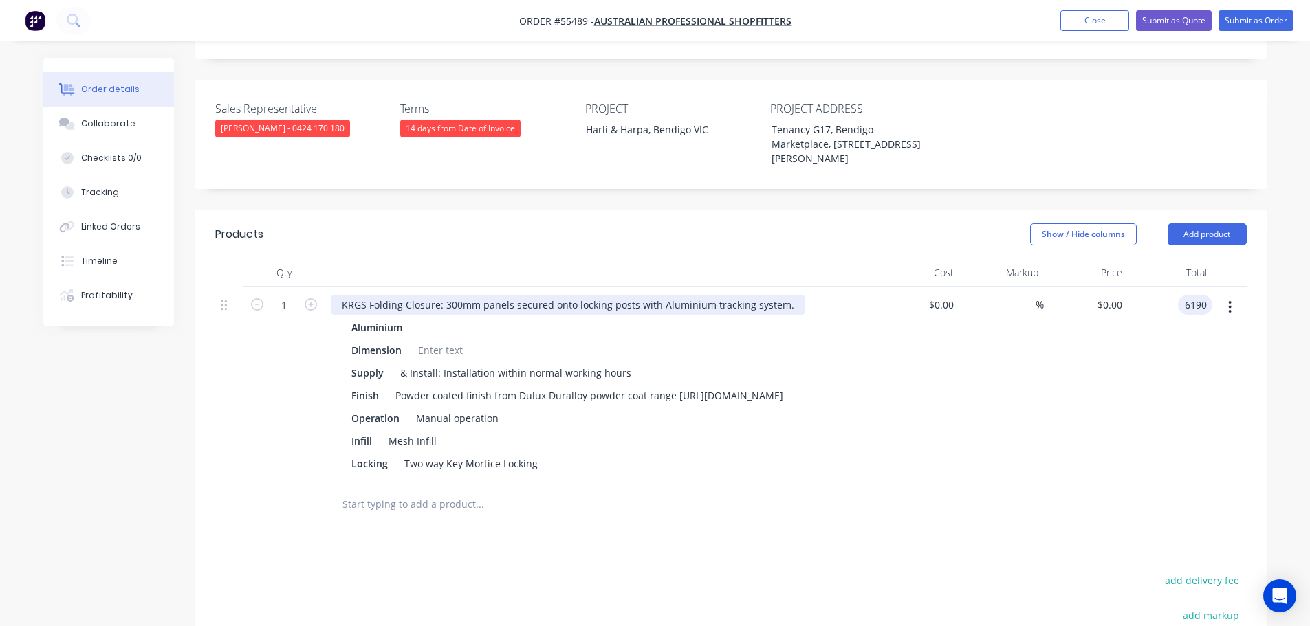
type input "6190"
type input "$6,190.00"
click at [342, 295] on div "KRGS Folding Closure: 300mm panels secured onto locking posts with Aluminium tr…" at bounding box center [568, 305] width 474 height 20
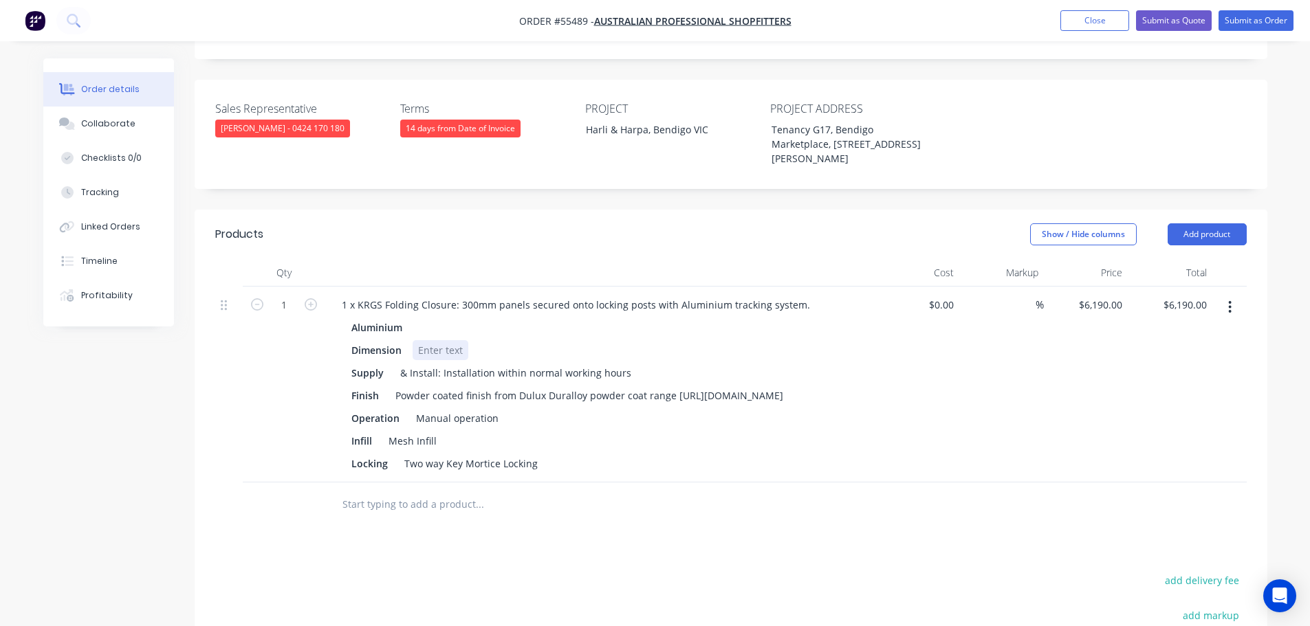
click at [430, 340] on div at bounding box center [441, 350] width 56 height 20
click at [428, 340] on div at bounding box center [441, 350] width 56 height 20
click at [1193, 22] on button "Submit as Quote" at bounding box center [1174, 20] width 76 height 21
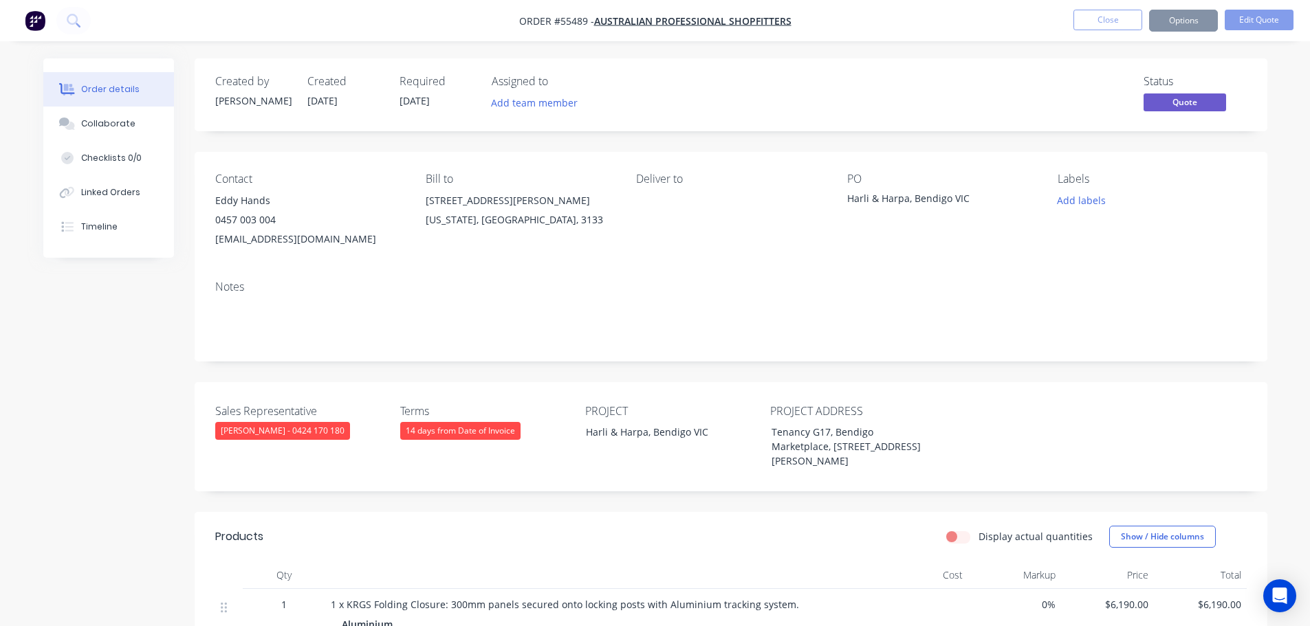
click at [1175, 19] on button "Options" at bounding box center [1183, 21] width 69 height 22
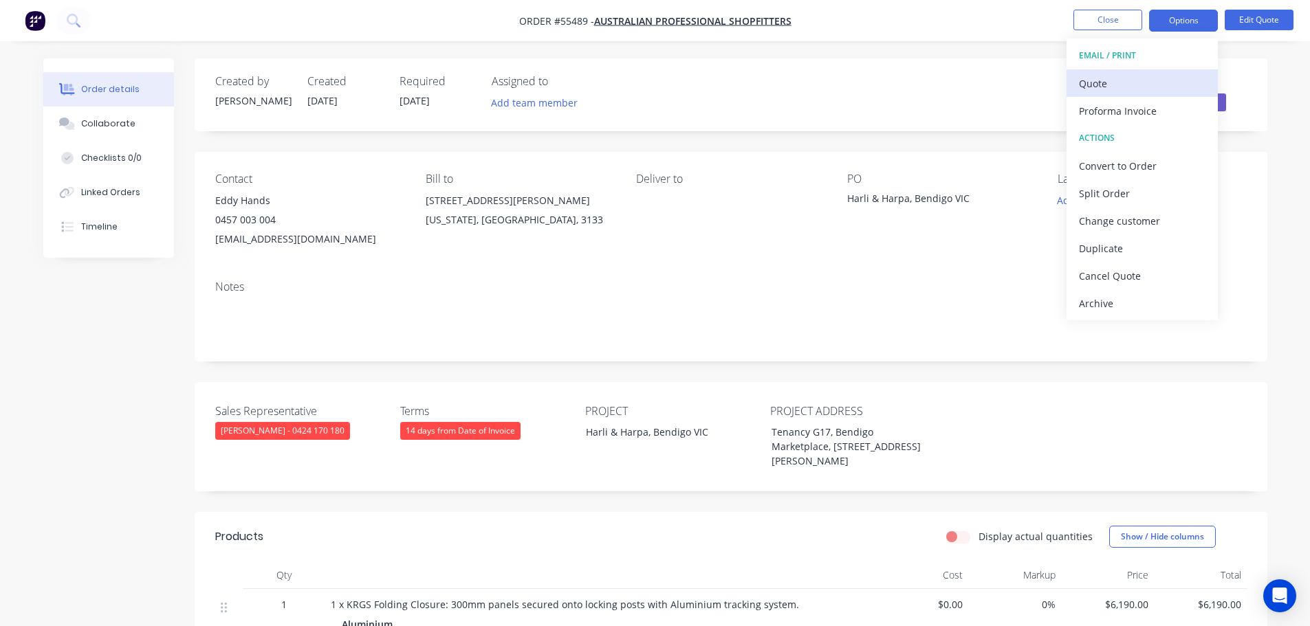
click at [1090, 81] on div "Quote" at bounding box center [1142, 84] width 127 height 20
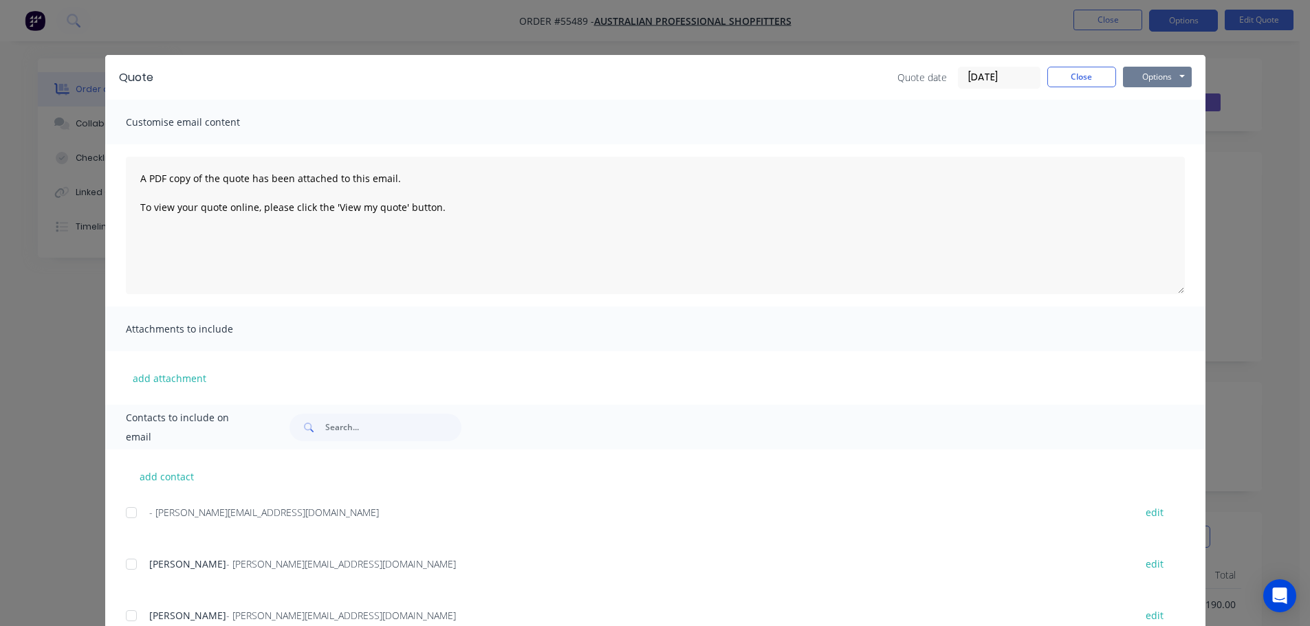
click at [1158, 74] on button "Options" at bounding box center [1157, 77] width 69 height 21
click at [1161, 125] on button "Print" at bounding box center [1167, 124] width 88 height 23
click at [1070, 79] on button "Close" at bounding box center [1081, 77] width 69 height 21
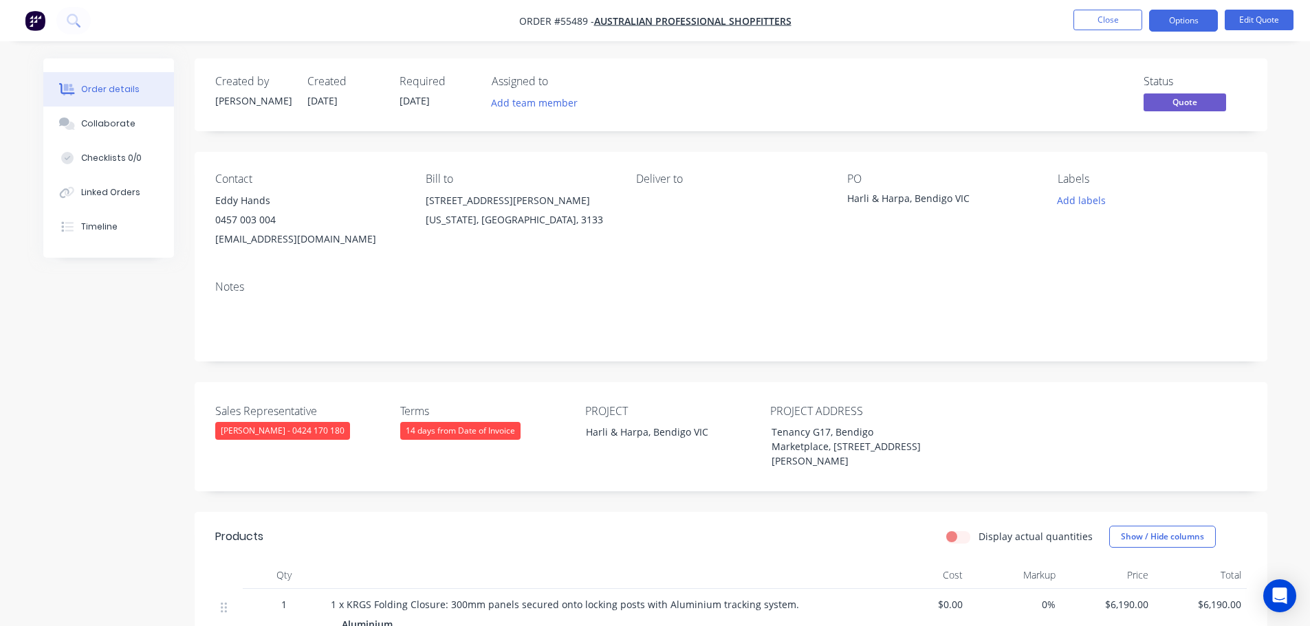
click at [268, 240] on div "[EMAIL_ADDRESS][DOMAIN_NAME]" at bounding box center [309, 239] width 188 height 19
copy div "[EMAIL_ADDRESS][DOMAIN_NAME]"
click at [897, 199] on div "Harli & Harpa, Bendigo VIC" at bounding box center [933, 200] width 172 height 19
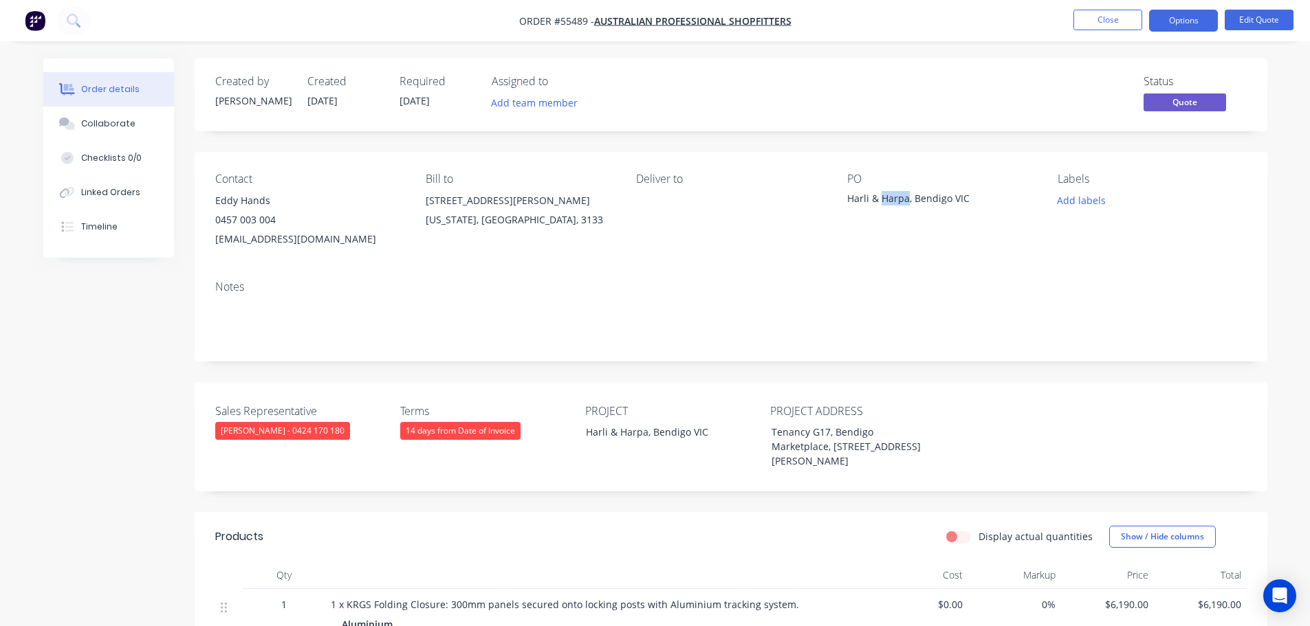
click at [897, 199] on div "Harli & Harpa, Bendigo VIC" at bounding box center [933, 200] width 172 height 19
copy div "Harli & Harpa, Bendigo VIC"
click at [276, 219] on span at bounding box center [276, 219] width 0 height 13
click at [1098, 21] on button "Close" at bounding box center [1107, 20] width 69 height 21
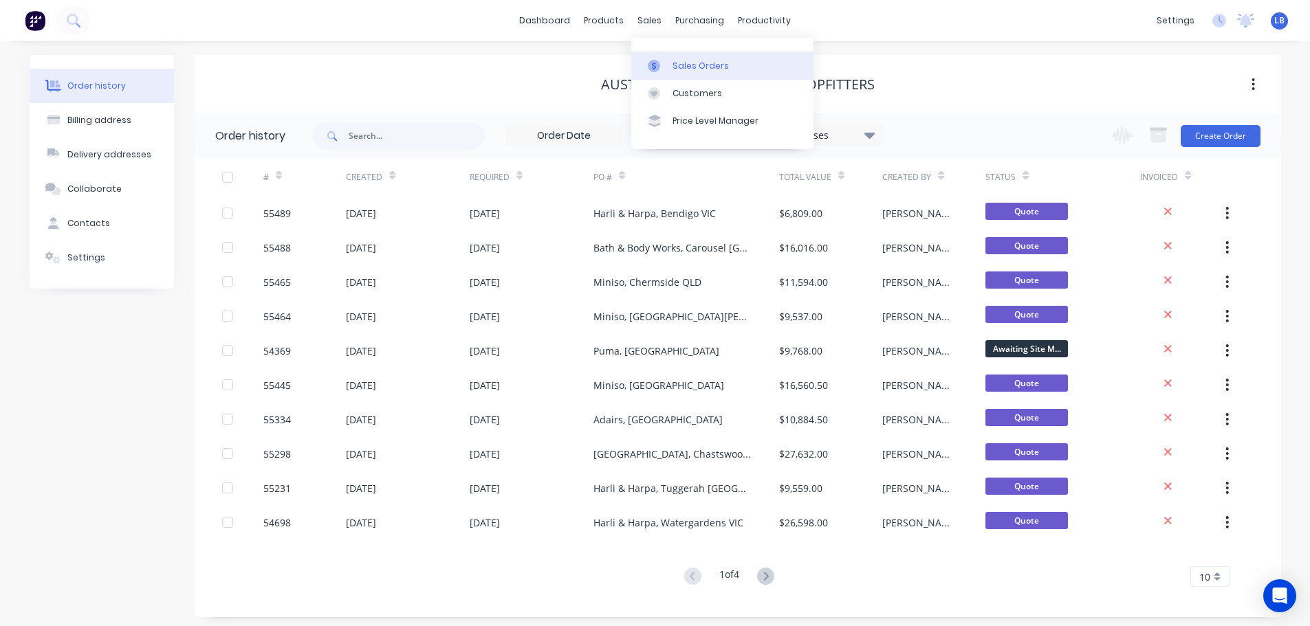
click at [697, 72] on link "Sales Orders" at bounding box center [722, 66] width 182 height 28
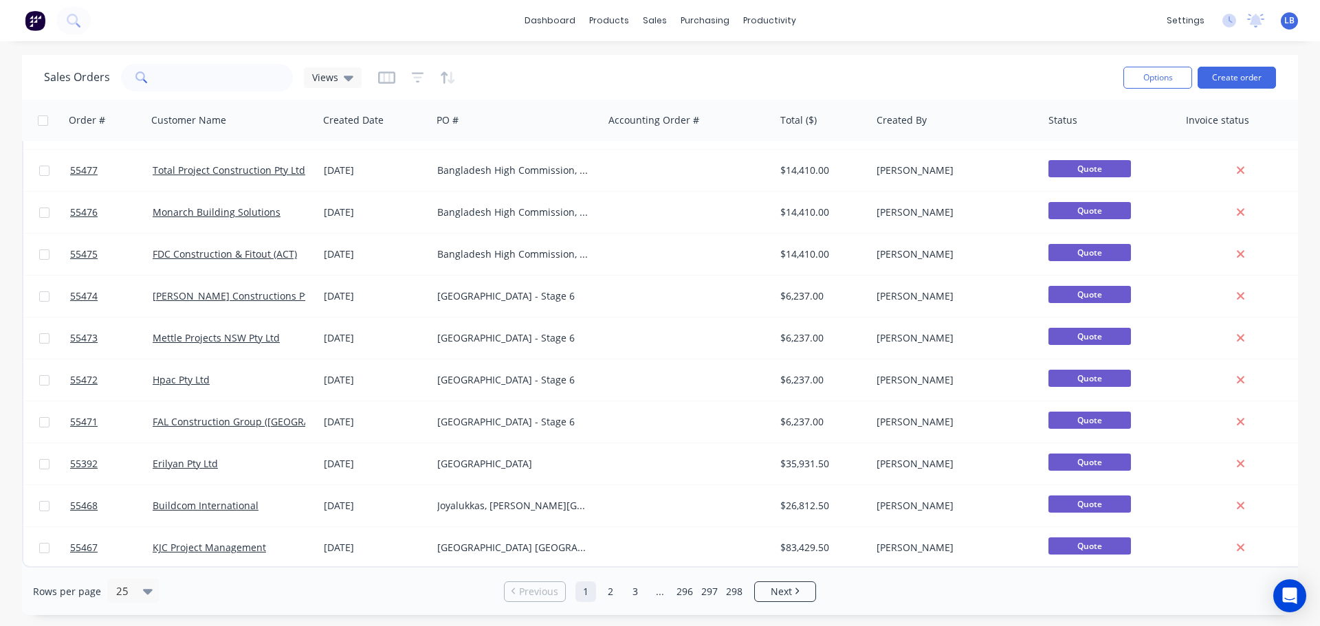
scroll to position [628, 0]
click at [144, 593] on icon at bounding box center [148, 592] width 10 height 6
click at [127, 461] on div "10" at bounding box center [131, 455] width 52 height 25
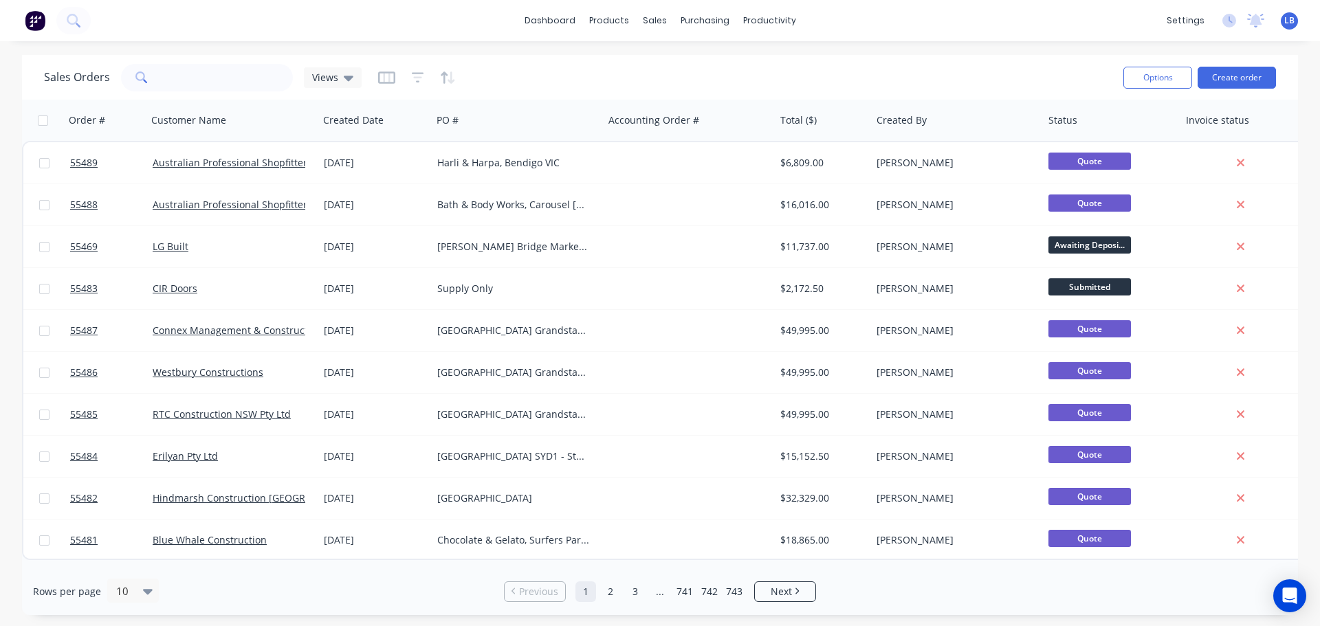
scroll to position [0, 0]
click at [791, 589] on span "Next" at bounding box center [781, 592] width 21 height 14
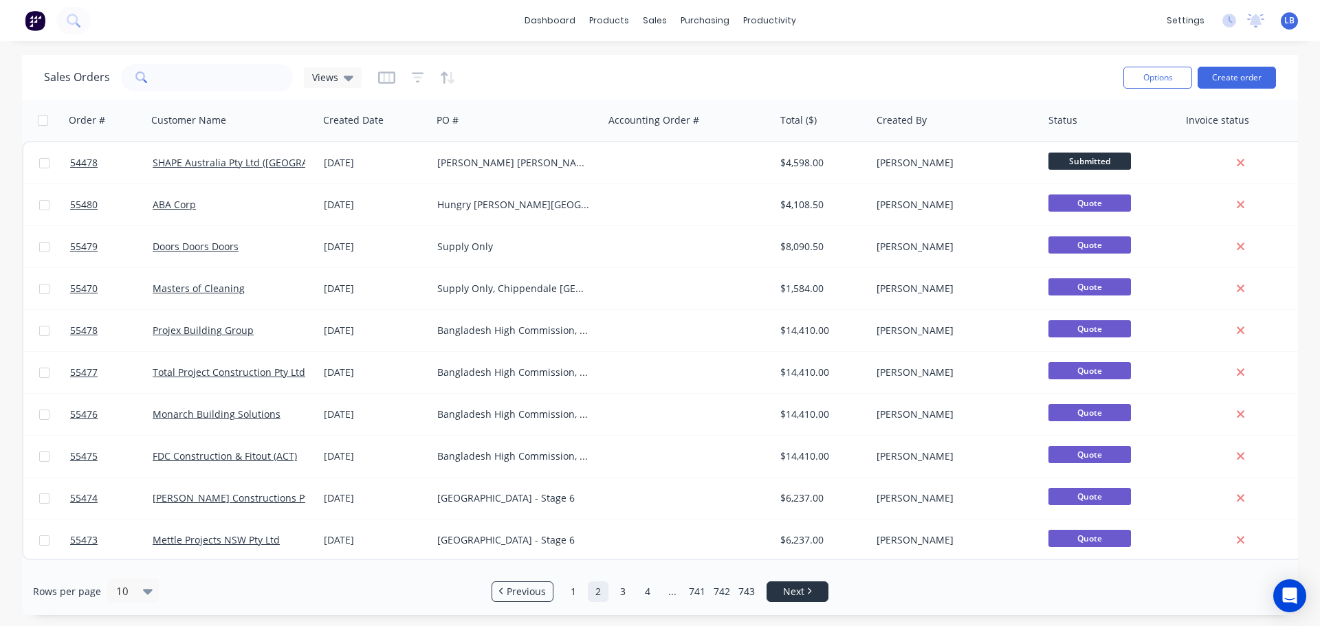
click at [791, 589] on span "Next" at bounding box center [793, 592] width 21 height 14
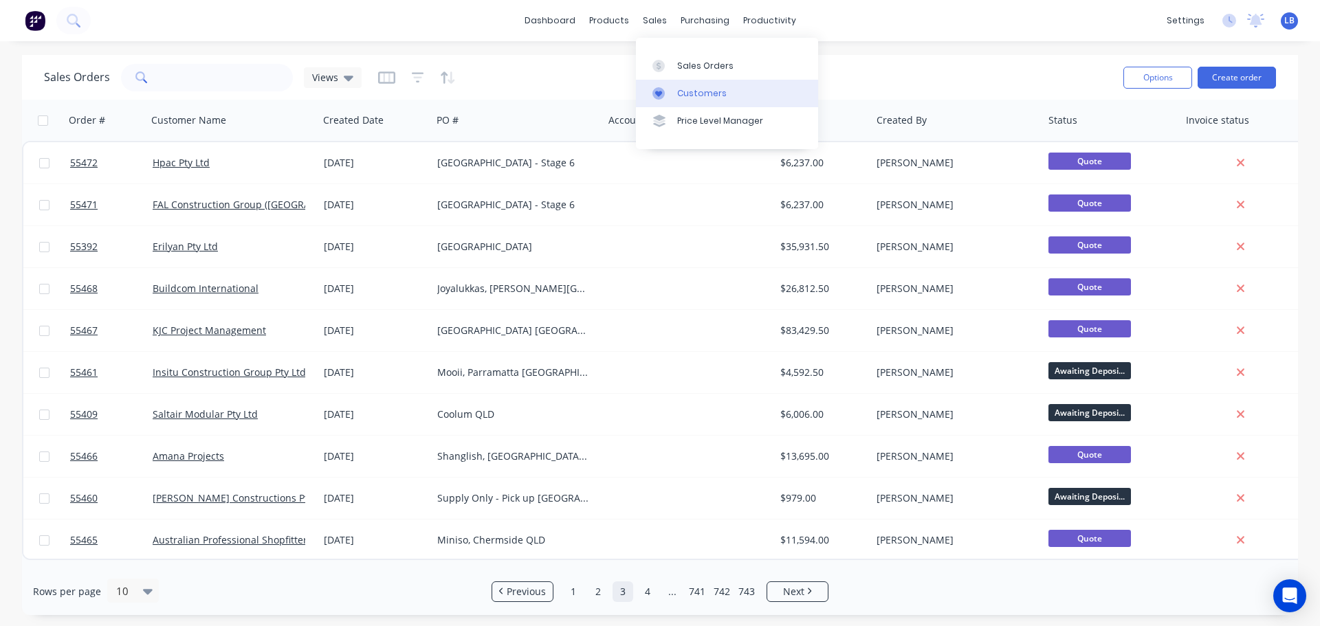
click at [699, 89] on div "Customers" at bounding box center [702, 93] width 50 height 12
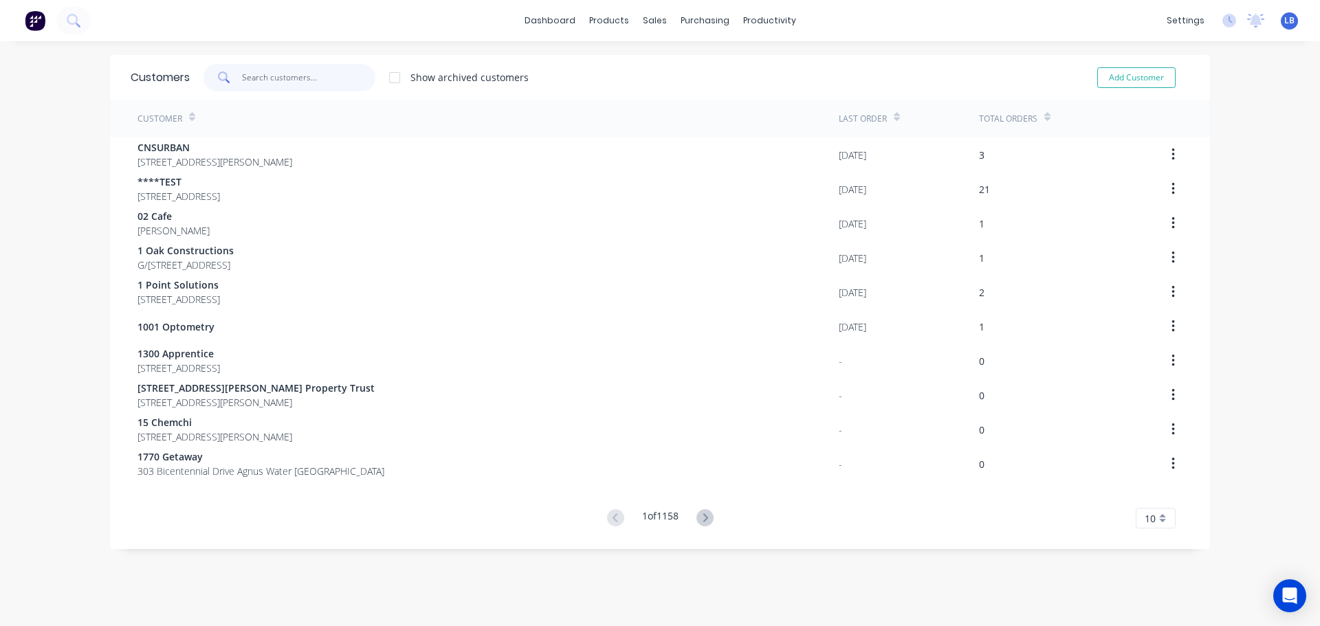
click at [270, 68] on input "text" at bounding box center [309, 78] width 134 height 28
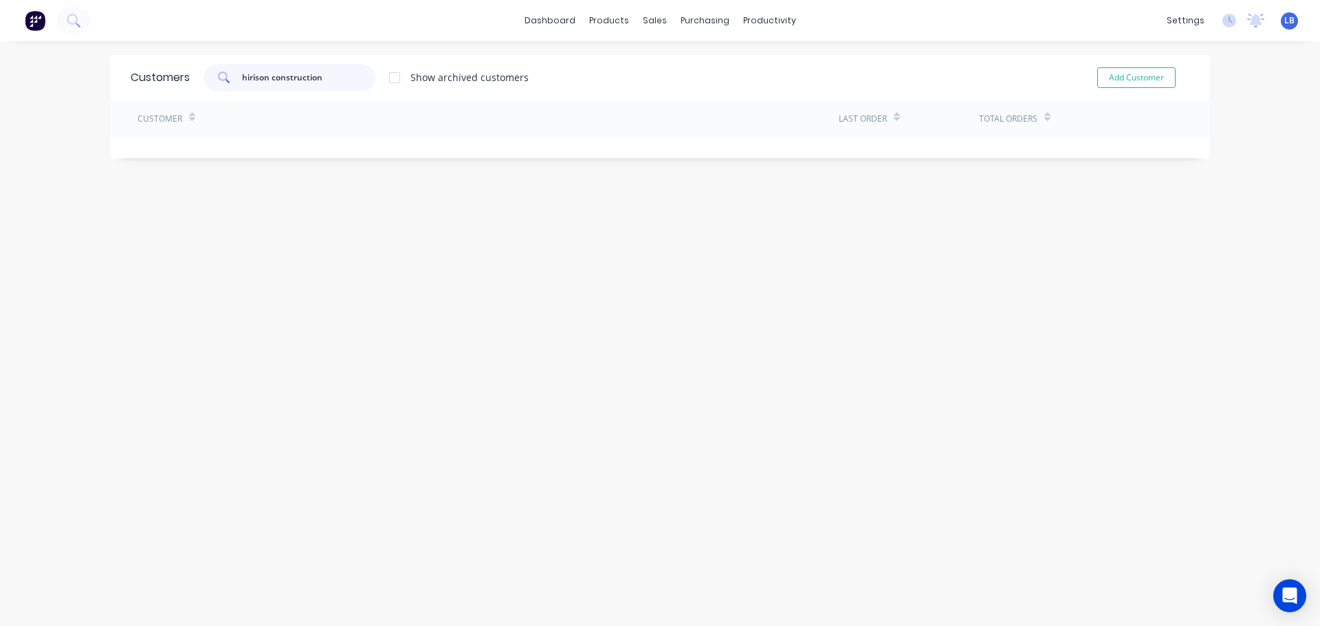
drag, startPoint x: 320, startPoint y: 74, endPoint x: 191, endPoint y: 97, distance: 130.6
click at [191, 97] on div "Customers hirison construction Show archived customers Add Customer" at bounding box center [660, 77] width 1100 height 45
type input "hirison construction"
click at [1102, 76] on button "Add Customer" at bounding box center [1136, 77] width 78 height 21
select select "AU"
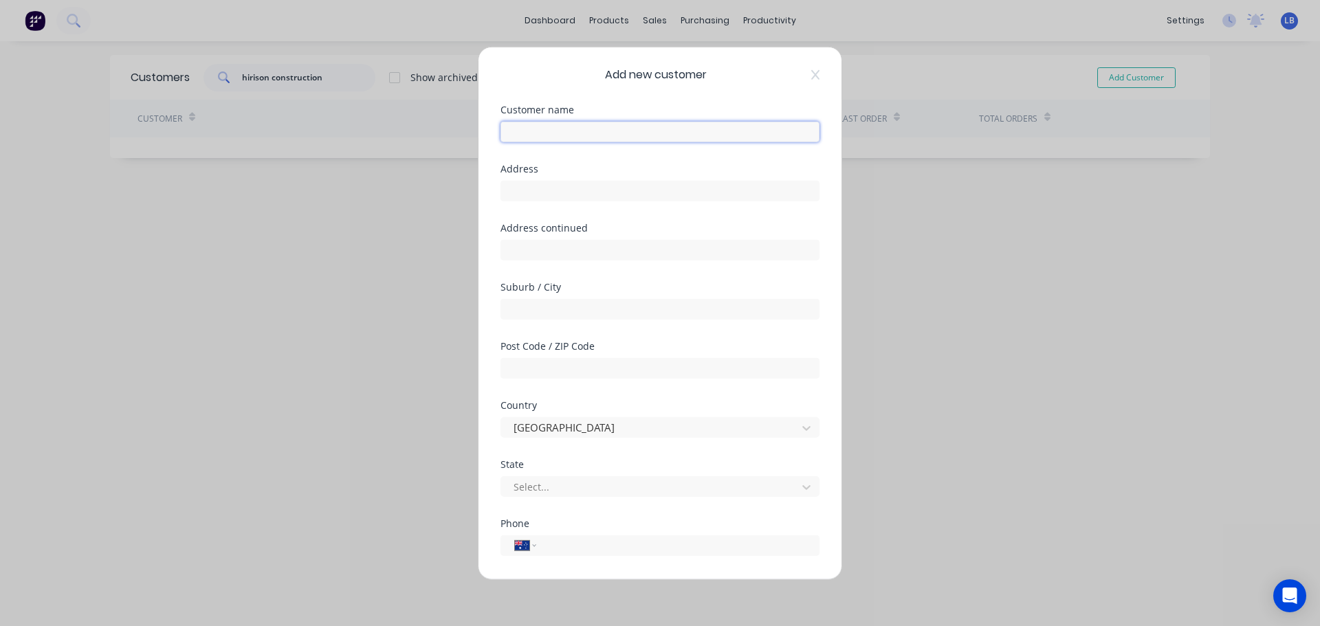
click at [521, 131] on input "text" at bounding box center [660, 131] width 319 height 21
paste input "hirison construction"
drag, startPoint x: 512, startPoint y: 129, endPoint x: 501, endPoint y: 199, distance: 70.4
click at [512, 131] on input "hirison construction" at bounding box center [660, 131] width 319 height 21
click at [547, 133] on input "Hirison construction" at bounding box center [660, 131] width 319 height 21
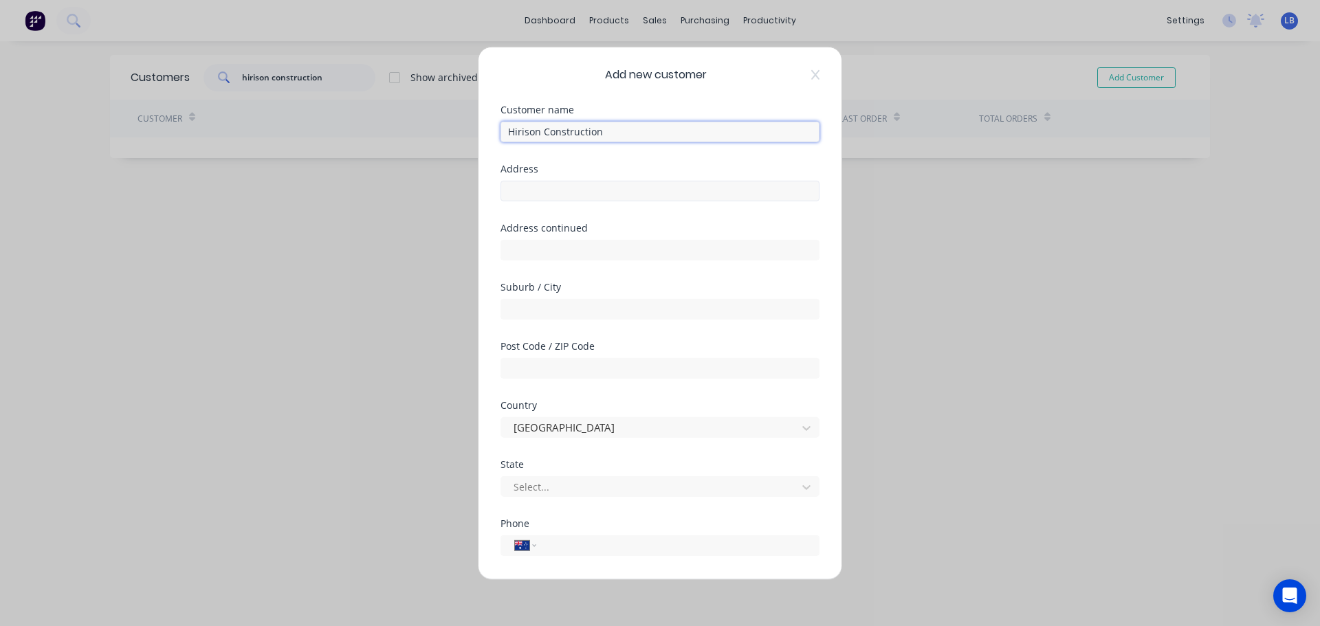
type input "Hirison Construction"
click at [520, 195] on input "text" at bounding box center [660, 190] width 319 height 21
type input "2/7 Bungaleen Court"
click at [529, 307] on input "text" at bounding box center [660, 308] width 319 height 21
type input "Dandenong South"
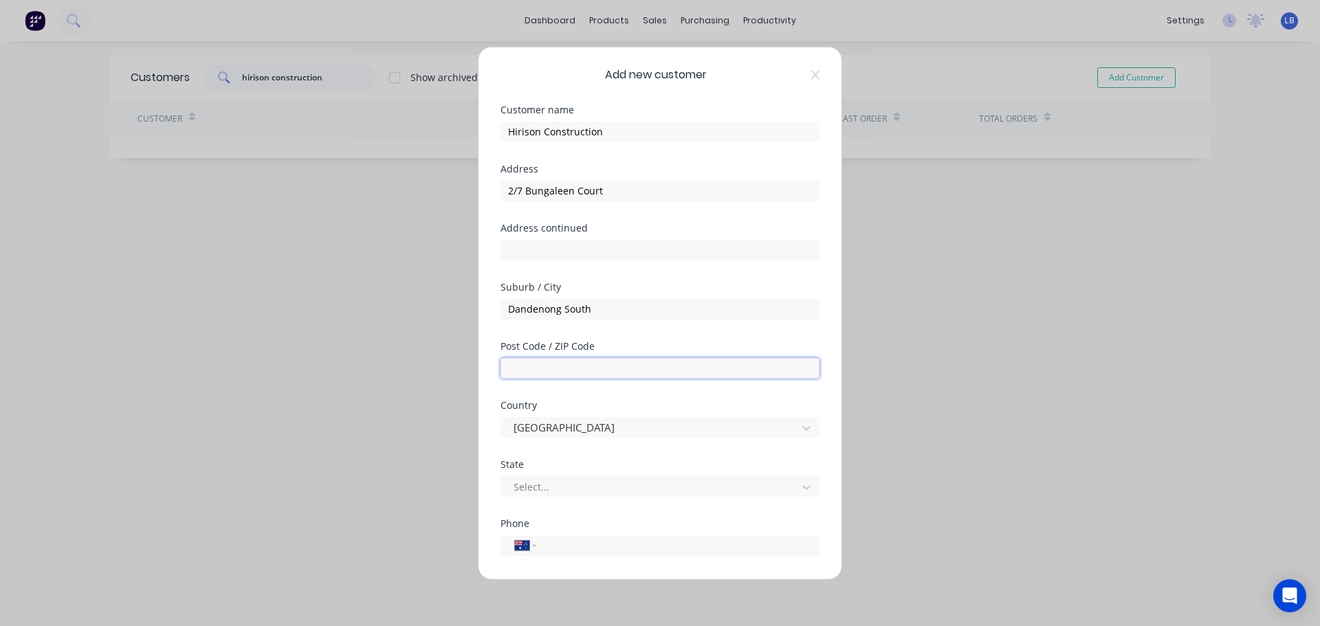
click at [523, 371] on input "text" at bounding box center [660, 368] width 319 height 21
type input "3175"
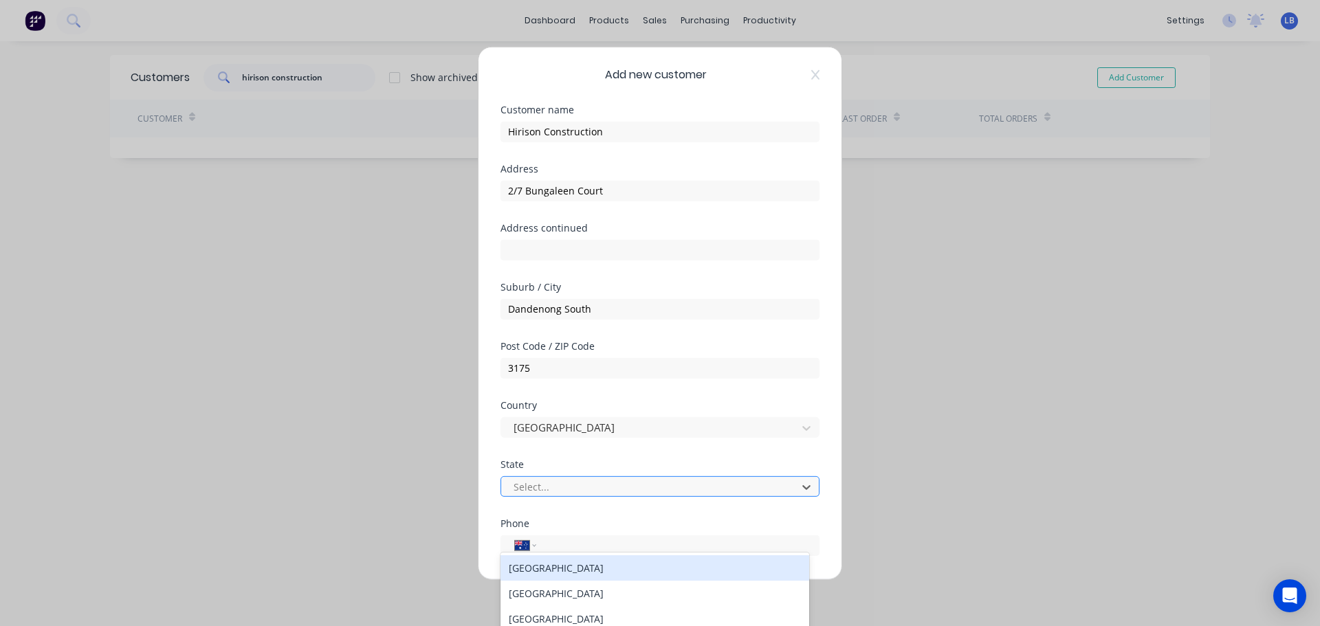
scroll to position [67, 0]
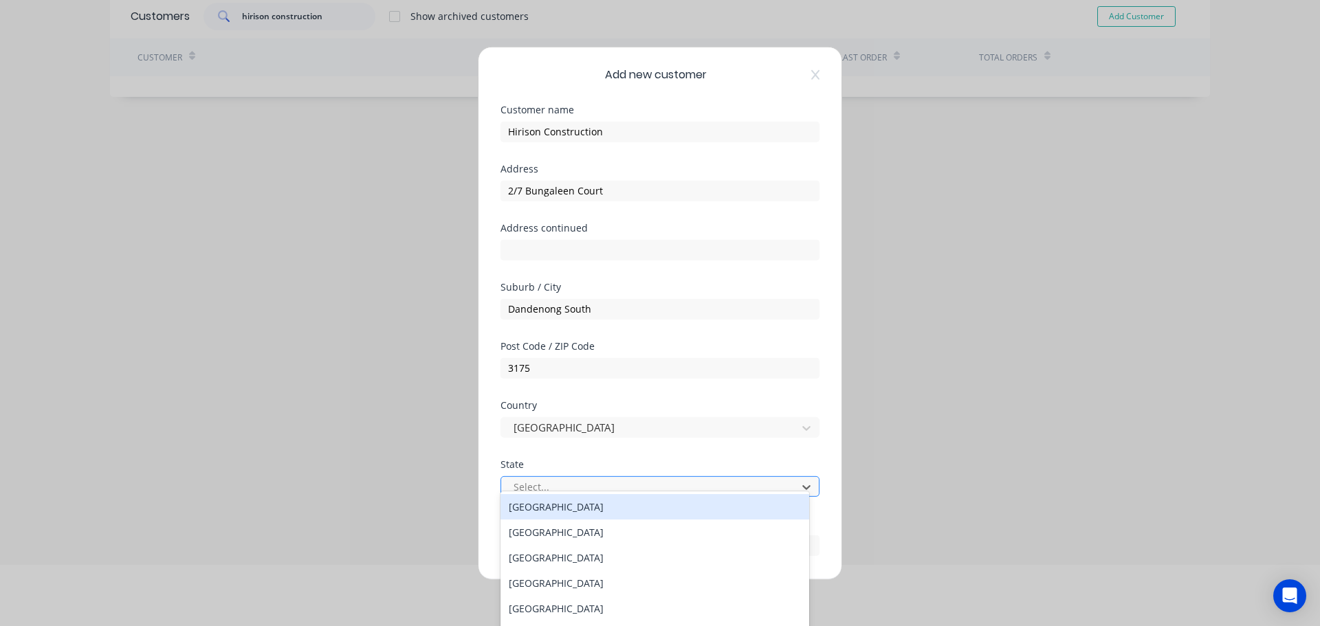
click at [529, 487] on div at bounding box center [651, 487] width 278 height 17
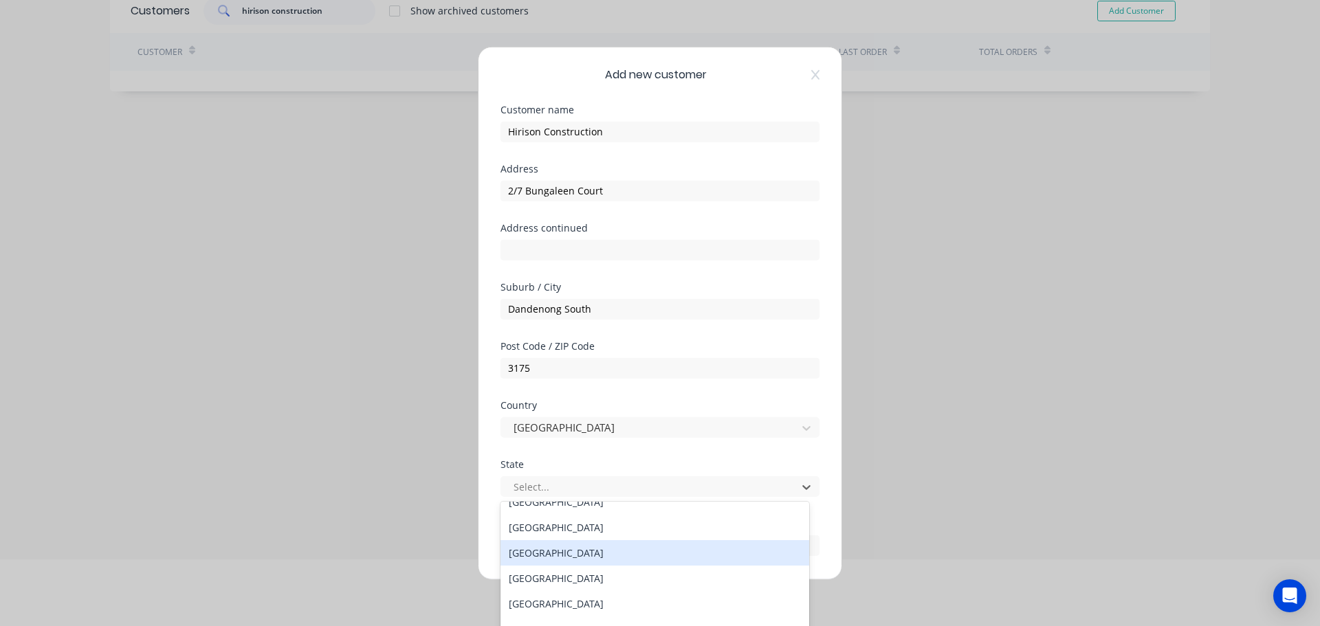
scroll to position [23, 0]
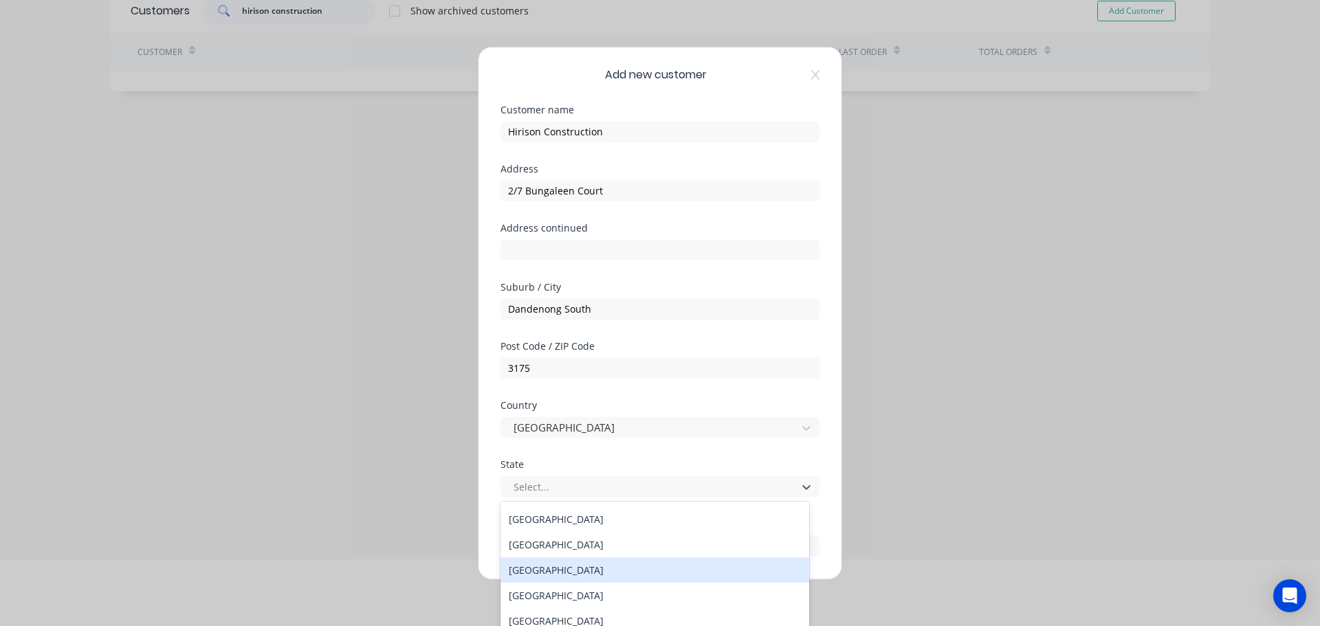
type input "v"
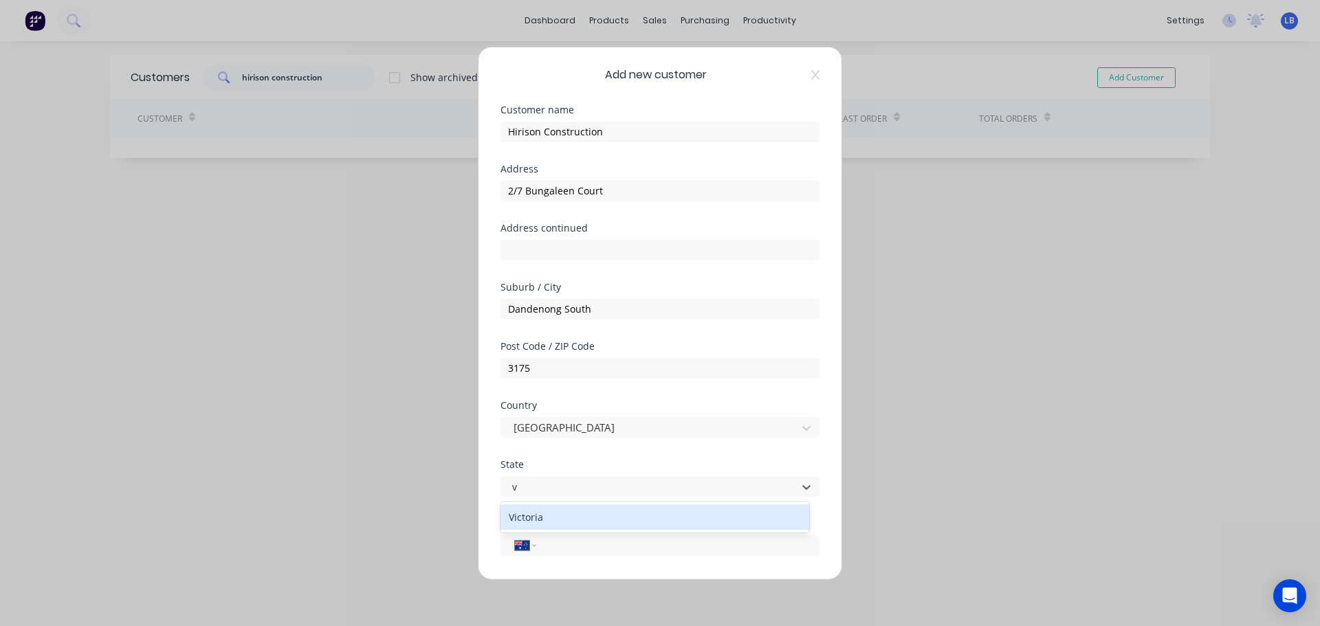
scroll to position [0, 0]
click at [548, 519] on div "Victoria" at bounding box center [655, 517] width 309 height 25
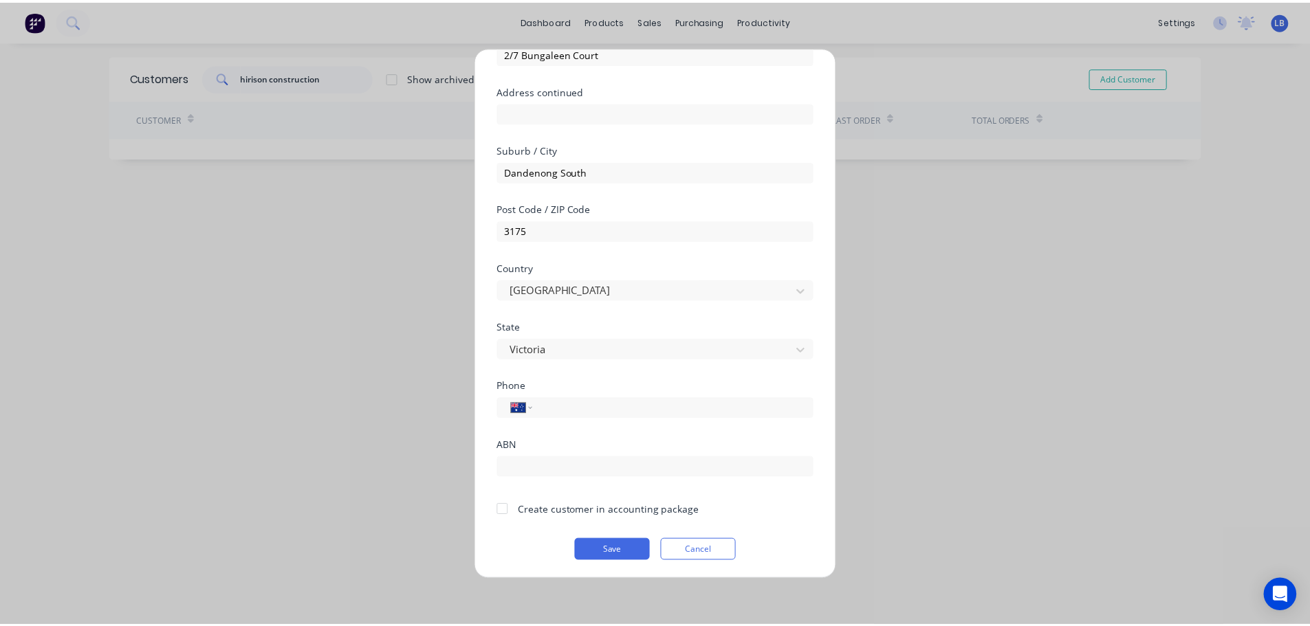
scroll to position [139, 0]
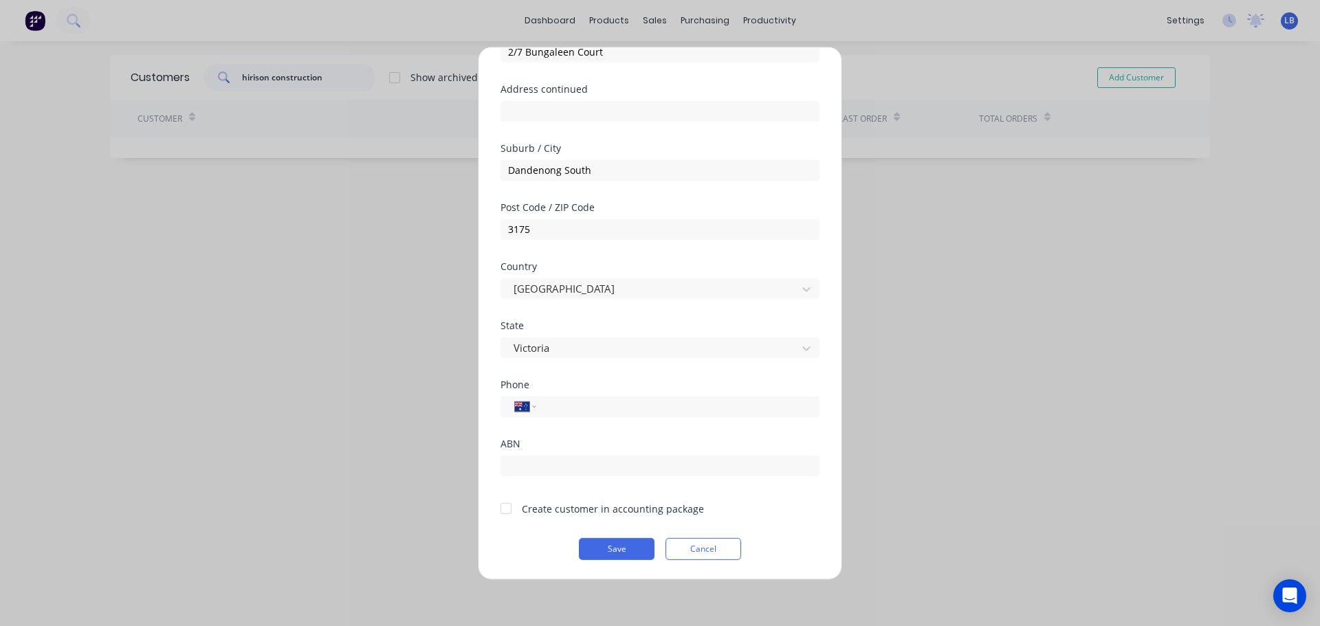
click at [501, 518] on div at bounding box center [506, 509] width 28 height 28
click at [603, 551] on button "Save" at bounding box center [617, 549] width 76 height 22
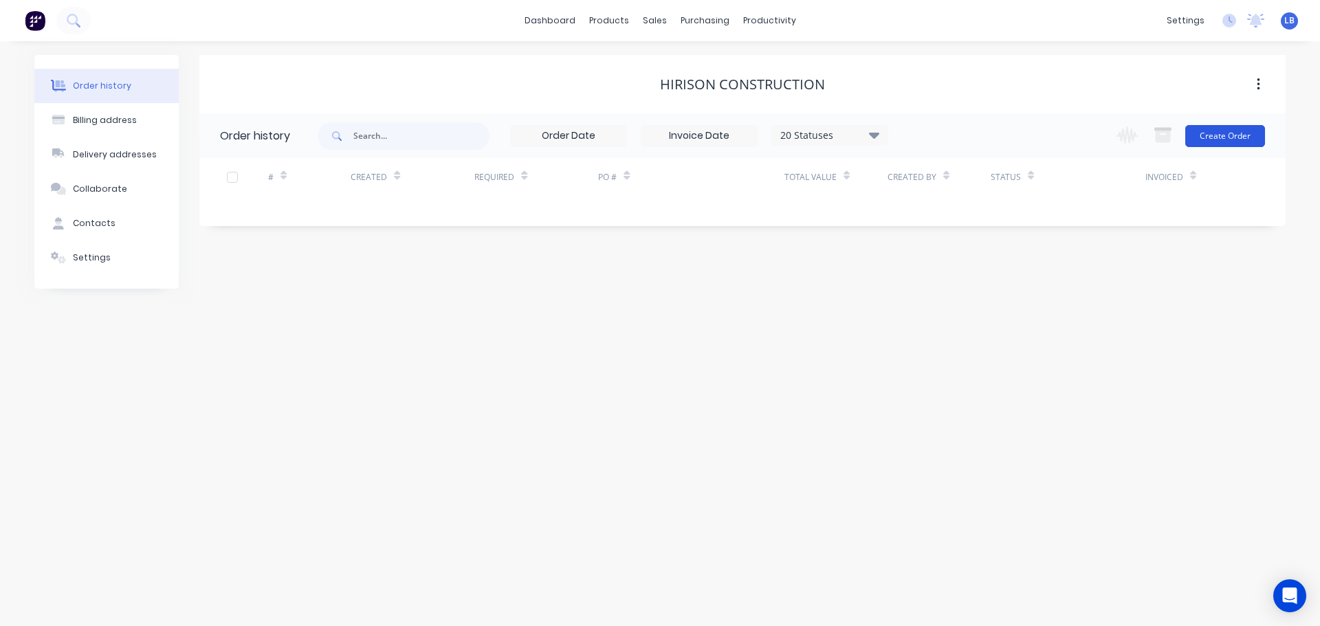
click at [1207, 134] on button "Create Order" at bounding box center [1225, 136] width 80 height 22
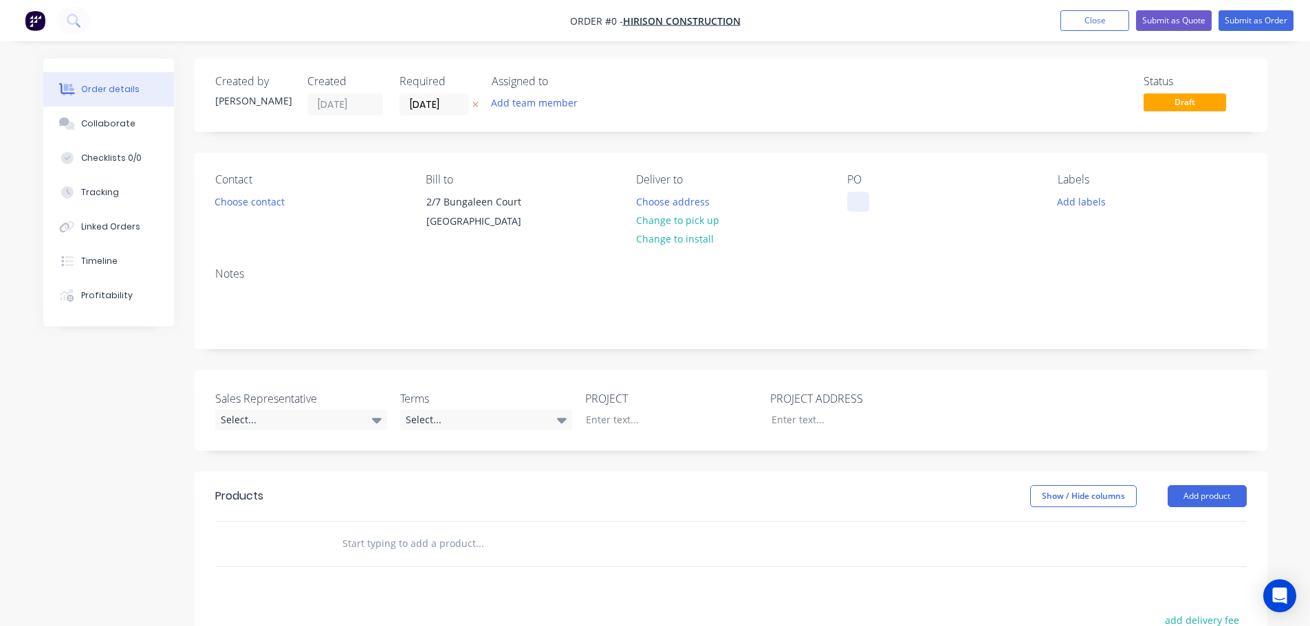
click at [855, 201] on div at bounding box center [858, 202] width 22 height 20
click at [916, 204] on div "[GEOGRAPHIC_DATA]" at bounding box center [905, 202] width 117 height 20
copy div "[GEOGRAPHIC_DATA]"
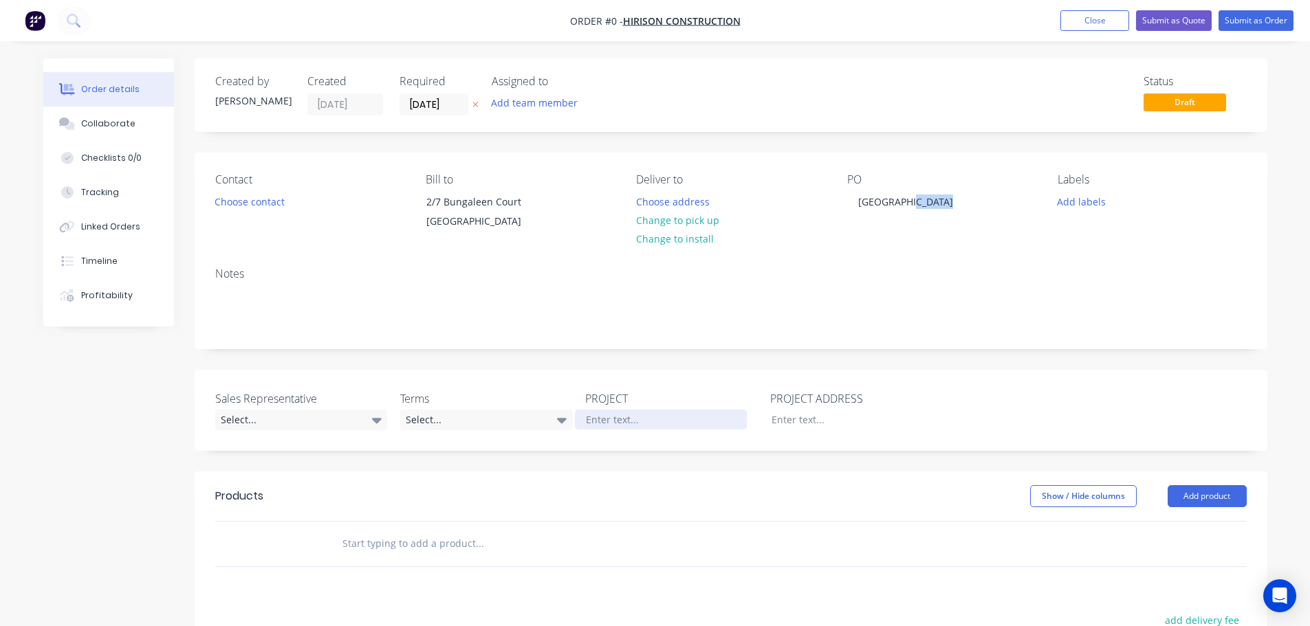
click at [615, 434] on div "Order details Collaborate Checklists 0/0 Tracking Linked Orders Timeline Profit…" at bounding box center [655, 487] width 1251 height 859
drag, startPoint x: 615, startPoint y: 434, endPoint x: 654, endPoint y: 506, distance: 82.1
click at [659, 521] on header "Products Show / Hide columns Add product" at bounding box center [731, 497] width 1073 height 50
click at [596, 428] on div at bounding box center [661, 420] width 172 height 20
paste div
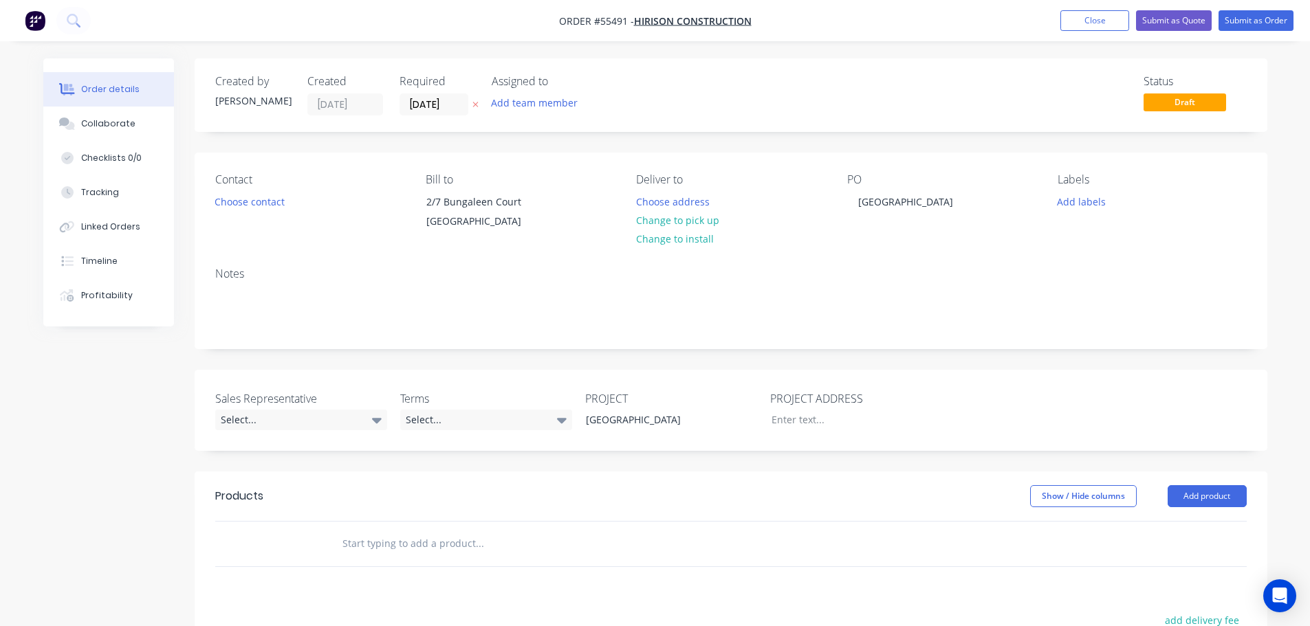
click at [792, 424] on div "PROJECT ADDRESS" at bounding box center [856, 411] width 172 height 40
click at [791, 430] on div at bounding box center [846, 420] width 172 height 20
paste div
drag, startPoint x: 858, startPoint y: 435, endPoint x: 858, endPoint y: 444, distance: 9.6
click at [858, 430] on div "[GEOGRAPHIC_DATA]" at bounding box center [846, 420] width 172 height 20
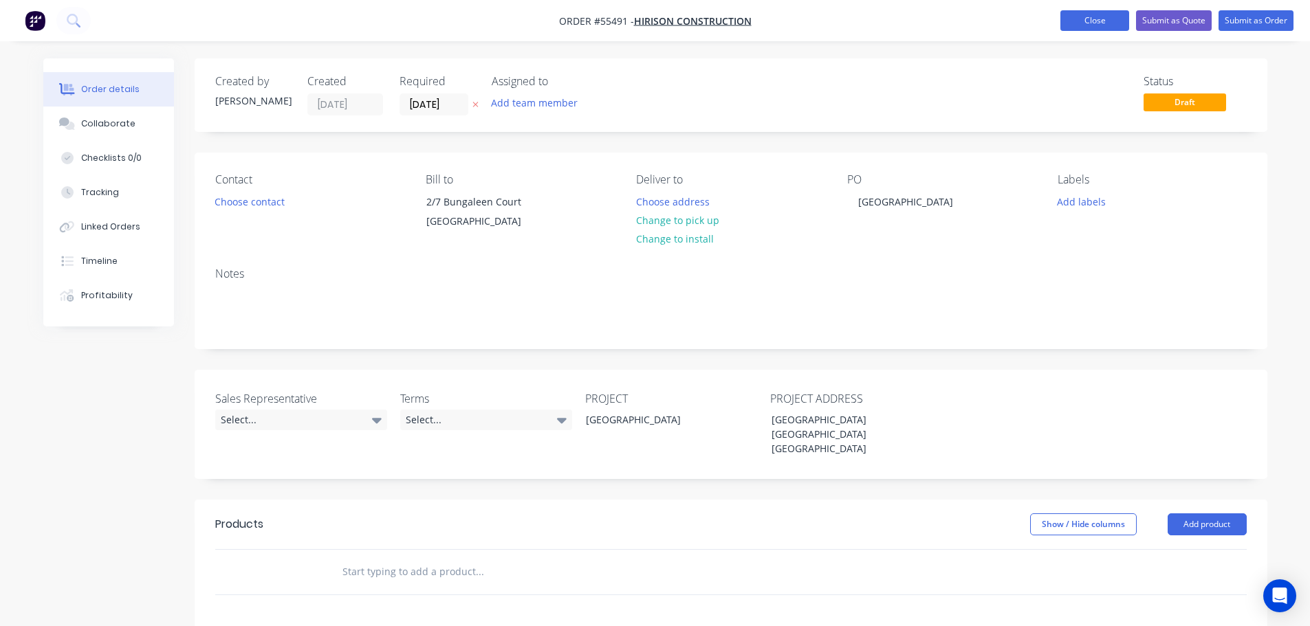
click at [1071, 18] on button "Close" at bounding box center [1094, 20] width 69 height 21
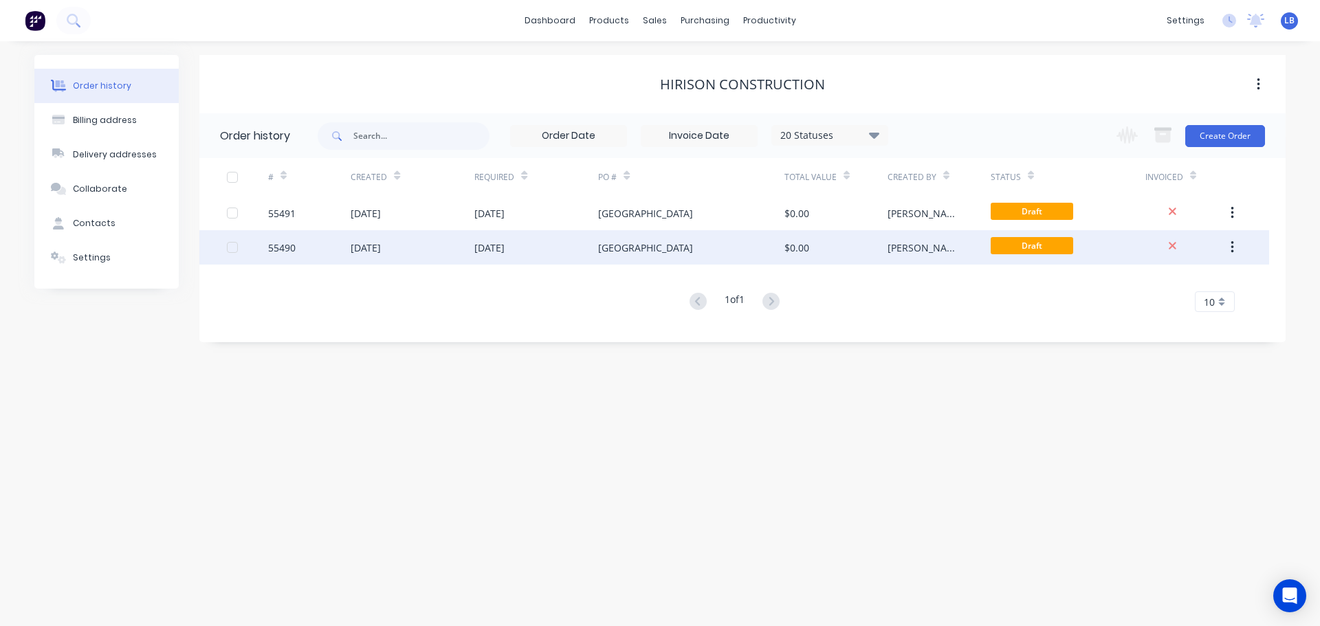
click at [1232, 244] on icon "button" at bounding box center [1232, 247] width 3 height 12
click at [1152, 310] on div "Duplicate" at bounding box center [1183, 311] width 106 height 20
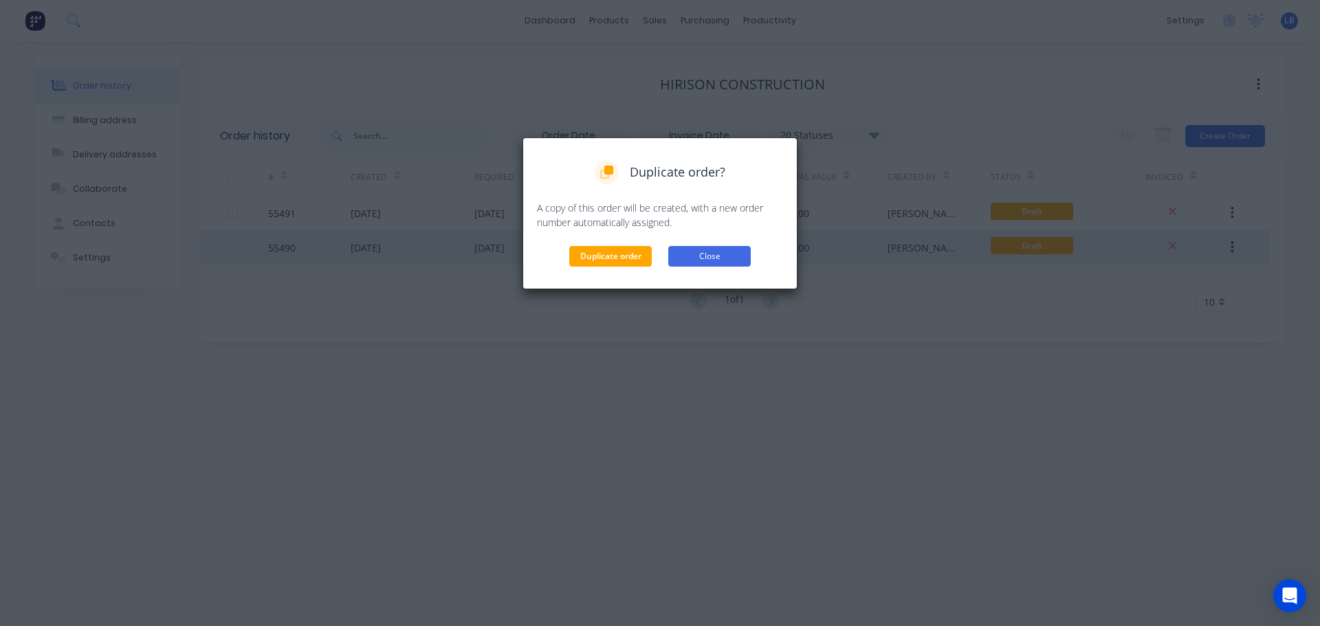
click at [732, 255] on button "Close" at bounding box center [709, 256] width 83 height 21
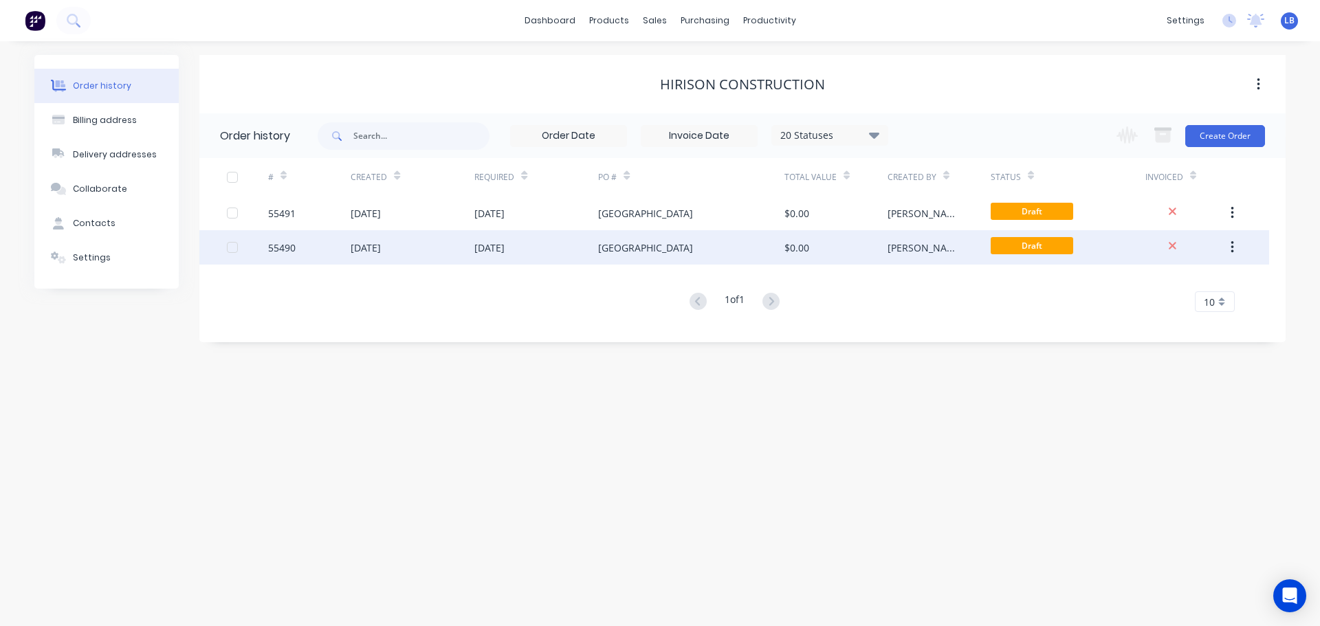
click at [1238, 241] on button "button" at bounding box center [1232, 247] width 32 height 25
click at [1124, 285] on button "Archive" at bounding box center [1183, 284] width 131 height 28
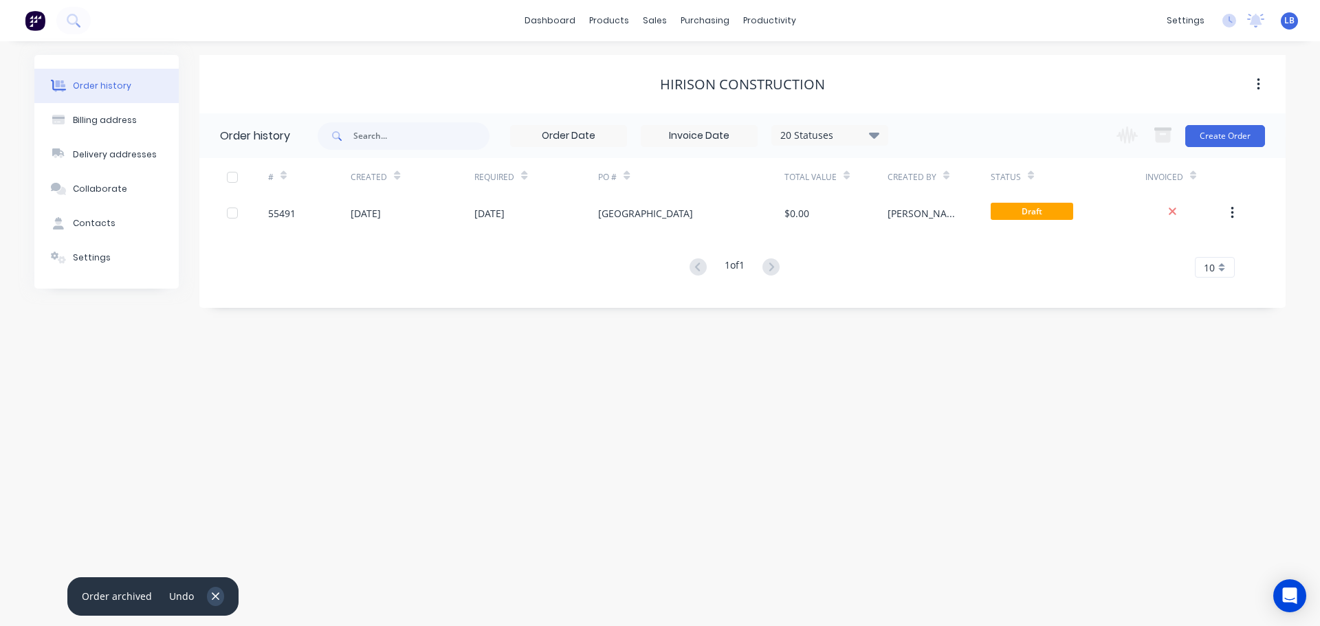
click at [215, 594] on icon "button" at bounding box center [216, 597] width 8 height 8
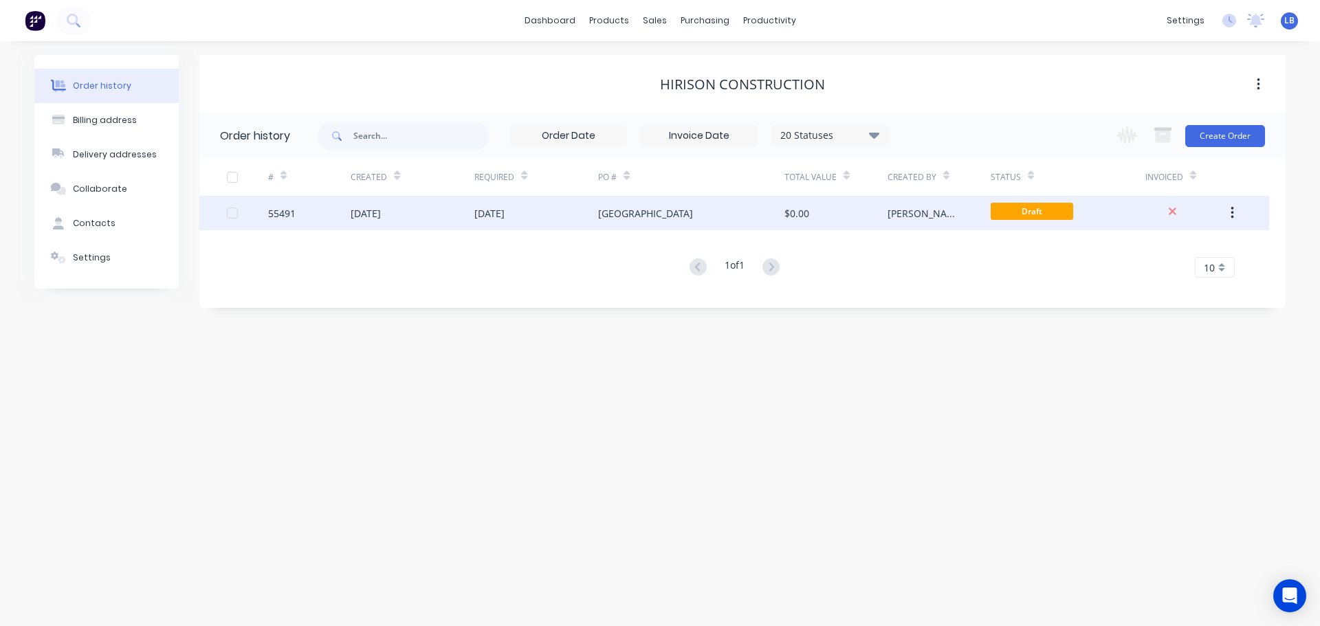
click at [283, 208] on div "55491" at bounding box center [282, 213] width 28 height 14
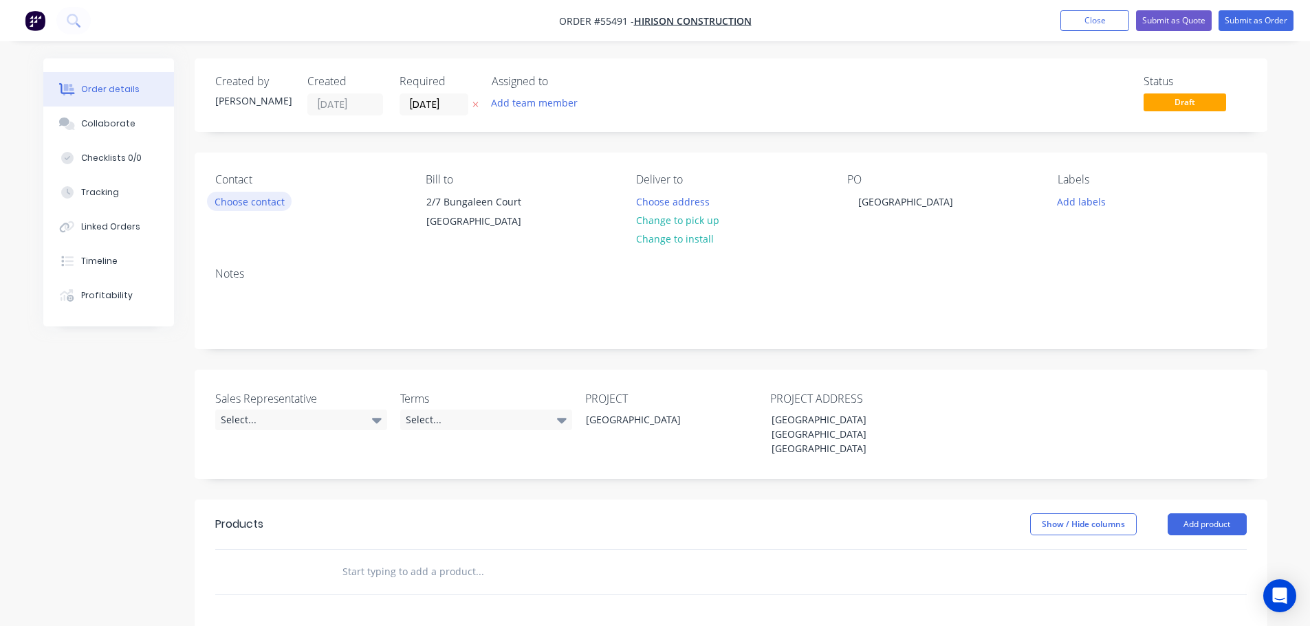
click at [267, 197] on button "Choose contact" at bounding box center [249, 201] width 85 height 19
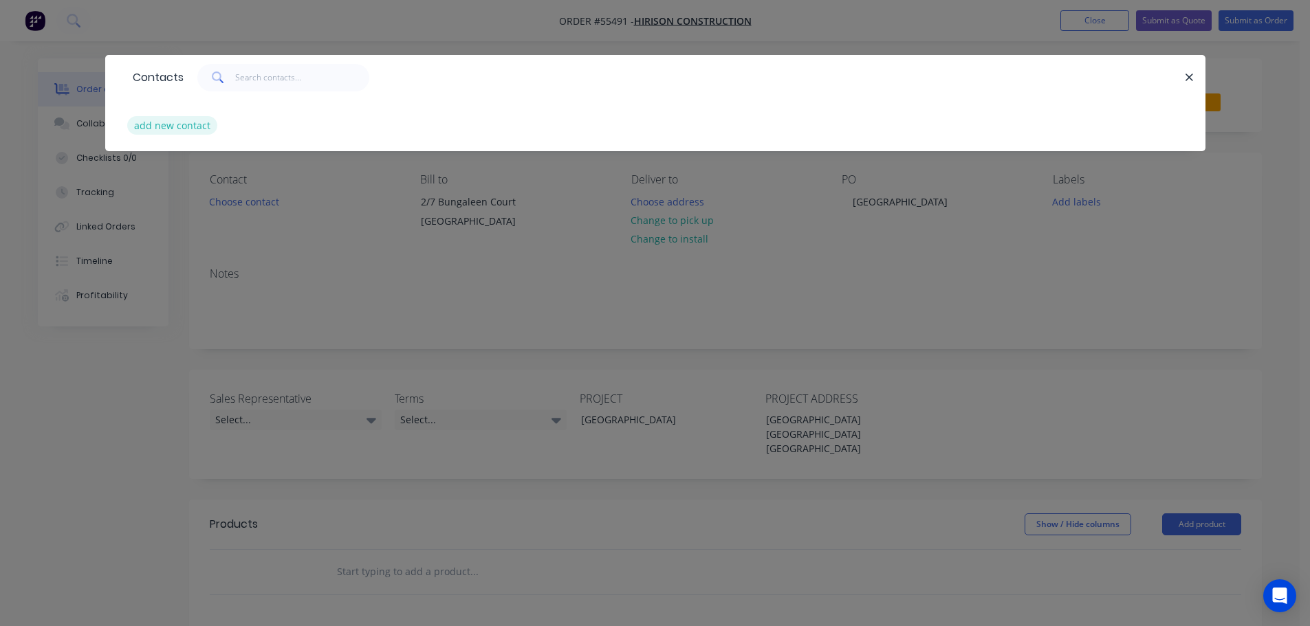
click at [179, 123] on button "add new contact" at bounding box center [172, 125] width 91 height 19
select select "AU"
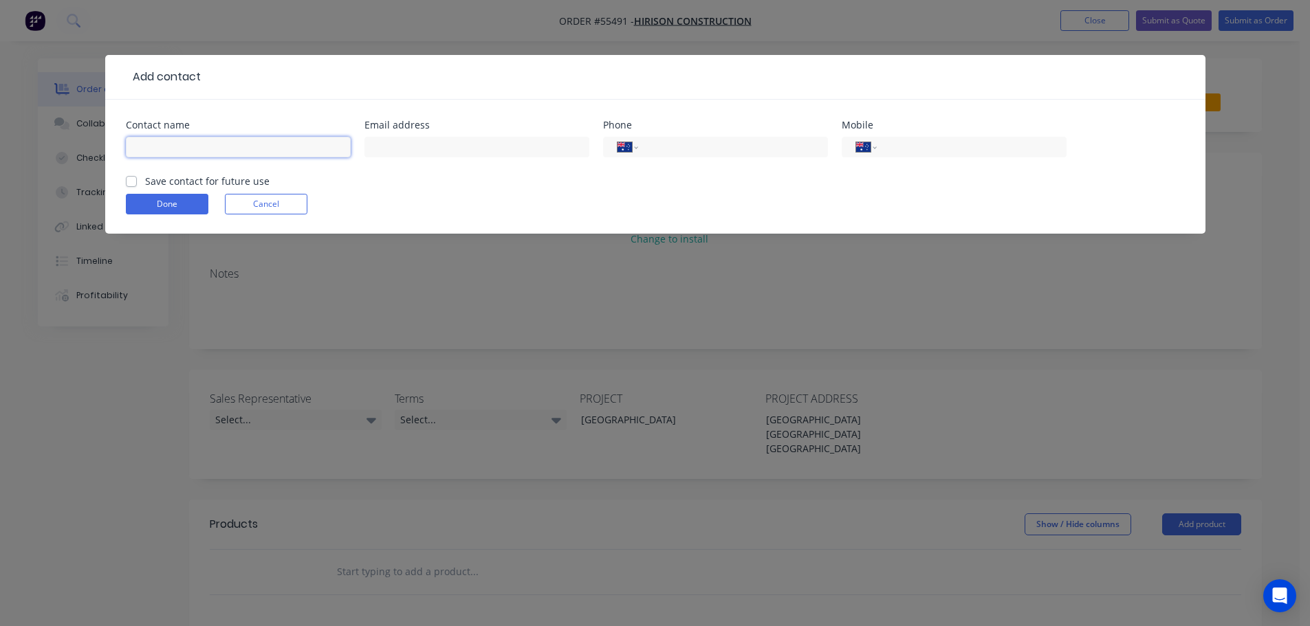
click at [153, 144] on input "text" at bounding box center [238, 147] width 225 height 21
type input "[PERSON_NAME]"
click at [403, 142] on input "text" at bounding box center [476, 147] width 225 height 21
type input "[PERSON_NAME][EMAIL_ADDRESS][DOMAIN_NAME]"
click at [704, 133] on div "International [GEOGRAPHIC_DATA] [GEOGRAPHIC_DATA] [GEOGRAPHIC_DATA] [GEOGRAPHIC…" at bounding box center [715, 153] width 225 height 41
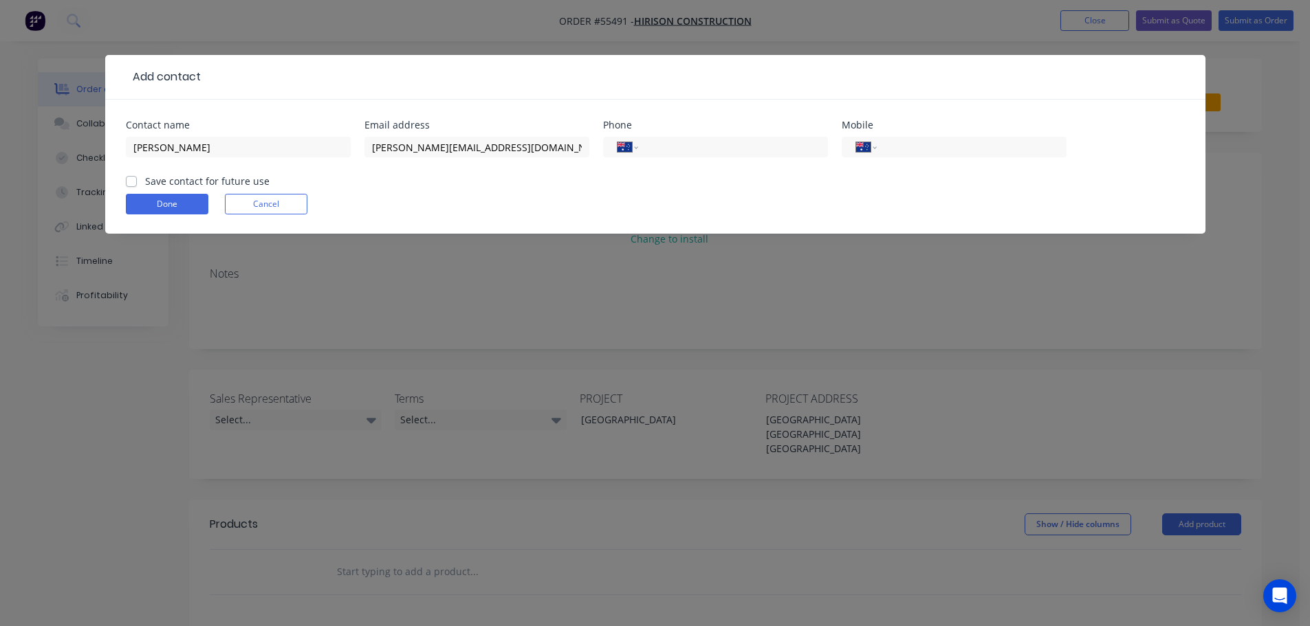
click at [688, 160] on div "International [GEOGRAPHIC_DATA] [GEOGRAPHIC_DATA] [GEOGRAPHIC_DATA] [GEOGRAPHIC…" at bounding box center [715, 153] width 225 height 41
click at [679, 145] on input "tel" at bounding box center [730, 148] width 165 height 16
drag, startPoint x: 131, startPoint y: 180, endPoint x: 134, endPoint y: 188, distance: 8.7
click at [145, 180] on label "Save contact for future use" at bounding box center [207, 181] width 124 height 14
click at [131, 180] on input "Save contact for future use" at bounding box center [131, 180] width 11 height 13
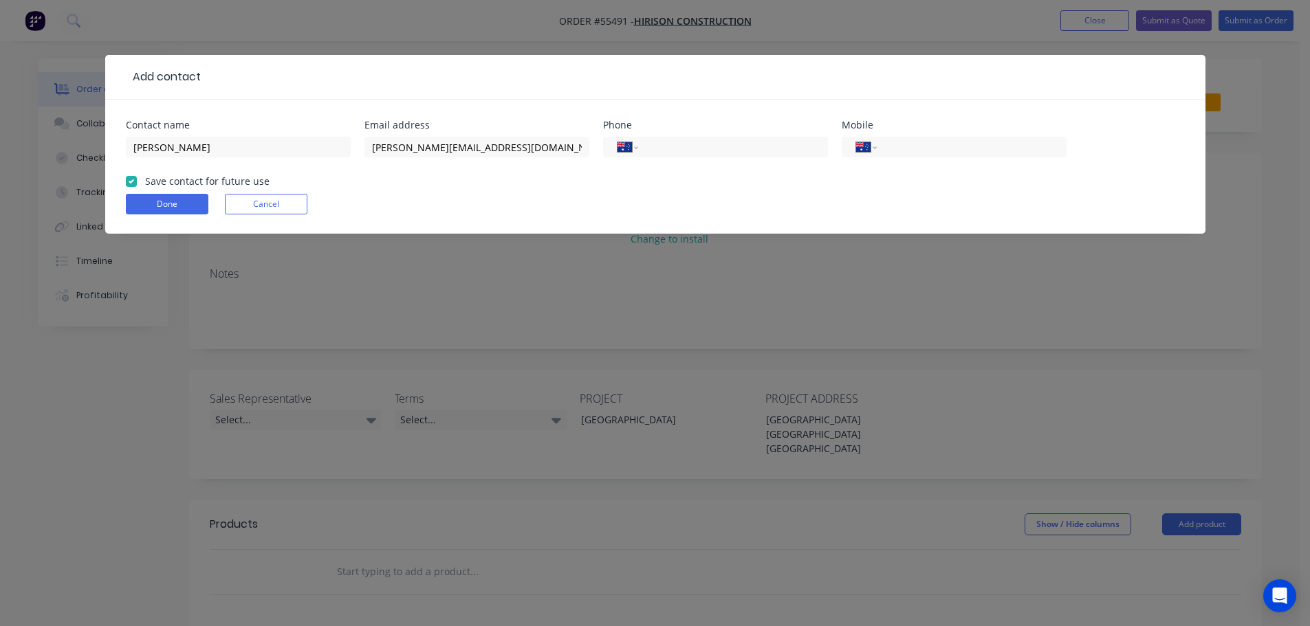
checkbox input "true"
click at [144, 207] on button "Done" at bounding box center [167, 204] width 83 height 21
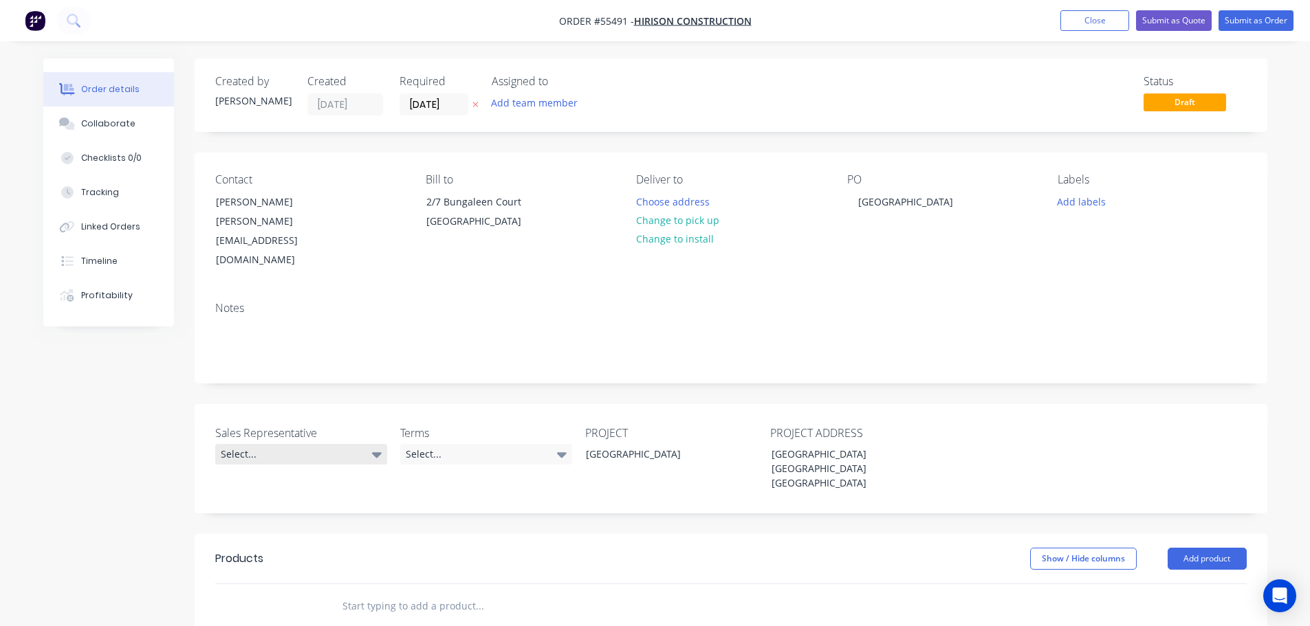
click at [258, 444] on div "Select..." at bounding box center [301, 454] width 172 height 21
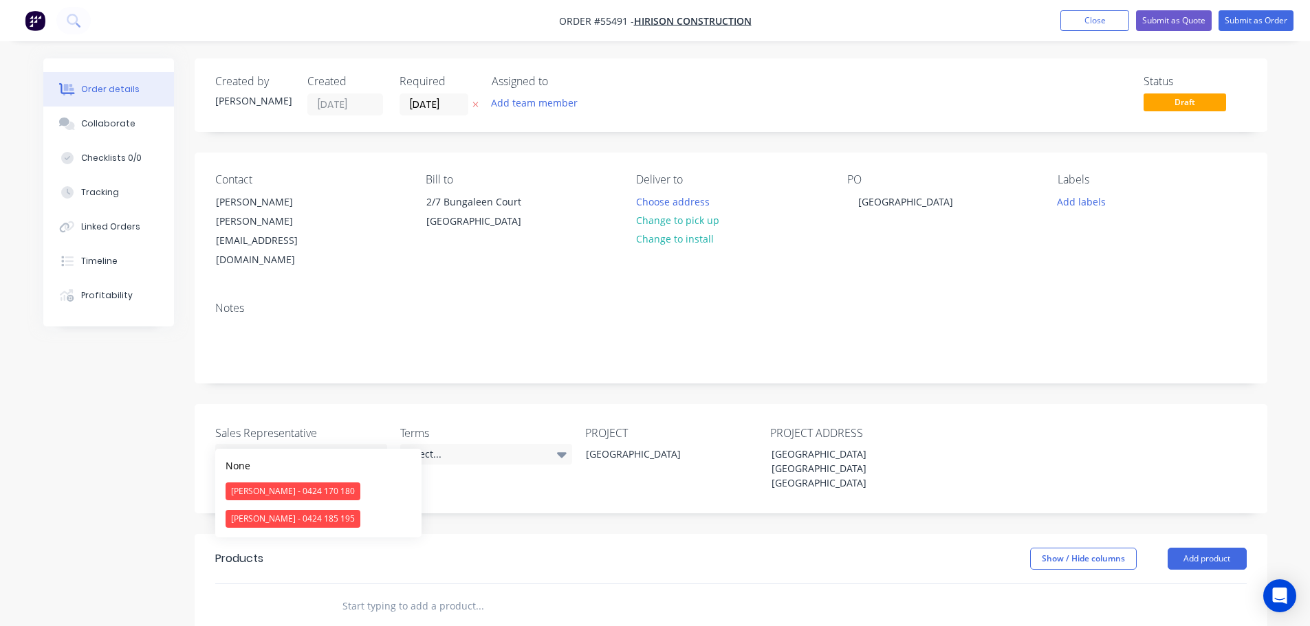
drag, startPoint x: 267, startPoint y: 494, endPoint x: 353, endPoint y: 478, distance: 87.4
click at [268, 493] on div "[PERSON_NAME] - 0424 170 180" at bounding box center [293, 492] width 135 height 18
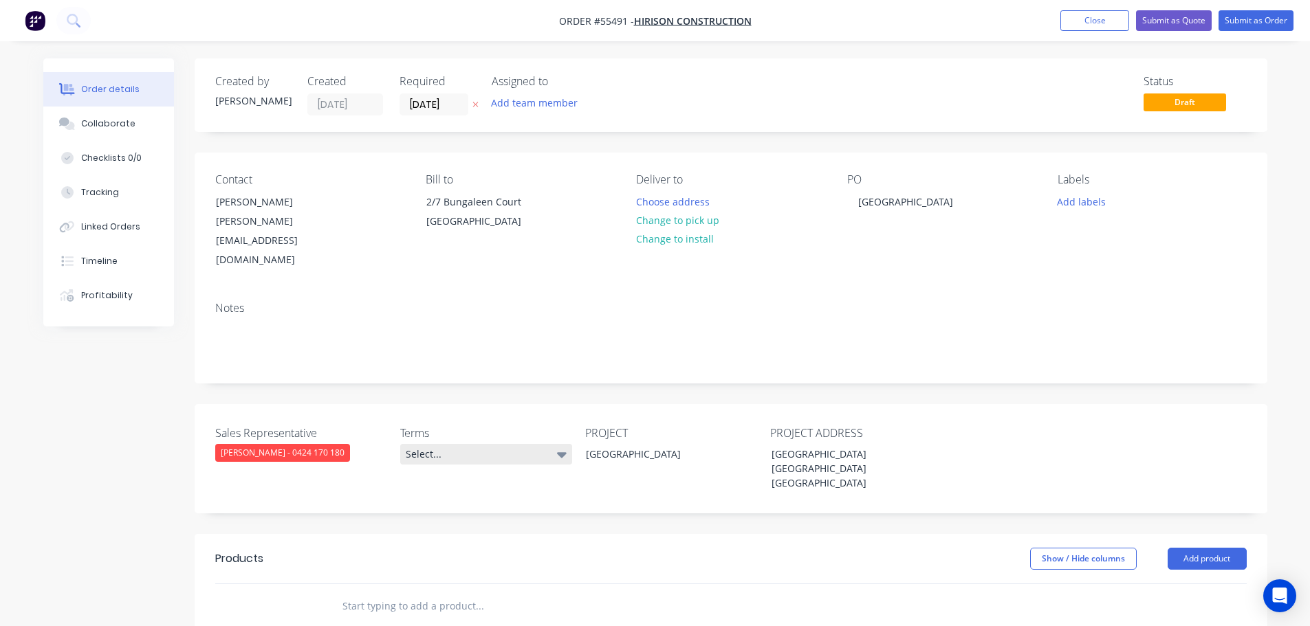
click at [450, 444] on div "Select..." at bounding box center [486, 454] width 172 height 21
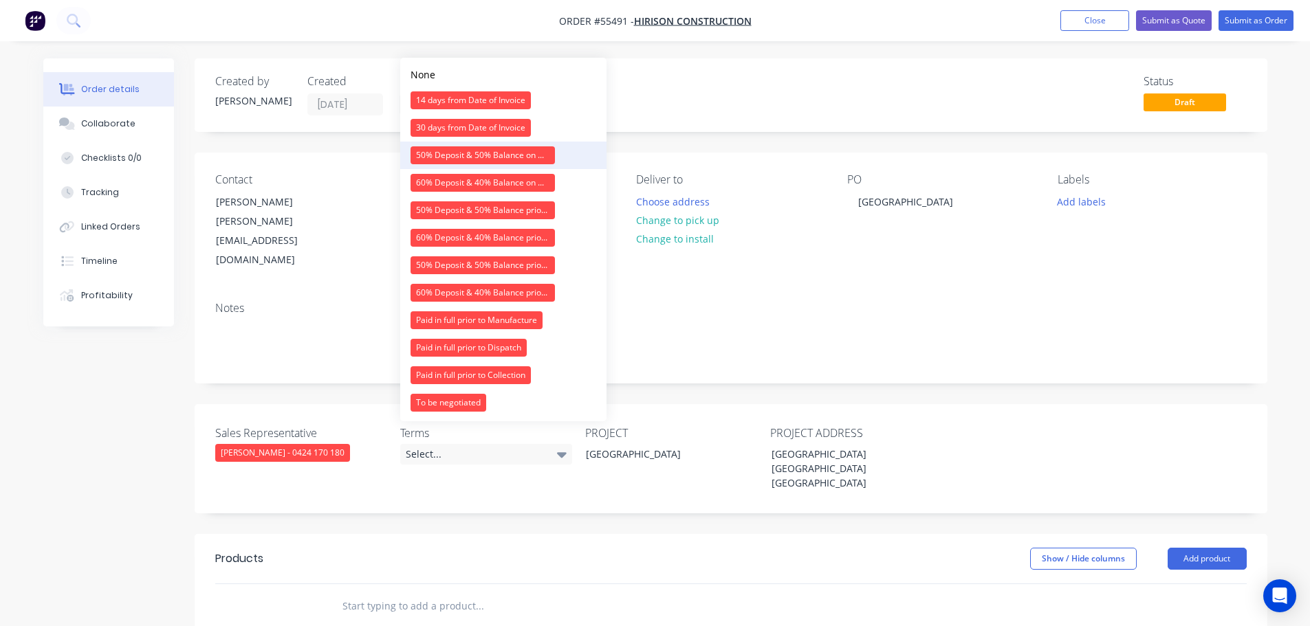
click at [461, 155] on div "50% Deposit & 50% Balance on Day of Installation" at bounding box center [482, 155] width 144 height 18
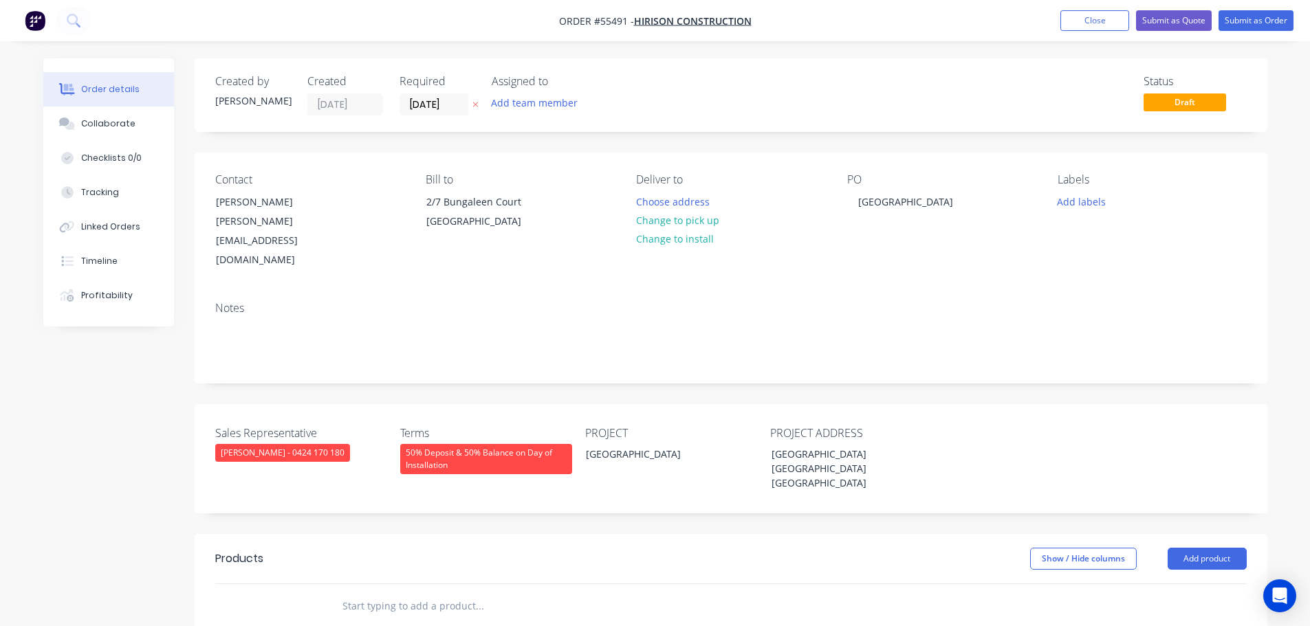
scroll to position [138, 0]
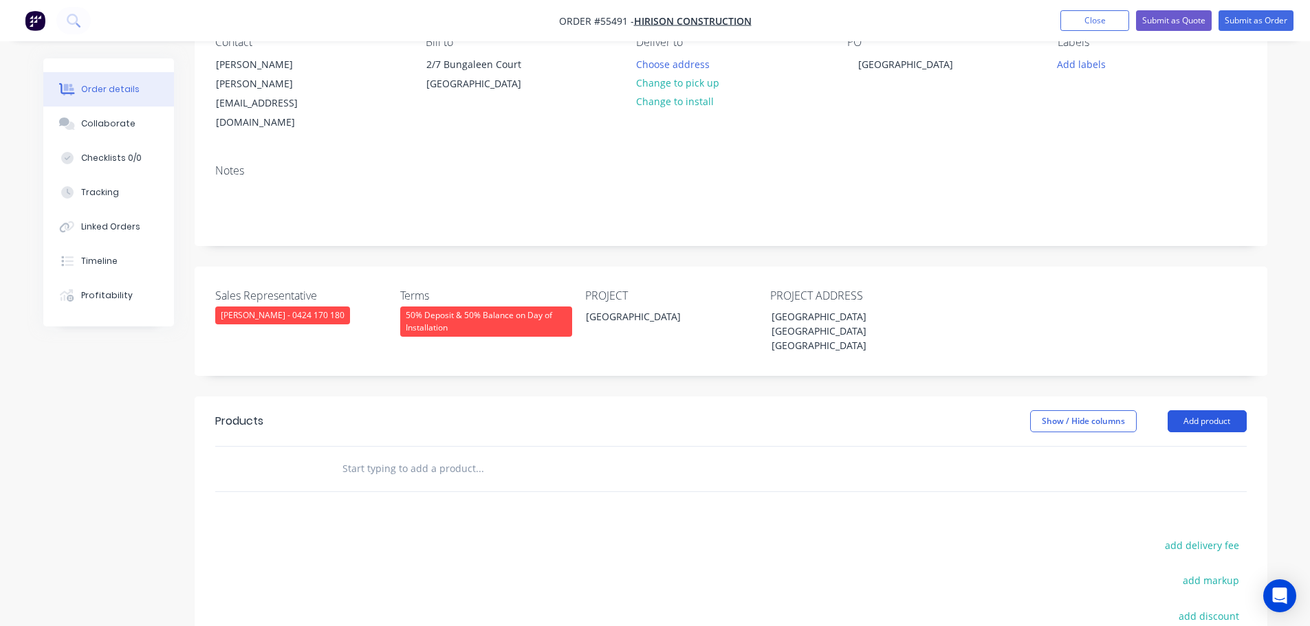
click at [1180, 410] on button "Add product" at bounding box center [1206, 421] width 79 height 22
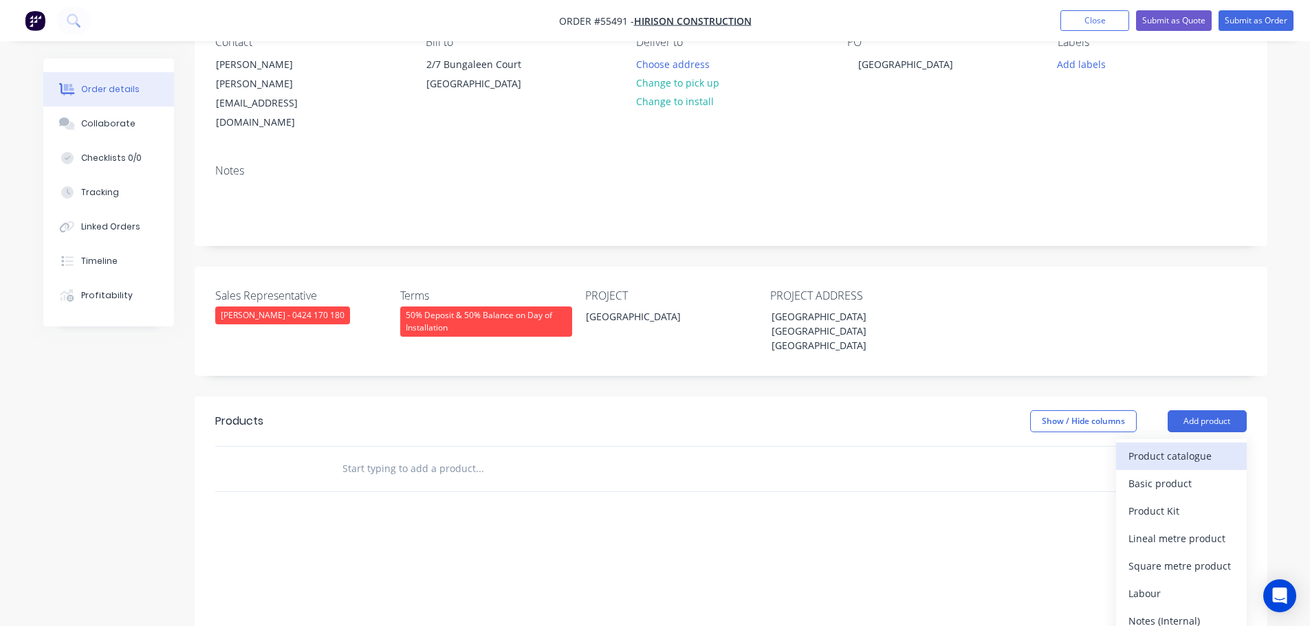
click at [1135, 446] on div "Product catalogue" at bounding box center [1181, 456] width 106 height 20
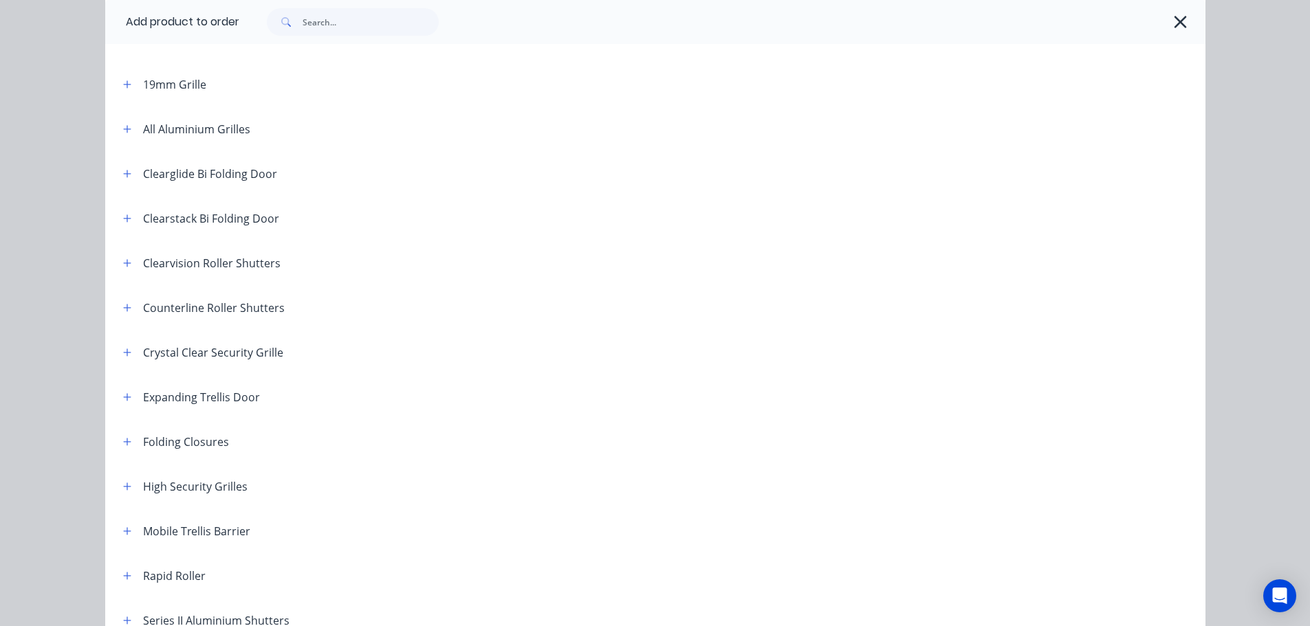
scroll to position [206, 0]
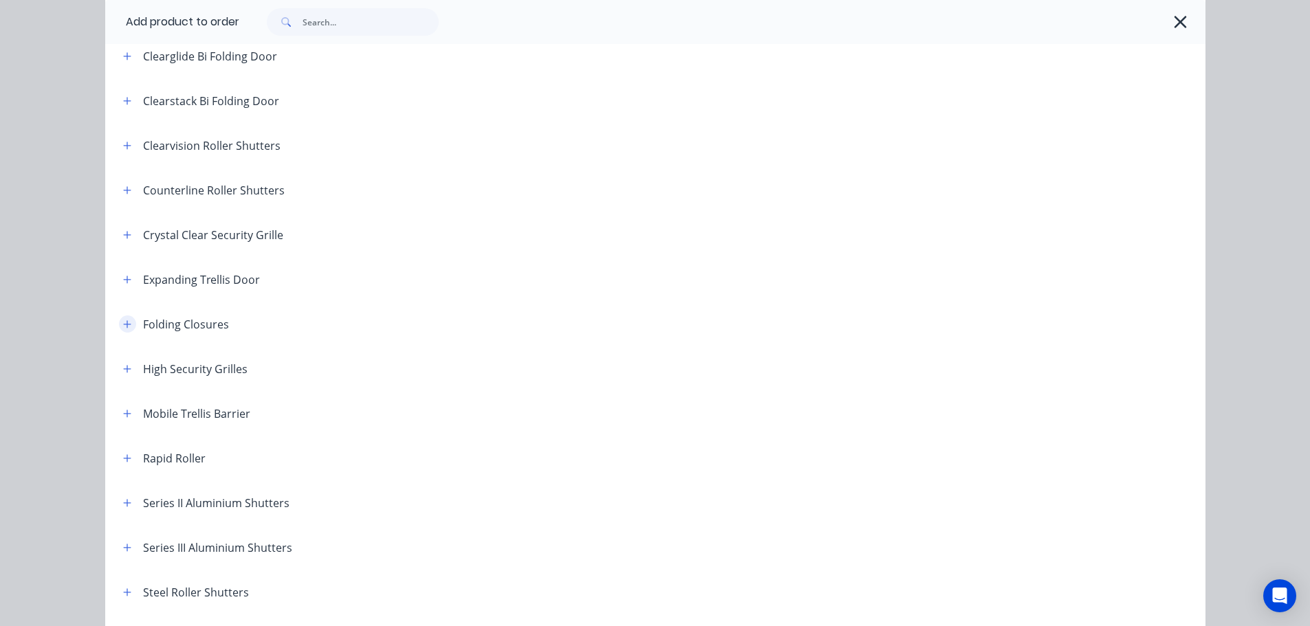
click at [119, 326] on button "button" at bounding box center [127, 324] width 17 height 17
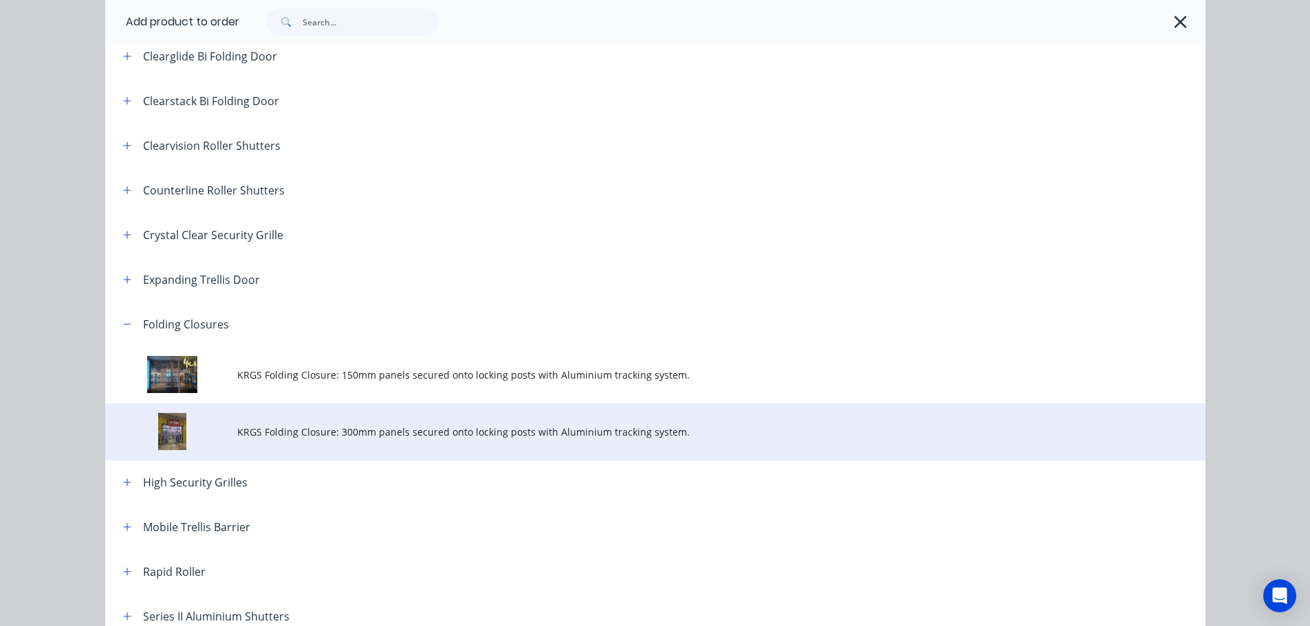
click at [356, 426] on span "KRGS Folding Closure: 300mm panels secured onto locking posts with Aluminium tr…" at bounding box center [624, 432] width 774 height 14
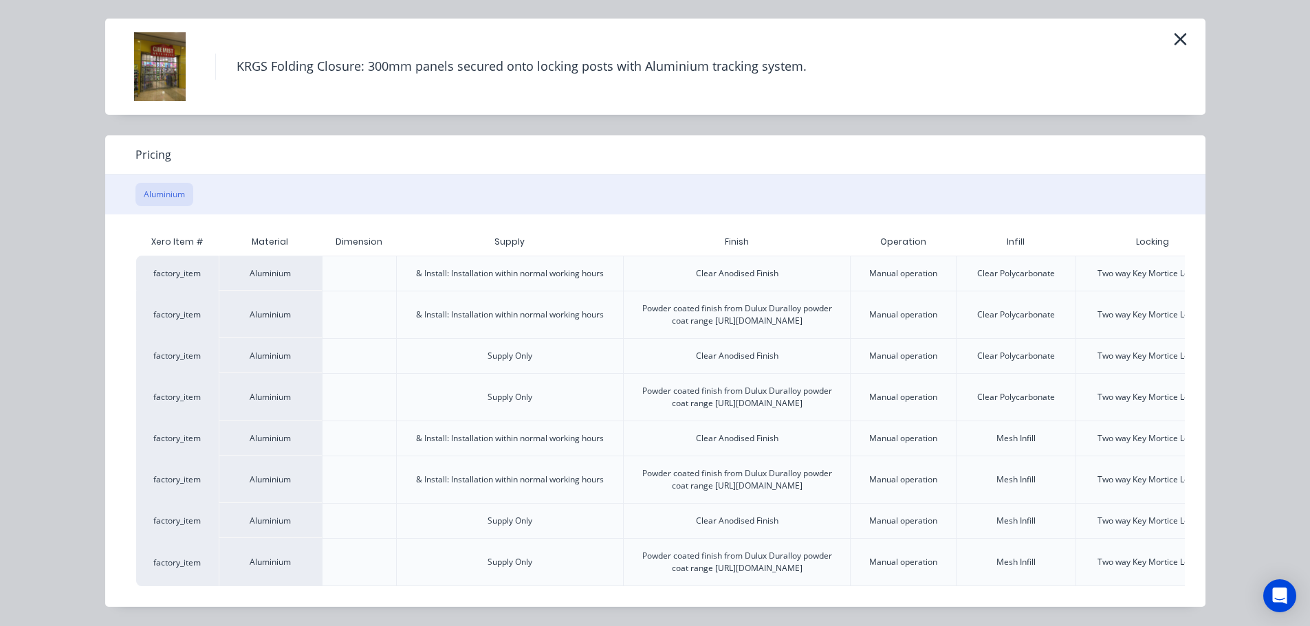
scroll to position [0, 120]
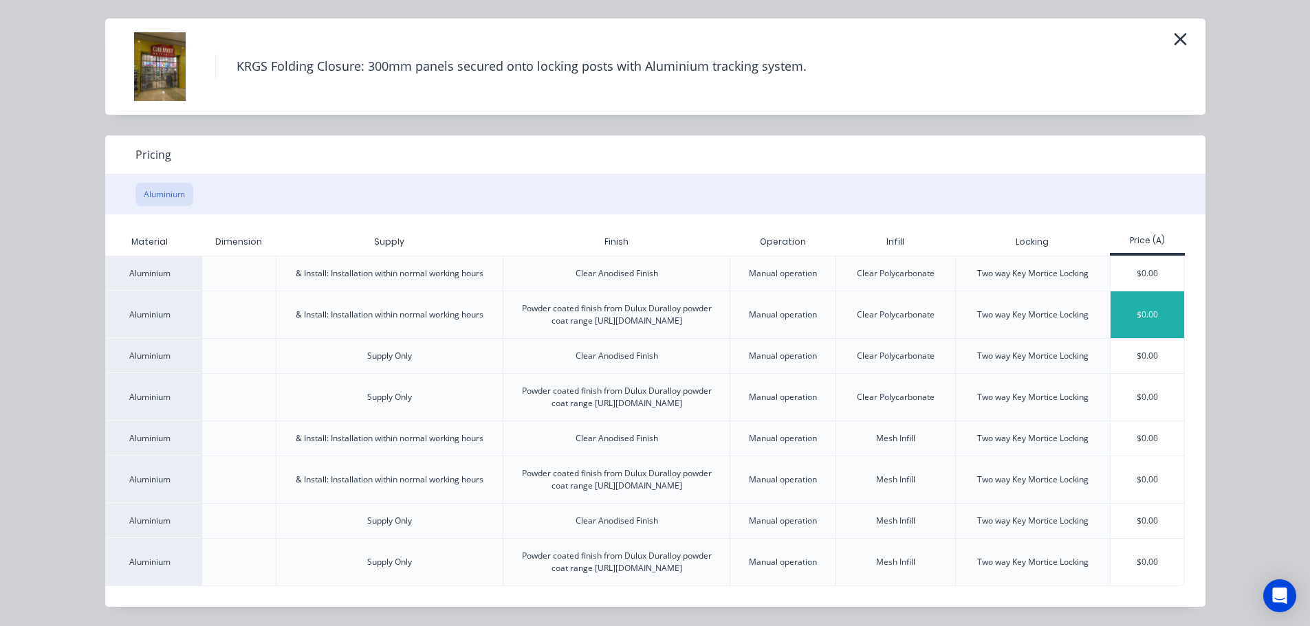
click at [1156, 292] on div "$0.00" at bounding box center [1147, 315] width 74 height 47
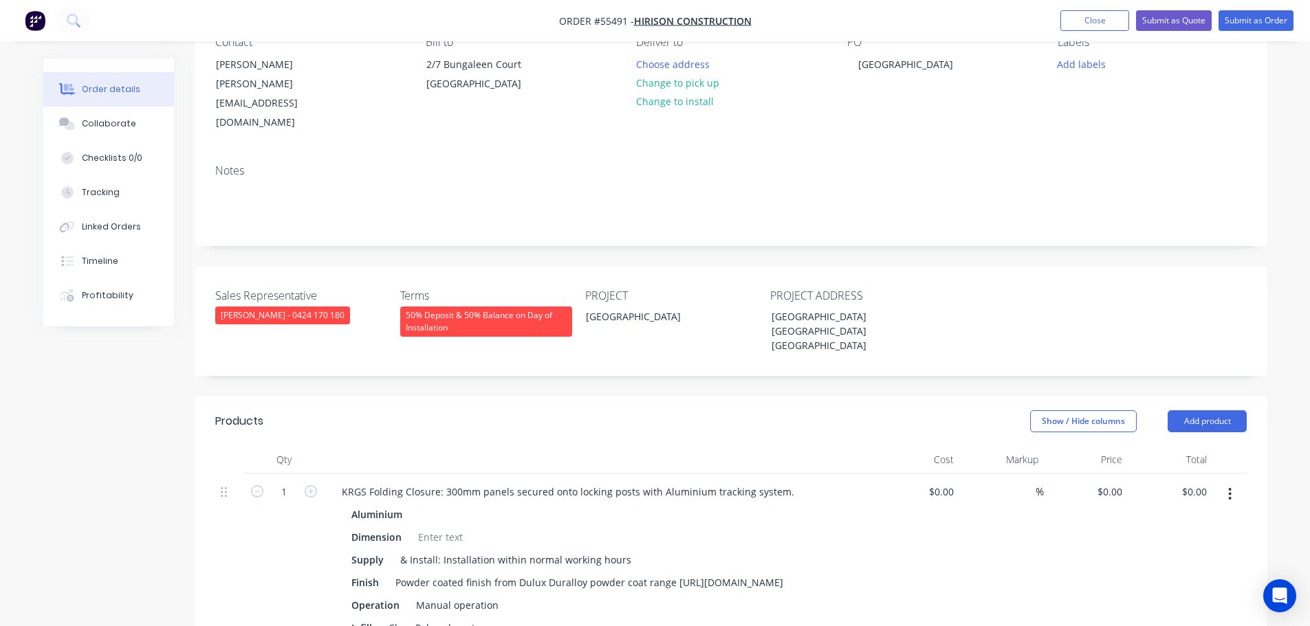
scroll to position [413, 0]
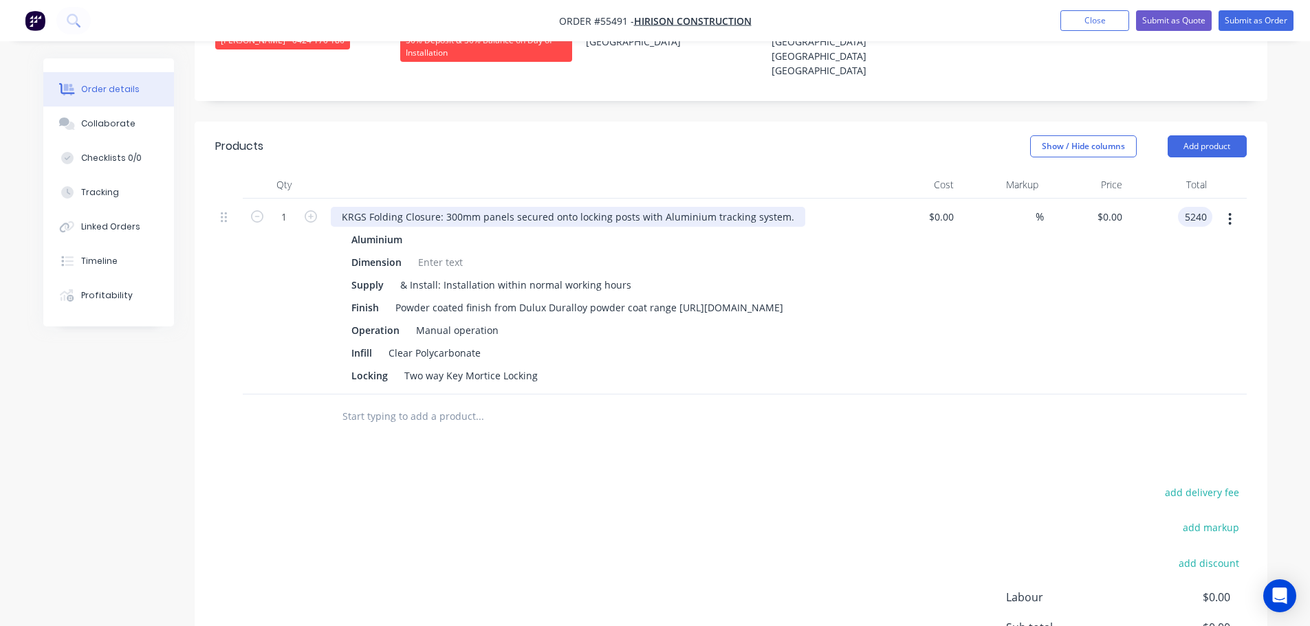
type input "5240"
type input "$5,240.00"
click at [342, 207] on div "KRGS Folding Closure: 300mm panels secured onto locking posts with Aluminium tr…" at bounding box center [568, 217] width 474 height 20
click at [338, 207] on div "KRGS Folding Closure: 300mm panels secured onto locking posts with Aluminium tr…" at bounding box center [568, 217] width 474 height 20
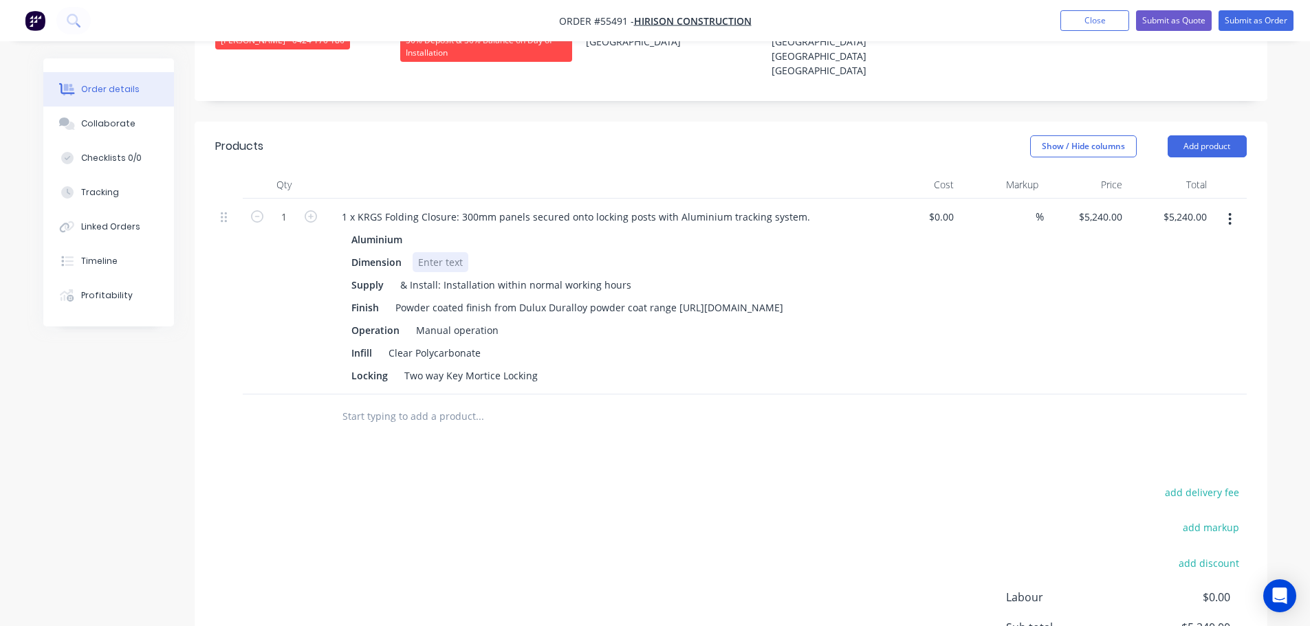
click at [428, 252] on div at bounding box center [441, 262] width 56 height 20
click at [674, 298] on div "Powder coated finish from Dulux Duralloy powder coat range [URL][DOMAIN_NAME]" at bounding box center [589, 308] width 399 height 20
click at [1154, 17] on button "Submit as Quote" at bounding box center [1174, 20] width 76 height 21
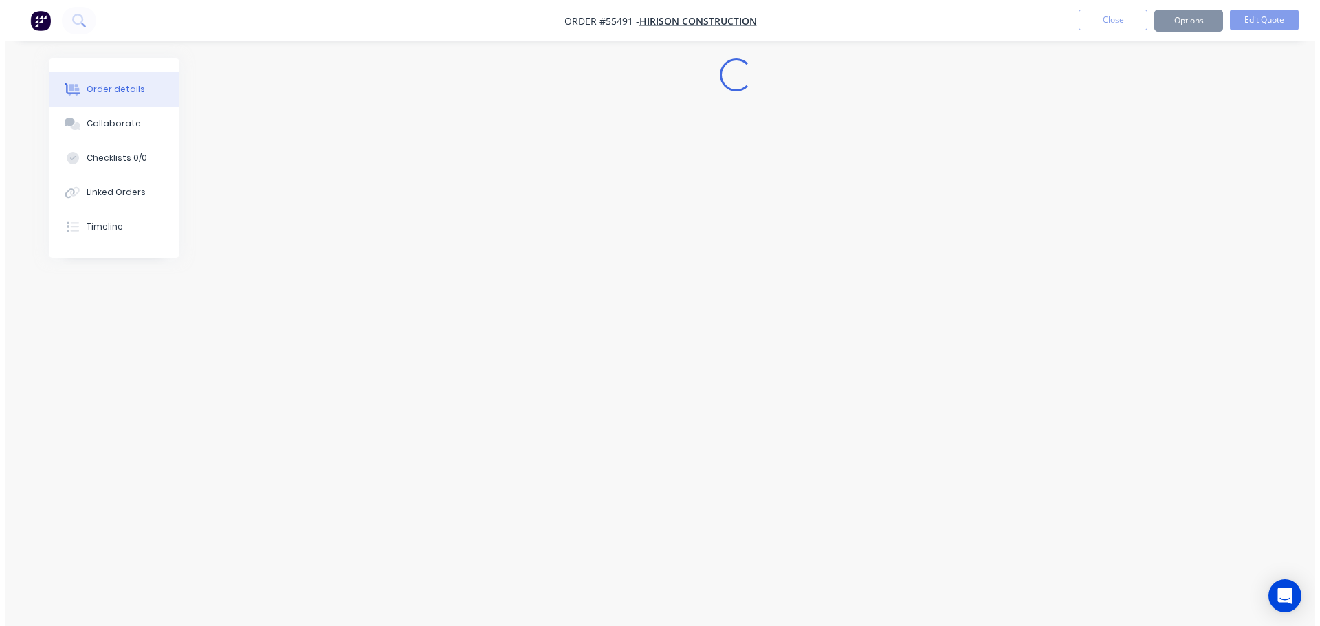
scroll to position [0, 0]
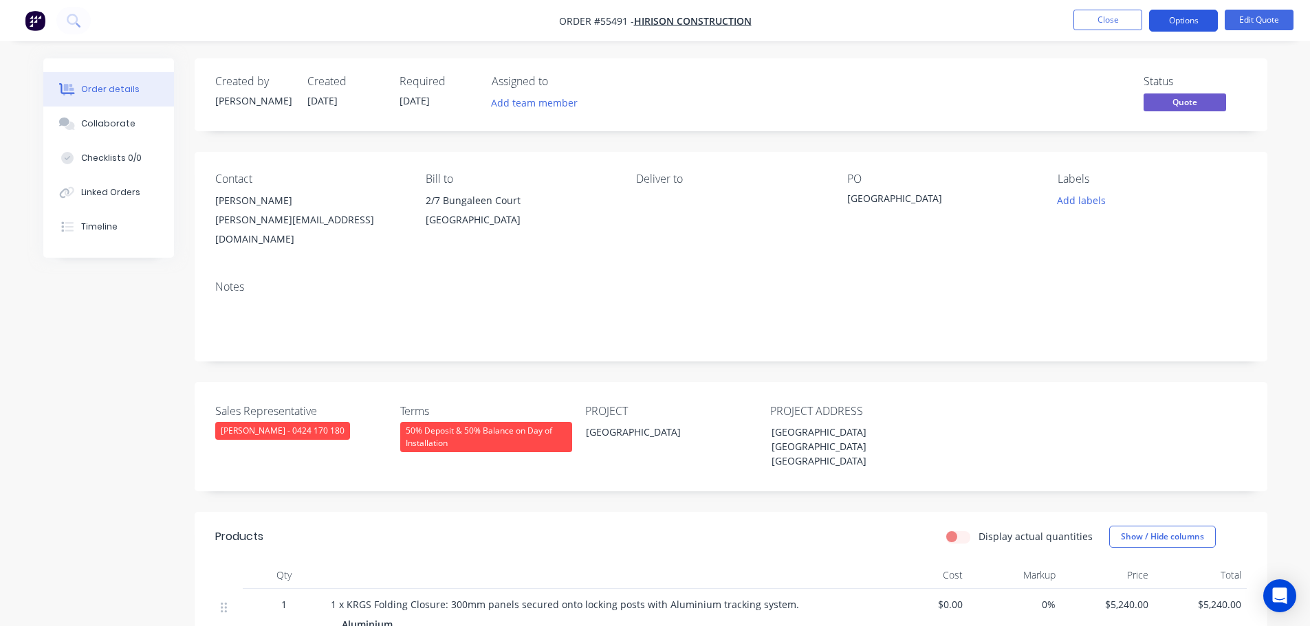
click at [1170, 23] on button "Options" at bounding box center [1183, 21] width 69 height 22
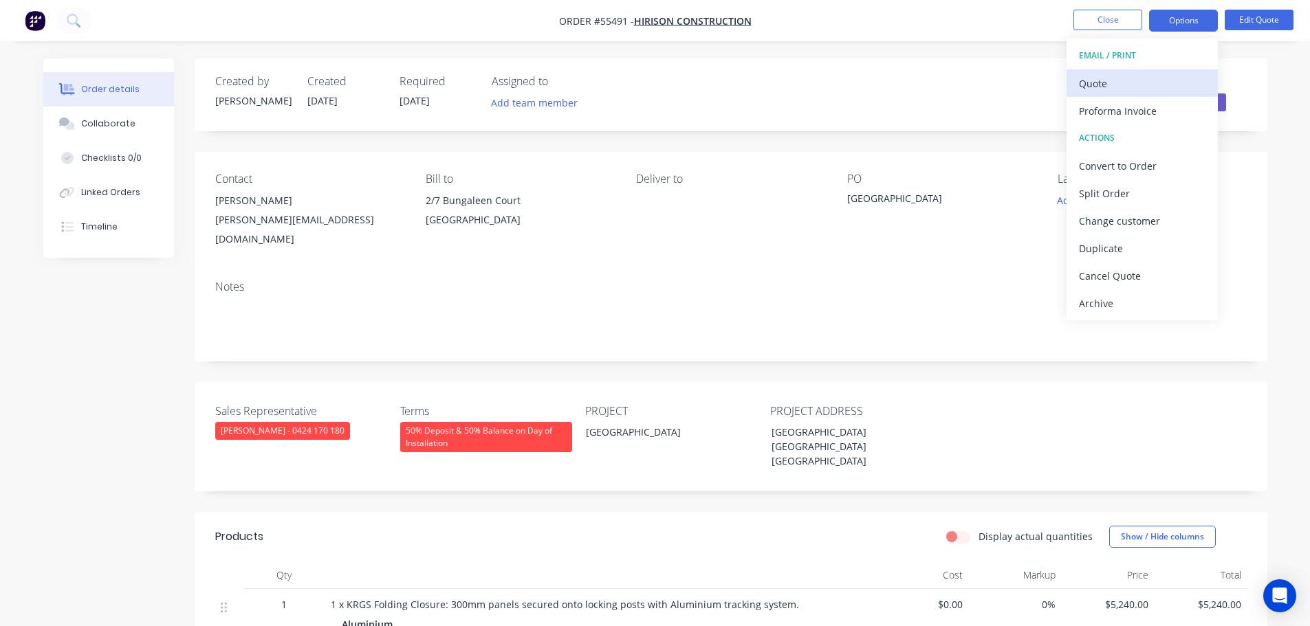
click at [1095, 85] on div "Quote" at bounding box center [1142, 84] width 127 height 20
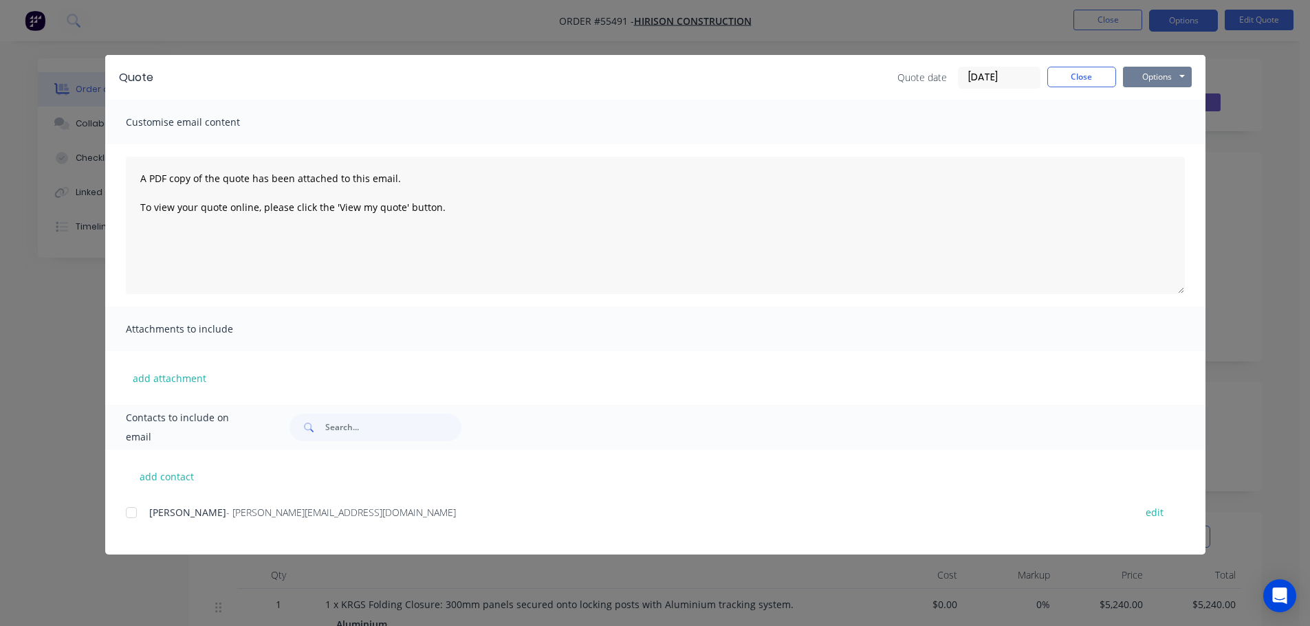
click at [1134, 80] on button "Options" at bounding box center [1157, 77] width 69 height 21
click at [1146, 123] on button "Print" at bounding box center [1167, 124] width 88 height 23
click at [1087, 74] on button "Close" at bounding box center [1081, 77] width 69 height 21
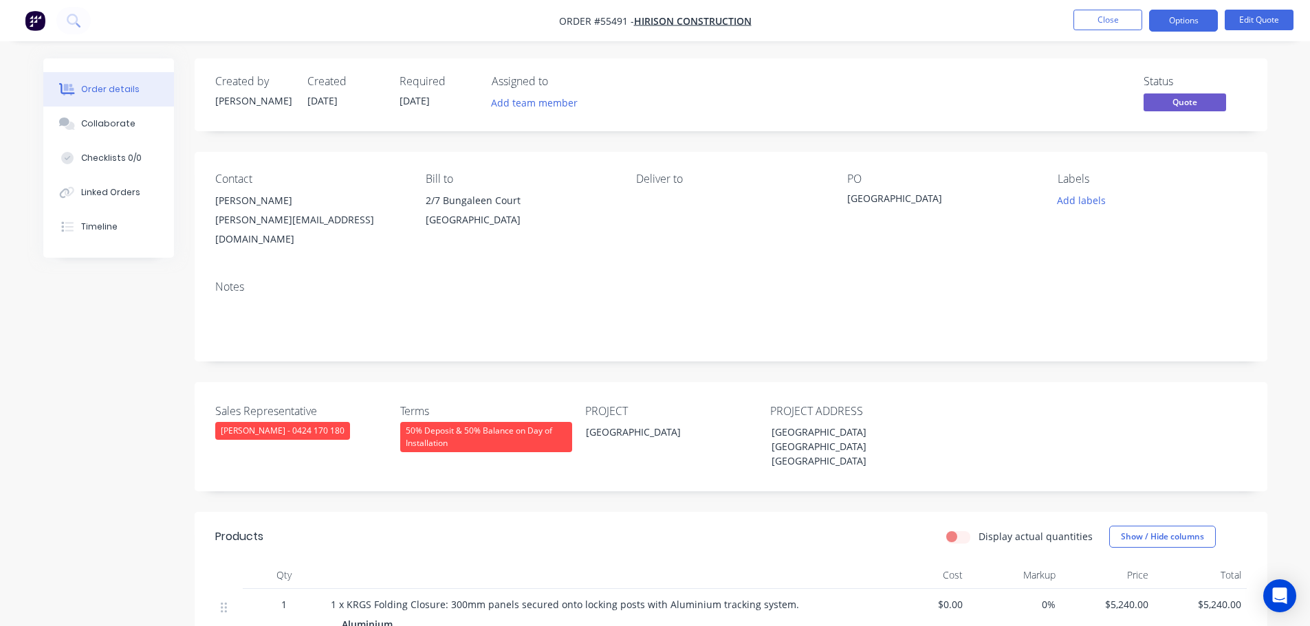
click at [256, 224] on div "[PERSON_NAME][EMAIL_ADDRESS][DOMAIN_NAME]" at bounding box center [309, 229] width 188 height 39
click at [903, 202] on div "[GEOGRAPHIC_DATA]" at bounding box center [933, 200] width 172 height 19
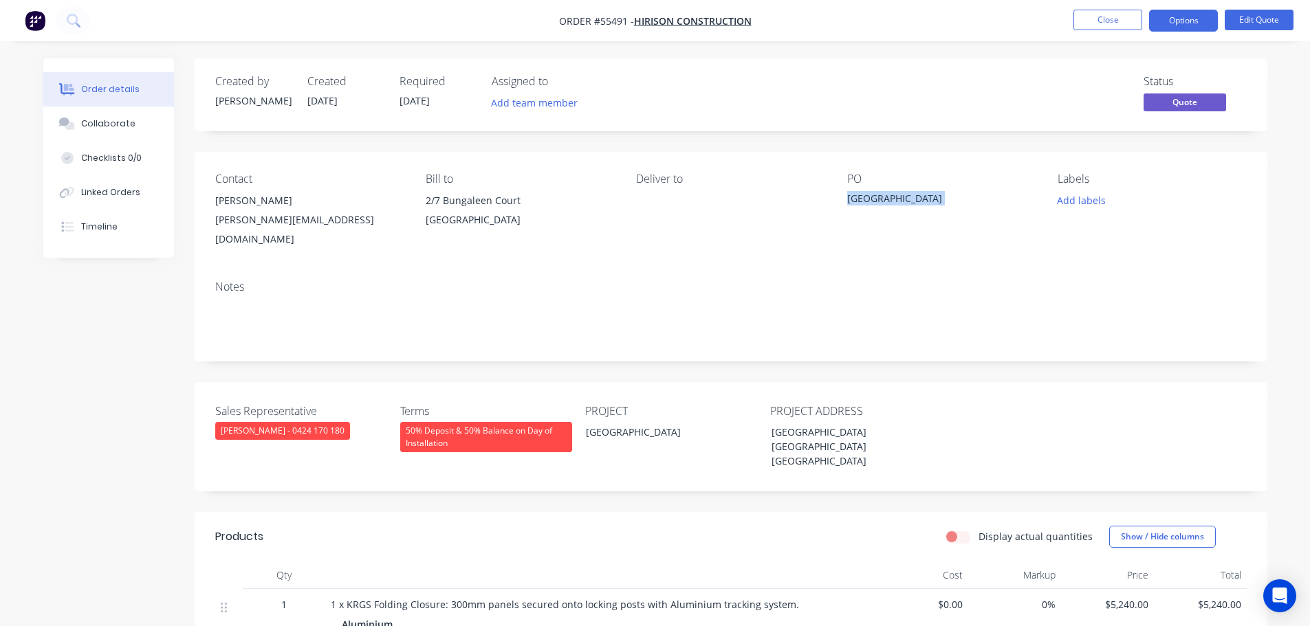
click at [903, 202] on div "[GEOGRAPHIC_DATA]" at bounding box center [933, 200] width 172 height 19
click at [1110, 23] on button "Close" at bounding box center [1107, 20] width 69 height 21
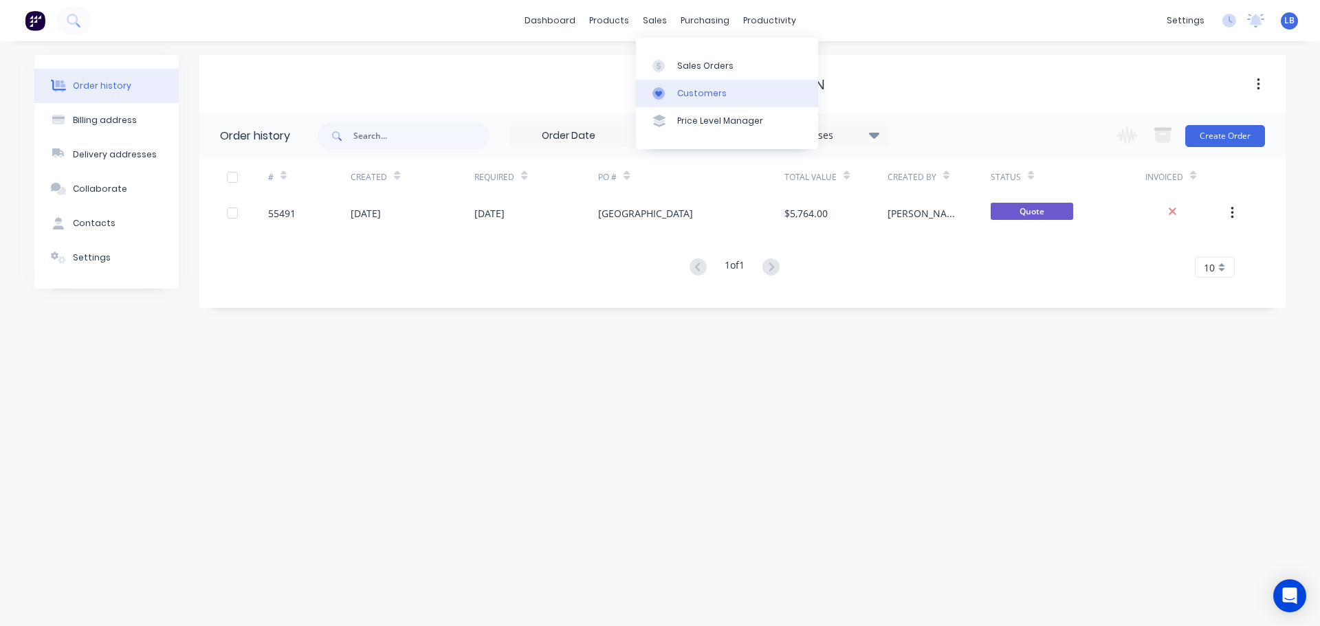
click at [705, 89] on div "Customers" at bounding box center [702, 93] width 50 height 12
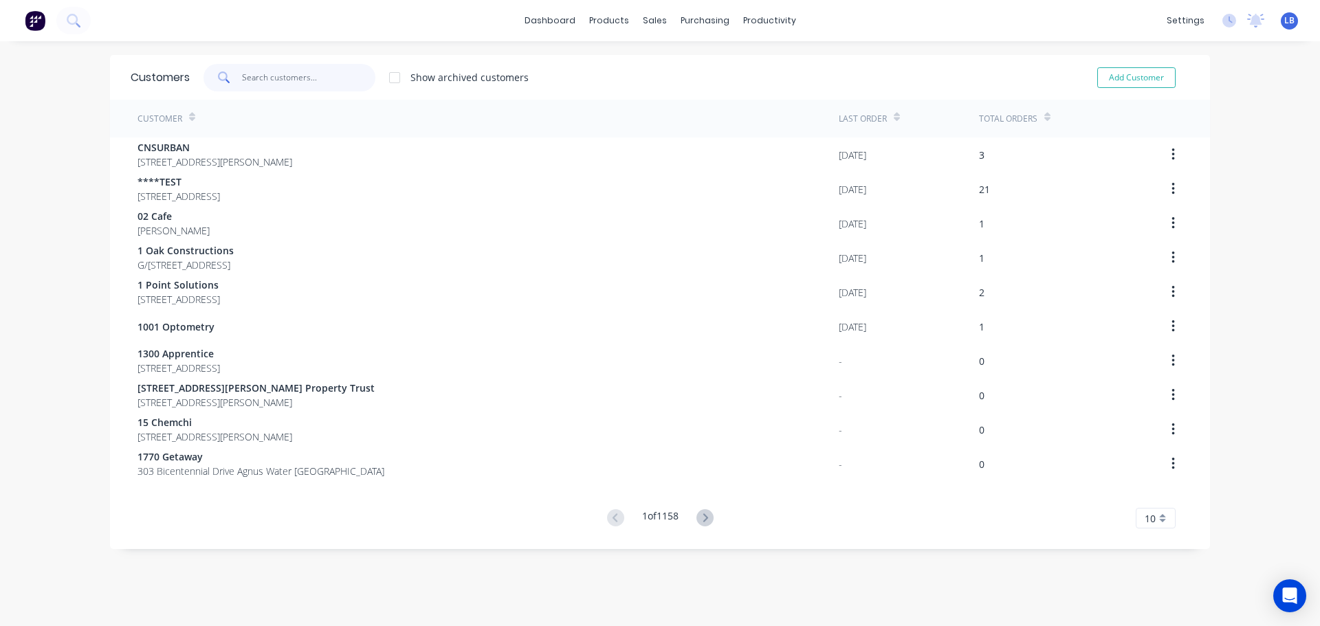
click at [289, 84] on input "text" at bounding box center [309, 78] width 134 height 28
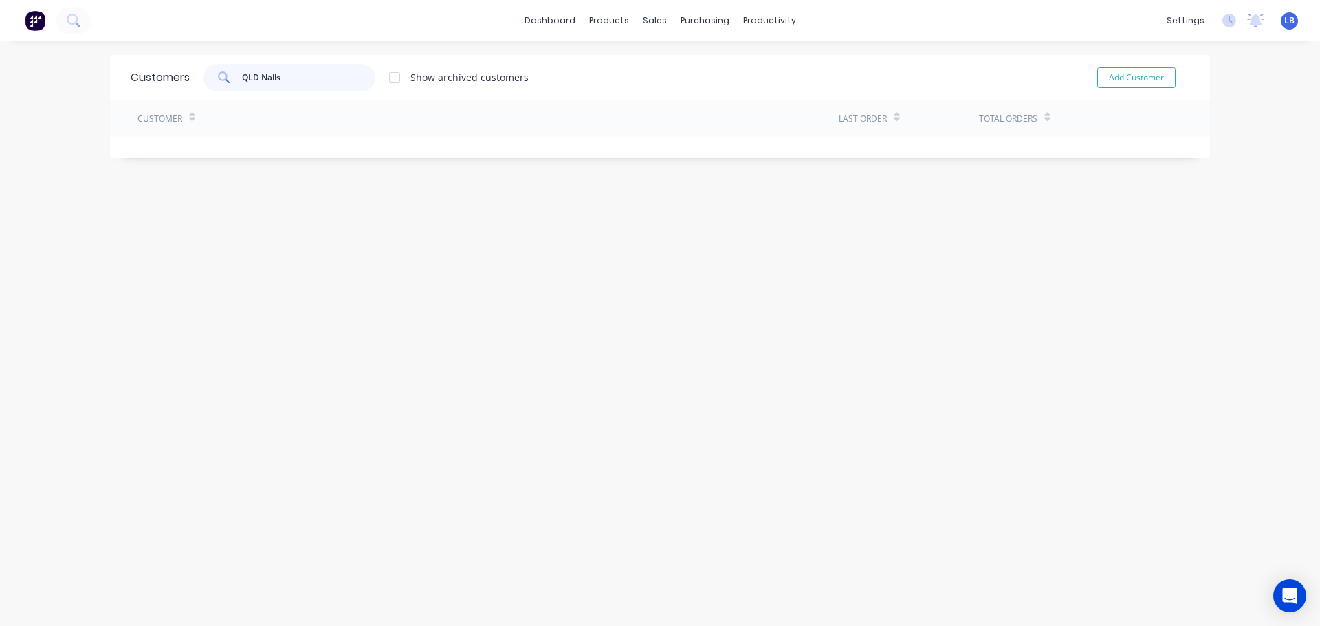
drag, startPoint x: 278, startPoint y: 81, endPoint x: 226, endPoint y: 82, distance: 52.3
click at [226, 82] on div "QLD Nails" at bounding box center [290, 78] width 172 height 28
type input "QLD Nails"
click at [1146, 80] on button "Add Customer" at bounding box center [1136, 77] width 78 height 21
select select "AU"
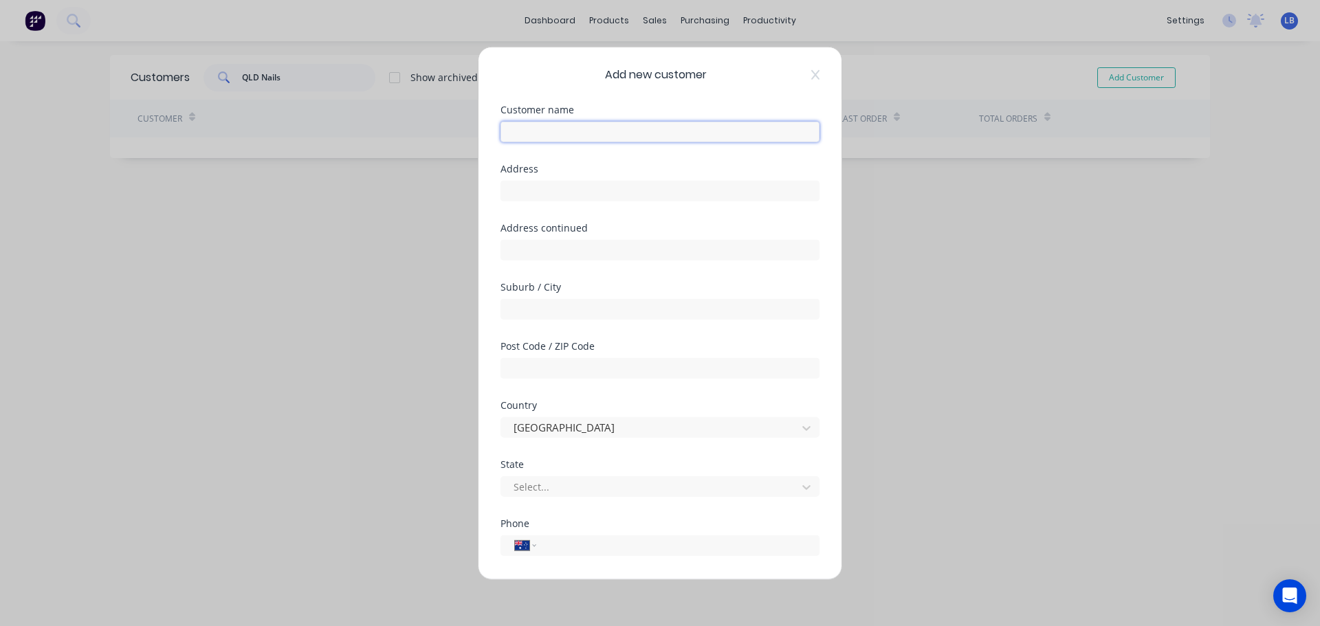
click at [520, 138] on input "text" at bounding box center [660, 131] width 319 height 21
paste input "QLD Nails"
type input "QLD Nails"
drag, startPoint x: 516, startPoint y: 190, endPoint x: 518, endPoint y: 207, distance: 17.4
click at [516, 190] on input "text" at bounding box center [660, 190] width 319 height 21
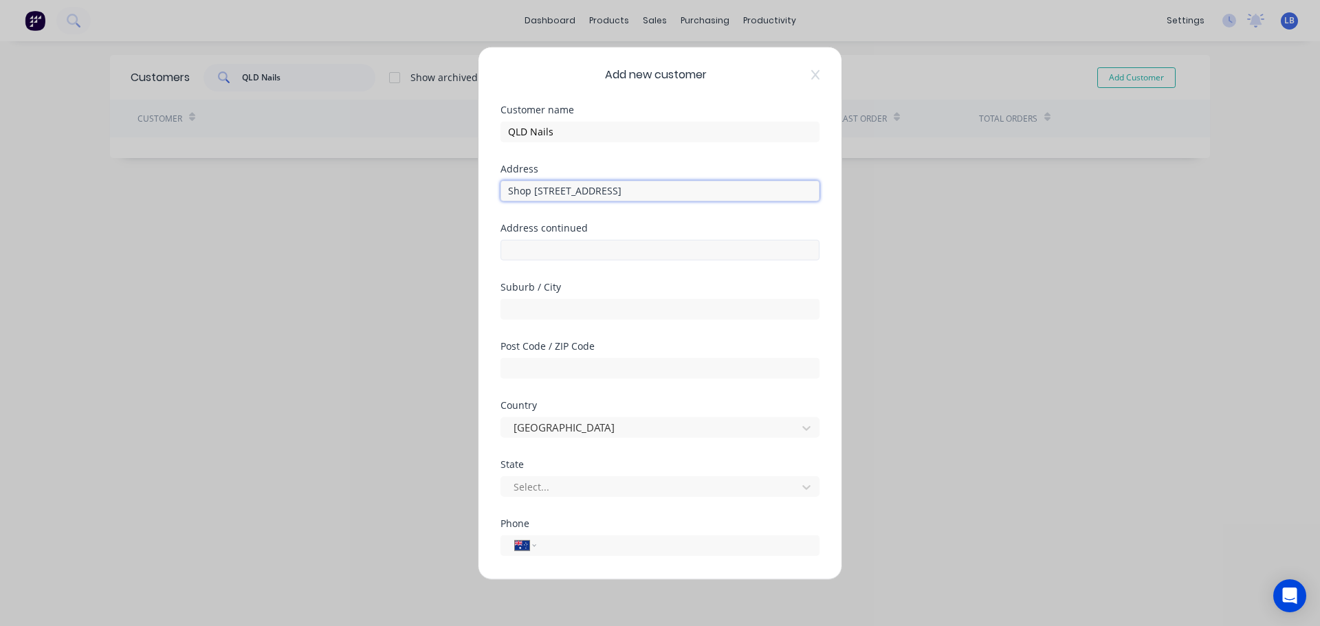
type input "Shop [STREET_ADDRESS]"
click at [526, 254] on input "text" at bounding box center [660, 249] width 319 height 21
type input "[STREET_ADDRESS]"
click at [518, 318] on input "text" at bounding box center [660, 308] width 319 height 21
type input "Kippa Ring"
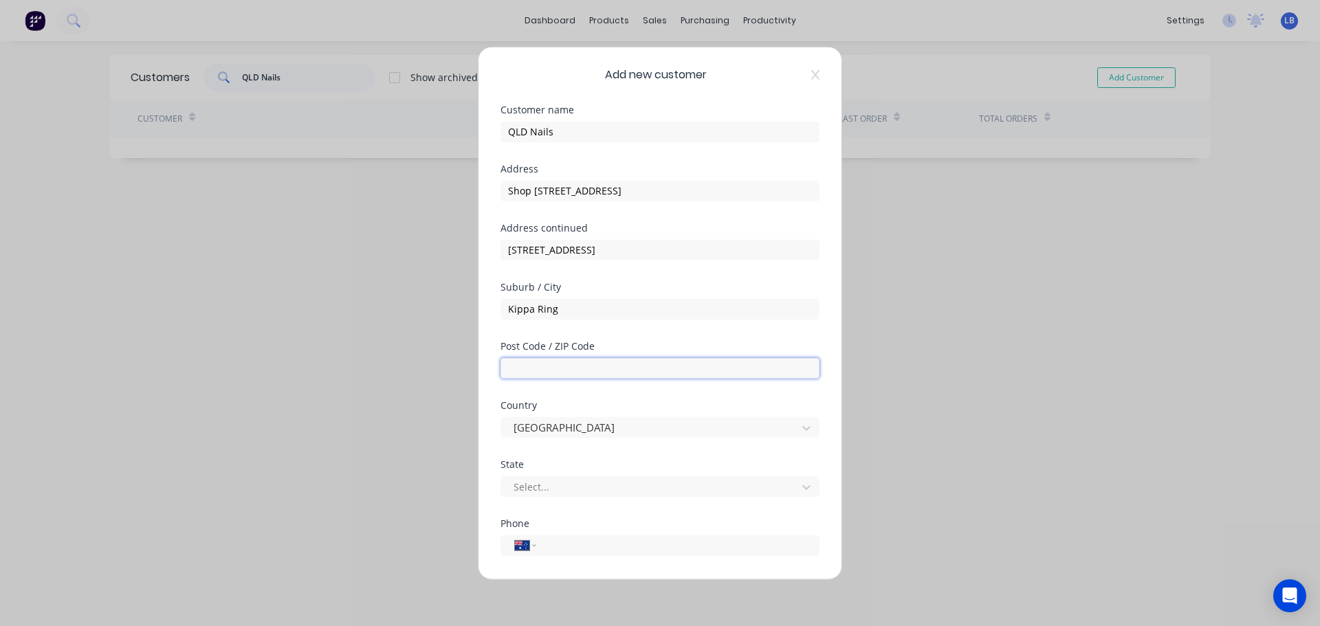
click at [532, 370] on input "text" at bounding box center [660, 368] width 319 height 21
type input "4021"
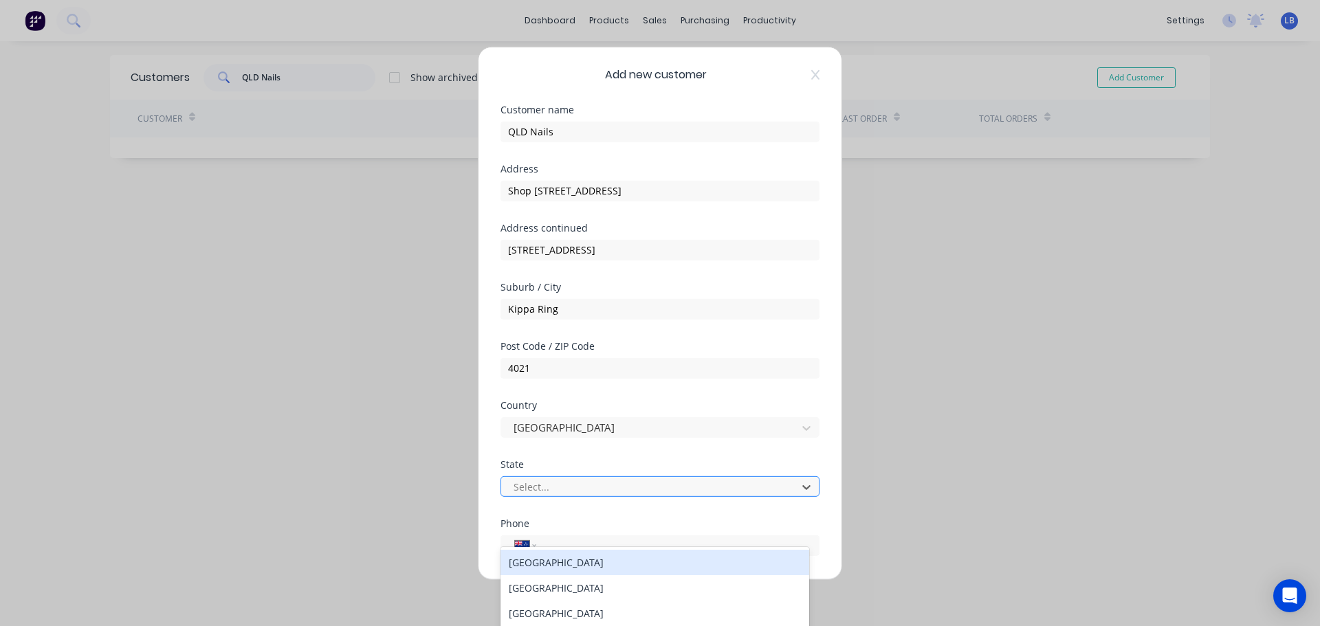
click at [540, 492] on div at bounding box center [651, 487] width 278 height 17
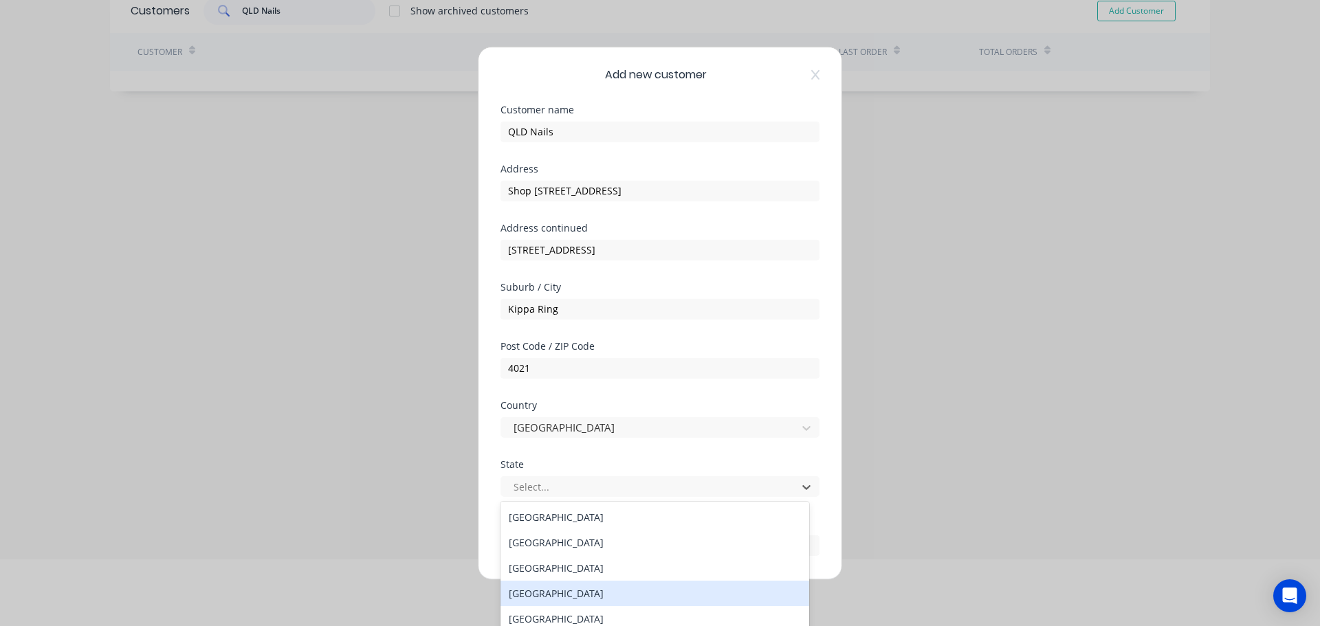
click at [548, 597] on div "[GEOGRAPHIC_DATA]" at bounding box center [655, 593] width 309 height 25
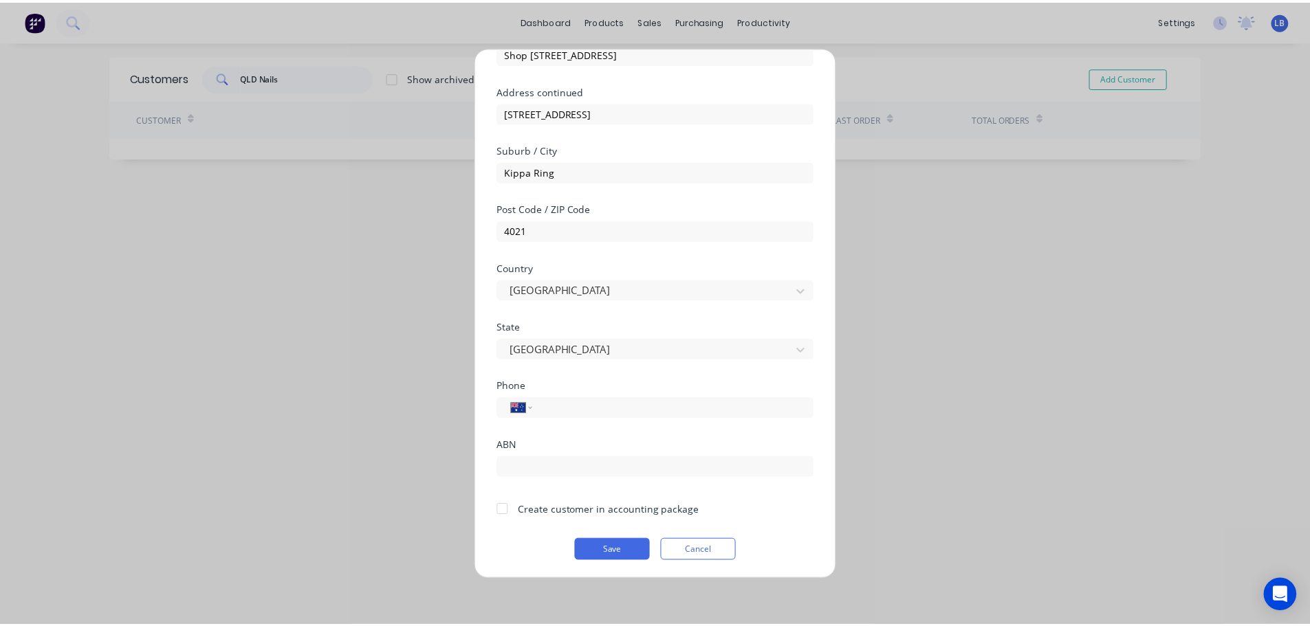
scroll to position [139, 0]
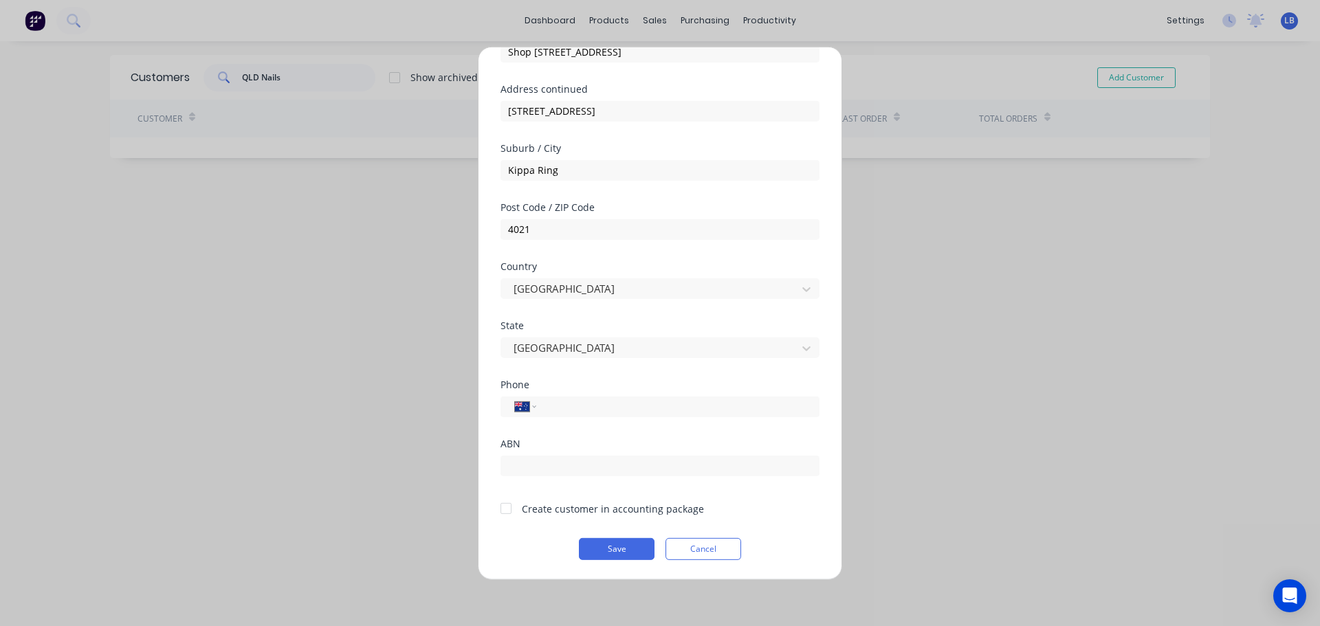
click at [511, 510] on div at bounding box center [506, 509] width 28 height 28
click at [612, 549] on button "Save" at bounding box center [617, 549] width 76 height 22
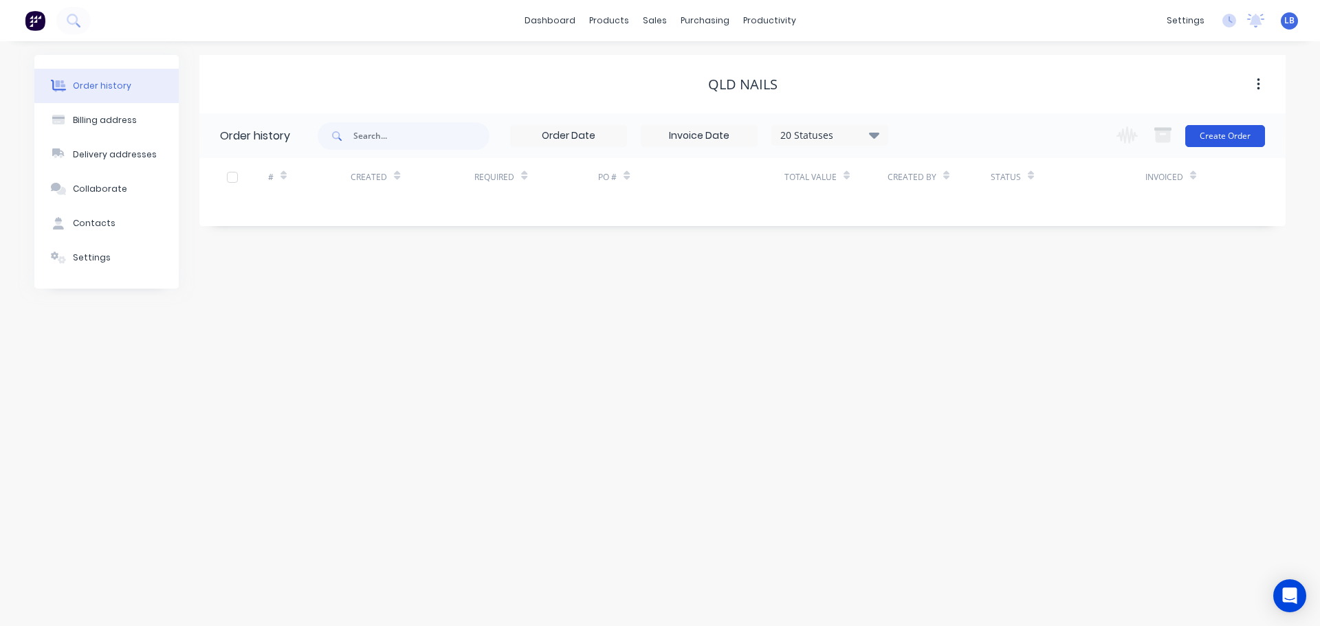
click at [1237, 131] on button "Create Order" at bounding box center [1225, 136] width 80 height 22
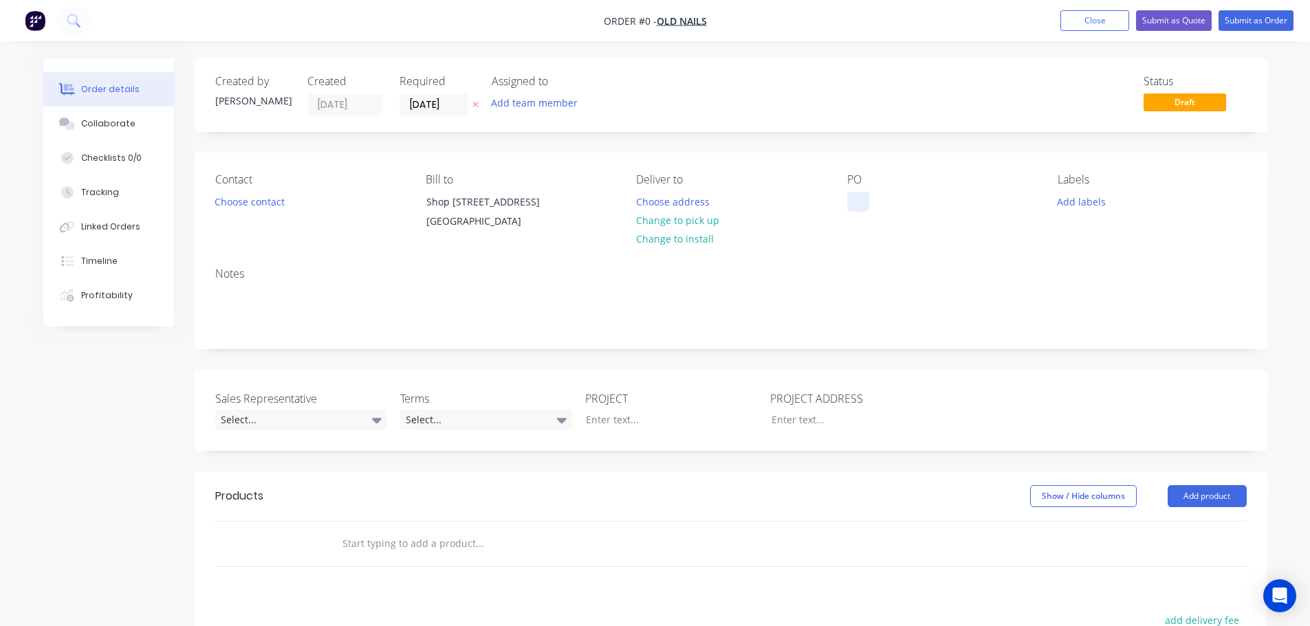
click at [861, 195] on div at bounding box center [858, 202] width 22 height 20
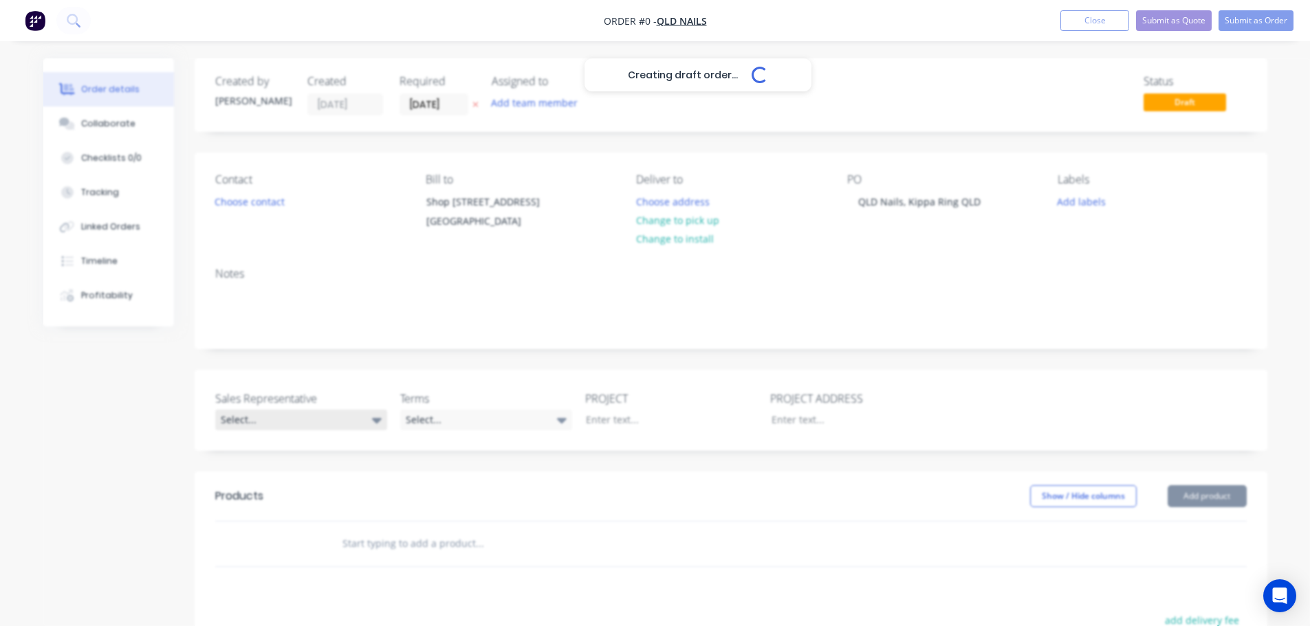
click at [249, 456] on div "Creating draft order... Loading... Order details Collaborate Checklists 0/0 Tra…" at bounding box center [655, 487] width 1251 height 859
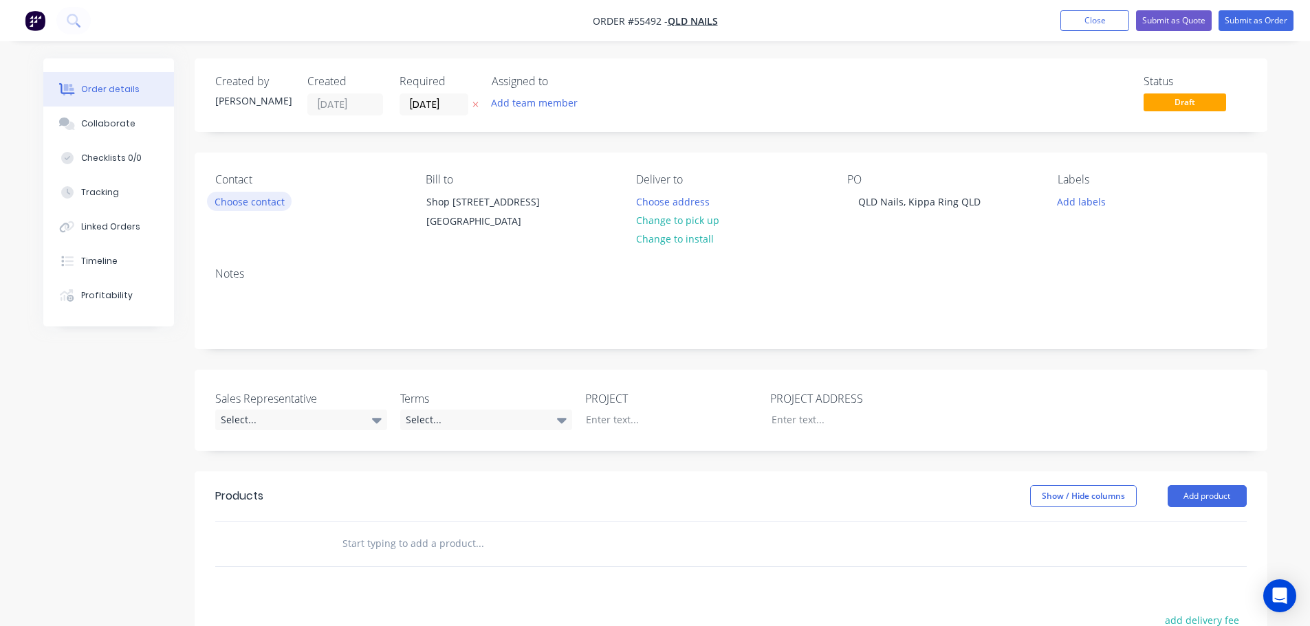
click at [258, 204] on button "Choose contact" at bounding box center [249, 201] width 85 height 19
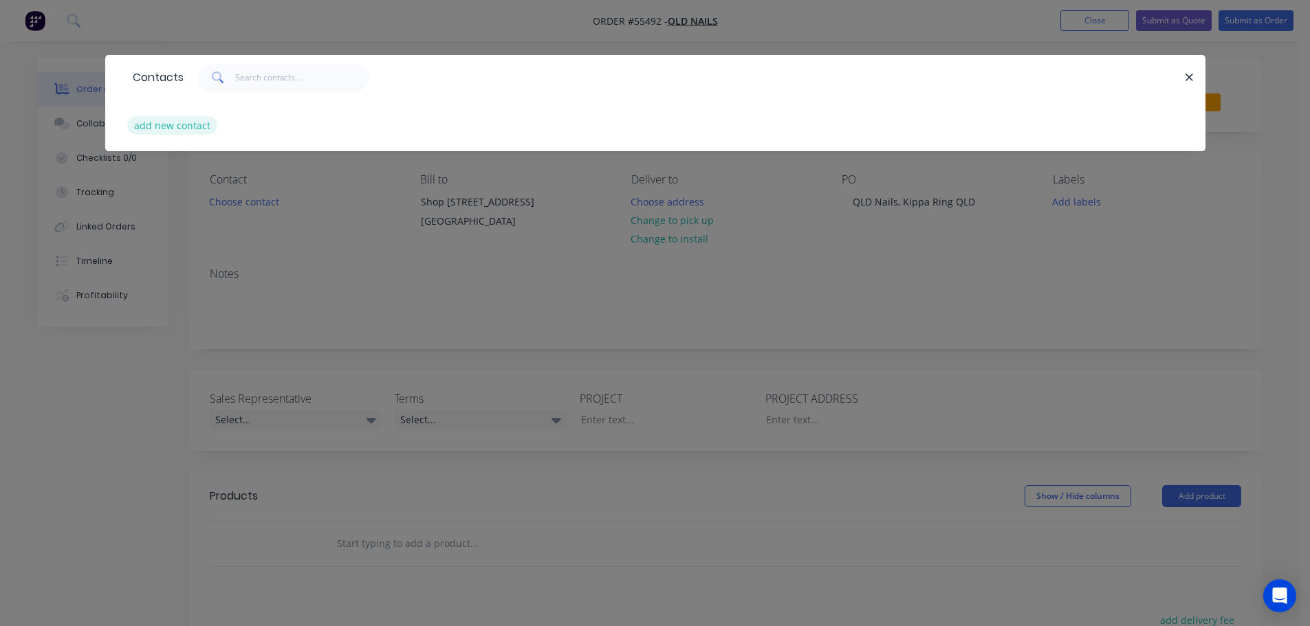
click at [161, 126] on button "add new contact" at bounding box center [172, 125] width 91 height 19
select select "AU"
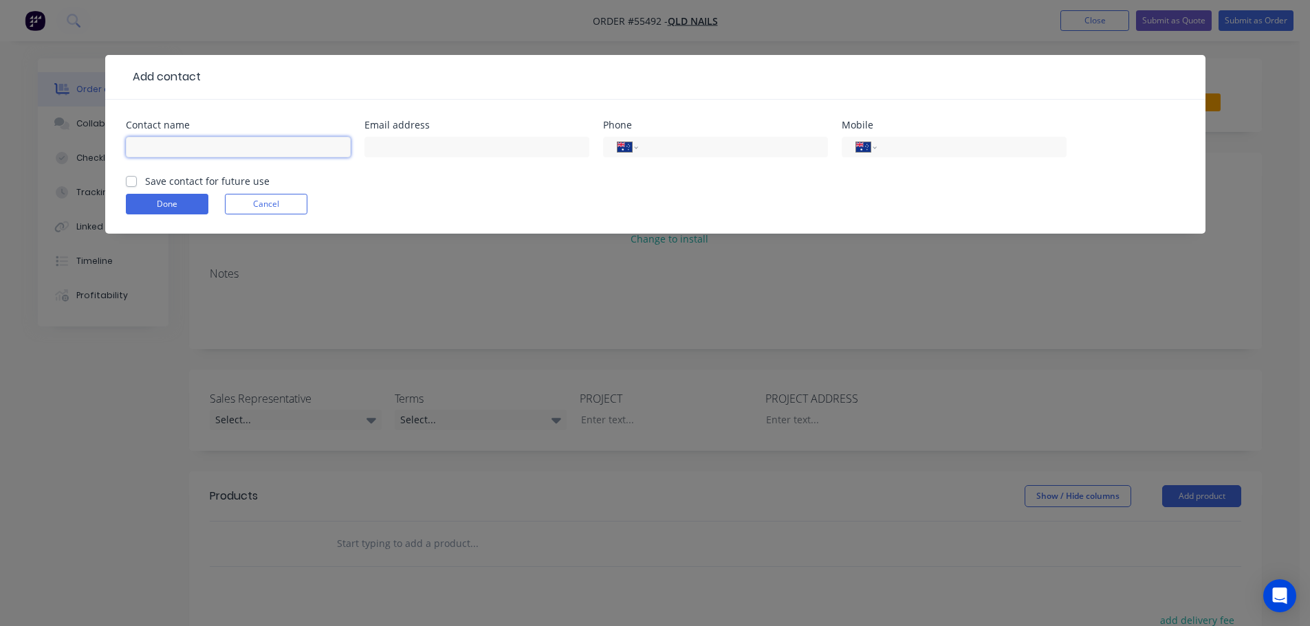
click at [157, 140] on input "text" at bounding box center [238, 147] width 225 height 21
type input "[PERSON_NAME]"
click at [378, 148] on input "text" at bounding box center [476, 147] width 225 height 21
type input "[EMAIL_ADDRESS][DOMAIN_NAME]"
click at [970, 153] on input "tel" at bounding box center [968, 148] width 165 height 16
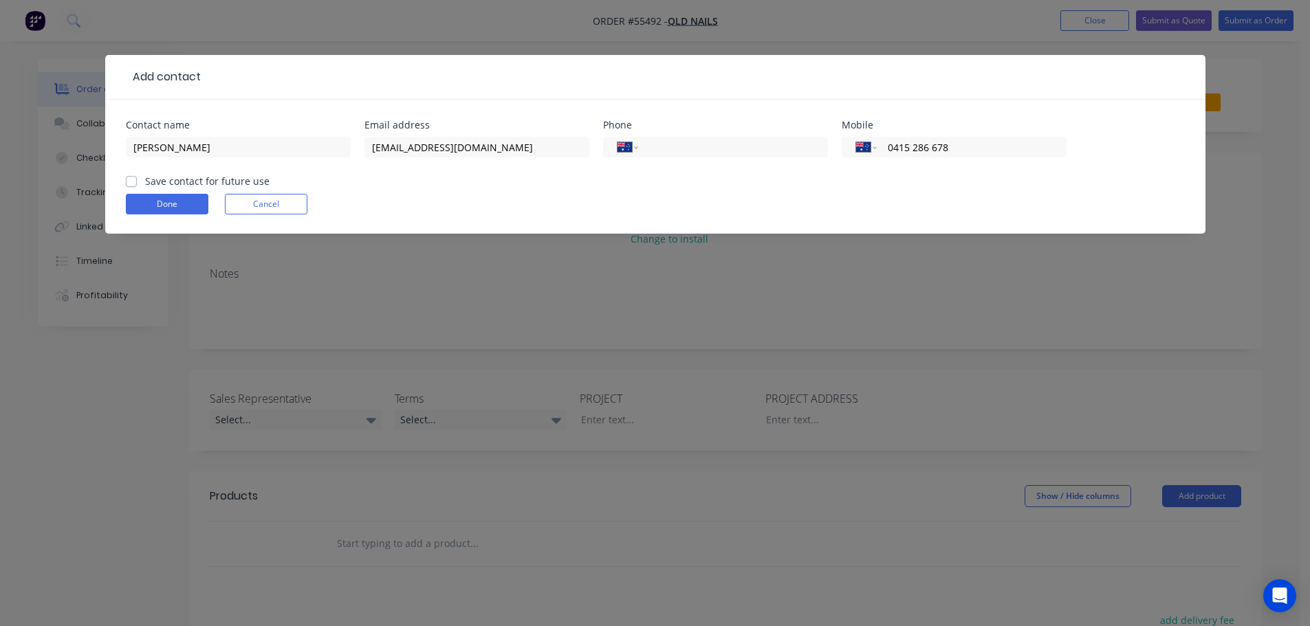
type input "0415 286 678"
click at [145, 179] on label "Save contact for future use" at bounding box center [207, 181] width 124 height 14
click at [131, 179] on input "Save contact for future use" at bounding box center [131, 180] width 11 height 13
checkbox input "true"
click at [156, 210] on button "Done" at bounding box center [167, 204] width 83 height 21
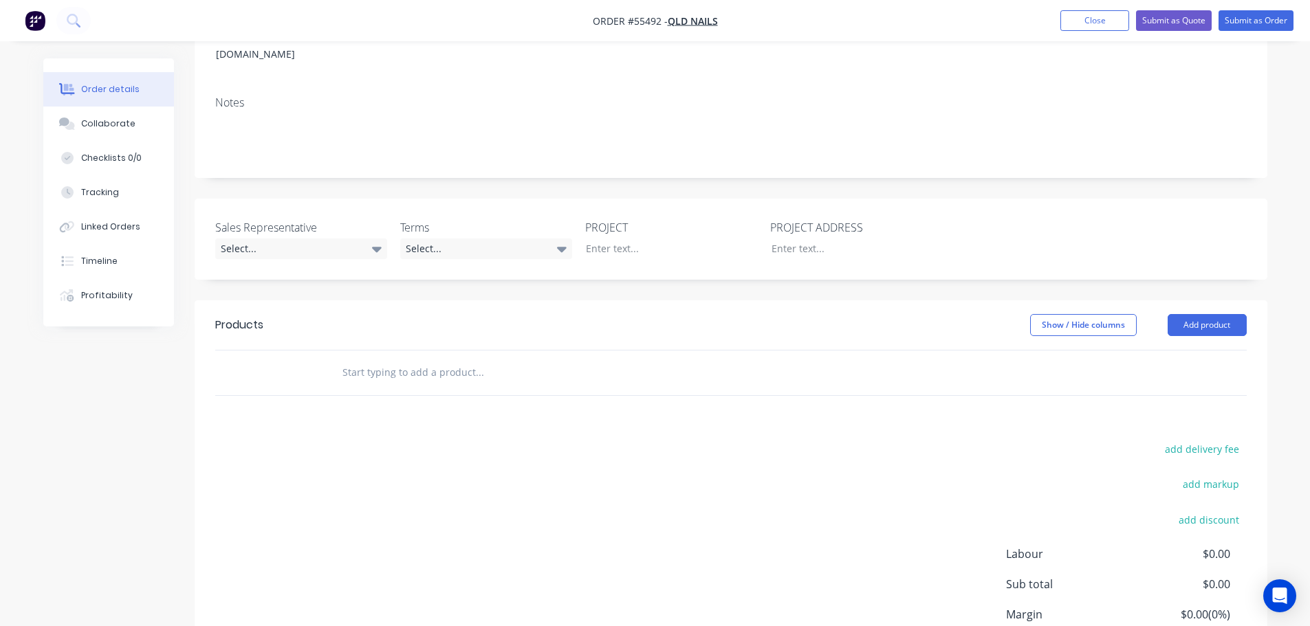
scroll to position [206, 0]
click at [242, 253] on div "Select..." at bounding box center [301, 248] width 172 height 21
click at [275, 304] on div "[PERSON_NAME] - 0424 170 180" at bounding box center [293, 305] width 135 height 18
click at [479, 248] on div "Select..." at bounding box center [486, 248] width 172 height 21
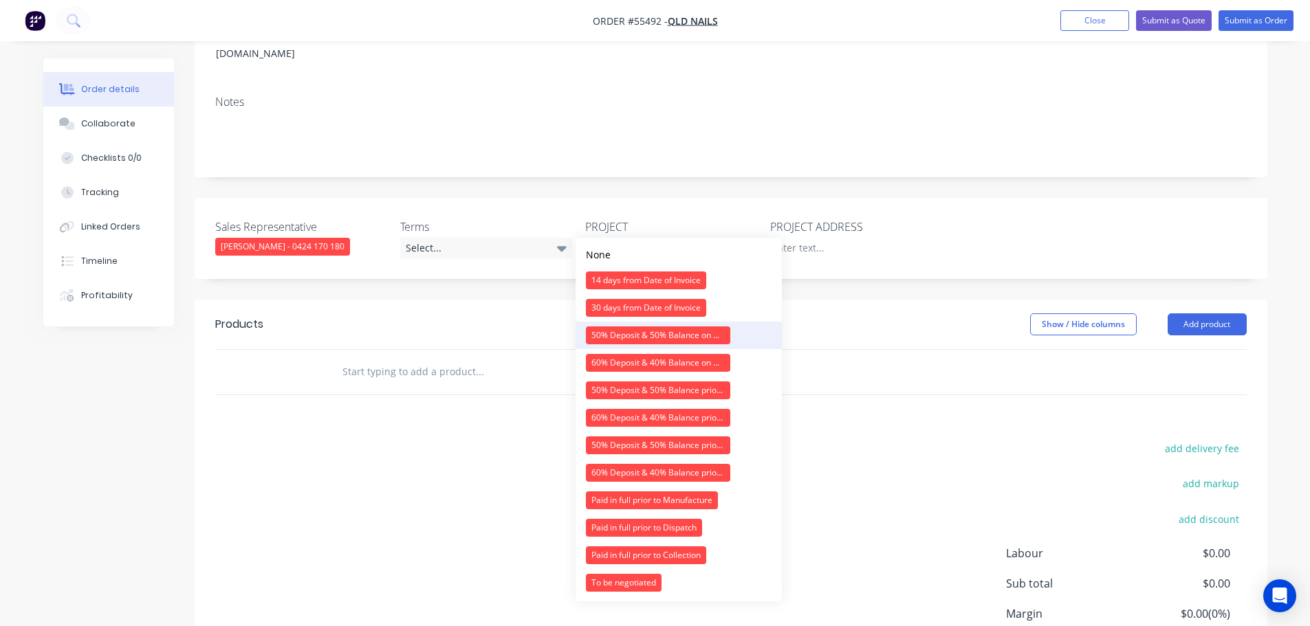
click at [624, 336] on div "50% Deposit & 50% Balance on Day of Installation" at bounding box center [658, 336] width 144 height 18
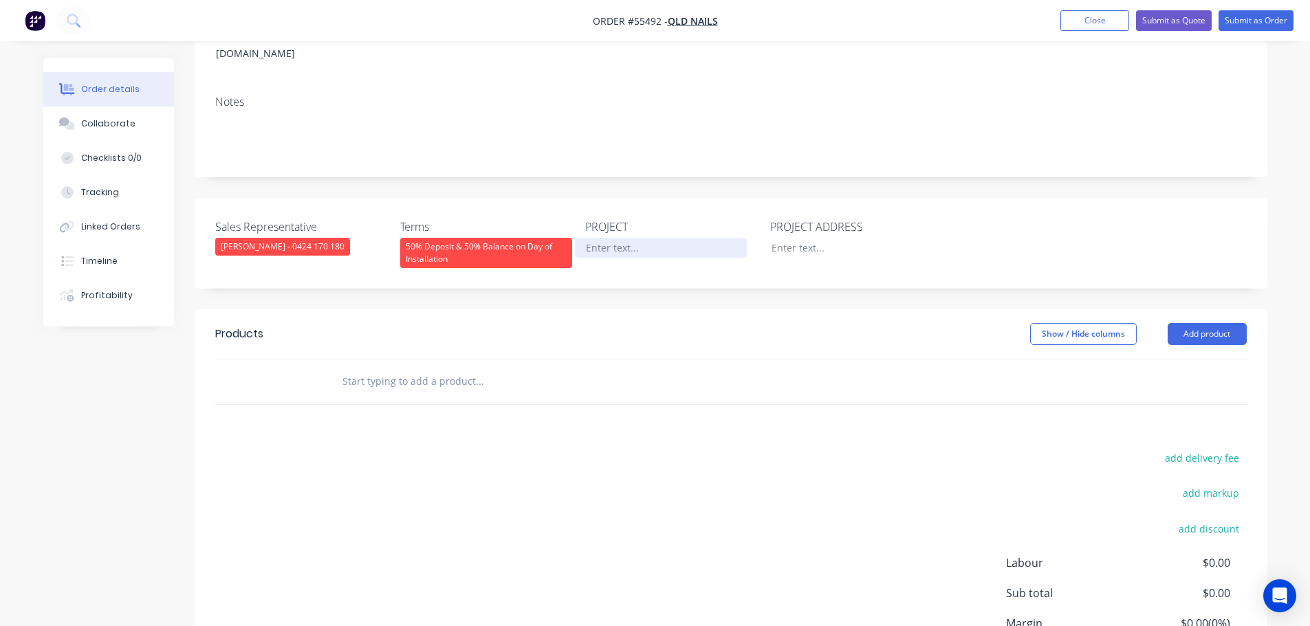
click at [629, 245] on div at bounding box center [661, 248] width 172 height 20
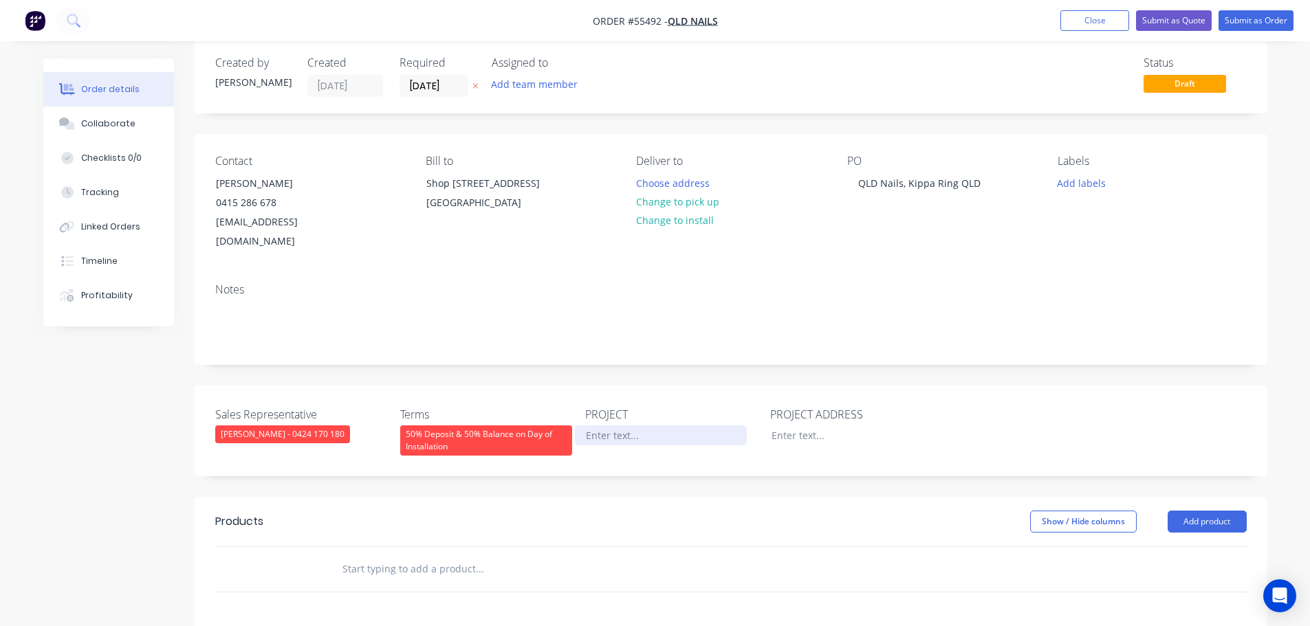
scroll to position [0, 0]
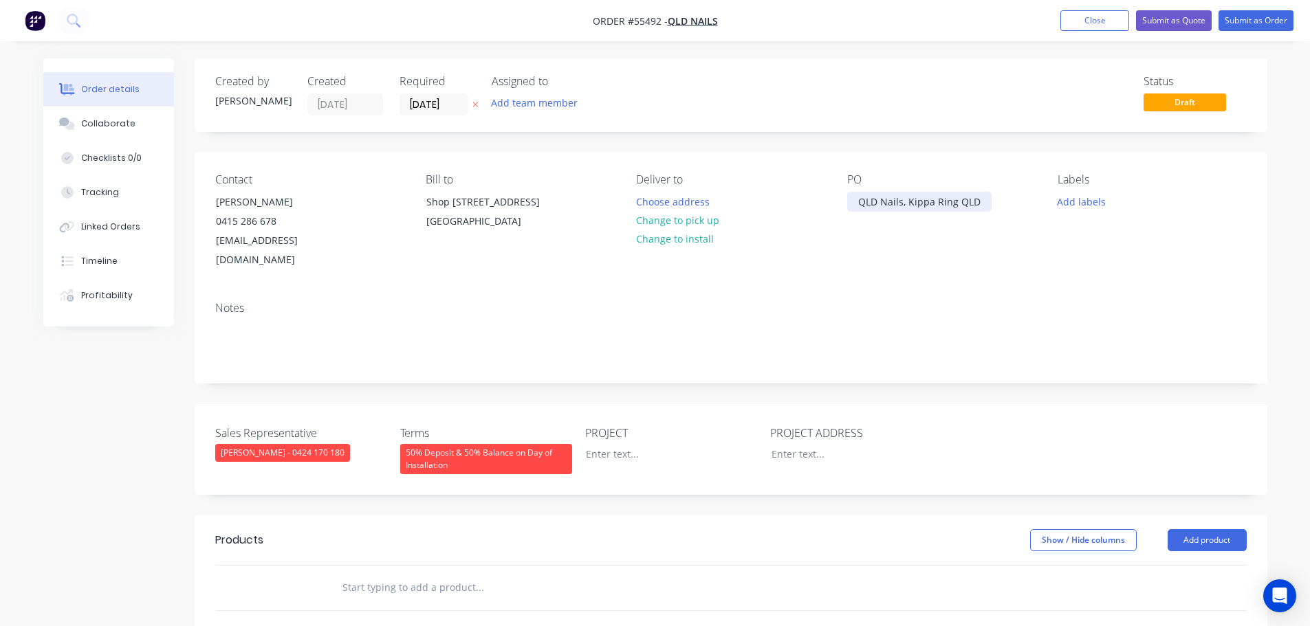
click at [928, 202] on div "QLD Nails, Kippa Ring QLD" at bounding box center [919, 202] width 144 height 20
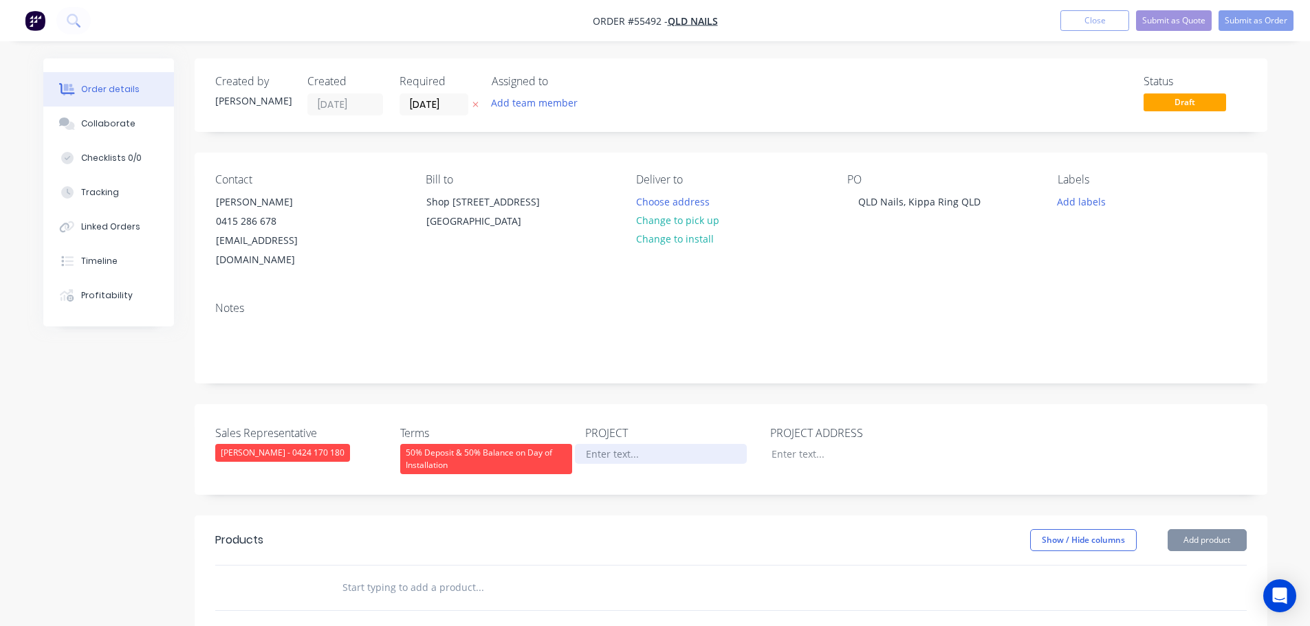
click at [597, 453] on div at bounding box center [661, 454] width 172 height 20
paste div
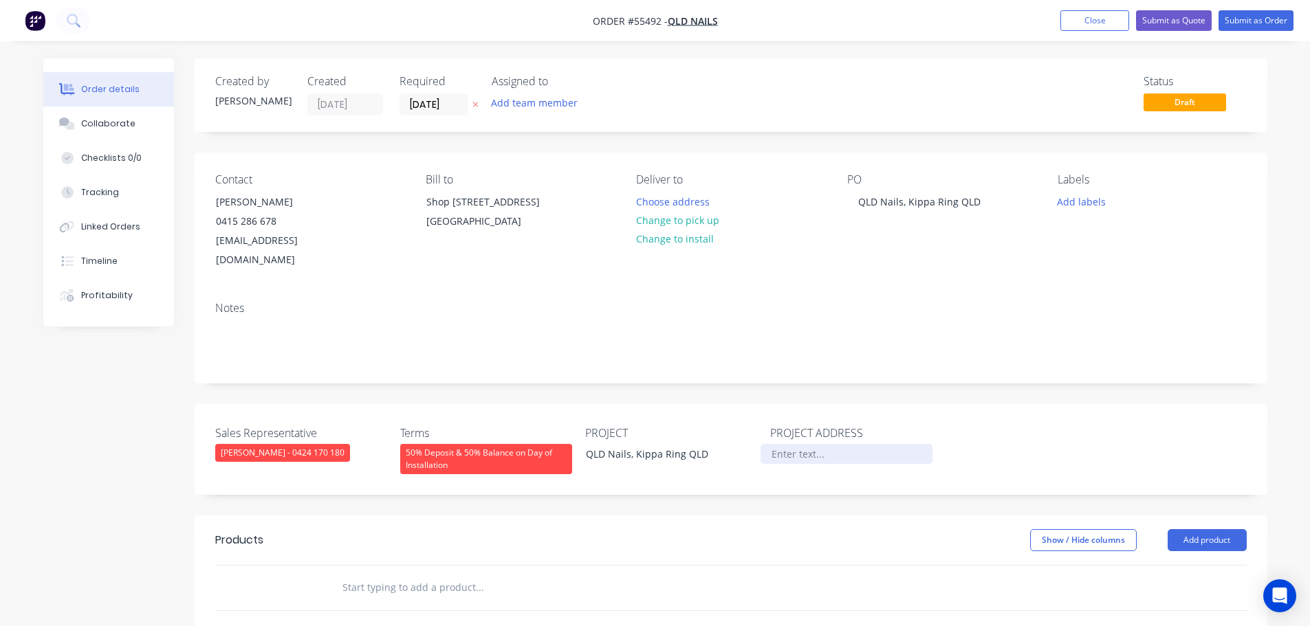
click at [806, 452] on div at bounding box center [846, 454] width 172 height 20
drag, startPoint x: 446, startPoint y: 260, endPoint x: 414, endPoint y: 228, distance: 45.7
click at [415, 228] on div "Shop [STREET_ADDRESS]" at bounding box center [484, 214] width 138 height 44
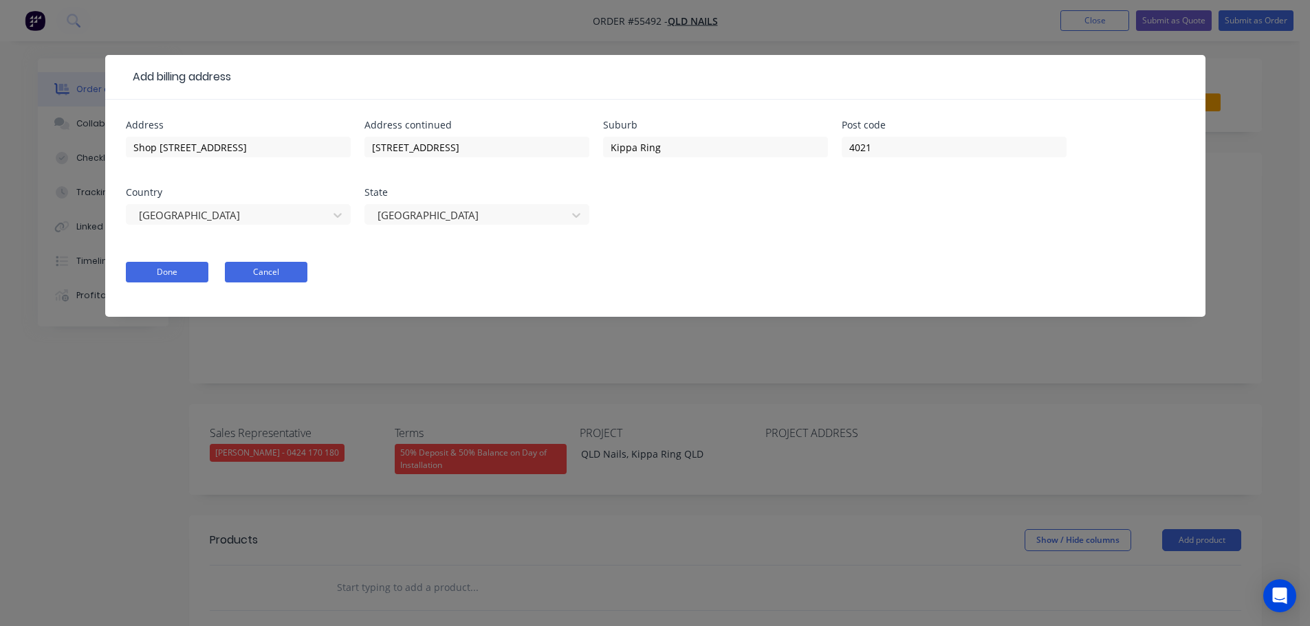
click at [278, 274] on button "Cancel" at bounding box center [266, 272] width 83 height 21
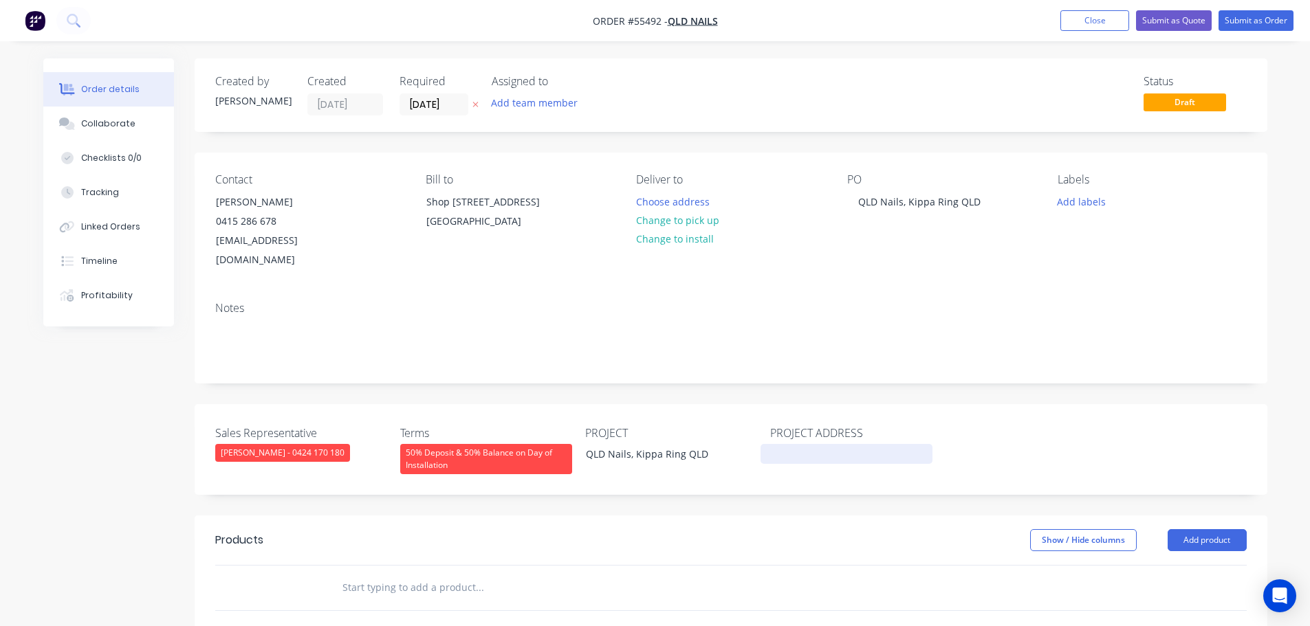
click at [784, 455] on div at bounding box center [846, 454] width 172 height 20
click at [771, 454] on div "S/C [STREET_ADDRESS]" at bounding box center [846, 454] width 172 height 20
click at [816, 464] on div "Shop [STREET_ADDRESS]" at bounding box center [846, 454] width 172 height 20
click at [950, 495] on div "Sales Representative [PERSON_NAME] - 0424 170 180 Terms 50% Deposit & 50% Balan…" at bounding box center [731, 449] width 1073 height 91
click at [1183, 551] on button "Add product" at bounding box center [1206, 540] width 79 height 22
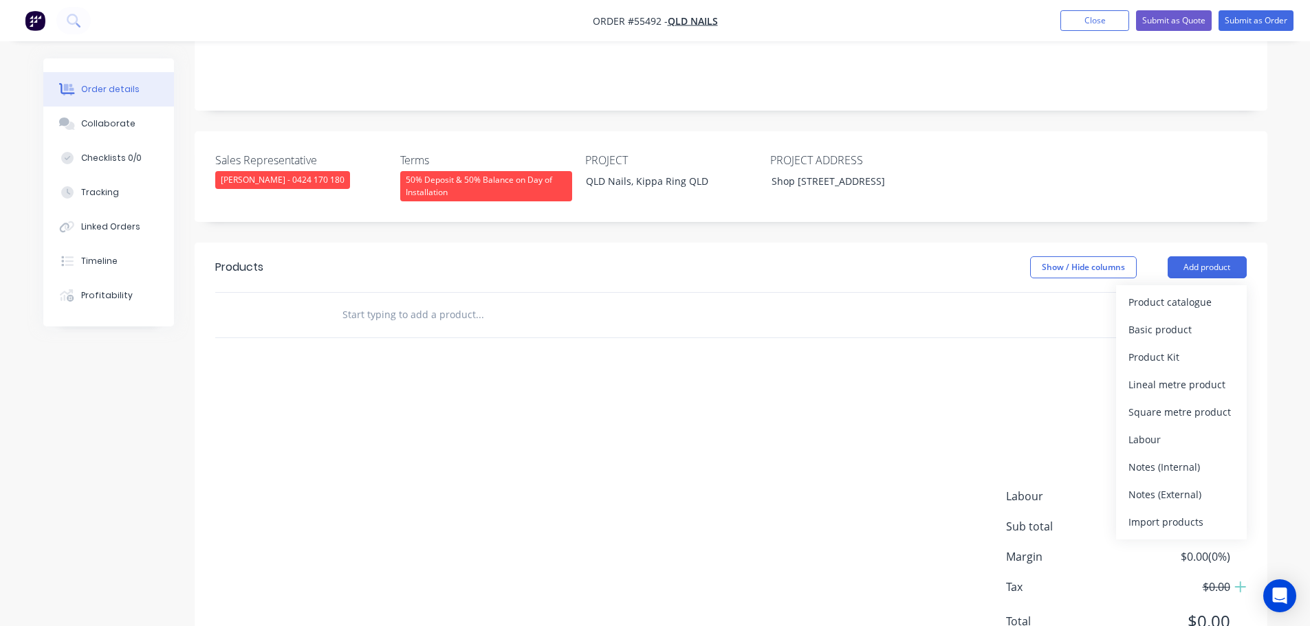
scroll to position [275, 0]
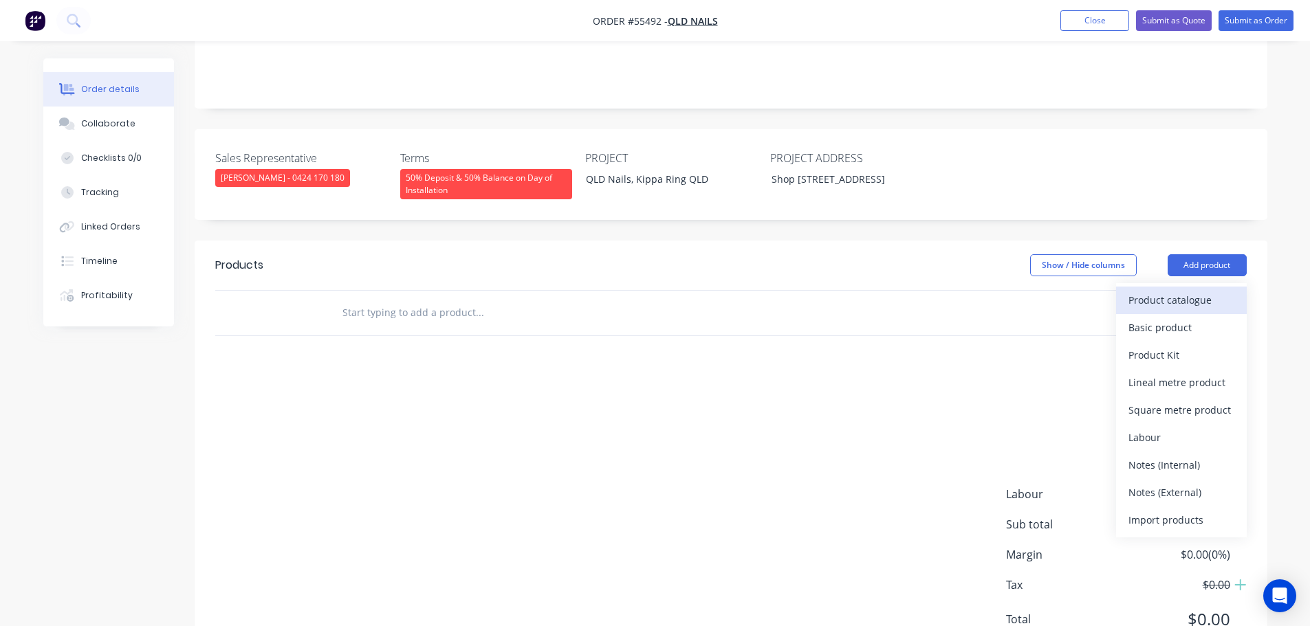
click at [1143, 310] on div "Product catalogue" at bounding box center [1181, 300] width 106 height 20
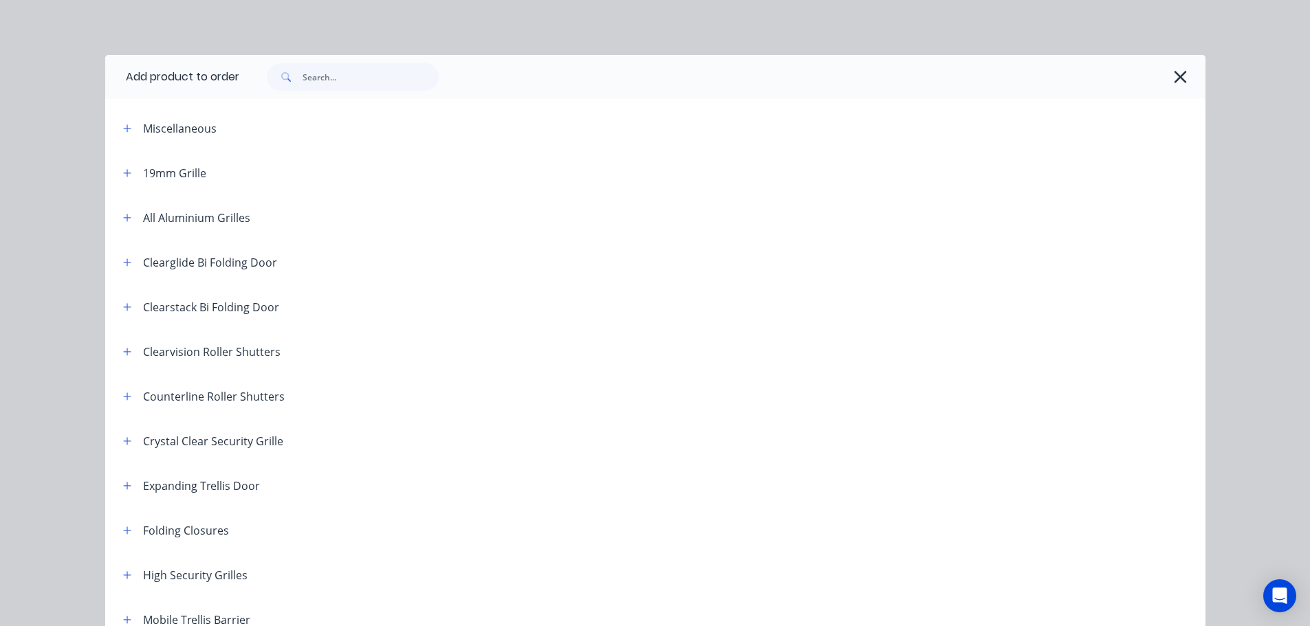
scroll to position [206, 0]
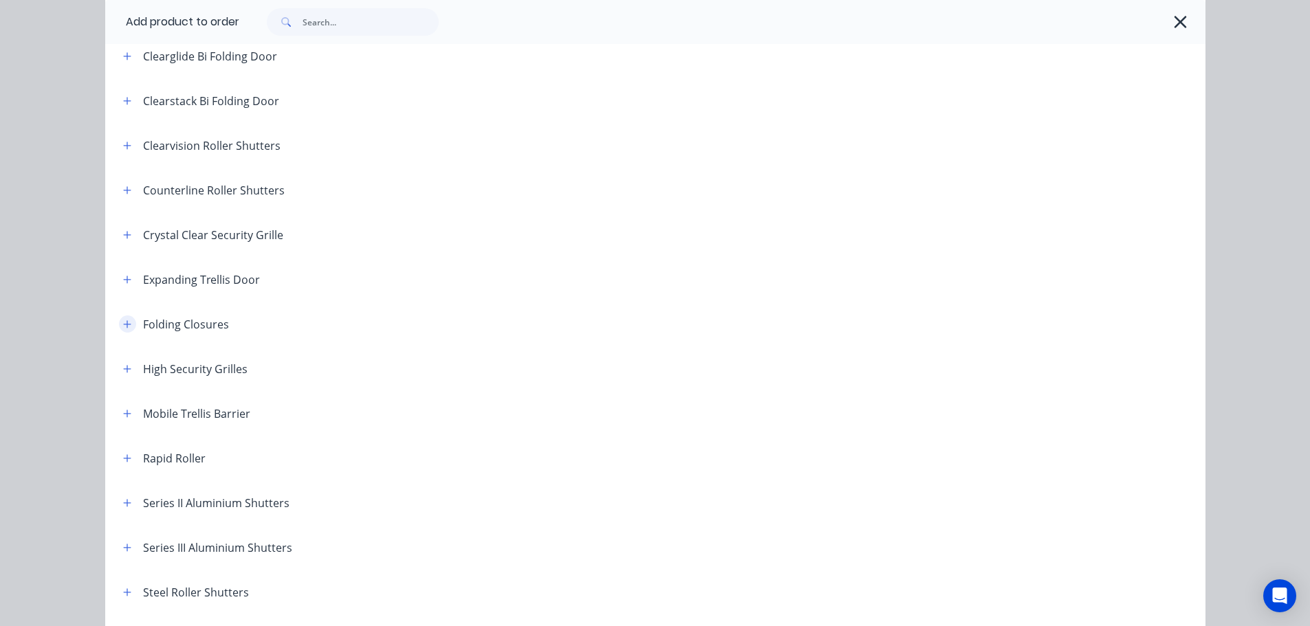
click at [123, 327] on icon "button" at bounding box center [127, 325] width 8 height 10
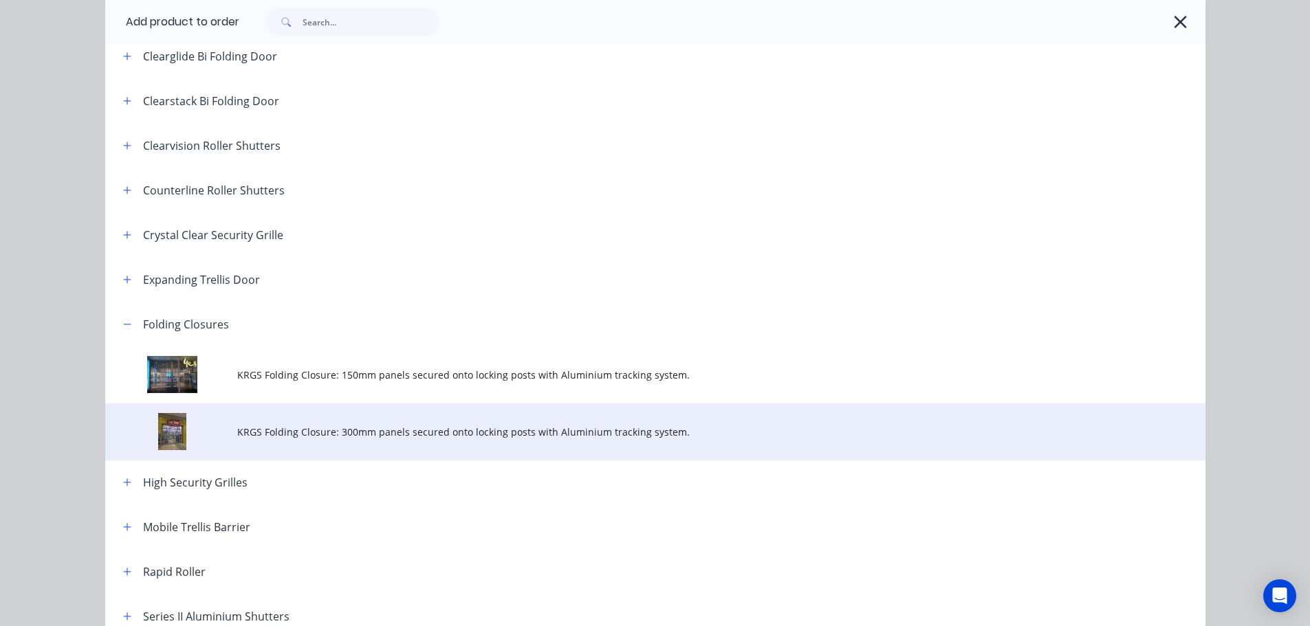
click at [435, 432] on span "KRGS Folding Closure: 300mm panels secured onto locking posts with Aluminium tr…" at bounding box center [624, 432] width 774 height 14
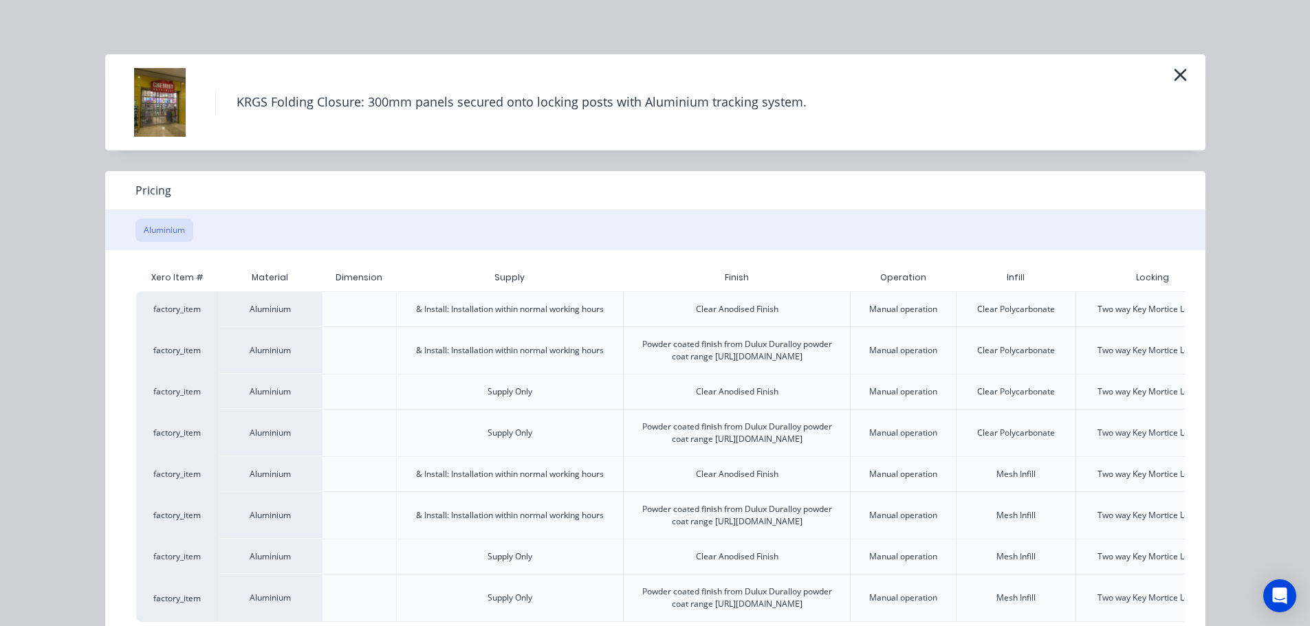
scroll to position [0, 0]
click at [1178, 76] on icon "button" at bounding box center [1180, 75] width 14 height 19
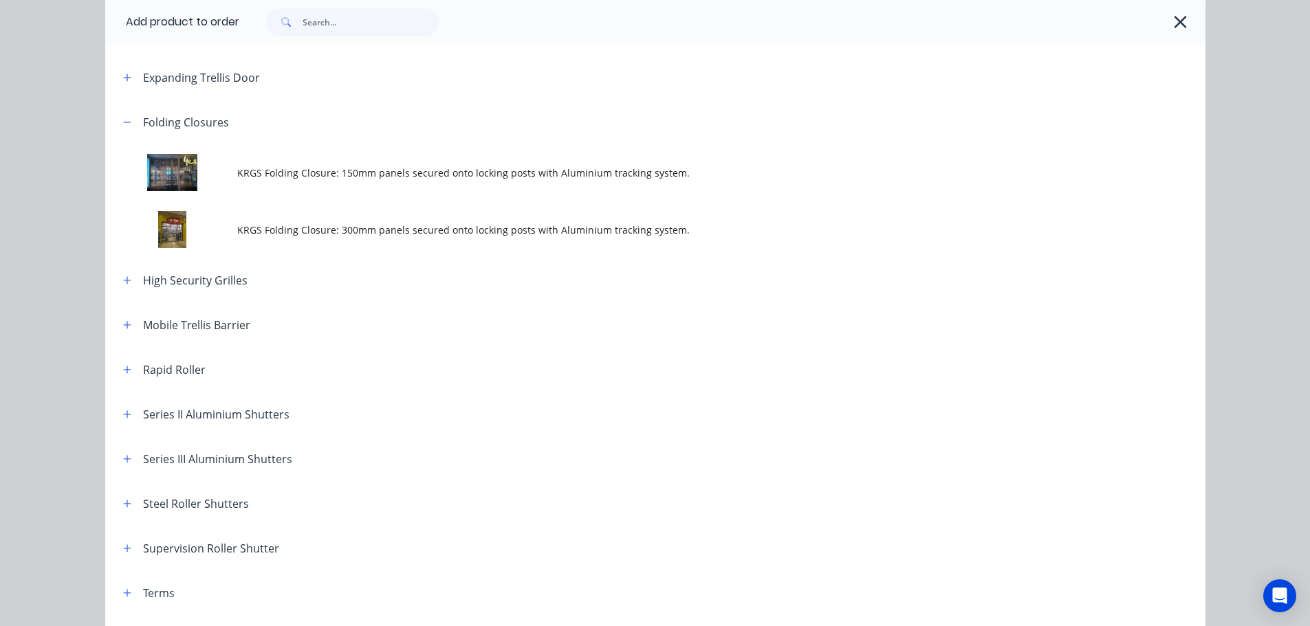
scroll to position [297, 0]
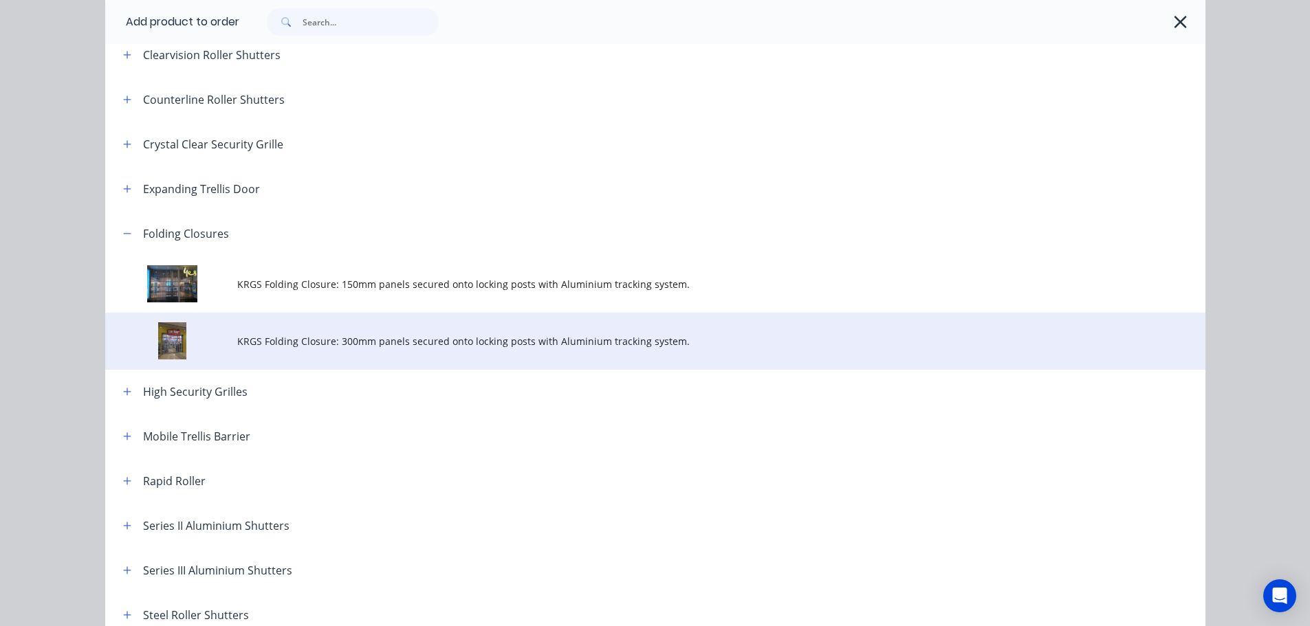
click at [382, 340] on span "KRGS Folding Closure: 300mm panels secured onto locking posts with Aluminium tr…" at bounding box center [624, 341] width 774 height 14
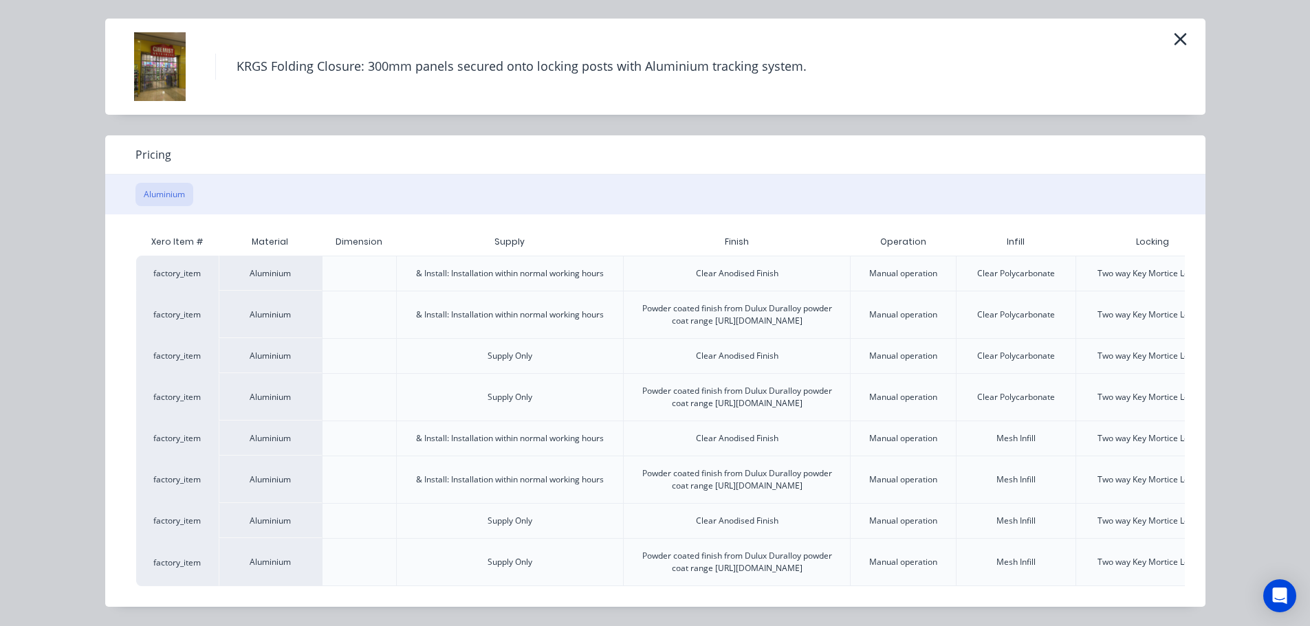
scroll to position [0, 120]
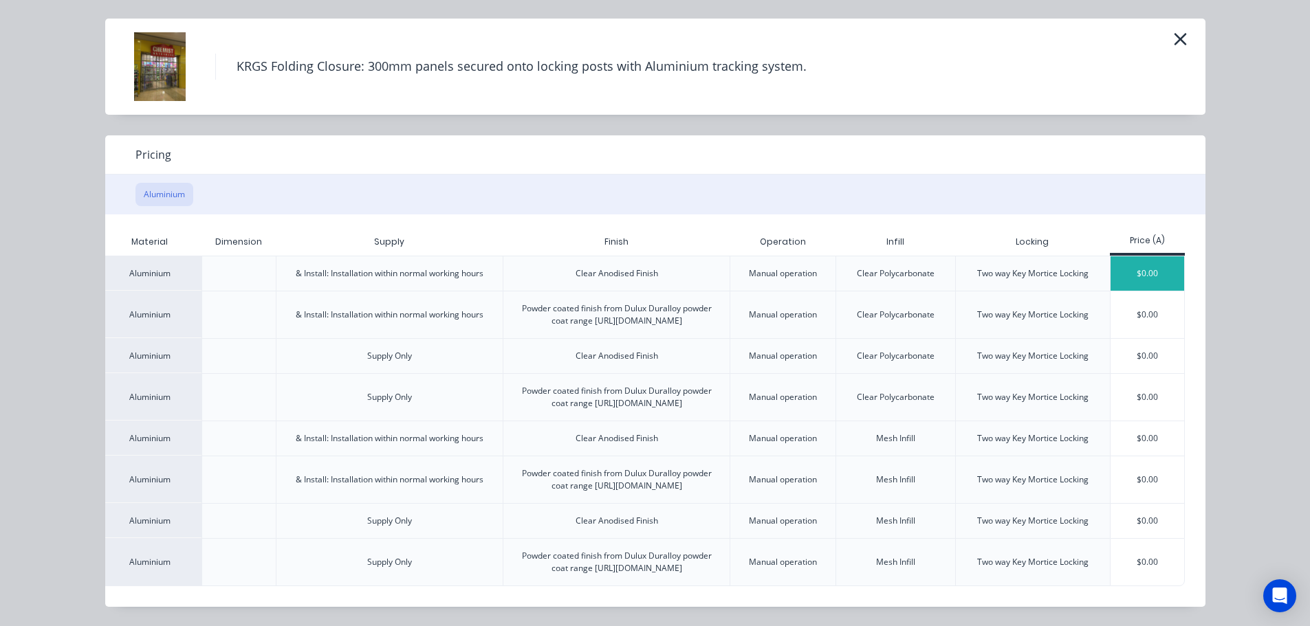
click at [1134, 256] on div "$0.00" at bounding box center [1147, 273] width 74 height 34
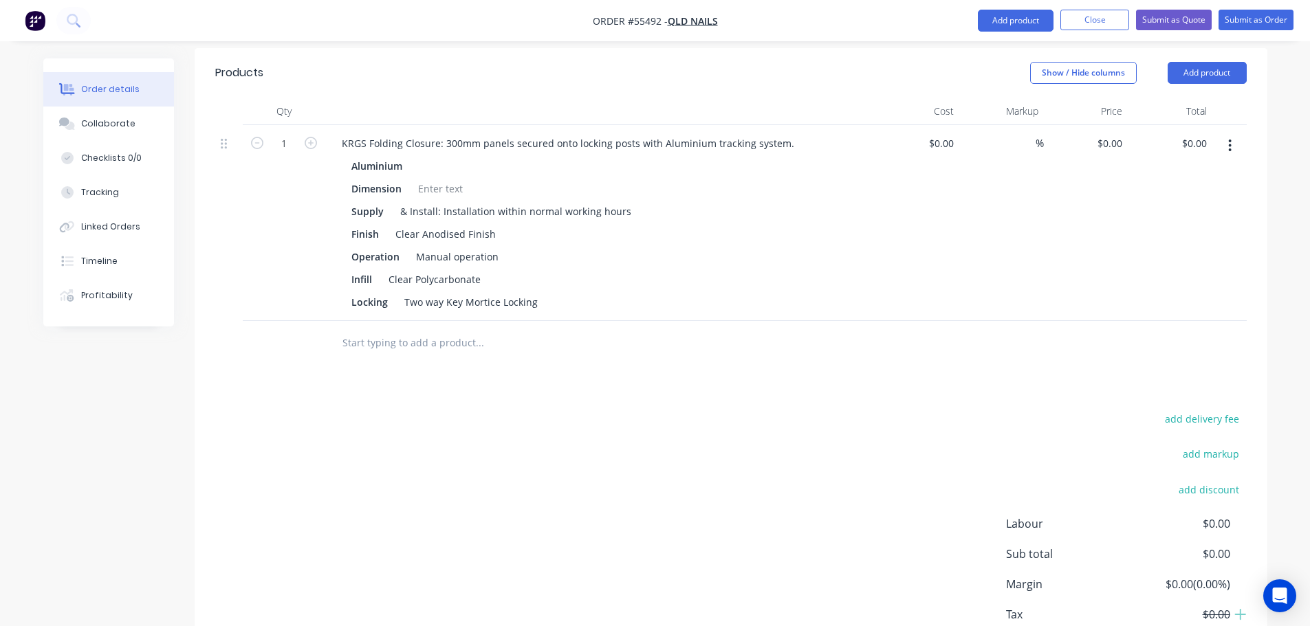
scroll to position [344, 0]
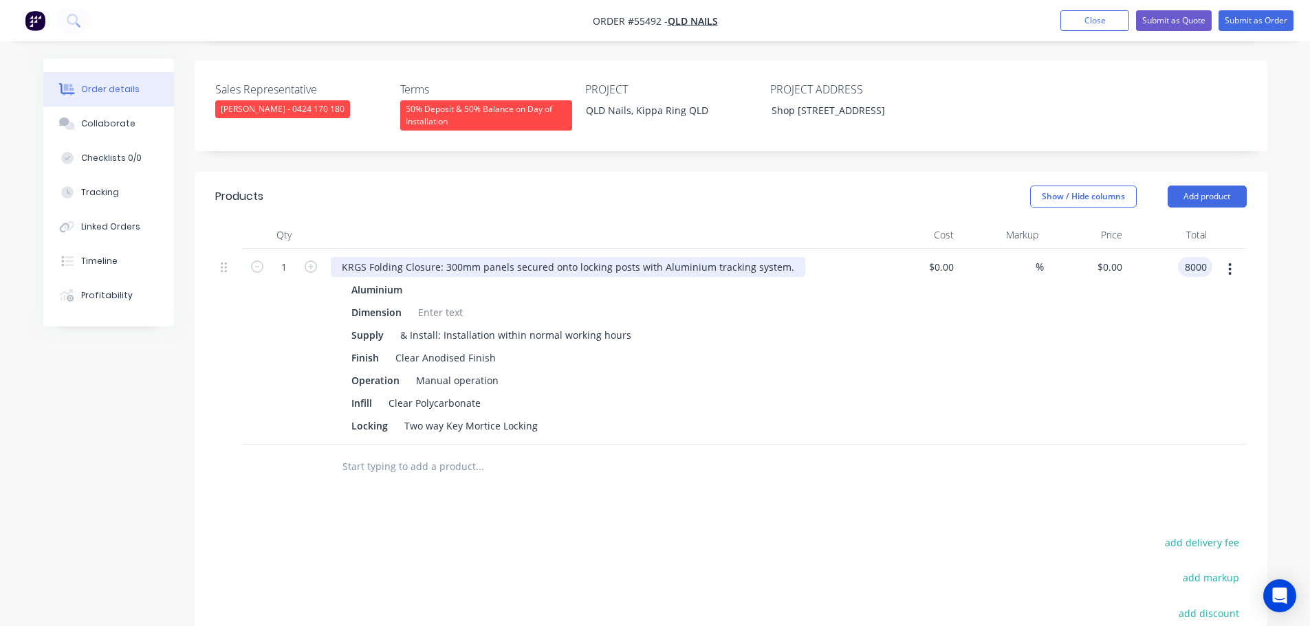
type input "8000"
click at [342, 277] on div "KRGS Folding Closure: 300mm panels secured onto locking posts with Aluminium tr…" at bounding box center [568, 267] width 474 height 20
type input "$8,000.00"
click at [340, 277] on div "KRGS Folding Closure: 300mm panels secured onto locking posts with Aluminium tr…" at bounding box center [568, 267] width 474 height 20
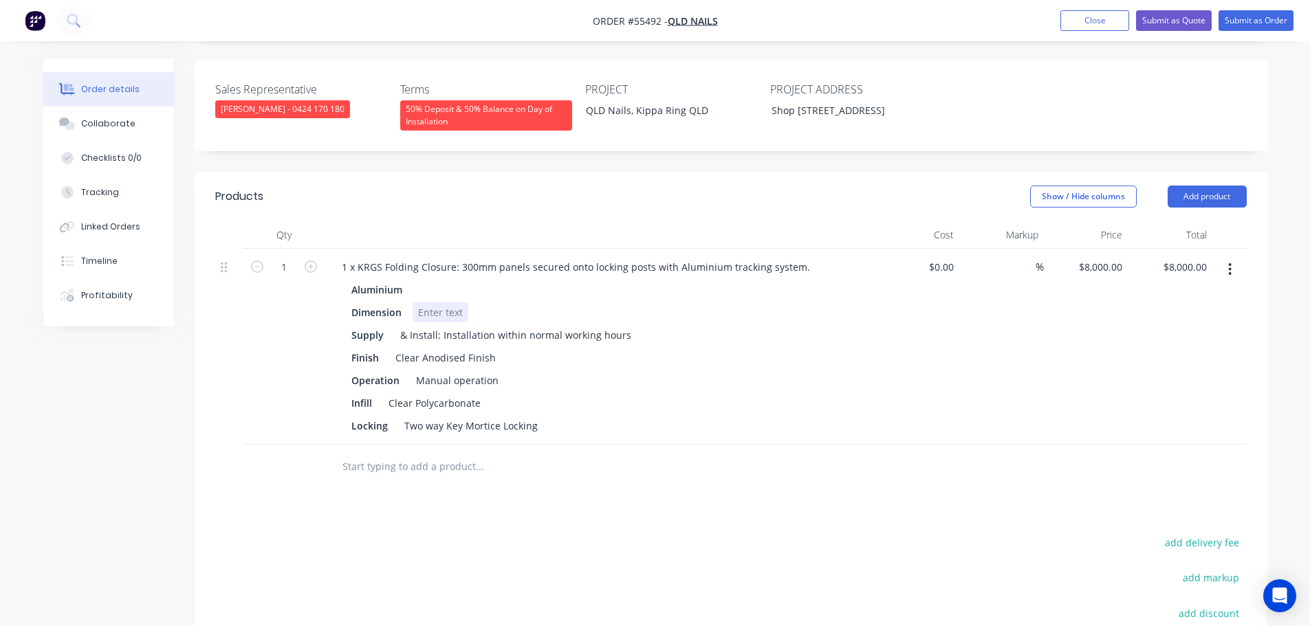
click at [433, 322] on div at bounding box center [441, 313] width 56 height 20
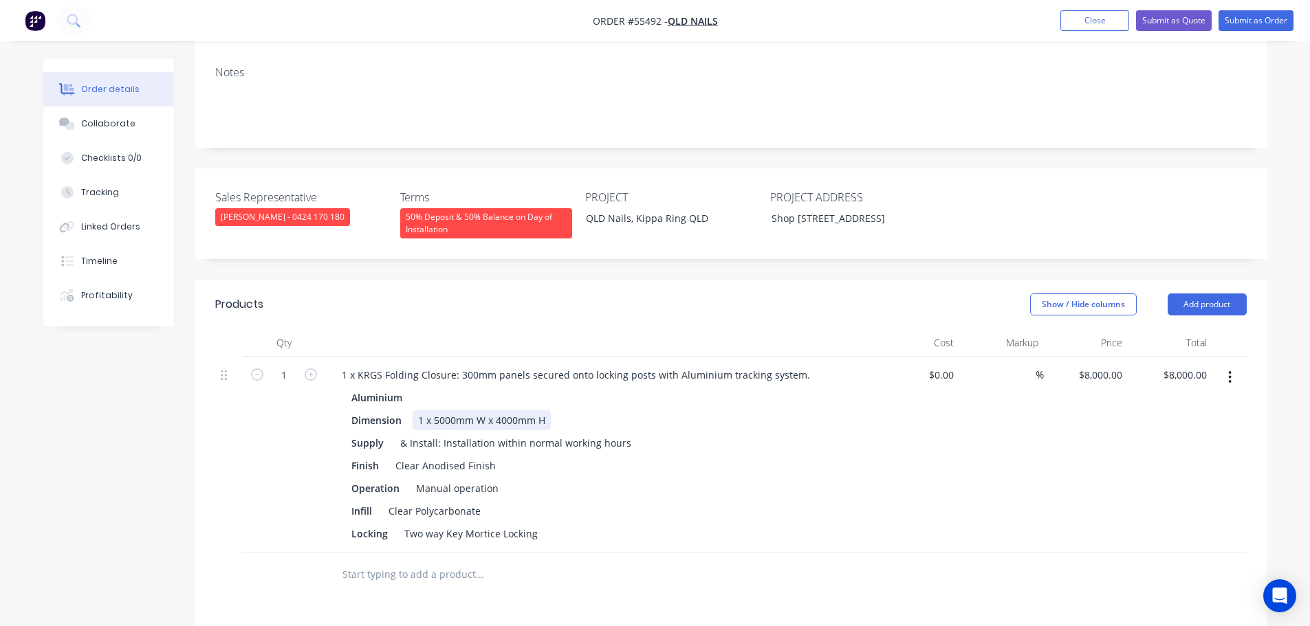
scroll to position [206, 0]
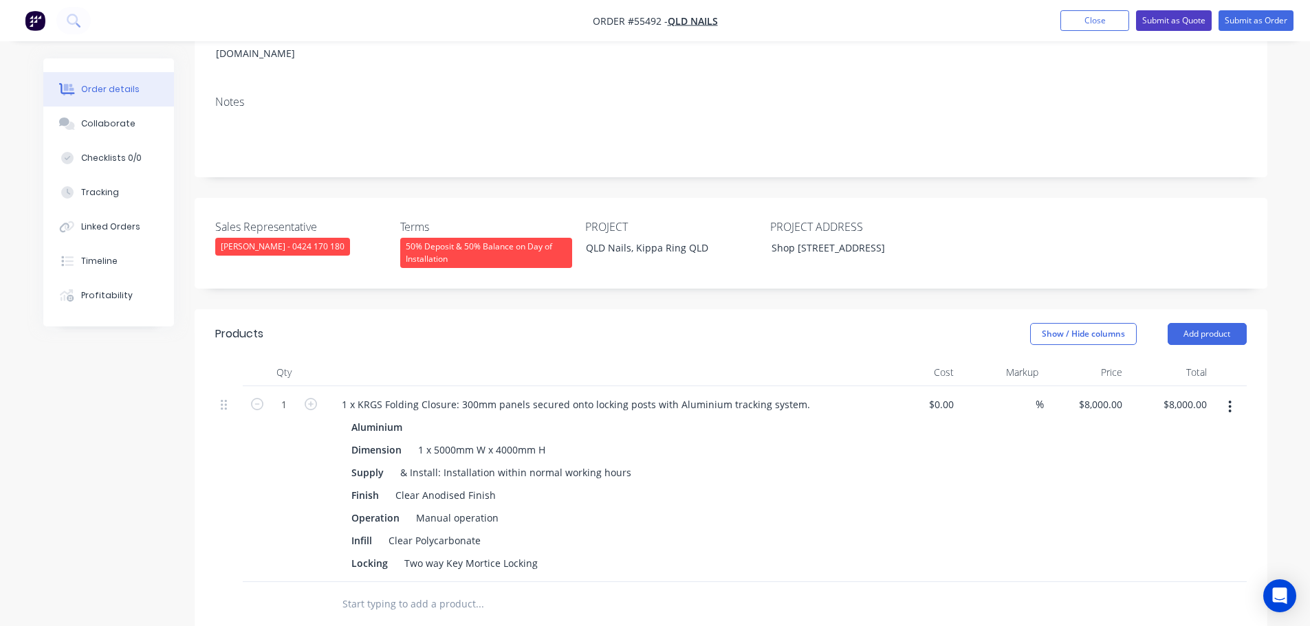
click at [1174, 17] on button "Submit as Quote" at bounding box center [1174, 20] width 76 height 21
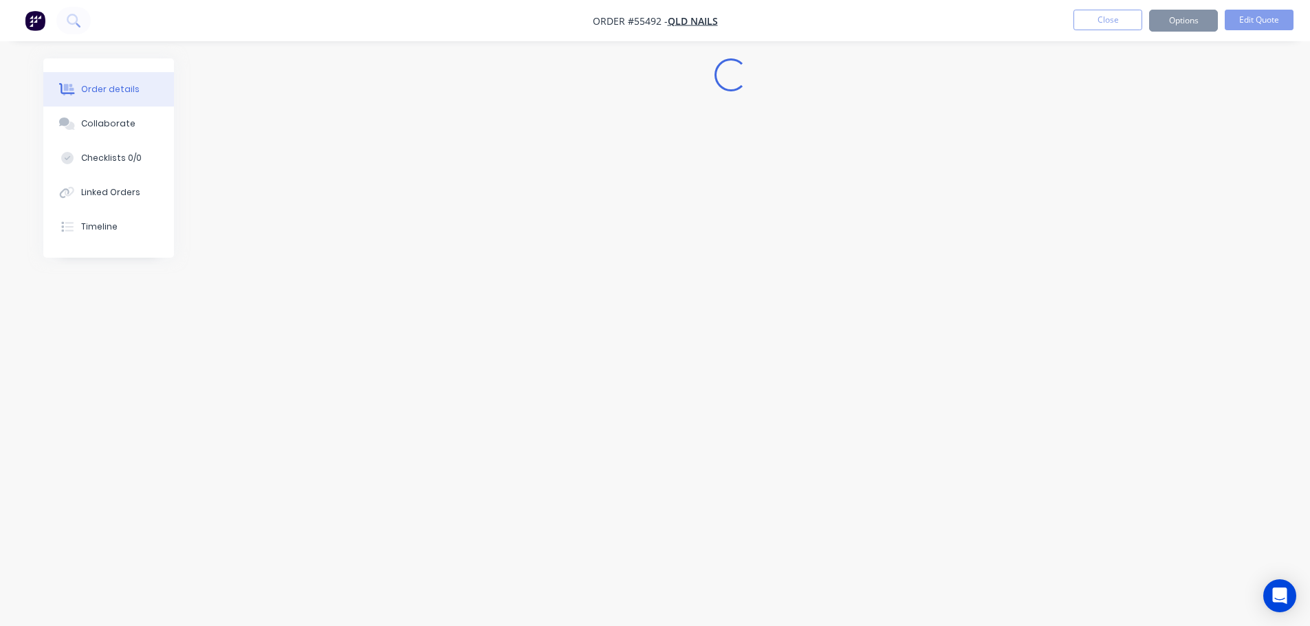
scroll to position [0, 0]
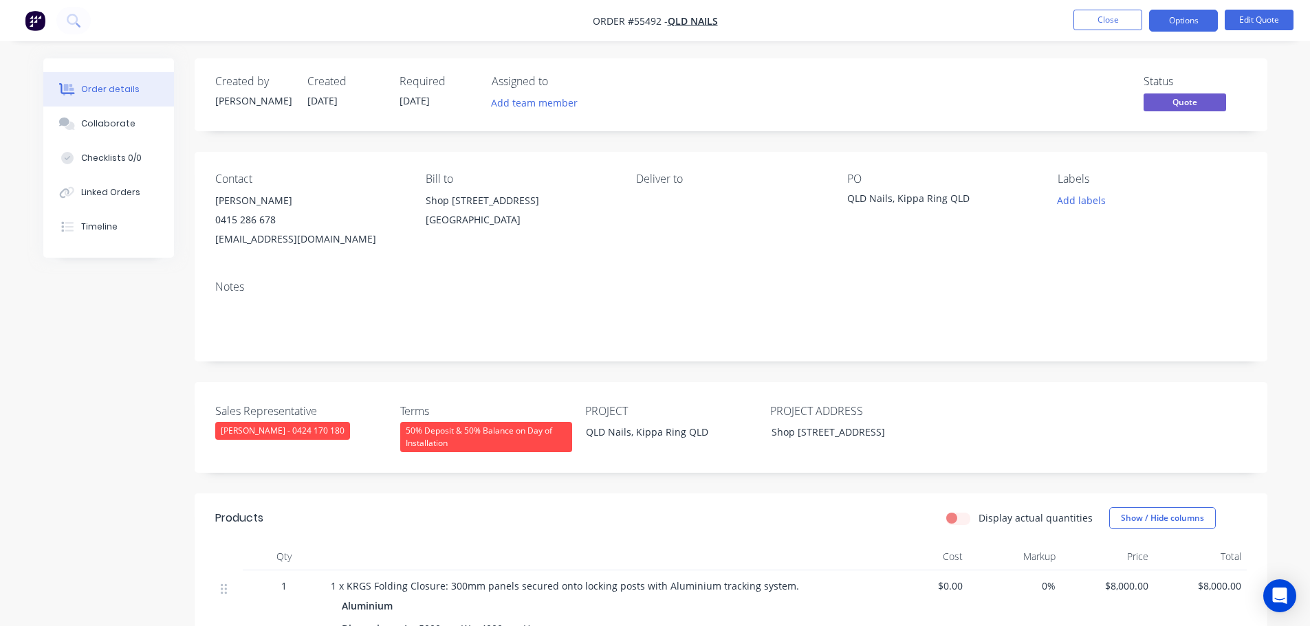
drag, startPoint x: 1168, startPoint y: 24, endPoint x: 1153, endPoint y: 36, distance: 19.5
click at [1167, 24] on button "Options" at bounding box center [1183, 21] width 69 height 22
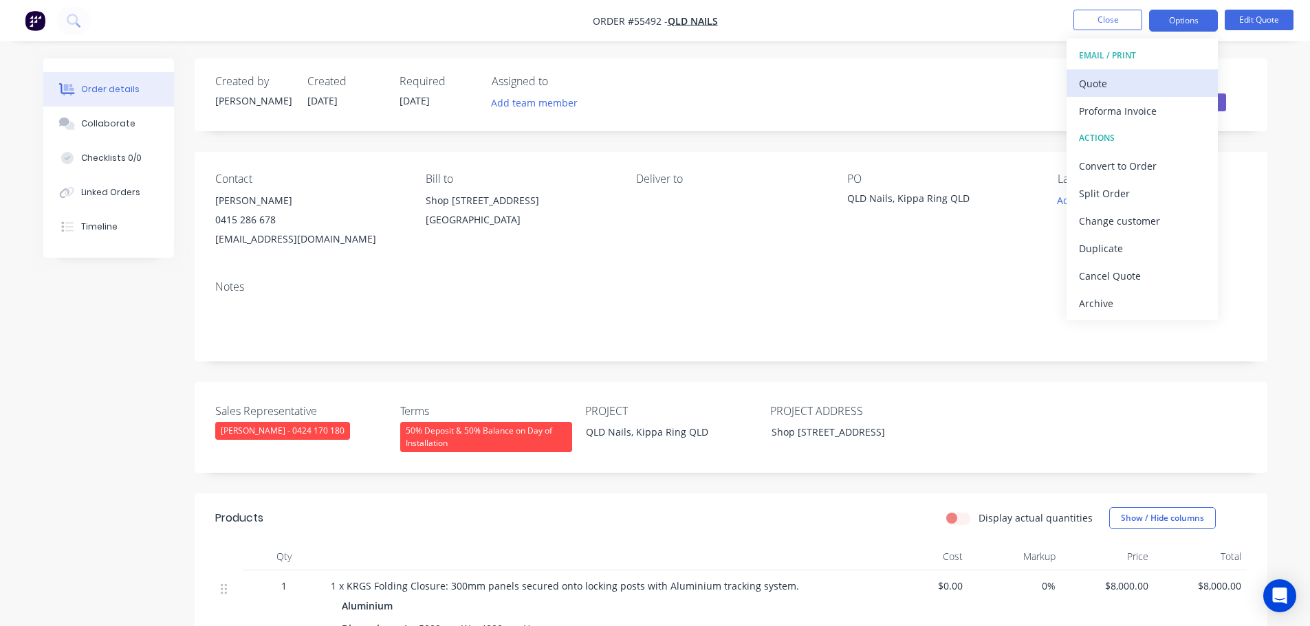
click at [1096, 82] on div "Quote" at bounding box center [1142, 84] width 127 height 20
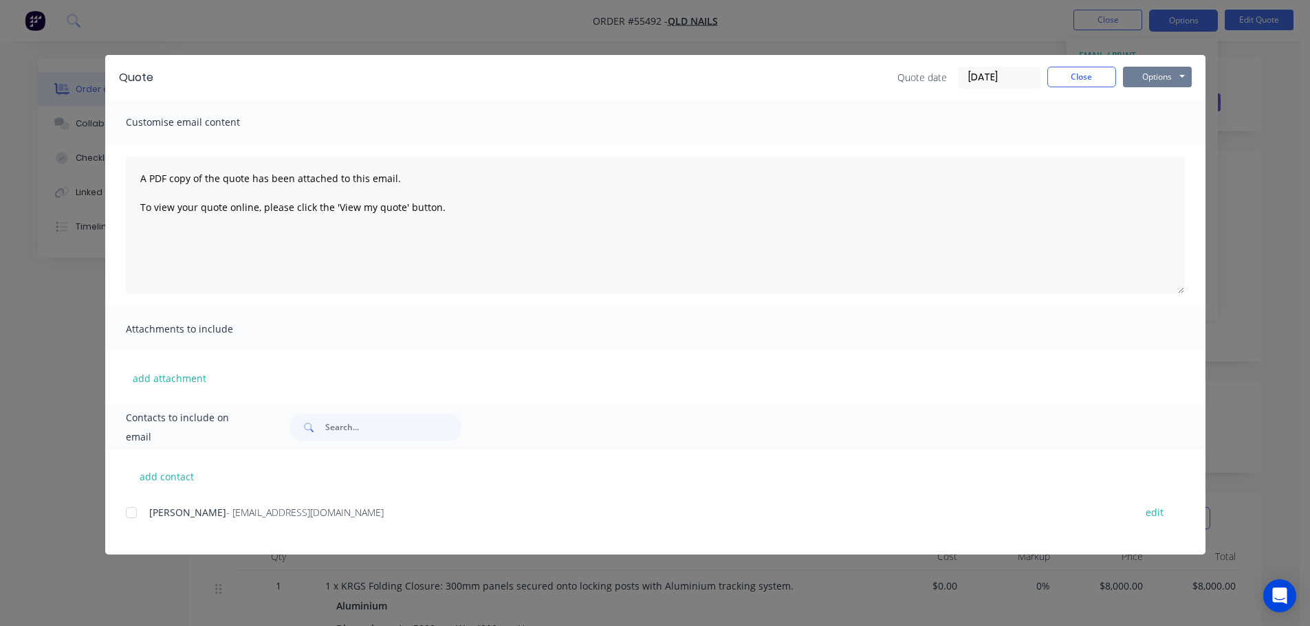
click at [1154, 74] on button "Options" at bounding box center [1157, 77] width 69 height 21
click at [1152, 118] on button "Print" at bounding box center [1167, 124] width 88 height 23
click at [1066, 76] on button "Close" at bounding box center [1081, 77] width 69 height 21
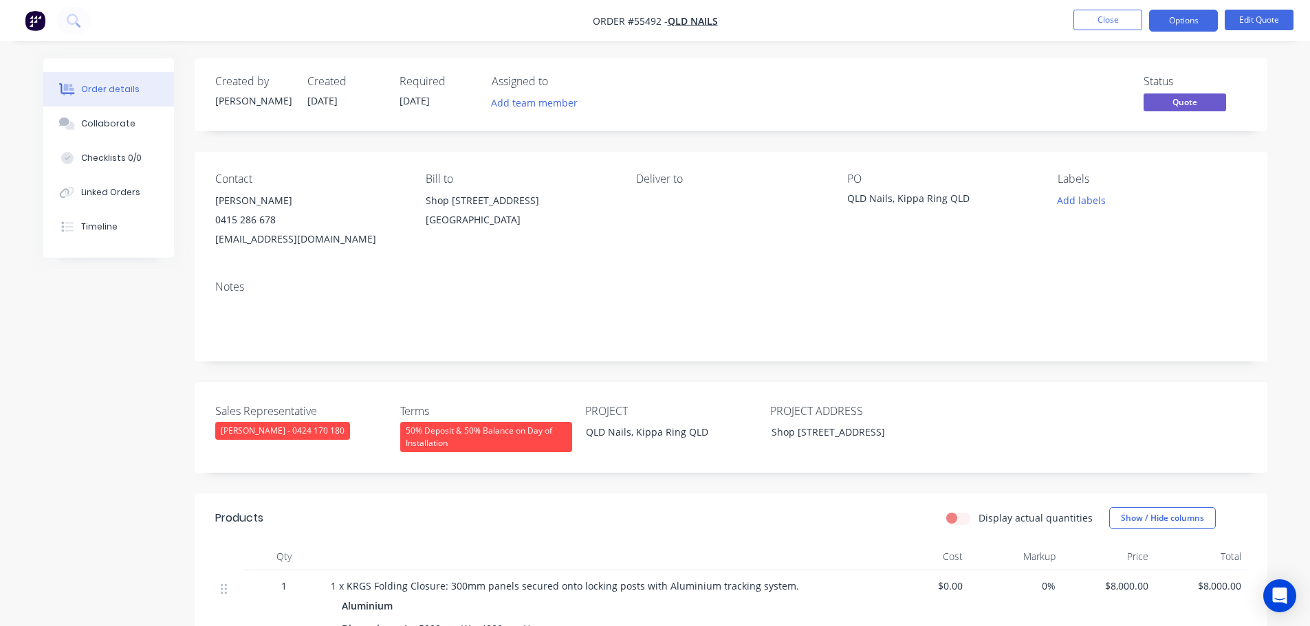
click at [272, 239] on div "[EMAIL_ADDRESS][DOMAIN_NAME]" at bounding box center [309, 239] width 188 height 19
click at [931, 193] on div "QLD Nails, Kippa Ring QLD" at bounding box center [933, 200] width 172 height 19
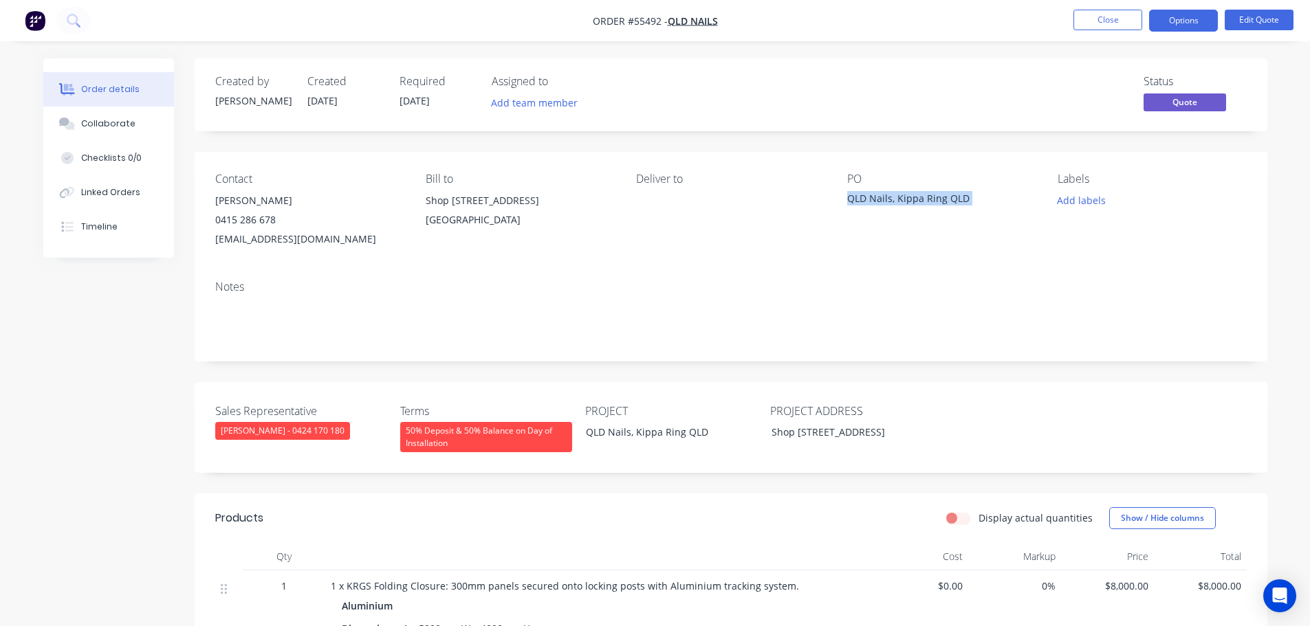
click at [931, 193] on div "QLD Nails, Kippa Ring QLD" at bounding box center [933, 200] width 172 height 19
click at [276, 218] on span at bounding box center [276, 219] width 0 height 13
